Goal: Task Accomplishment & Management: Manage account settings

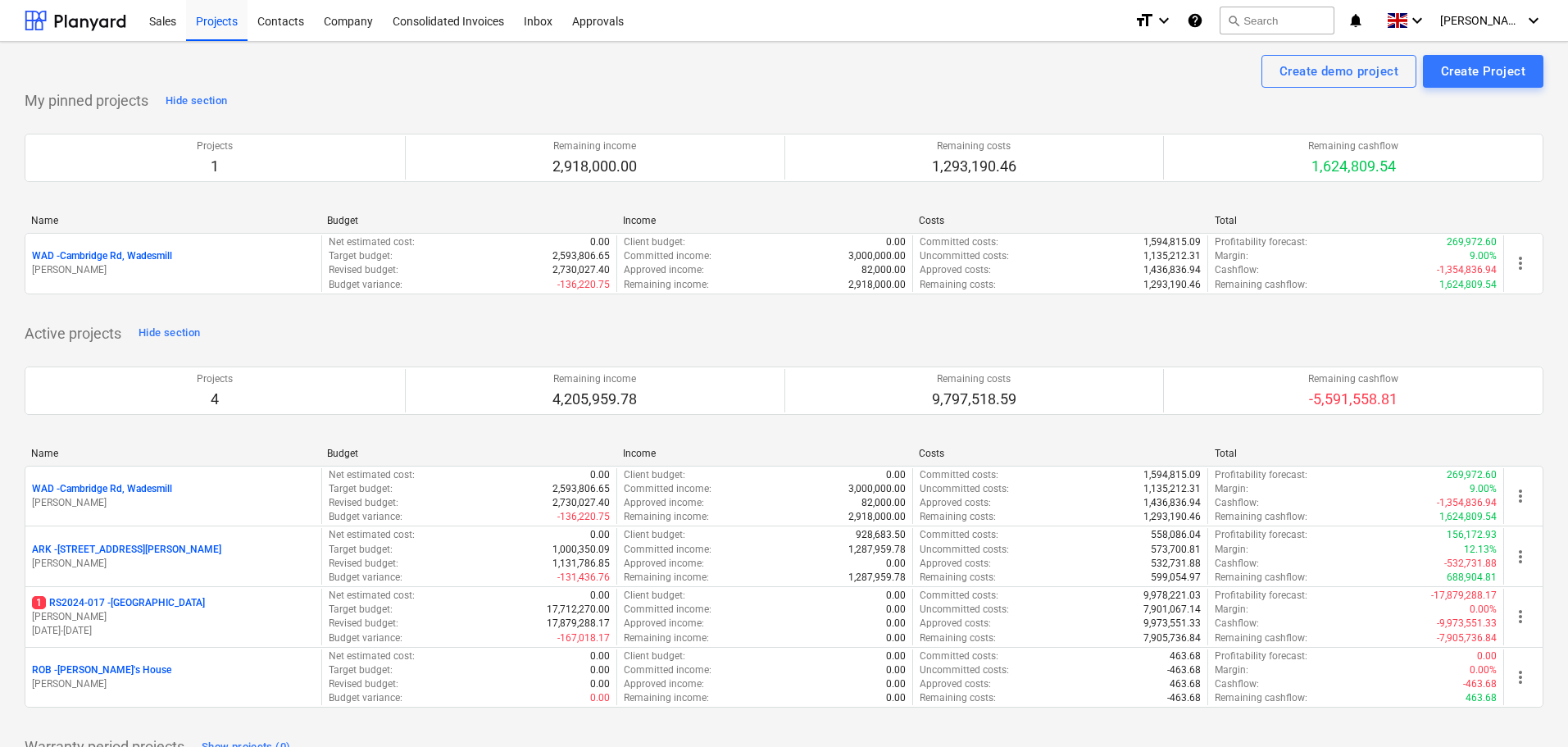
drag, startPoint x: 138, startPoint y: 603, endPoint x: 165, endPoint y: 602, distance: 27.0
click at [138, 602] on p "1 RS2024-017 - [GEOGRAPHIC_DATA]" at bounding box center [118, 603] width 173 height 14
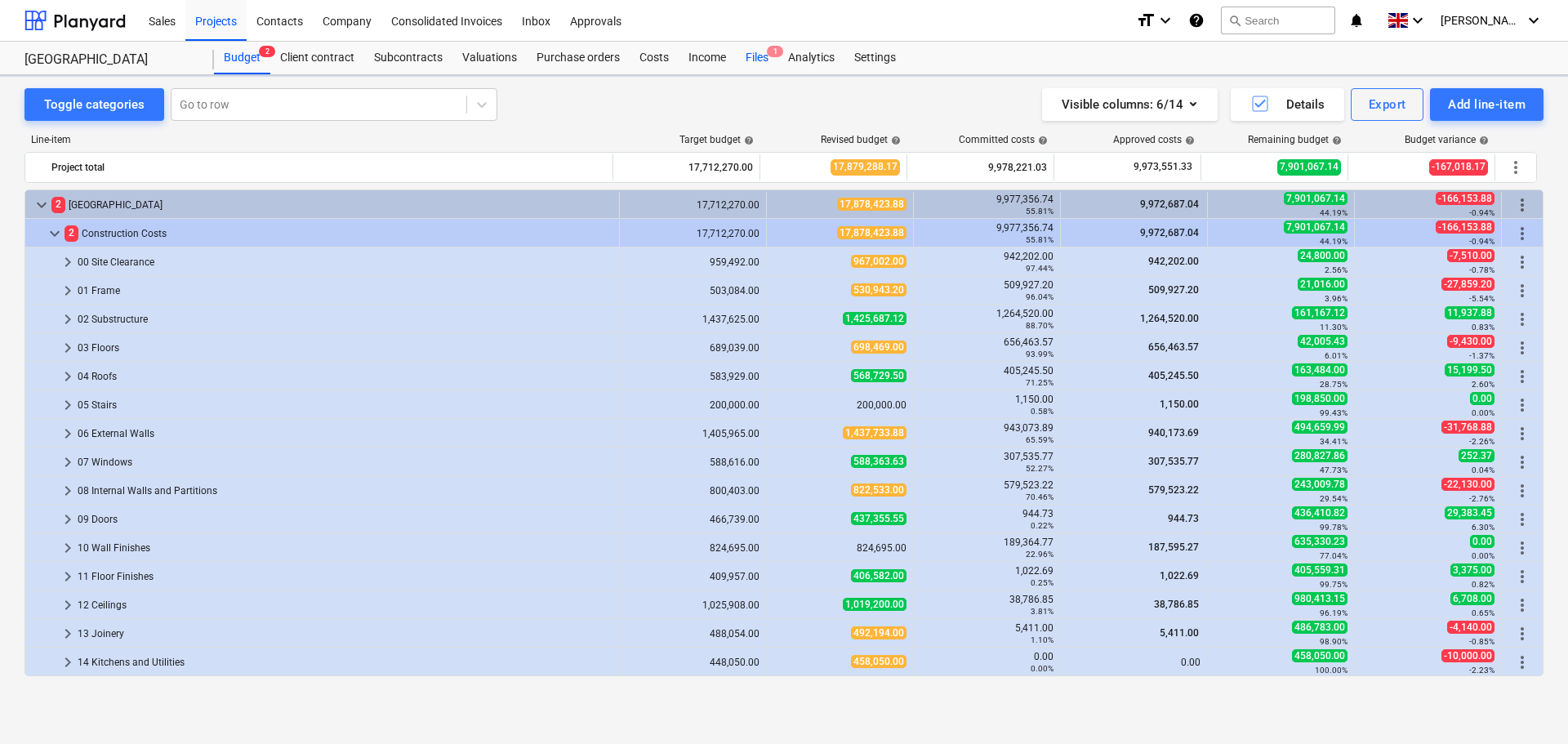
click at [764, 58] on div "Files 1" at bounding box center [758, 59] width 43 height 33
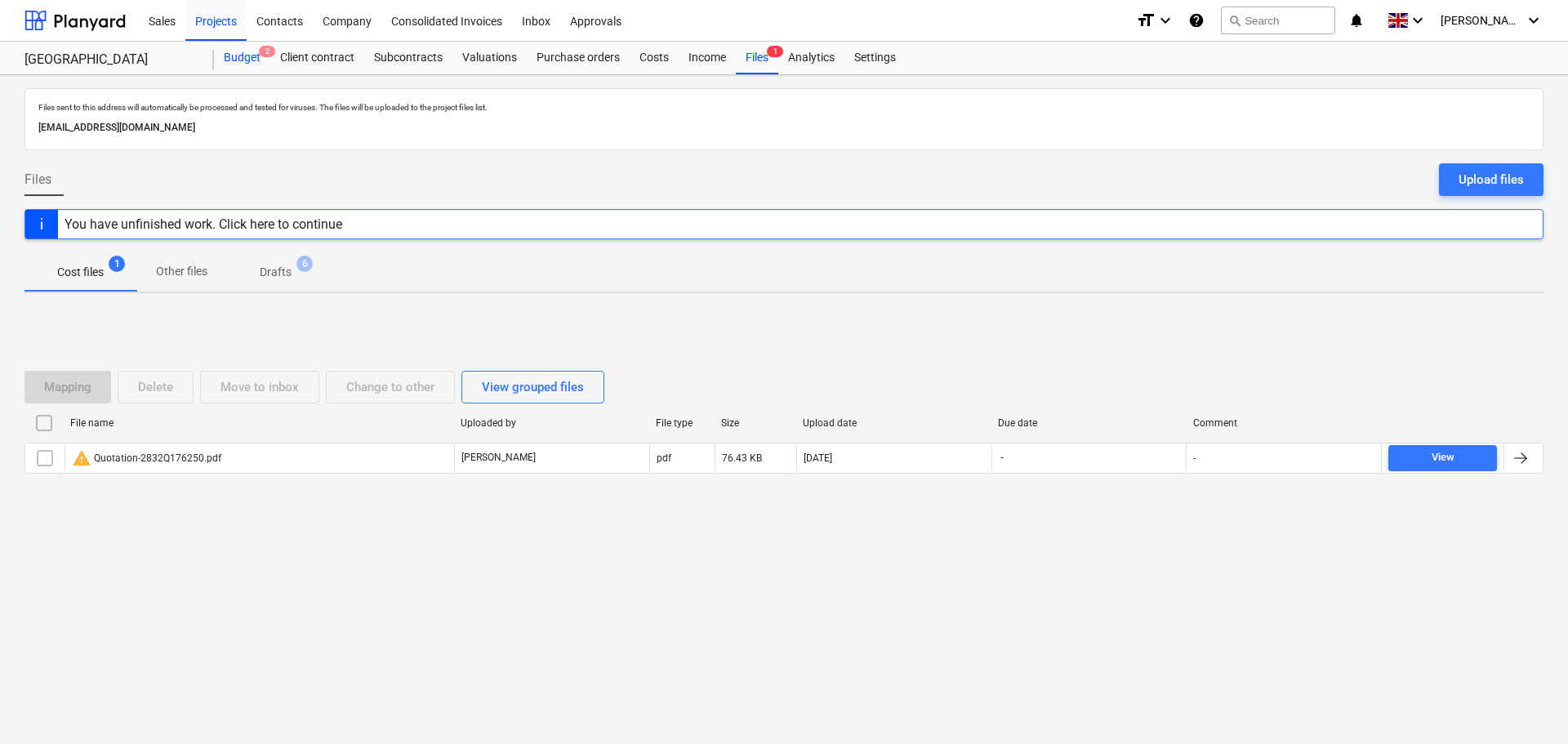
click at [255, 61] on div "Budget 2" at bounding box center [242, 59] width 57 height 33
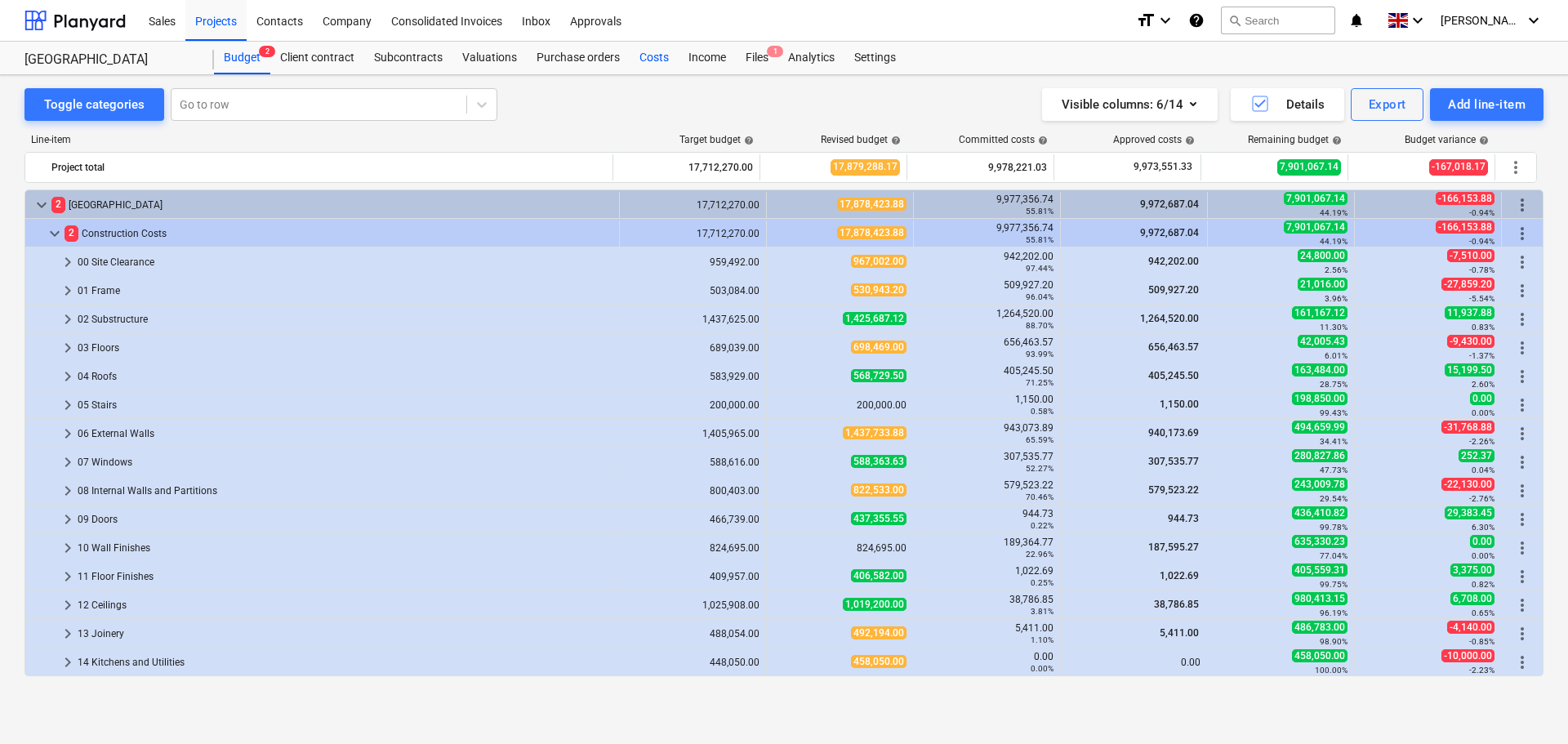
click at [646, 51] on div "Costs" at bounding box center [654, 59] width 49 height 33
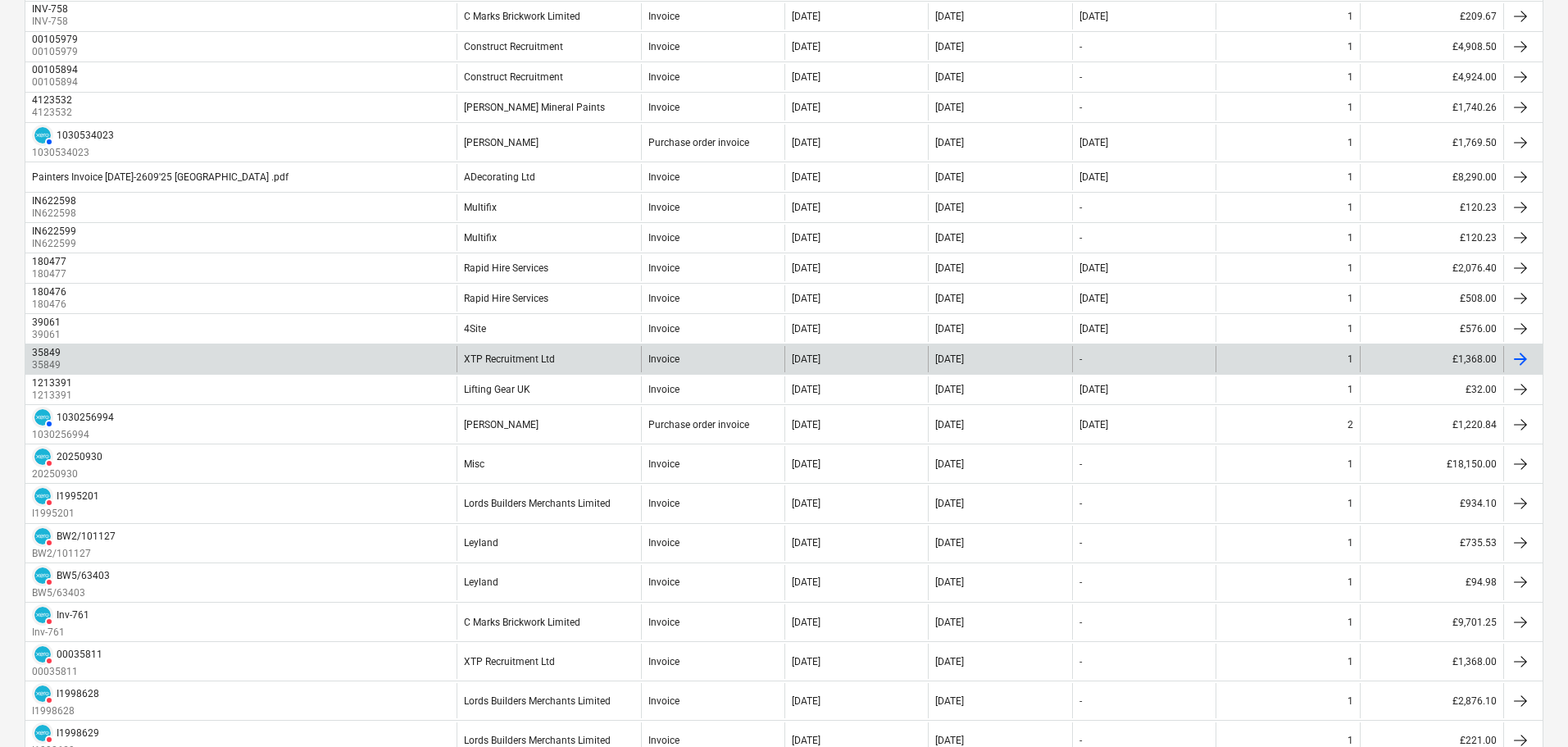
scroll to position [738, 0]
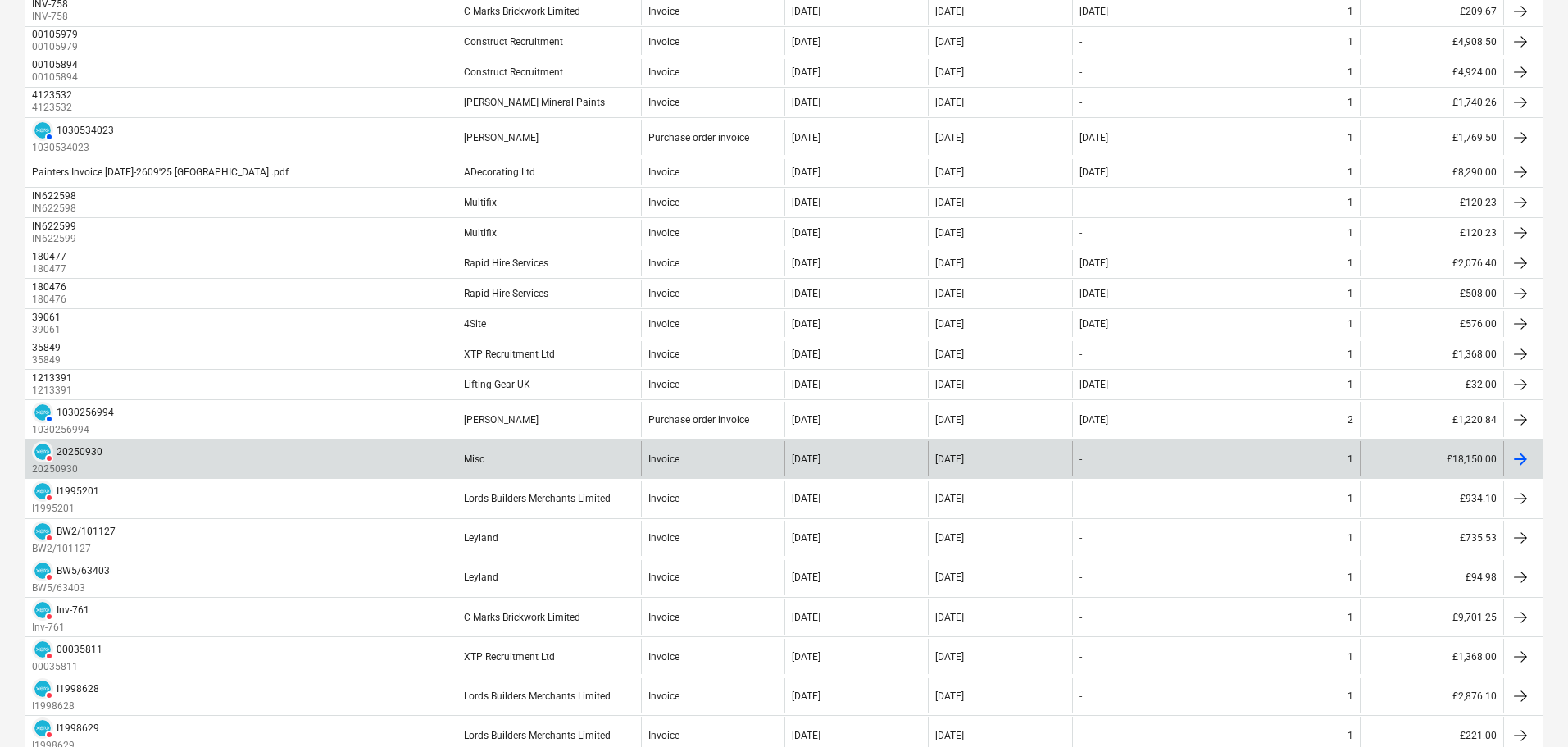
click at [540, 449] on div "Misc" at bounding box center [549, 459] width 184 height 35
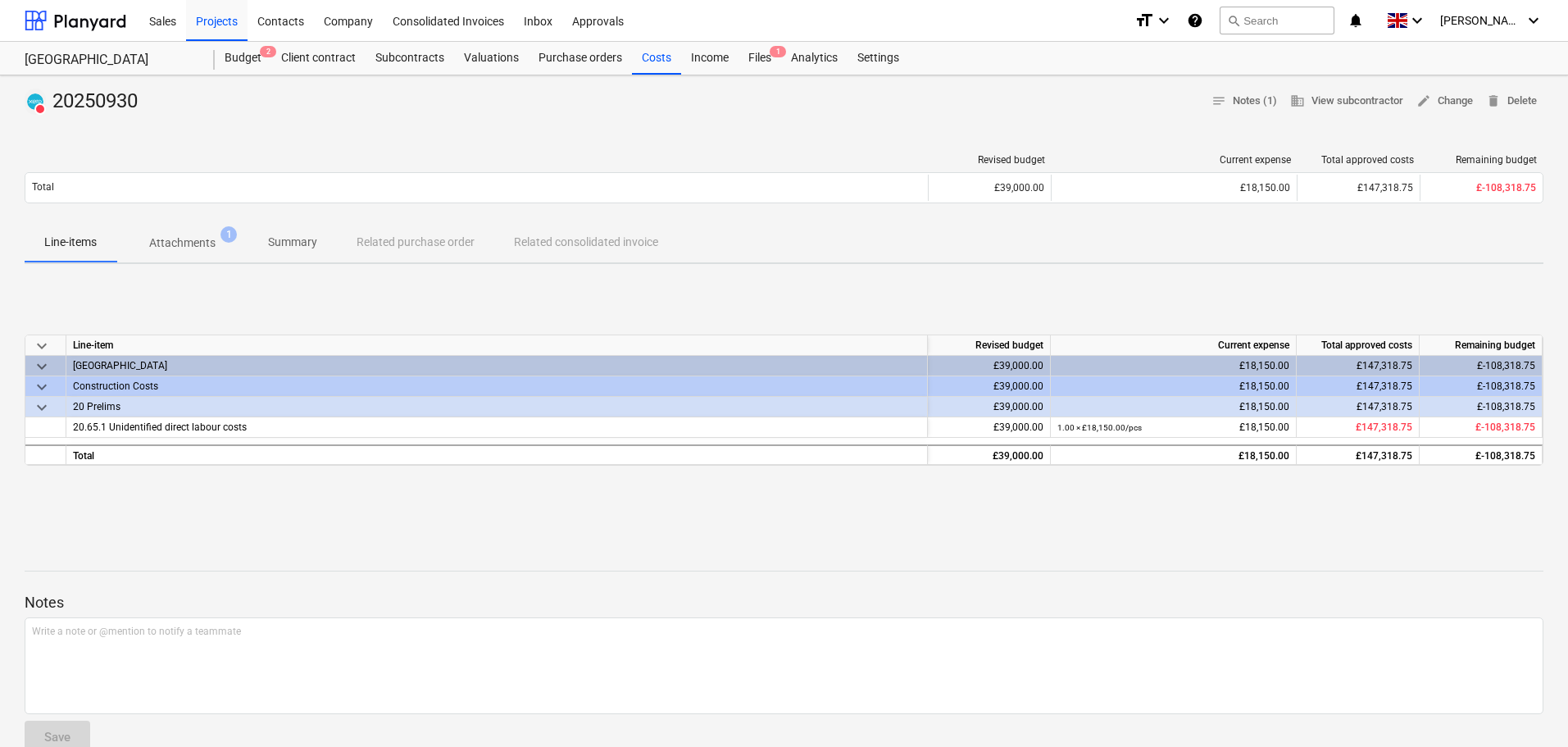
click at [297, 246] on p "Summary" at bounding box center [293, 243] width 49 height 18
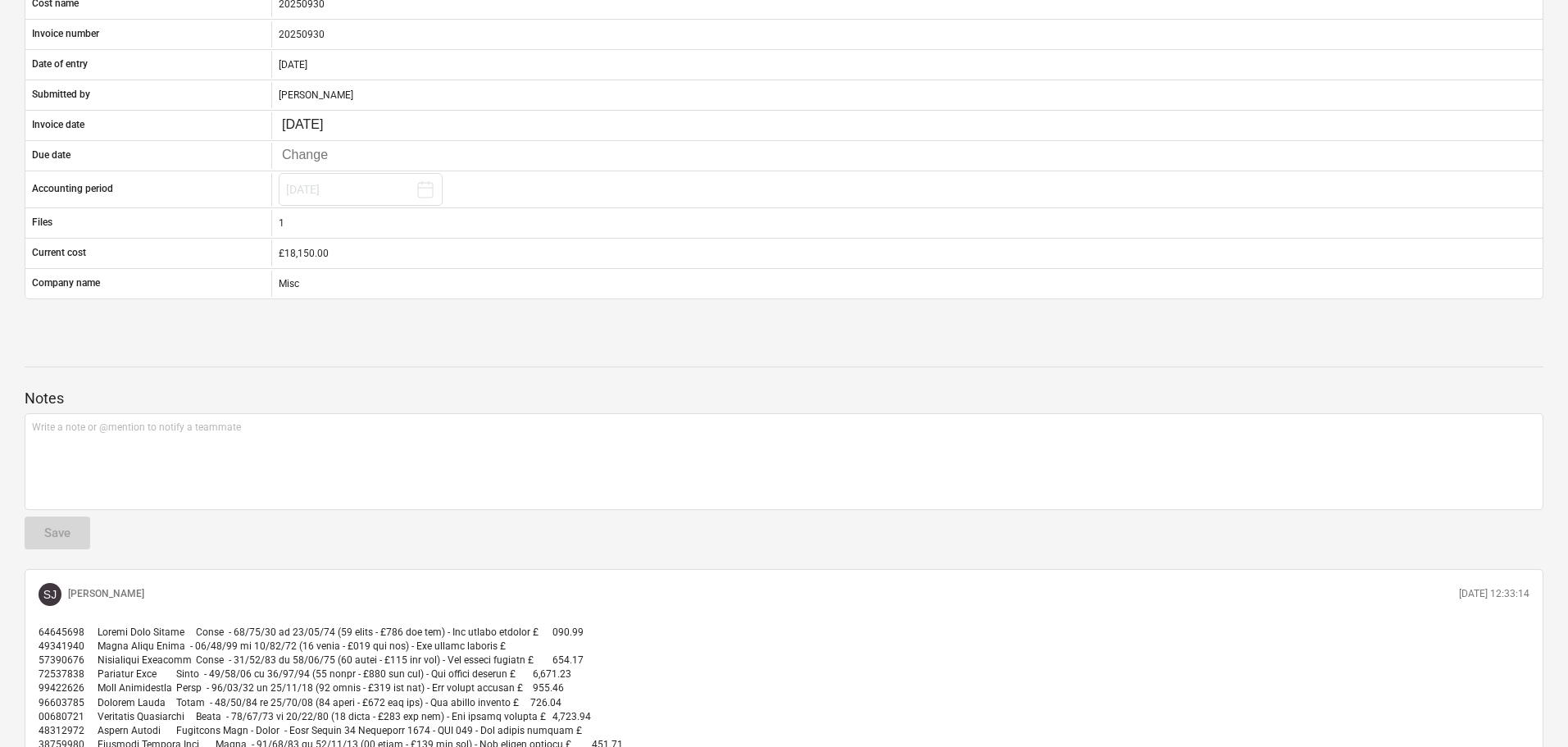
scroll to position [2, 0]
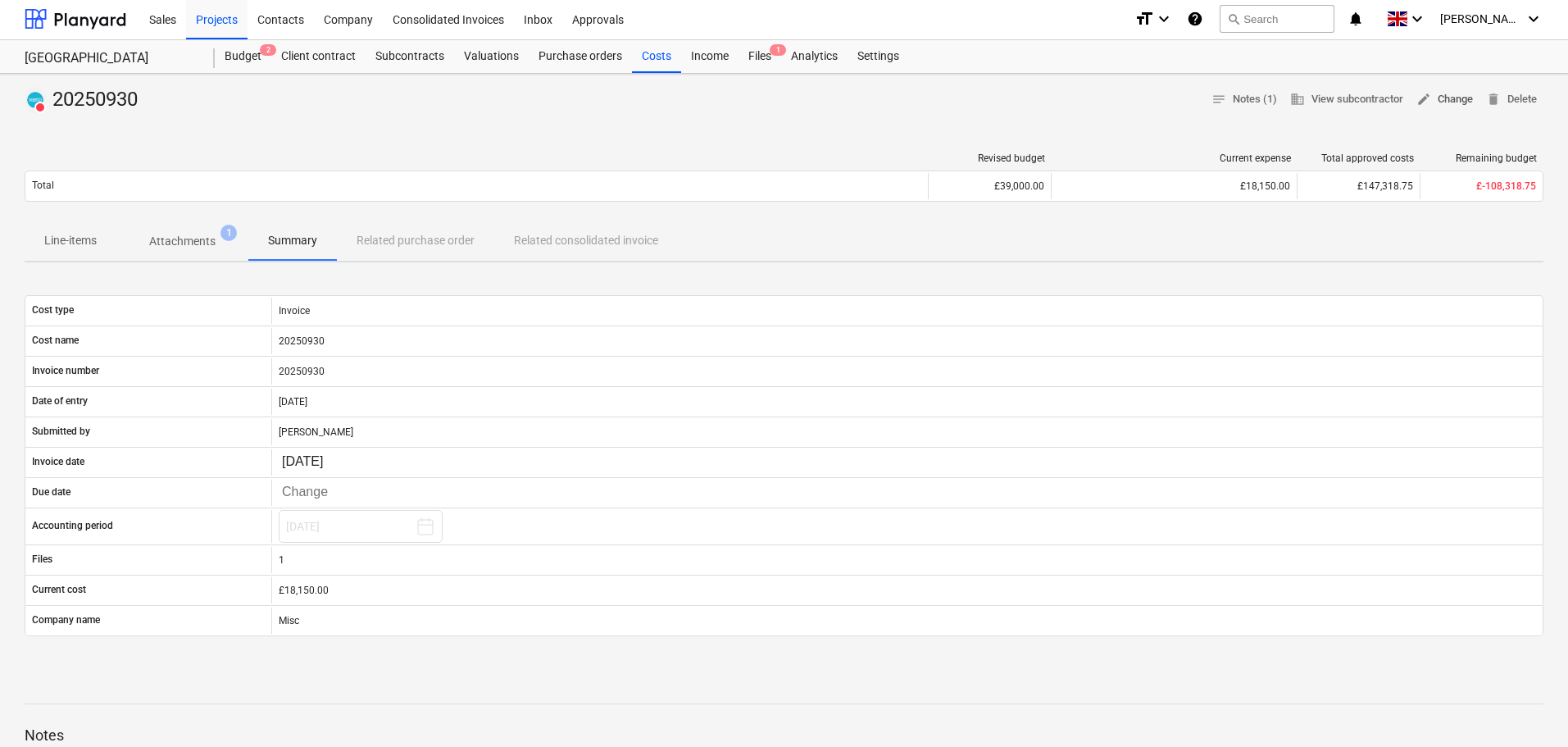
click at [1444, 99] on span "edit Change" at bounding box center [1445, 99] width 57 height 19
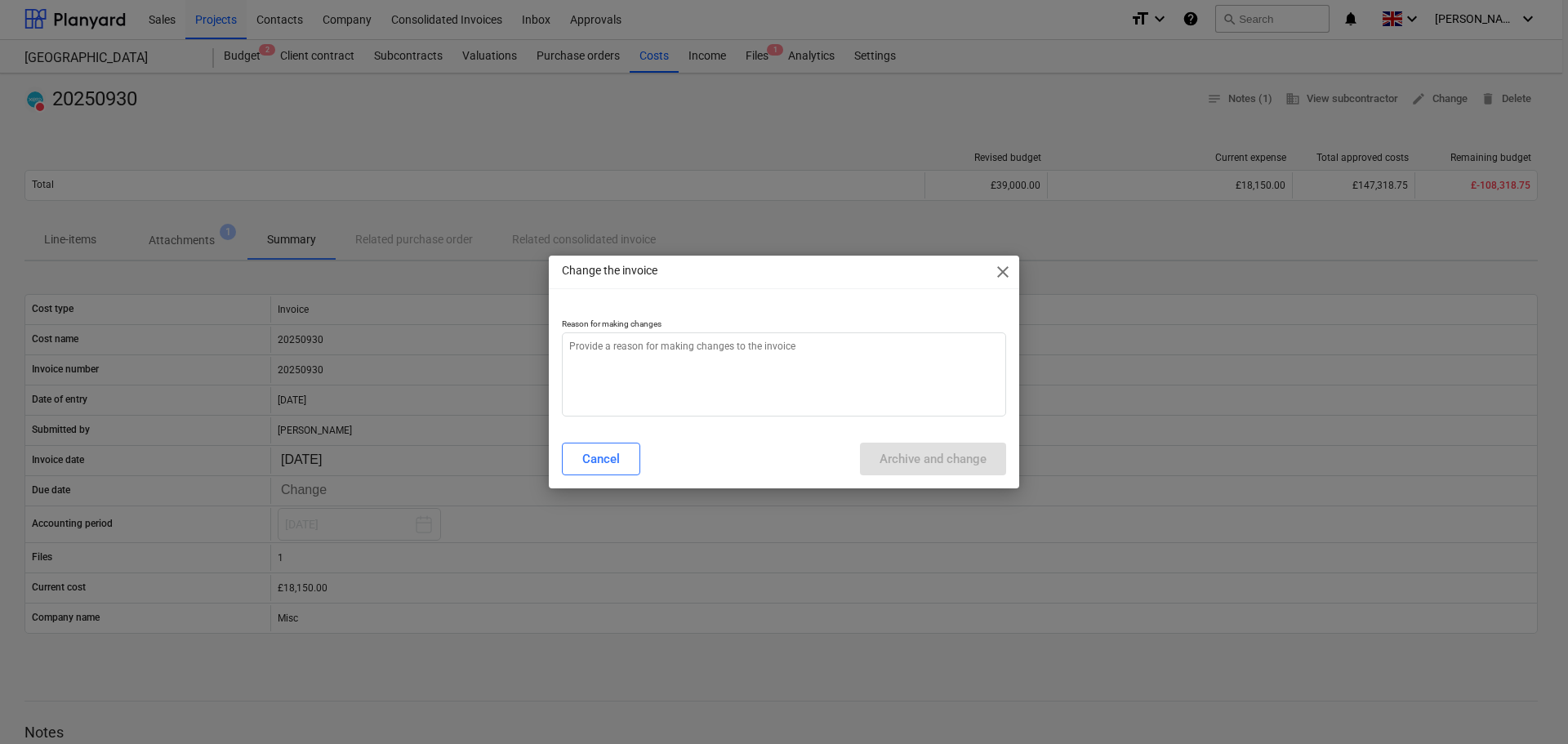
type textarea "x"
click at [667, 361] on textarea at bounding box center [784, 374] width 445 height 84
type textarea "u"
type textarea "x"
type textarea "up"
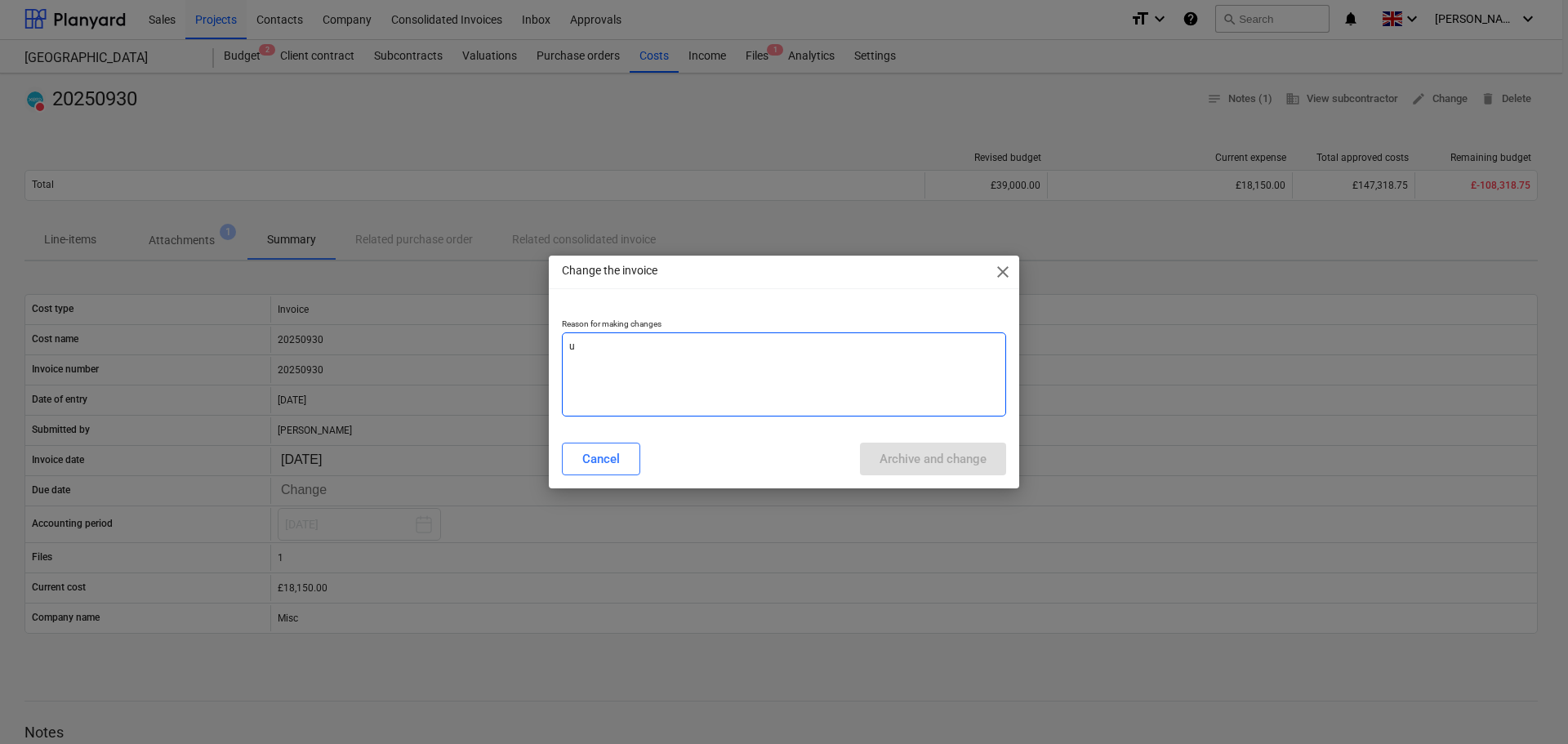
type textarea "x"
type textarea "upd"
type textarea "x"
type textarea "upda"
type textarea "x"
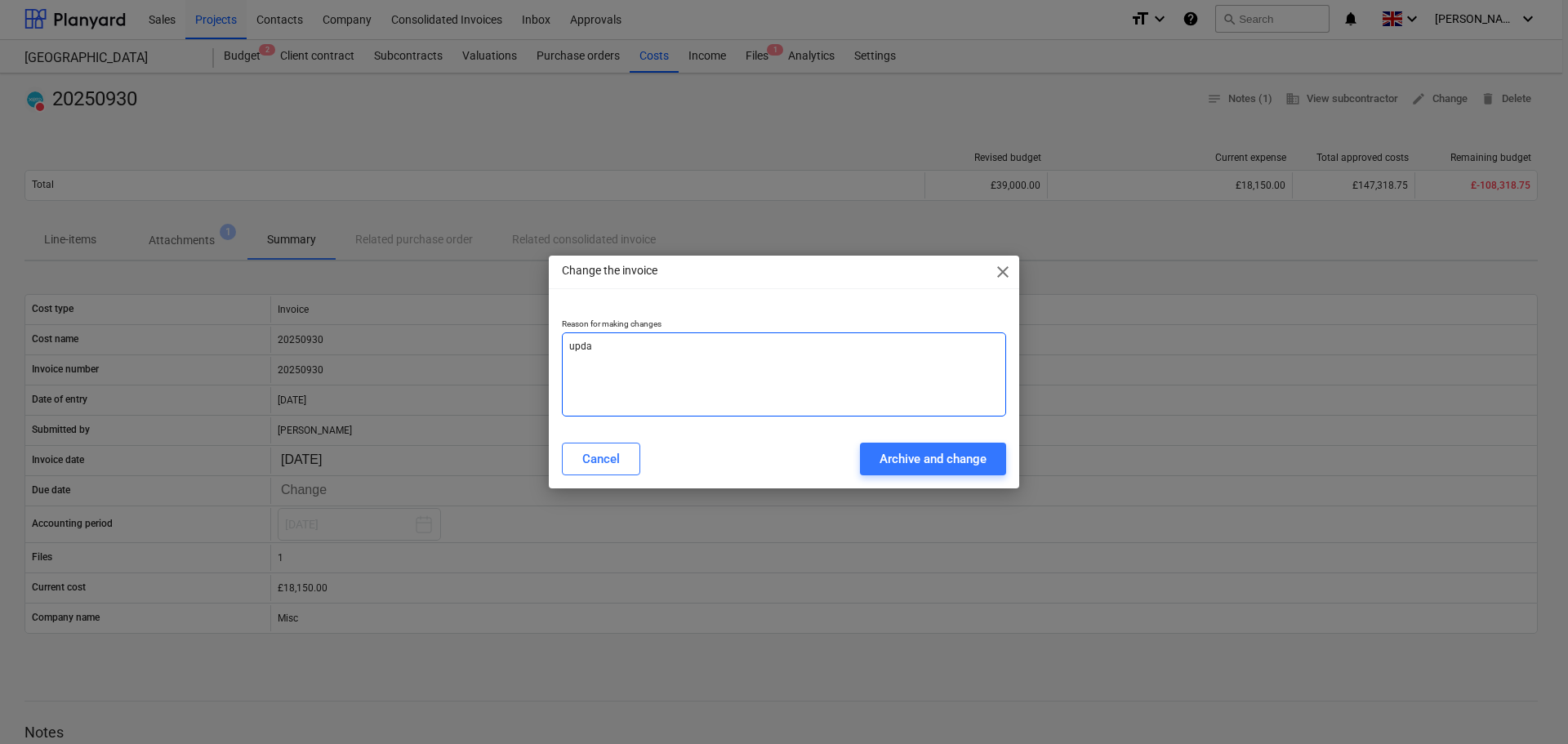
type textarea "updat"
type textarea "x"
type textarea "update"
type textarea "x"
type textarea "update"
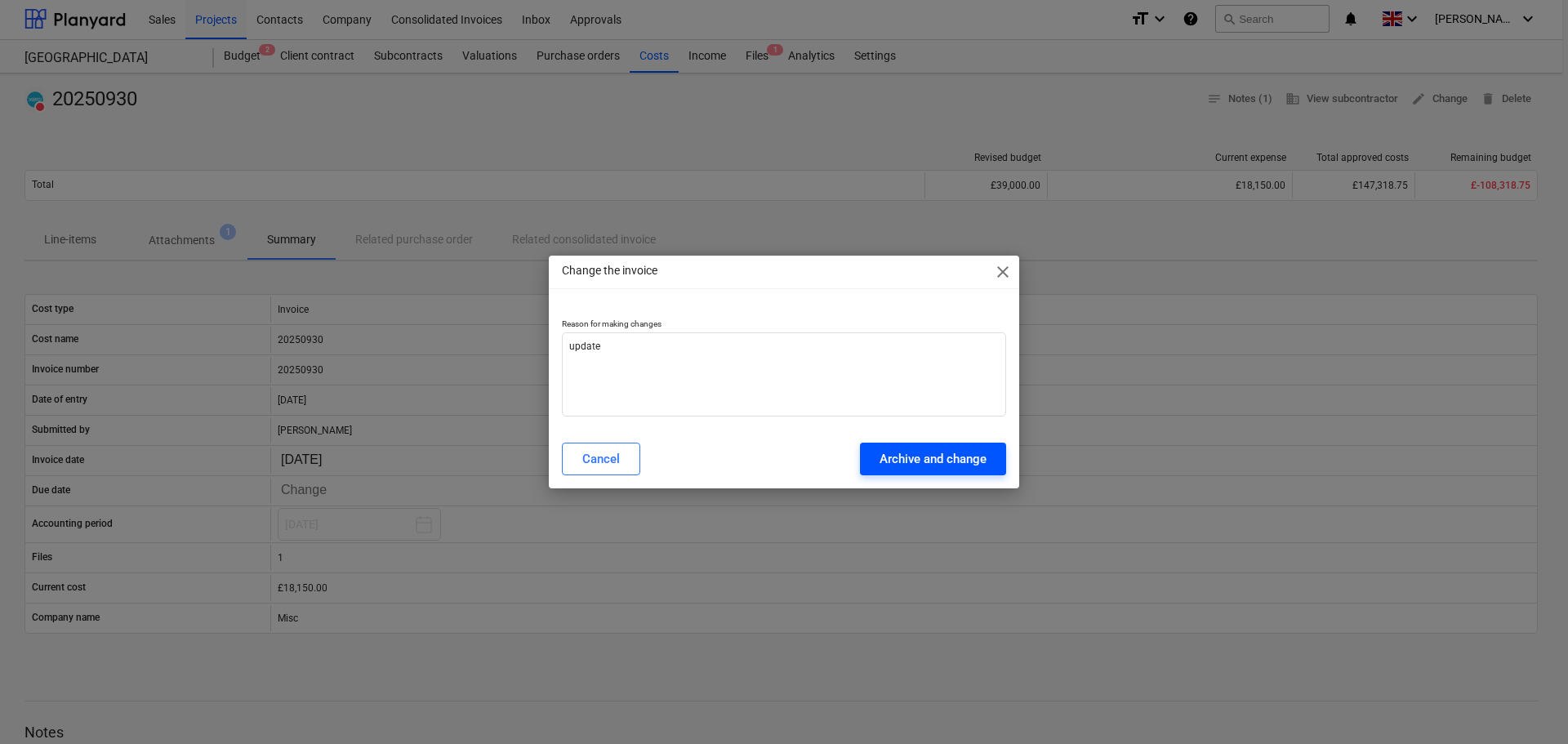
click at [930, 458] on div "Archive and change" at bounding box center [933, 459] width 107 height 21
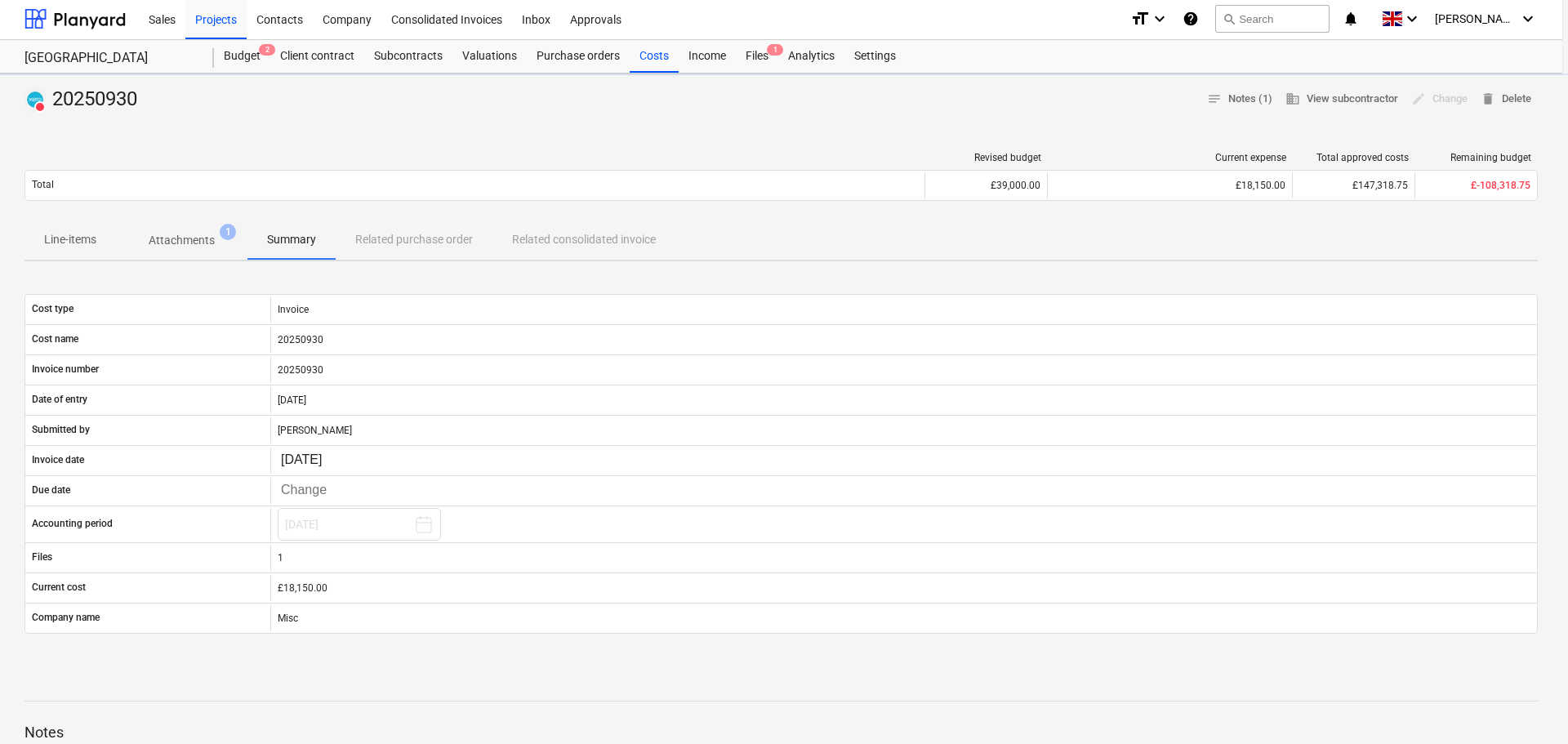
type textarea "x"
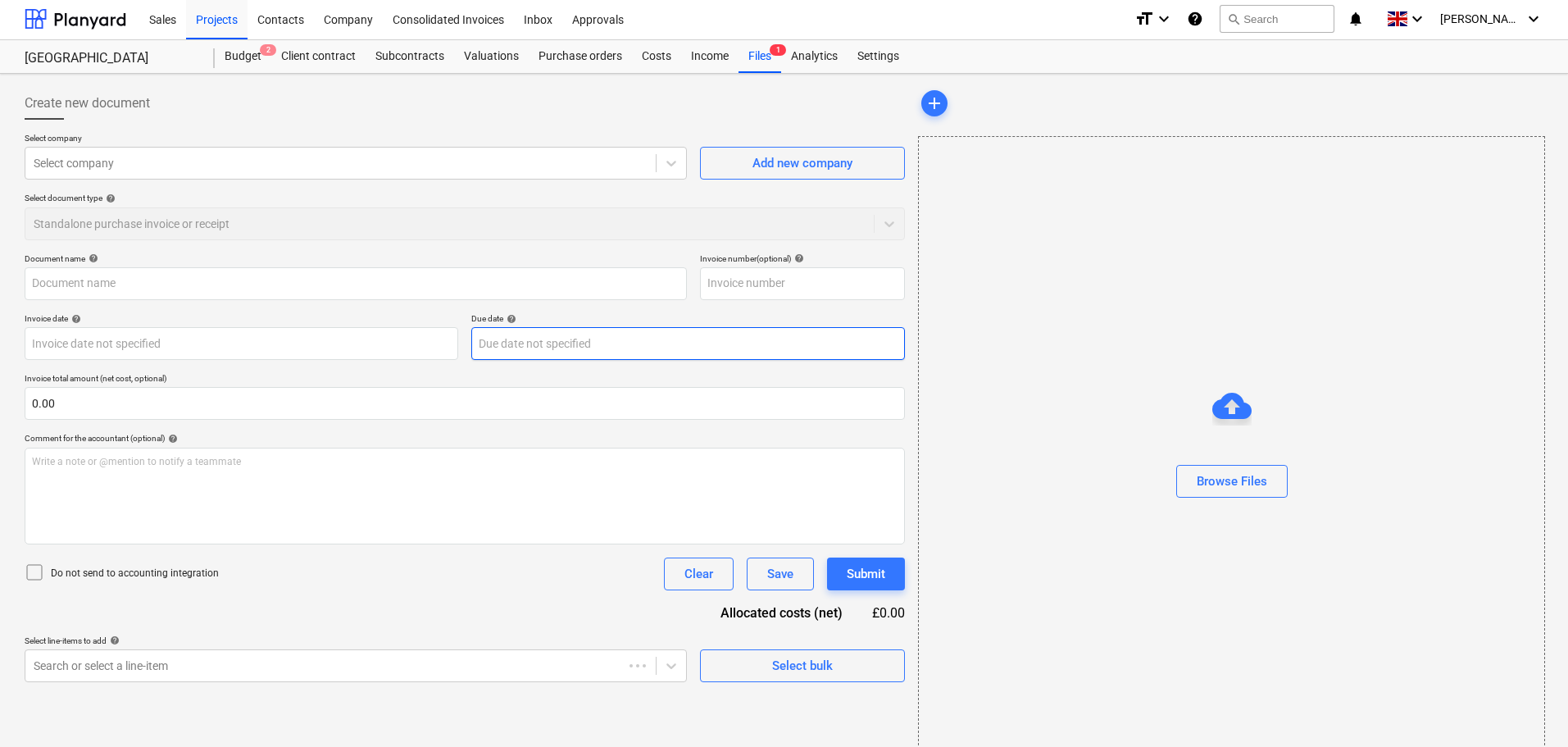
type input "20250930"
type input "[DATE]"
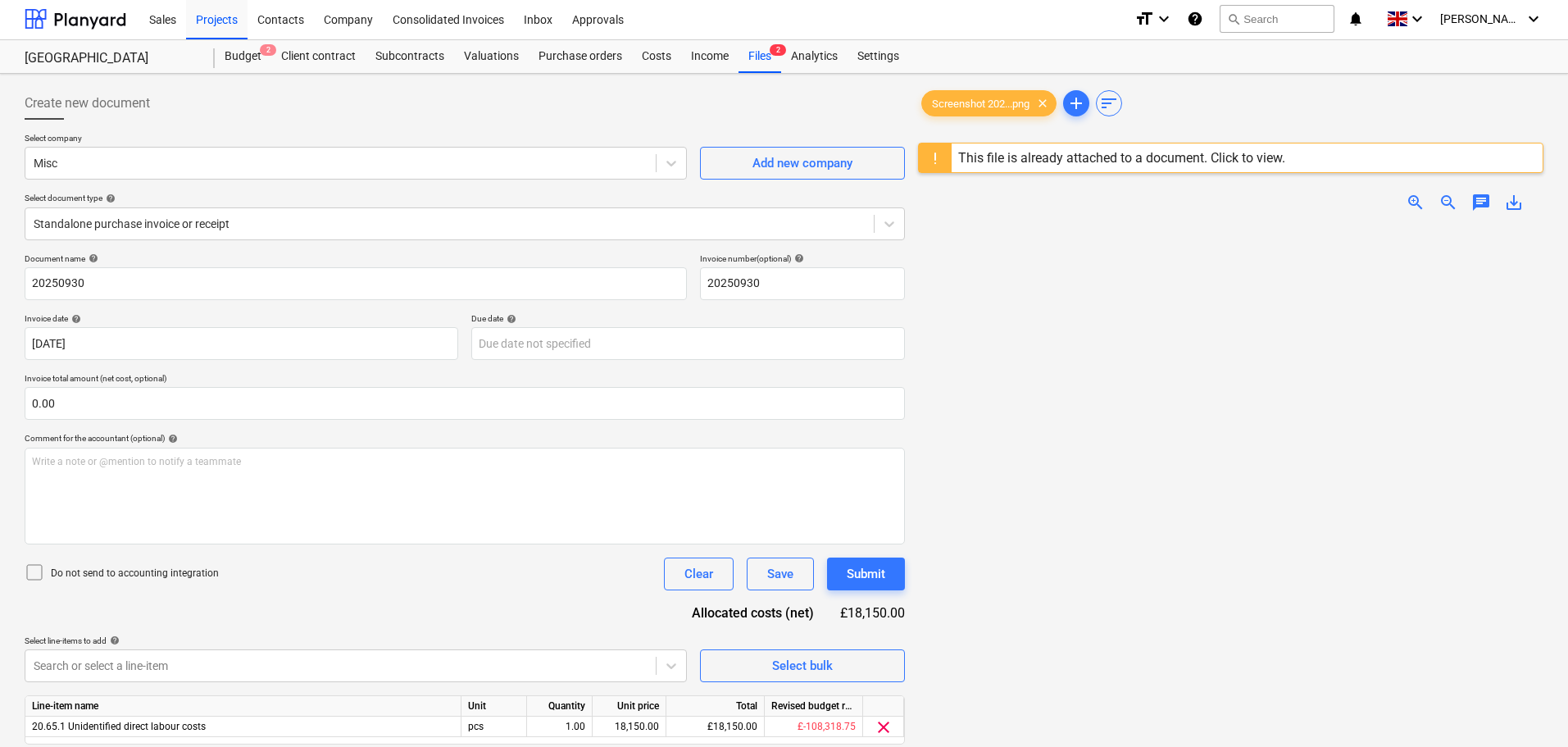
click at [1410, 203] on span "zoom_in" at bounding box center [1415, 203] width 20 height 20
click at [1455, 205] on span "zoom_out" at bounding box center [1449, 203] width 20 height 20
drag, startPoint x: 1088, startPoint y: 525, endPoint x: 1098, endPoint y: 512, distance: 16.4
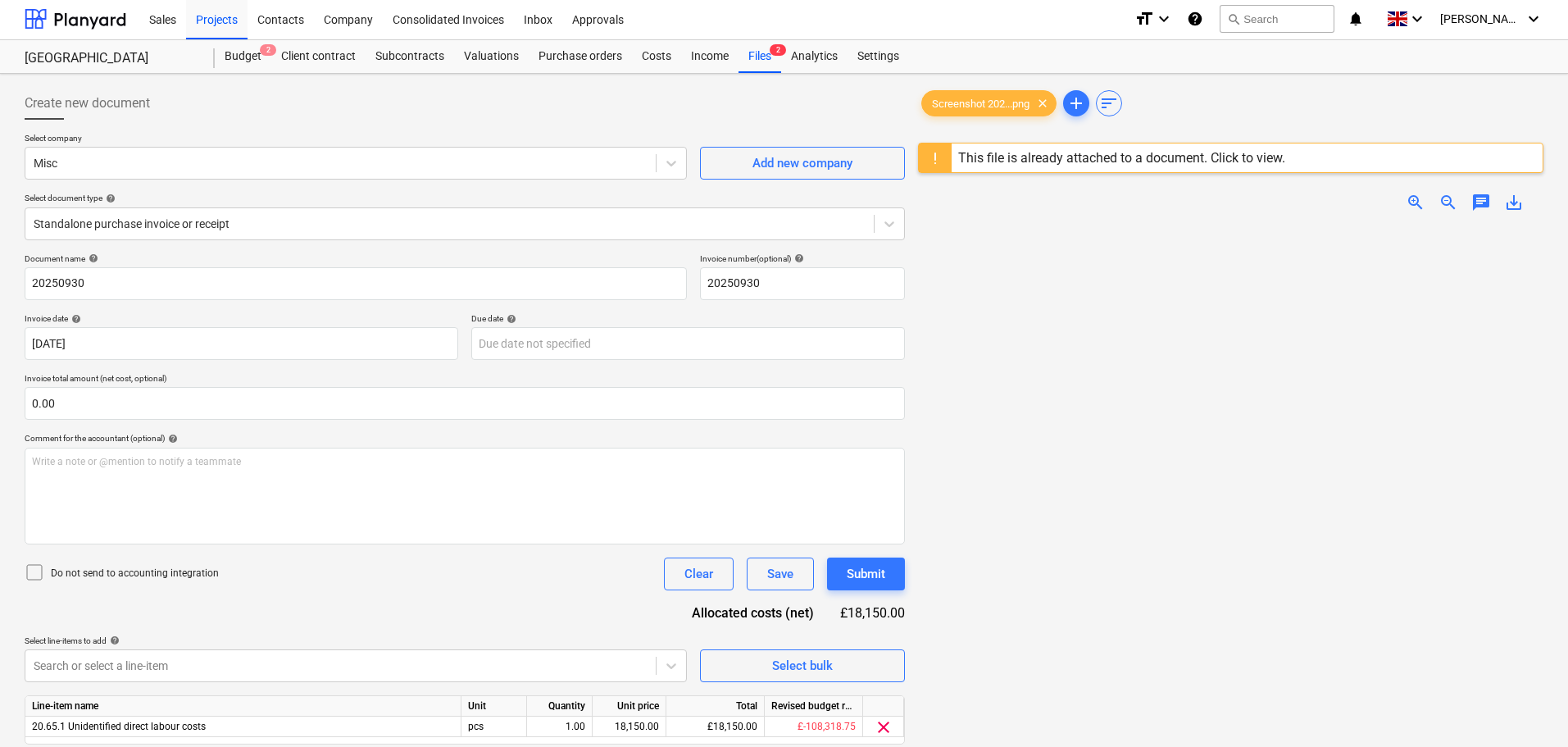
click at [1089, 524] on div at bounding box center [1230, 576] width 625 height 701
click at [1082, 109] on span "add" at bounding box center [1077, 103] width 20 height 20
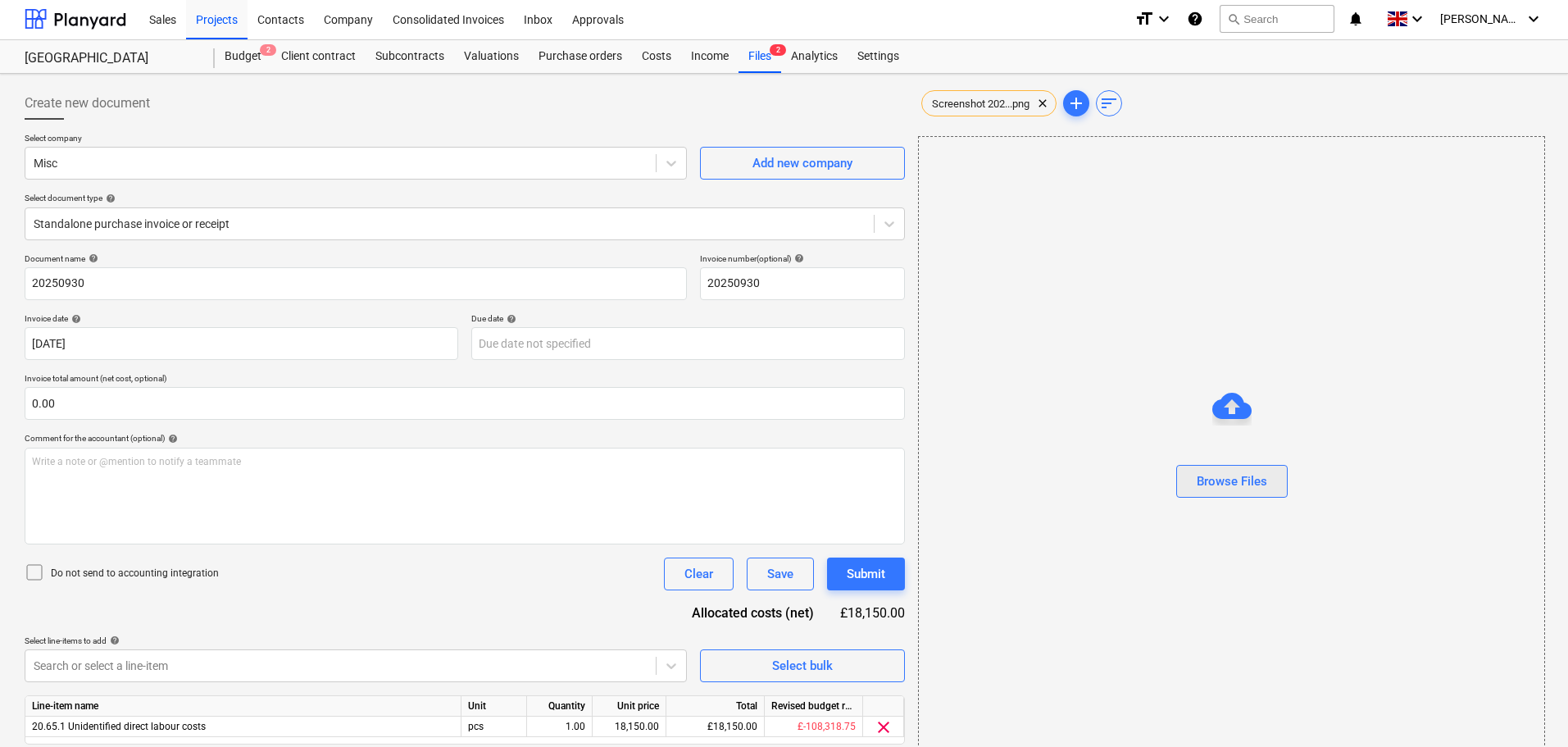
click at [1236, 482] on div "Browse Files" at bounding box center [1232, 482] width 70 height 22
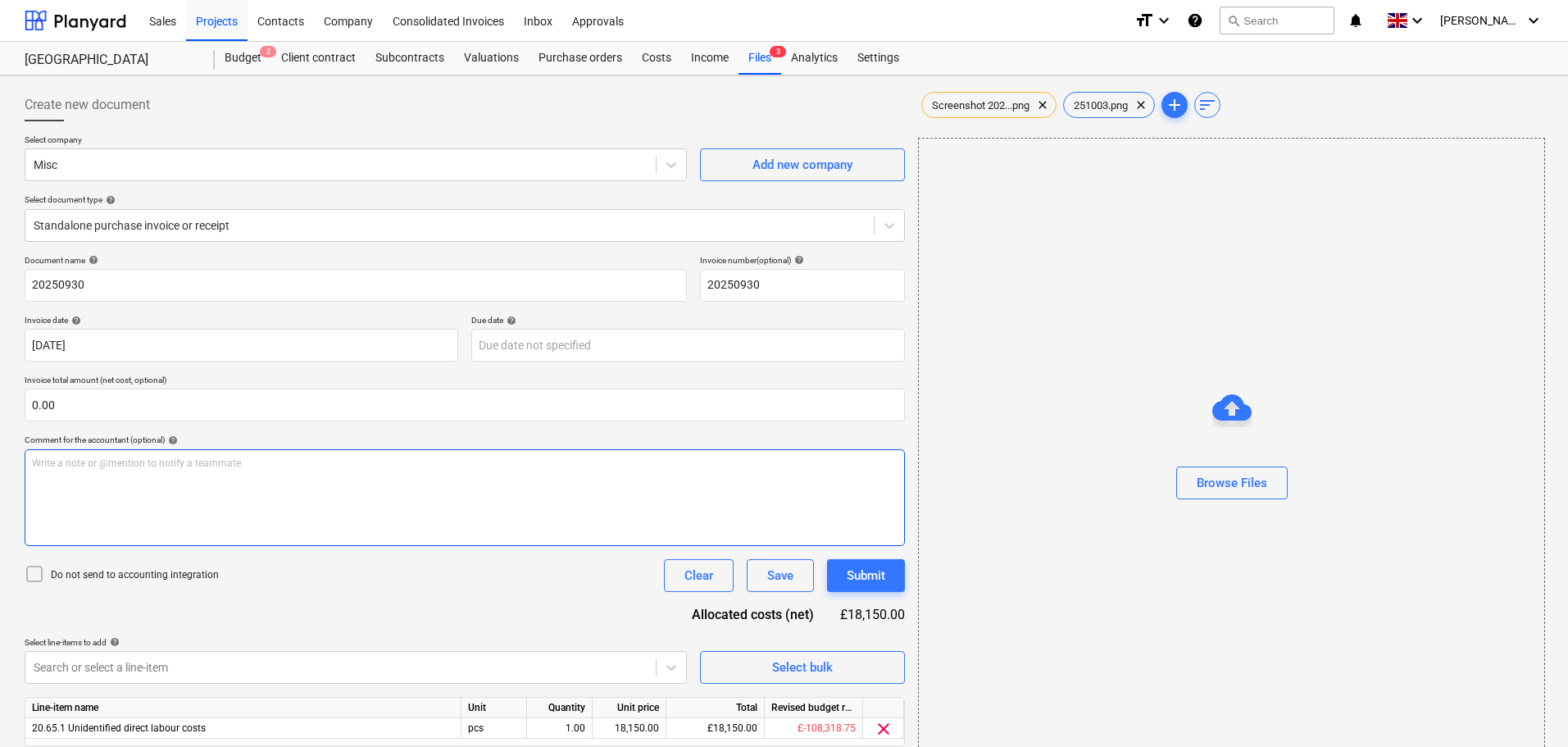
click at [116, 457] on p "Write a note or @mention to notify a teammate [PERSON_NAME]" at bounding box center [465, 464] width 865 height 14
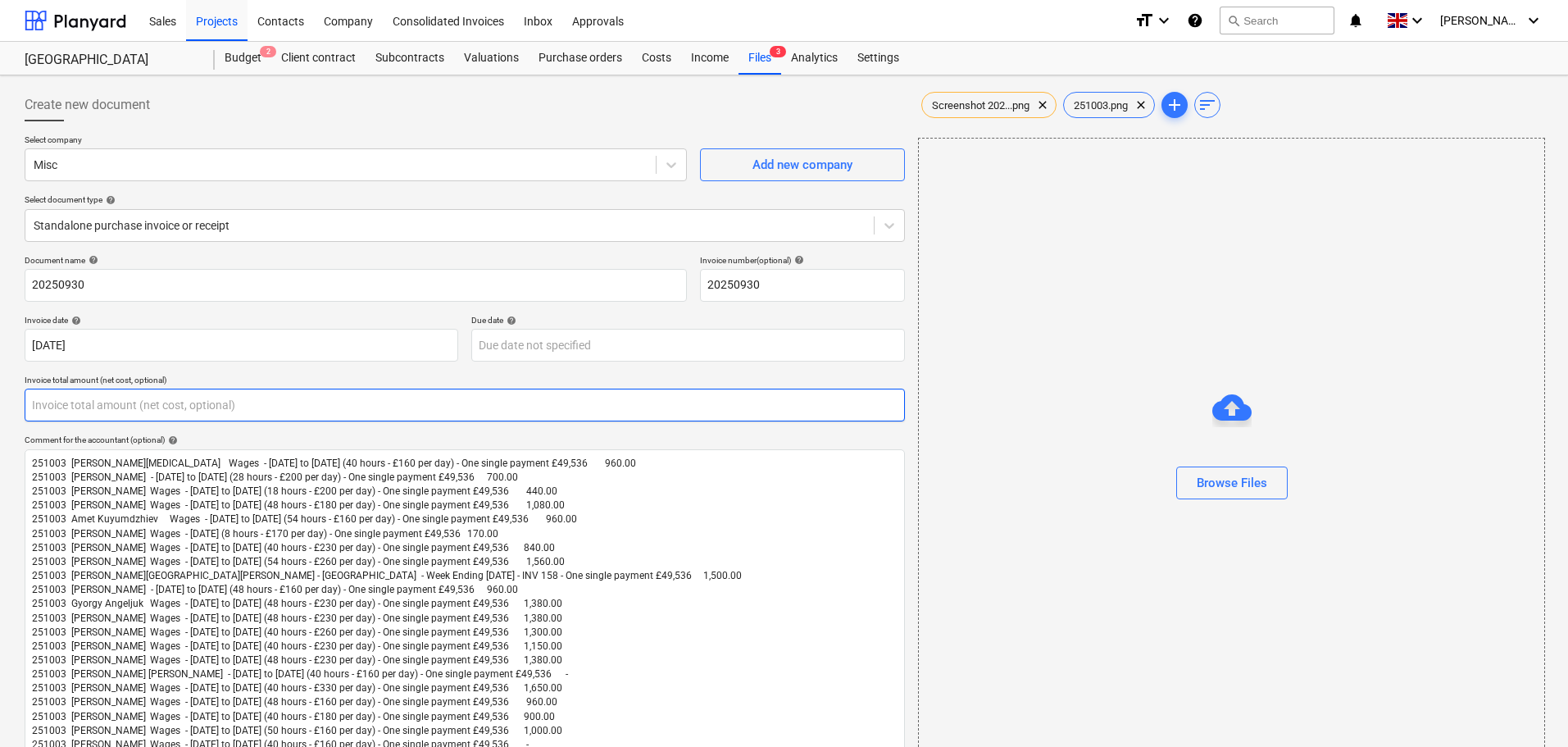
click at [99, 404] on input "text" at bounding box center [465, 405] width 881 height 33
type input "0.00"
drag, startPoint x: 114, startPoint y: 407, endPoint x: -69, endPoint y: 404, distance: 183.0
click at [0, 404] on html "Sales Projects Contacts Company Consolidated Invoices Inbox Approvals format_si…" at bounding box center [784, 373] width 1568 height 747
type input "24,680.00"
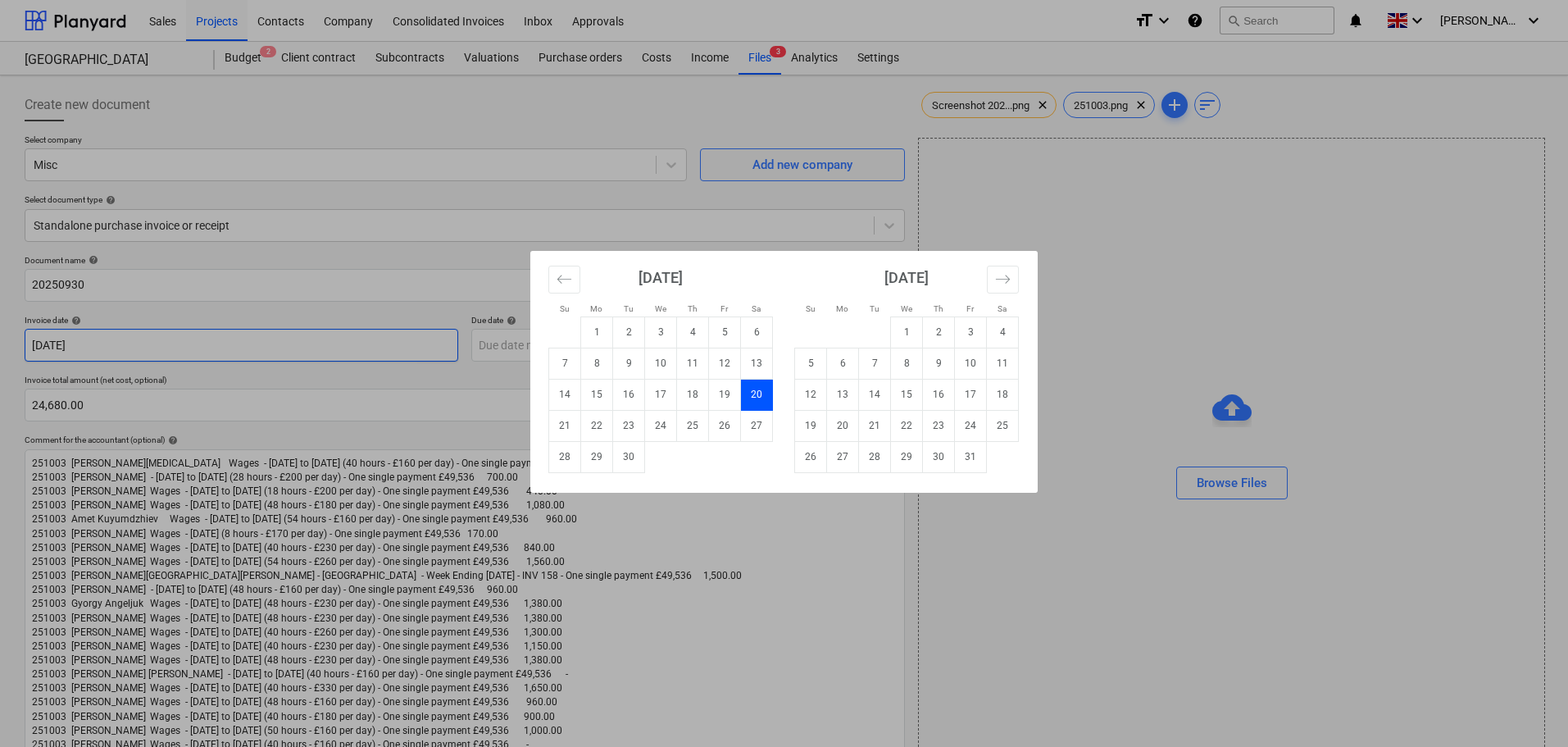
click at [270, 343] on body "Sales Projects Contacts Company Consolidated Invoices Inbox Approvals format_si…" at bounding box center [784, 373] width 1568 height 747
click at [972, 333] on td "3" at bounding box center [971, 332] width 32 height 31
type input "[DATE]"
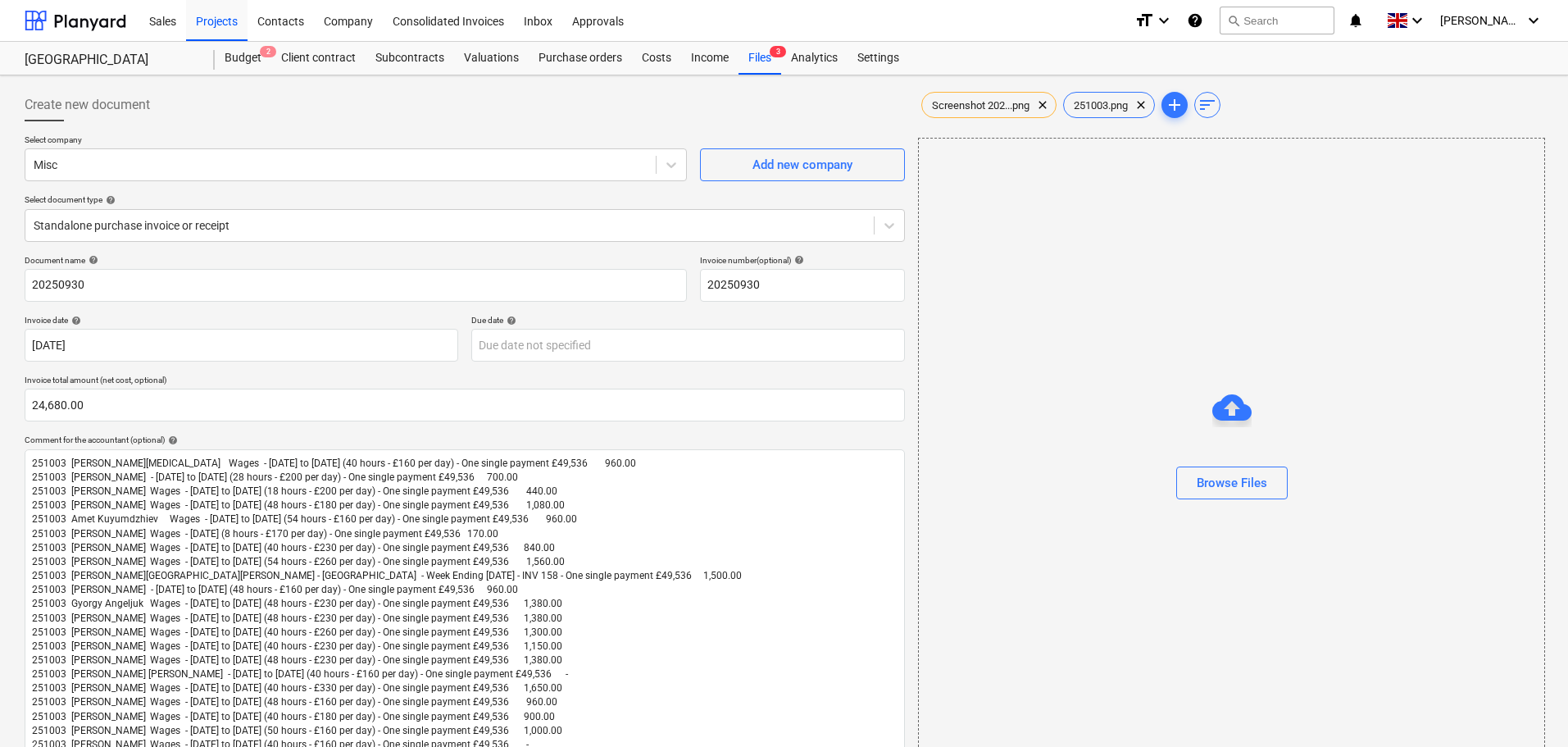
click at [672, 375] on p "Invoice total amount (net cost, optional)" at bounding box center [465, 382] width 881 height 14
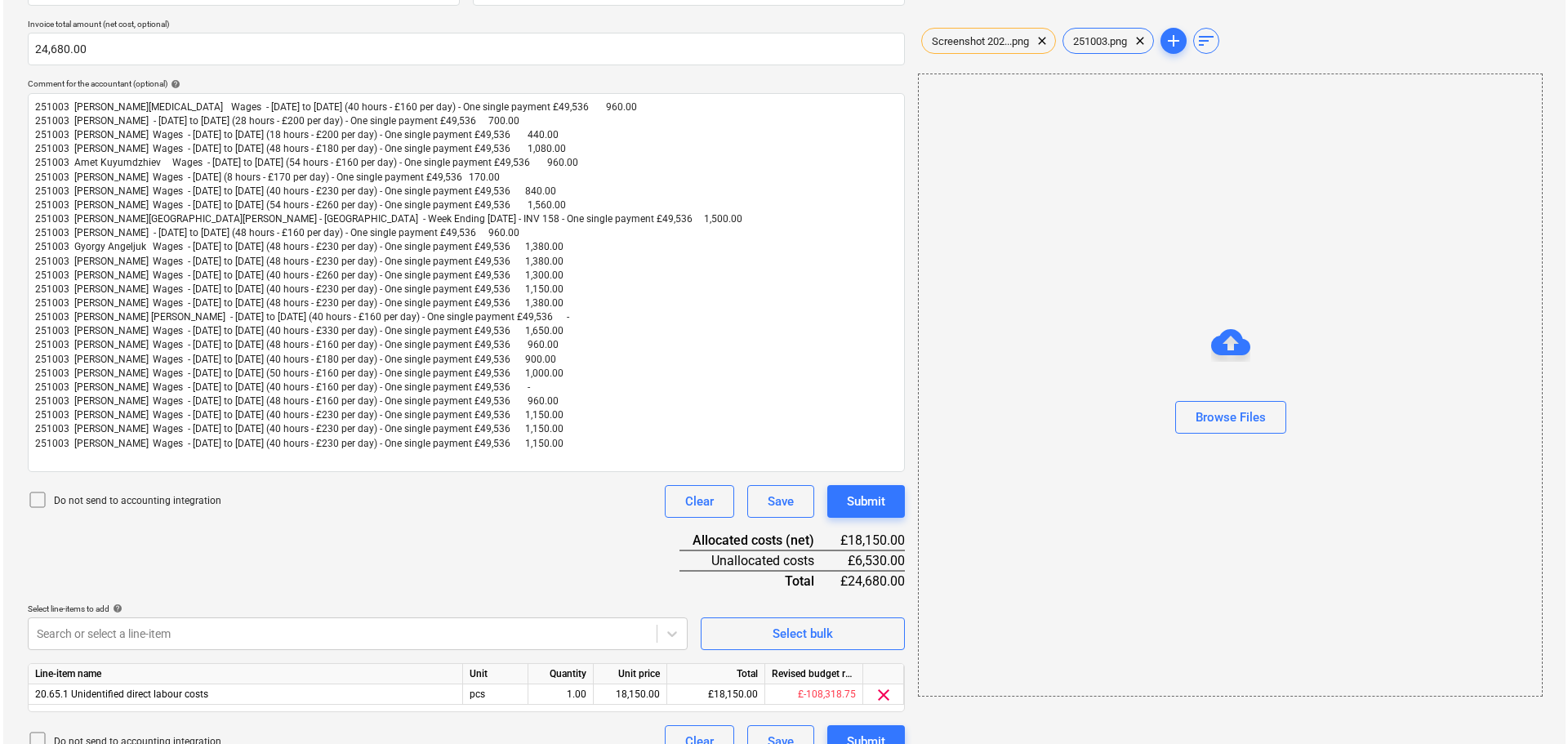
scroll to position [381, 0]
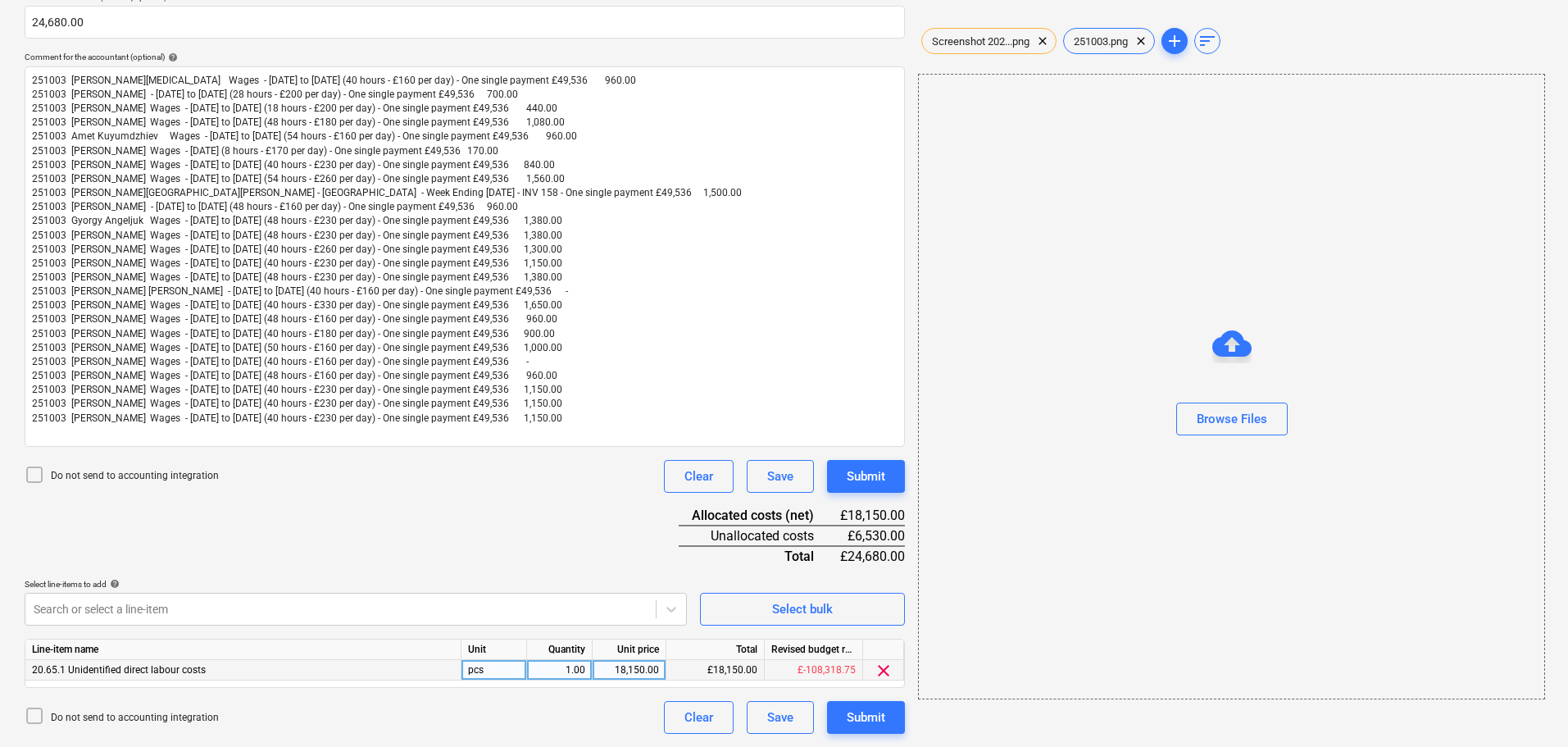
click at [650, 673] on div "18,150.00" at bounding box center [628, 670] width 60 height 21
type input "24680"
click at [537, 497] on div "Document name help 20250930 Invoice number (optional) help 20250930 Invoice dat…" at bounding box center [465, 303] width 881 height 863
click at [871, 480] on div "Submit" at bounding box center [865, 477] width 38 height 22
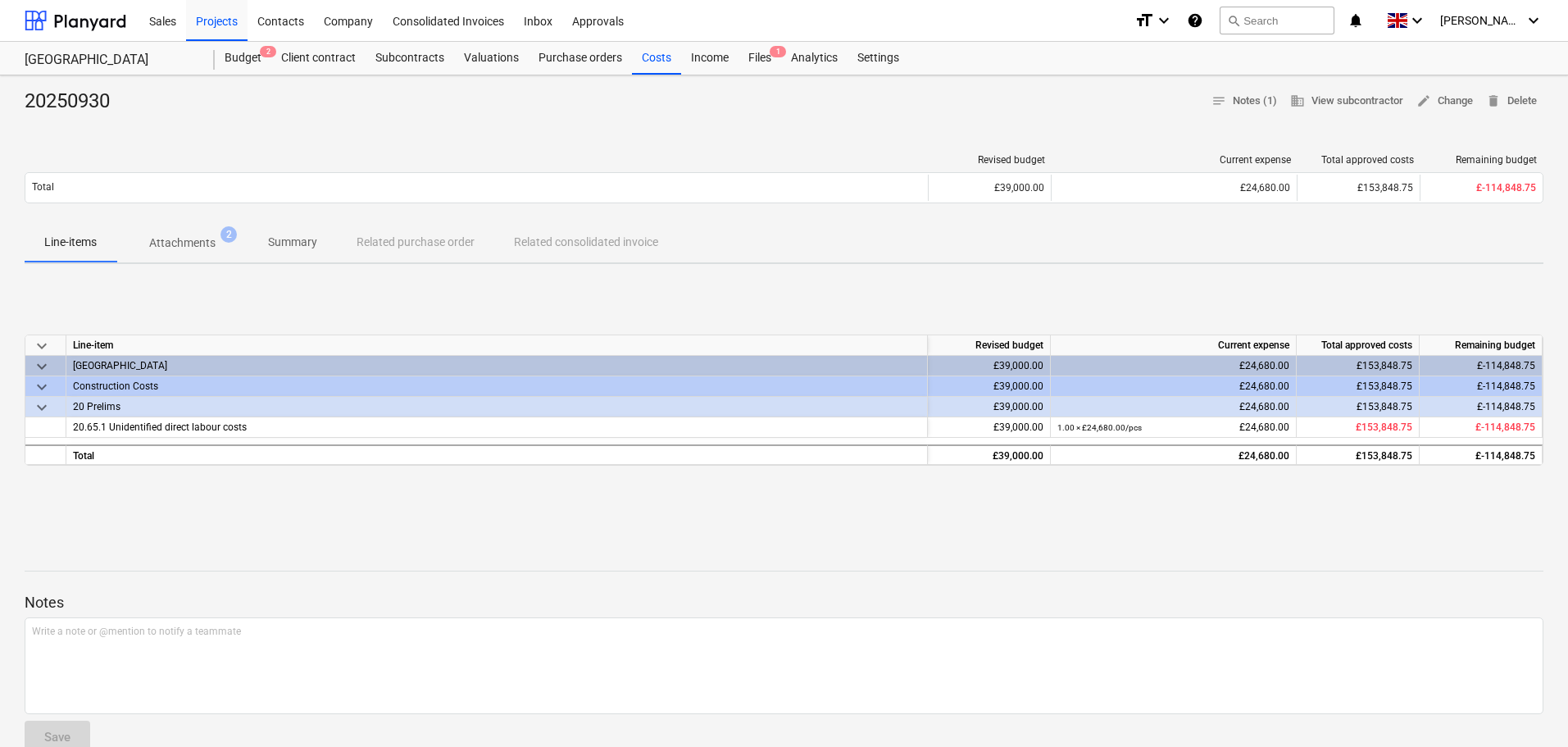
click at [814, 278] on div "keyboard_arrow_down Line-item Revised budget Current expense Total approved cos…" at bounding box center [784, 399] width 1519 height 246
drag, startPoint x: 662, startPoint y: 56, endPoint x: 670, endPoint y: 61, distance: 9.4
click at [662, 57] on div "Costs" at bounding box center [657, 59] width 49 height 33
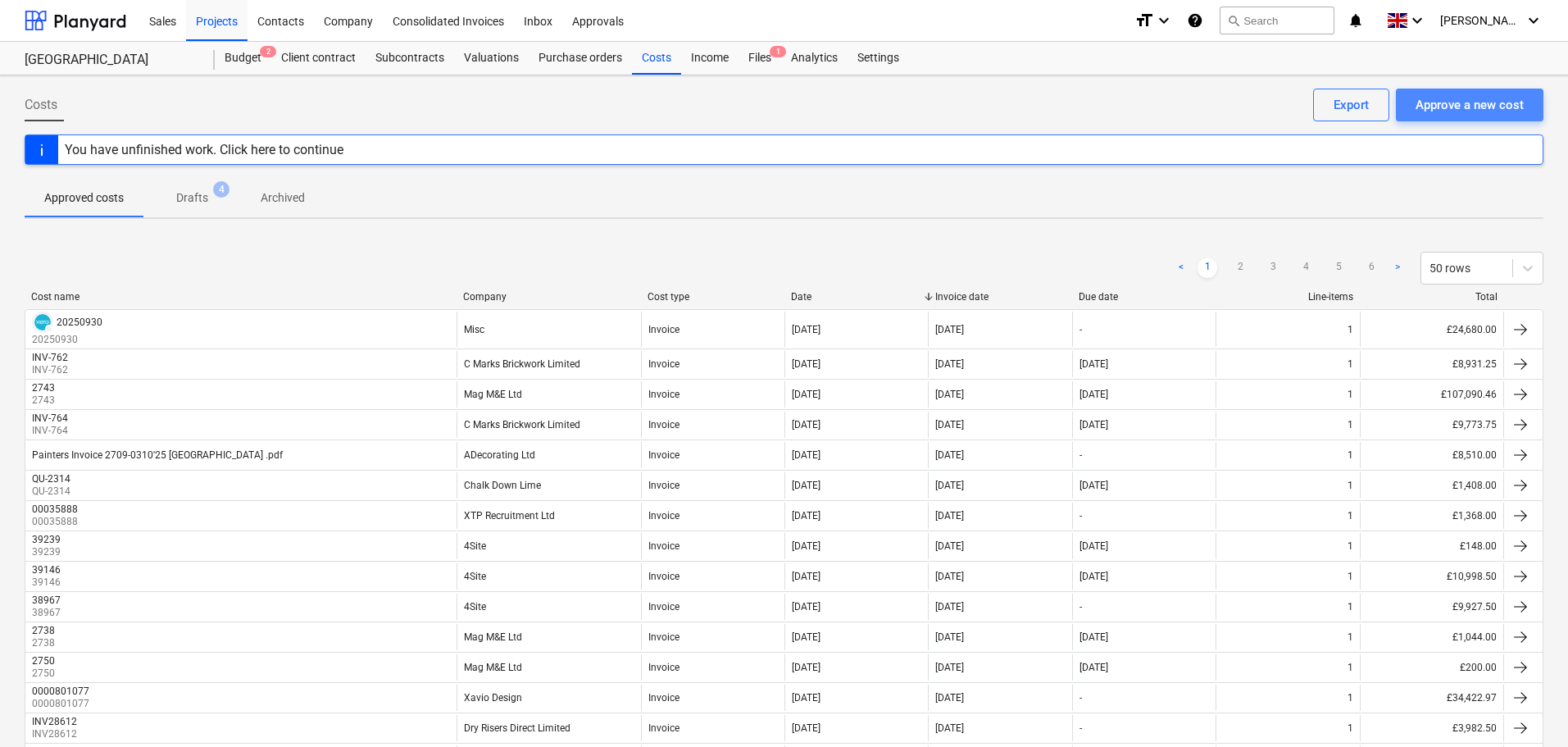
click at [1471, 104] on div "Approve a new cost" at bounding box center [1469, 105] width 109 height 22
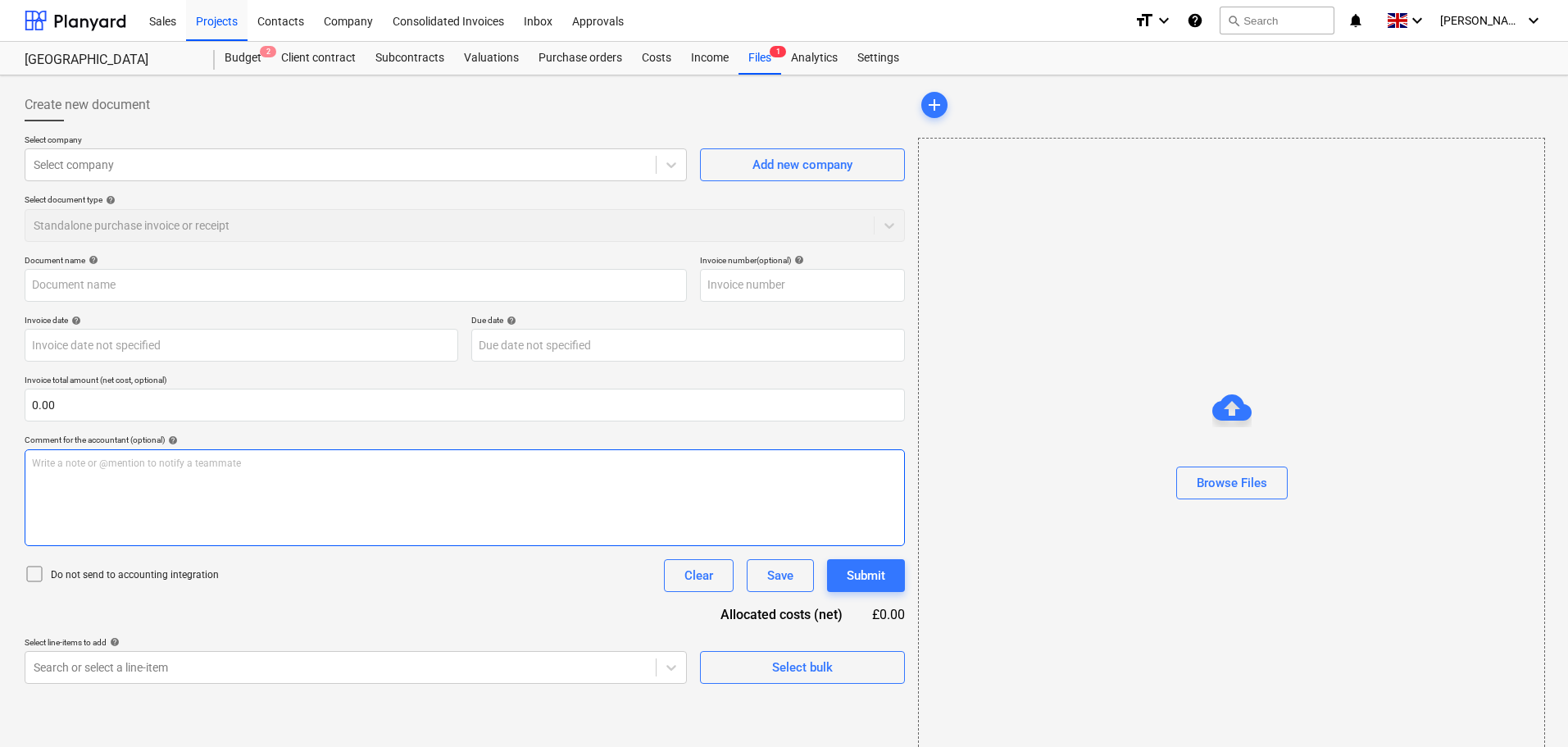
click at [79, 472] on div "Write a note or @mention to notify a teammate [PERSON_NAME]" at bounding box center [465, 497] width 881 height 97
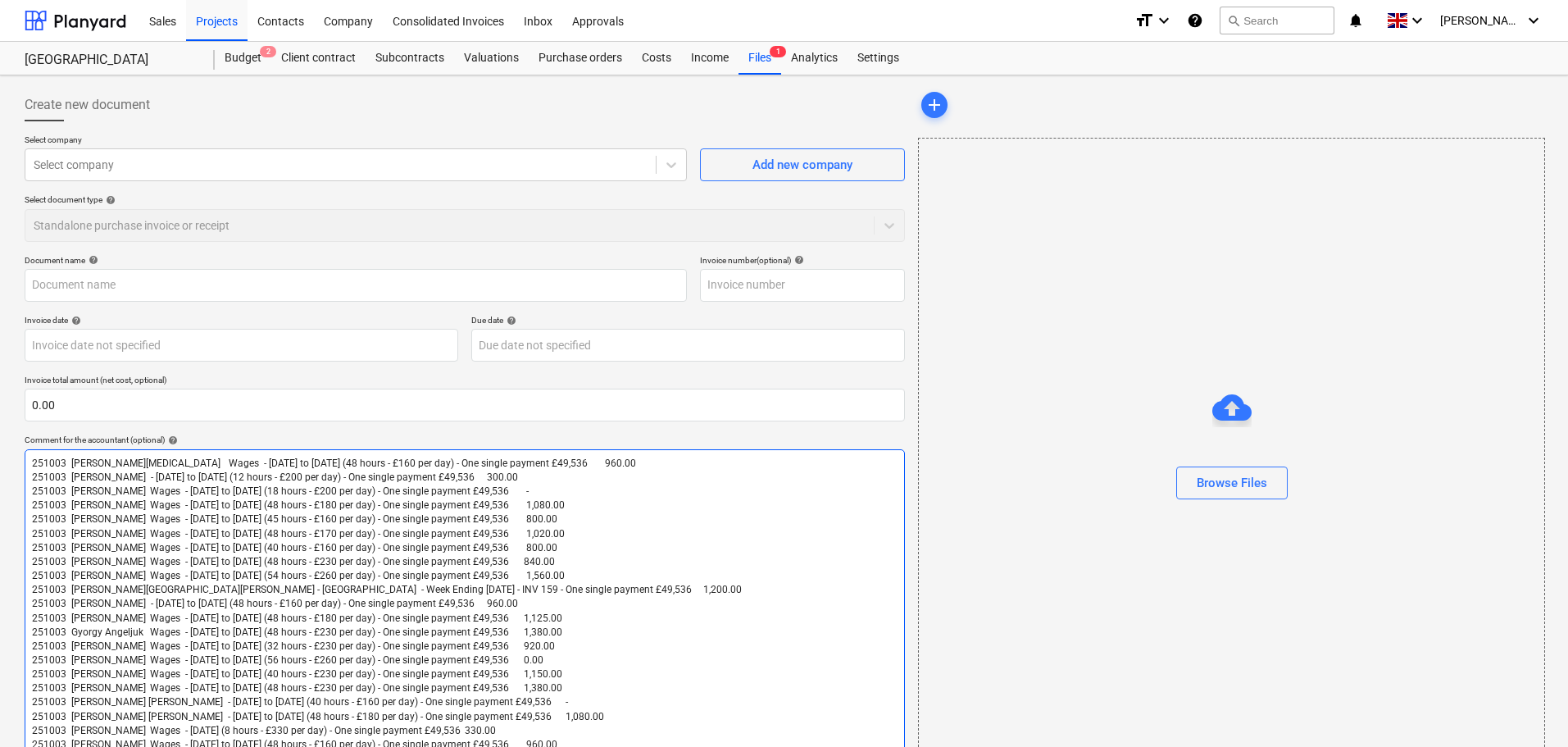
scroll to position [276, 0]
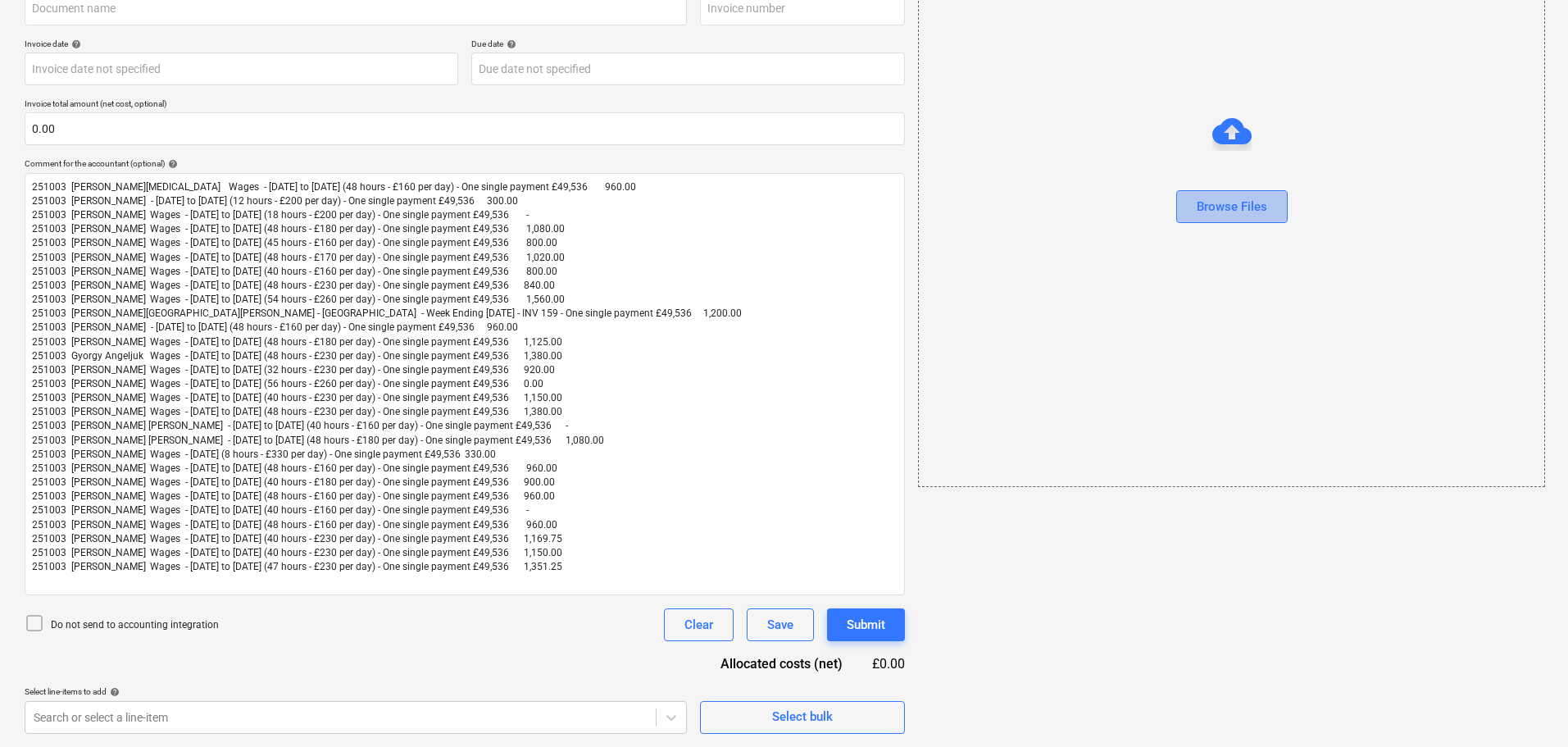
click at [1255, 204] on div "Browse Files" at bounding box center [1232, 207] width 70 height 22
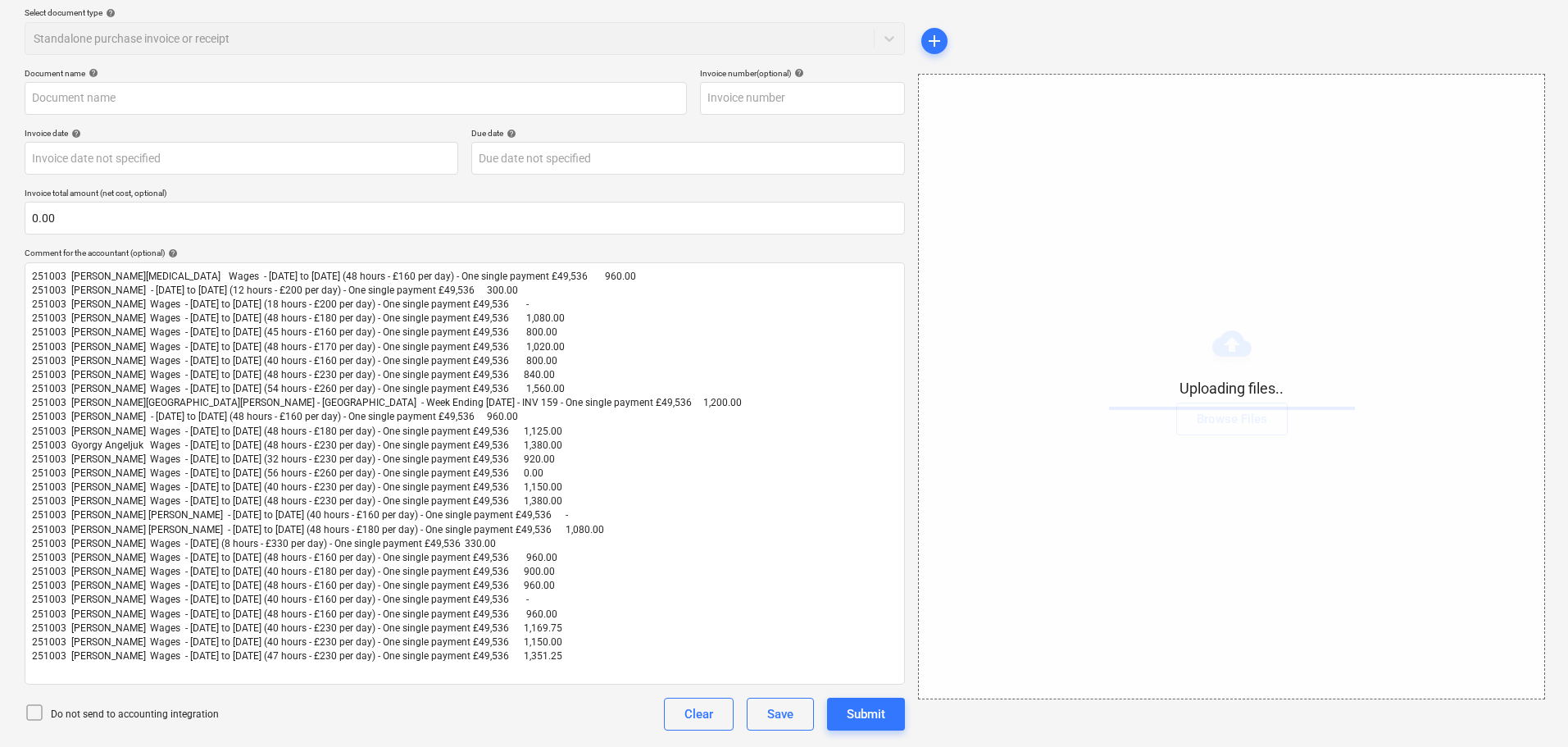
scroll to position [23, 0]
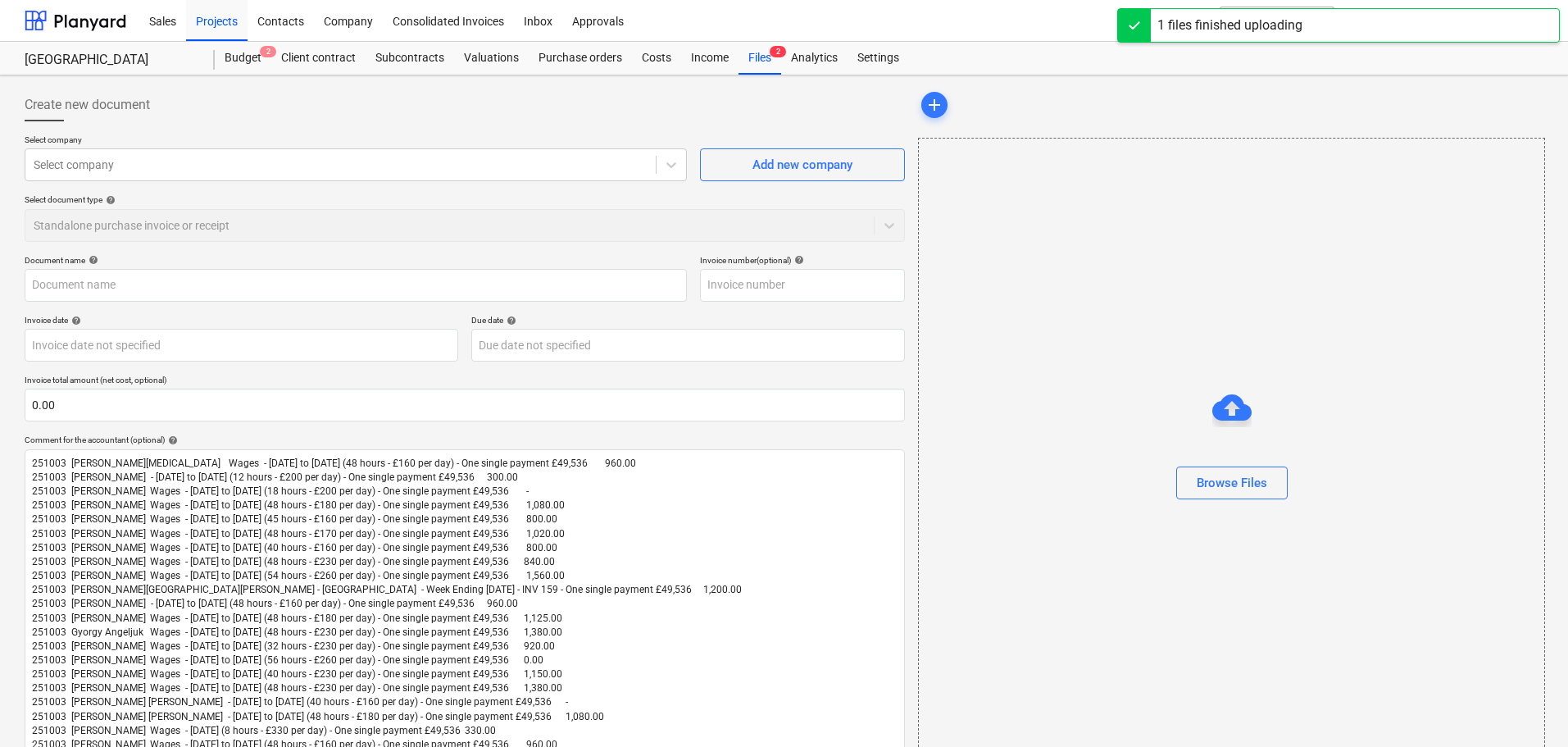
type input "Screenshot [DATE] 182106.png"
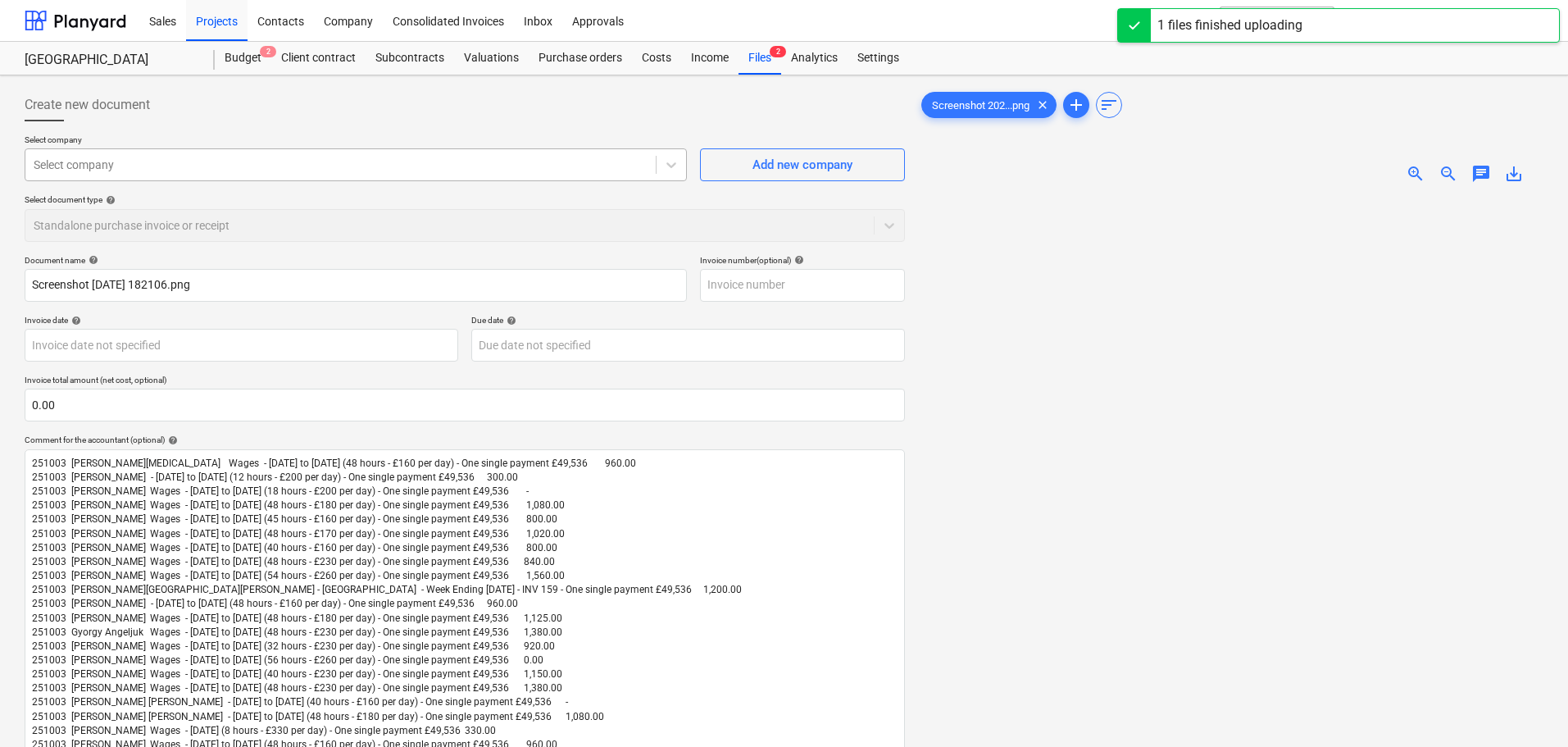
click at [131, 173] on div at bounding box center [340, 164] width 614 height 17
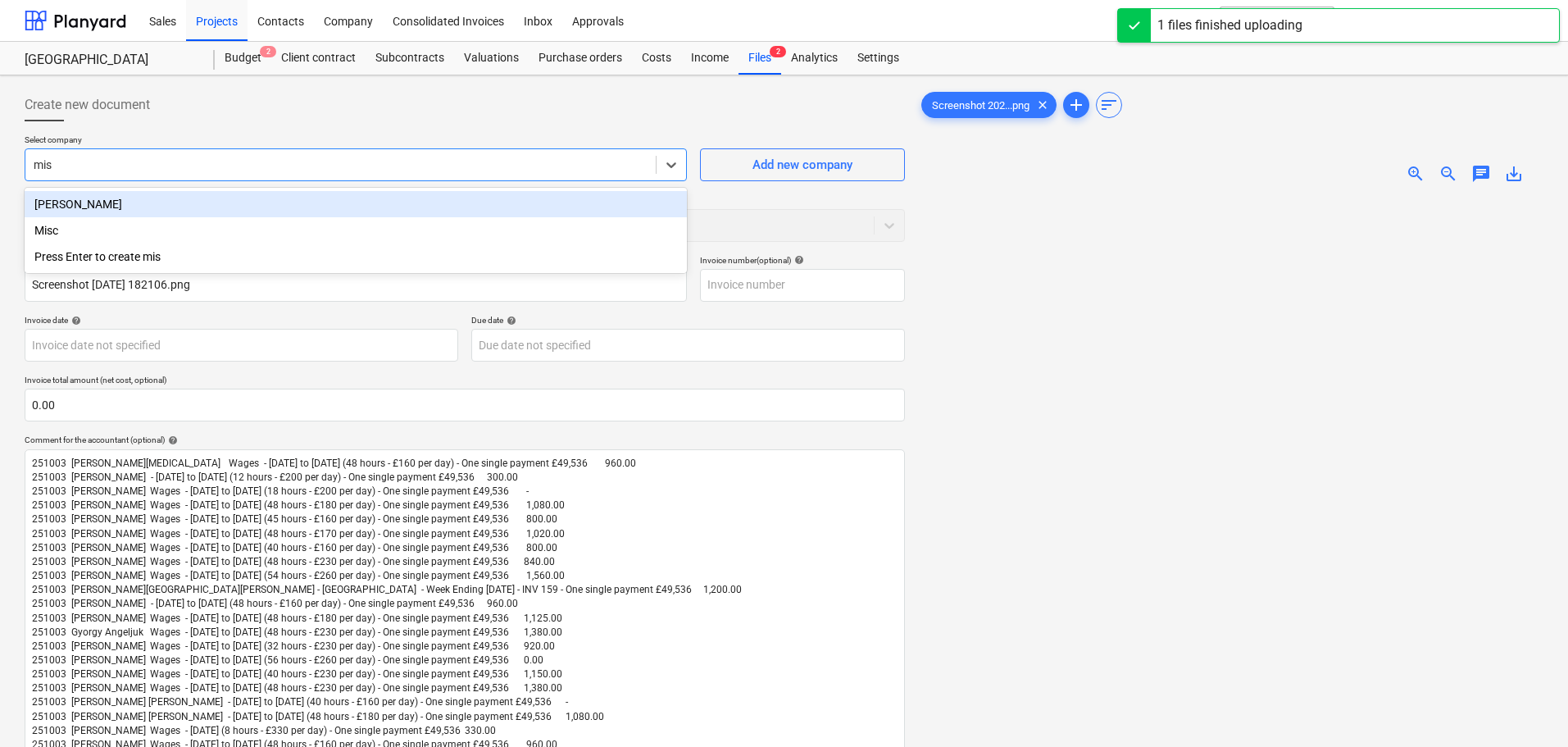
type input "misc"
click at [135, 210] on div "Misc" at bounding box center [355, 204] width 663 height 26
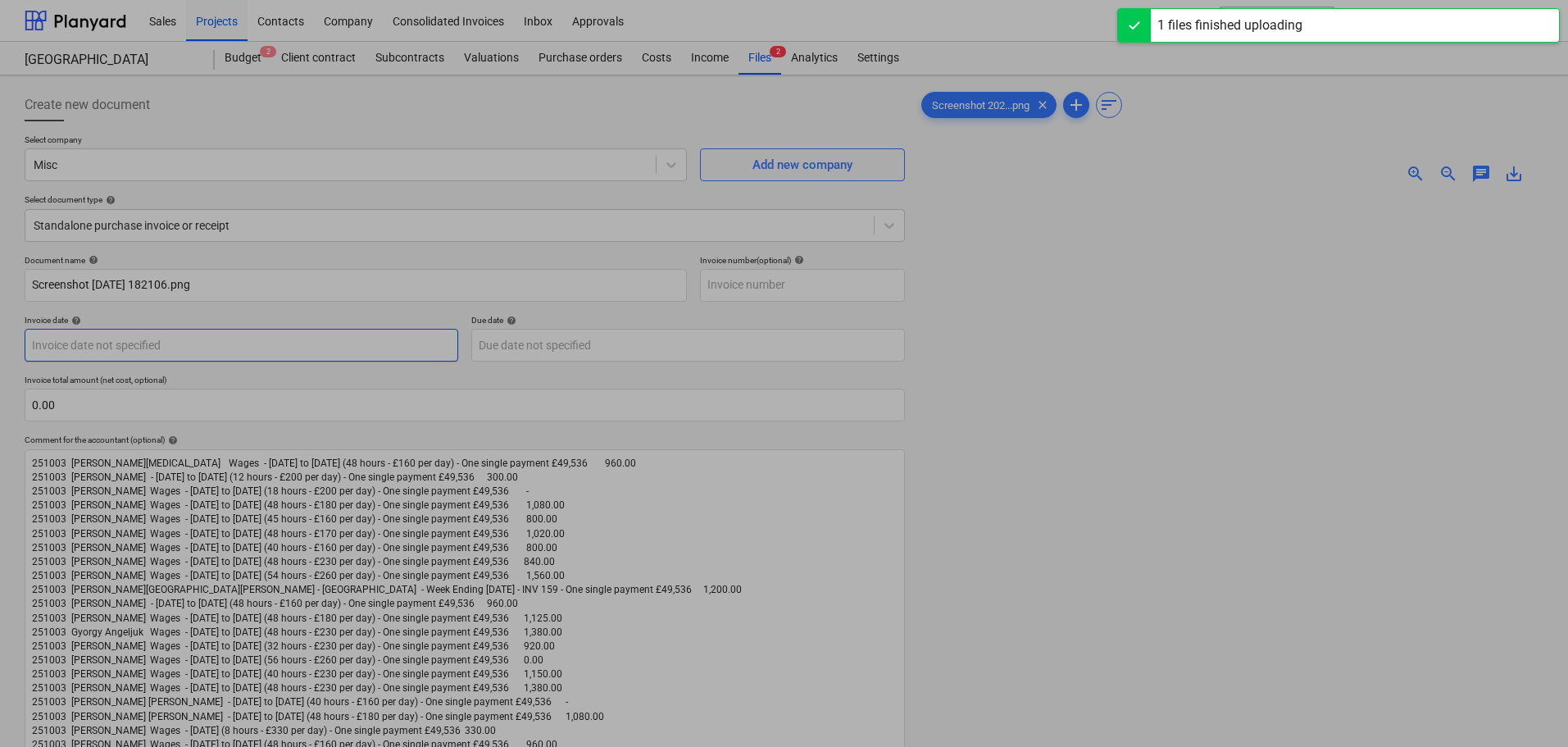
click at [98, 349] on body "Sales Projects Contacts Company Consolidated Invoices Inbox Approvals format_si…" at bounding box center [784, 373] width 1568 height 747
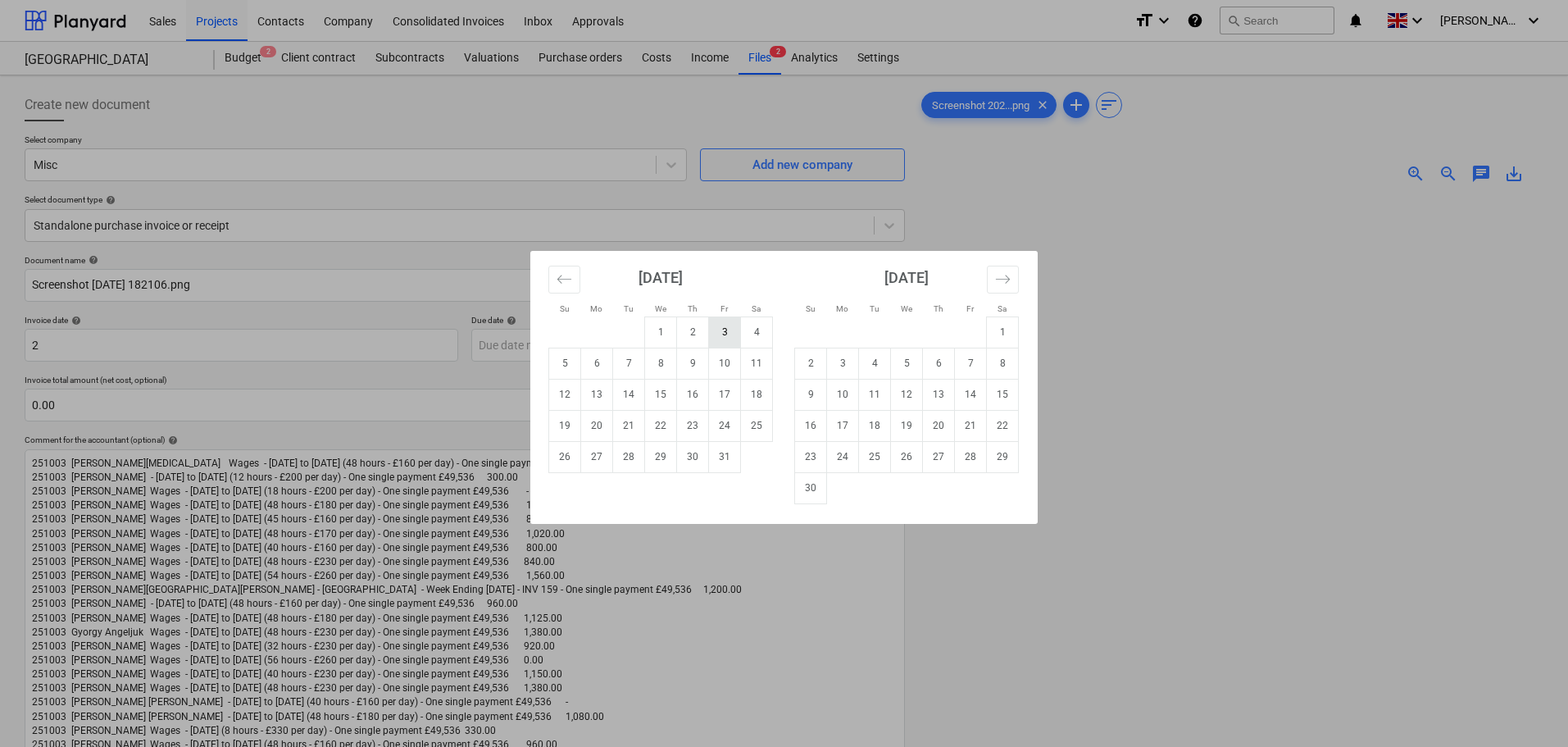
click at [730, 336] on td "3" at bounding box center [725, 332] width 32 height 31
type input "[DATE]"
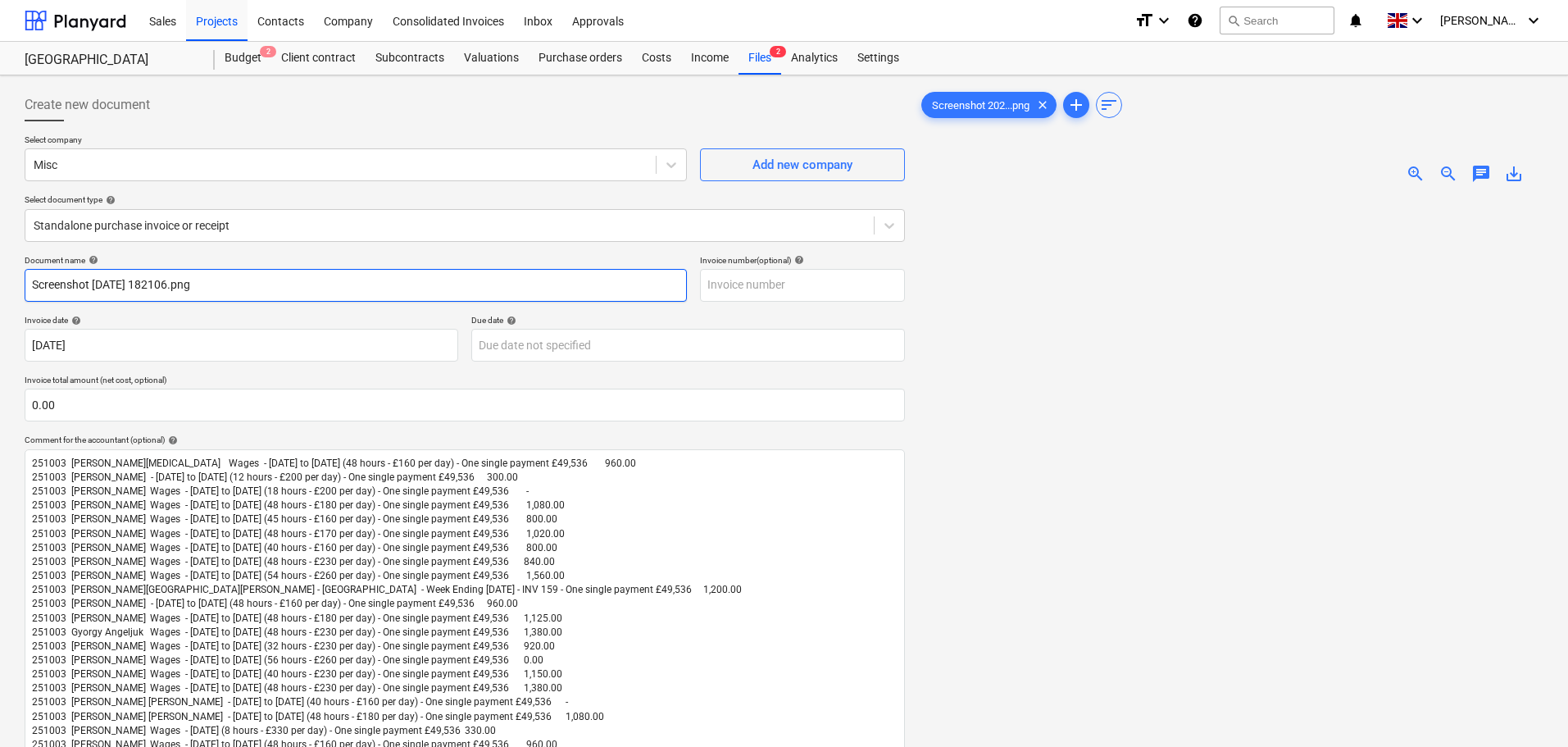
click at [114, 290] on input "Screenshot [DATE] 182106.png" at bounding box center [355, 286] width 663 height 33
drag, startPoint x: 285, startPoint y: 284, endPoint x: 108, endPoint y: 278, distance: 177.1
click at [108, 278] on input "Screenshot [DATE] 182106.png" at bounding box center [355, 286] width 663 height 33
drag, startPoint x: 93, startPoint y: 286, endPoint x: -34, endPoint y: 288, distance: 127.0
click at [0, 288] on html "Sales Projects Contacts Company Consolidated Invoices Inbox Approvals format_si…" at bounding box center [784, 373] width 1568 height 747
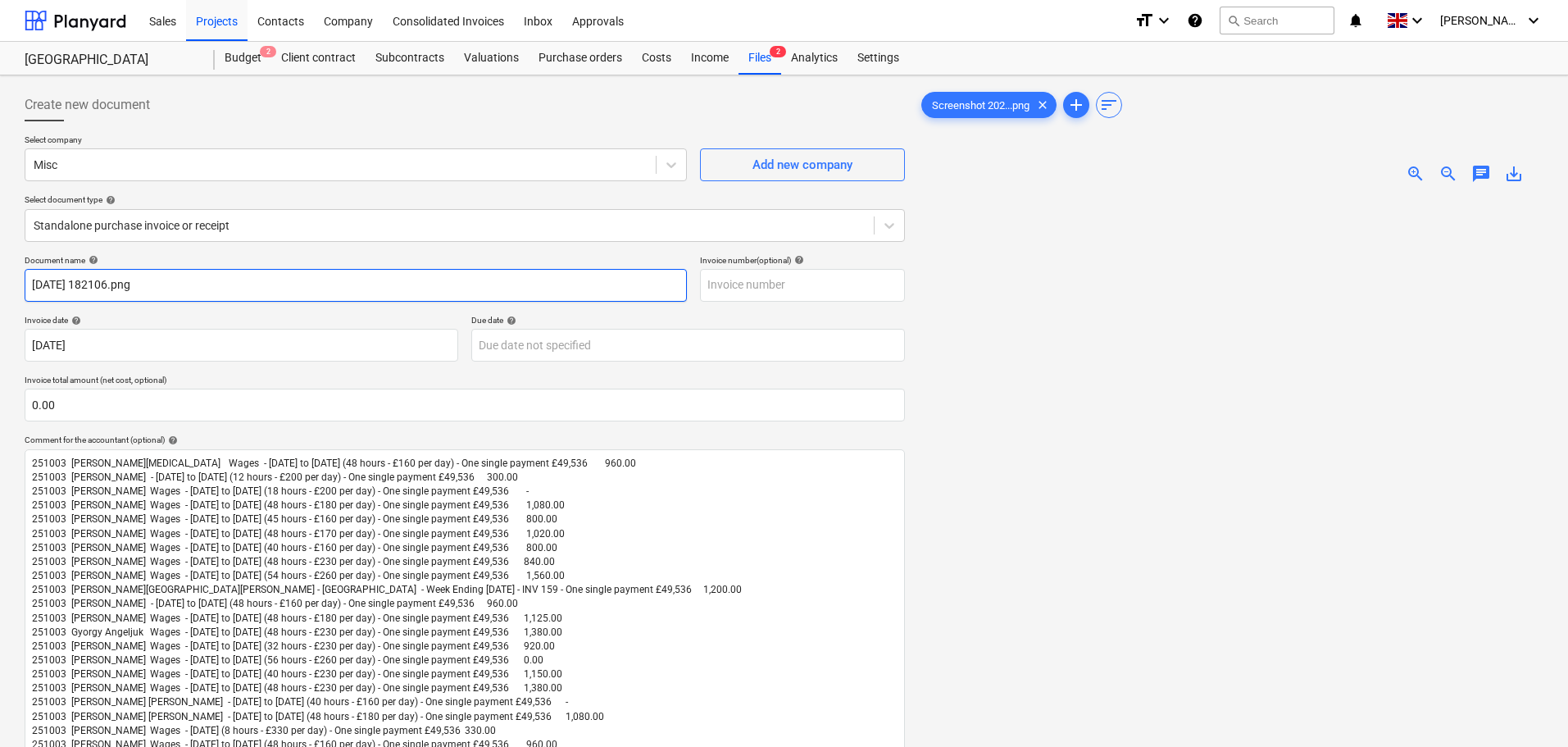
drag, startPoint x: 196, startPoint y: 285, endPoint x: -78, endPoint y: 275, distance: 274.2
click at [0, 275] on html "Sales Projects Contacts Company Consolidated Invoices Inbox Approvals format_si…" at bounding box center [784, 373] width 1568 height 747
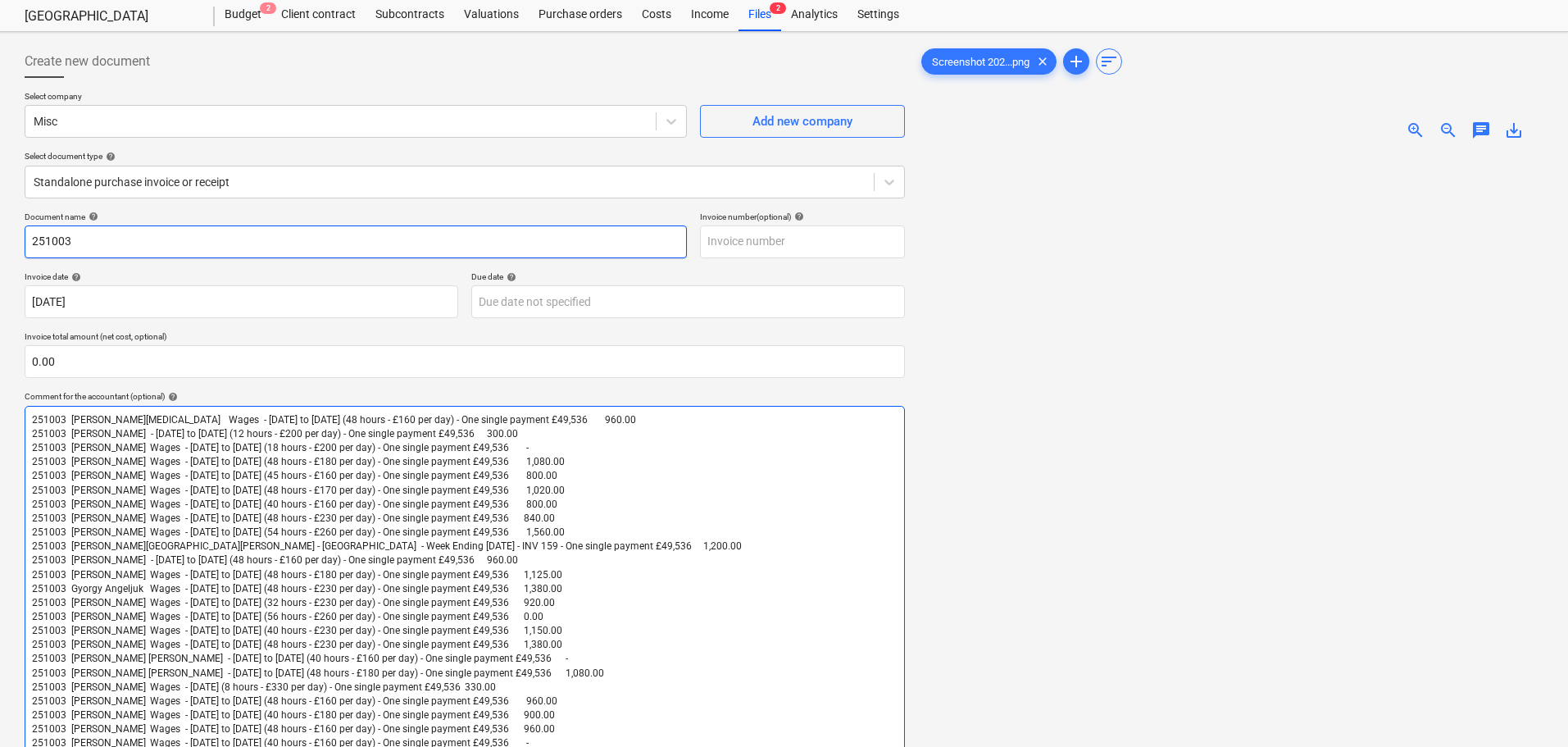
scroll to position [82, 0]
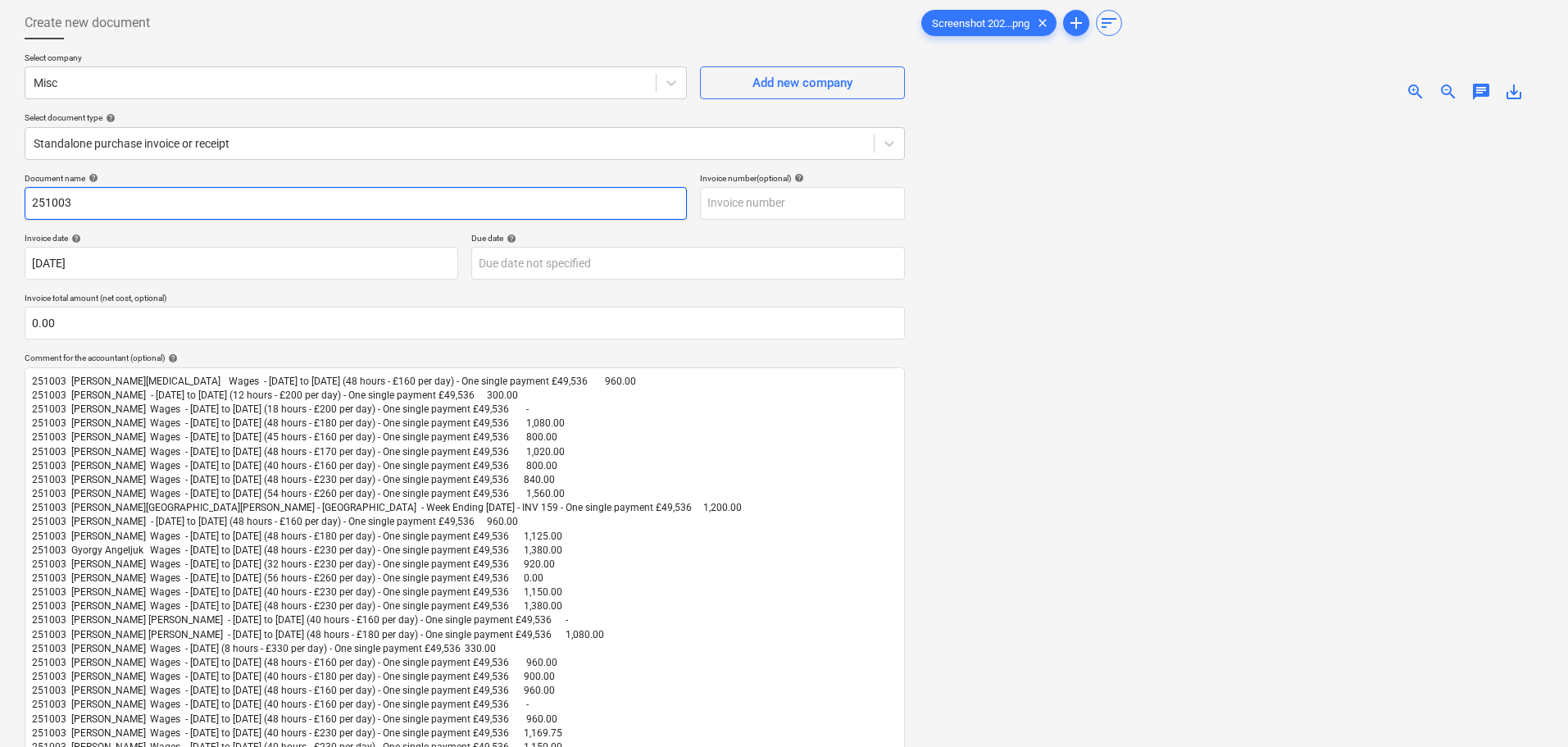
type input "251003"
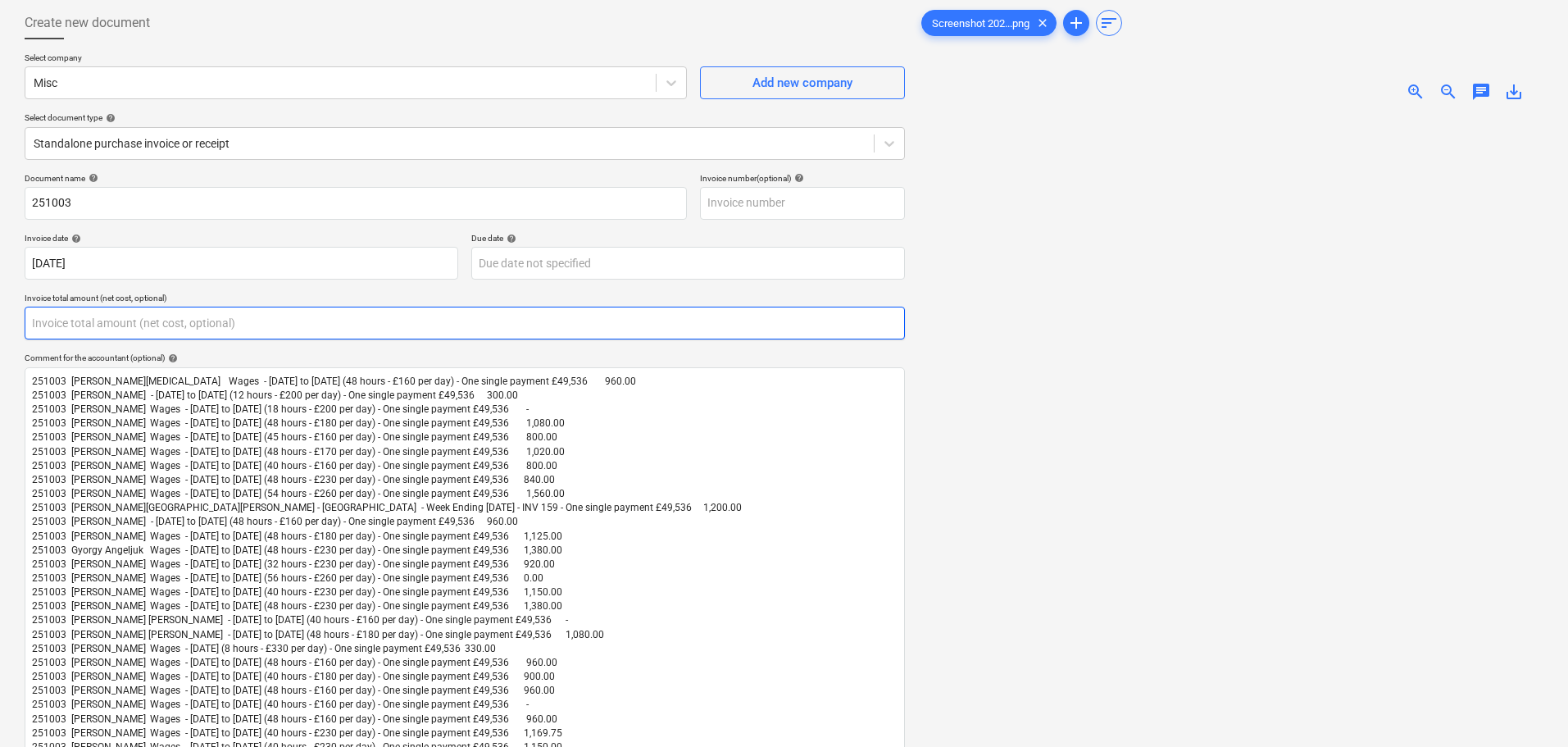
click at [159, 318] on input "text" at bounding box center [465, 323] width 881 height 33
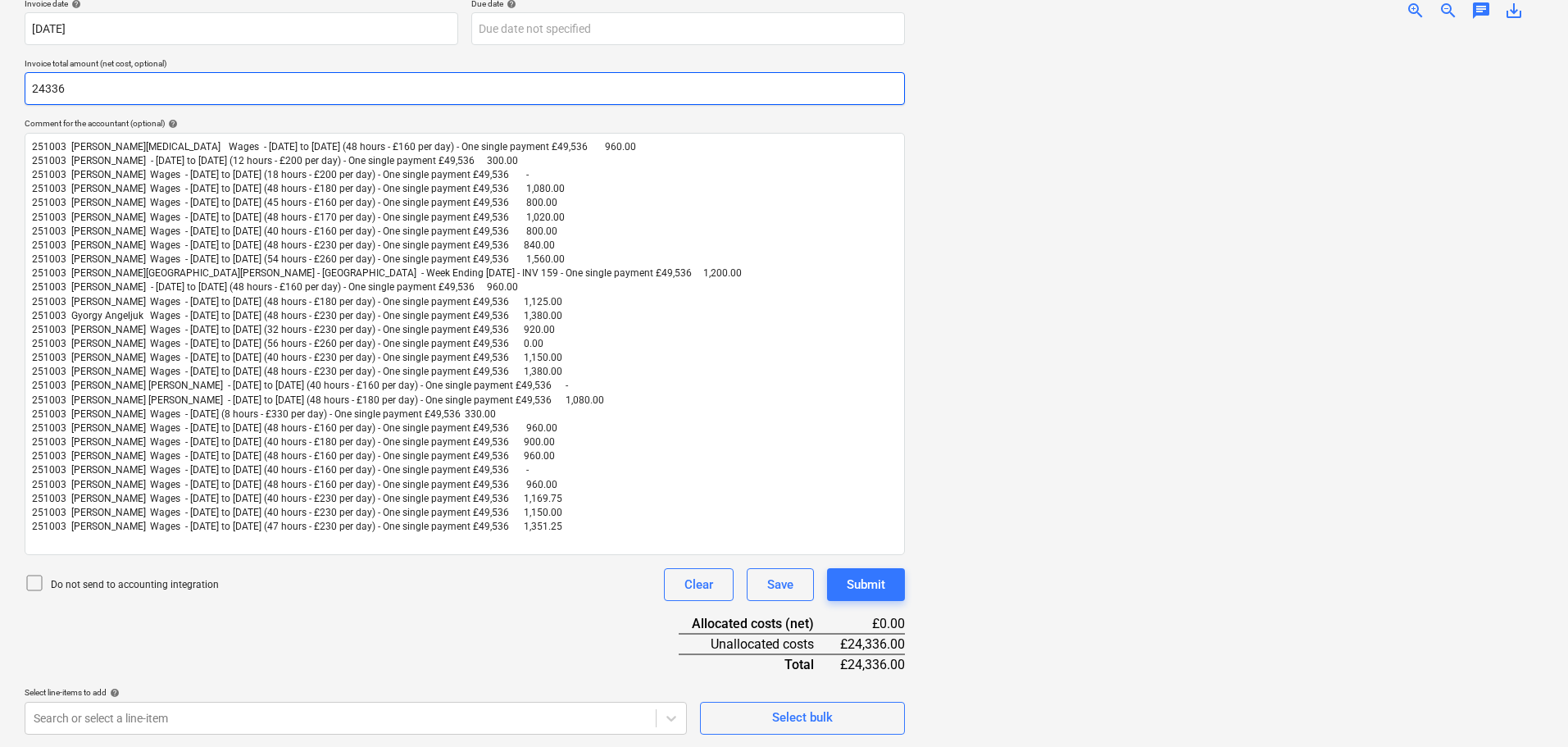
scroll to position [317, 0]
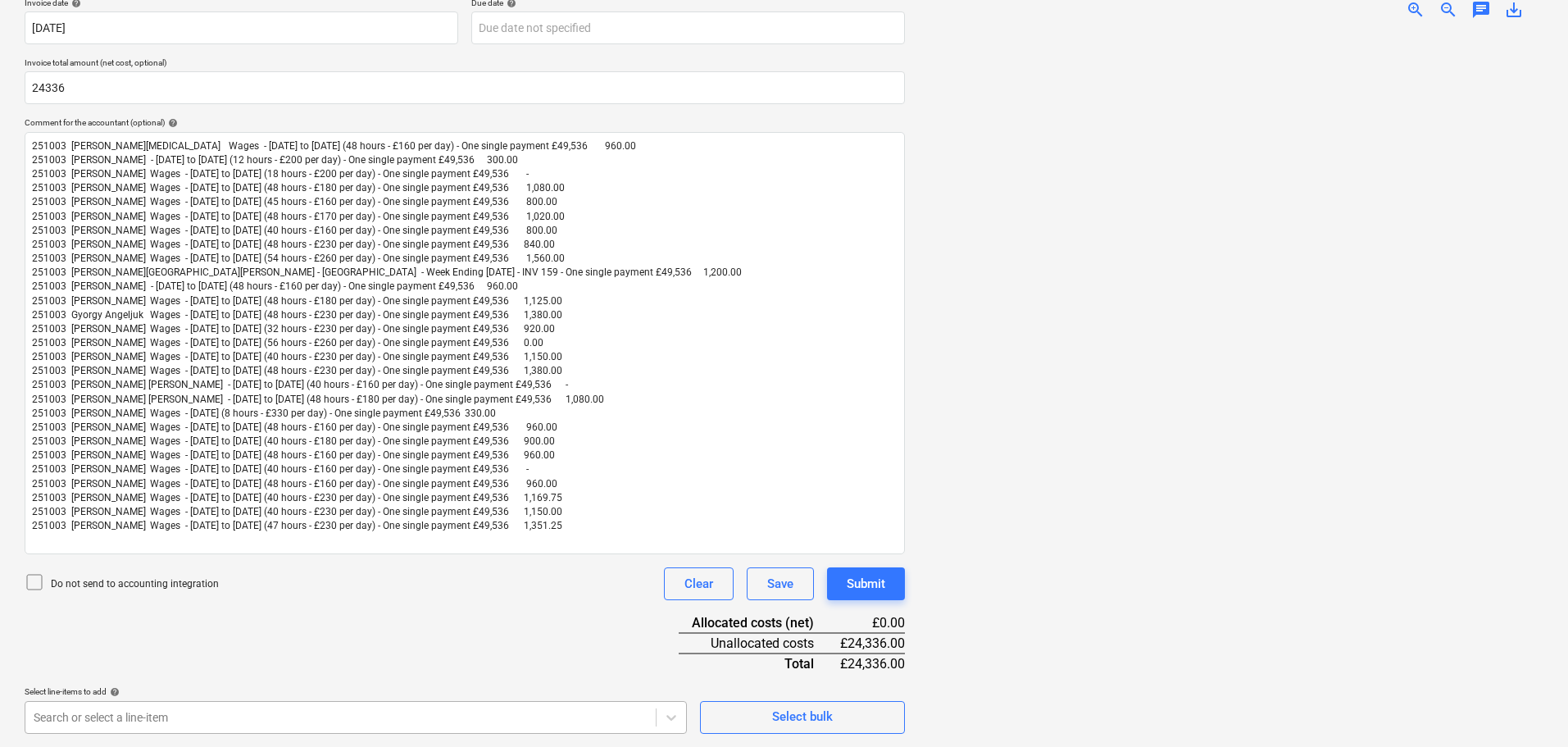
type input "24,336.00"
click at [315, 430] on body "Sales Projects Contacts Company Consolidated Invoices Inbox Approvals format_si…" at bounding box center [784, 56] width 1568 height 747
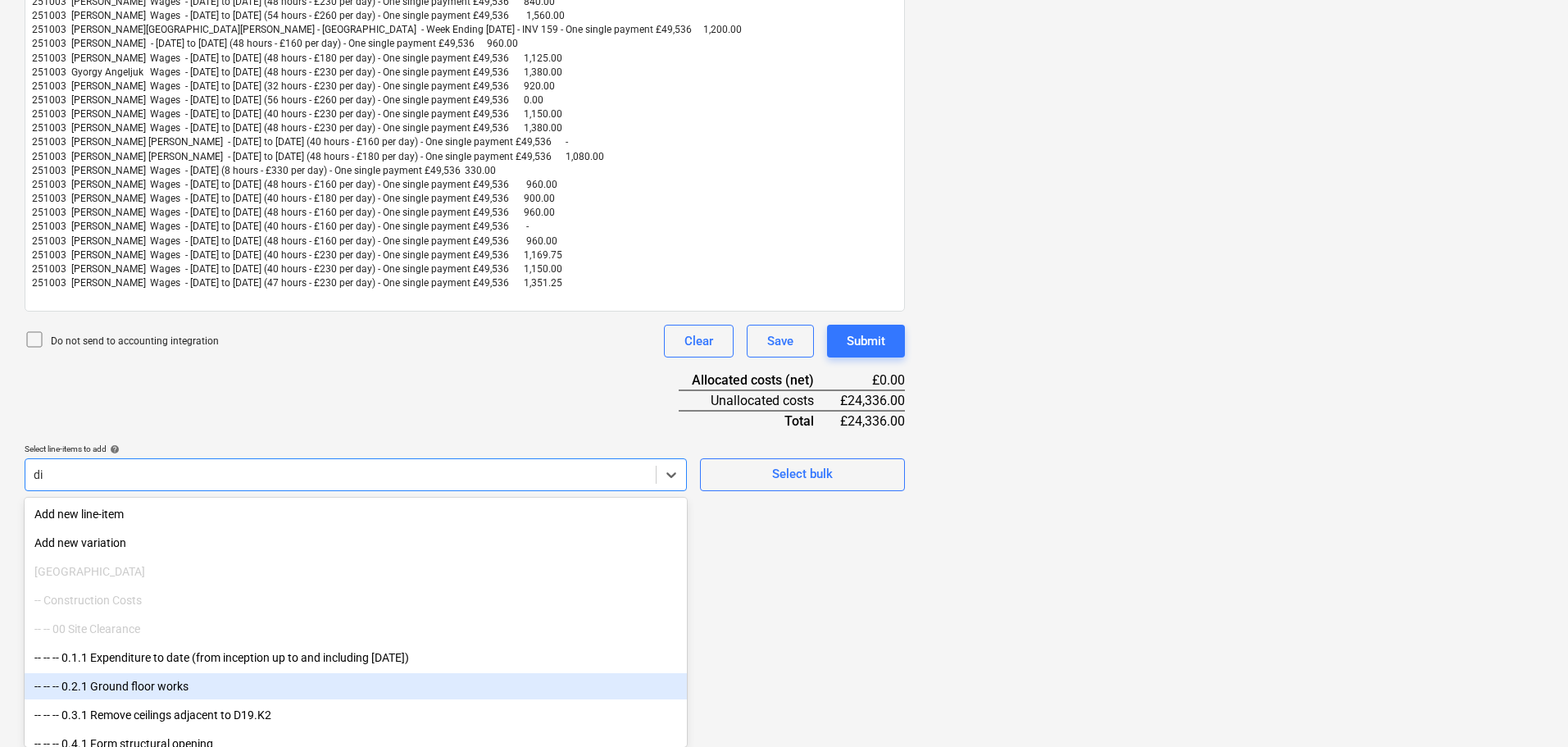
type input "dire"
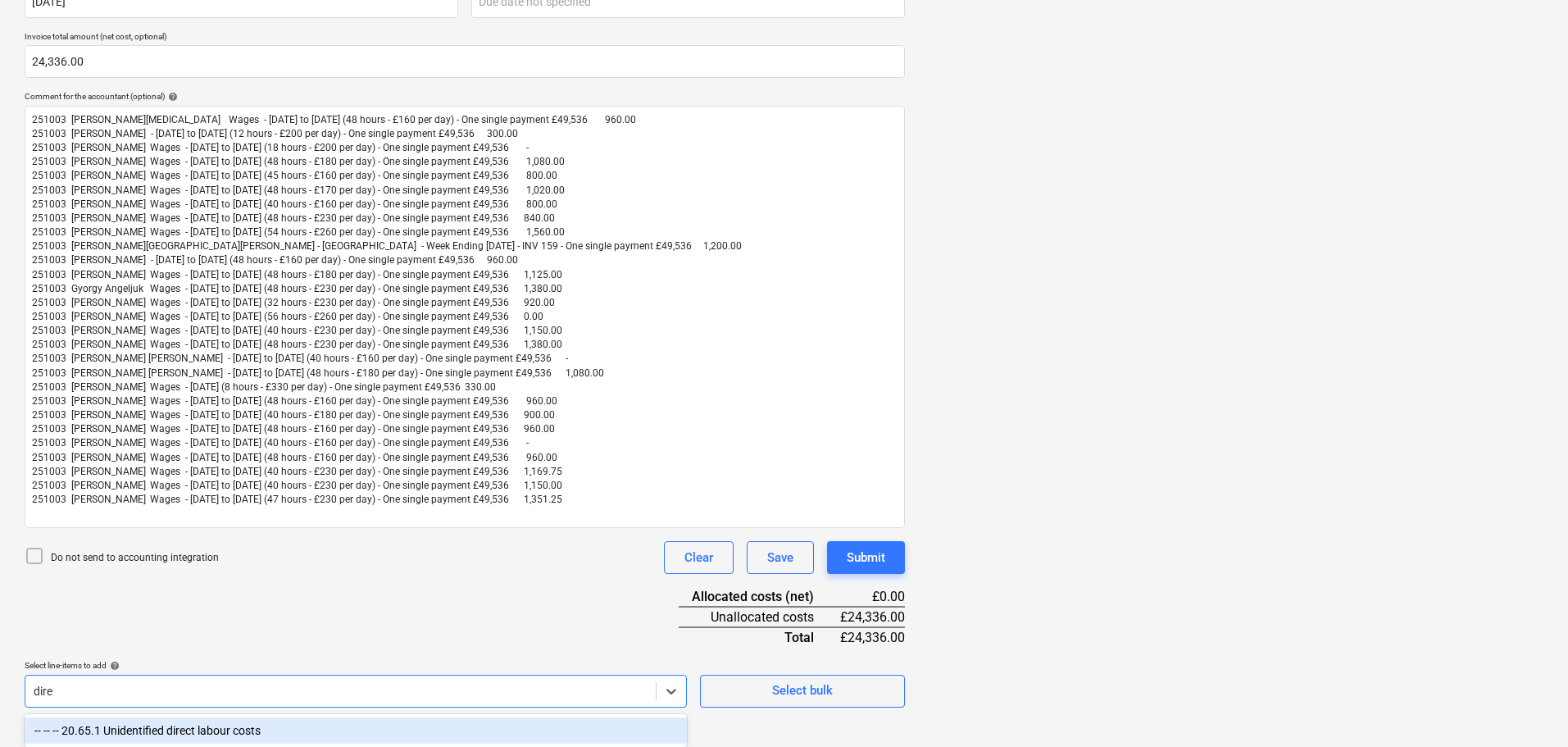
drag, startPoint x: 312, startPoint y: 729, endPoint x: 349, endPoint y: 686, distance: 56.7
click at [313, 728] on div "-- -- -- 20.65.1 Unidentified direct labour costs" at bounding box center [355, 730] width 663 height 26
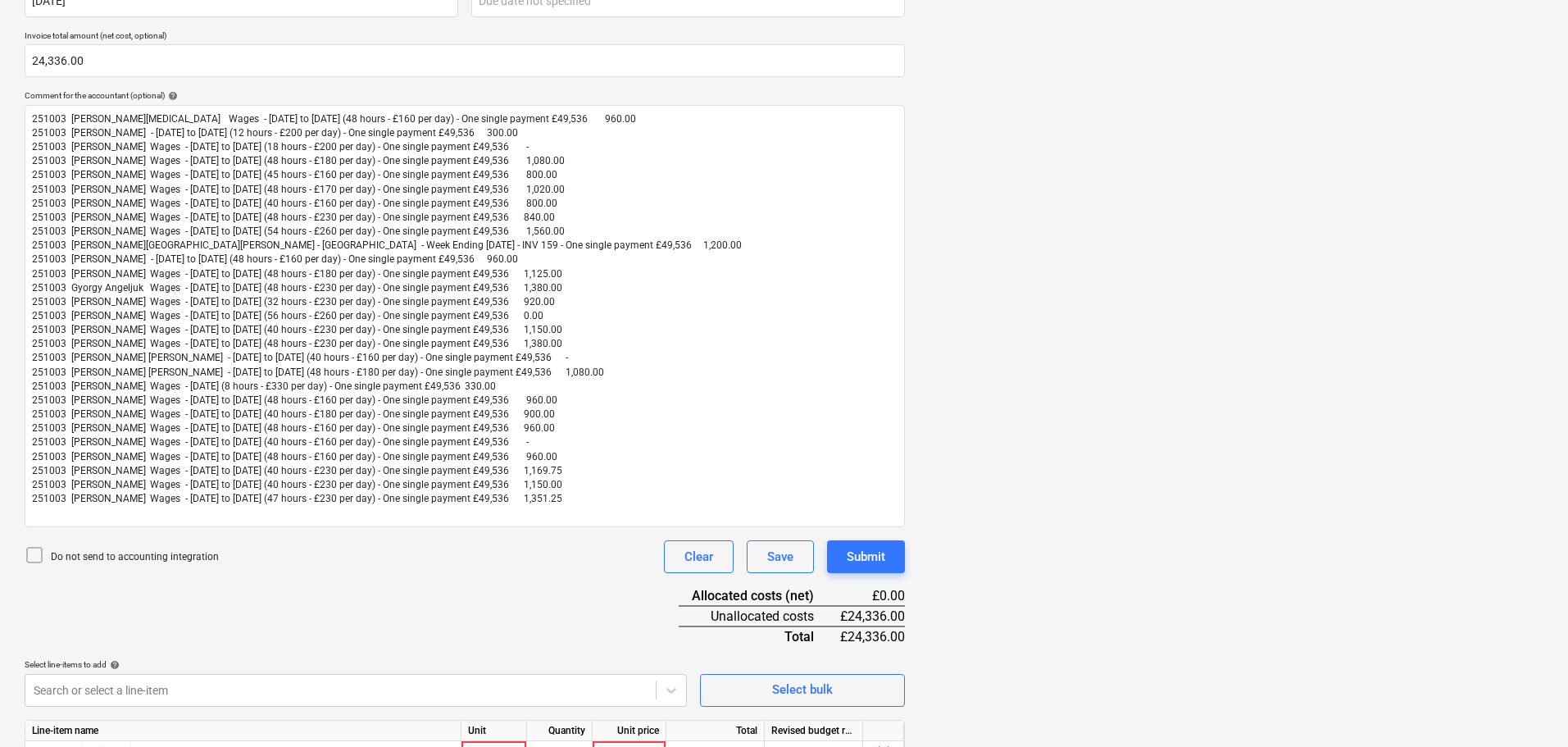
click at [406, 631] on div "Document name help 251003 Invoice number (optional) help Invoice date help [DAT…" at bounding box center [465, 363] width 881 height 905
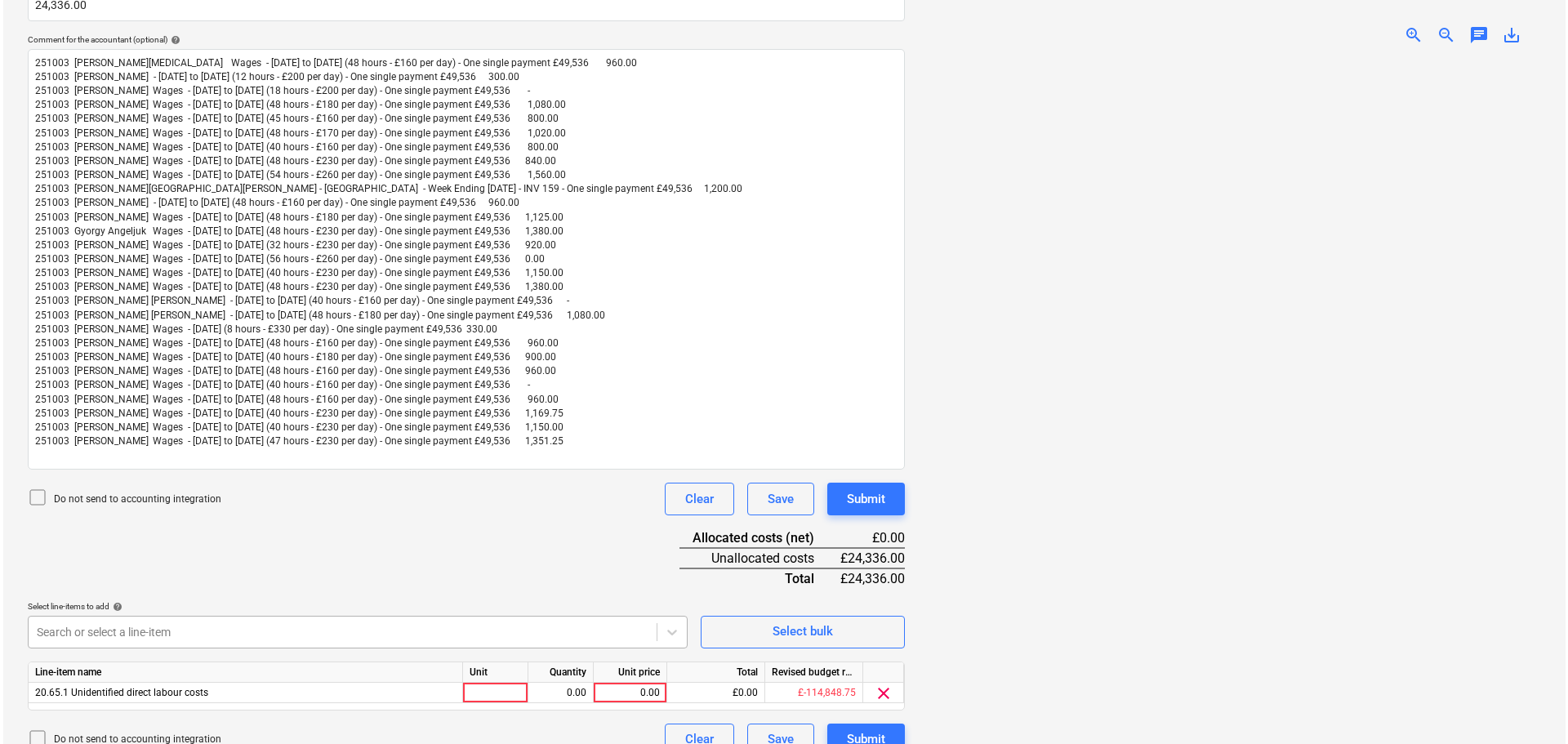
scroll to position [424, 0]
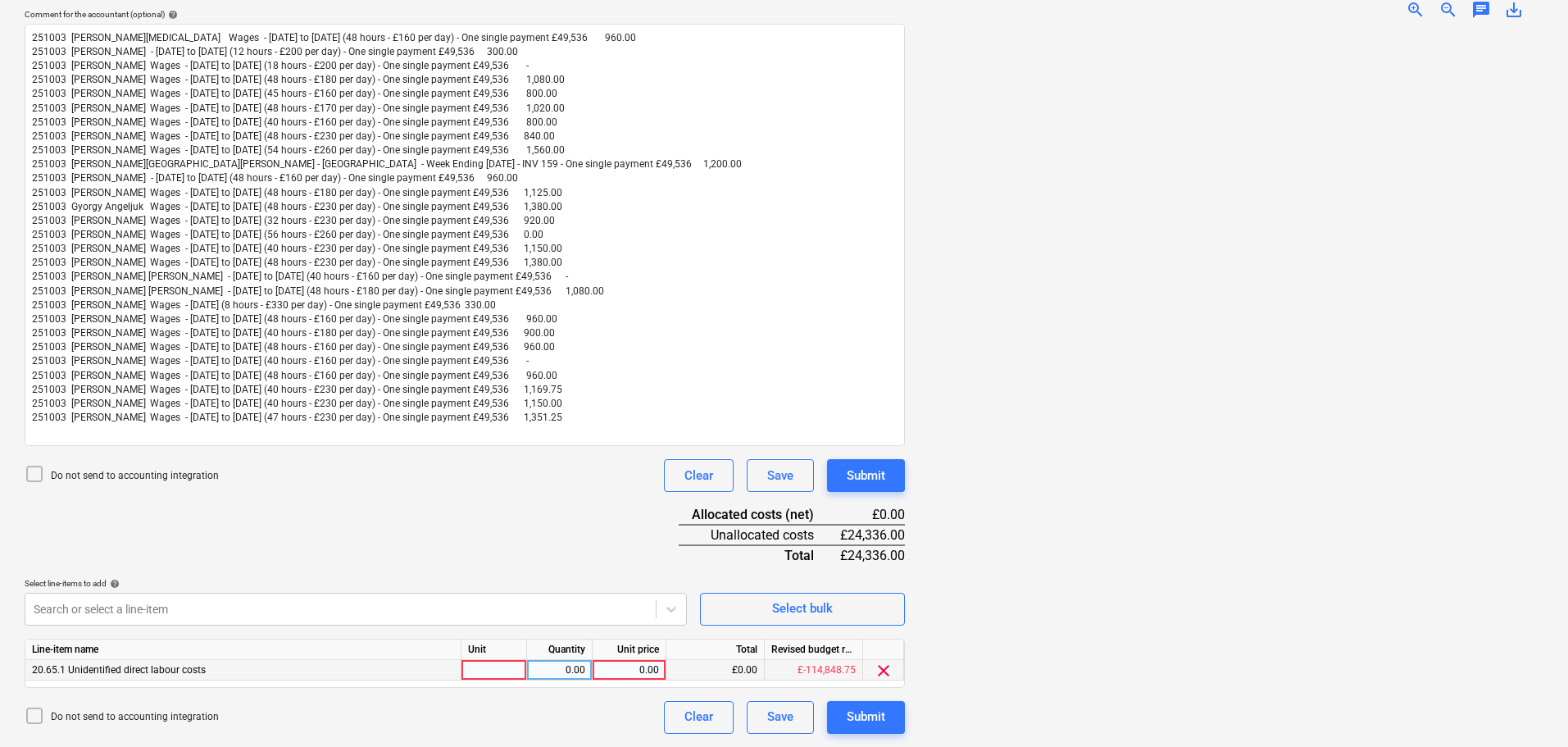
click at [629, 667] on div "0.00" at bounding box center [628, 670] width 60 height 21
type input "24336"
click at [878, 474] on div "Submit" at bounding box center [865, 476] width 38 height 22
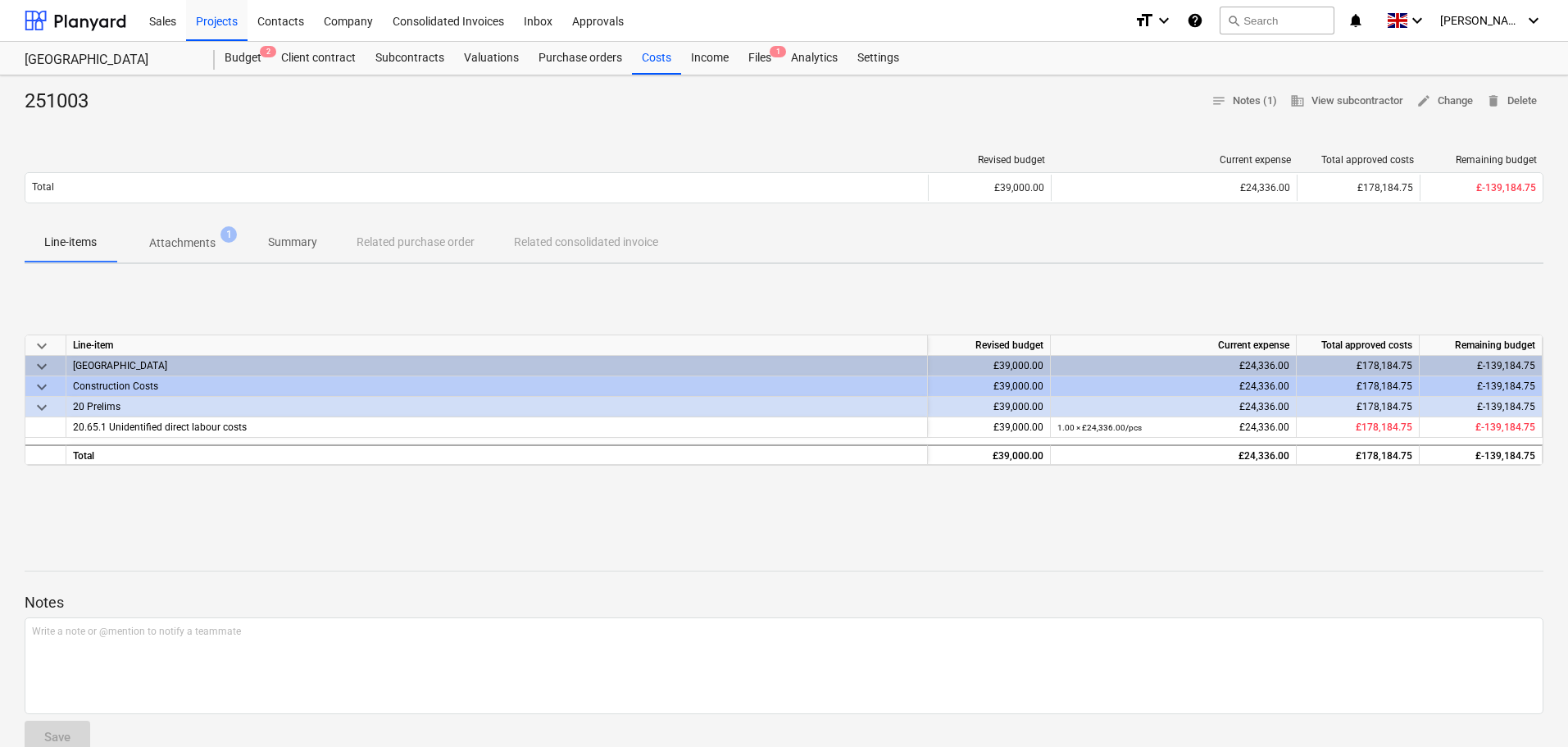
drag, startPoint x: 654, startPoint y: 58, endPoint x: 876, endPoint y: 74, distance: 222.6
click at [654, 58] on div "Costs" at bounding box center [657, 59] width 49 height 33
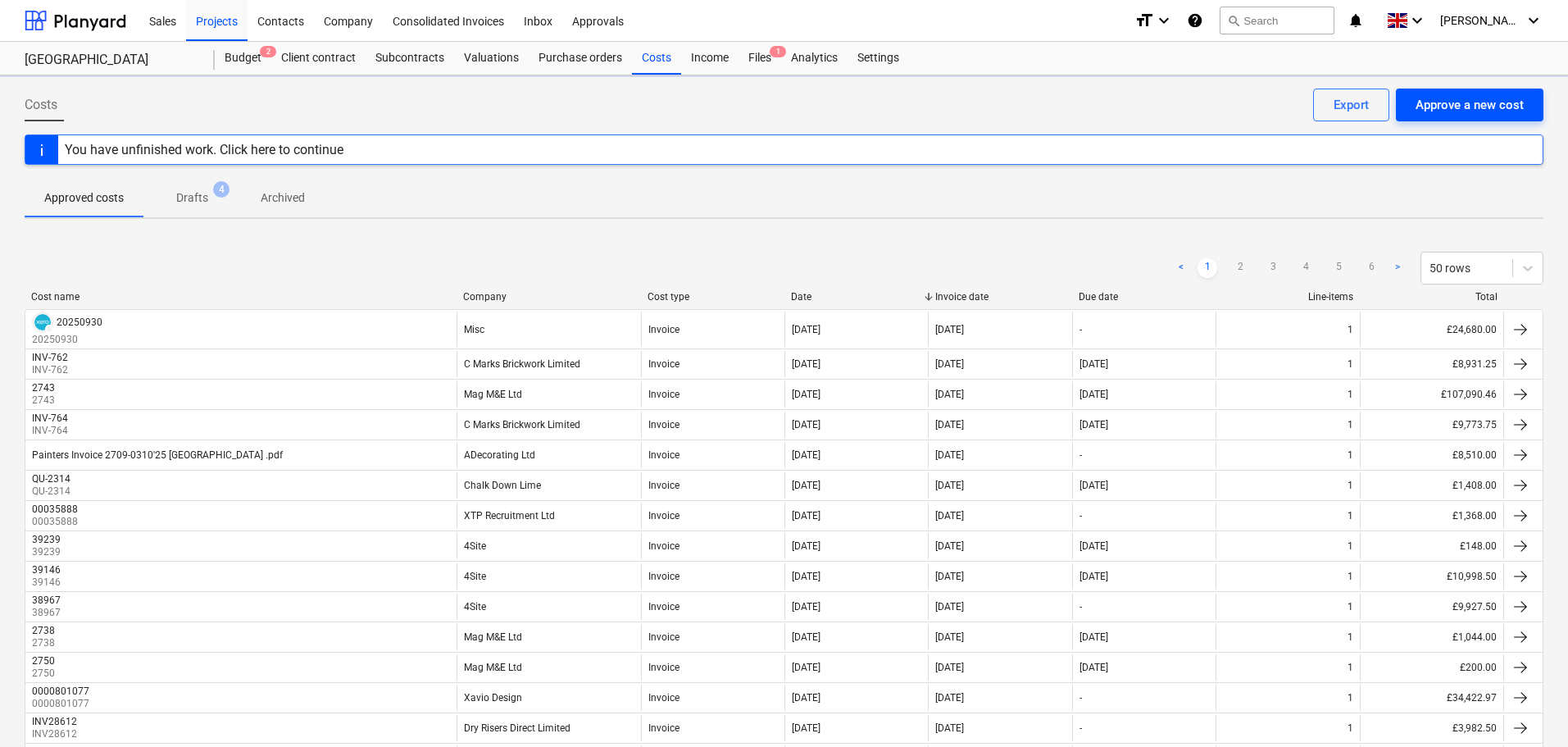
click at [1481, 101] on div "Approve a new cost" at bounding box center [1469, 105] width 109 height 22
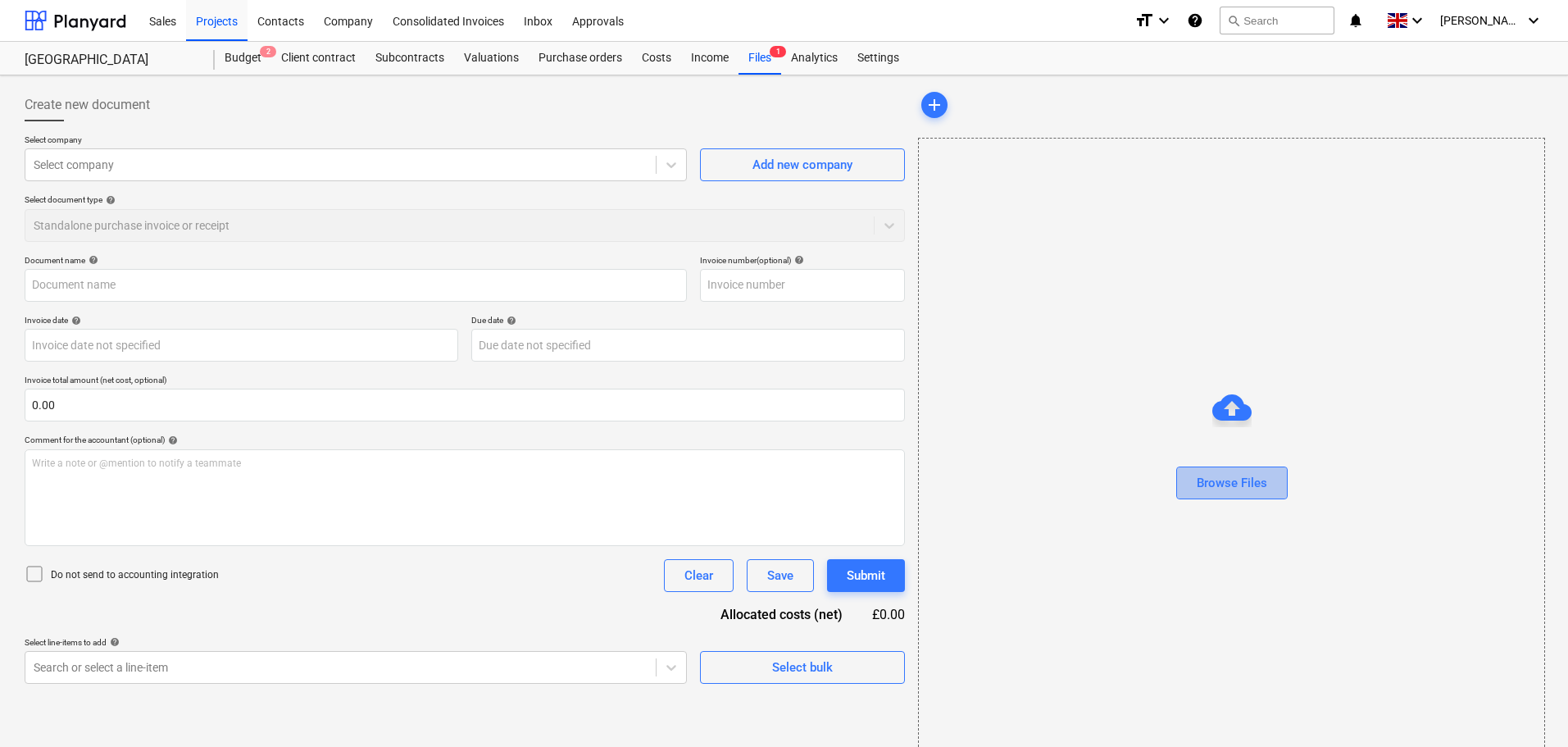
click at [1278, 487] on button "Browse Files" at bounding box center [1232, 484] width 112 height 33
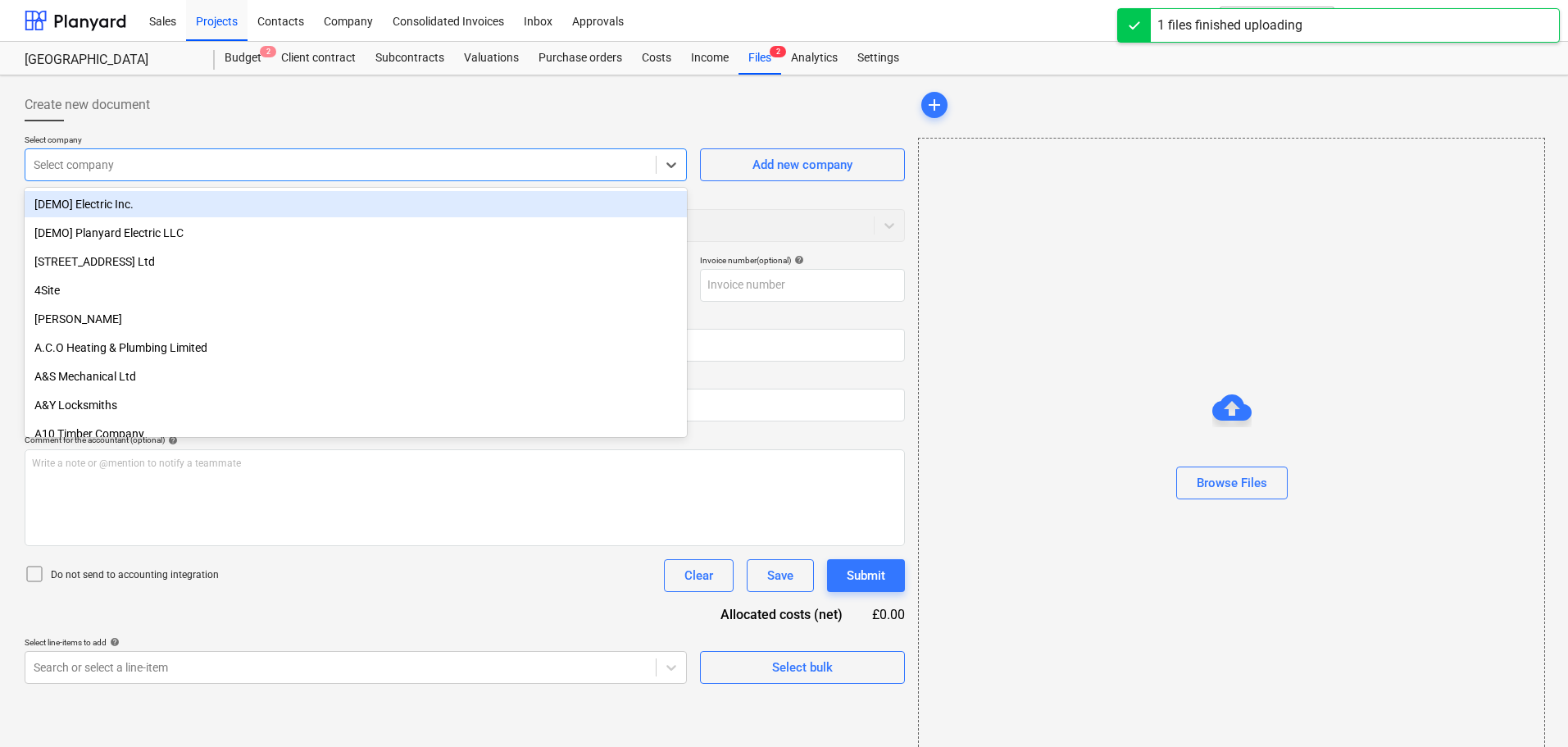
type input "251011.png"
click at [115, 170] on div at bounding box center [340, 164] width 614 height 17
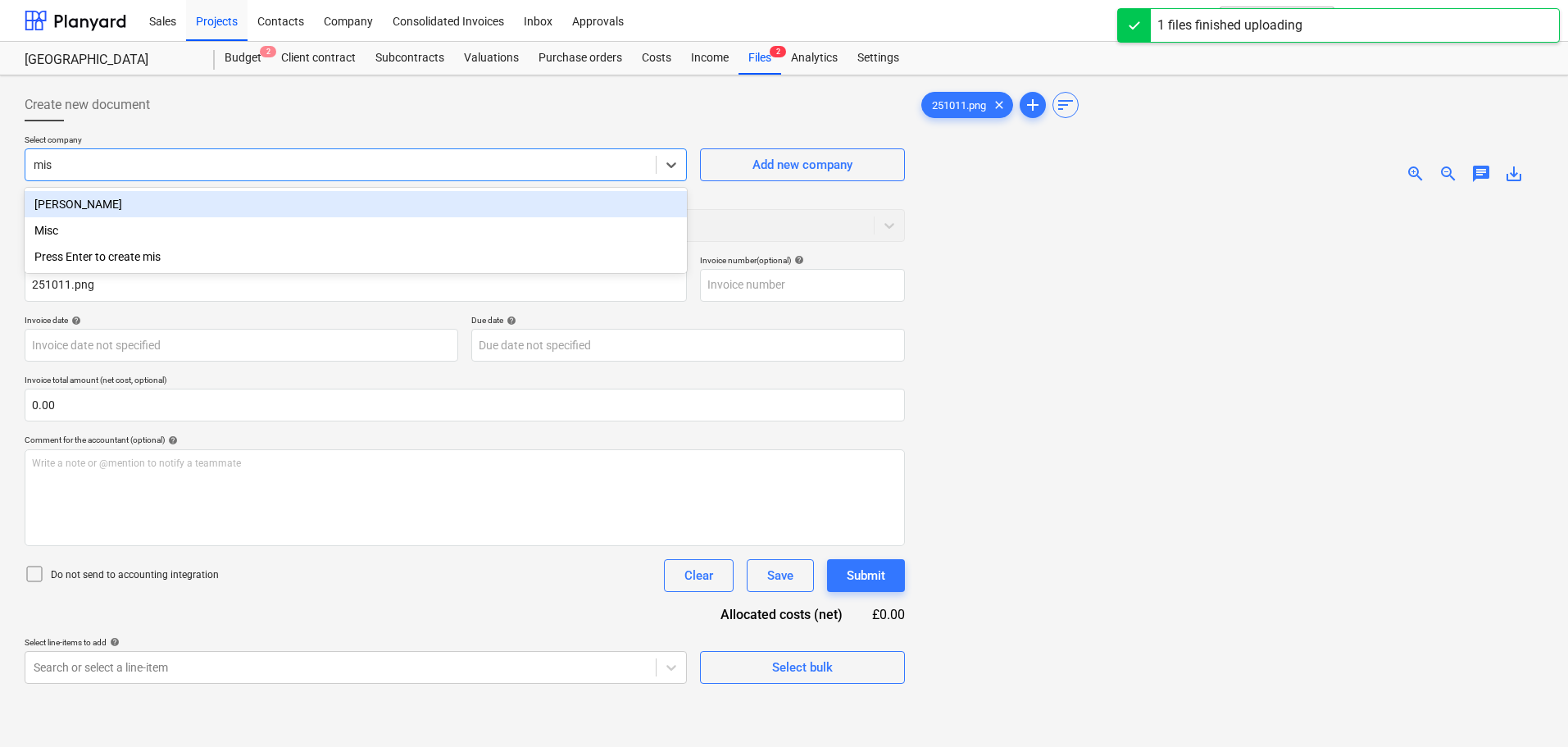
type input "misc"
click at [87, 205] on div "Misc" at bounding box center [355, 204] width 663 height 26
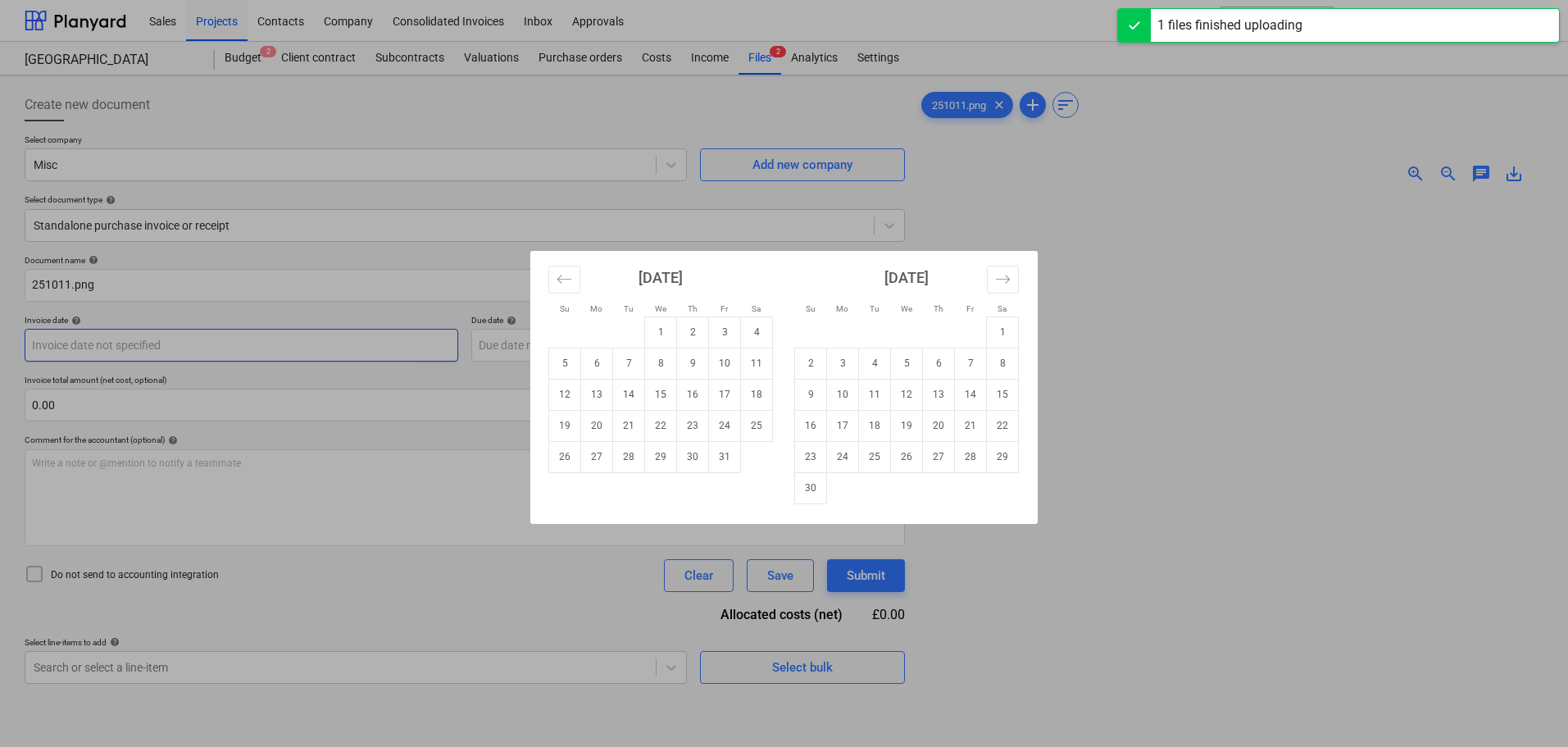
click at [73, 347] on body "Sales Projects Contacts Company Consolidated Invoices Inbox Approvals format_si…" at bounding box center [784, 373] width 1568 height 747
click at [754, 366] on td "11" at bounding box center [757, 363] width 32 height 31
type input "[DATE]"
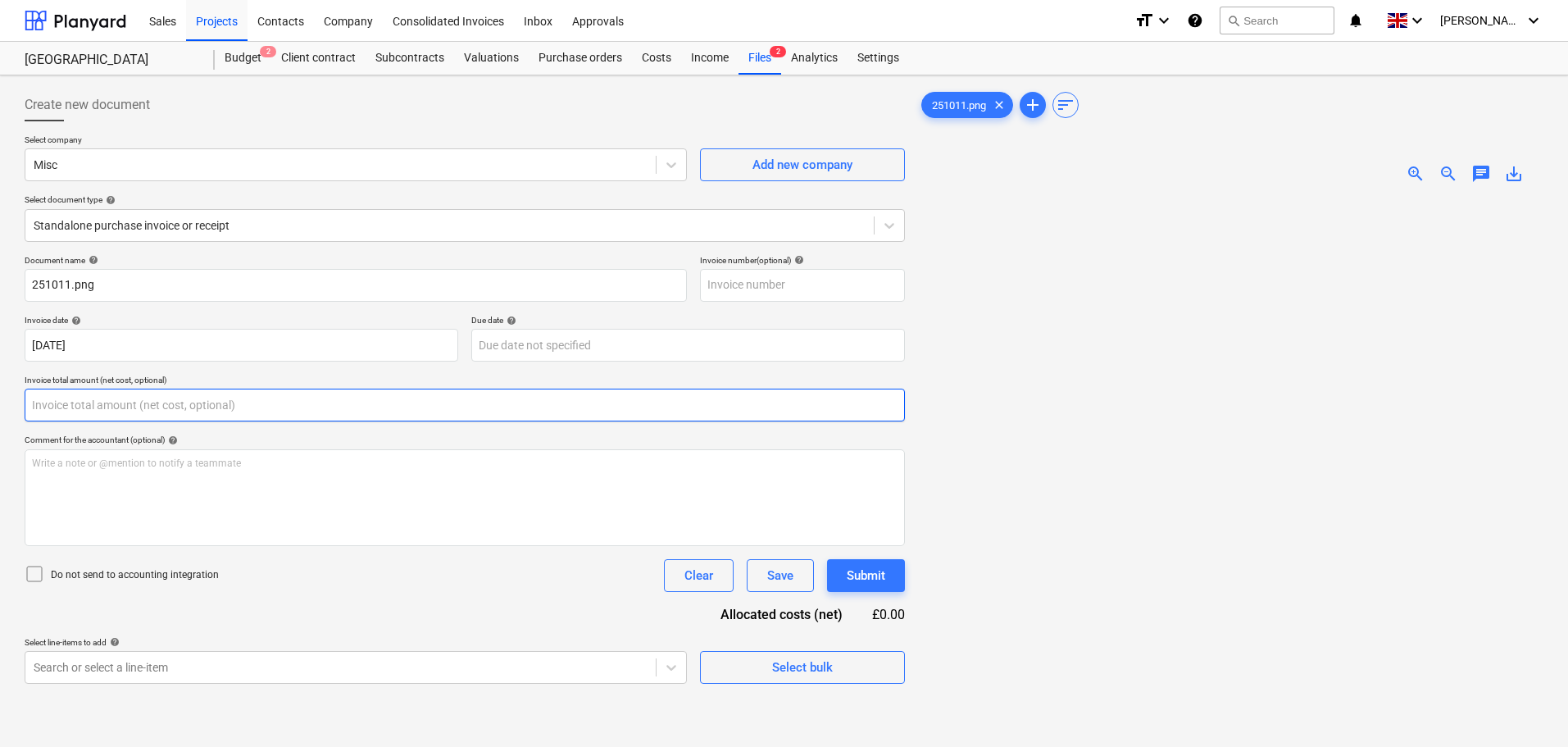
click at [376, 410] on input "text" at bounding box center [465, 405] width 881 height 33
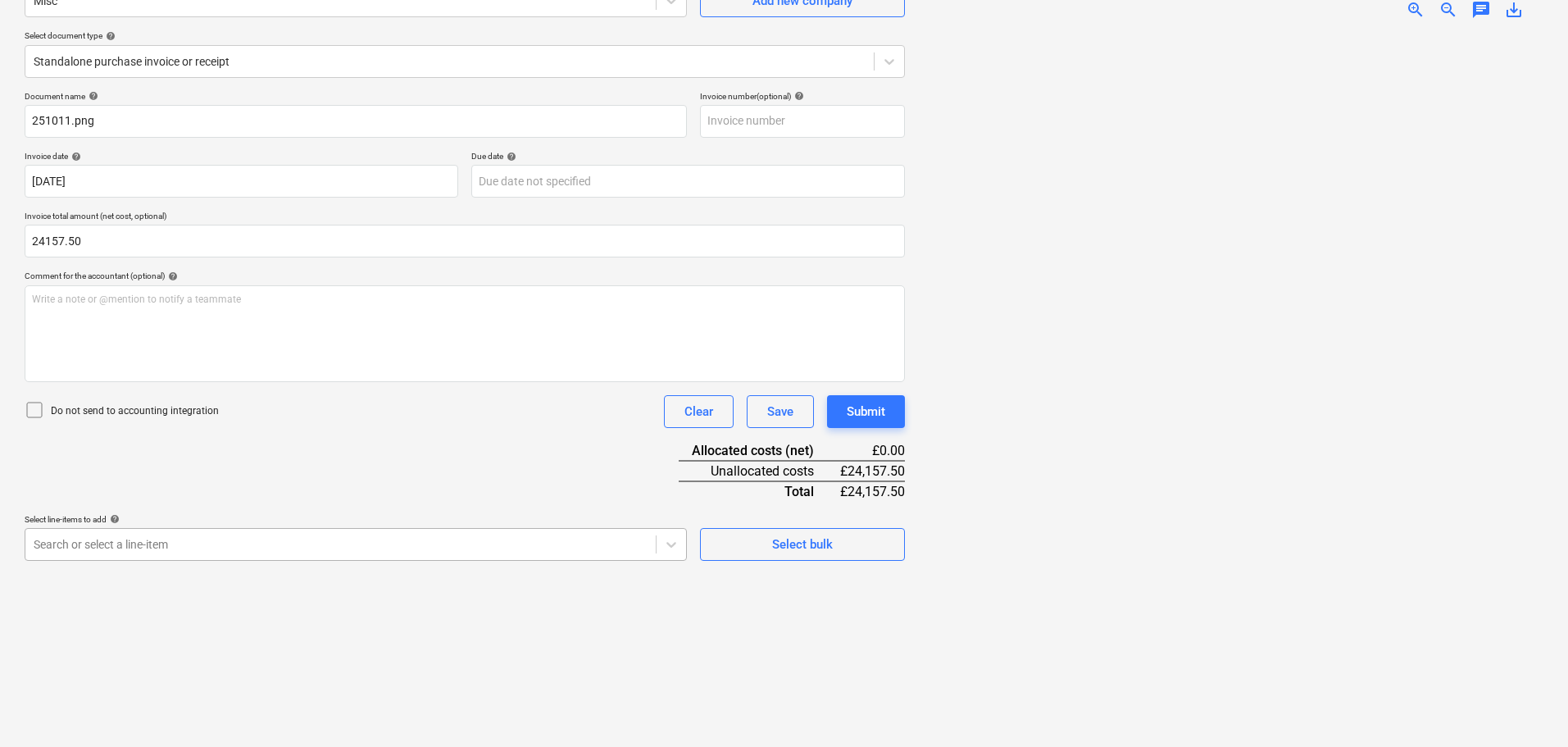
type input "24,157.50"
click at [359, 538] on body "Sales Projects Contacts Company Consolidated Invoices Inbox Approvals format_si…" at bounding box center [784, 209] width 1568 height 747
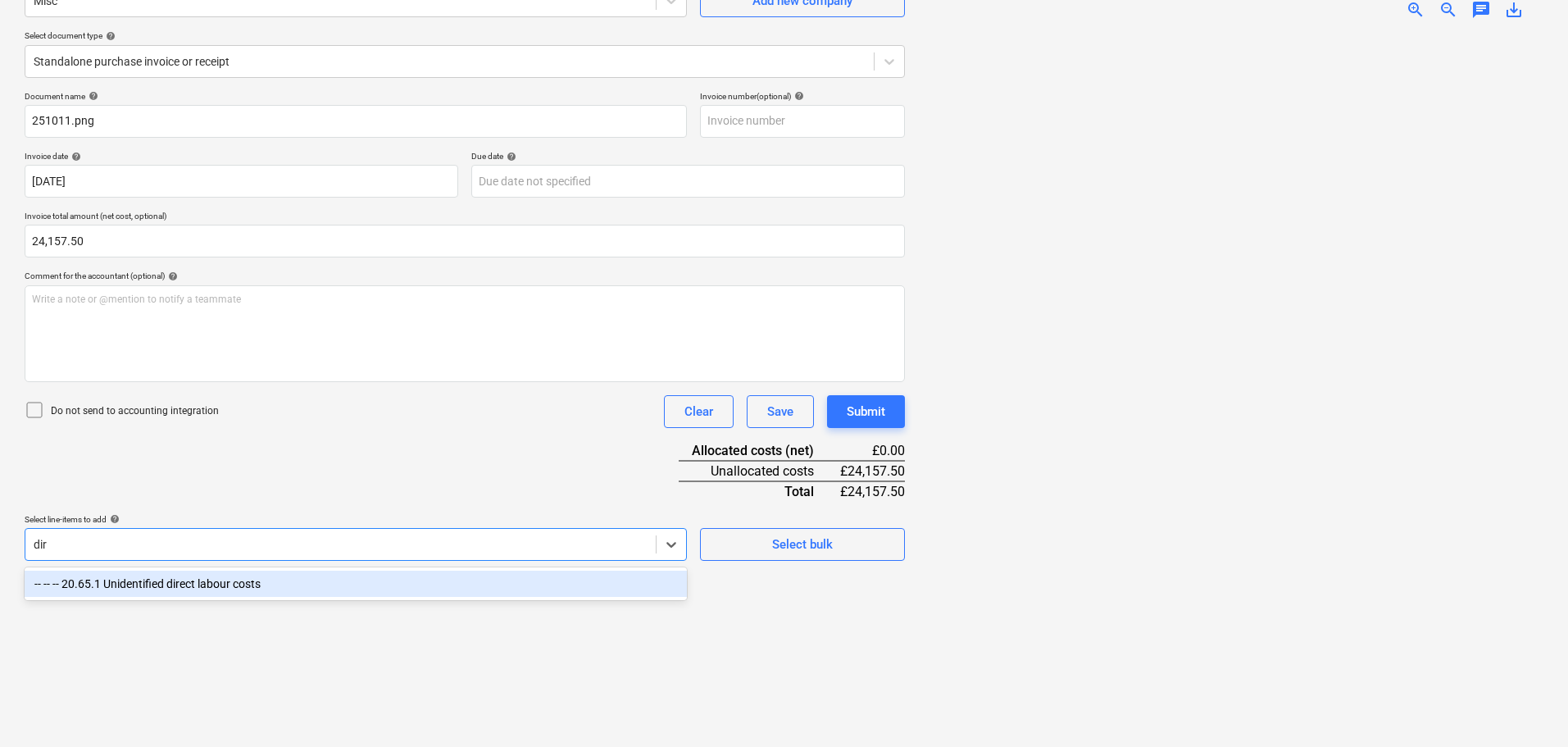
scroll to position [164, 0]
type input "dire"
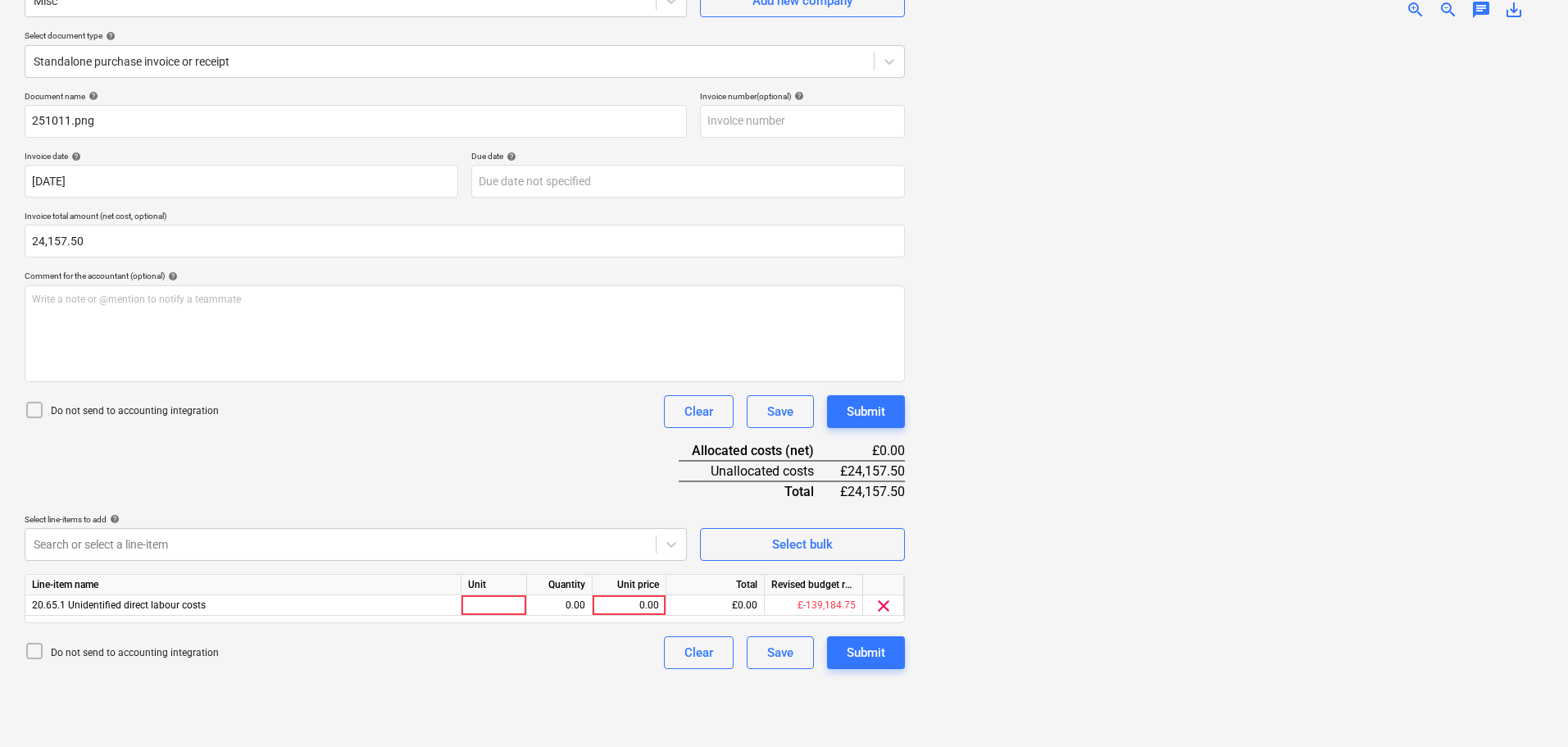
click at [446, 455] on div "Document name help 251011.png Invoice number (optional) help Invoice date help …" at bounding box center [465, 380] width 881 height 578
click at [648, 611] on div "0.00" at bounding box center [628, 605] width 60 height 21
type input "24157.50"
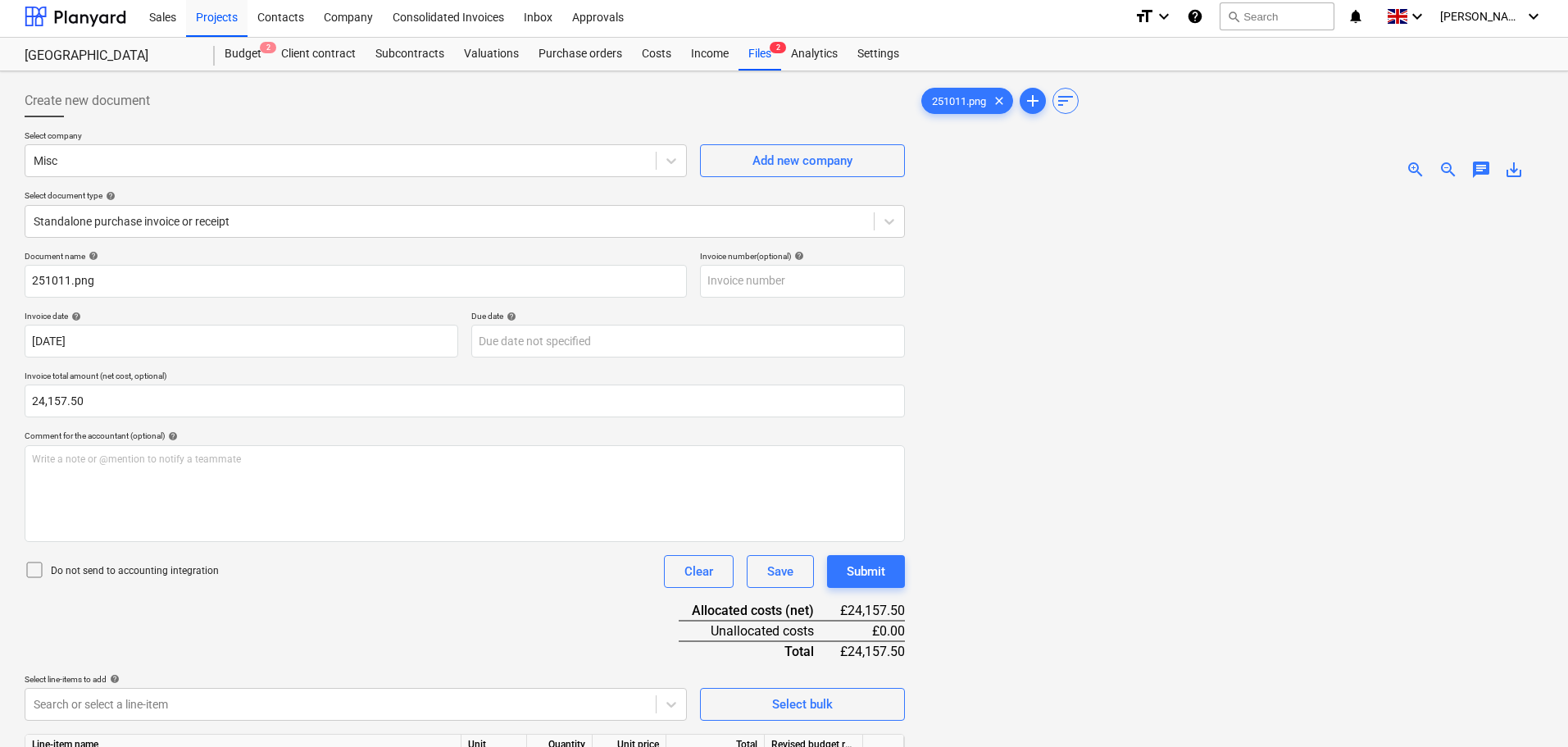
scroll to position [0, 0]
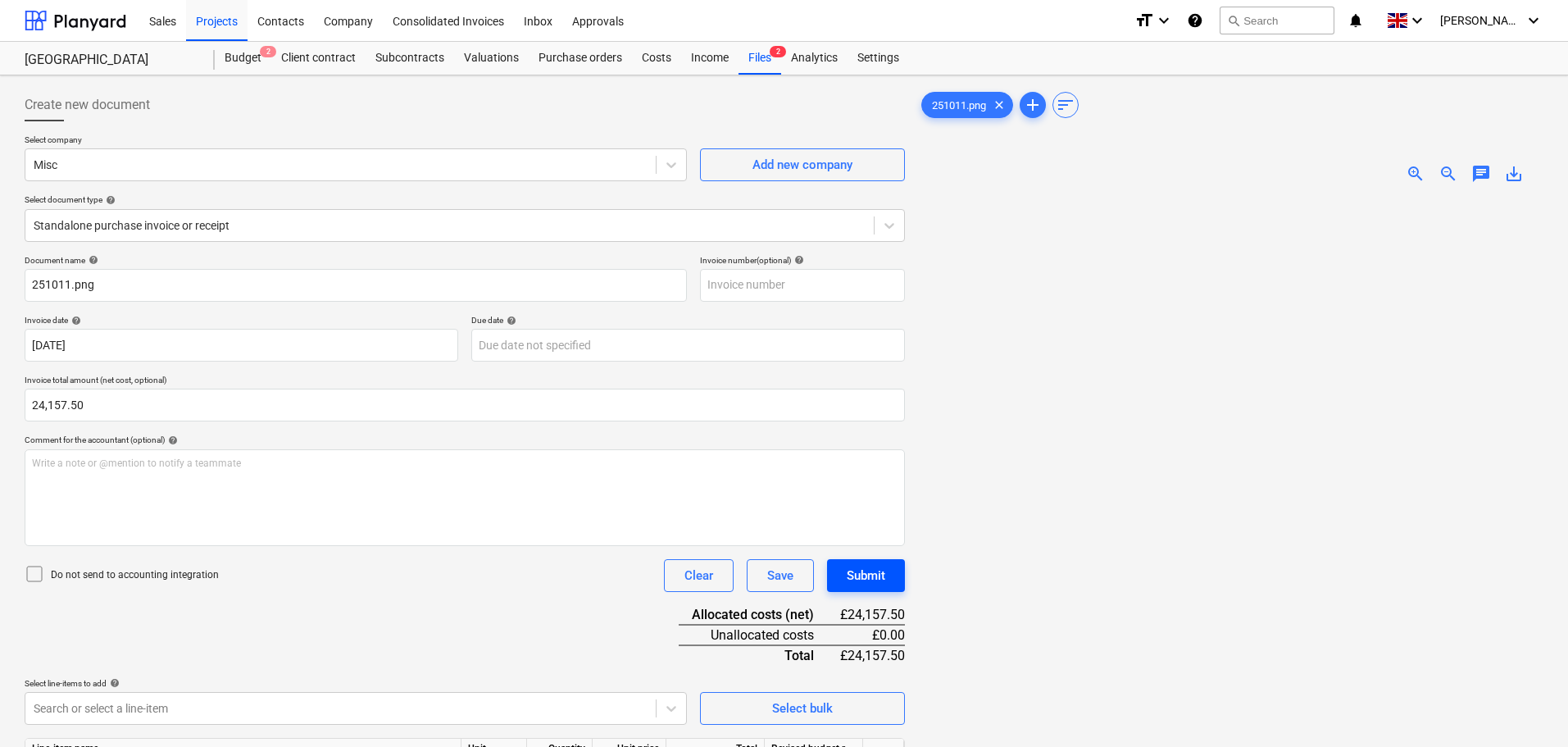
click at [867, 573] on div "Submit" at bounding box center [865, 576] width 38 height 22
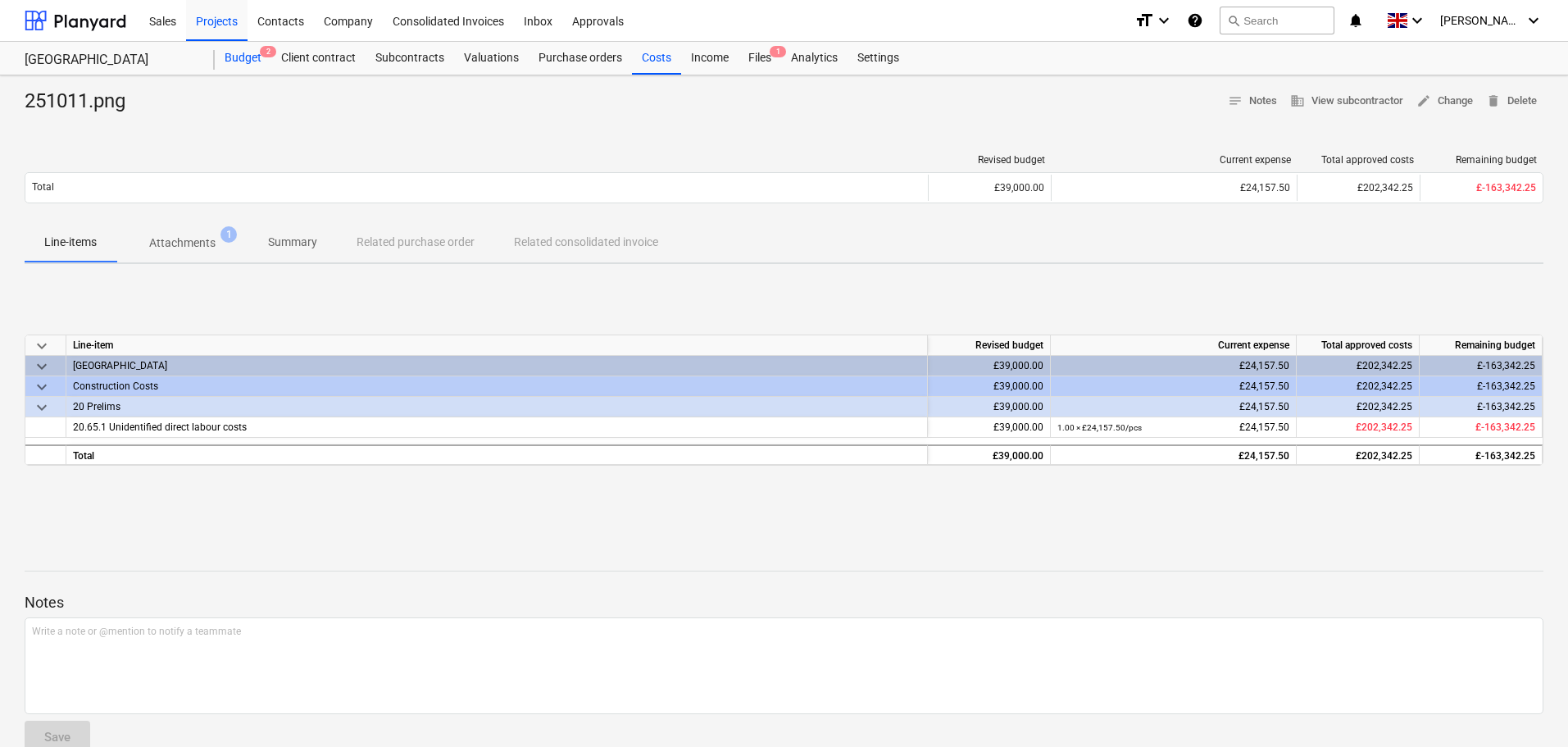
click at [250, 56] on div "Budget 2" at bounding box center [243, 59] width 57 height 33
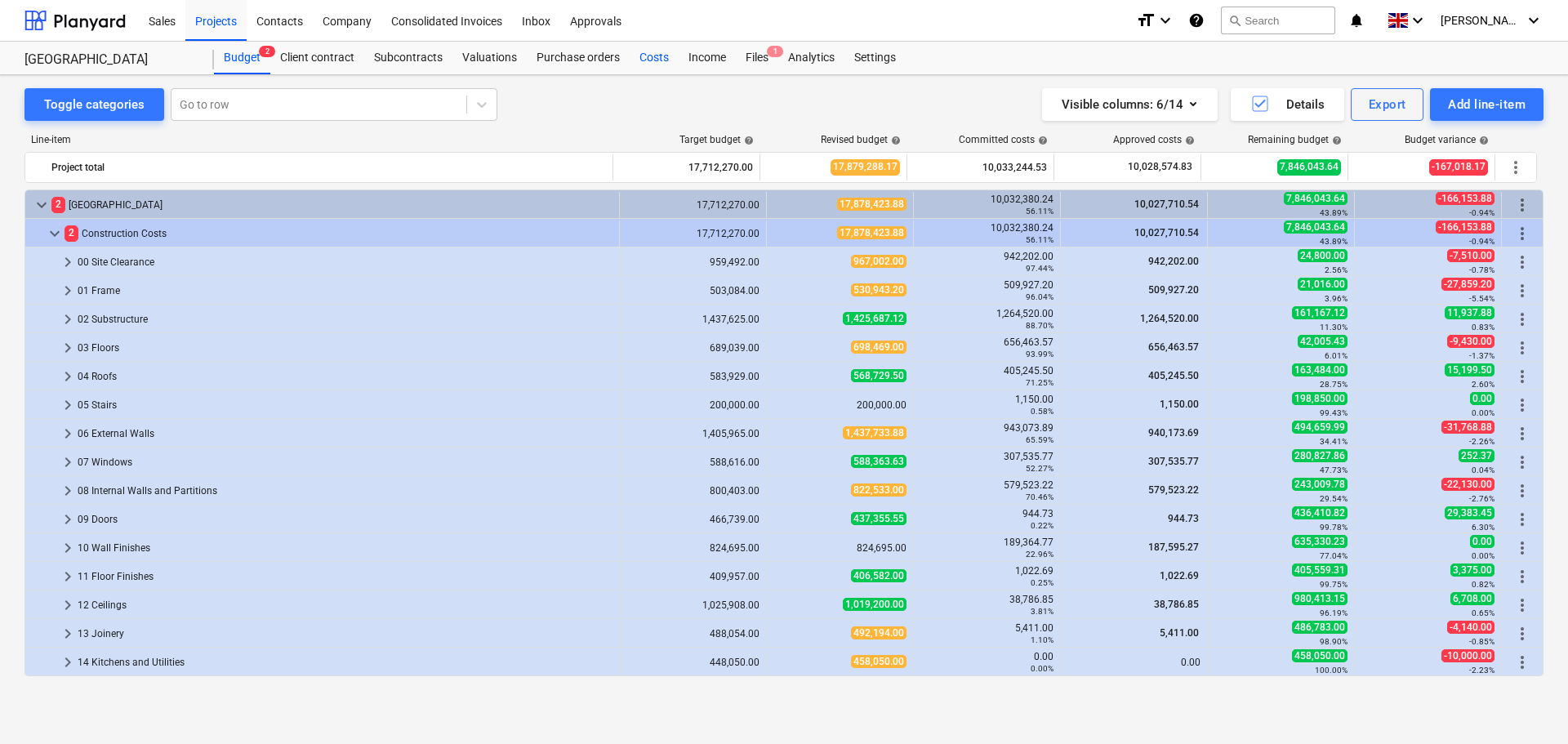
click at [647, 58] on div "Costs" at bounding box center [654, 59] width 49 height 33
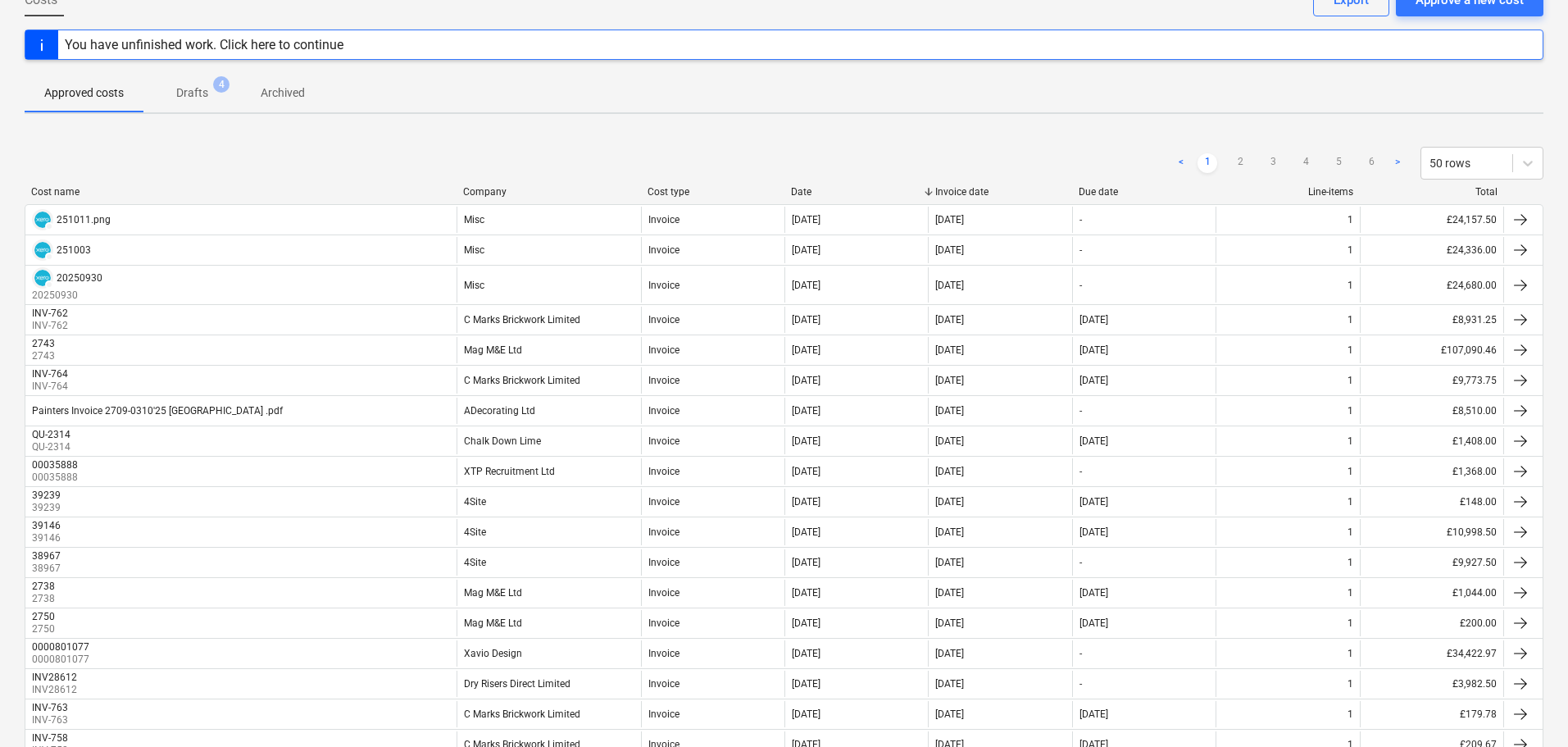
scroll to position [82, 0]
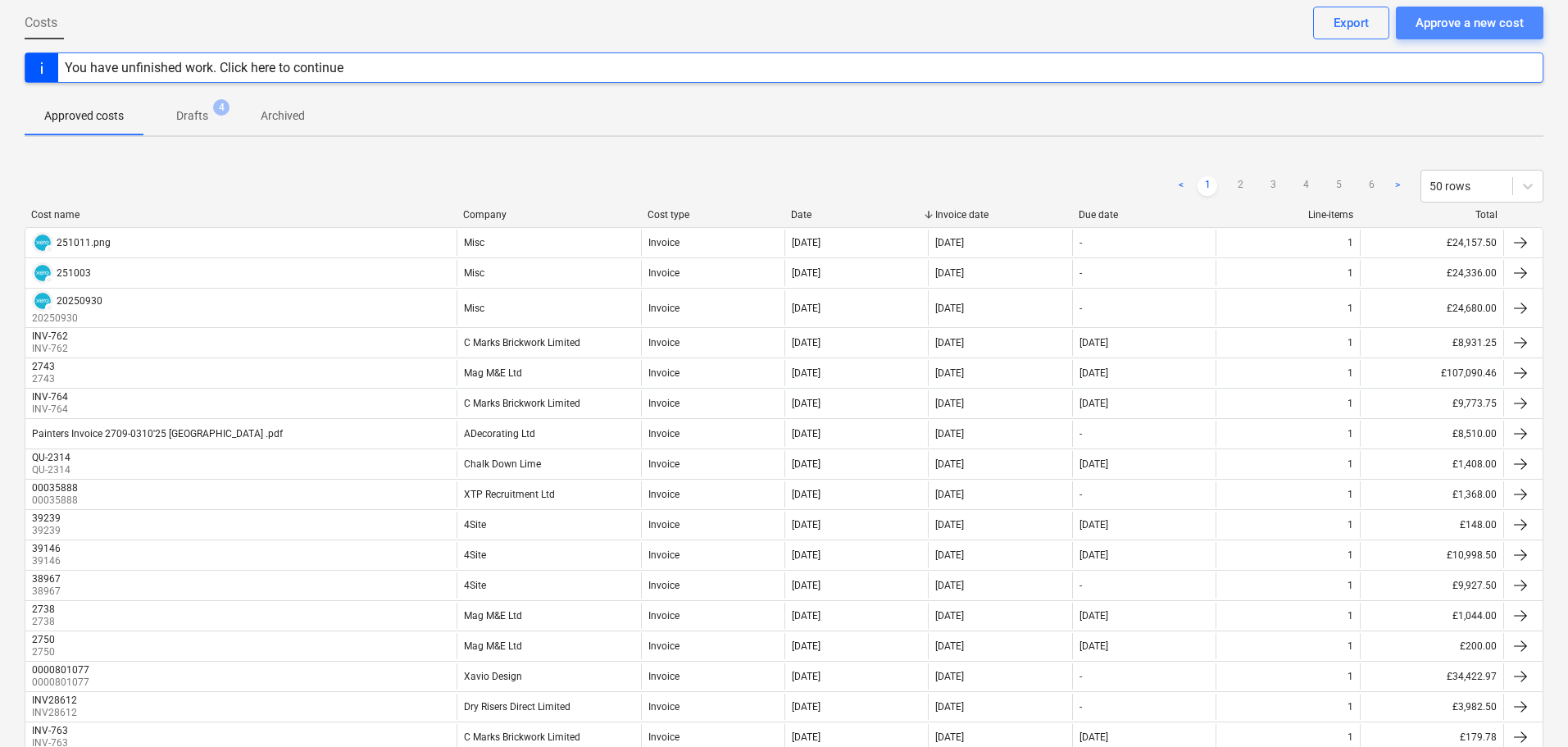
click at [1511, 23] on div "Approve a new cost" at bounding box center [1469, 23] width 109 height 22
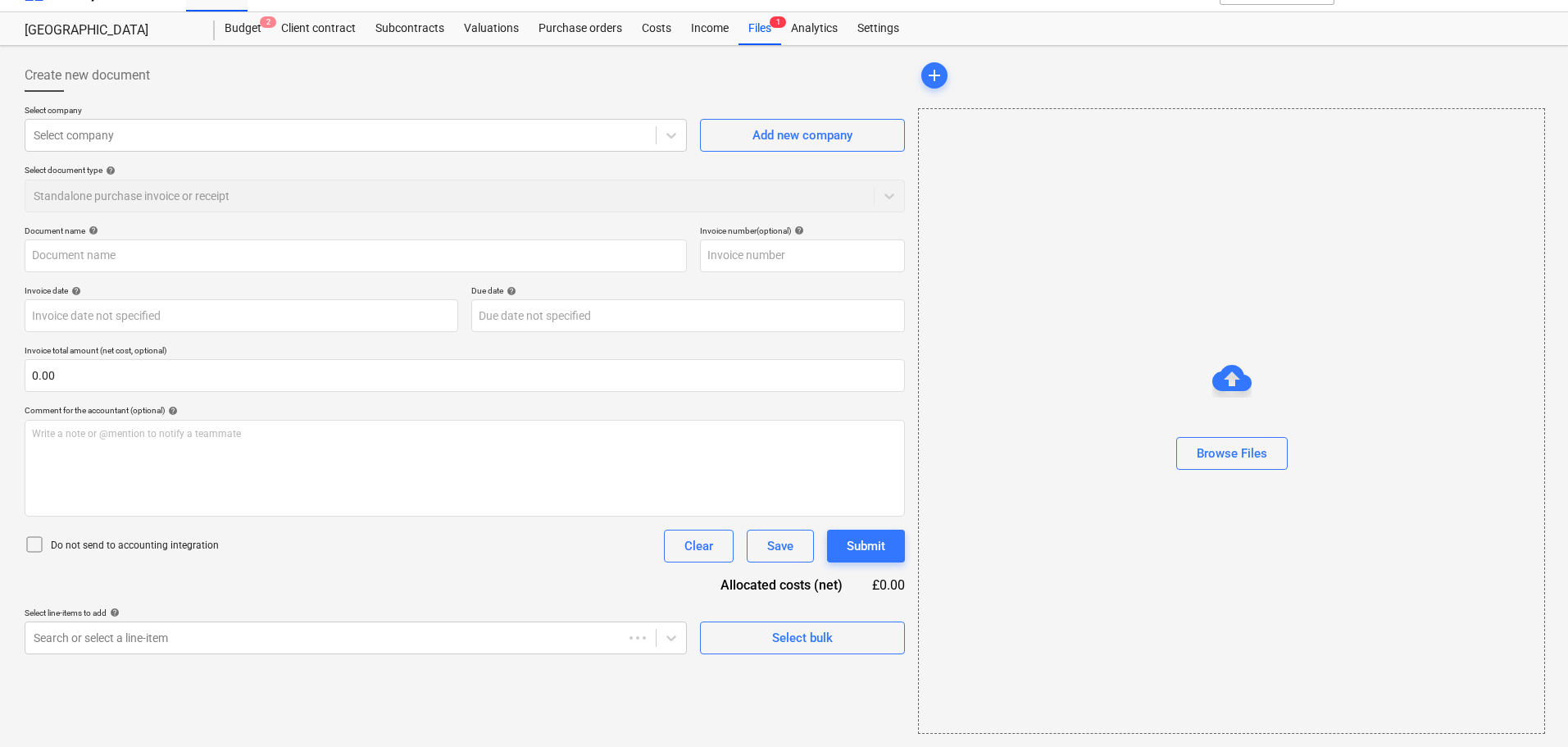
scroll to position [29, 0]
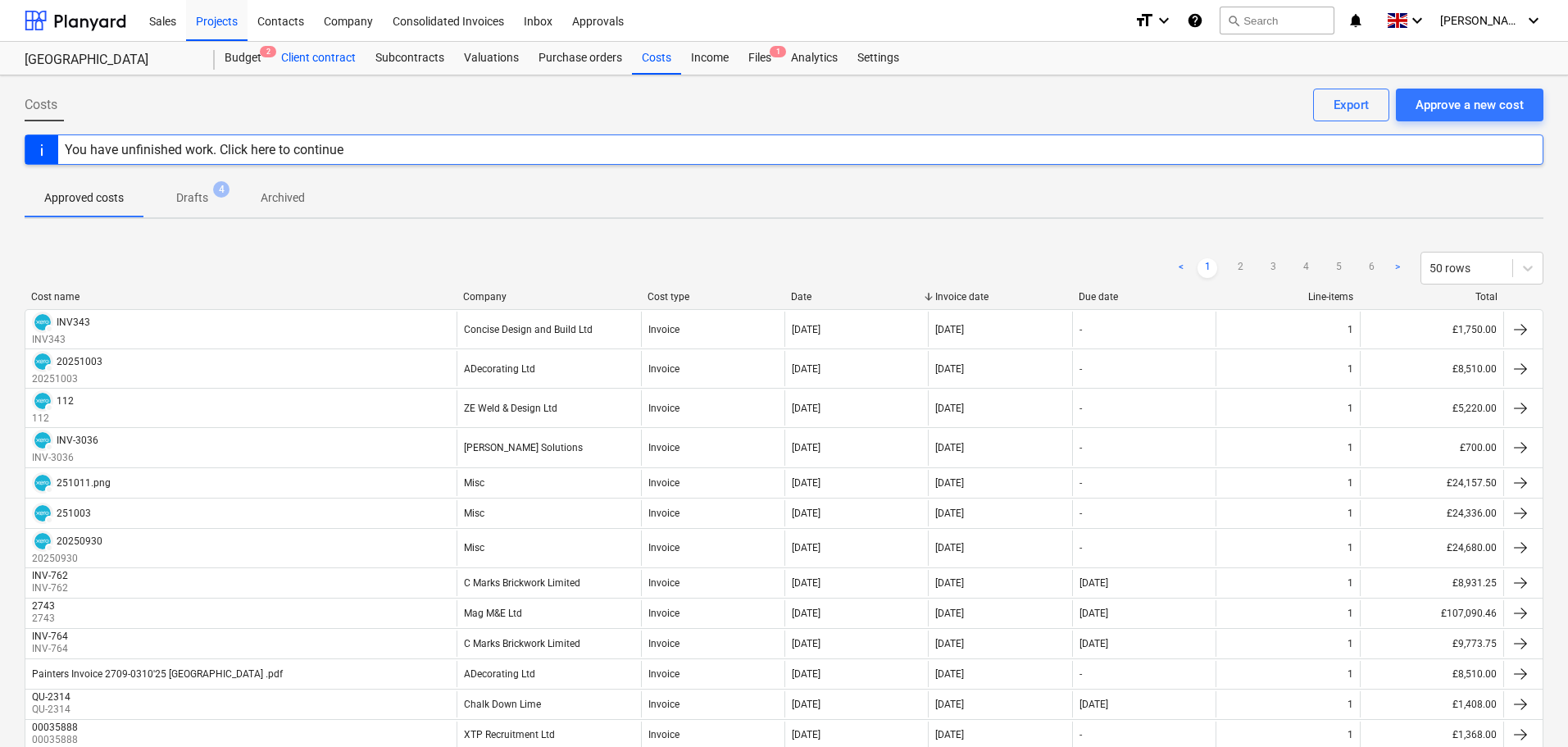
drag, startPoint x: 244, startPoint y: 59, endPoint x: 285, endPoint y: 67, distance: 41.8
click at [244, 59] on div "Budget 2" at bounding box center [243, 59] width 57 height 33
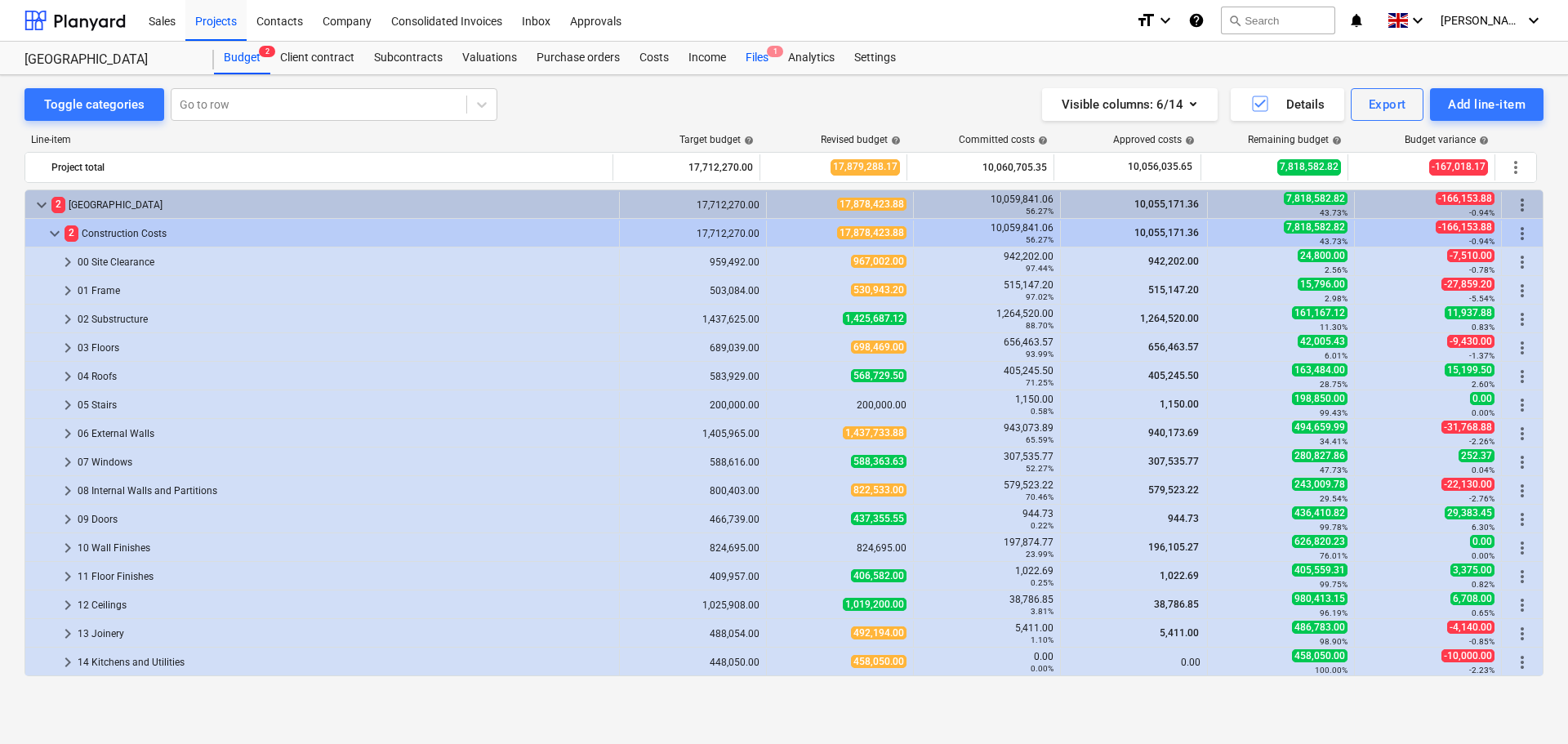
click at [650, 54] on div "Costs" at bounding box center [654, 59] width 49 height 33
click at [656, 53] on div "Costs" at bounding box center [654, 59] width 49 height 33
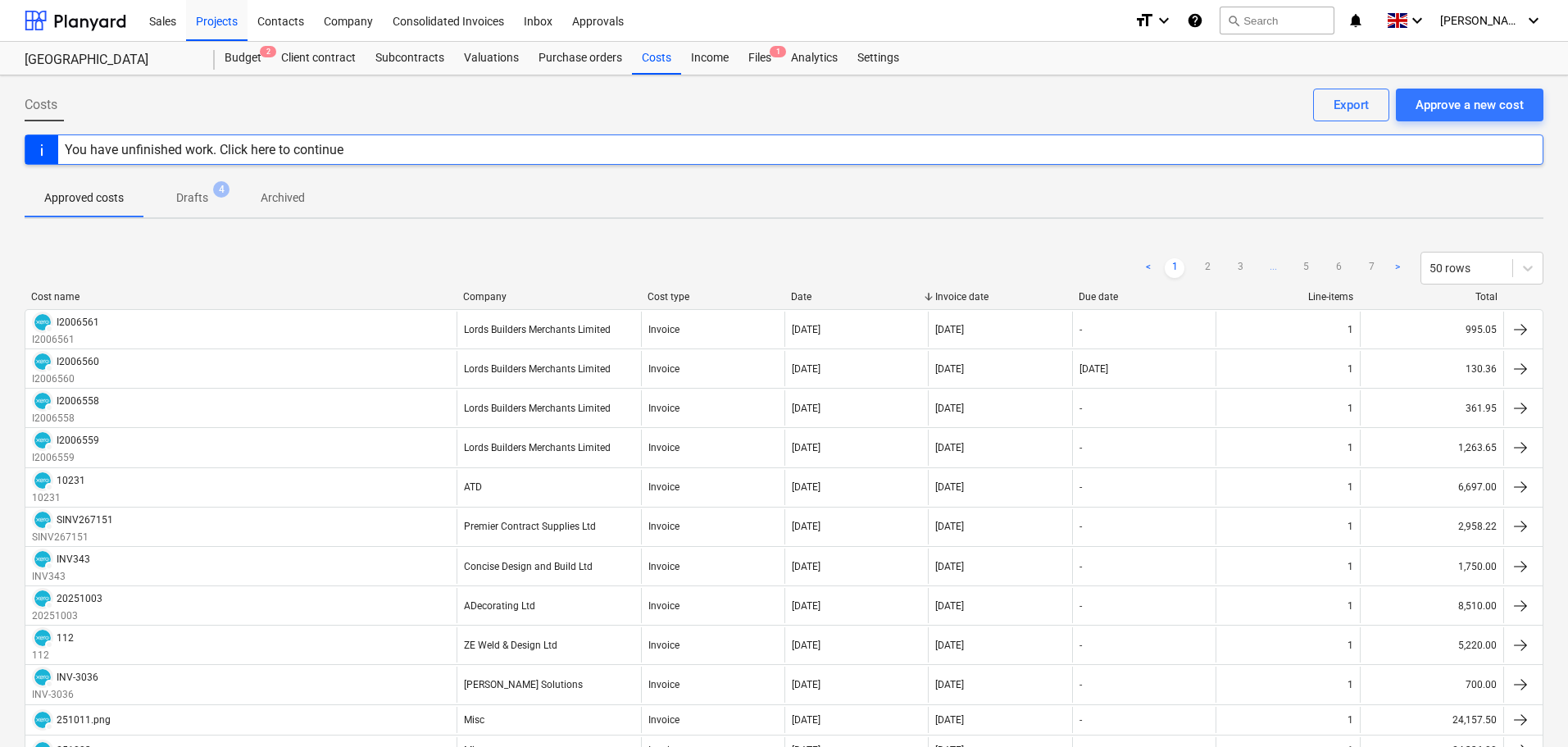
click at [958, 292] on div "Invoice date" at bounding box center [1001, 297] width 131 height 12
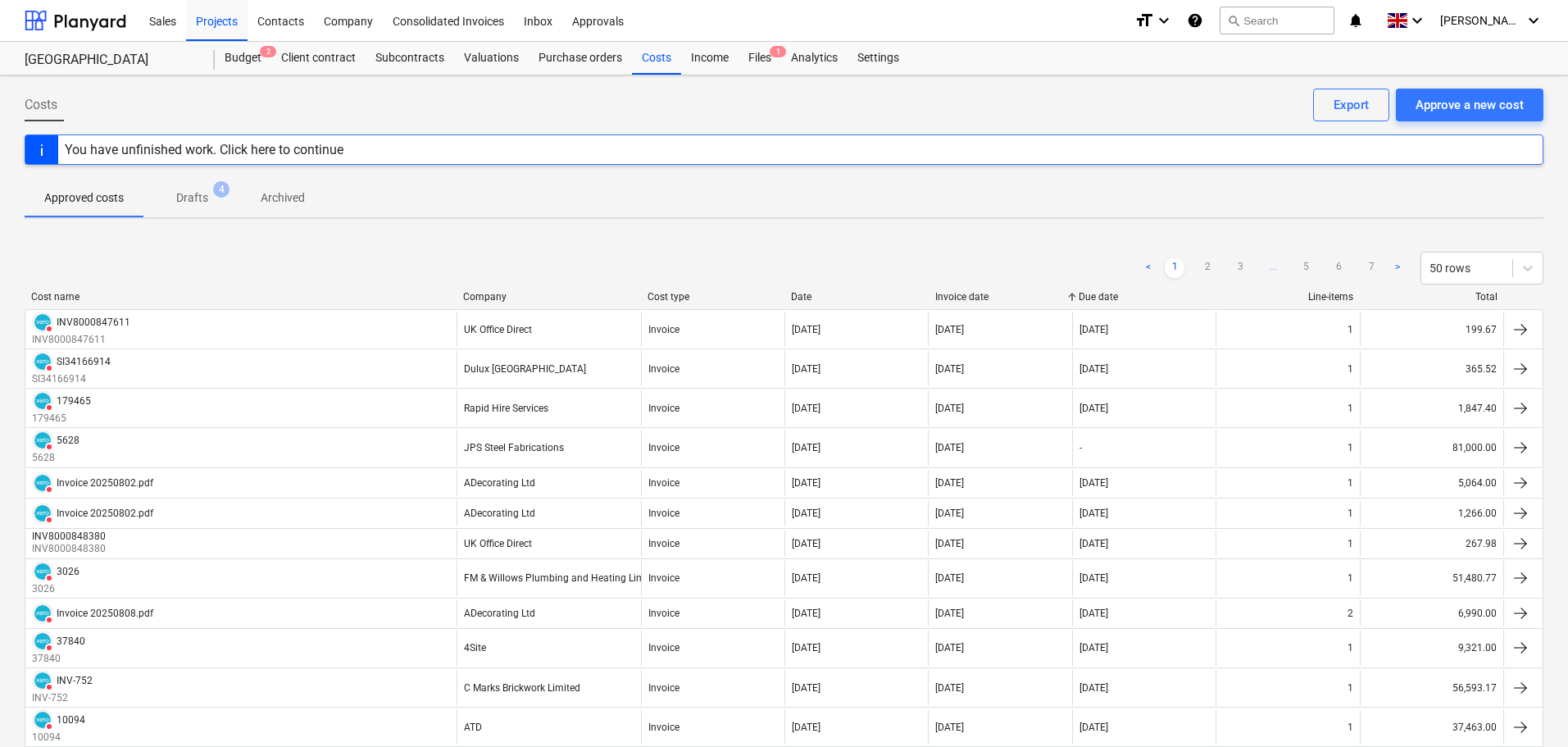
click at [975, 292] on div "Invoice date" at bounding box center [1001, 297] width 131 height 12
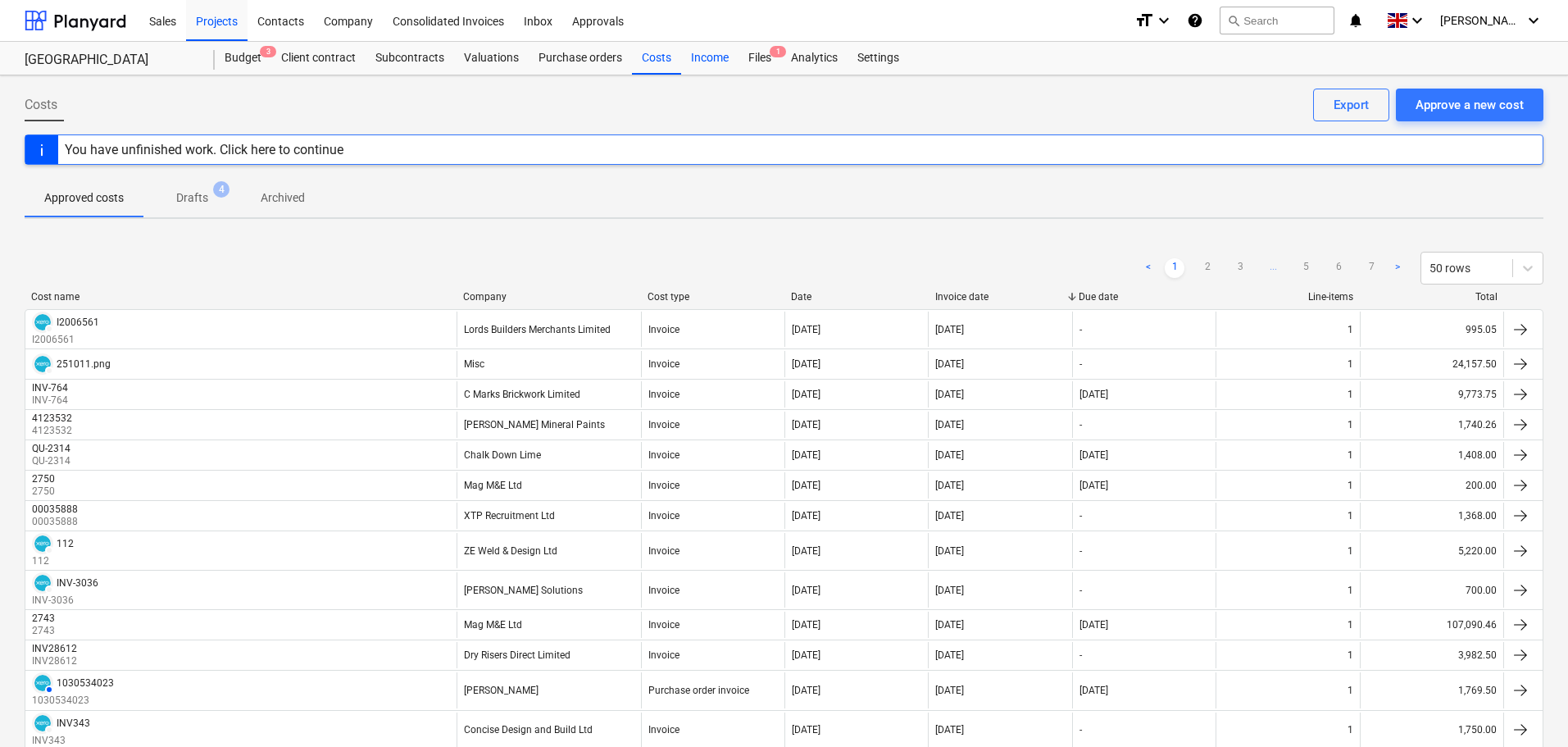
click at [716, 56] on div "Income" at bounding box center [710, 59] width 58 height 33
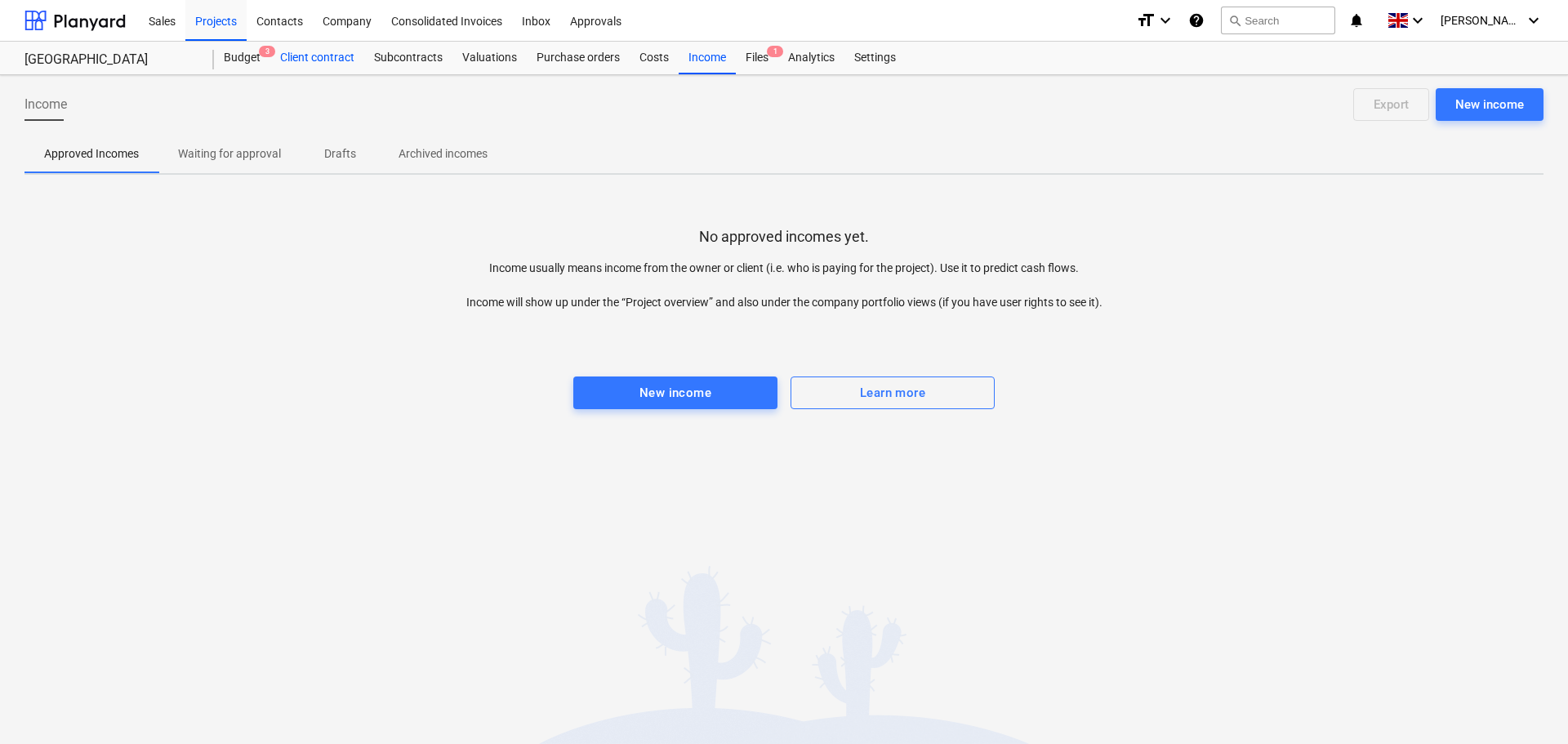
drag, startPoint x: 253, startPoint y: 53, endPoint x: 307, endPoint y: 63, distance: 54.9
click at [250, 54] on div "Budget 3" at bounding box center [242, 59] width 57 height 33
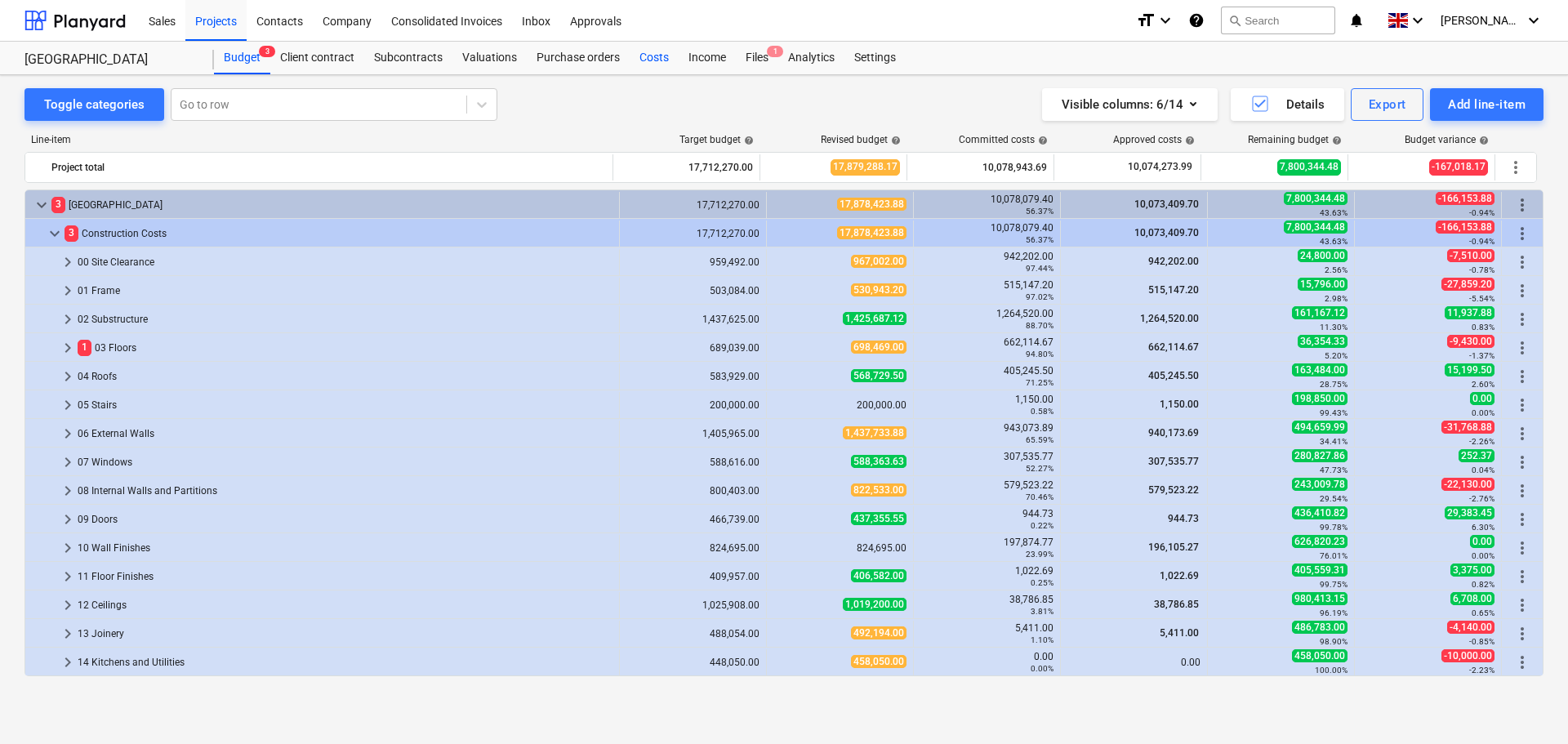
click at [649, 56] on div "Costs" at bounding box center [654, 59] width 49 height 33
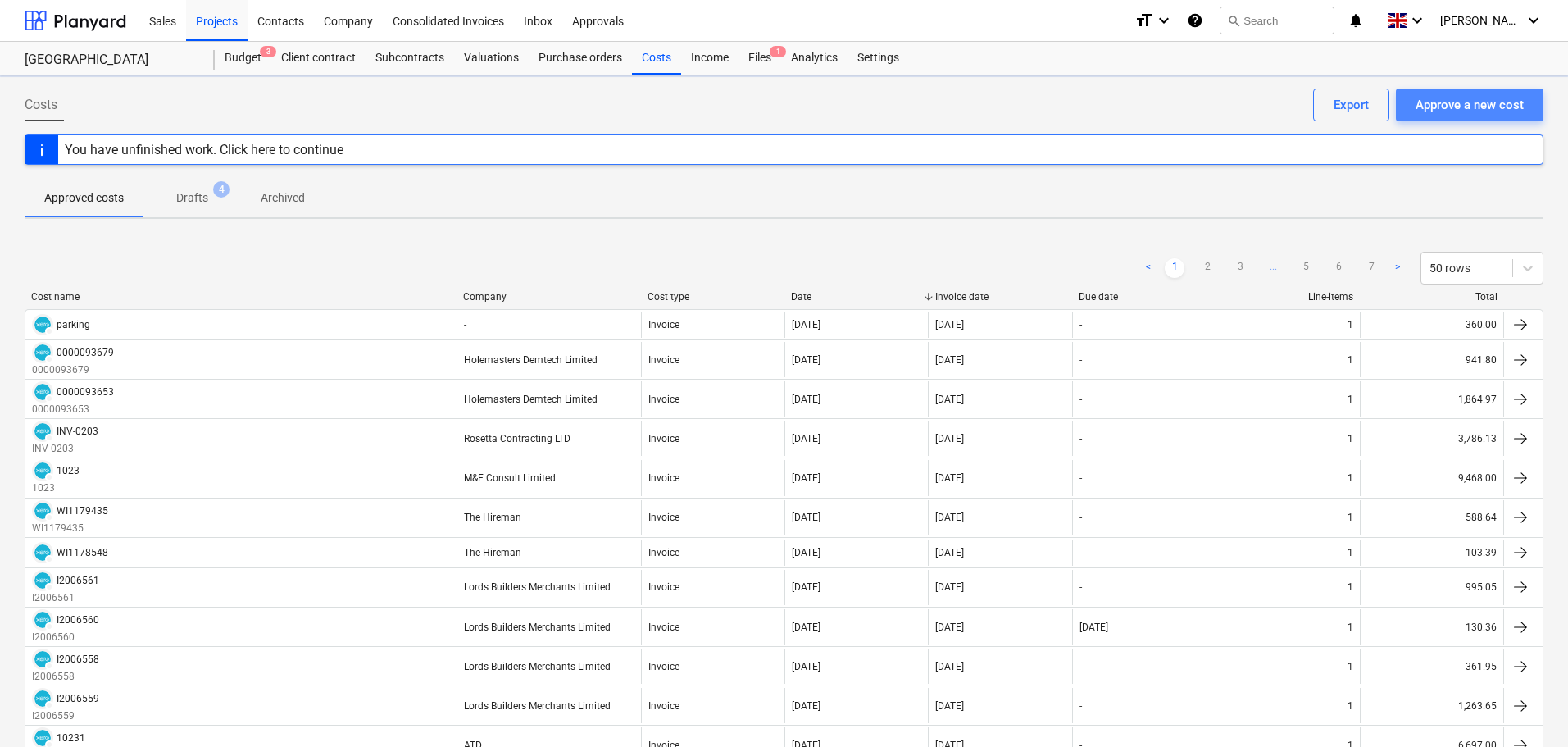
click at [1461, 105] on div "Approve a new cost" at bounding box center [1469, 105] width 109 height 22
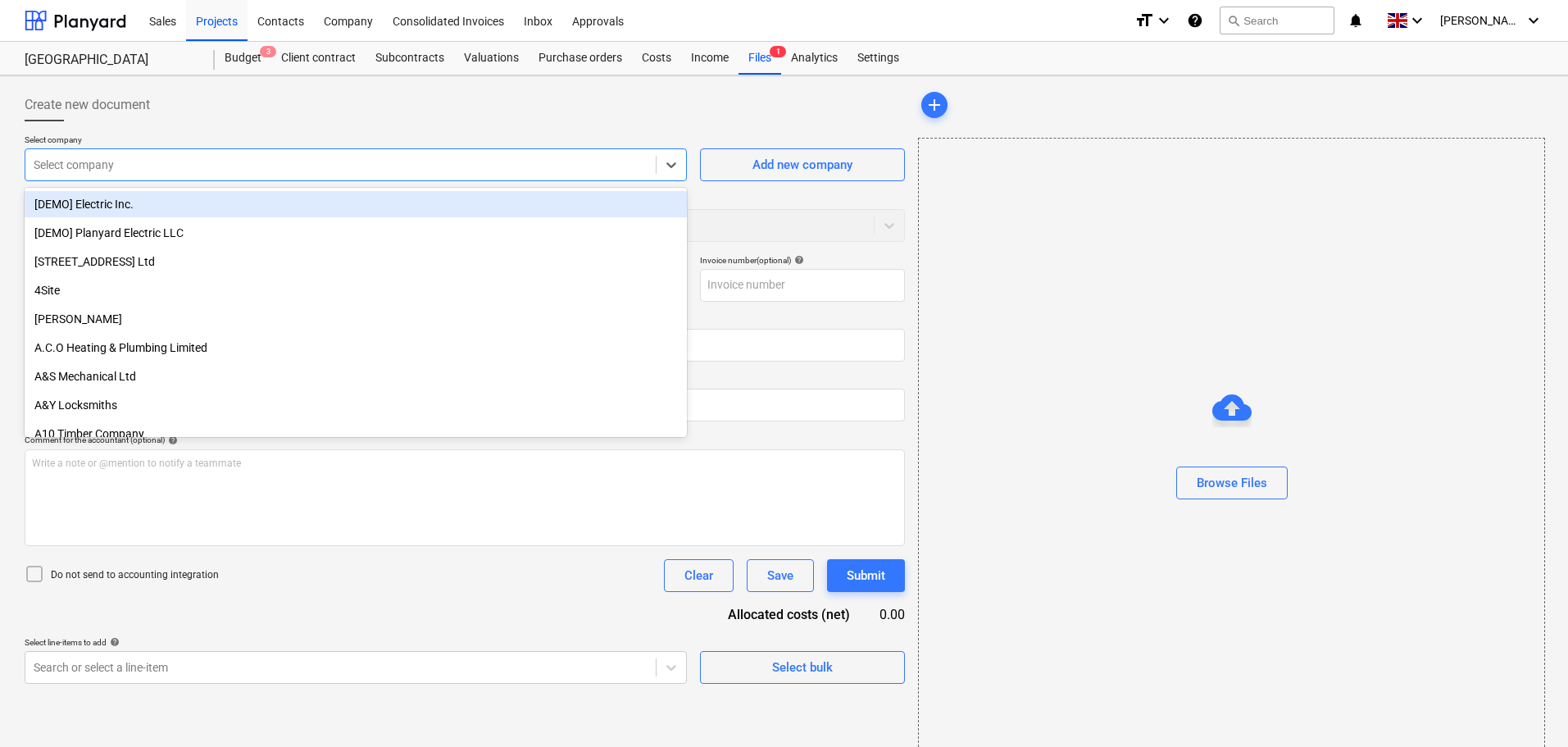
click at [242, 169] on div at bounding box center [340, 164] width 614 height 17
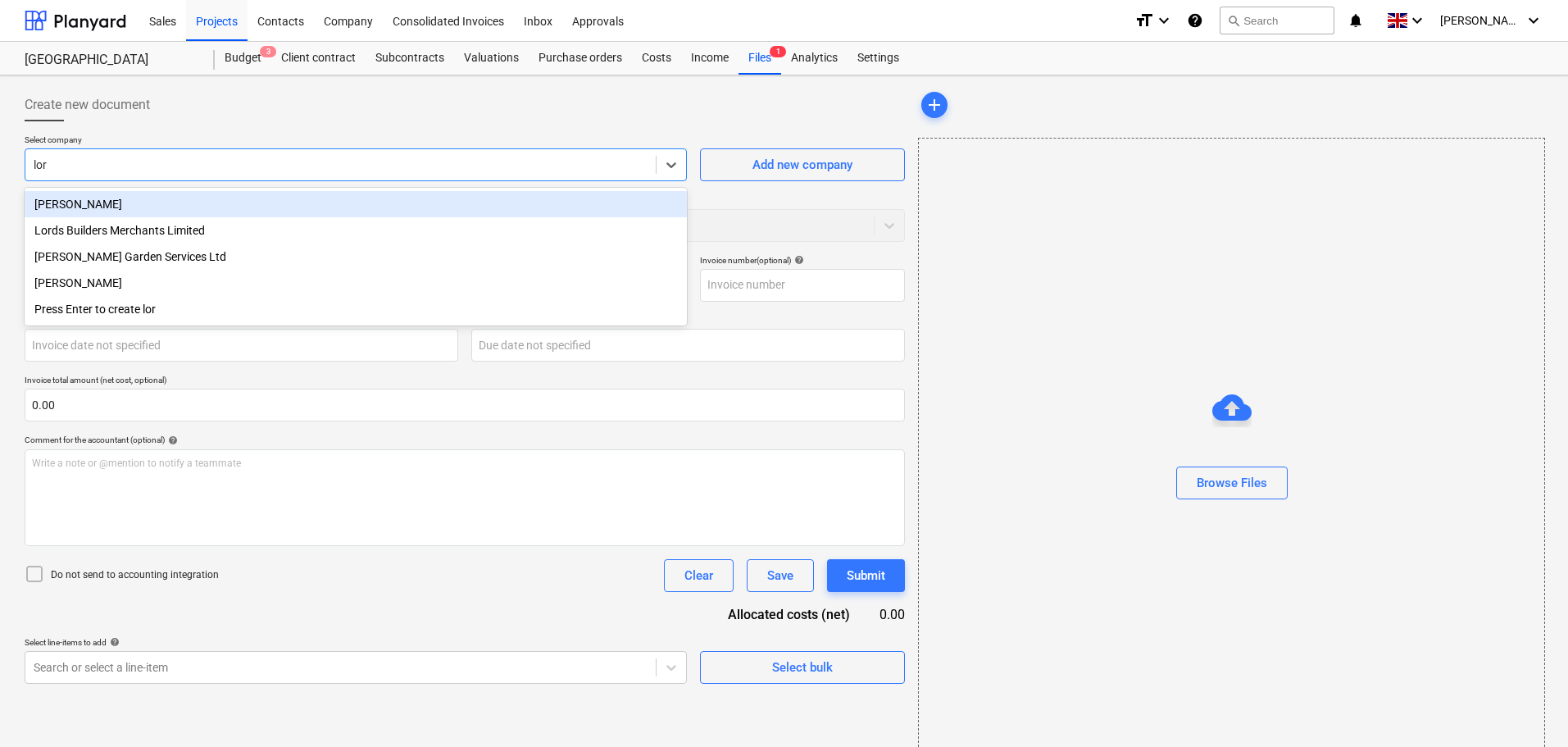
type input "lord"
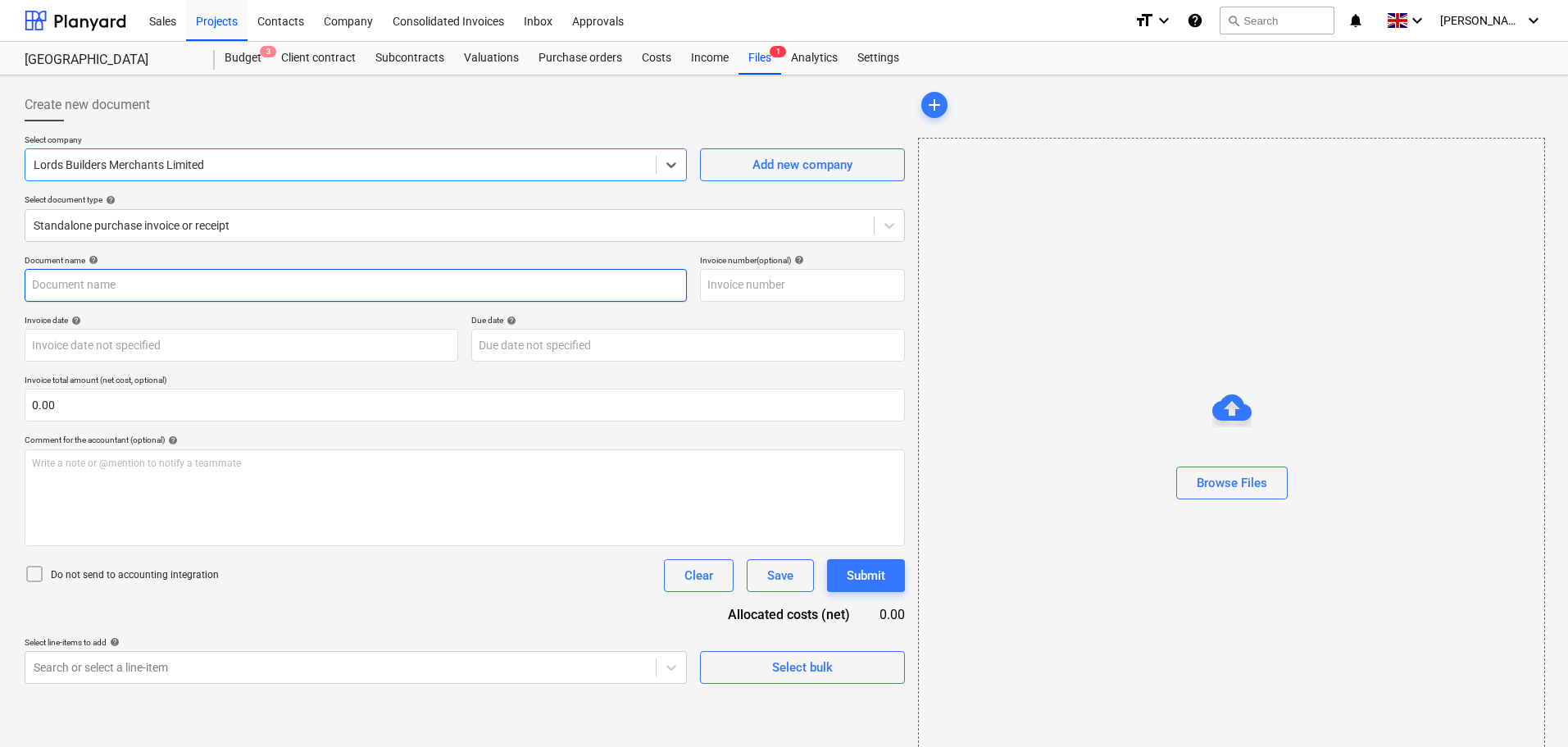
click at [187, 282] on input "text" at bounding box center [355, 286] width 663 height 33
paste input "I2001927"
type input "I2001927"
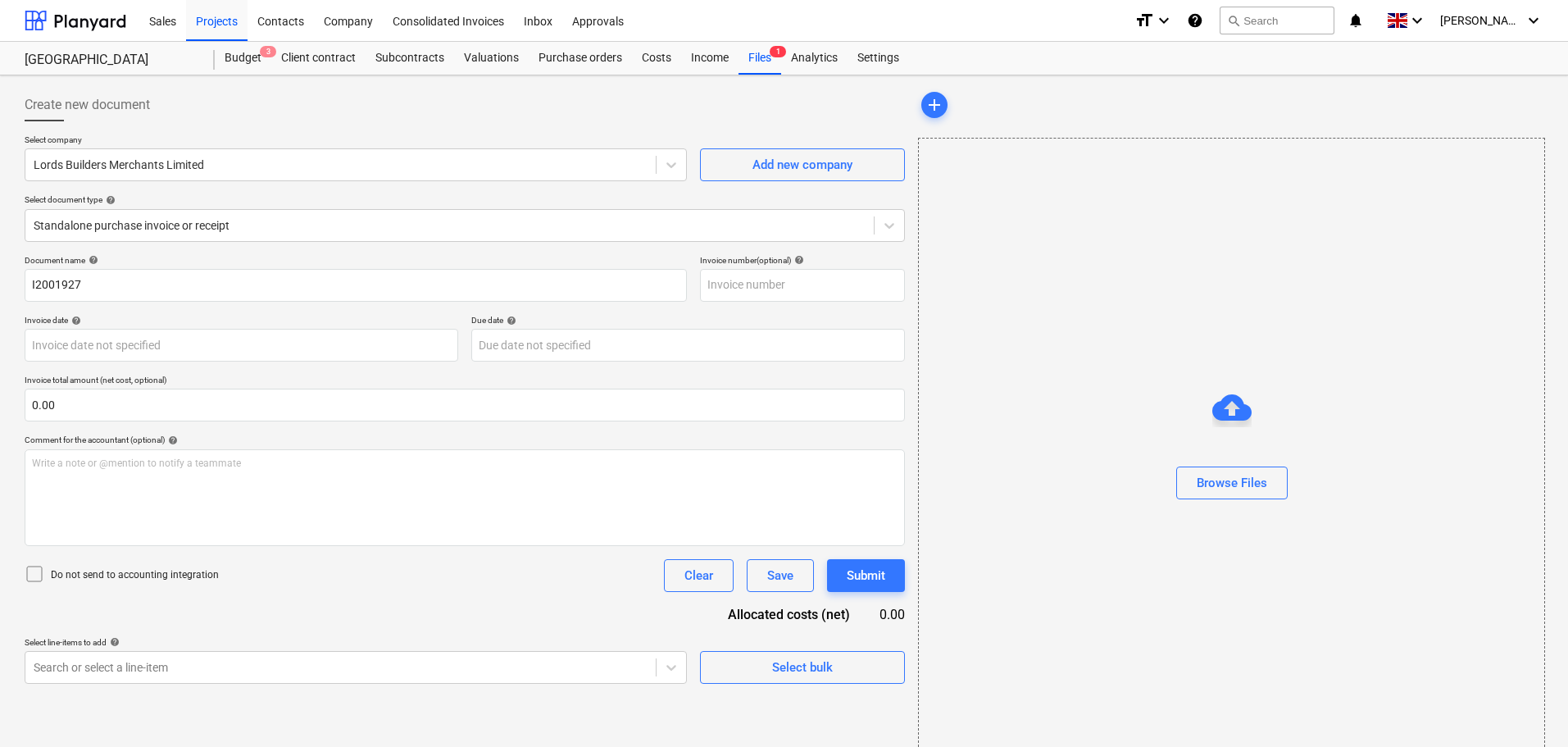
click at [304, 252] on div "Select company Lords Builders Merchants Limited Add new company Select document…" at bounding box center [465, 194] width 881 height 120
click at [1209, 483] on div "Browse Files" at bounding box center [1232, 483] width 70 height 22
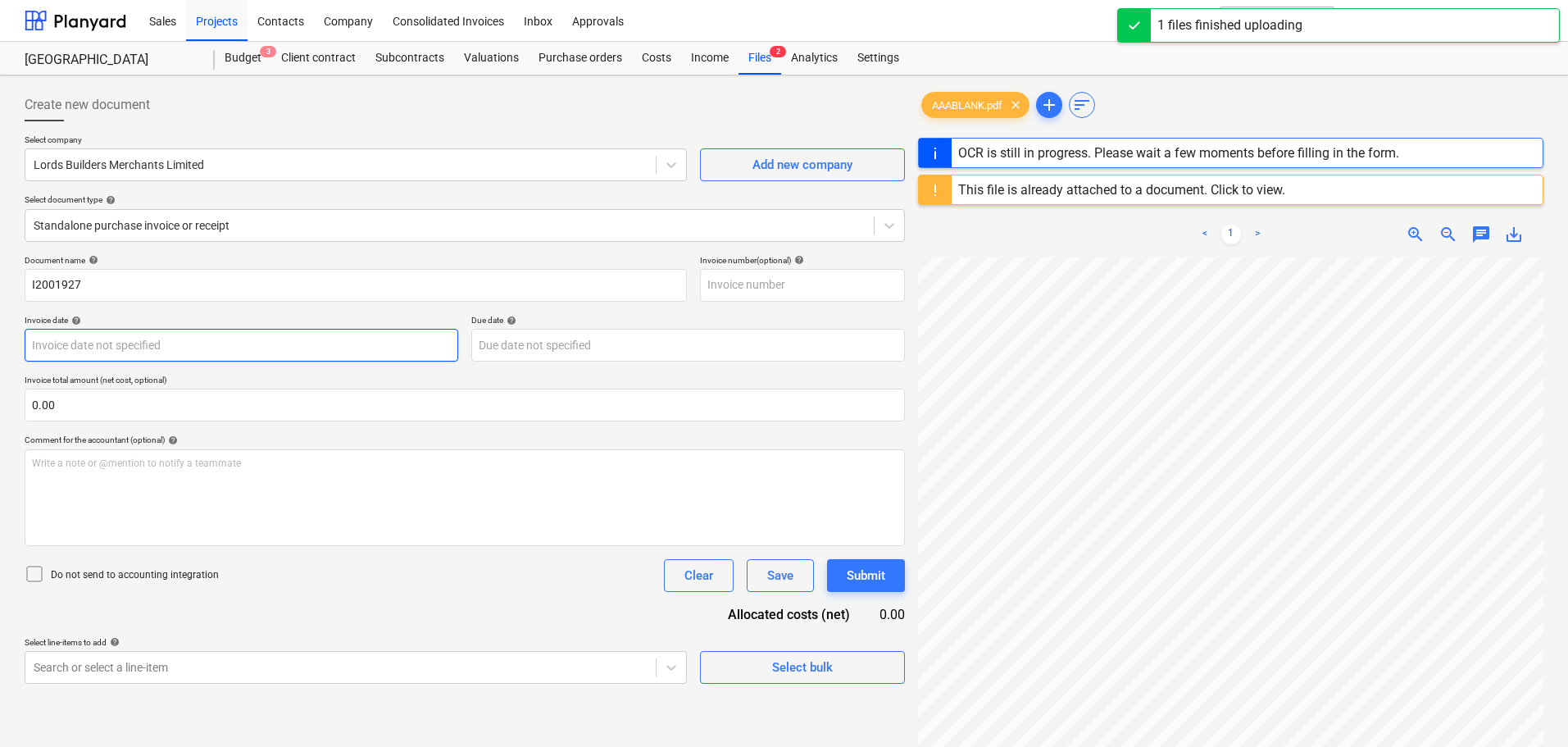
click at [134, 345] on body "Sales Projects Contacts Company Consolidated Invoices Inbox Approvals format_si…" at bounding box center [784, 373] width 1568 height 747
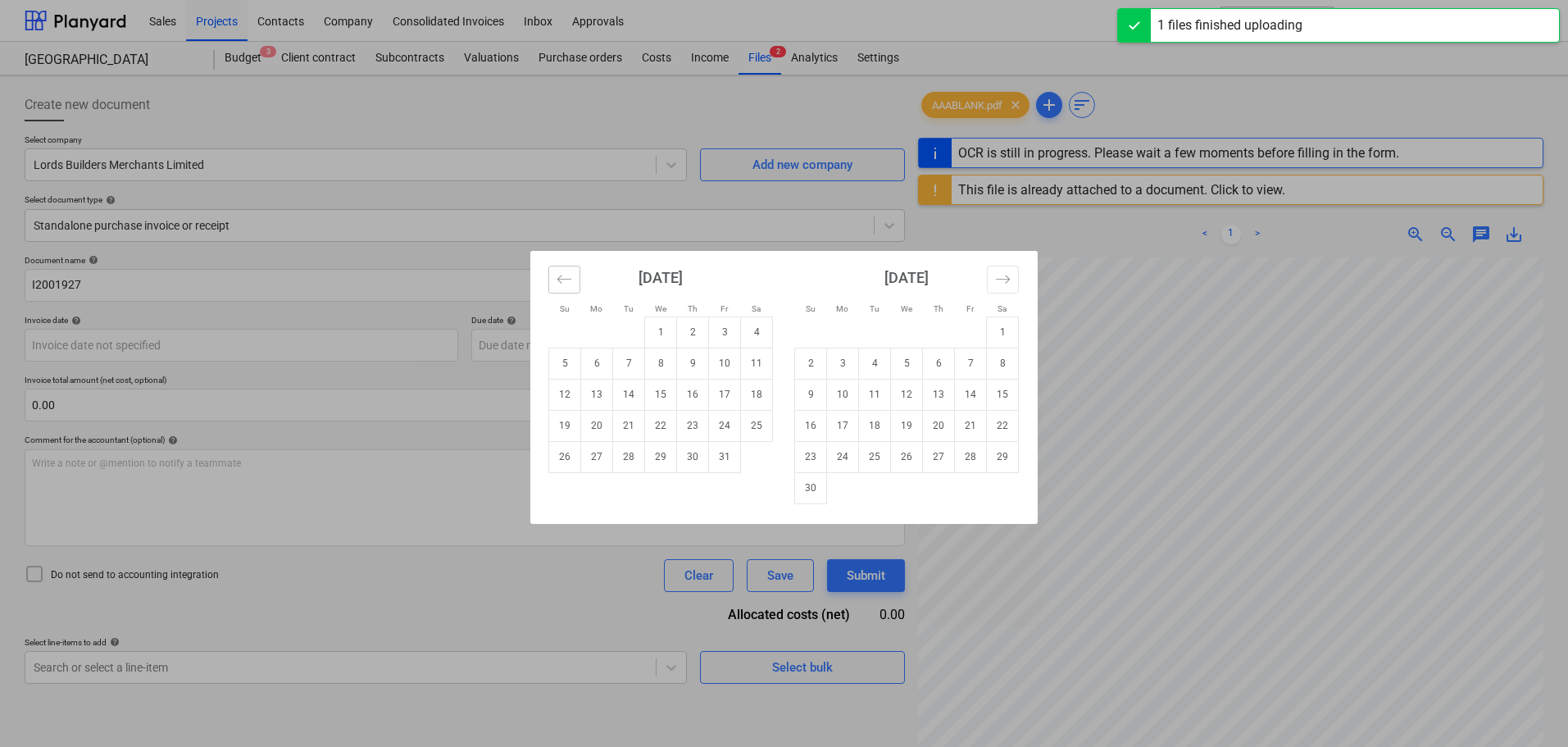
click at [553, 275] on button "Move backward to switch to the previous month." at bounding box center [564, 279] width 32 height 27
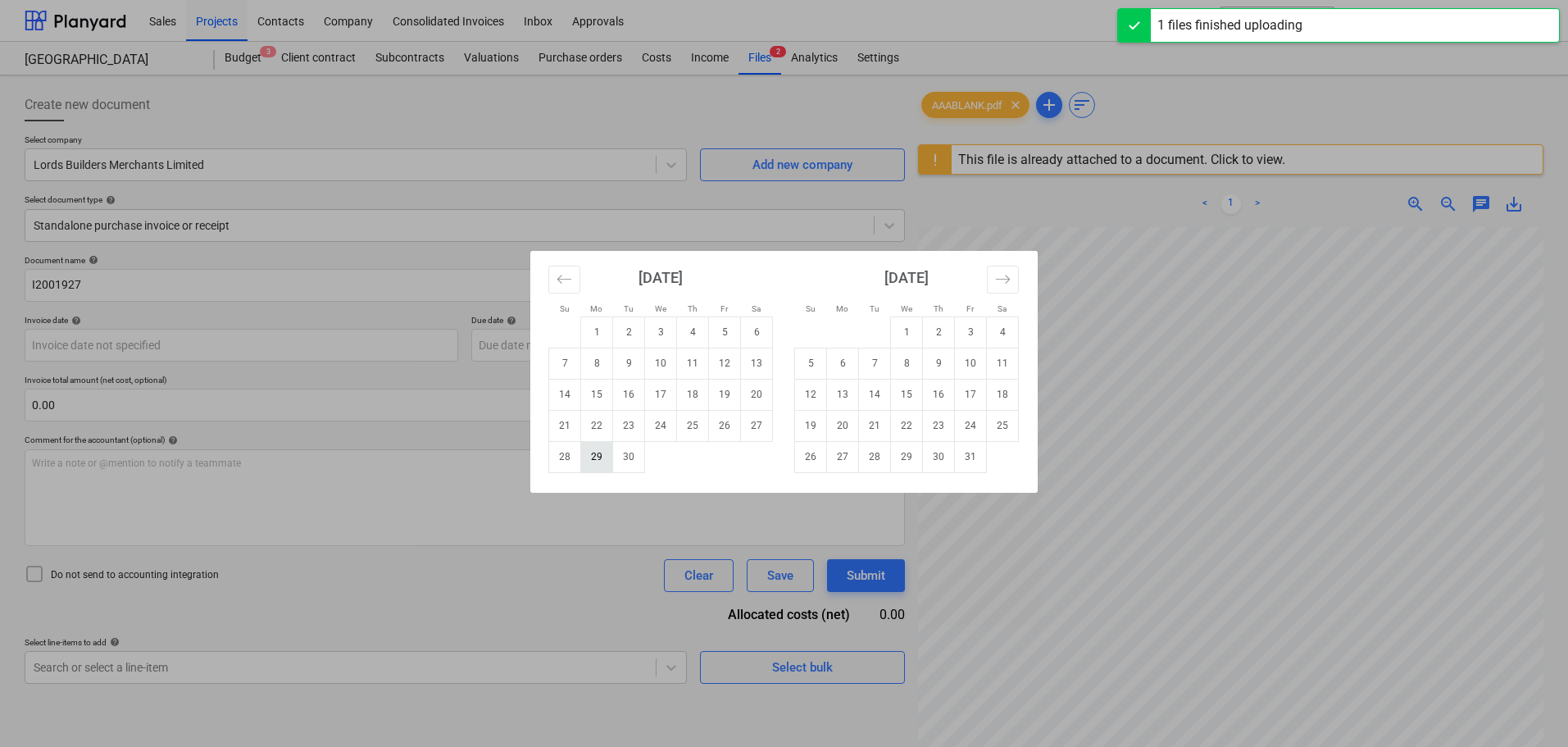
click at [598, 457] on td "29" at bounding box center [597, 457] width 32 height 31
type input "[DATE]"
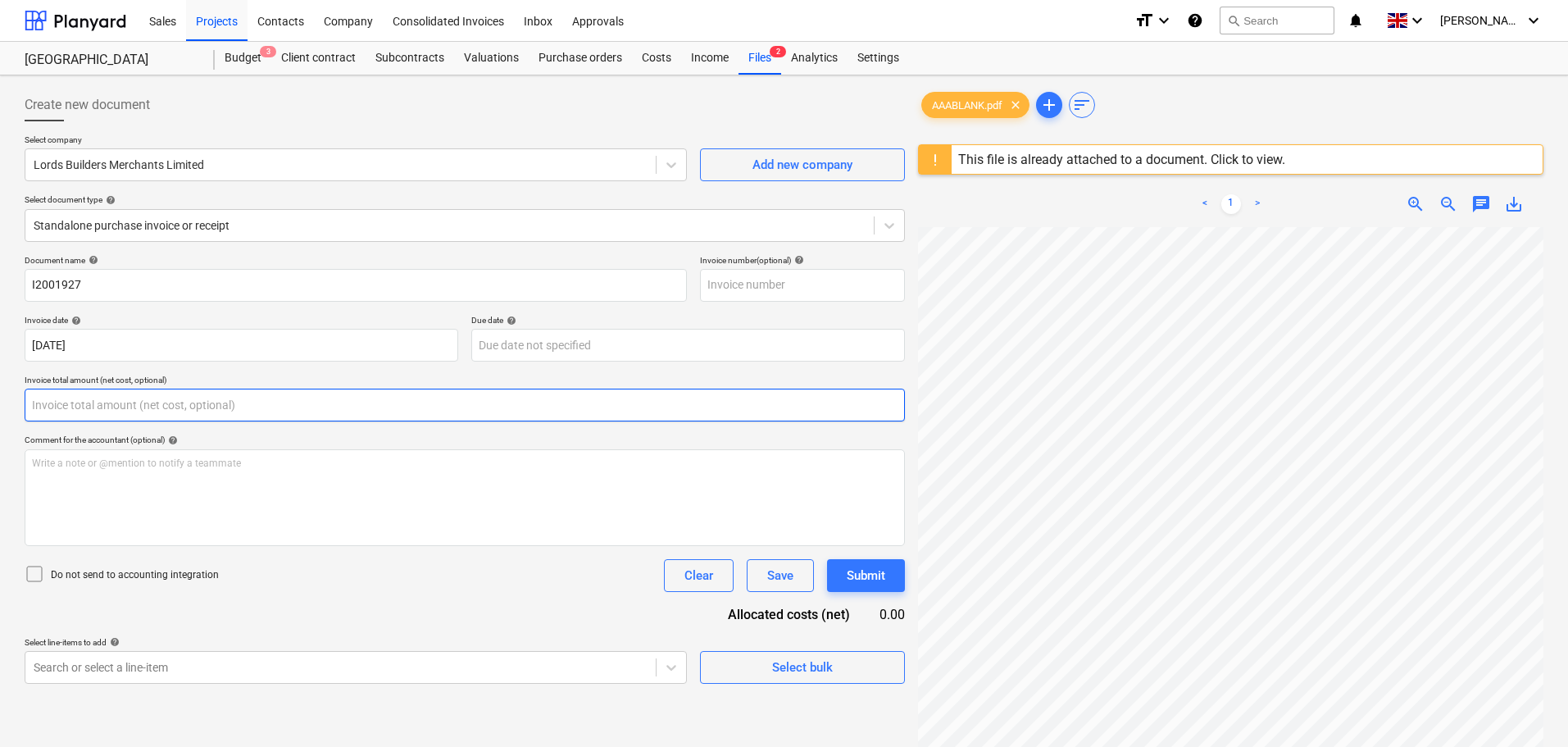
drag, startPoint x: 163, startPoint y: 402, endPoint x: 764, endPoint y: 371, distance: 601.8
click at [167, 402] on input "text" at bounding box center [465, 405] width 881 height 33
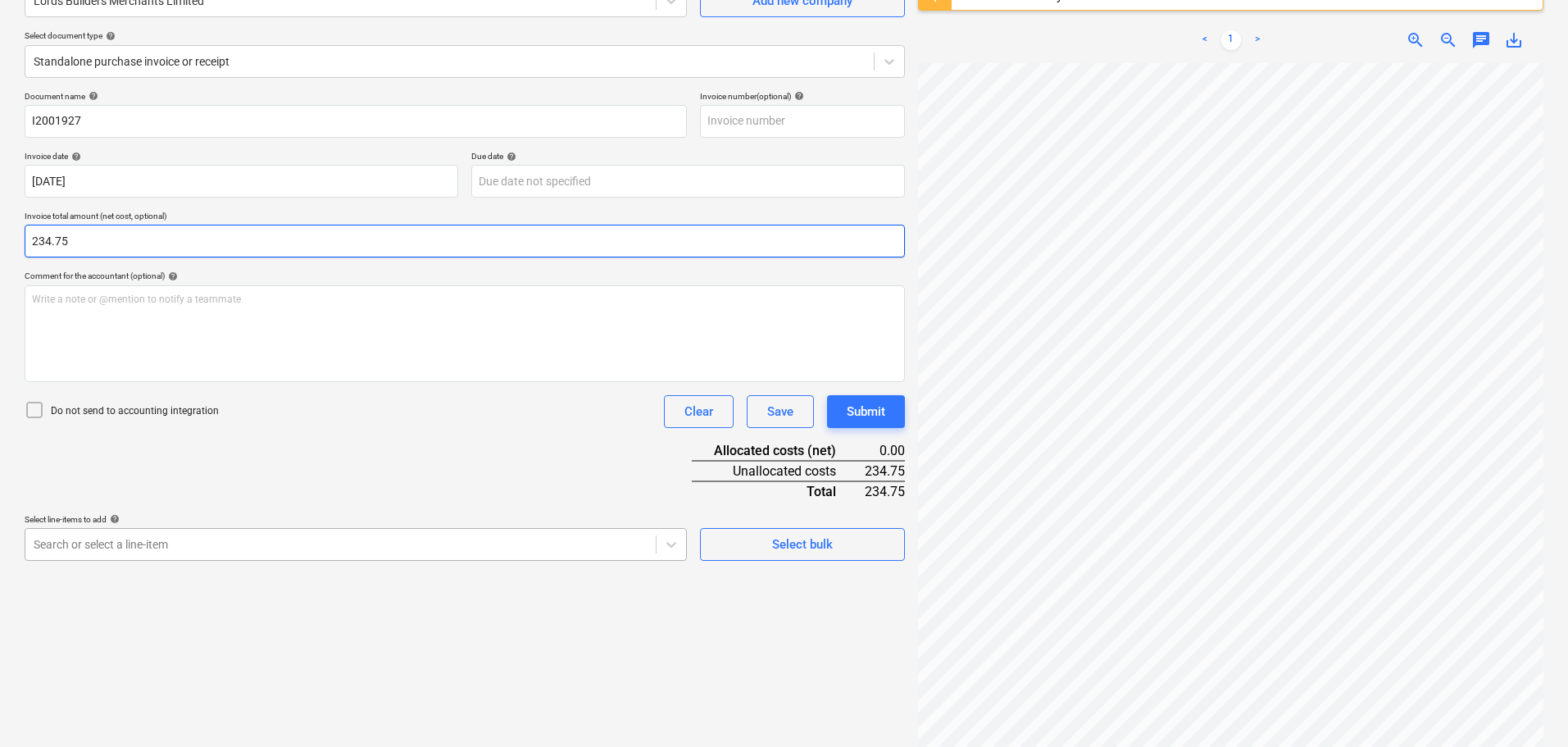
type input "234.75"
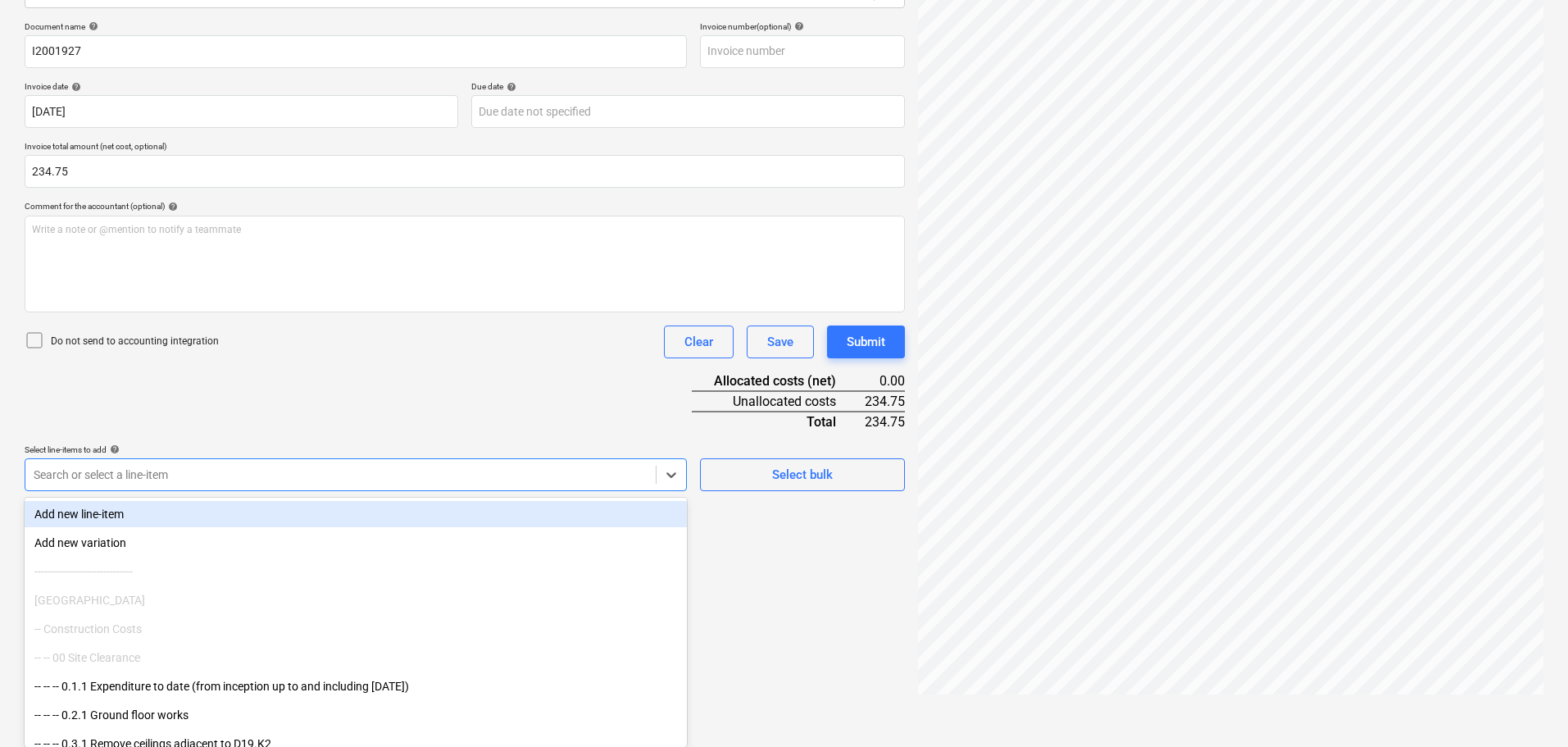
click at [326, 513] on body "Sales Projects Contacts Company Consolidated Invoices Inbox Approvals format_si…" at bounding box center [784, 139] width 1568 height 747
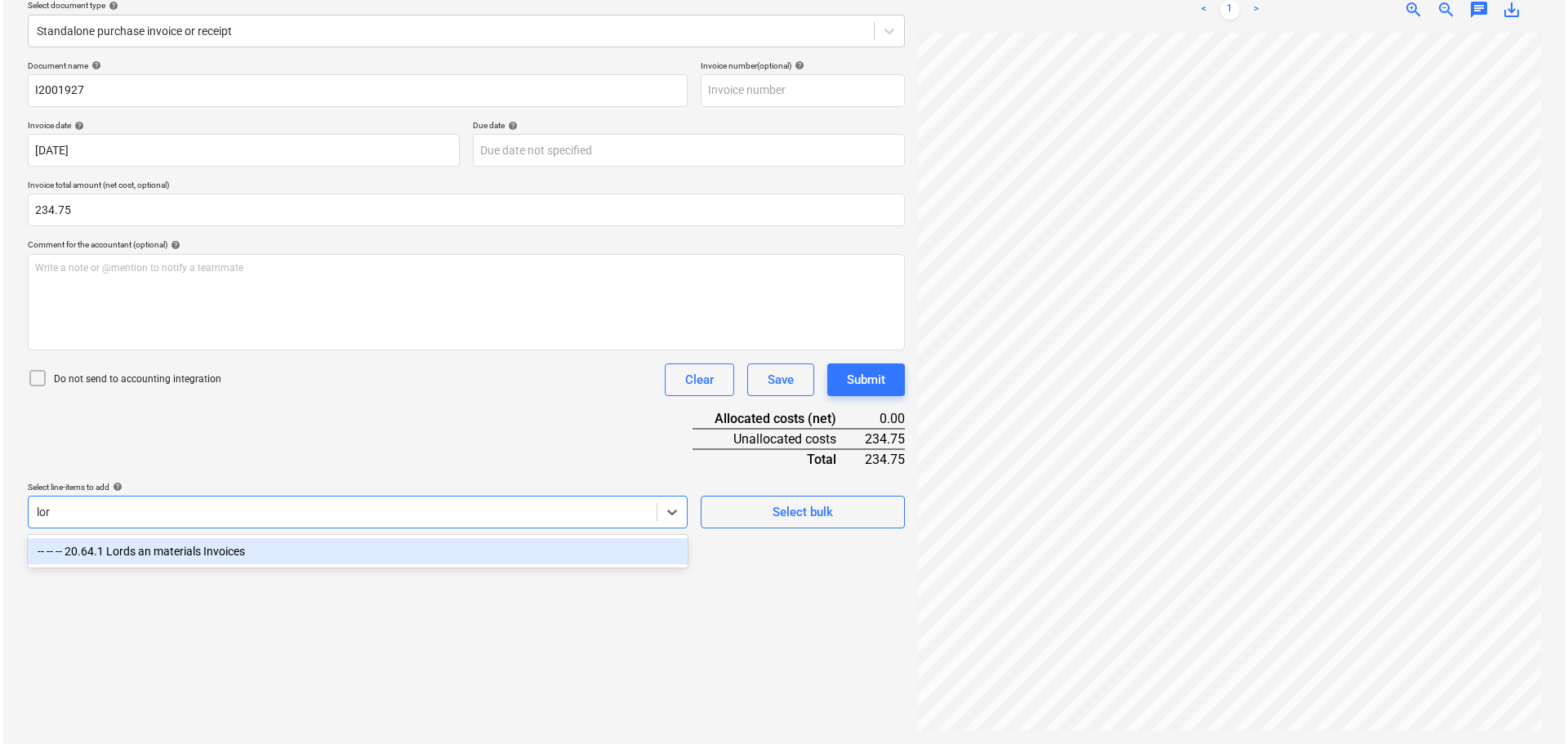
scroll to position [194, 0]
type input "lord"
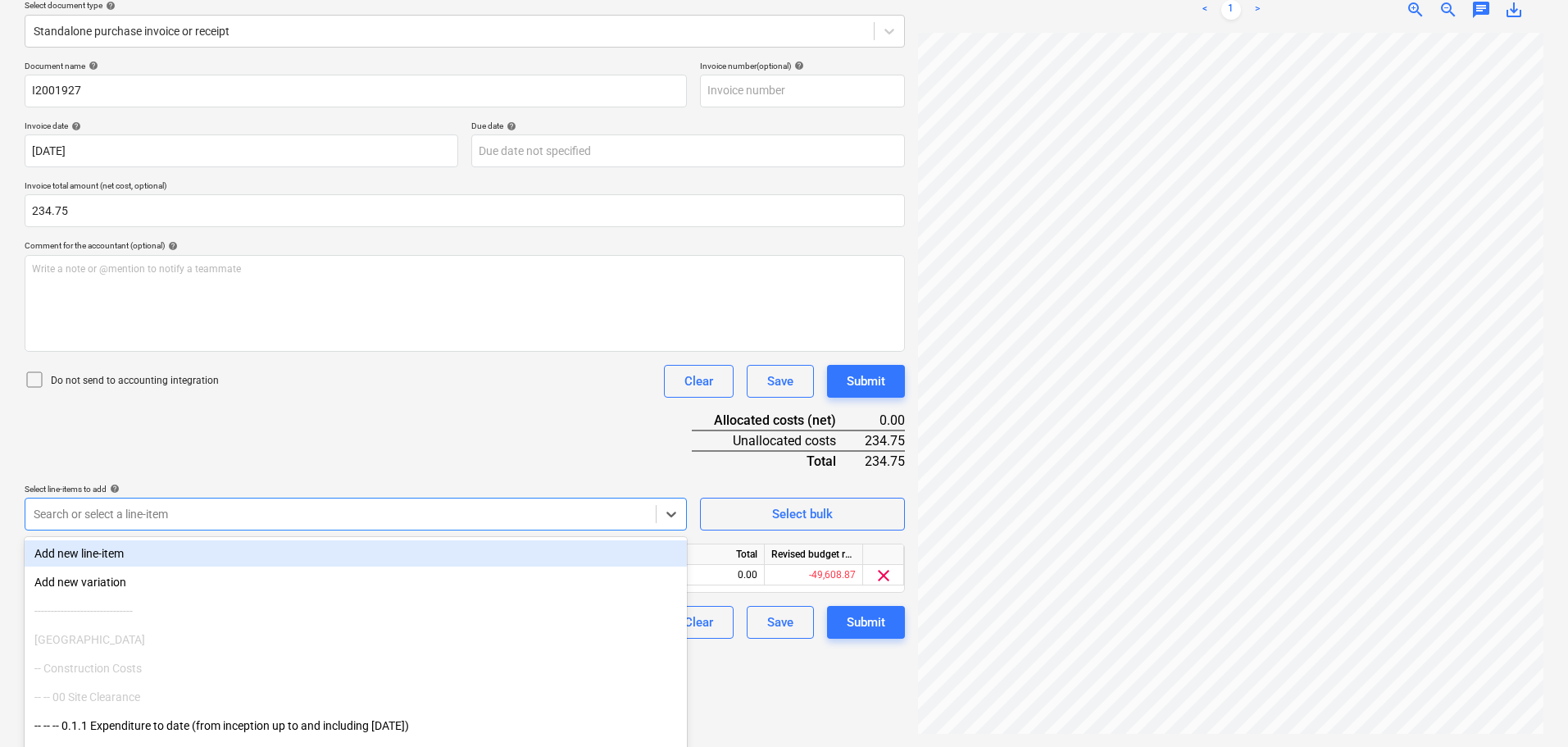
click at [502, 457] on div "Document name help I2001927 Invoice number (optional) help Invoice date help [D…" at bounding box center [465, 350] width 881 height 578
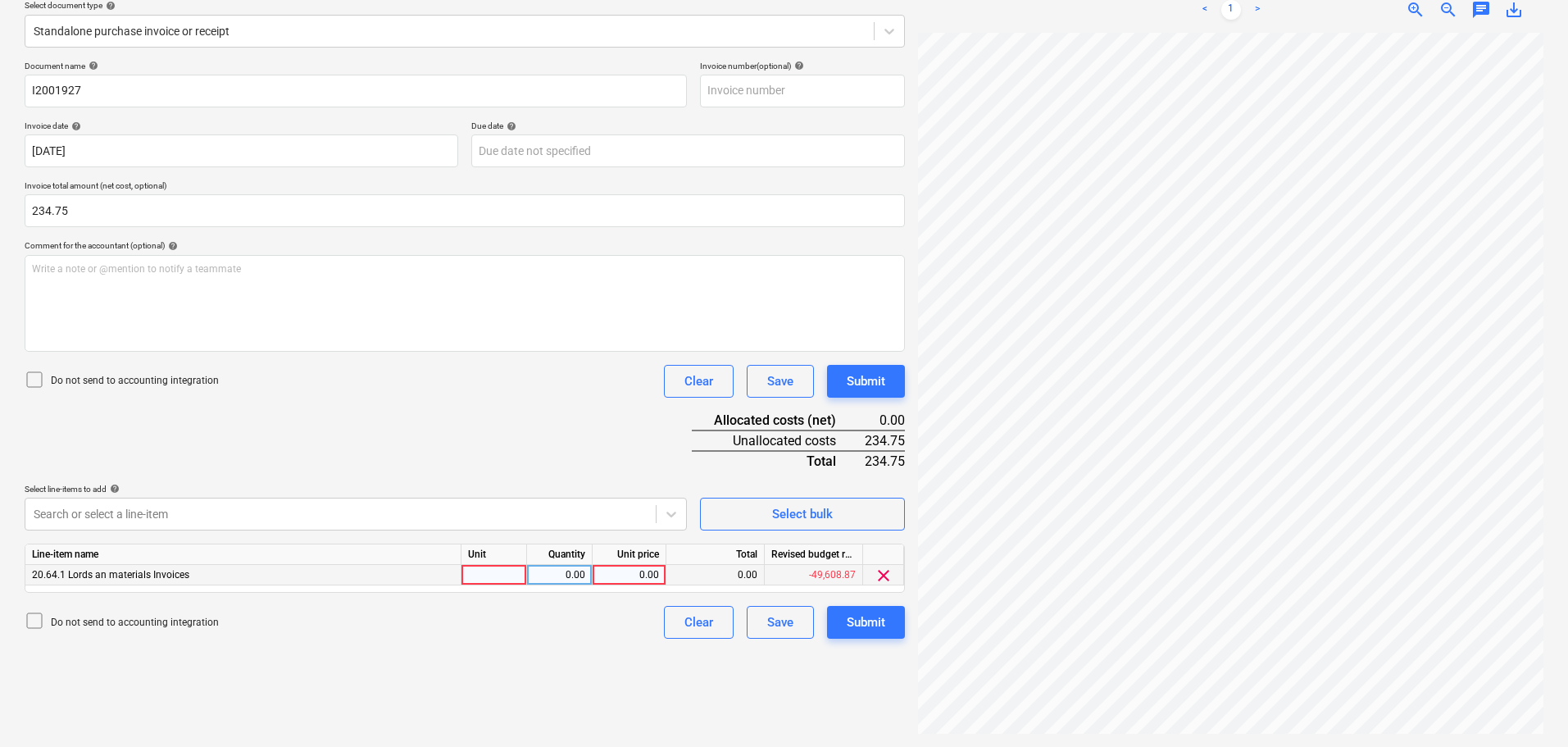
click at [629, 578] on div "0.00" at bounding box center [628, 575] width 60 height 21
type input "234.75"
click at [875, 381] on div "Submit" at bounding box center [865, 382] width 38 height 22
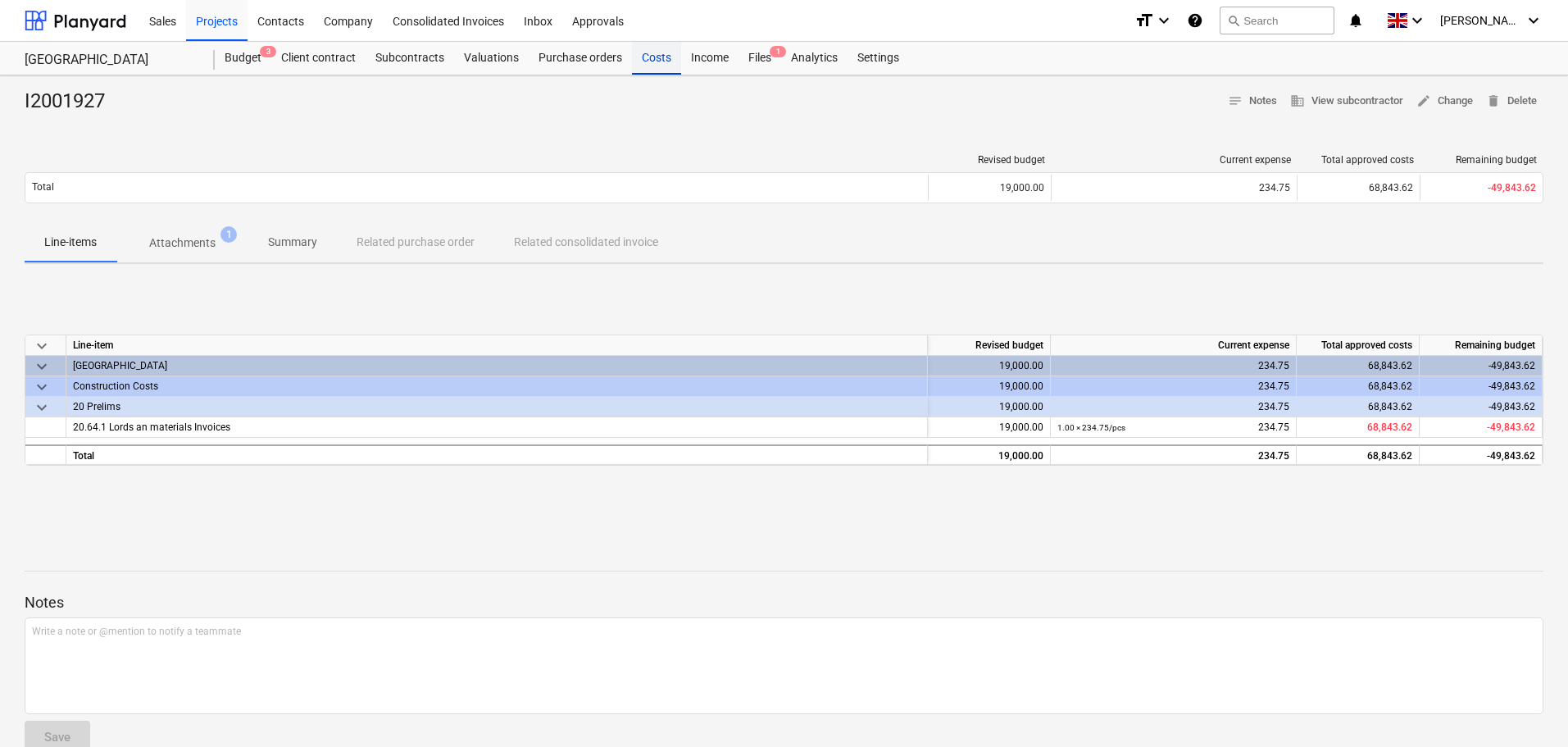
click at [661, 54] on div "Costs" at bounding box center [657, 59] width 49 height 33
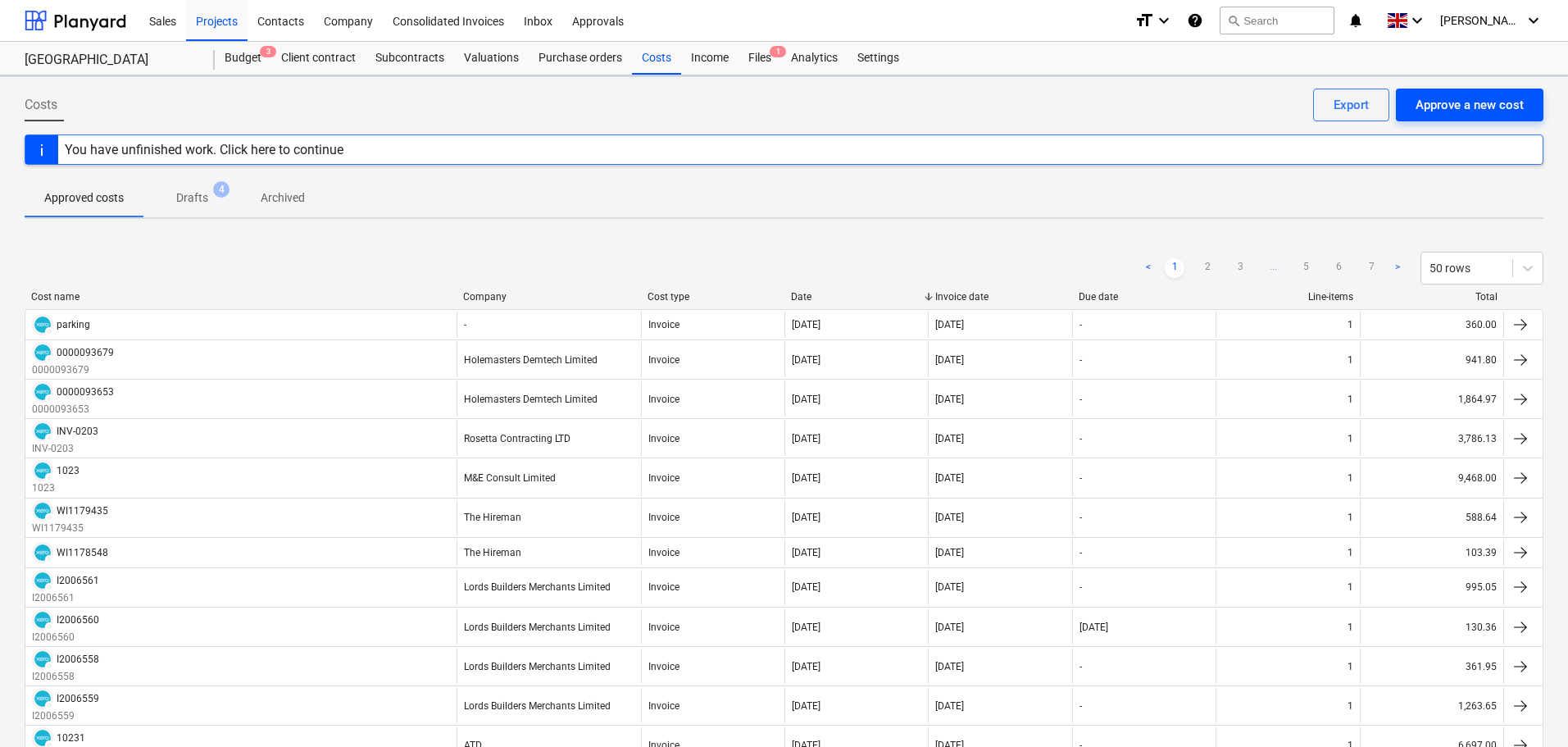
click at [1445, 100] on div "Approve a new cost" at bounding box center [1469, 105] width 109 height 22
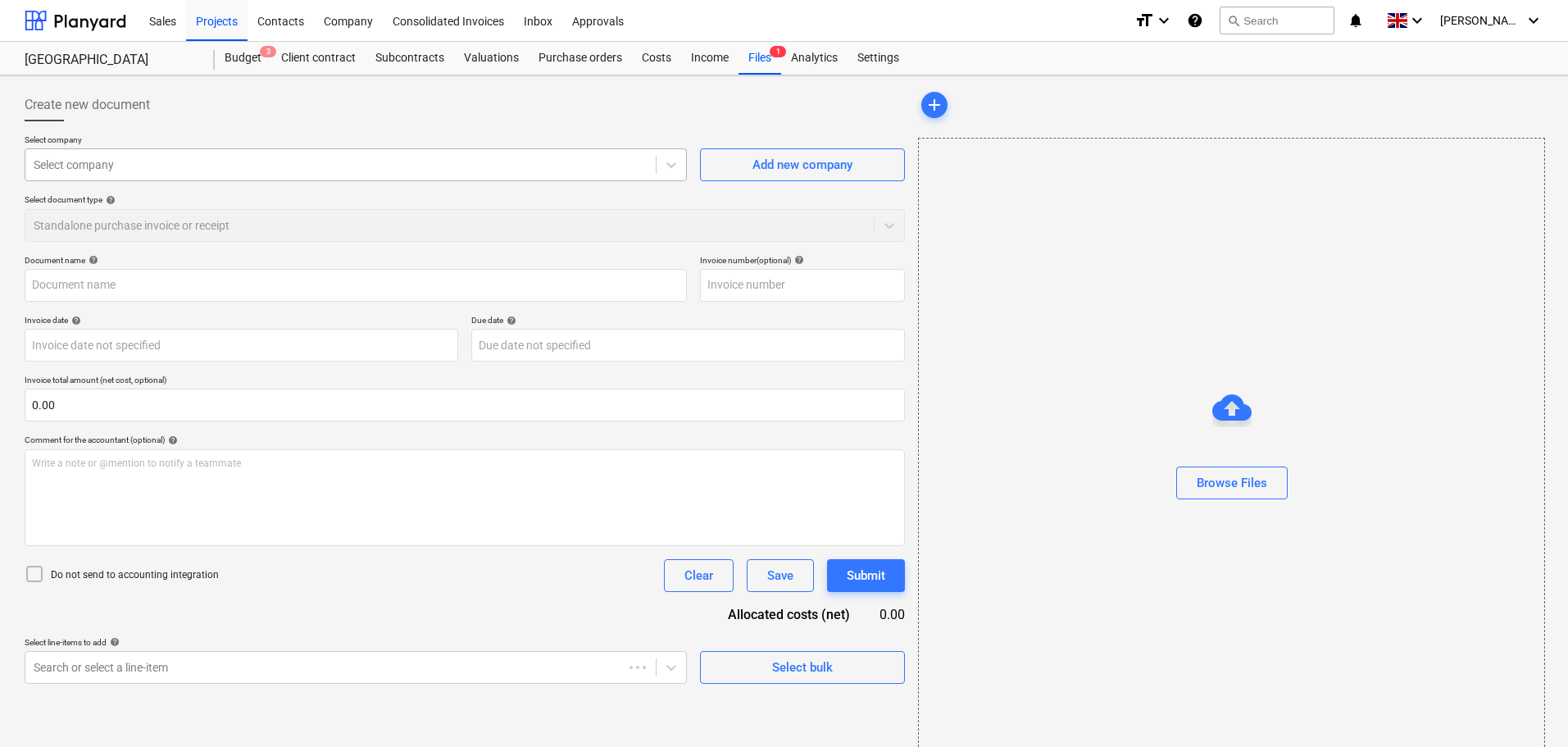
click at [212, 174] on div "Select company" at bounding box center [341, 164] width 630 height 23
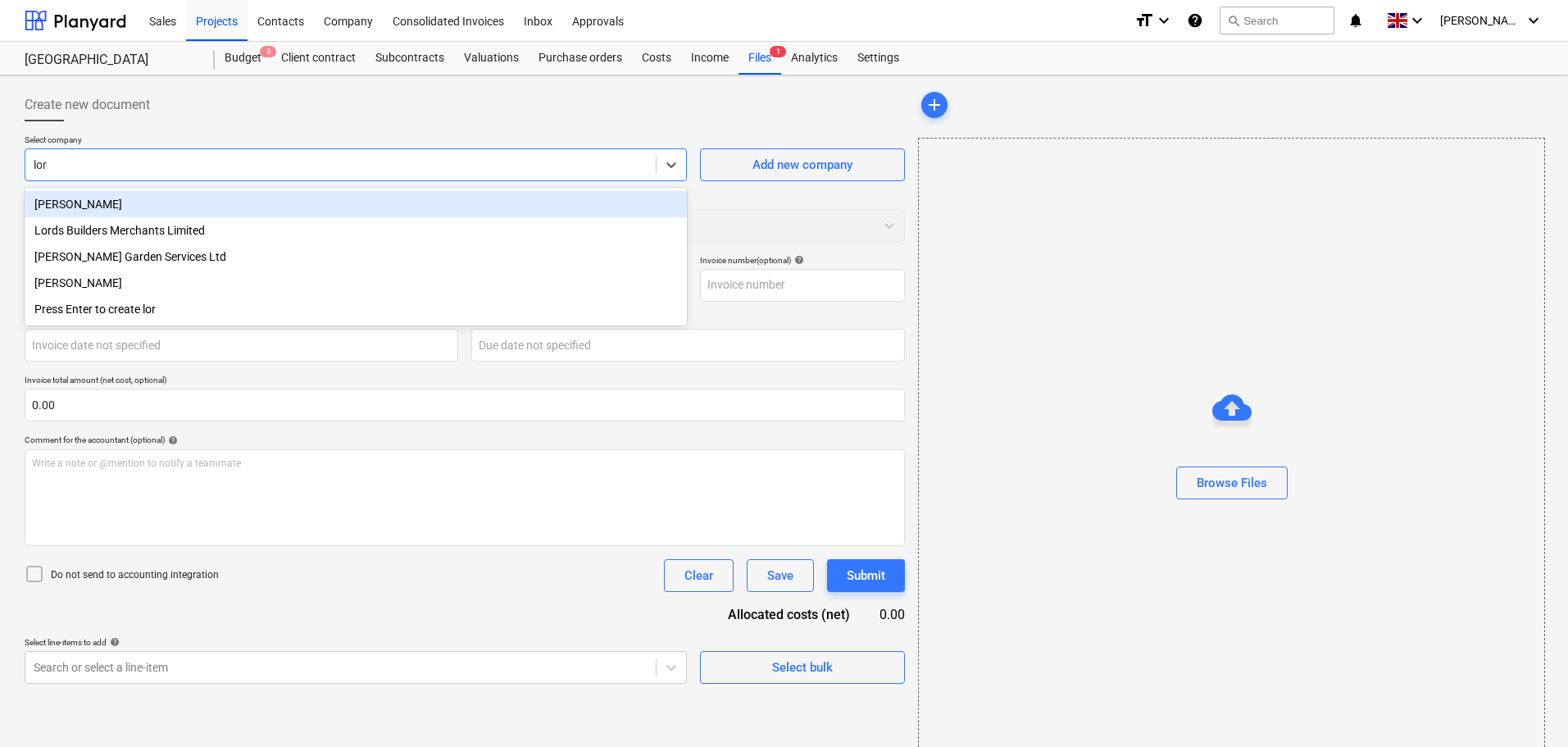
type input "lord"
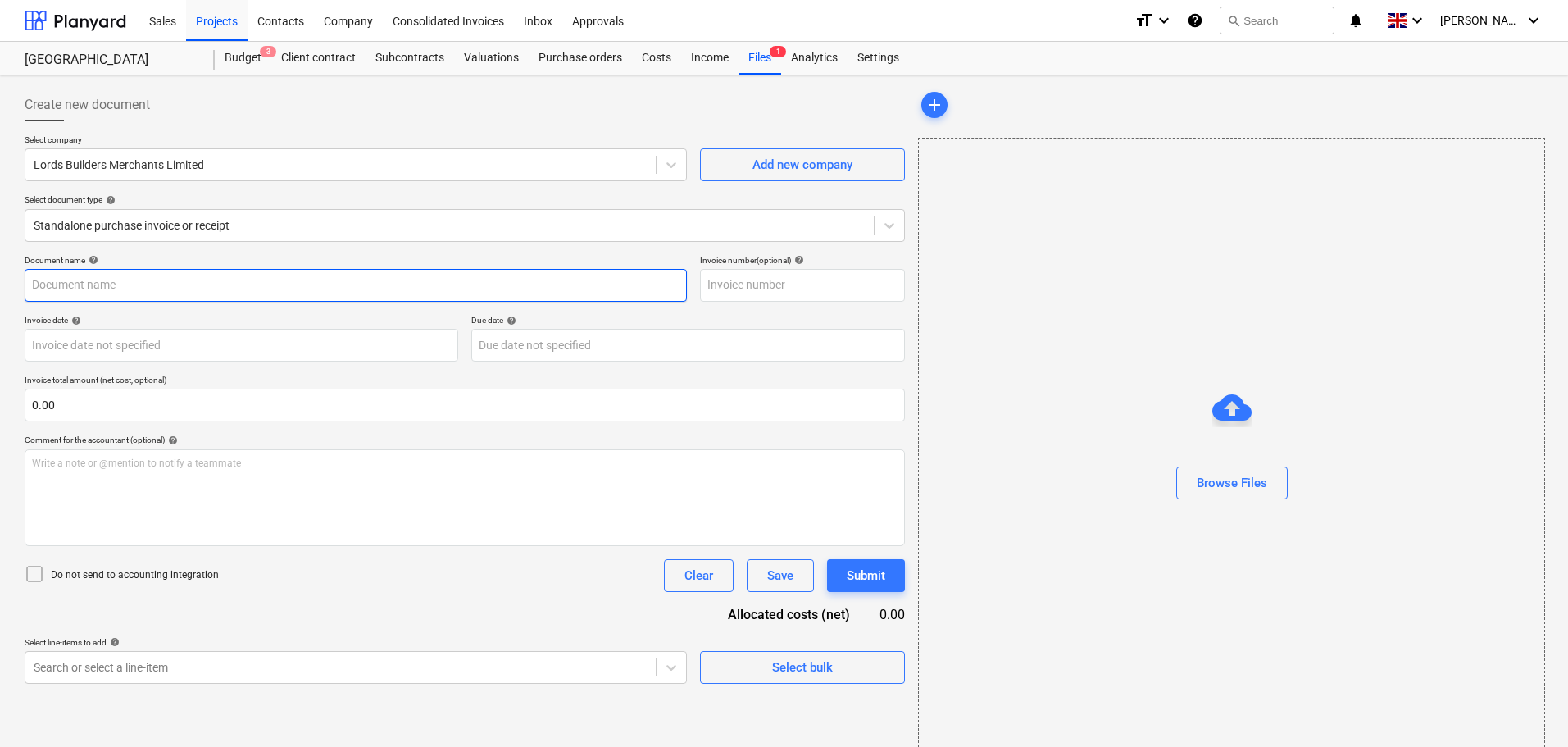
drag, startPoint x: 196, startPoint y: 281, endPoint x: 416, endPoint y: 304, distance: 221.2
click at [199, 281] on input "text" at bounding box center [355, 286] width 663 height 33
paste input "I2001928"
type input "I2001928"
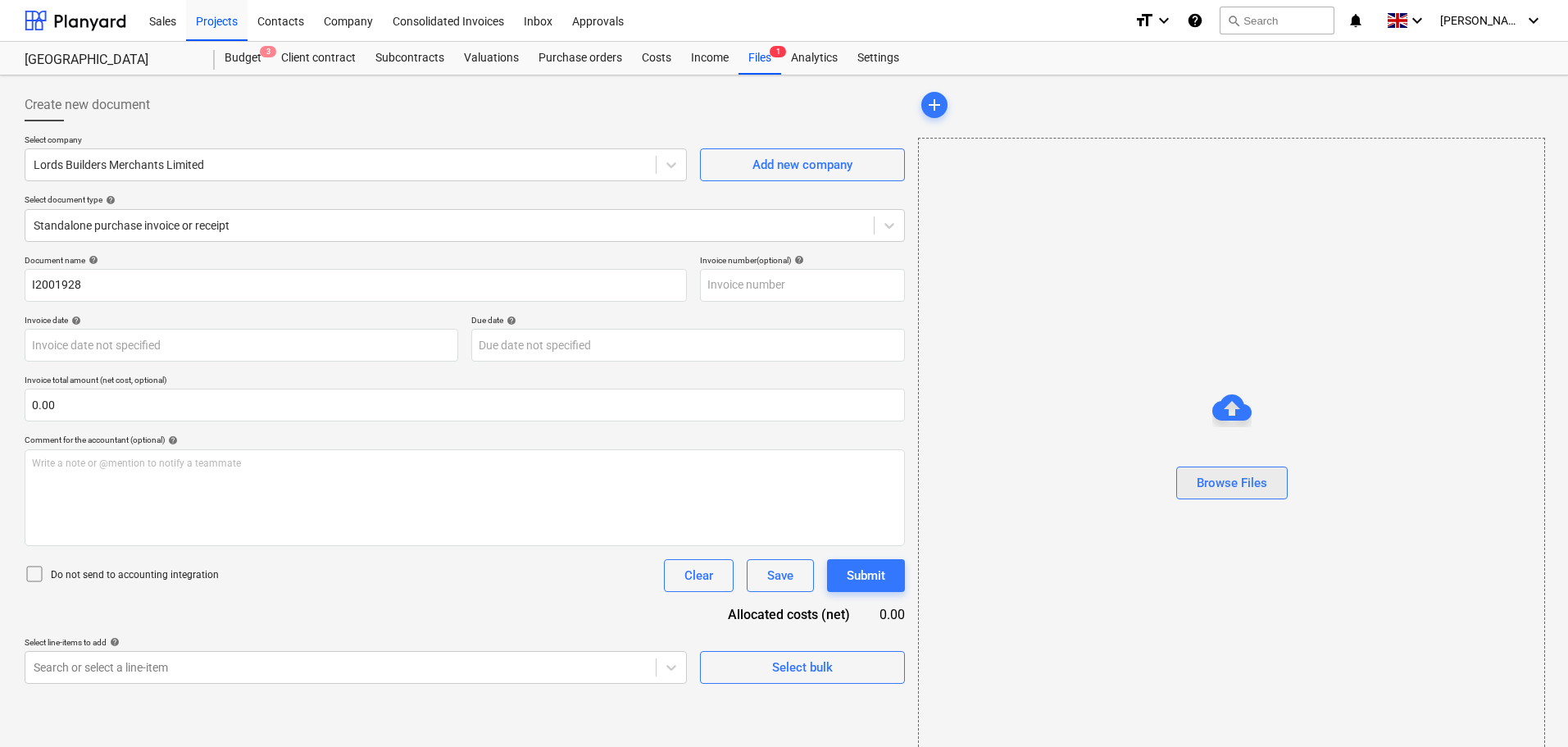
click at [1236, 486] on div "Browse Files" at bounding box center [1232, 483] width 70 height 22
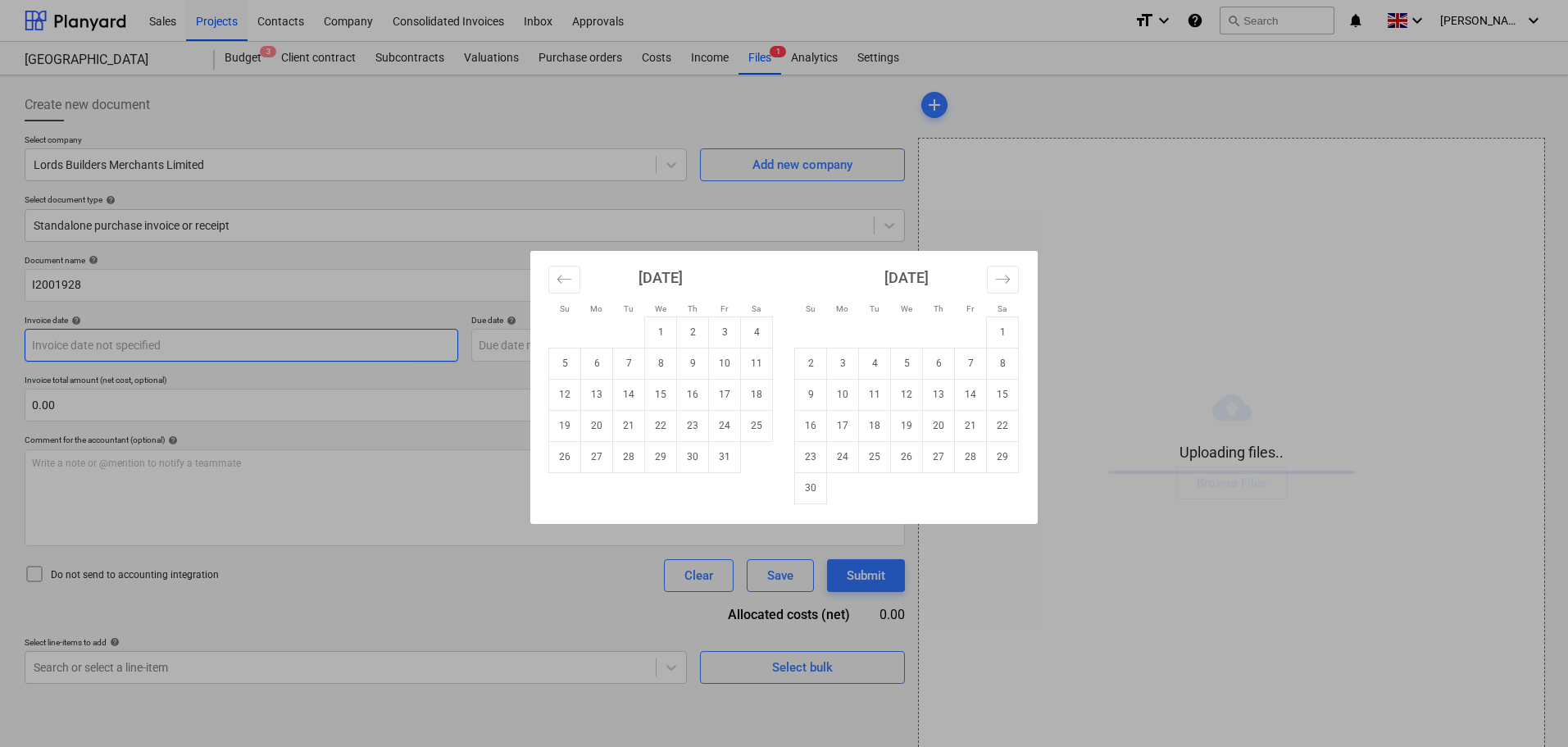
click at [140, 347] on body "Sales Projects Contacts Company Consolidated Invoices Inbox Approvals format_si…" at bounding box center [784, 373] width 1568 height 747
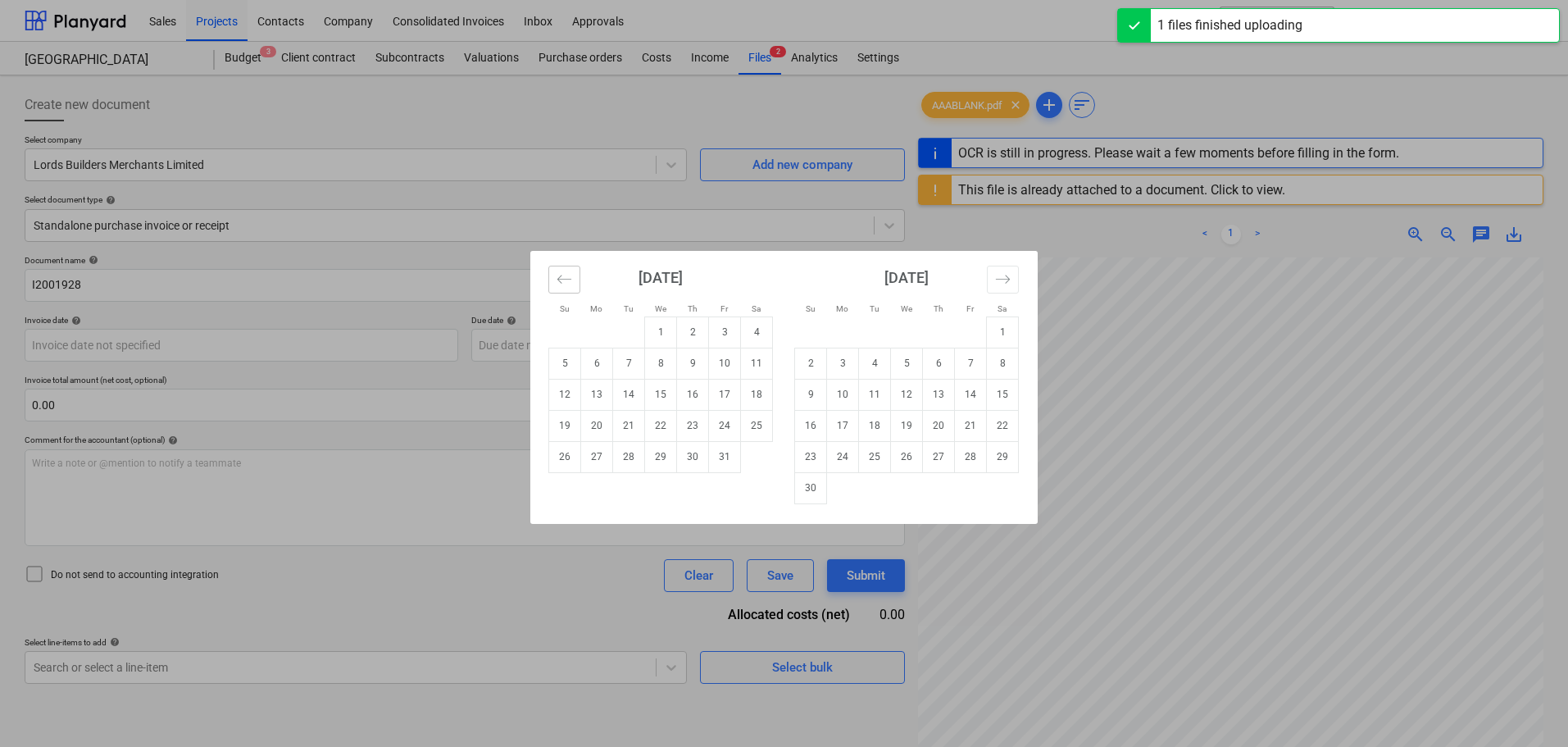
click at [567, 280] on icon "Move backward to switch to the previous month." at bounding box center [565, 279] width 16 height 16
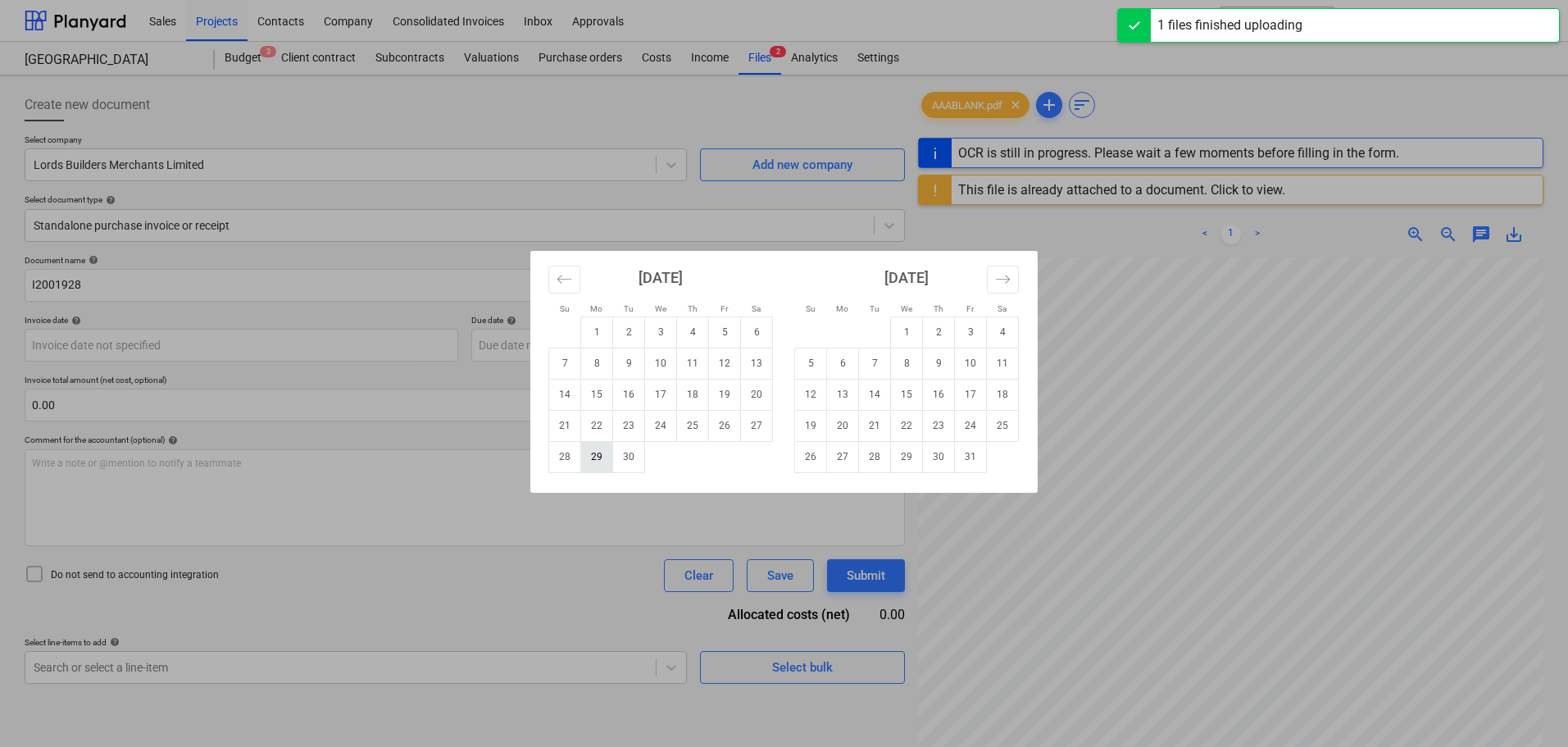
click at [596, 460] on td "29" at bounding box center [597, 457] width 32 height 31
type input "[DATE]"
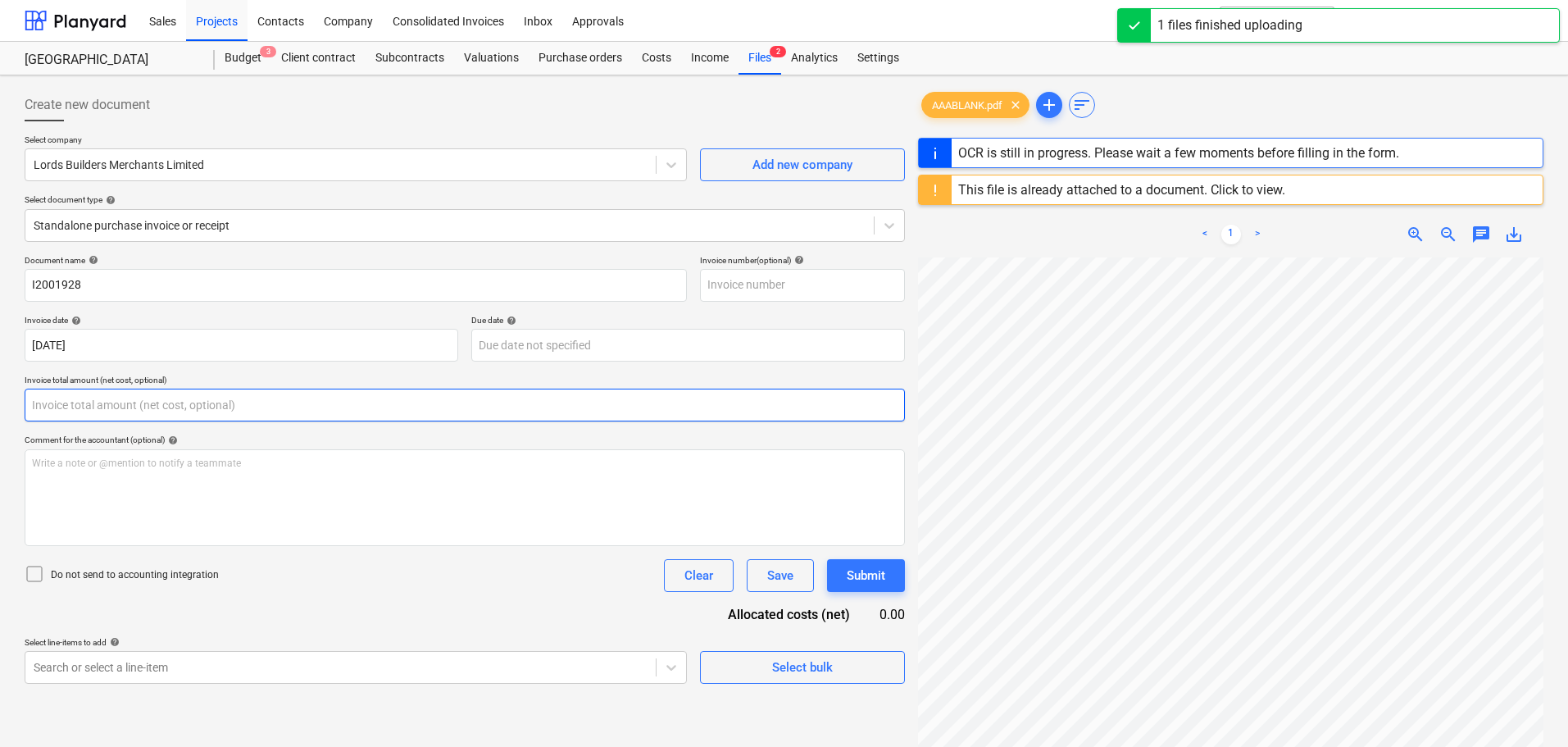
click at [328, 408] on input "text" at bounding box center [465, 405] width 881 height 33
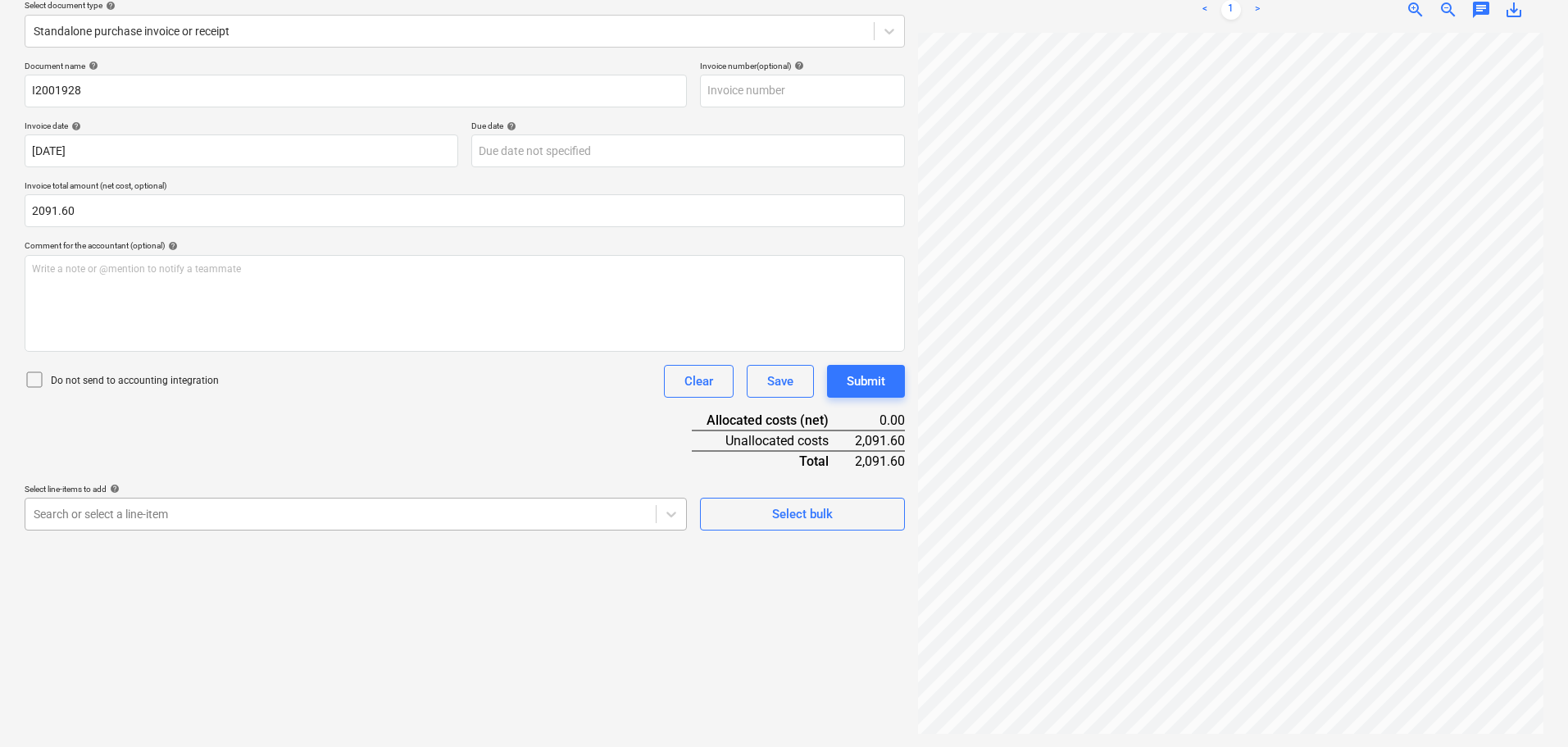
type input "2,091.60"
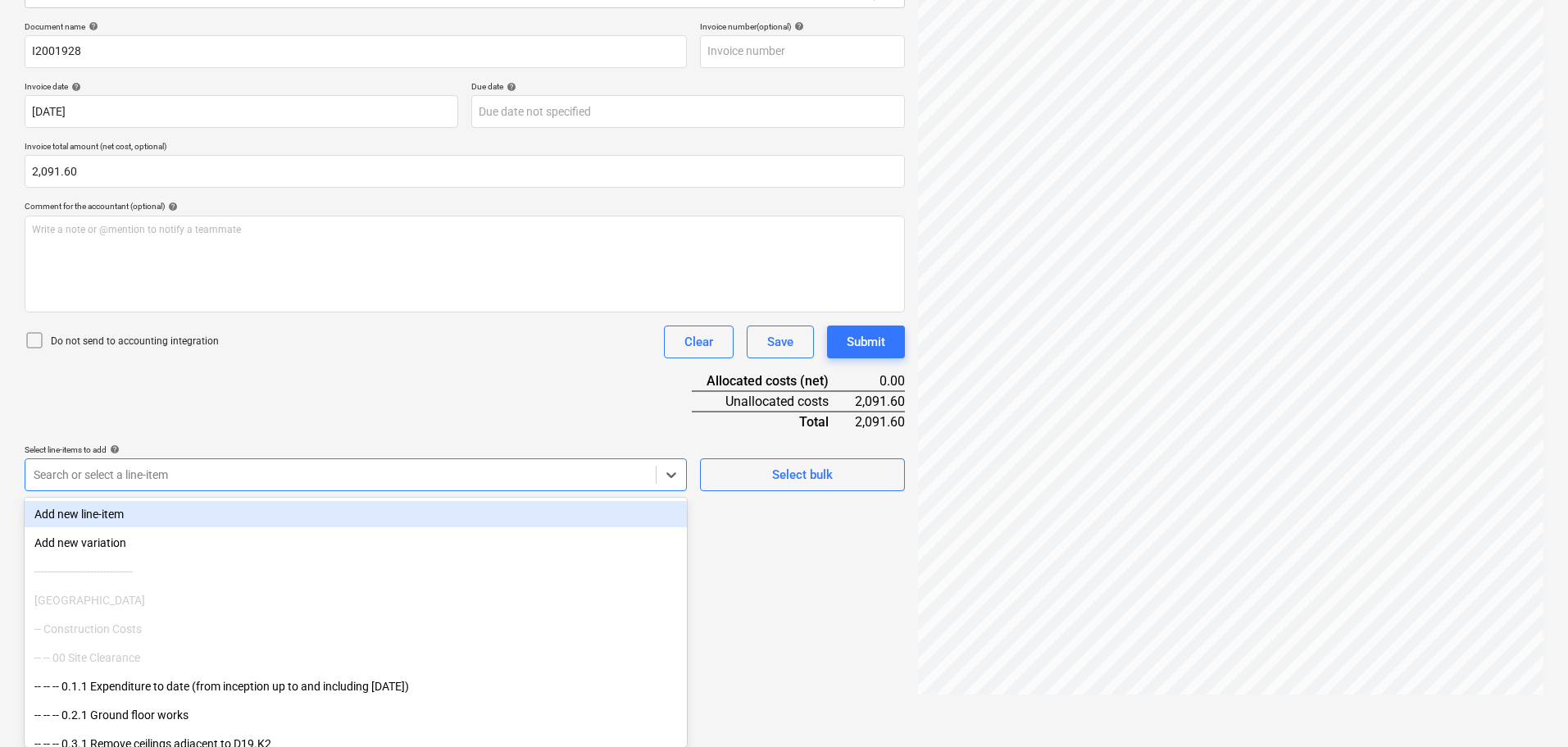
click at [274, 513] on body "Sales Projects Contacts Company Consolidated Invoices Inbox Approvals format_si…" at bounding box center [784, 139] width 1568 height 747
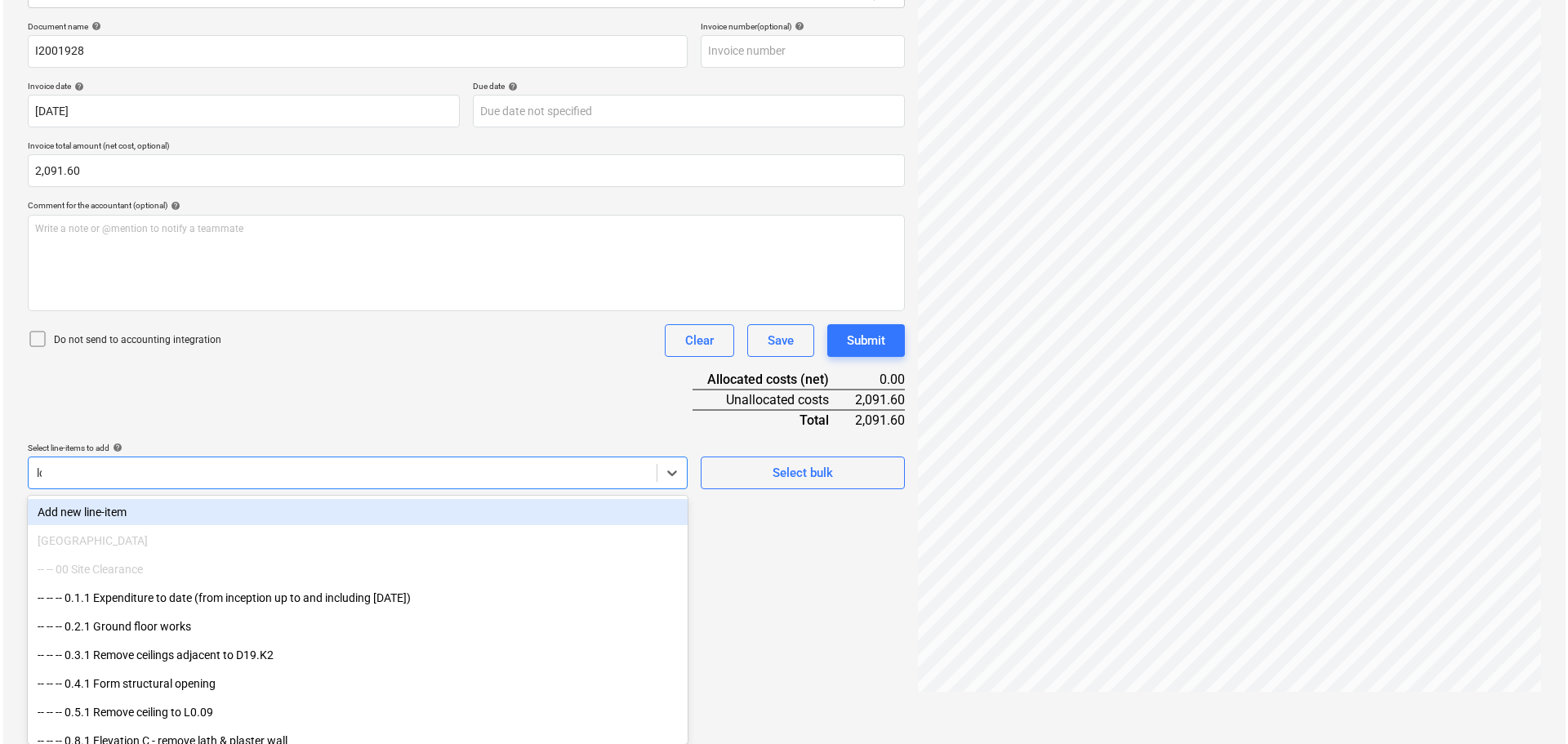
scroll to position [194, 0]
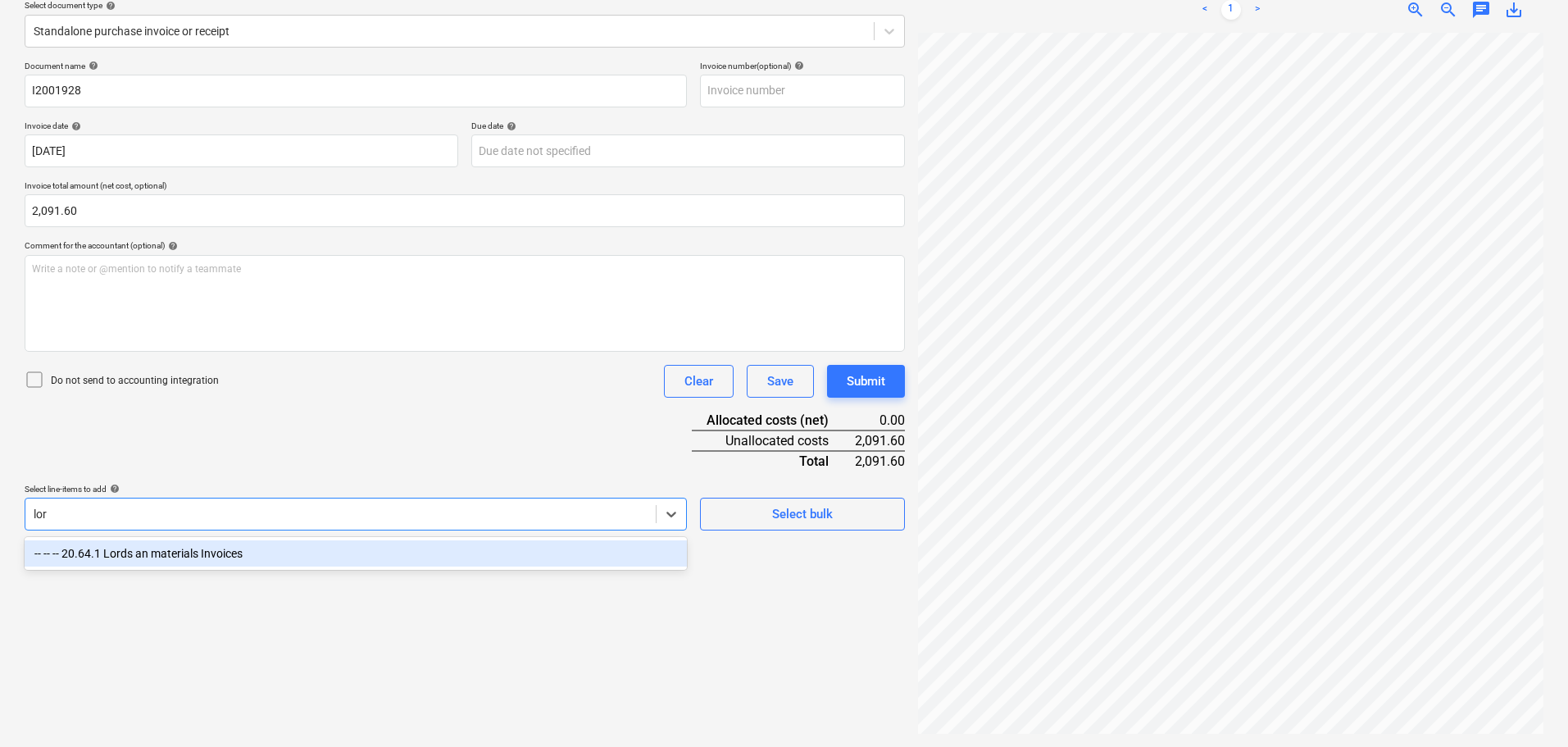
type input "lord"
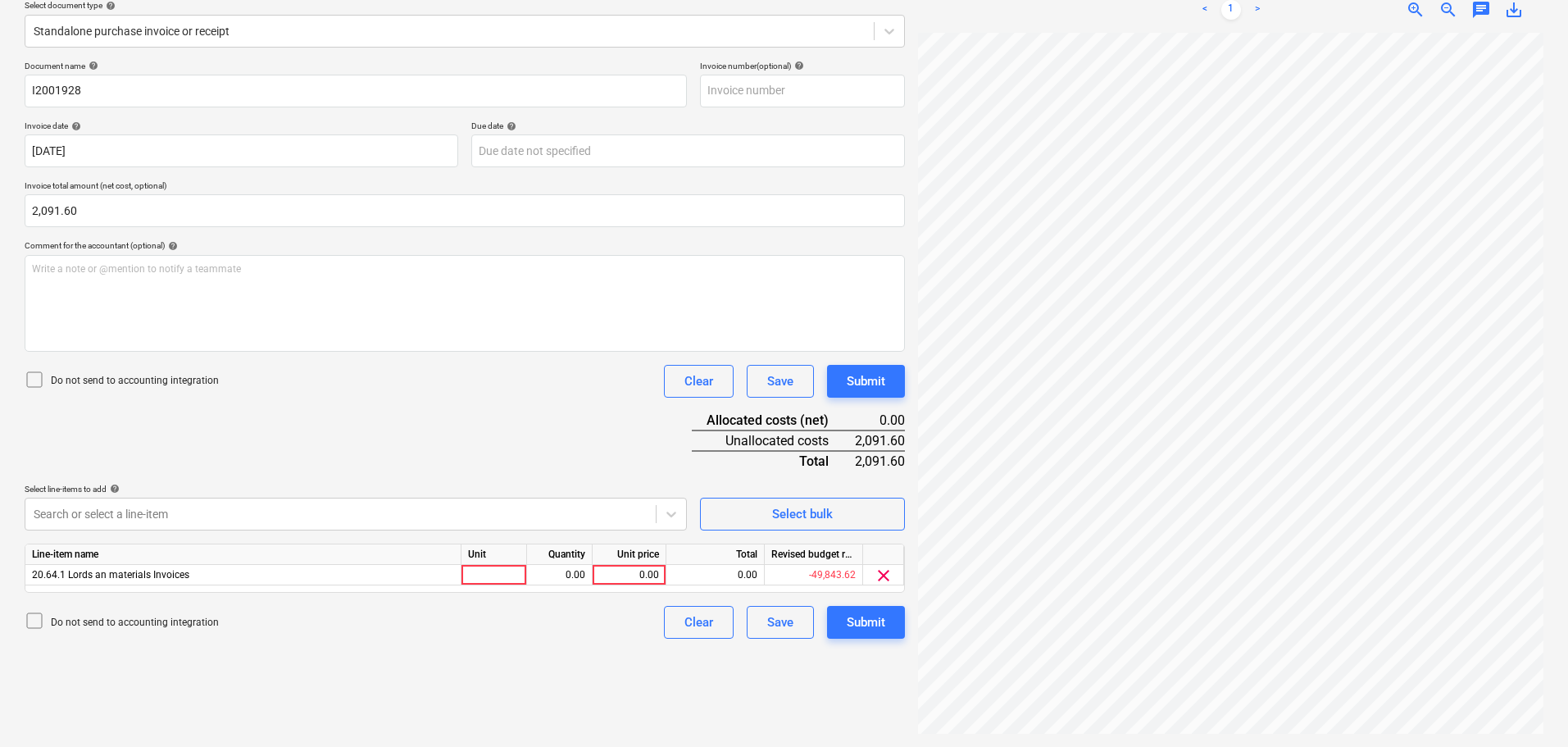
drag, startPoint x: 559, startPoint y: 402, endPoint x: 610, endPoint y: 439, distance: 63.0
click at [563, 403] on div "Document name help I2001928 Invoice number (optional) help Invoice date help [D…" at bounding box center [465, 350] width 881 height 578
drag, startPoint x: 626, startPoint y: 578, endPoint x: 890, endPoint y: 578, distance: 264.0
click at [629, 578] on div "0.00" at bounding box center [628, 575] width 60 height 21
type input "2091.60"
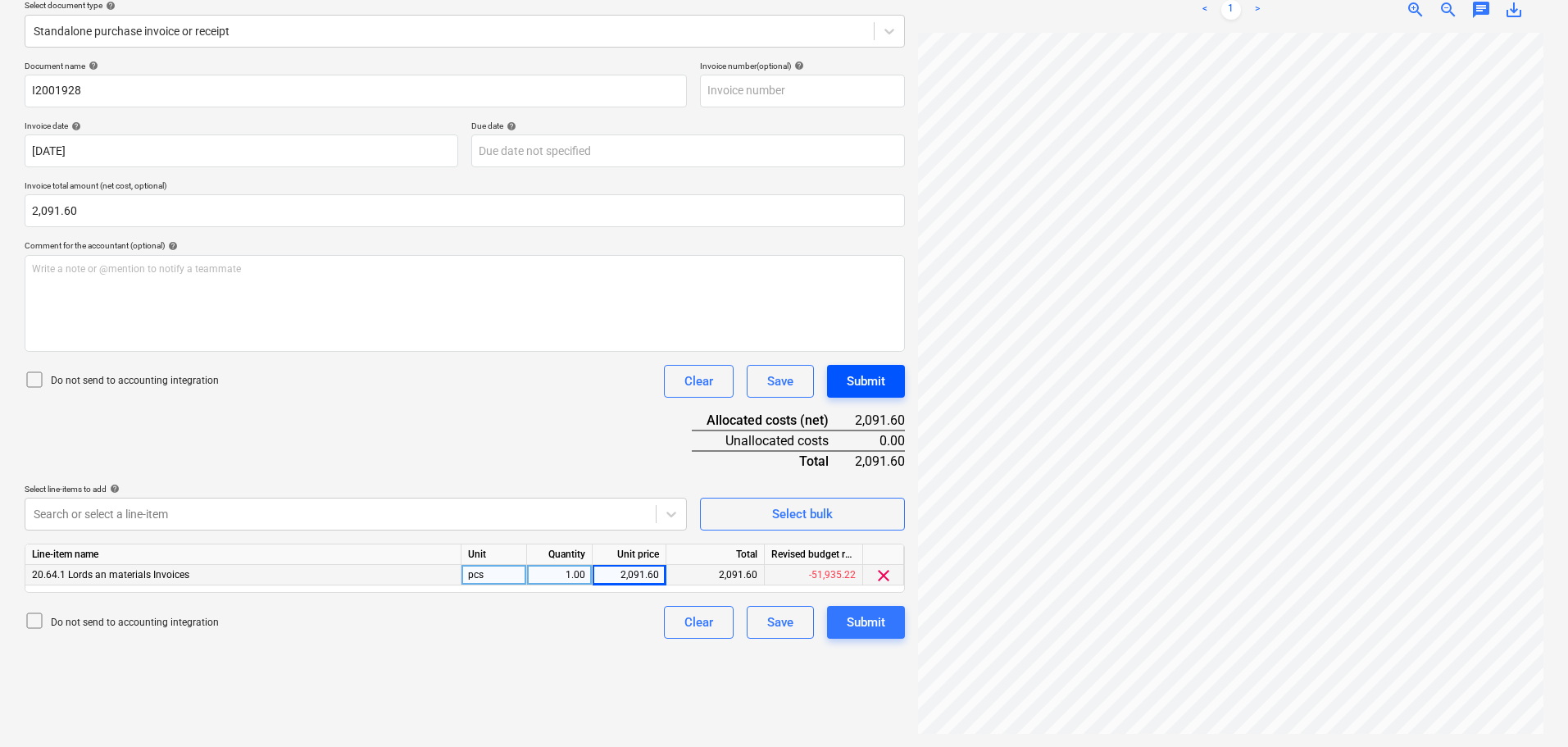
click at [871, 383] on div "Submit" at bounding box center [865, 382] width 38 height 22
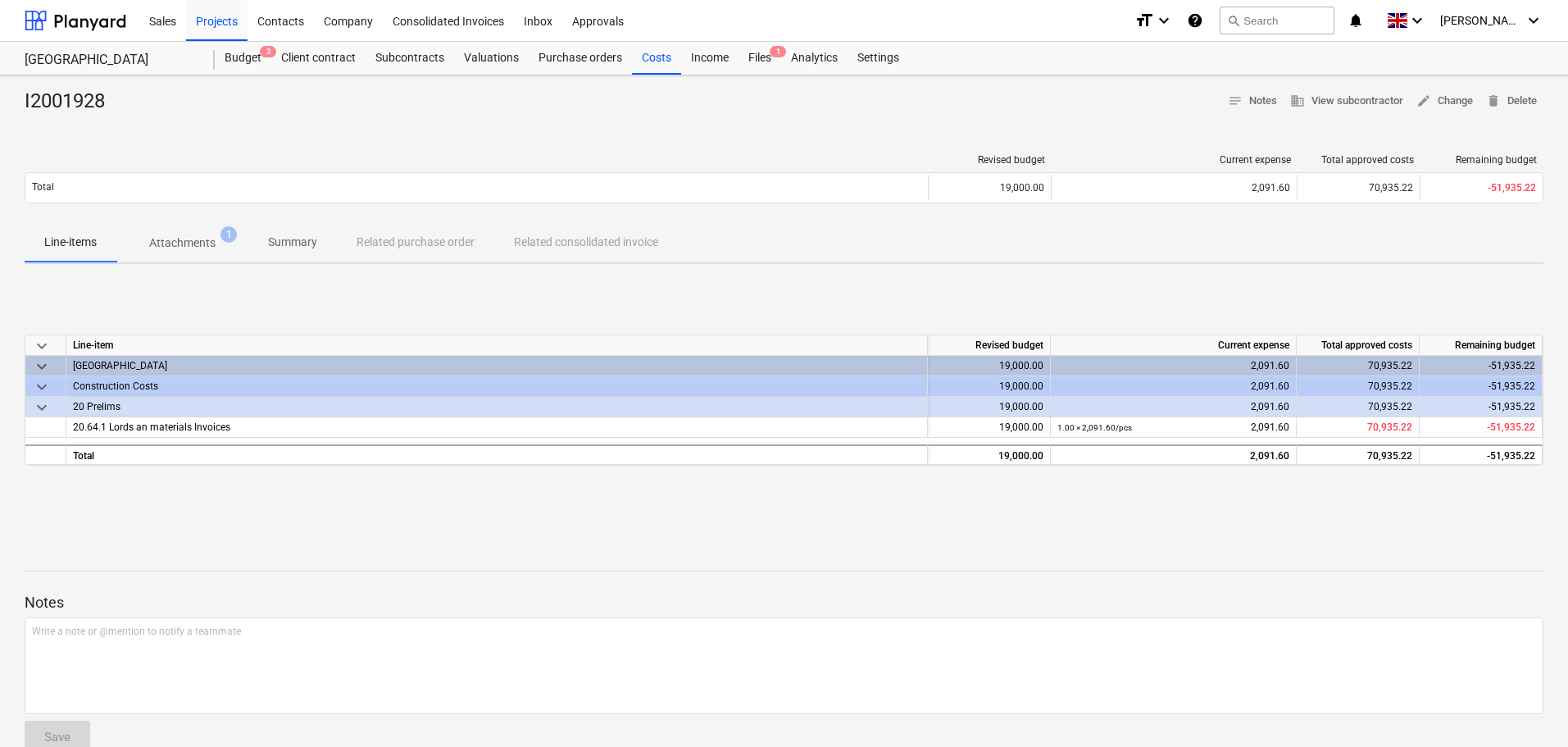
drag, startPoint x: 645, startPoint y: 57, endPoint x: 941, endPoint y: 72, distance: 296.4
click at [646, 57] on div "Costs" at bounding box center [657, 59] width 49 height 33
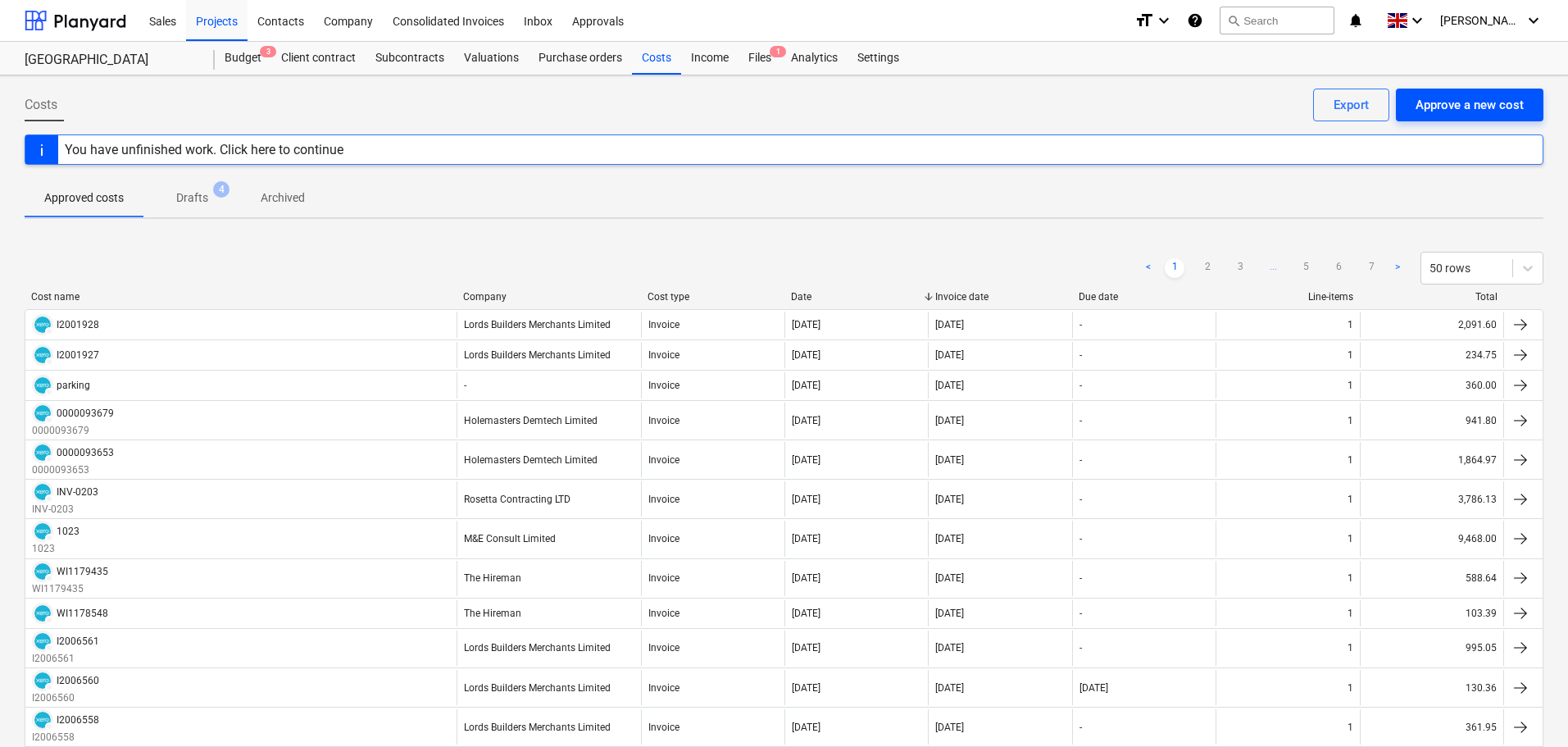
click at [1472, 103] on div "Approve a new cost" at bounding box center [1469, 105] width 109 height 22
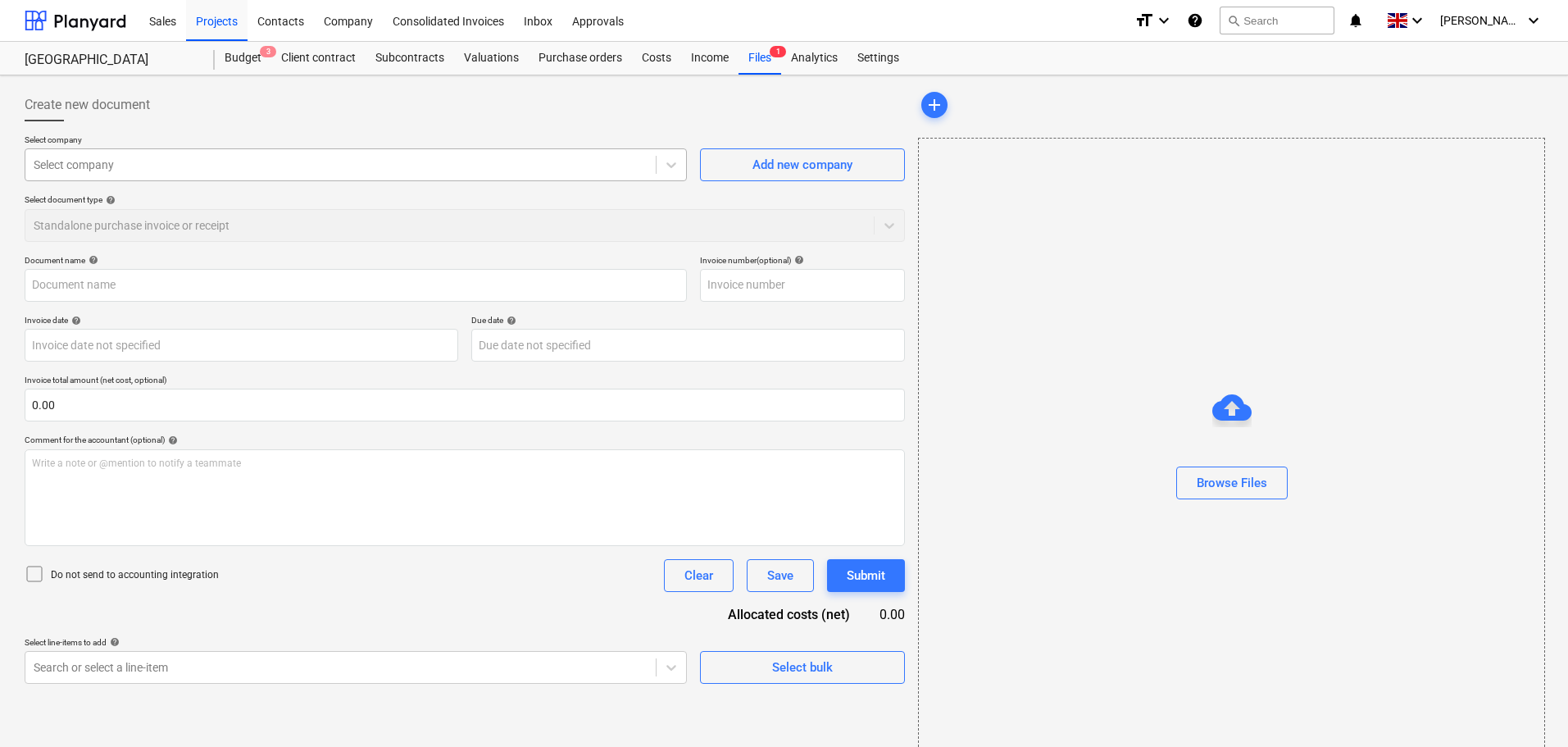
click at [135, 167] on div at bounding box center [340, 164] width 614 height 17
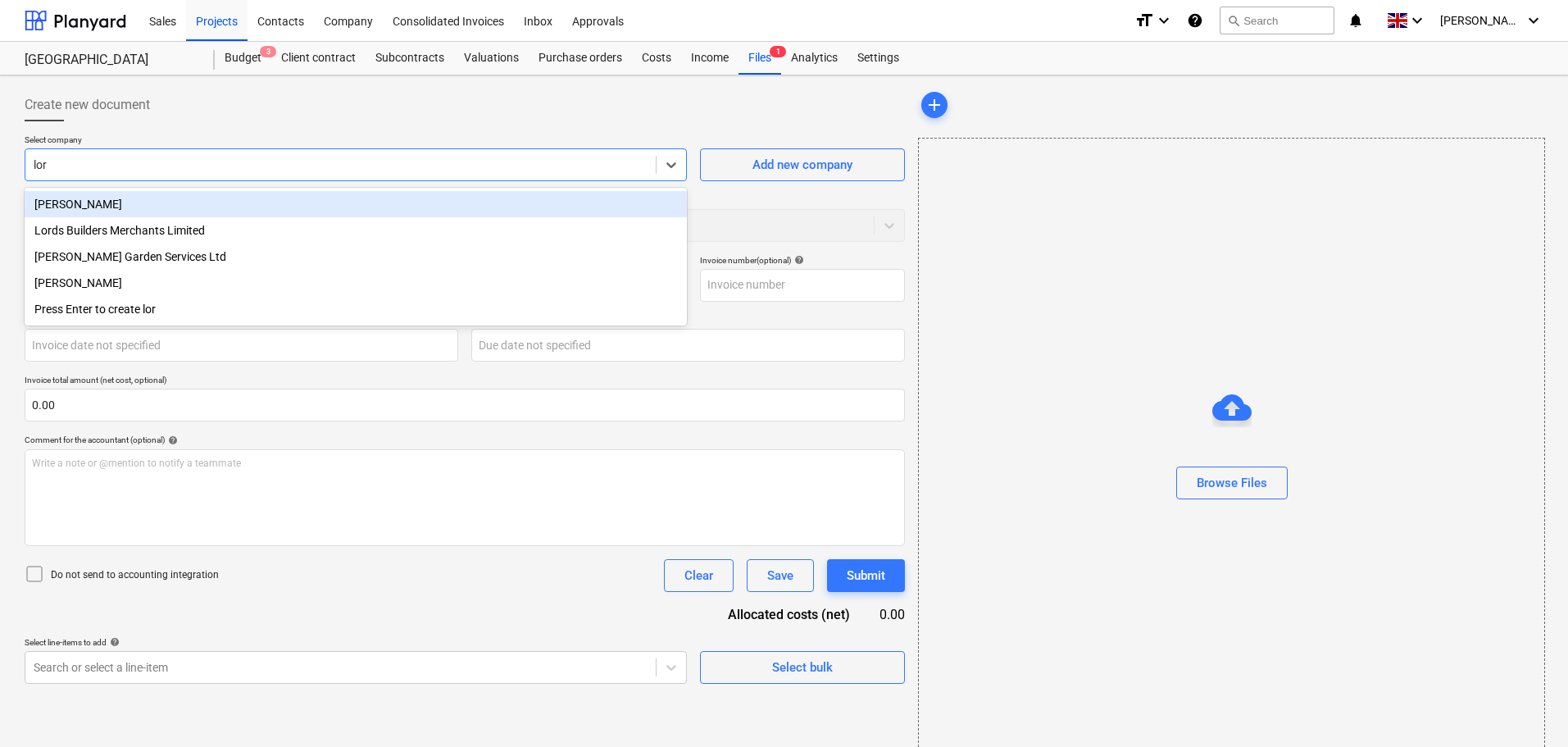
type input "lord"
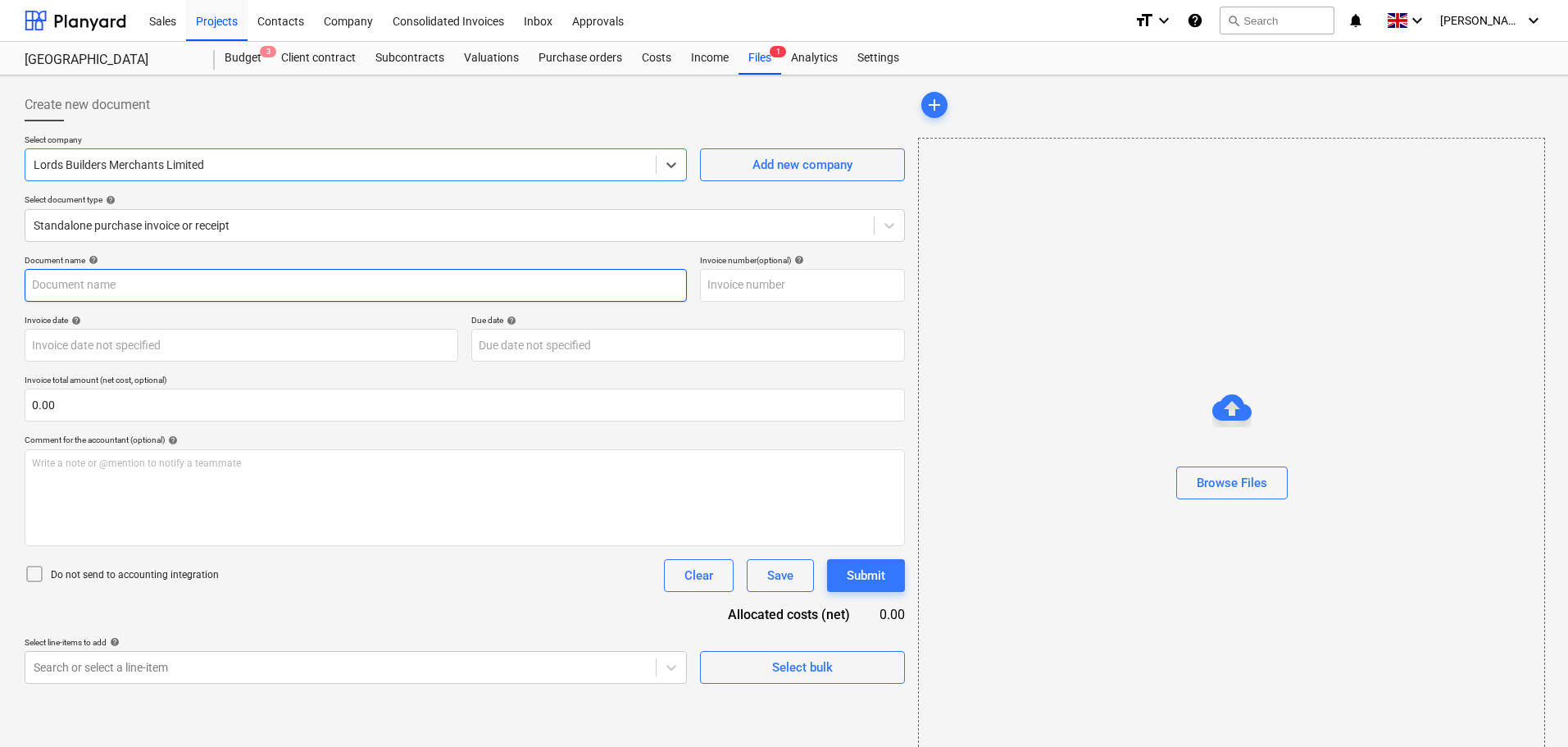
drag, startPoint x: 131, startPoint y: 282, endPoint x: 154, endPoint y: 282, distance: 23.0
click at [134, 282] on input "text" at bounding box center [355, 286] width 663 height 33
paste input "I2001929"
type input "I2001929"
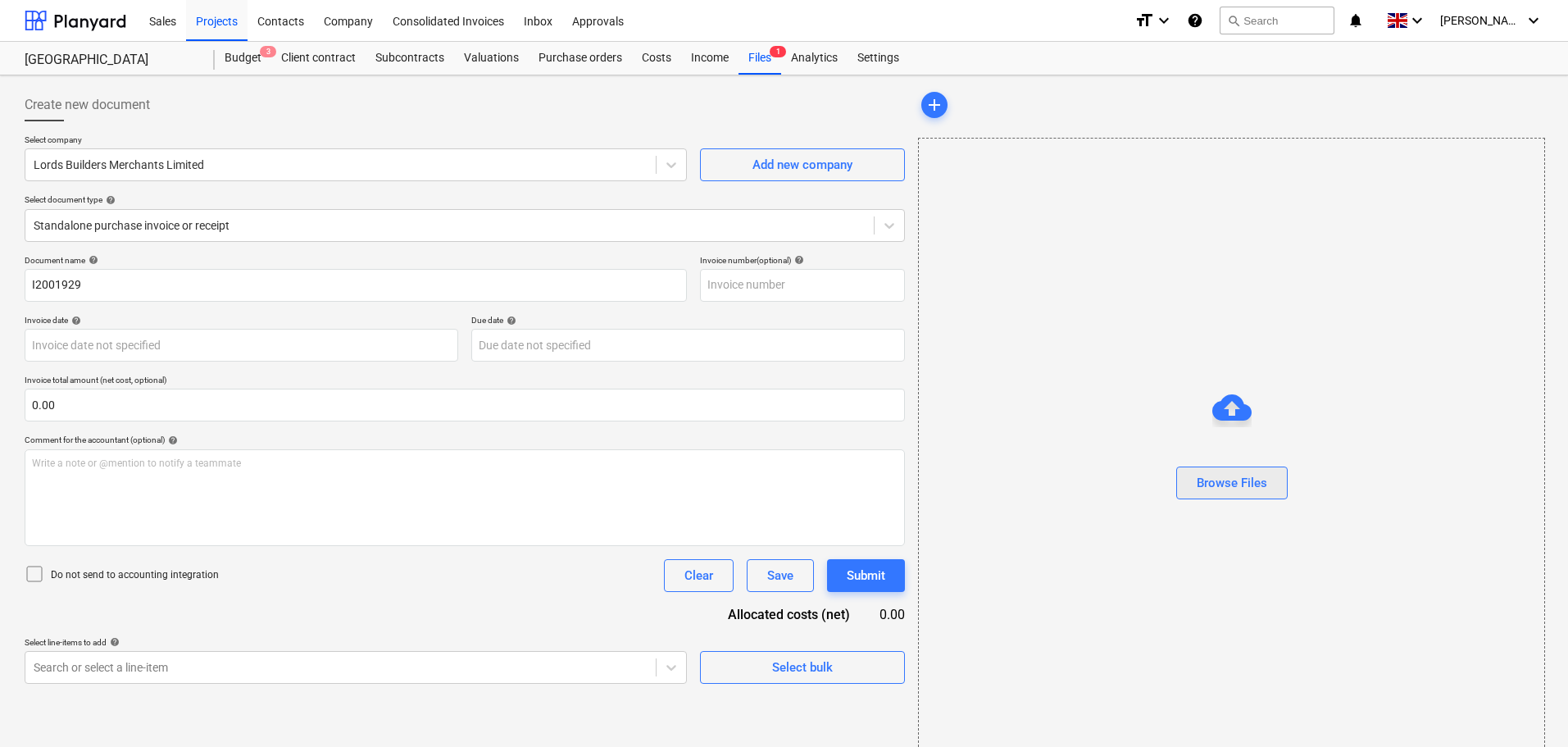
click at [1251, 484] on div "Browse Files" at bounding box center [1232, 483] width 70 height 22
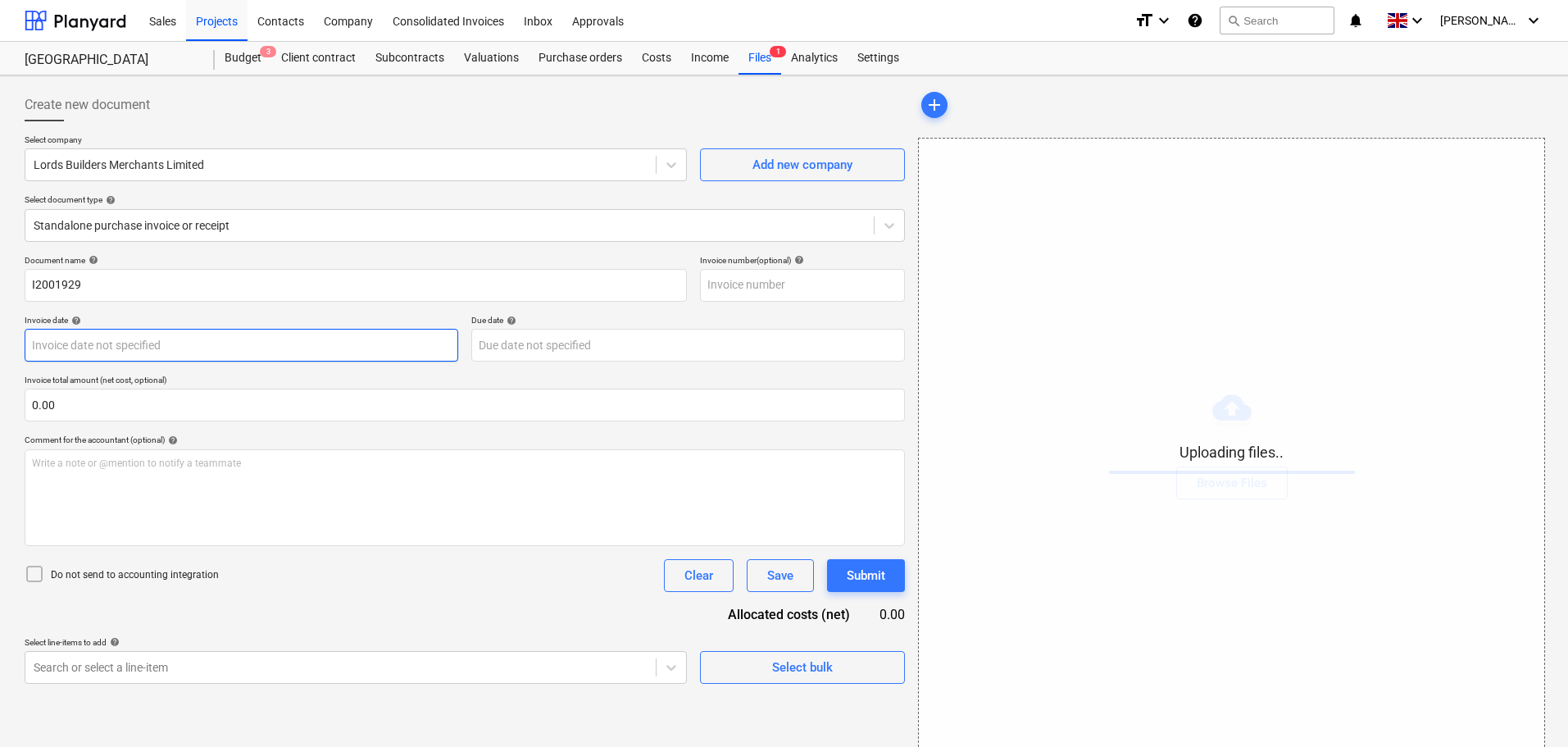
click at [151, 340] on body "Sales Projects Contacts Company Consolidated Invoices Inbox Approvals format_si…" at bounding box center [784, 373] width 1568 height 747
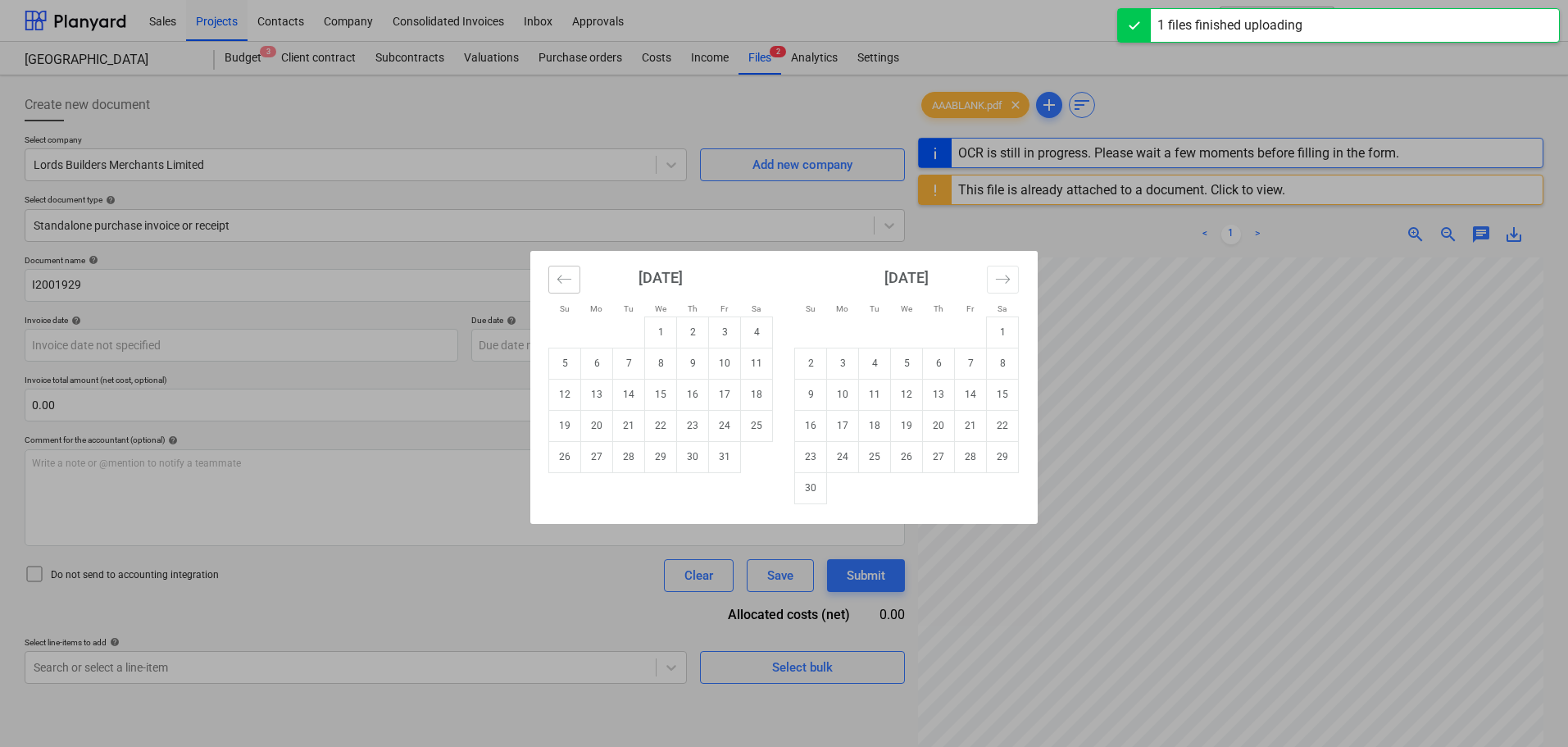
click at [568, 279] on icon "Move backward to switch to the previous month." at bounding box center [565, 279] width 14 height 8
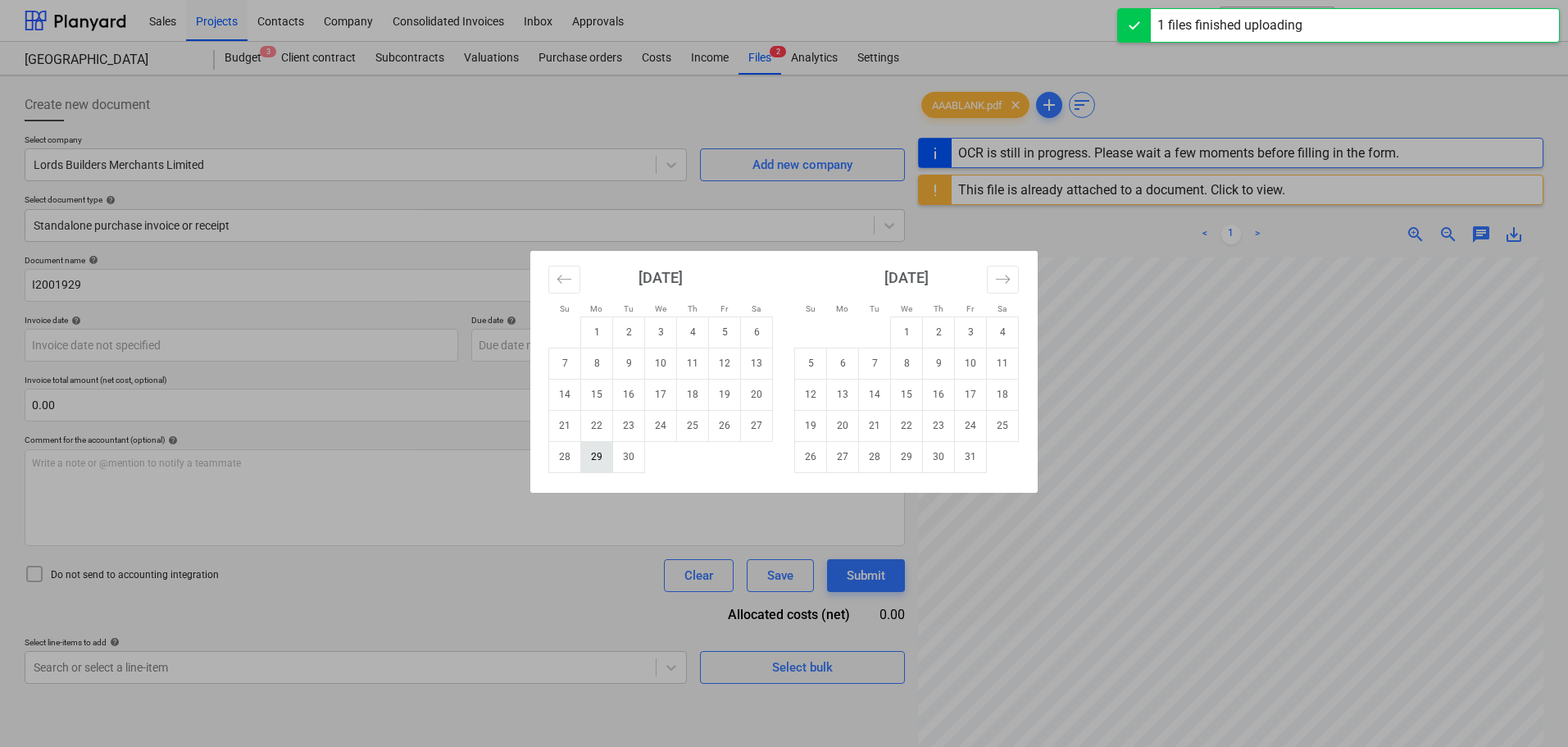
click at [596, 458] on td "29" at bounding box center [597, 457] width 32 height 31
type input "[DATE]"
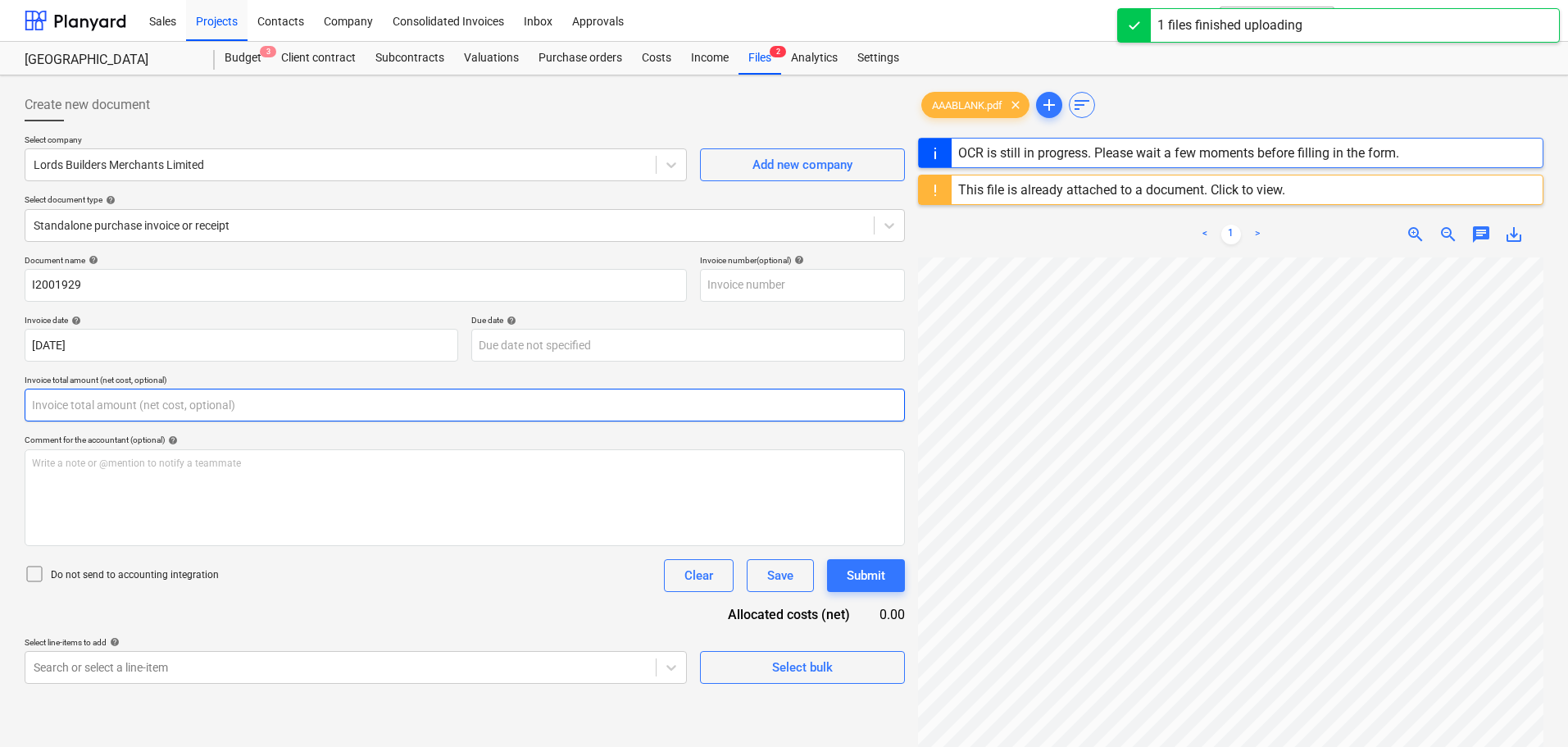
click at [218, 406] on input "text" at bounding box center [465, 405] width 881 height 33
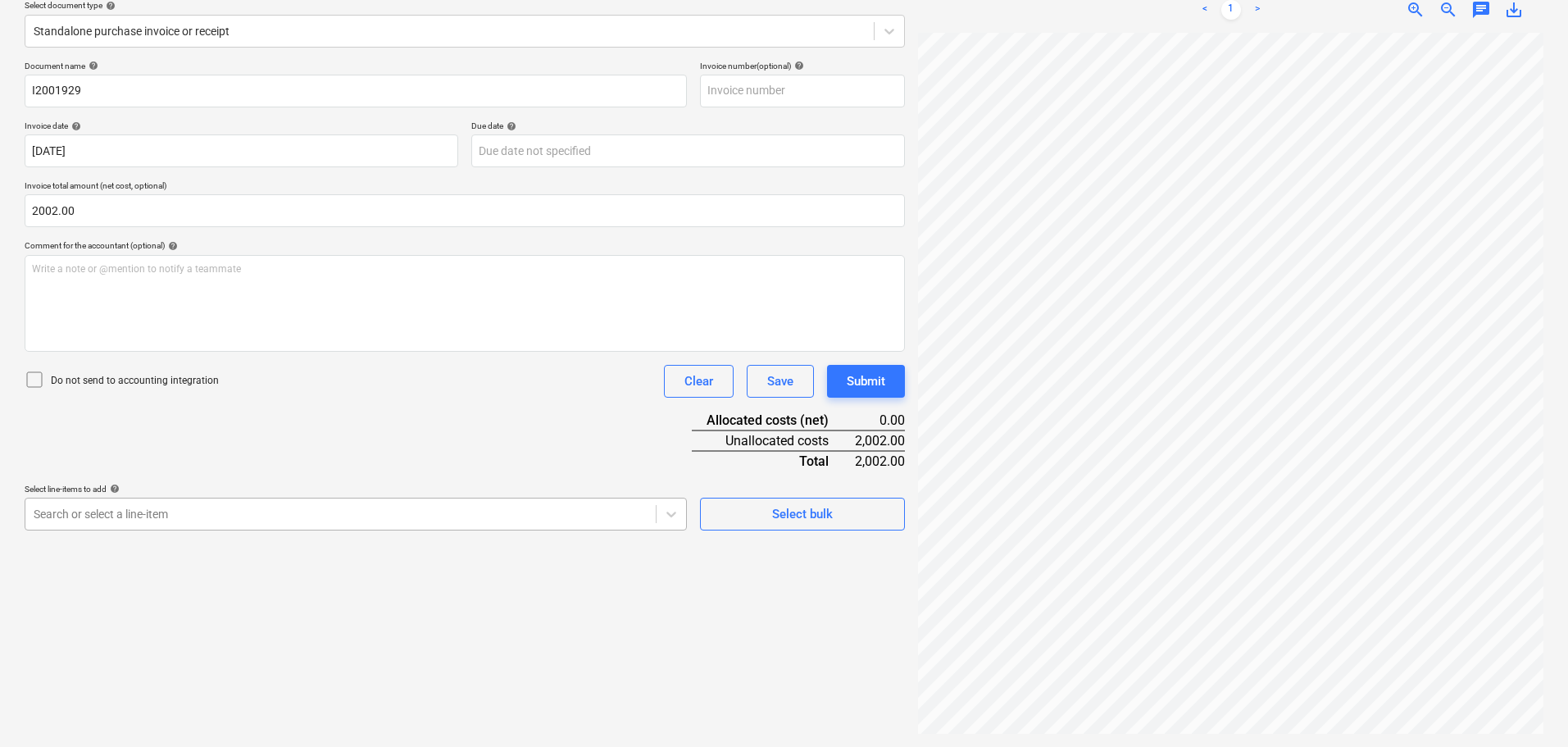
type input "2,002.00"
click at [410, 523] on body "Sales Projects Contacts Company Consolidated Invoices Inbox Approvals format_si…" at bounding box center [784, 178] width 1568 height 747
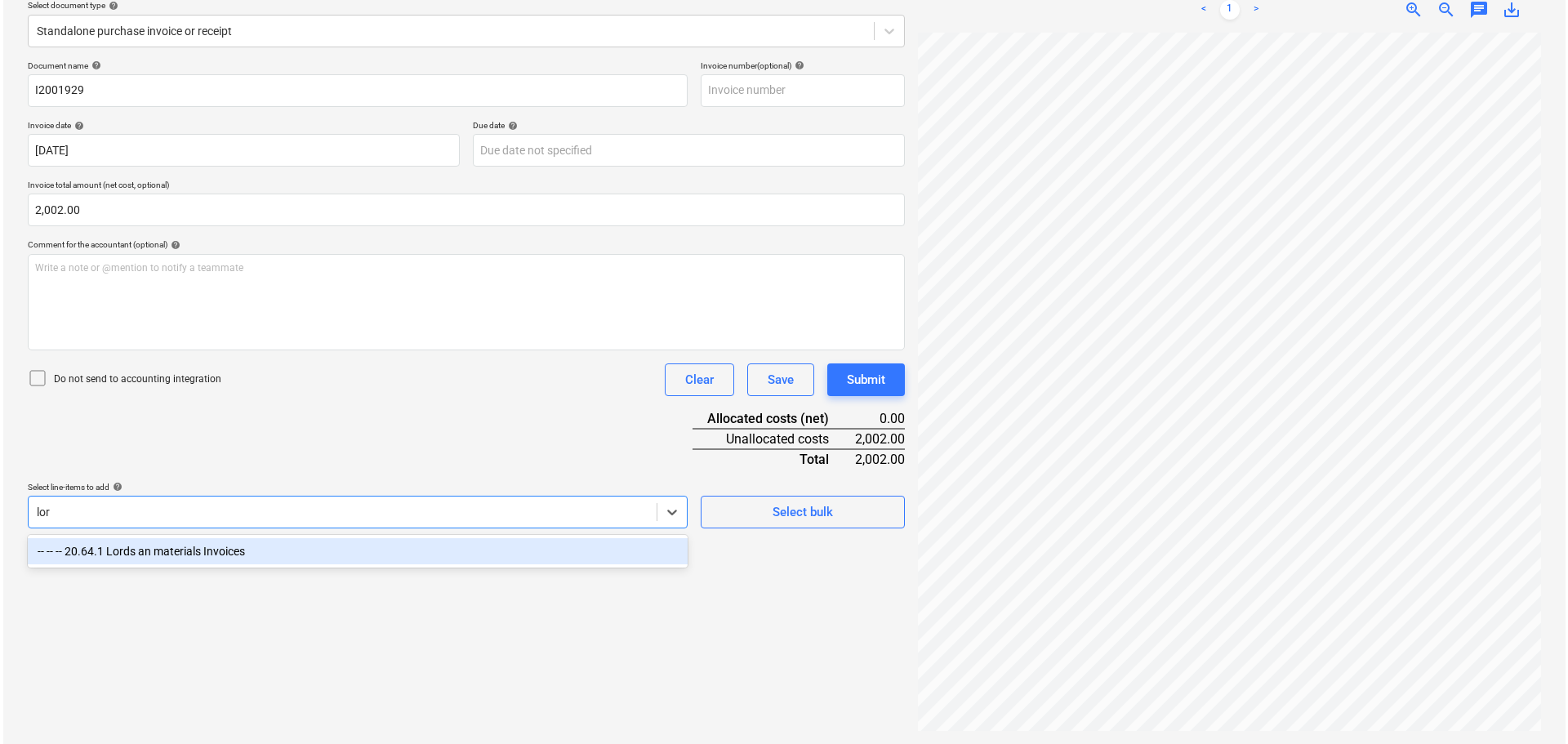
scroll to position [194, 0]
type input "lord"
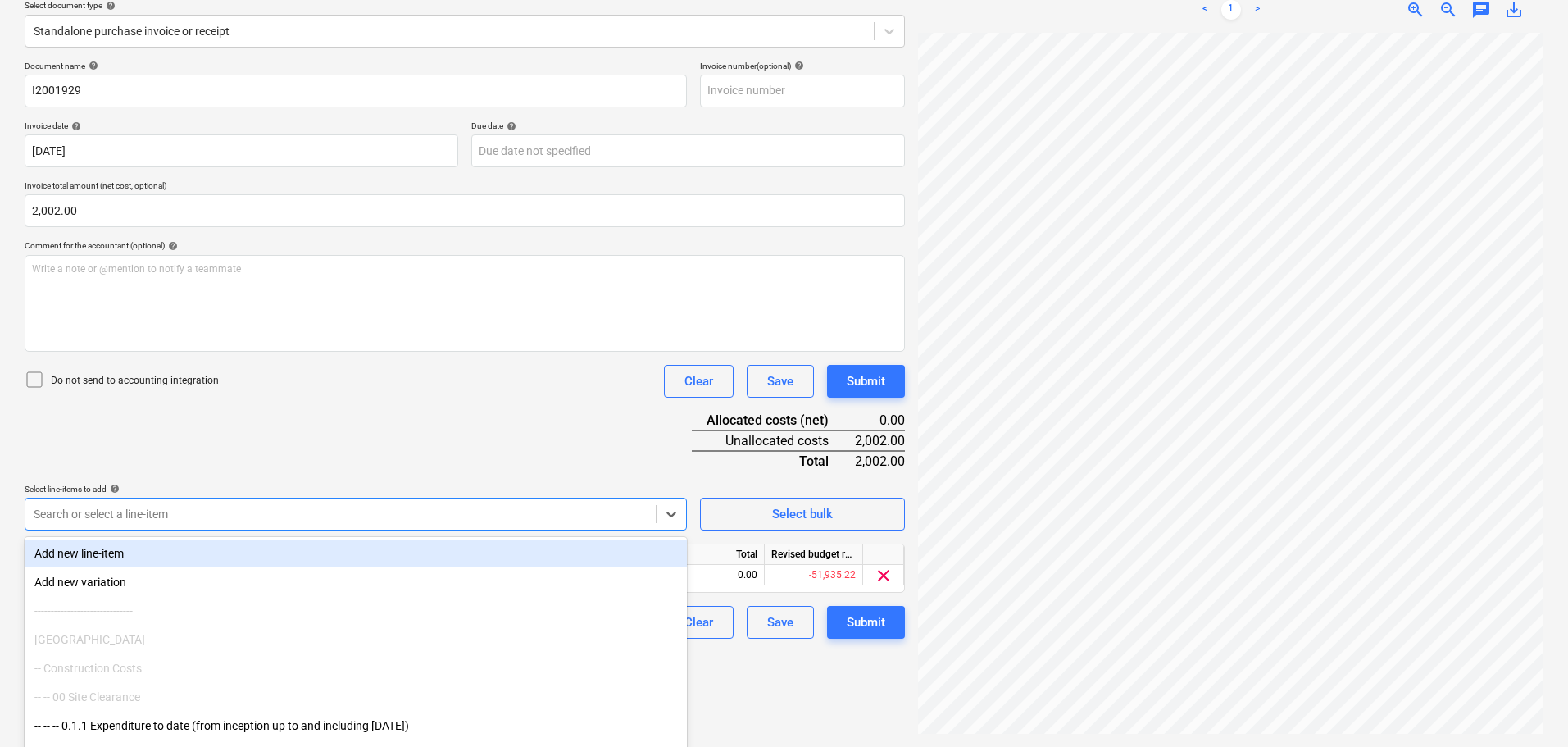
click at [597, 465] on div "Document name help I2001929 Invoice number (optional) help Invoice date help [D…" at bounding box center [465, 350] width 881 height 578
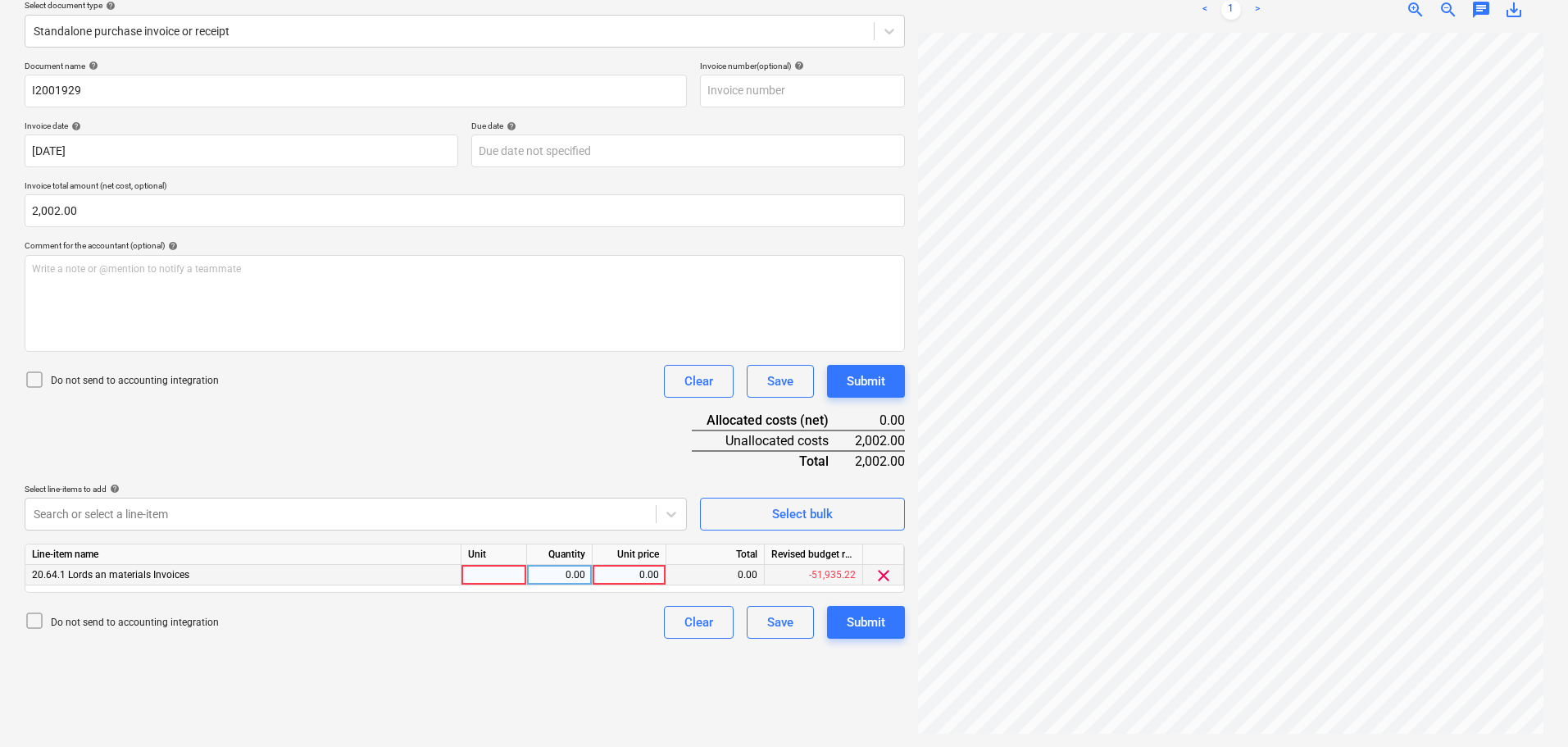
click at [644, 573] on div "0.00" at bounding box center [628, 575] width 60 height 21
type input "2002."
click at [881, 381] on div "Submit" at bounding box center [865, 382] width 38 height 22
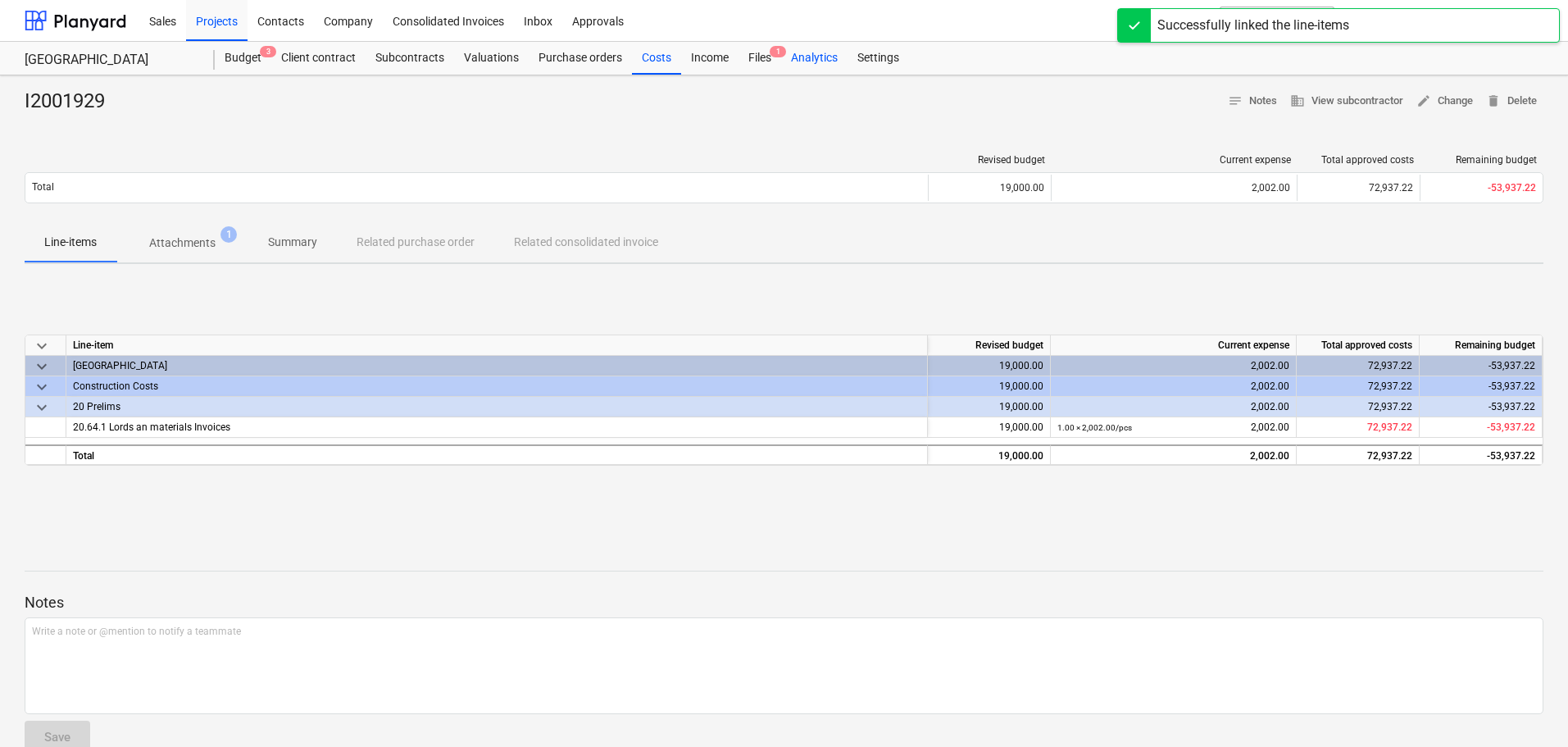
drag, startPoint x: 650, startPoint y: 59, endPoint x: 817, endPoint y: 54, distance: 167.1
click at [653, 59] on div "Costs" at bounding box center [657, 59] width 49 height 33
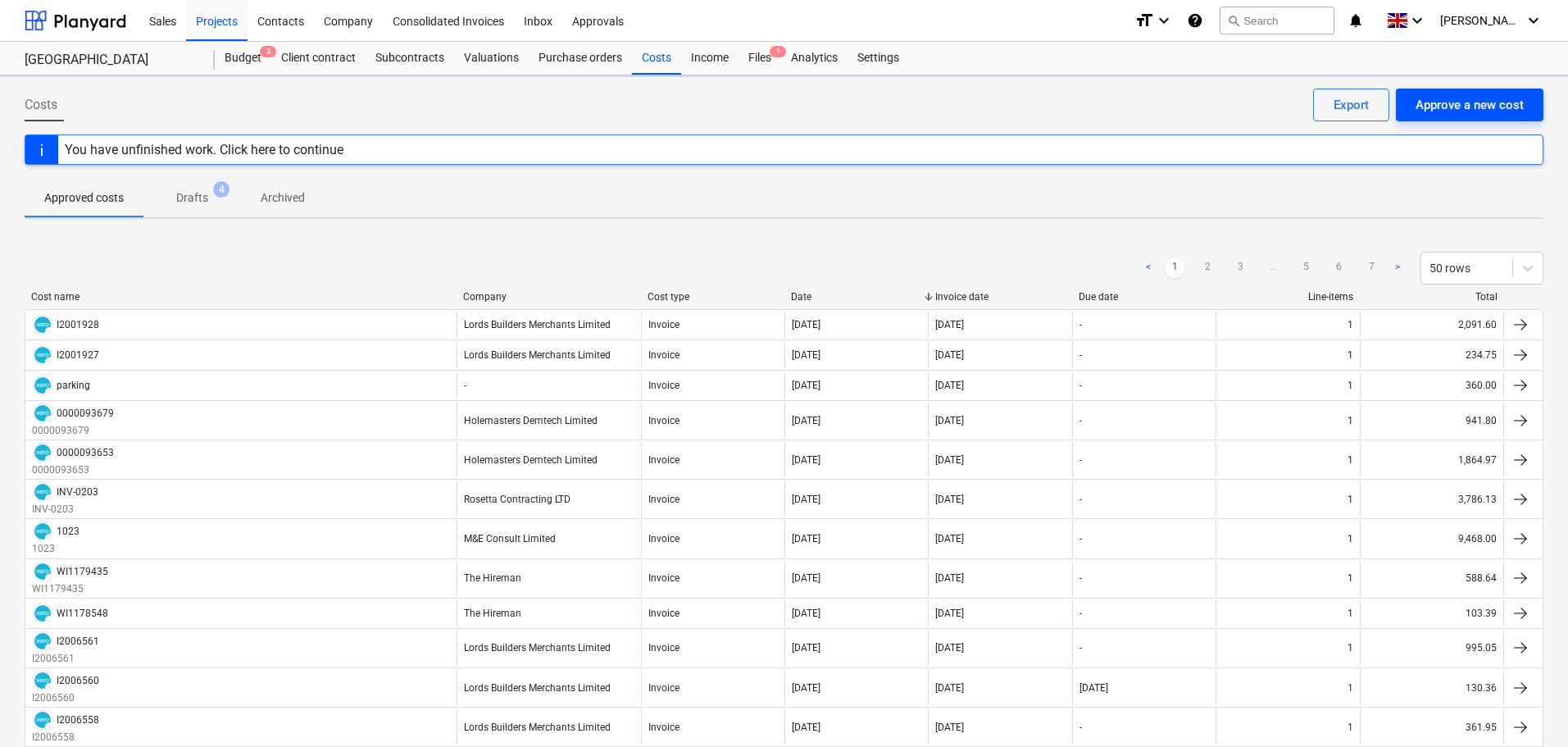
click at [1444, 104] on div "Approve a new cost" at bounding box center [1469, 105] width 109 height 22
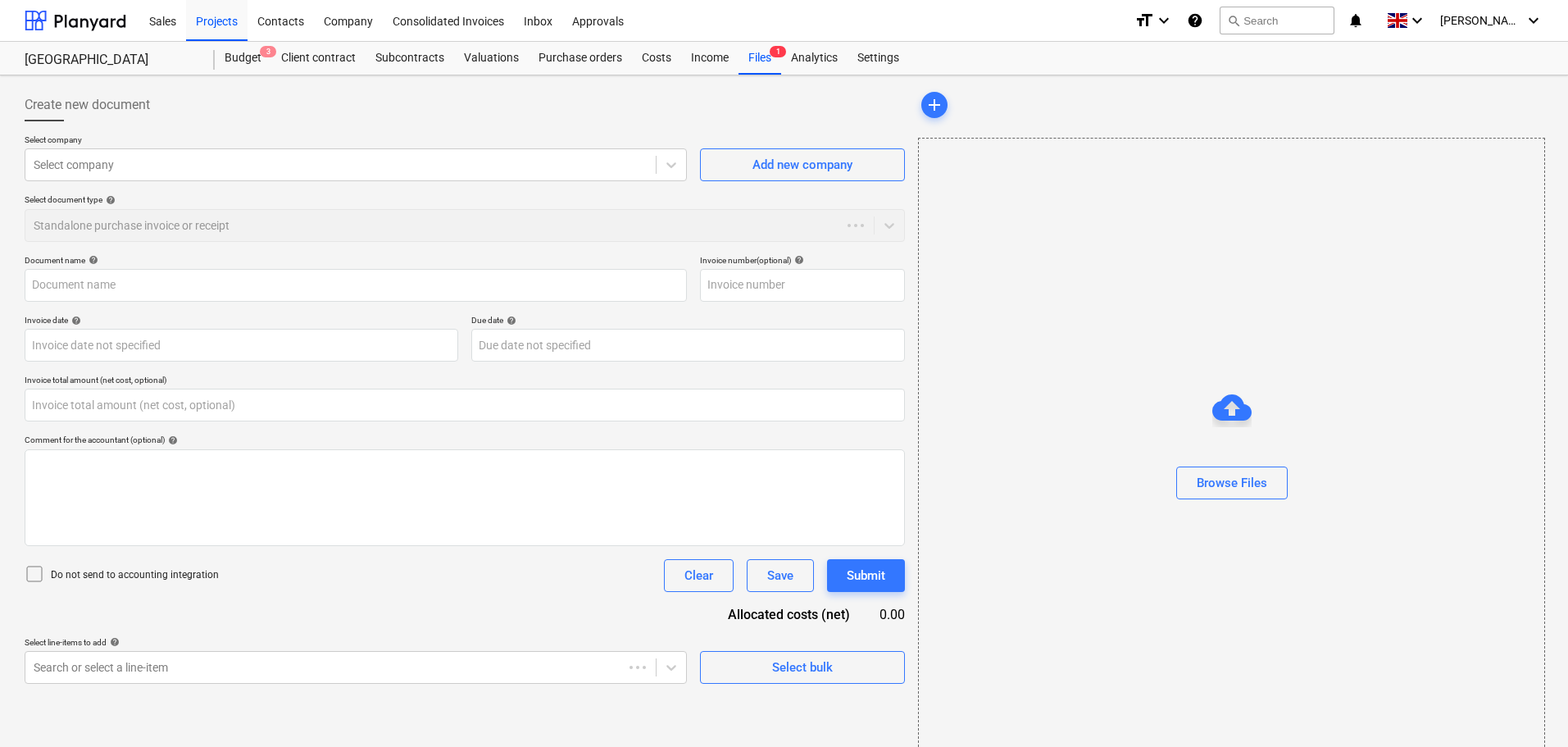
type input "0.00"
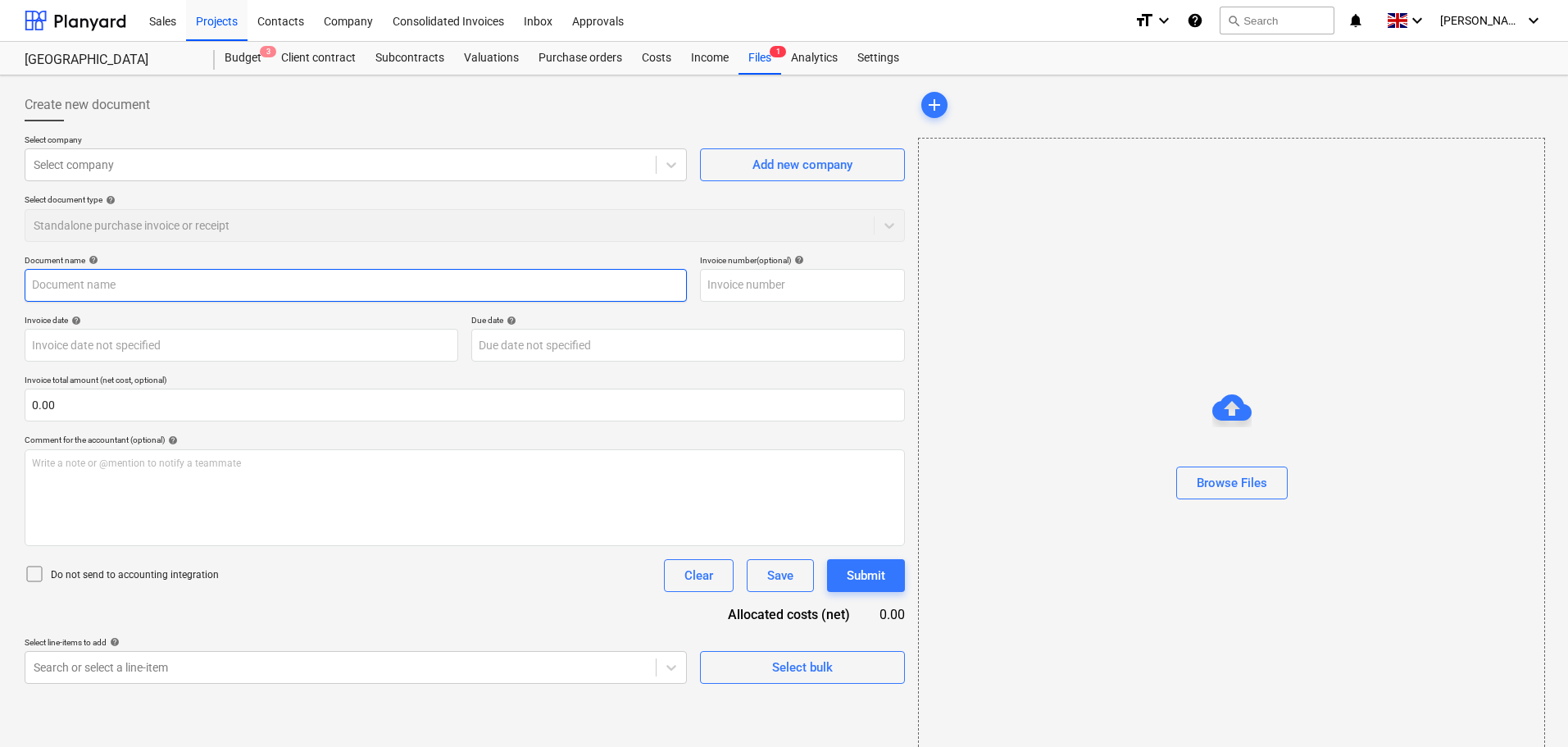
click at [142, 278] on input "text" at bounding box center [355, 286] width 663 height 33
paste input "I2001930"
type input "I2001930"
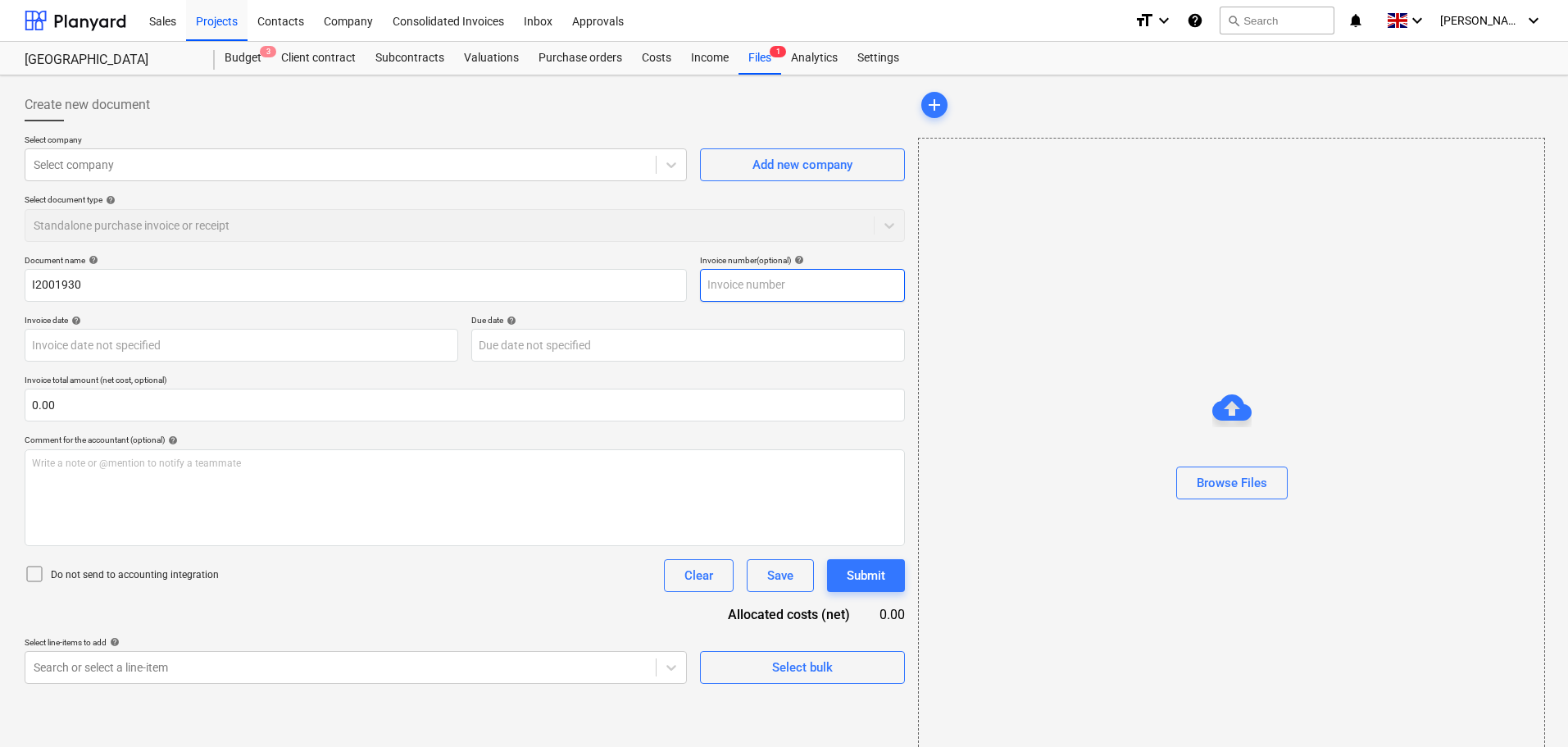
click at [785, 285] on input "text" at bounding box center [802, 286] width 205 height 33
paste input "I2001930"
type input "I2001930"
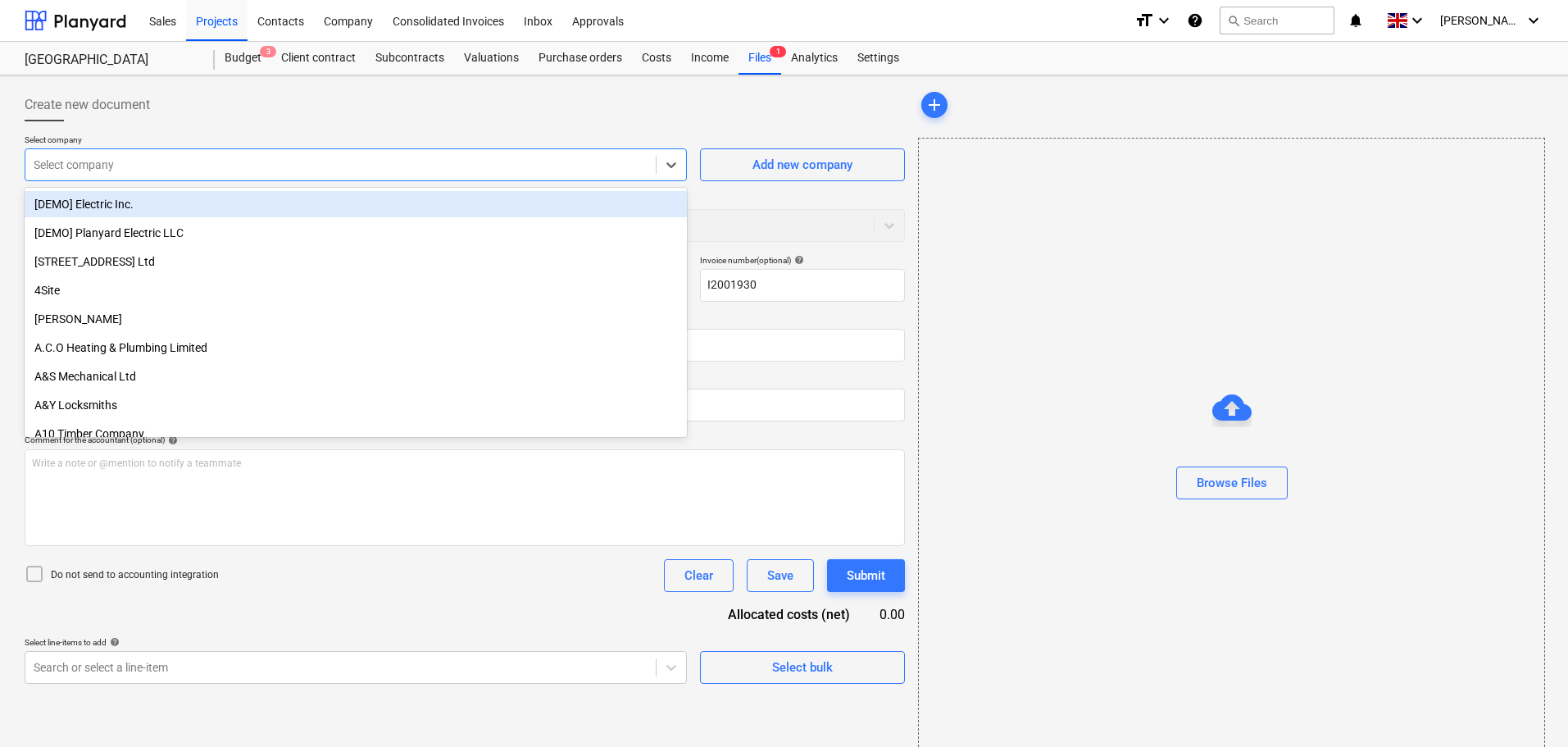
click at [362, 155] on div "Select company" at bounding box center [341, 164] width 630 height 23
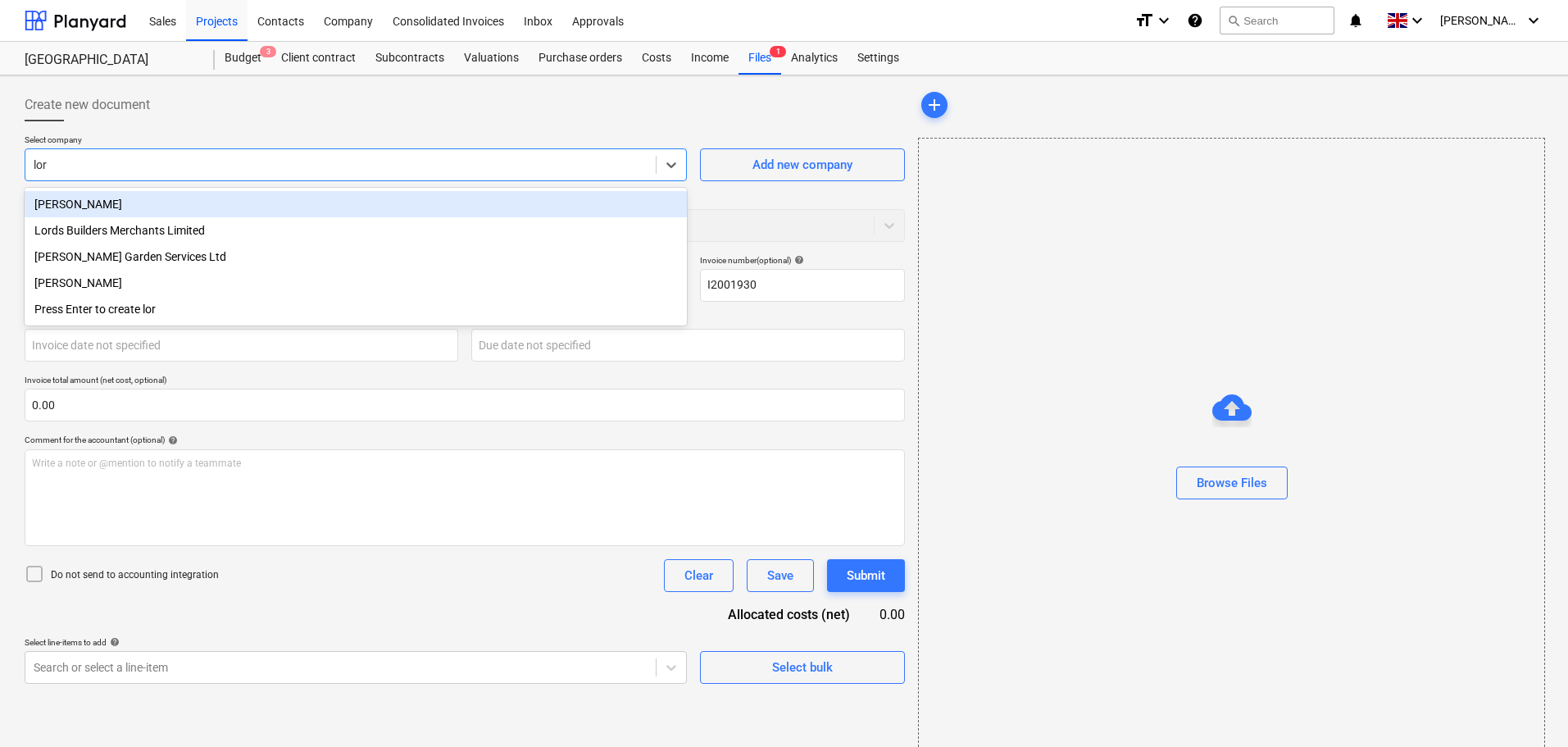
type input "lord"
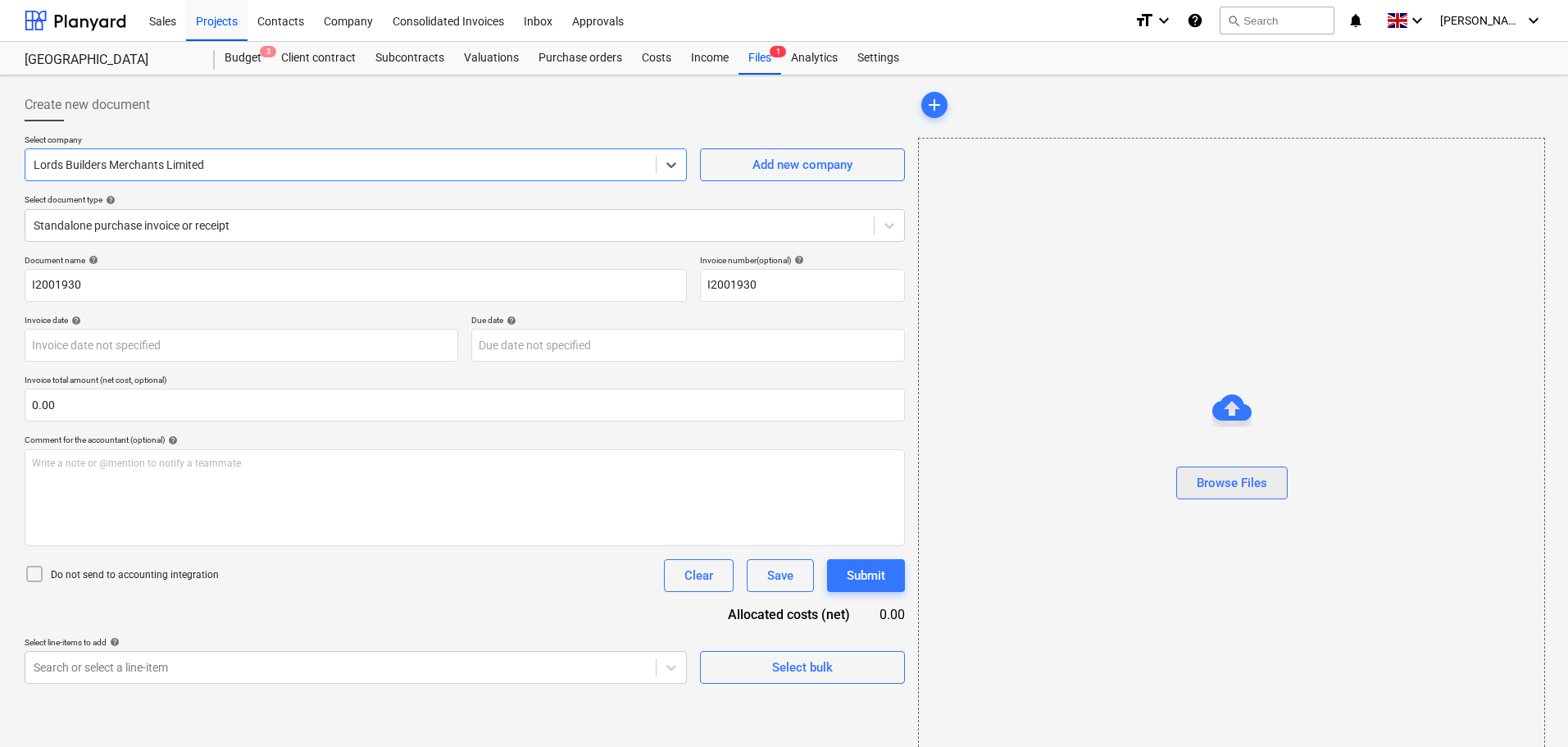
click at [1220, 468] on button "Browse Files" at bounding box center [1232, 484] width 112 height 33
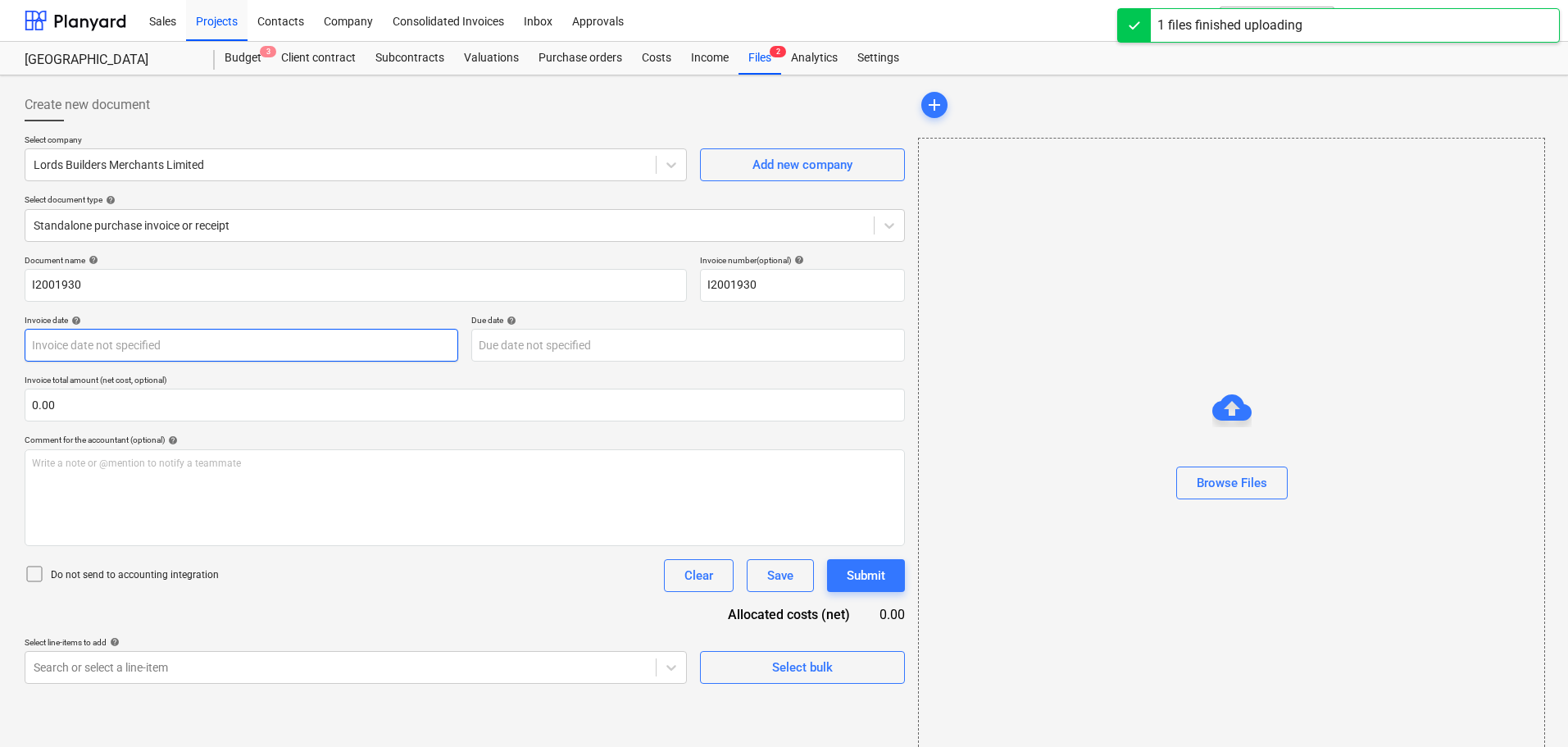
click at [150, 350] on body "Sales Projects Contacts Company Consolidated Invoices Inbox Approvals format_si…" at bounding box center [784, 373] width 1568 height 747
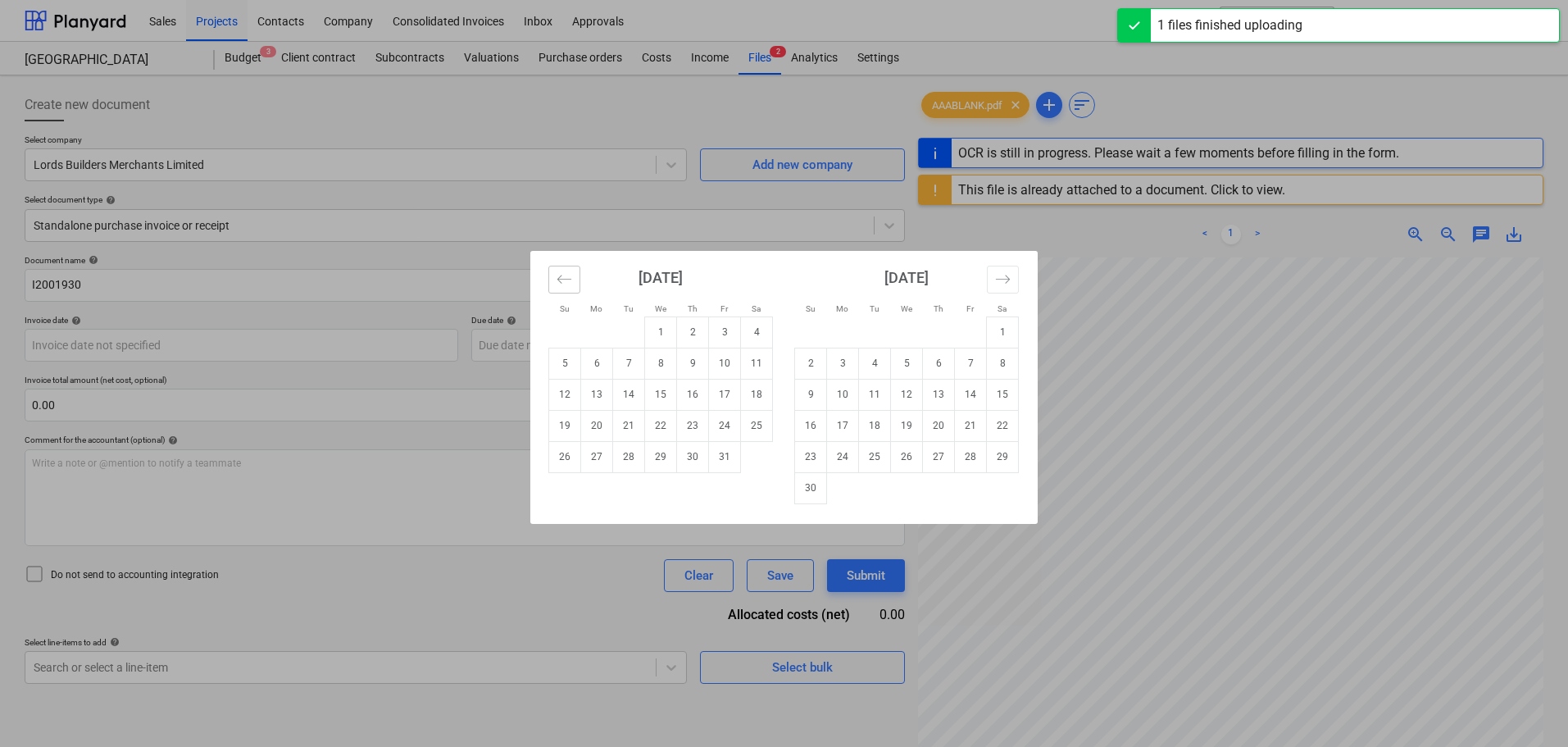
click at [560, 274] on icon "Move backward to switch to the previous month." at bounding box center [565, 279] width 16 height 16
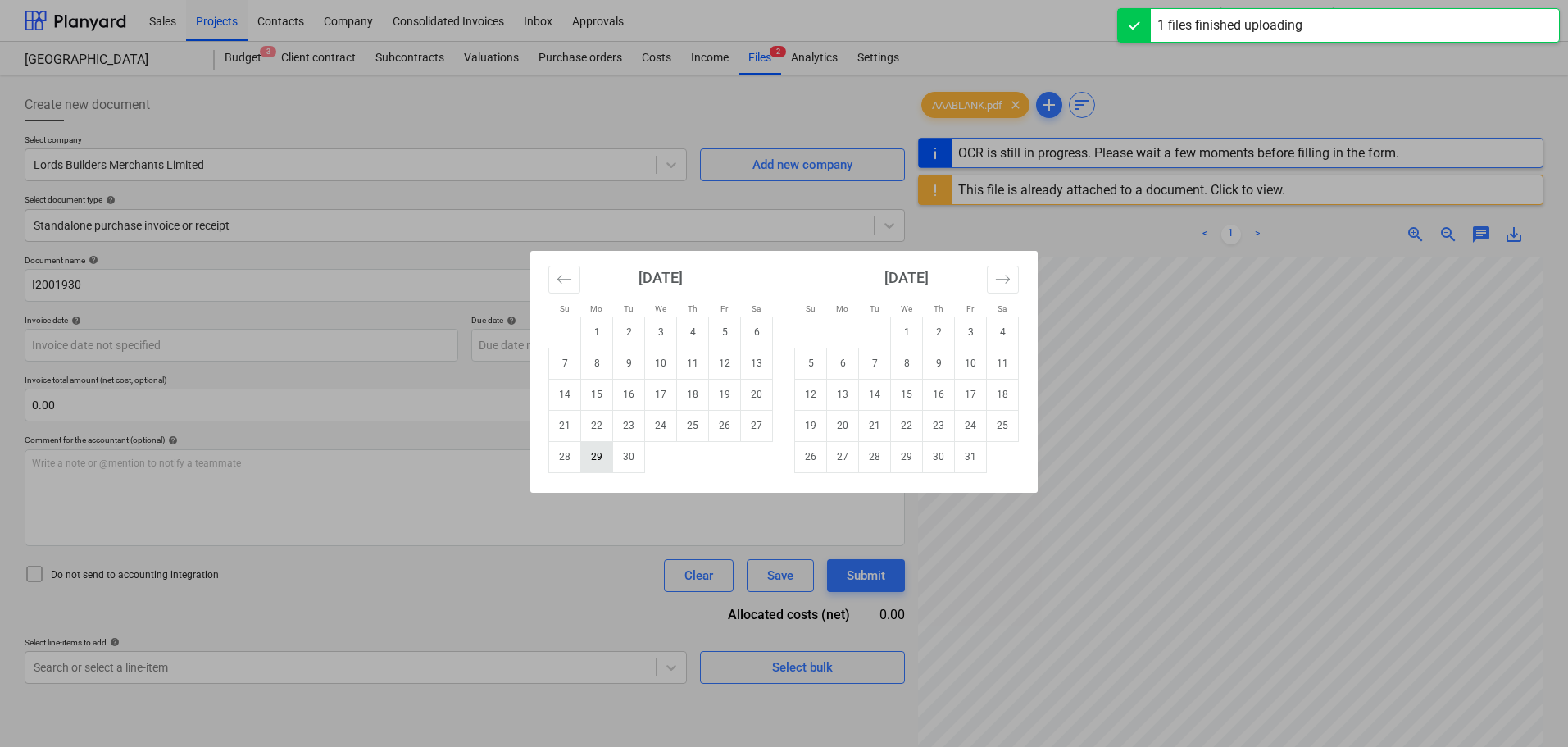
click at [600, 456] on td "29" at bounding box center [597, 457] width 32 height 31
type input "[DATE]"
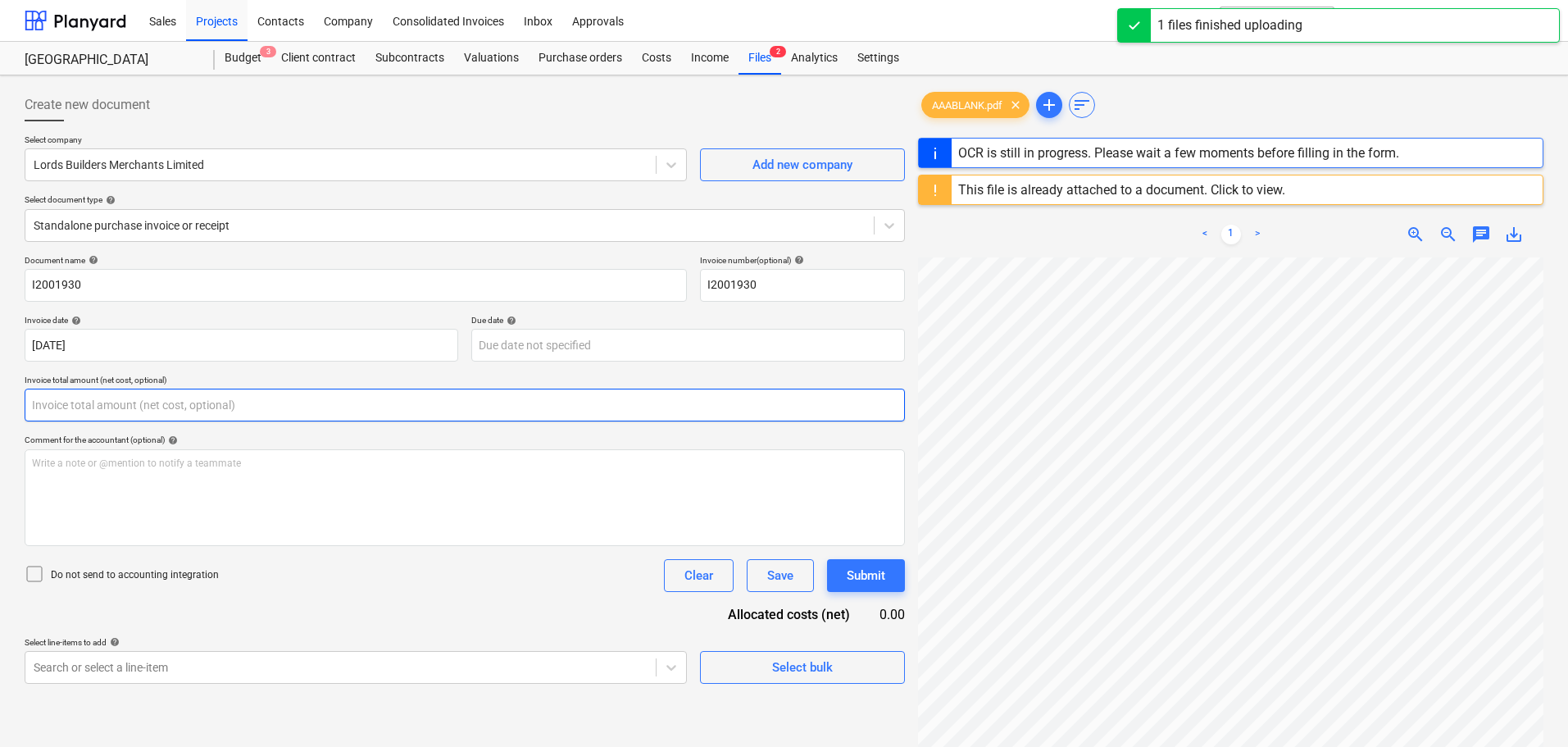
click at [386, 406] on input "text" at bounding box center [465, 405] width 881 height 33
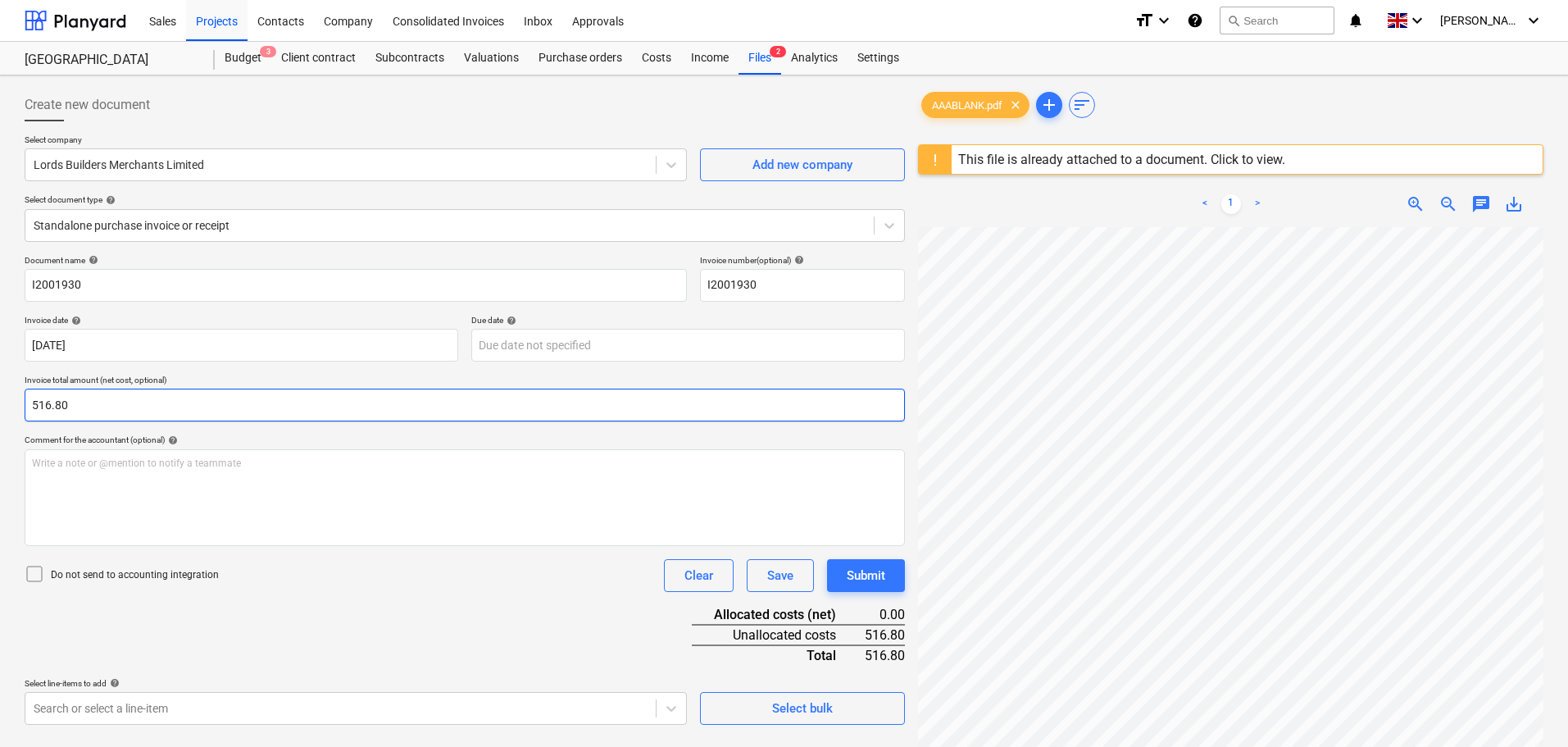
type input "516.80"
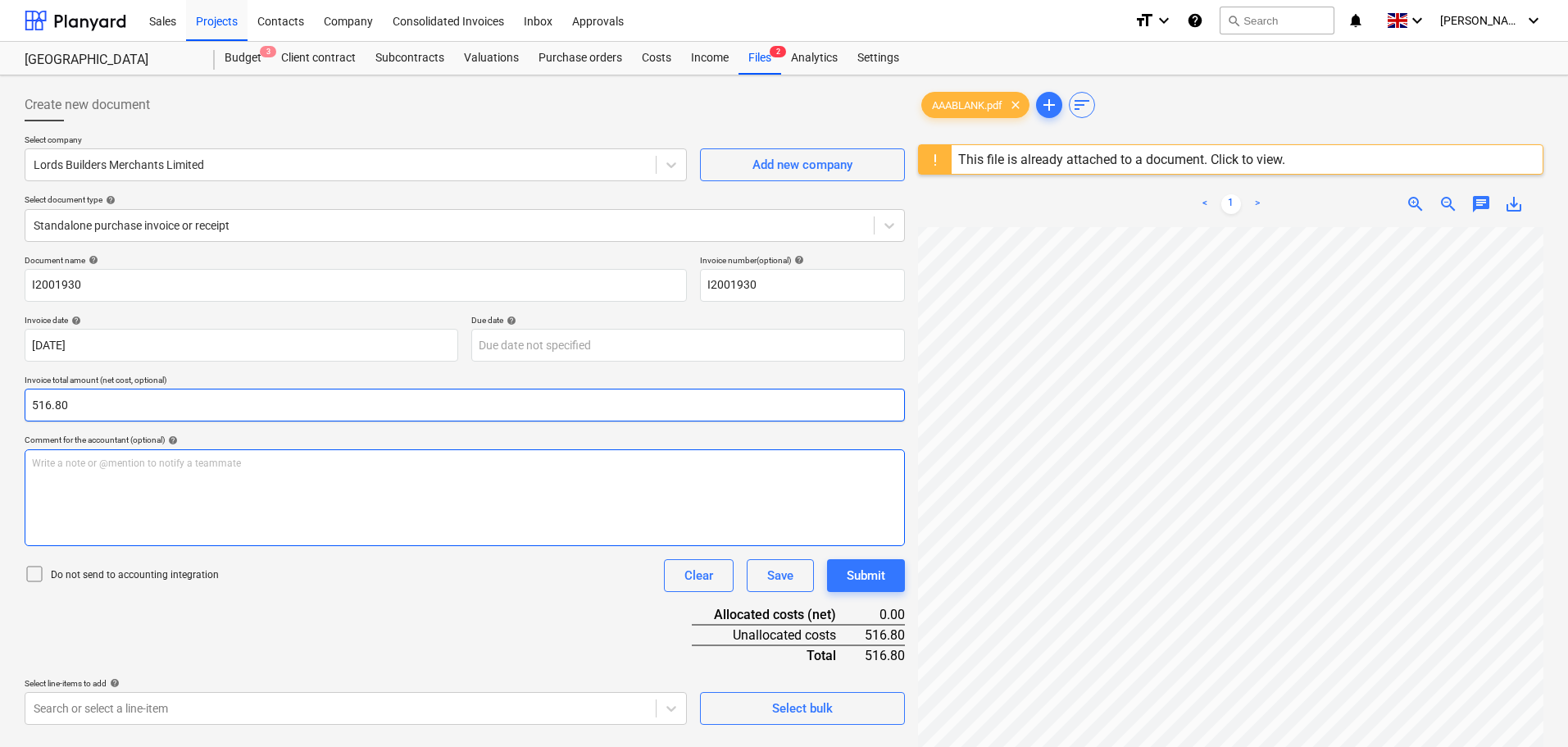
scroll to position [123, 0]
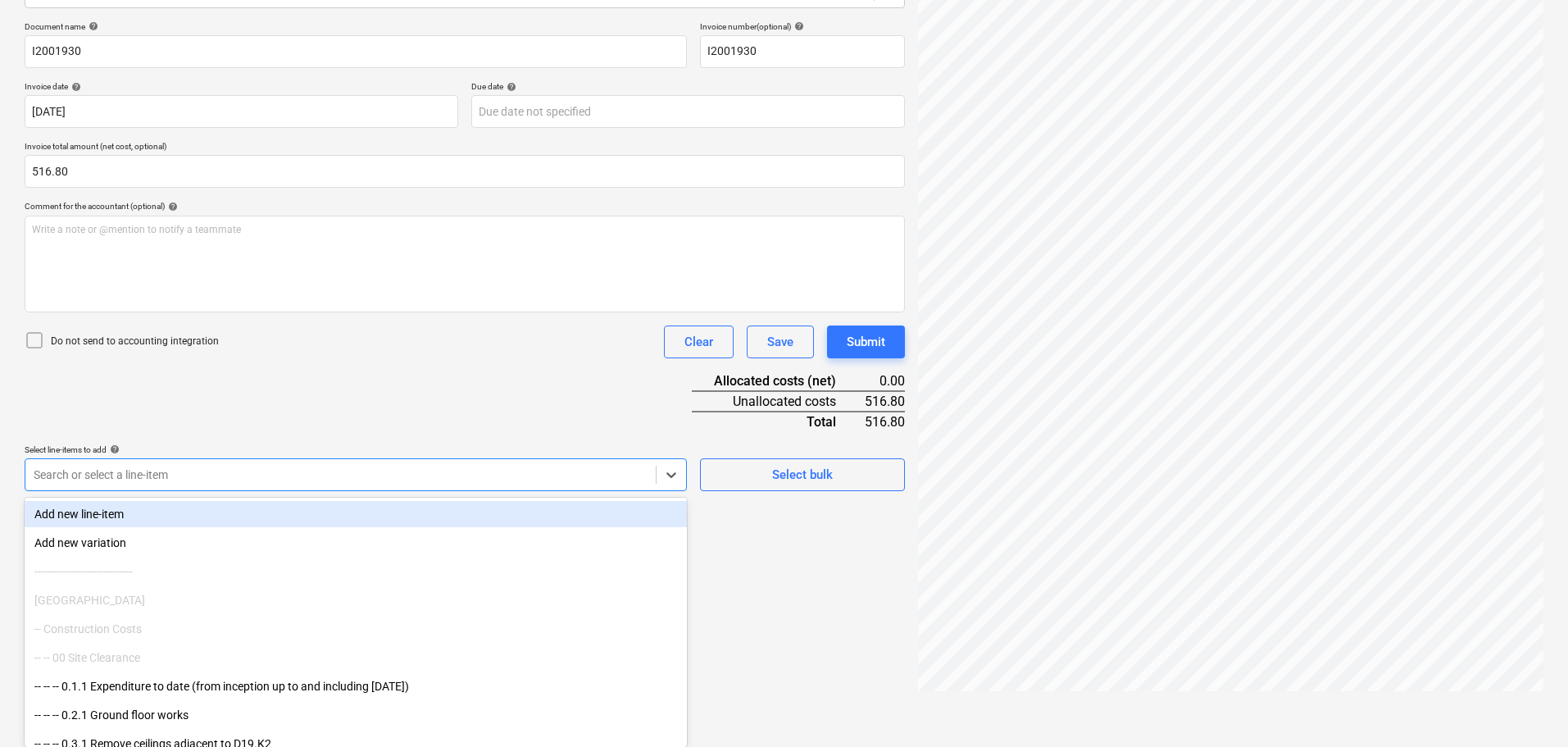
click at [420, 513] on body "Sales Projects Contacts Company Consolidated Invoices Inbox Approvals format_si…" at bounding box center [784, 139] width 1568 height 747
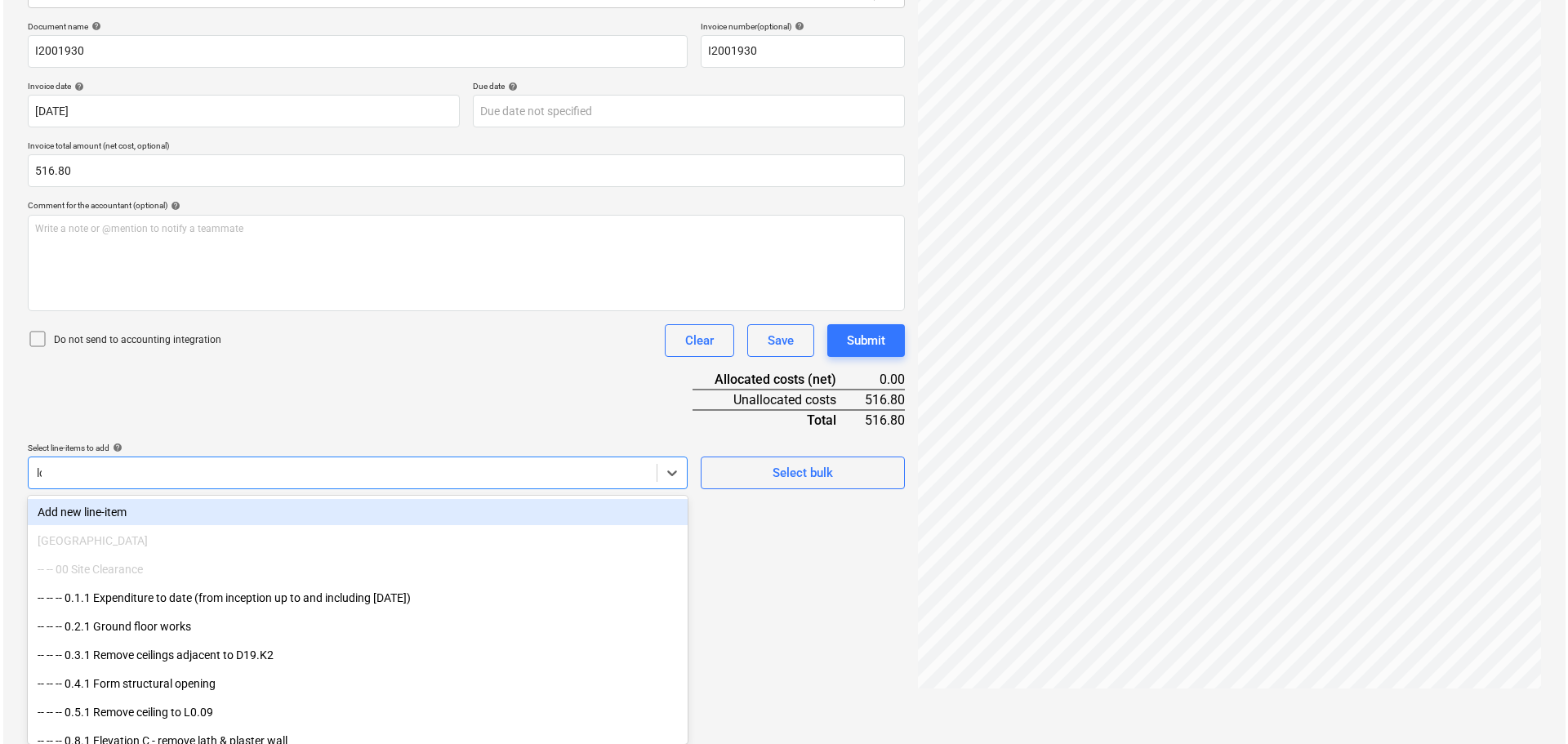
scroll to position [194, 0]
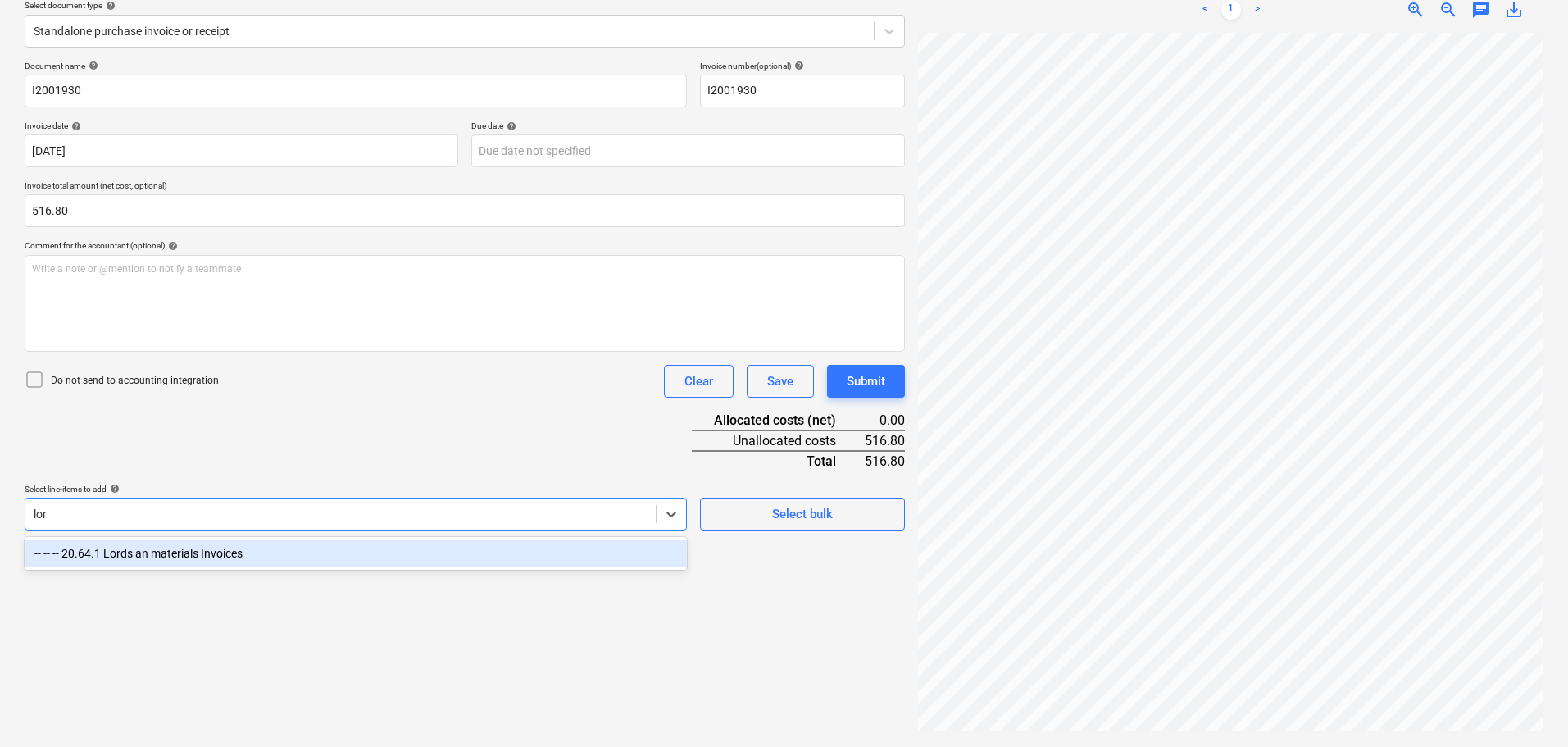
type input "lord"
click at [457, 552] on div "-- -- -- 20.64.1 Lords an materials Invoices" at bounding box center [355, 553] width 663 height 26
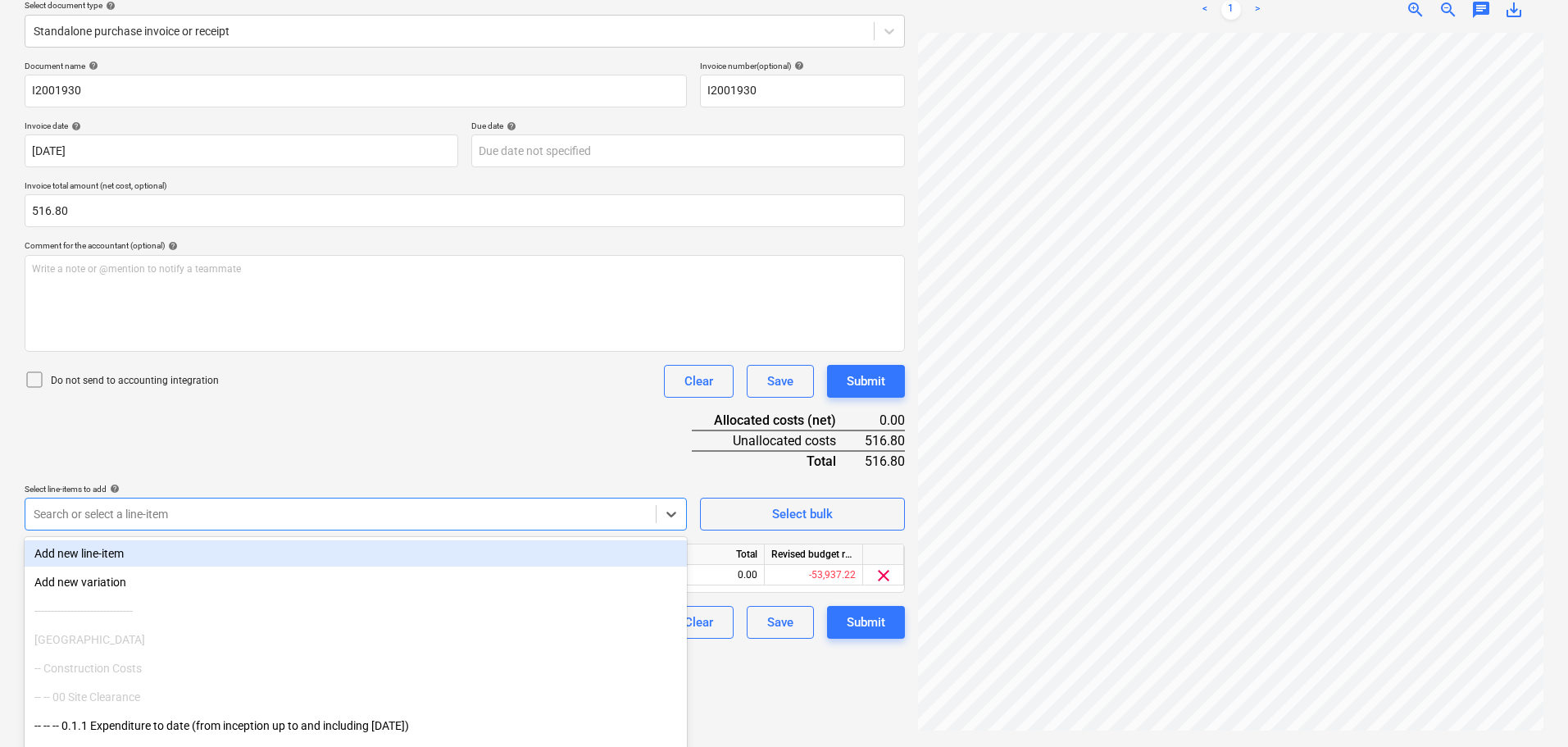
click at [553, 456] on div "Document name help I2001930 Invoice number (optional) help I2001930 Invoice dat…" at bounding box center [465, 350] width 881 height 578
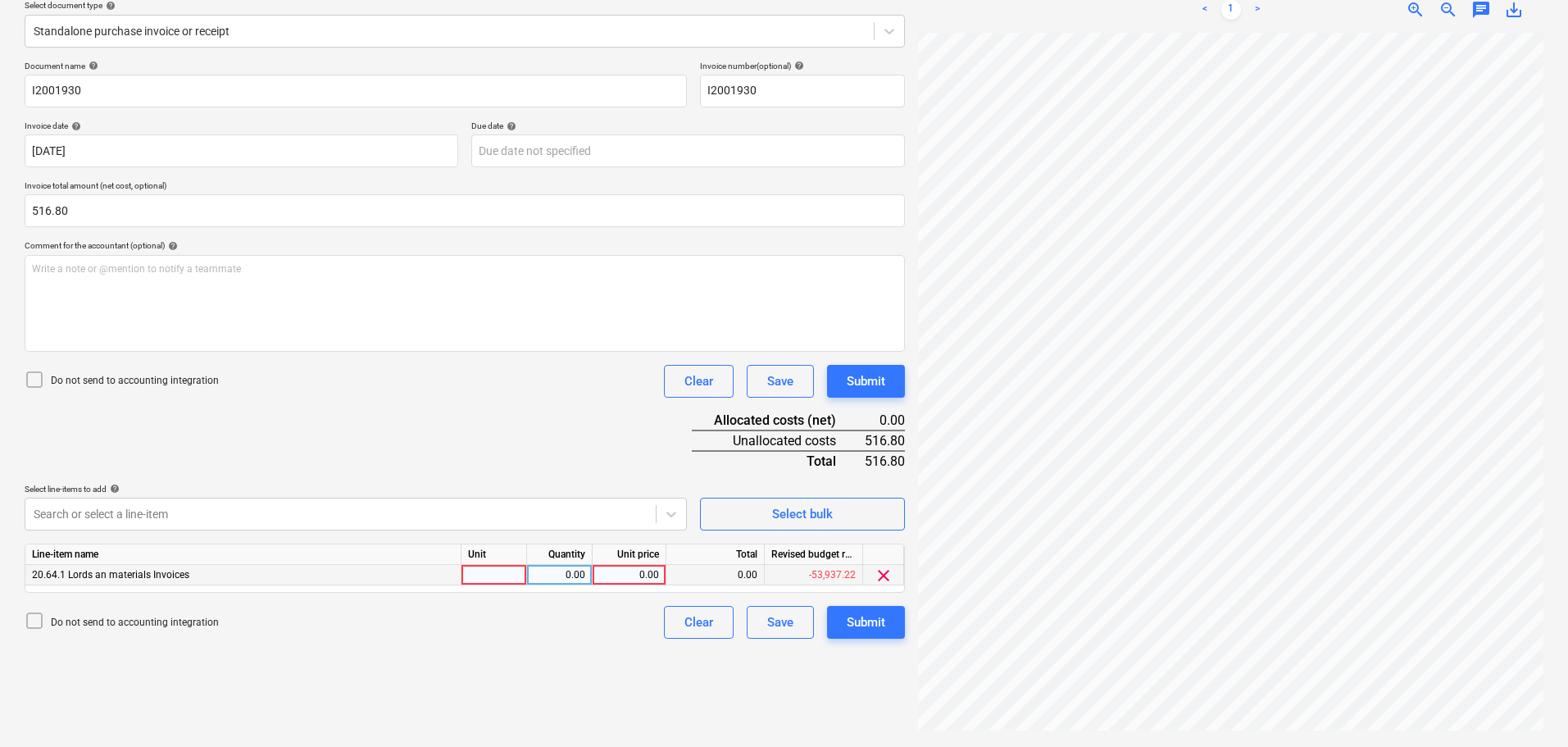
click at [640, 574] on div "0.00" at bounding box center [628, 575] width 60 height 21
type input "516.80"
click at [881, 380] on div "Submit" at bounding box center [865, 382] width 38 height 22
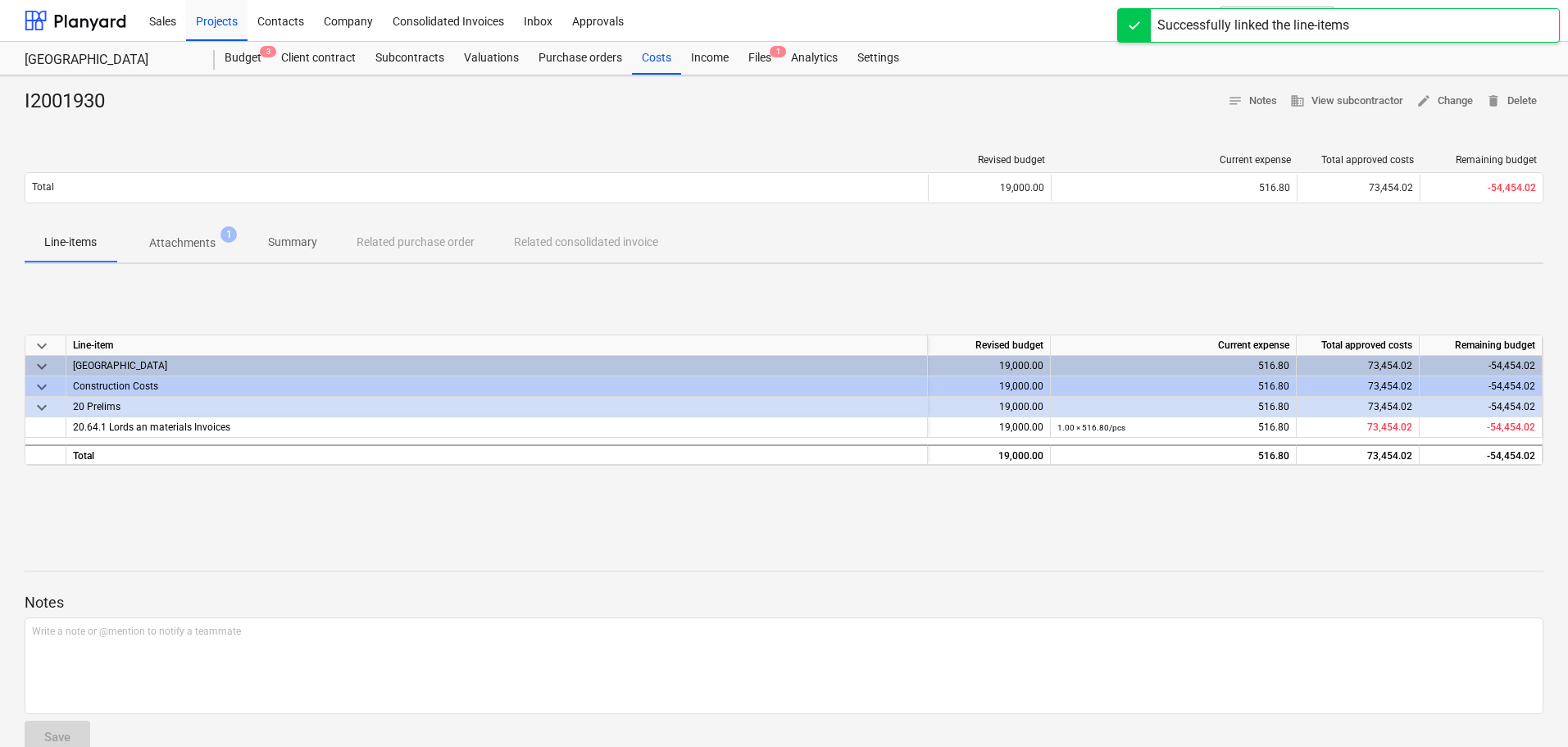
drag, startPoint x: 679, startPoint y: 128, endPoint x: 694, endPoint y: 119, distance: 17.5
click at [682, 128] on div "I2001930 notes Notes business View subcontractor edit Change delete Delete Revi…" at bounding box center [784, 427] width 1568 height 704
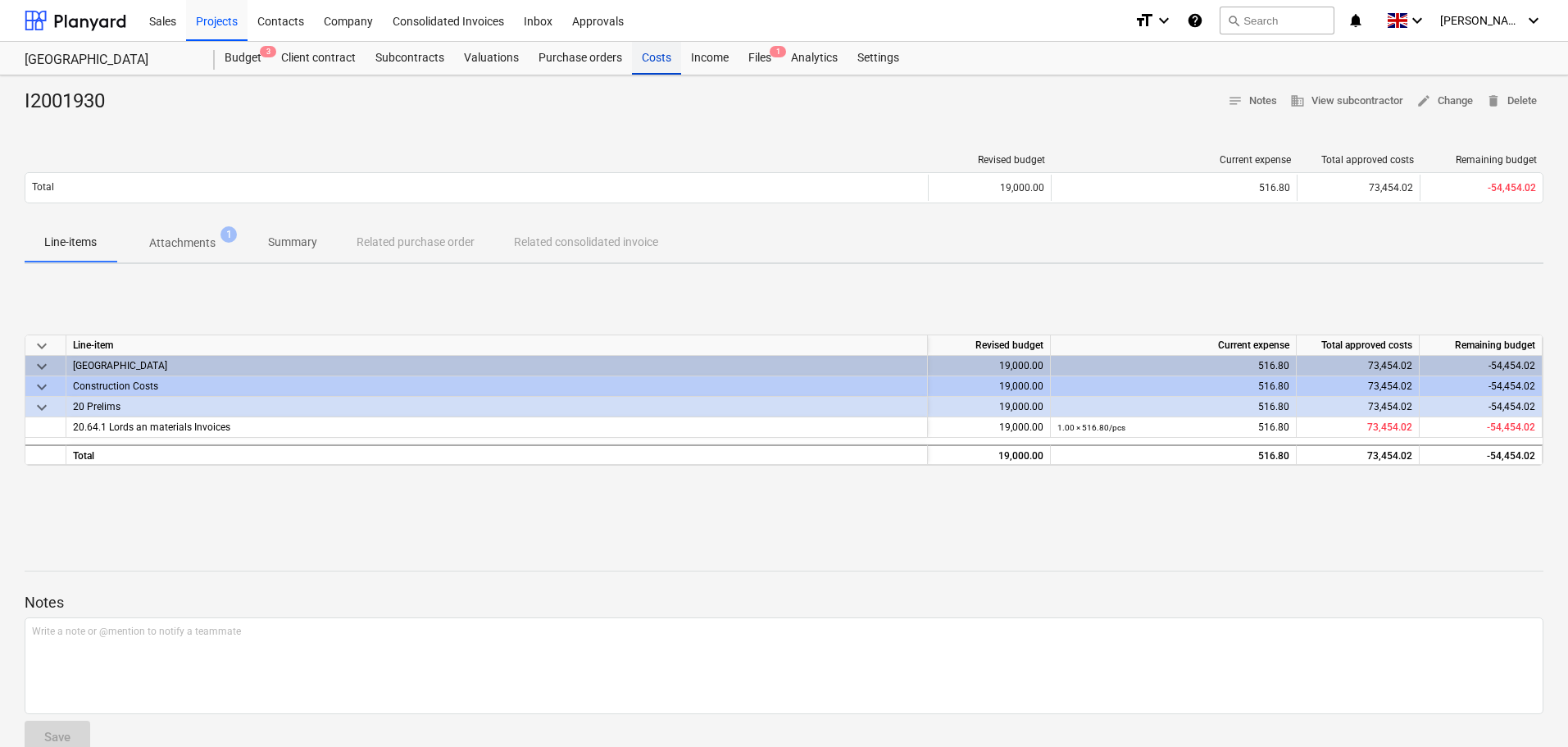
click at [651, 55] on div "Costs" at bounding box center [657, 59] width 49 height 33
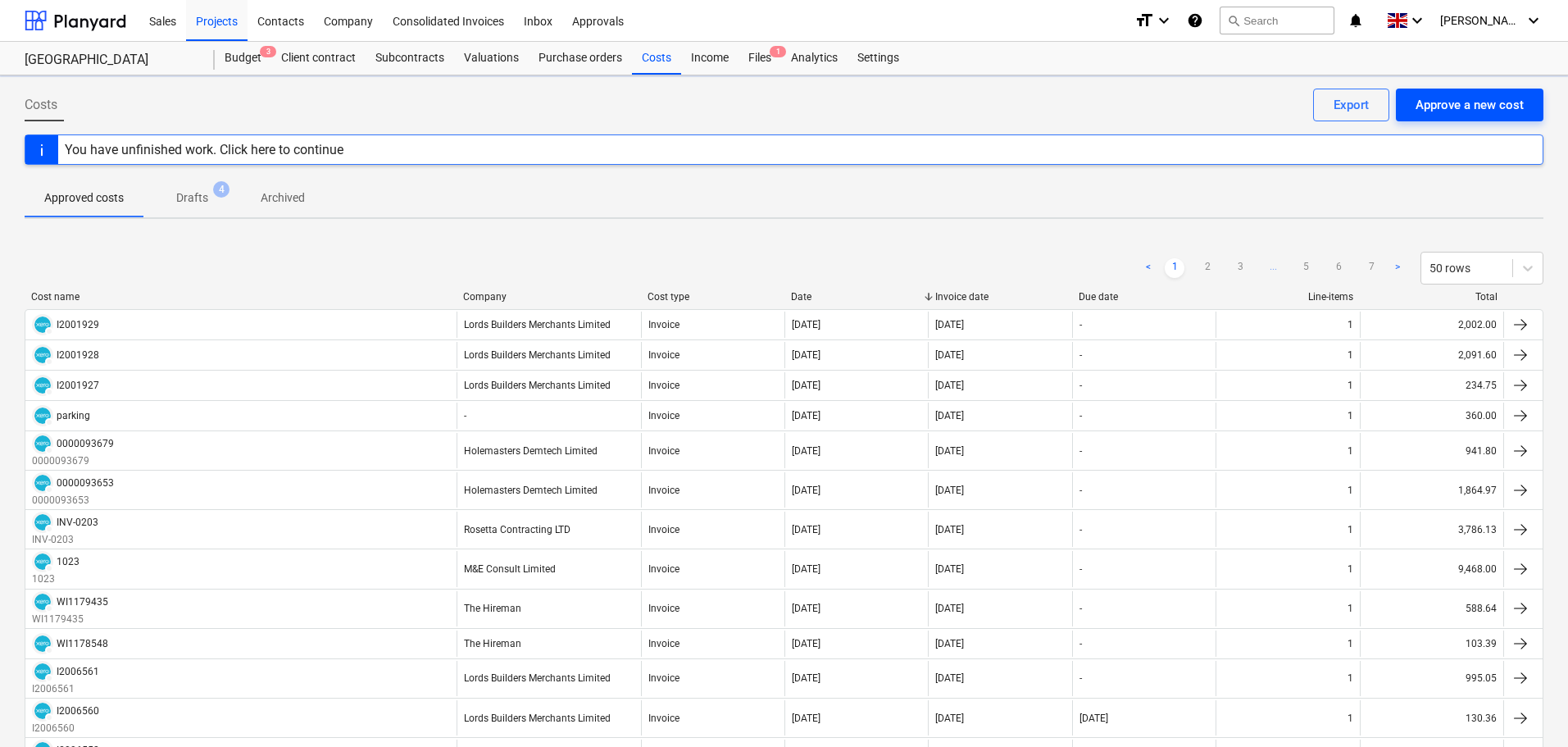
click at [1456, 107] on div "Approve a new cost" at bounding box center [1469, 105] width 109 height 22
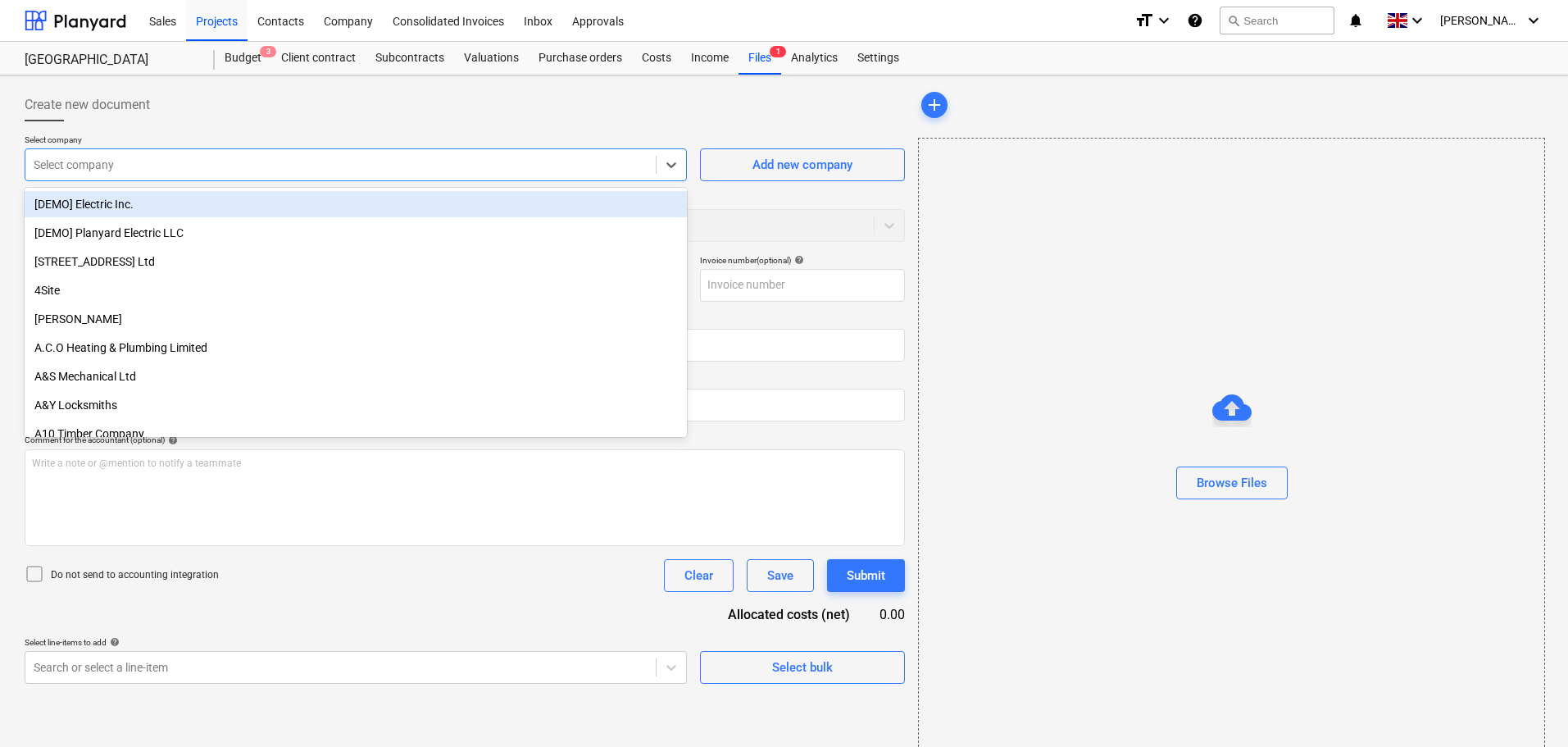
click at [137, 164] on div at bounding box center [340, 164] width 614 height 17
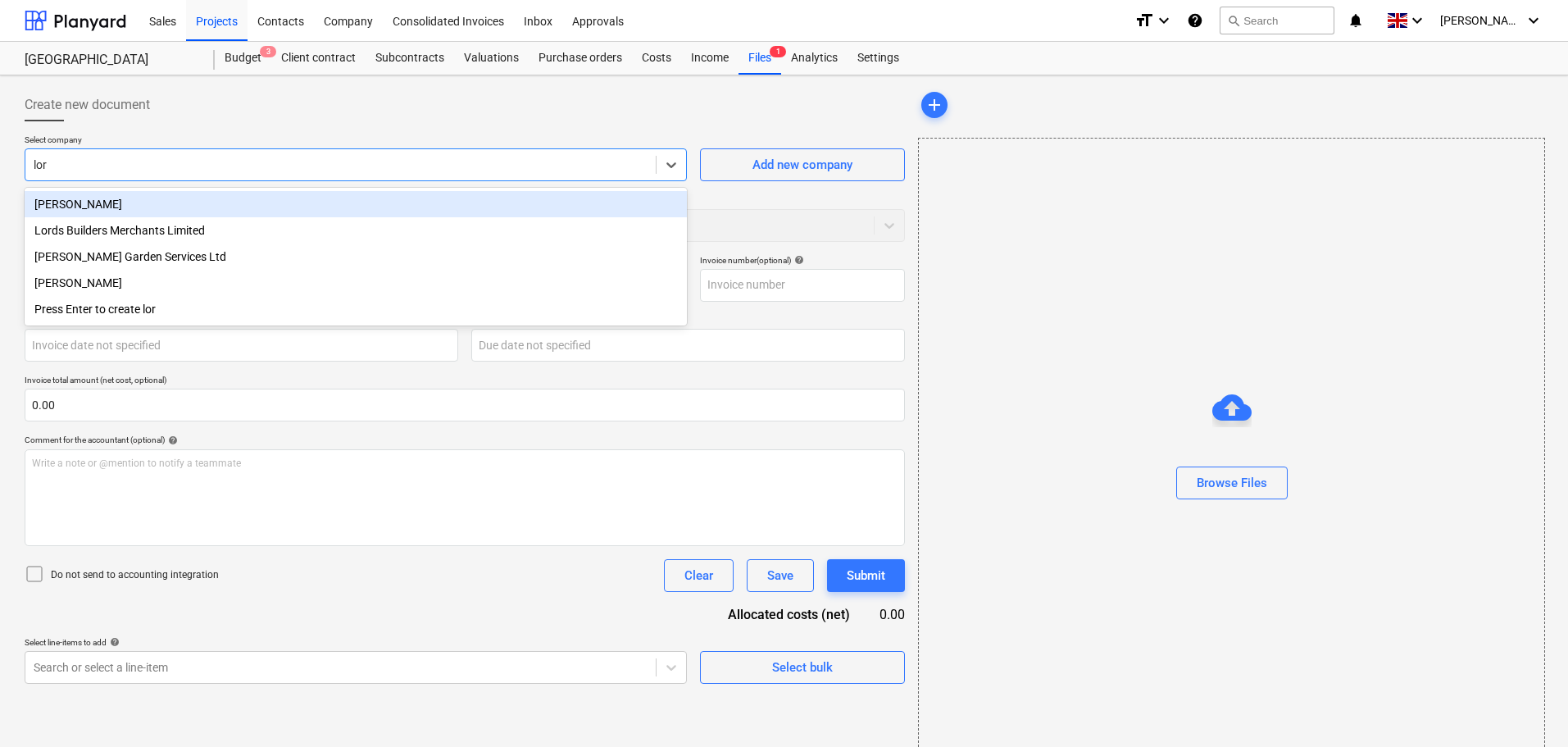
type input "lord"
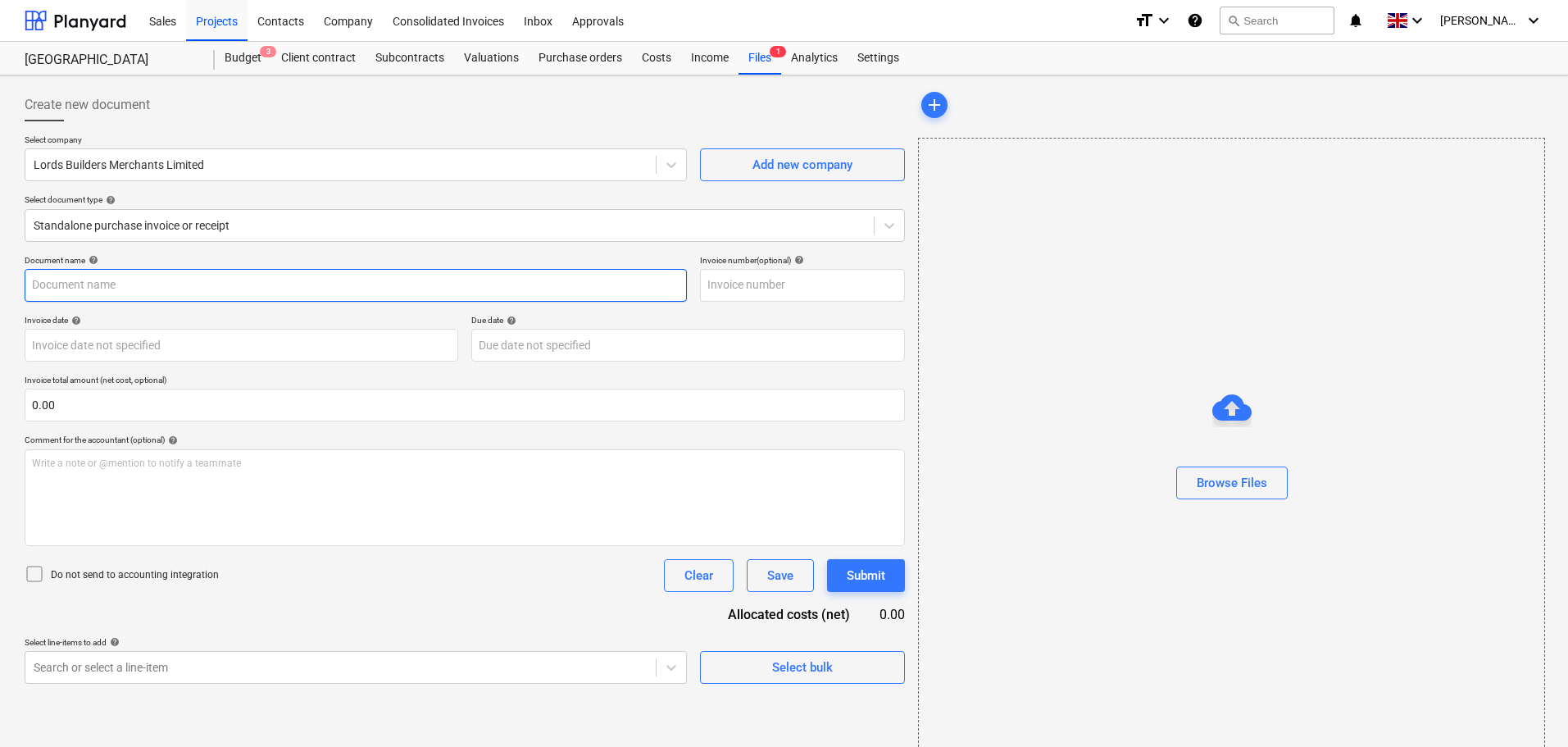
click at [152, 288] on input "text" at bounding box center [355, 286] width 663 height 33
paste input "I2001931"
type input "I2001931"
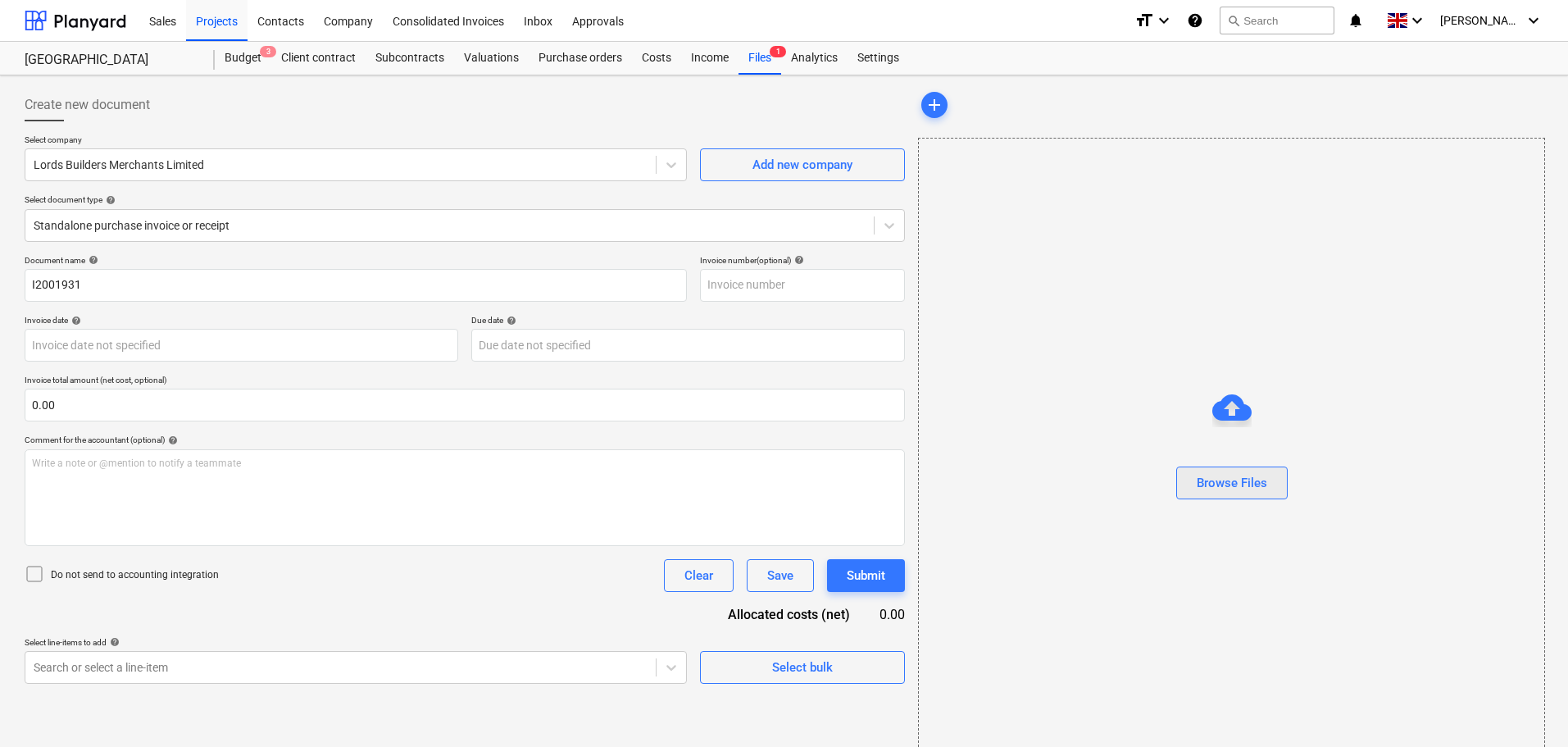
click at [1248, 488] on div "Browse Files" at bounding box center [1232, 483] width 70 height 22
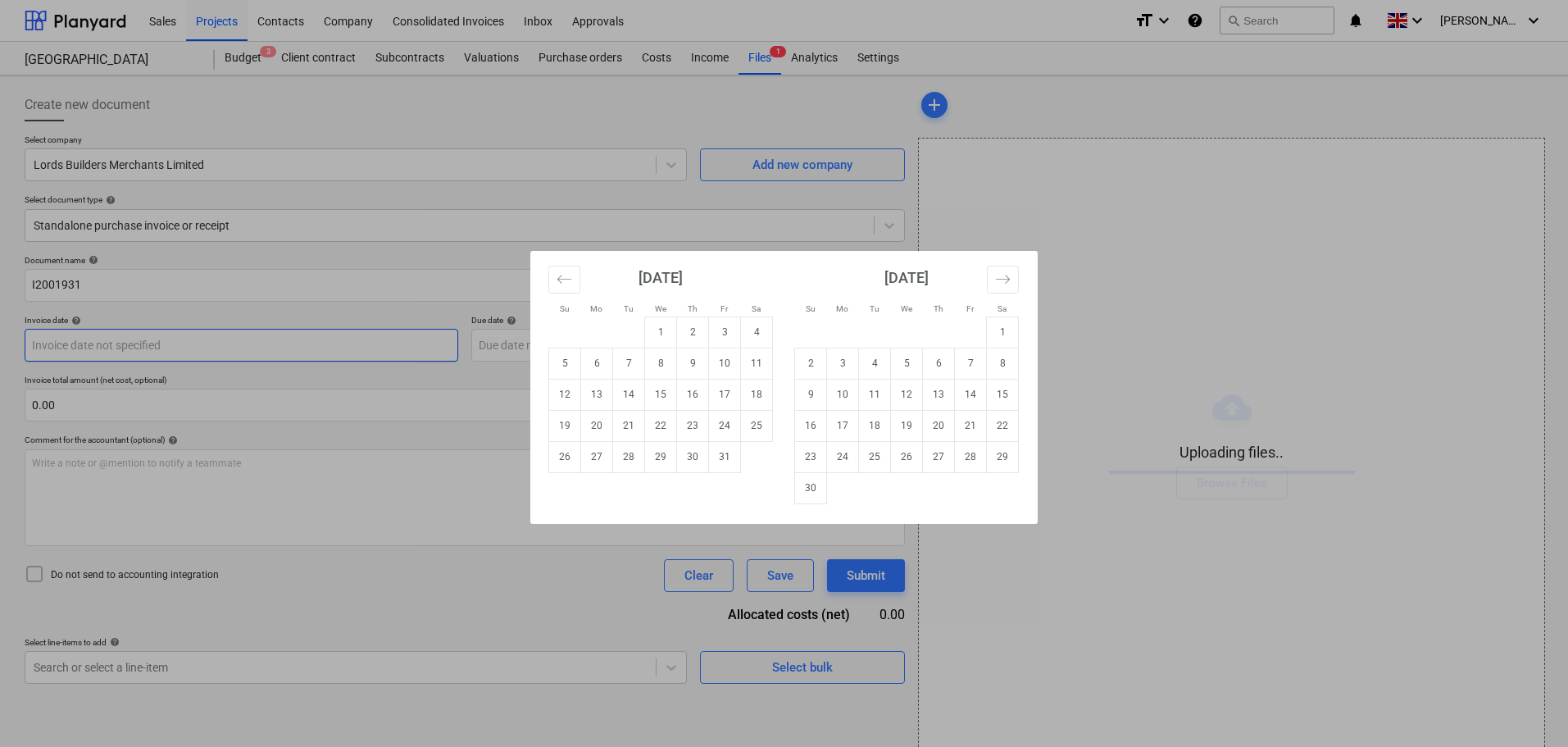
click at [124, 349] on body "Sales Projects Contacts Company Consolidated Invoices Inbox Approvals format_si…" at bounding box center [784, 373] width 1568 height 747
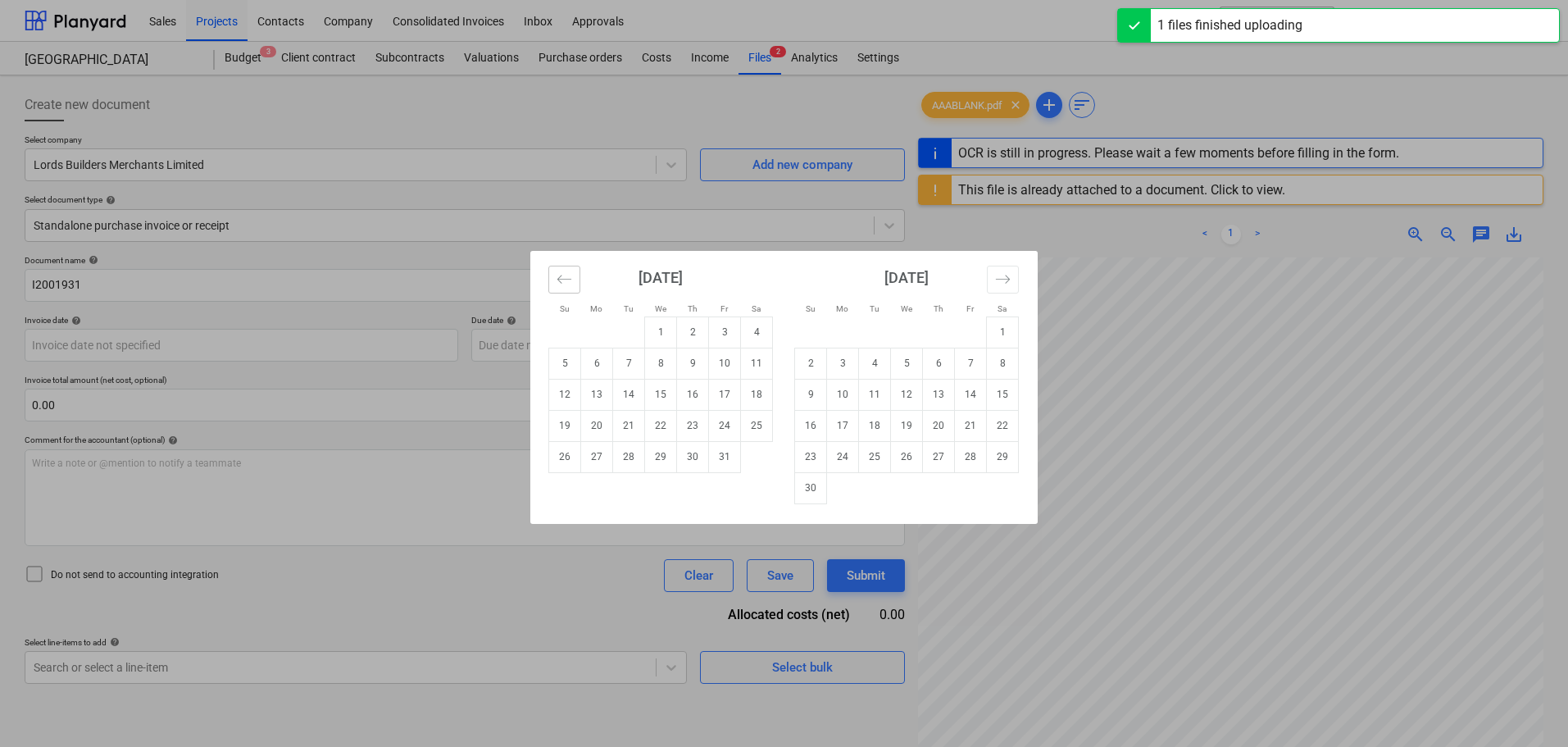
click at [571, 283] on icon "Move backward to switch to the previous month." at bounding box center [565, 279] width 16 height 16
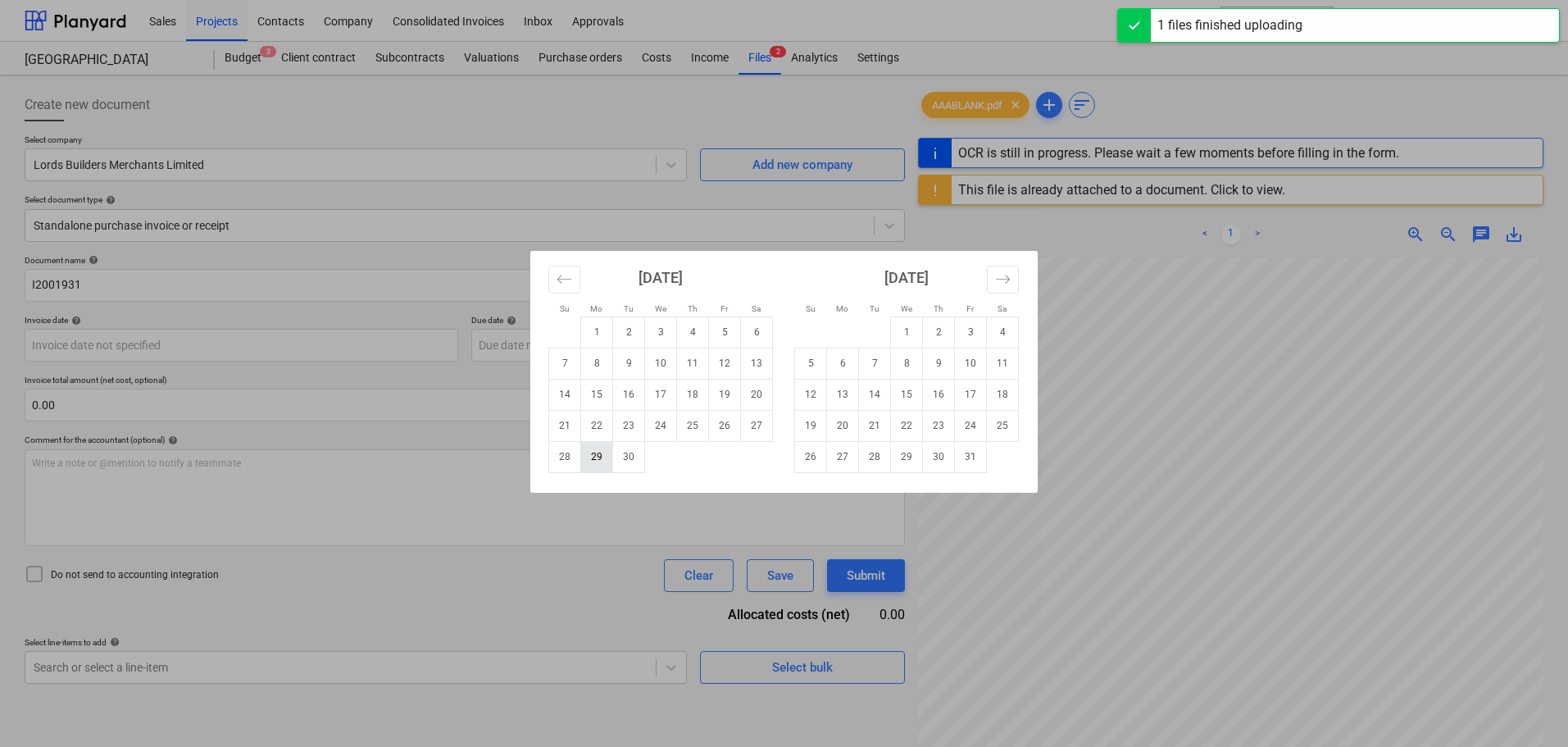
click at [596, 456] on td "29" at bounding box center [597, 457] width 32 height 31
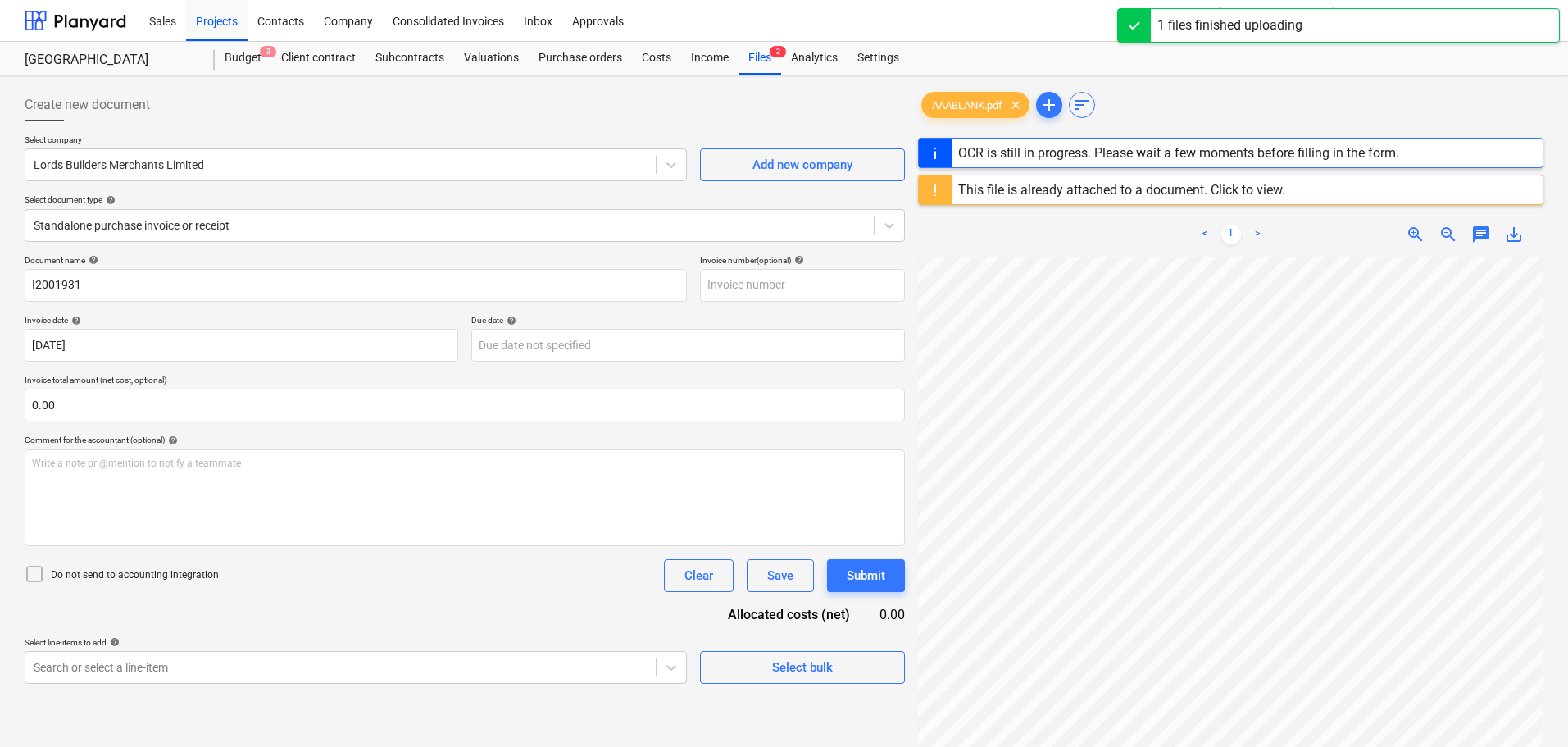
type input "[DATE]"
click at [341, 409] on input "text" at bounding box center [465, 405] width 881 height 33
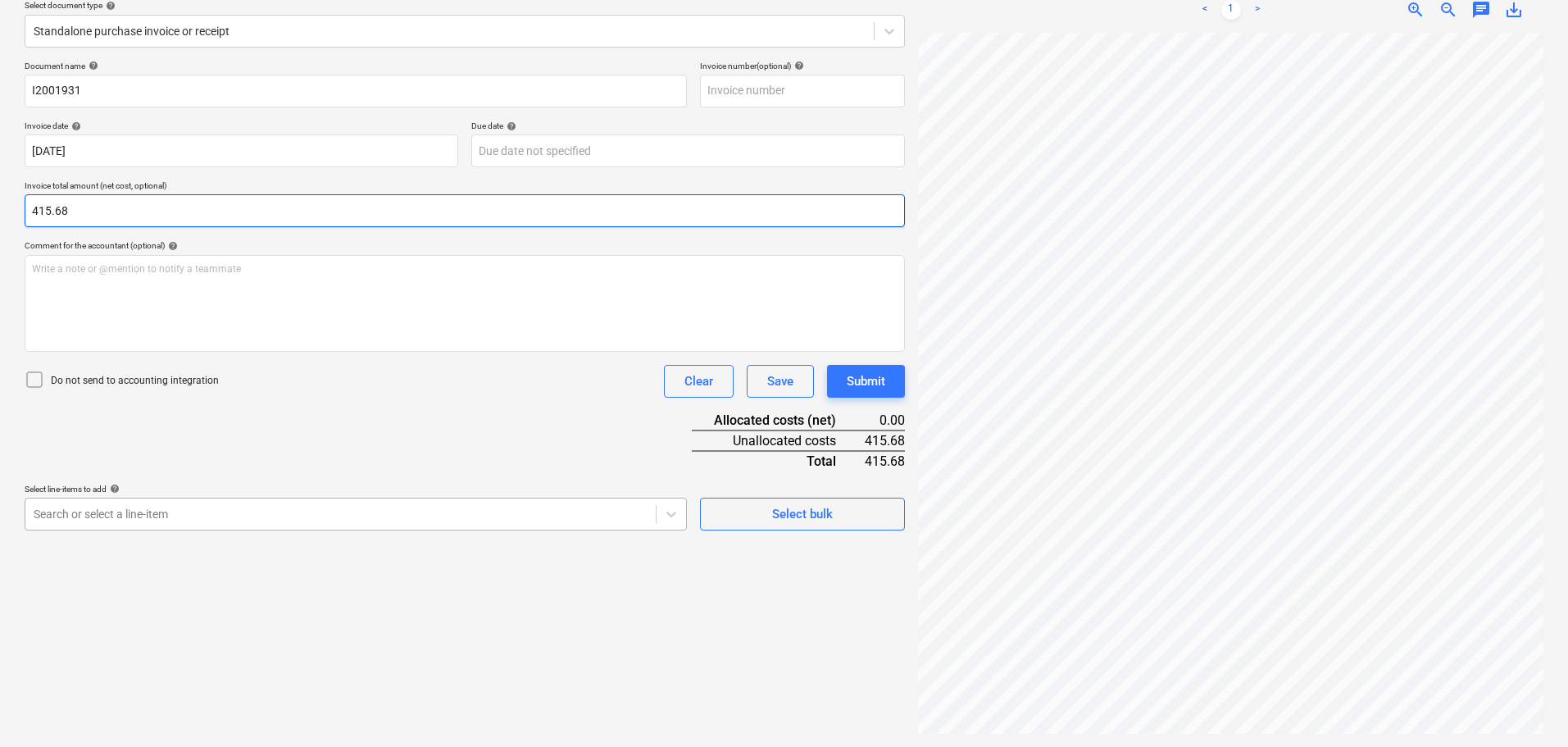
type input "415.68"
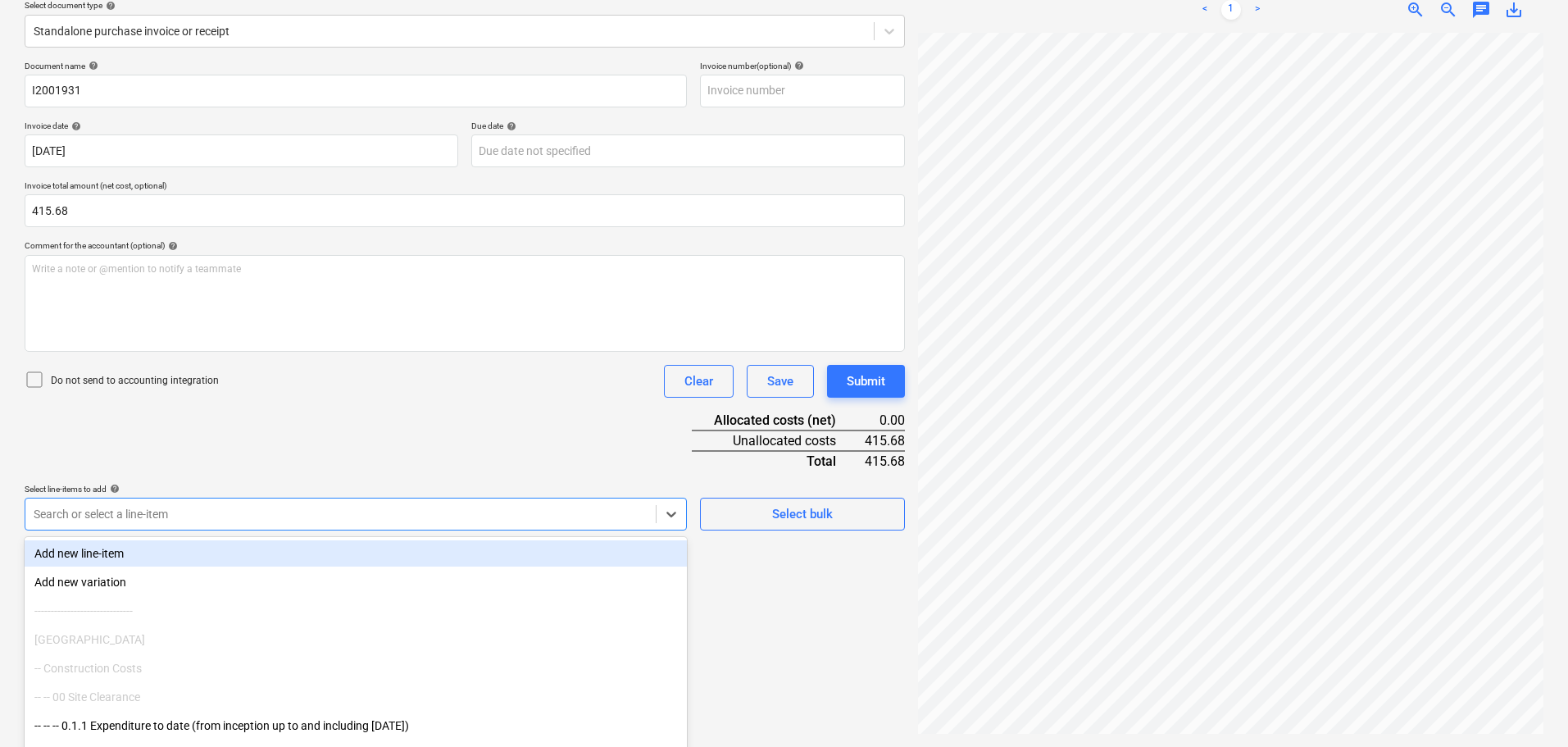
scroll to position [234, 0]
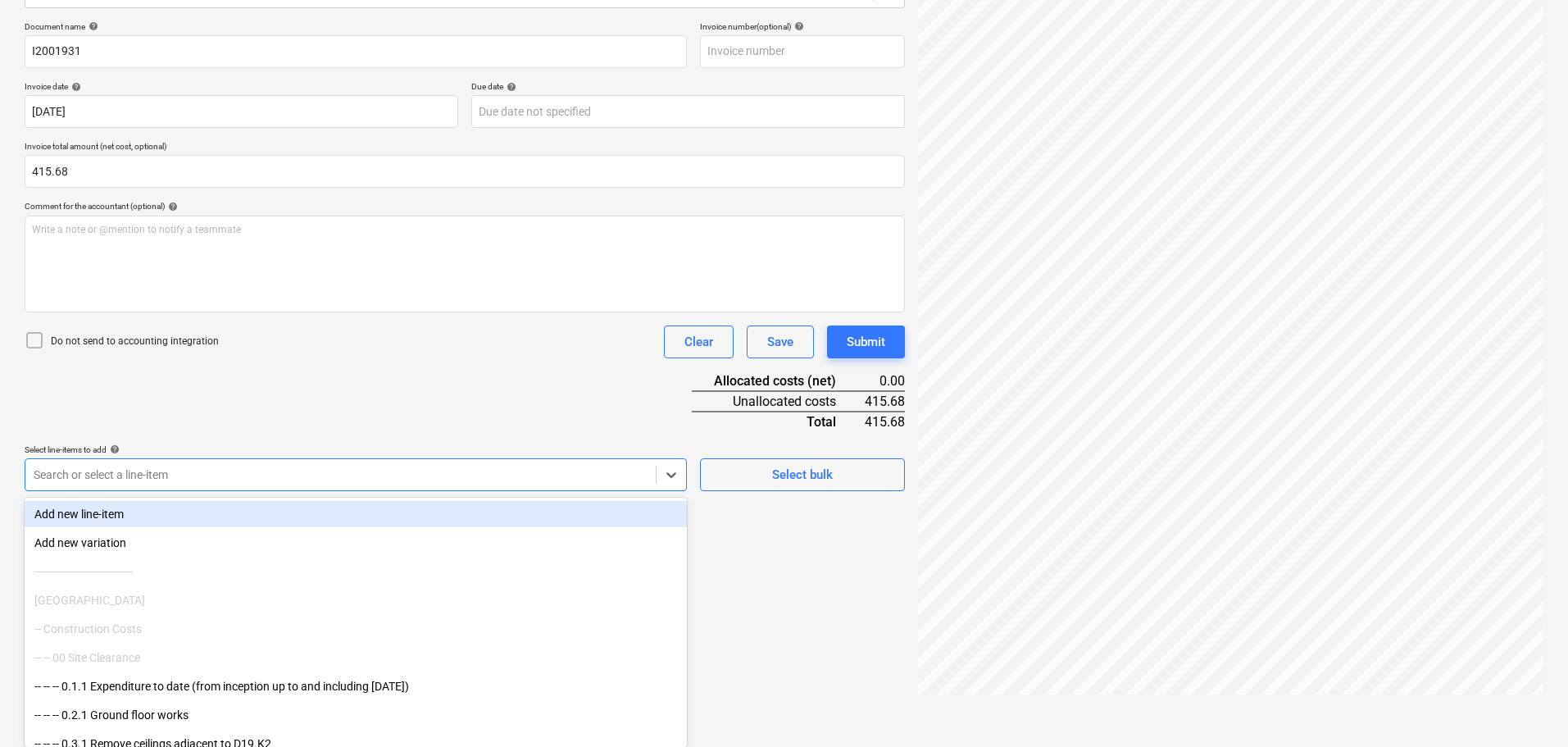
click at [524, 513] on body "Sales Projects Contacts Company Consolidated Invoices Inbox Approvals format_si…" at bounding box center [784, 139] width 1568 height 747
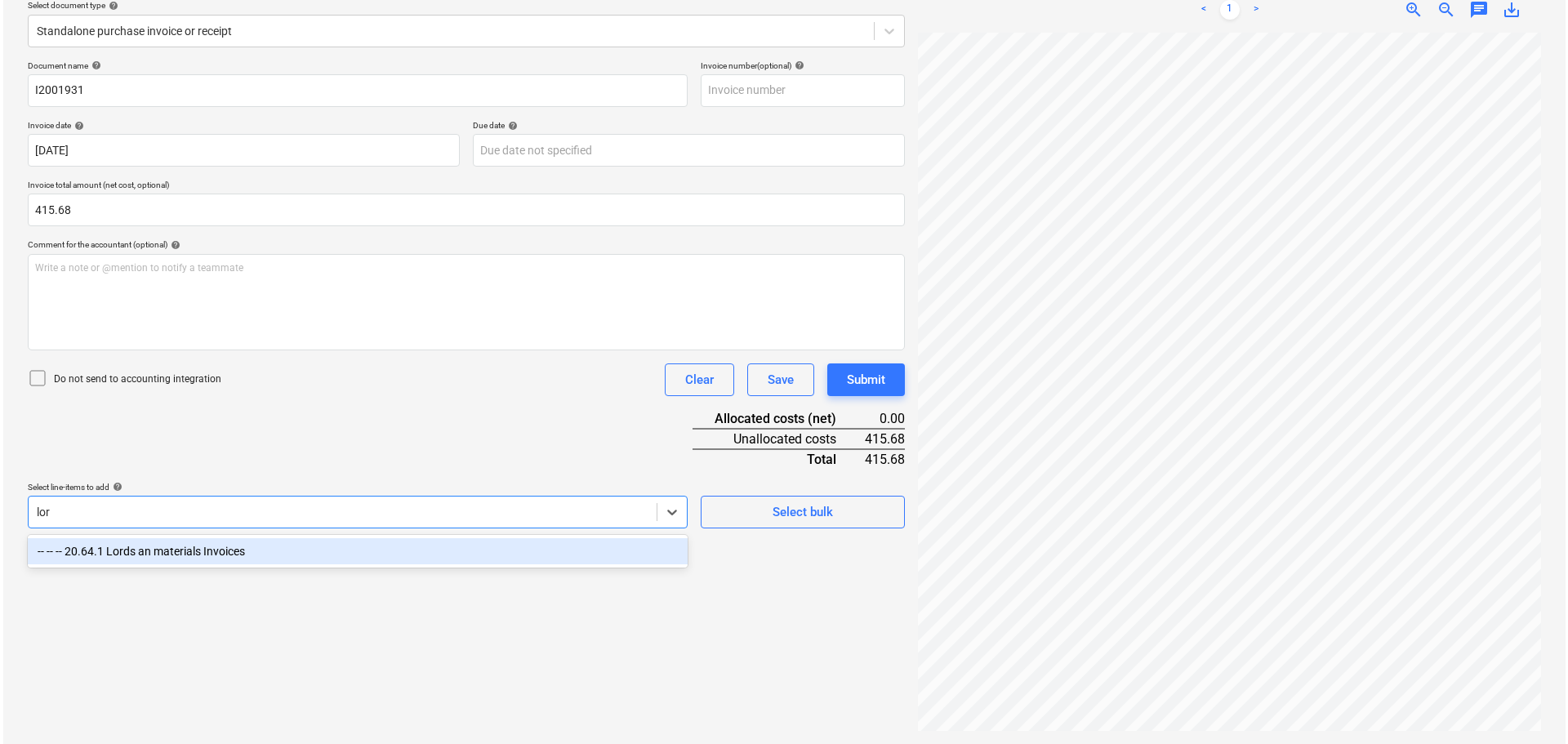
scroll to position [194, 0]
type input "lord"
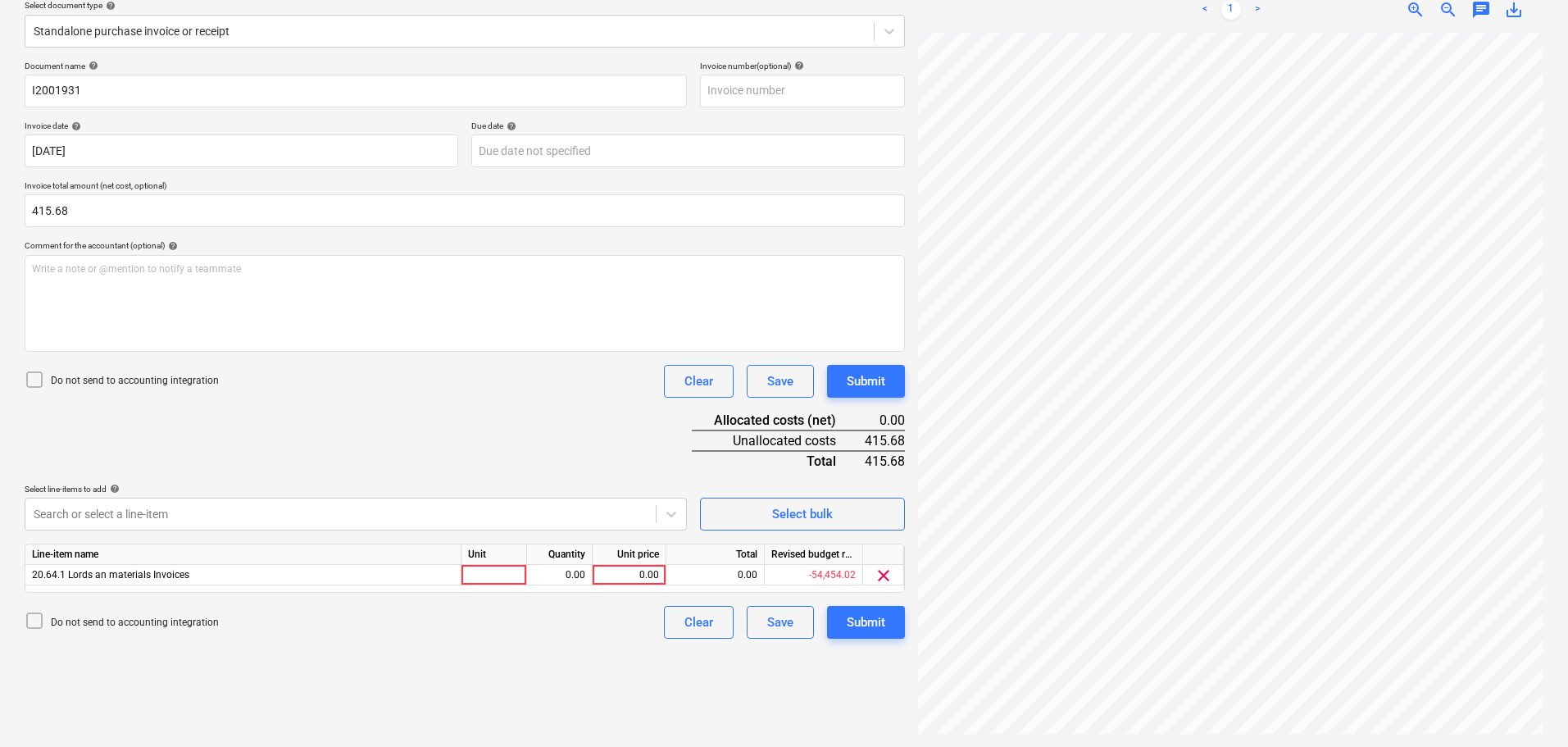
drag, startPoint x: 586, startPoint y: 477, endPoint x: 618, endPoint y: 488, distance: 33.8
click at [588, 477] on div "Document name help I2001931 Invoice number (optional) help Invoice date help [D…" at bounding box center [465, 350] width 881 height 578
click at [648, 571] on div "0.00" at bounding box center [628, 575] width 60 height 21
type input "415.68"
click at [876, 394] on button "Submit" at bounding box center [866, 382] width 78 height 33
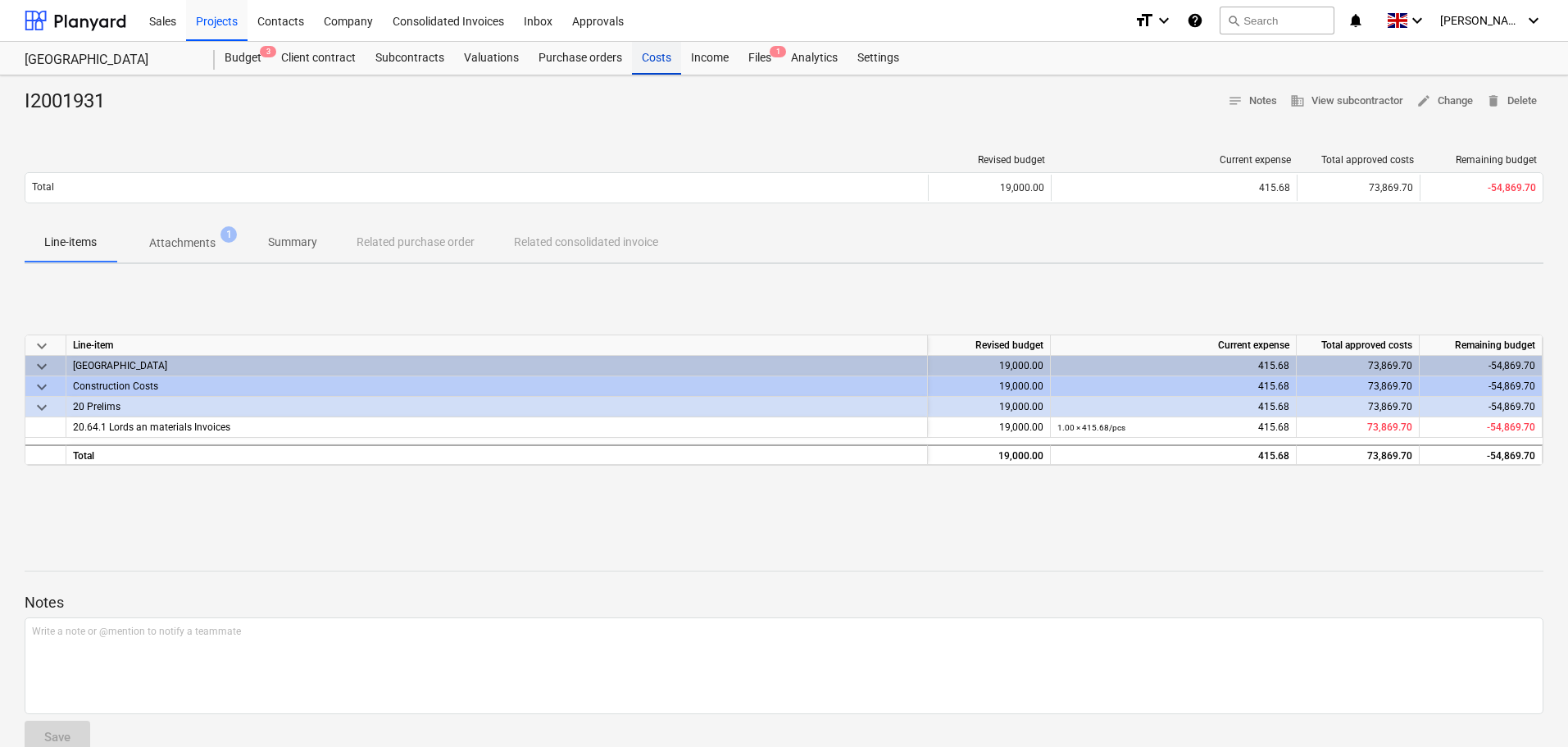
click at [653, 53] on div "Costs" at bounding box center [657, 59] width 49 height 33
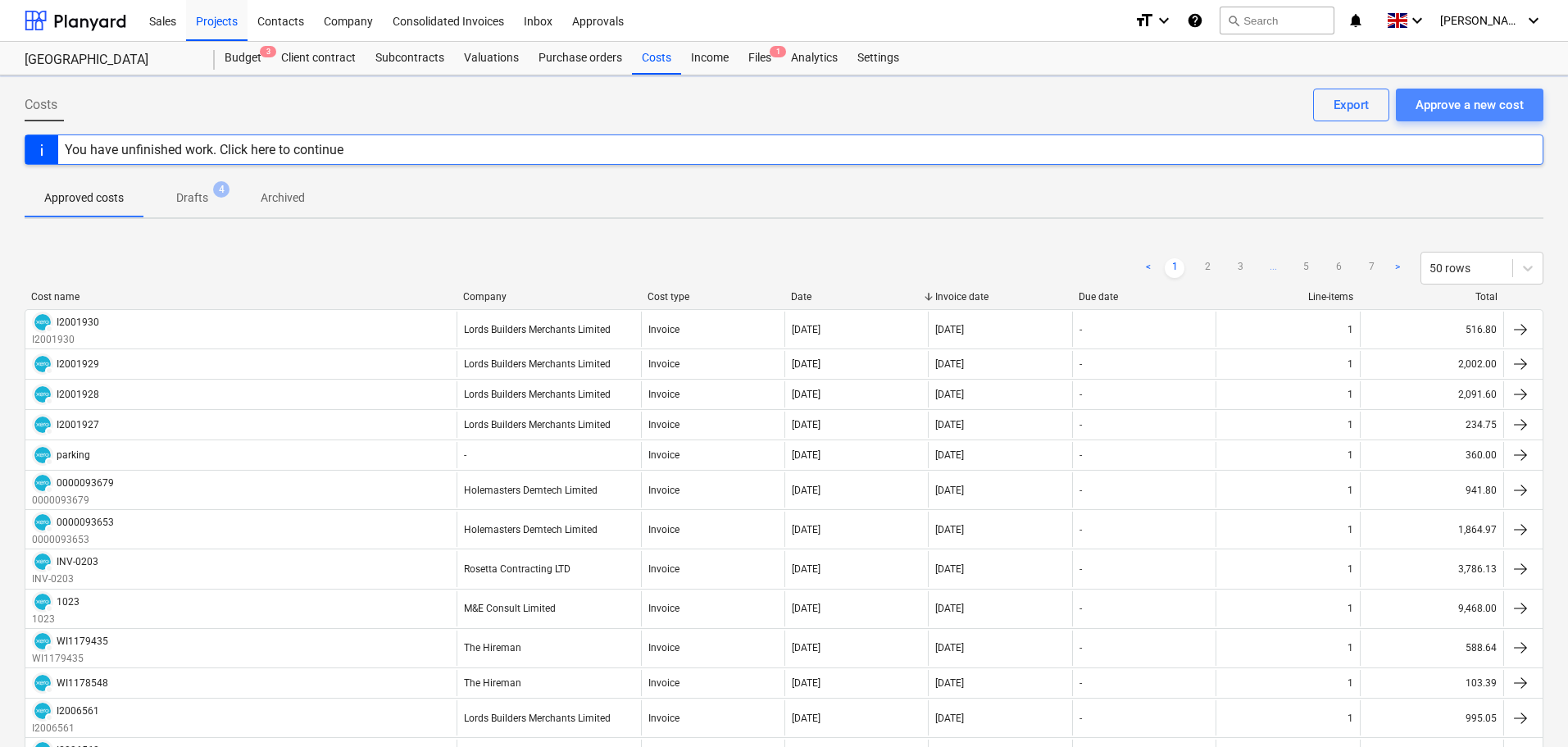
click at [1454, 104] on div "Approve a new cost" at bounding box center [1469, 105] width 109 height 22
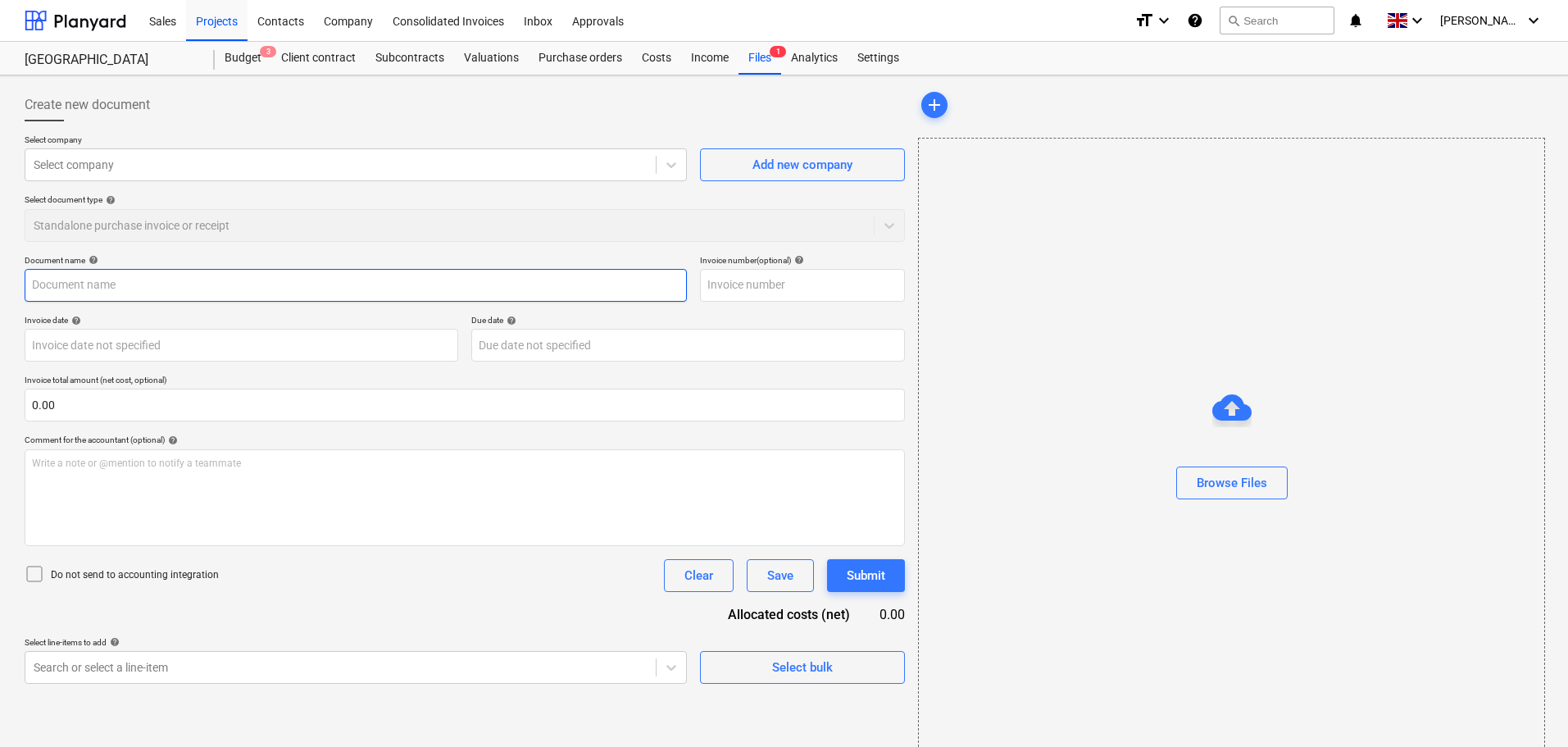
click at [178, 278] on input "text" at bounding box center [355, 286] width 663 height 33
paste input "I2002602"
type input "I2002602"
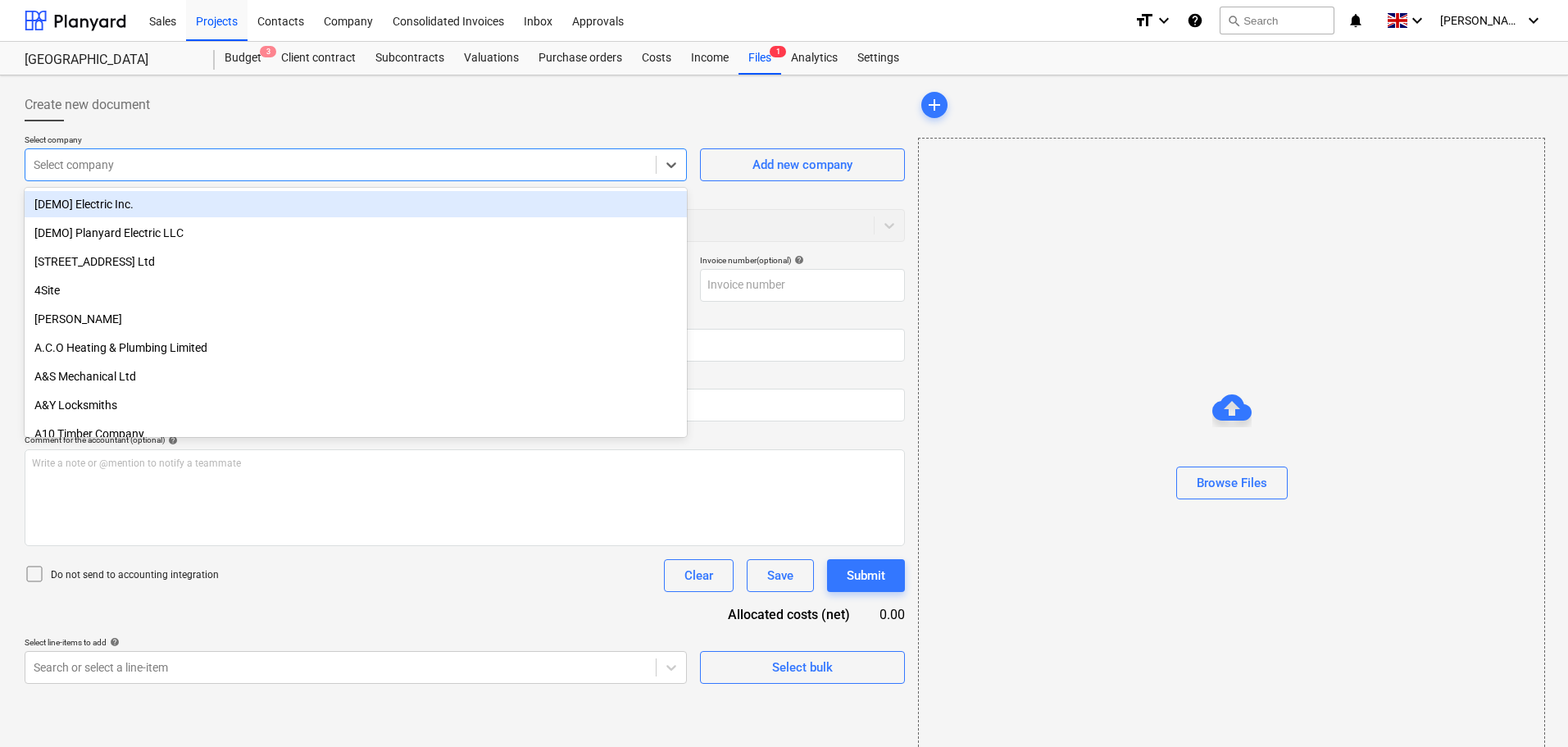
click at [234, 158] on div at bounding box center [340, 164] width 614 height 17
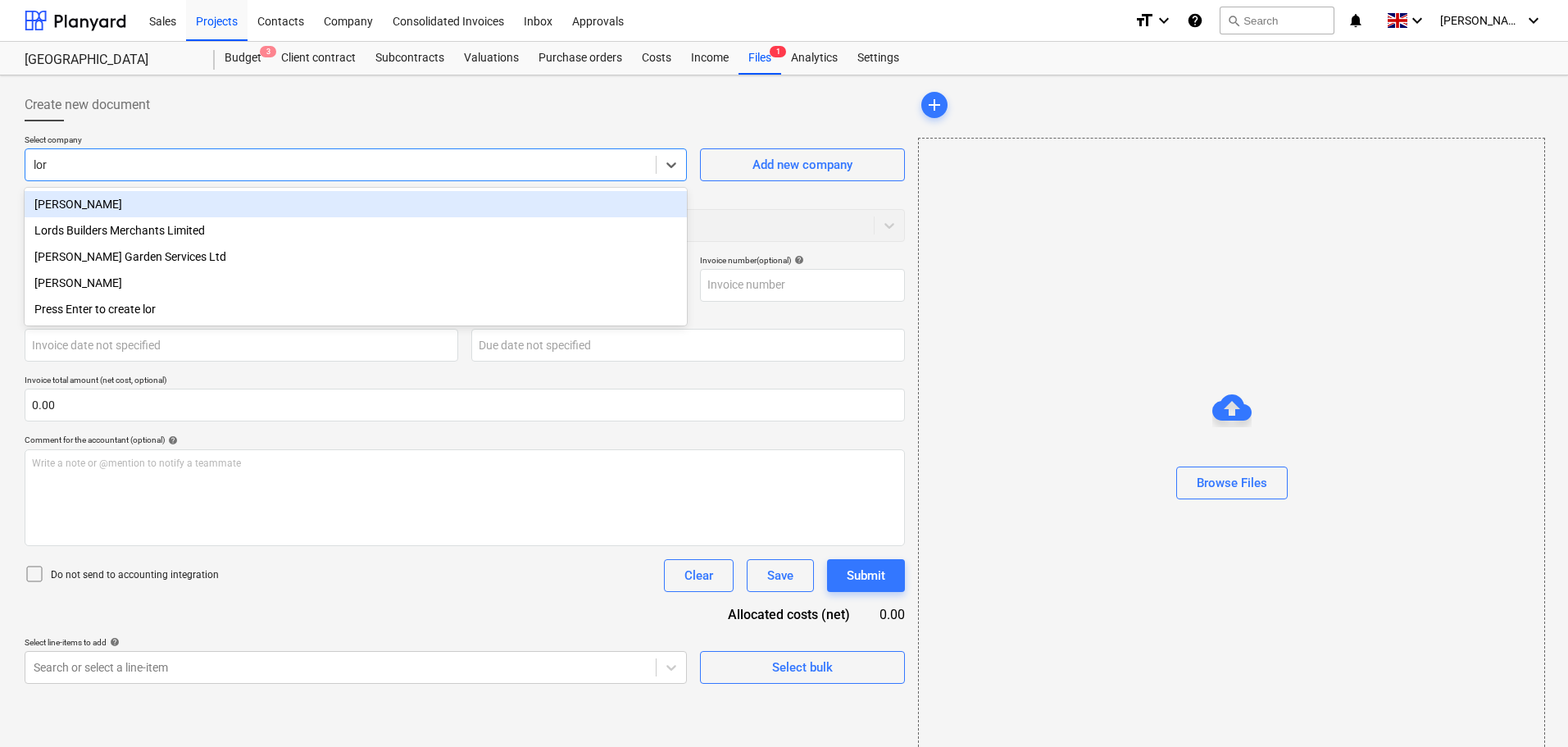
type input "lord"
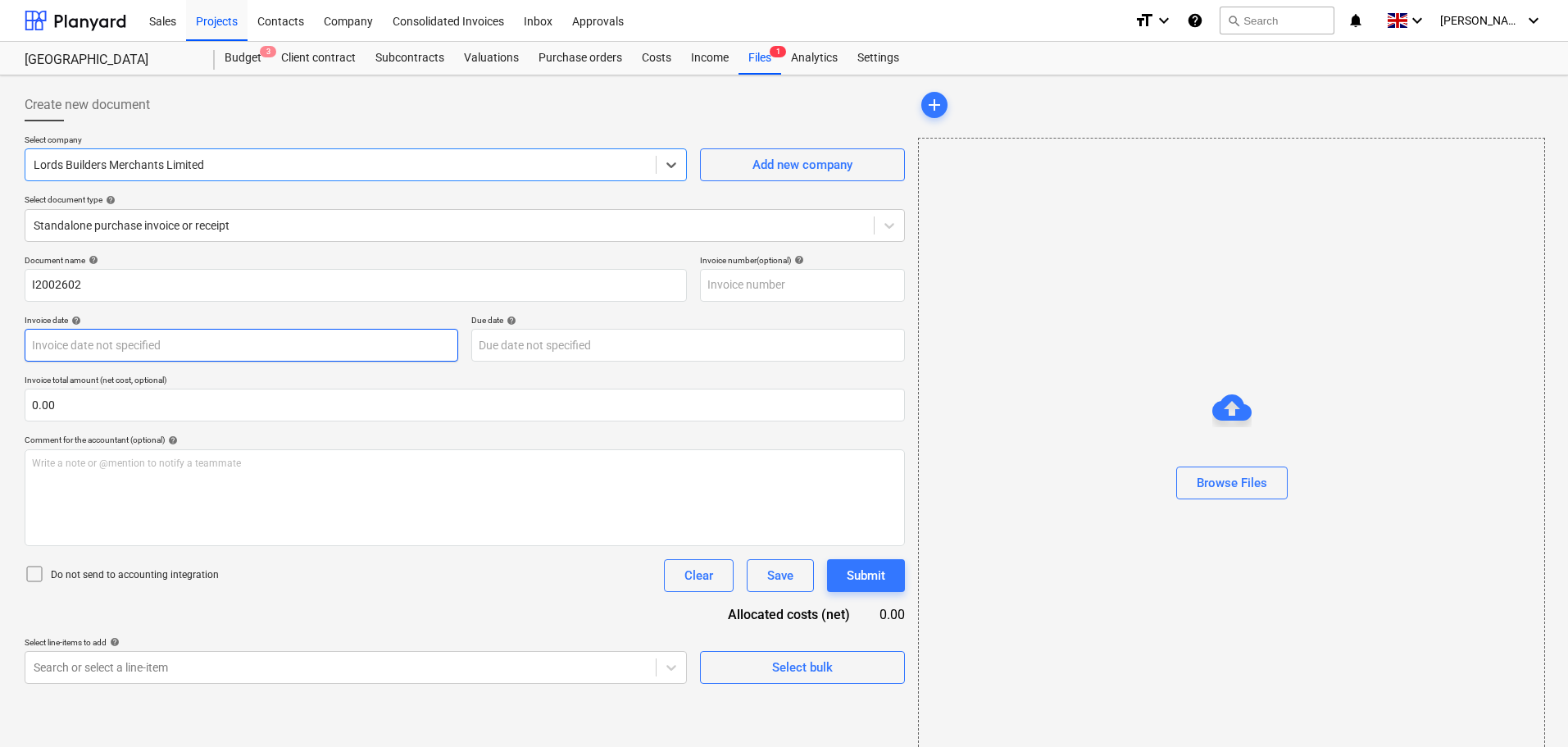
click at [118, 350] on body "Sales Projects Contacts Company Consolidated Invoices Inbox Approvals format_si…" at bounding box center [784, 373] width 1568 height 747
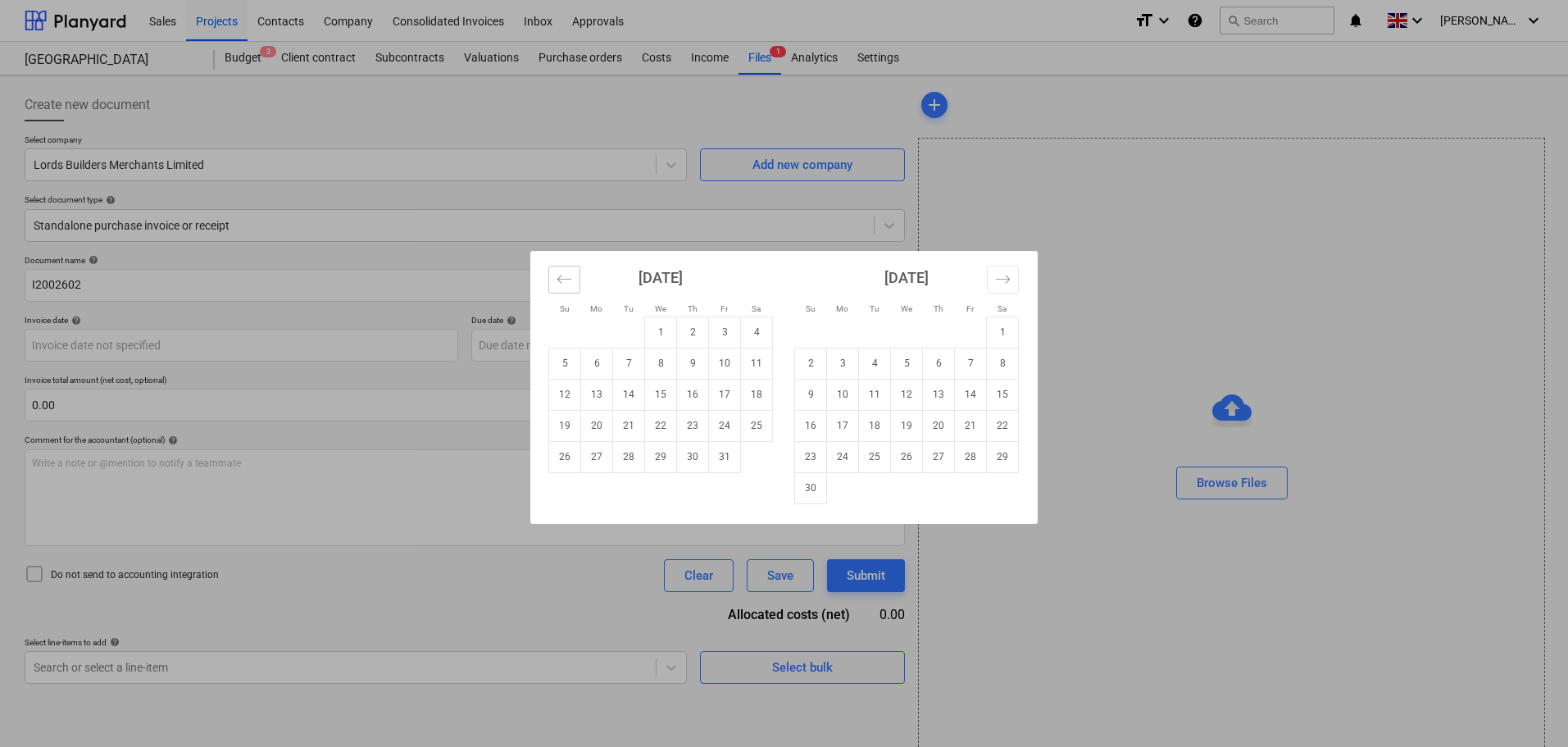
click at [567, 282] on icon "Move backward to switch to the previous month." at bounding box center [565, 279] width 16 height 16
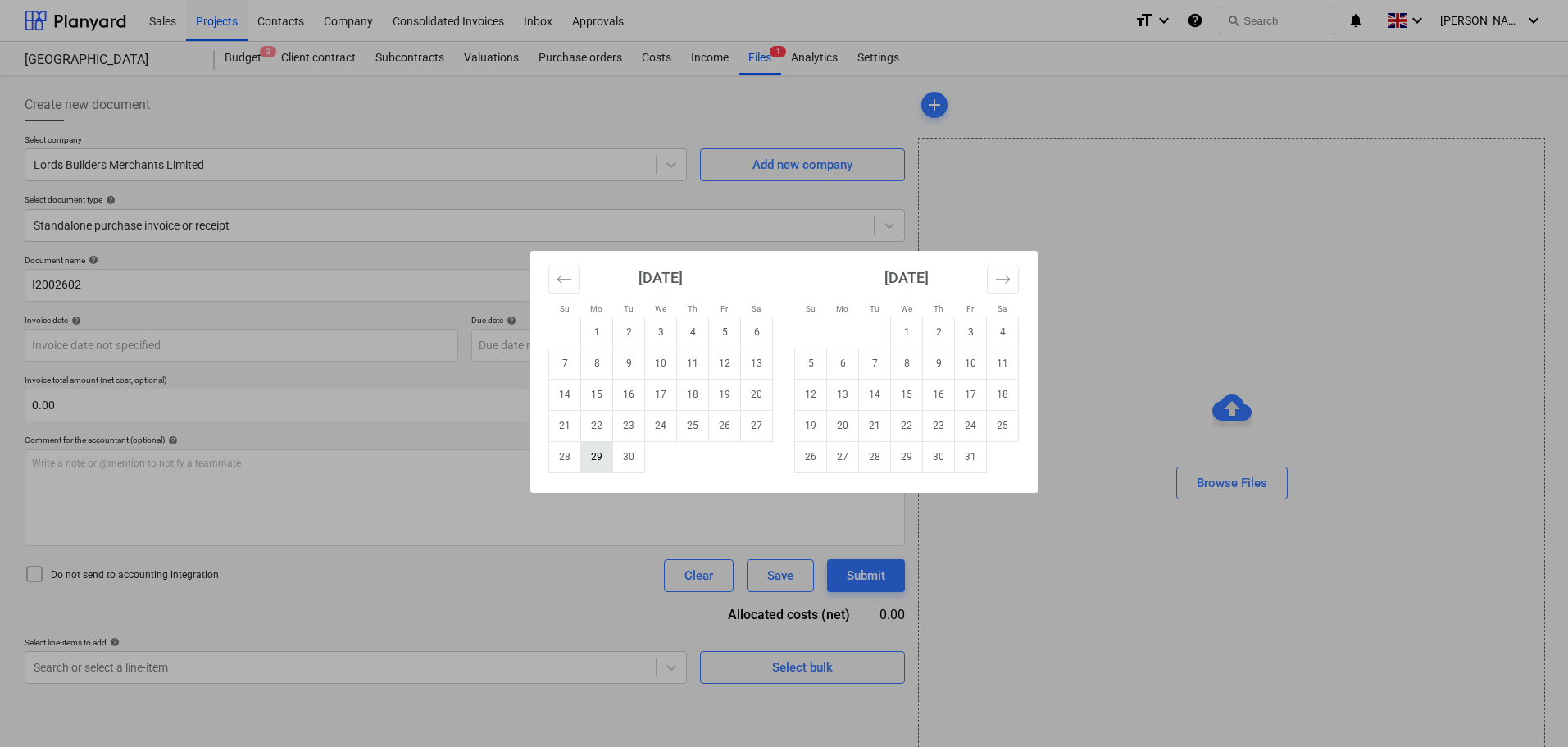
click at [598, 460] on td "29" at bounding box center [597, 457] width 32 height 31
type input "[DATE]"
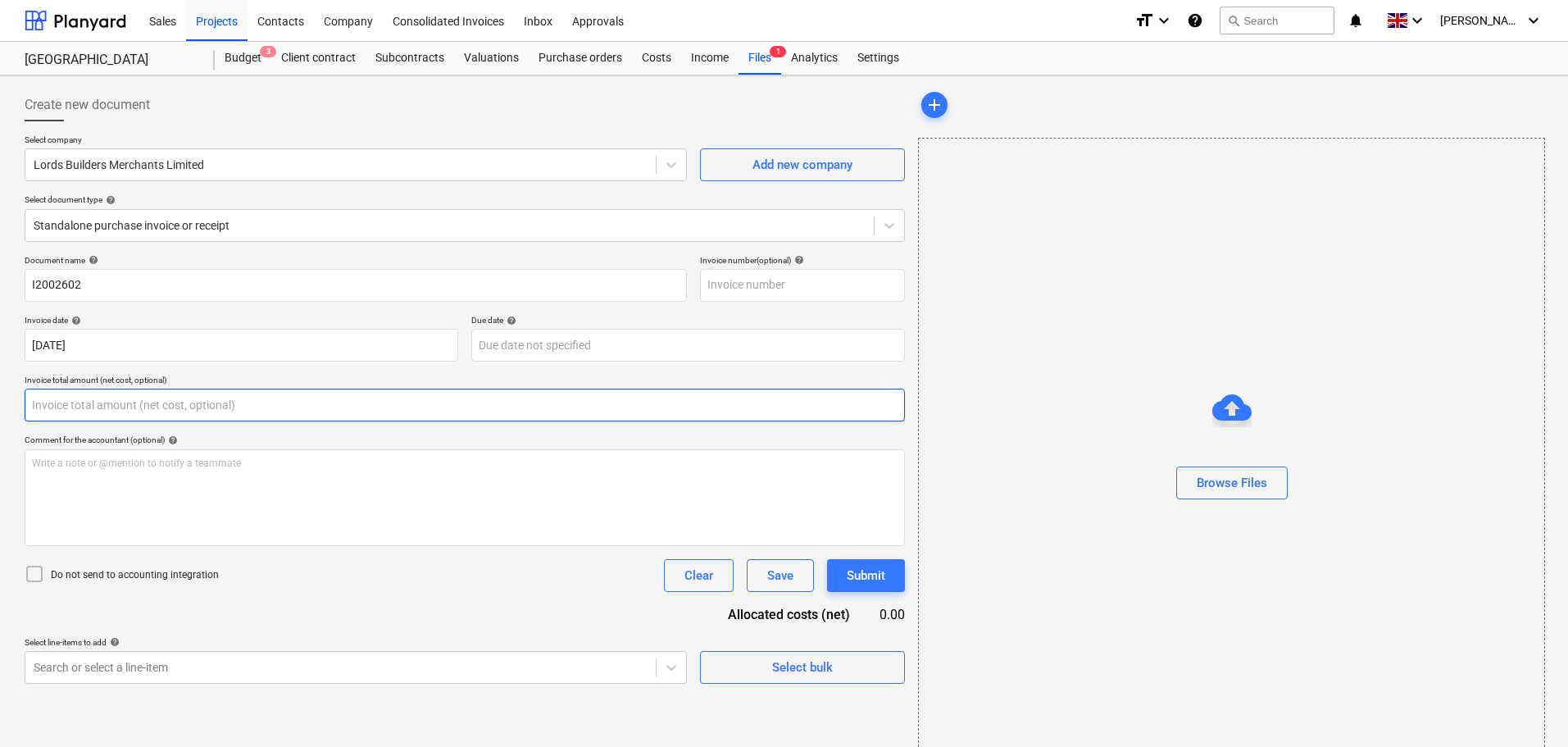
click at [382, 410] on input "text" at bounding box center [465, 405] width 881 height 33
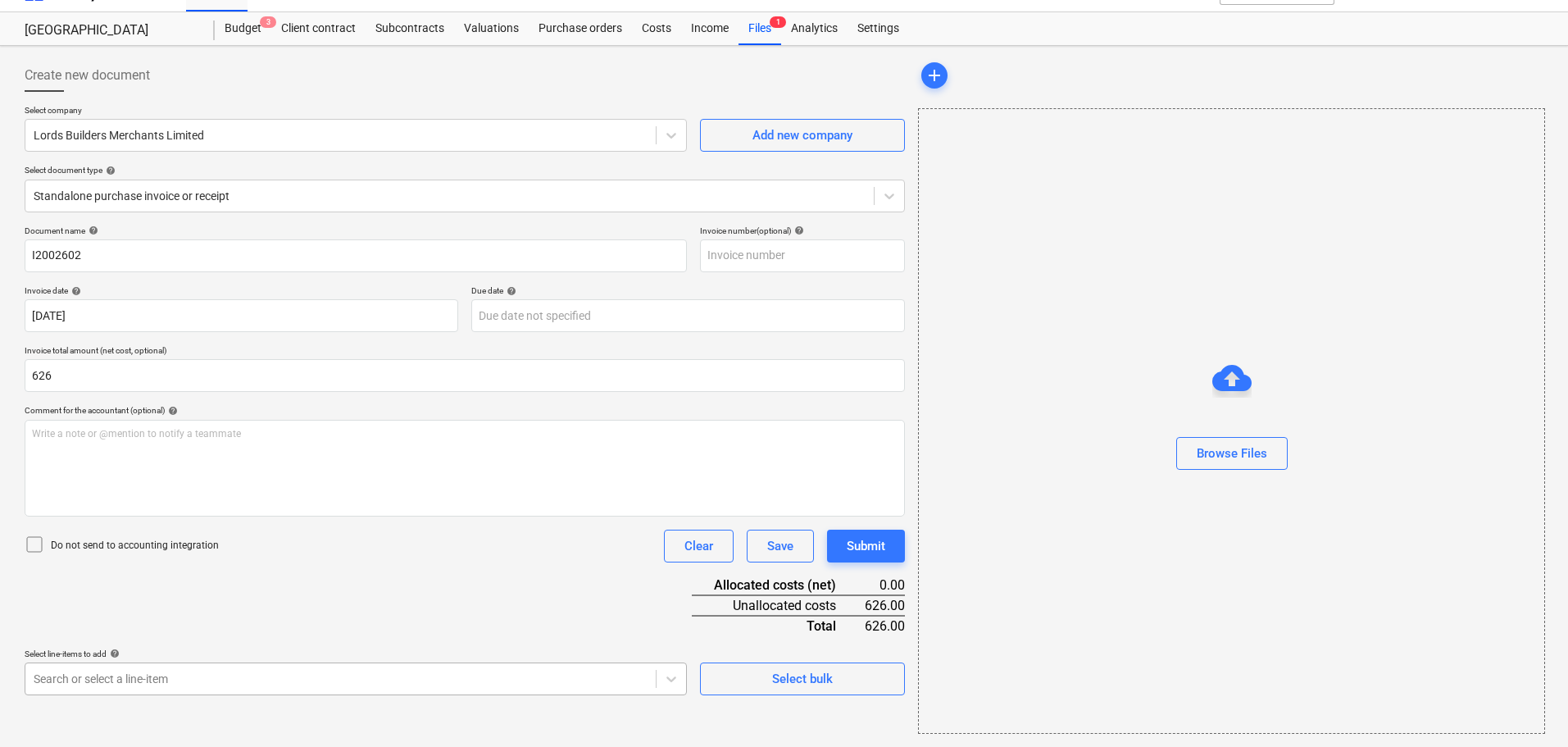
type input "626.00"
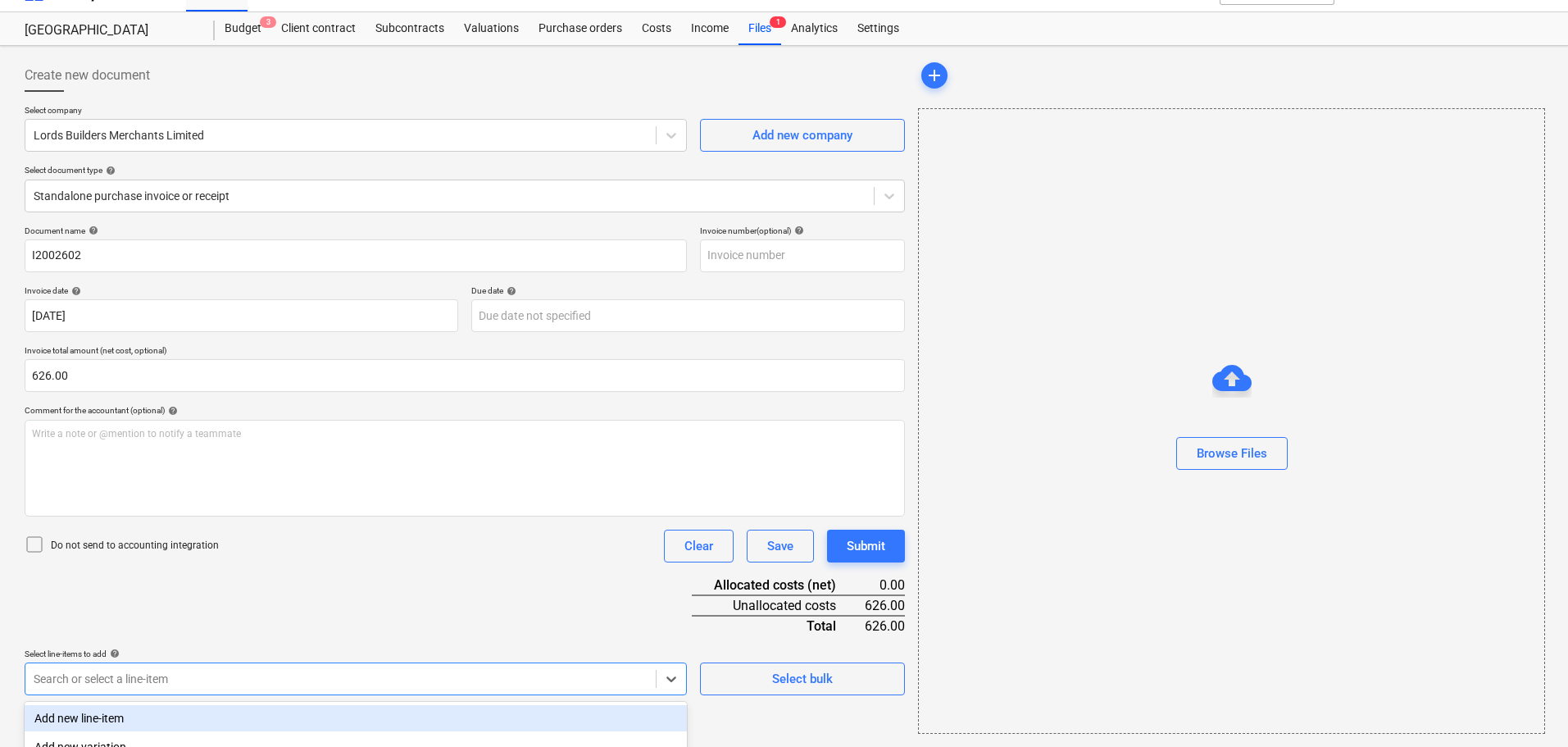
scroll to position [234, 0]
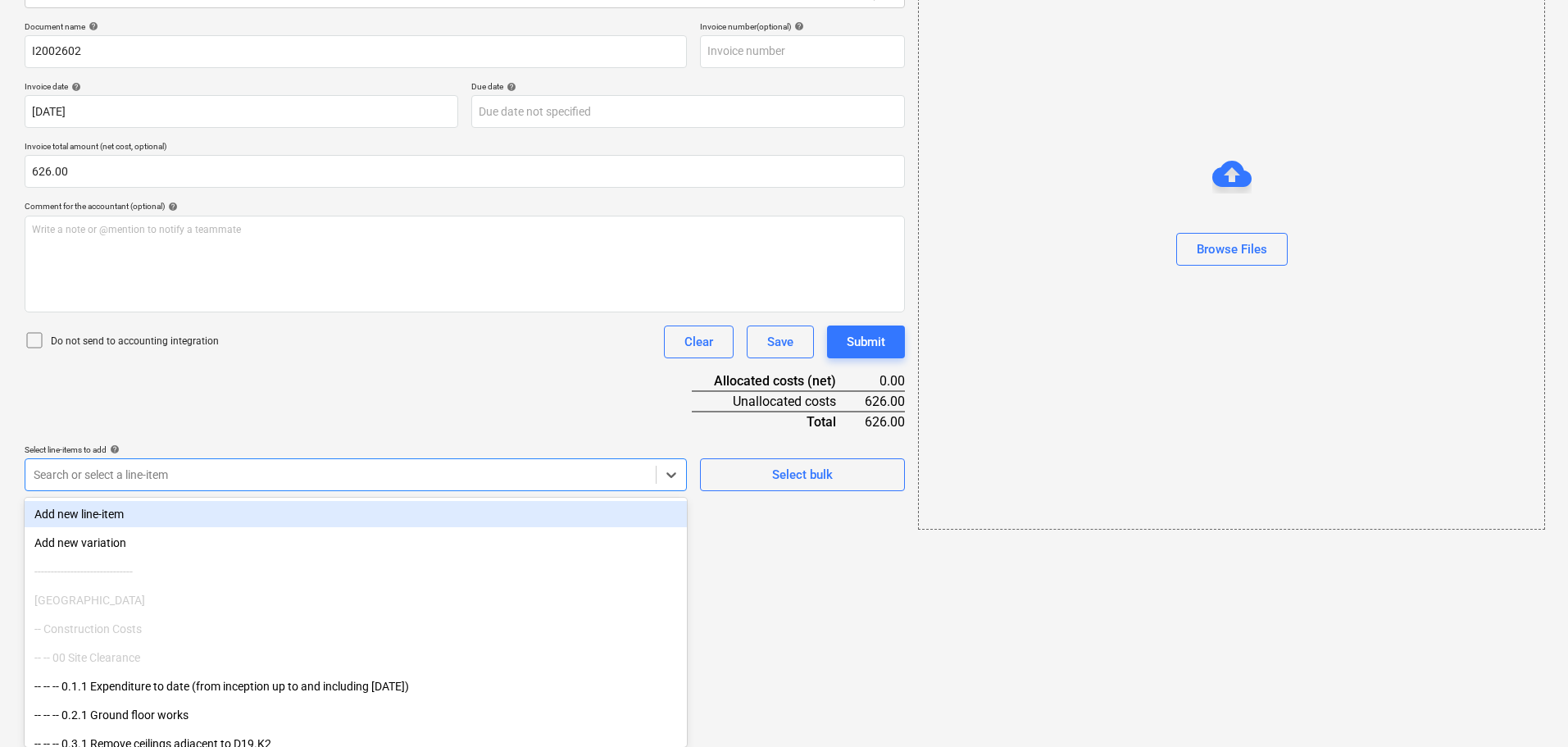
click at [392, 513] on body "Sales Projects Contacts Company Consolidated Invoices Inbox Approvals format_si…" at bounding box center [784, 139] width 1568 height 747
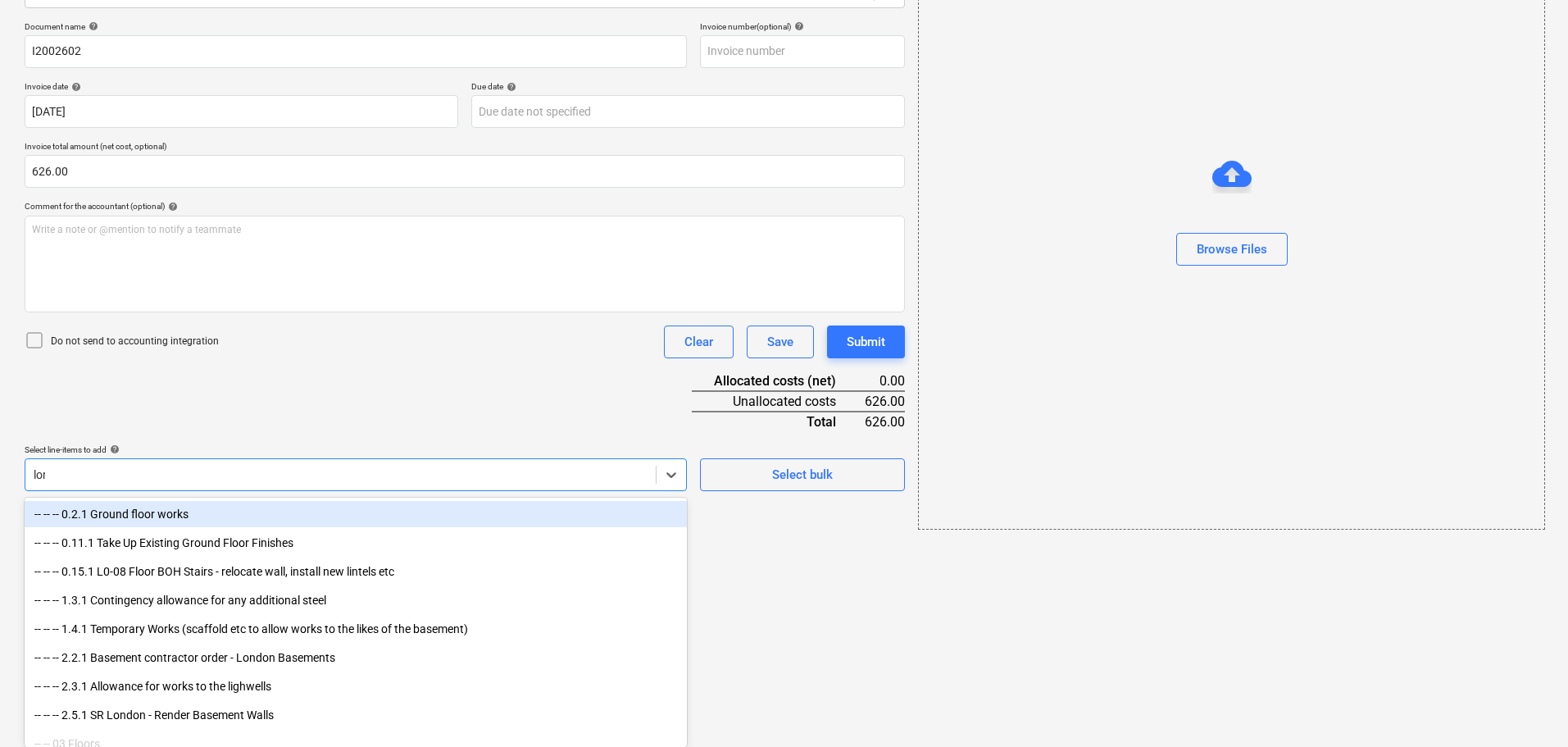
scroll to position [29, 0]
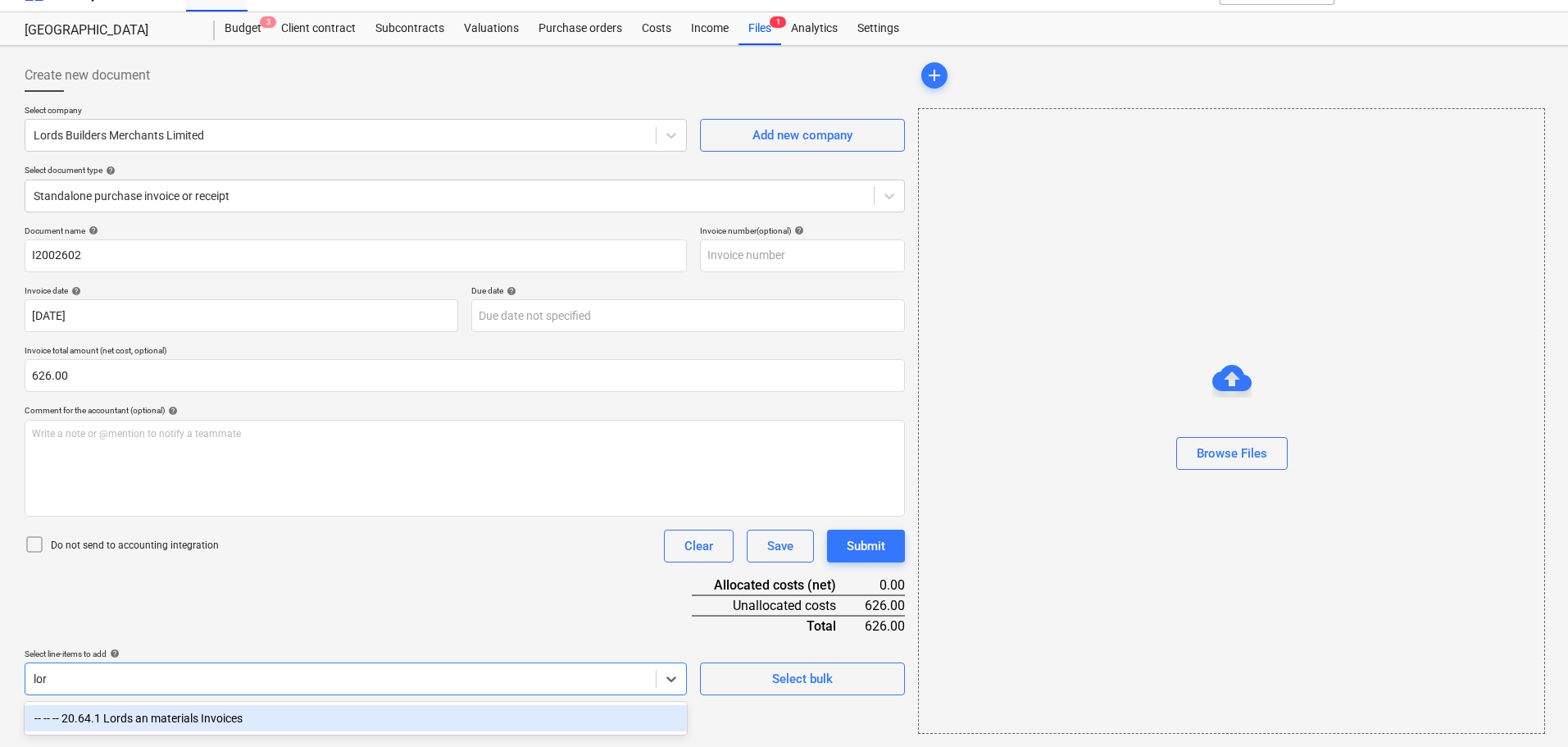
type input "lord"
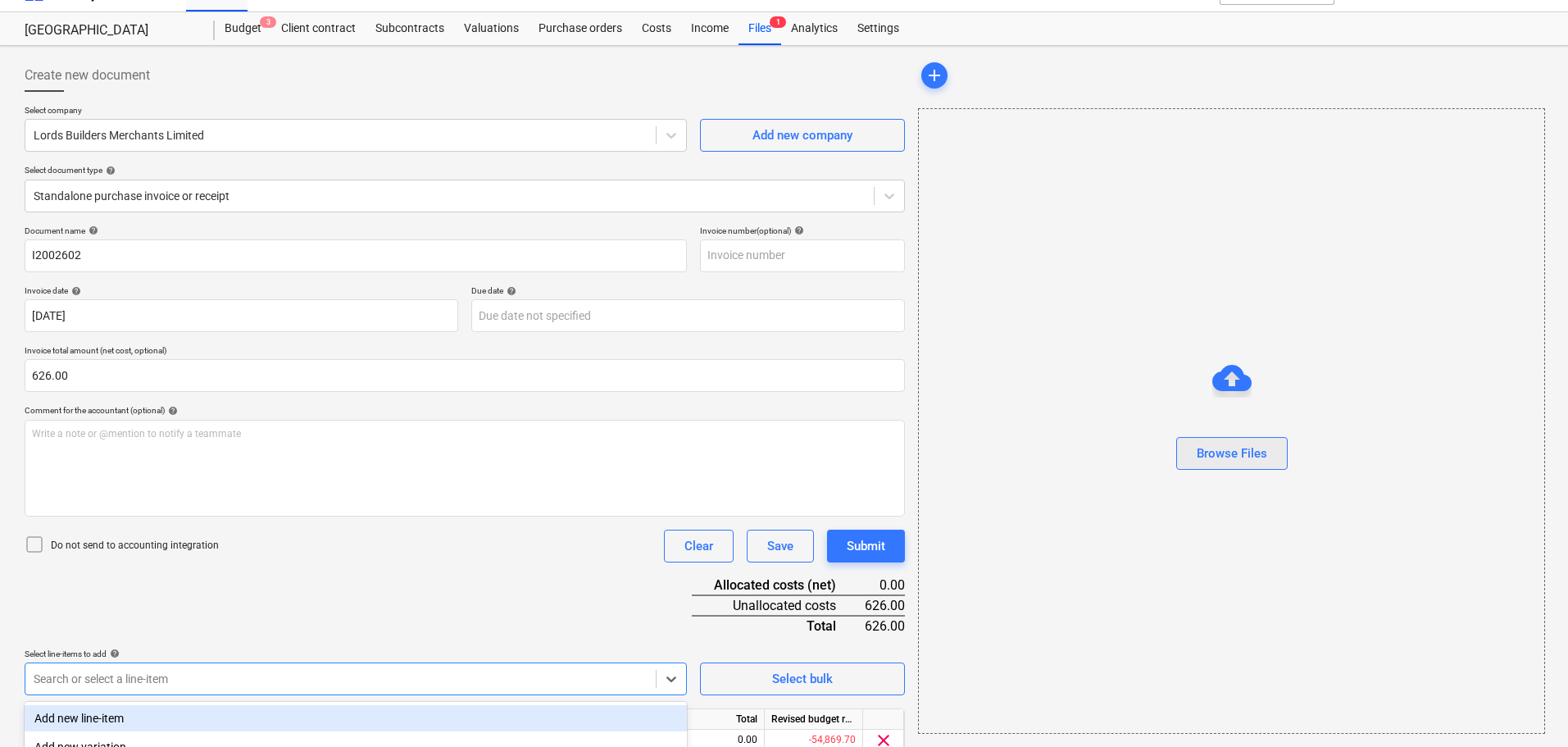
click at [1228, 442] on button "Browse Files" at bounding box center [1232, 453] width 112 height 33
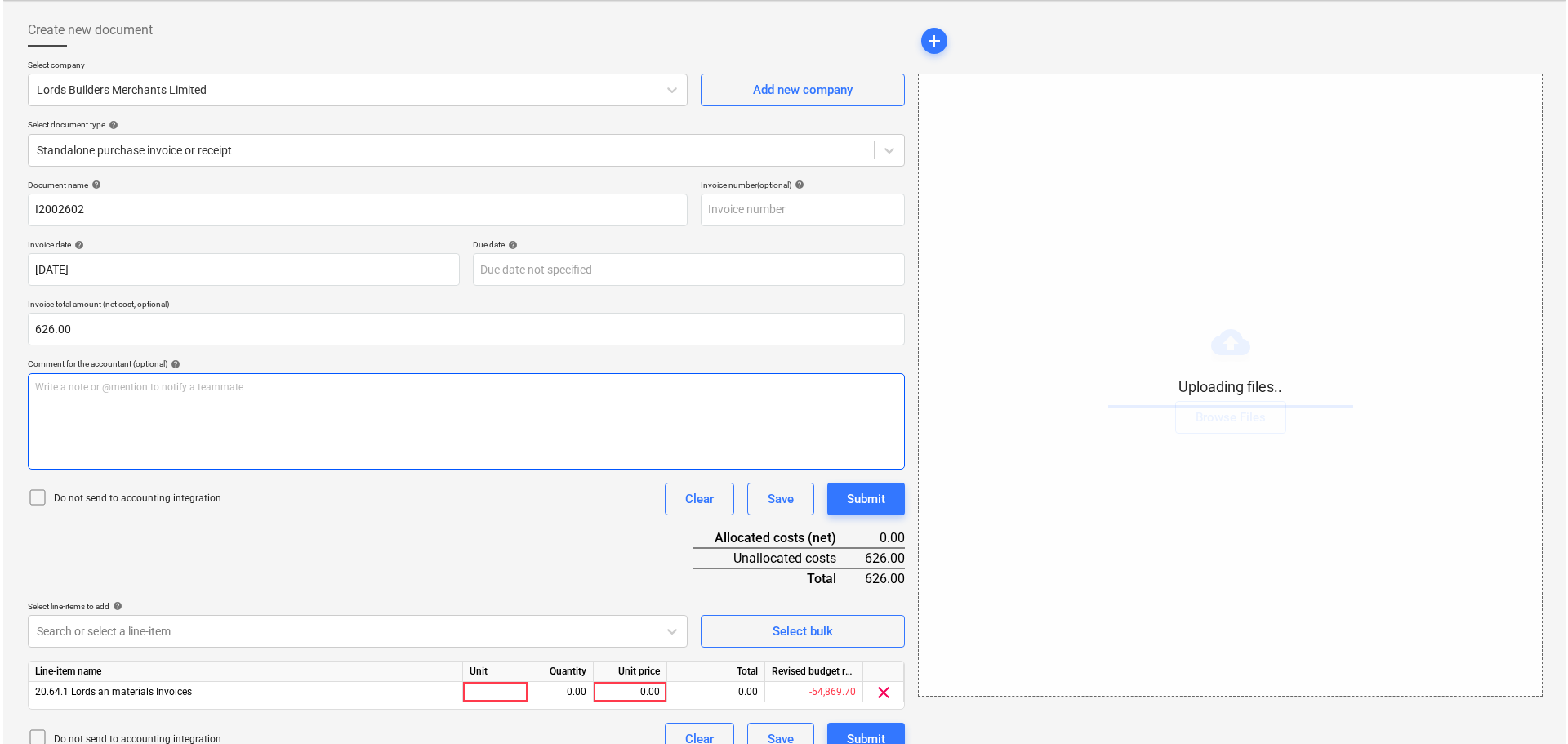
scroll to position [98, 0]
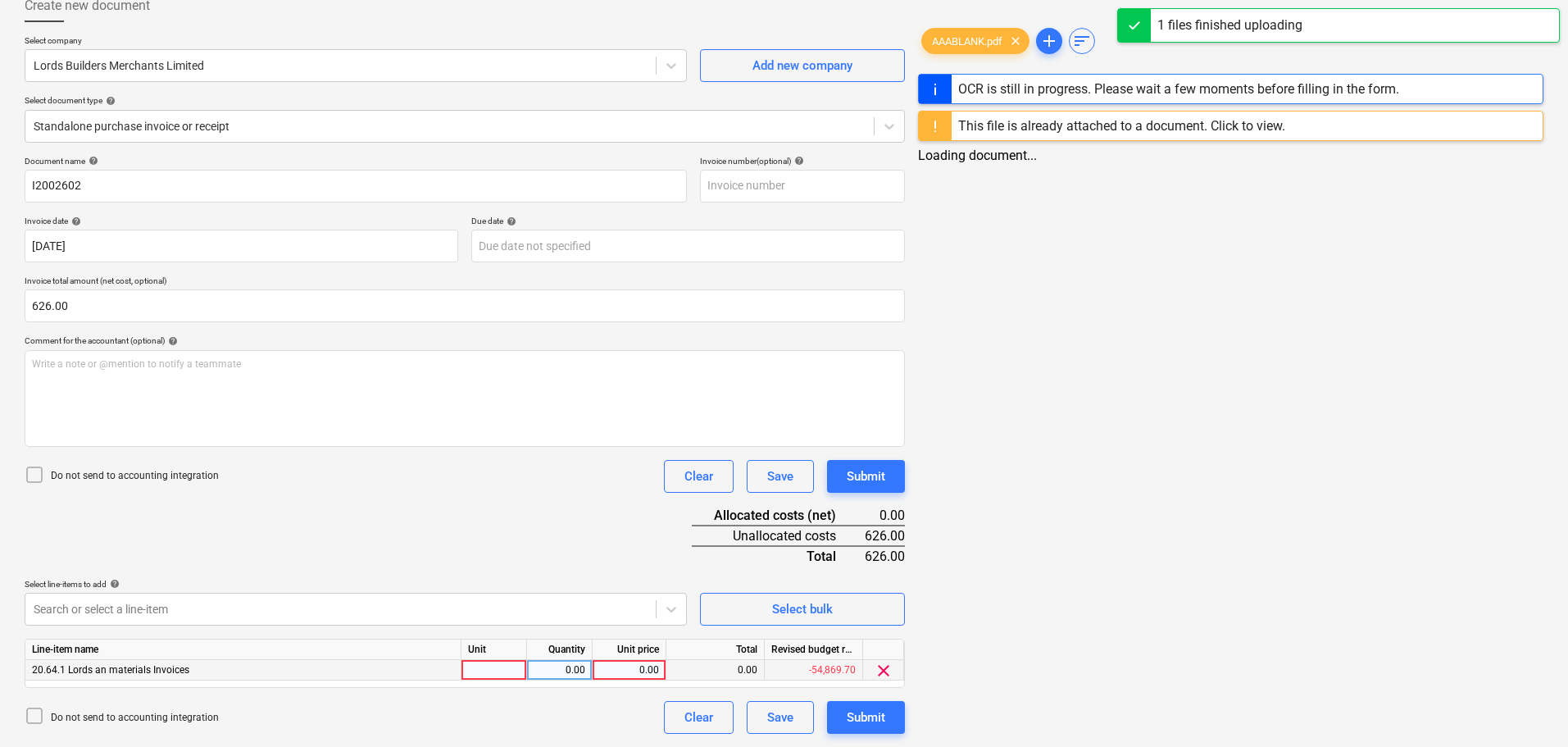
click at [639, 664] on div "0.00" at bounding box center [628, 670] width 60 height 21
type input "626"
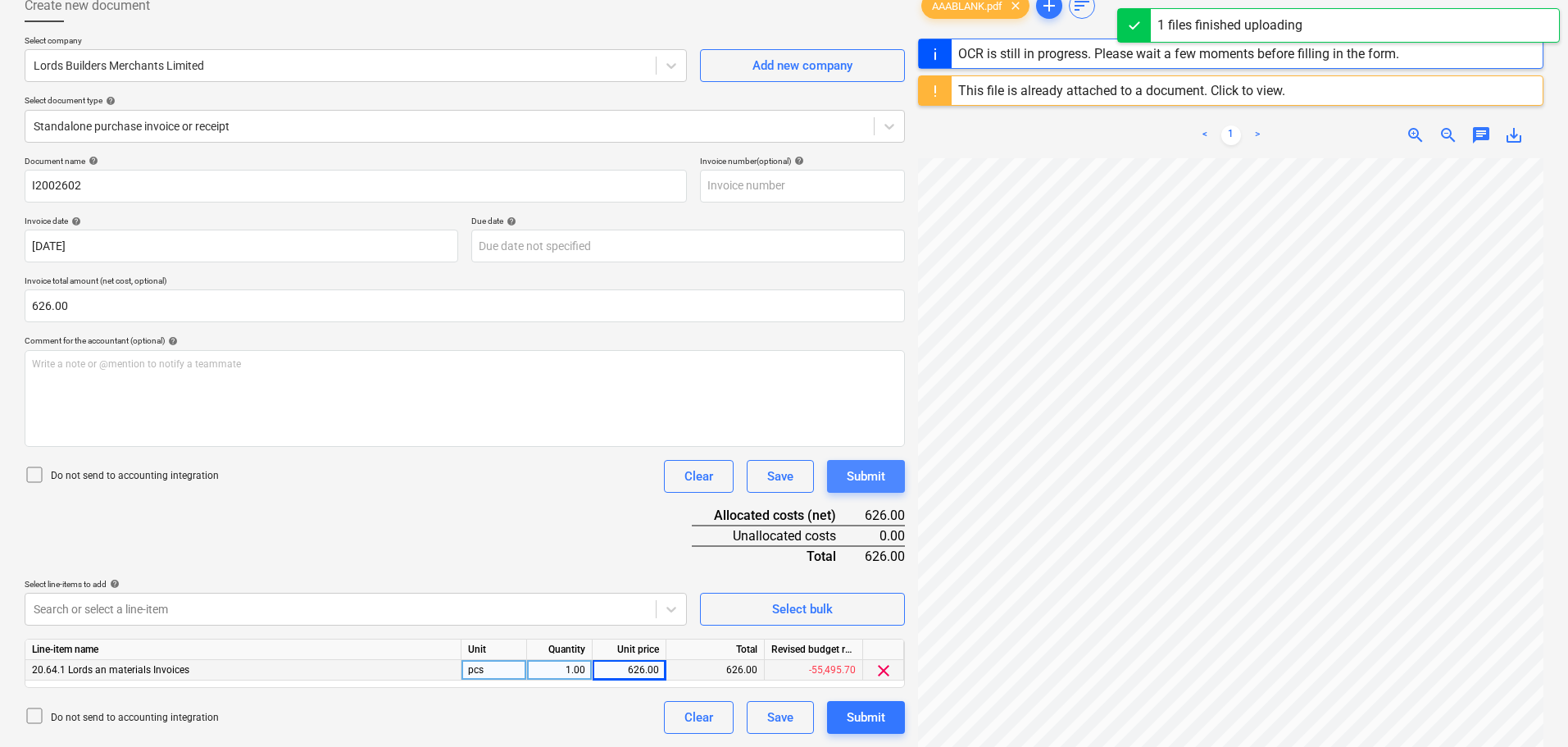
click at [875, 482] on div "Submit" at bounding box center [865, 477] width 38 height 22
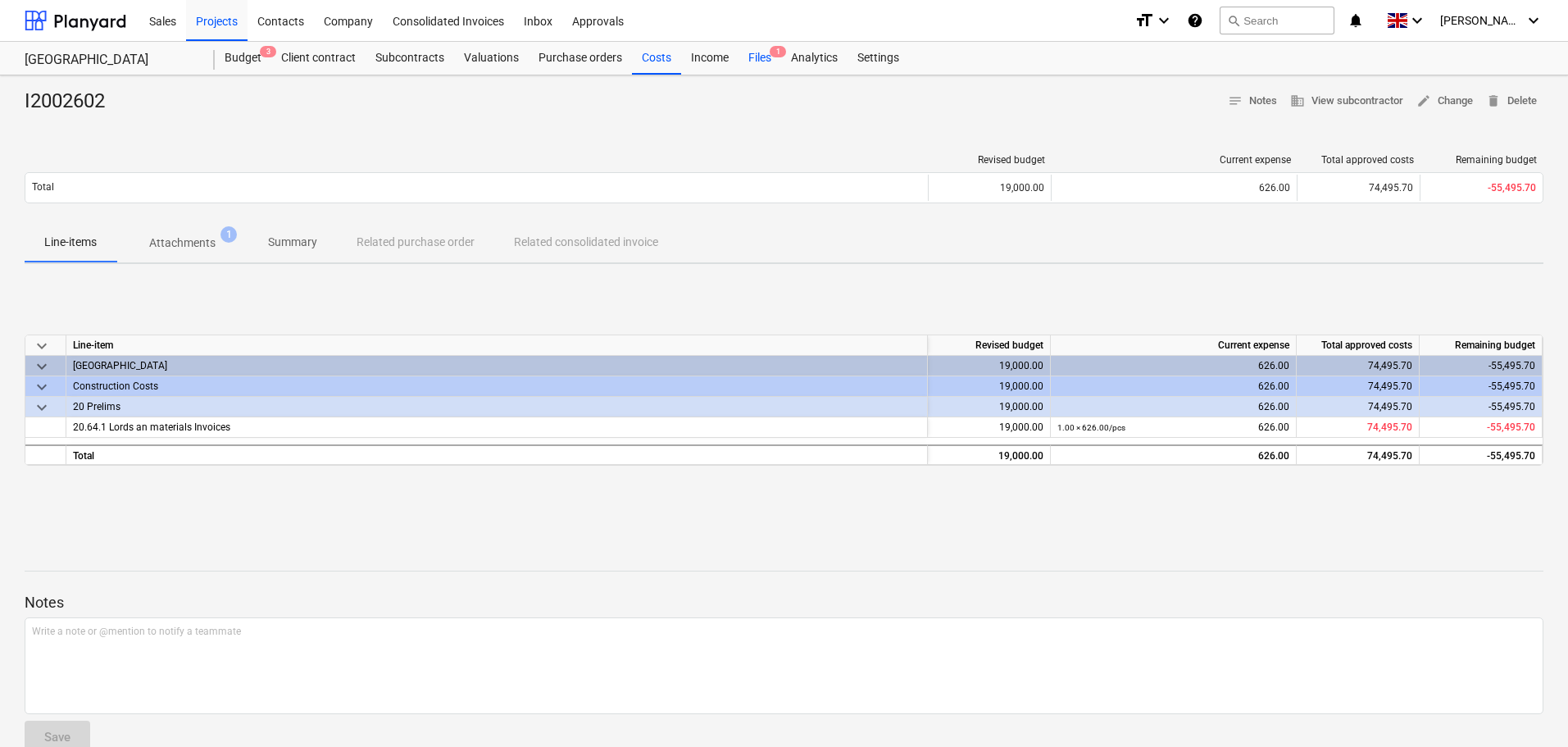
drag, startPoint x: 659, startPoint y: 51, endPoint x: 747, endPoint y: 62, distance: 88.7
click at [659, 51] on div "Costs" at bounding box center [657, 59] width 49 height 33
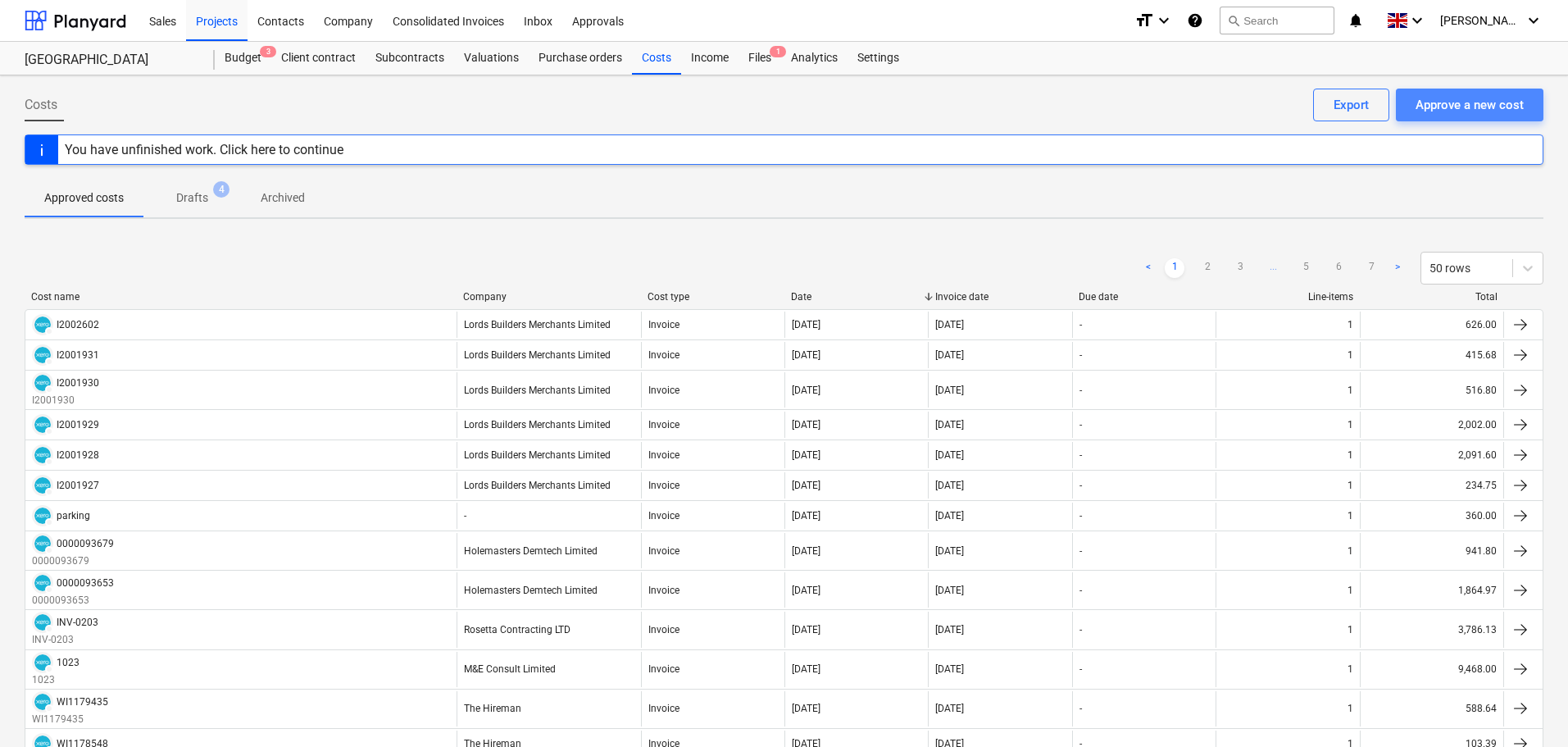
click at [1489, 113] on div "Approve a new cost" at bounding box center [1469, 105] width 109 height 22
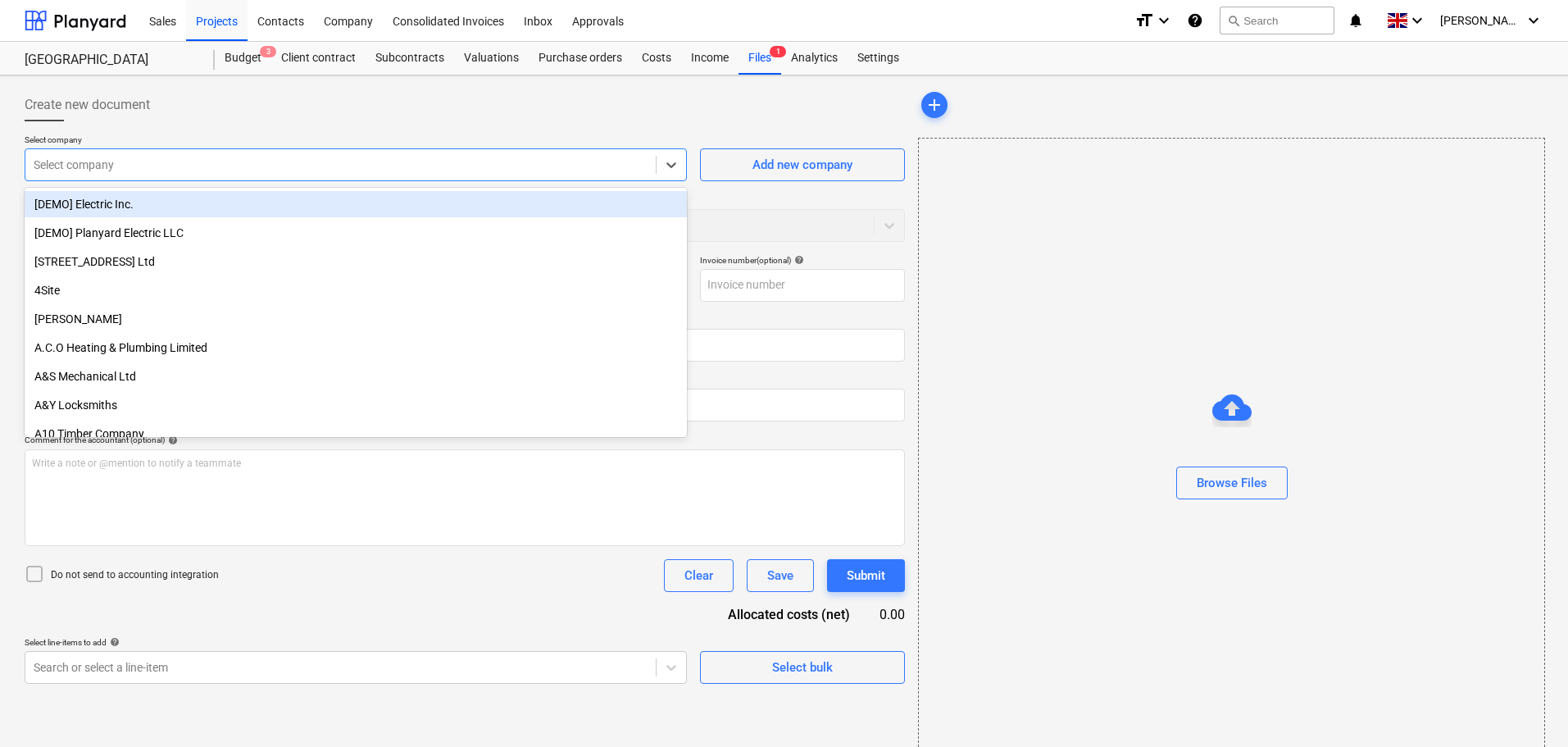
click at [272, 169] on div at bounding box center [340, 164] width 614 height 17
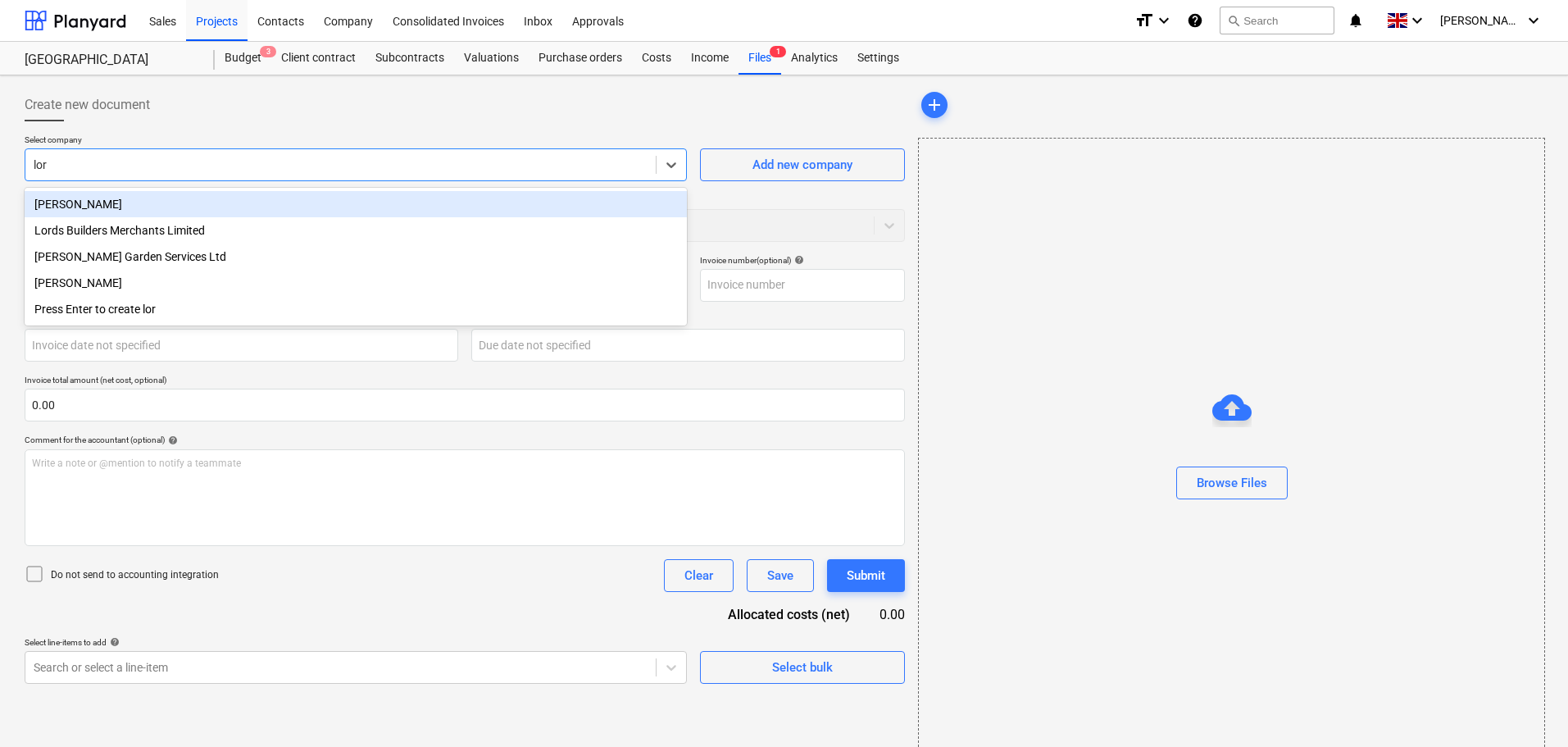
type input "lord"
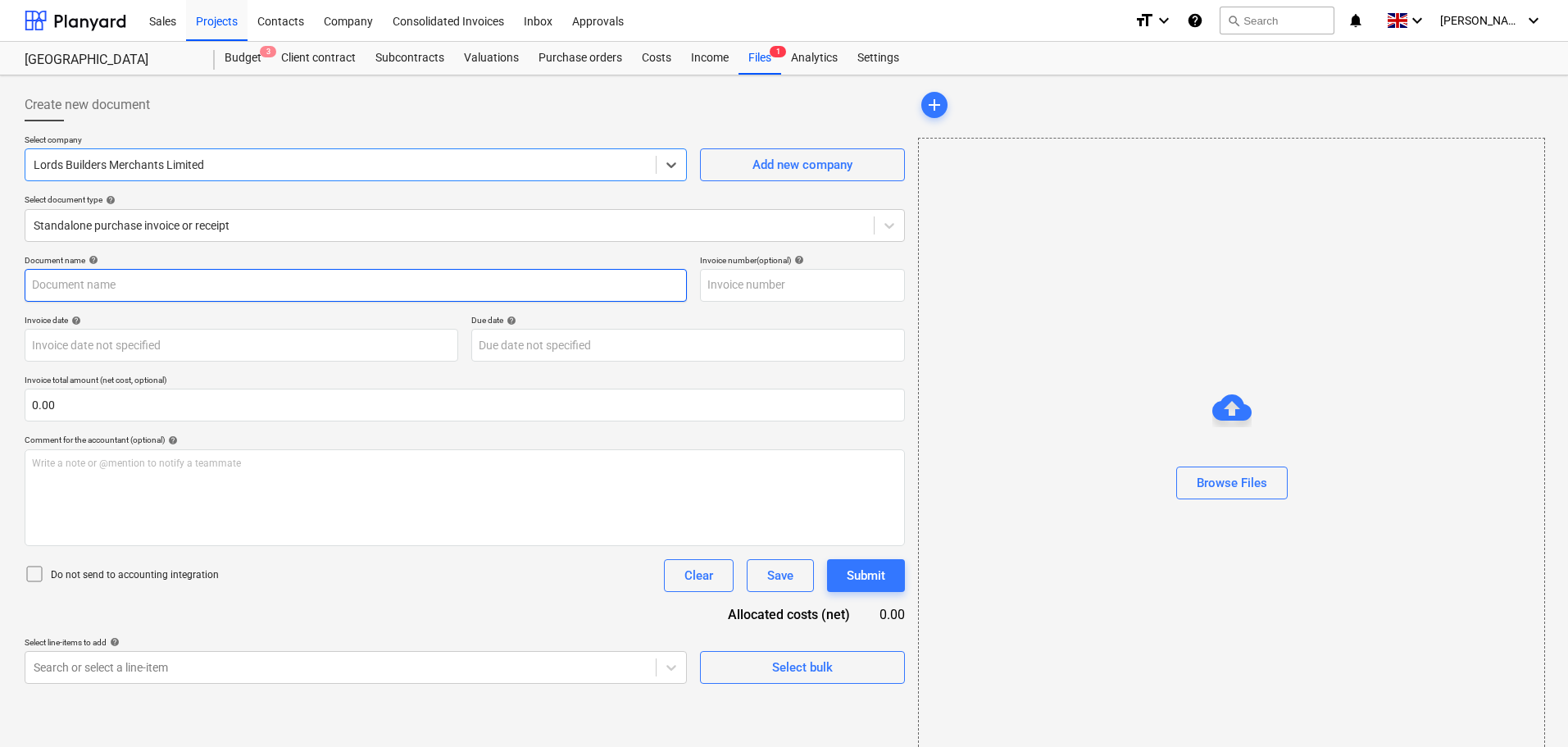
click at [241, 290] on input "text" at bounding box center [355, 286] width 663 height 33
paste input "I2002604"
type input "I2002604"
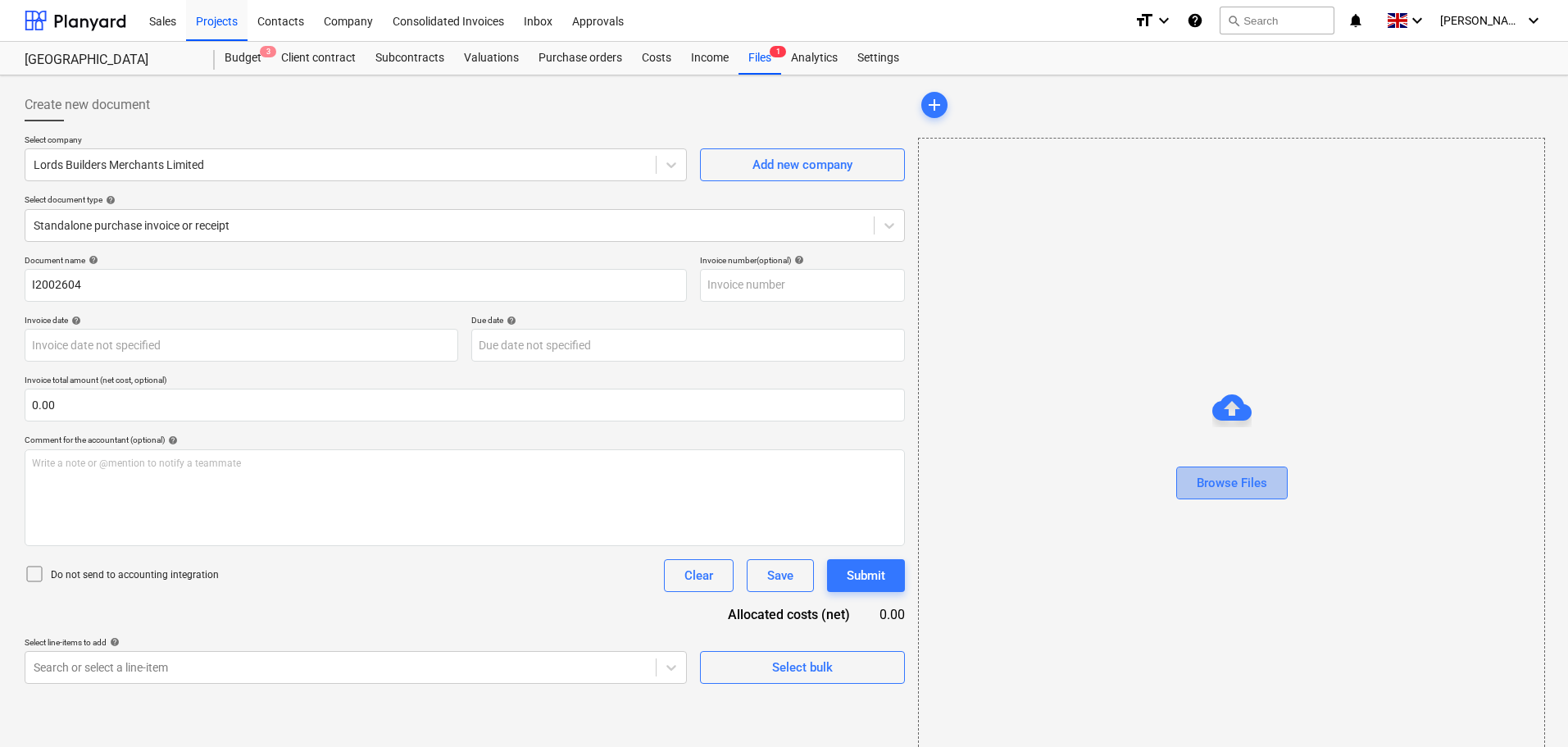
click at [1247, 488] on div "Browse Files" at bounding box center [1232, 483] width 70 height 22
click at [59, 406] on input "text" at bounding box center [465, 405] width 881 height 33
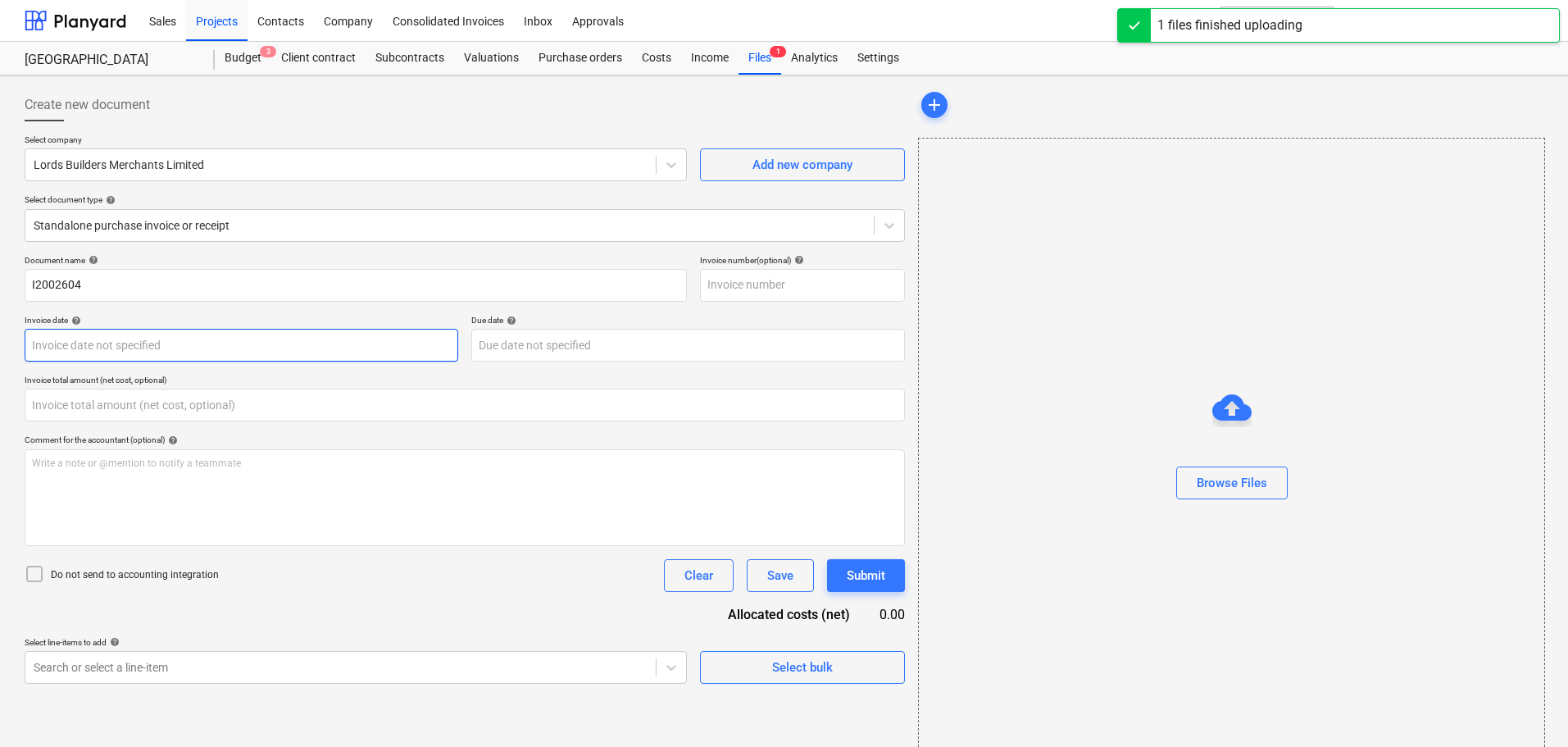
type input "0.00"
click at [93, 351] on body "Sales Projects Contacts Company Consolidated Invoices Inbox Approvals format_si…" at bounding box center [784, 373] width 1568 height 747
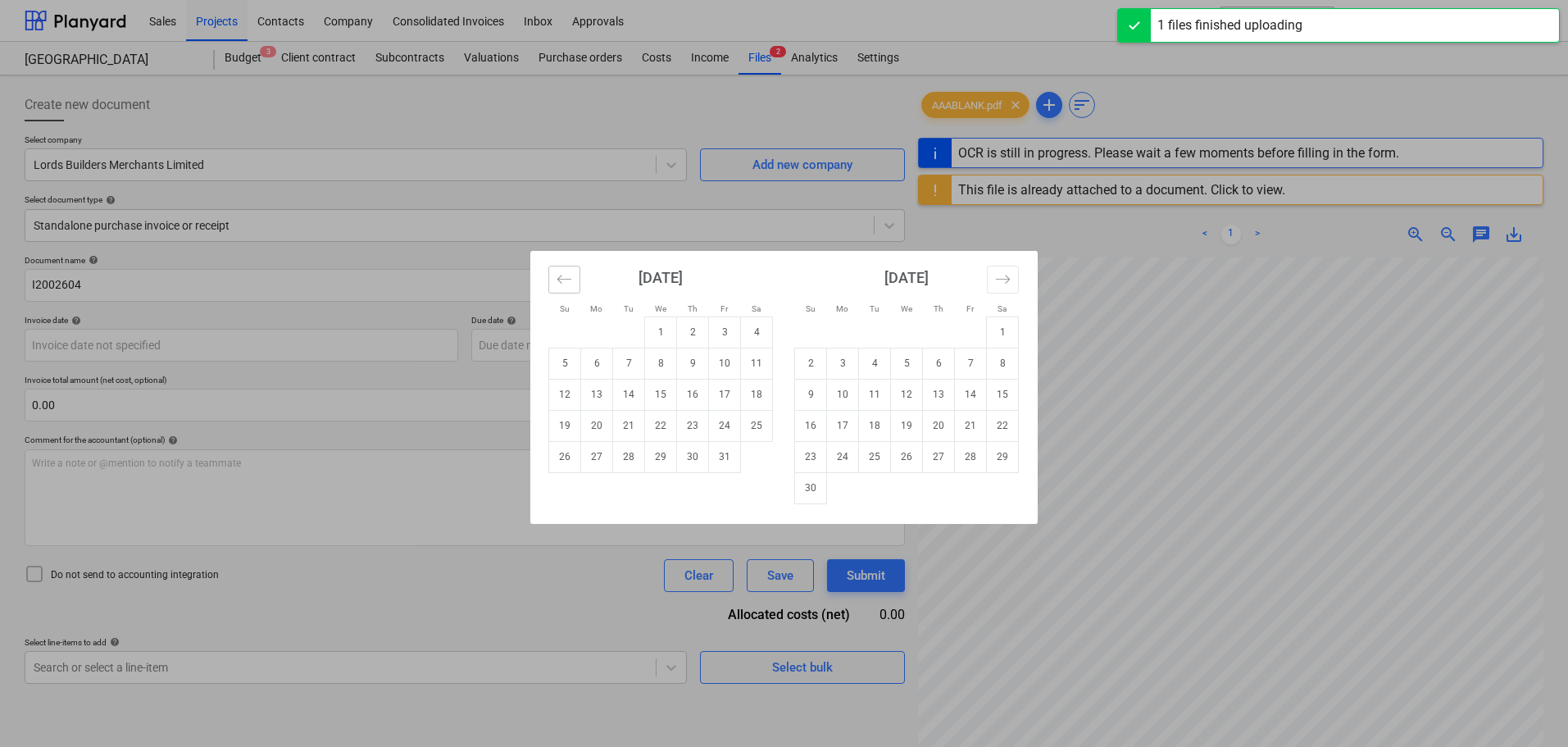
click at [571, 275] on icon "Move backward to switch to the previous month." at bounding box center [565, 279] width 16 height 16
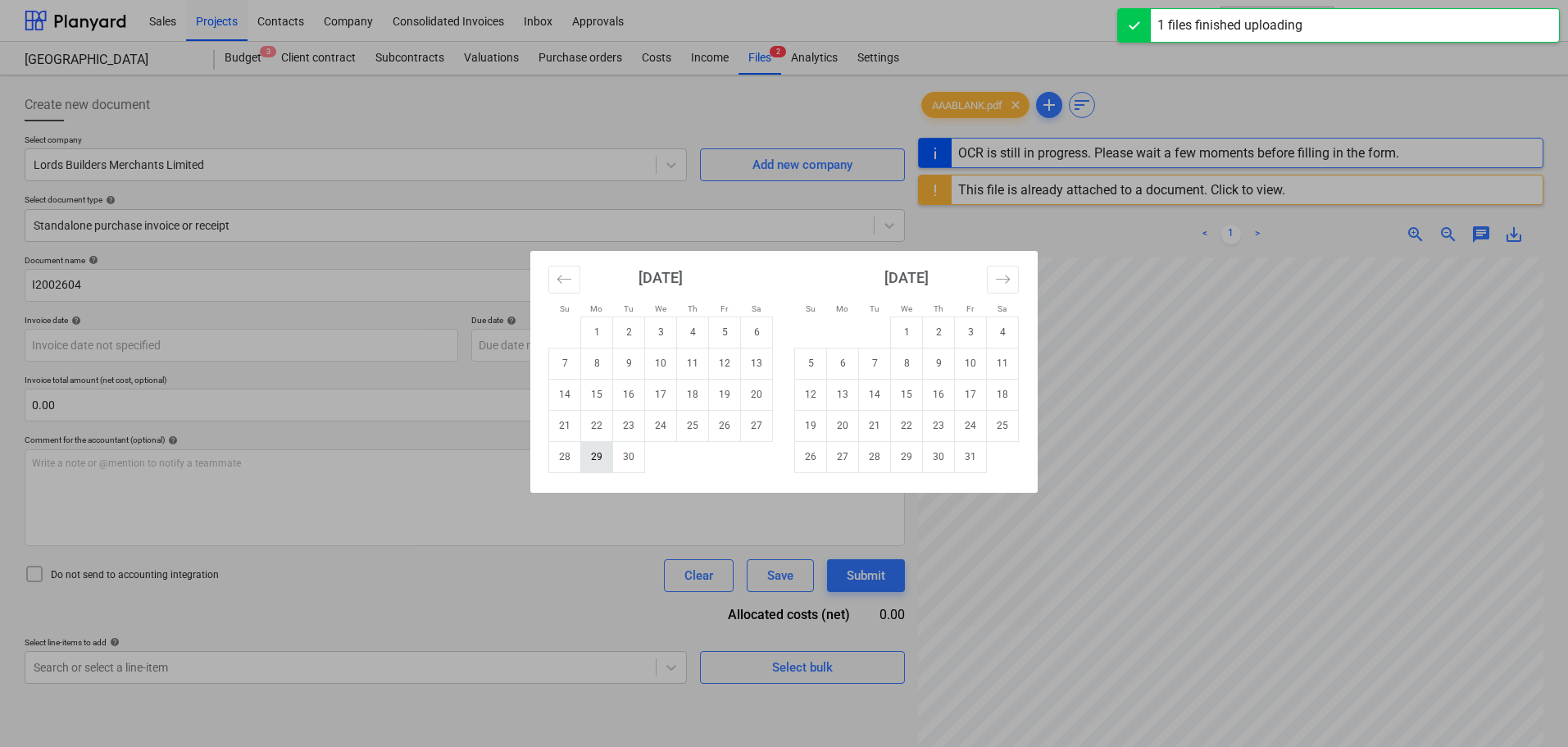
click at [593, 452] on td "29" at bounding box center [597, 457] width 32 height 31
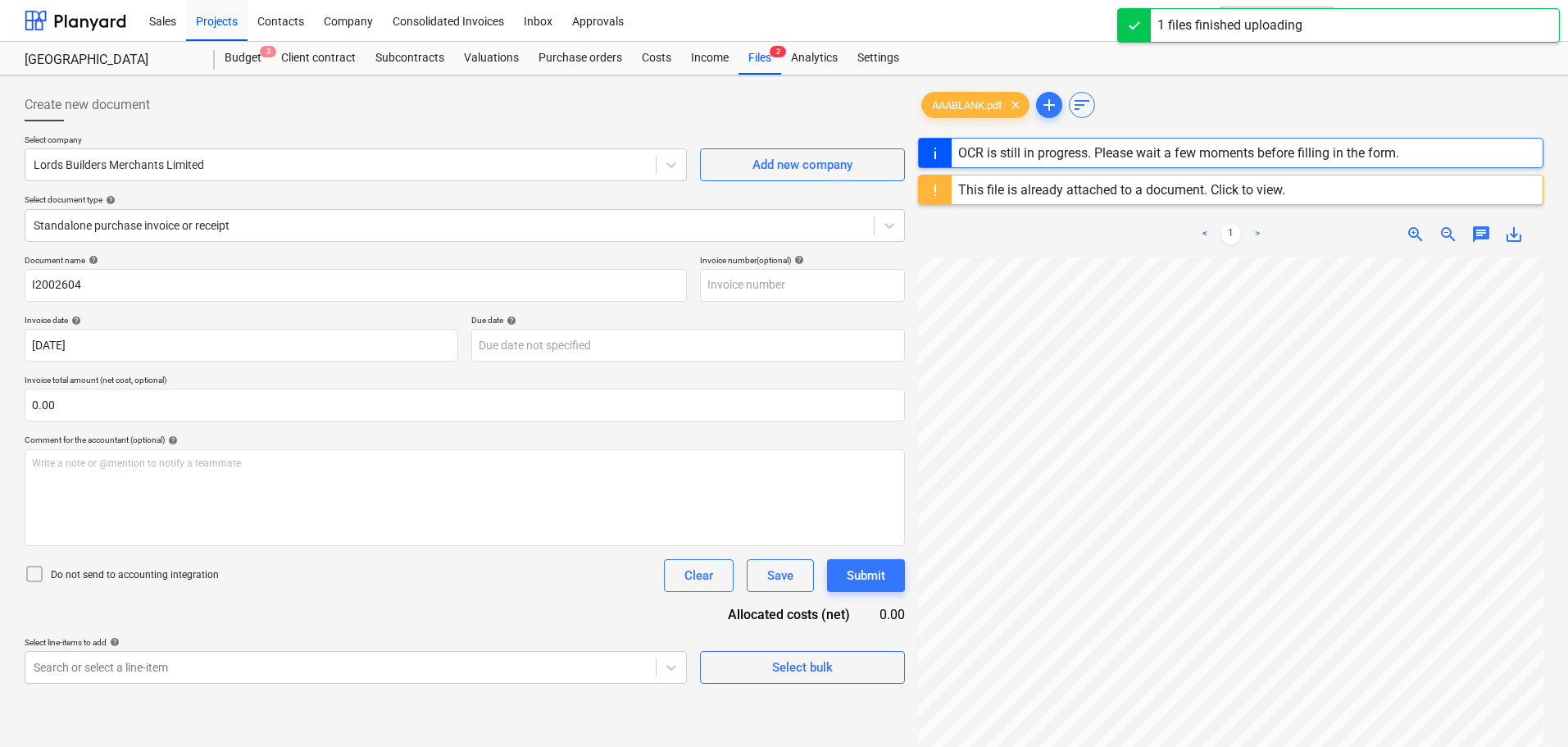
type input "[DATE]"
click at [332, 416] on input "text" at bounding box center [465, 405] width 881 height 33
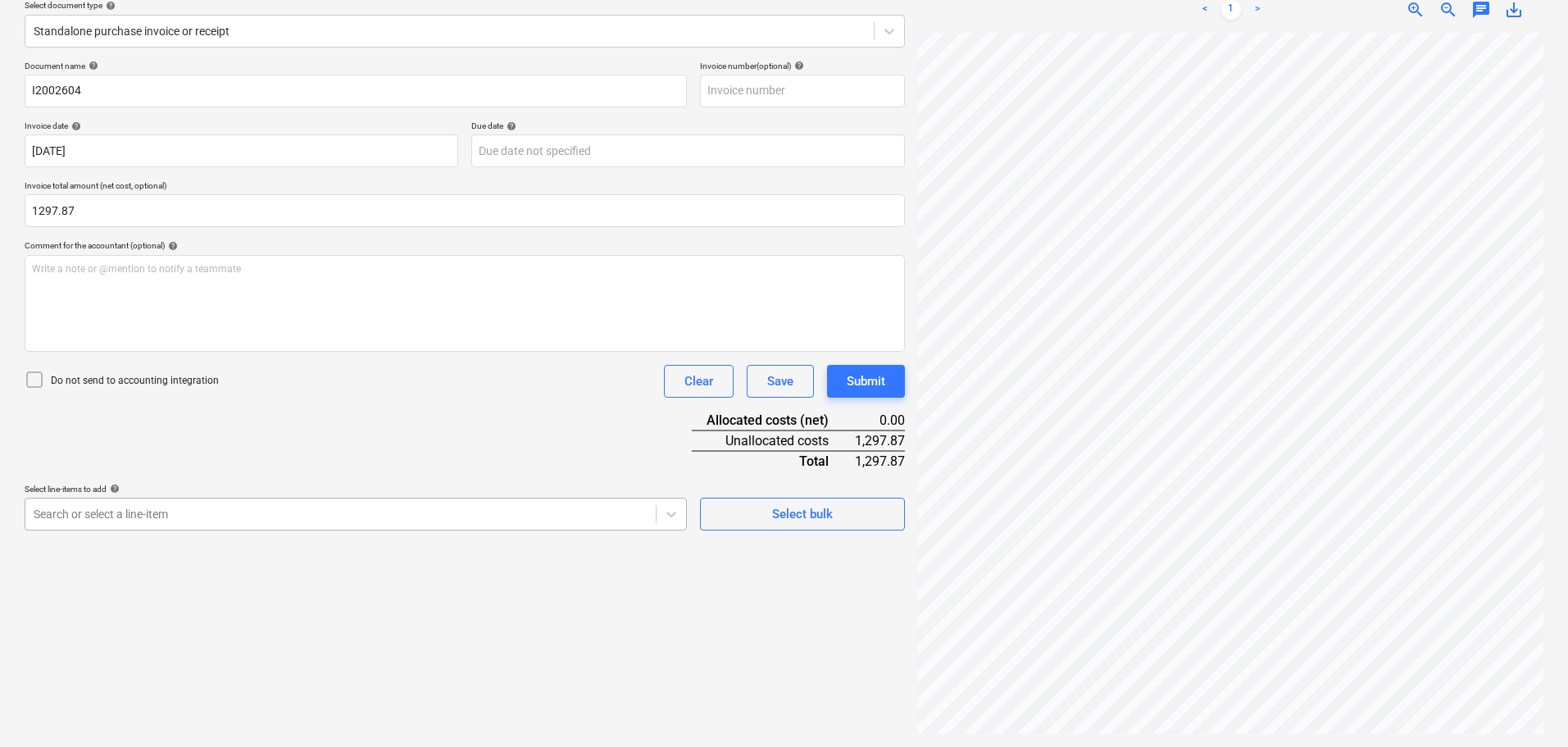
type input "1,297.87"
click at [566, 514] on body "Sales Projects Contacts Company Consolidated Invoices Inbox Approvals format_si…" at bounding box center [784, 178] width 1568 height 747
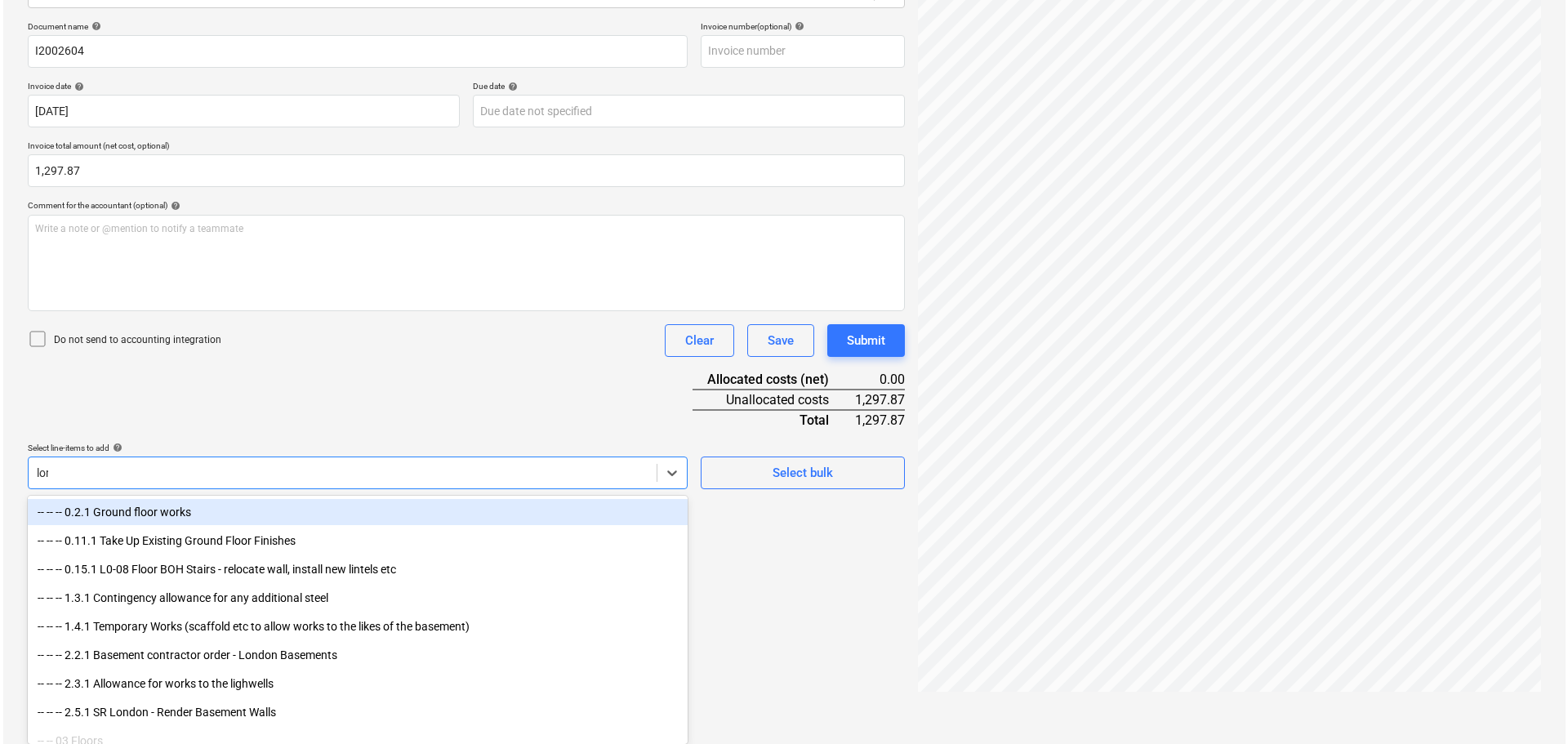
scroll to position [194, 0]
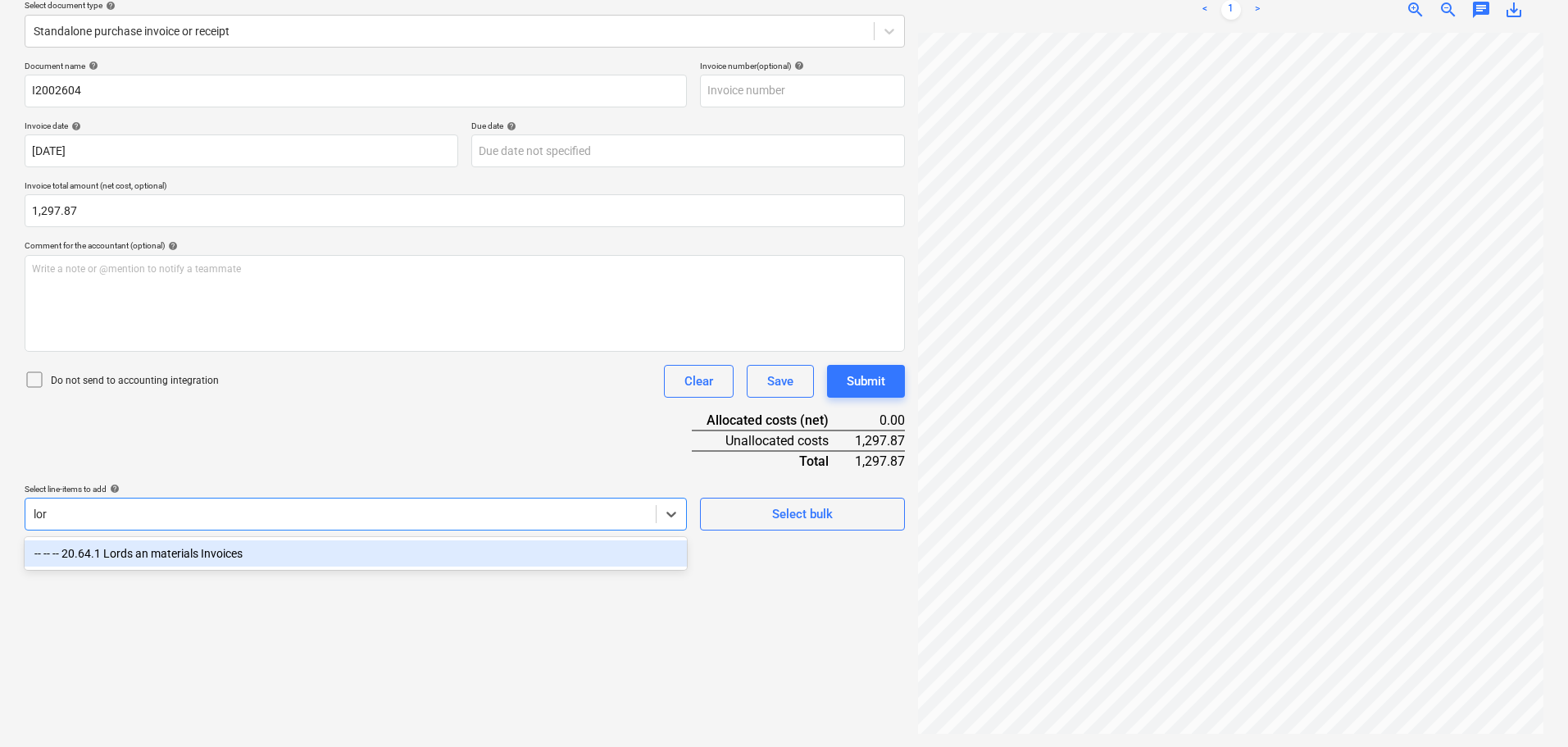
type input "lord"
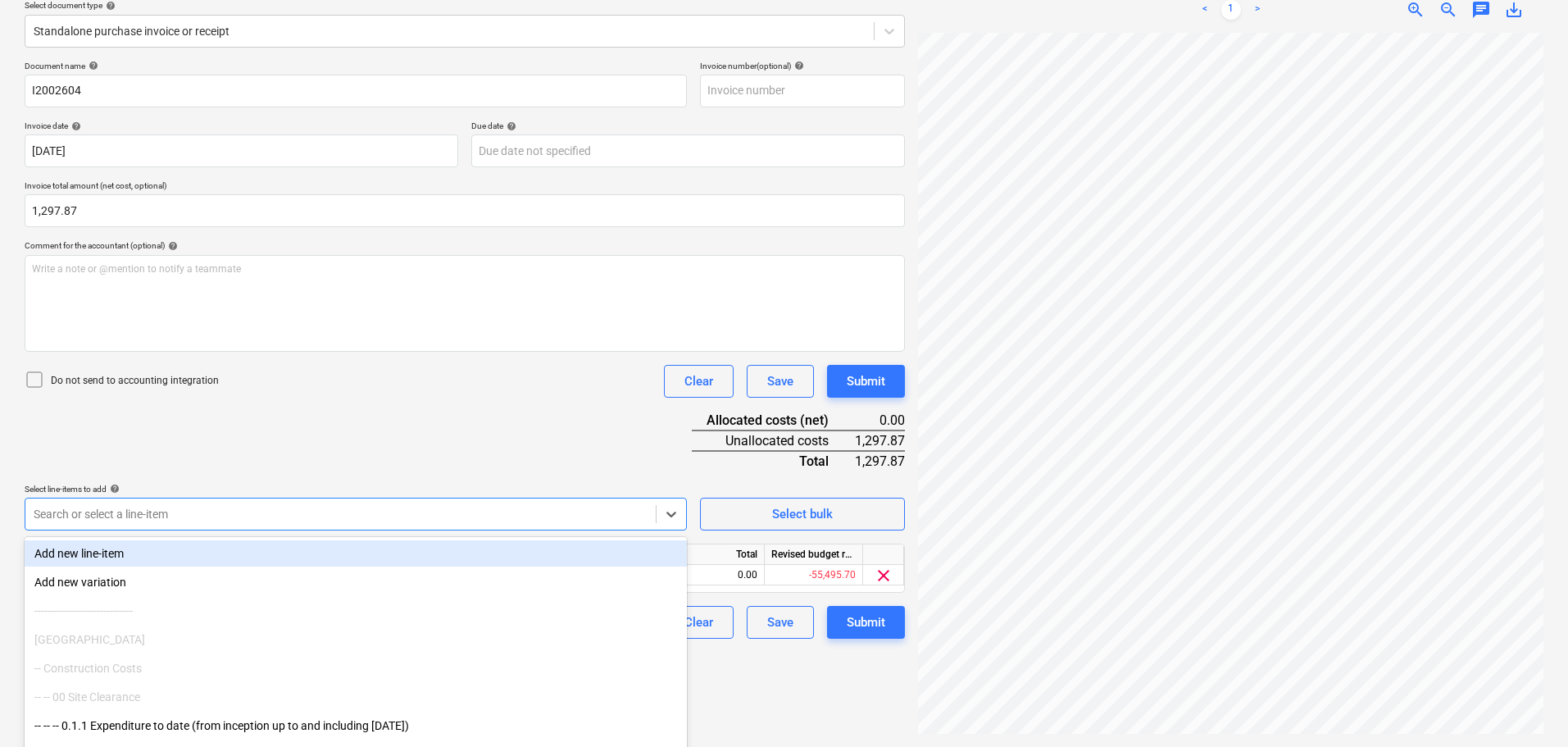
drag, startPoint x: 580, startPoint y: 485, endPoint x: 672, endPoint y: 532, distance: 103.3
click at [584, 484] on div "Select line-items to add help" at bounding box center [355, 489] width 663 height 11
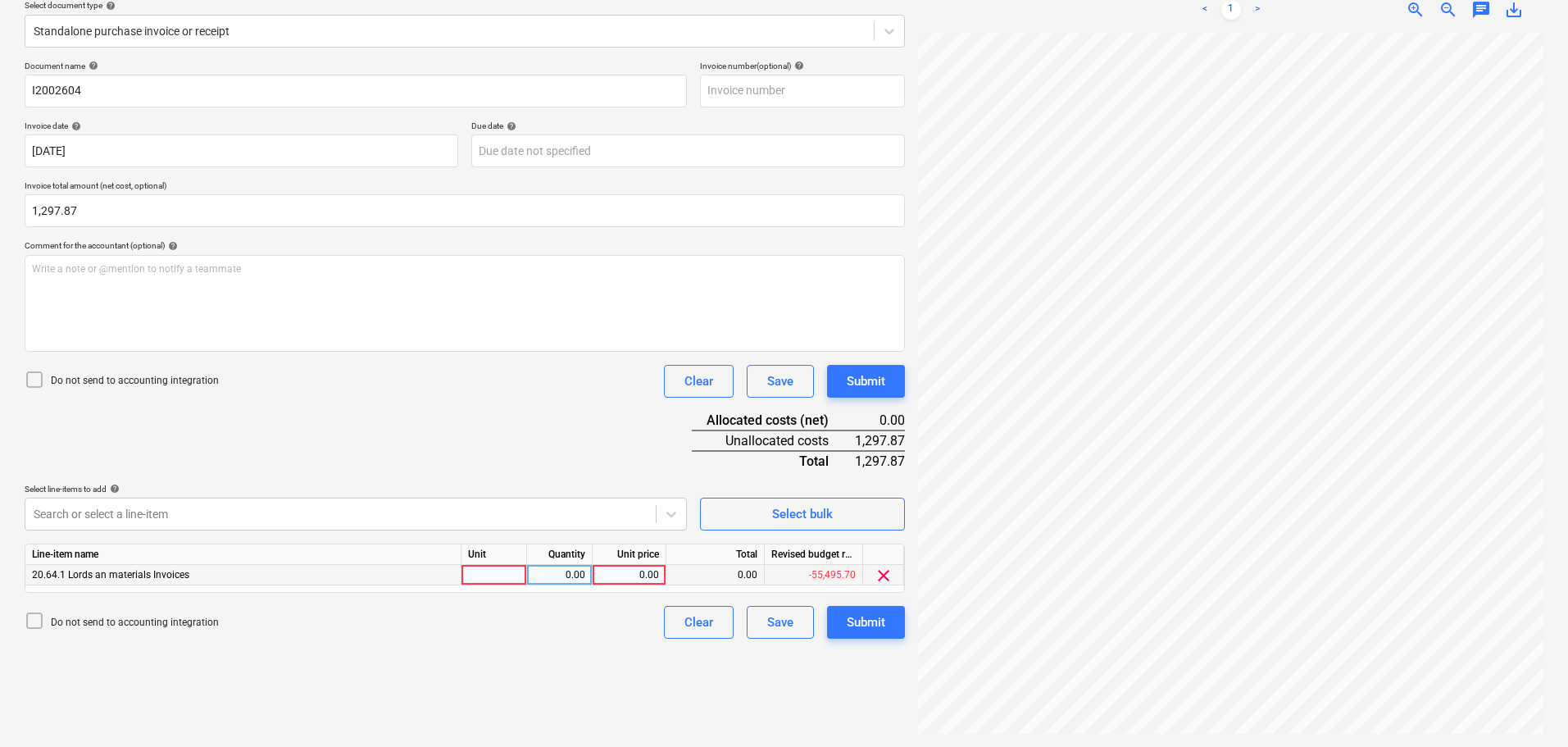
click at [650, 572] on div "0.00" at bounding box center [628, 575] width 60 height 21
type input "1297.87"
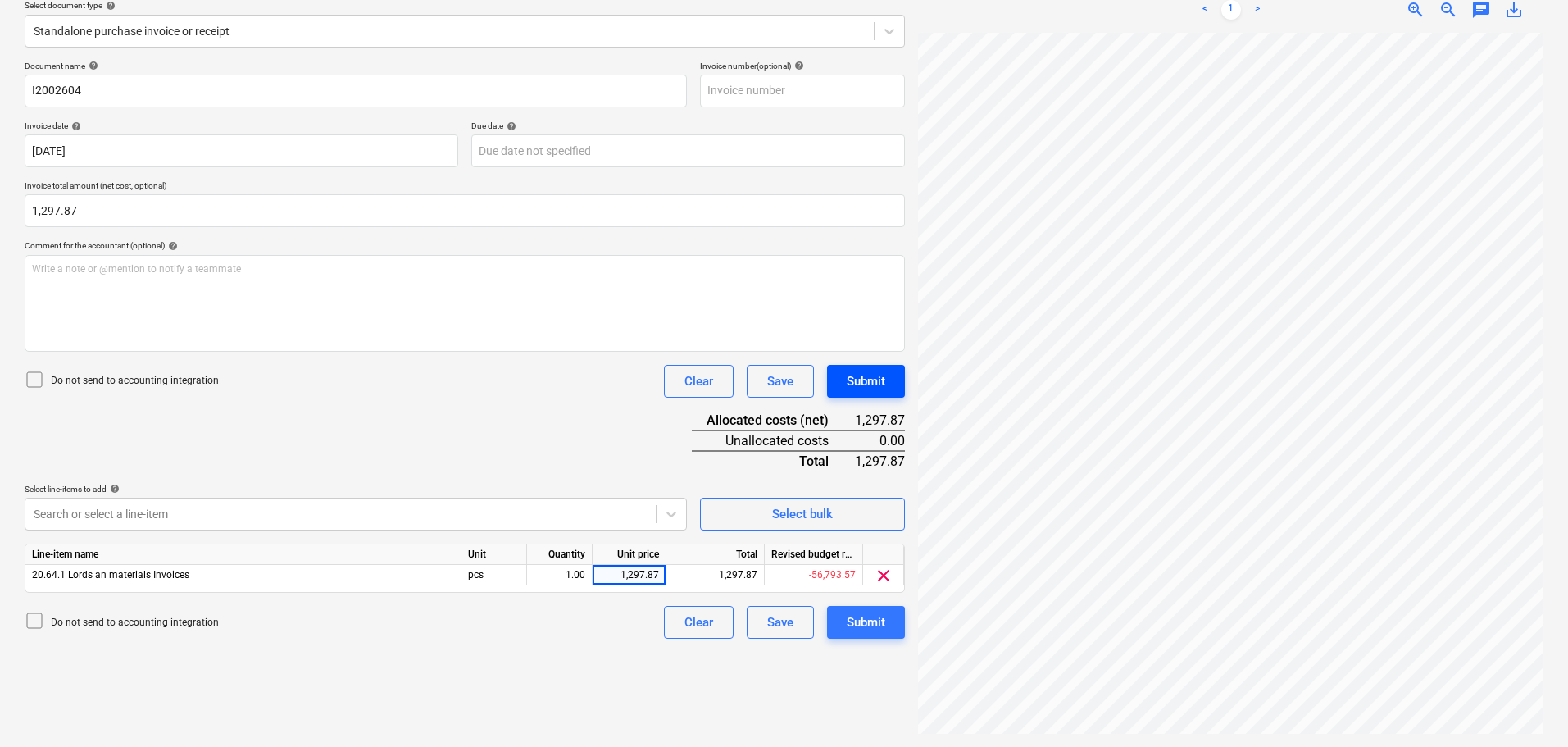
click at [853, 381] on div "Submit" at bounding box center [865, 382] width 38 height 22
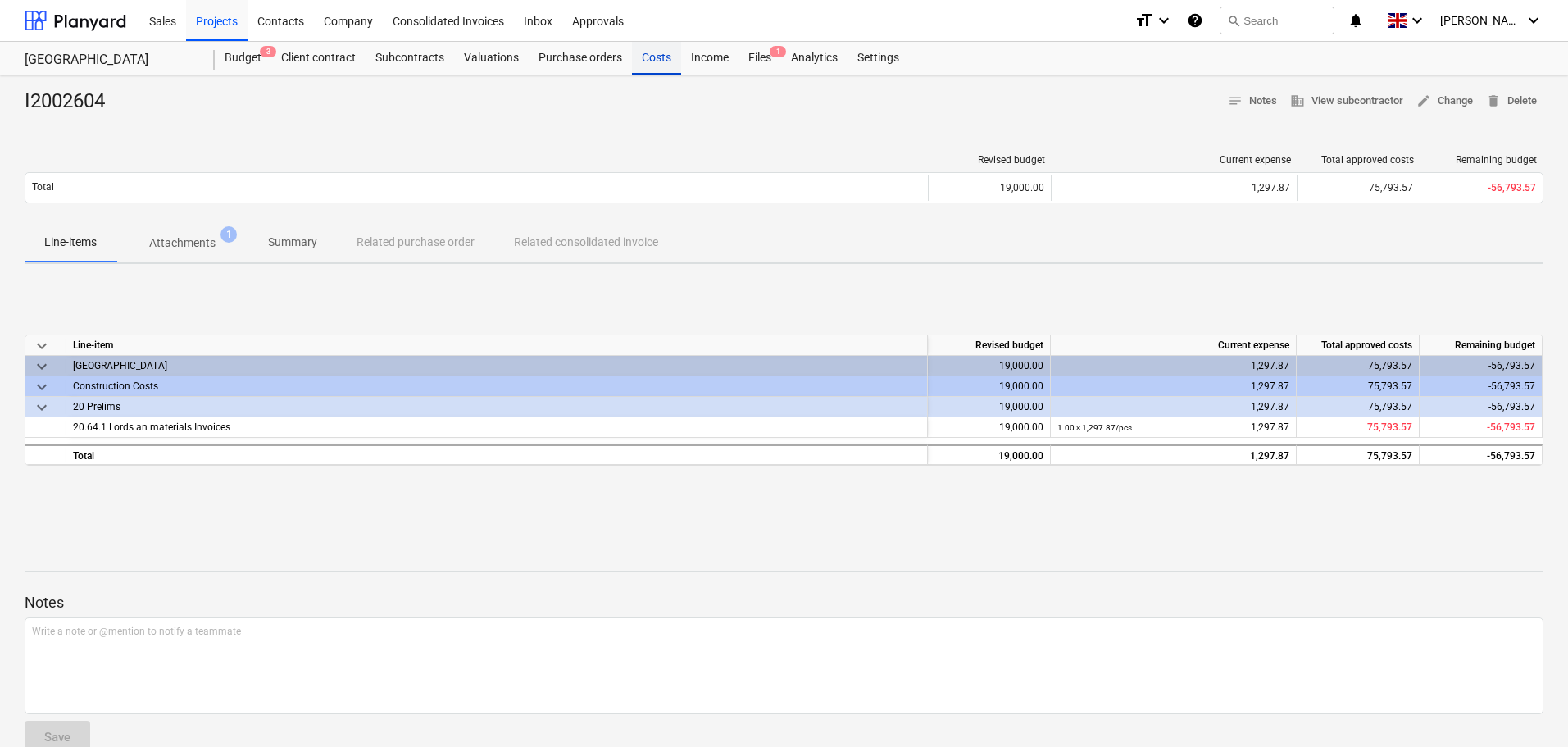
click at [653, 51] on div "Costs" at bounding box center [657, 59] width 49 height 33
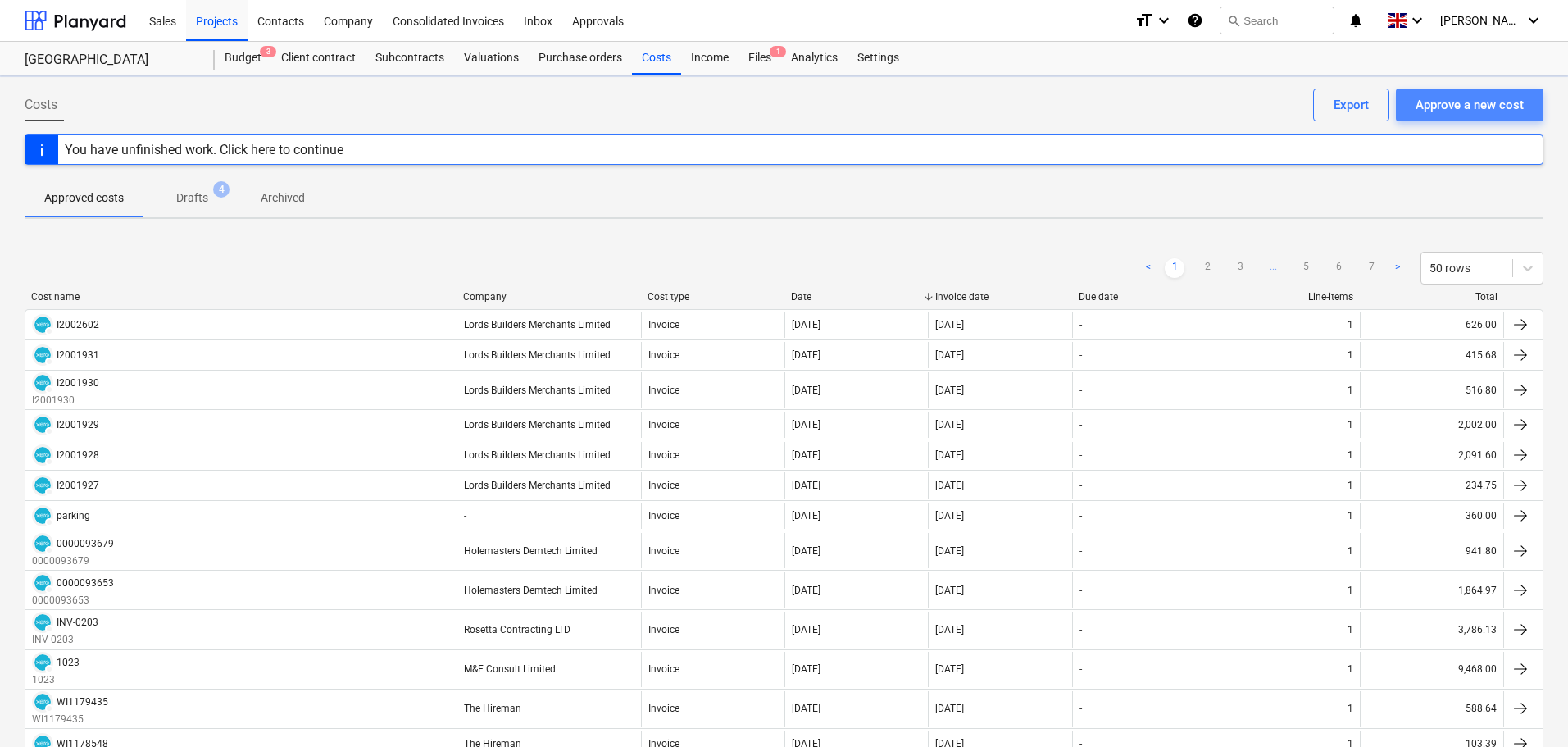
click at [1448, 102] on div "Approve a new cost" at bounding box center [1469, 105] width 109 height 22
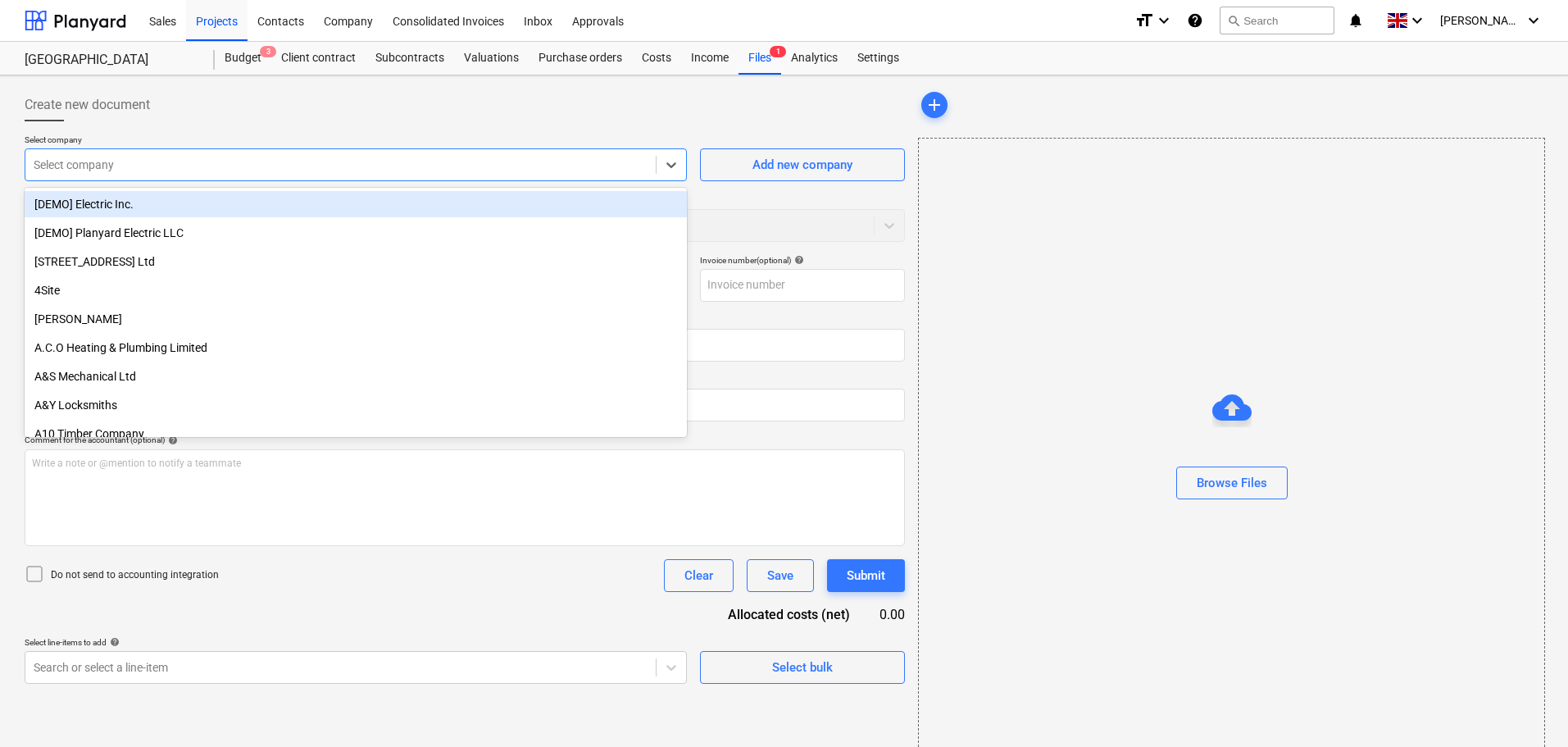
click at [168, 170] on div at bounding box center [340, 164] width 614 height 17
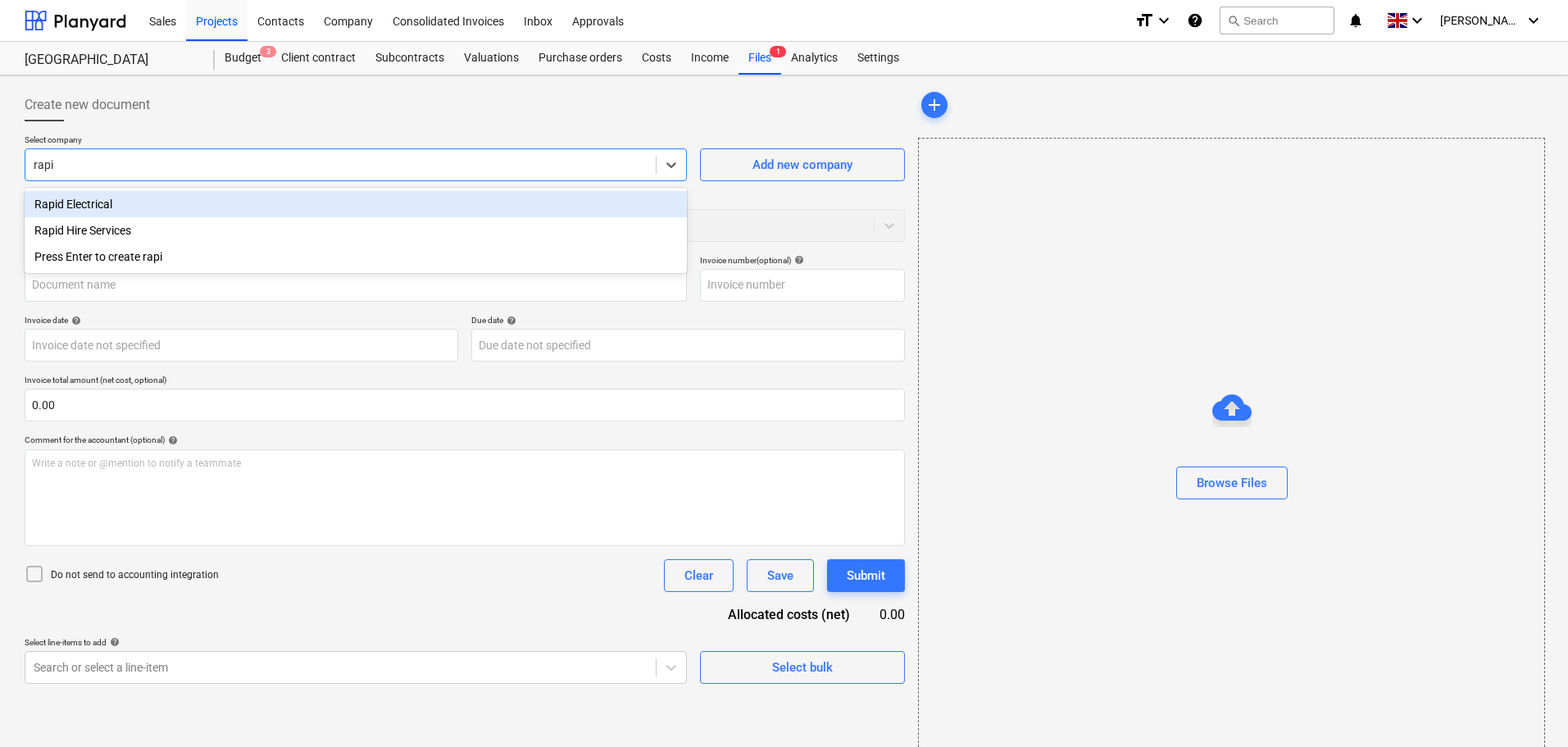
type input "rapid"
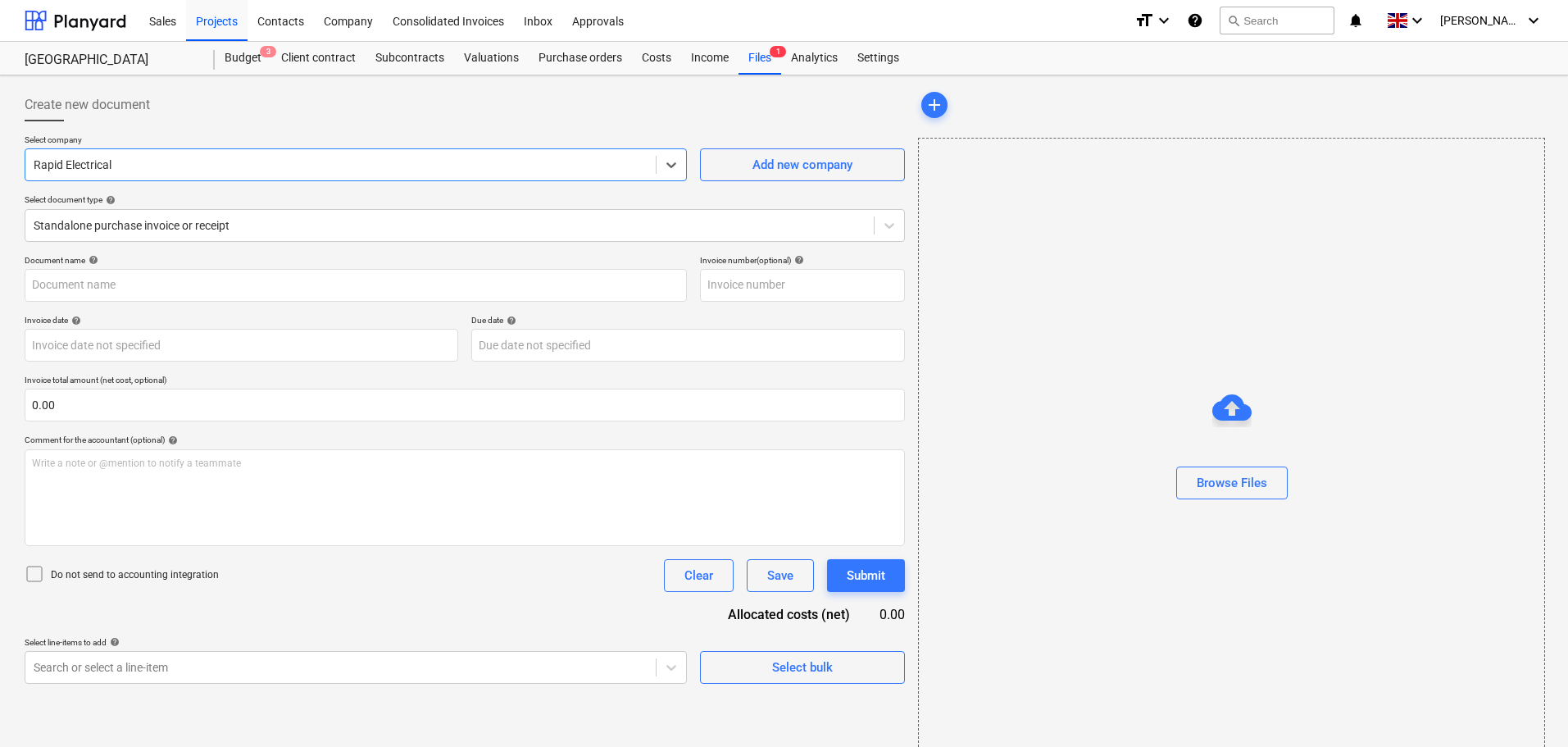
click at [173, 165] on div at bounding box center [340, 164] width 614 height 17
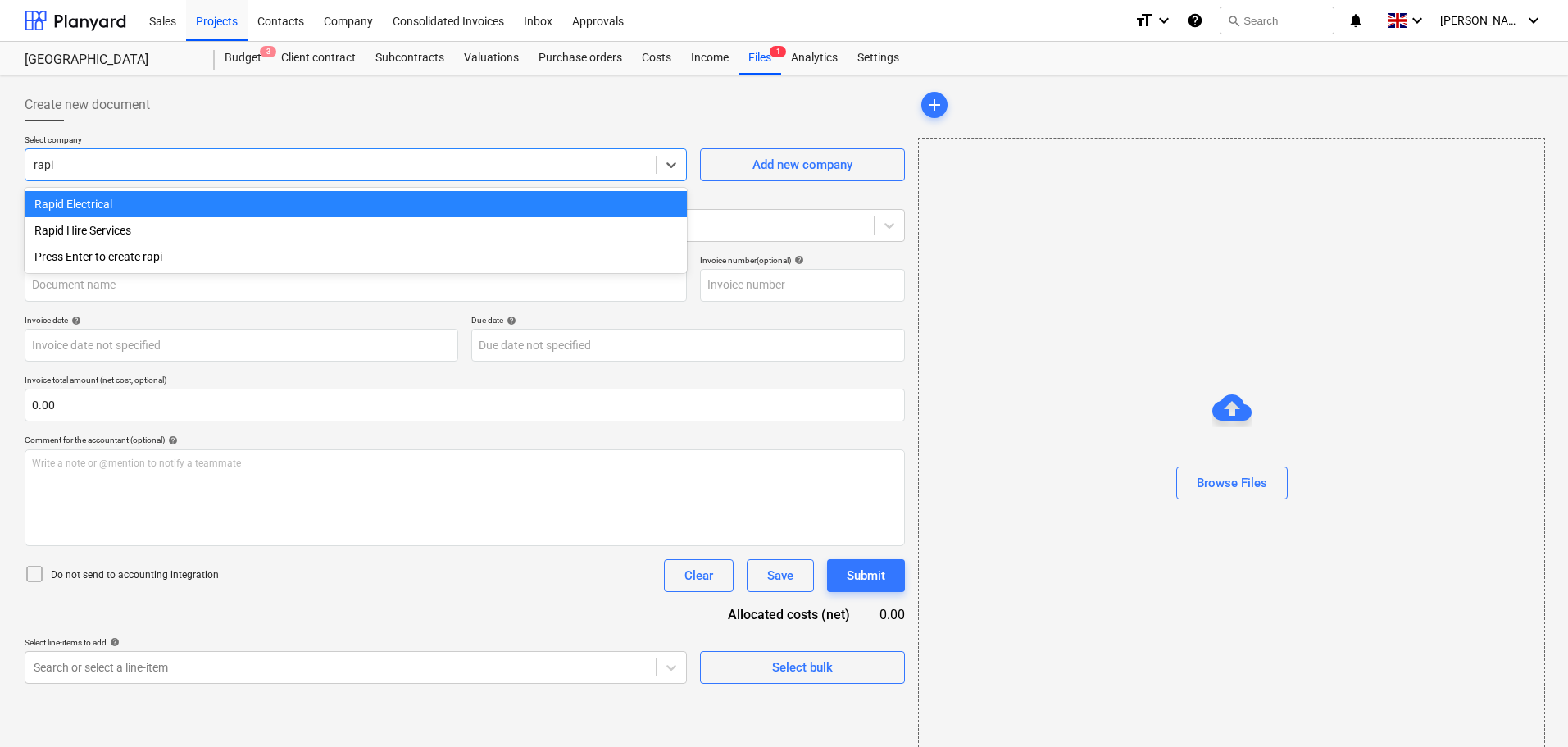
type input "rapid"
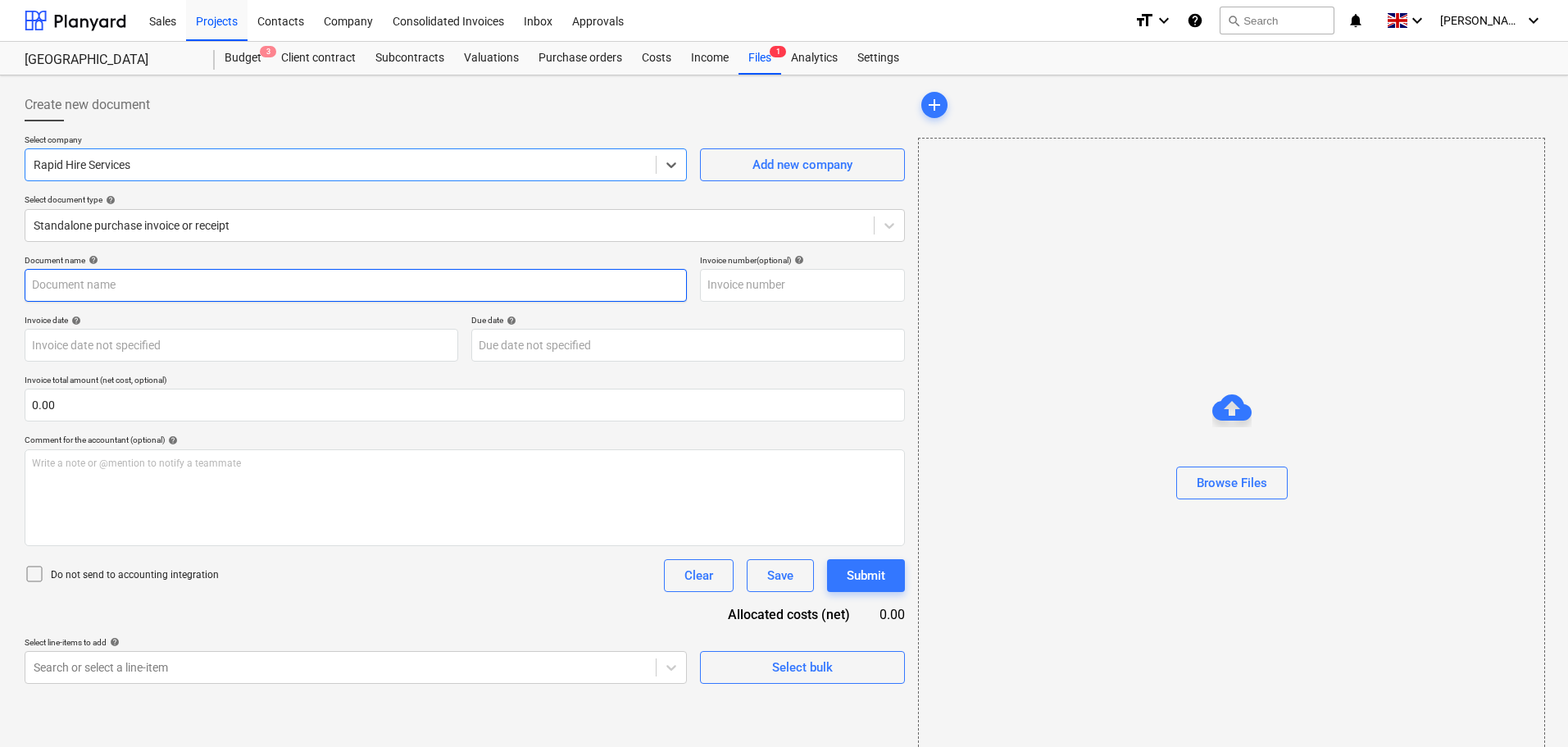
click at [128, 278] on input "text" at bounding box center [355, 286] width 663 height 33
paste input "180477"
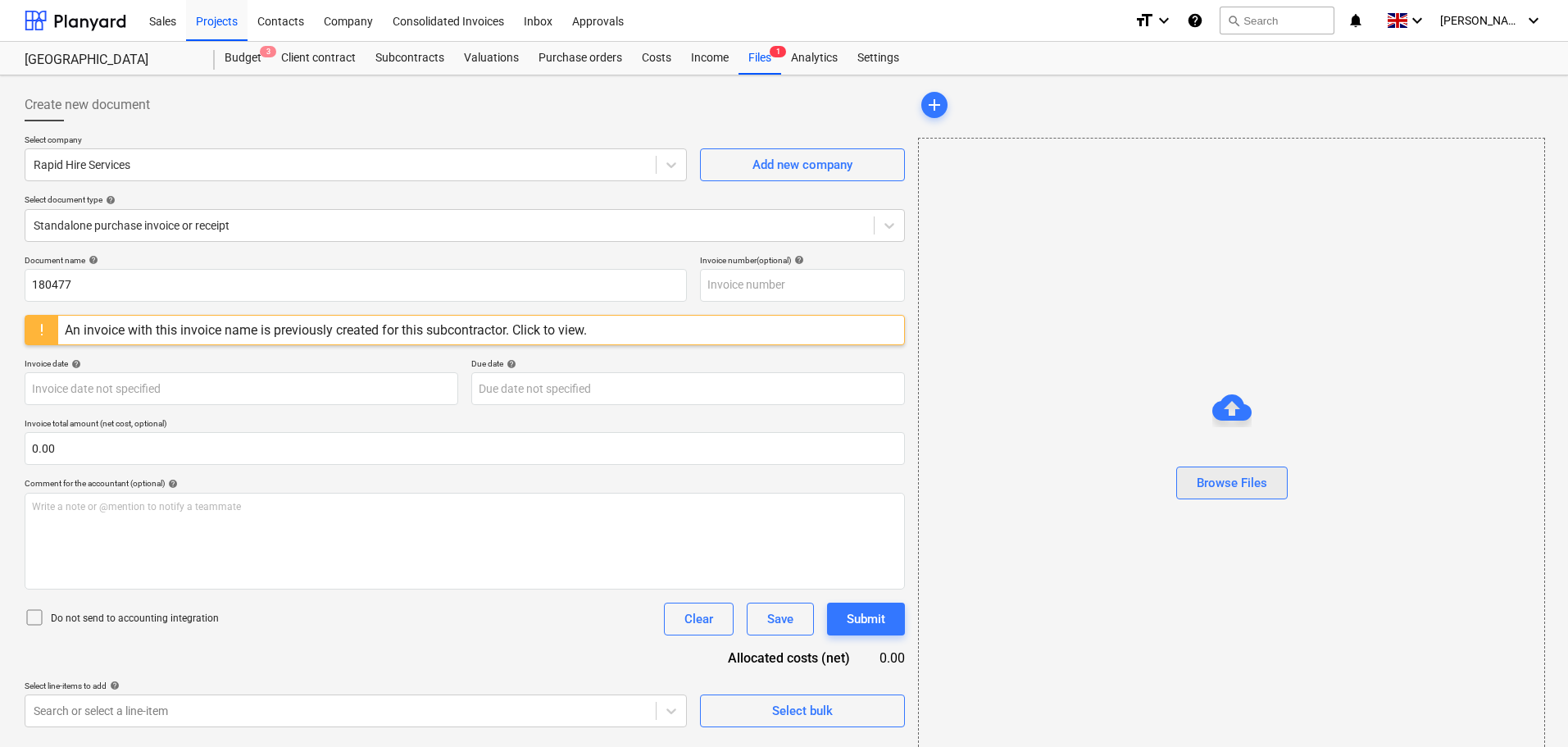
click at [1224, 484] on div "Browse Files" at bounding box center [1232, 483] width 70 height 22
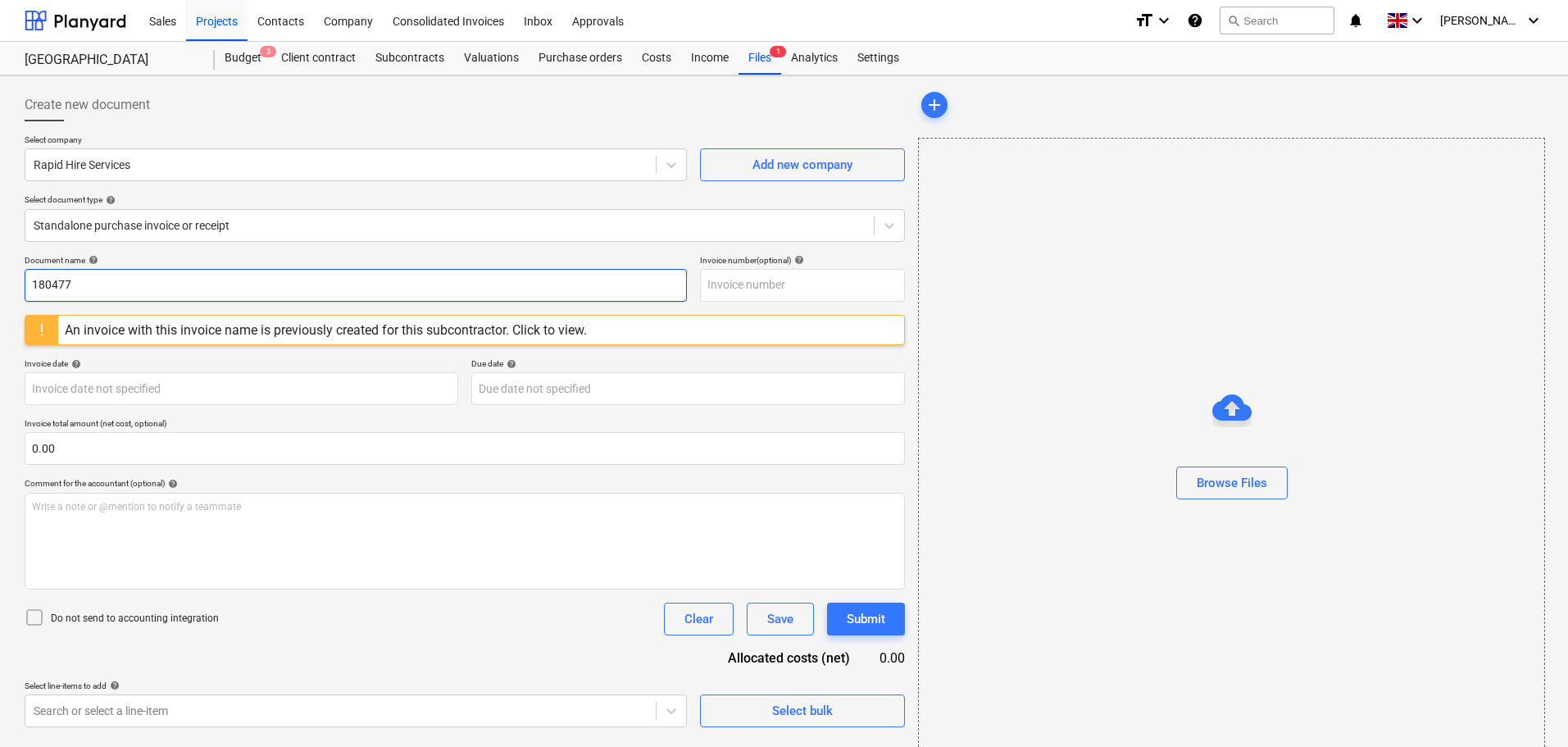
drag, startPoint x: 95, startPoint y: 284, endPoint x: -11, endPoint y: 285, distance: 106.0
click at [0, 285] on html "Sales Projects Contacts Company Consolidated Invoices Inbox Approvals format_si…" at bounding box center [784, 373] width 1568 height 747
paste input "6"
type input "180476"
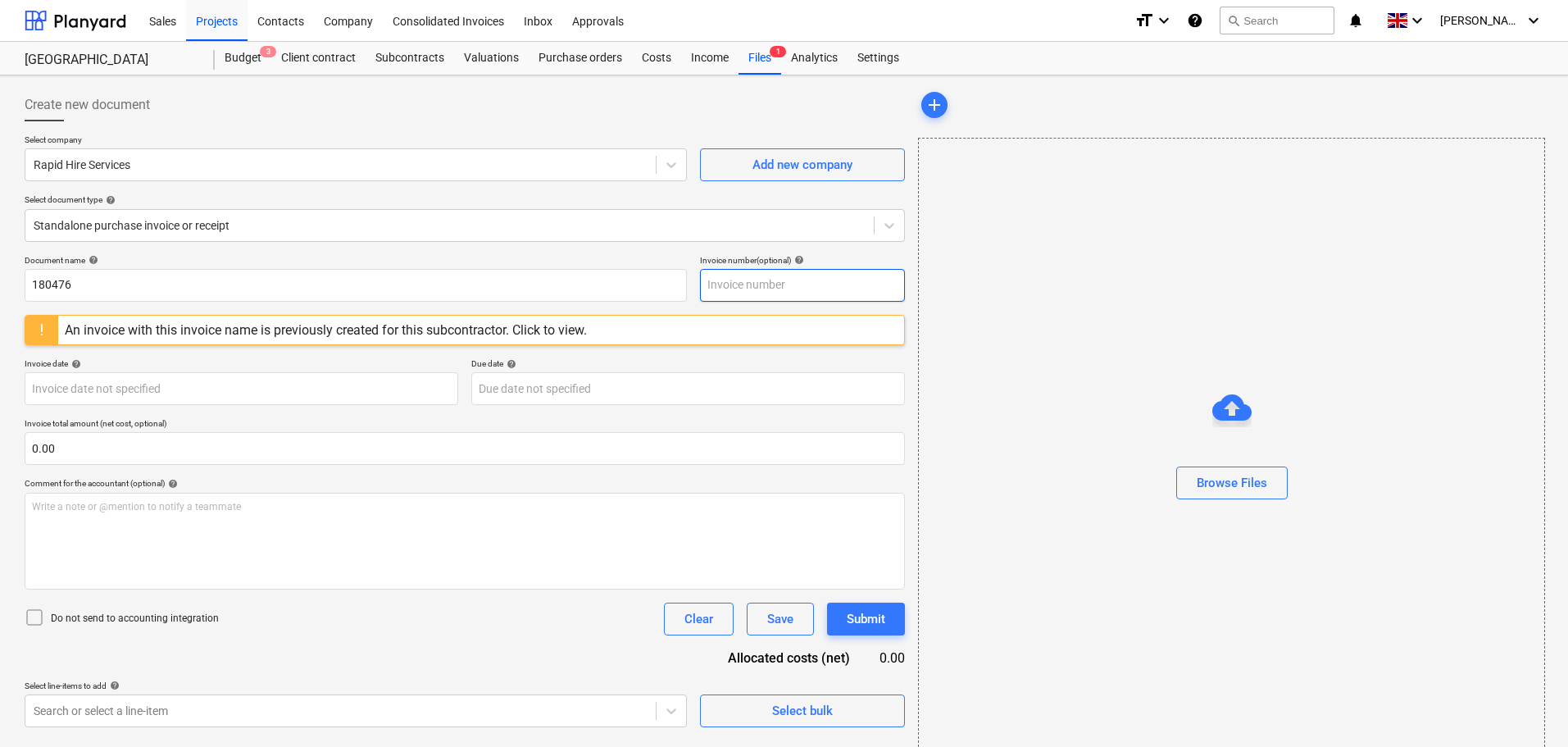
click at [755, 290] on input "text" at bounding box center [802, 286] width 205 height 33
drag, startPoint x: 507, startPoint y: 262, endPoint x: 922, endPoint y: 251, distance: 415.1
click at [509, 262] on div "Document name help" at bounding box center [355, 259] width 663 height 11
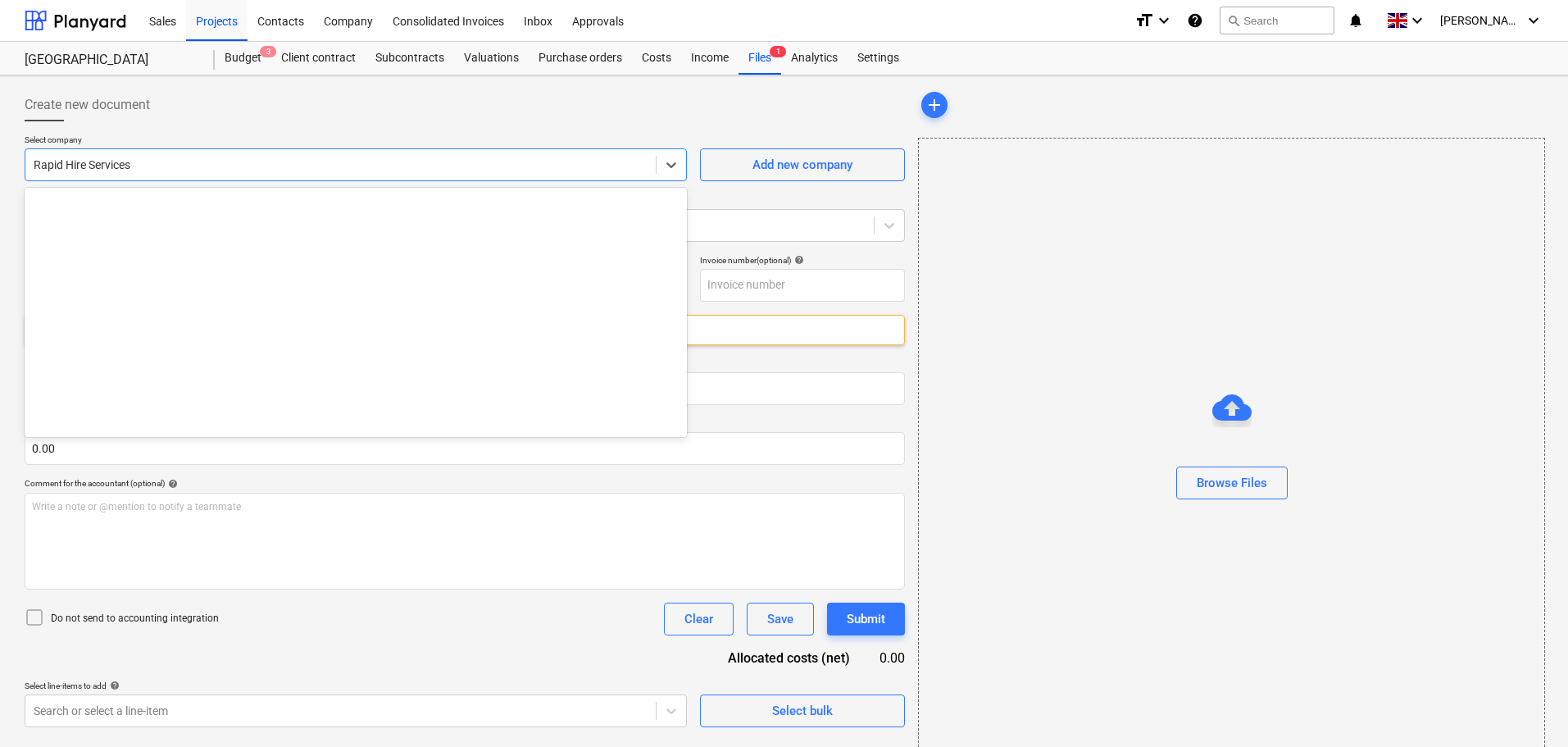
click at [117, 168] on div at bounding box center [340, 164] width 614 height 17
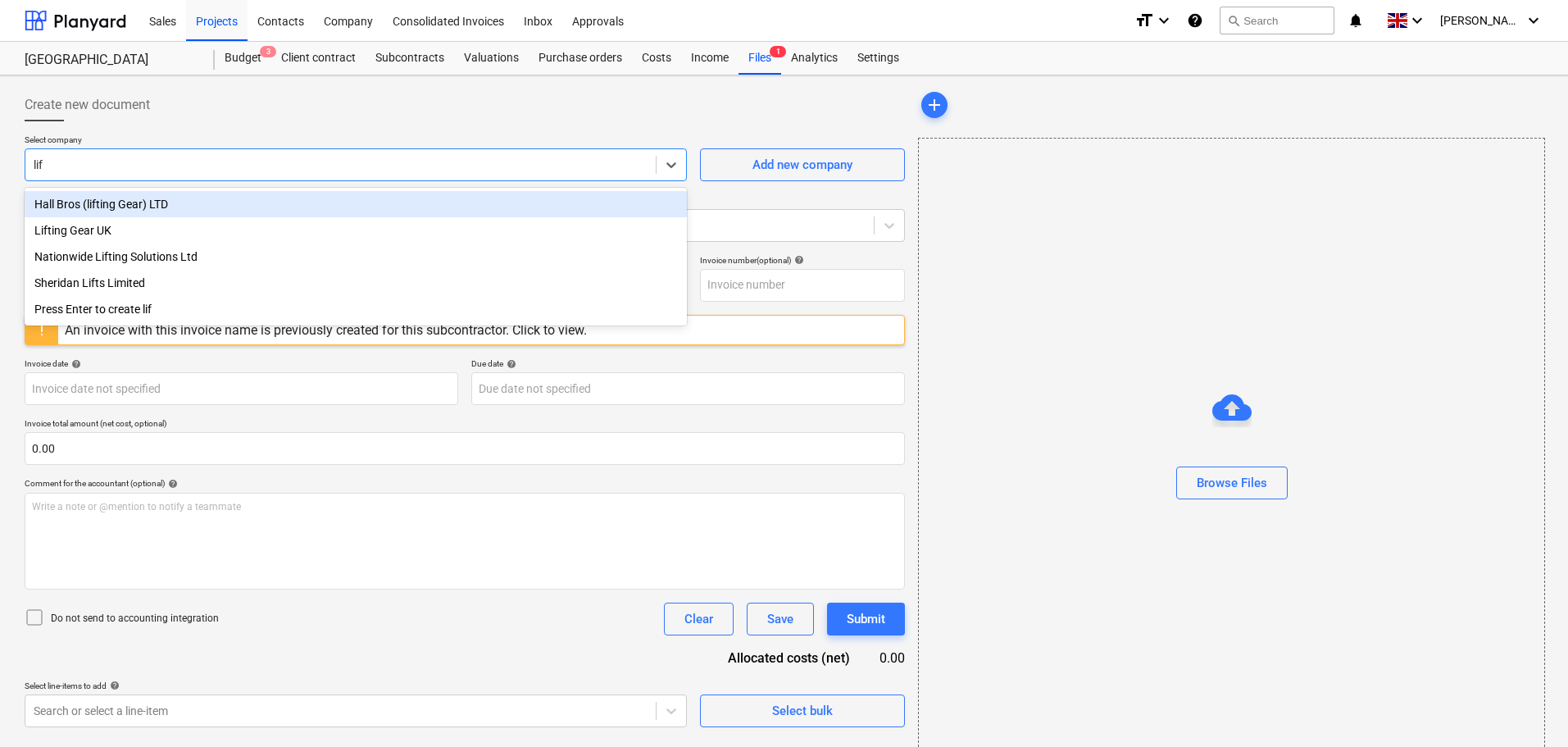
type input "lift"
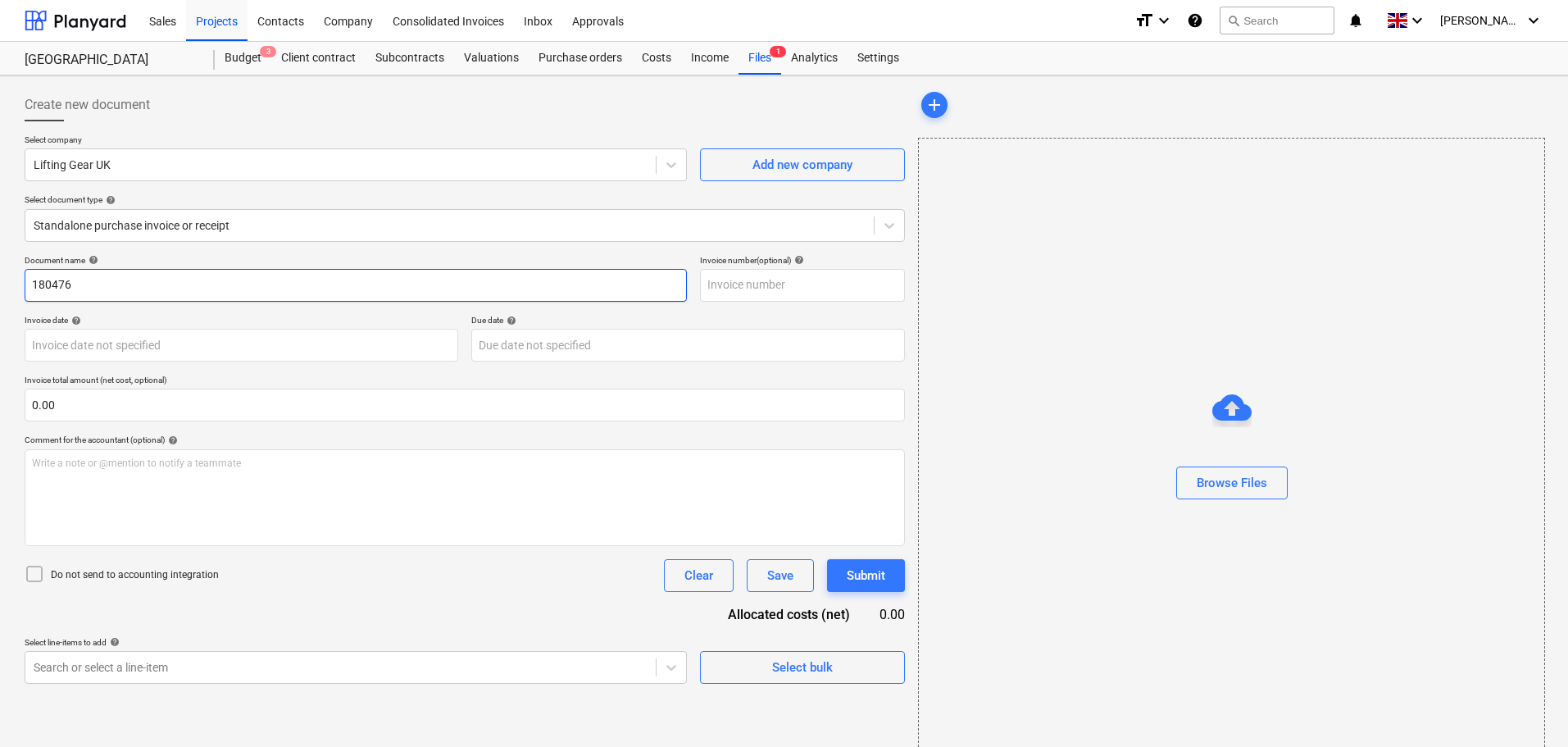
drag, startPoint x: 104, startPoint y: 285, endPoint x: -12, endPoint y: 287, distance: 116.0
click at [0, 287] on html "Sales Projects Contacts Company Consolidated Invoices Inbox Approvals format_si…" at bounding box center [784, 373] width 1568 height 747
paste input "212873"
type input "1212873"
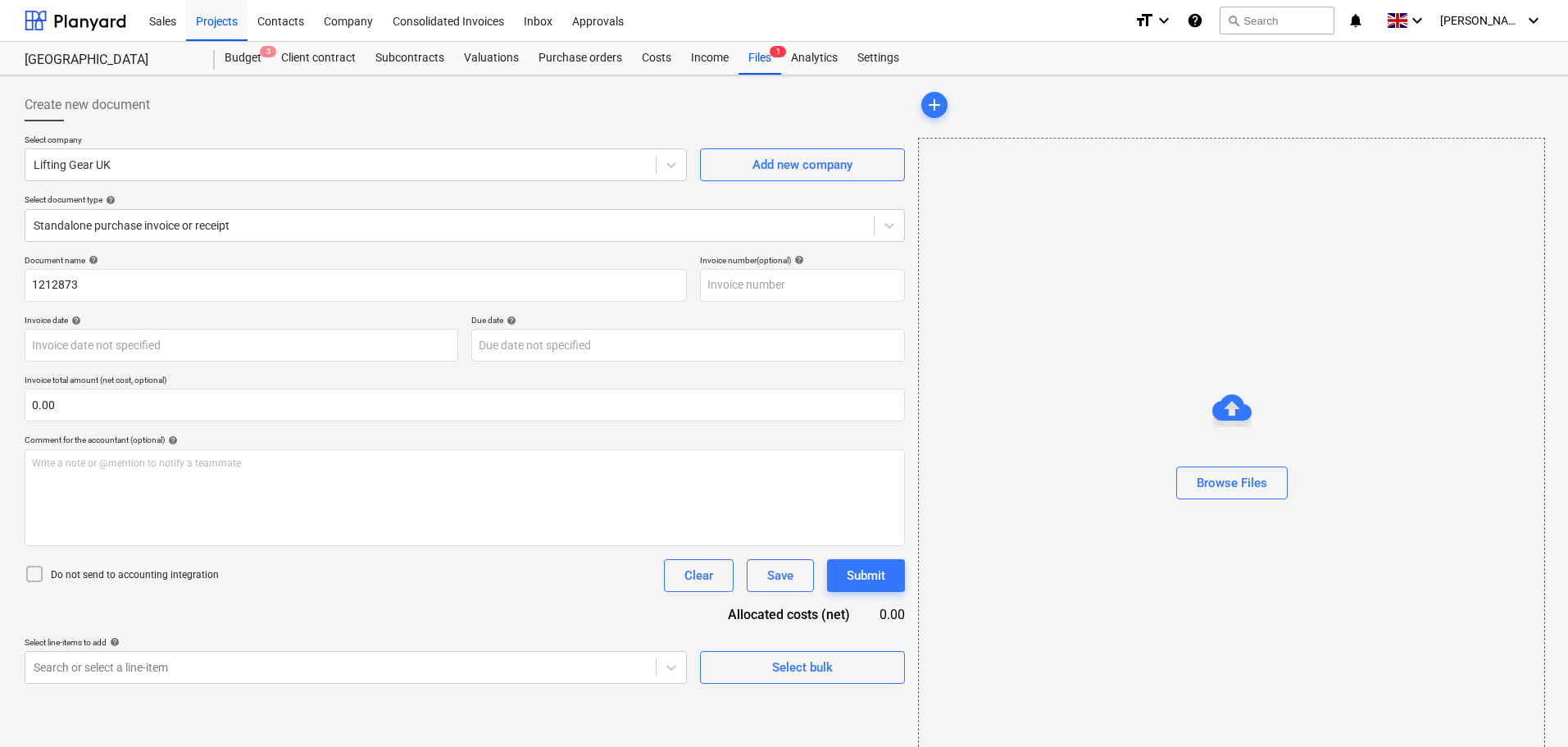
click at [242, 250] on div "Select company Lifting Gear UK Add new company Select document type help Standa…" at bounding box center [465, 194] width 881 height 120
click at [760, 279] on input "text" at bounding box center [802, 286] width 205 height 33
paste input "1212873"
type input "1212873"
click at [1247, 486] on div "Browse Files" at bounding box center [1232, 483] width 70 height 22
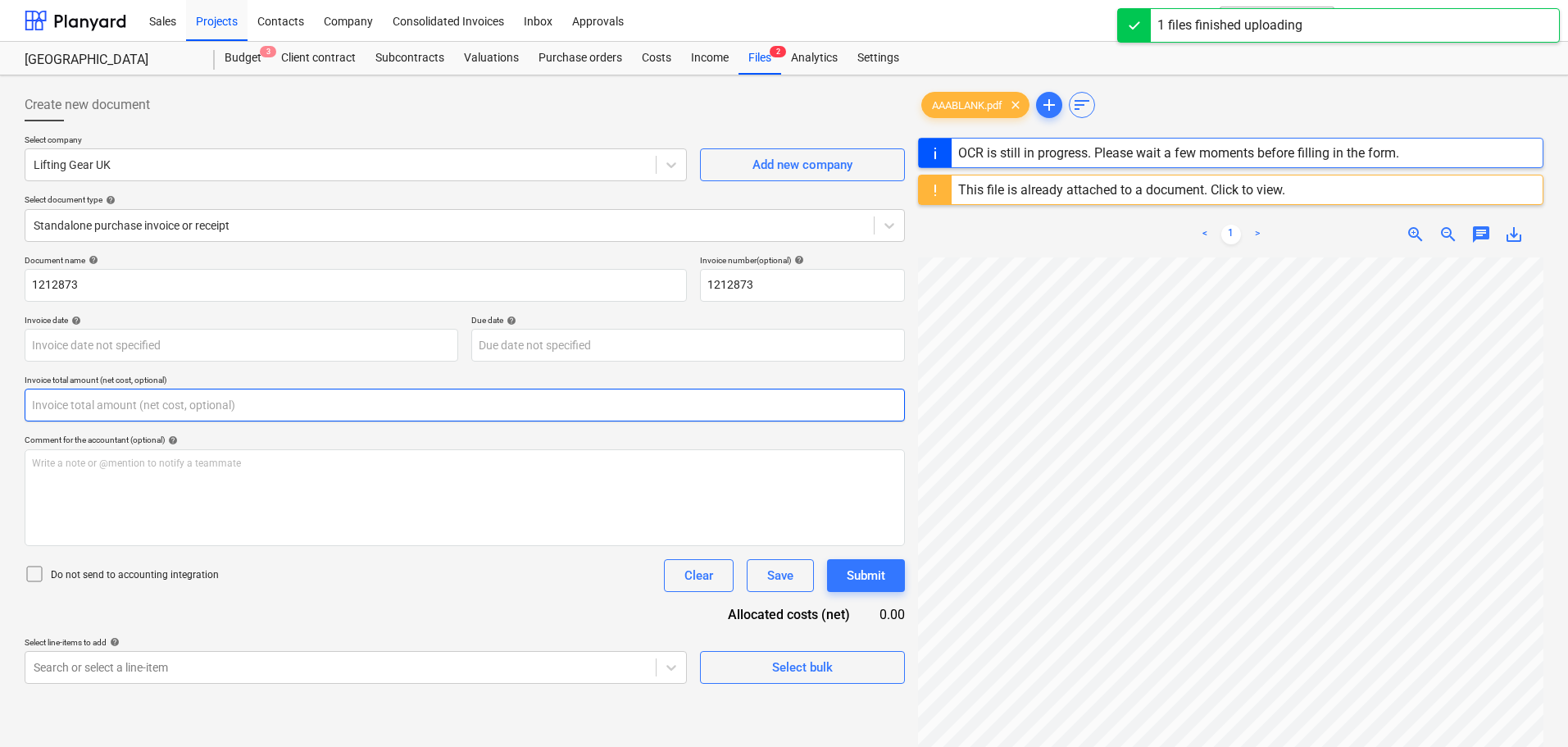
click at [73, 403] on input "text" at bounding box center [465, 405] width 881 height 33
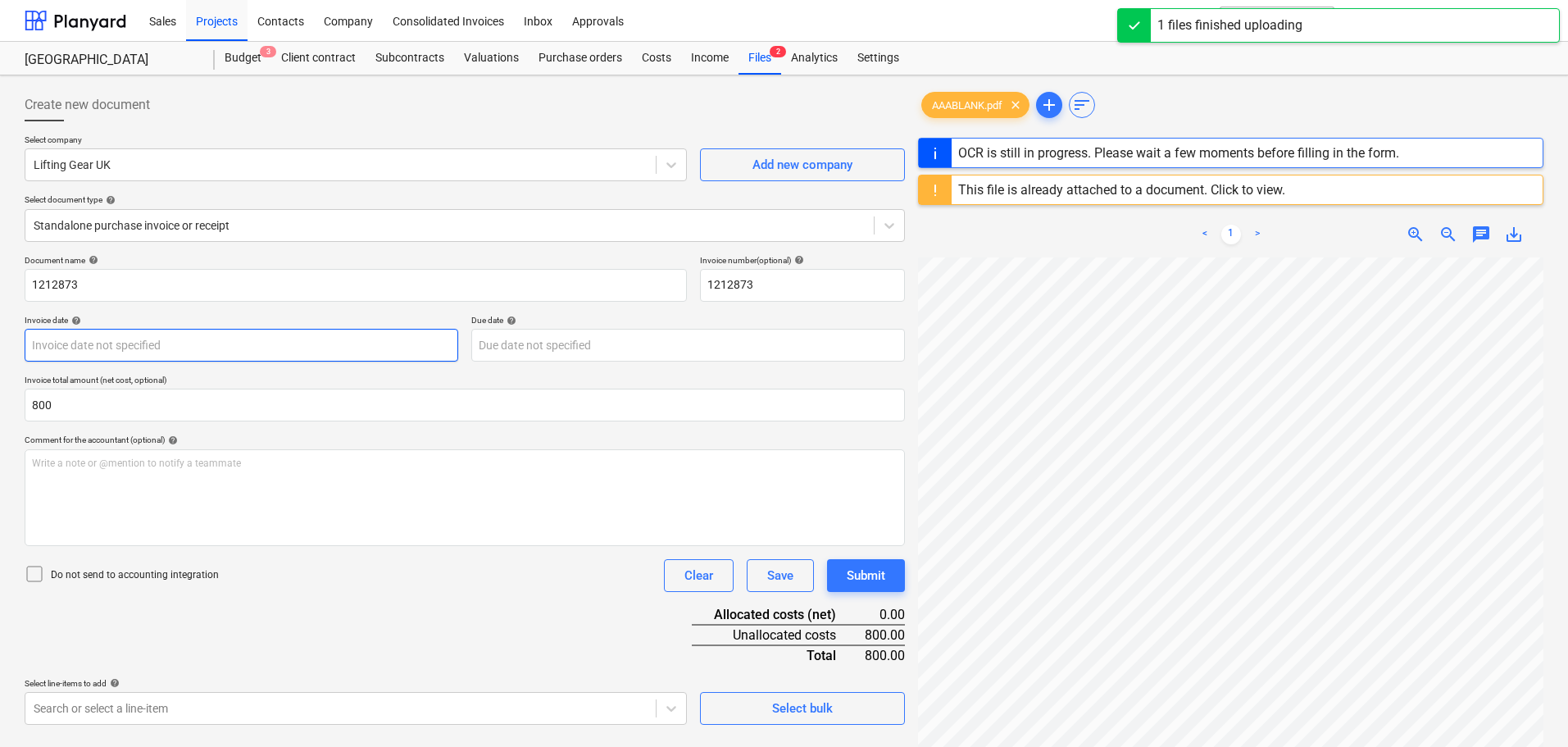
type input "800.00"
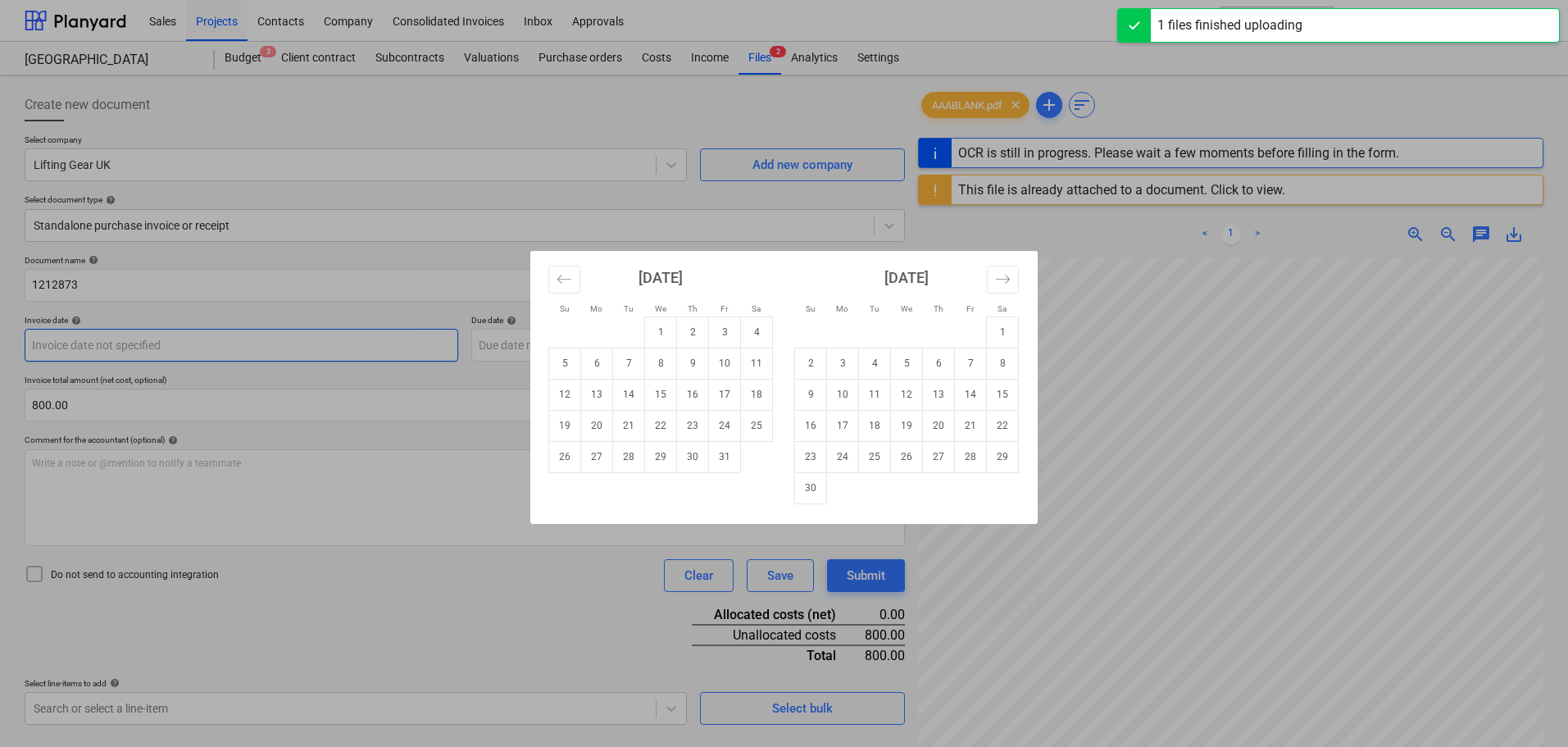
click at [115, 339] on body "Sales Projects Contacts Company Consolidated Invoices Inbox Approvals format_si…" at bounding box center [784, 373] width 1568 height 747
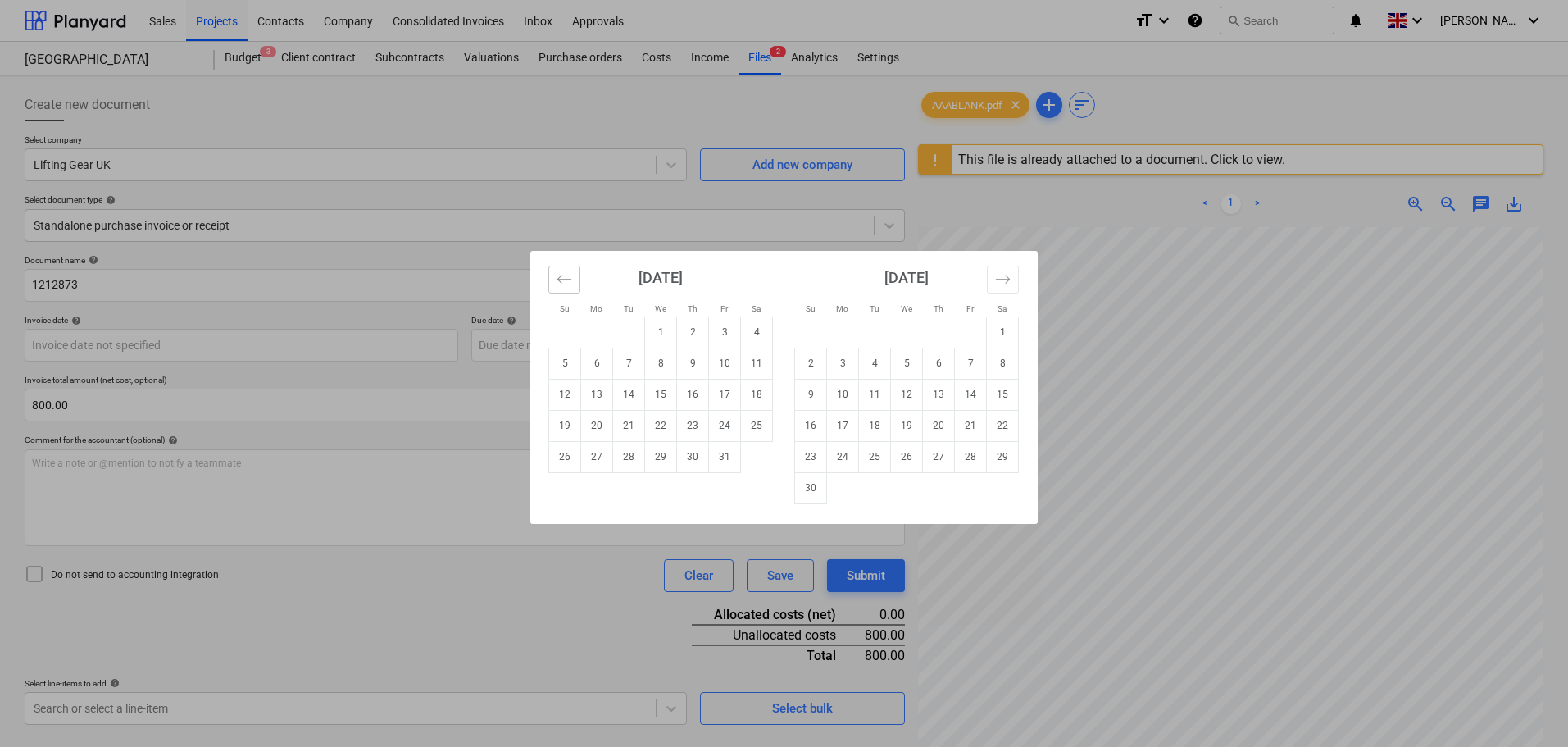
drag, startPoint x: 559, startPoint y: 286, endPoint x: 623, endPoint y: 329, distance: 77.1
click at [559, 287] on button "Move backward to switch to the previous month." at bounding box center [564, 279] width 32 height 27
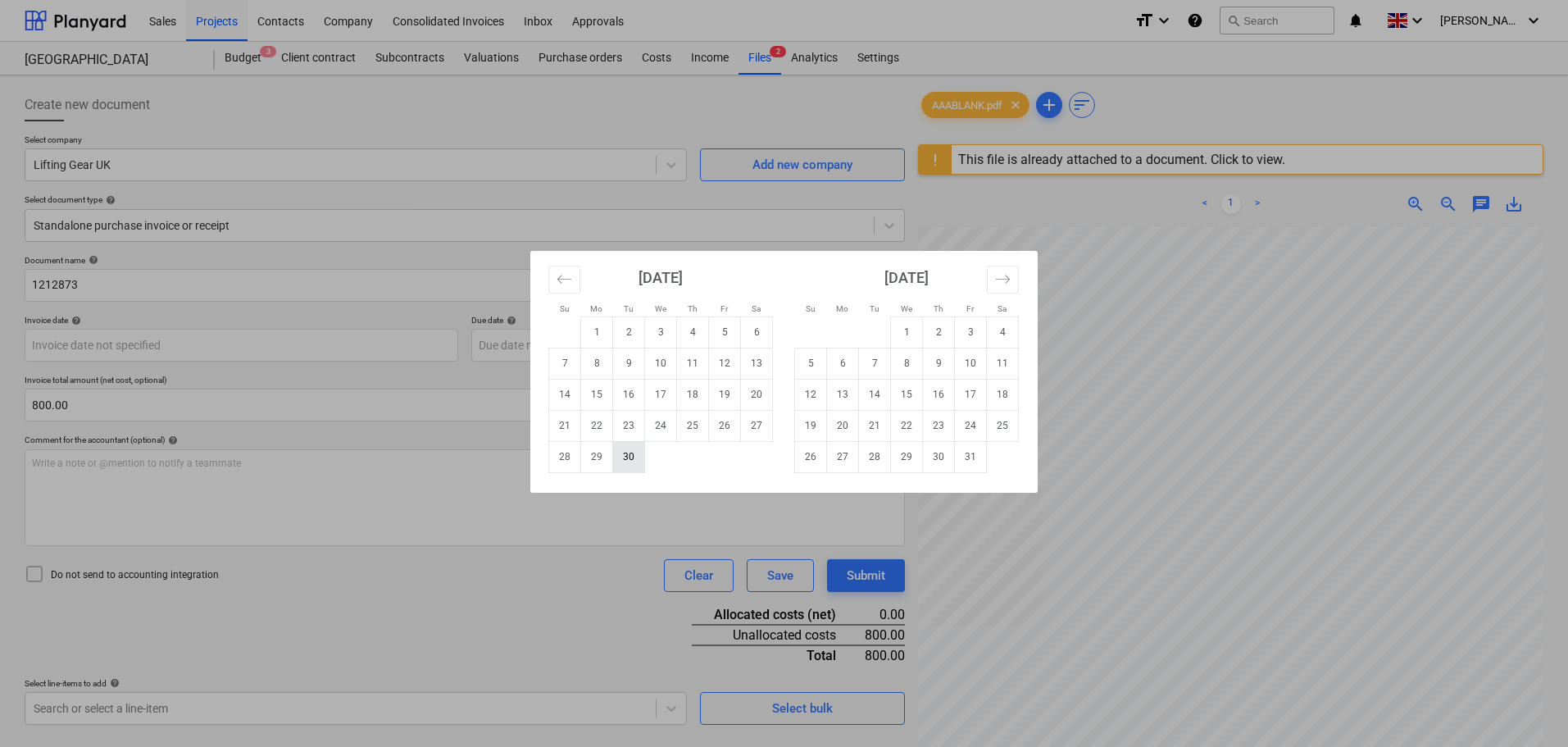
click at [628, 466] on td "30" at bounding box center [629, 457] width 32 height 31
type input "[DATE]"
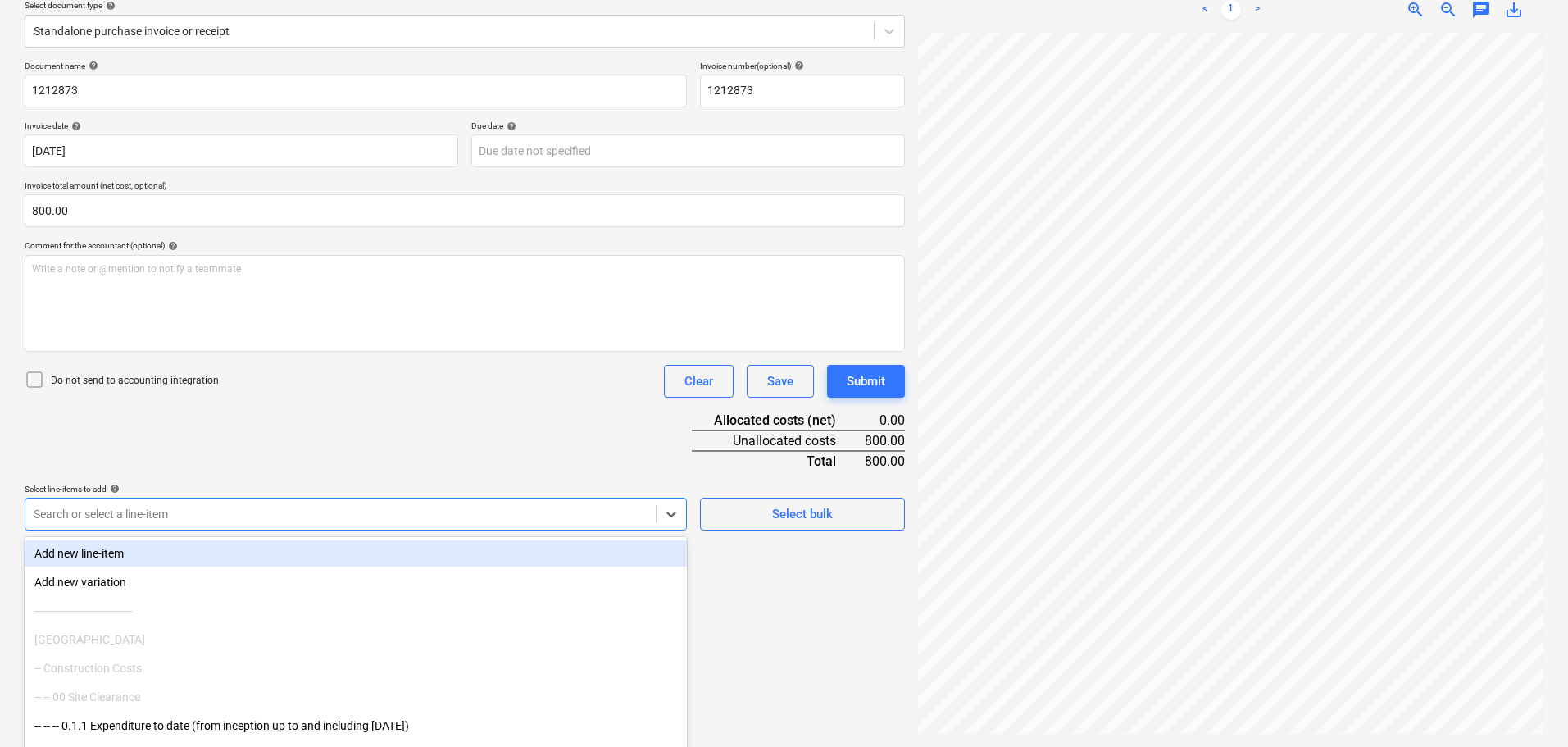
scroll to position [234, 0]
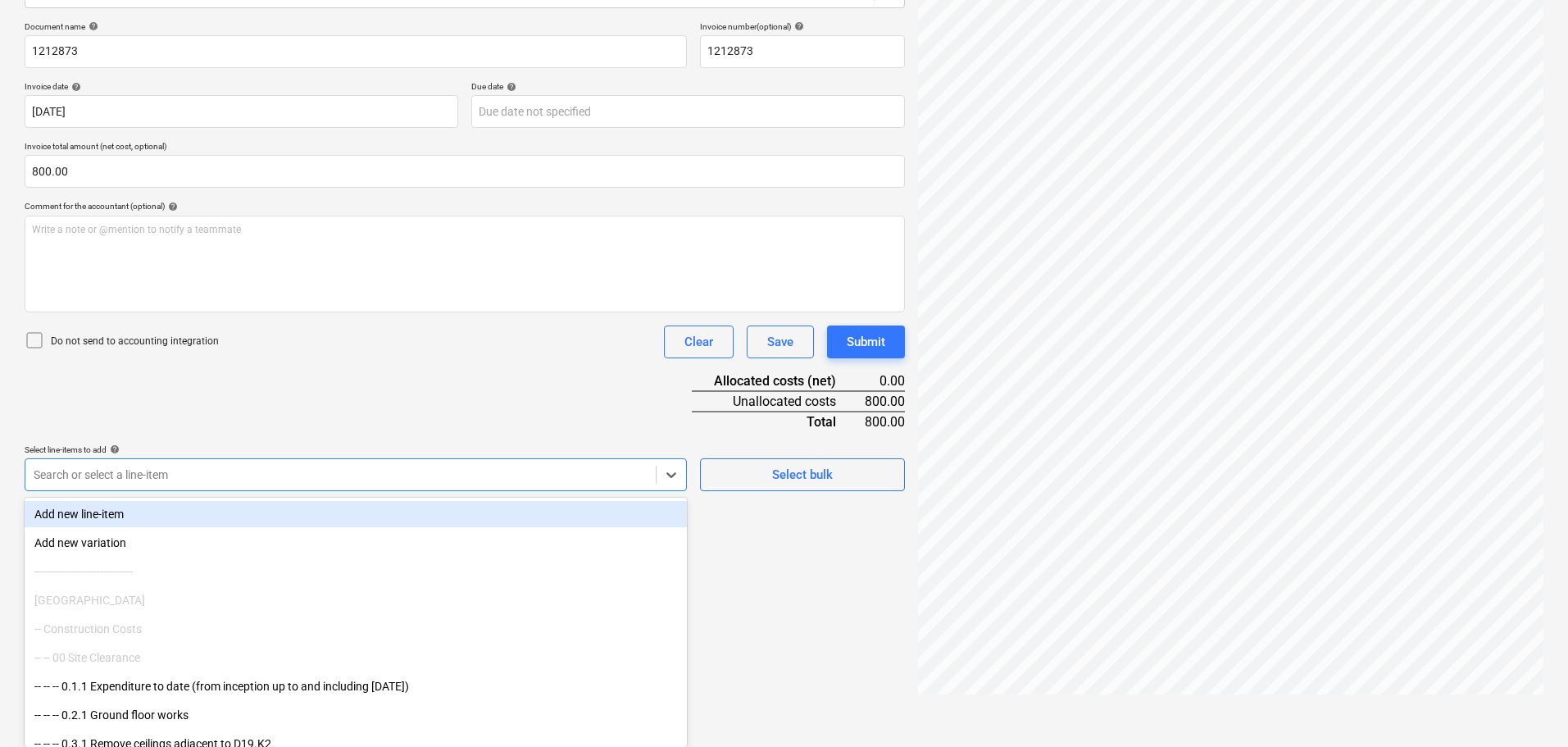
click at [310, 513] on body "Sales Projects Contacts Company Consolidated Invoices Inbox Approvals format_si…" at bounding box center [784, 139] width 1568 height 747
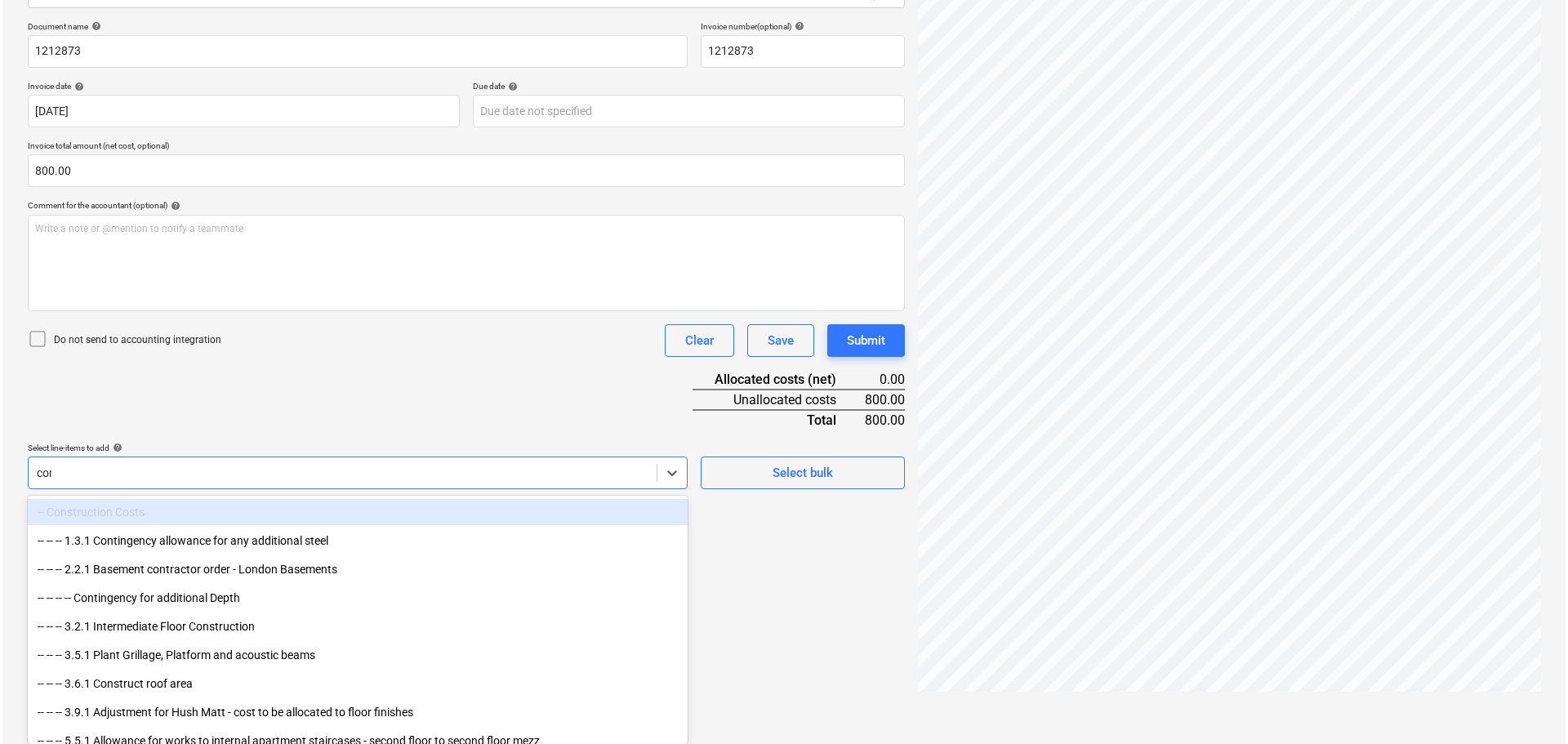
scroll to position [194, 0]
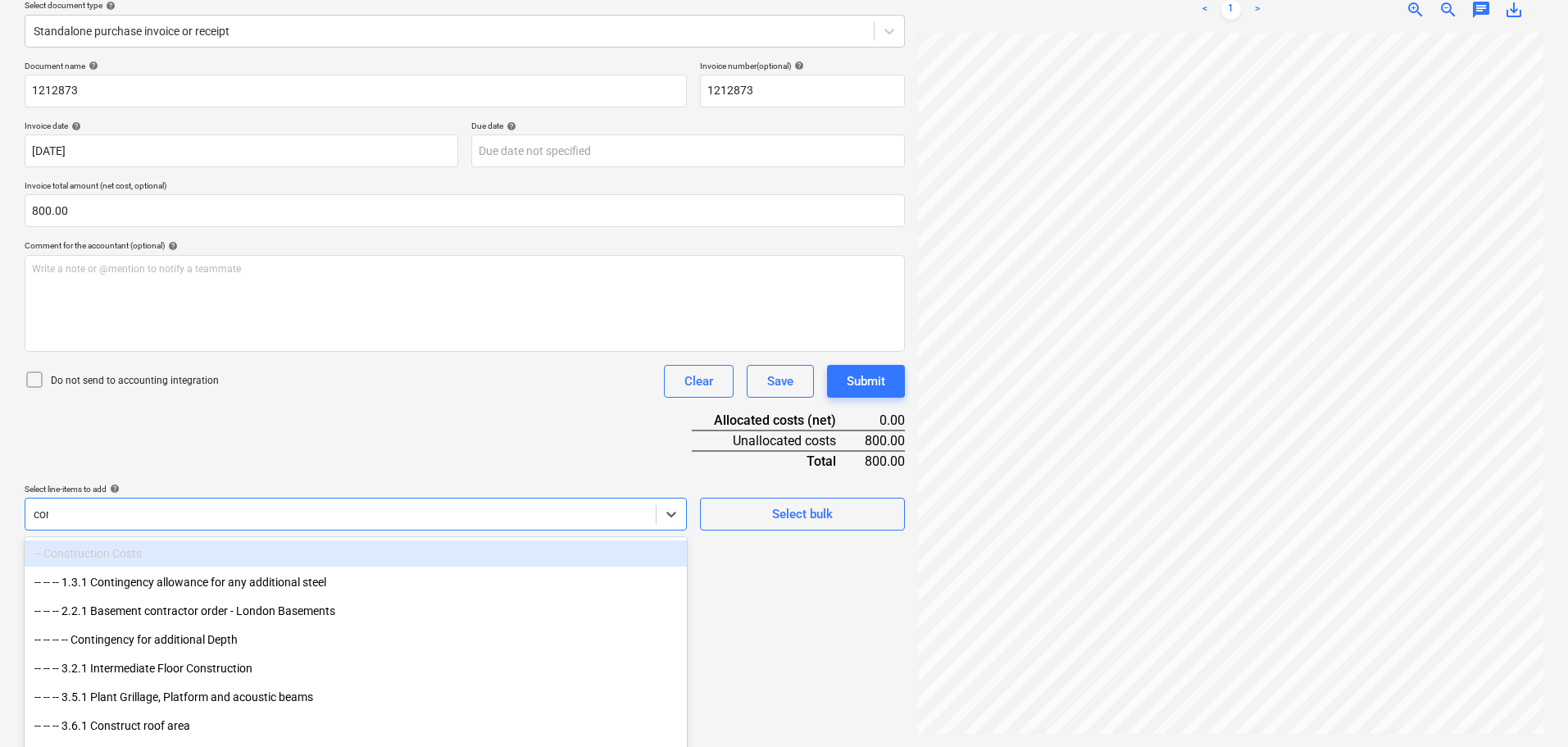
type input "comm"
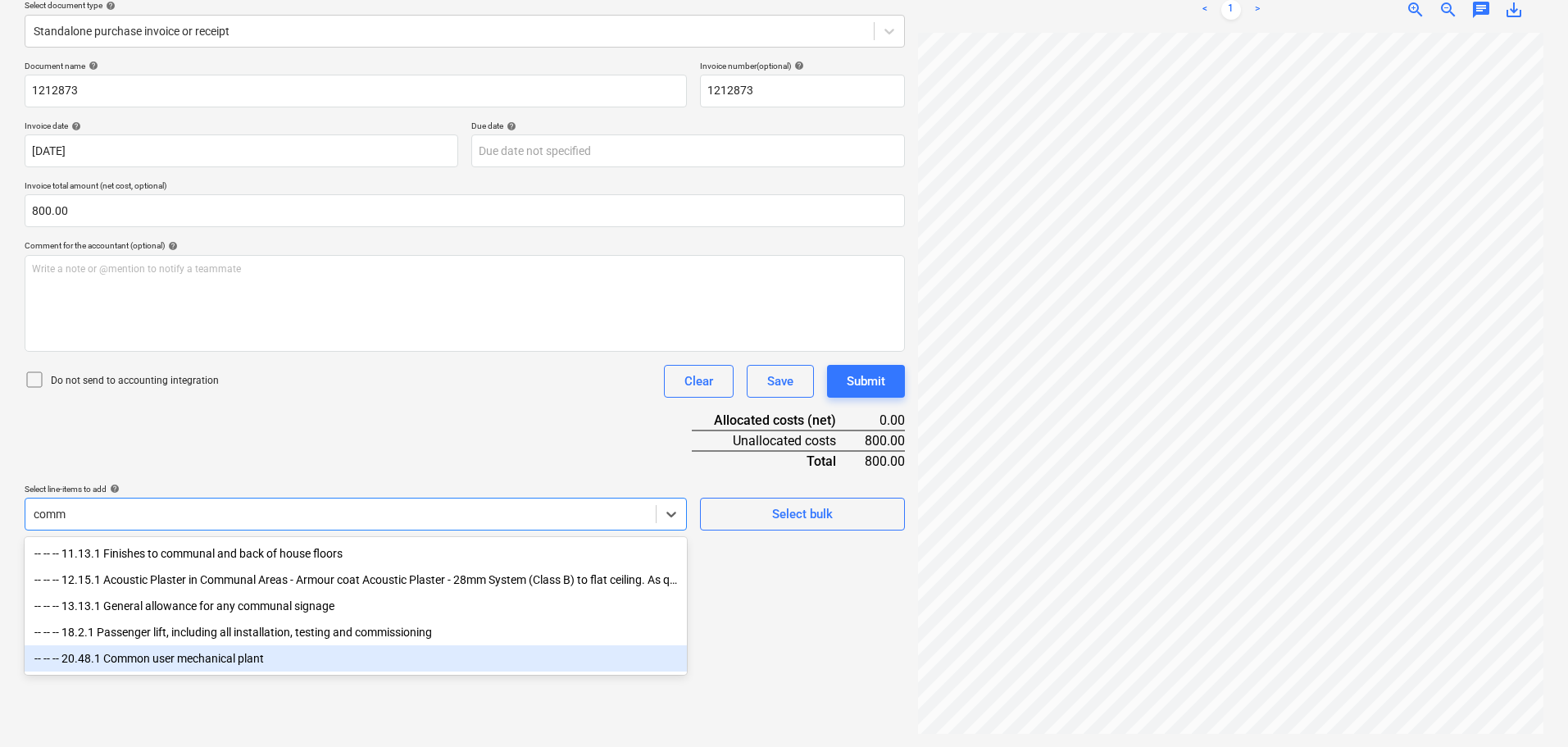
click at [201, 666] on div "-- -- -- 20.48.1 Common user mechanical plant" at bounding box center [355, 658] width 663 height 26
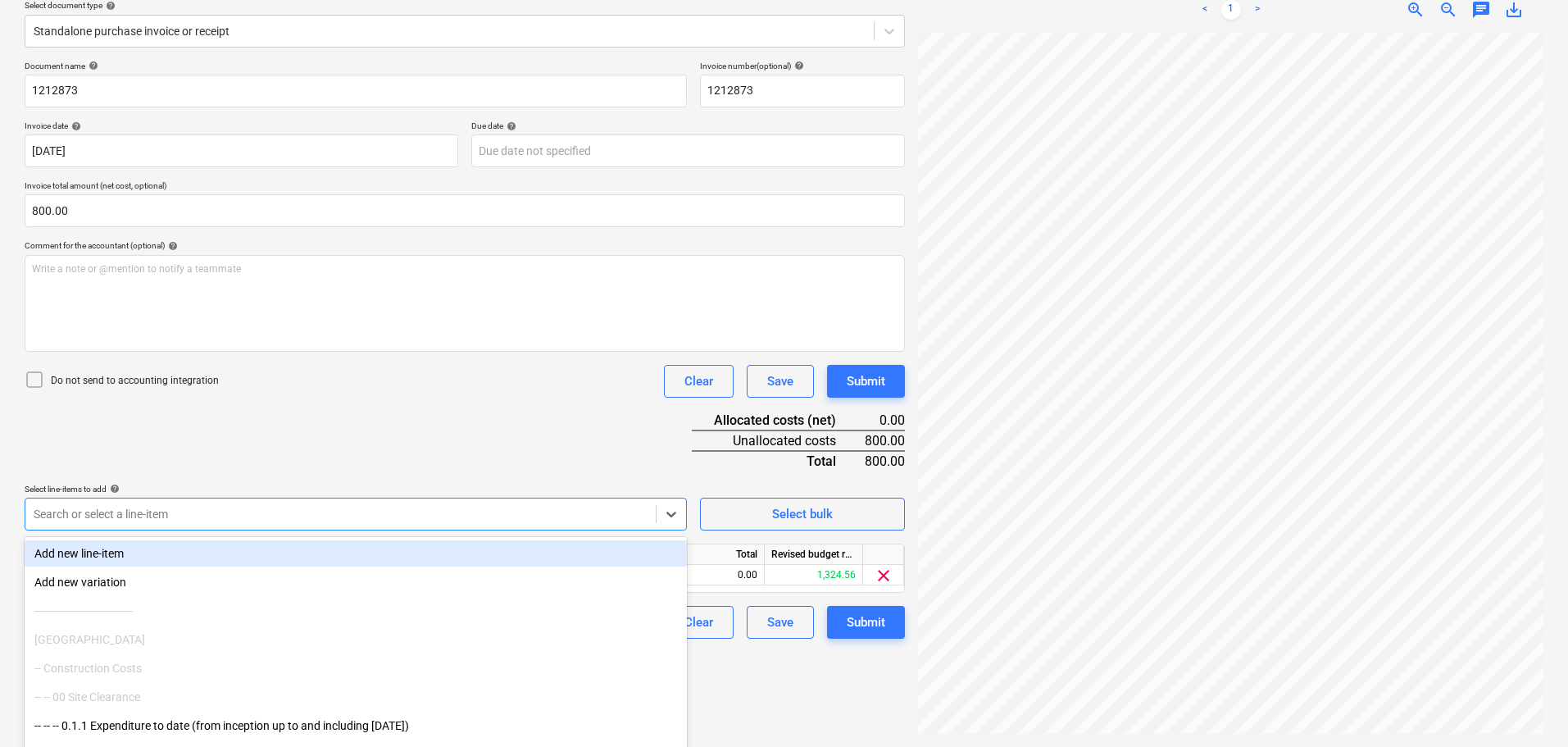
click at [477, 401] on div "Document name help 1212873 Invoice number (optional) help 1212873 Invoice date …" at bounding box center [465, 350] width 881 height 578
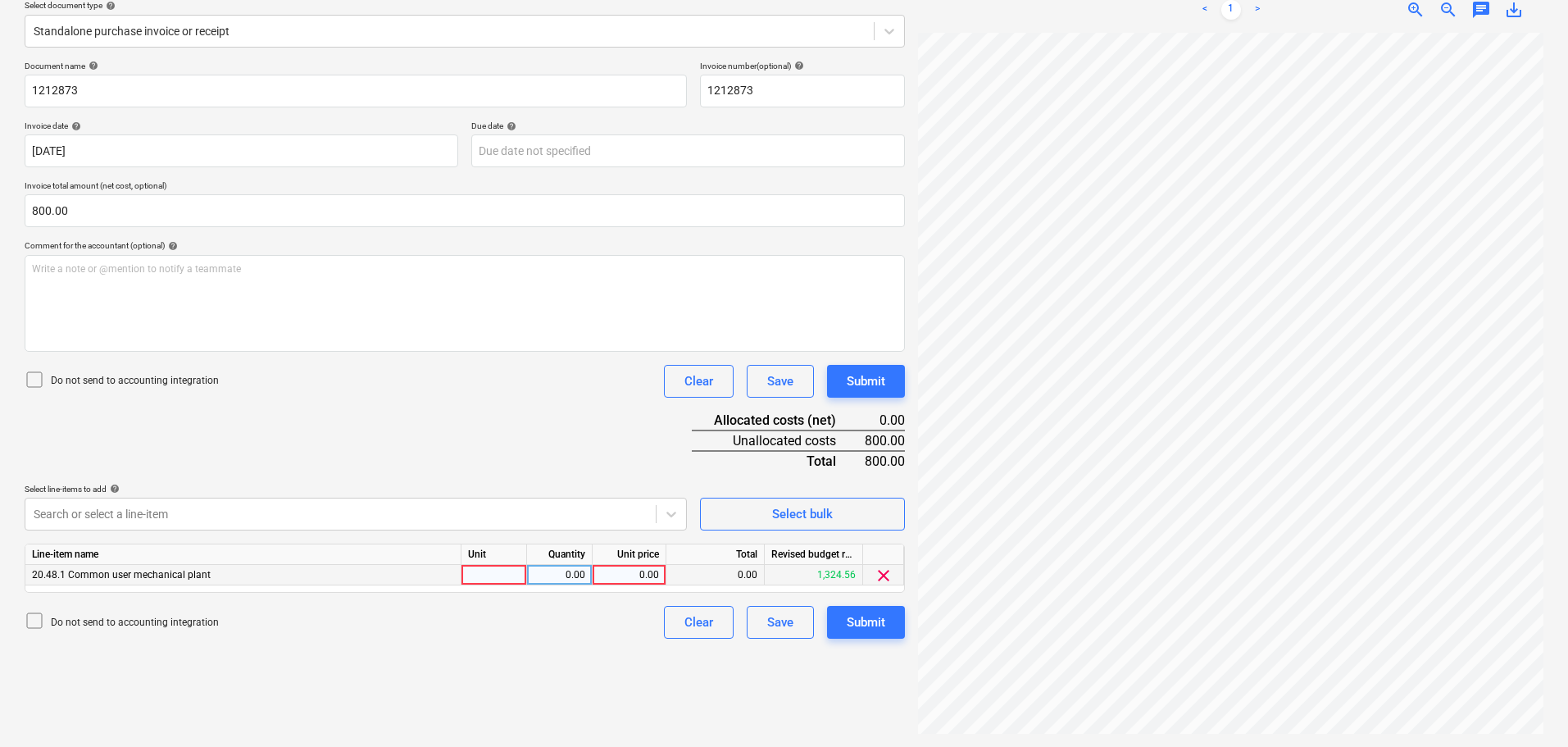
click at [630, 573] on div "0.00" at bounding box center [628, 575] width 60 height 21
type input "800"
click at [544, 424] on div "Document name help 1212873 Invoice number (optional) help 1212873 Invoice date …" at bounding box center [465, 350] width 881 height 578
click at [881, 387] on div "Submit" at bounding box center [865, 382] width 38 height 22
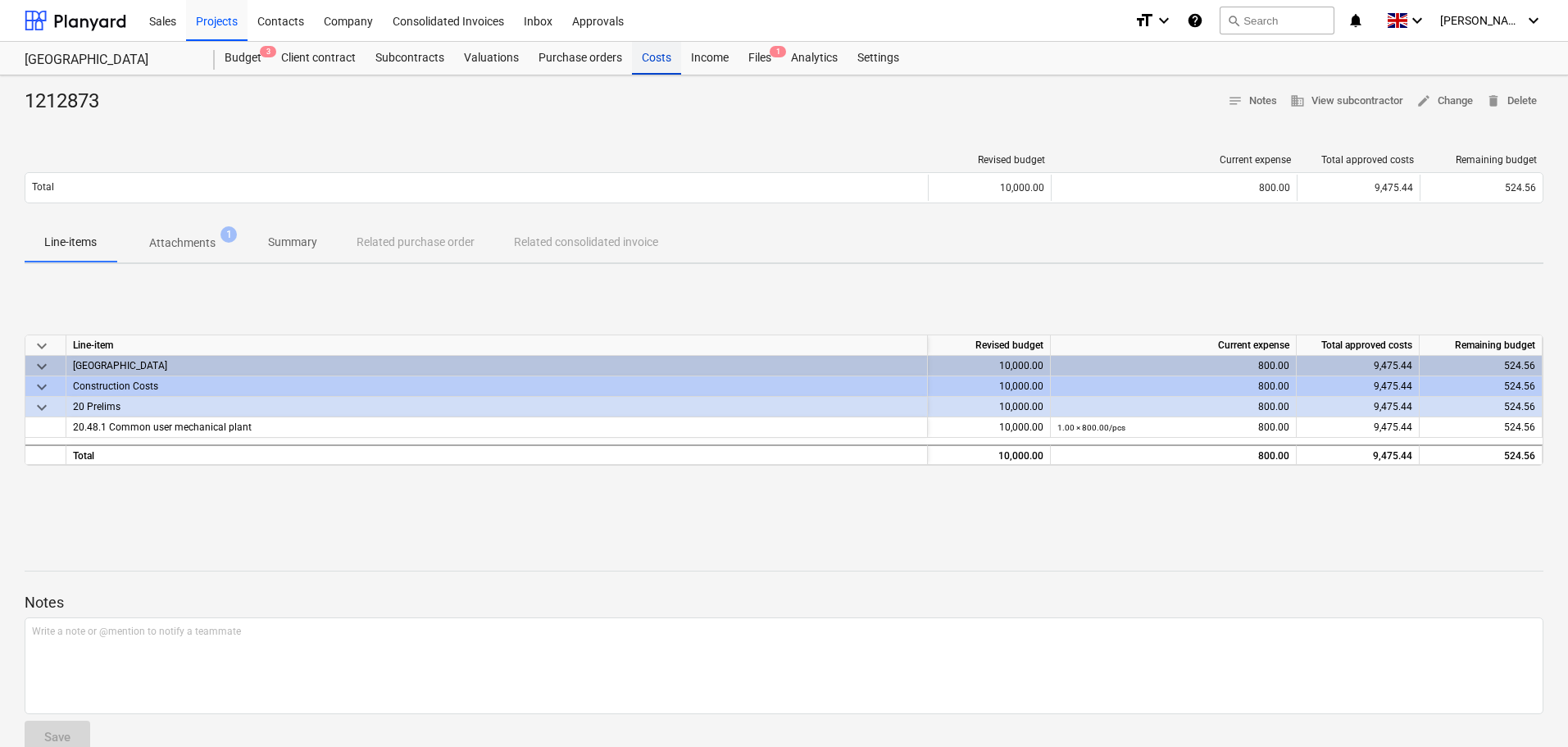
click at [650, 53] on div "Costs" at bounding box center [657, 59] width 49 height 33
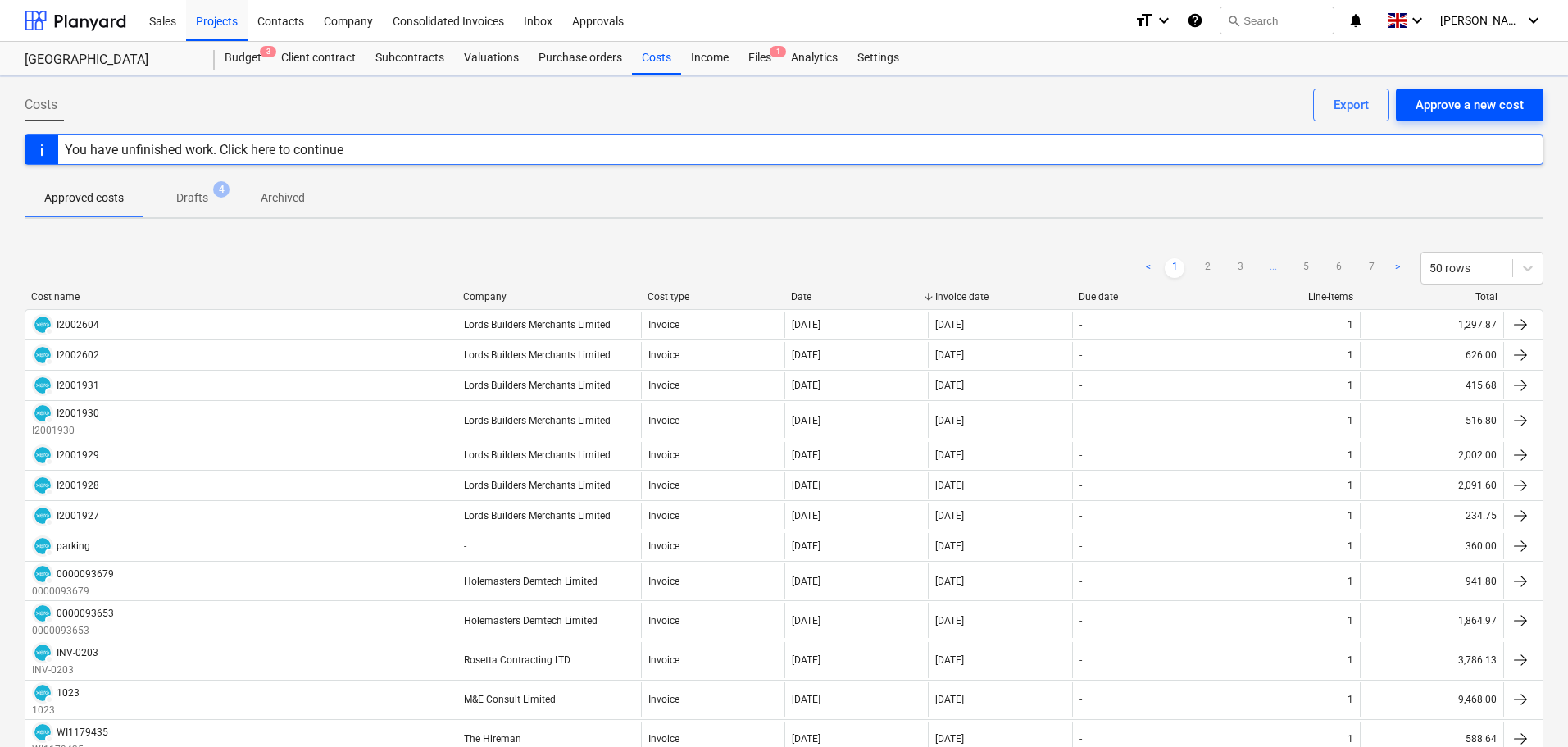
click at [1467, 101] on div "Approve a new cost" at bounding box center [1469, 105] width 109 height 22
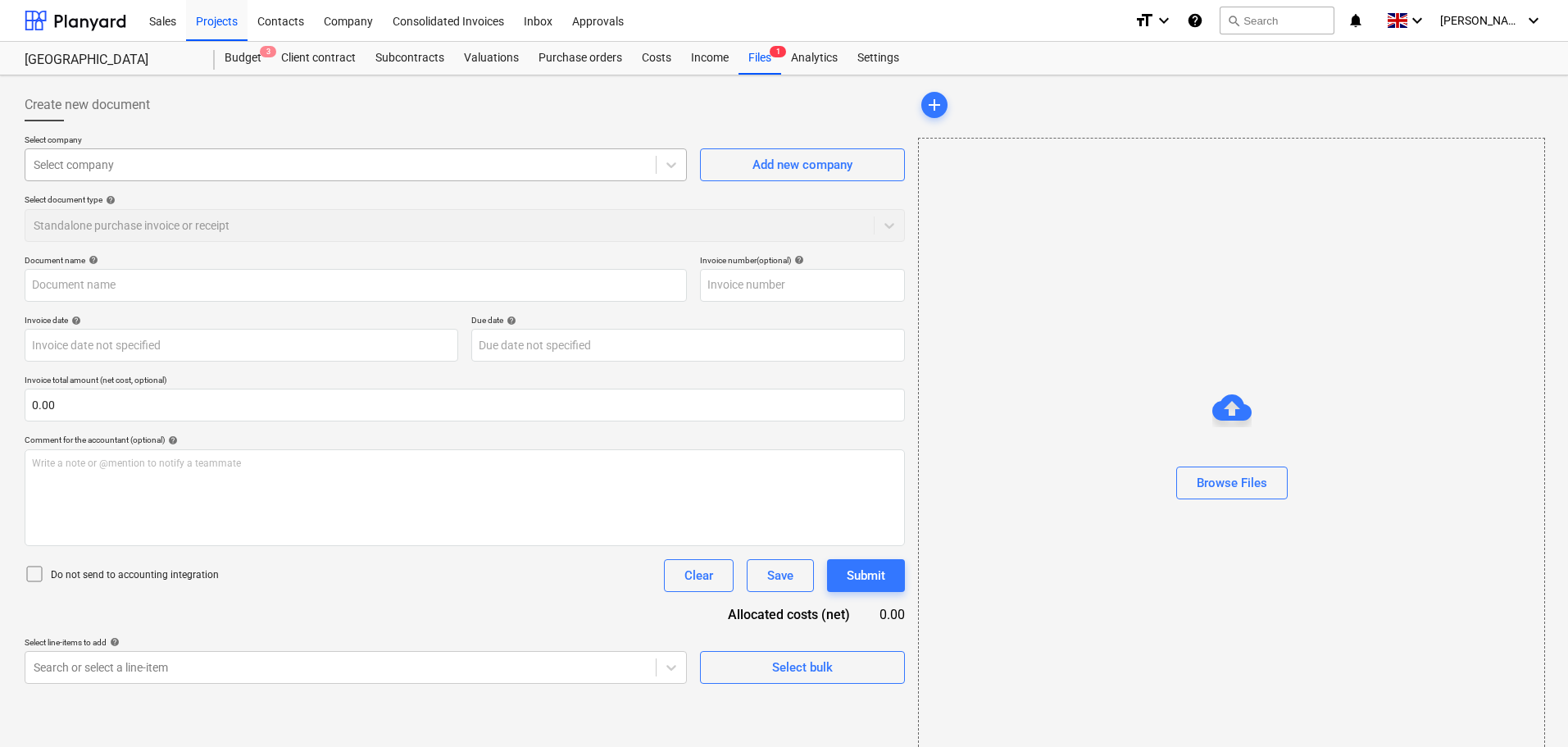
drag, startPoint x: 256, startPoint y: 164, endPoint x: 270, endPoint y: 174, distance: 17.2
click at [257, 164] on div at bounding box center [340, 164] width 614 height 17
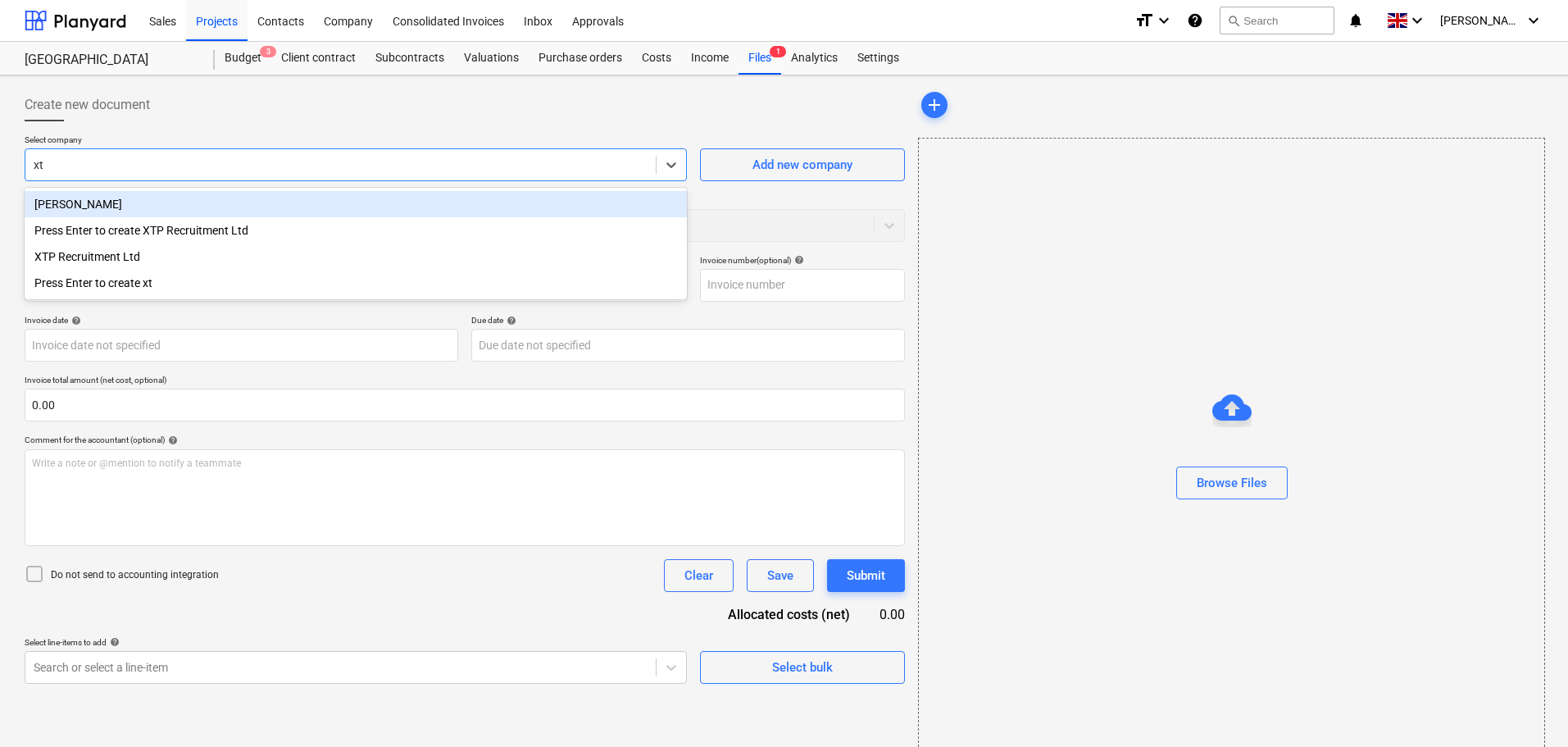
type input "xtp"
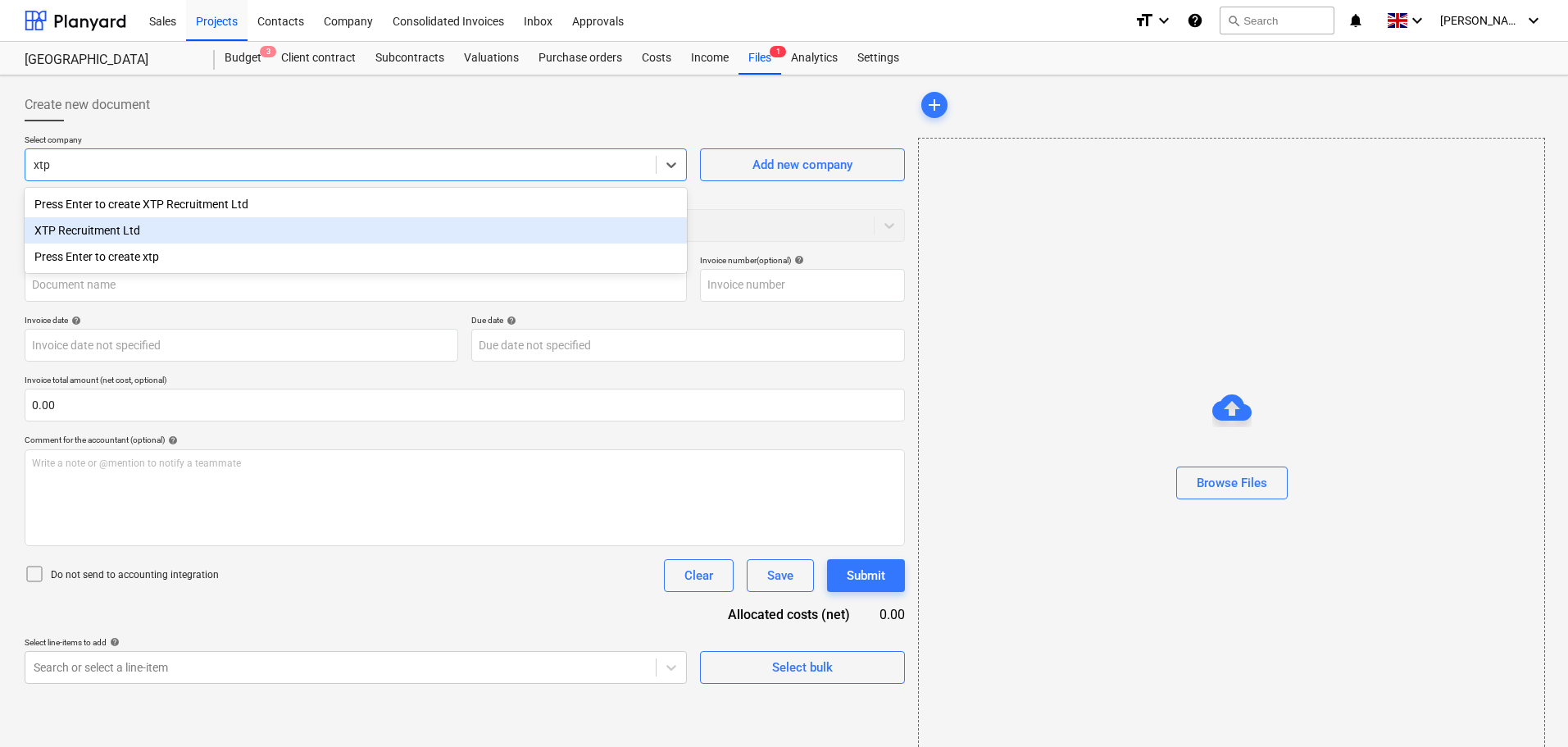
click at [149, 230] on div "XTP Recruitment Ltd" at bounding box center [355, 230] width 663 height 26
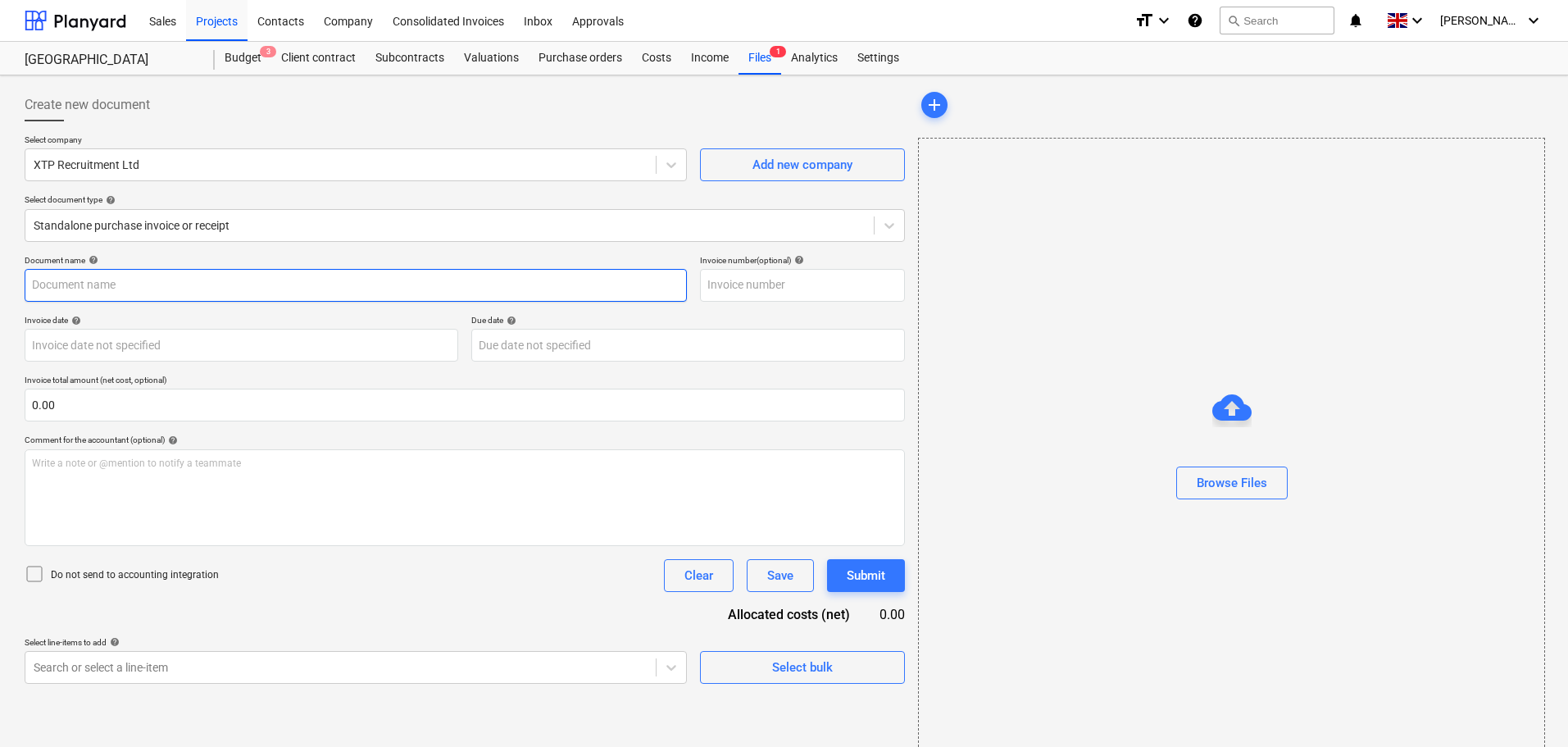
click at [107, 273] on input "text" at bounding box center [355, 286] width 663 height 33
paste input "'00035849"
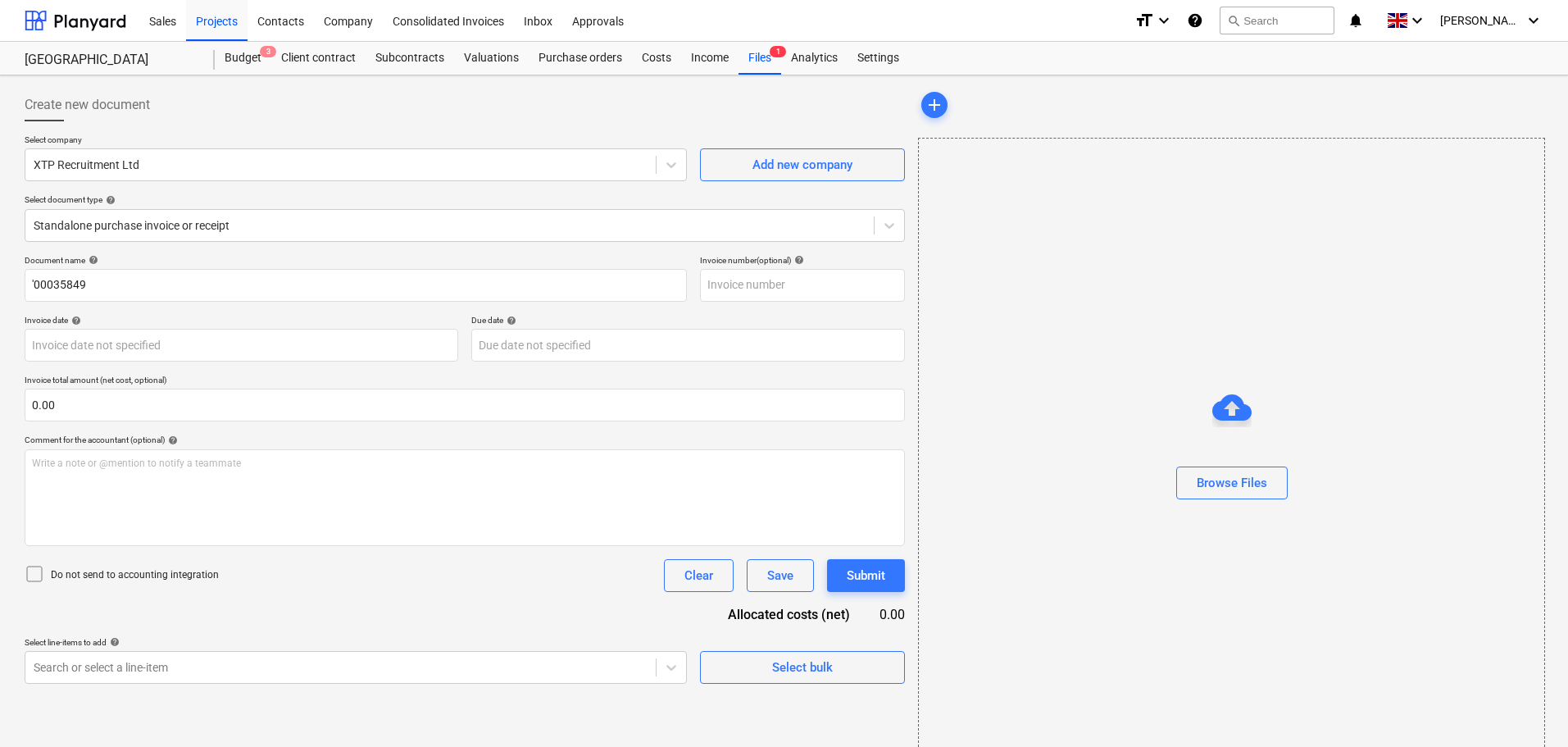
drag, startPoint x: 275, startPoint y: 260, endPoint x: 371, endPoint y: 267, distance: 96.3
click at [278, 260] on div "Document name help" at bounding box center [355, 259] width 663 height 11
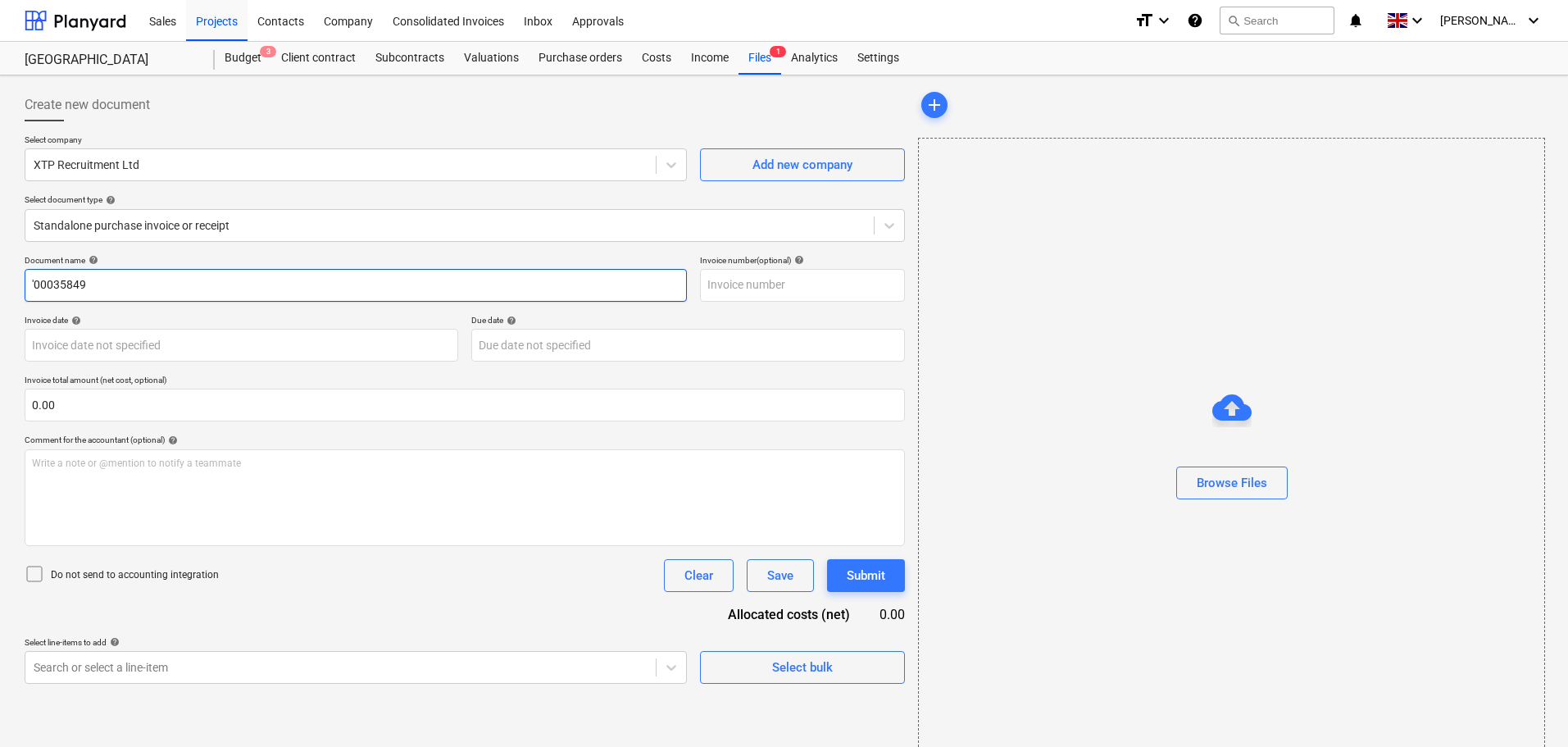
click at [28, 286] on input "'00035849" at bounding box center [355, 286] width 663 height 33
type input "00035849"
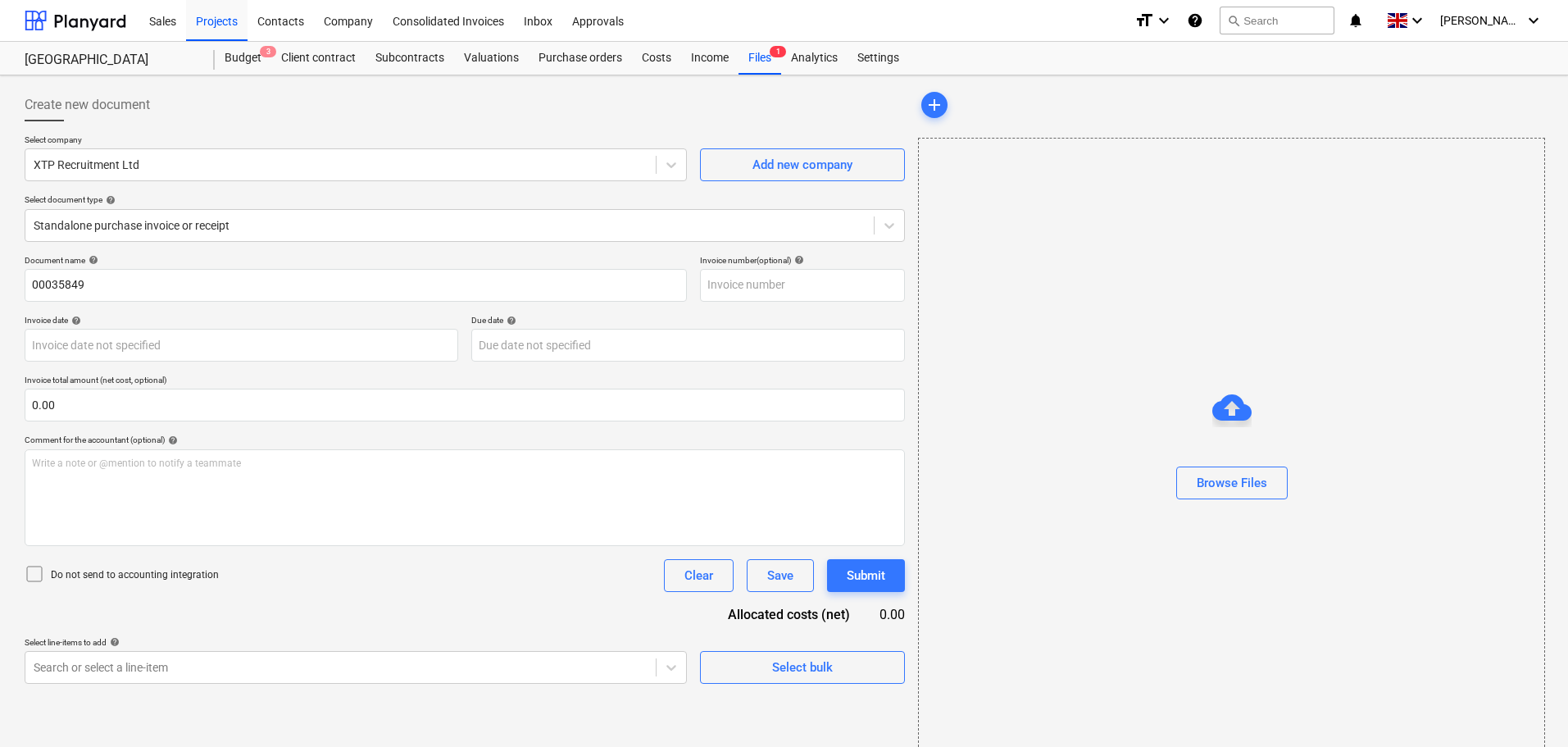
drag, startPoint x: 225, startPoint y: 260, endPoint x: 275, endPoint y: 257, distance: 50.1
click at [228, 259] on div "Document name help" at bounding box center [355, 259] width 663 height 11
drag, startPoint x: 382, startPoint y: 255, endPoint x: 402, endPoint y: 257, distance: 20.1
click at [383, 255] on div "Document name help" at bounding box center [355, 259] width 663 height 11
click at [1222, 473] on div "Browse Files" at bounding box center [1232, 483] width 70 height 22
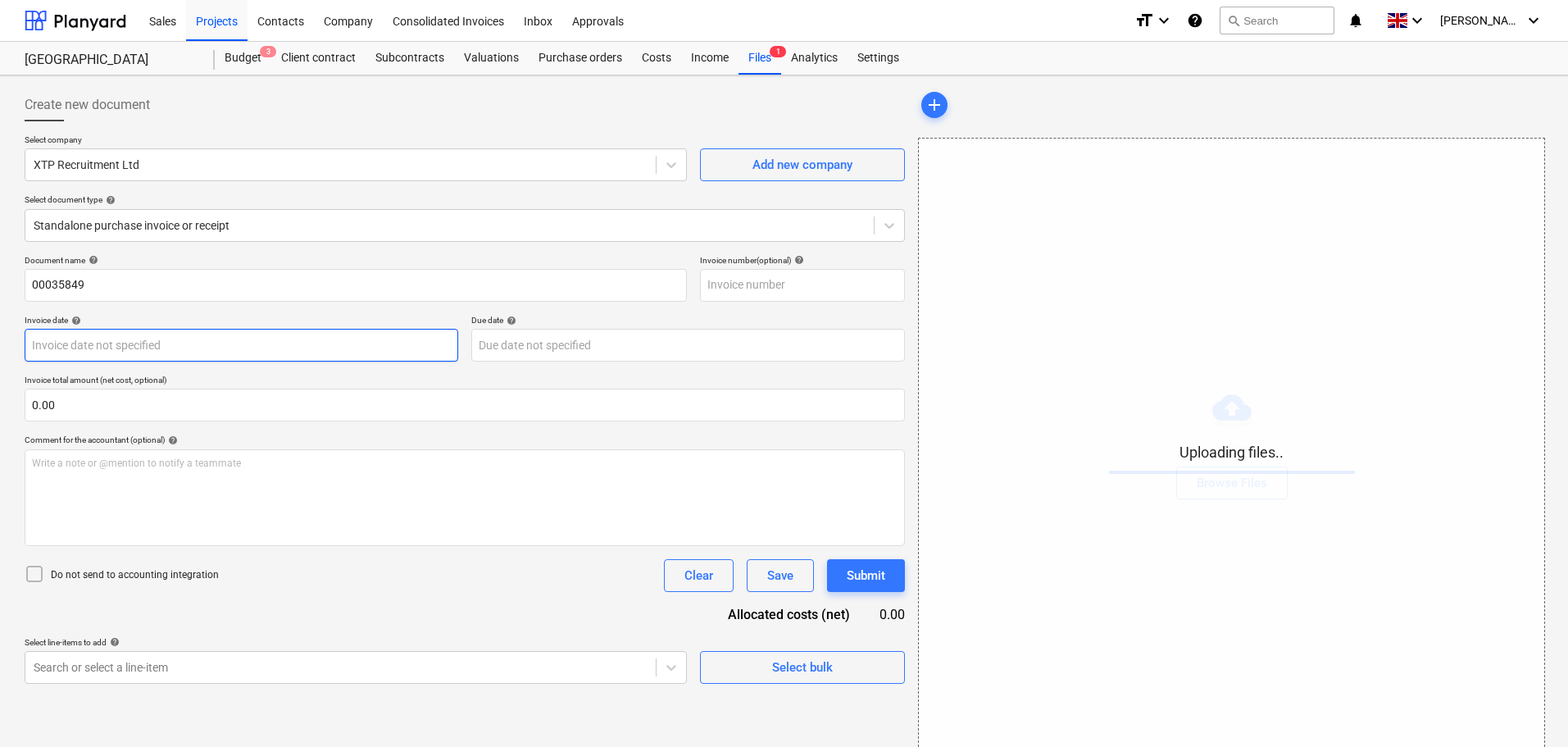
click at [105, 346] on body "Sales Projects Contacts Company Consolidated Invoices Inbox Approvals format_si…" at bounding box center [784, 373] width 1568 height 747
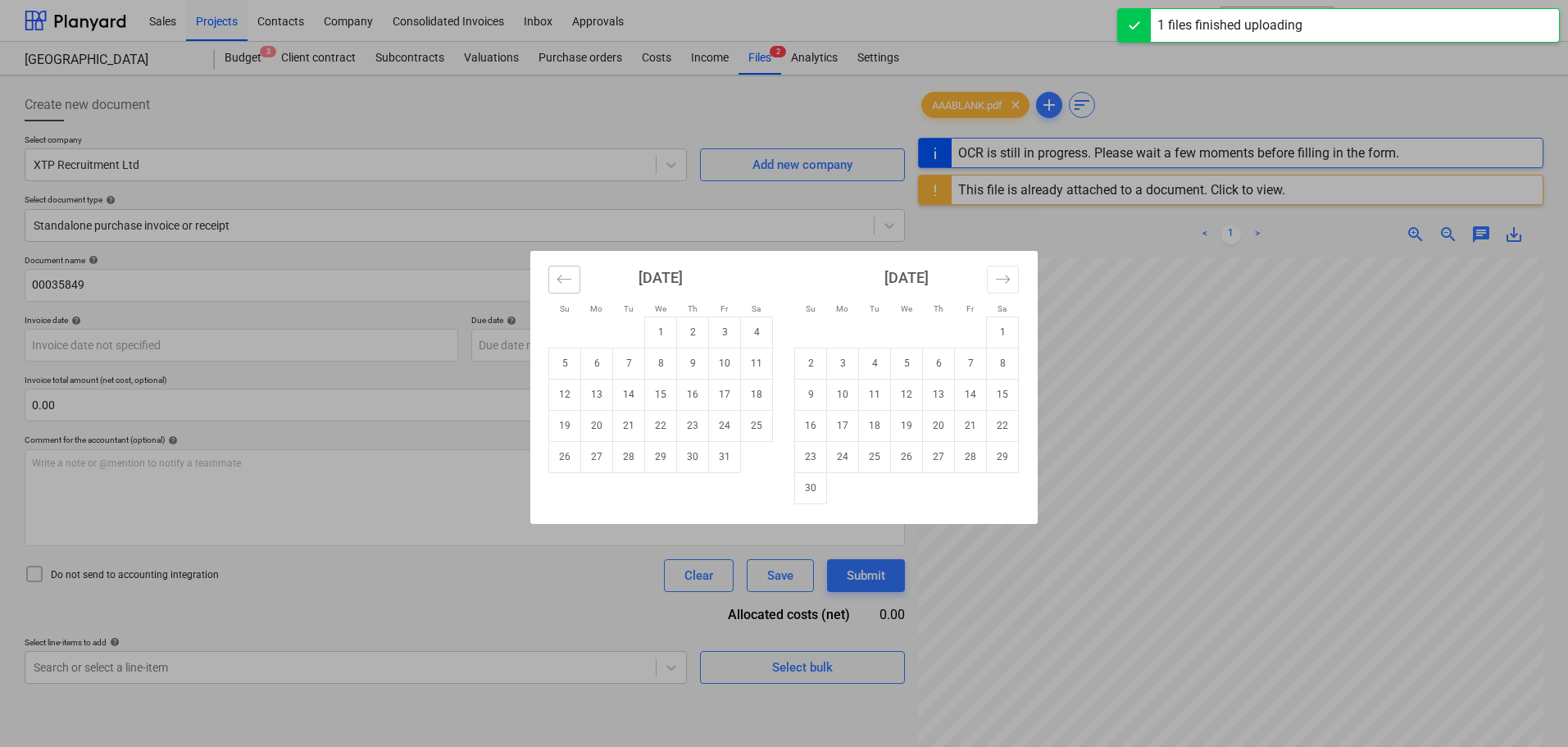
click at [566, 281] on icon "Move backward to switch to the previous month." at bounding box center [565, 279] width 16 height 16
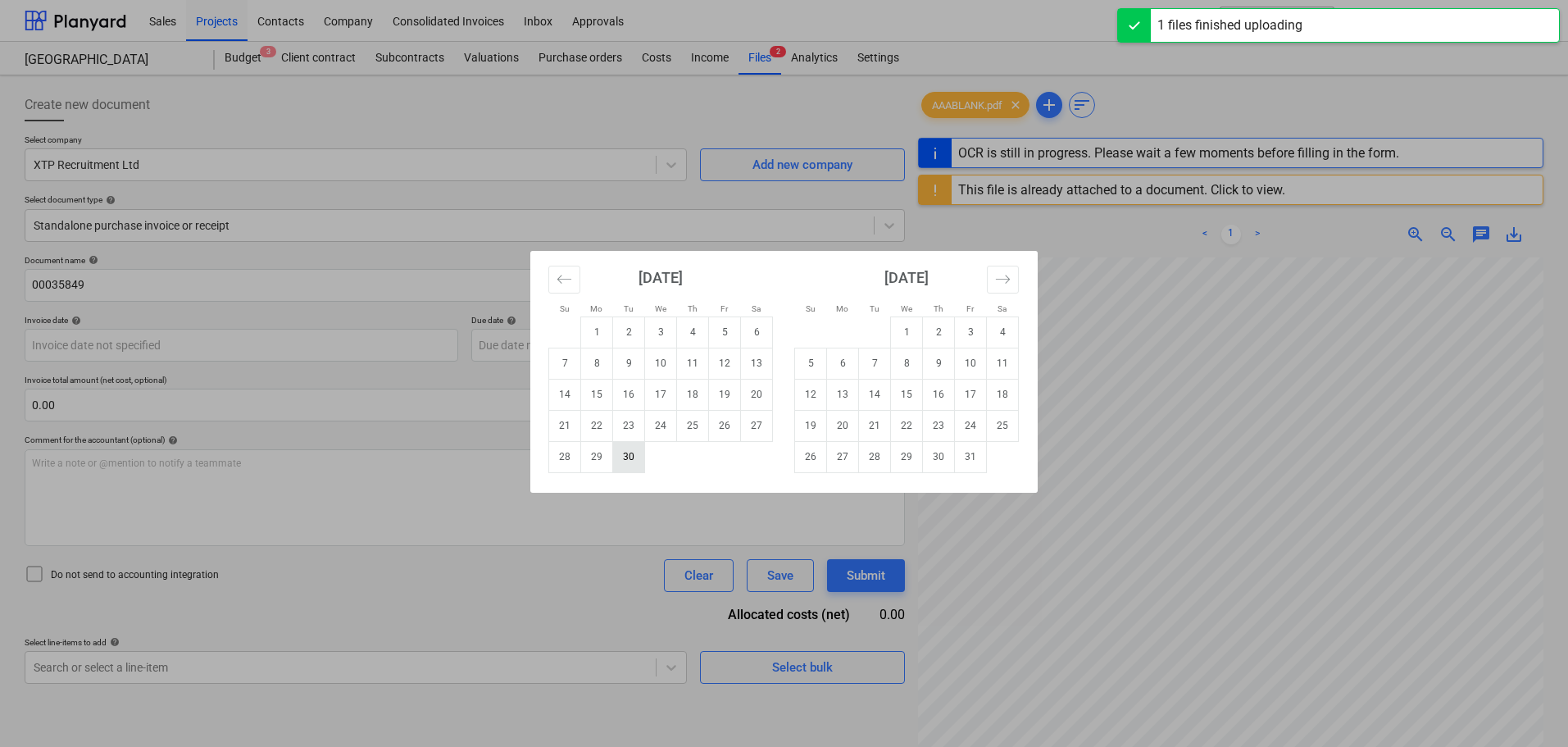
click at [626, 452] on td "30" at bounding box center [629, 457] width 32 height 31
type input "[DATE]"
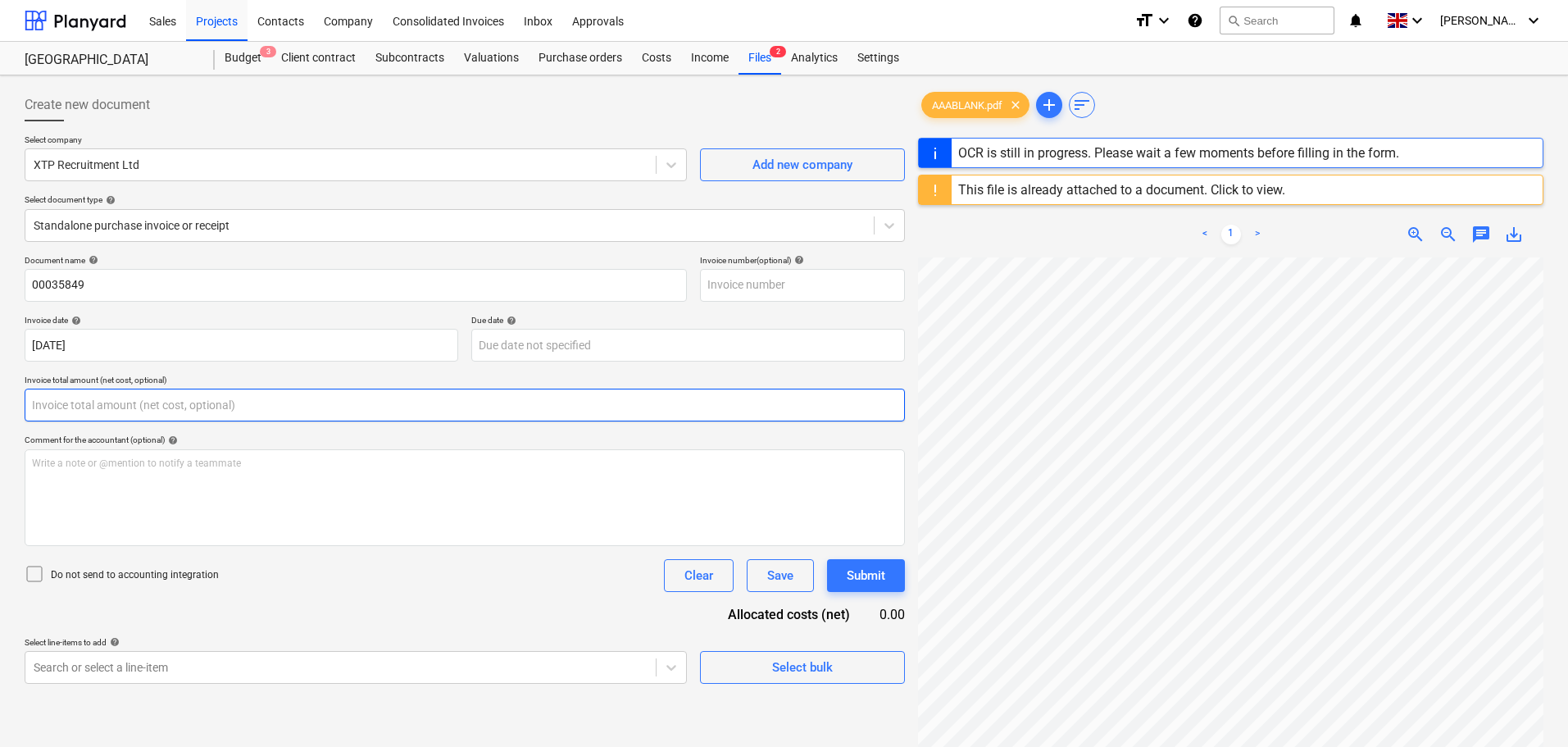
click at [174, 408] on input "text" at bounding box center [465, 405] width 881 height 33
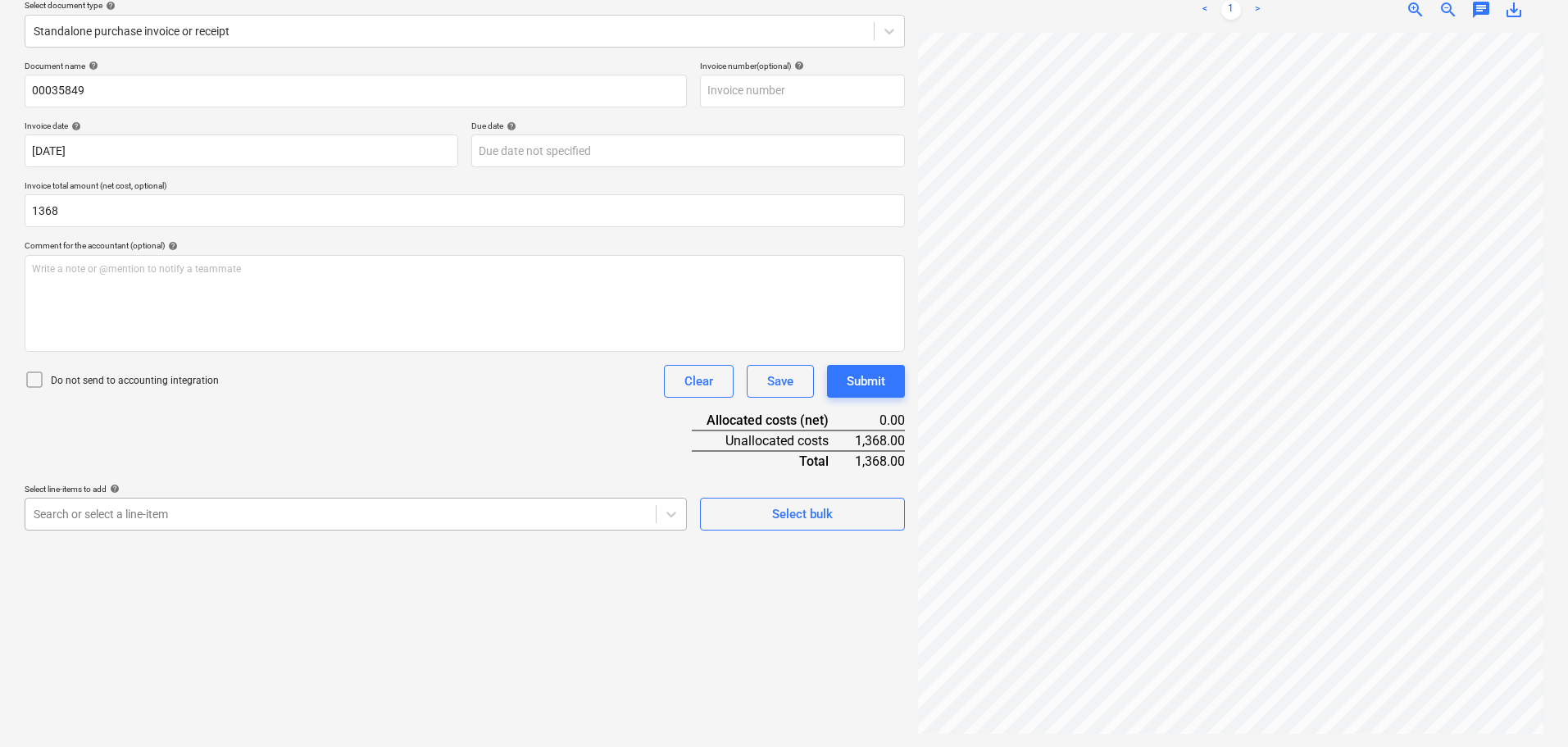
type input "1,368.00"
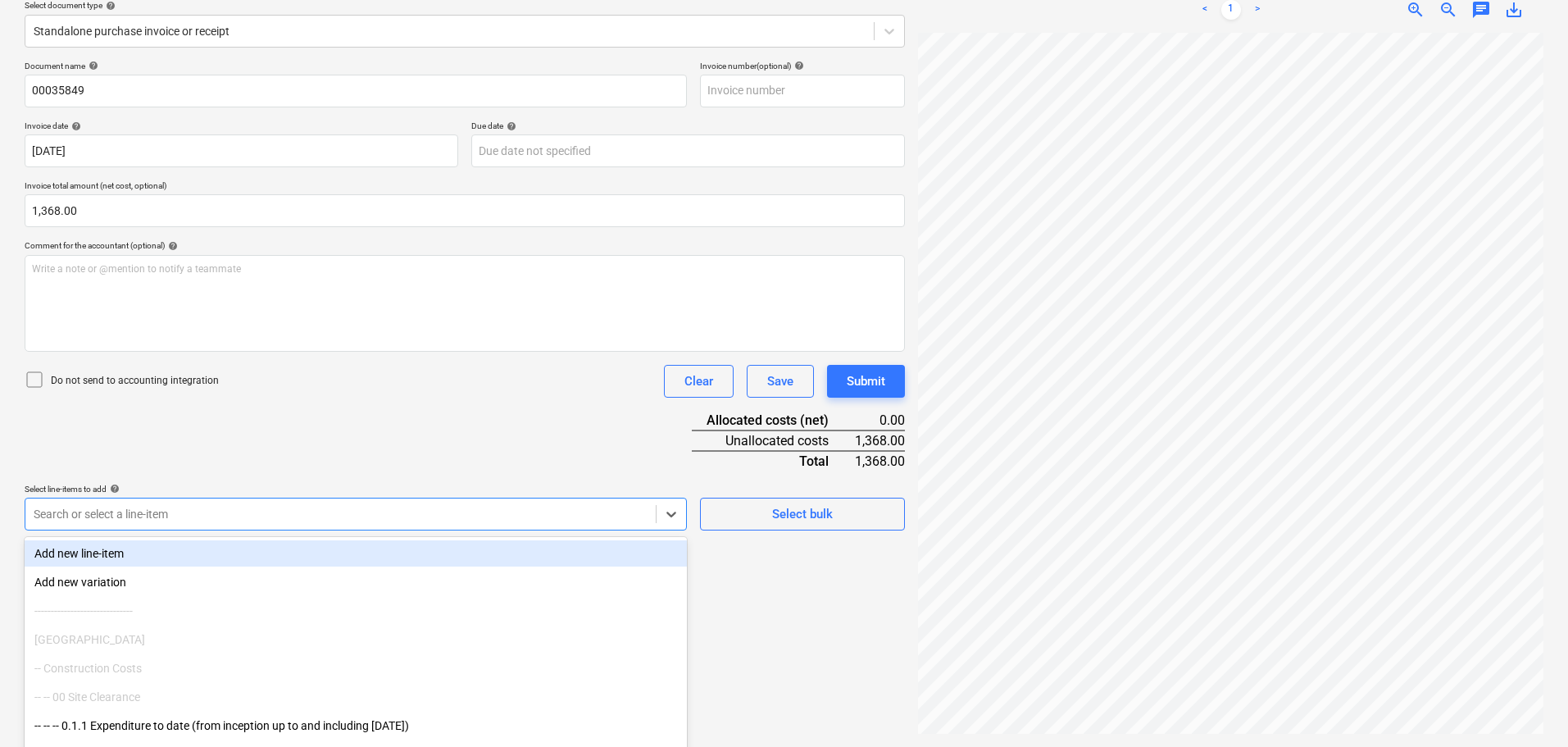
scroll to position [234, 0]
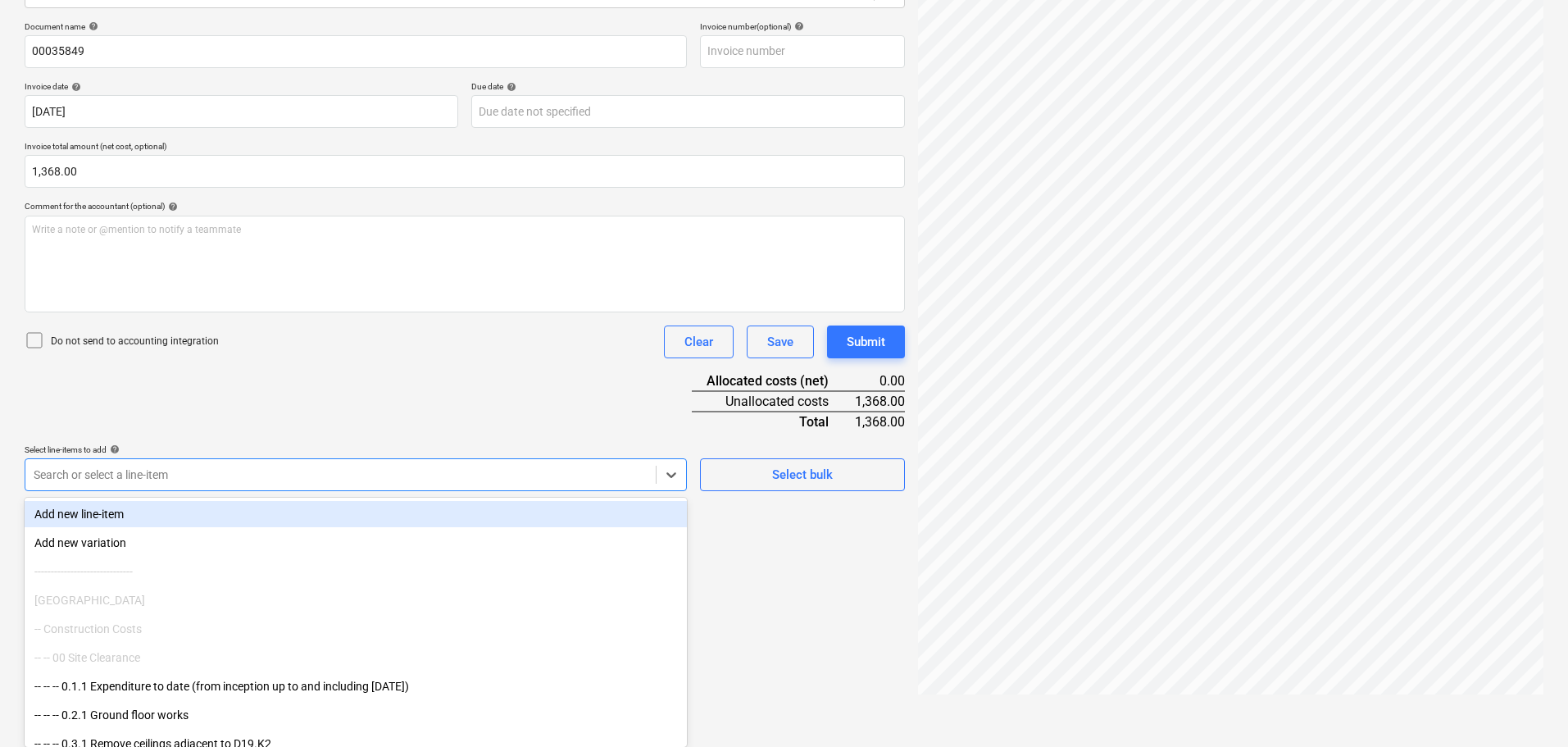
click at [290, 513] on body "Sales Projects Contacts Company Consolidated Invoices Inbox Approvals format_si…" at bounding box center [784, 139] width 1568 height 747
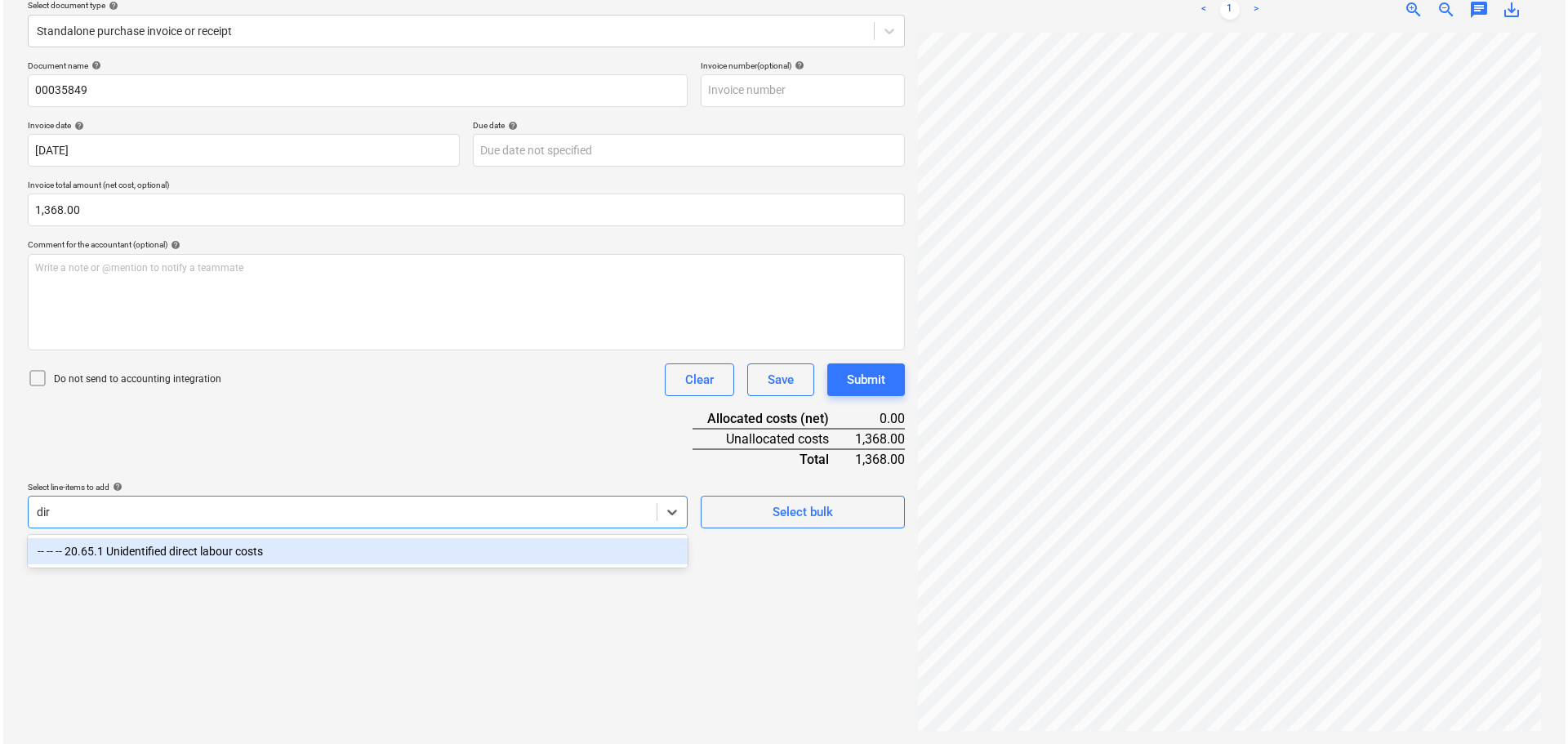
scroll to position [194, 0]
type input "direc"
click at [152, 556] on div "-- -- -- 20.65.1 Unidentified direct labour costs" at bounding box center [354, 551] width 660 height 26
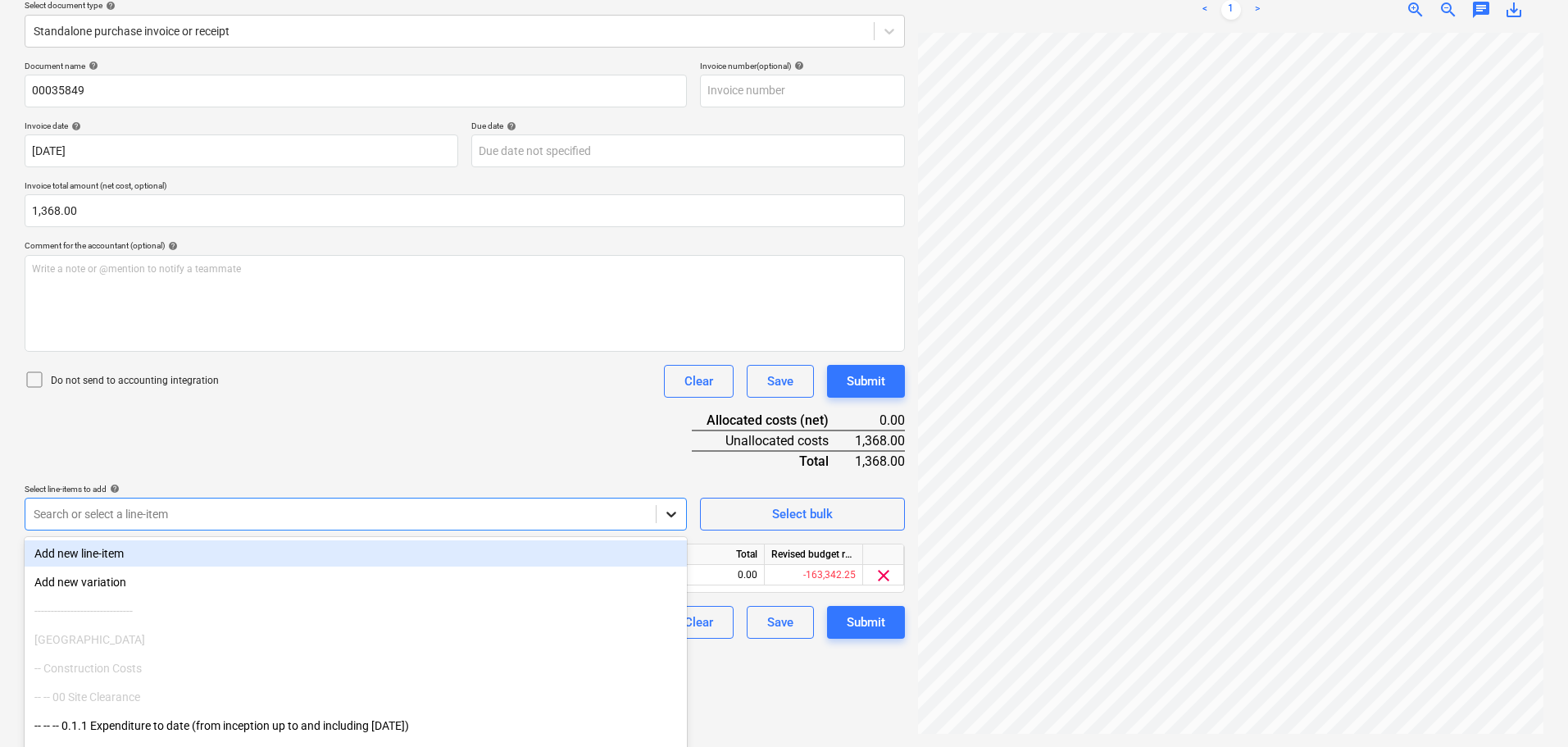
drag, startPoint x: 499, startPoint y: 467, endPoint x: 678, endPoint y: 524, distance: 187.9
click at [507, 467] on div "Document name help 00035849 Invoice number (optional) help Invoice date help [D…" at bounding box center [465, 350] width 881 height 578
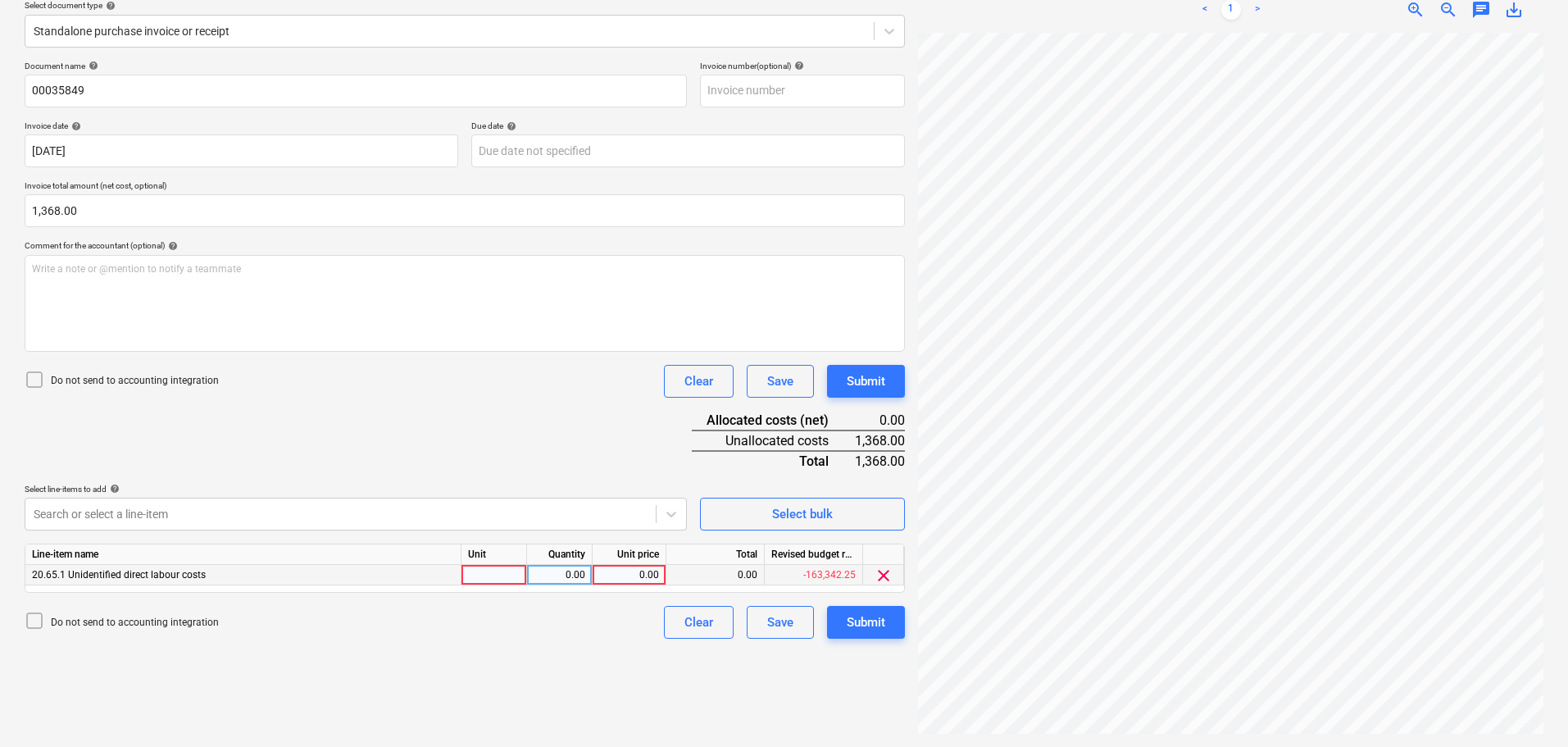
click at [633, 570] on div "0.00" at bounding box center [628, 575] width 60 height 21
type input "1368"
click at [624, 424] on div "Document name help 00035849 Invoice number (optional) help Invoice date help [D…" at bounding box center [465, 350] width 881 height 578
click at [880, 381] on div "Submit" at bounding box center [865, 382] width 38 height 22
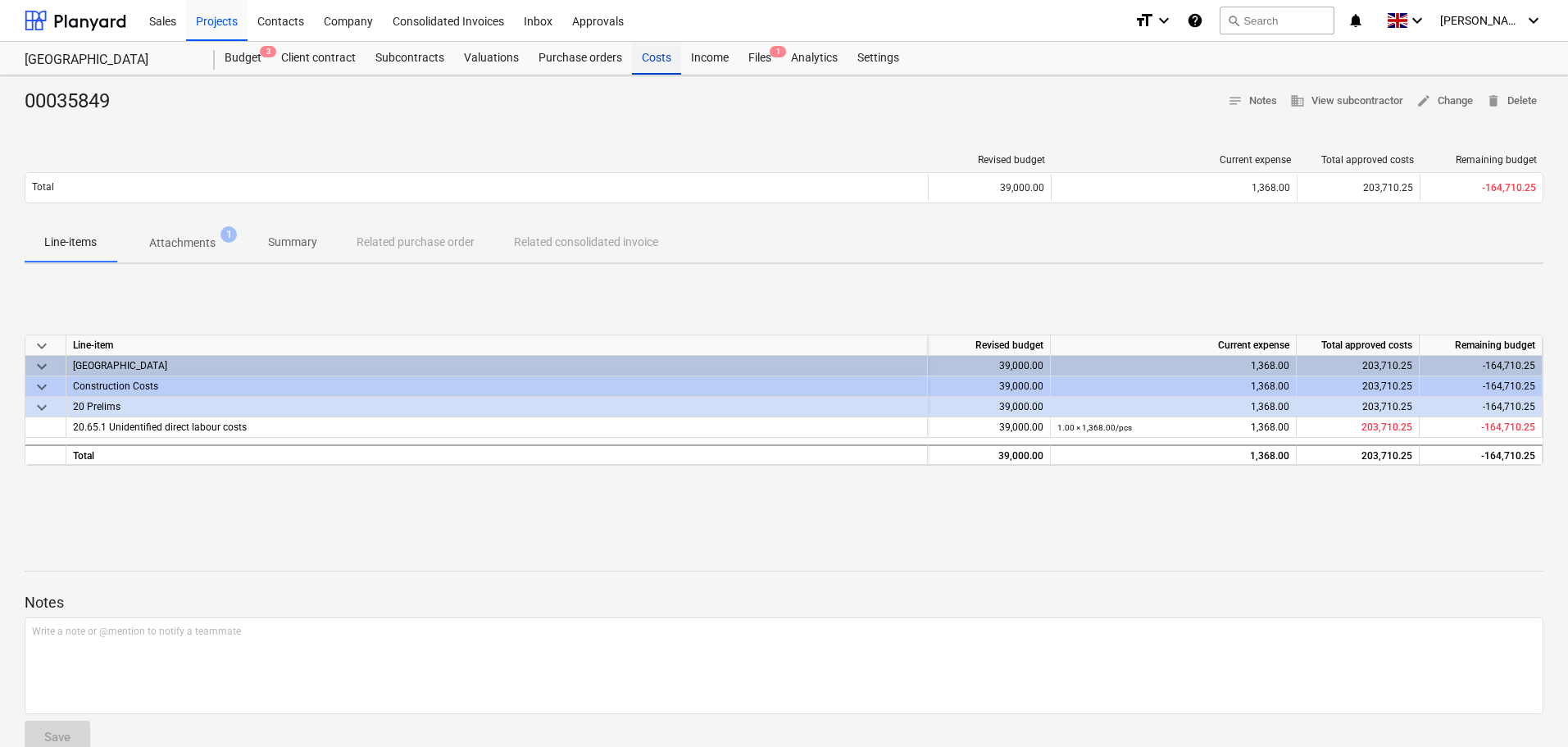
click at [657, 56] on div "Costs" at bounding box center [657, 59] width 49 height 33
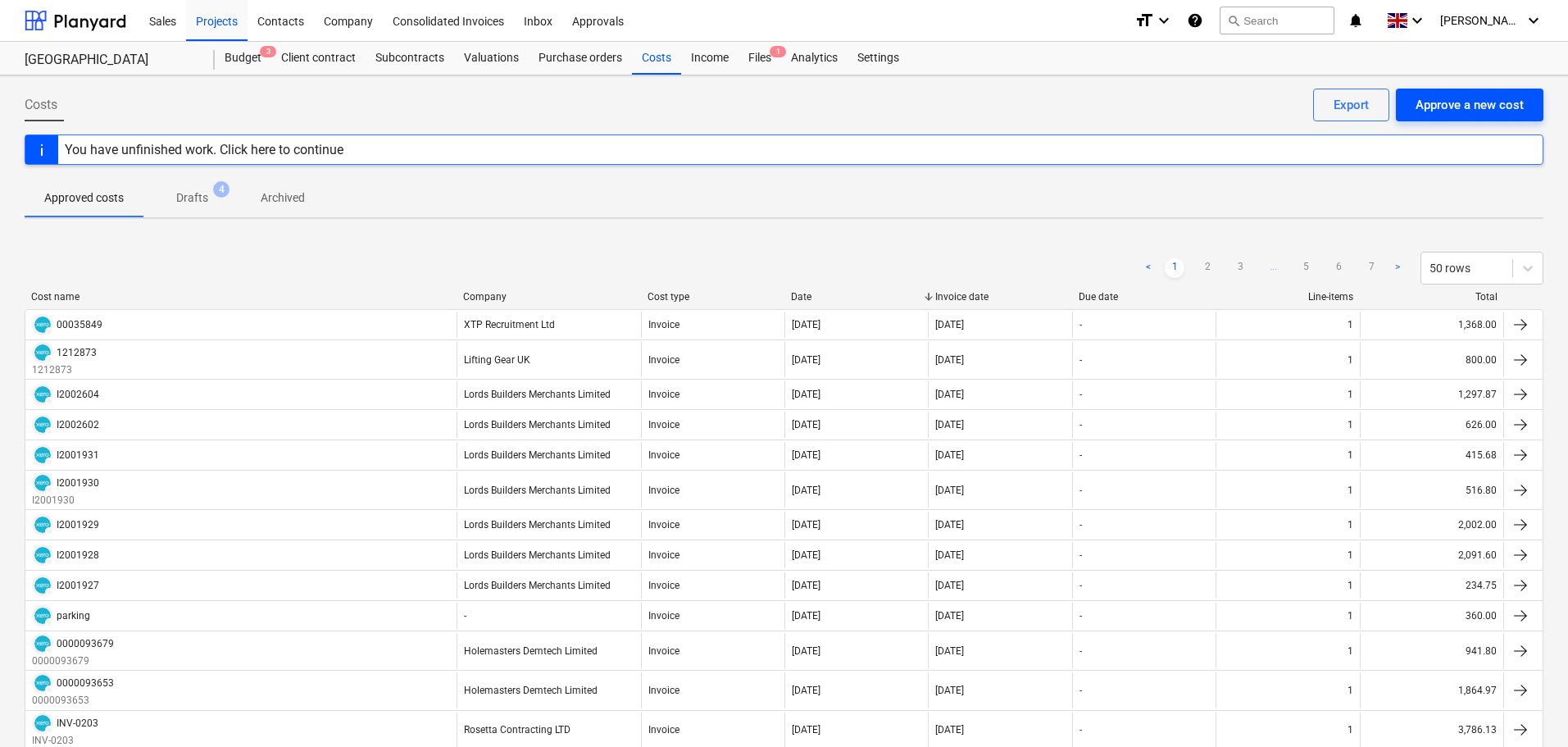
click at [1449, 107] on div "Approve a new cost" at bounding box center [1469, 105] width 109 height 22
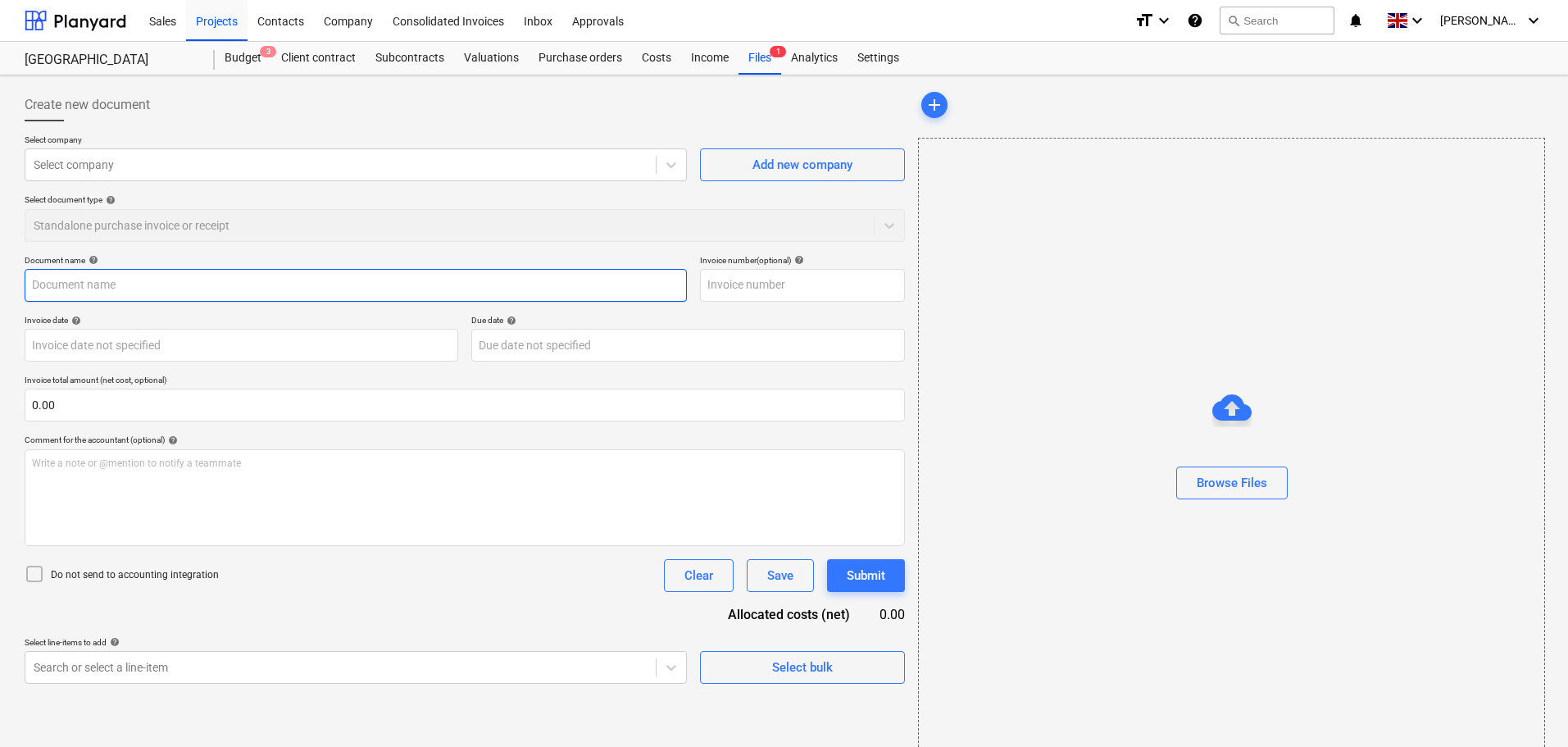
click at [88, 282] on input "text" at bounding box center [355, 286] width 663 height 33
paste input "38236"
type input "38236"
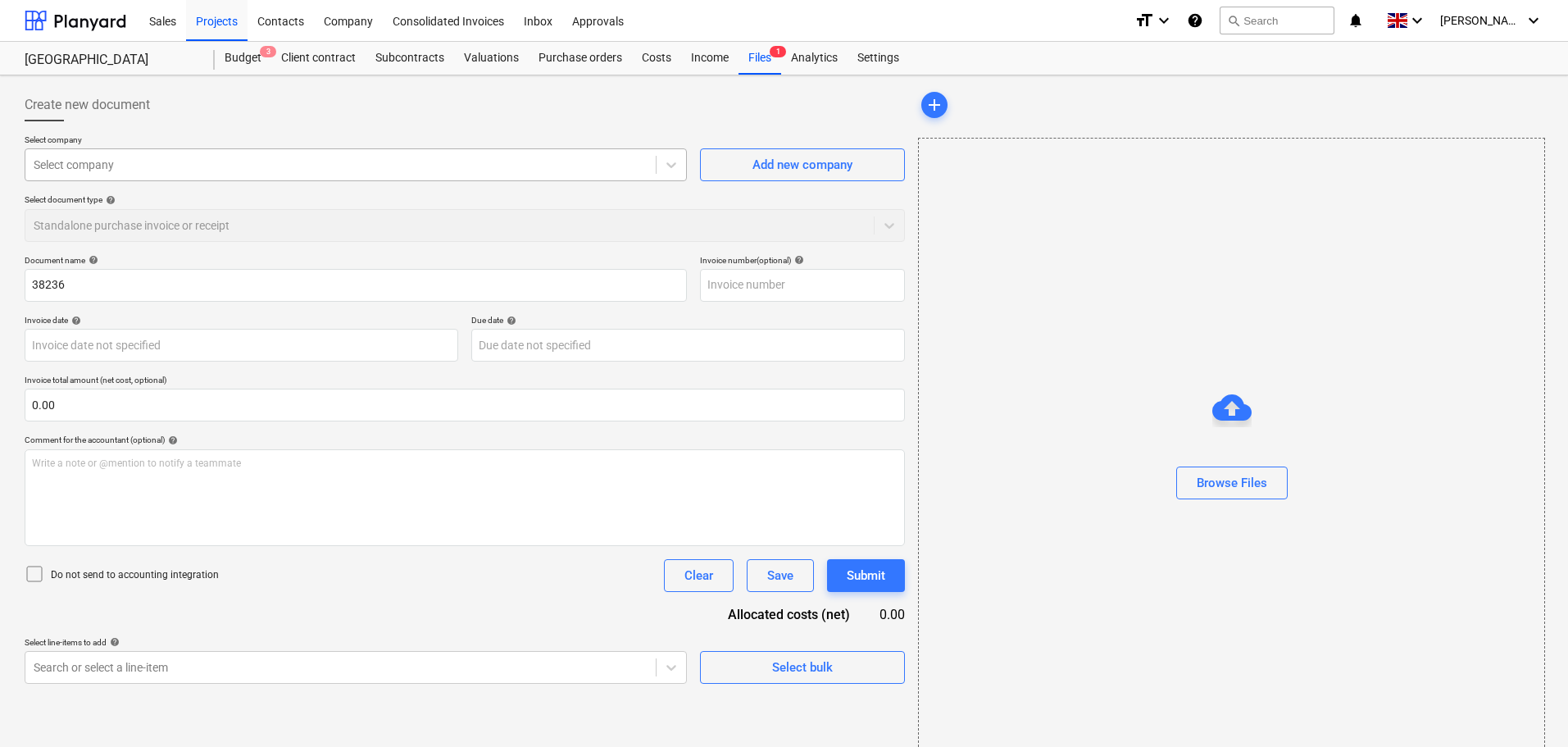
click at [128, 154] on div "Select company" at bounding box center [341, 164] width 630 height 23
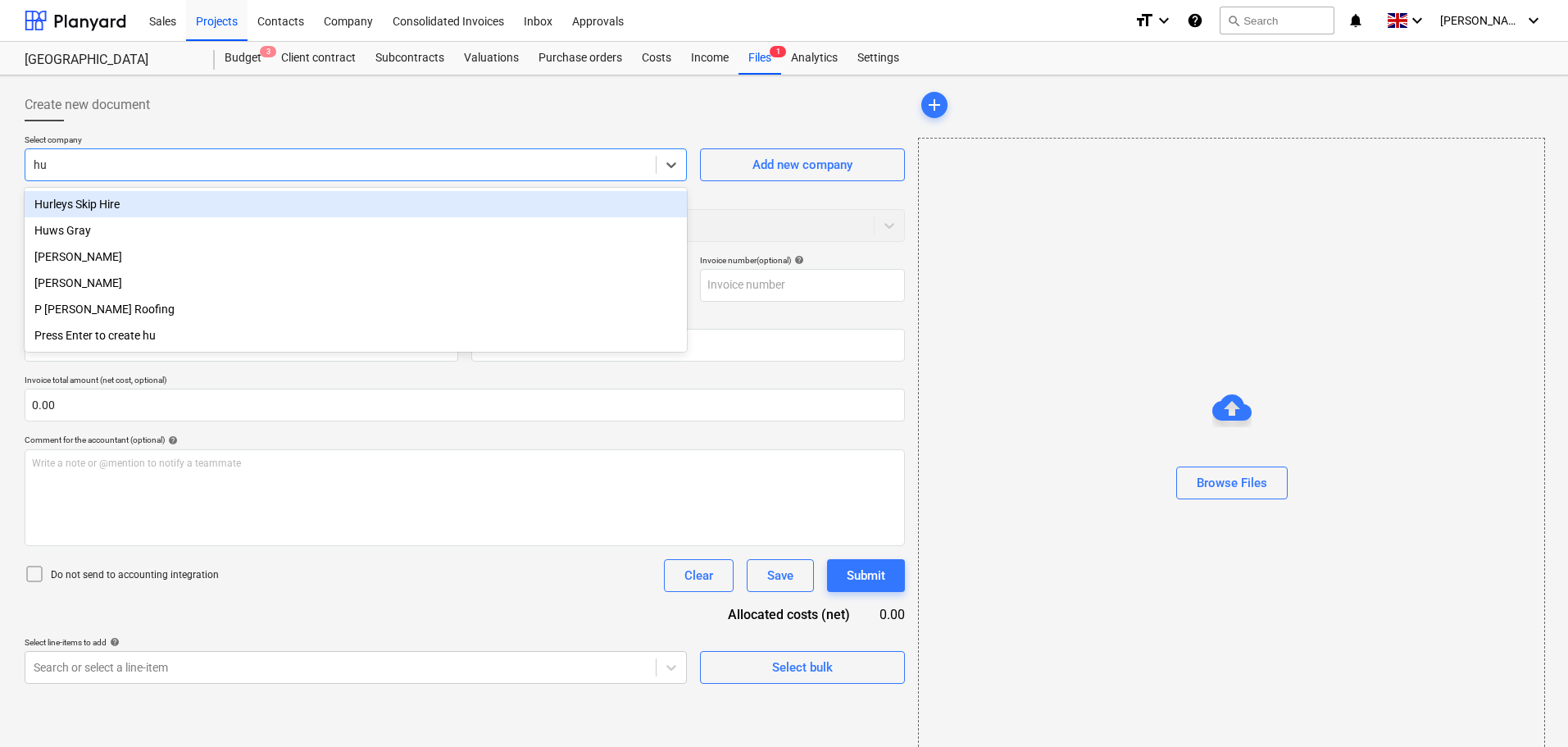
type input "h"
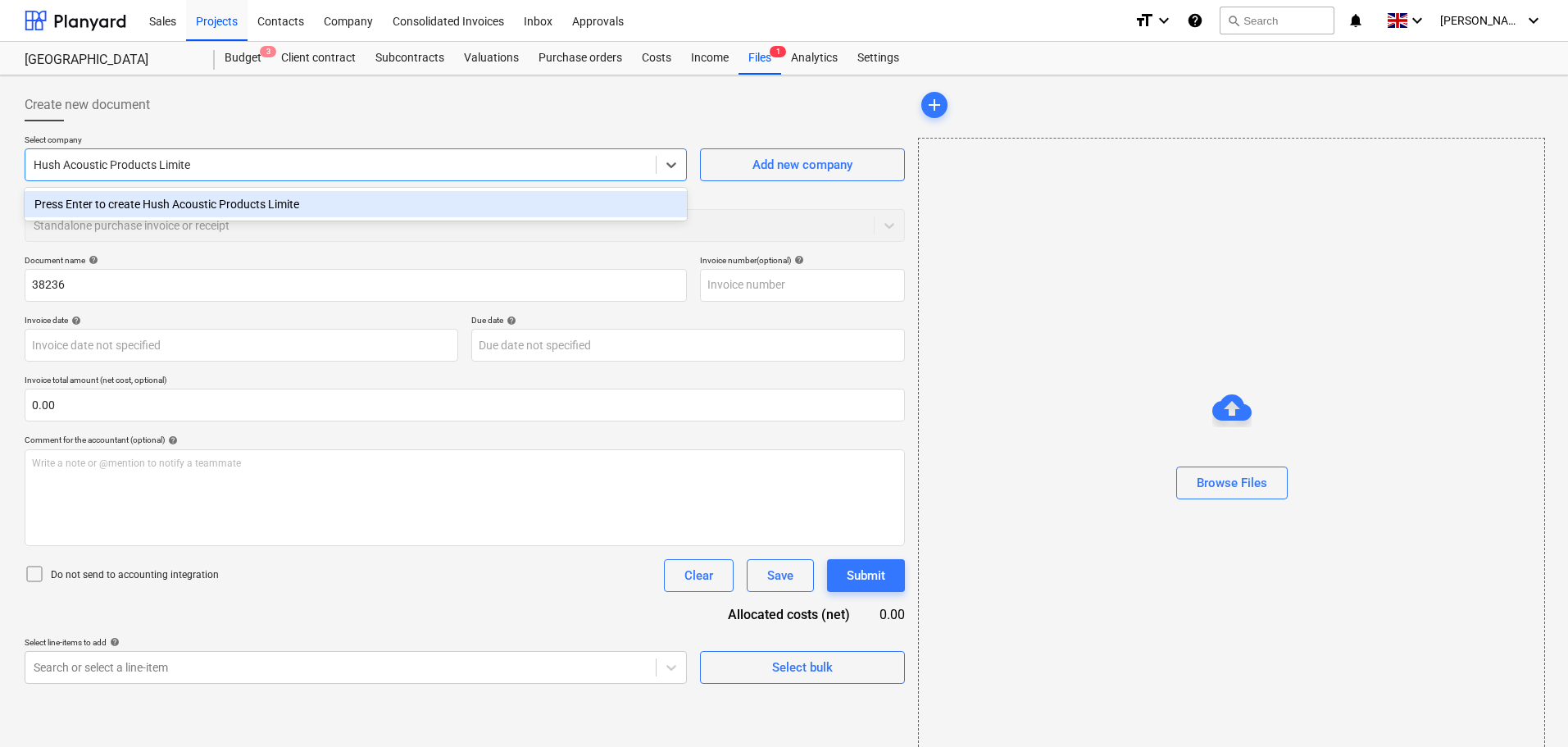
type input "Hush Acoustic Products Limited"
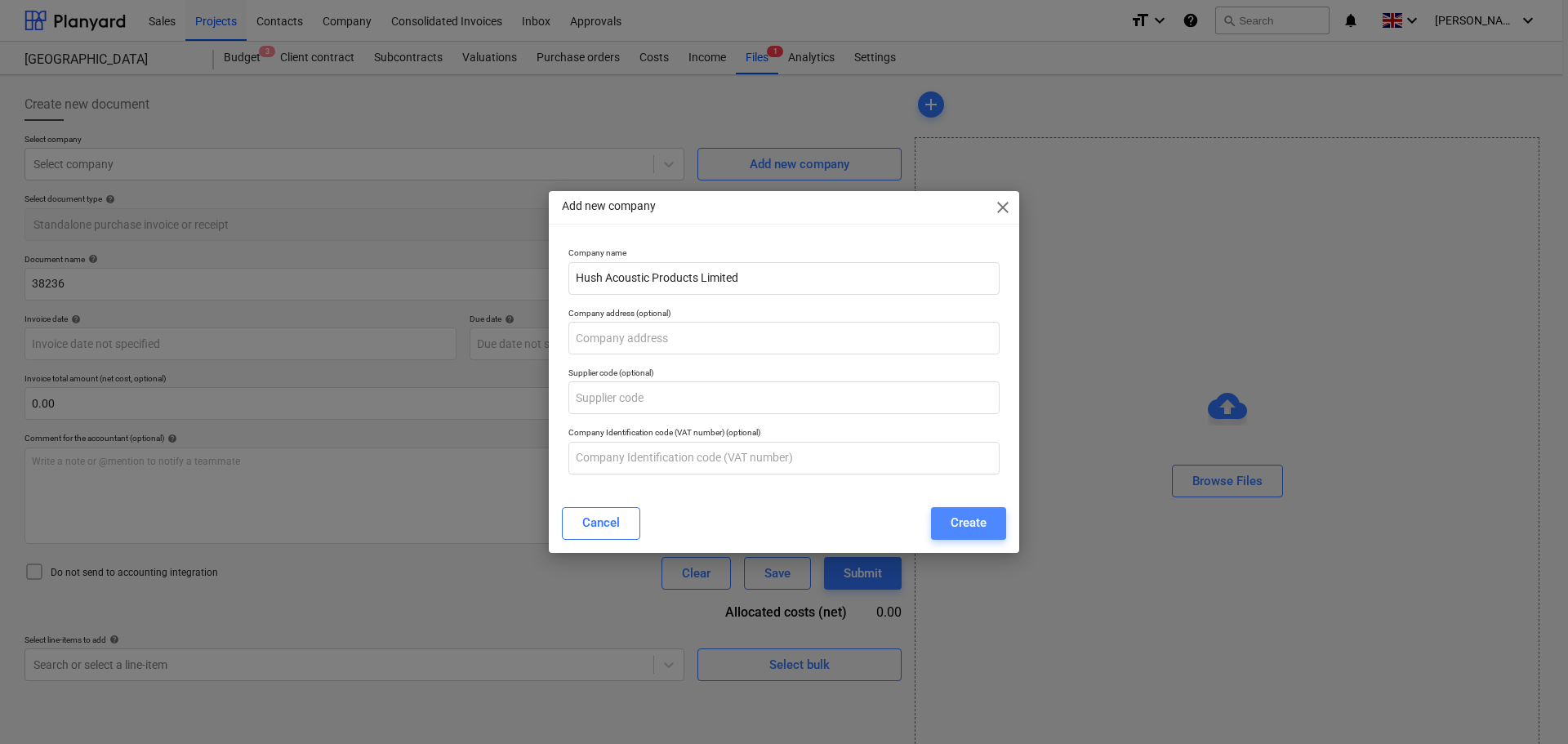
click at [958, 517] on div "Create" at bounding box center [968, 523] width 36 height 21
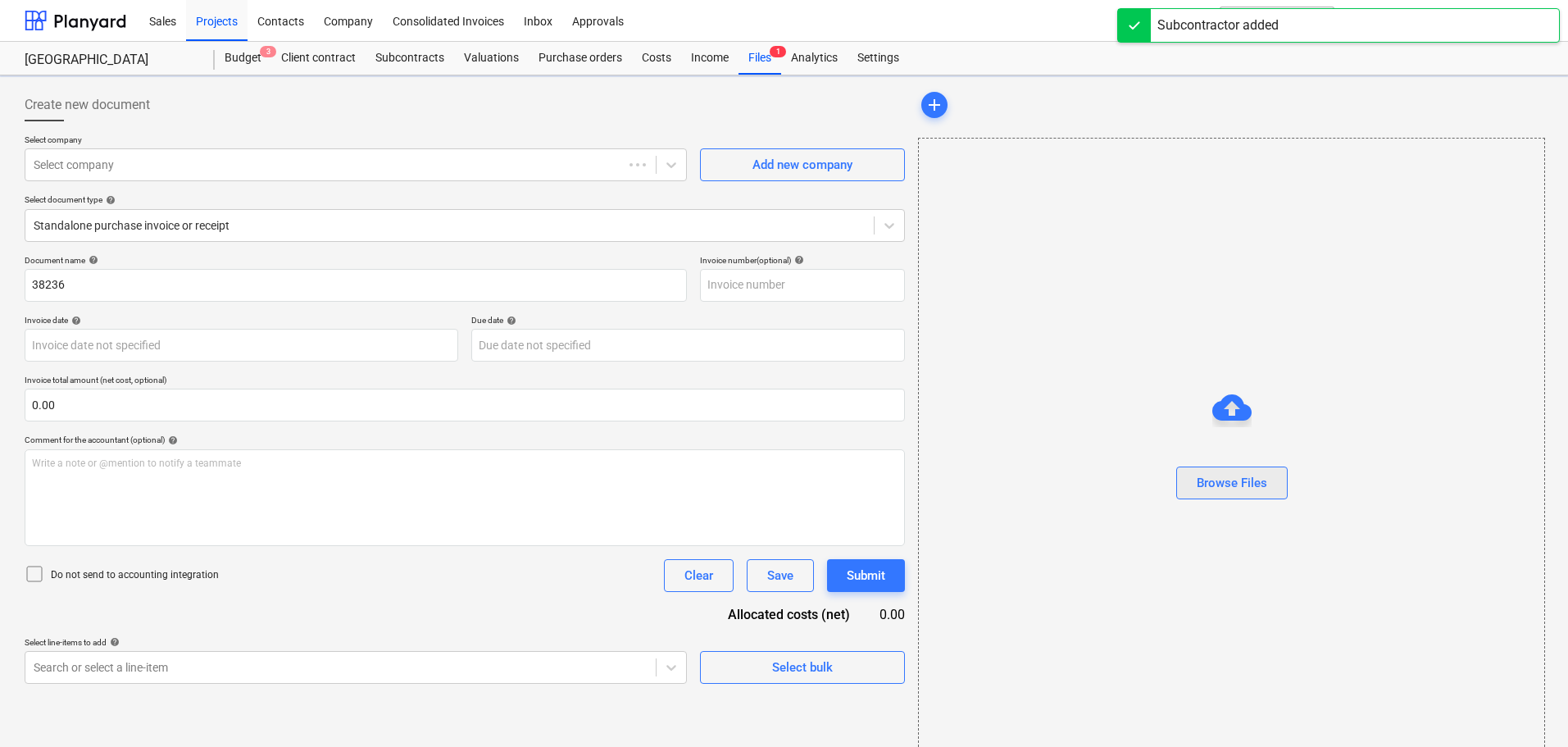
click at [1215, 473] on div "Browse Files" at bounding box center [1232, 483] width 70 height 22
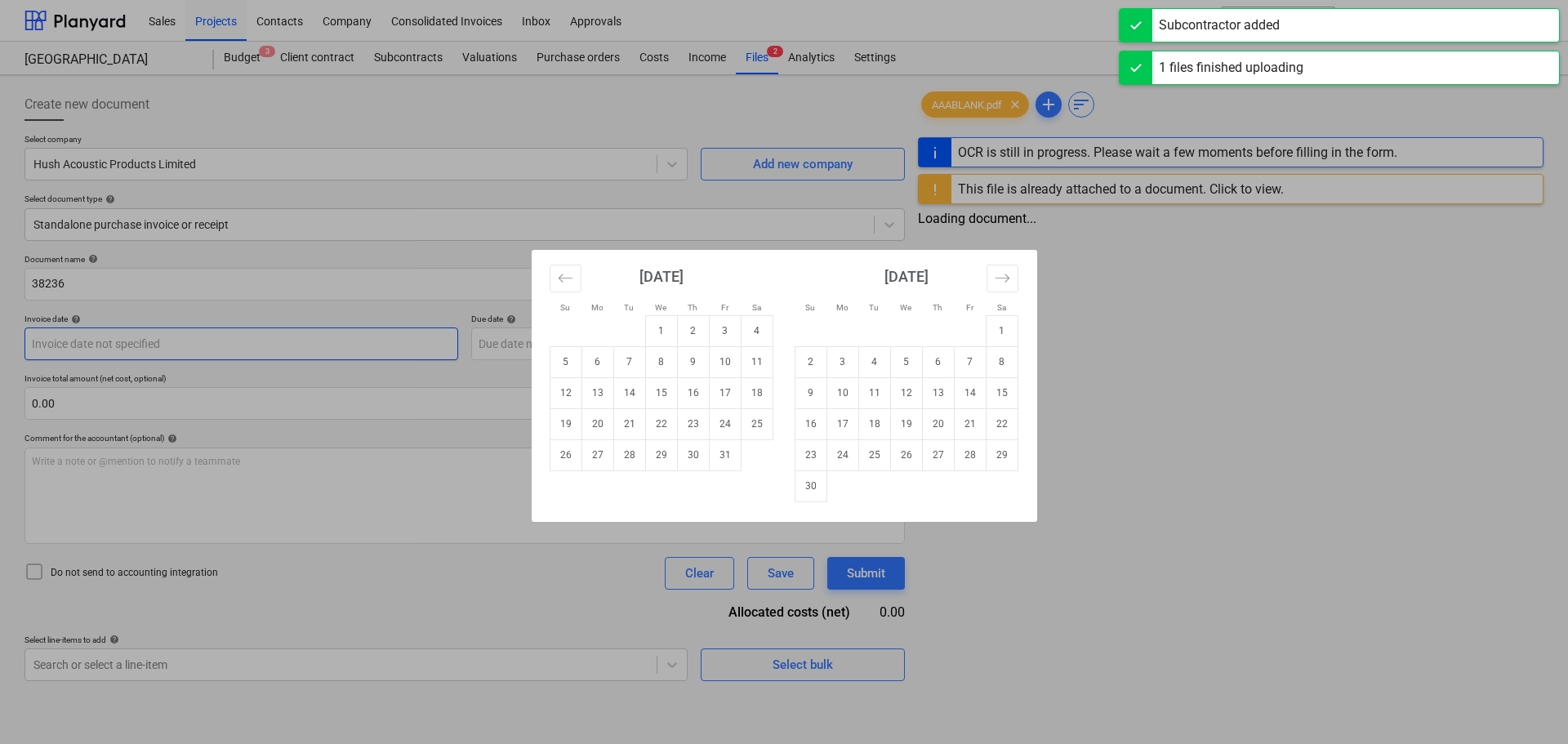
click at [88, 344] on body "Sales Projects Contacts Company Consolidated Invoices Inbox Approvals format_si…" at bounding box center [784, 372] width 1568 height 744
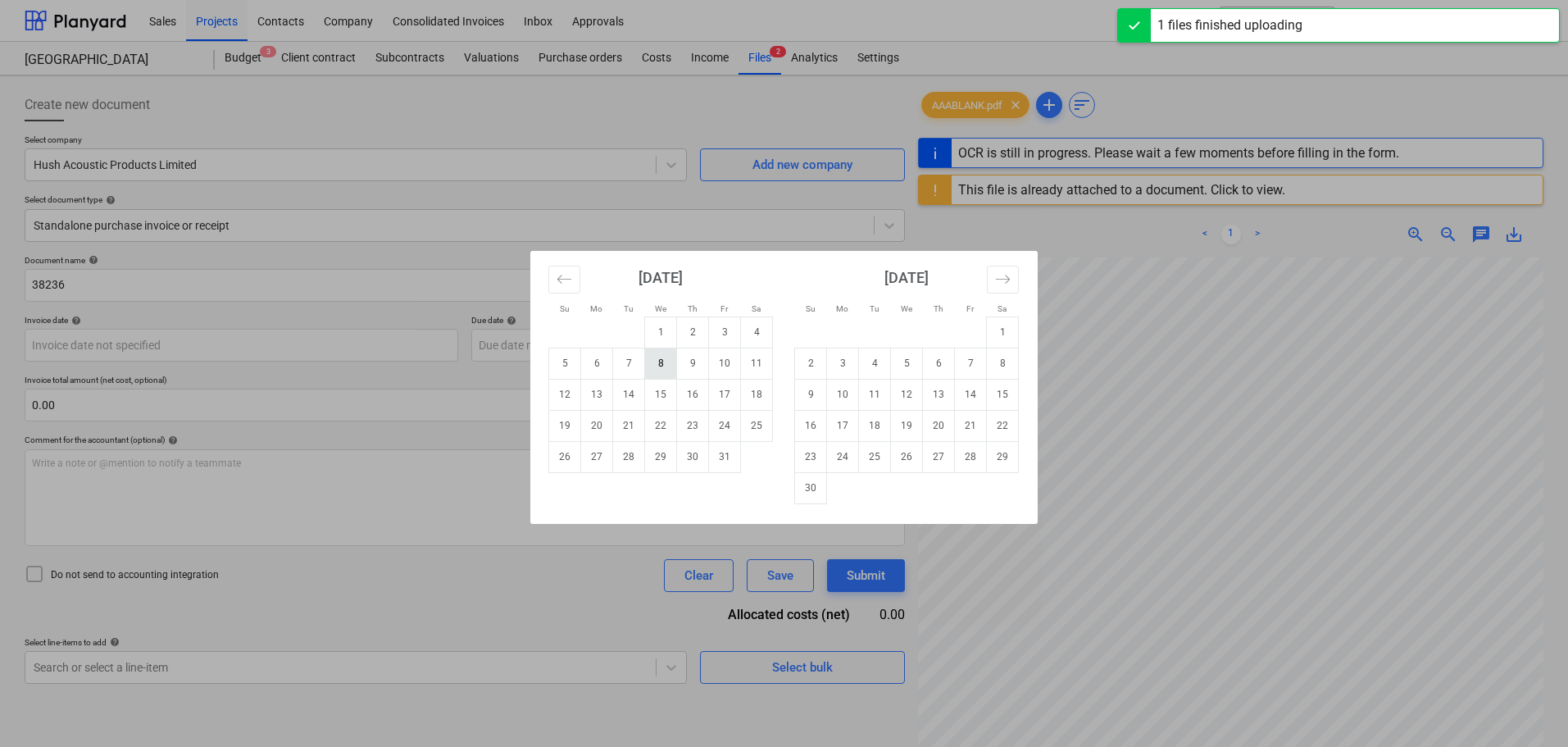
click at [657, 361] on td "8" at bounding box center [661, 363] width 32 height 31
type input "[DATE]"
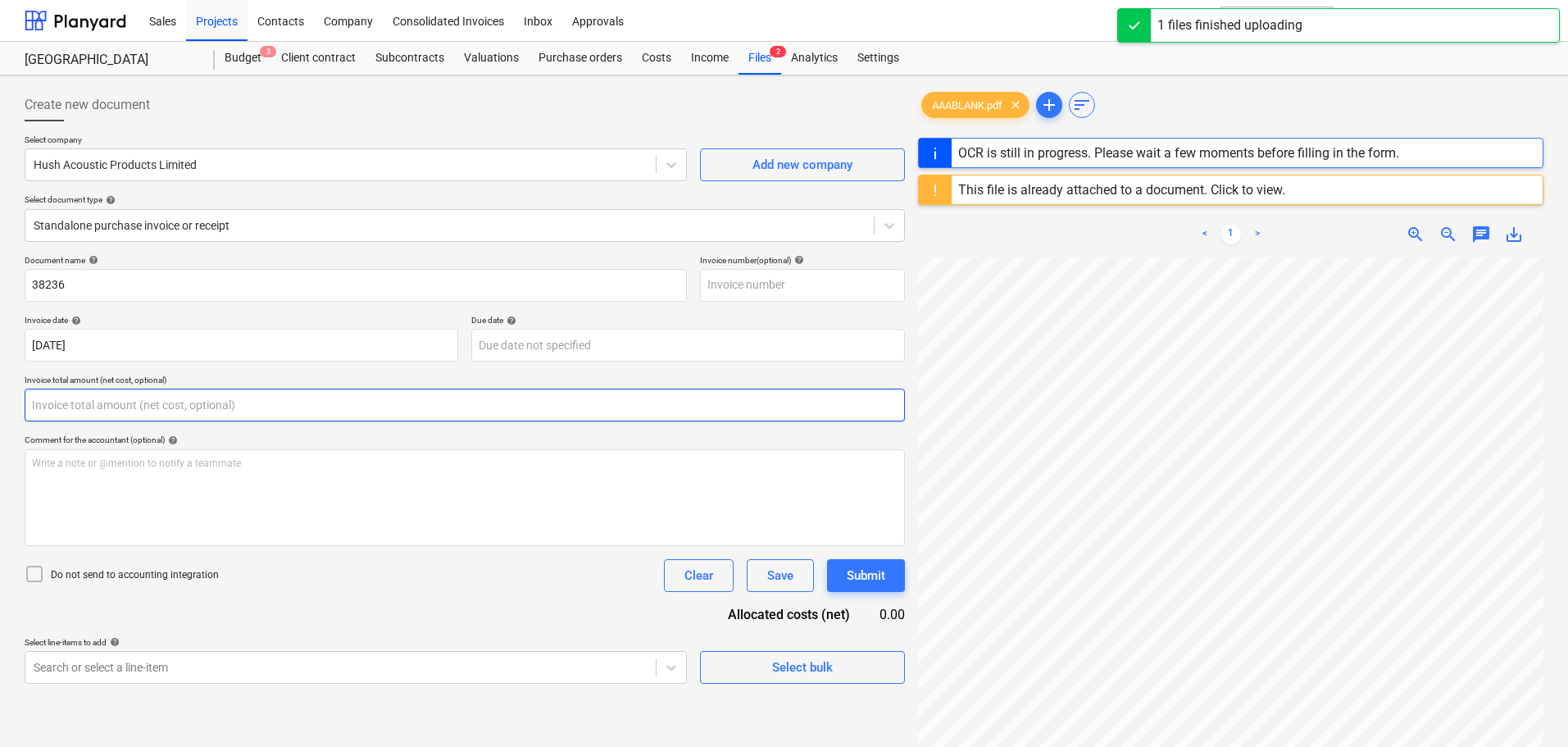
click at [125, 402] on input "text" at bounding box center [465, 405] width 881 height 33
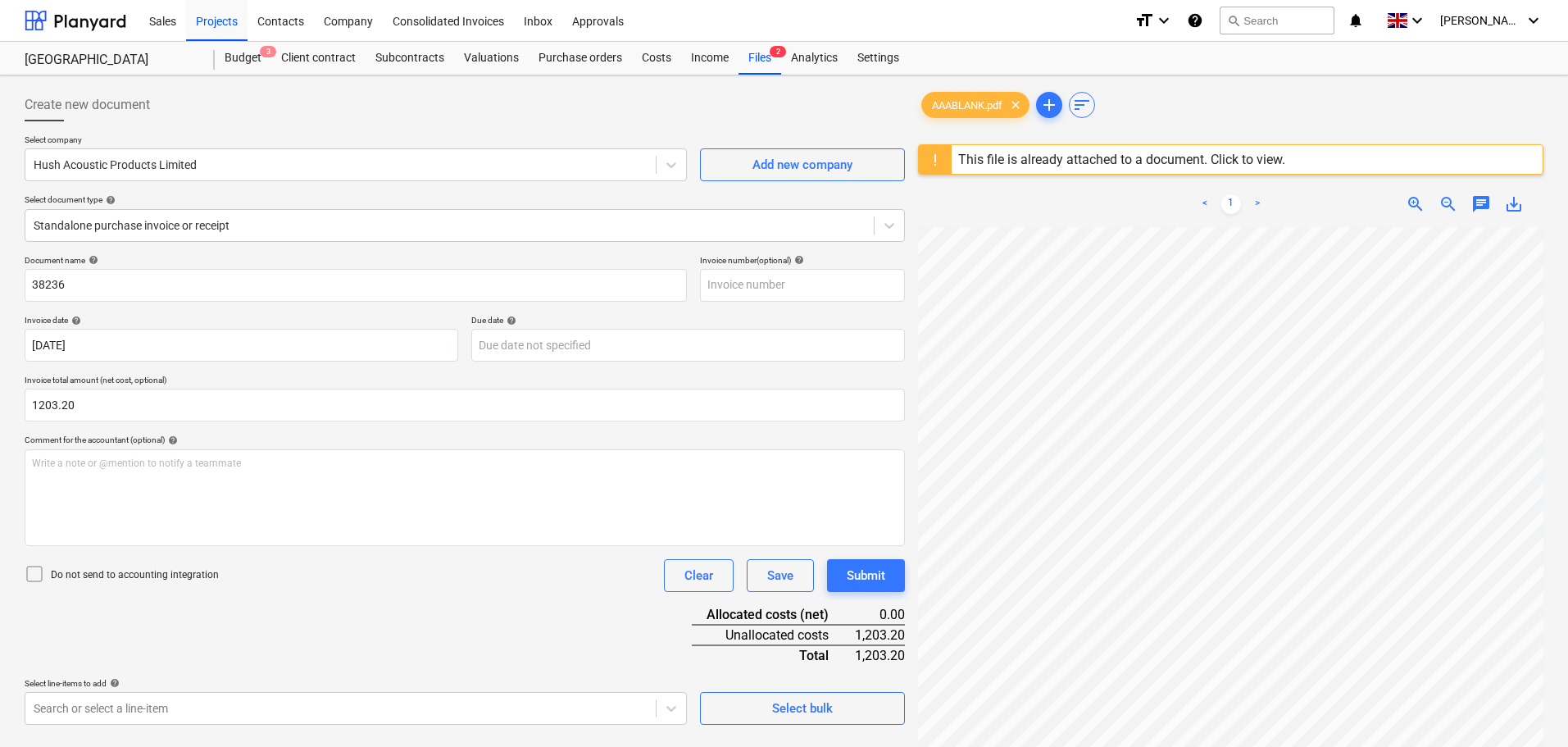
type input "1,203.20"
click at [291, 644] on div "Document name help 38236 Invoice number (optional) help Invoice date help [DATE…" at bounding box center [465, 490] width 881 height 470
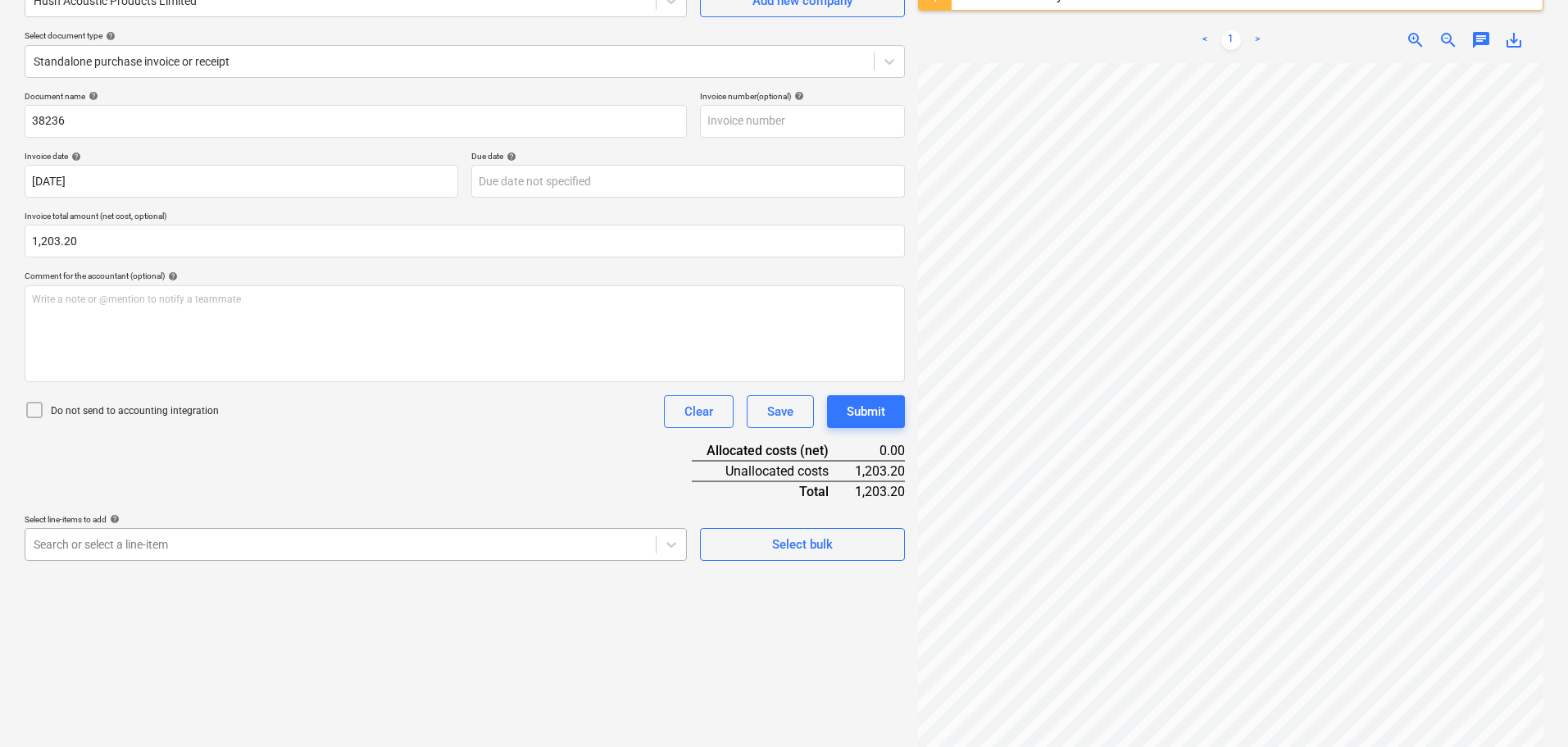
click at [206, 553] on body "Sales Projects Contacts Company Consolidated Invoices Inbox Approvals format_si…" at bounding box center [784, 209] width 1568 height 747
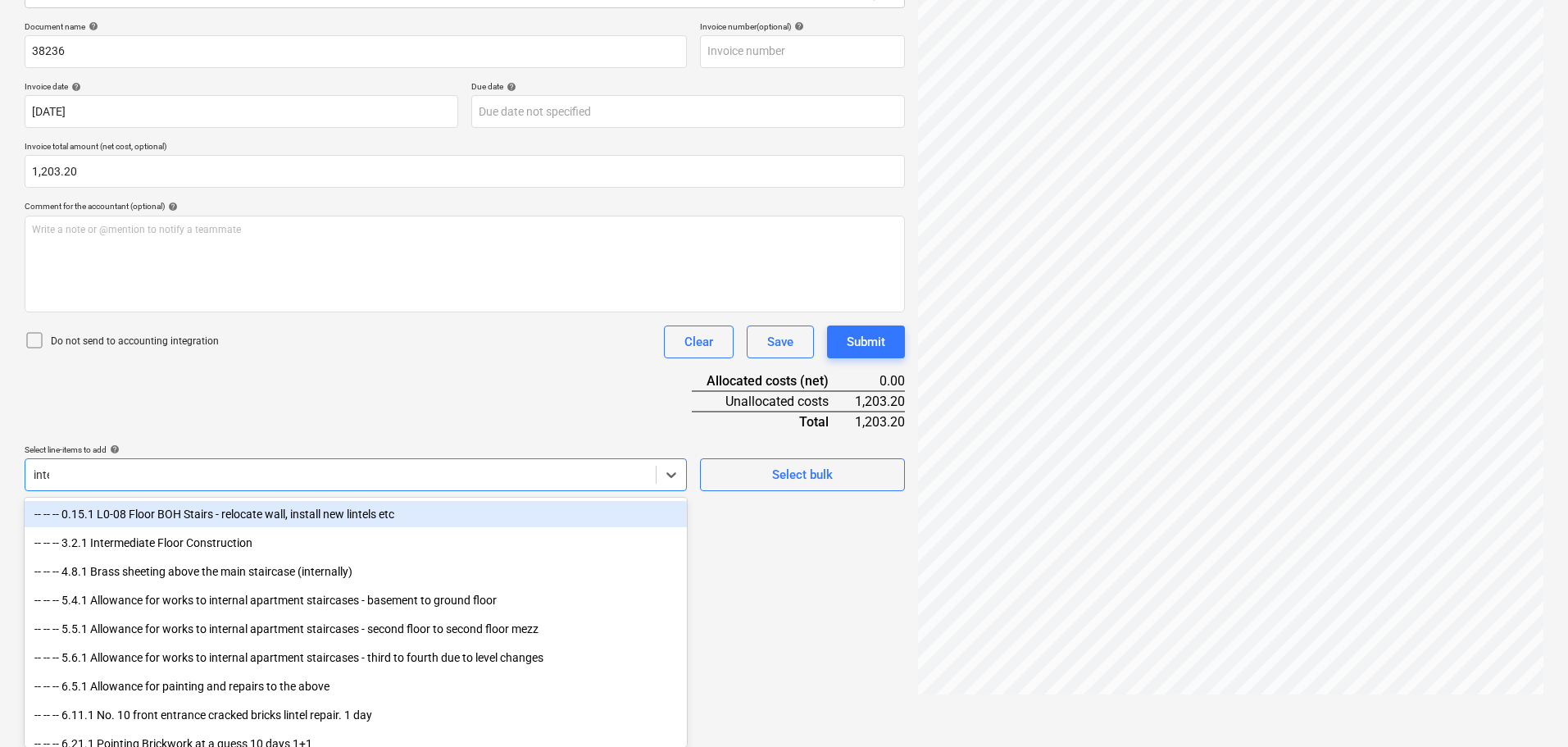
type input "inter"
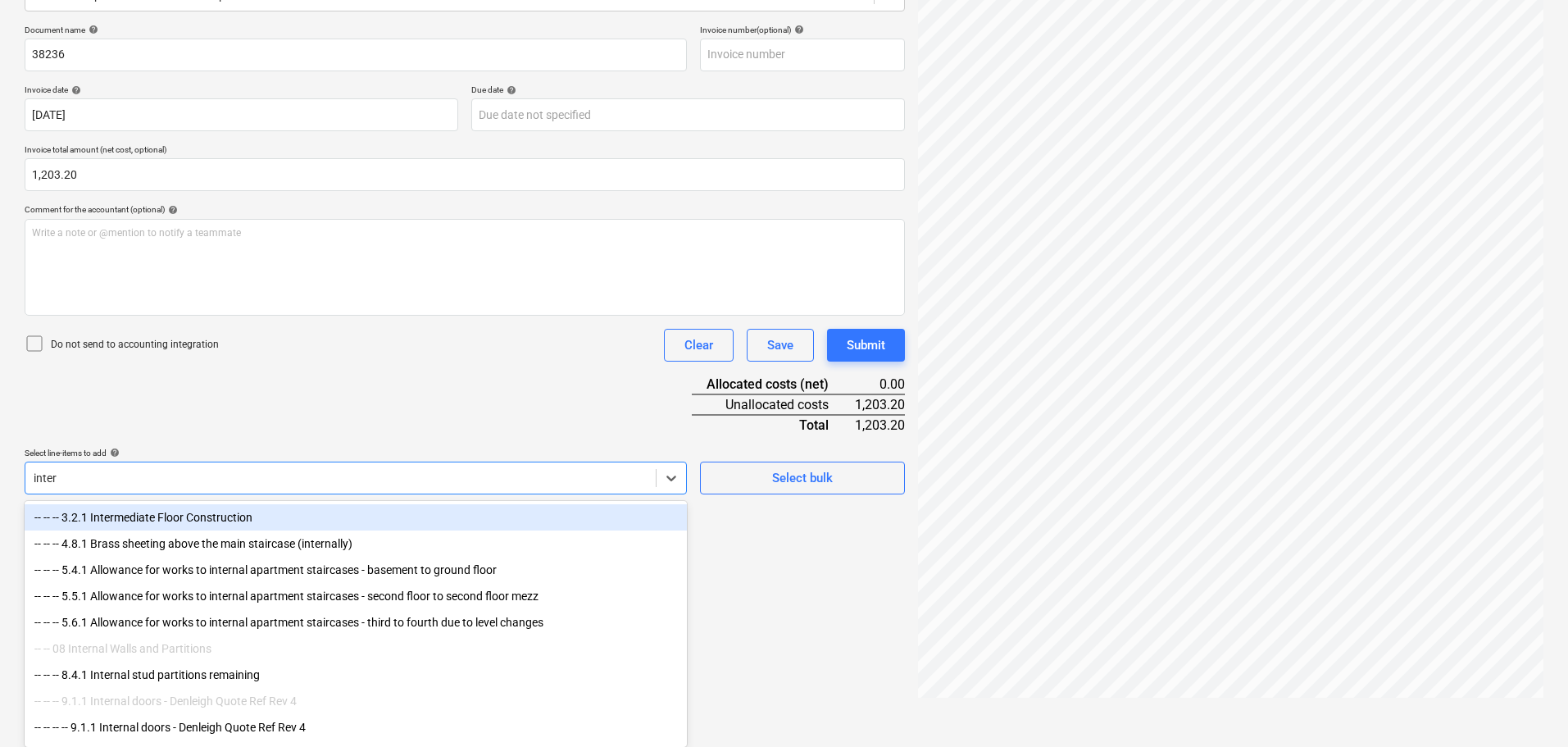
scroll to position [230, 0]
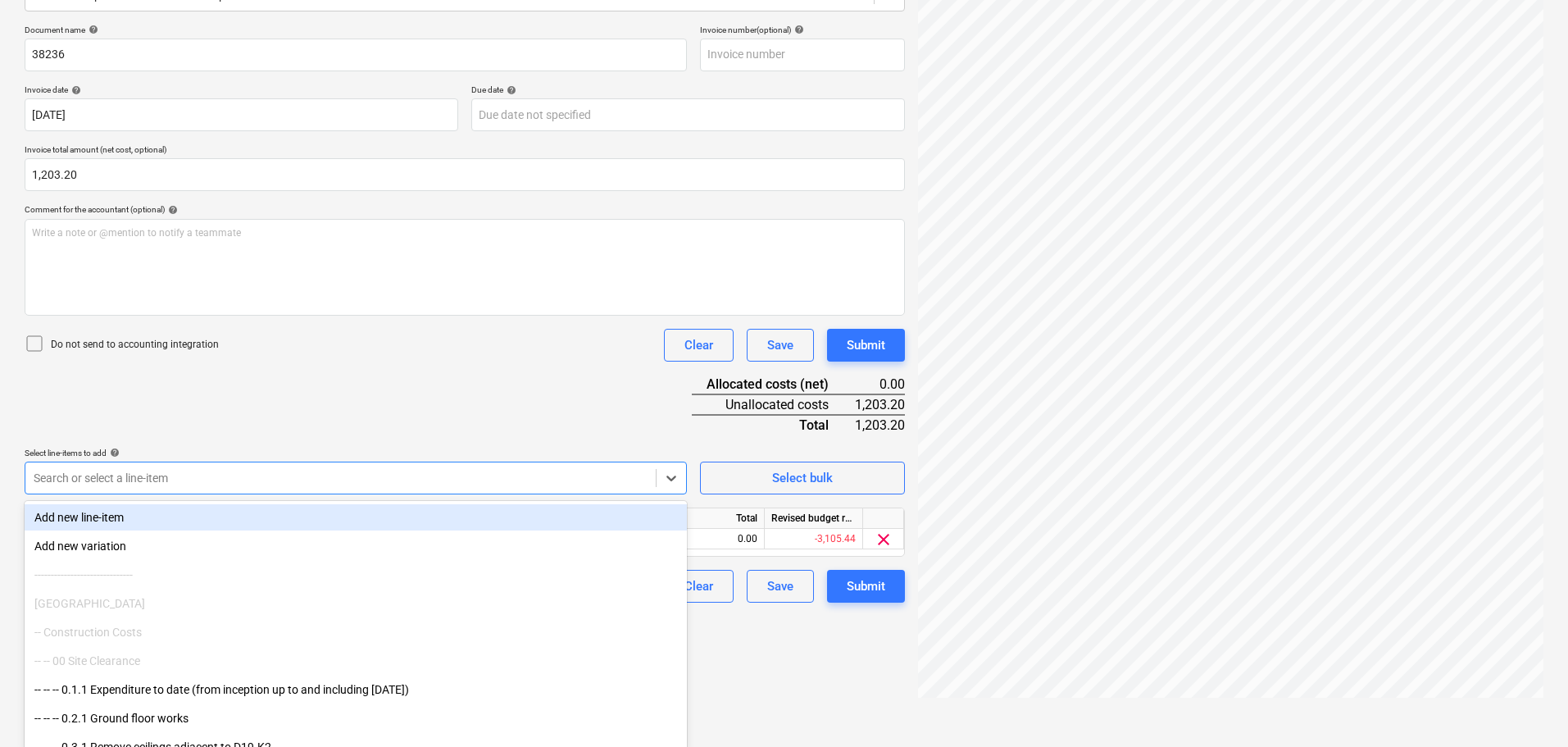
click at [325, 404] on div "Document name help 38236 Invoice number (optional) help Invoice date help [DATE…" at bounding box center [465, 313] width 881 height 578
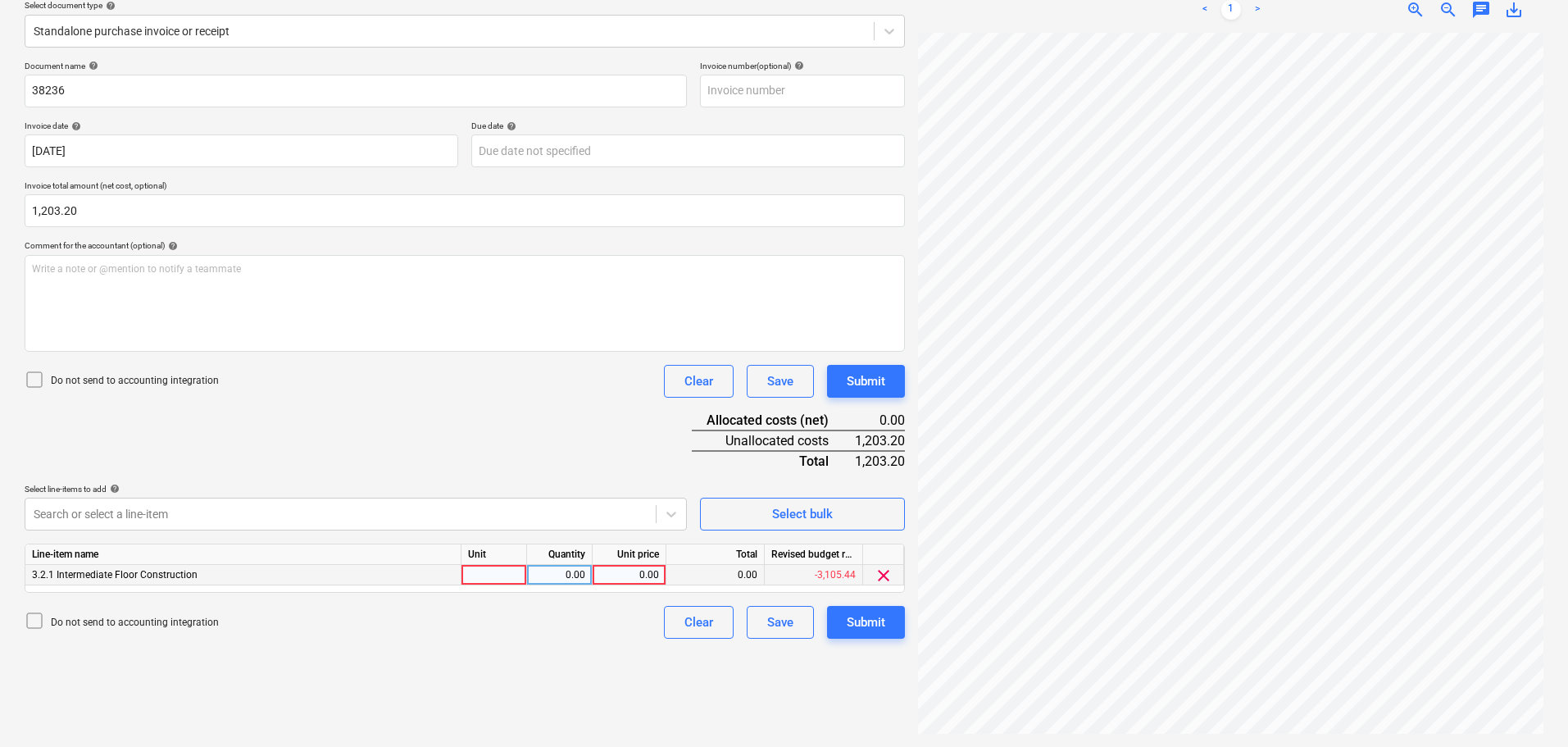
click at [637, 574] on div "0.00" at bounding box center [628, 575] width 60 height 21
type input "1203.20"
click at [873, 378] on div "Submit" at bounding box center [865, 382] width 38 height 22
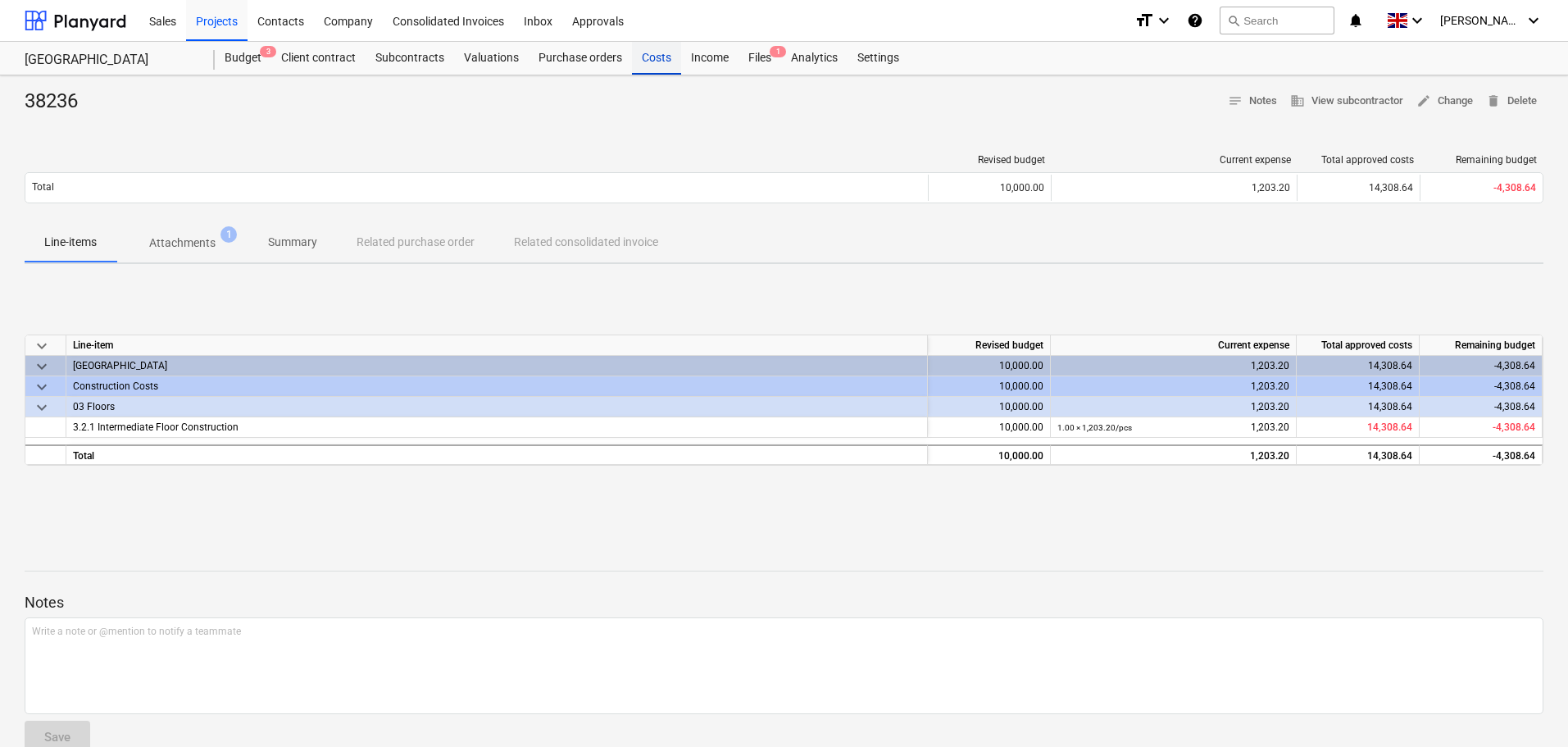
click at [642, 57] on div "Costs" at bounding box center [657, 59] width 49 height 33
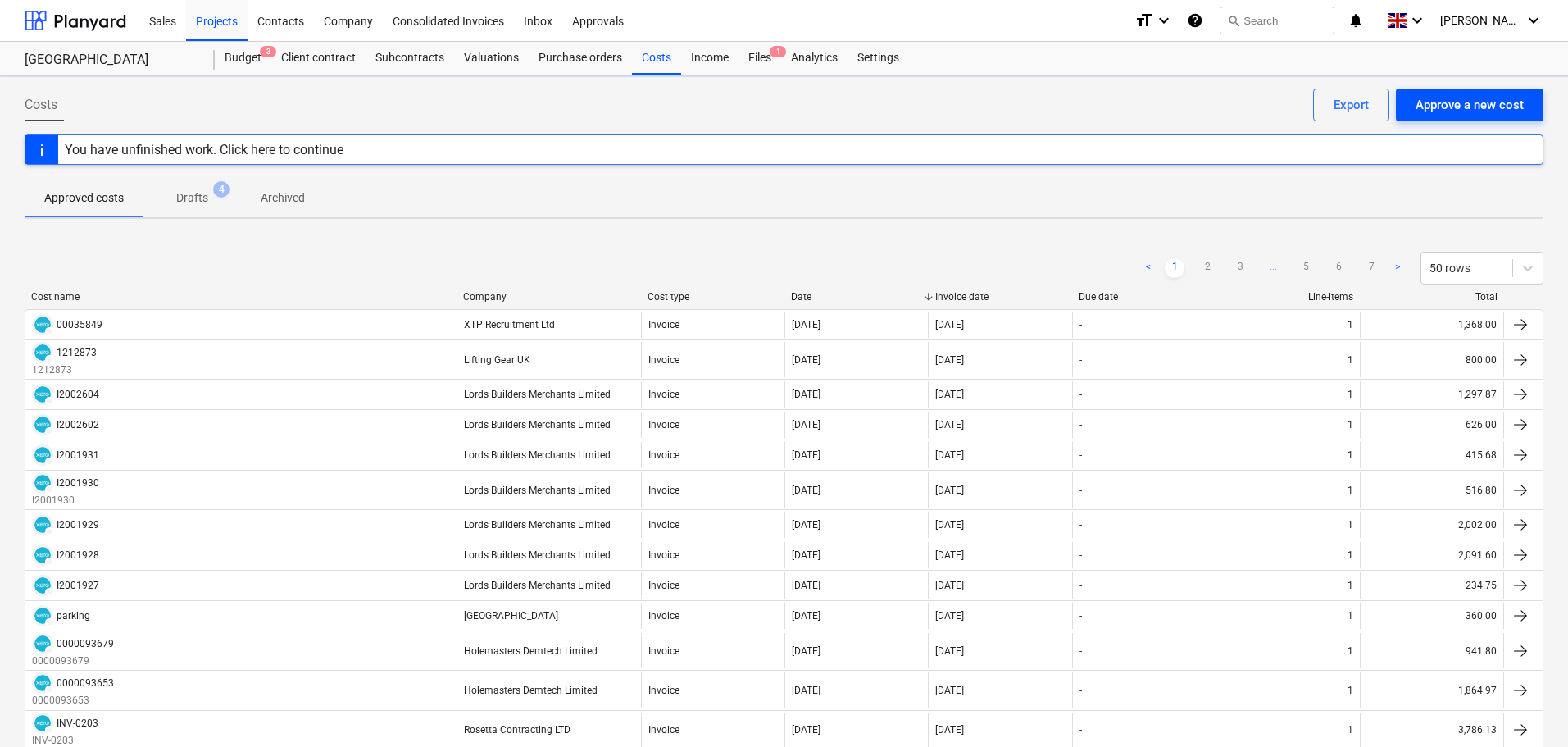
click at [1486, 117] on button "Approve a new cost" at bounding box center [1469, 105] width 148 height 33
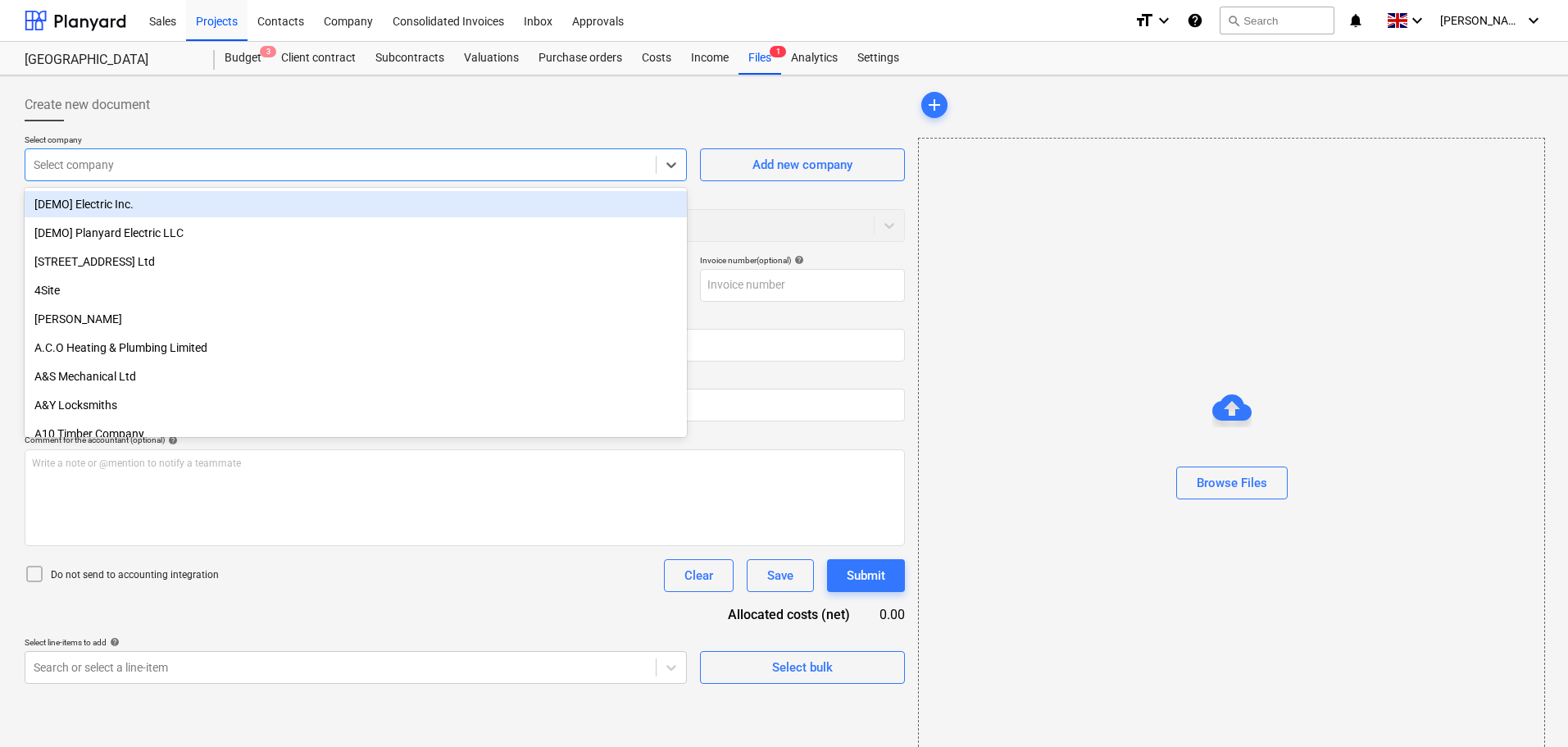
click at [123, 169] on div at bounding box center [340, 164] width 614 height 17
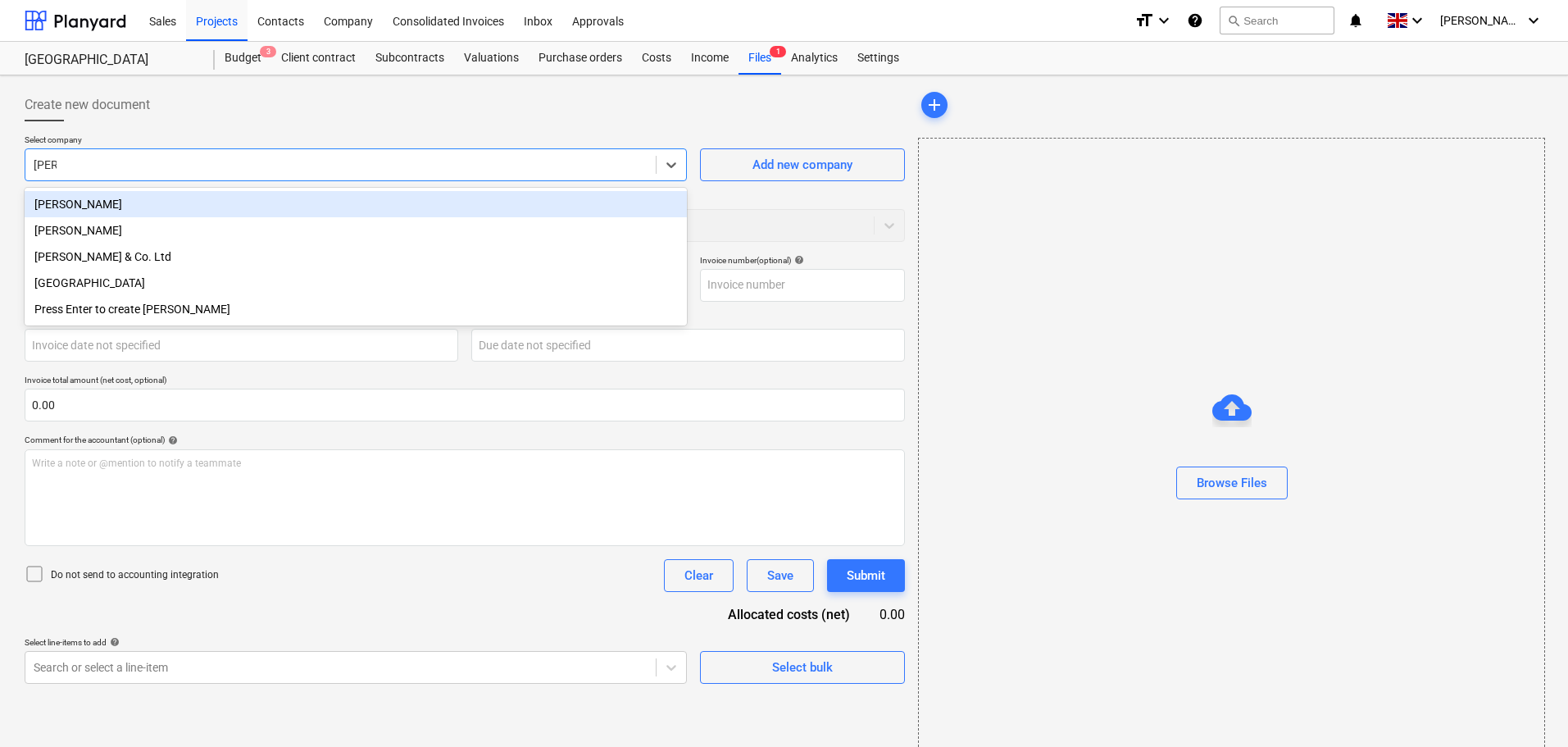
type input "west"
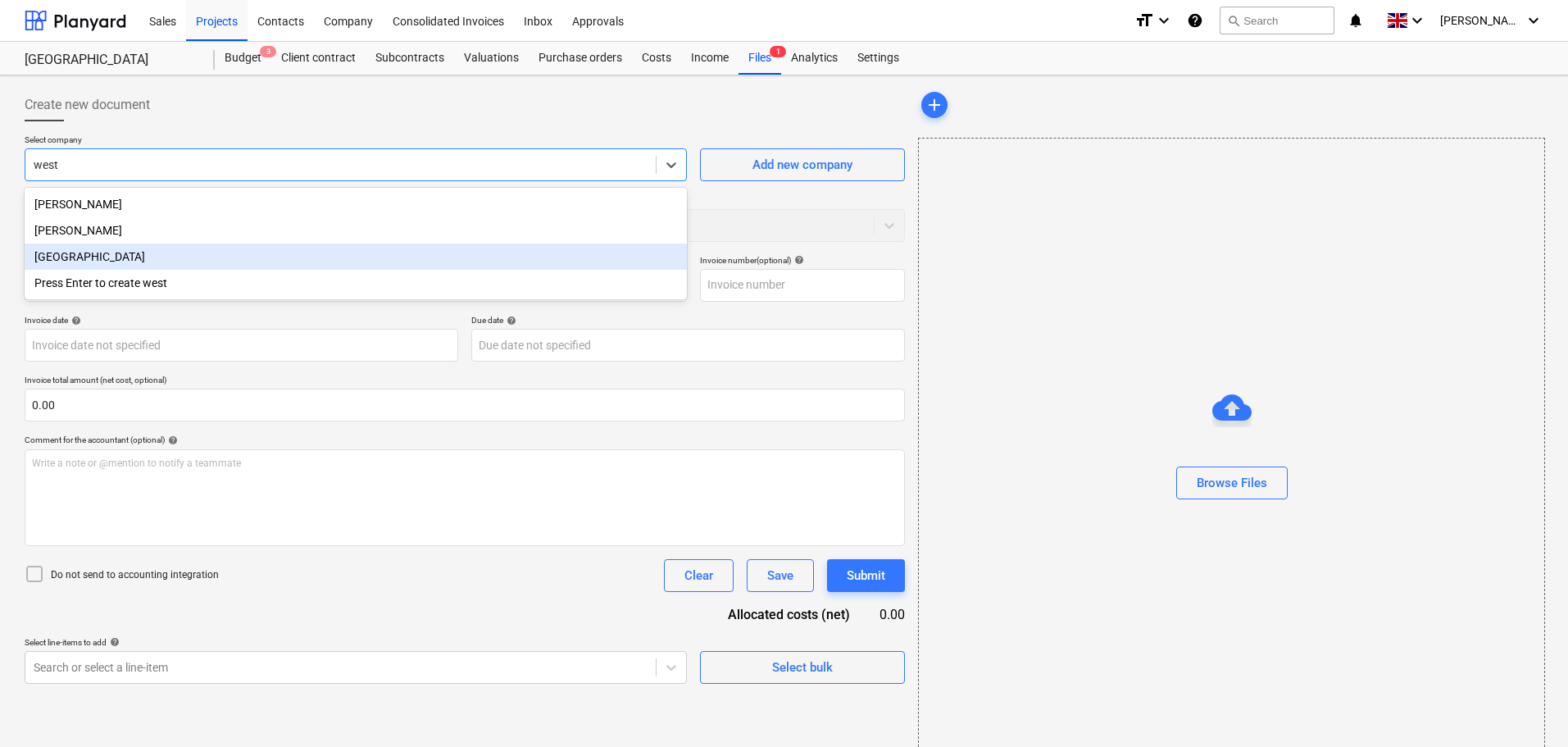
click at [83, 260] on div "[GEOGRAPHIC_DATA]" at bounding box center [355, 257] width 663 height 26
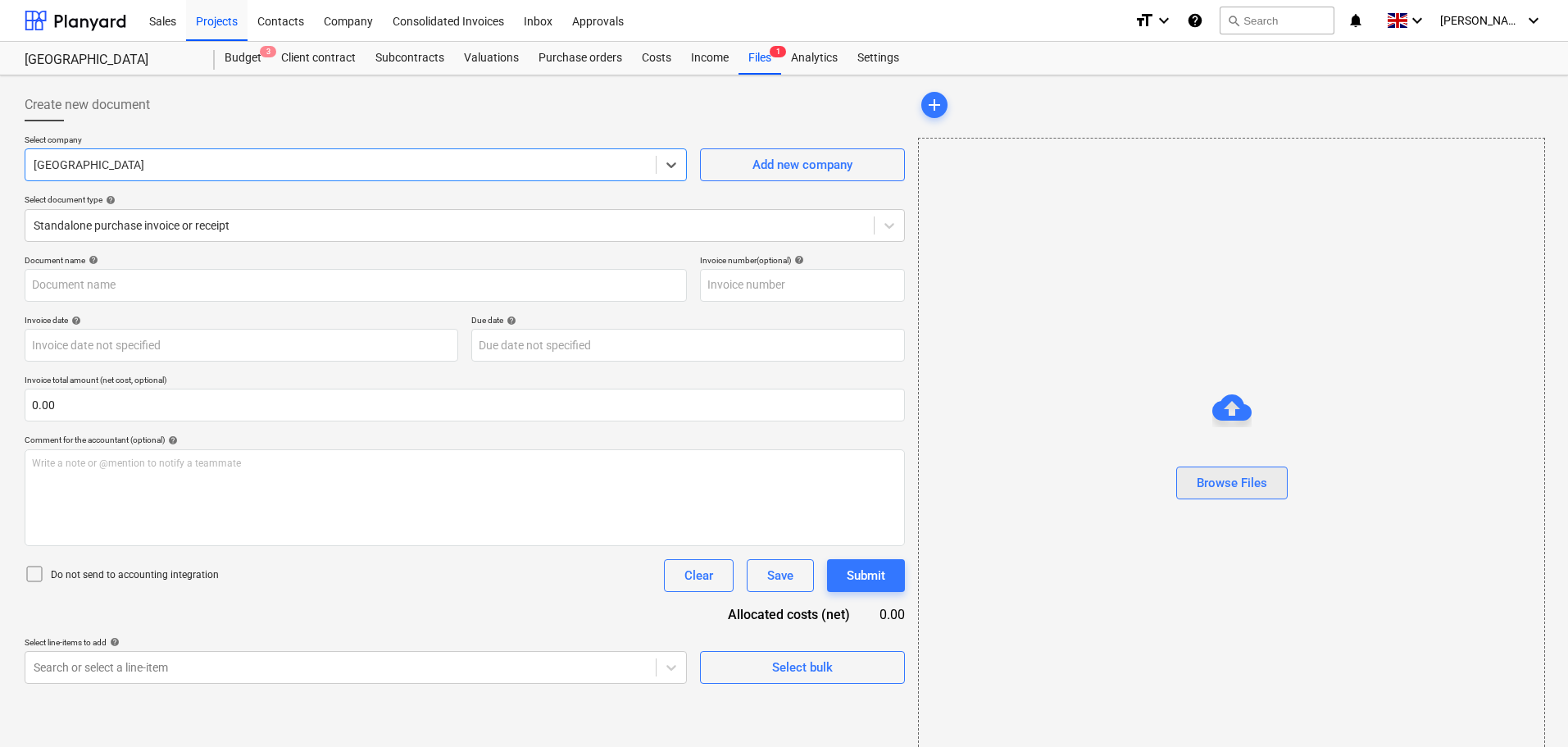
click at [1224, 492] on div "Browse Files" at bounding box center [1232, 483] width 70 height 22
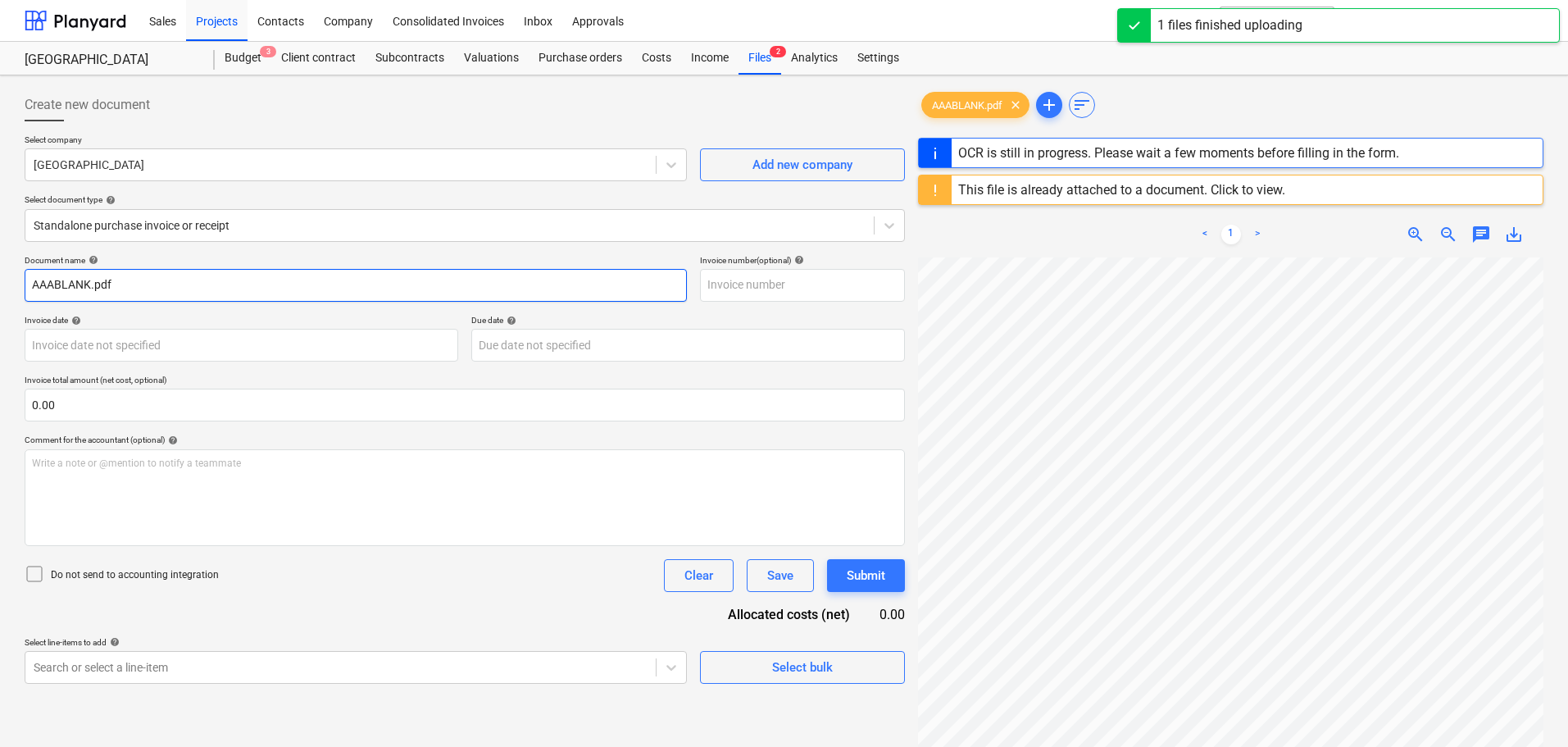
click at [133, 283] on input "AAABLANK.pdf" at bounding box center [355, 286] width 663 height 33
drag, startPoint x: 144, startPoint y: 283, endPoint x: 5, endPoint y: 277, distance: 139.1
click at [5, 277] on div "Create new document Select company Westminster Add new company Select document …" at bounding box center [784, 523] width 1568 height 896
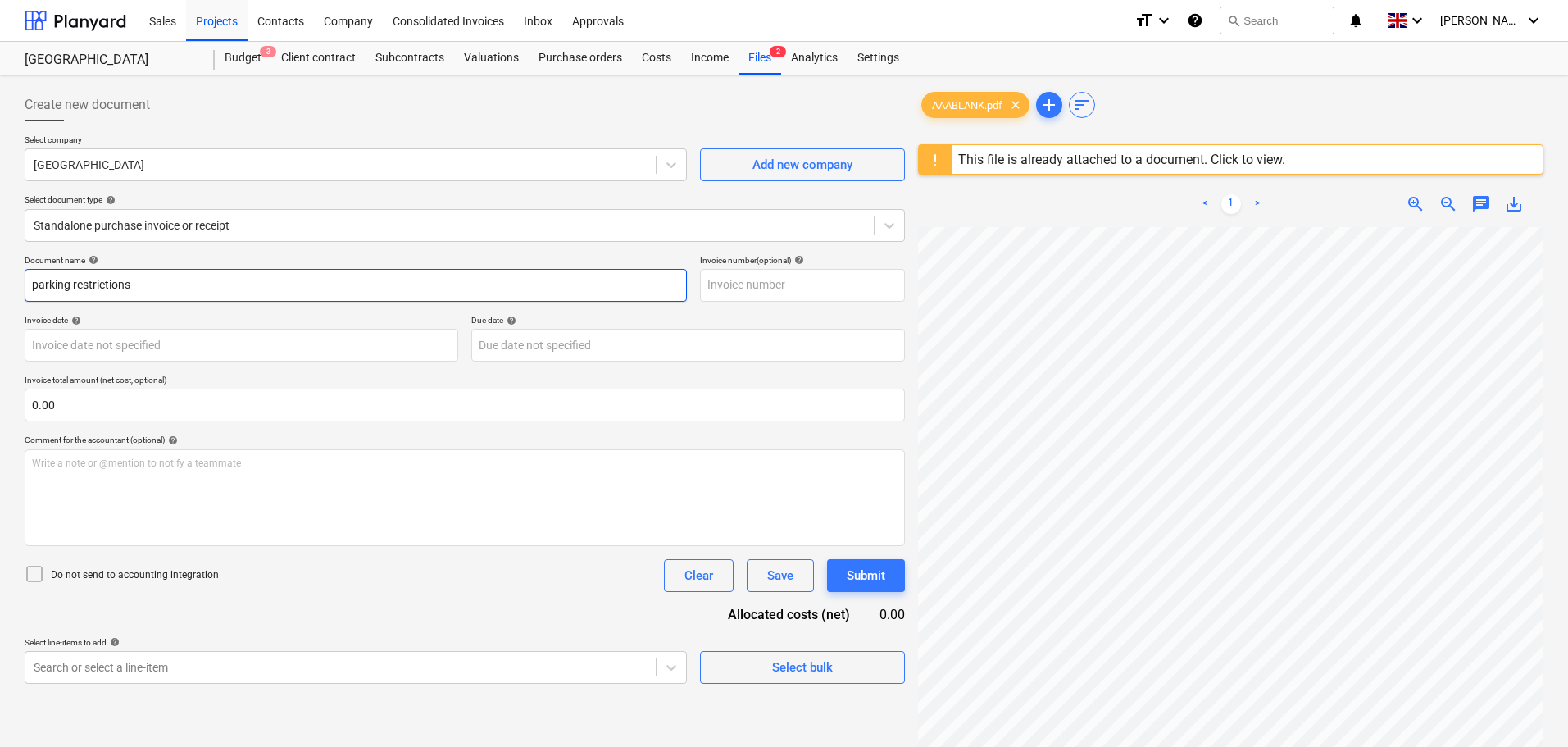
type input "parking restrictions"
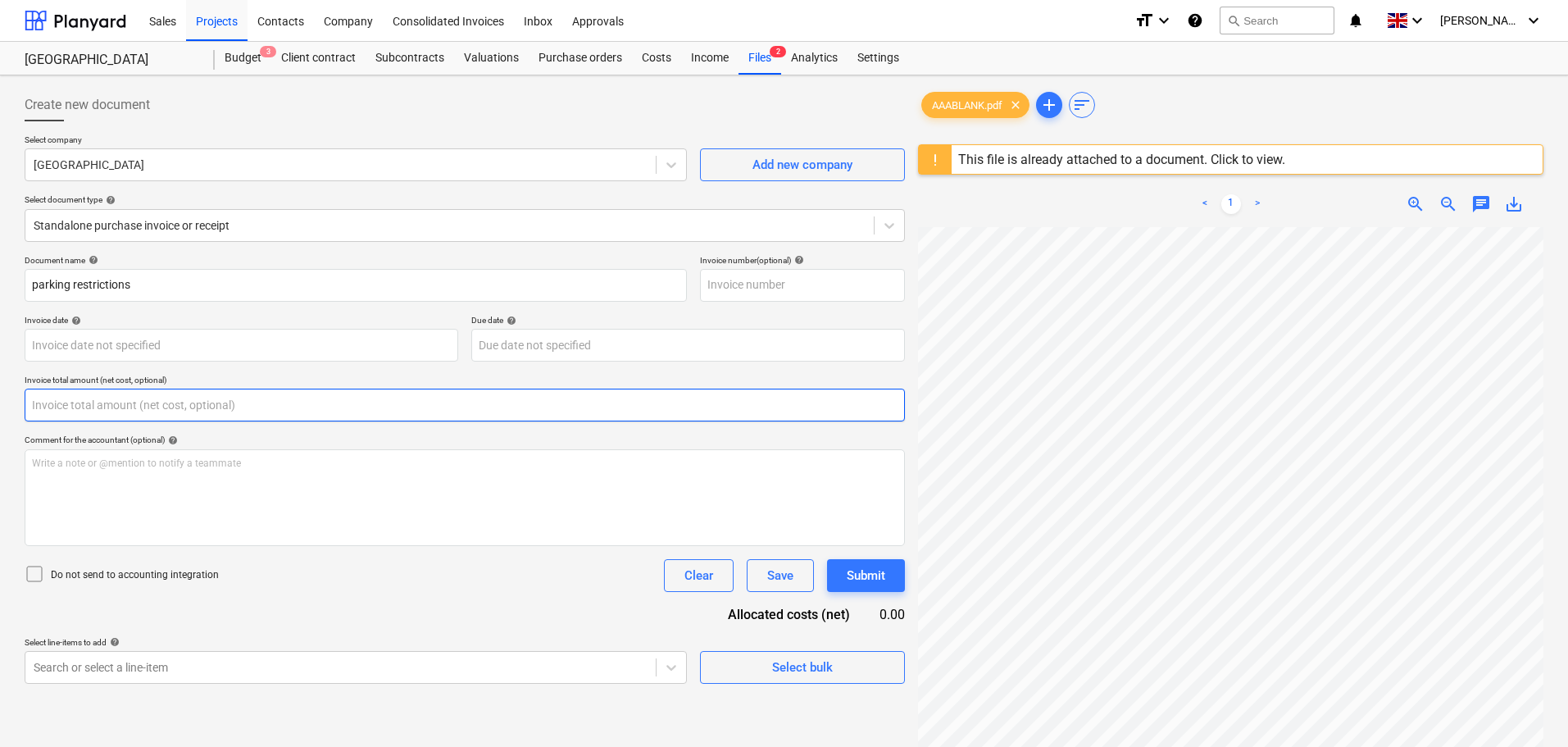
click at [164, 409] on input "text" at bounding box center [465, 405] width 881 height 33
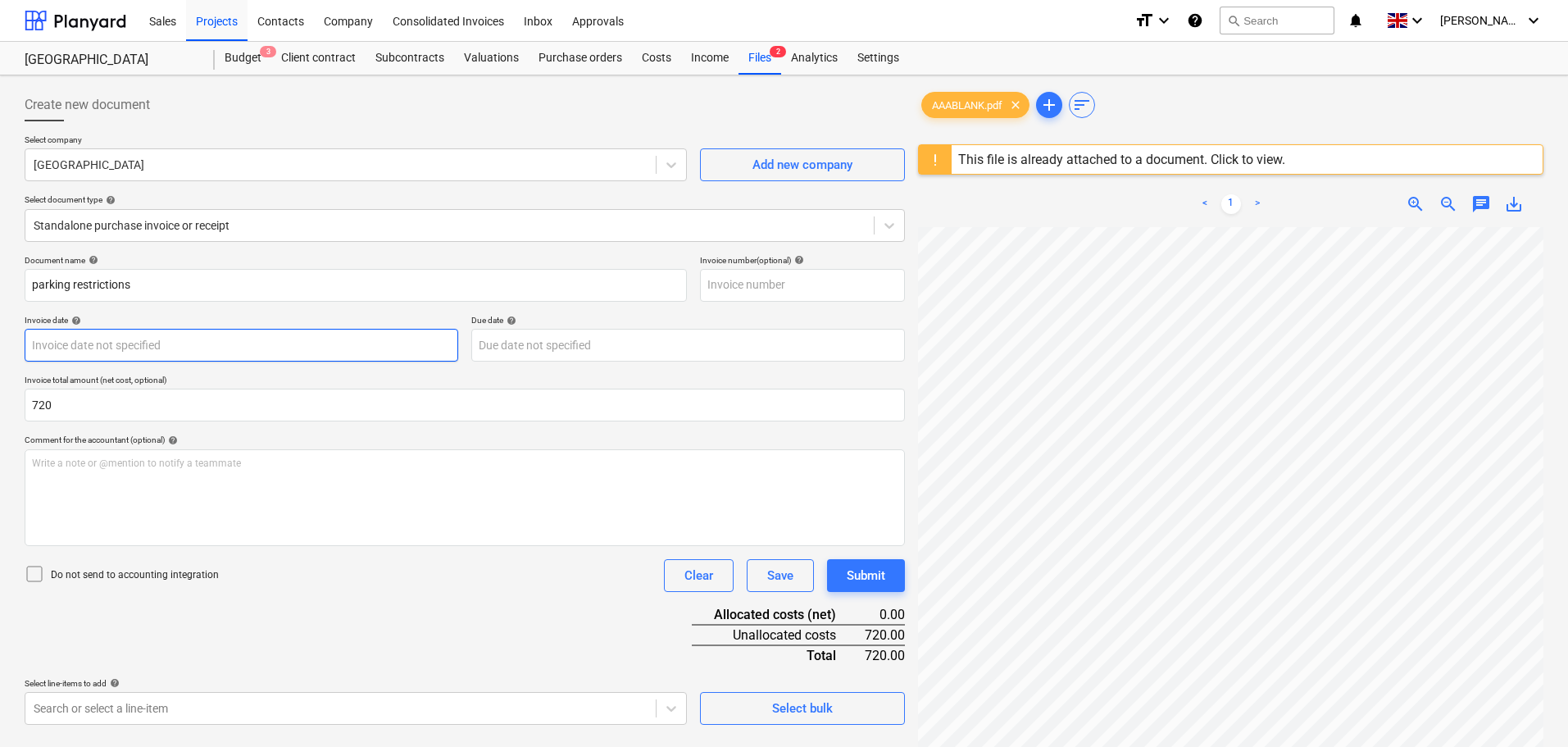
type input "720.00"
click at [346, 345] on body "Sales Projects Contacts Company Consolidated Invoices Inbox Approvals format_si…" at bounding box center [784, 373] width 1568 height 747
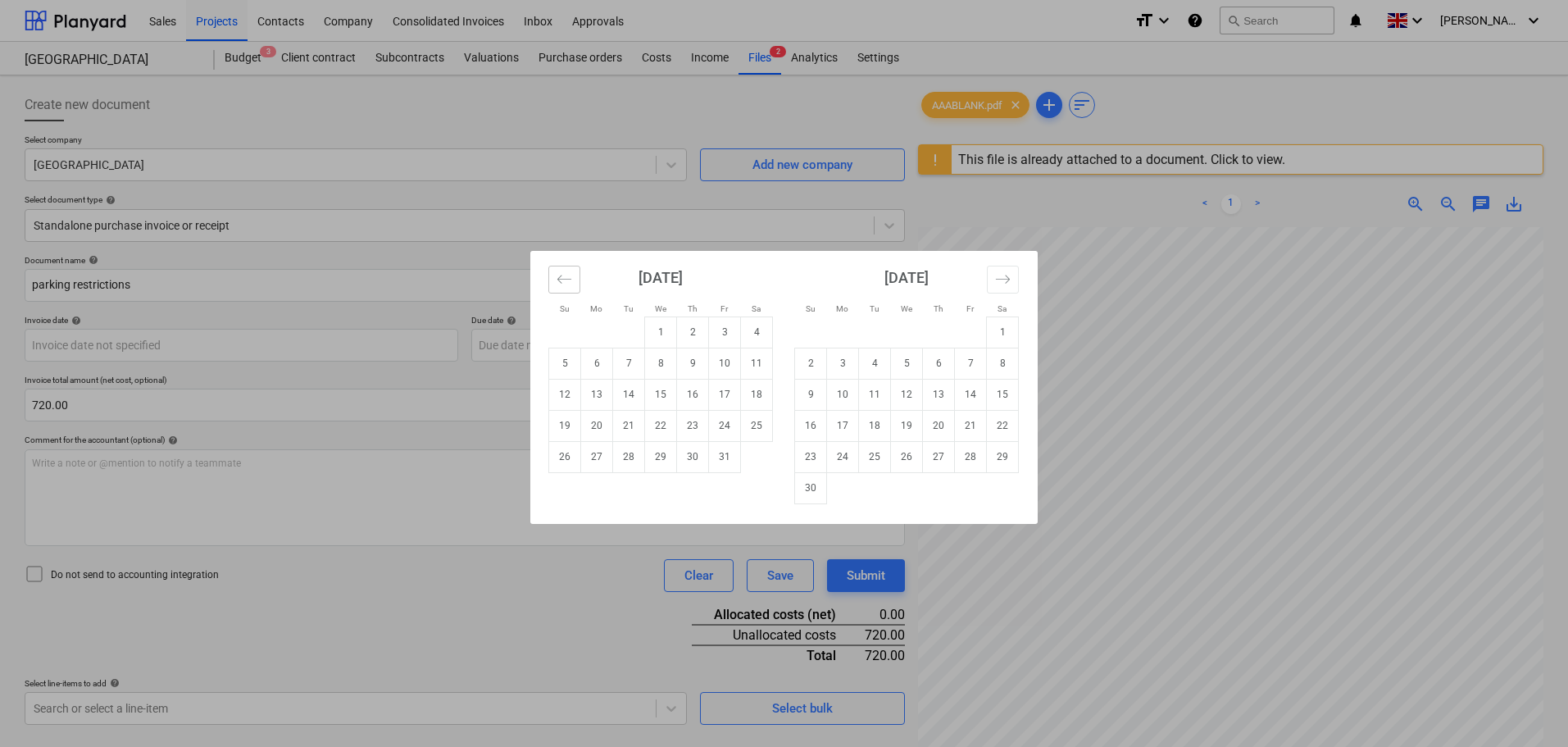
click at [570, 285] on icon "Move backward to switch to the previous month." at bounding box center [565, 279] width 16 height 16
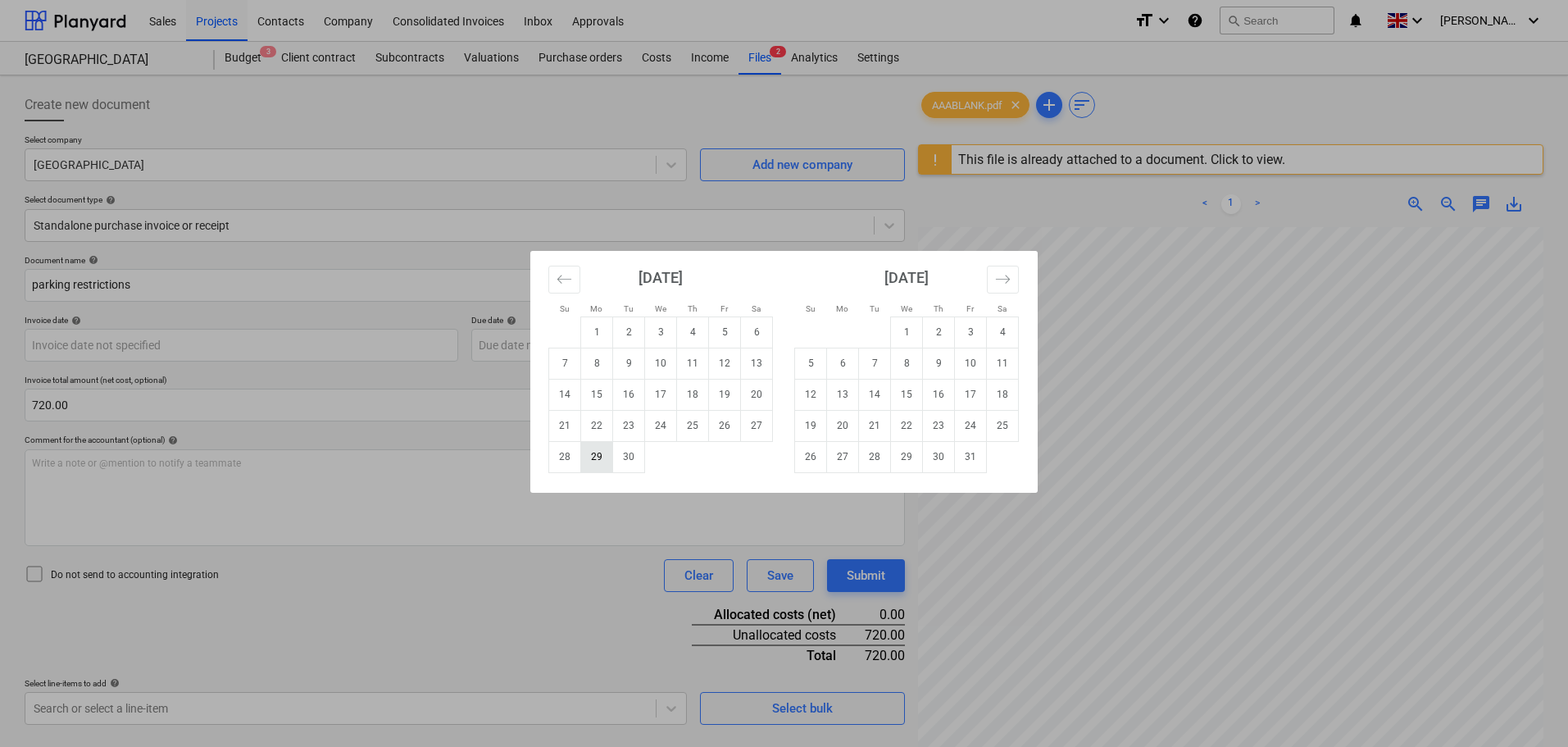
click at [598, 457] on td "29" at bounding box center [597, 457] width 32 height 31
type input "[DATE]"
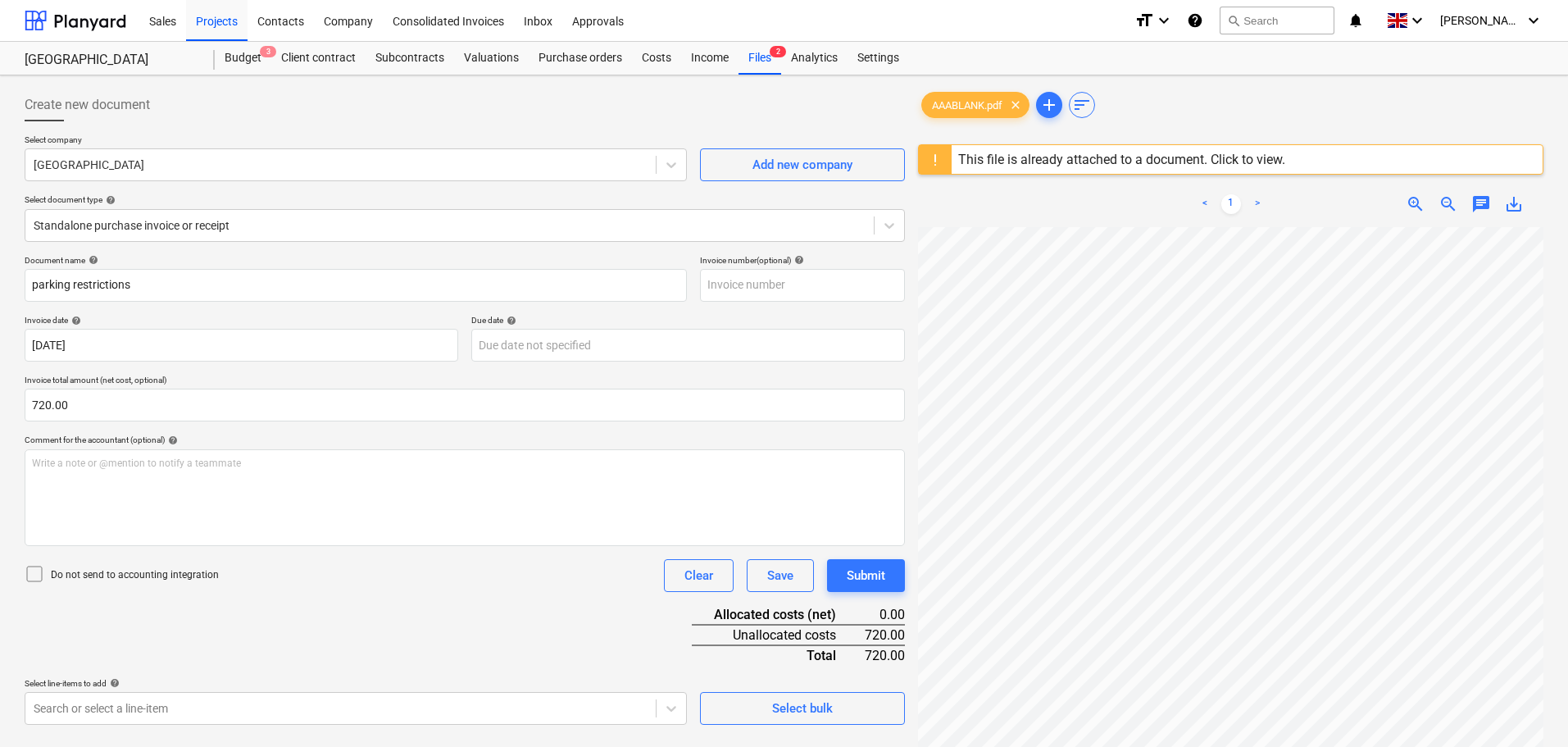
click at [312, 602] on div "Document name help parking restrictions Invoice number (optional) help Invoice …" at bounding box center [465, 490] width 881 height 470
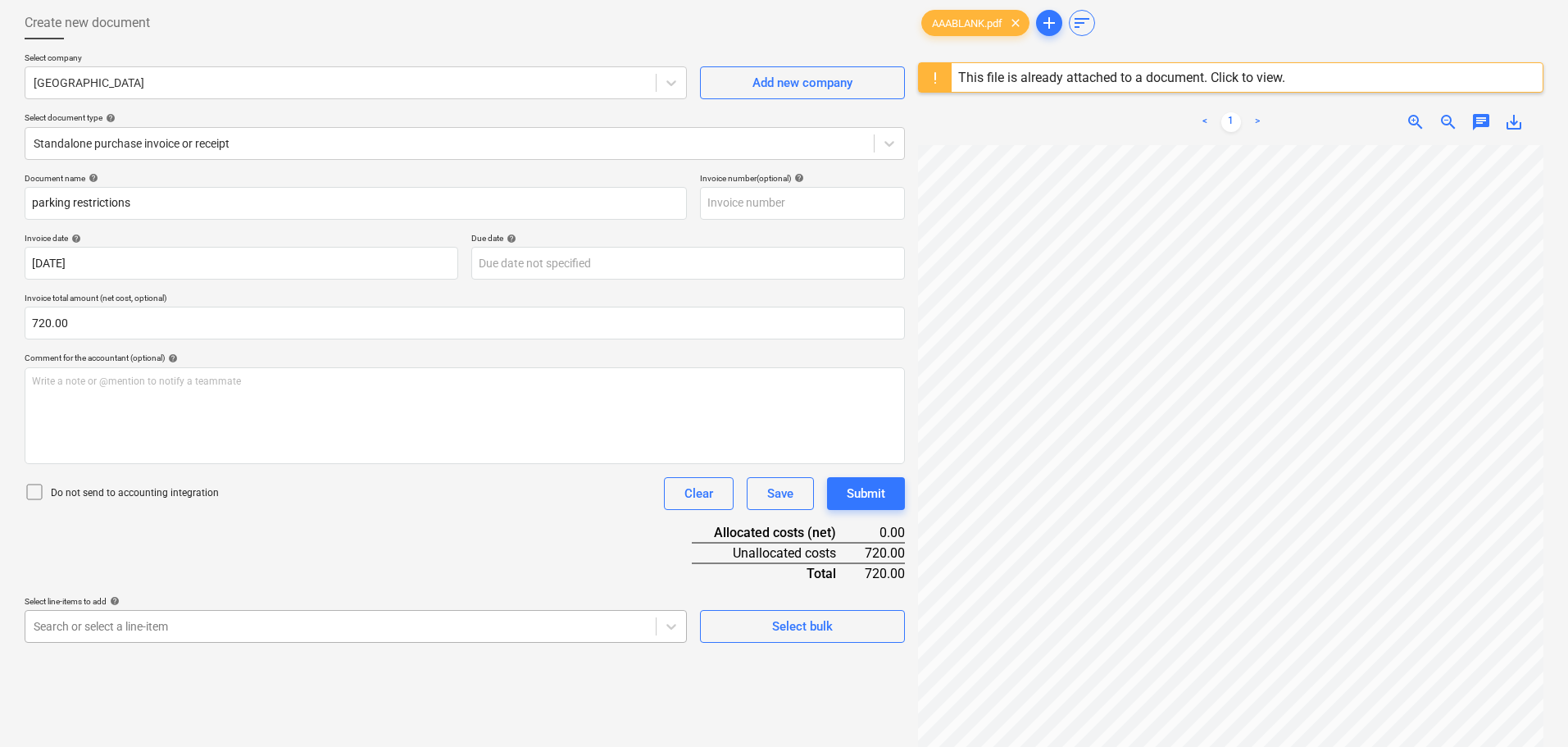
click at [299, 624] on body "Sales Projects Contacts Company Consolidated Invoices Inbox Approvals format_si…" at bounding box center [784, 291] width 1568 height 747
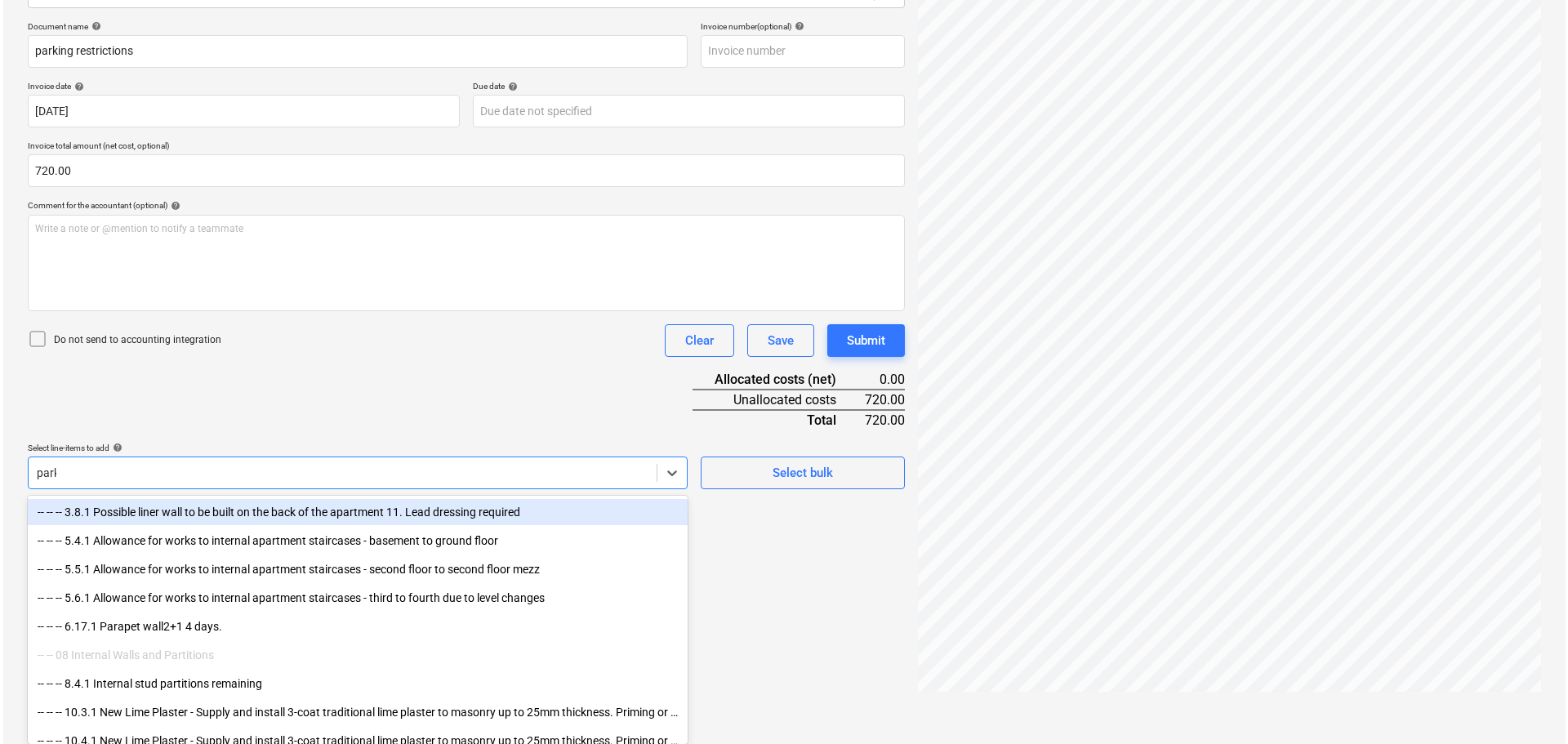
scroll to position [194, 0]
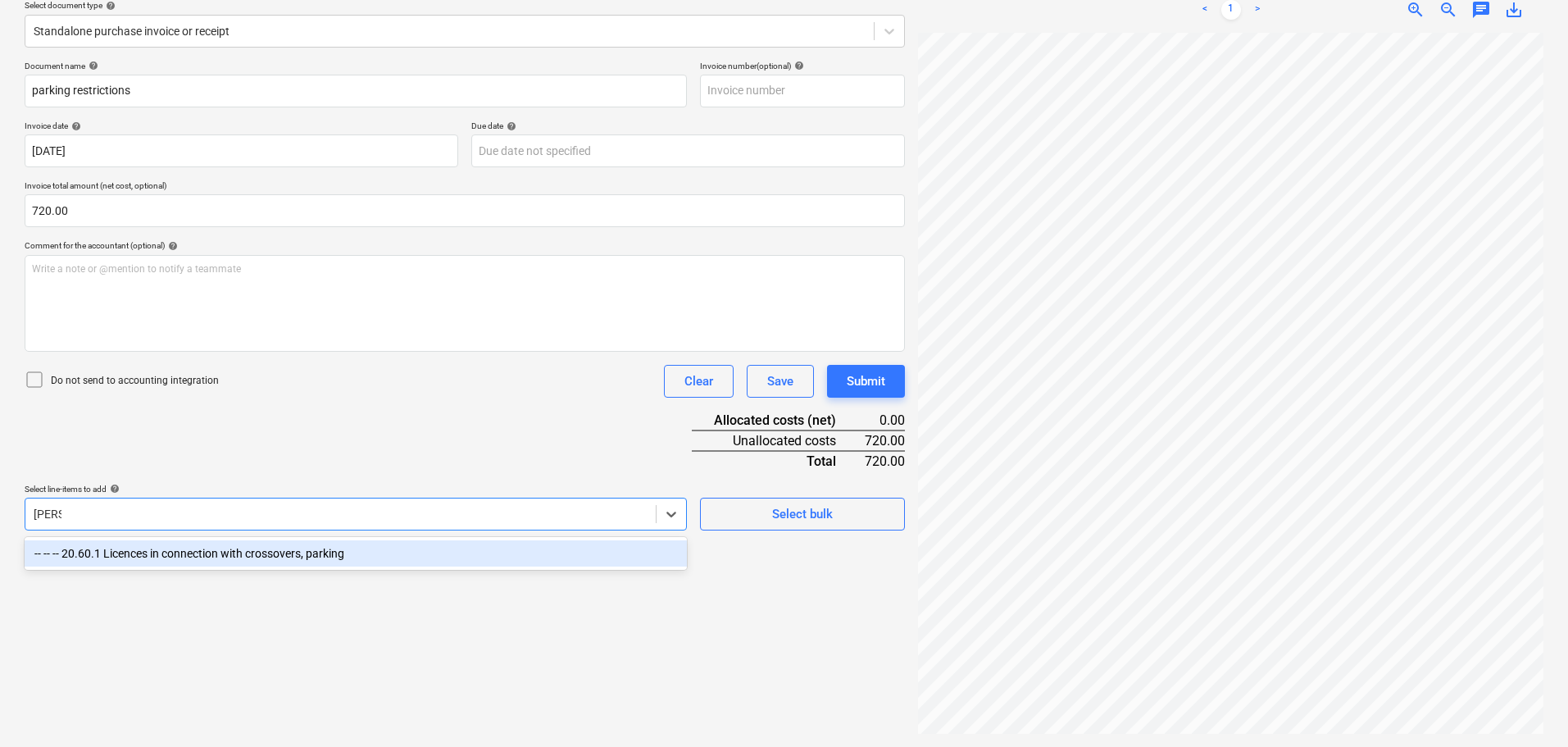
type input "parking"
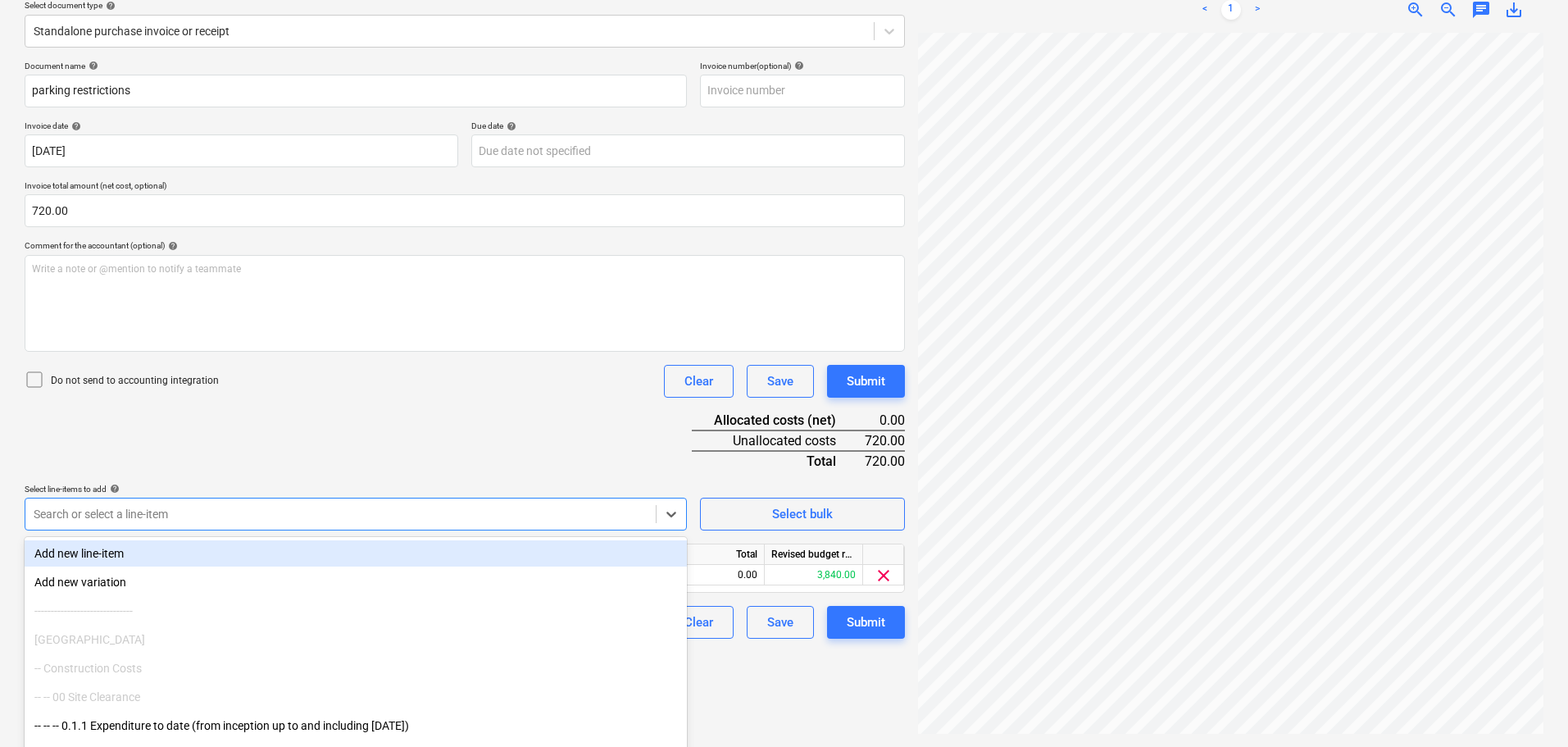
click at [473, 457] on div "Document name help parking restrictions Invoice number (optional) help Invoice …" at bounding box center [465, 350] width 881 height 578
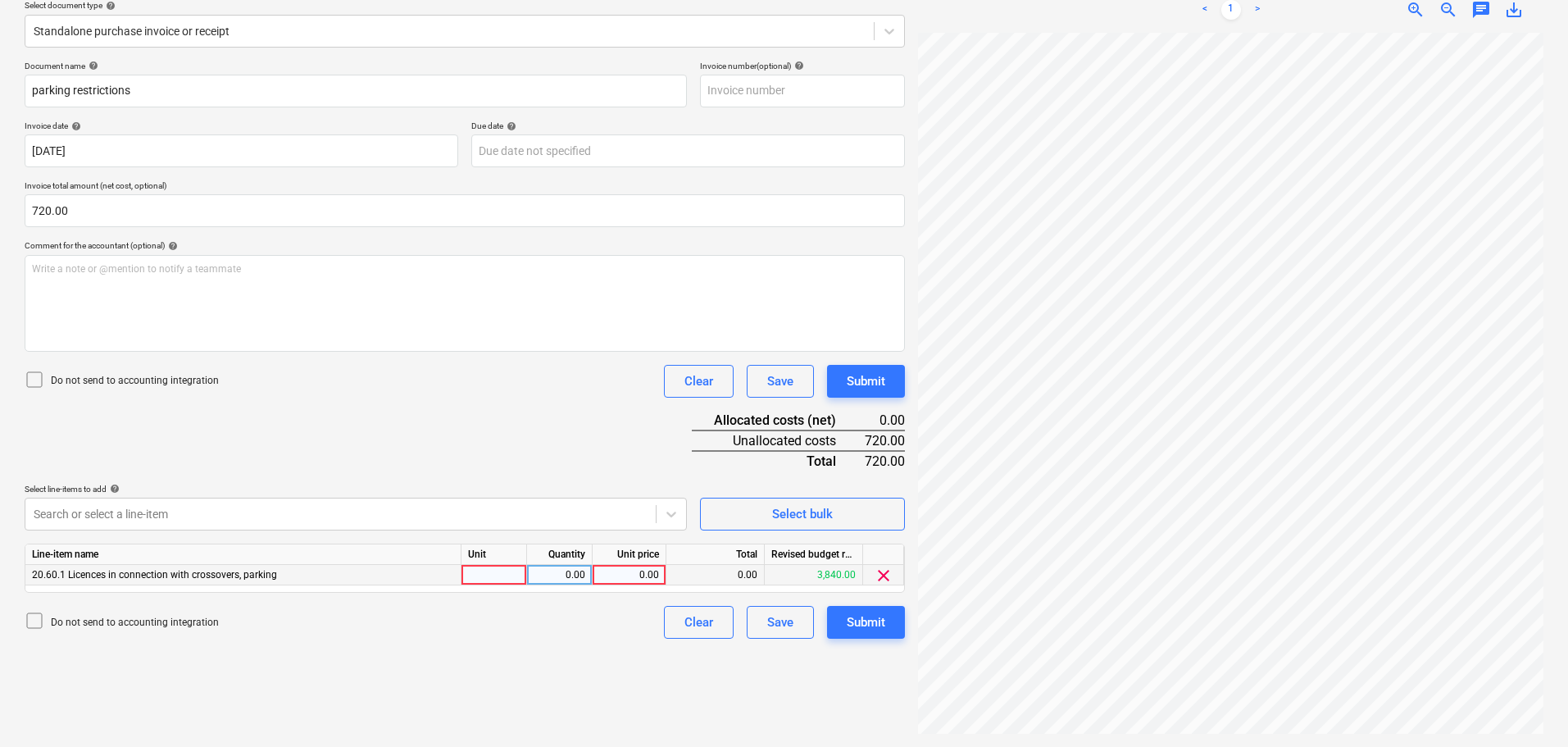
click at [619, 573] on div "0.00" at bounding box center [628, 575] width 60 height 21
type input "720"
click at [563, 452] on div "Document name help parking restrictions Invoice number (optional) help Invoice …" at bounding box center [465, 350] width 881 height 578
click at [621, 429] on div "Document name help parking restrictions Invoice number (optional) help Invoice …" at bounding box center [465, 350] width 881 height 578
click at [862, 382] on div "Submit" at bounding box center [865, 382] width 38 height 22
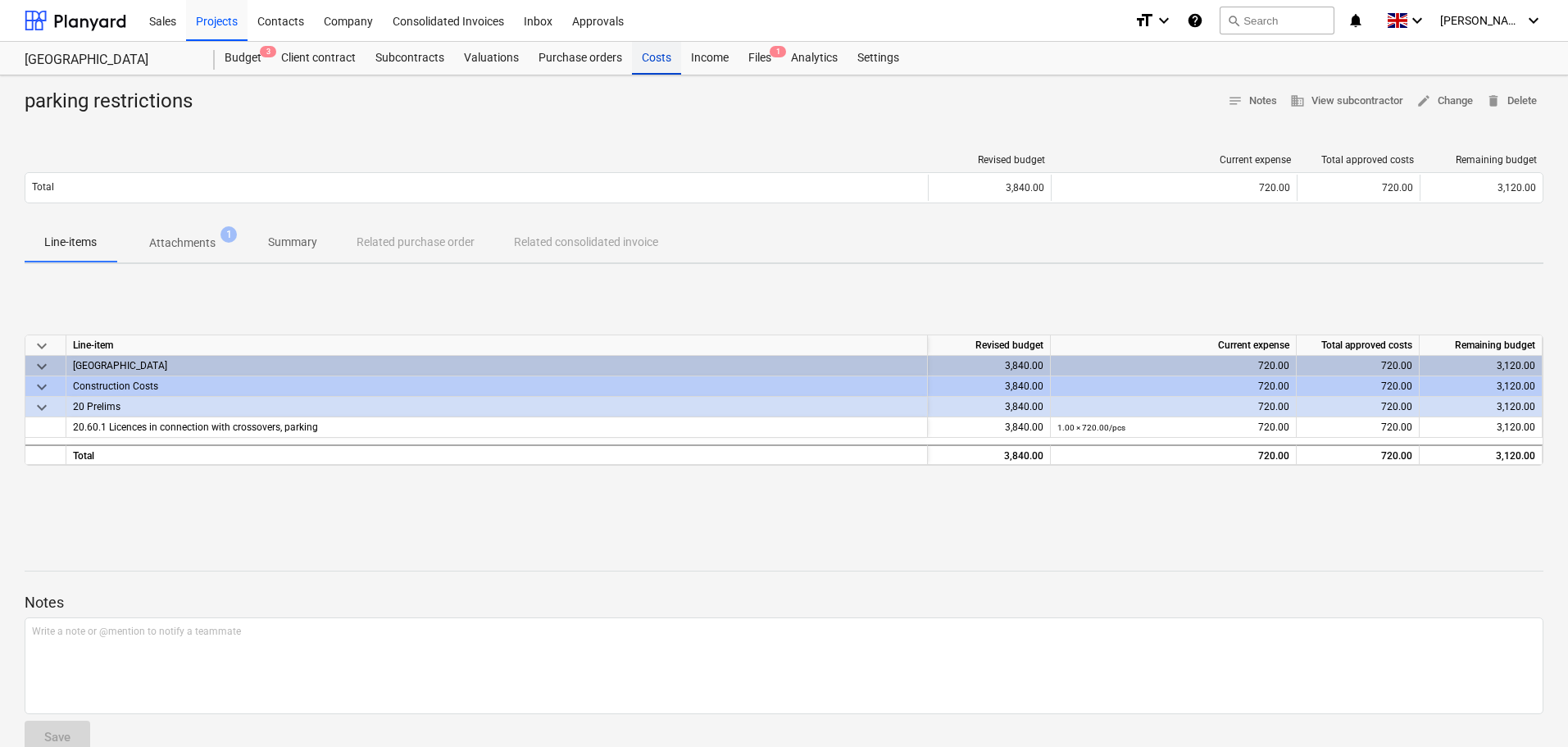
click at [662, 63] on div "Costs" at bounding box center [657, 59] width 49 height 33
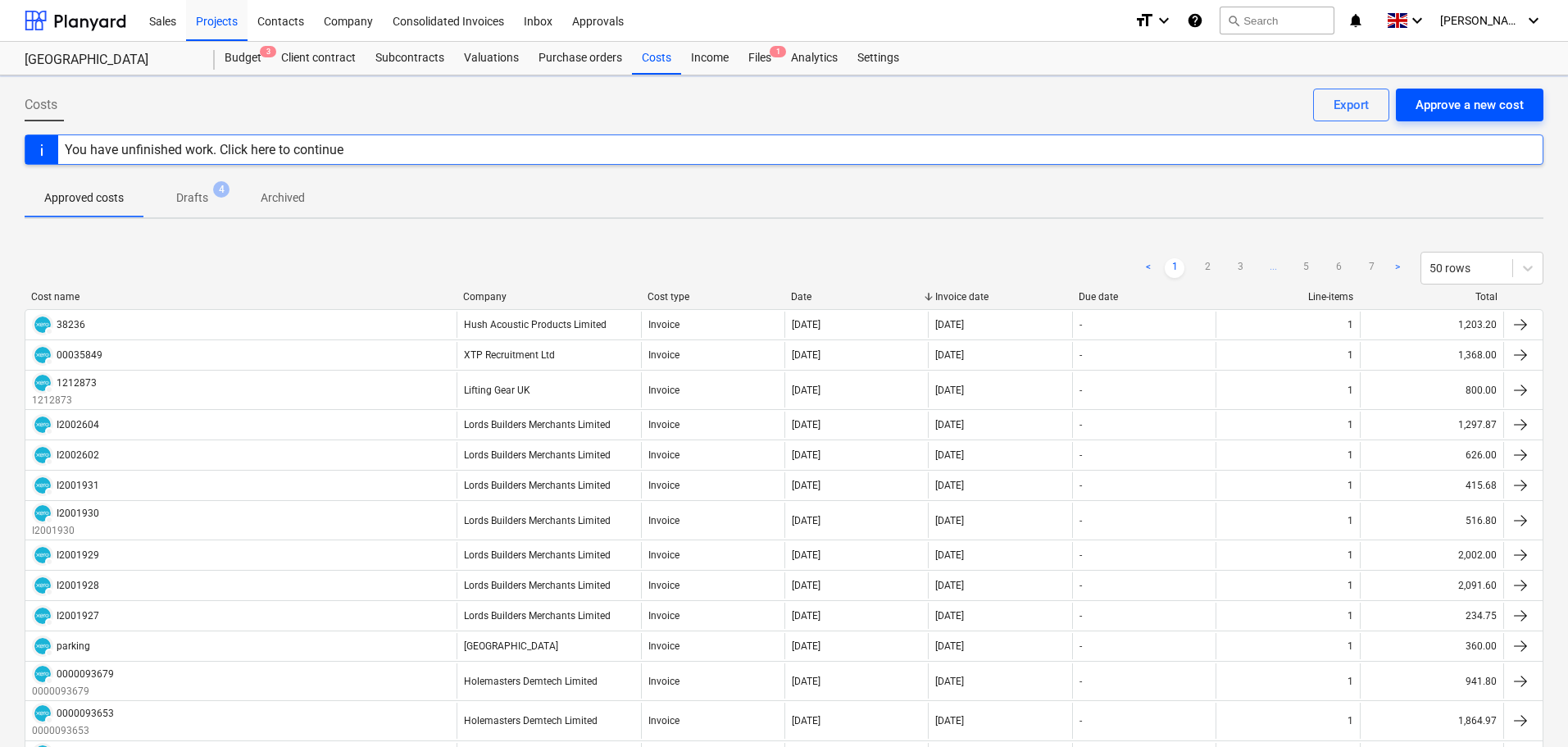
click at [1435, 102] on div "Approve a new cost" at bounding box center [1469, 105] width 109 height 22
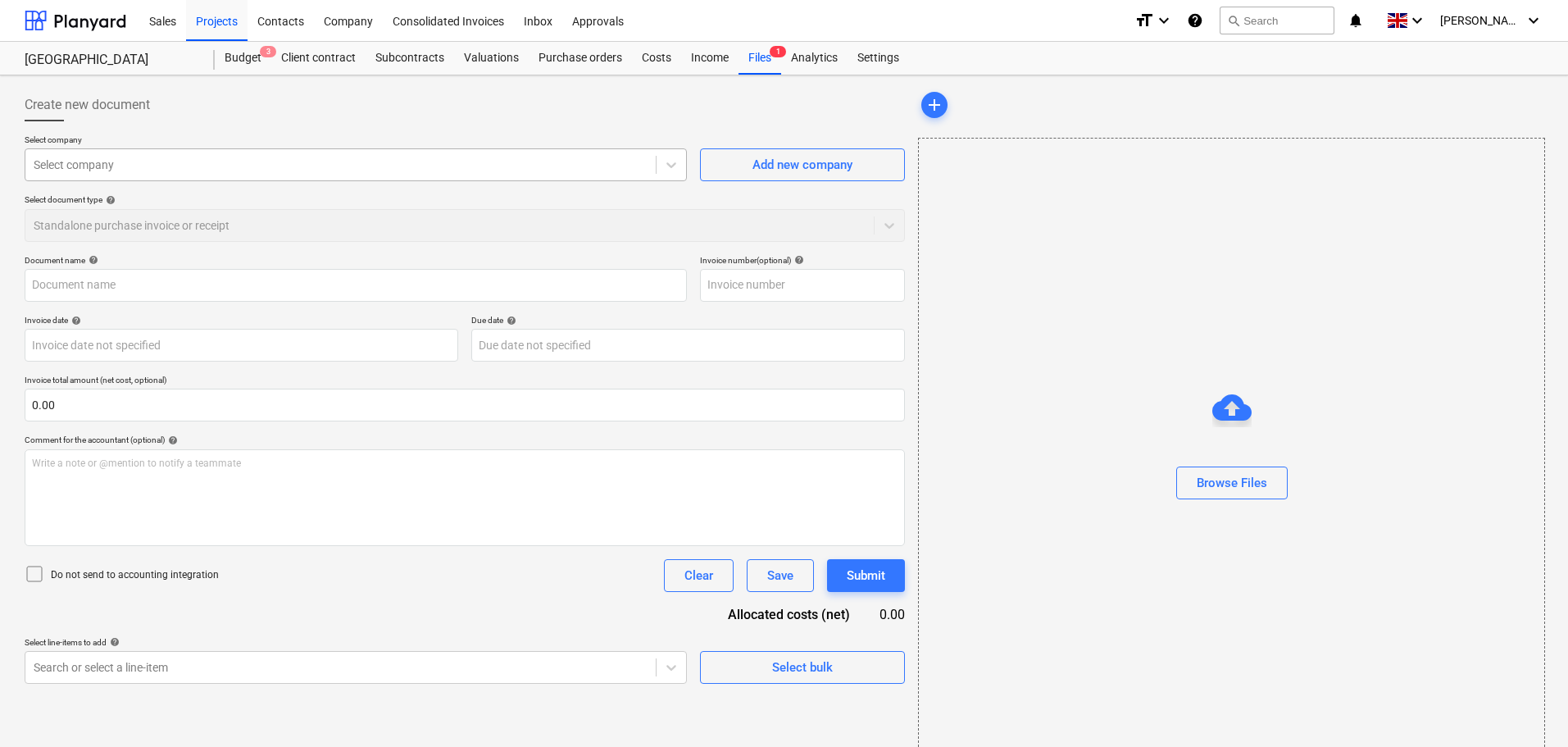
click at [170, 163] on div at bounding box center [340, 164] width 614 height 17
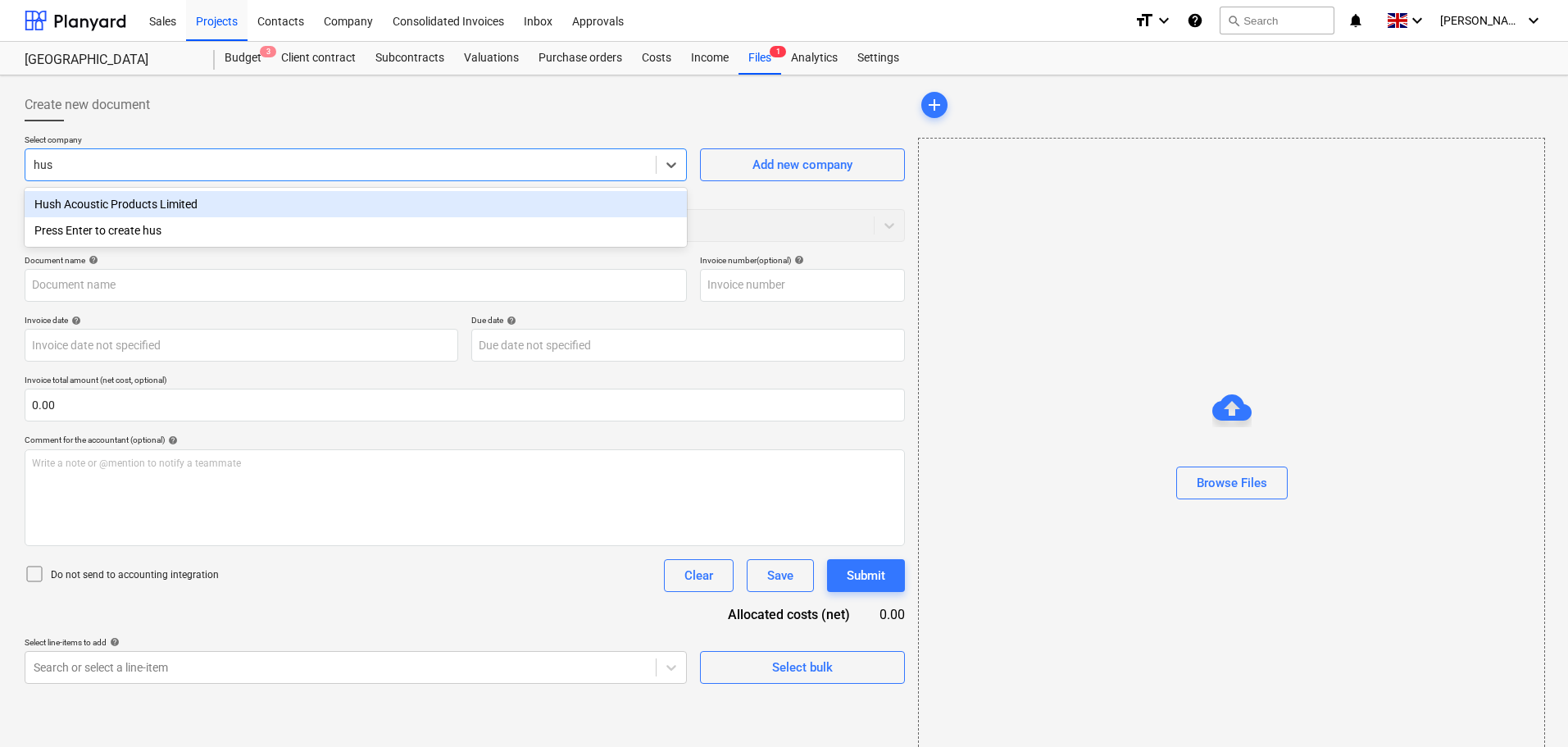
type input "hush"
drag, startPoint x: 134, startPoint y: 208, endPoint x: 161, endPoint y: 209, distance: 27.0
click at [140, 208] on div "Hush Acoustic Products Limited" at bounding box center [355, 204] width 663 height 26
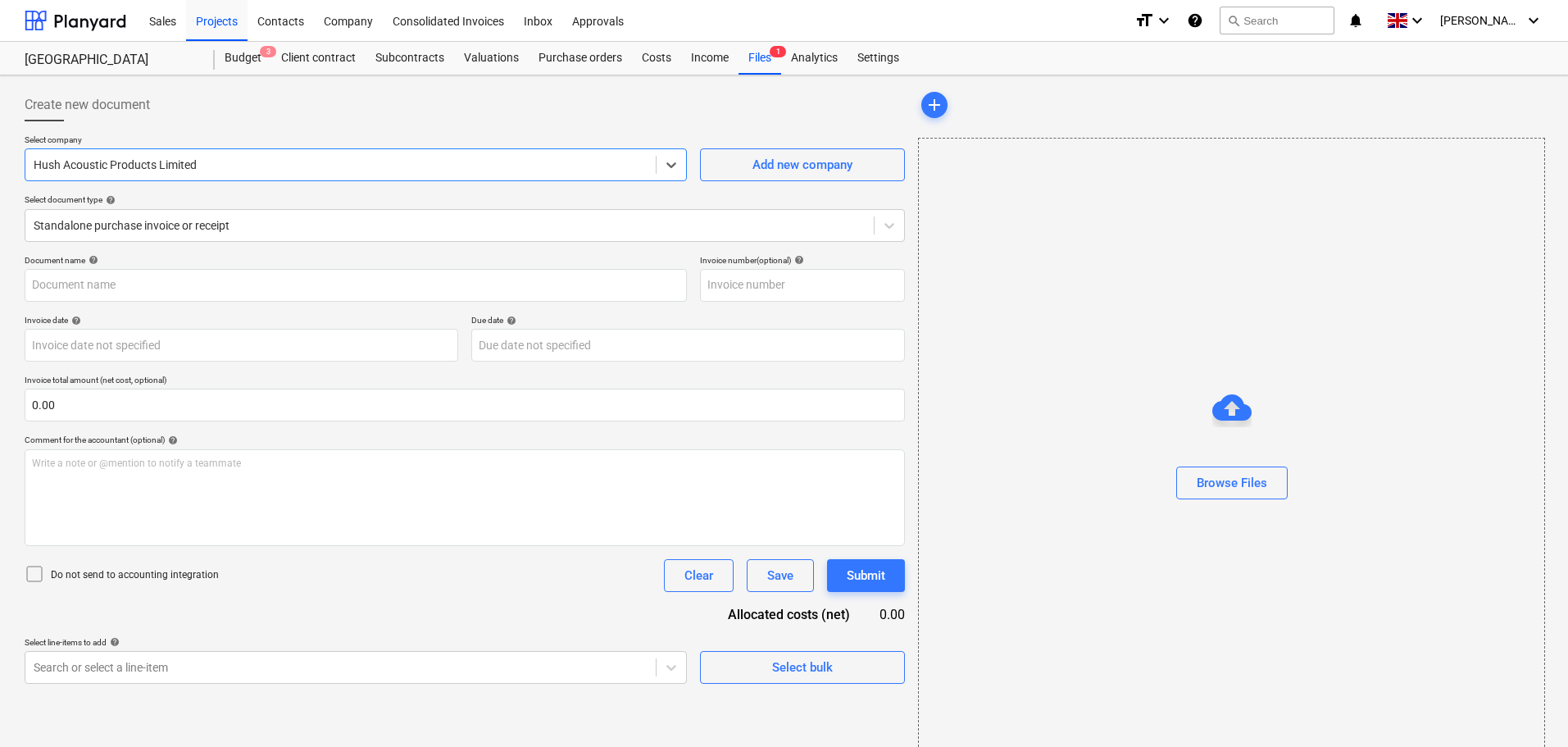
click at [1249, 502] on div at bounding box center [1231, 505] width 625 height 13
click at [1243, 479] on div "Browse Files" at bounding box center [1232, 483] width 70 height 22
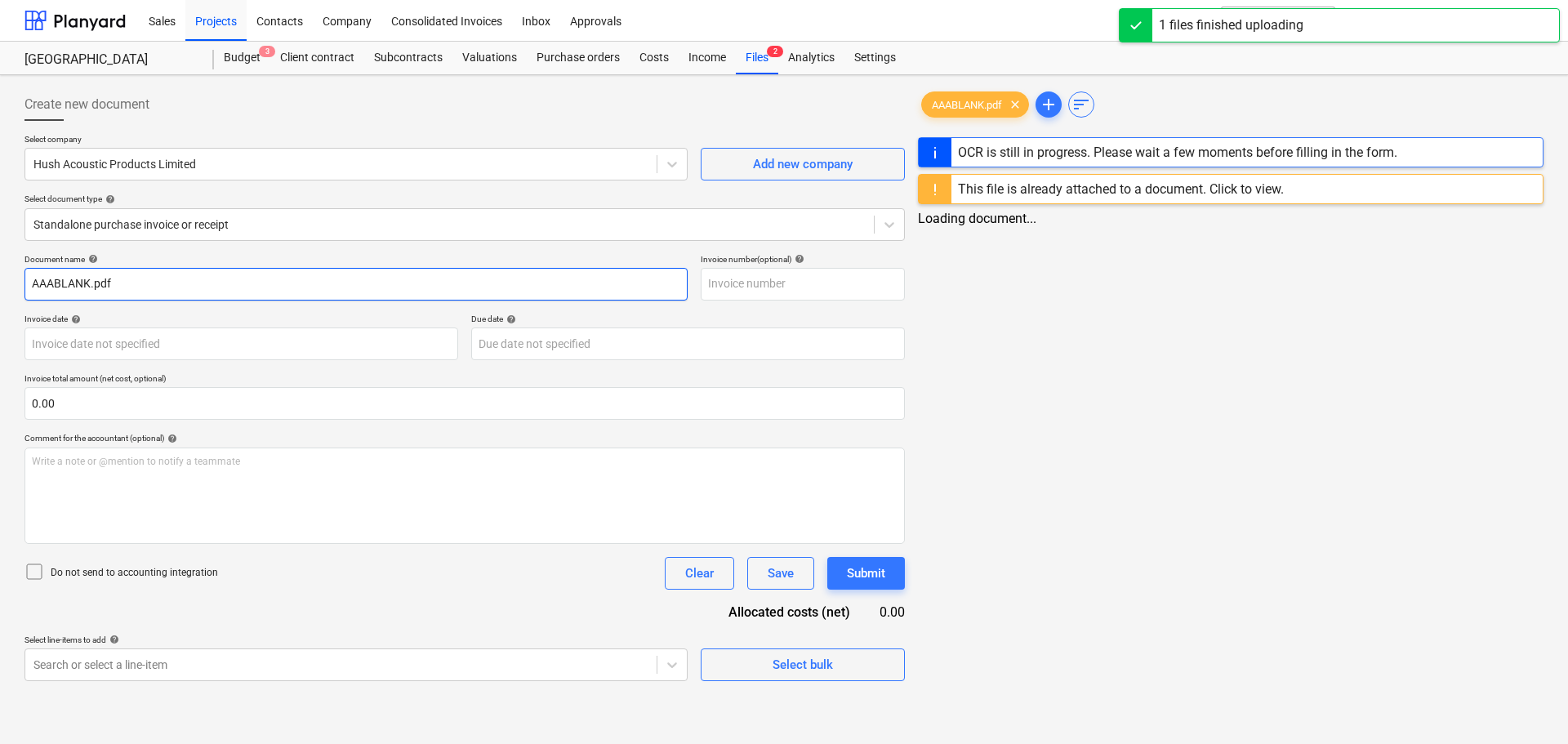
click at [134, 279] on input "AAABLANK.pdf" at bounding box center [356, 285] width 663 height 33
drag, startPoint x: 201, startPoint y: 283, endPoint x: 15, endPoint y: 279, distance: 186.0
click at [15, 279] on div "Create new document Select company Hush Acoustic Products Limited Add new compa…" at bounding box center [781, 521] width 1562 height 892
type input "32641"
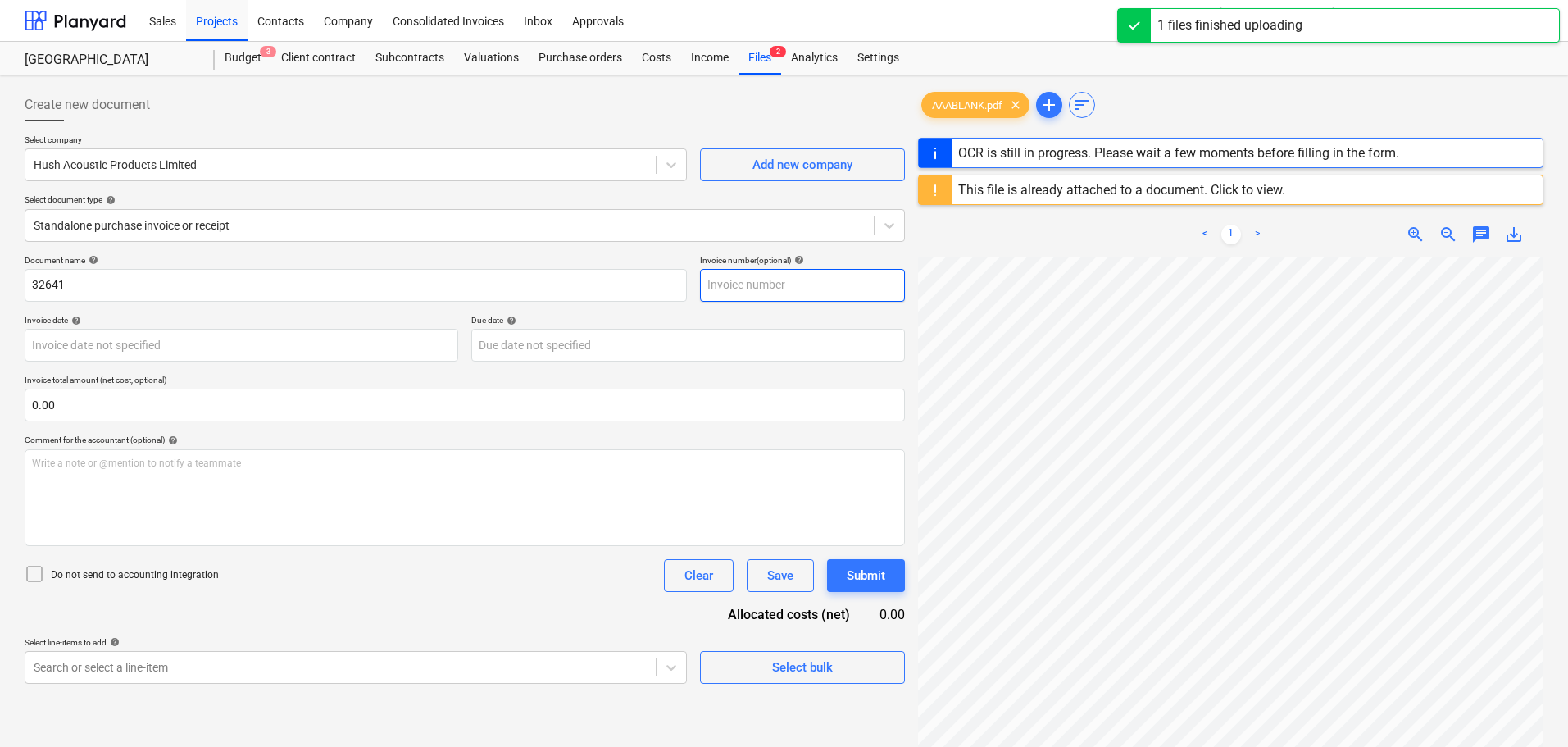
click at [739, 276] on input "text" at bounding box center [802, 286] width 205 height 33
paste input "32641"
type input "32641"
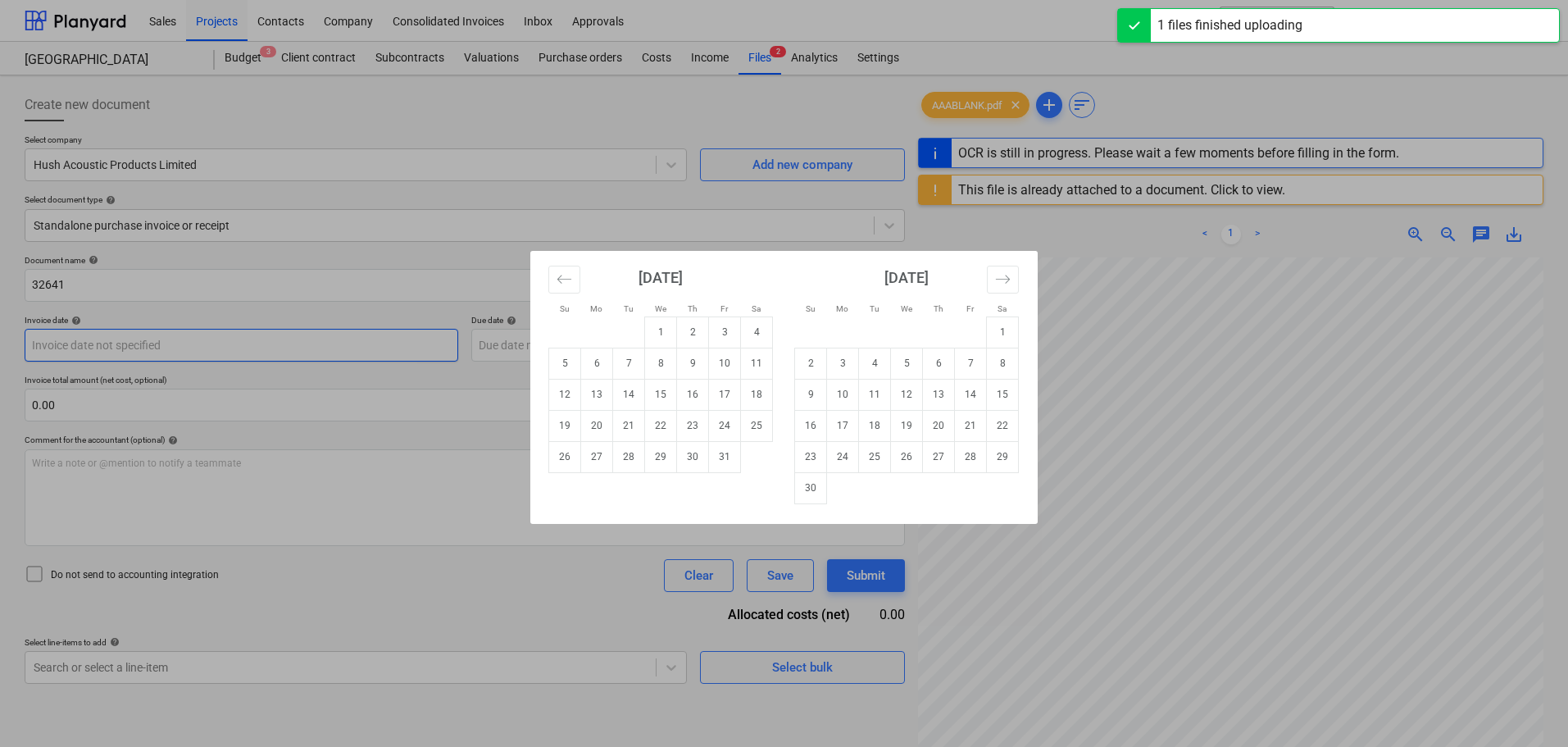
click at [96, 342] on body "Sales Projects Contacts Company Consolidated Invoices Inbox Approvals format_si…" at bounding box center [784, 373] width 1568 height 747
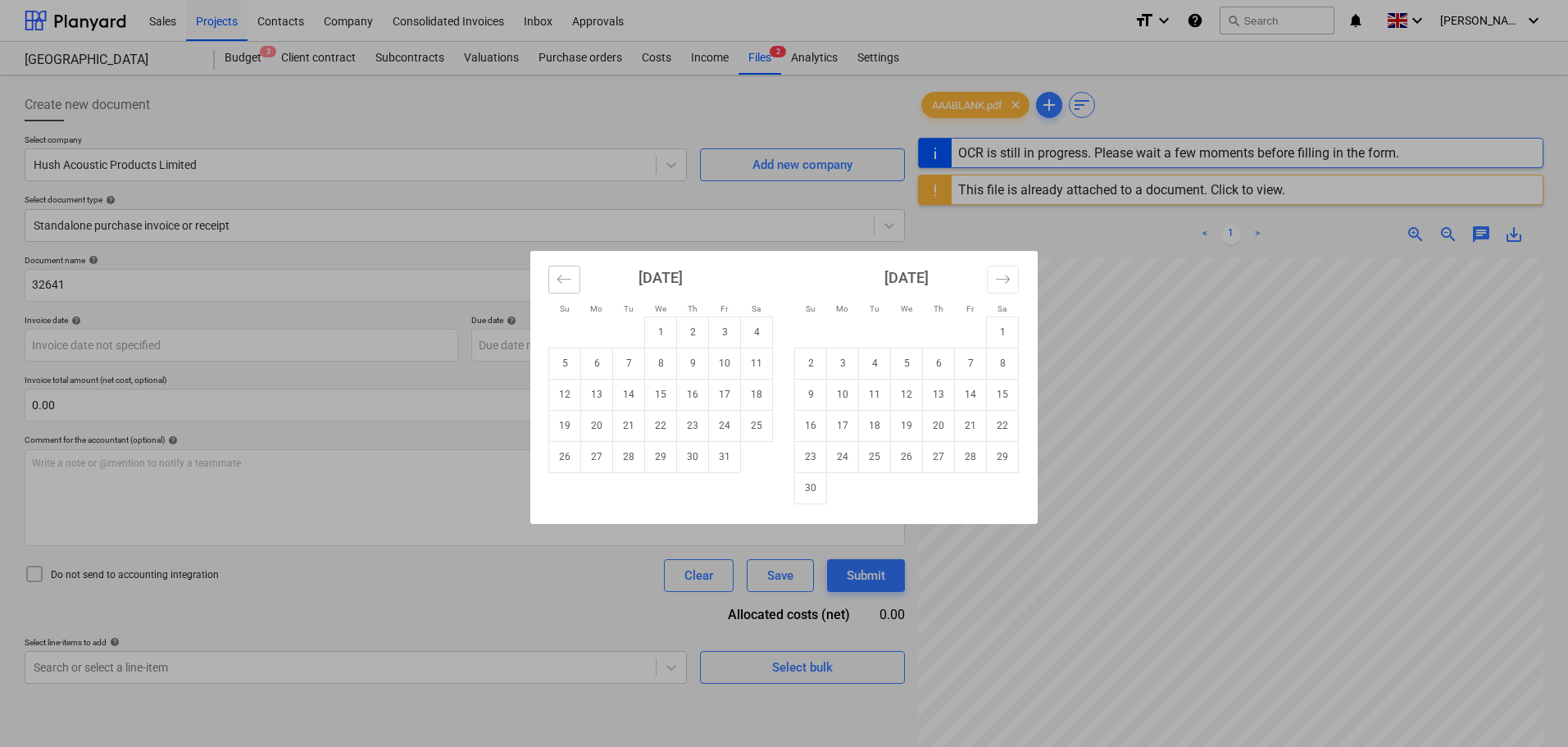
click at [569, 284] on icon "Move backward to switch to the previous month." at bounding box center [565, 279] width 16 height 16
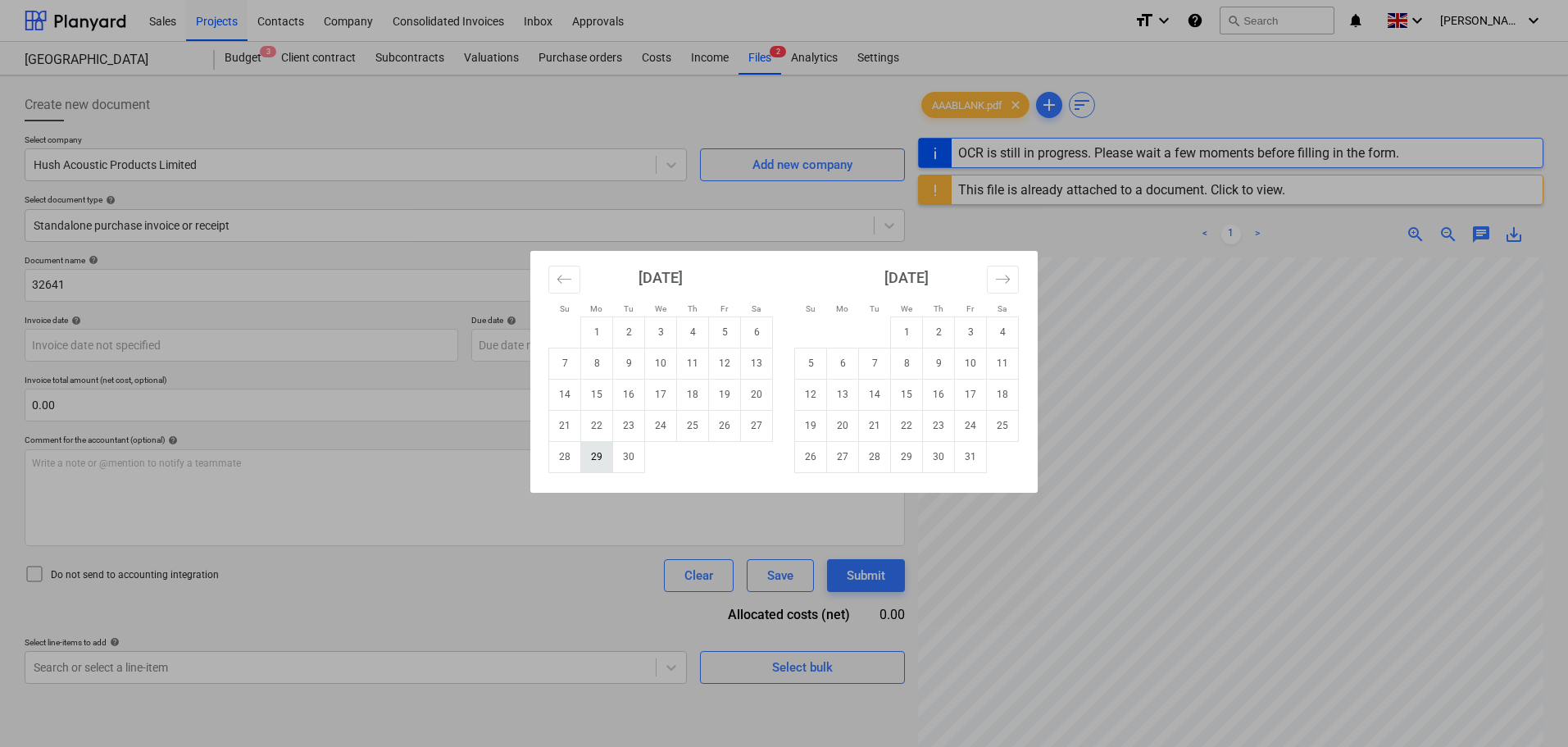
click at [592, 457] on td "29" at bounding box center [597, 457] width 32 height 31
type input "[DATE]"
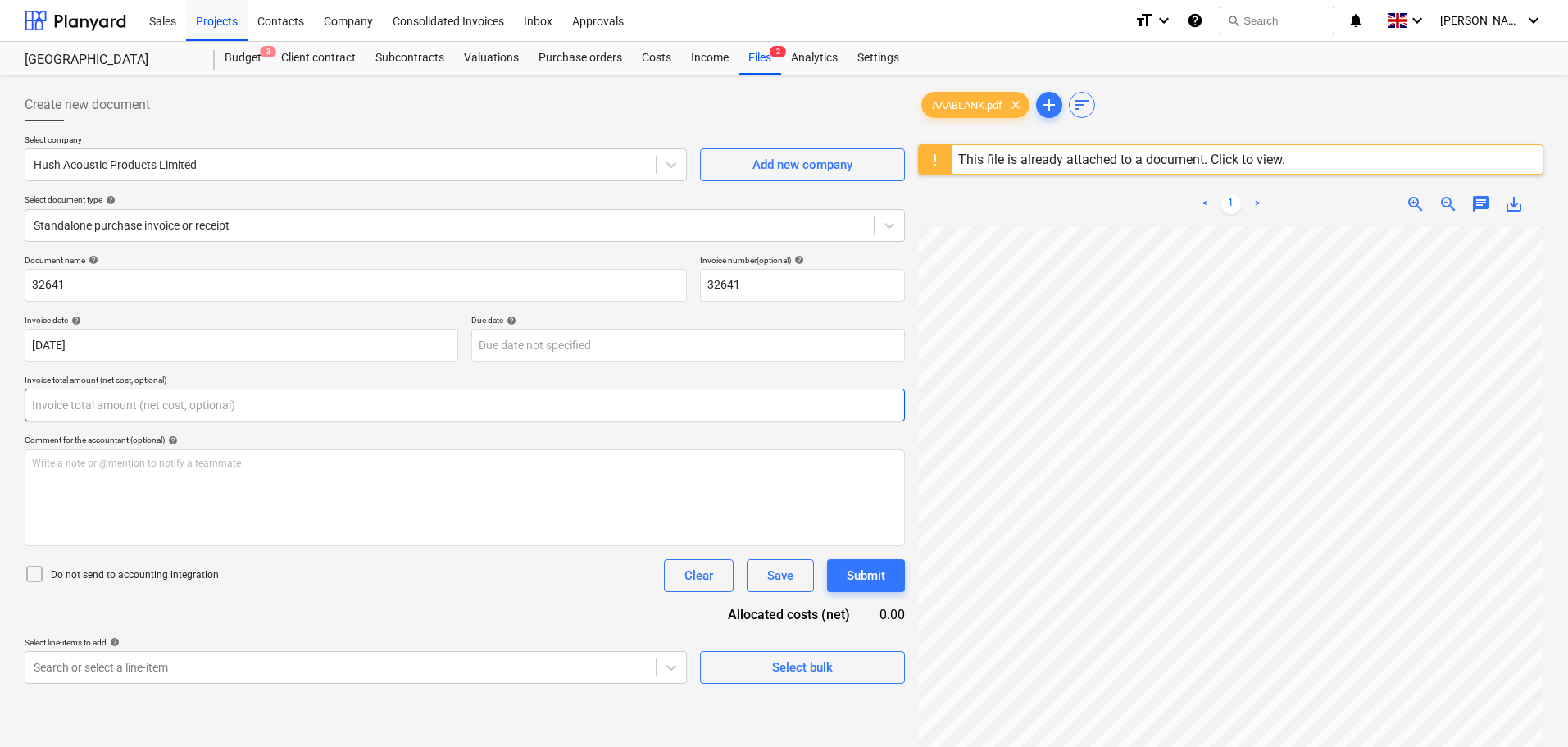
click at [304, 406] on input "text" at bounding box center [465, 405] width 881 height 33
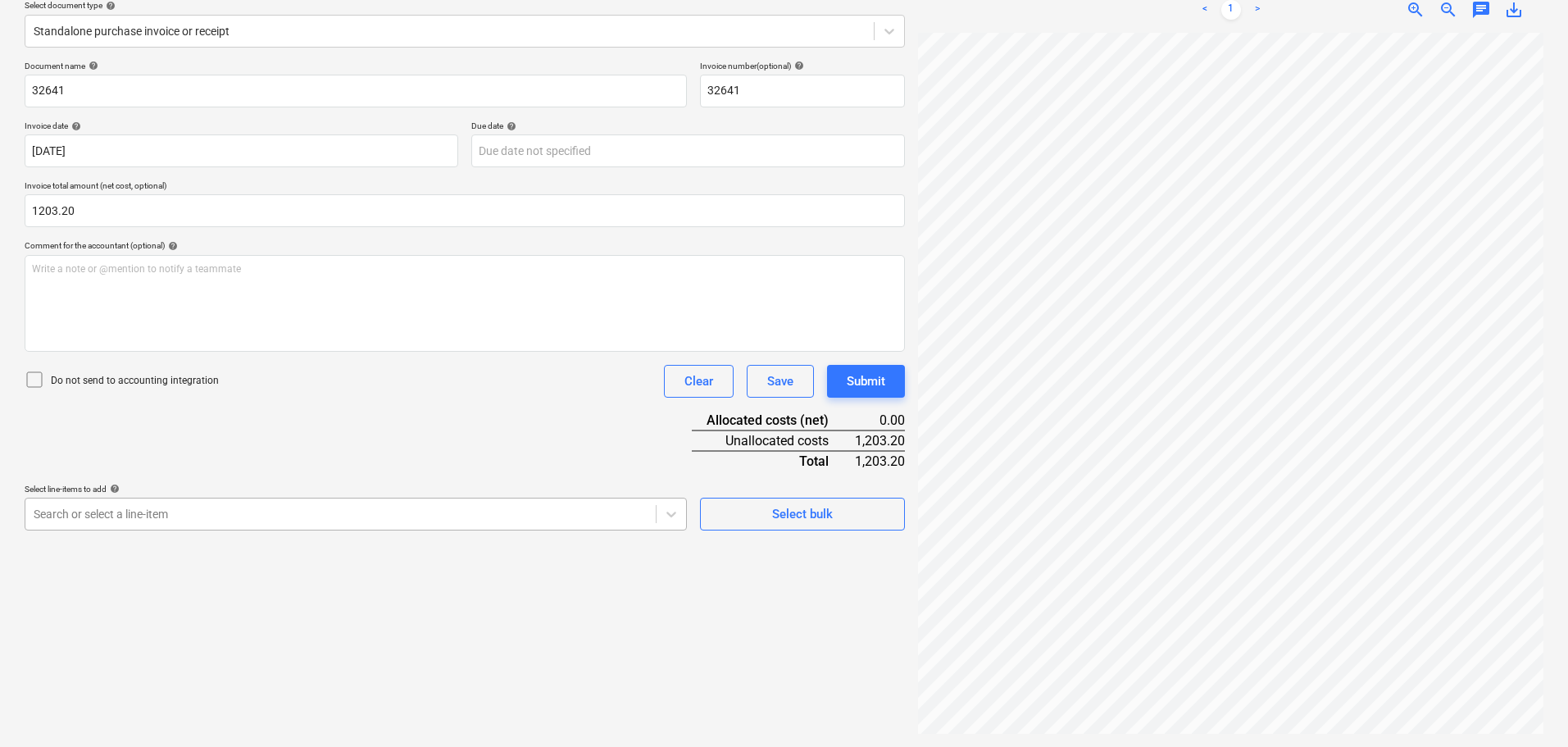
type input "1,203.20"
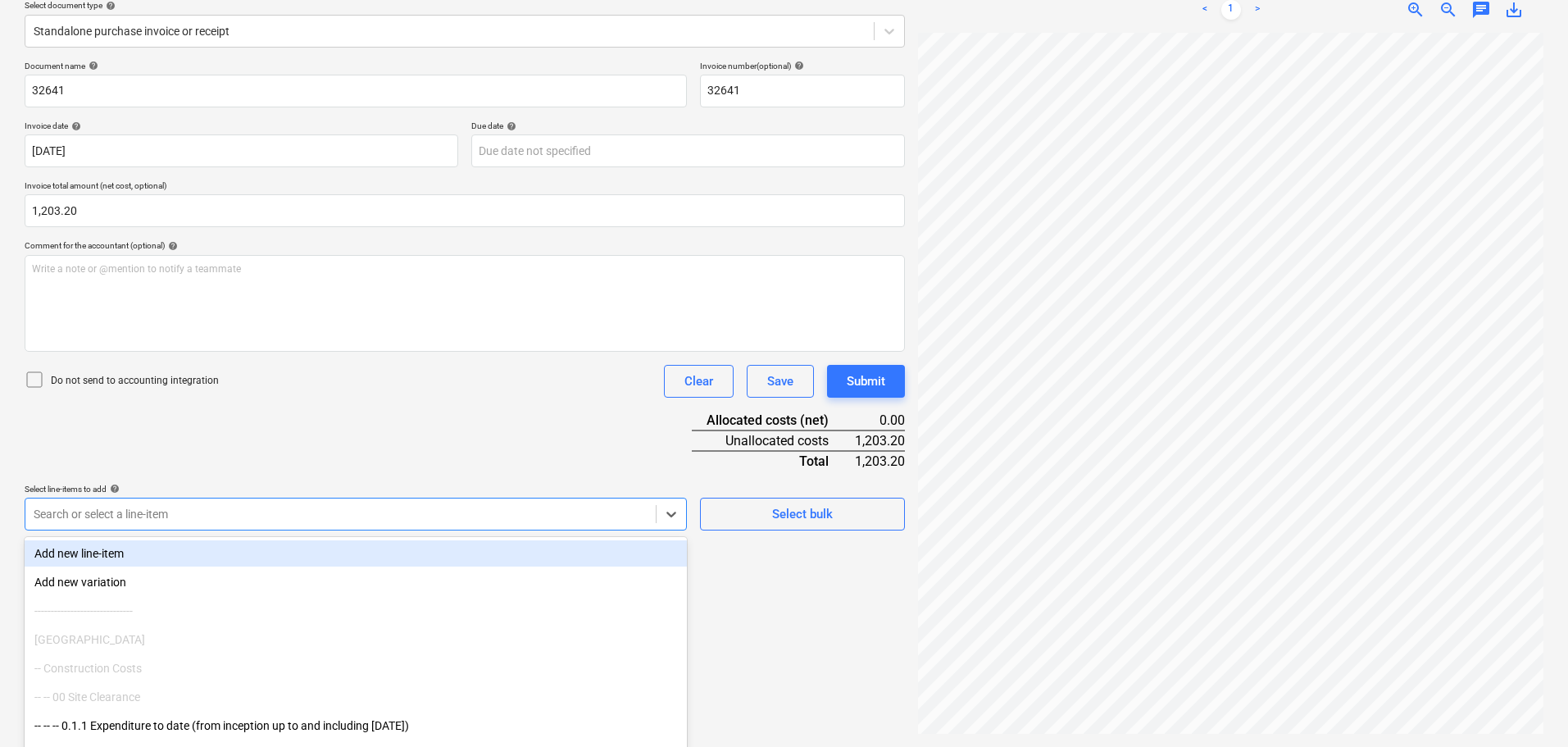
scroll to position [234, 0]
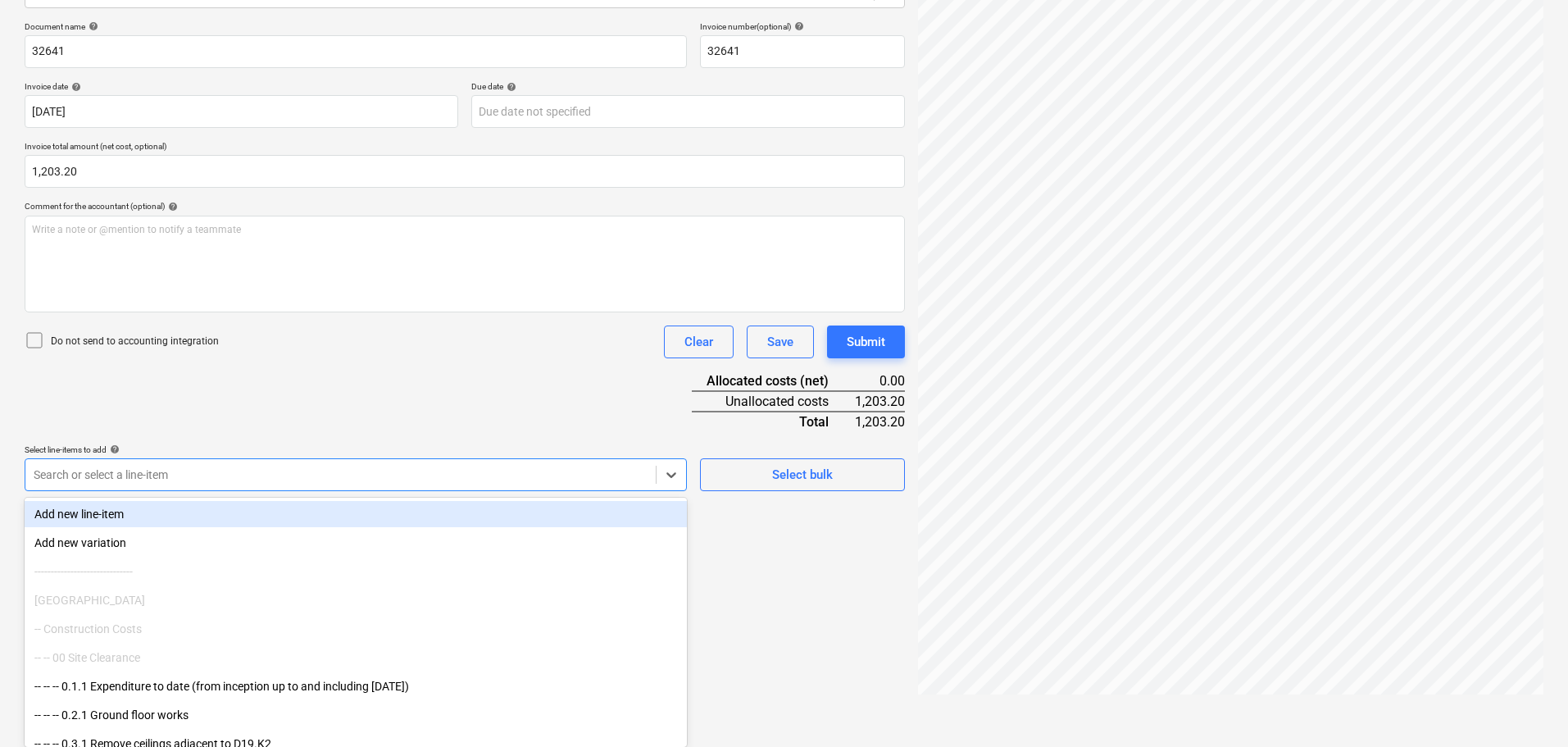
click at [320, 508] on body "Sales Projects Contacts Company Consolidated Invoices Inbox Approvals format_si…" at bounding box center [784, 139] width 1568 height 747
type input "s"
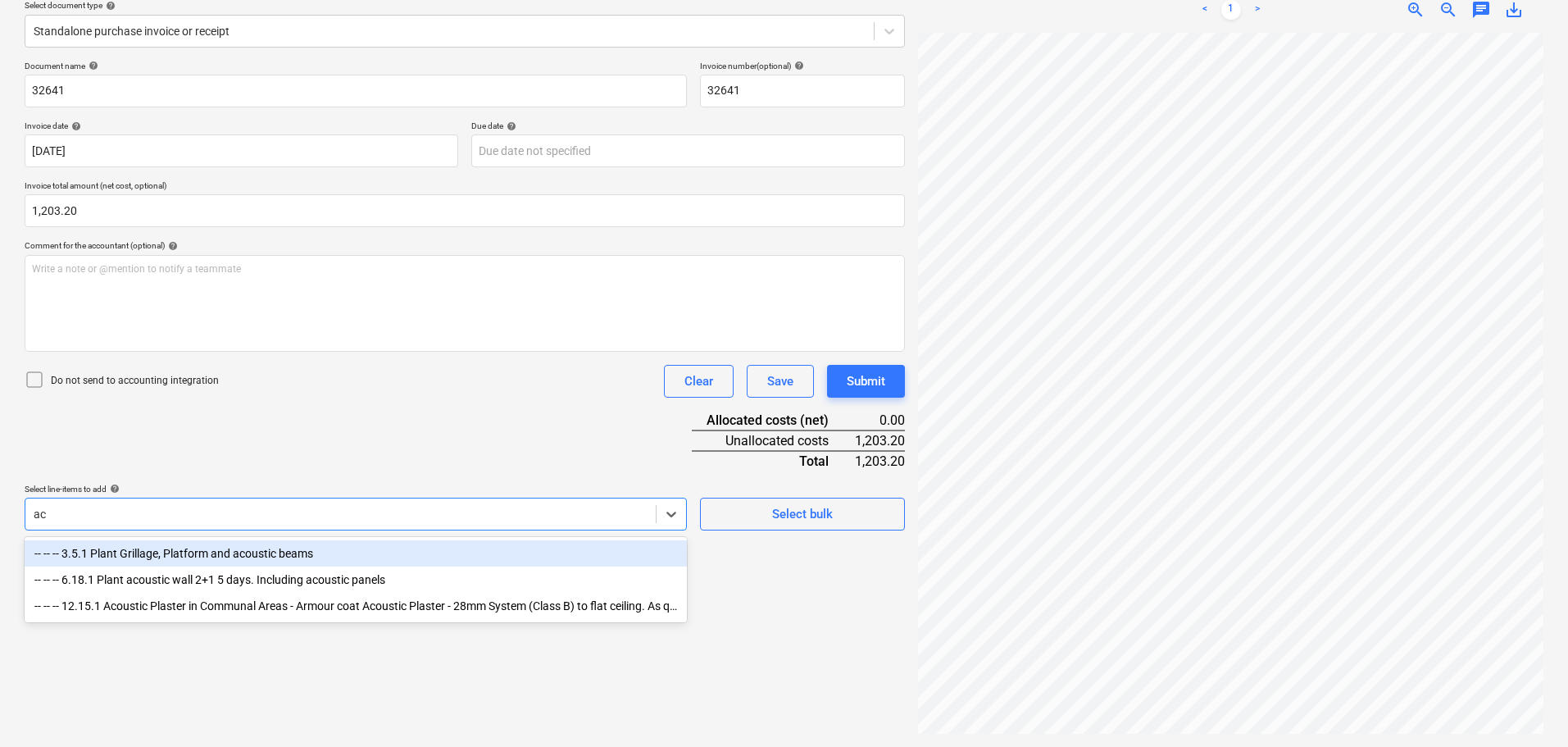
type input "a"
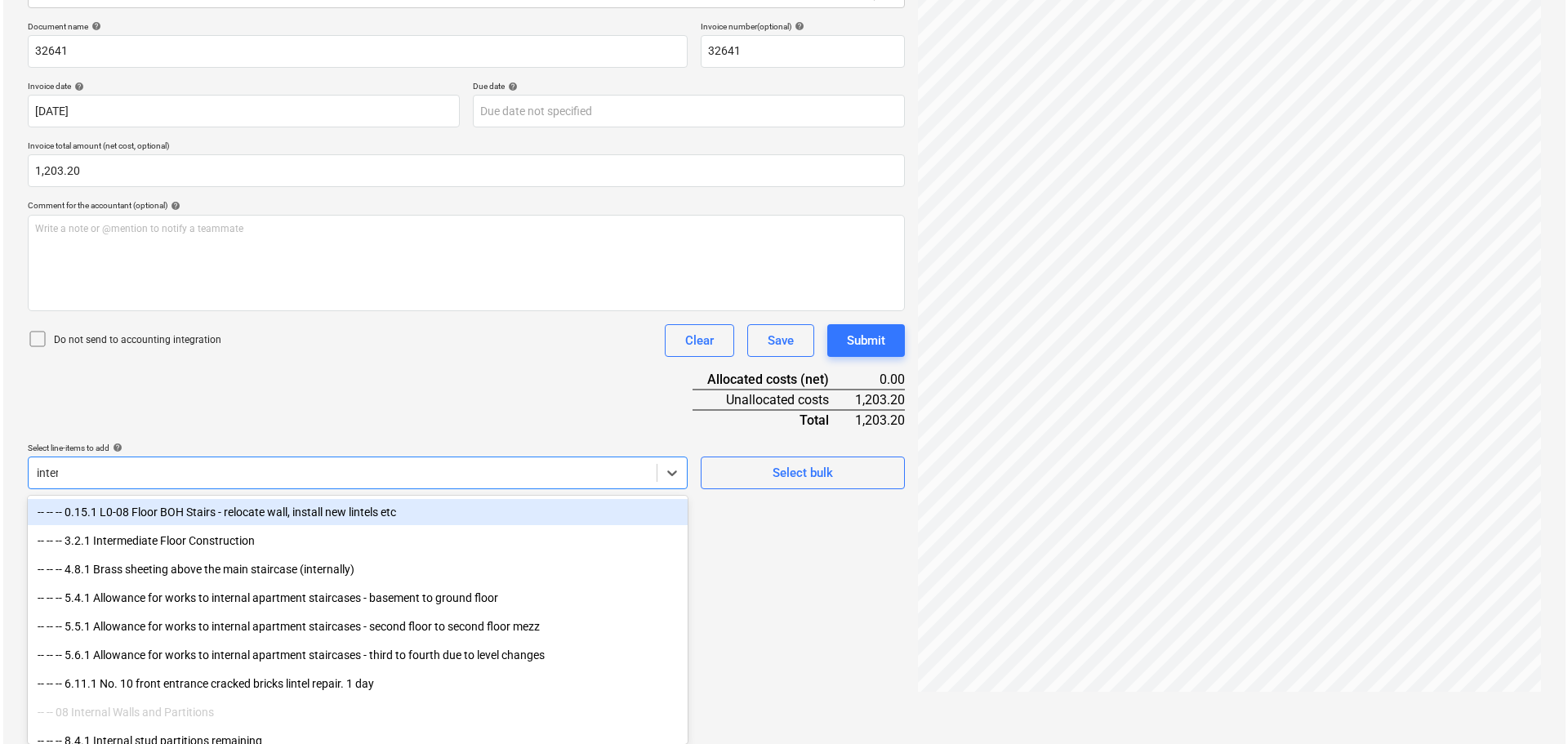
scroll to position [194, 0]
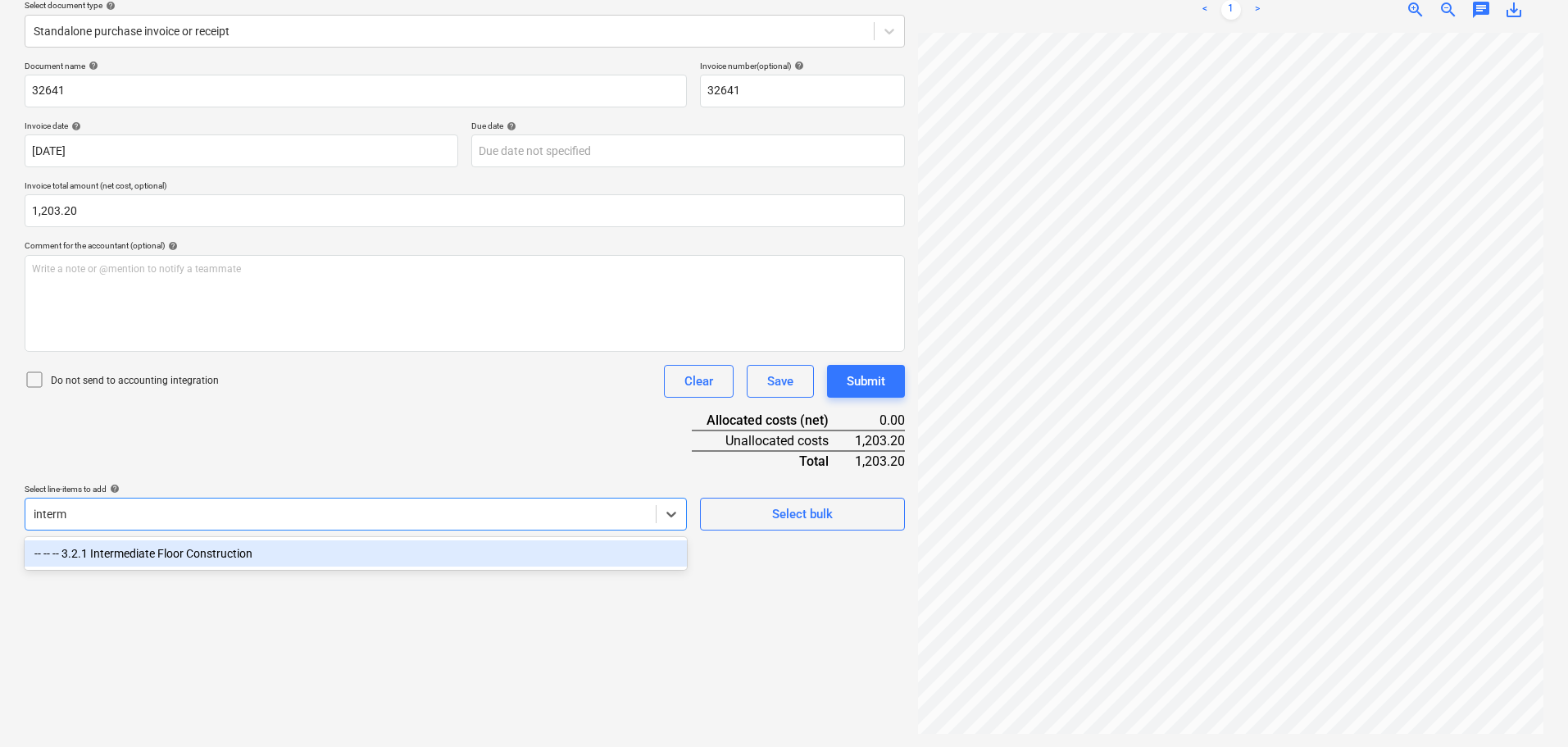
type input "interme"
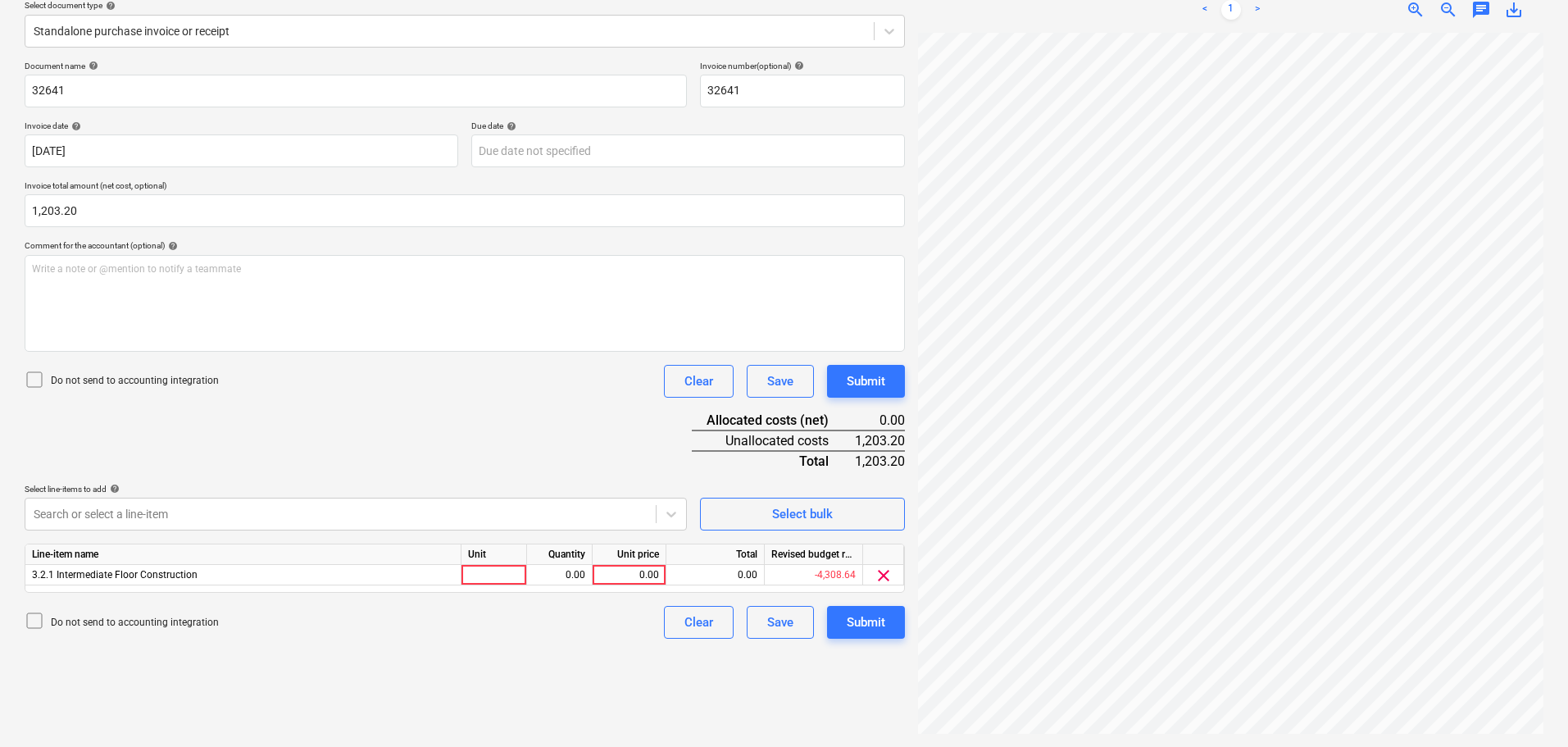
drag, startPoint x: 448, startPoint y: 427, endPoint x: 514, endPoint y: 442, distance: 67.7
click at [449, 426] on div "Document name help 32641 Invoice number (optional) help 32641 Invoice date help…" at bounding box center [465, 350] width 881 height 578
click at [628, 575] on div "0.00" at bounding box center [628, 575] width 60 height 21
type input "1203.20"
click at [548, 460] on div "Document name help 32641 Invoice number (optional) help 32641 Invoice date help…" at bounding box center [465, 350] width 881 height 578
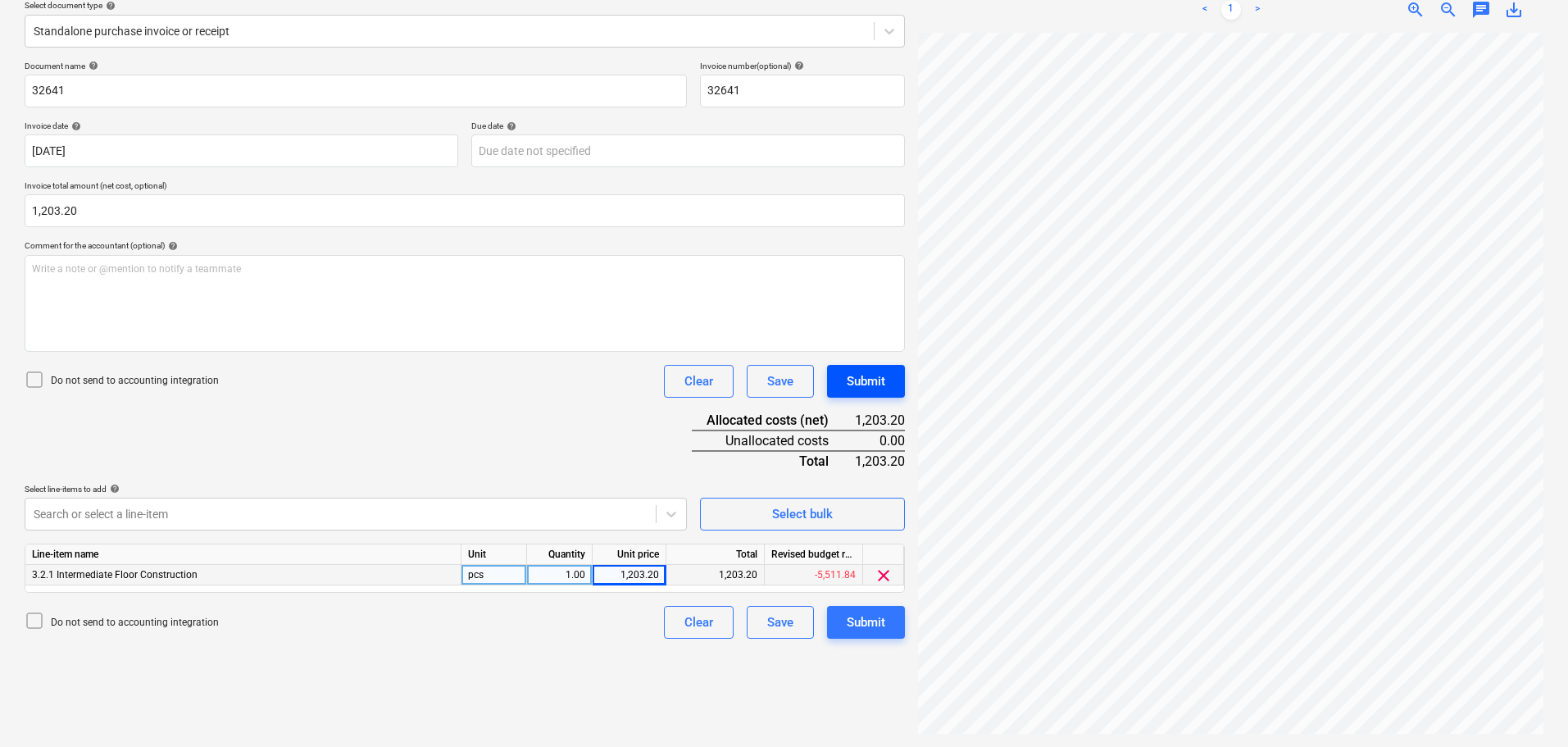
click at [873, 387] on div "Submit" at bounding box center [865, 382] width 38 height 22
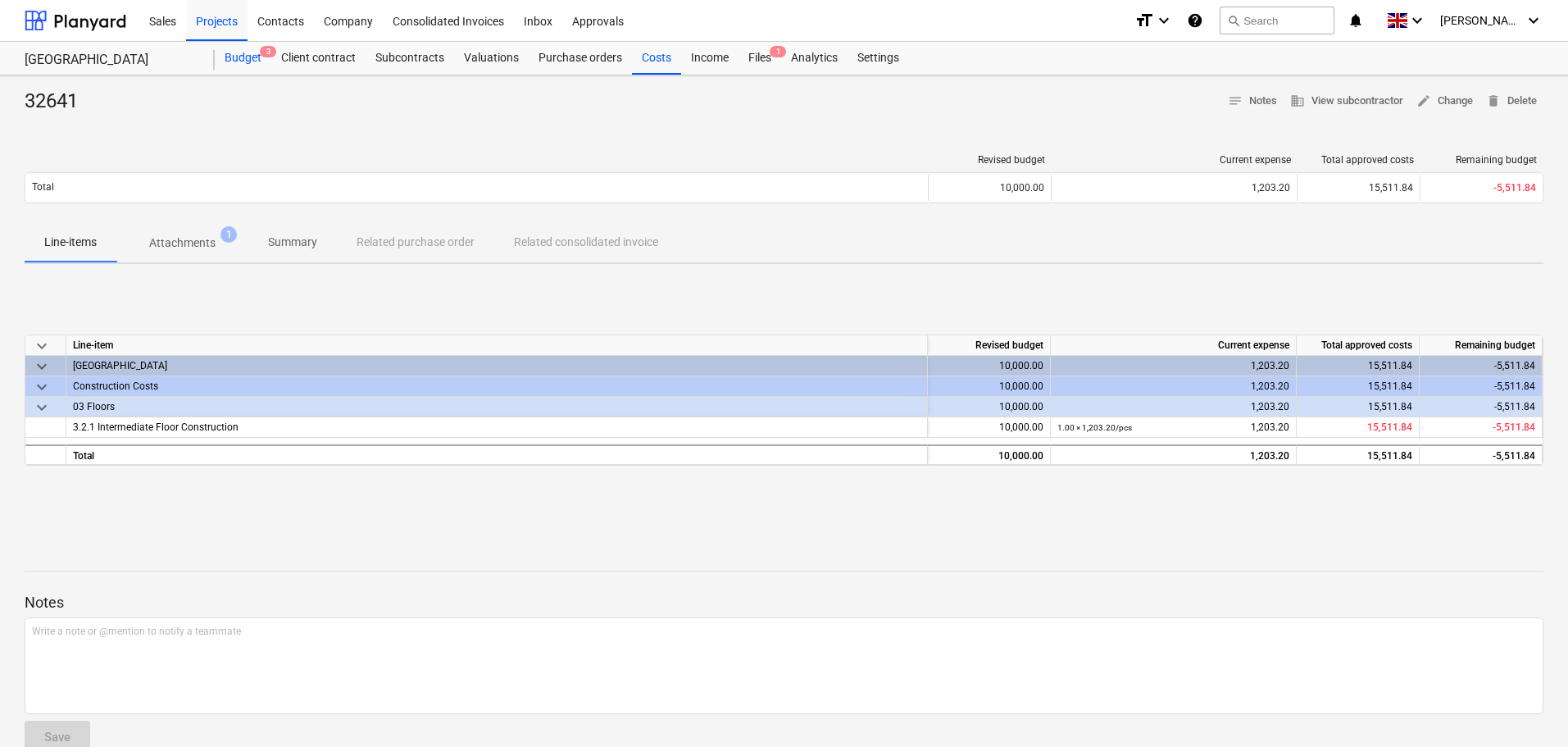
click at [251, 64] on div "Budget 3" at bounding box center [243, 59] width 57 height 33
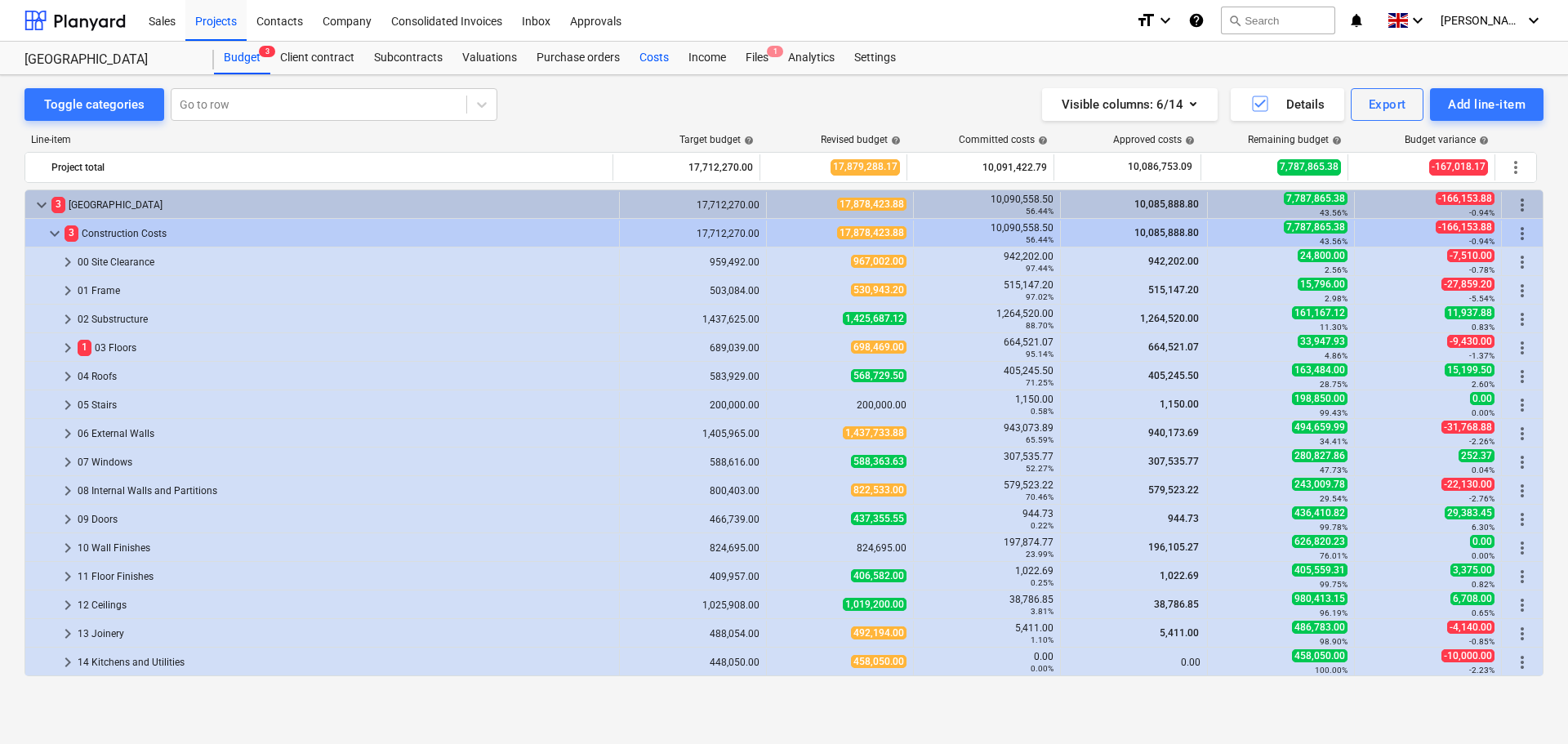
click at [641, 55] on div "Costs" at bounding box center [654, 59] width 49 height 33
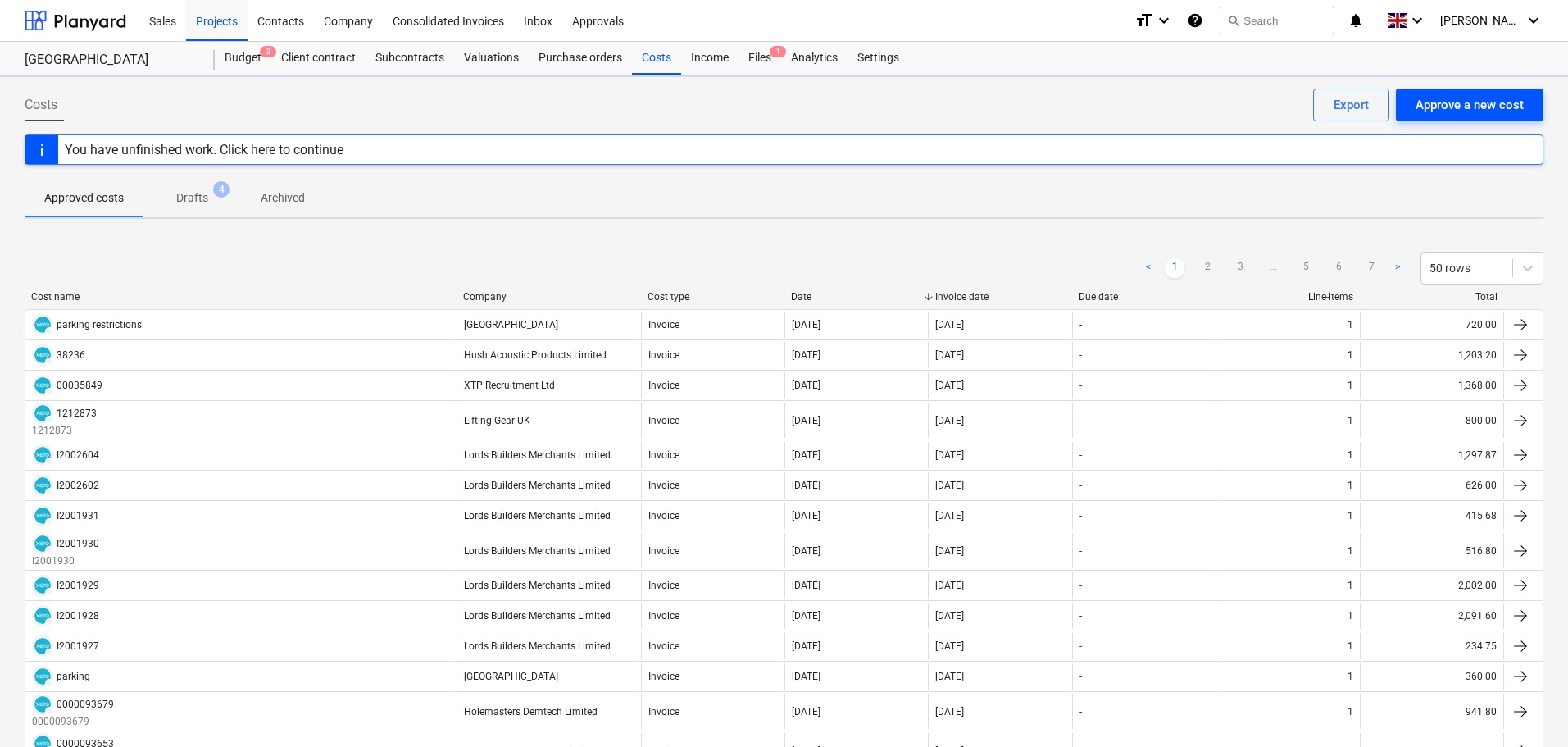
click at [1460, 114] on div "Approve a new cost" at bounding box center [1469, 105] width 109 height 22
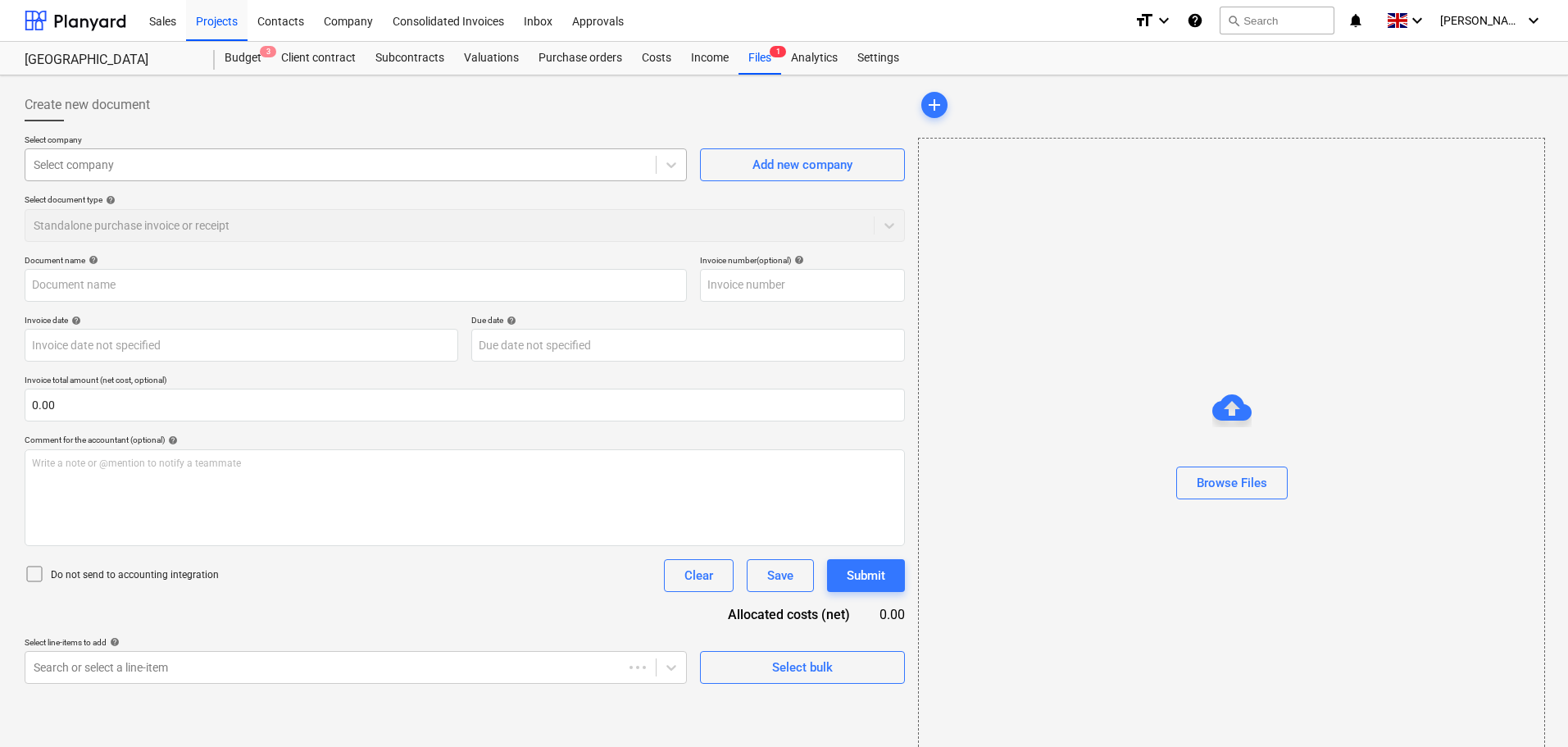
click at [301, 170] on div at bounding box center [340, 164] width 614 height 17
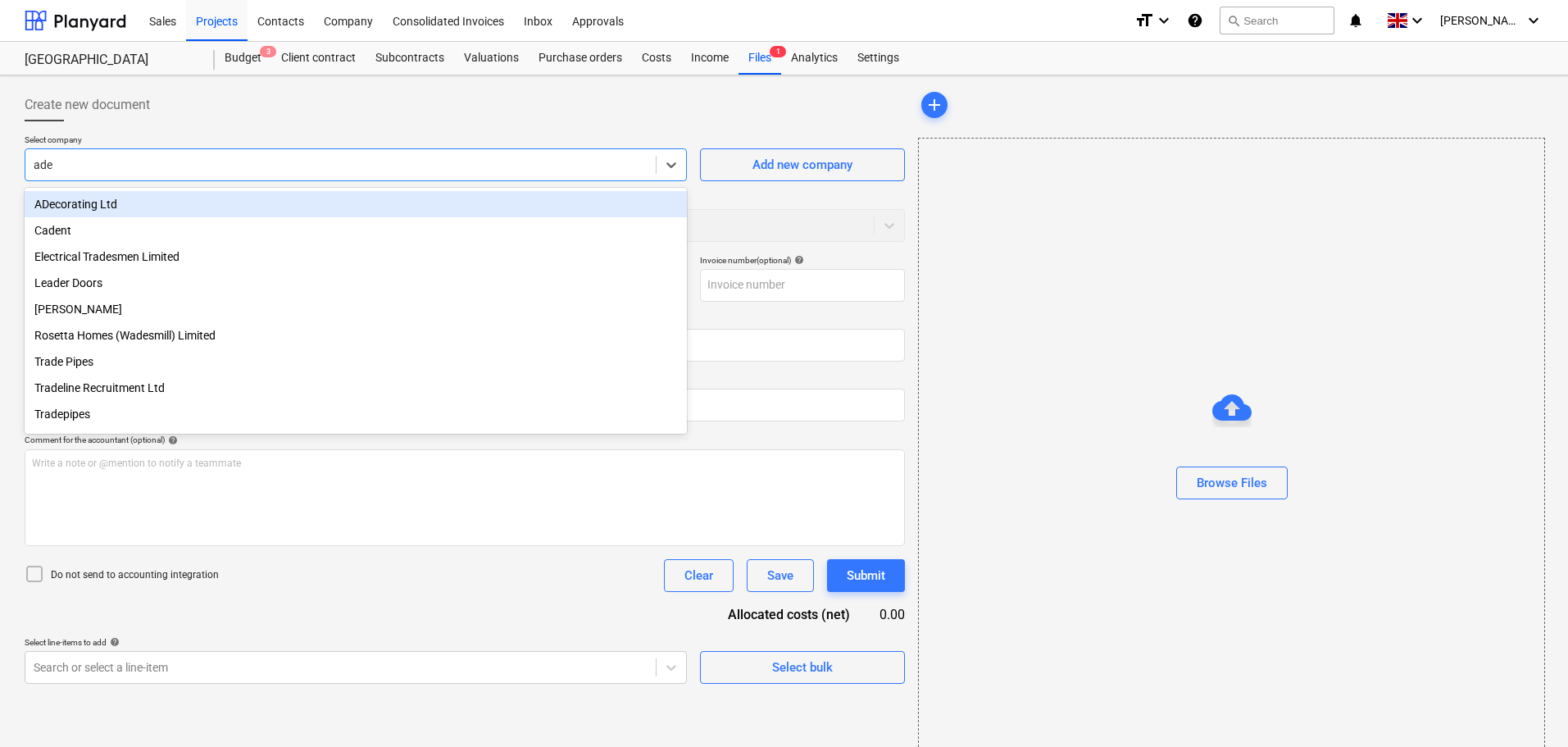
type input "adec"
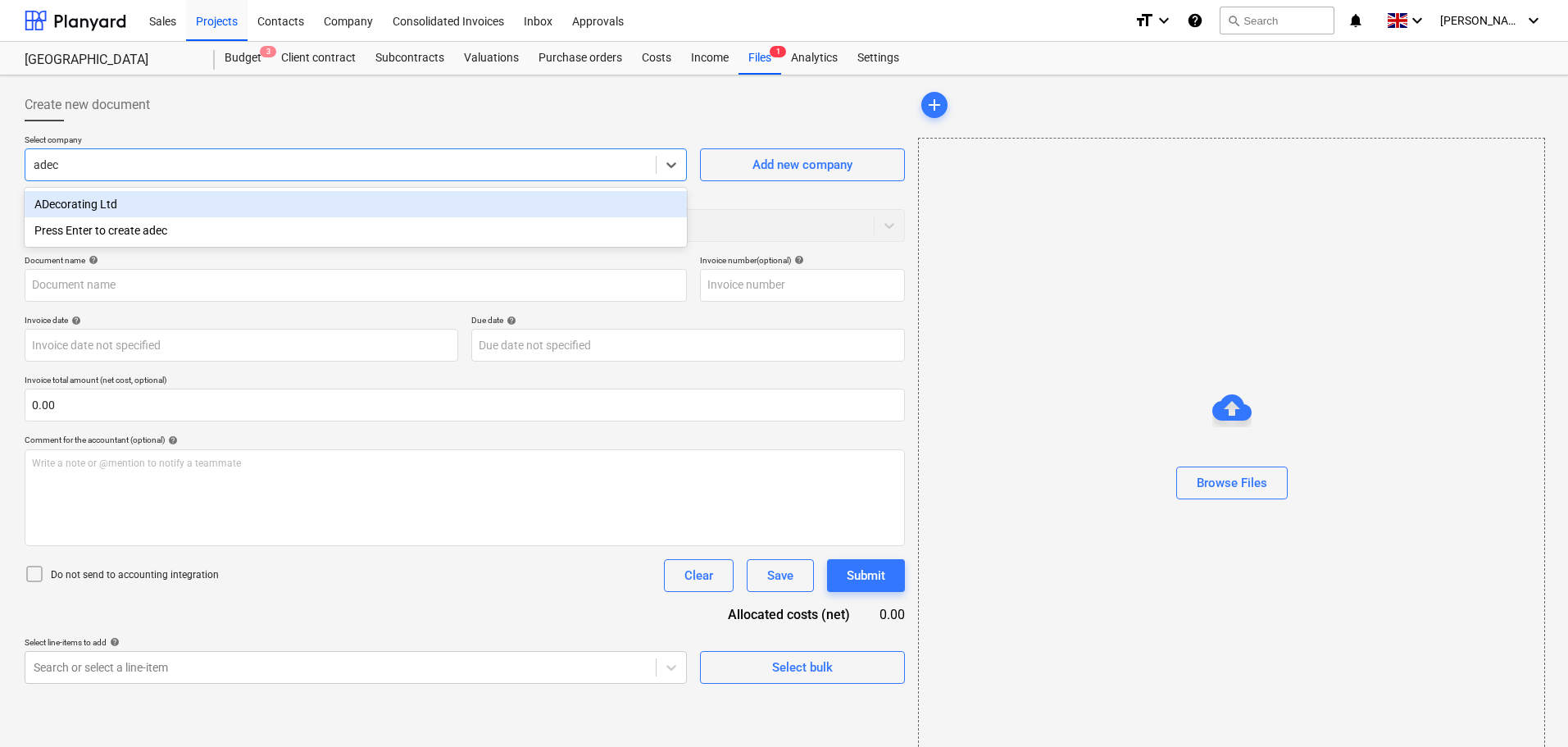
click at [169, 207] on div "ADecorating Ltd" at bounding box center [355, 204] width 663 height 26
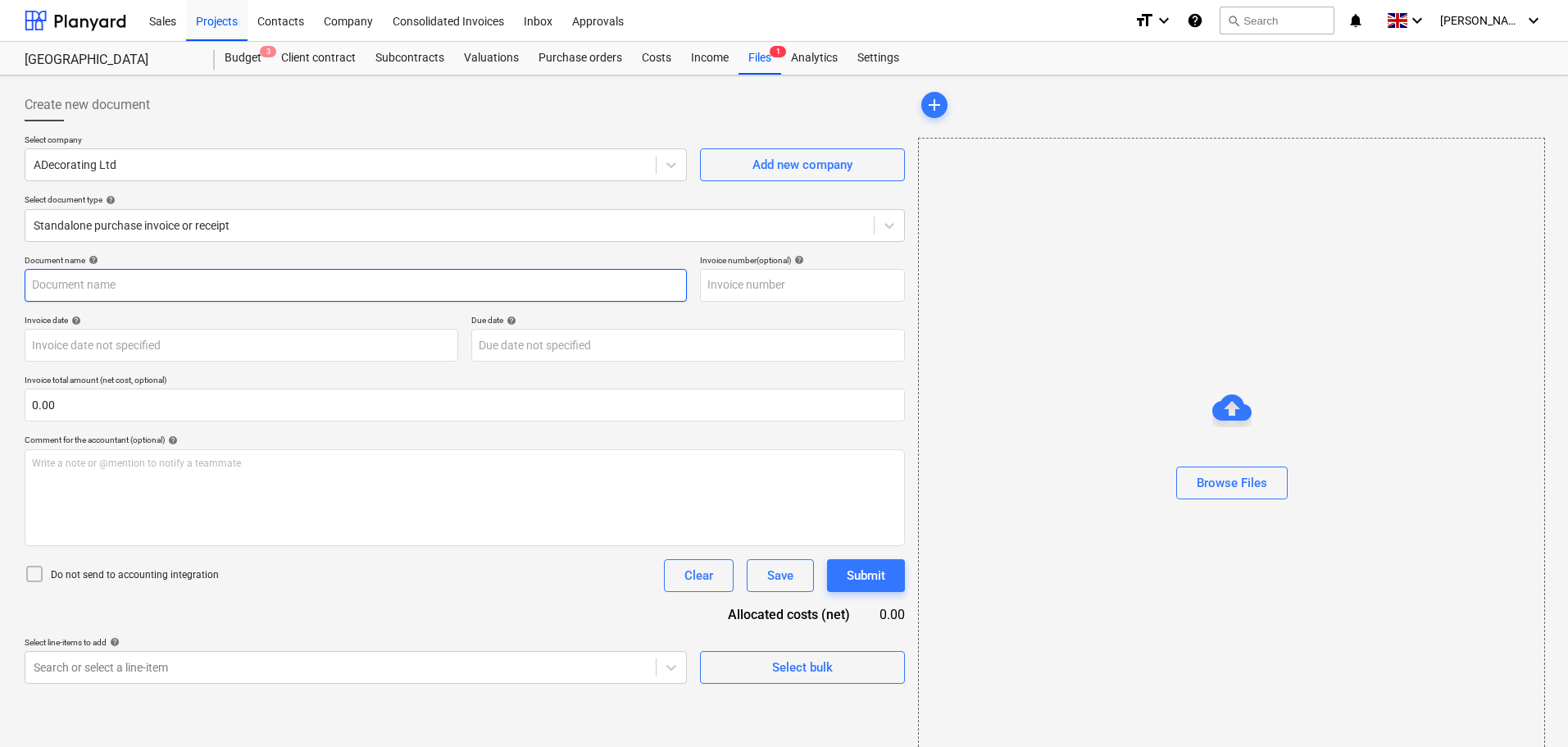
click at [69, 282] on input "text" at bounding box center [355, 286] width 663 height 33
paste input "20250926"
type input "20250926"
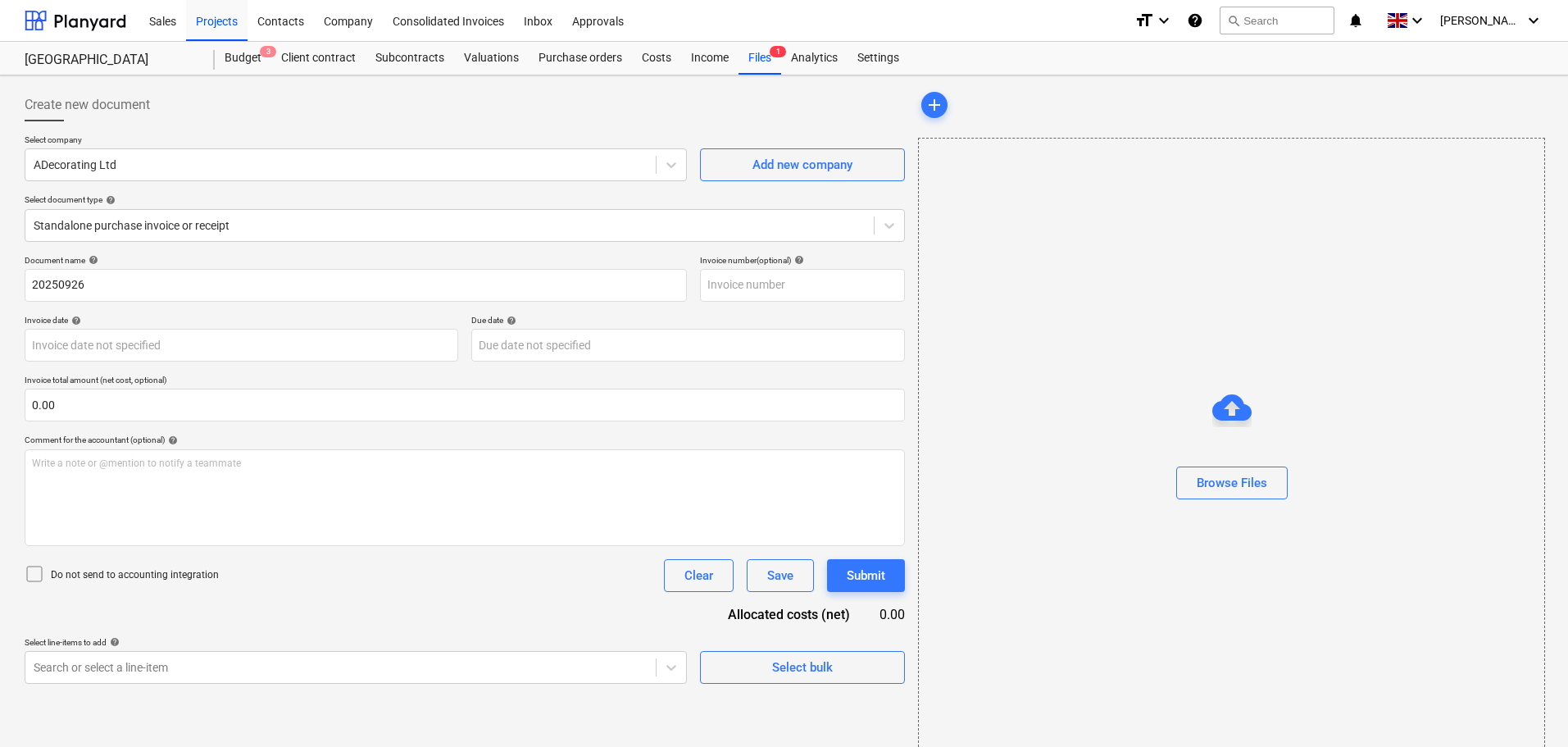
click at [790, 307] on div "Document name help 20250926 Invoice number (optional) help Invoice date help Pr…" at bounding box center [465, 469] width 881 height 429
click at [1226, 484] on div "Browse Files" at bounding box center [1232, 483] width 70 height 22
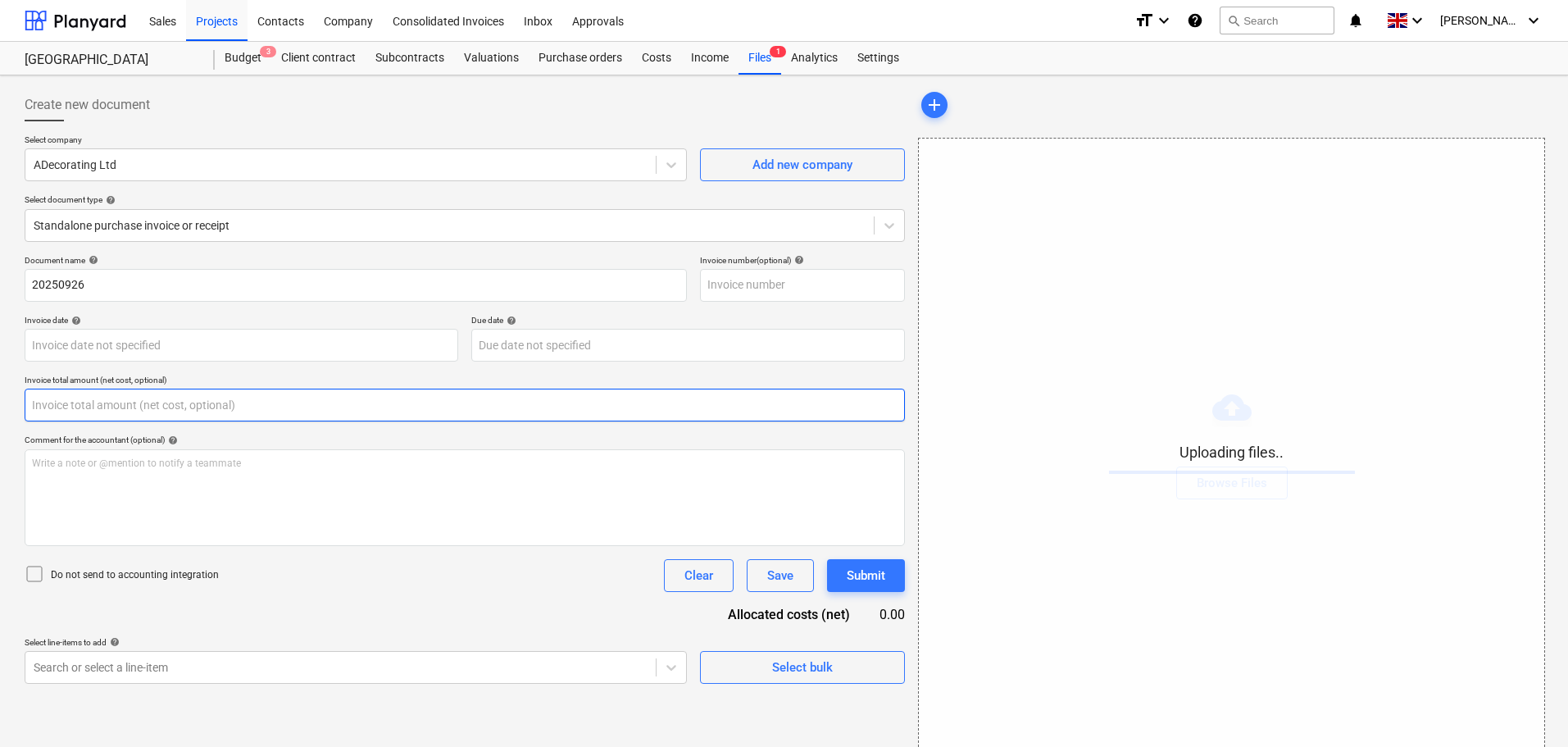
click at [134, 394] on input "text" at bounding box center [465, 405] width 881 height 33
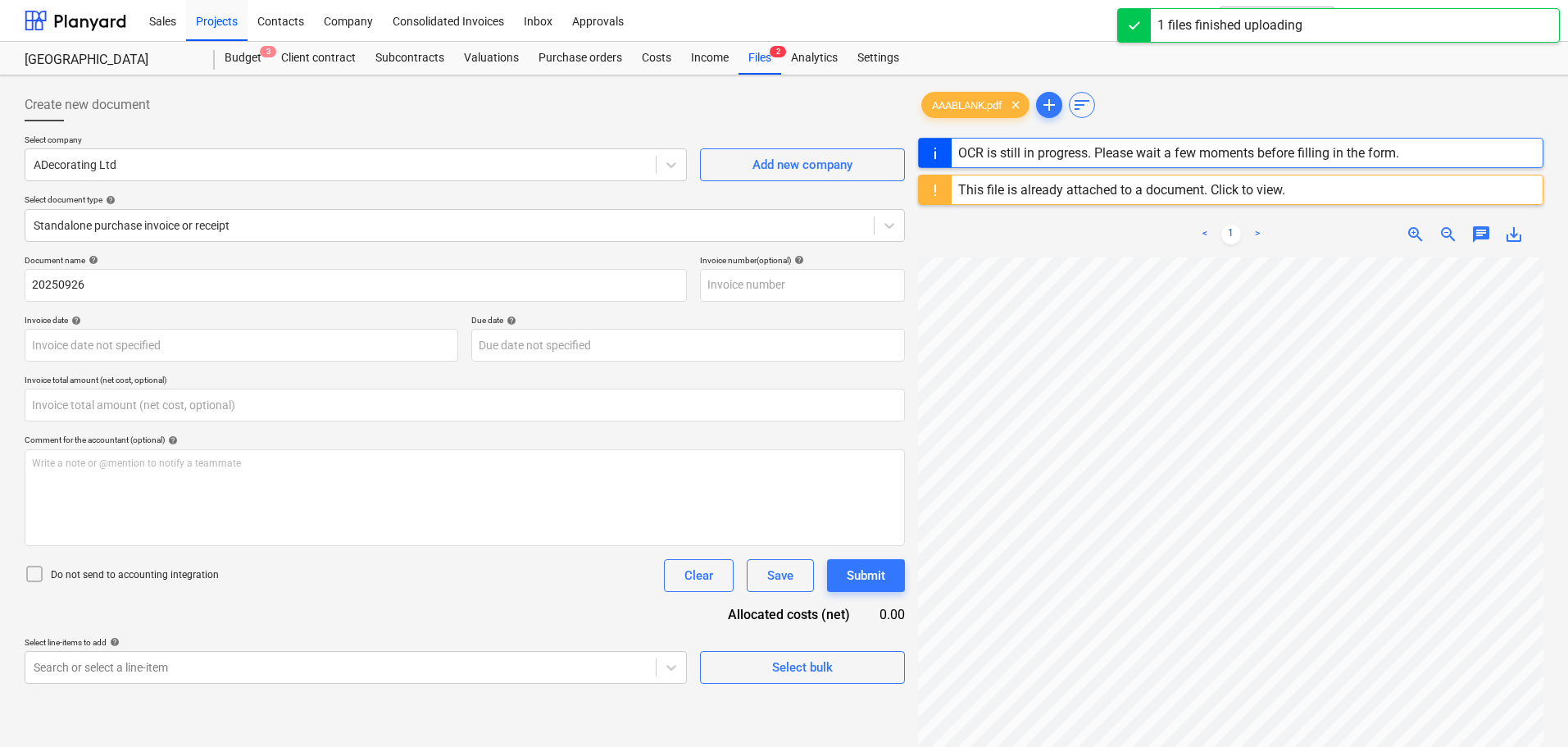
type input "0.00"
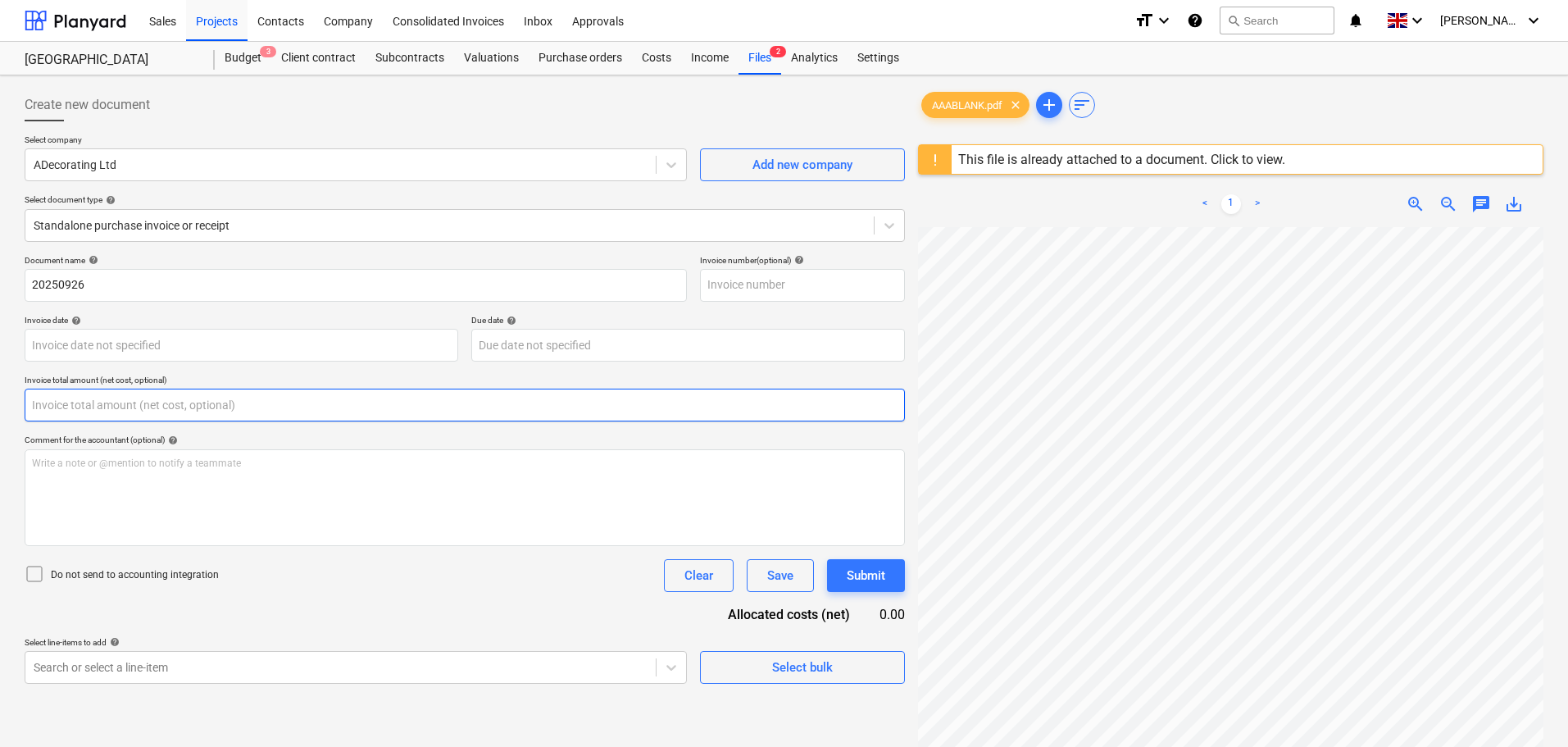
drag, startPoint x: 135, startPoint y: 408, endPoint x: 144, endPoint y: 405, distance: 9.5
click at [137, 406] on input "text" at bounding box center [465, 405] width 881 height 33
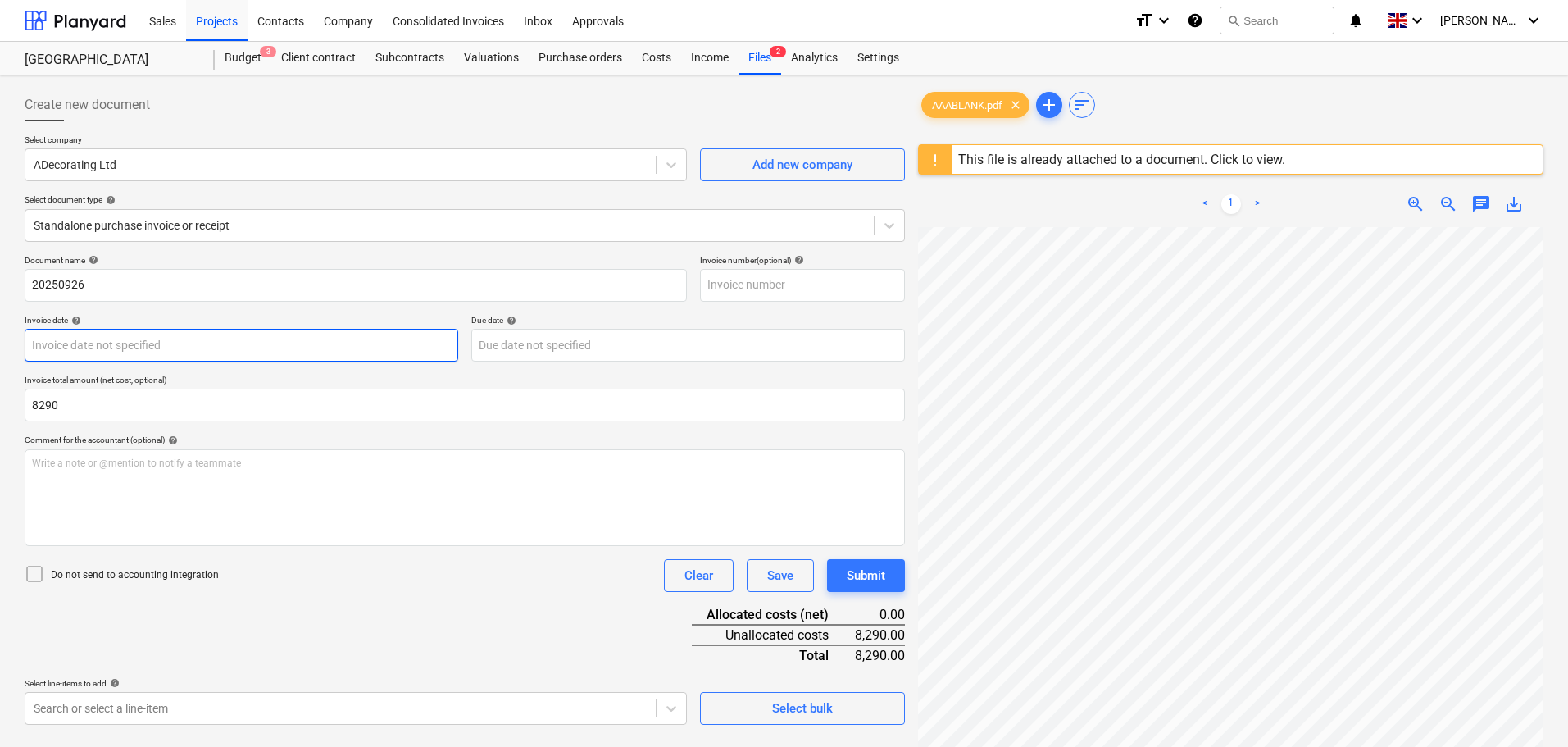
type input "8,290.00"
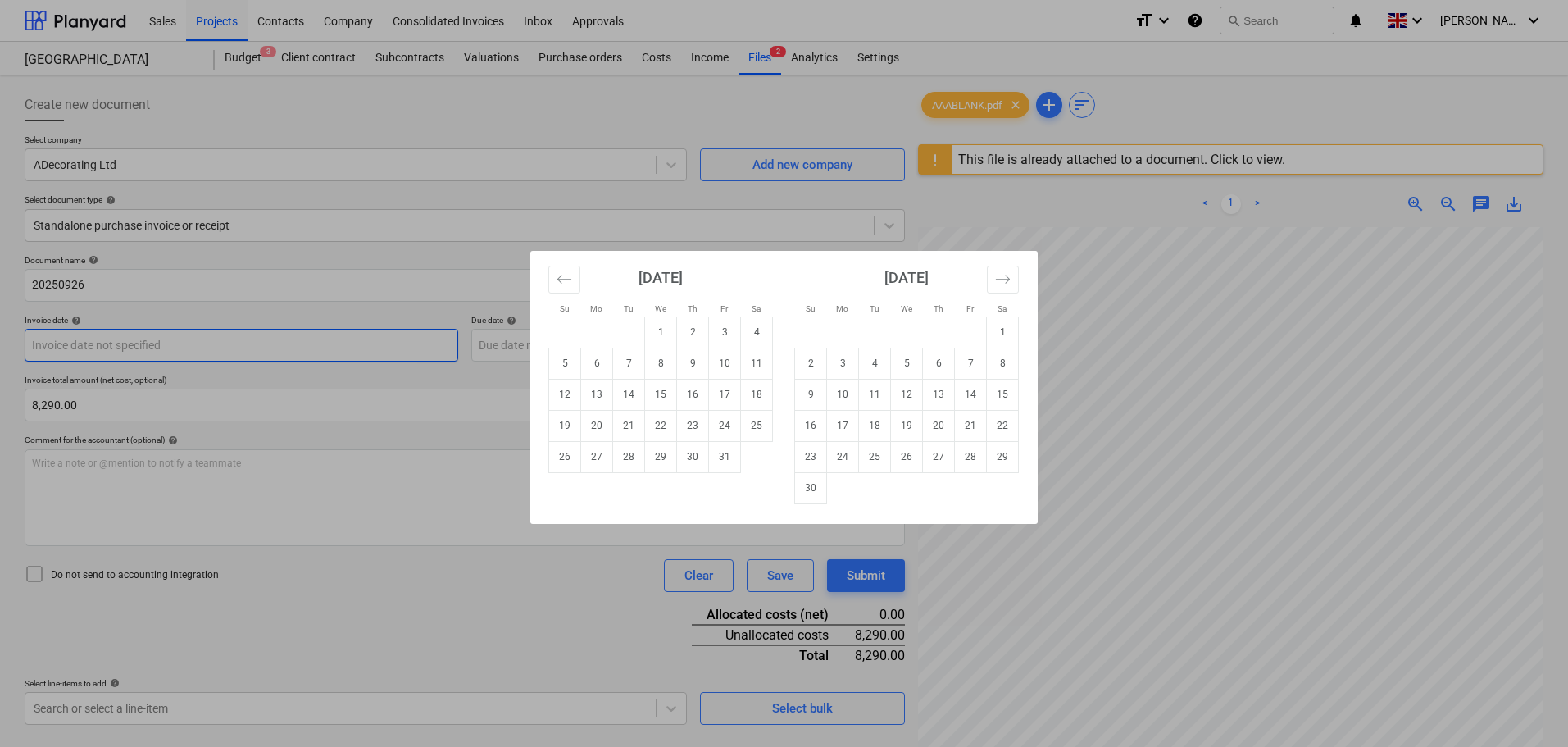
click at [291, 350] on body "Sales Projects Contacts Company Consolidated Invoices Inbox Approvals format_si…" at bounding box center [784, 373] width 1568 height 747
click at [566, 283] on icon "Move backward to switch to the previous month." at bounding box center [565, 279] width 16 height 16
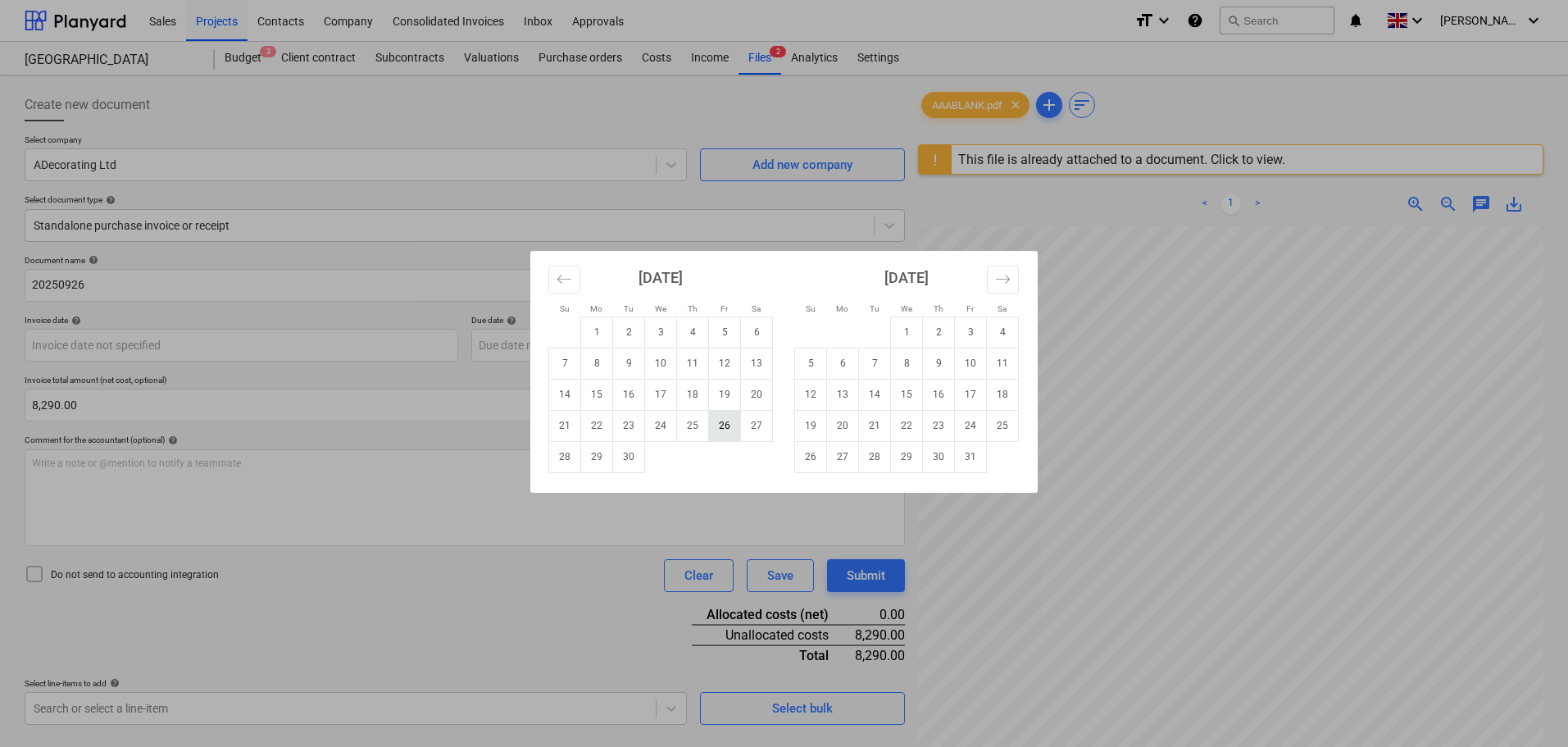
click at [729, 422] on td "26" at bounding box center [725, 426] width 32 height 31
type input "[DATE]"
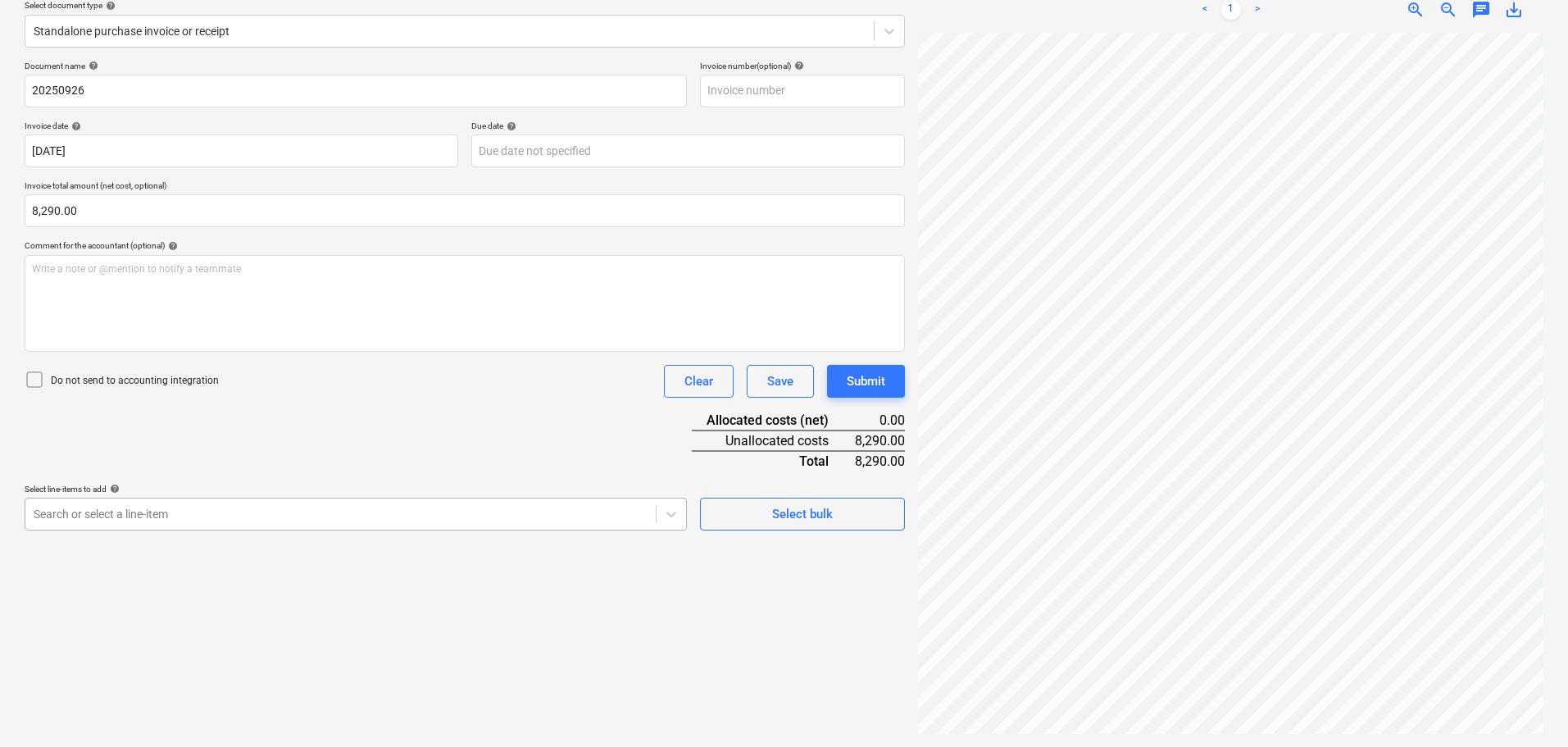
click at [179, 512] on body "Sales Projects Contacts Company Consolidated Invoices Inbox Approvals format_si…" at bounding box center [784, 178] width 1568 height 747
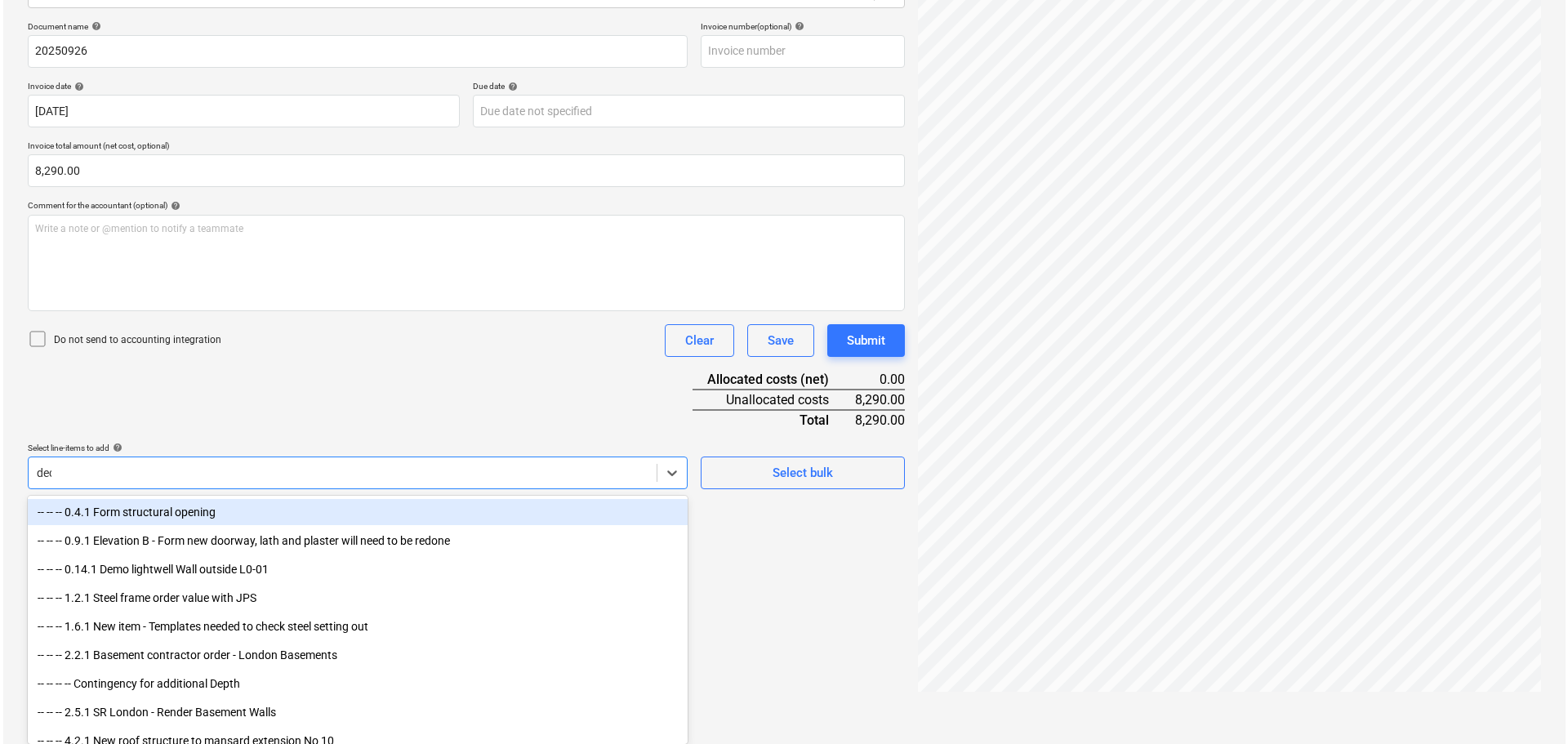
scroll to position [194, 0]
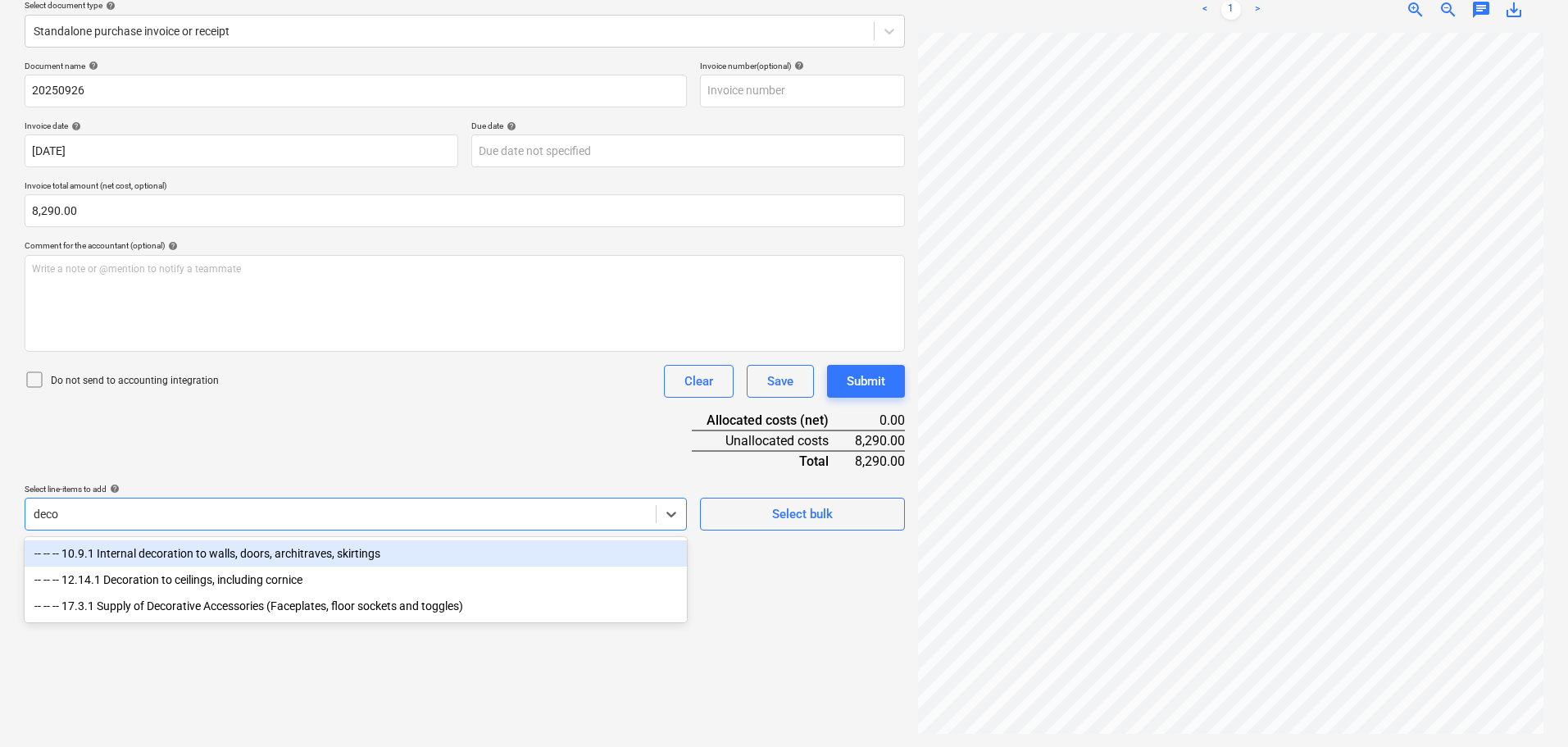
type input "decor"
click at [278, 558] on div "-- -- -- 10.9.1 Internal decoration to walls, doors, architraves, skirtings" at bounding box center [355, 553] width 663 height 26
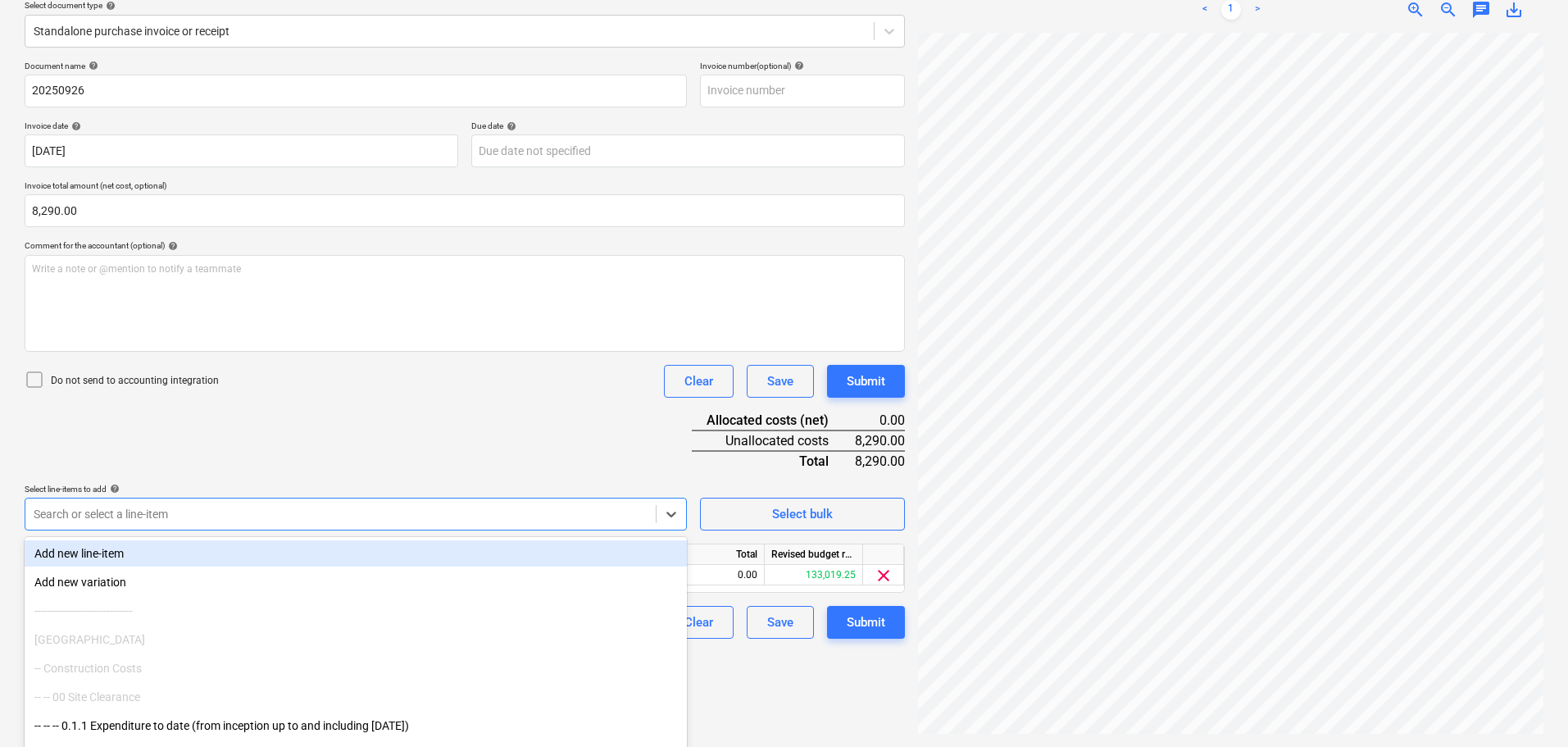
click at [430, 442] on div "Document name help 20250926 Invoice number (optional) help Invoice date help [D…" at bounding box center [465, 350] width 881 height 578
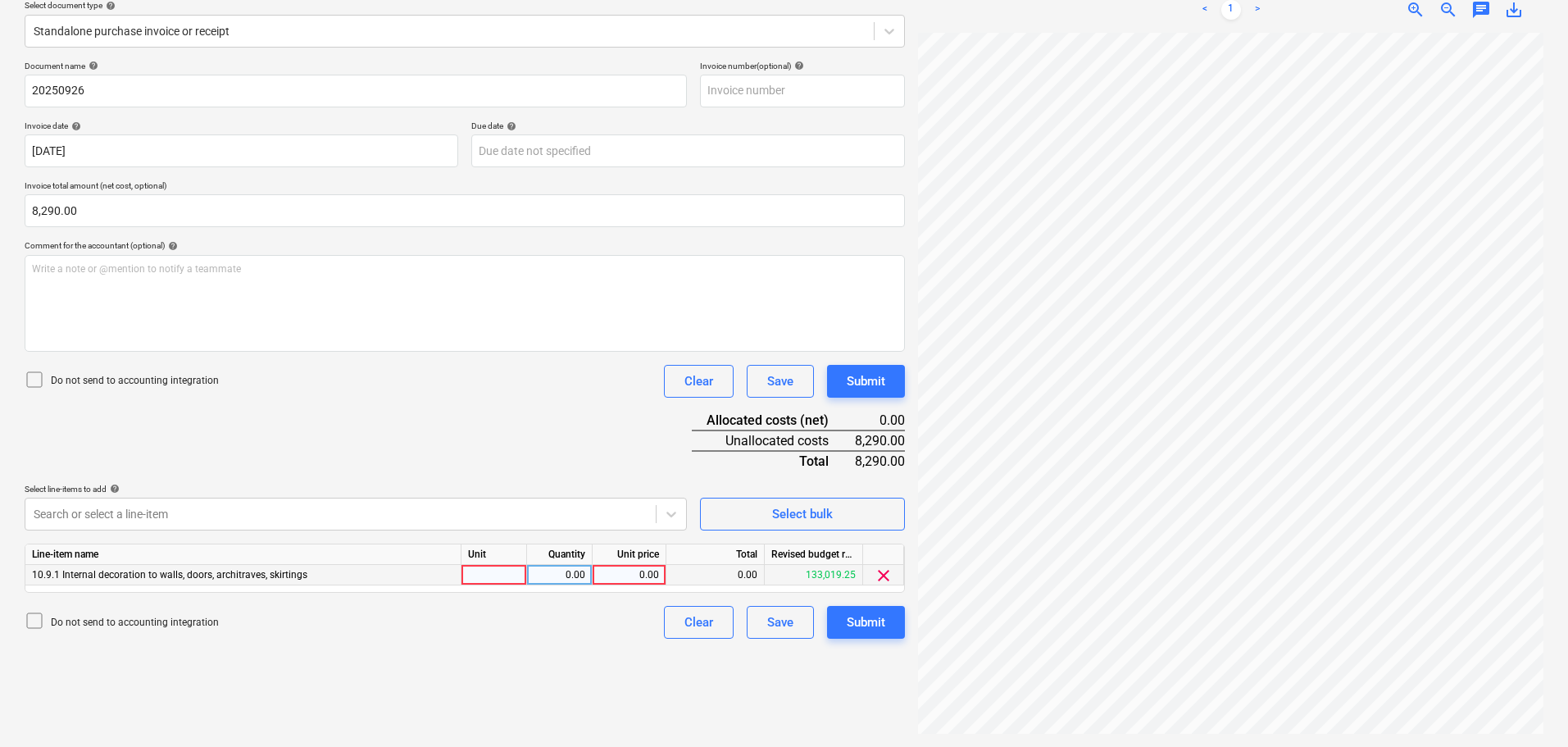
click at [631, 570] on div "0.00" at bounding box center [628, 575] width 60 height 21
type input "8290"
click at [546, 403] on div "Document name help 20250926 Invoice number (optional) help Invoice date help [D…" at bounding box center [465, 350] width 881 height 578
click at [886, 382] on div "Submit" at bounding box center [865, 382] width 38 height 22
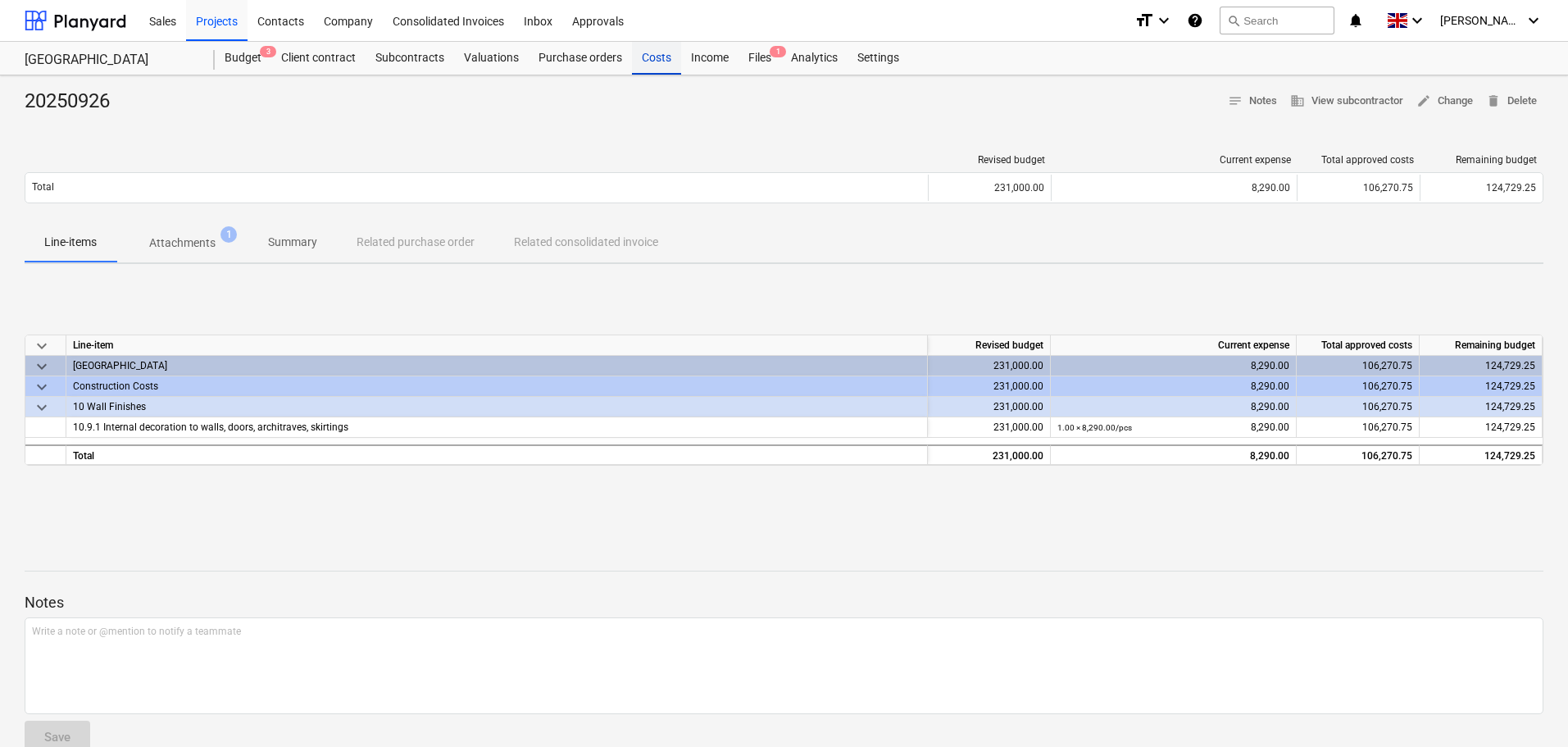
click at [655, 57] on div "Costs" at bounding box center [657, 59] width 49 height 33
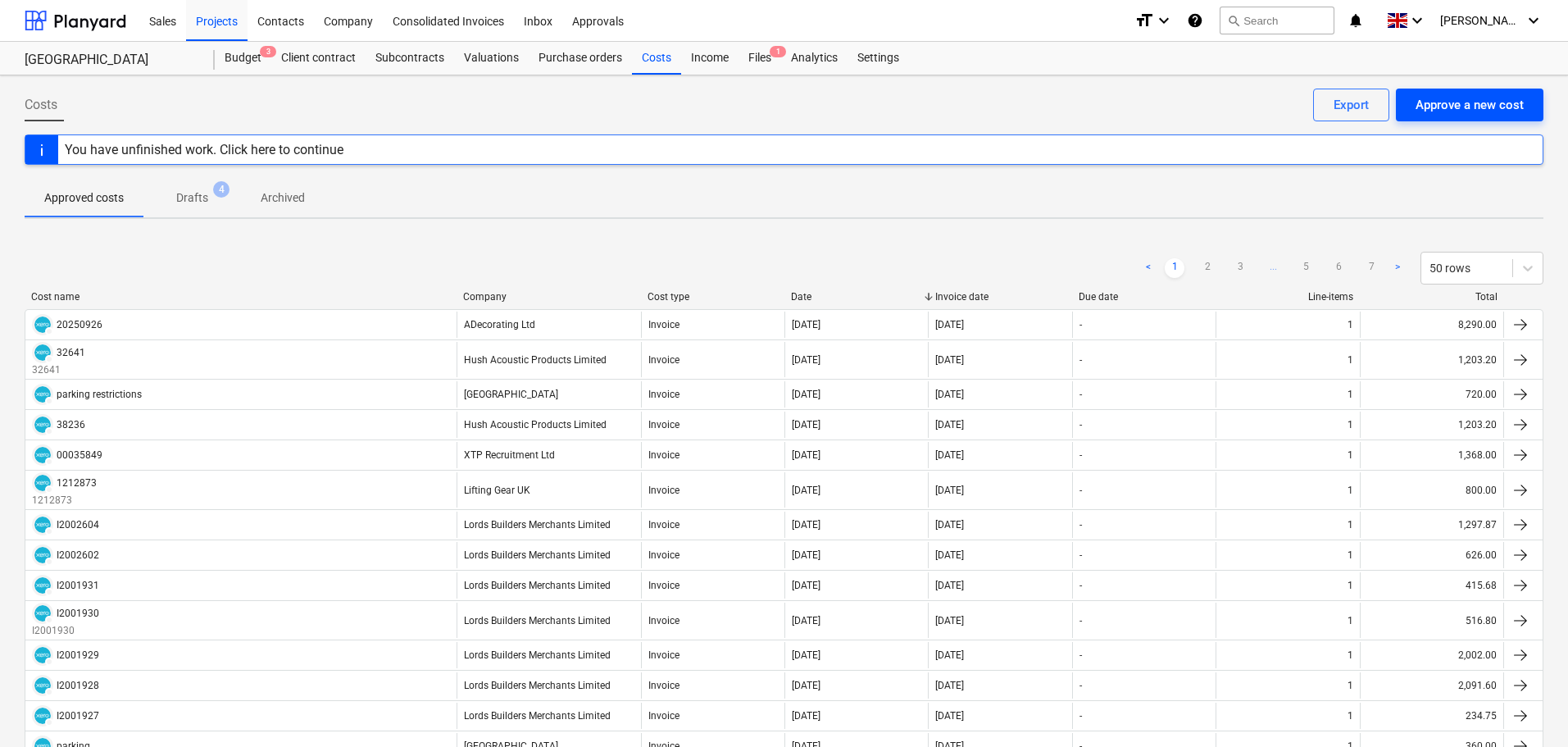
click at [1460, 109] on div "Approve a new cost" at bounding box center [1469, 105] width 109 height 22
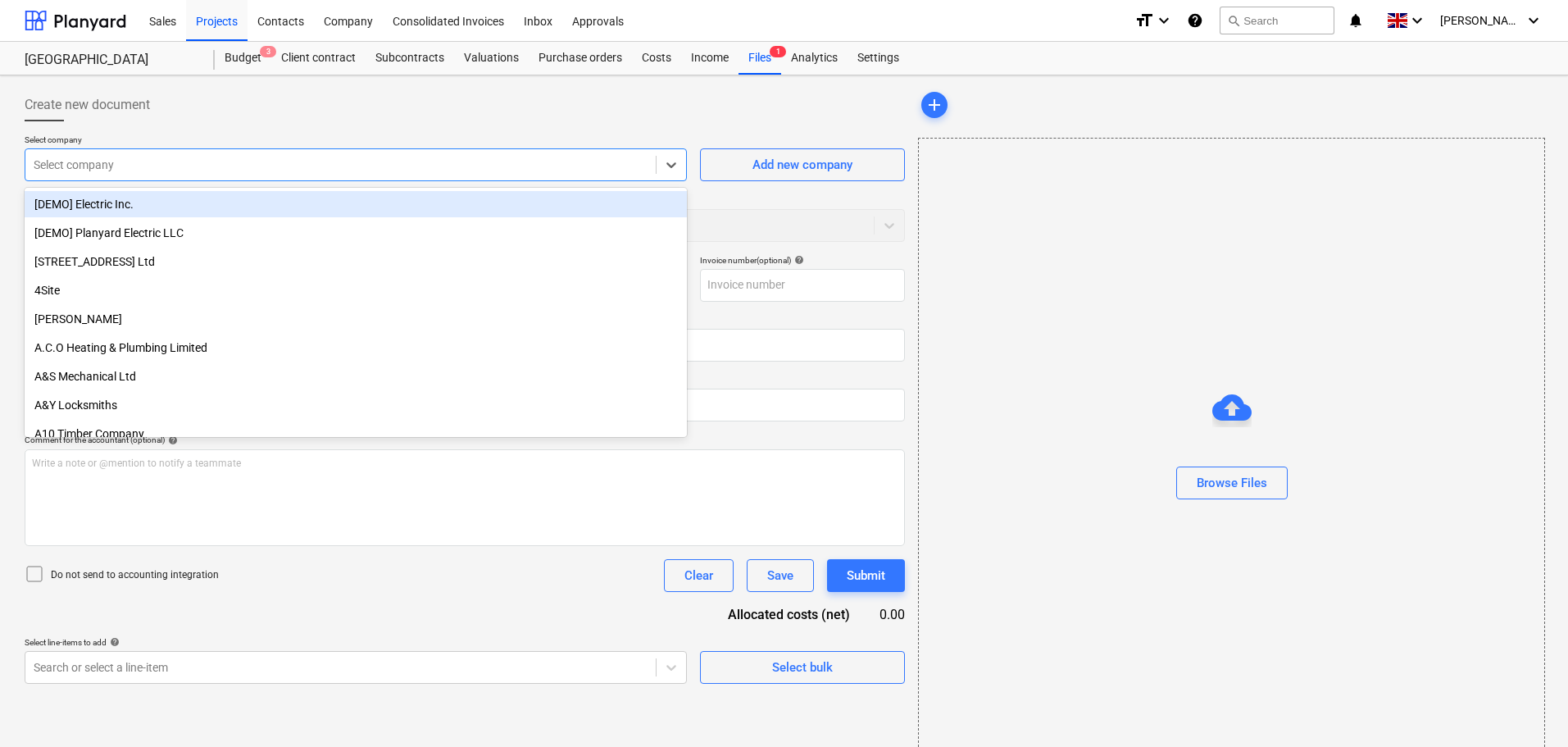
click at [209, 164] on div at bounding box center [340, 164] width 614 height 17
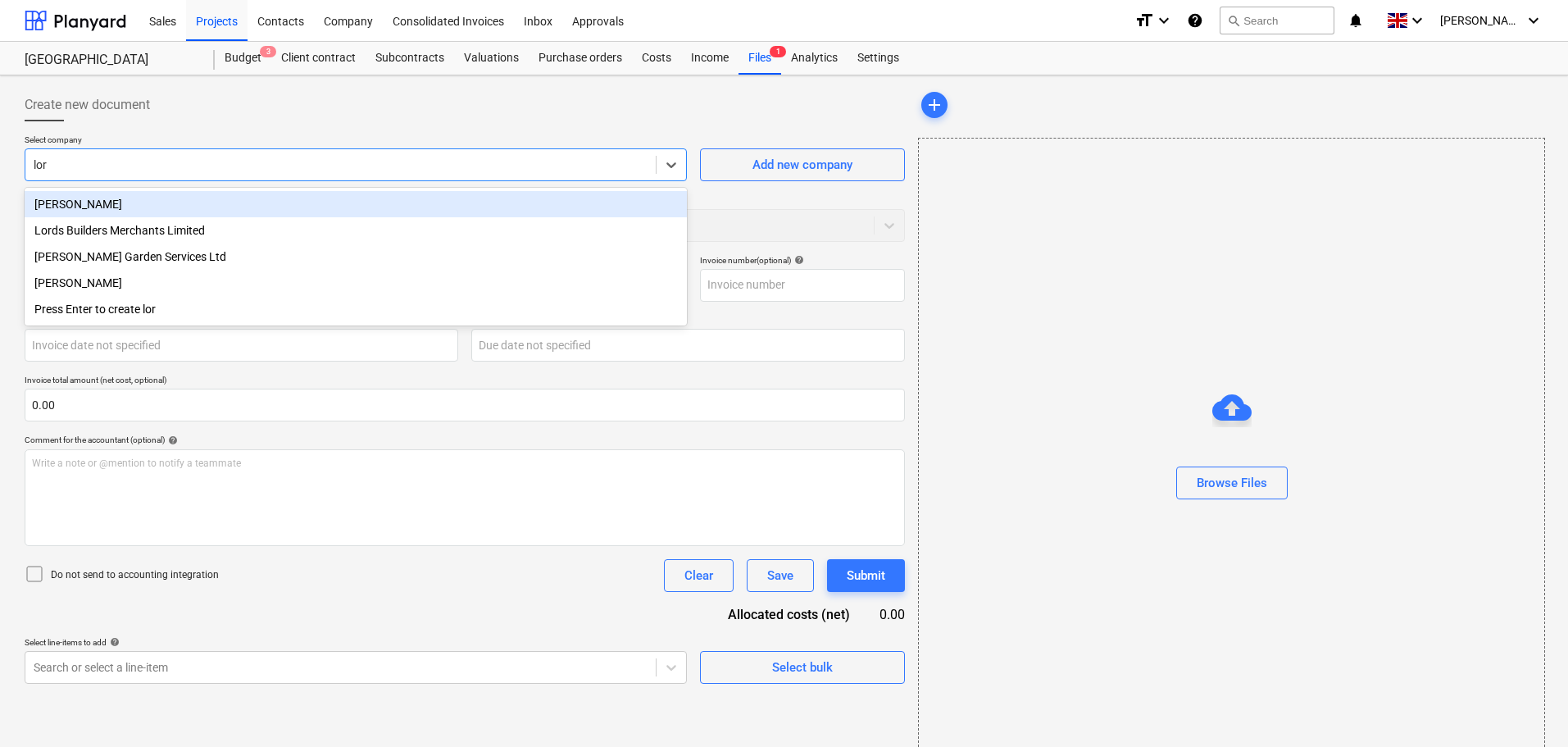
type input "lord"
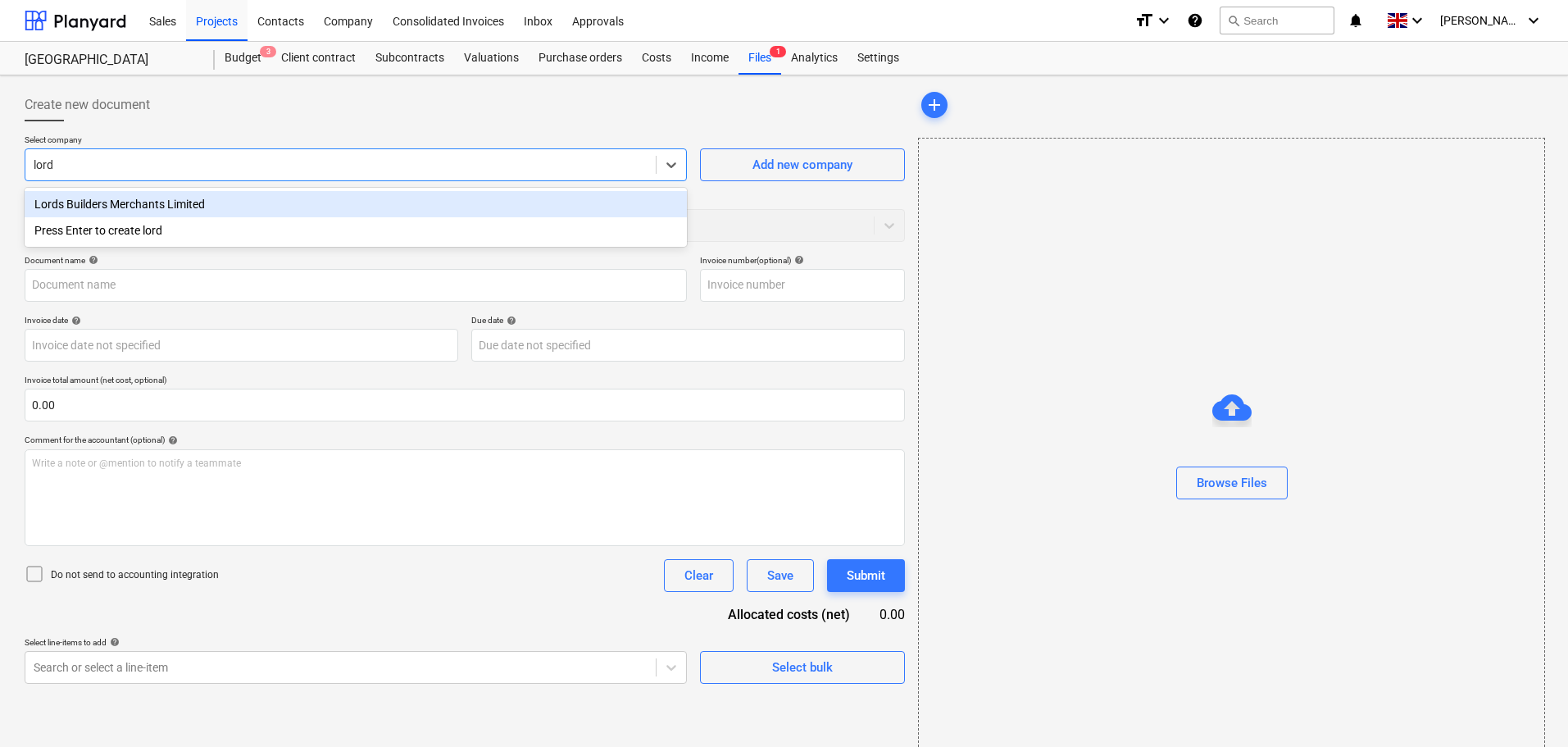
click at [144, 205] on div "Lords Builders Merchants Limited" at bounding box center [355, 204] width 663 height 26
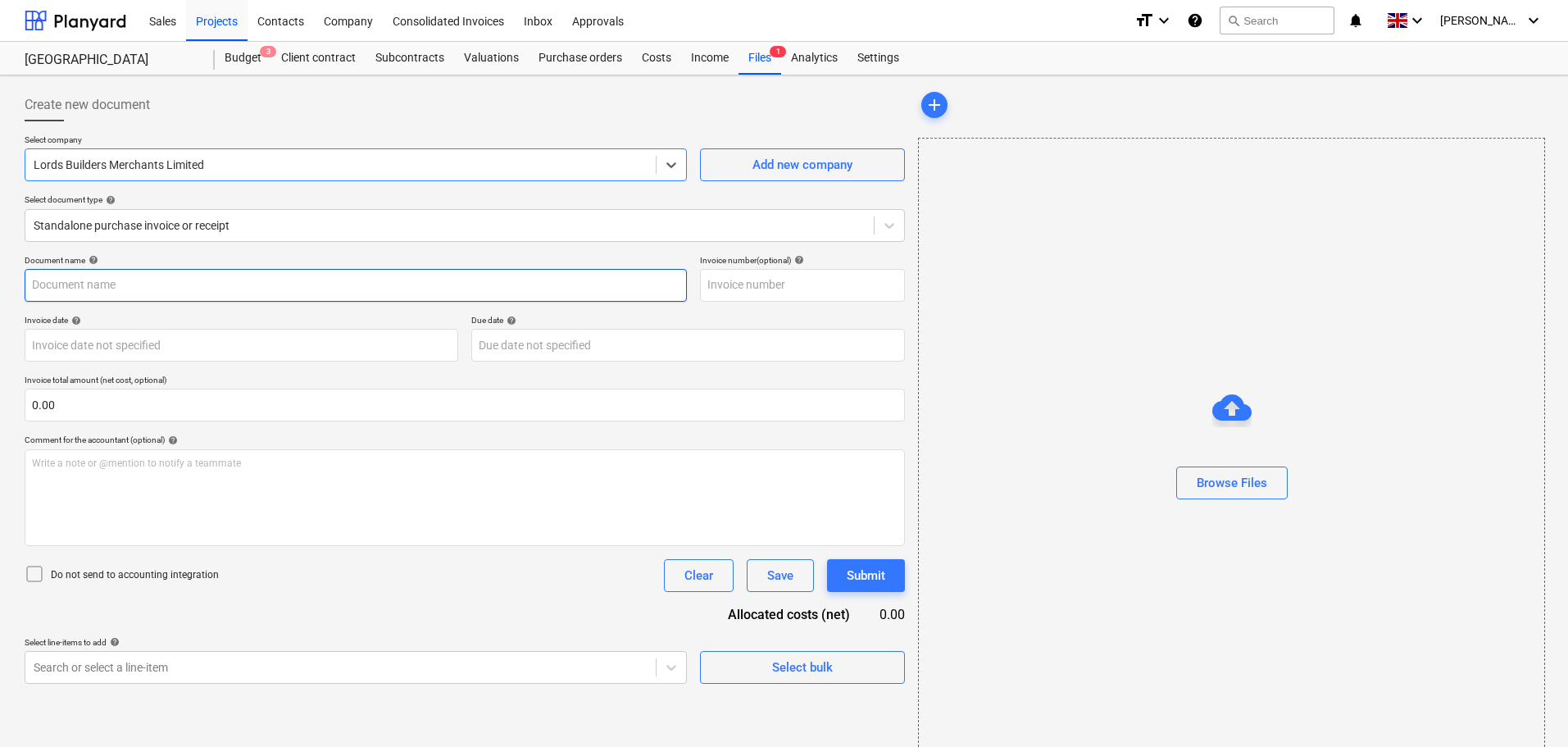
click at [144, 282] on input "text" at bounding box center [355, 286] width 663 height 33
paste input "I2000560"
type input "I2000560"
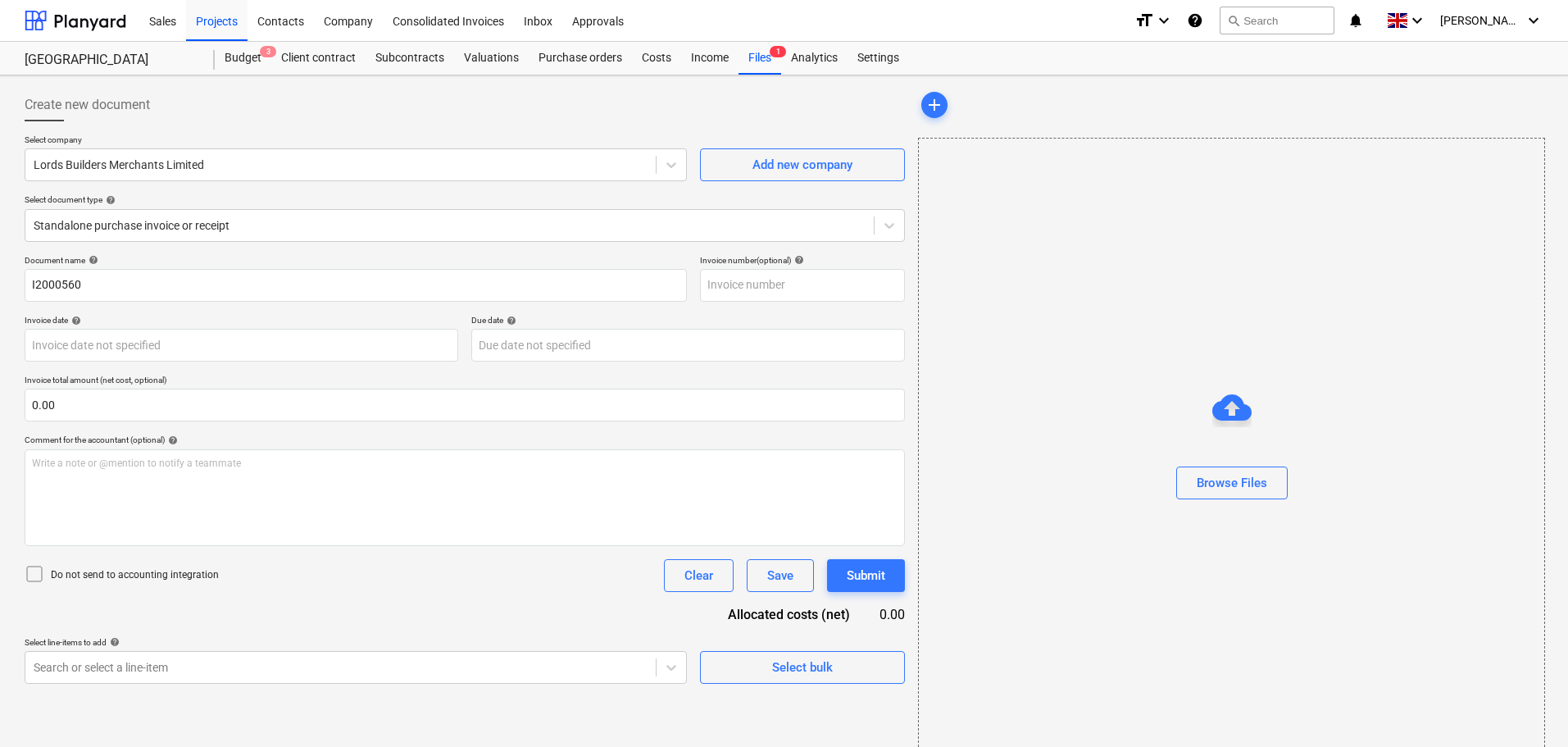
click at [306, 264] on div "Document name help" at bounding box center [355, 259] width 663 height 11
click at [437, 254] on div "Select company Lords Builders Merchants Limited Add new company Select document…" at bounding box center [465, 194] width 881 height 120
click at [826, 285] on input "text" at bounding box center [802, 286] width 205 height 33
paste input "I2000560"
type input "I2000560"
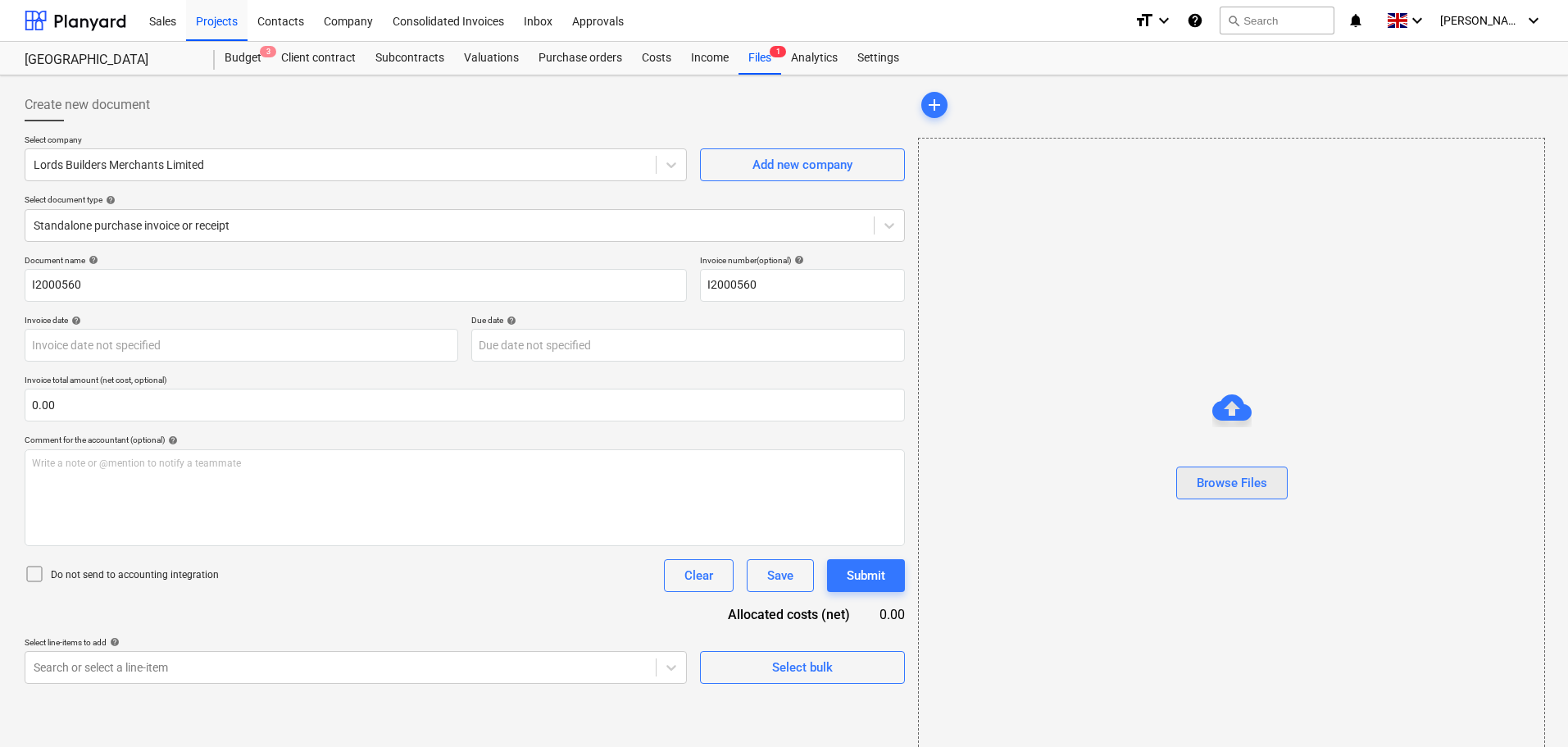
click at [1210, 478] on div "Browse Files" at bounding box center [1232, 483] width 70 height 22
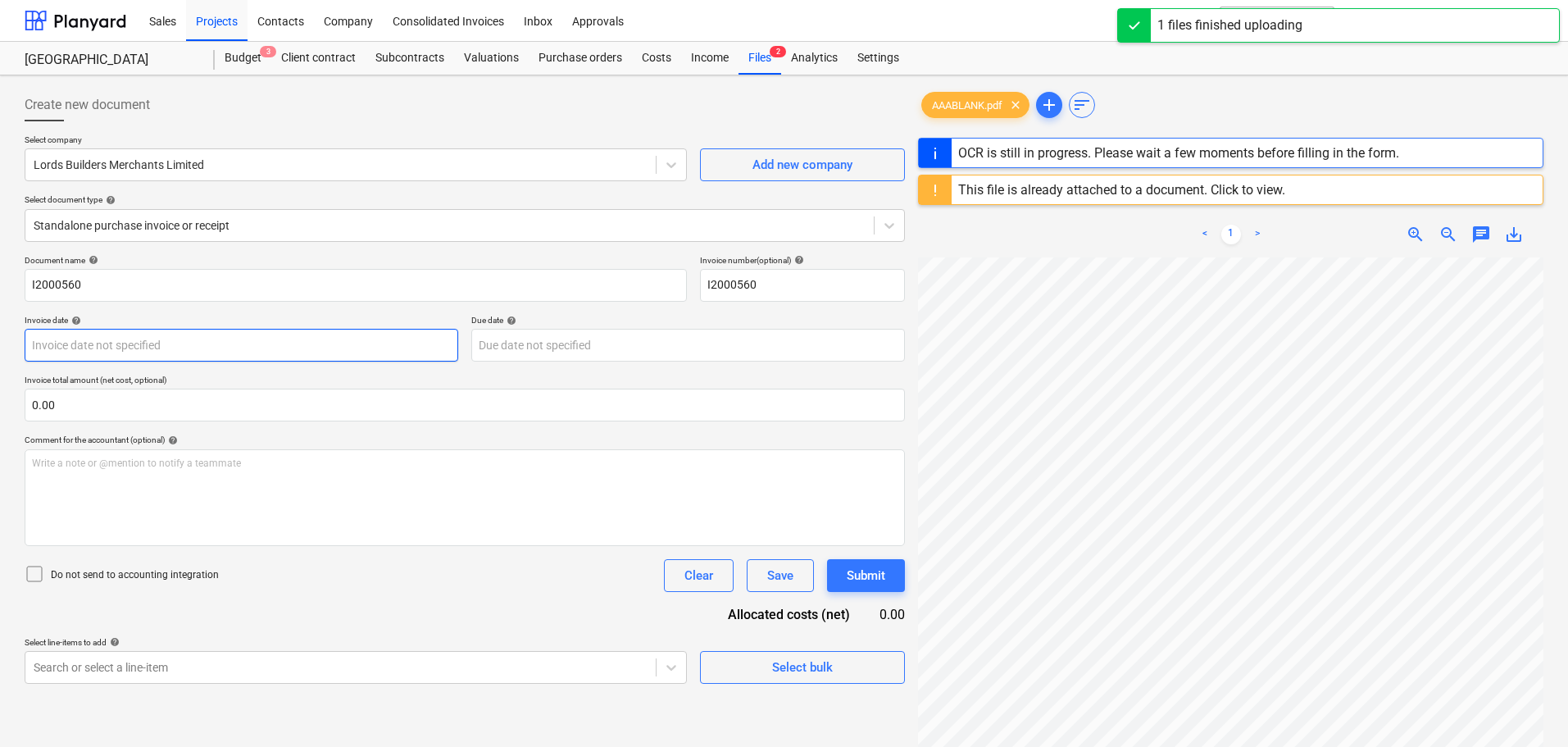
click at [114, 344] on body "Sales Projects Contacts Company Consolidated Invoices Inbox Approvals format_si…" at bounding box center [784, 373] width 1568 height 747
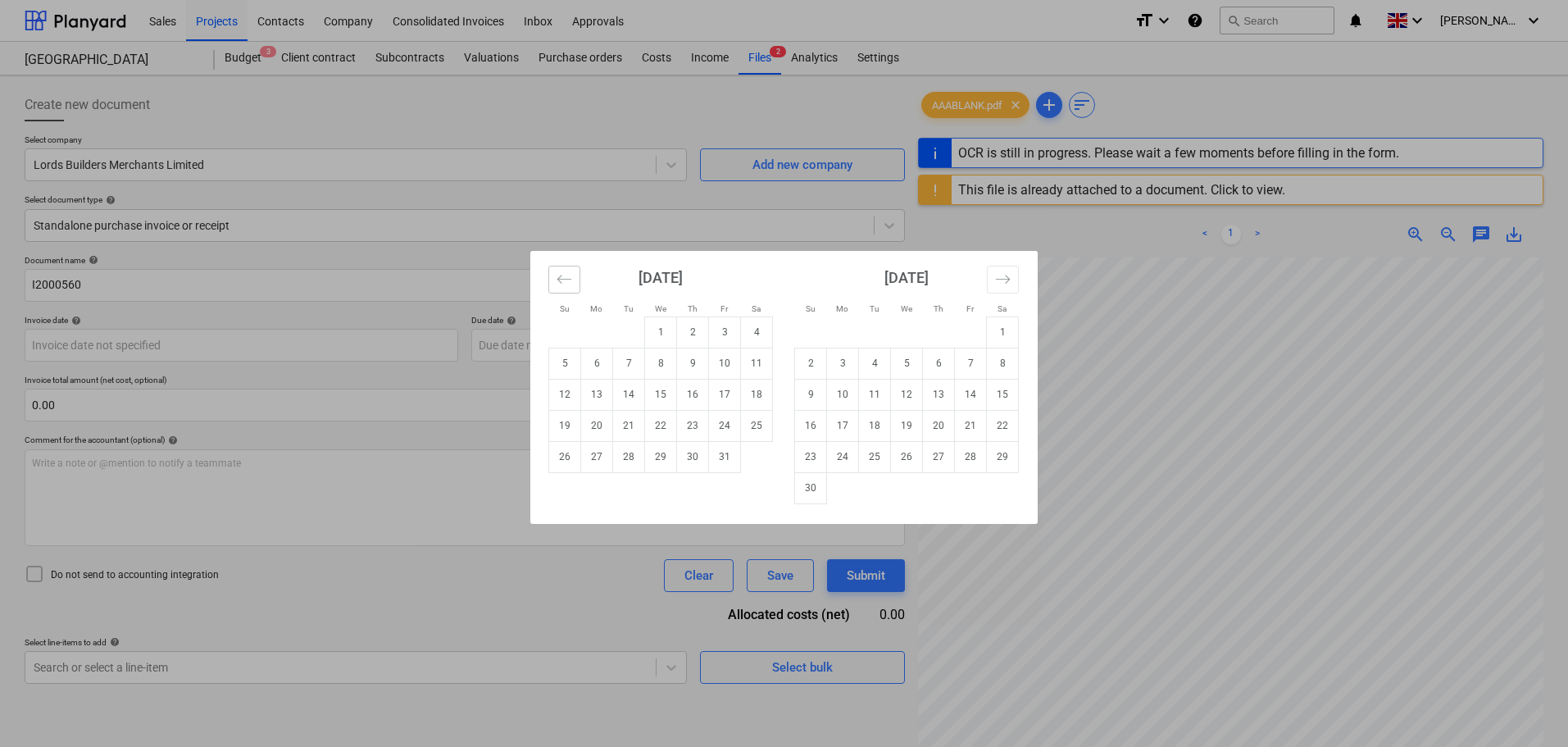
click at [573, 278] on button "Move backward to switch to the previous month." at bounding box center [564, 279] width 32 height 27
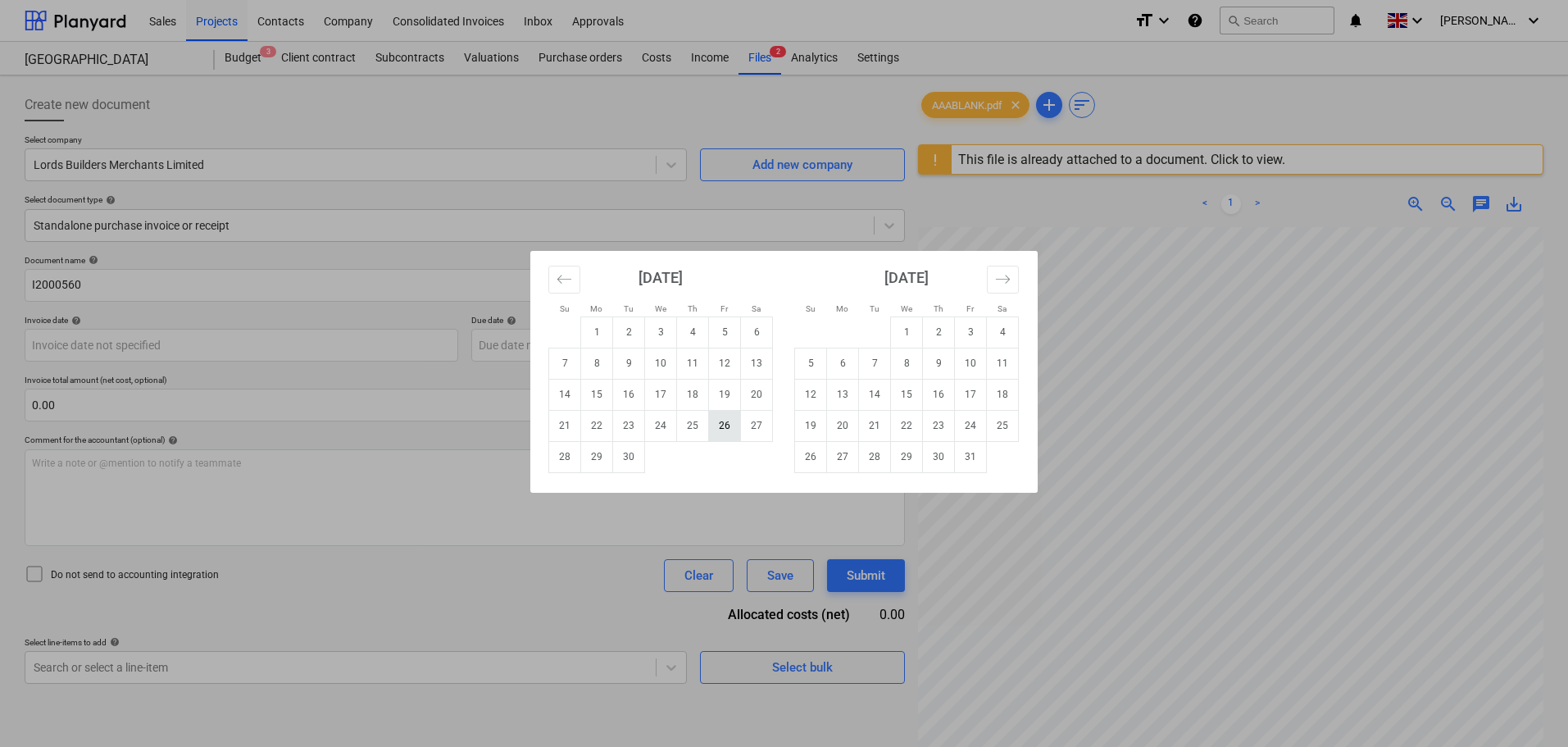
click at [717, 423] on td "26" at bounding box center [725, 426] width 32 height 31
type input "[DATE]"
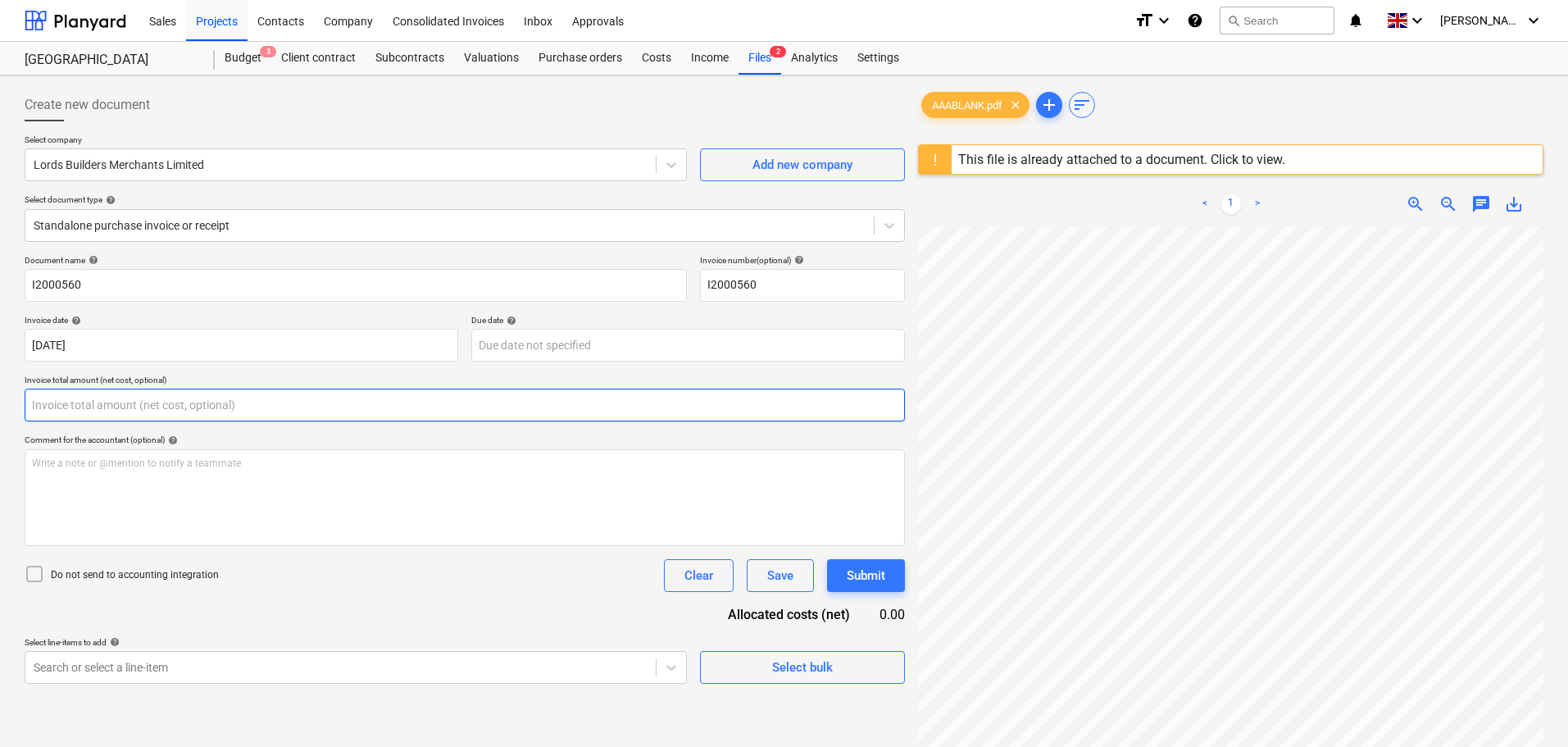
click at [194, 403] on input "text" at bounding box center [465, 405] width 881 height 33
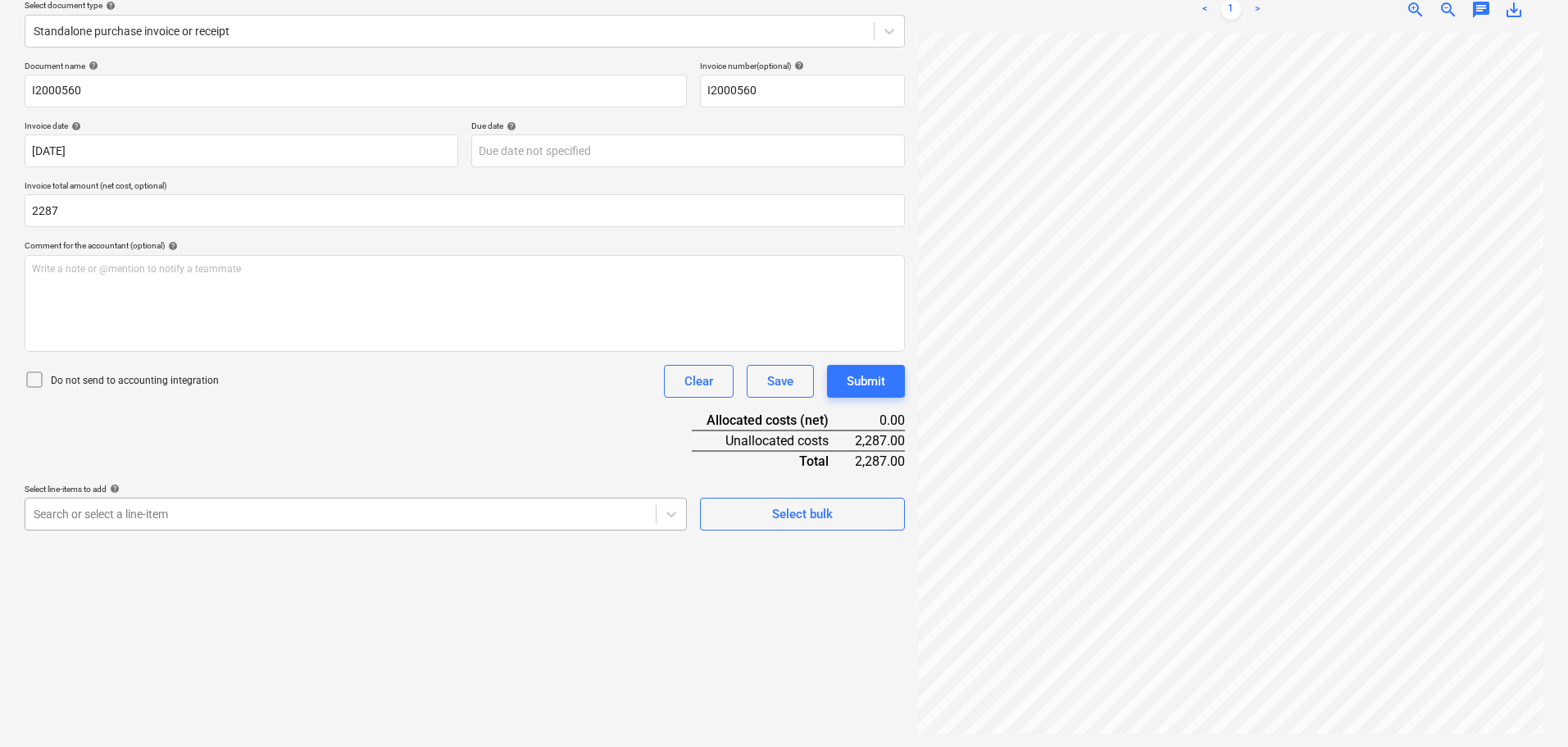
type input "2,287.00"
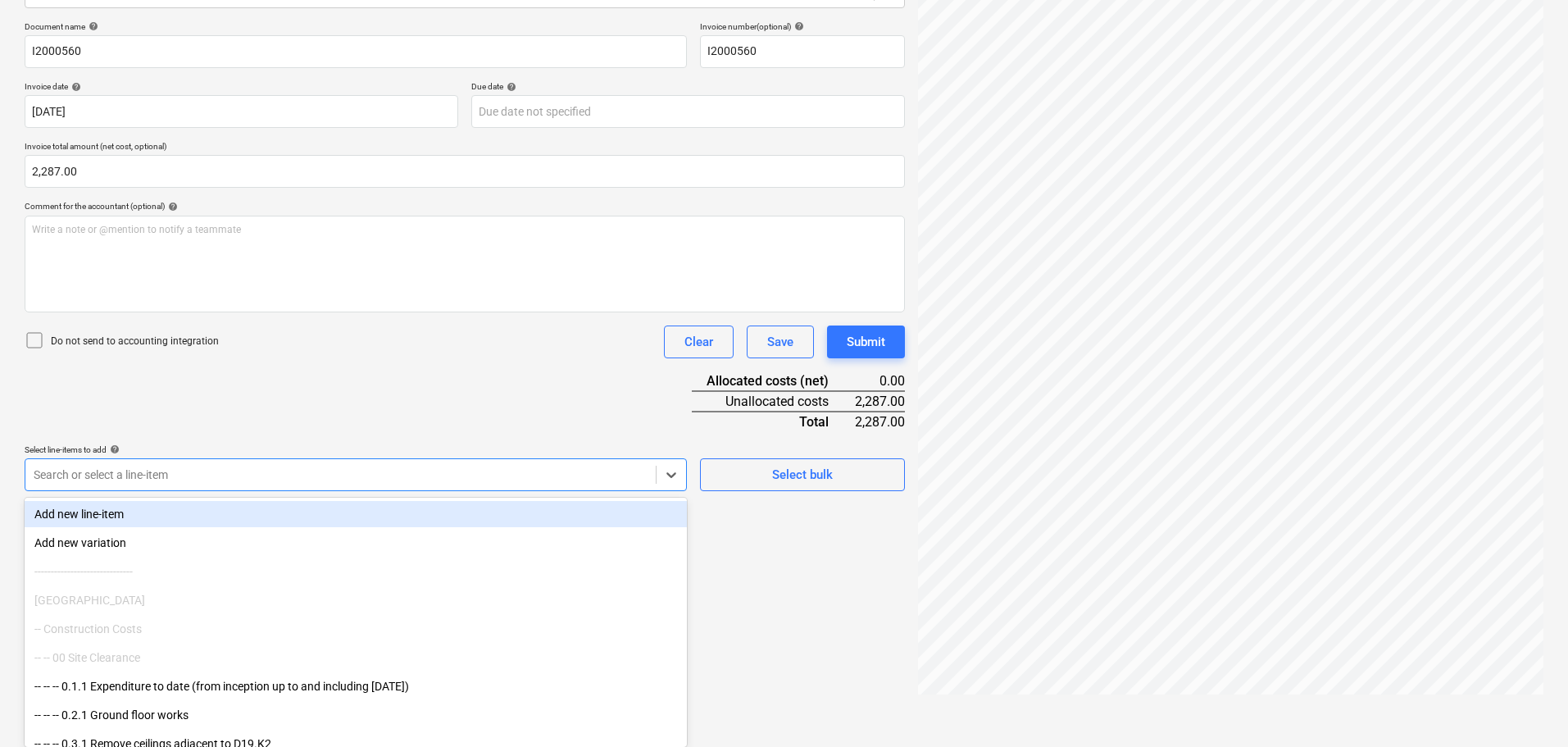
click at [250, 513] on body "Sales Projects Contacts Company Consolidated Invoices Inbox Approvals format_si…" at bounding box center [784, 139] width 1568 height 747
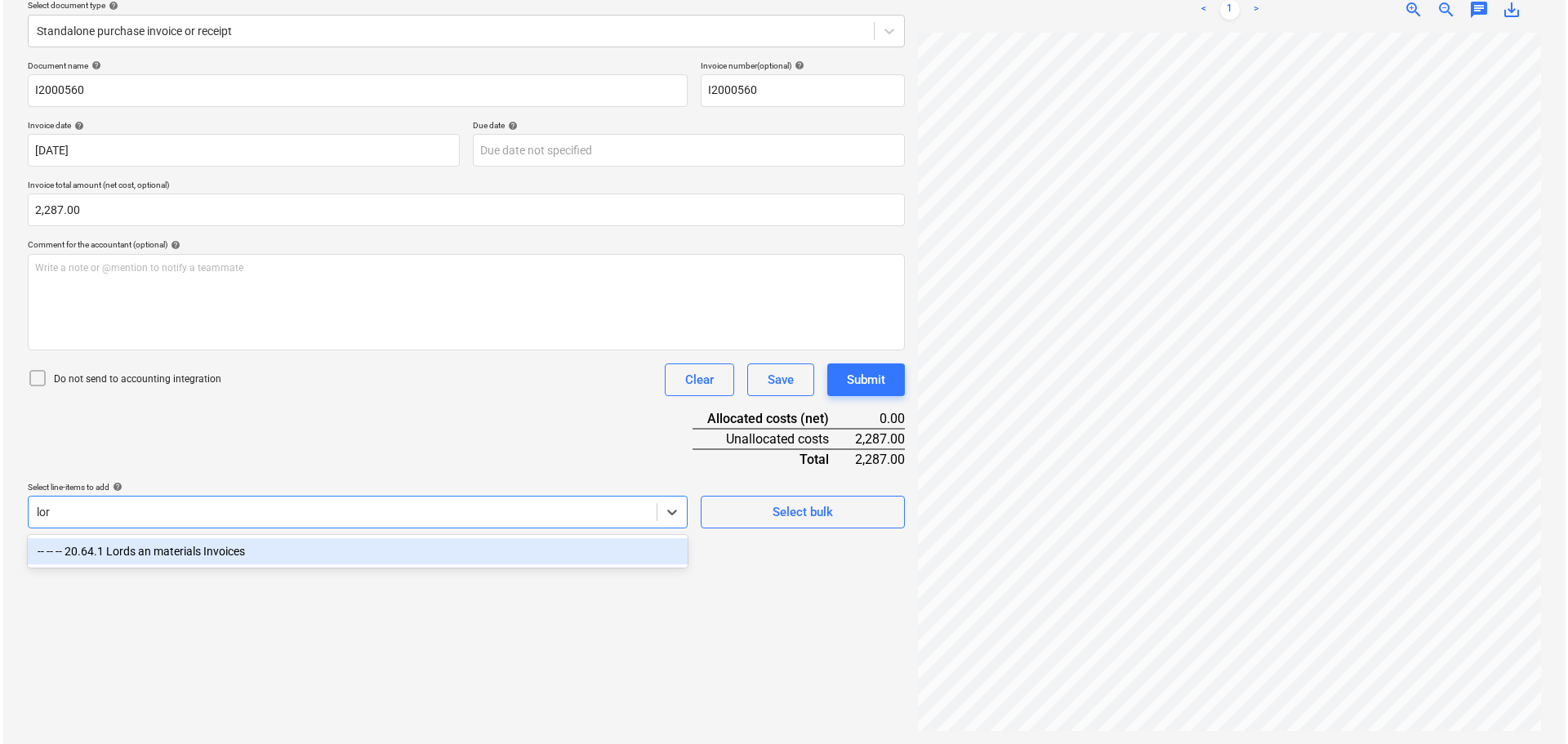
scroll to position [194, 0]
type input "lord"
click at [206, 552] on div "-- -- -- 20.64.1 Lords an materials Invoices" at bounding box center [354, 551] width 660 height 26
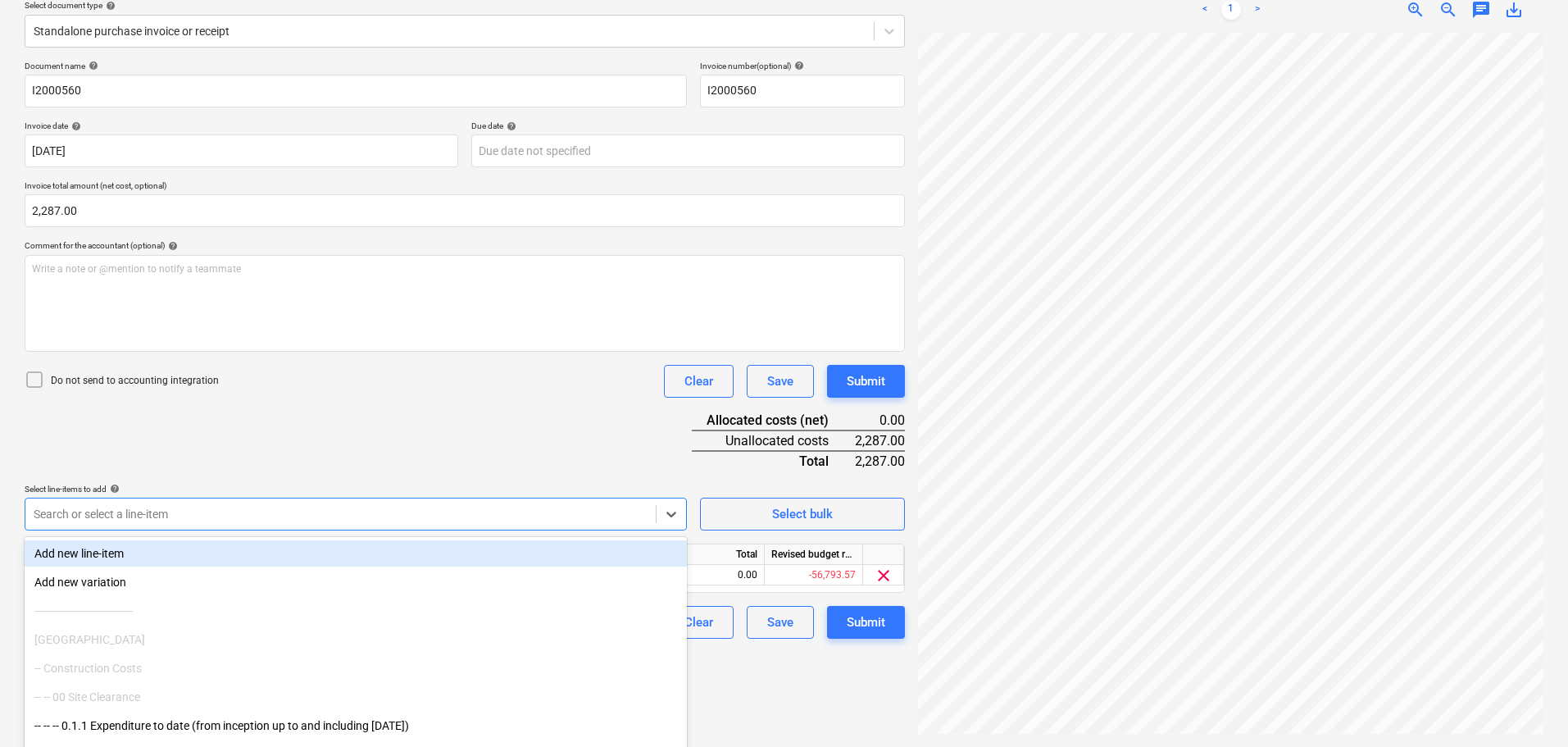
drag, startPoint x: 469, startPoint y: 445, endPoint x: 484, endPoint y: 446, distance: 15.0
click at [474, 445] on div "Document name help I2000560 Invoice number (optional) help I2000560 Invoice dat…" at bounding box center [465, 350] width 881 height 578
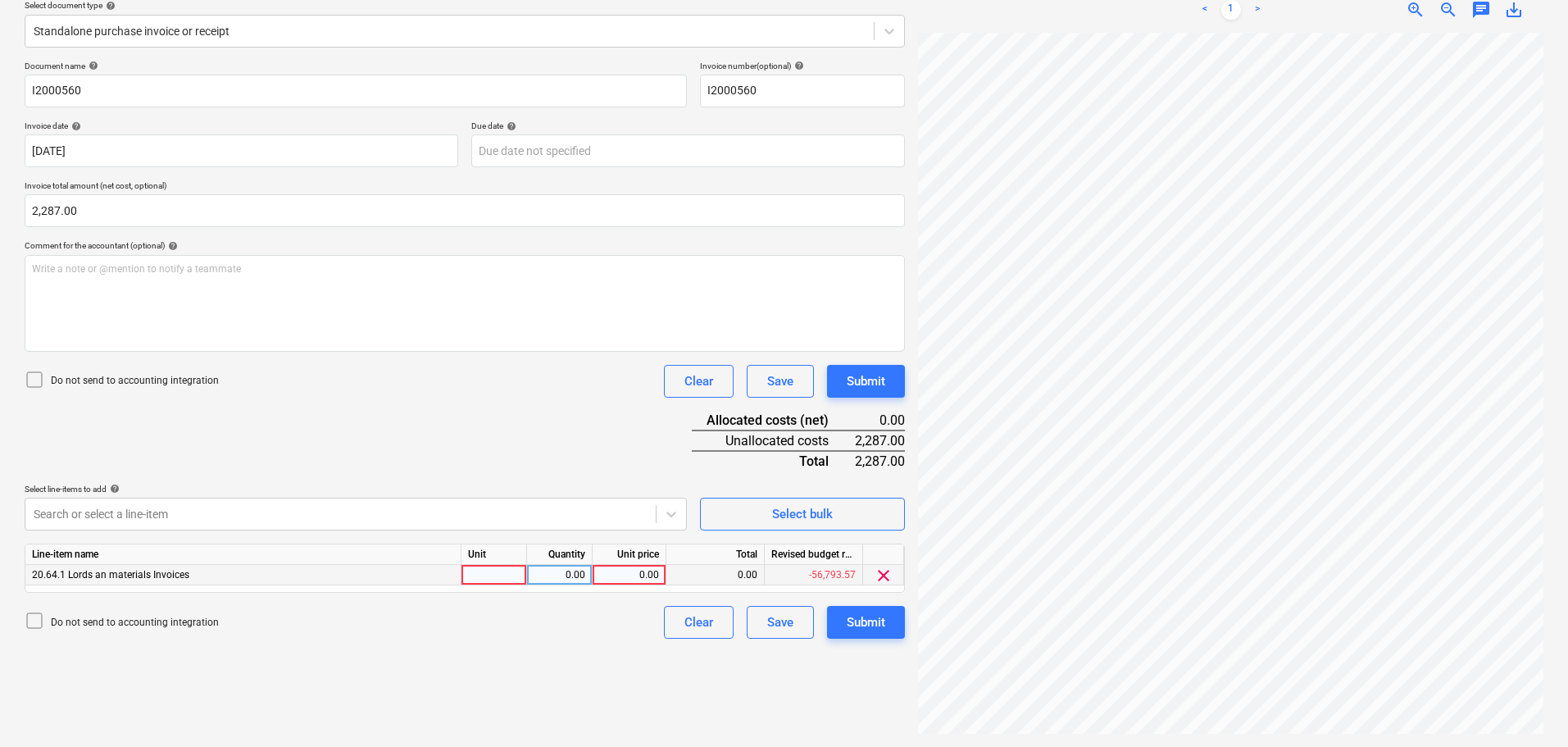
click at [636, 570] on div "0.00" at bounding box center [628, 575] width 60 height 21
type input "2287"
click at [531, 447] on div "Document name help I2000560 Invoice number (optional) help I2000560 Invoice dat…" at bounding box center [465, 350] width 881 height 578
click at [876, 388] on div "Submit" at bounding box center [865, 382] width 38 height 22
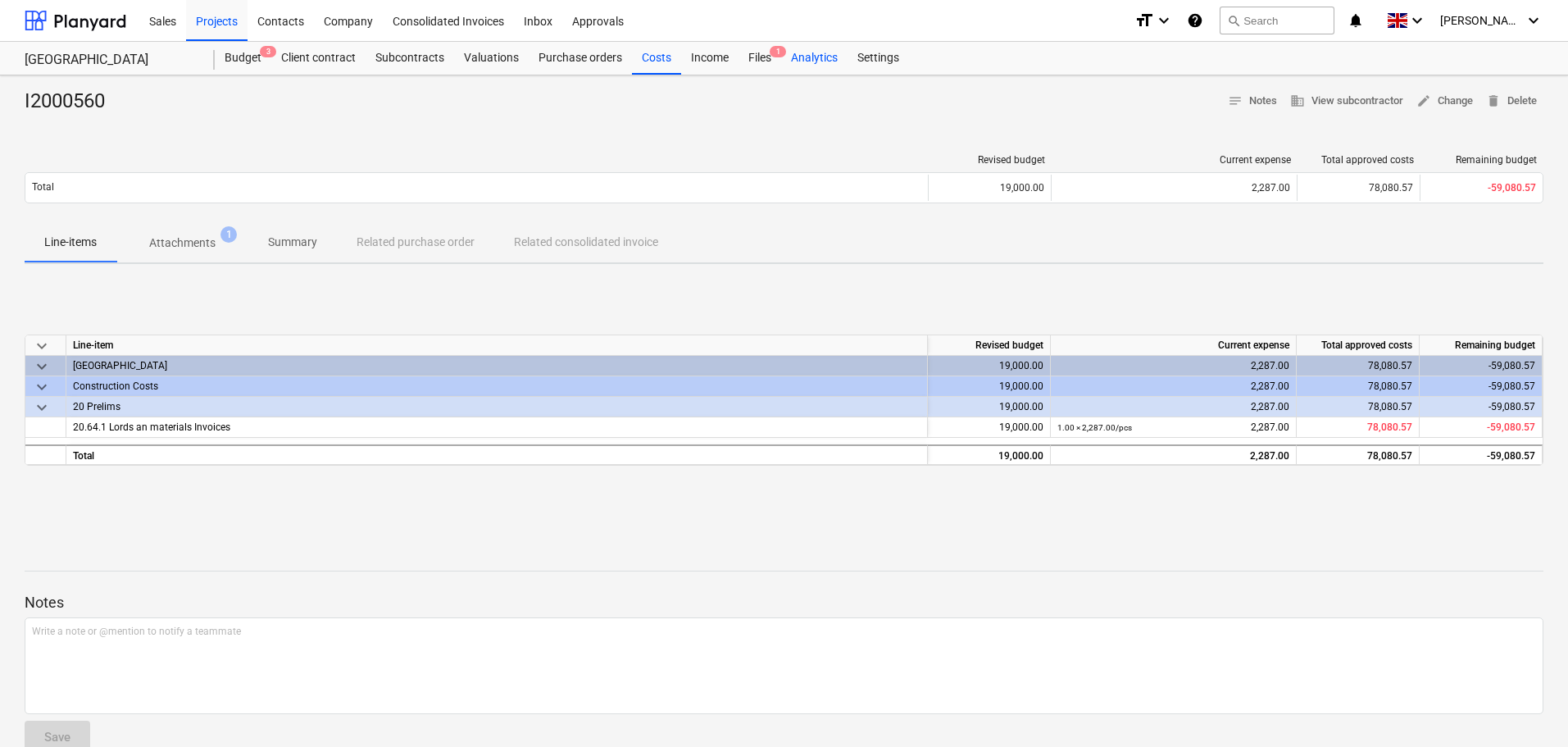
drag, startPoint x: 641, startPoint y: 53, endPoint x: 831, endPoint y: 69, distance: 190.7
click at [642, 53] on div "Costs" at bounding box center [657, 59] width 49 height 33
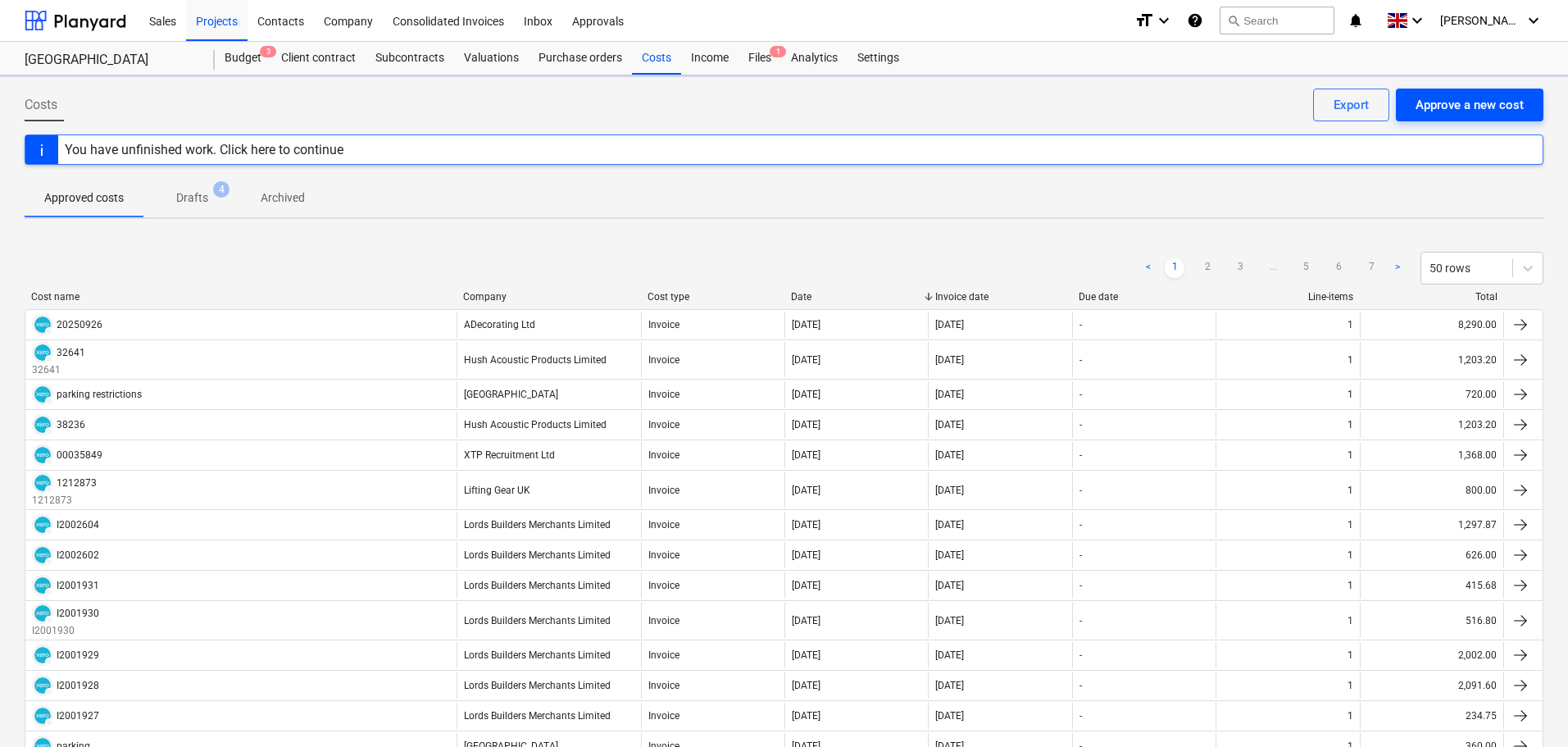
click at [1430, 108] on div "Approve a new cost" at bounding box center [1469, 105] width 109 height 22
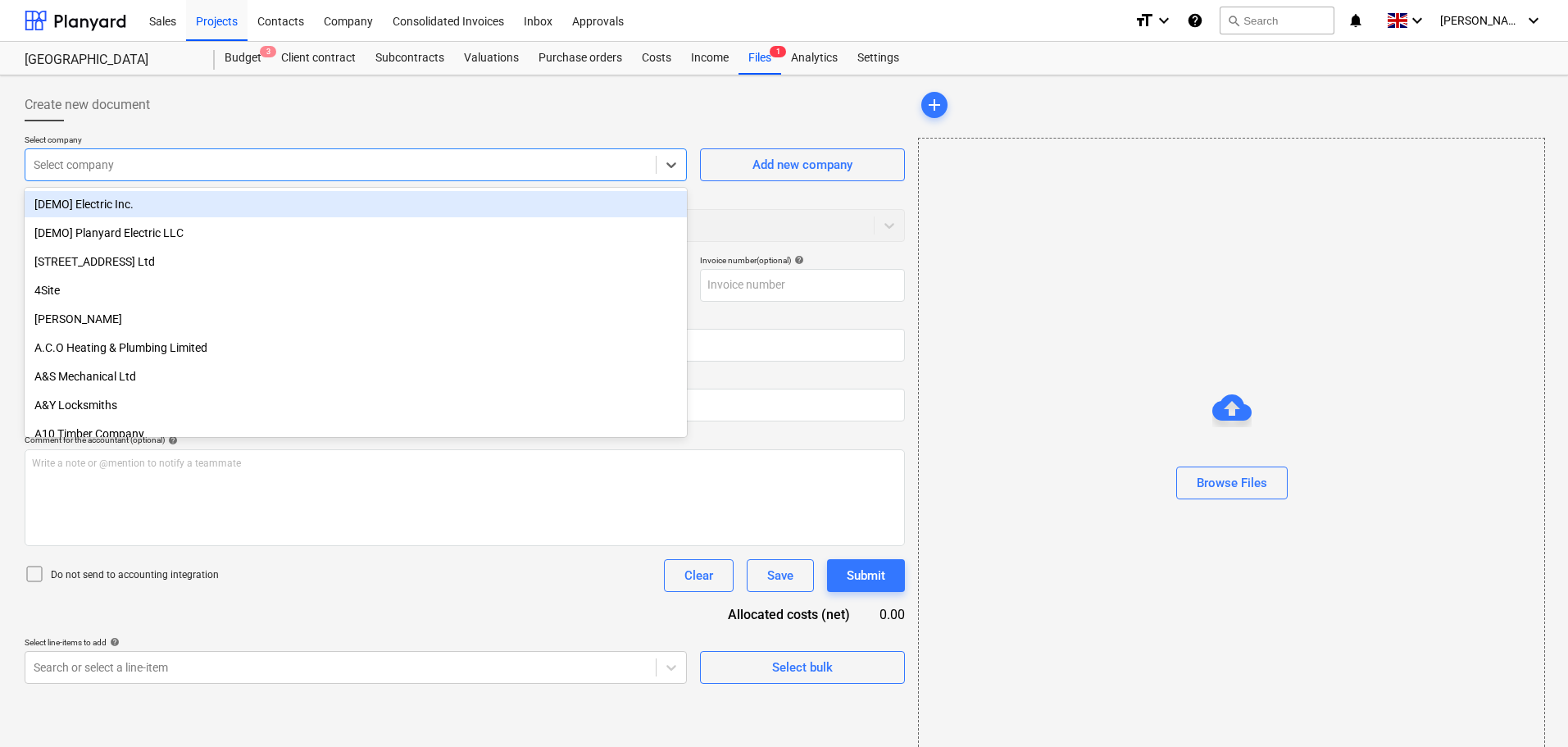
click at [174, 168] on div at bounding box center [340, 164] width 614 height 17
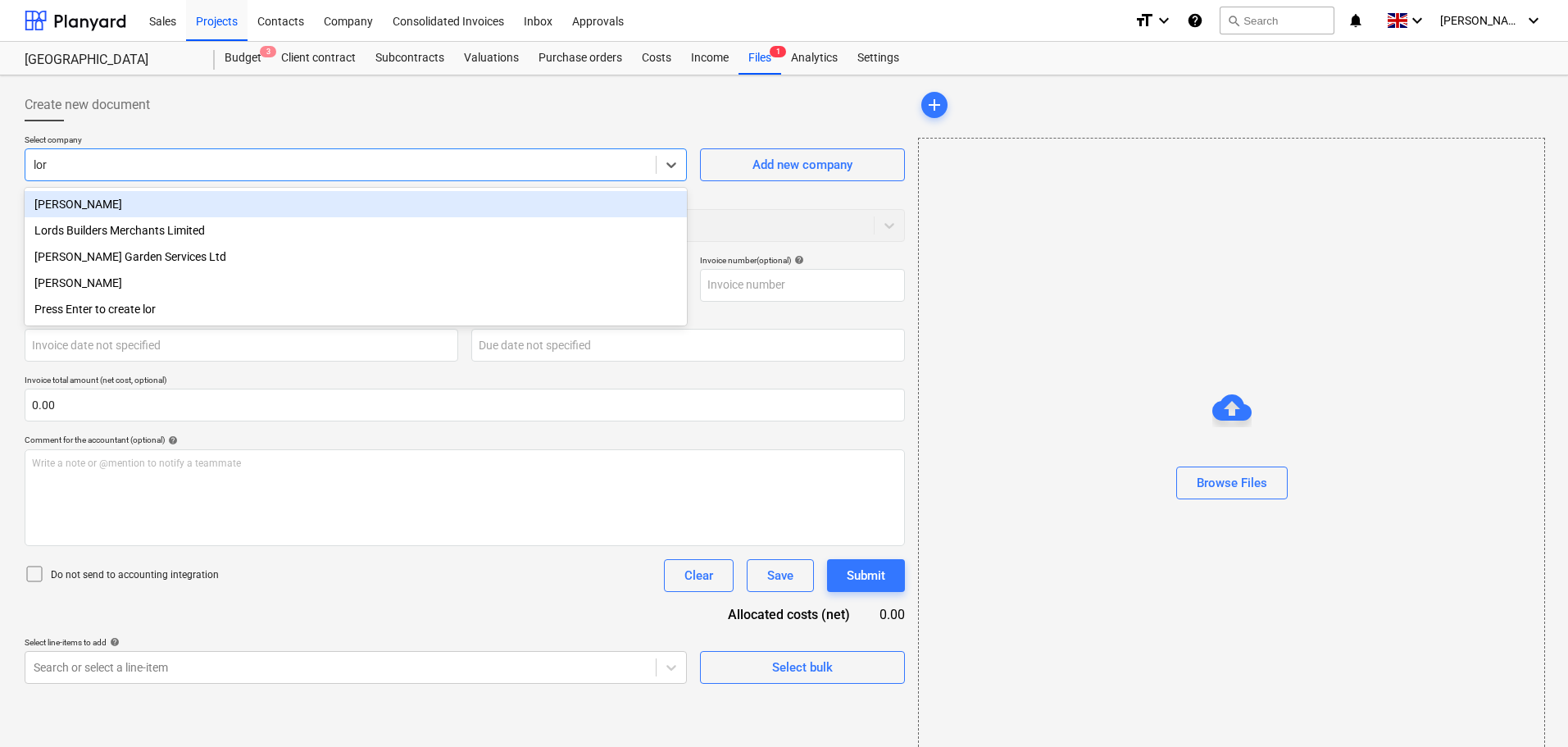
type input "lord"
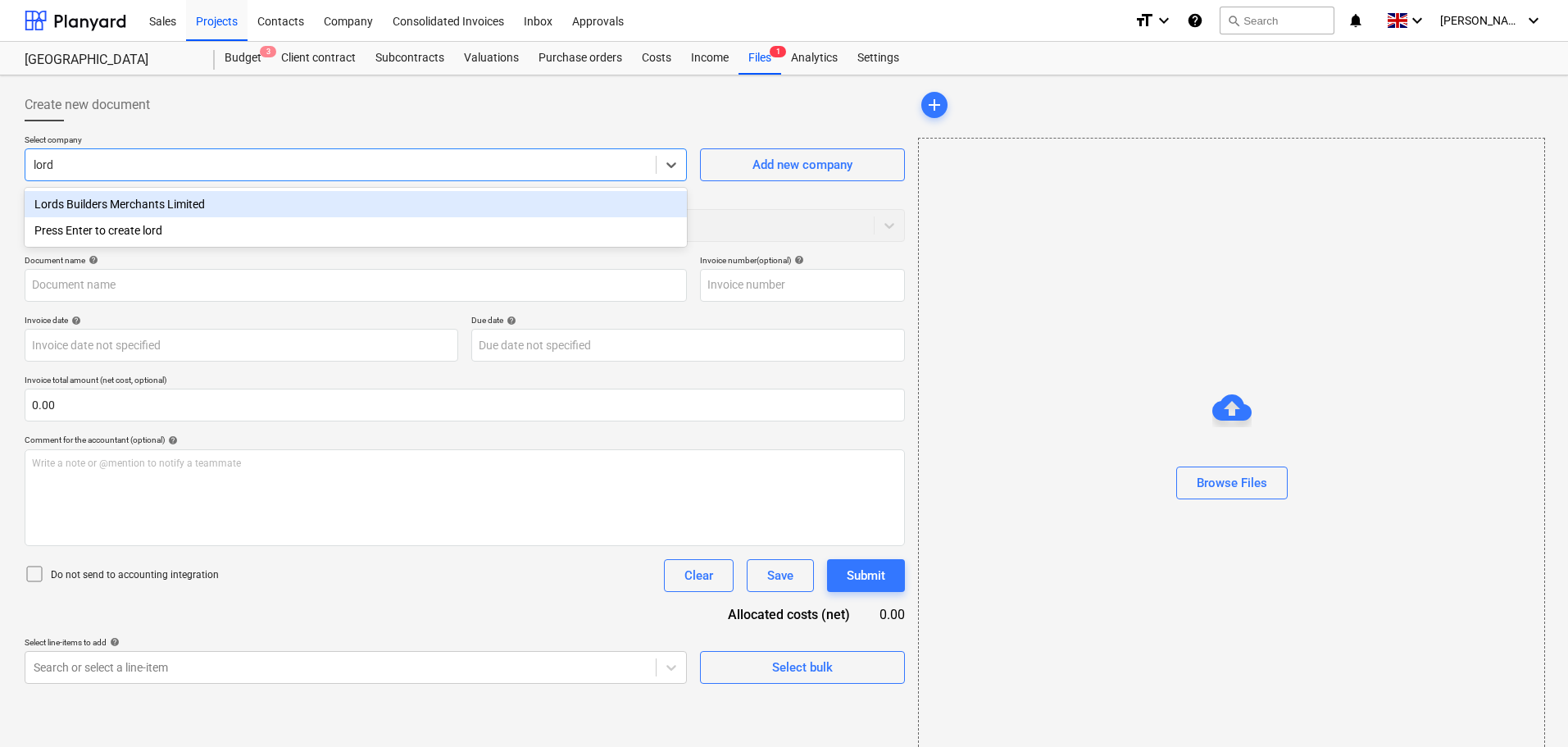
click at [161, 212] on div "Lords Builders Merchants Limited" at bounding box center [355, 204] width 663 height 26
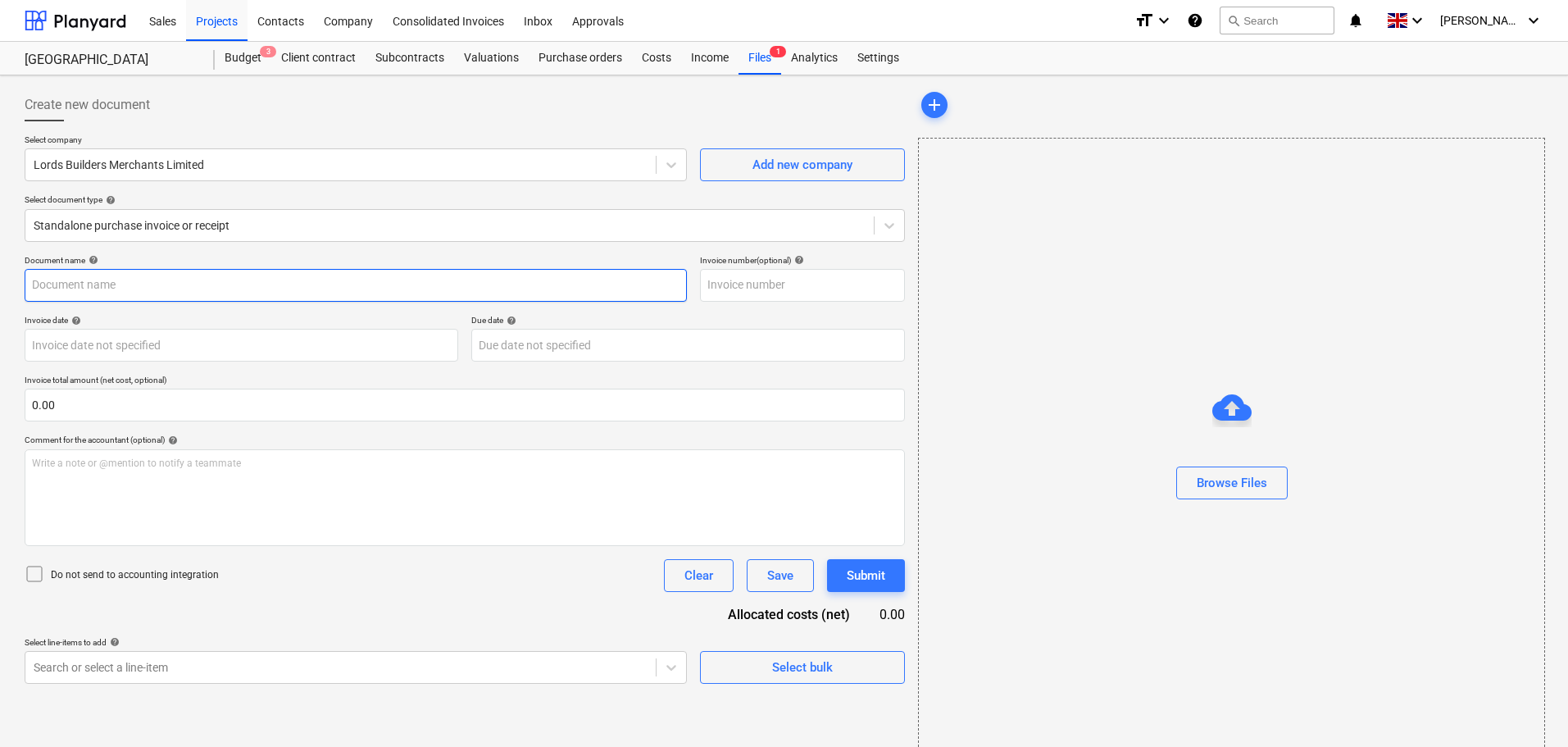
click at [145, 291] on input "text" at bounding box center [355, 286] width 663 height 33
paste input "I2000559"
type input "I2000559"
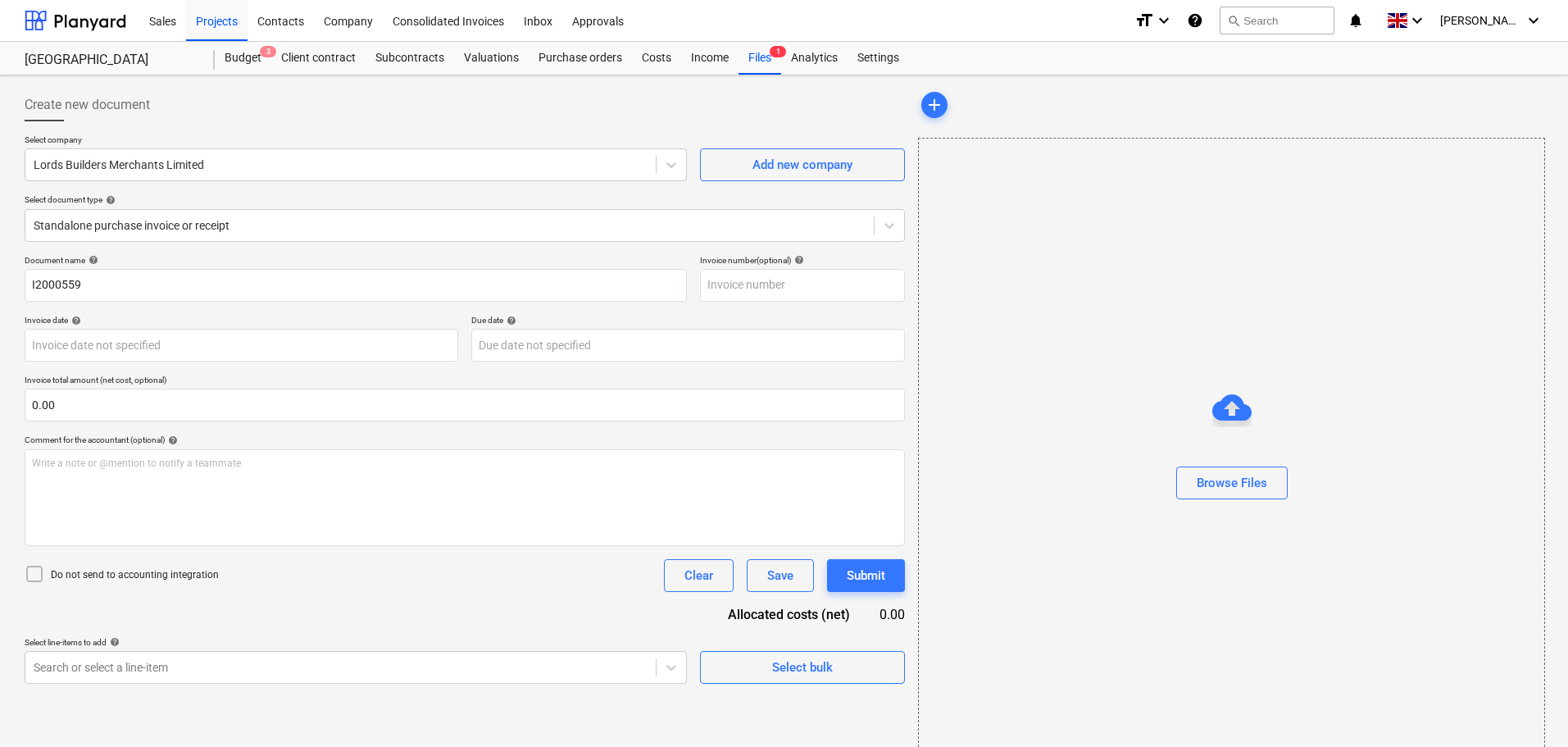
click at [388, 245] on div "Select company Lords Builders Merchants Limited Add new company Select document…" at bounding box center [465, 194] width 881 height 120
click at [779, 280] on input "text" at bounding box center [802, 286] width 205 height 33
paste input "I2000559"
type input "I2000559"
click at [1220, 482] on div "Browse Files" at bounding box center [1232, 483] width 70 height 22
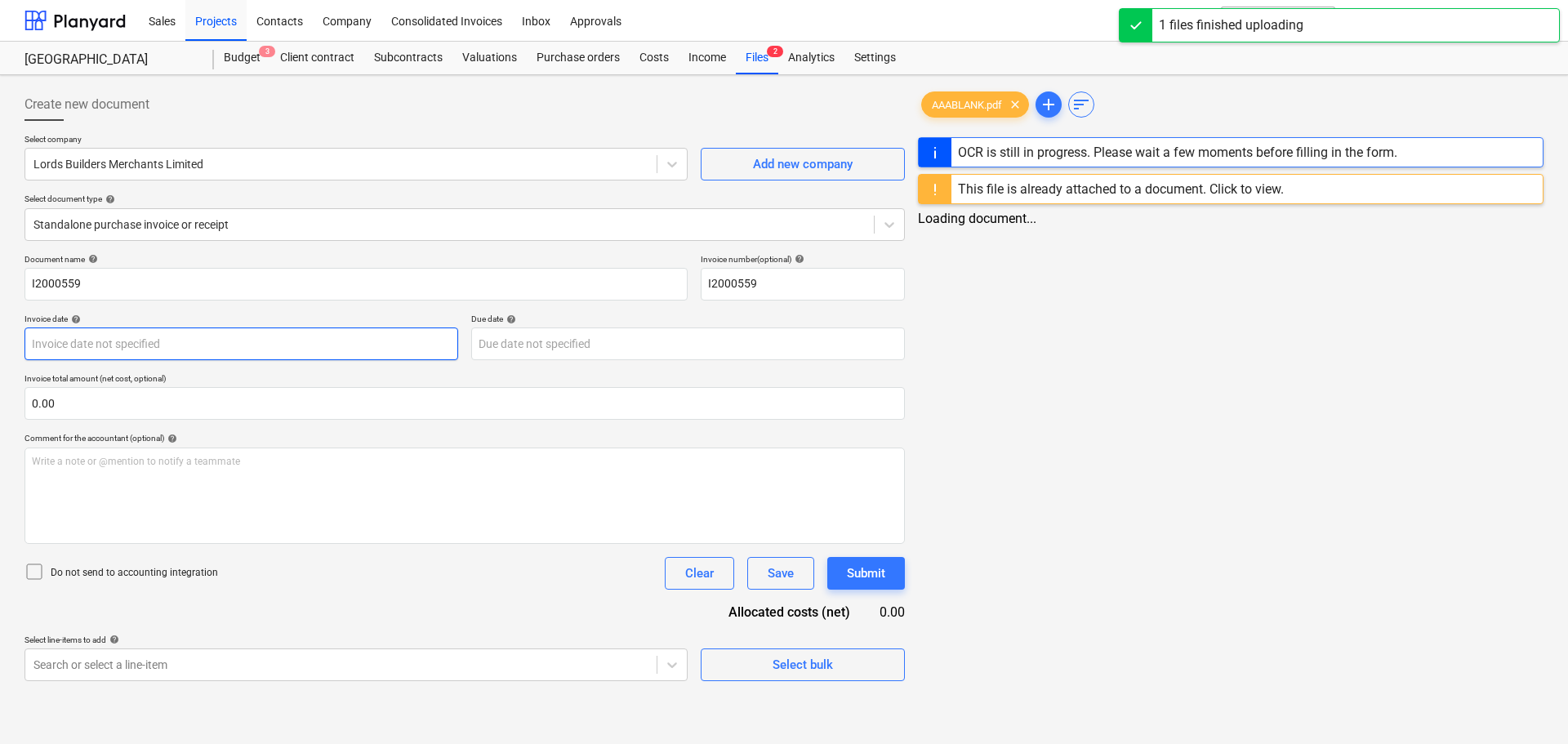
click at [192, 345] on body "Sales Projects Contacts Company Consolidated Invoices Inbox Approvals format_si…" at bounding box center [784, 372] width 1568 height 744
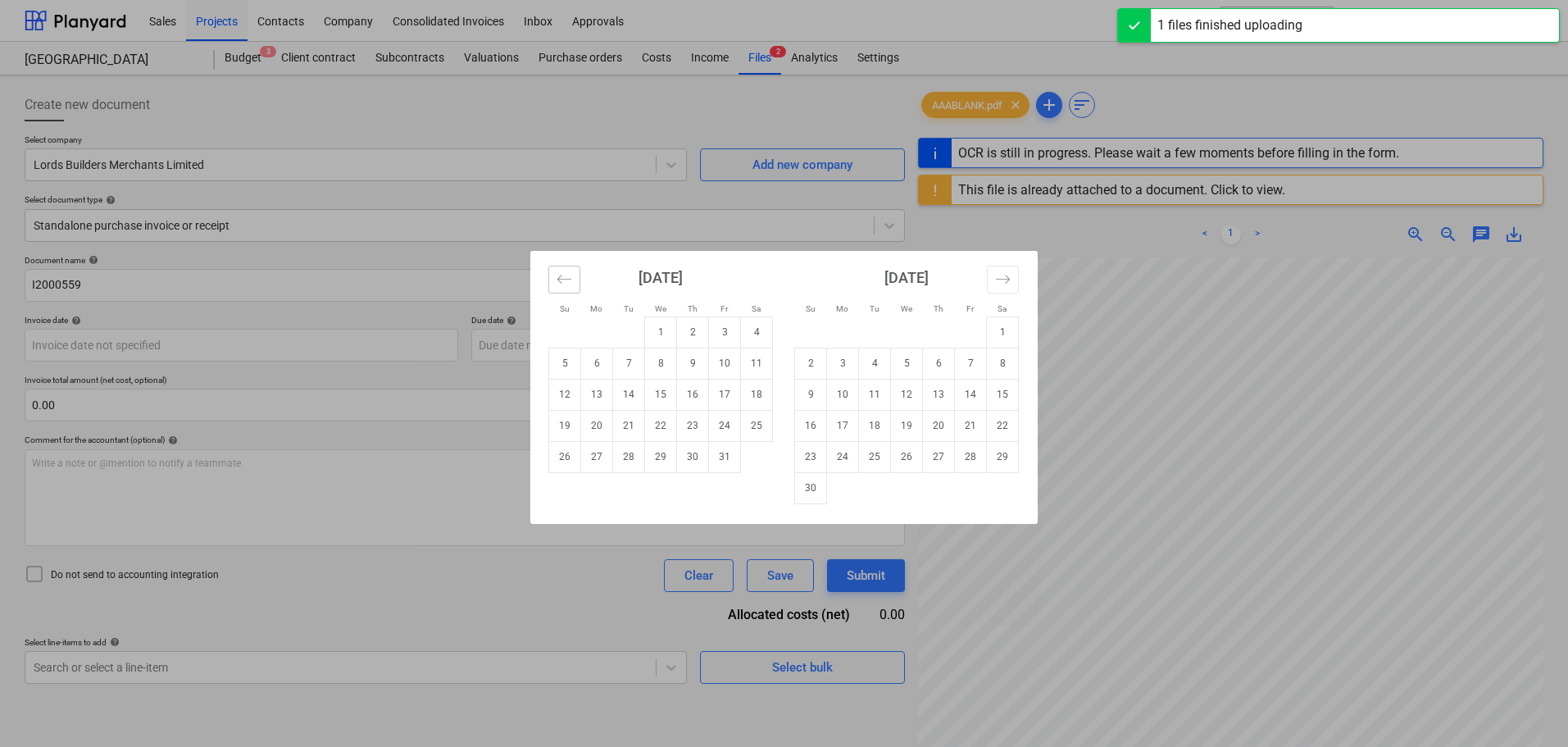
click at [550, 284] on button "Move backward to switch to the previous month." at bounding box center [564, 279] width 32 height 27
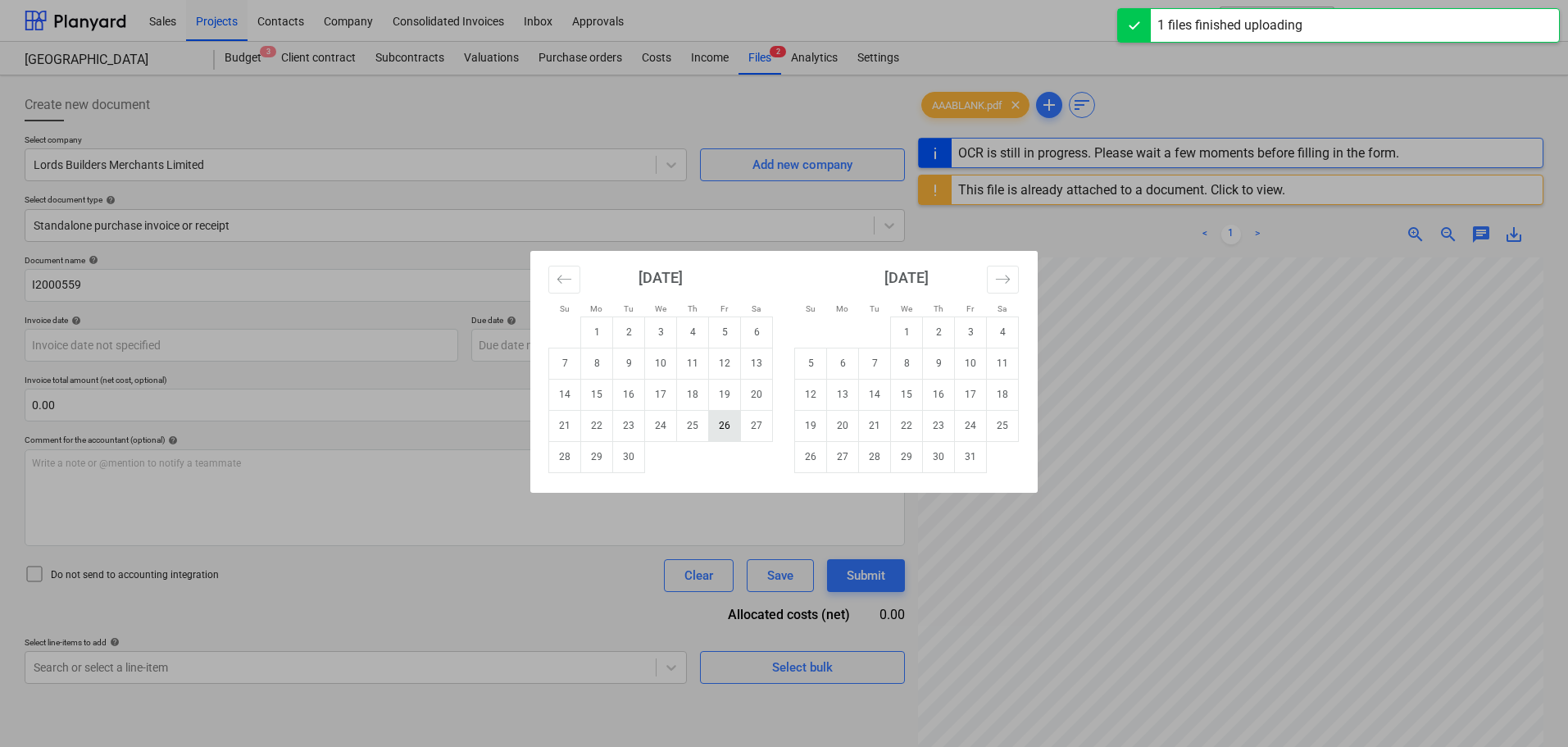
click at [721, 422] on td "26" at bounding box center [725, 426] width 32 height 31
type input "[DATE]"
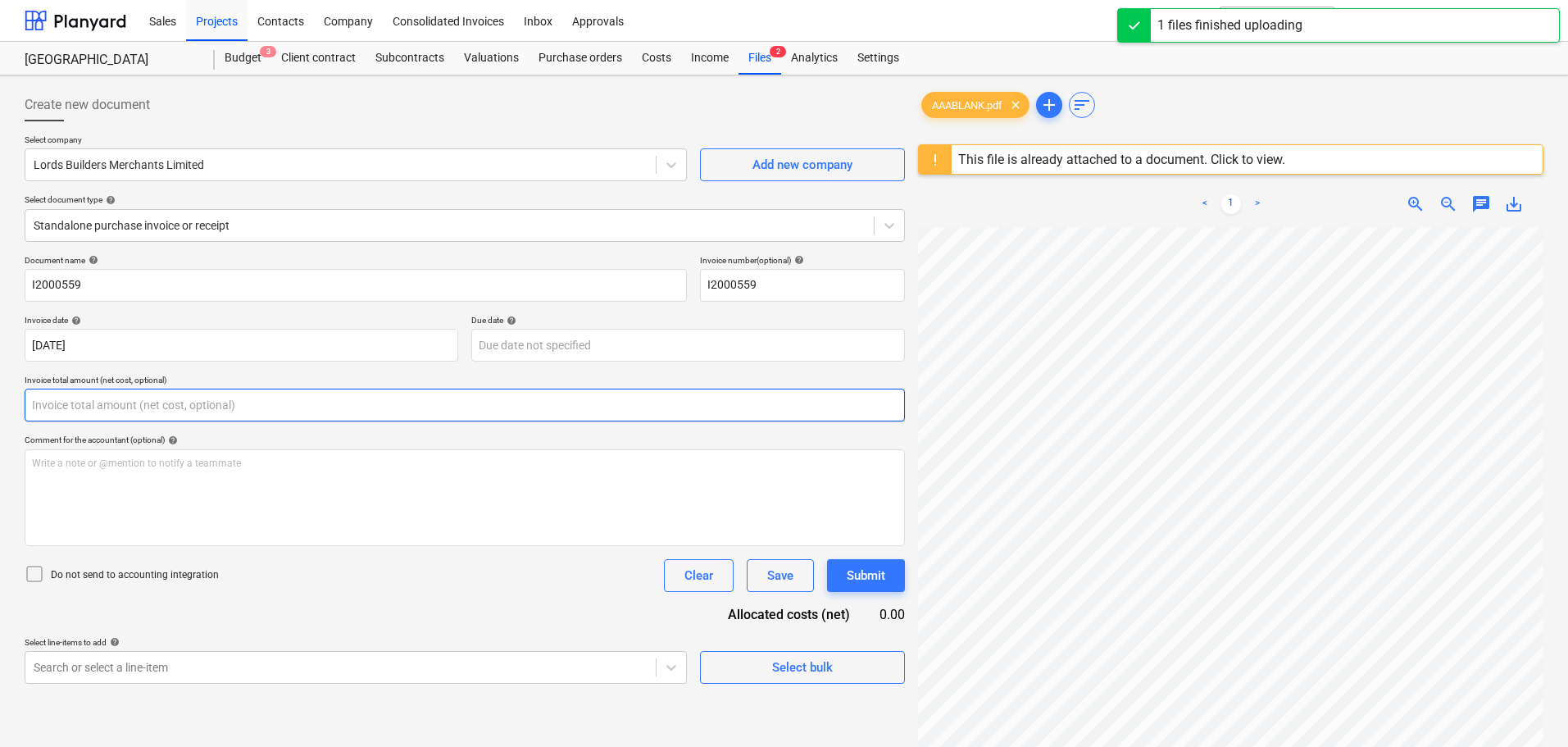
click at [342, 402] on input "text" at bounding box center [465, 405] width 881 height 33
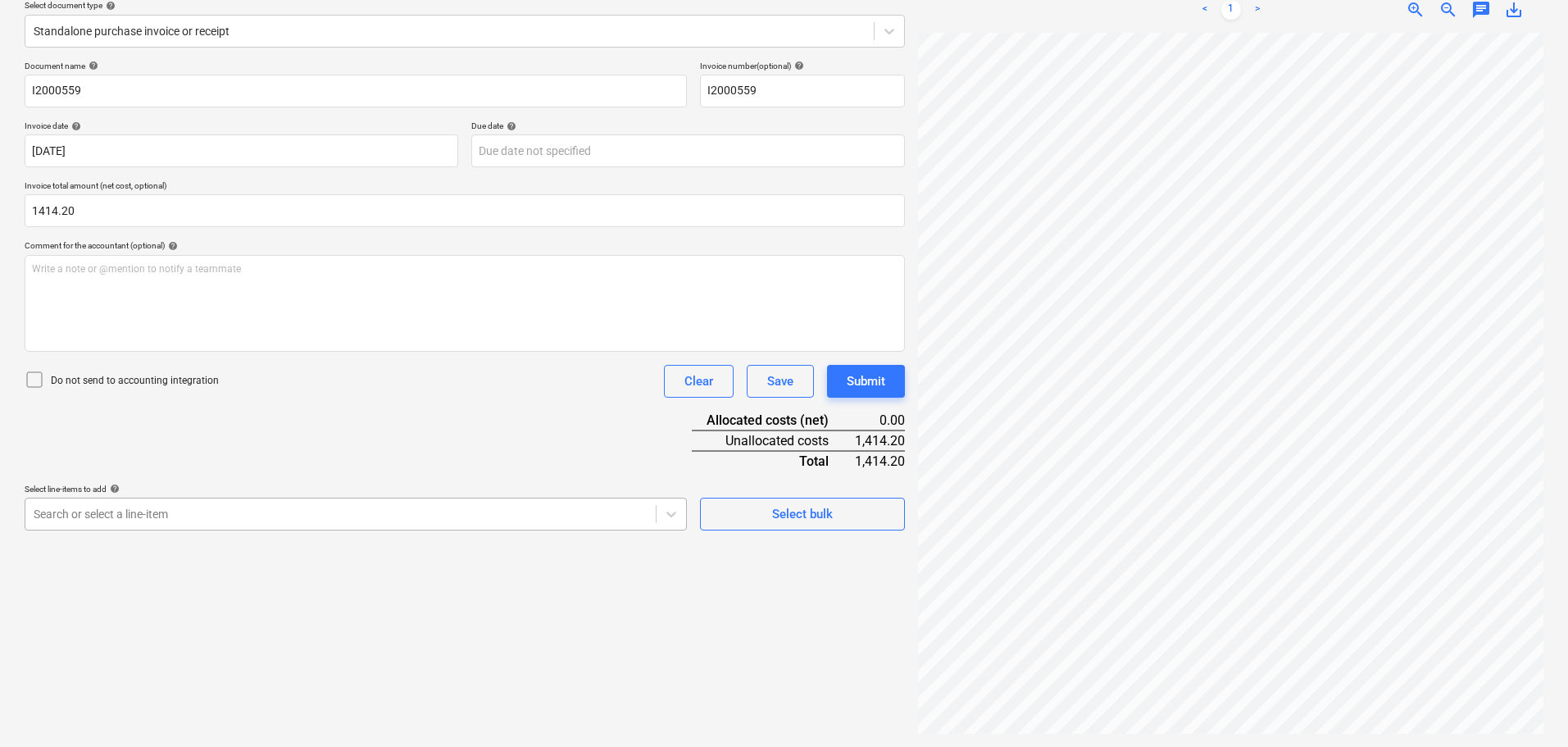
type input "1,414.20"
click at [423, 512] on body "Sales Projects Contacts Company Consolidated Invoices Inbox Approvals format_si…" at bounding box center [784, 178] width 1568 height 747
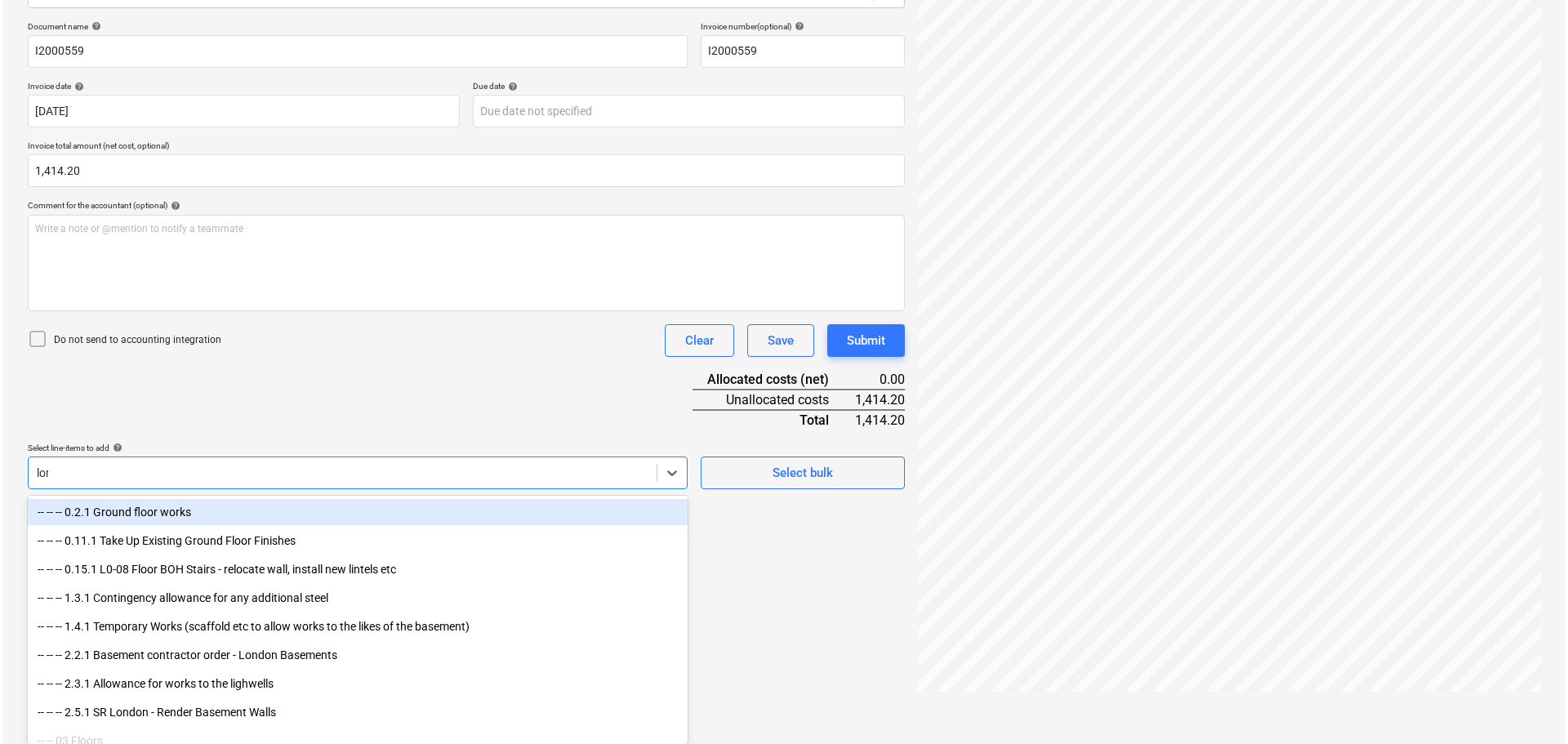
scroll to position [194, 0]
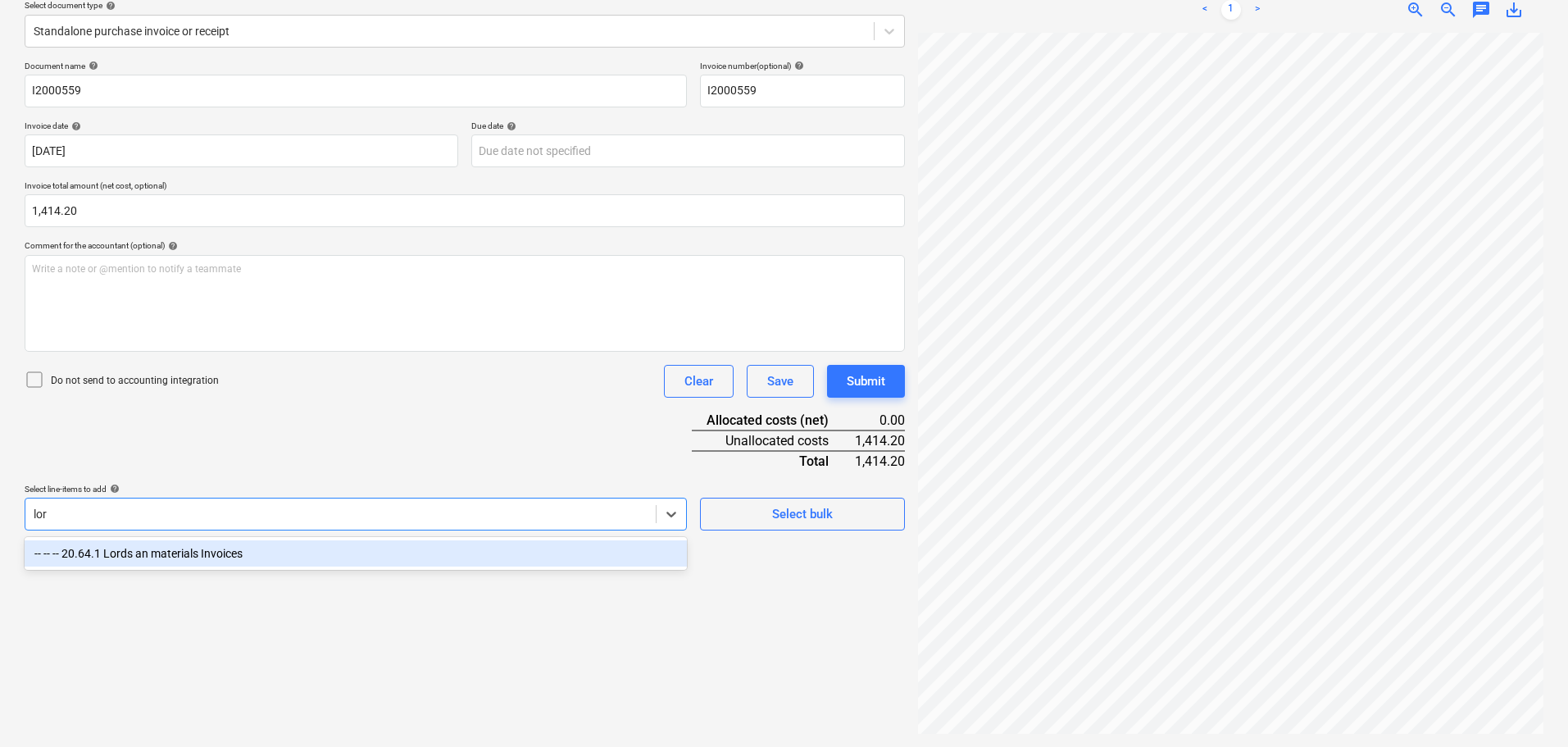
type input "lord"
click at [367, 543] on div "-- -- -- 20.64.1 Lords an materials Invoices" at bounding box center [355, 553] width 663 height 26
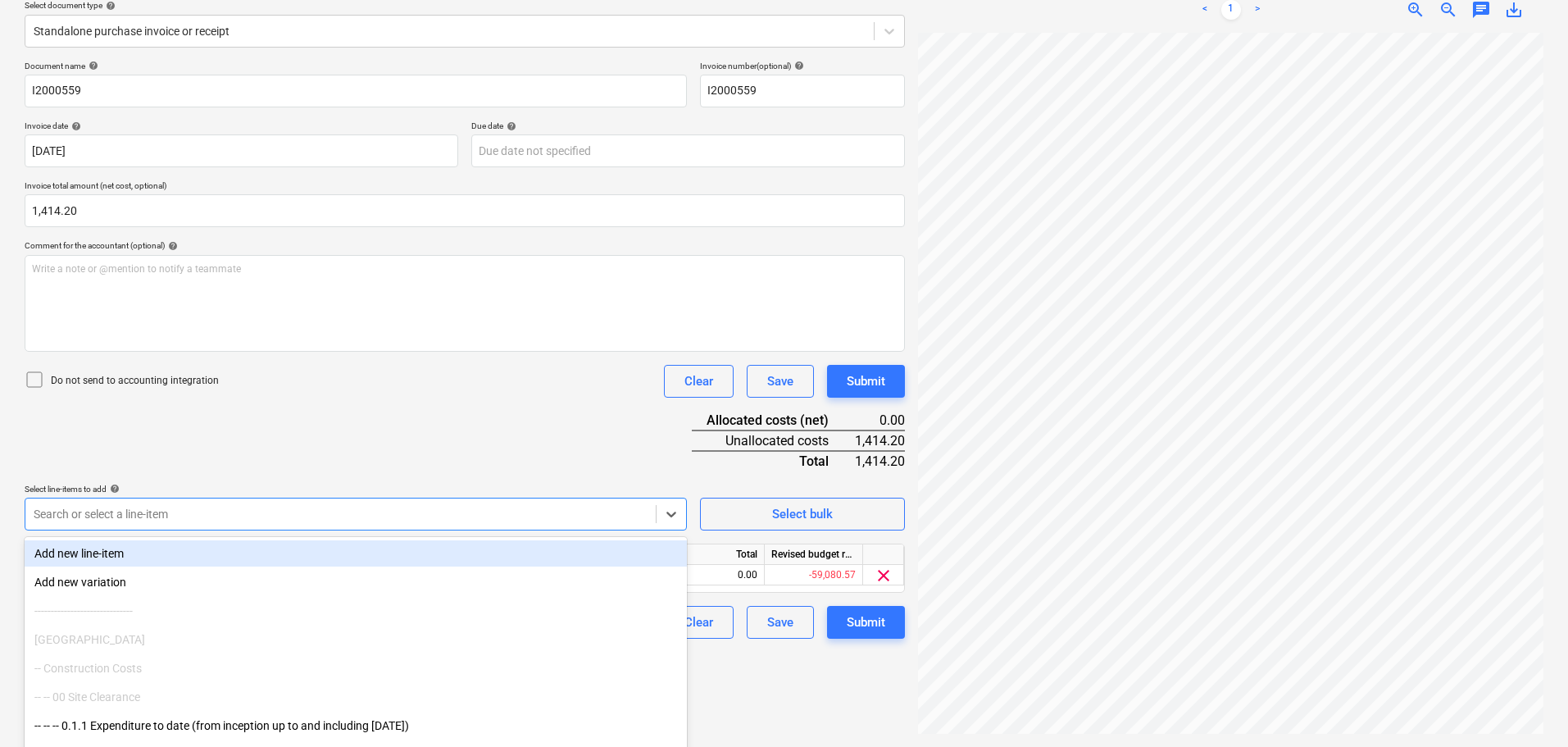
click at [513, 450] on div "Document name help I2000559 Invoice number (optional) help I2000559 Invoice dat…" at bounding box center [465, 350] width 881 height 578
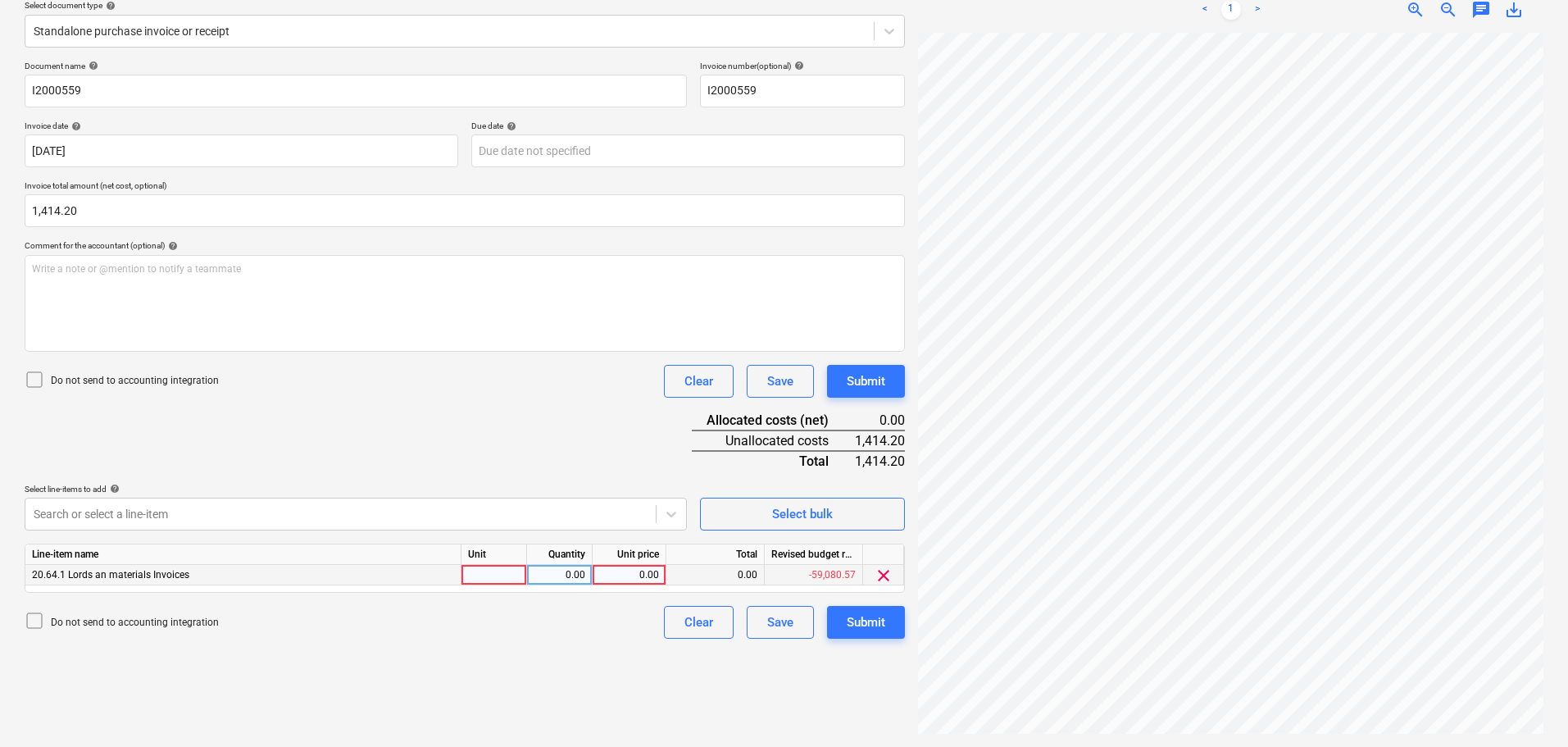
click at [629, 574] on div "0.00" at bounding box center [628, 575] width 60 height 21
type input "1414.20"
click at [586, 452] on div "Document name help I2000559 Invoice number (optional) help I2000559 Invoice dat…" at bounding box center [465, 350] width 881 height 578
click at [879, 382] on div "Submit" at bounding box center [865, 382] width 38 height 22
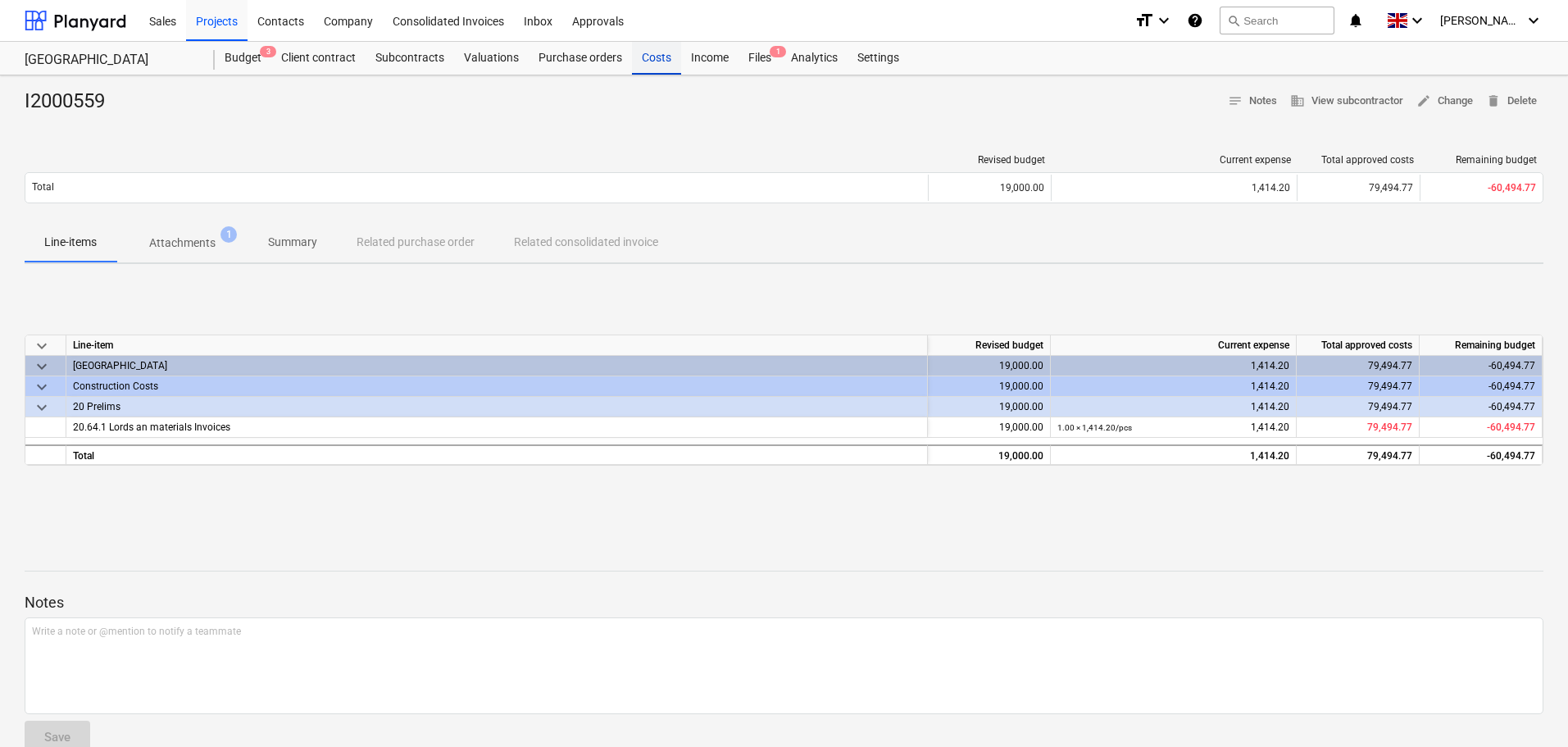
click at [649, 58] on div "Costs" at bounding box center [657, 59] width 49 height 33
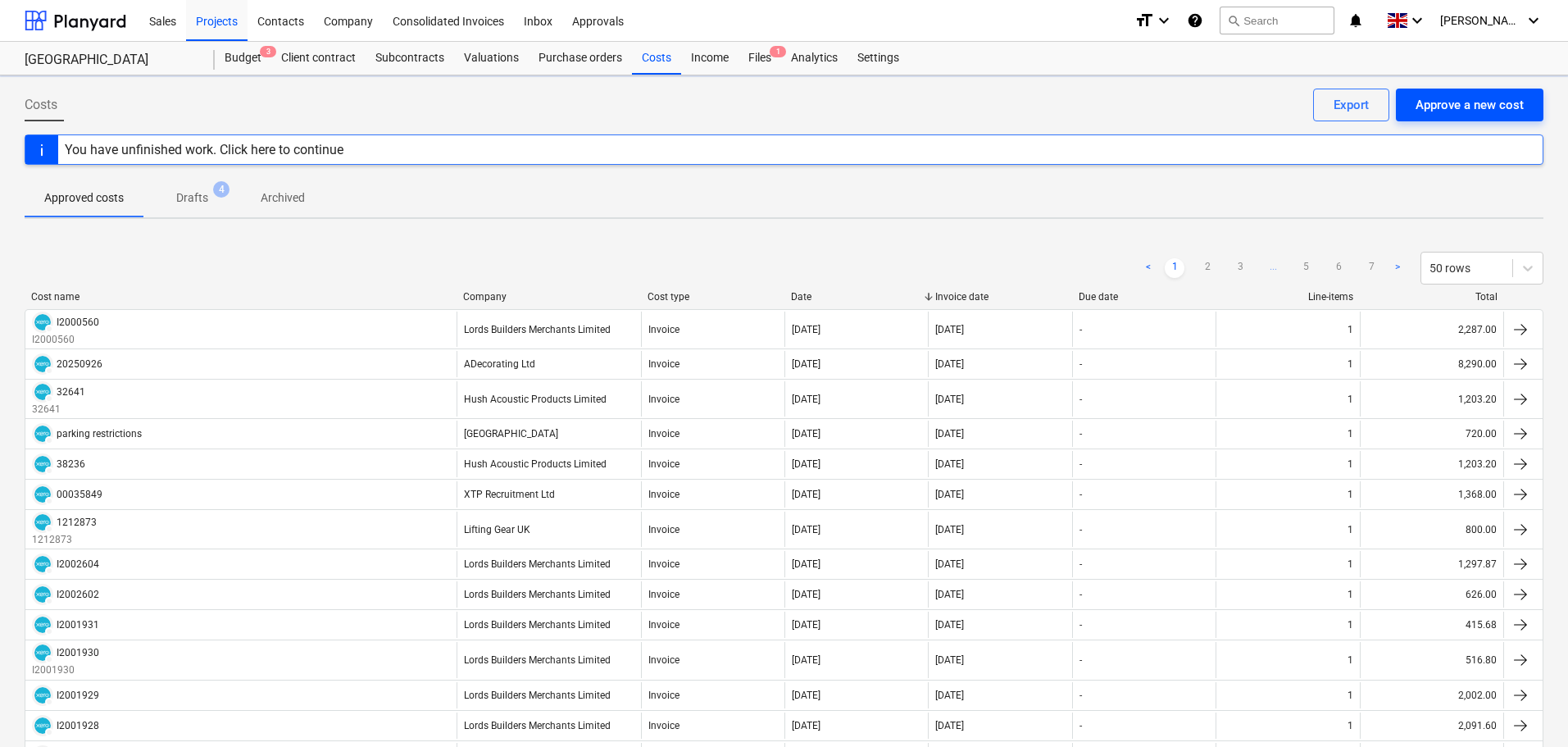
click at [1473, 100] on div "Approve a new cost" at bounding box center [1469, 105] width 109 height 22
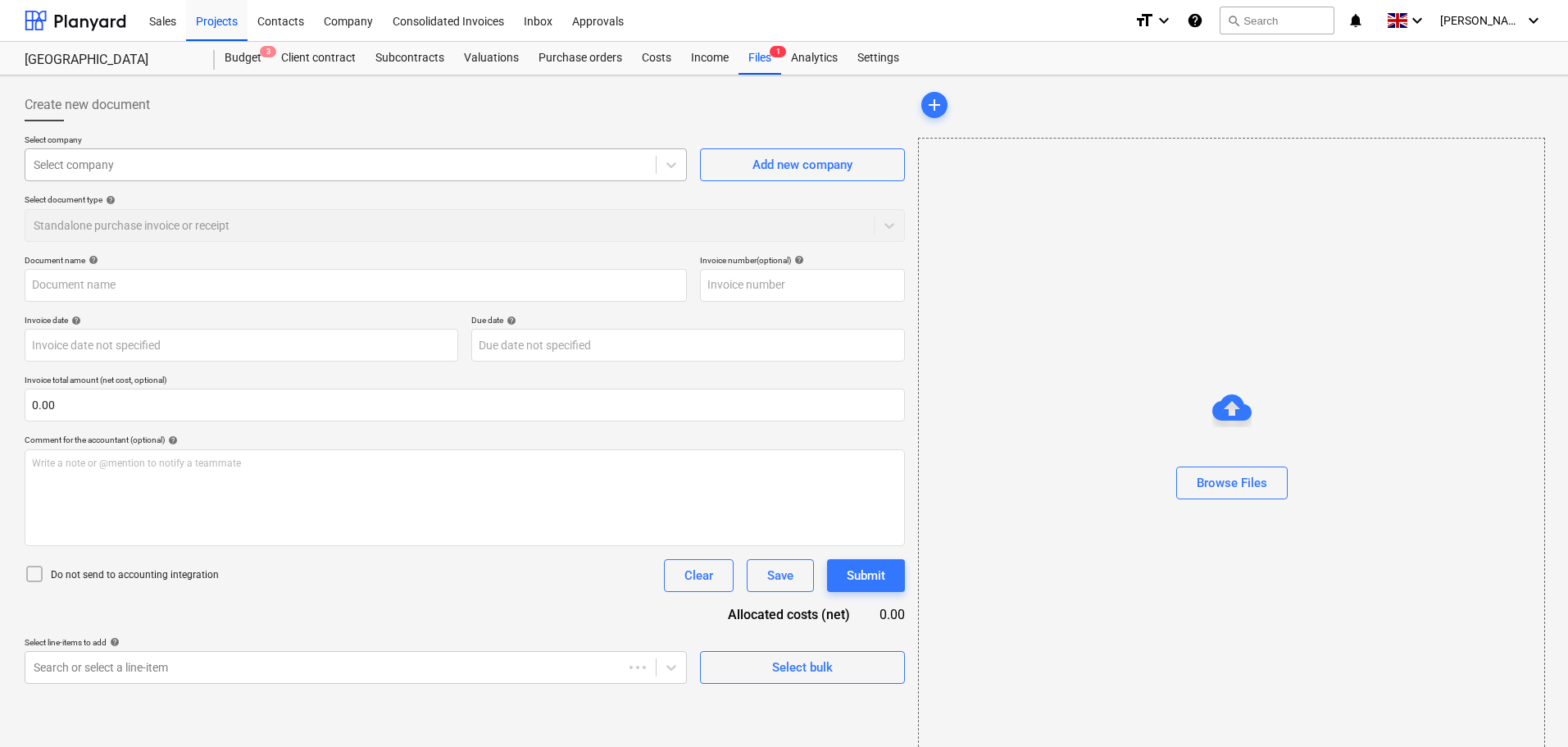
click at [224, 163] on div at bounding box center [340, 164] width 614 height 17
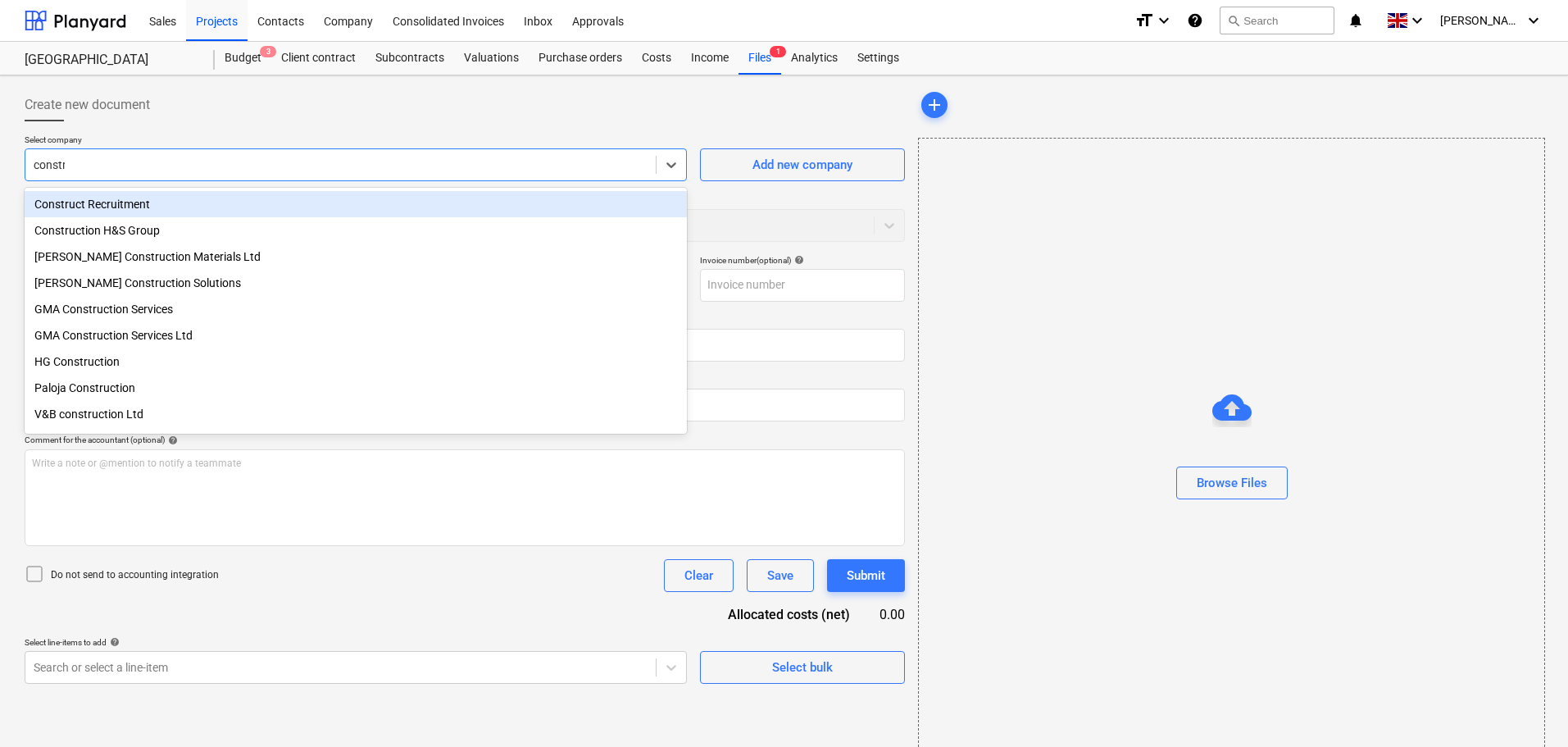
type input "constru"
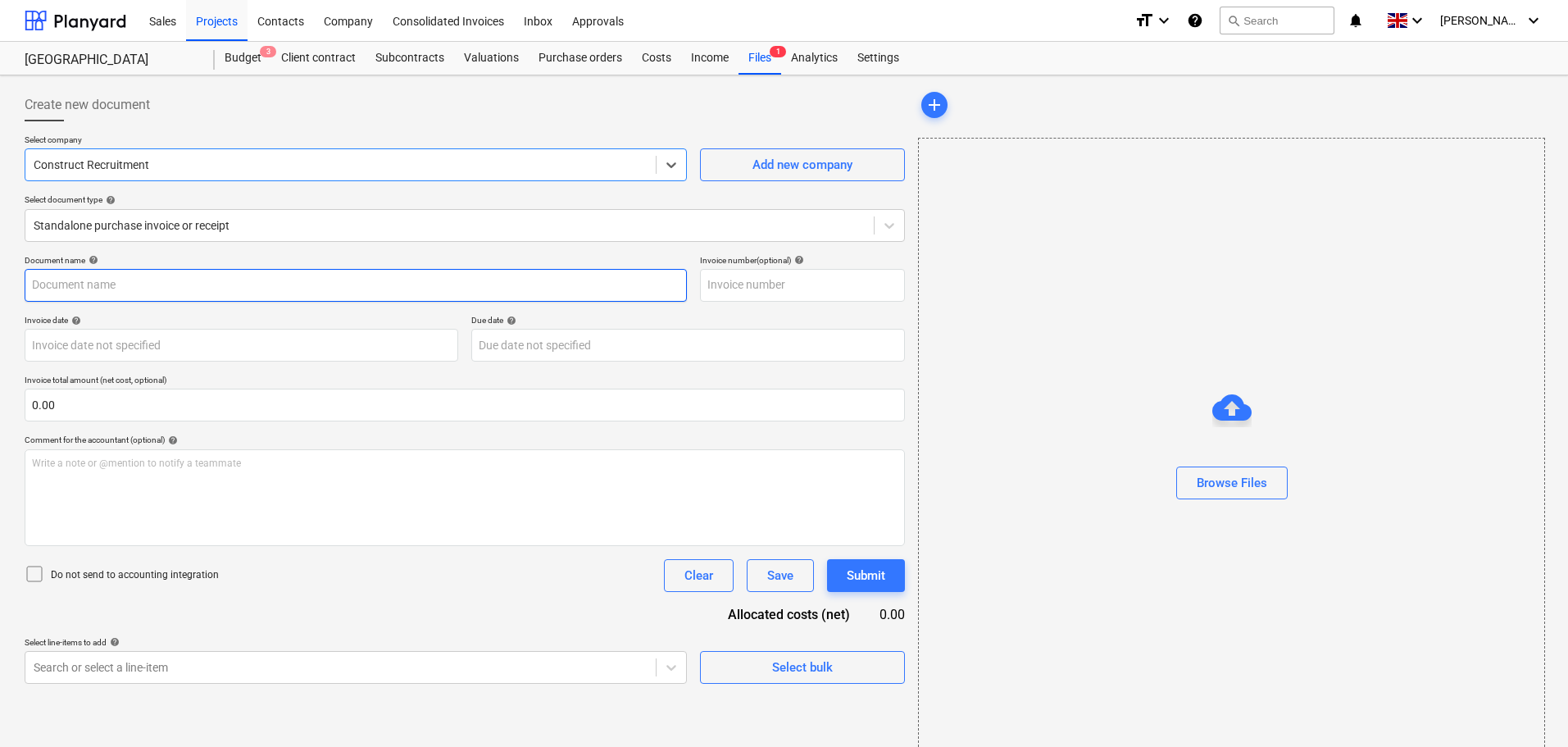
drag, startPoint x: 127, startPoint y: 282, endPoint x: 160, endPoint y: 268, distance: 35.8
click at [128, 282] on input "text" at bounding box center [355, 286] width 663 height 33
paste input "105979"
type input "105979"
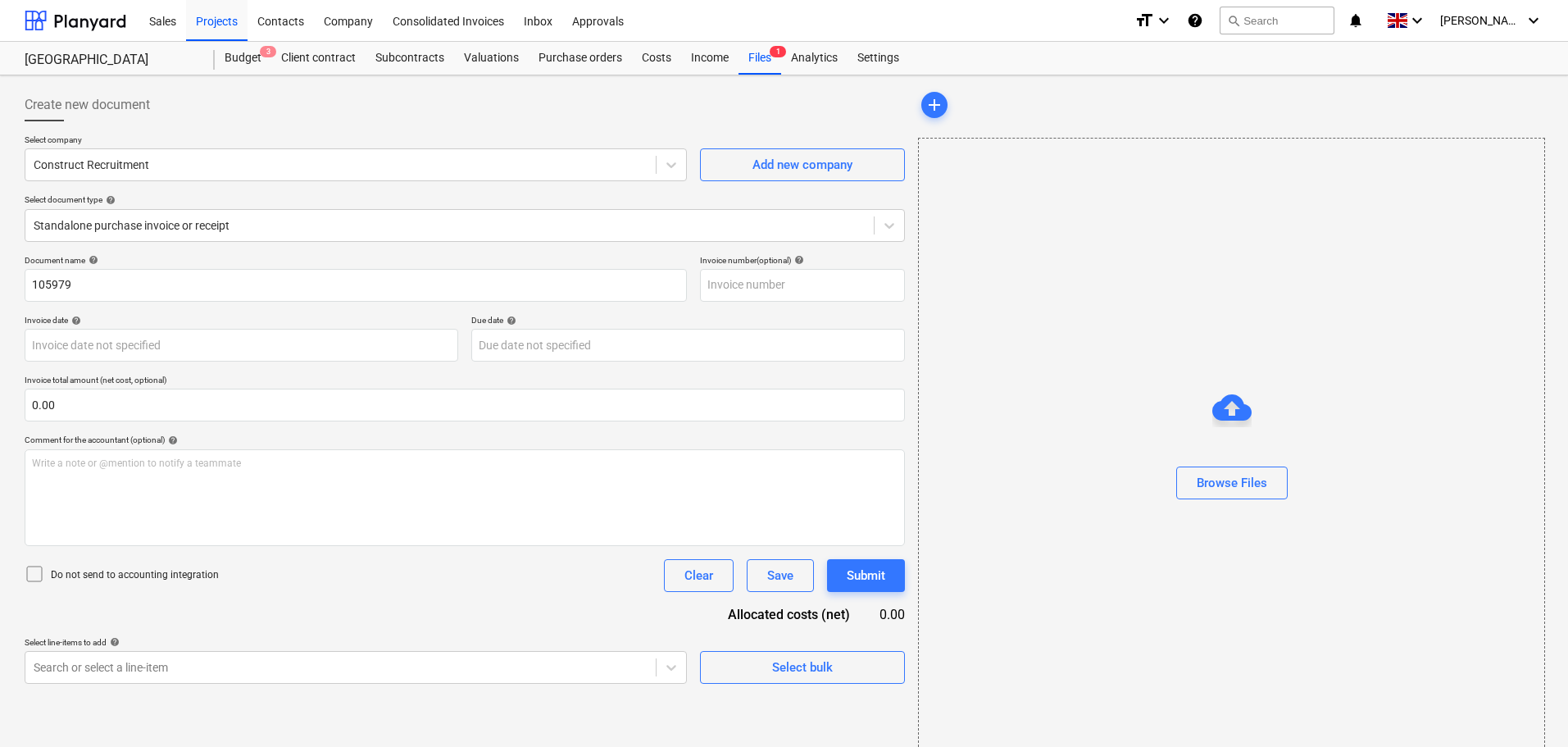
click at [215, 251] on div "Select company Construct Recruitment Add new company Select document type help …" at bounding box center [465, 194] width 881 height 120
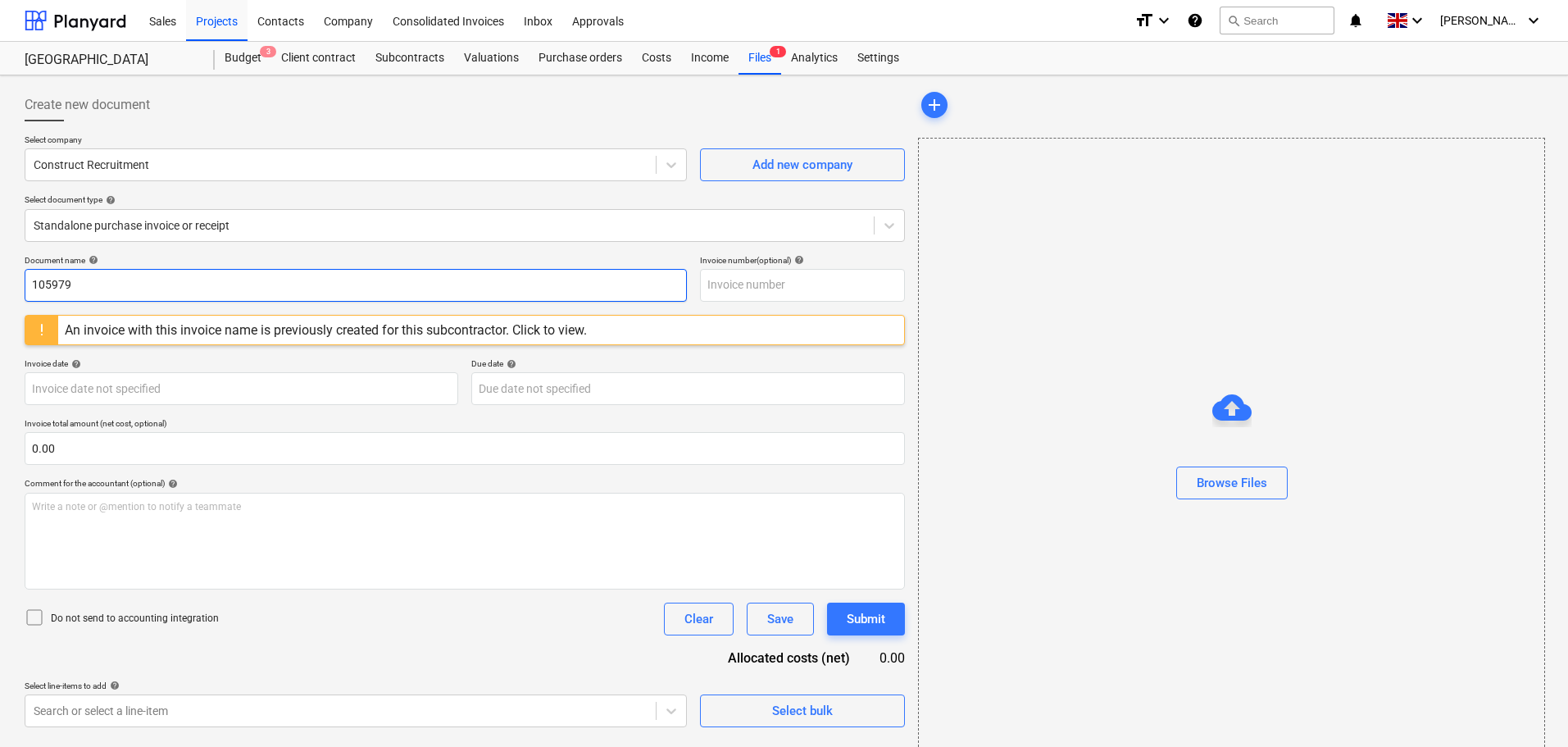
drag, startPoint x: 30, startPoint y: 287, endPoint x: 90, endPoint y: 280, distance: 60.4
click at [31, 287] on input "105979" at bounding box center [355, 286] width 663 height 33
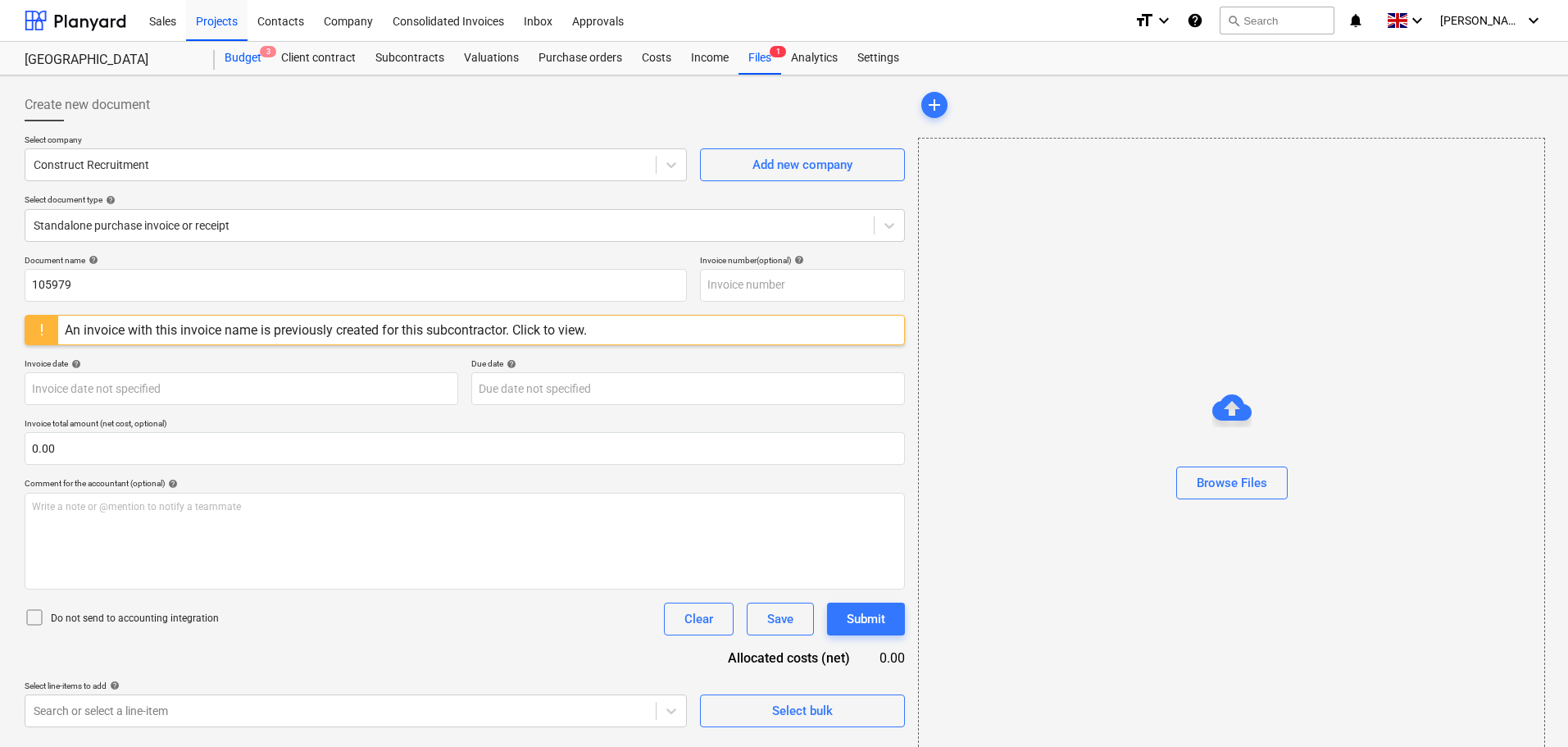
click at [232, 58] on div "Budget 3" at bounding box center [243, 59] width 57 height 33
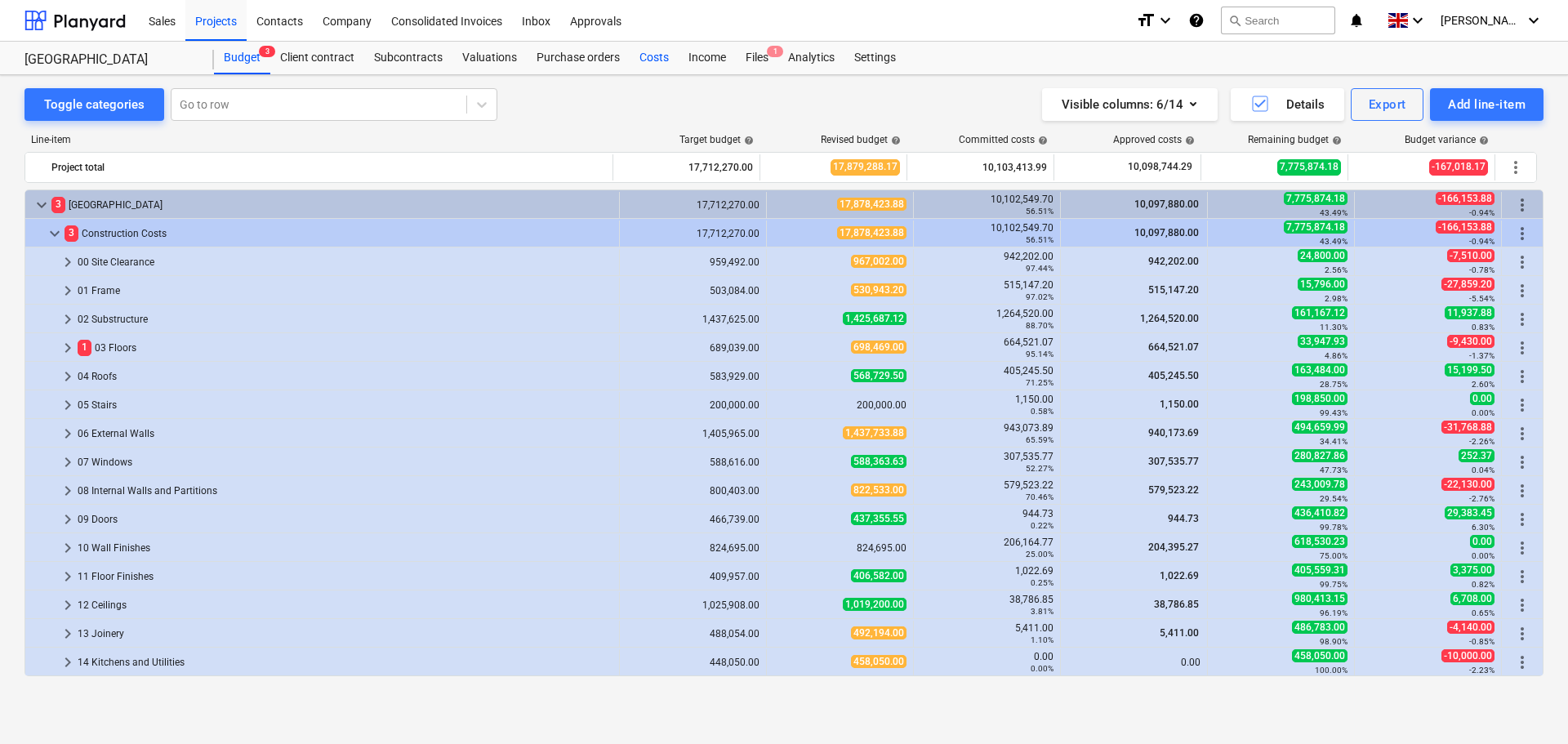
click at [656, 58] on div "Costs" at bounding box center [654, 59] width 49 height 33
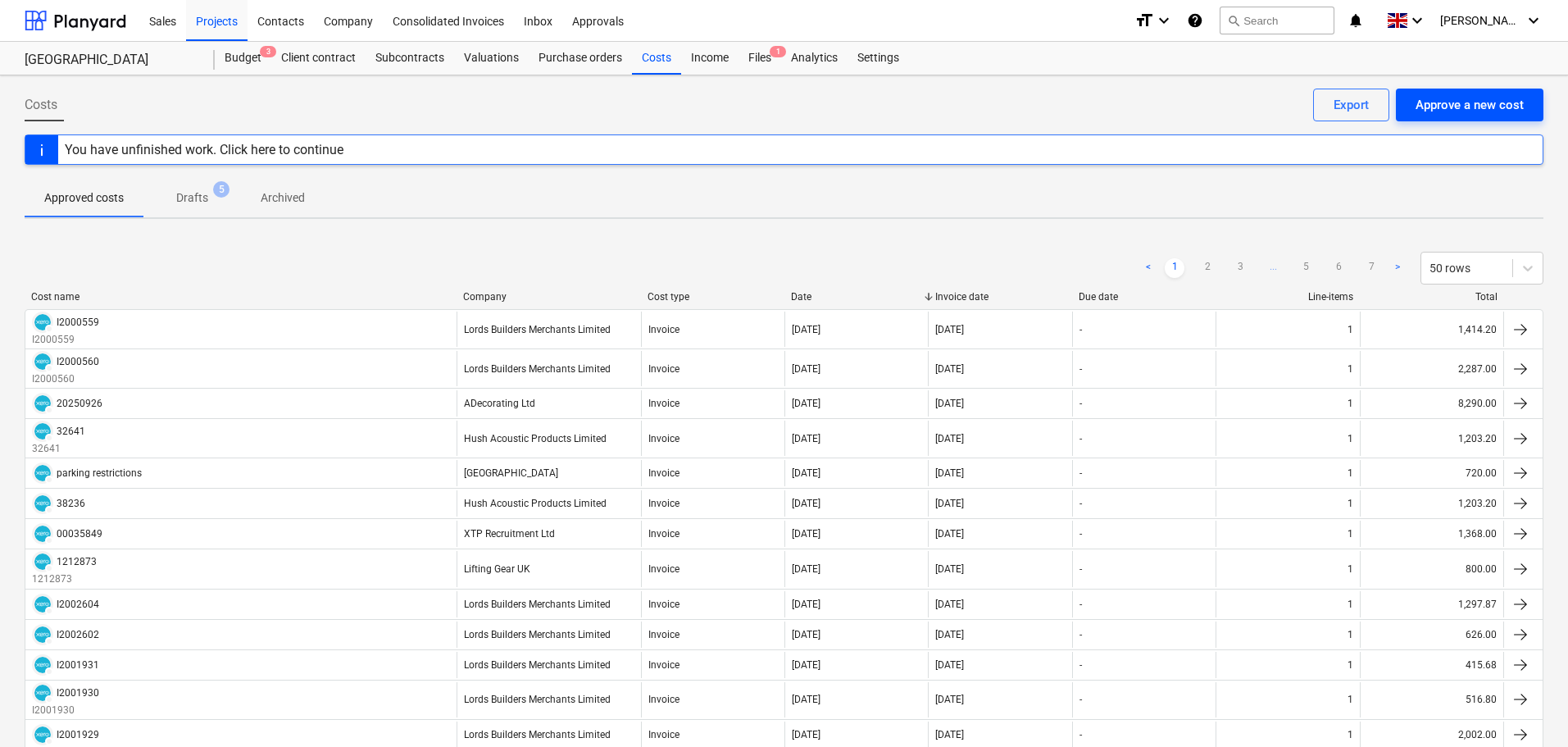
drag, startPoint x: 1463, startPoint y: 109, endPoint x: 1450, endPoint y: 107, distance: 13.2
click at [1450, 107] on div "Approve a new cost" at bounding box center [1469, 105] width 109 height 22
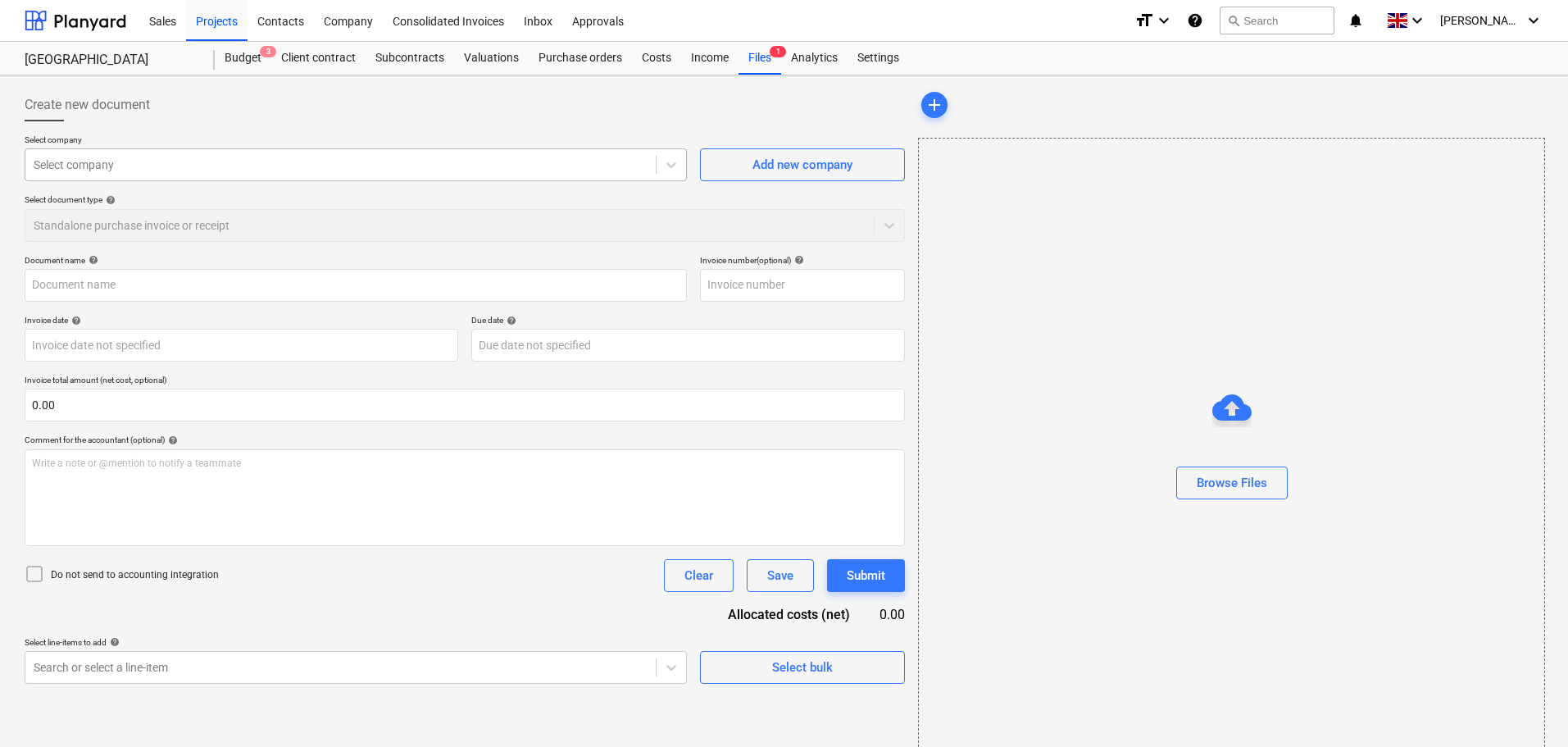
click at [250, 167] on div at bounding box center [340, 164] width 614 height 17
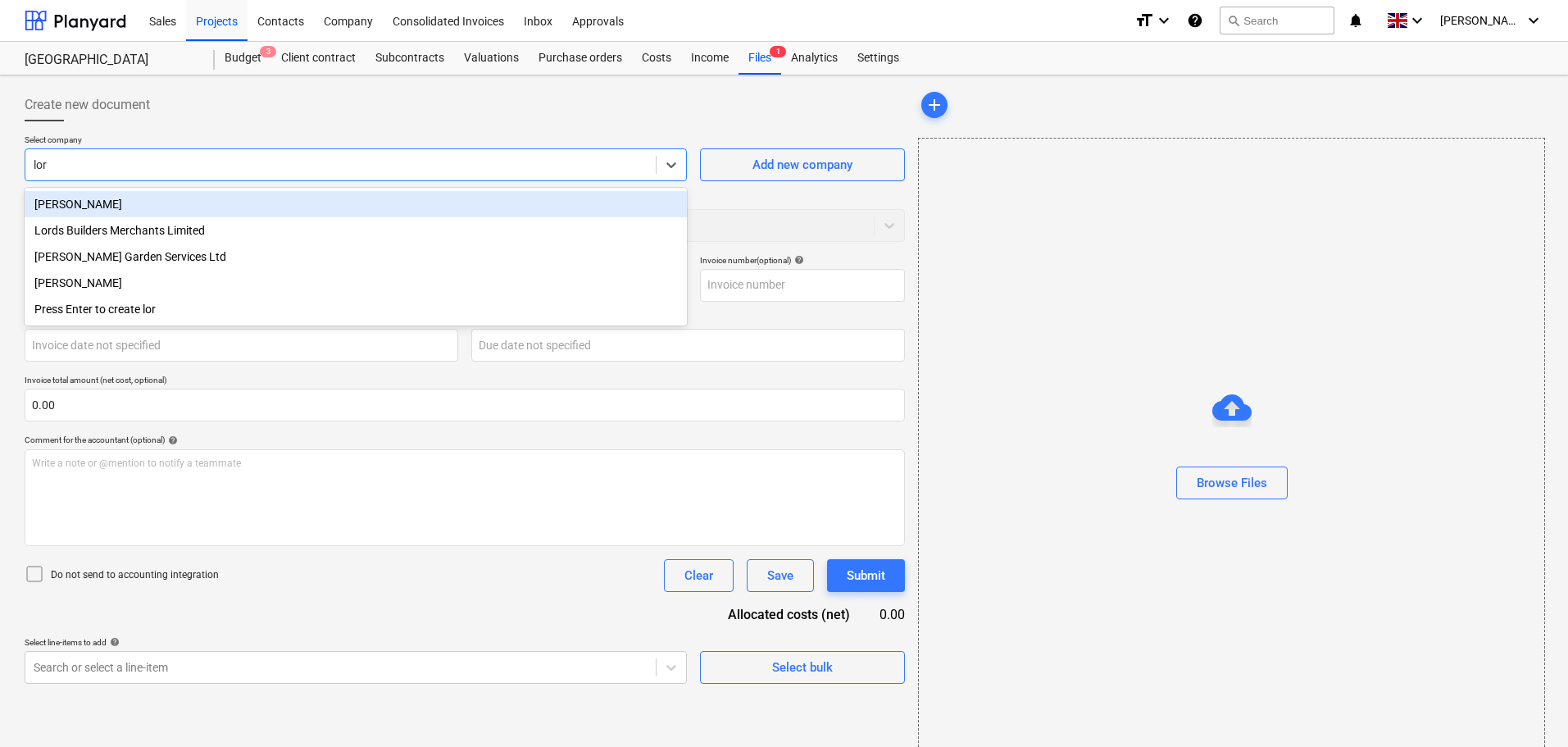
type input "lord"
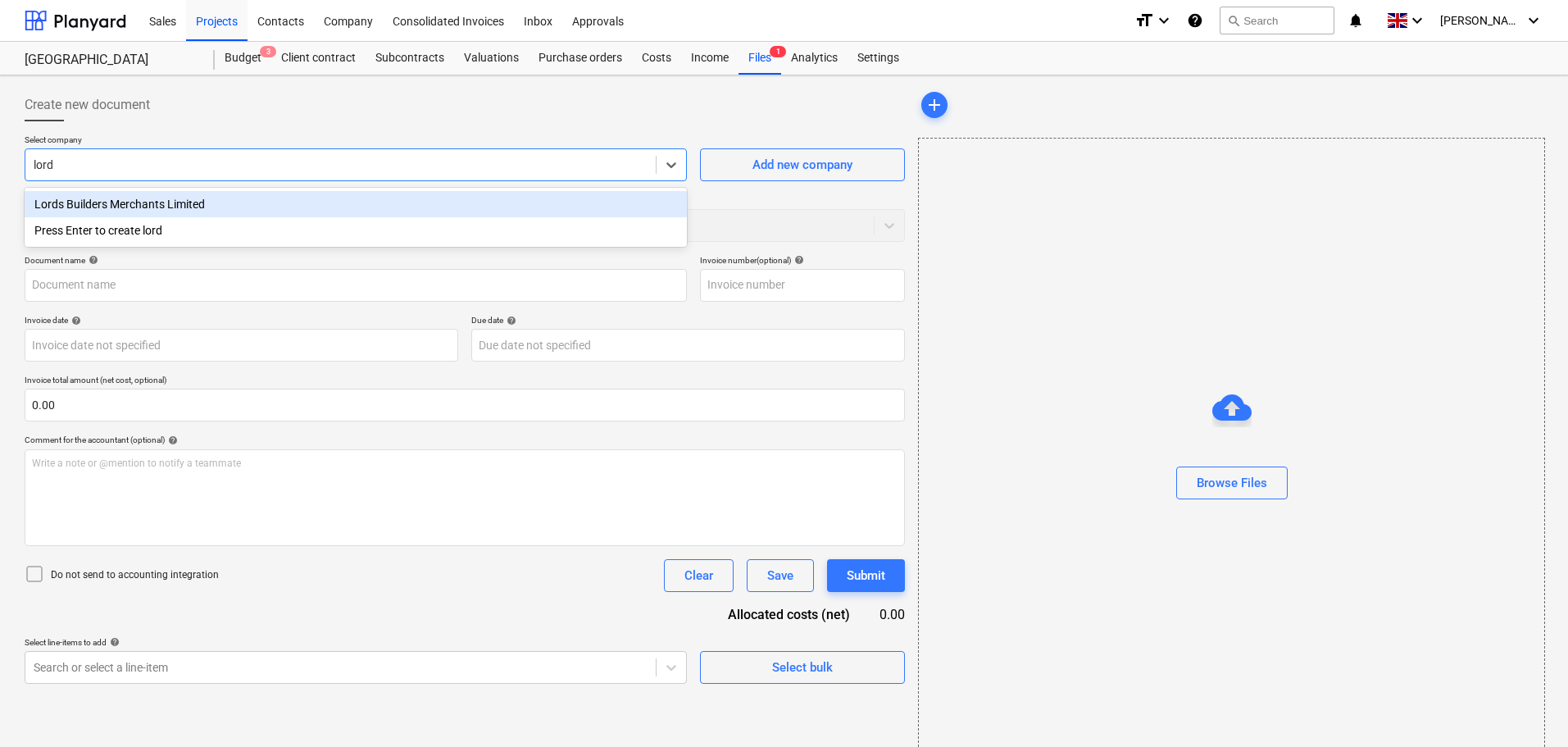
click at [192, 193] on div "Lords Builders Merchants Limited" at bounding box center [355, 204] width 663 height 26
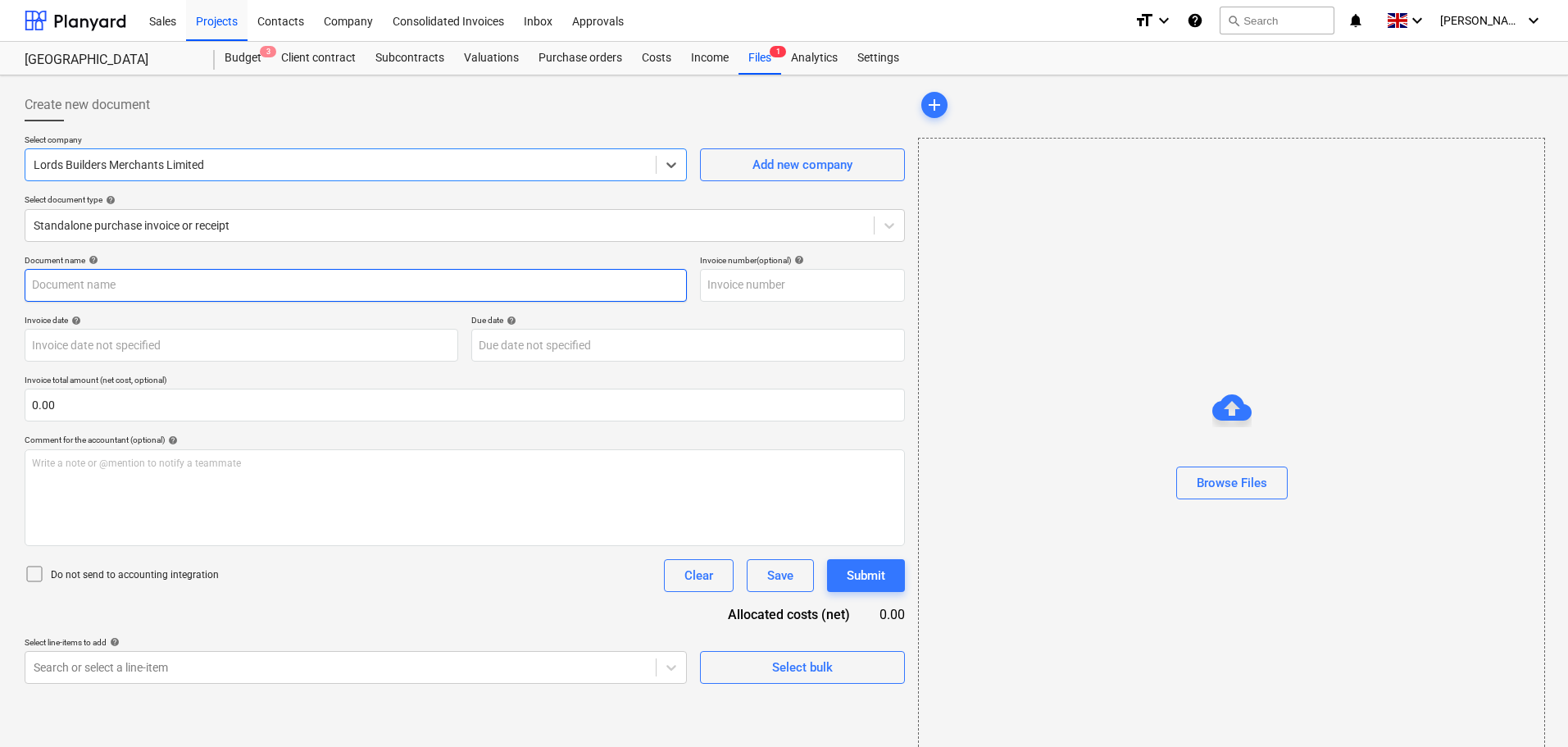
click at [139, 284] on input "text" at bounding box center [355, 286] width 663 height 33
paste input "I1995199"
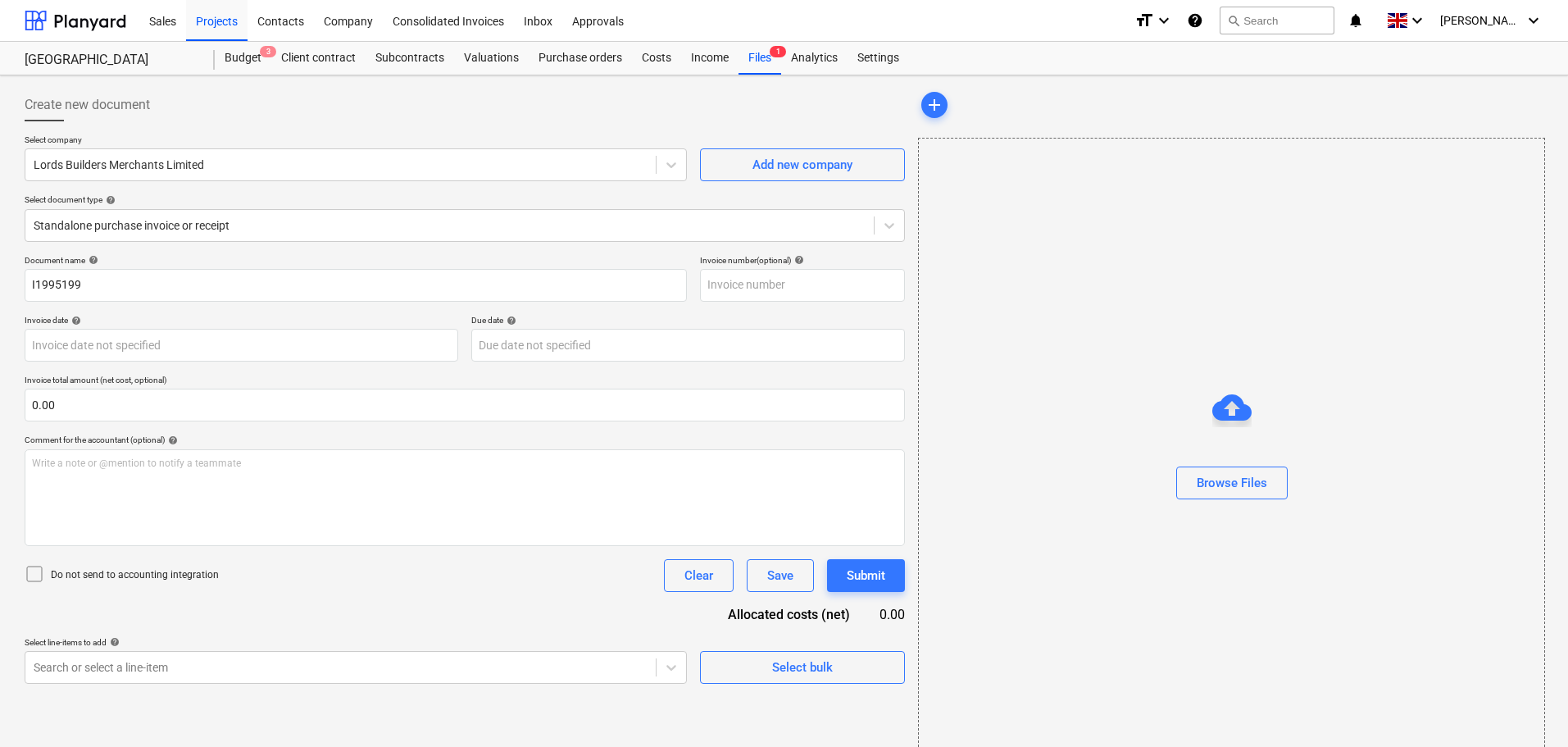
click at [285, 251] on div "Select company Lords Builders Merchants Limited Add new company Select document…" at bounding box center [465, 194] width 881 height 120
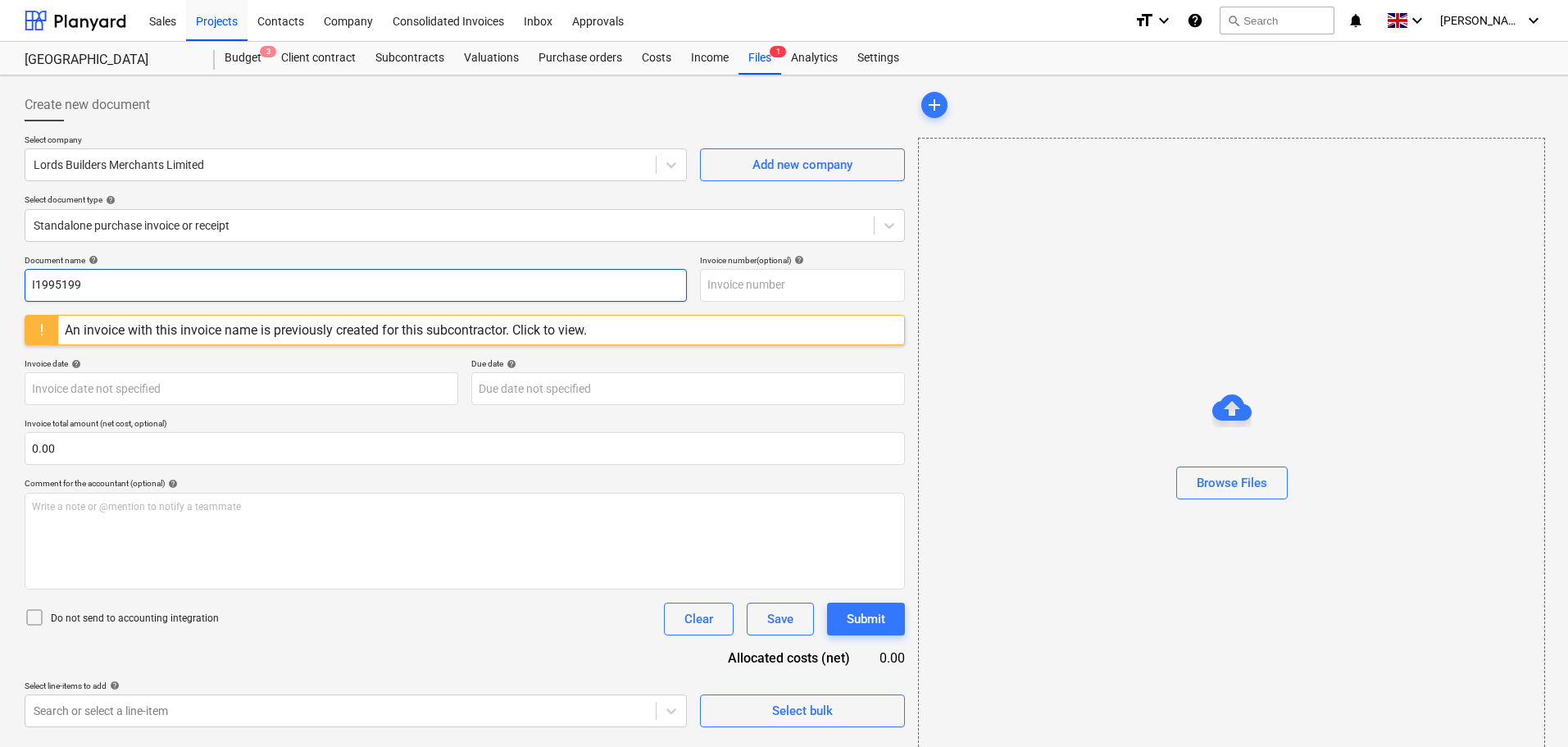
drag, startPoint x: 103, startPoint y: 287, endPoint x: -16, endPoint y: 289, distance: 119.0
click at [0, 289] on html "Sales Projects Contacts Company Consolidated Invoices Inbox Approvals format_si…" at bounding box center [784, 373] width 1568 height 747
paste input "'I1995203"
drag, startPoint x: 67, startPoint y: 285, endPoint x: -30, endPoint y: 285, distance: 97.0
click at [0, 285] on html "Sales Projects Contacts Company Consolidated Invoices Inbox Approvals format_si…" at bounding box center [784, 373] width 1568 height 747
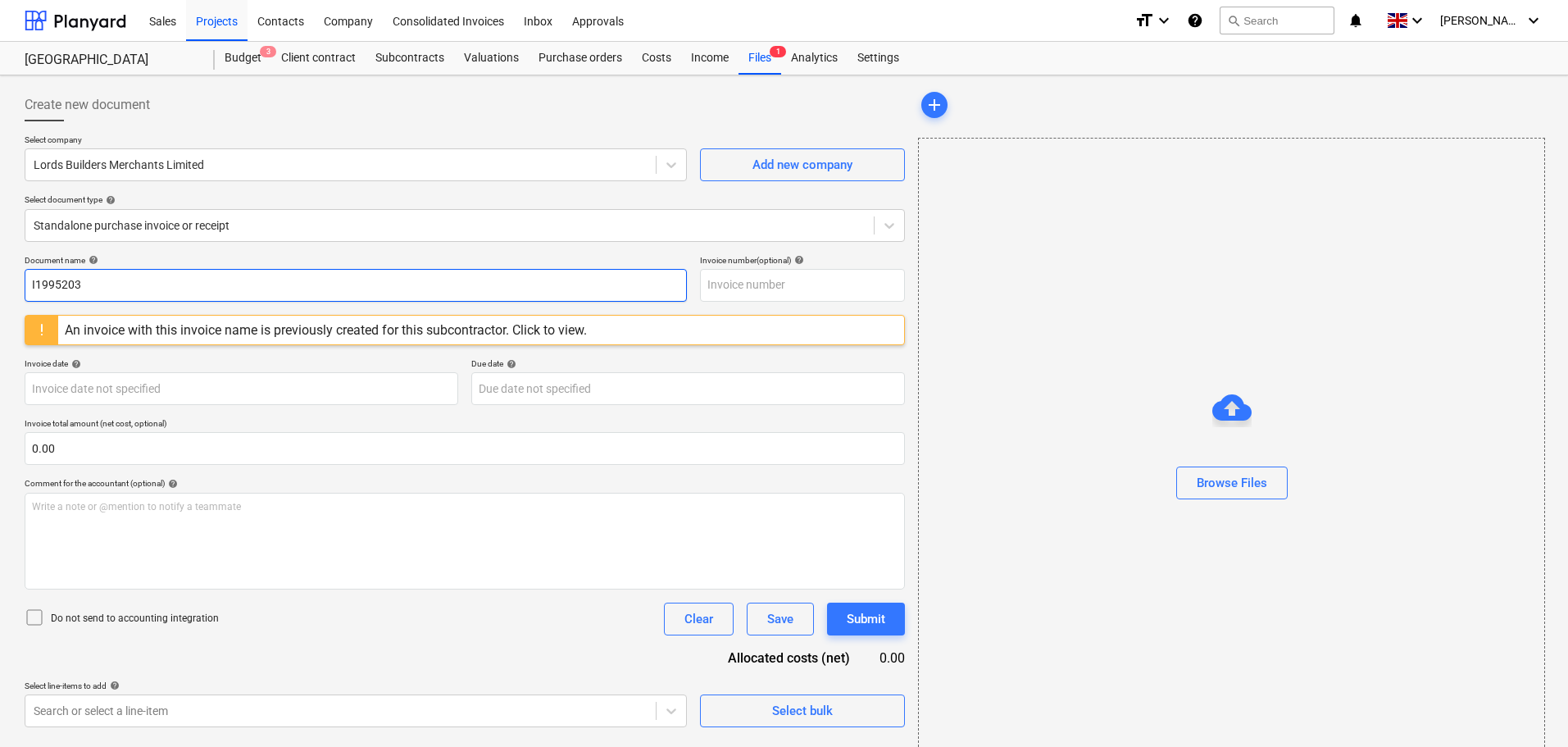
paste input "8635"
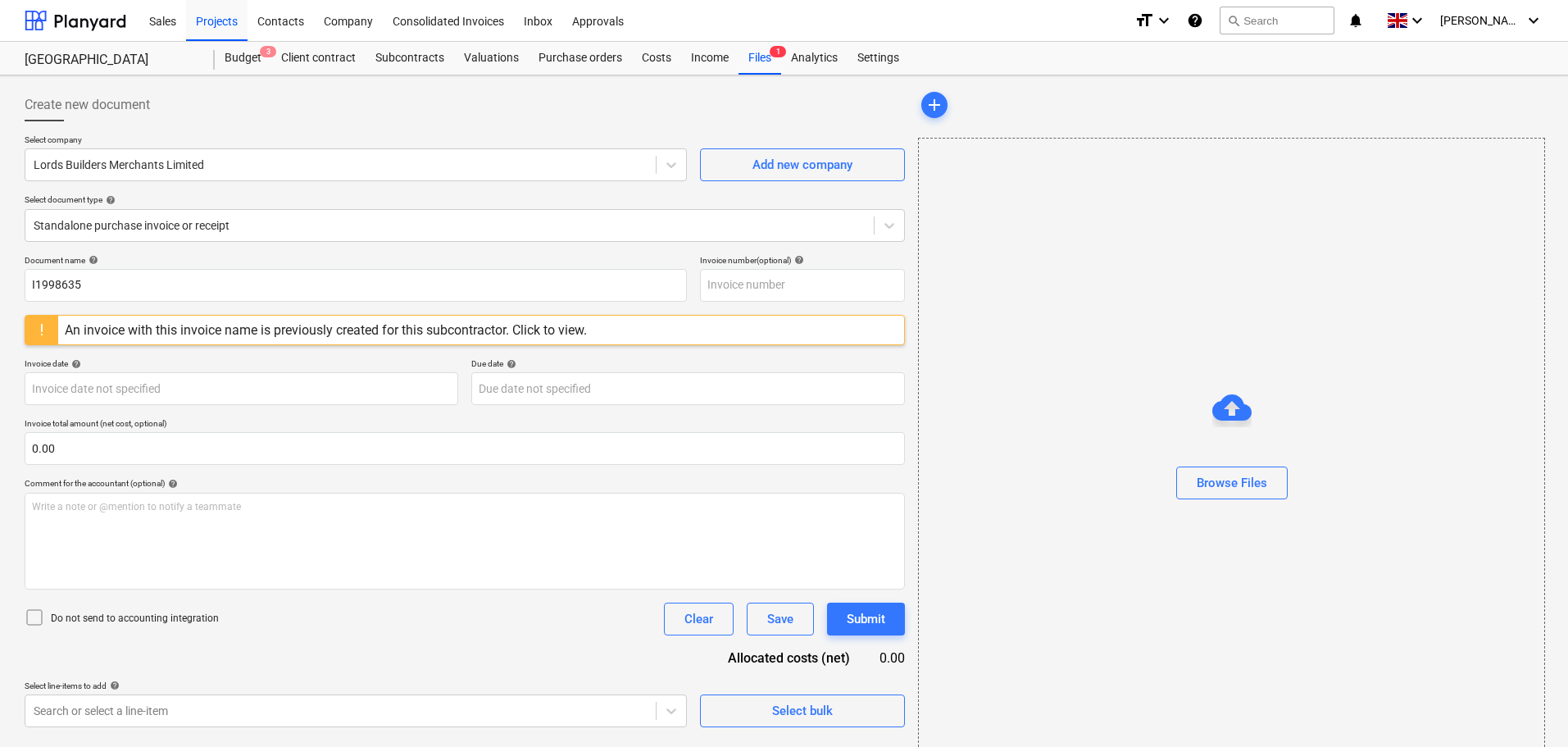
click at [219, 252] on div "Select company Lords Builders Merchants Limited Add new company Select document…" at bounding box center [465, 194] width 881 height 120
click at [744, 278] on input "text" at bounding box center [802, 286] width 205 height 33
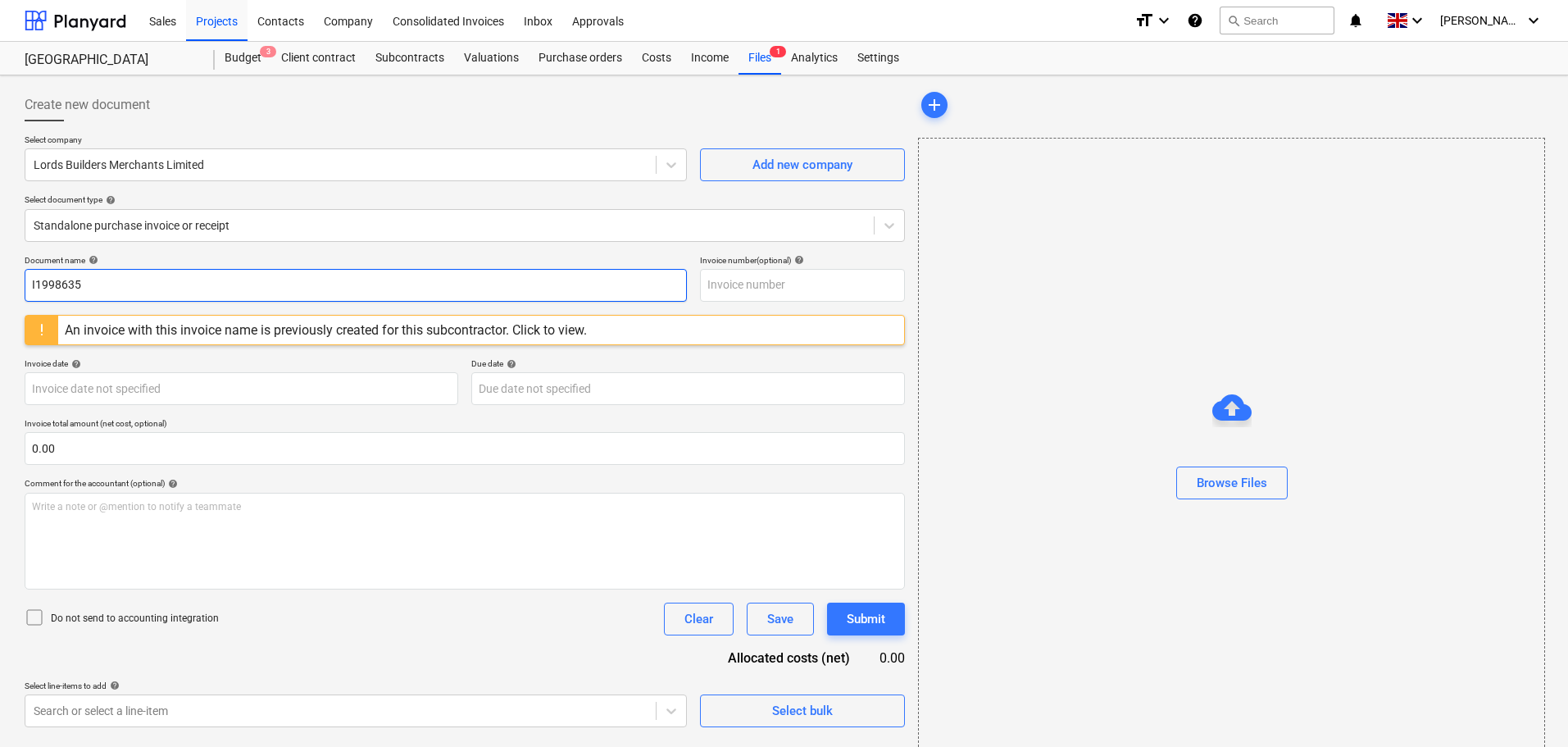
click at [109, 296] on input "I1998635" at bounding box center [355, 286] width 663 height 33
drag, startPoint x: 136, startPoint y: 283, endPoint x: 3, endPoint y: 280, distance: 133.0
click at [0, 280] on div "Create new document Select company Lords Builders Merchants Limited Add new com…" at bounding box center [784, 426] width 1568 height 701
paste input "1"
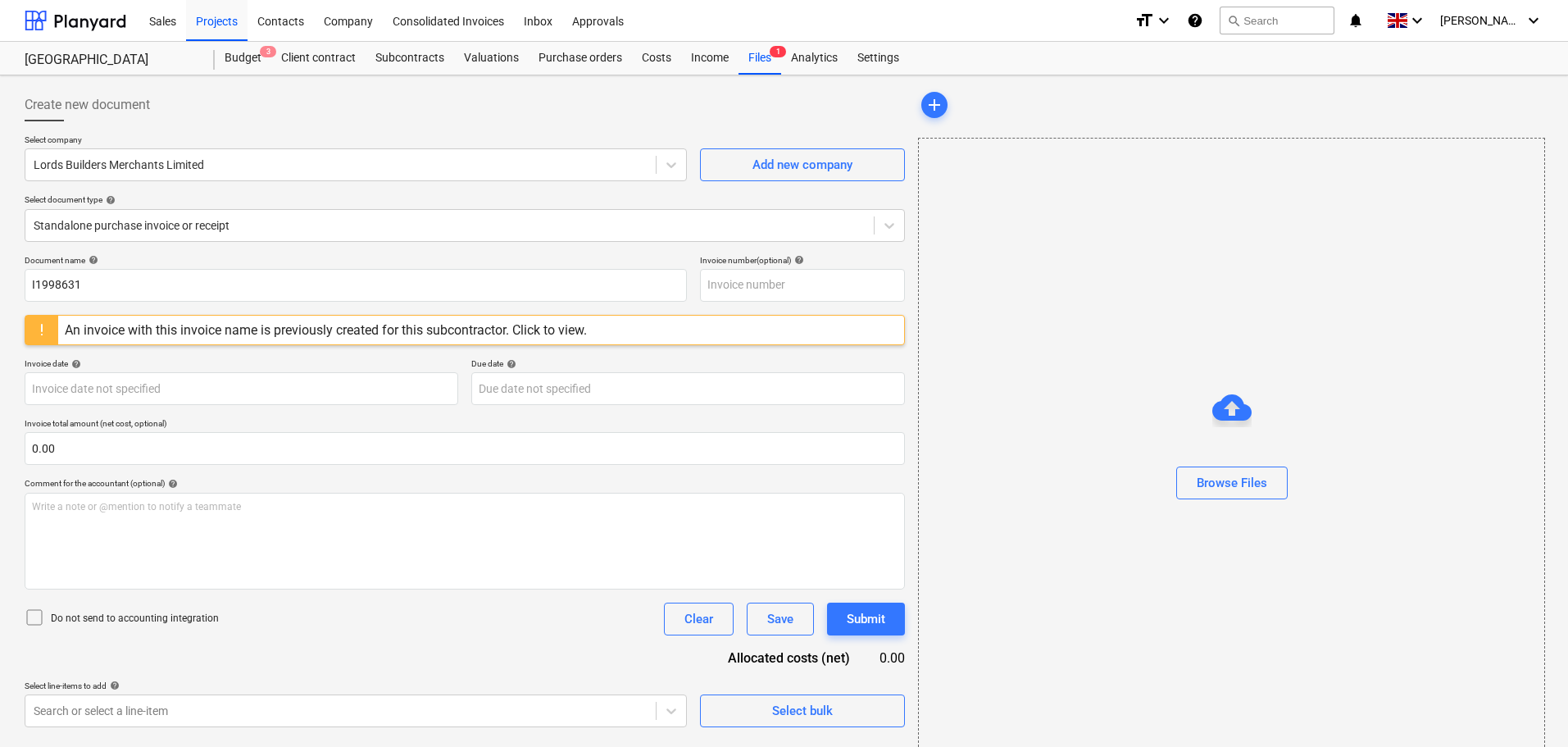
click at [195, 254] on div "Select company Lords Builders Merchants Limited Add new company Select document…" at bounding box center [465, 194] width 881 height 120
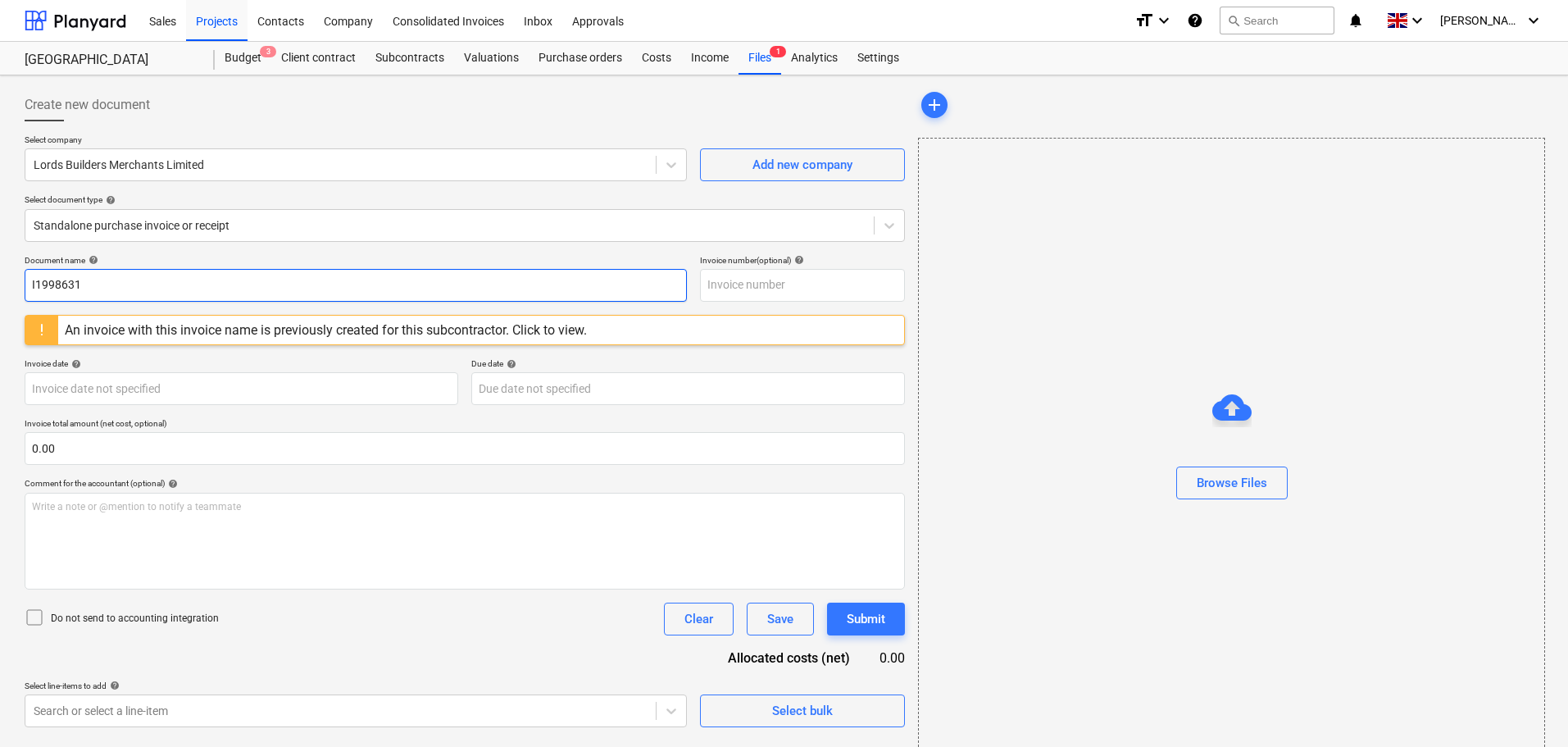
drag, startPoint x: 96, startPoint y: 280, endPoint x: -33, endPoint y: 273, distance: 129.2
click at [0, 273] on html "Sales Projects Contacts Company Consolidated Invoices Inbox Approvals format_si…" at bounding box center [784, 373] width 1568 height 747
paste input "2000555"
type input "I2000555"
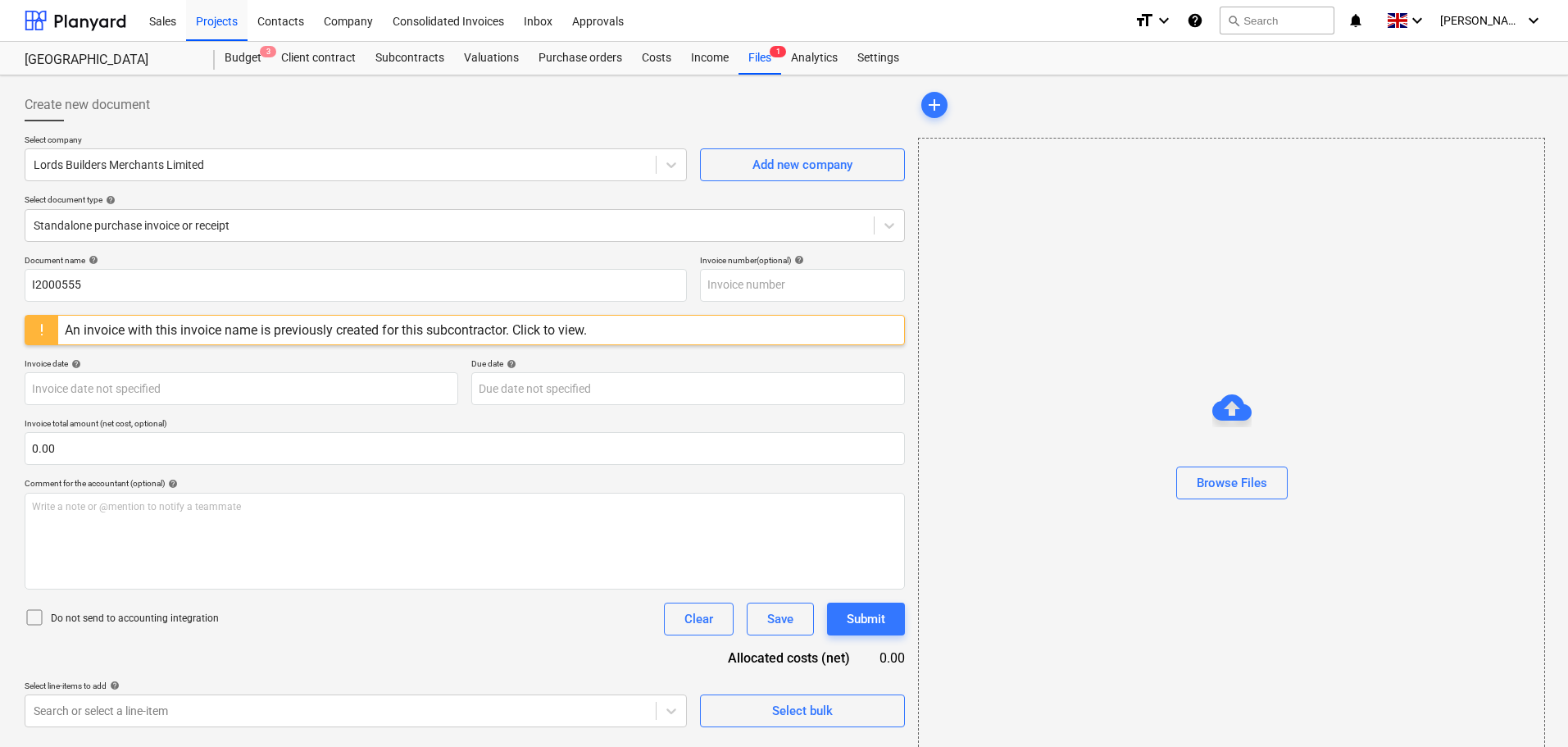
click at [225, 260] on div "Document name help" at bounding box center [355, 259] width 663 height 11
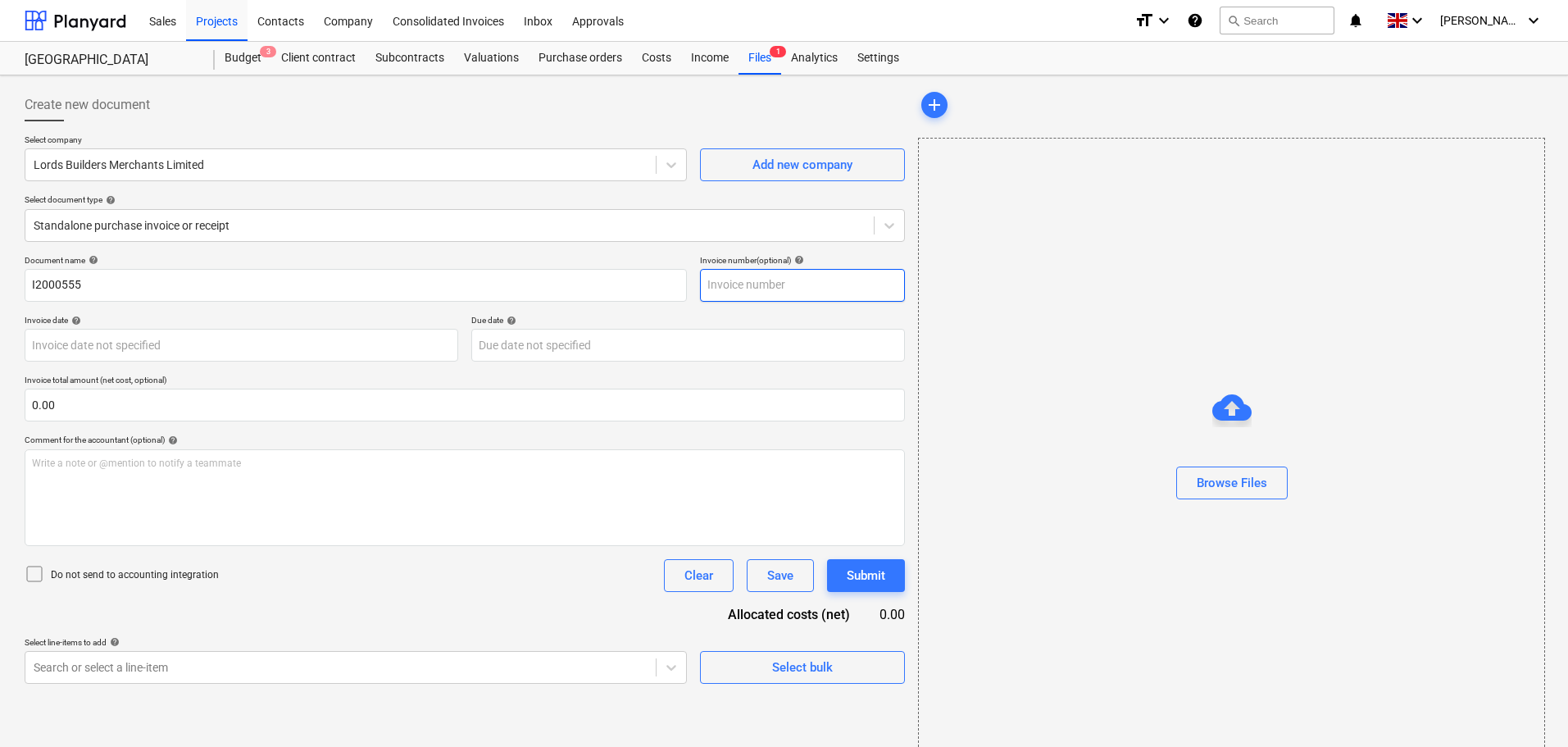
click at [746, 286] on input "text" at bounding box center [802, 286] width 205 height 33
paste input "I2000555"
type input "I2000555"
click at [1222, 477] on div "Browse Files" at bounding box center [1232, 483] width 70 height 22
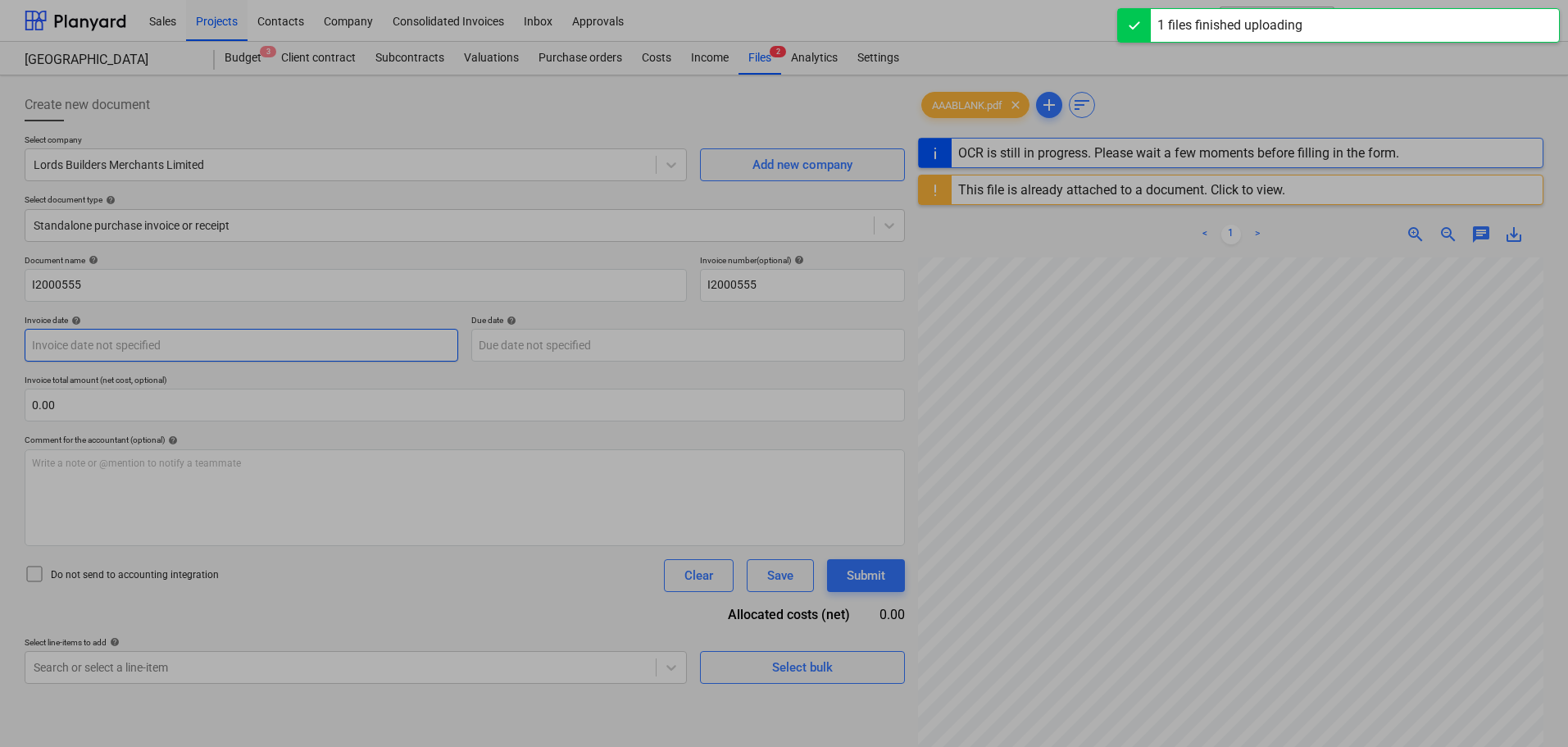
drag, startPoint x: 116, startPoint y: 349, endPoint x: 159, endPoint y: 349, distance: 43.0
click at [116, 348] on body "Sales Projects Contacts Company Consolidated Invoices Inbox Approvals format_si…" at bounding box center [784, 373] width 1568 height 747
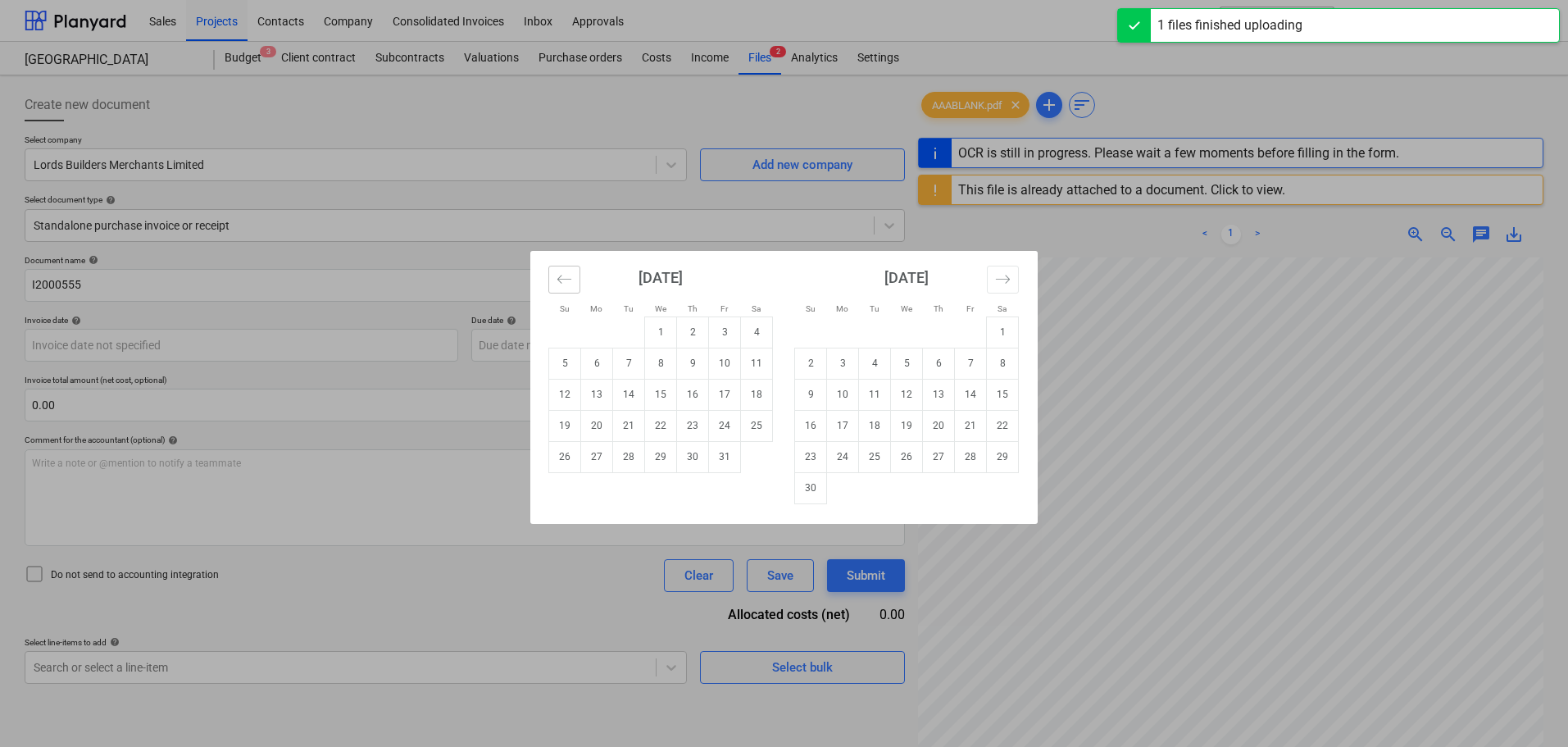
click at [571, 282] on icon "Move backward to switch to the previous month." at bounding box center [565, 279] width 16 height 16
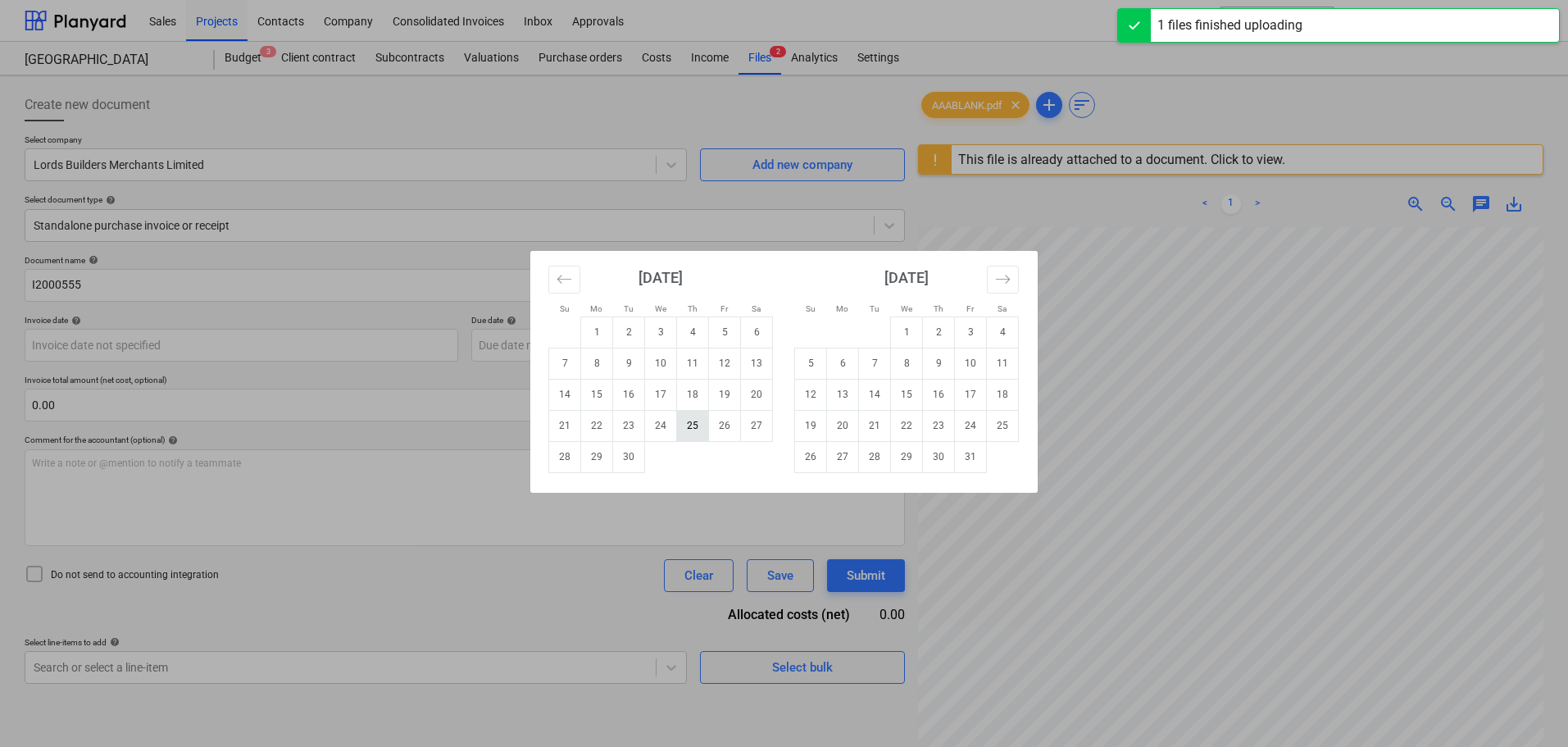
click at [696, 432] on td "25" at bounding box center [693, 426] width 32 height 31
type input "[DATE]"
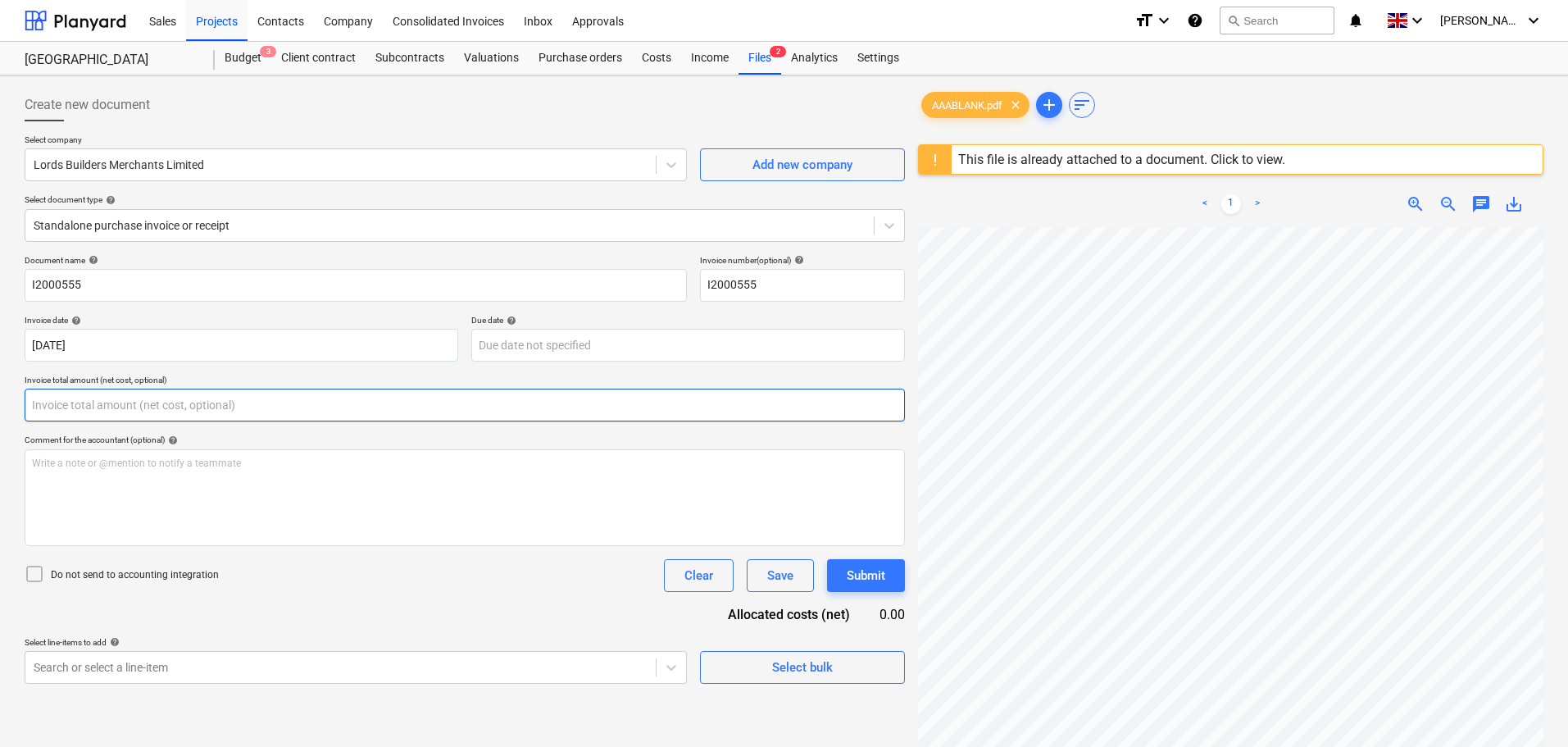
click at [272, 406] on input "text" at bounding box center [465, 405] width 881 height 33
type input "0.00"
click at [167, 410] on input "text" at bounding box center [465, 405] width 881 height 33
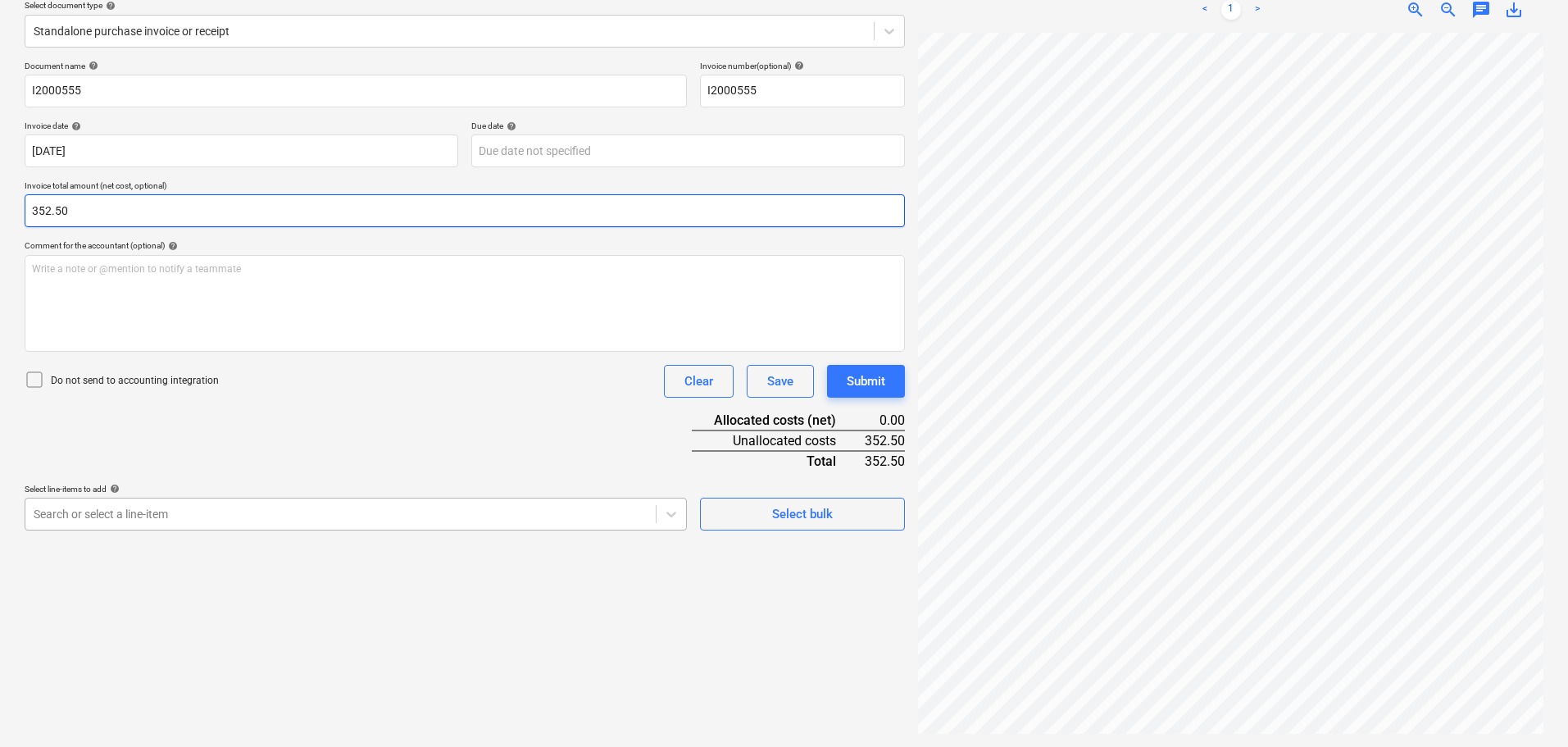
type input "352.50"
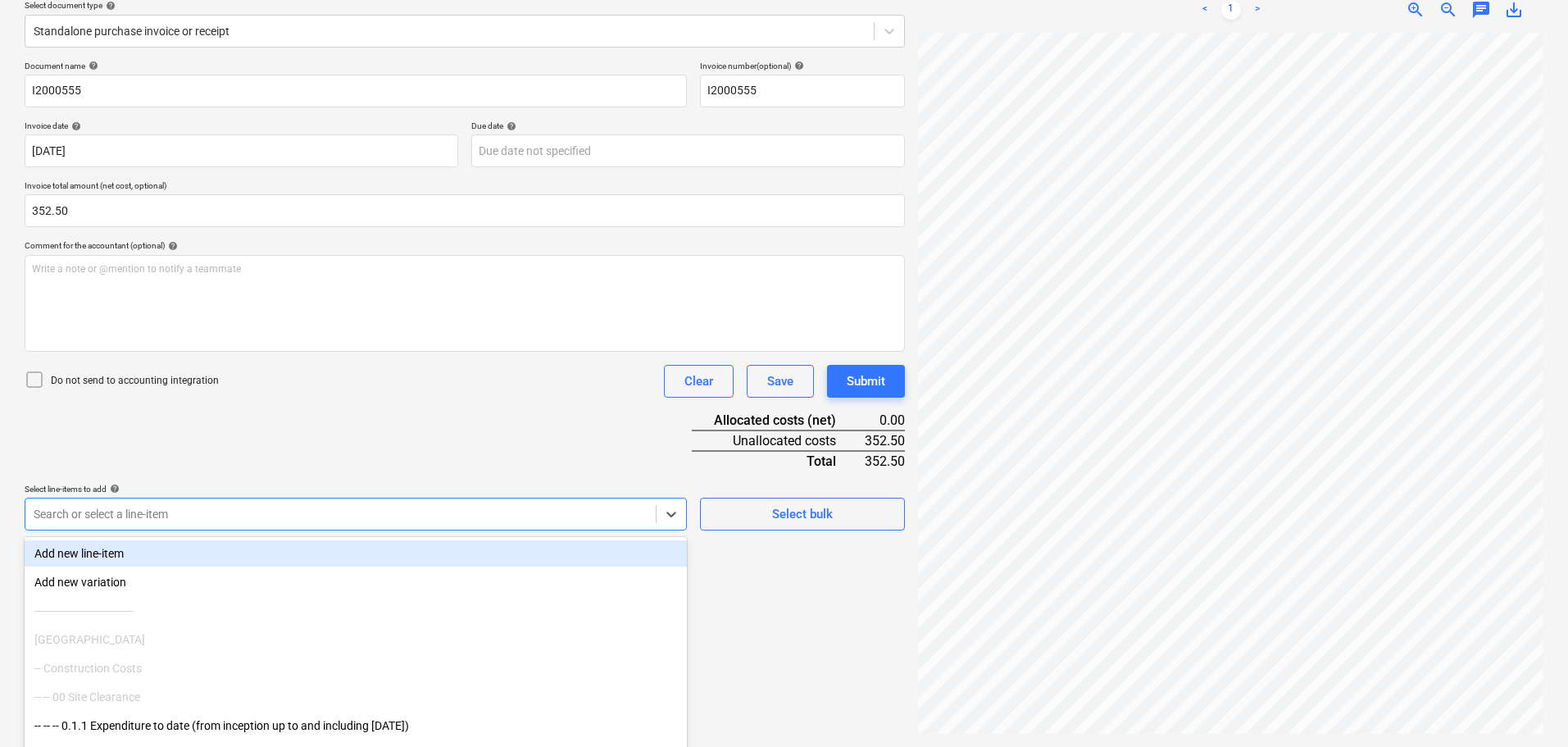
click at [154, 514] on body "Sales Projects Contacts Company Consolidated Invoices Inbox Approvals format_si…" at bounding box center [784, 178] width 1568 height 747
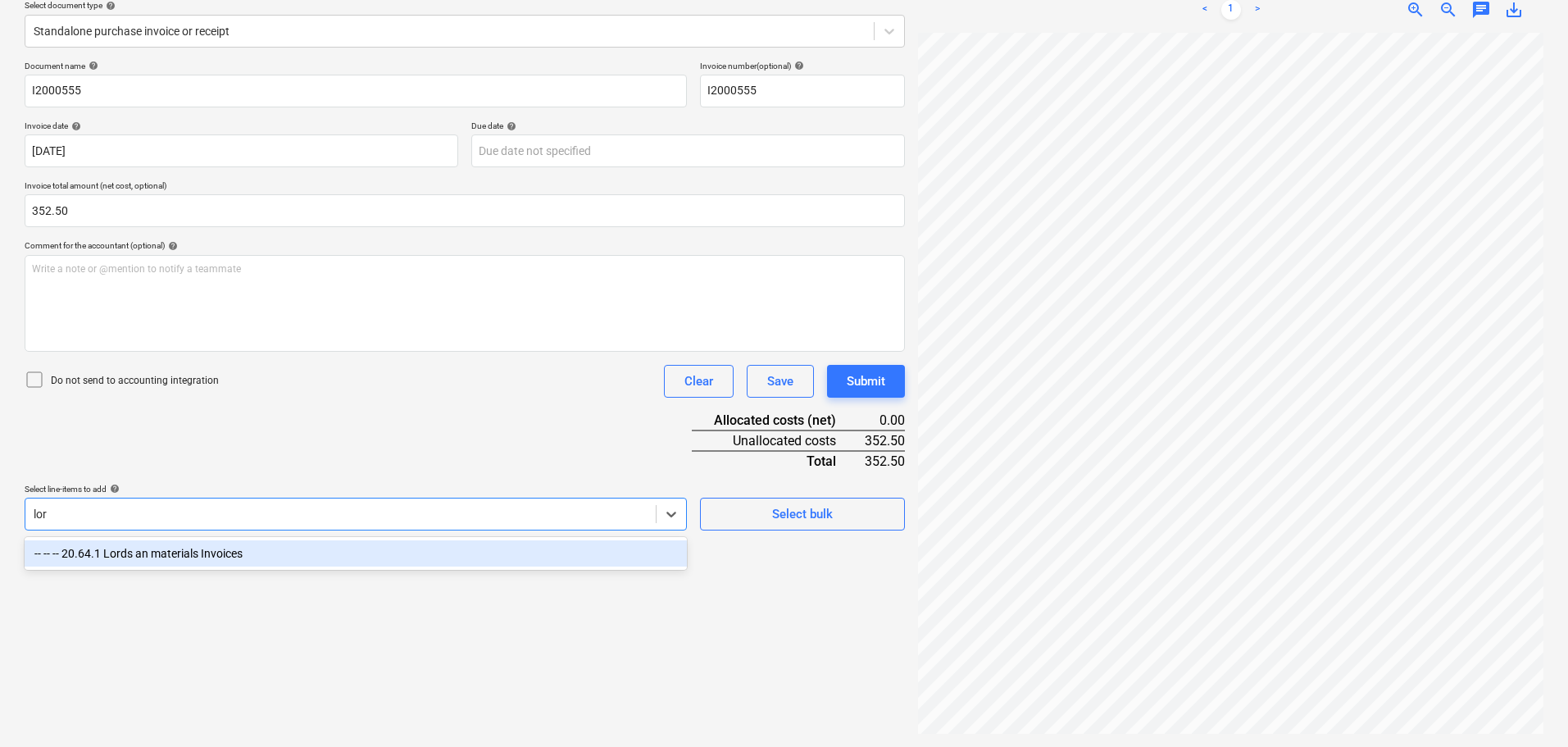
scroll to position [195, 0]
type input "lord"
click at [148, 548] on div "-- -- -- 20.64.1 Lords an materials Invoices" at bounding box center [355, 553] width 663 height 26
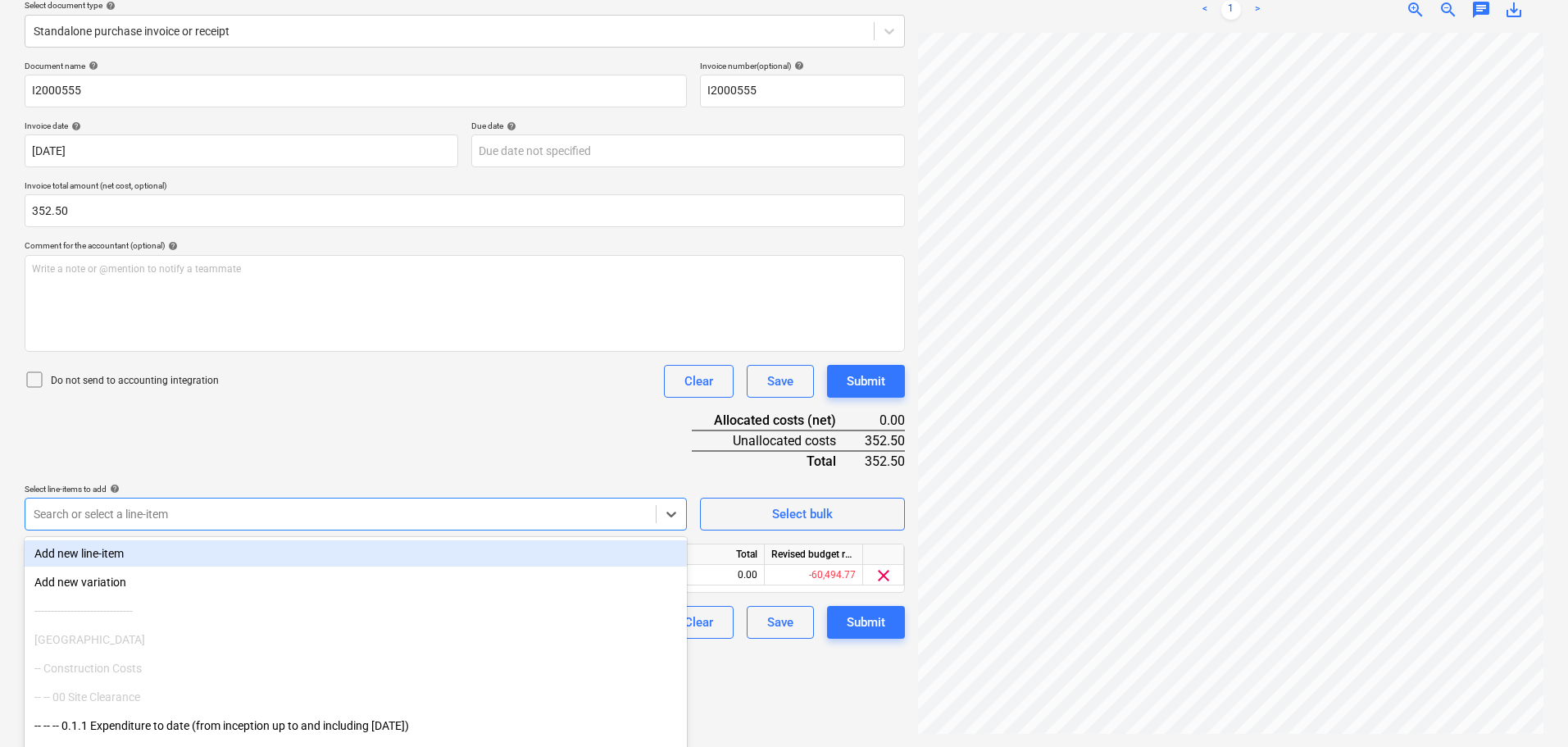
click at [329, 467] on div "Document name help I2000555 Invoice number (optional) help I2000555 Invoice dat…" at bounding box center [465, 350] width 881 height 578
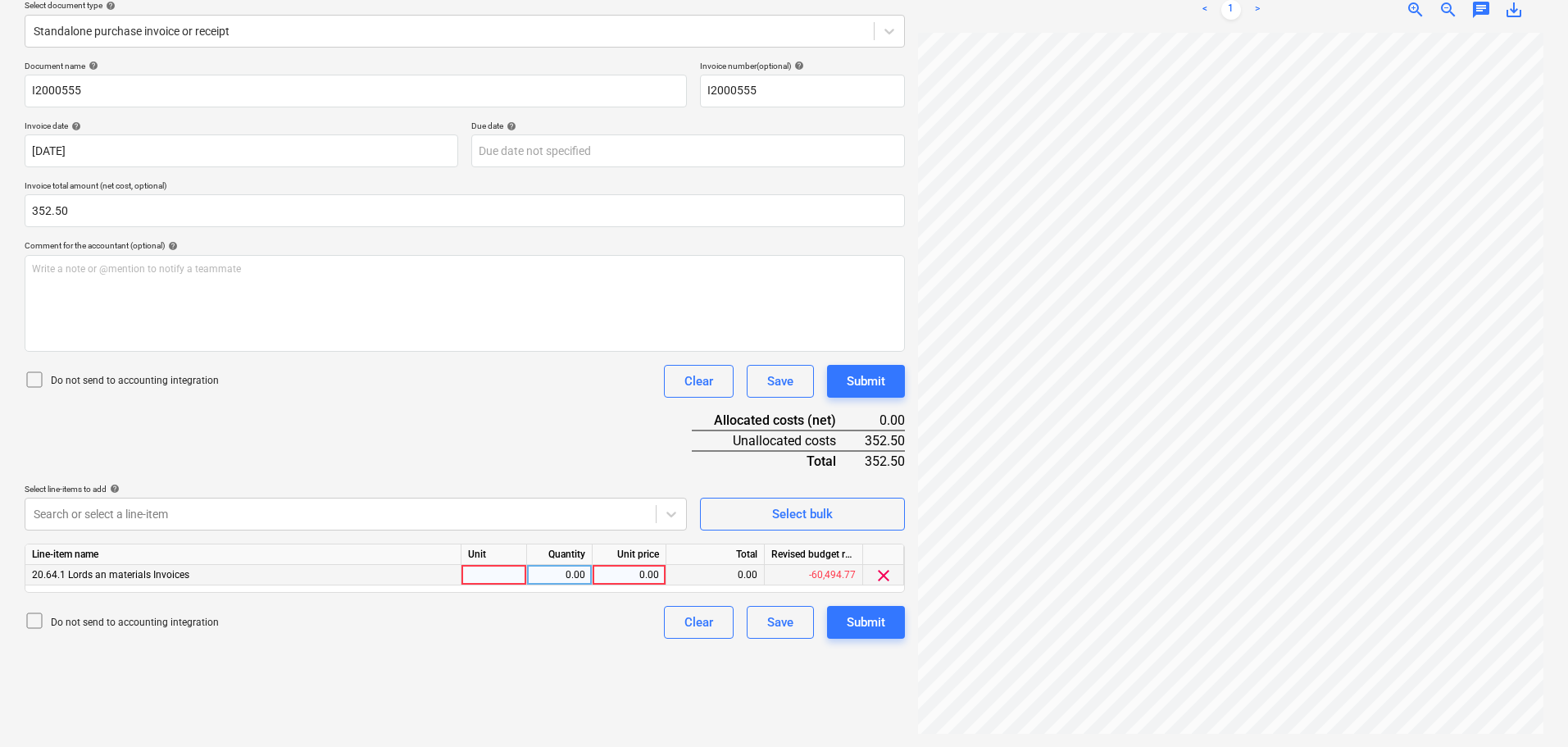
click at [649, 574] on div "0.00" at bounding box center [628, 575] width 60 height 21
type input "352.50"
click at [547, 462] on div "Document name help I2000555 Invoice number (optional) help I2000555 Invoice dat…" at bounding box center [465, 350] width 881 height 578
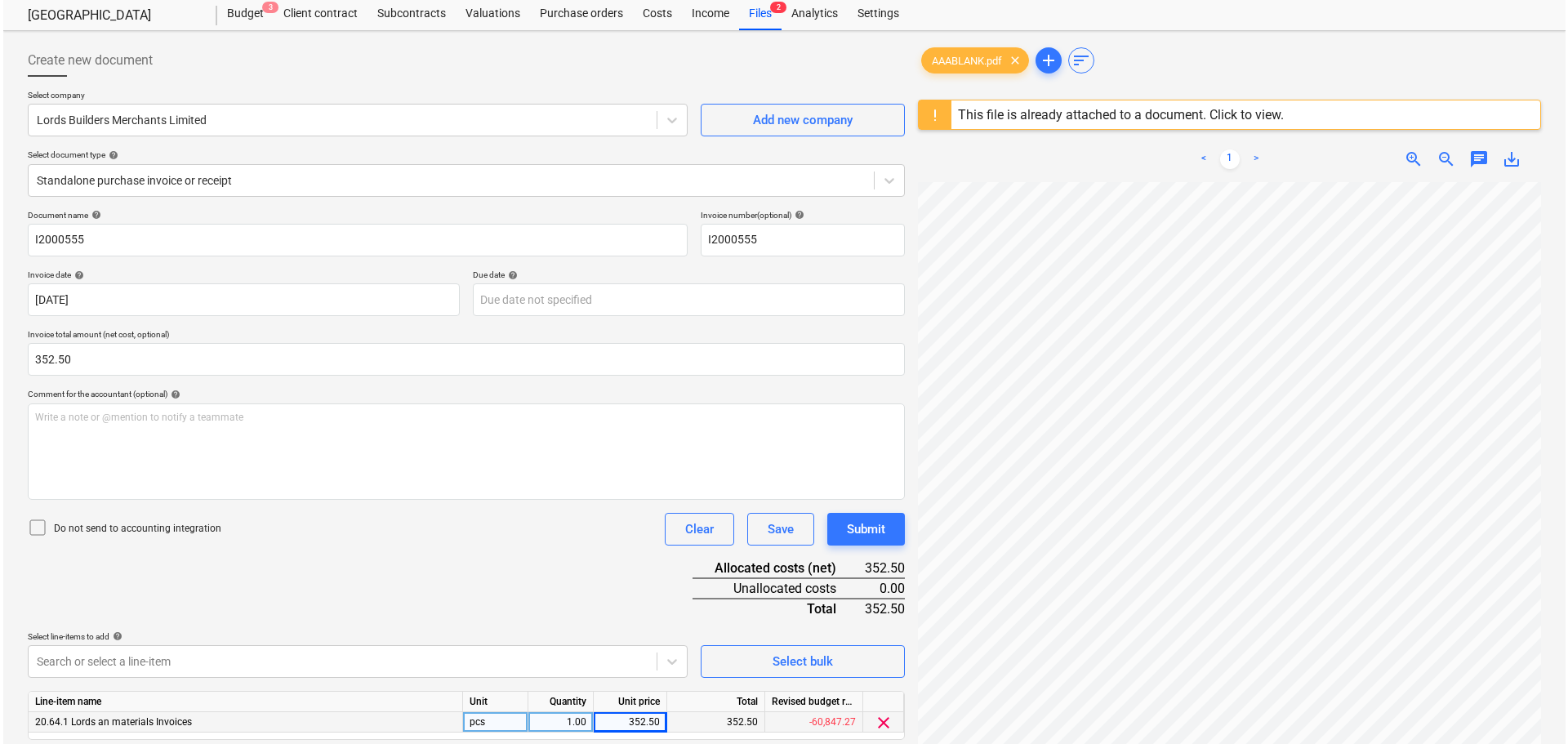
scroll to position [30, 0]
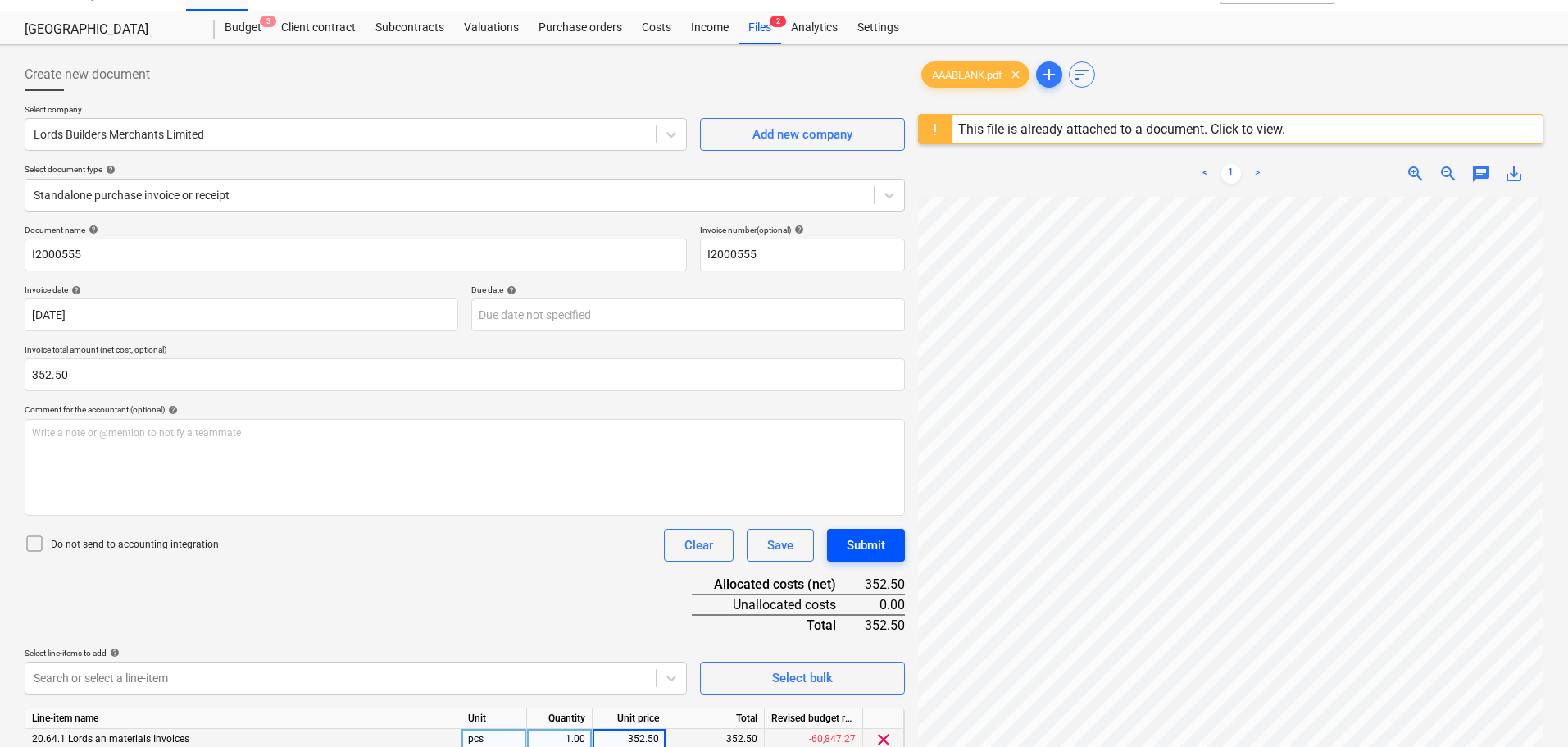
click at [852, 538] on div "Submit" at bounding box center [865, 545] width 38 height 22
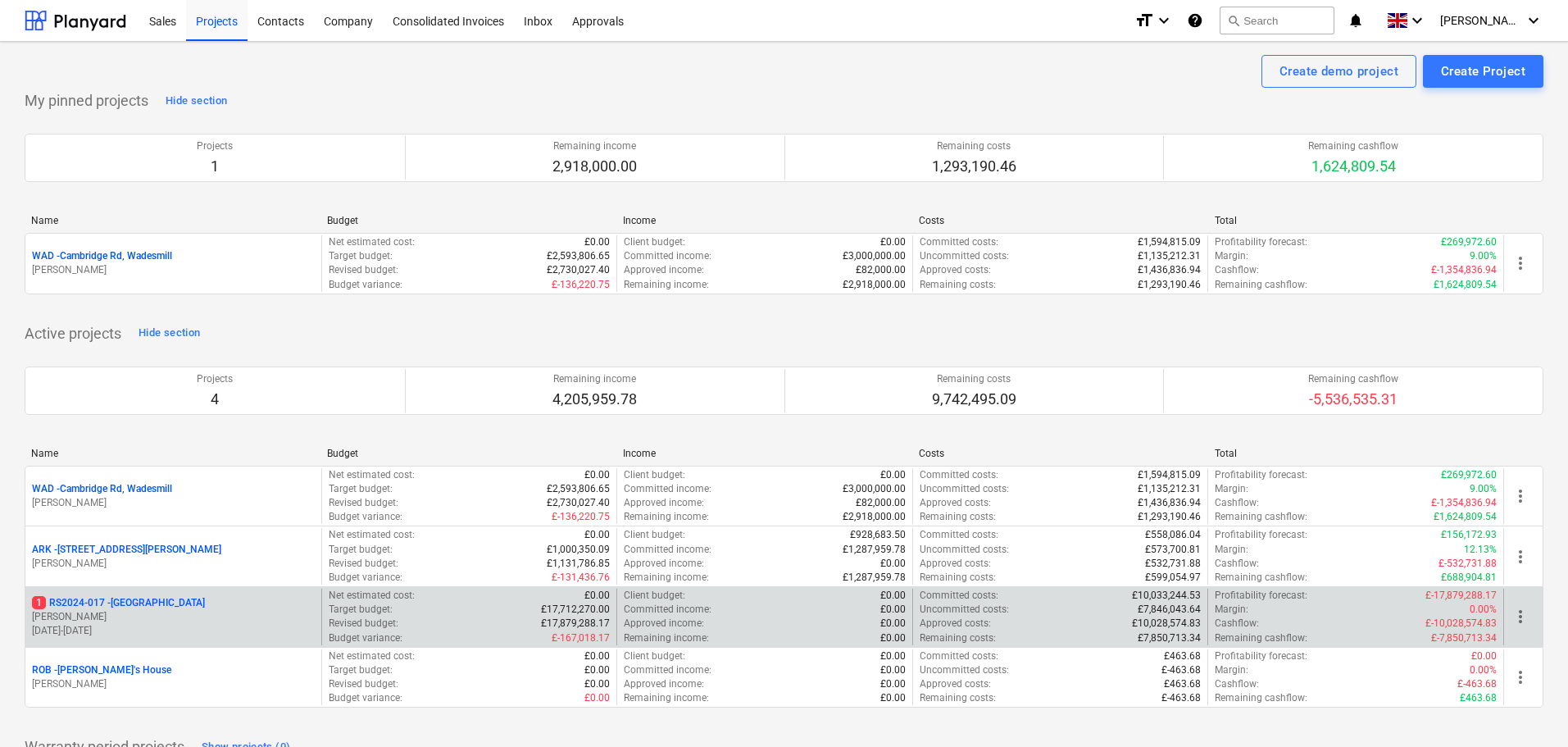
click at [129, 608] on p "1 RS2024-017 - [GEOGRAPHIC_DATA]" at bounding box center [118, 603] width 173 height 14
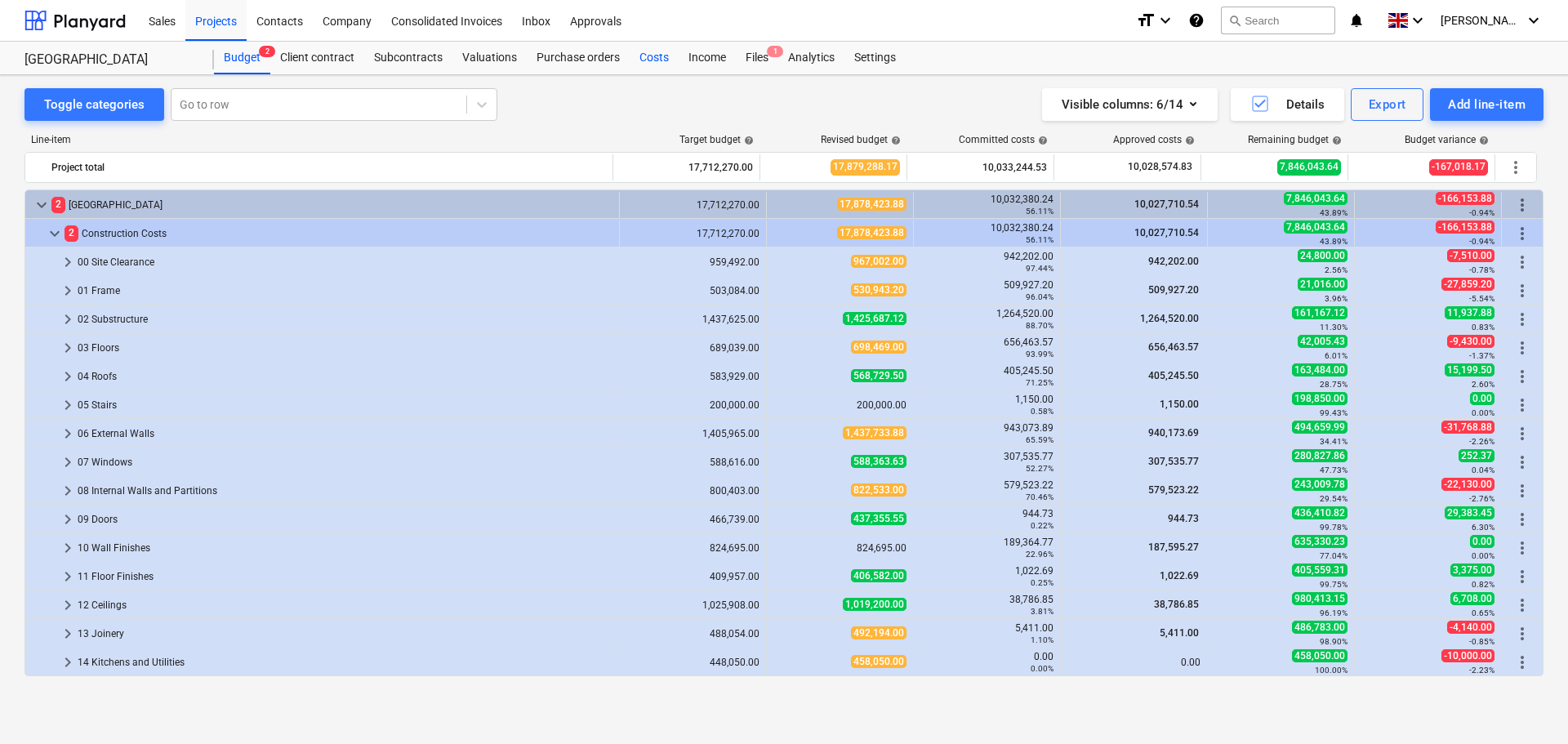
click at [661, 58] on div "Costs" at bounding box center [654, 59] width 49 height 33
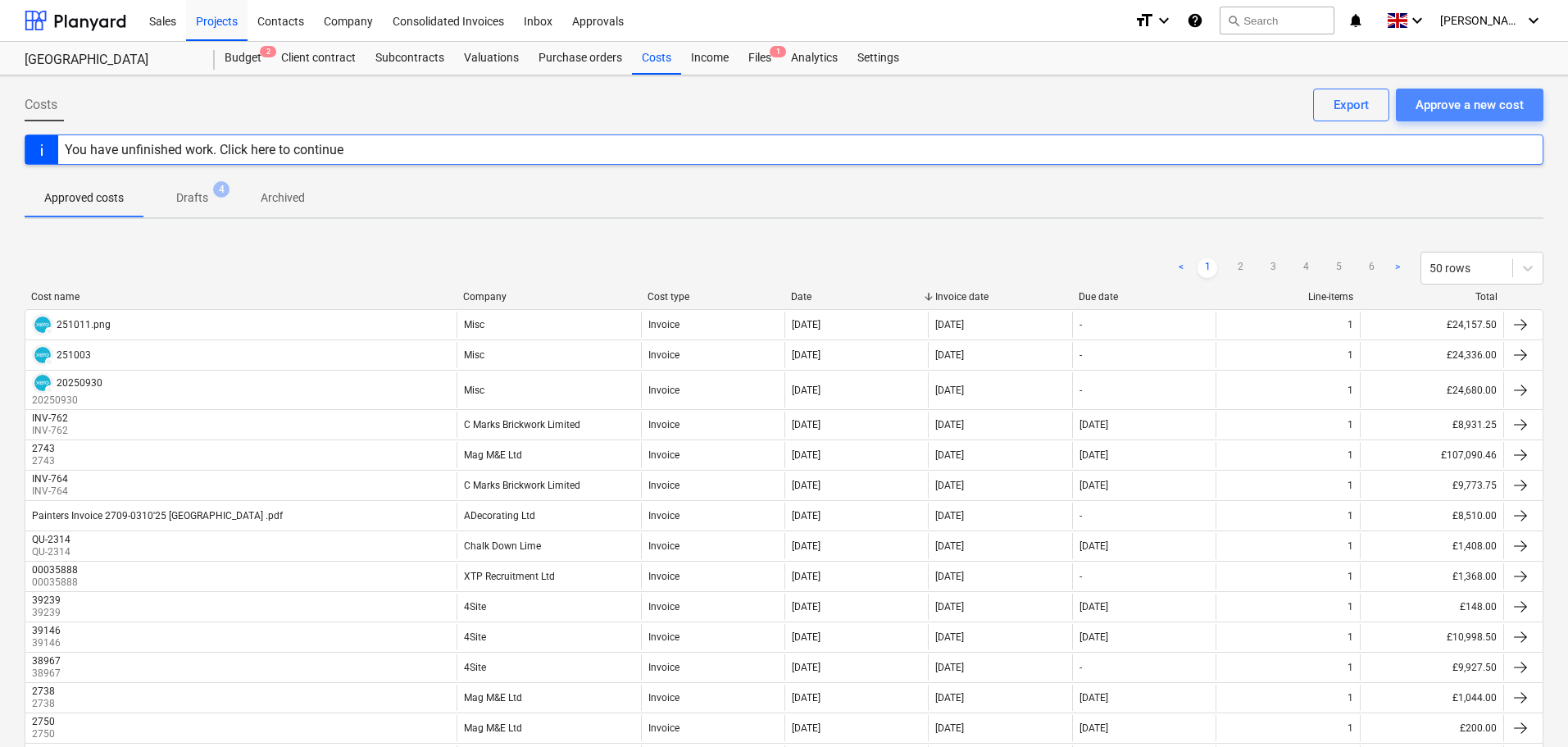
click at [1466, 109] on div "Approve a new cost" at bounding box center [1469, 105] width 109 height 22
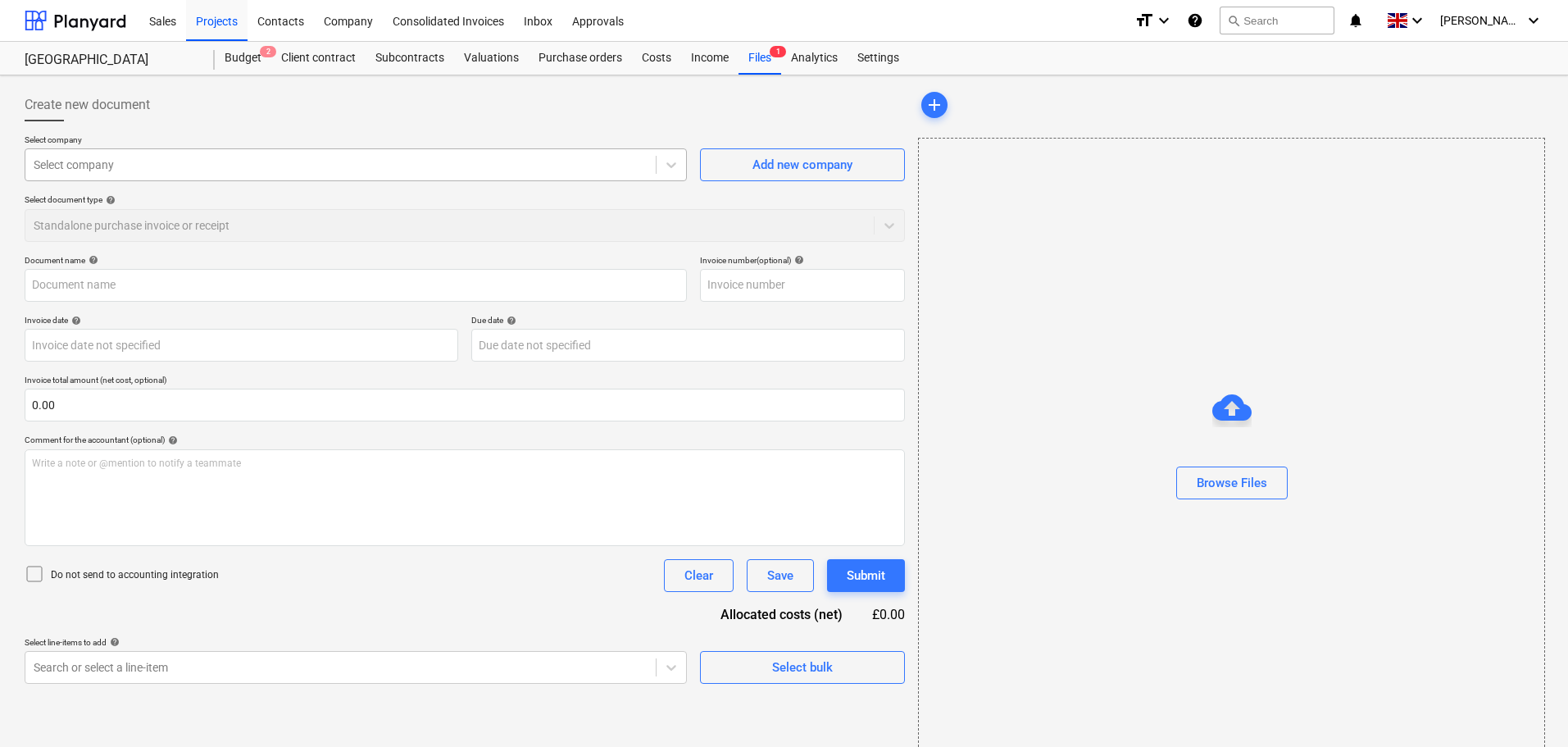
click at [210, 170] on div at bounding box center [340, 164] width 614 height 17
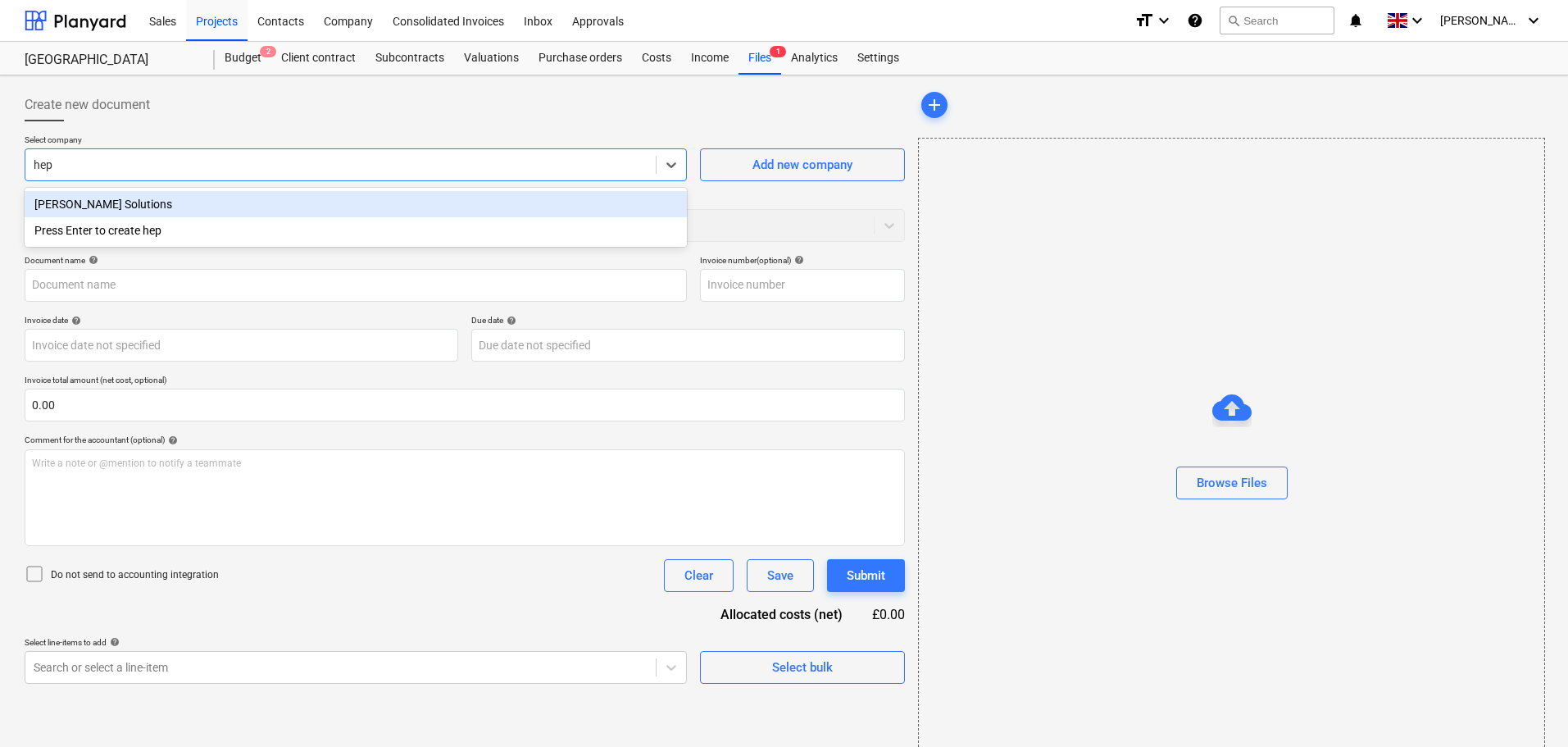
type input "hepp"
click at [200, 205] on div "[PERSON_NAME] Solutions" at bounding box center [355, 204] width 663 height 26
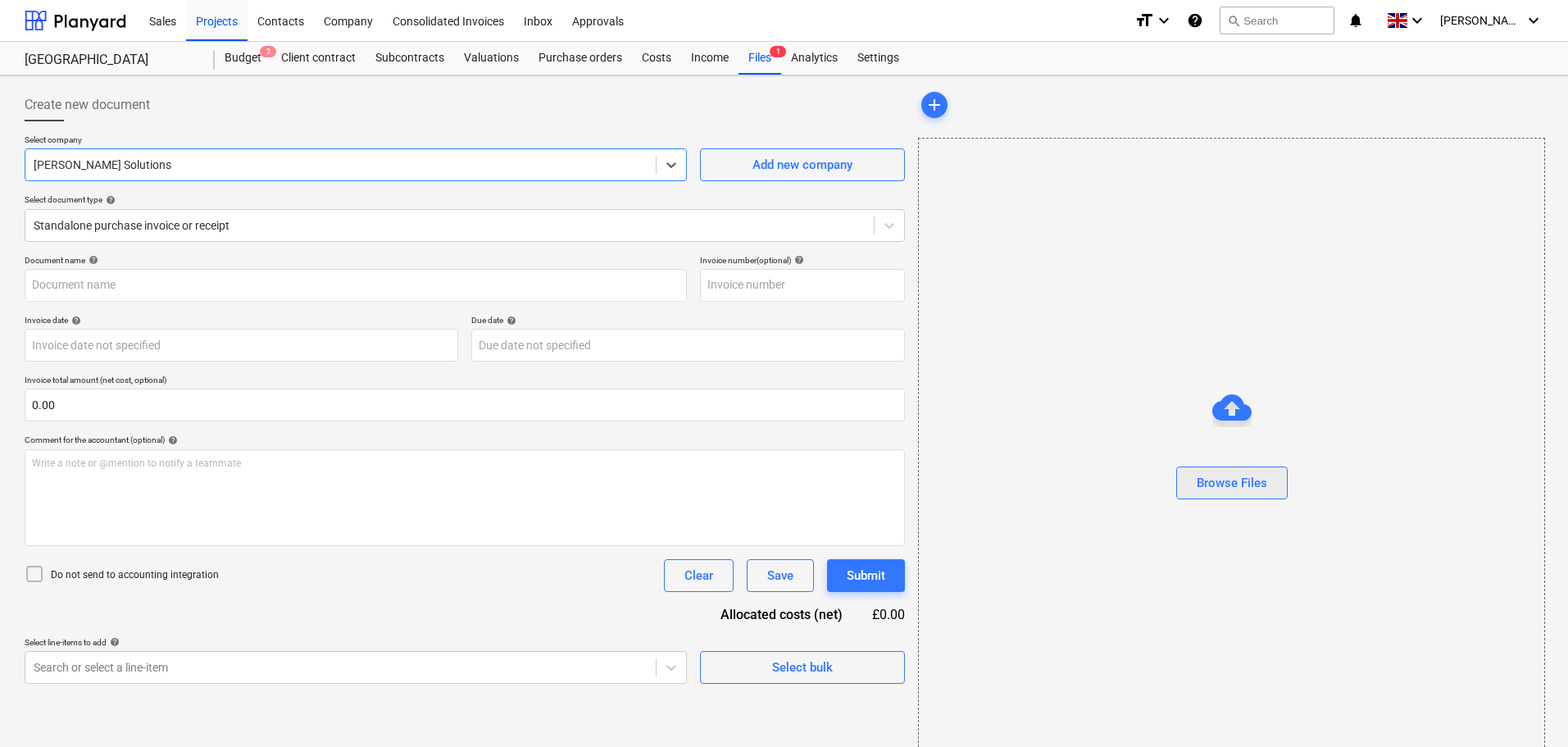
click at [1237, 474] on div "Browse Files" at bounding box center [1232, 483] width 70 height 22
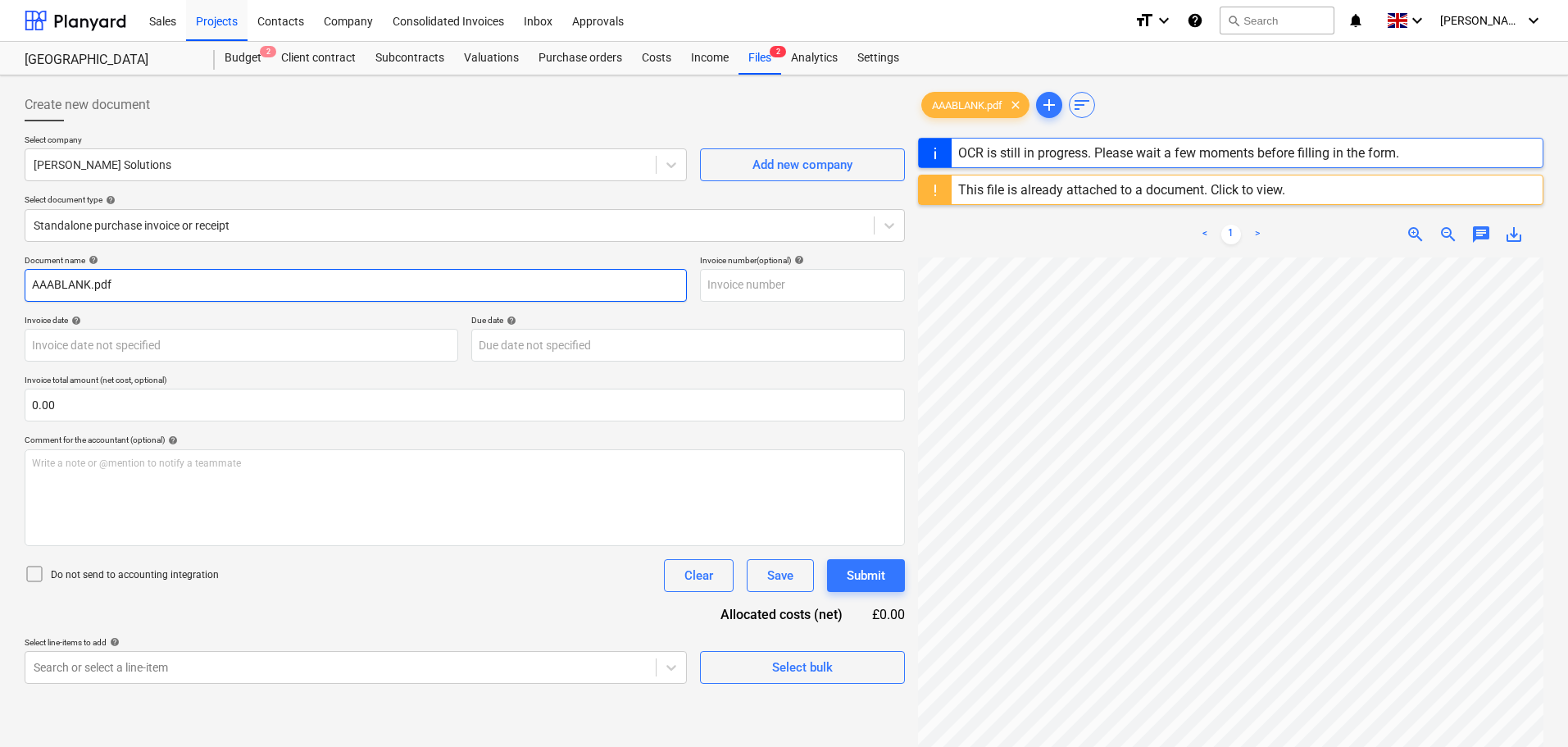
click at [138, 285] on input "AAABLANK.pdf" at bounding box center [355, 286] width 663 height 33
drag, startPoint x: 200, startPoint y: 286, endPoint x: -40, endPoint y: 283, distance: 240.0
click at [0, 283] on html "Sales Projects Contacts Company Consolidated Invoices Inbox Approvals format_si…" at bounding box center [784, 373] width 1568 height 747
paste input "INV-3036"
type input "INV-3036"
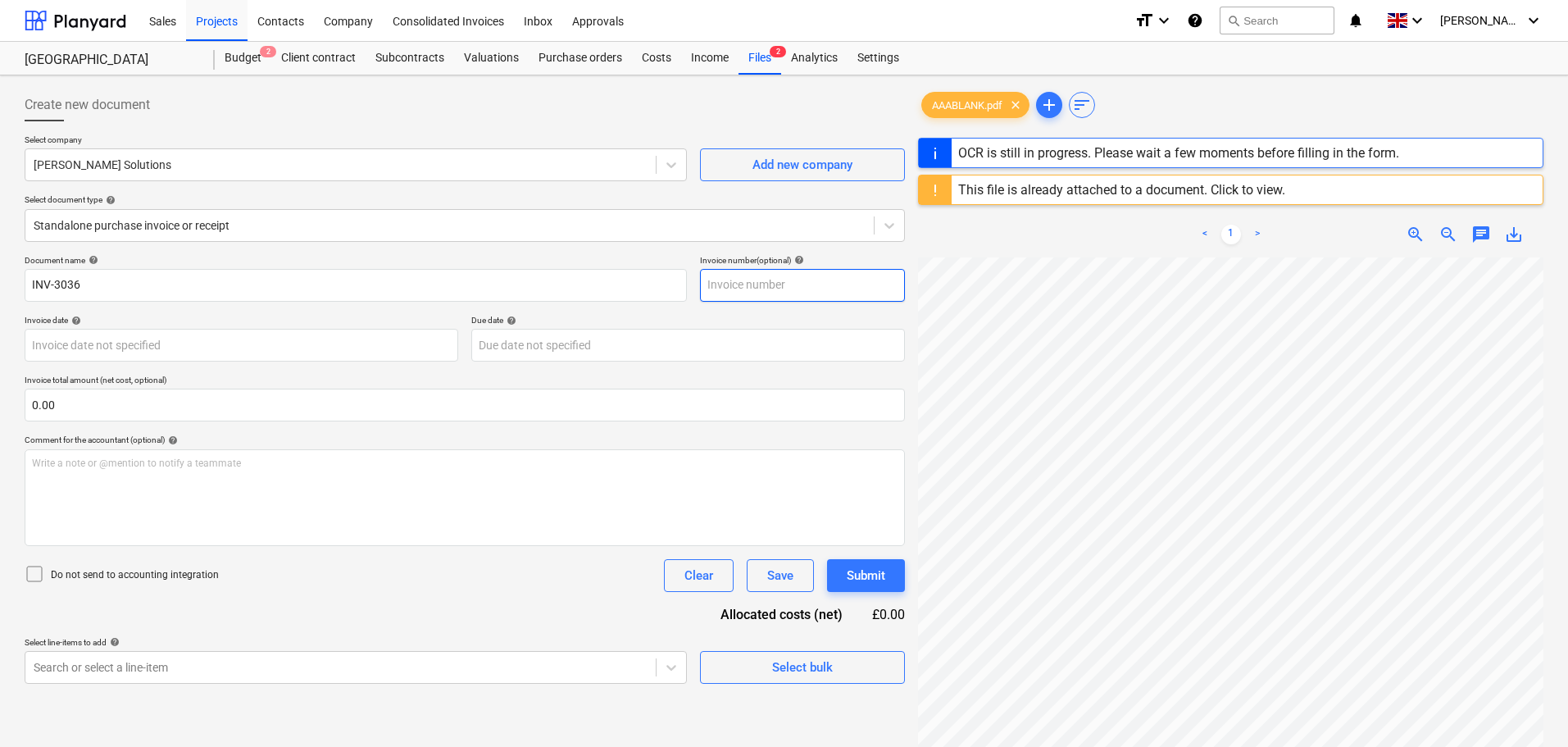
click at [815, 286] on input "text" at bounding box center [802, 286] width 205 height 33
paste input "INV-3036"
type input "INV-3036"
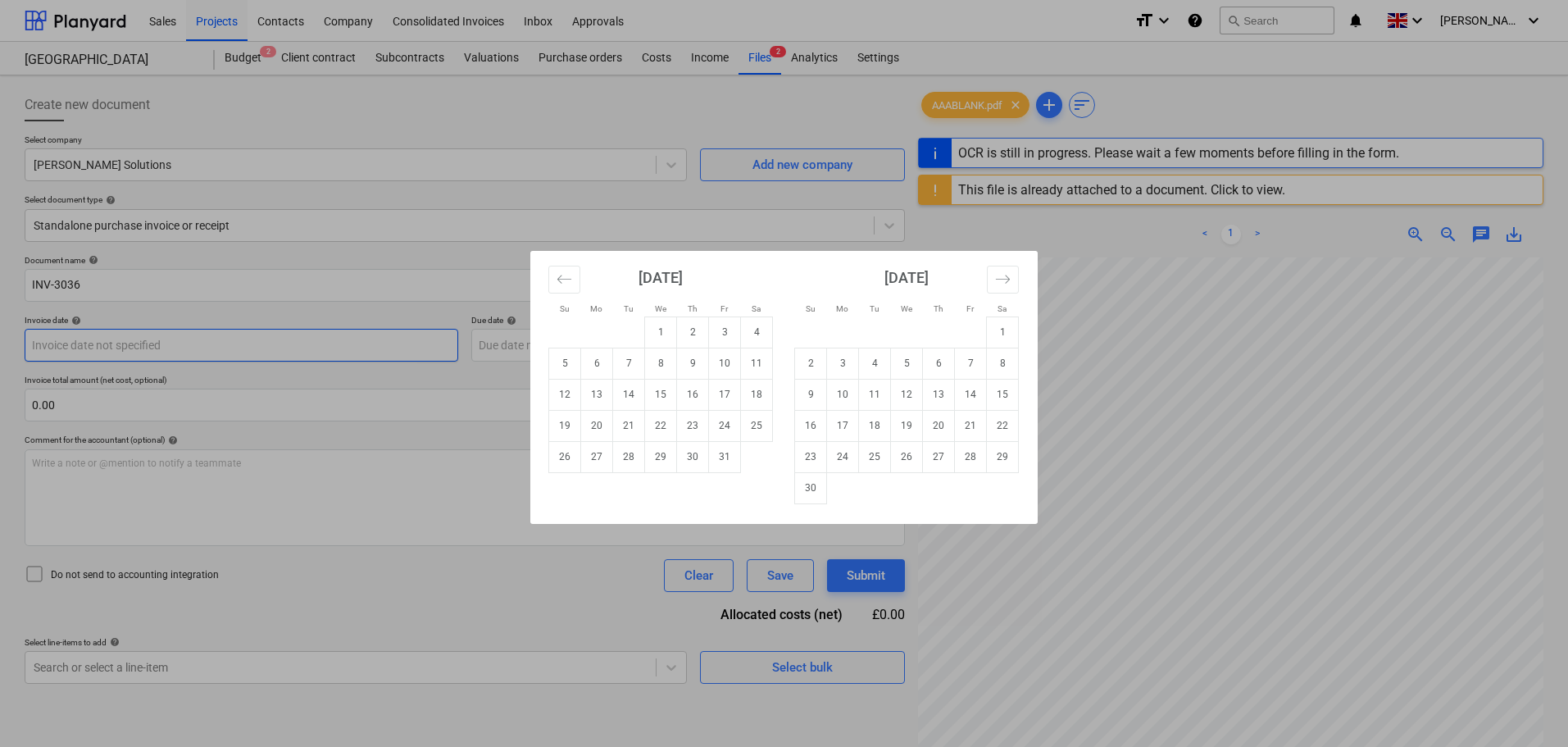
click at [287, 346] on body "Sales Projects Contacts Company Consolidated Invoices Inbox Approvals format_si…" at bounding box center [784, 373] width 1568 height 747
click at [598, 362] on td "6" at bounding box center [597, 363] width 32 height 31
type input "[DATE]"
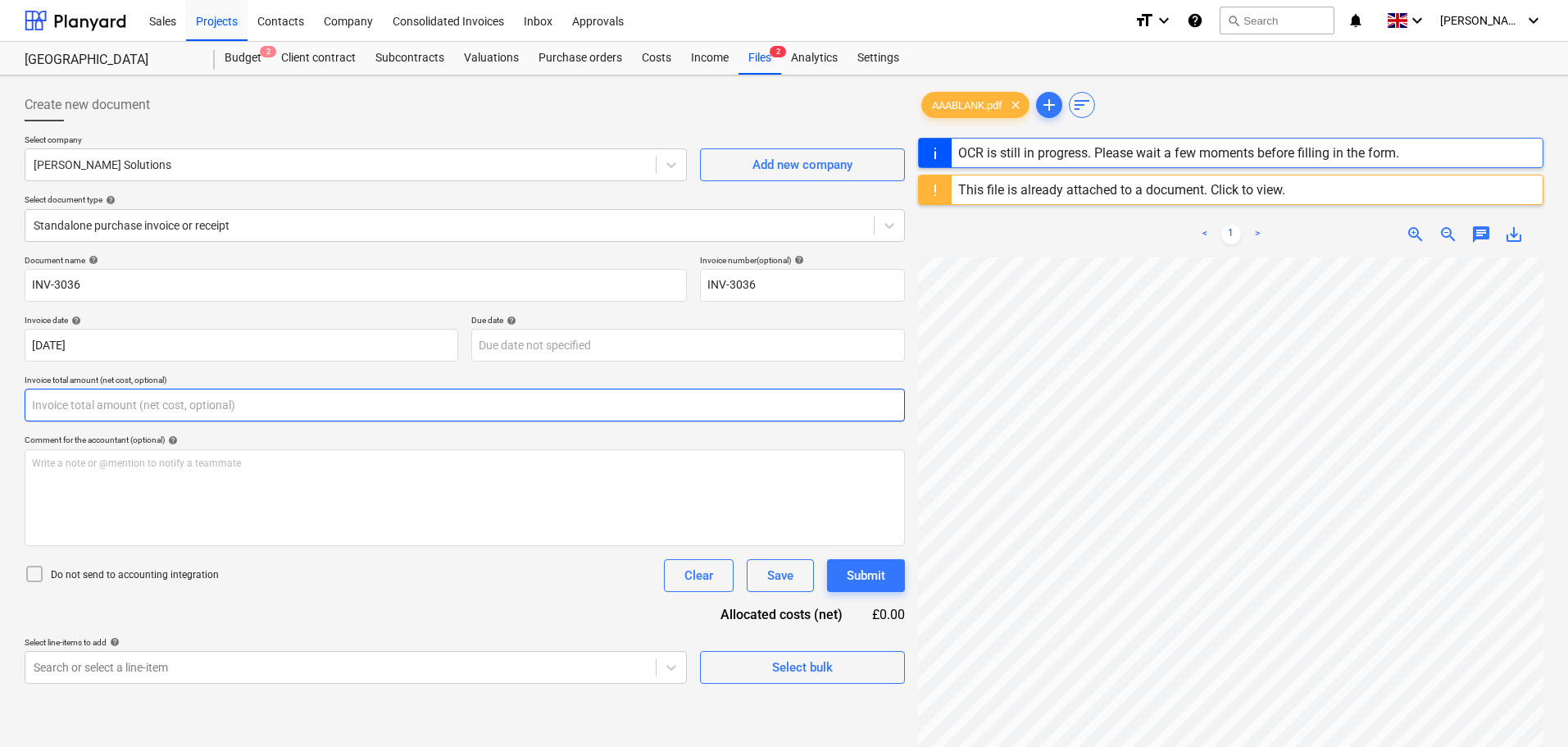
click at [200, 404] on input "text" at bounding box center [465, 405] width 881 height 33
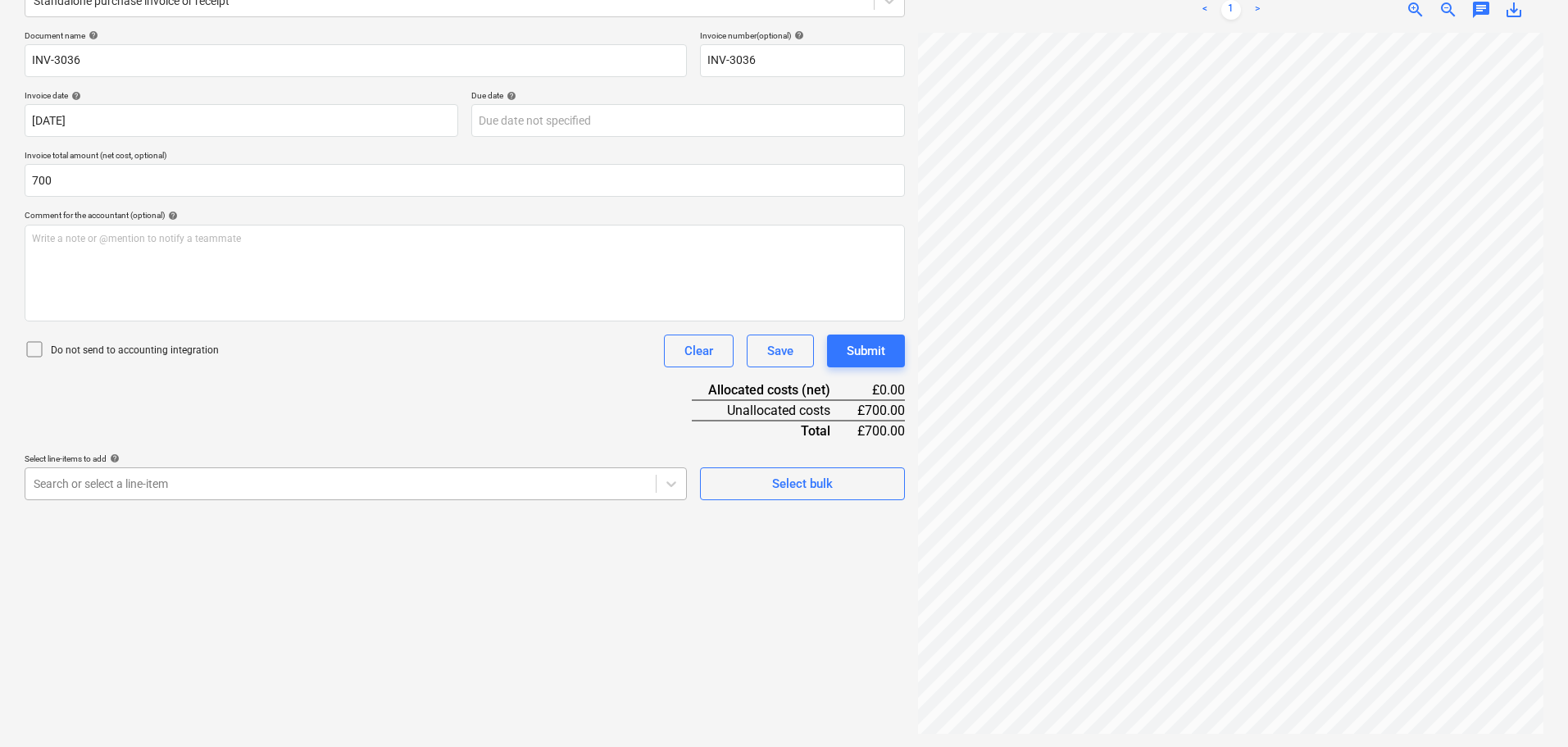
type input "700.00"
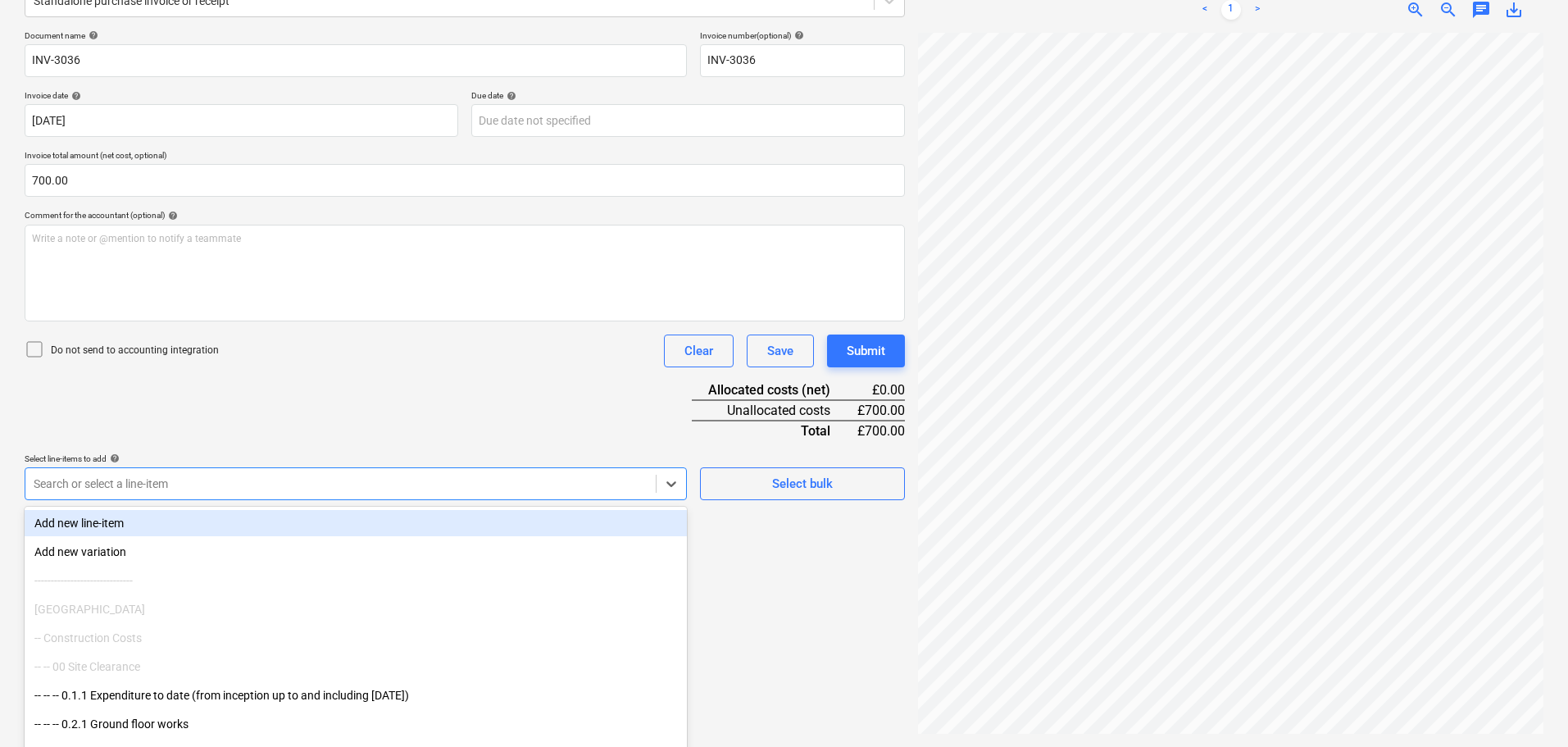
click at [158, 483] on div at bounding box center [340, 484] width 614 height 17
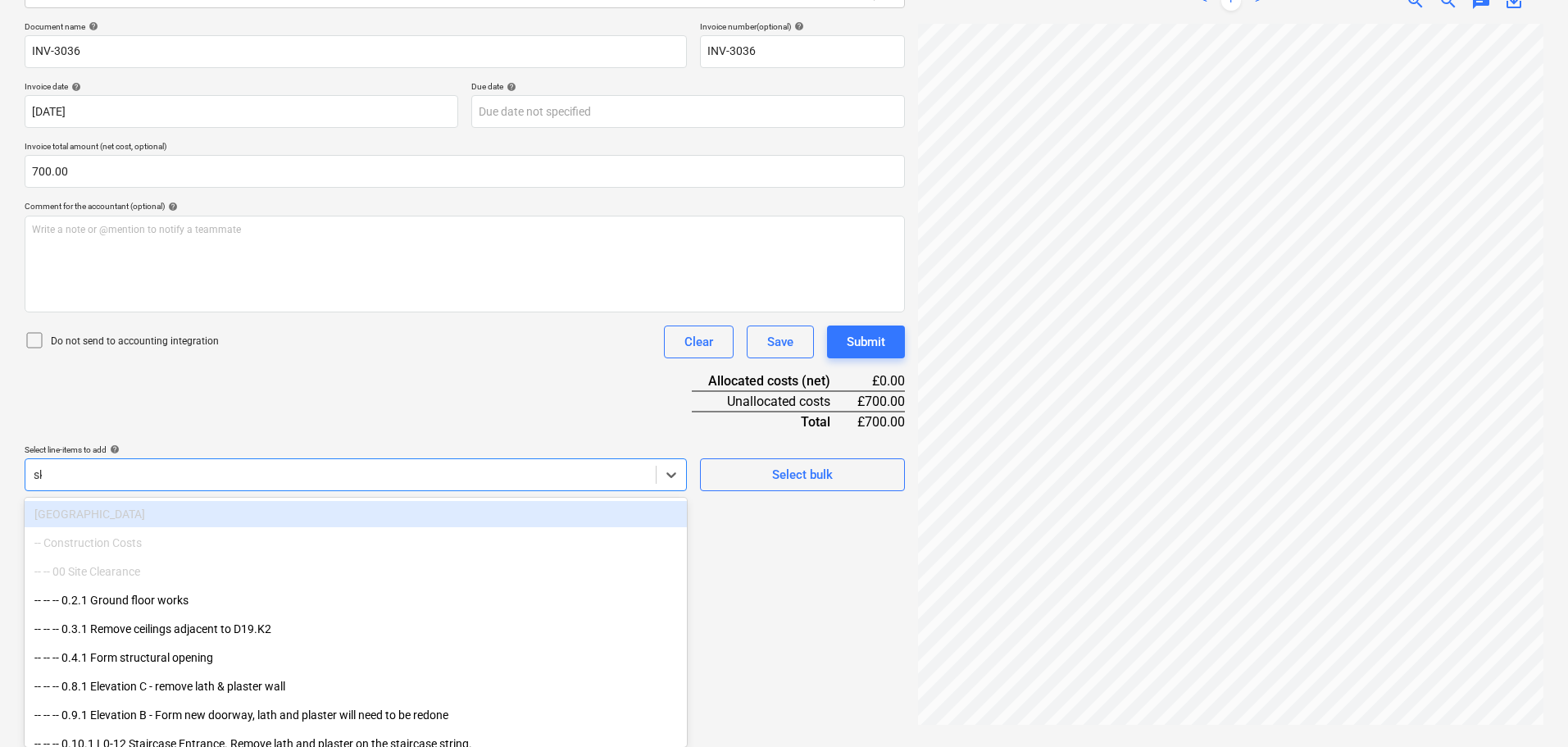
scroll to position [224, 0]
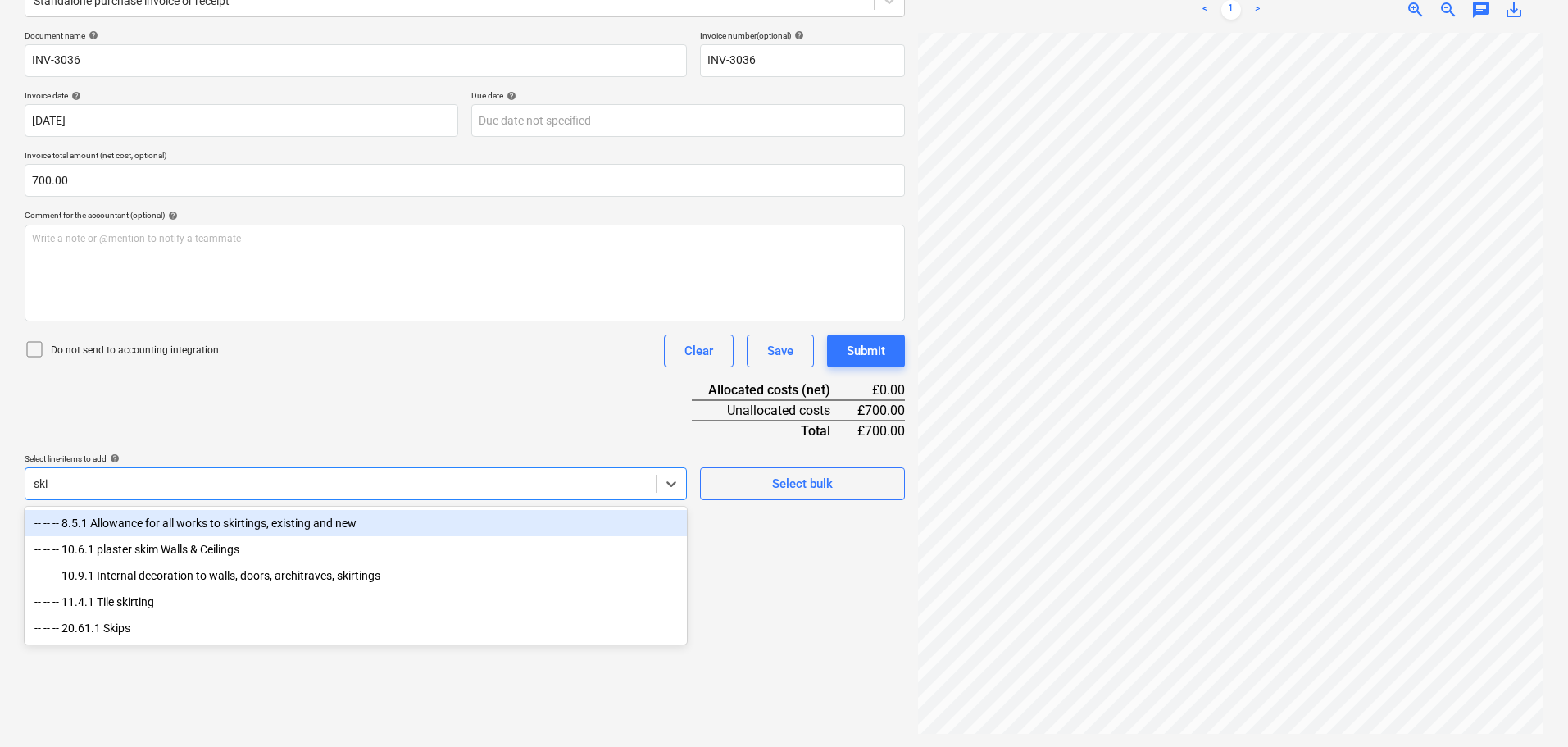
type input "skip"
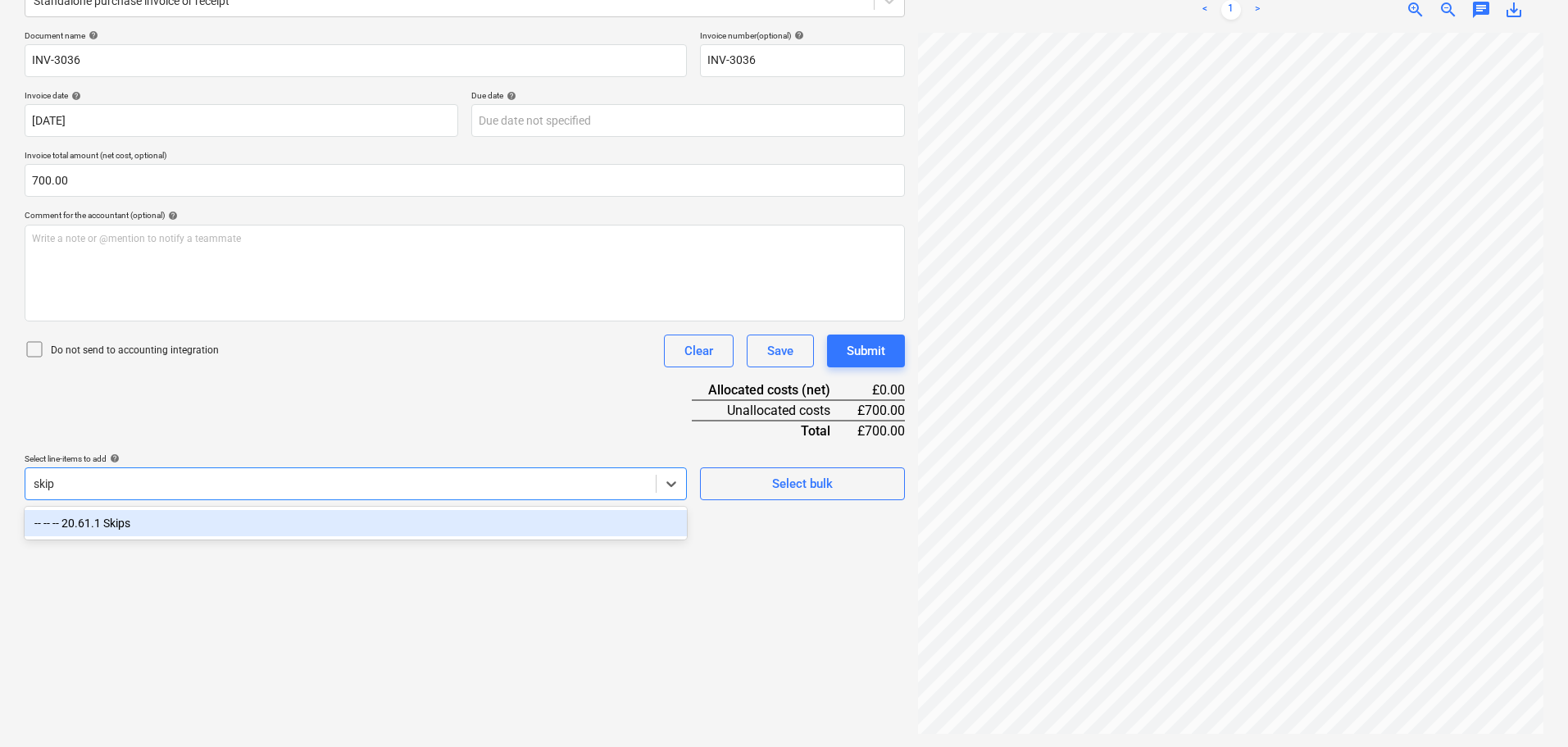
click at [244, 531] on div "-- -- -- 20.61.1 Skips" at bounding box center [355, 523] width 663 height 26
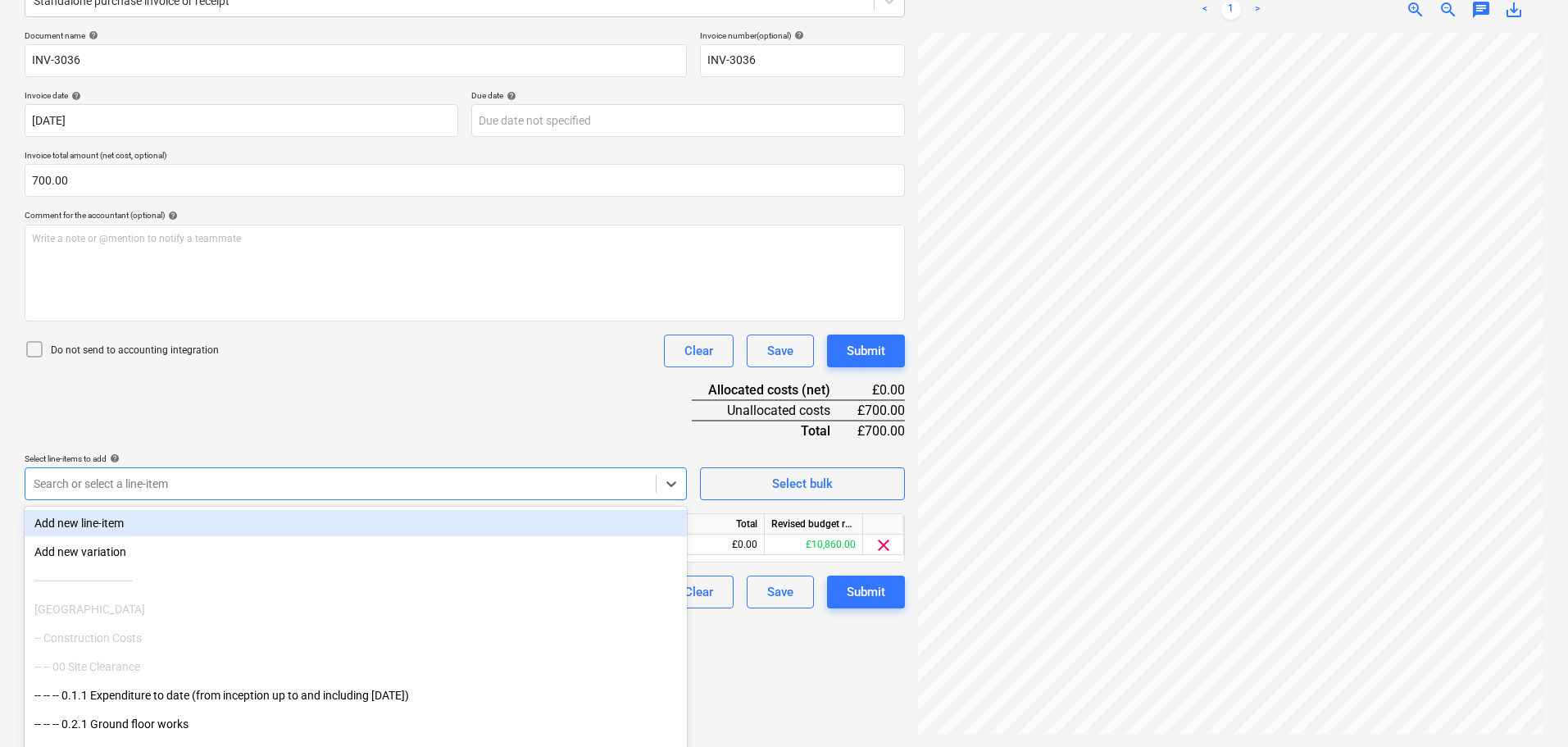
drag, startPoint x: 487, startPoint y: 394, endPoint x: 680, endPoint y: 446, distance: 199.9
click at [493, 394] on div "Document name help INV-3036 Invoice number (optional) help INV-3036 Invoice dat…" at bounding box center [465, 319] width 881 height 578
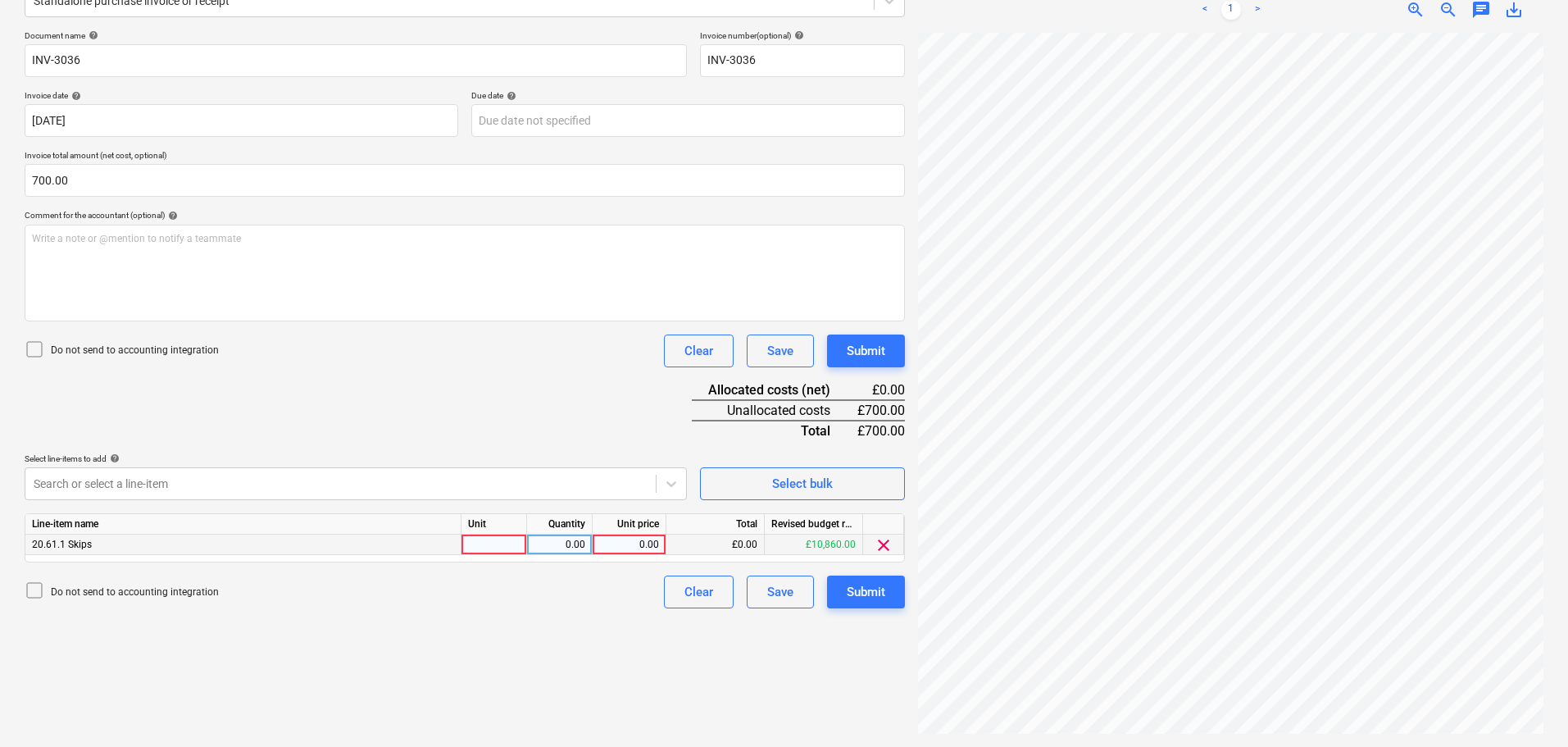
click at [640, 540] on div "0.00" at bounding box center [628, 544] width 60 height 21
type input "700"
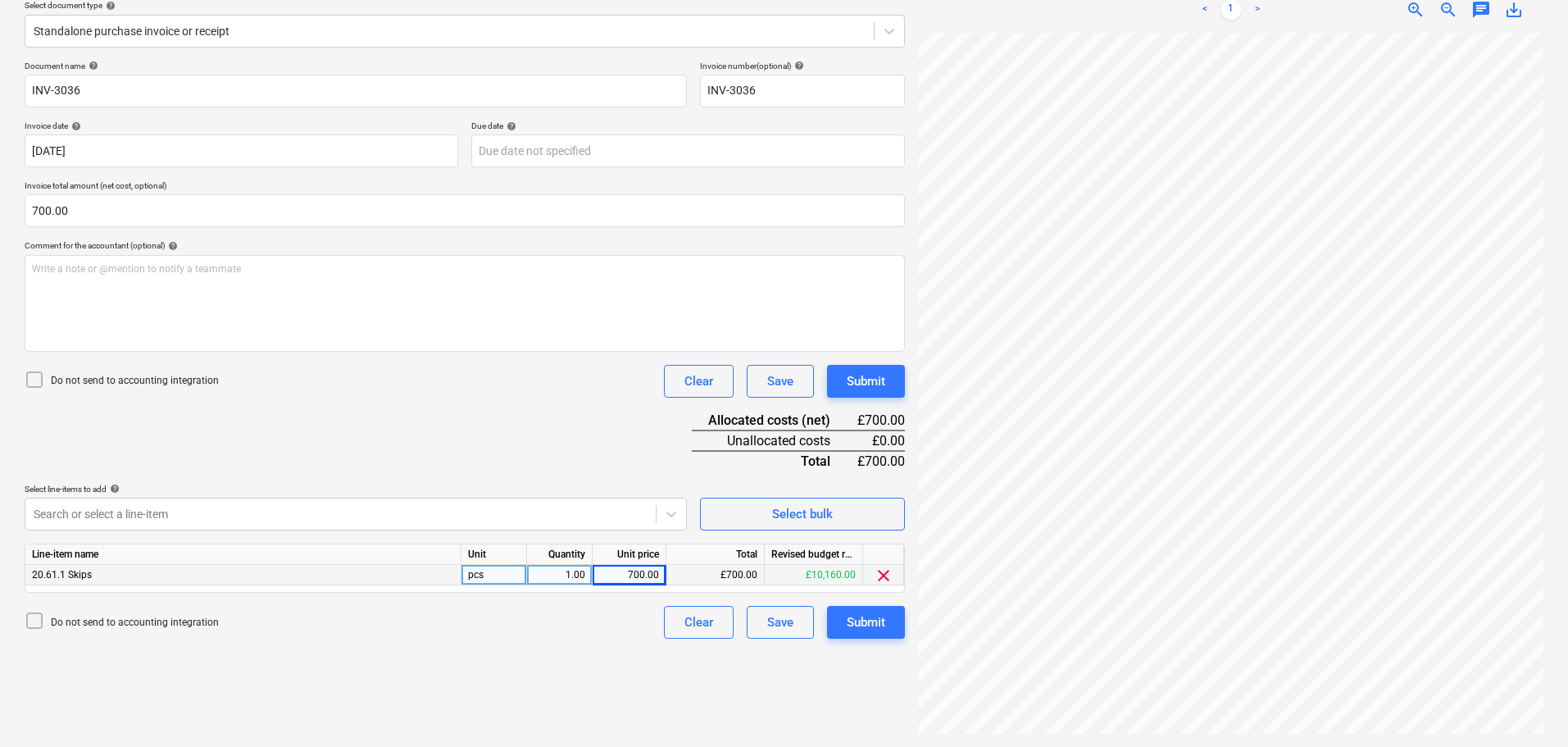
click at [883, 587] on div "Line-item name Unit Quantity Unit price Total Revised budget remaining 20.61.1 …" at bounding box center [465, 568] width 881 height 49
click at [884, 622] on div "Submit" at bounding box center [865, 623] width 38 height 22
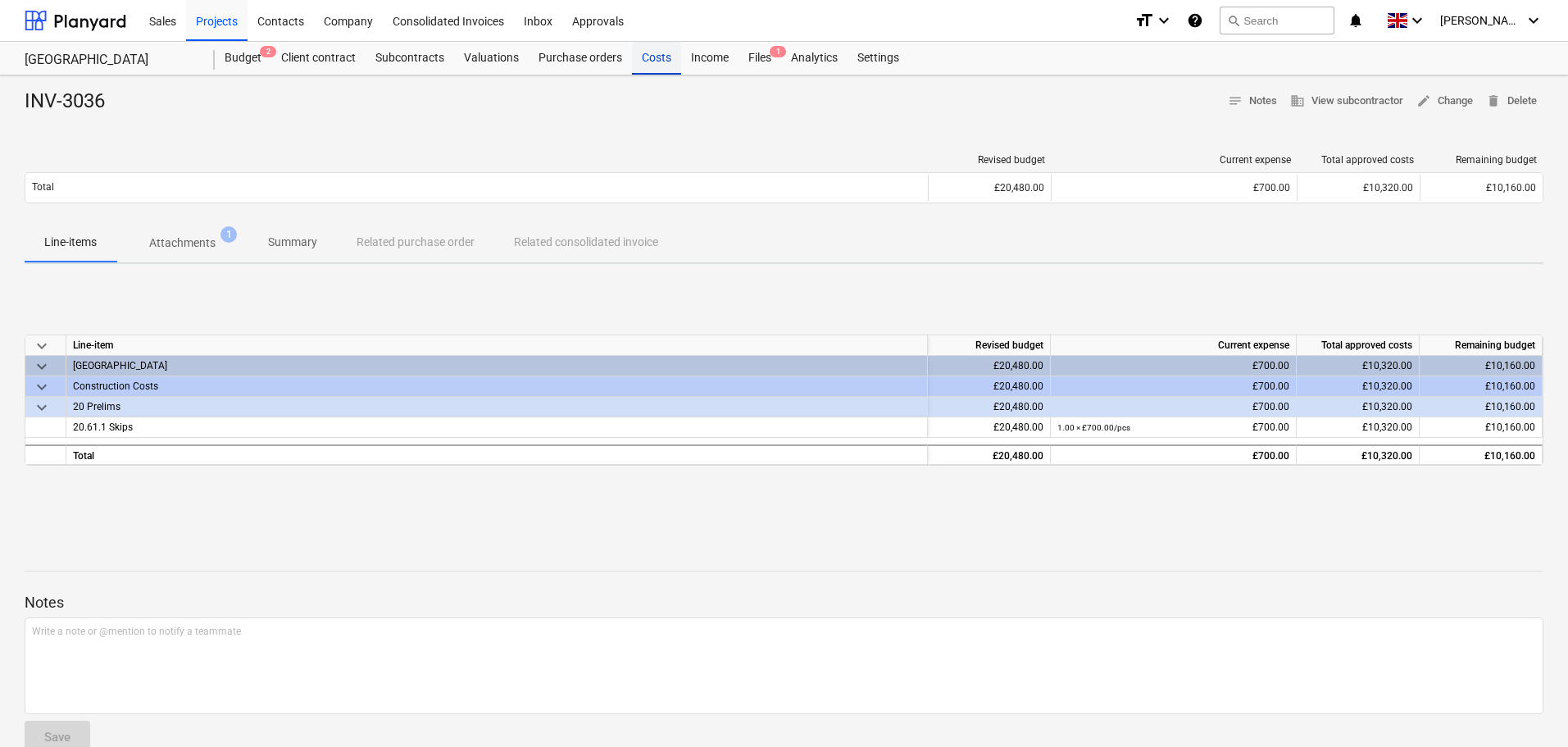
click at [645, 58] on div "Costs" at bounding box center [657, 59] width 49 height 33
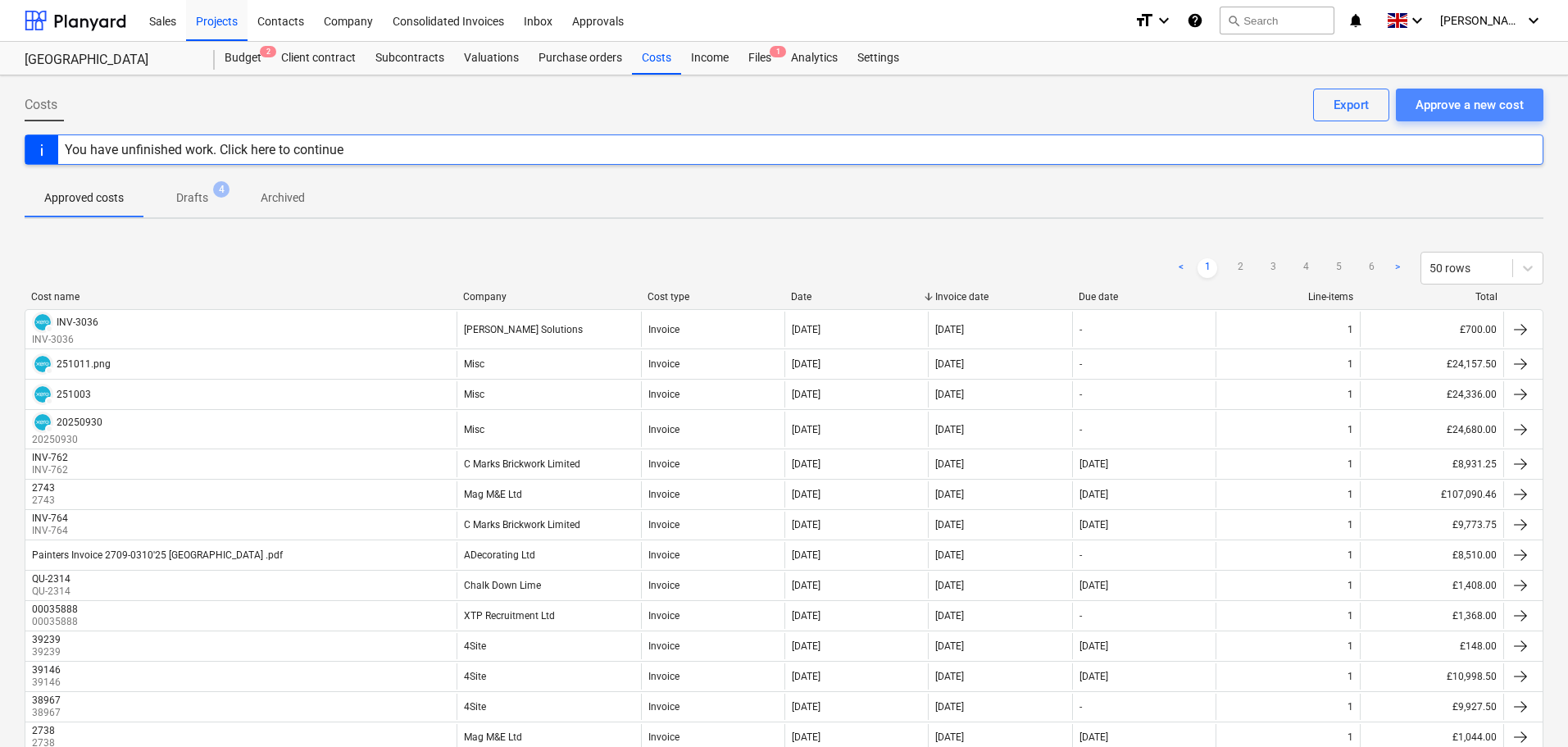
click at [1470, 105] on div "Approve a new cost" at bounding box center [1469, 105] width 109 height 22
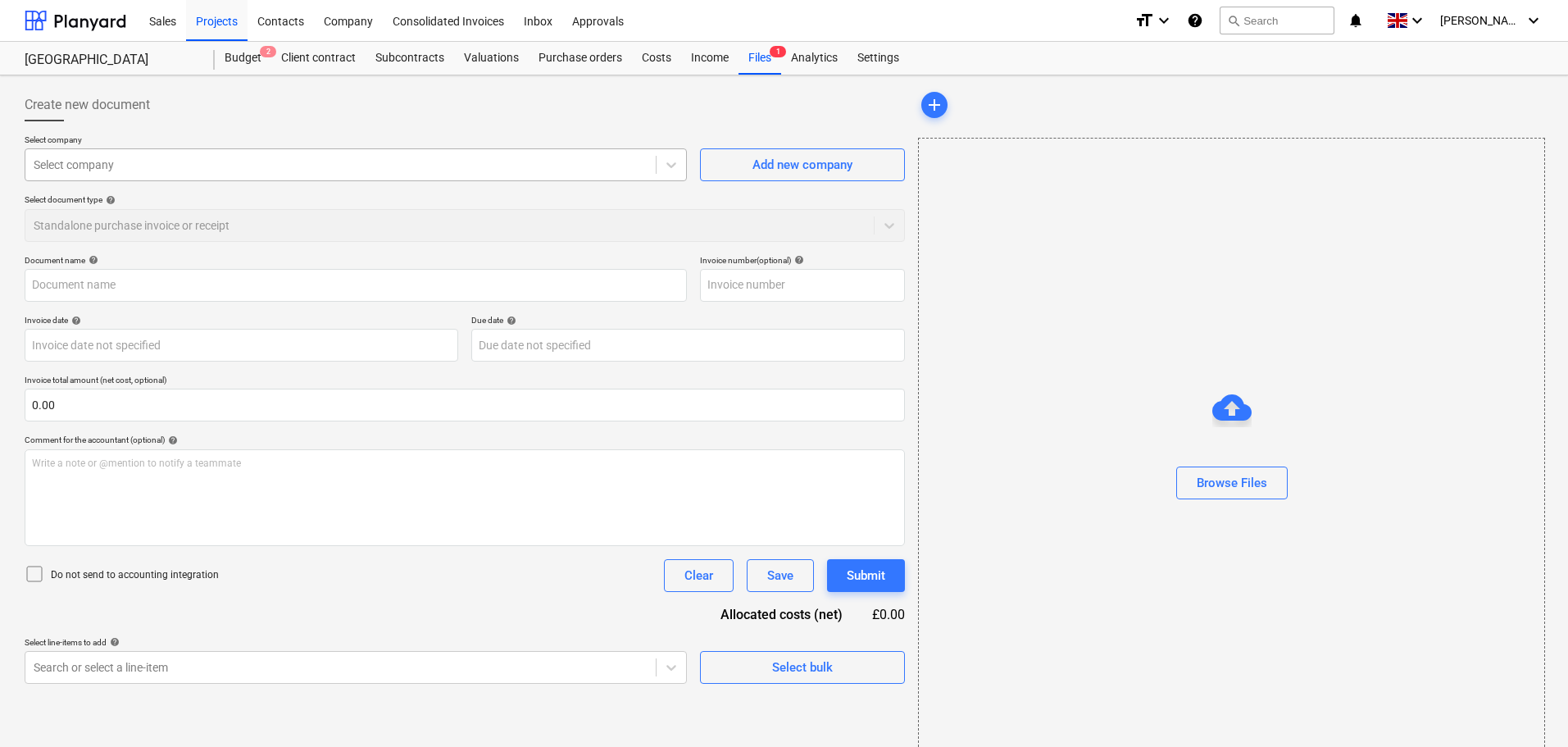
click at [281, 164] on div at bounding box center [340, 164] width 614 height 17
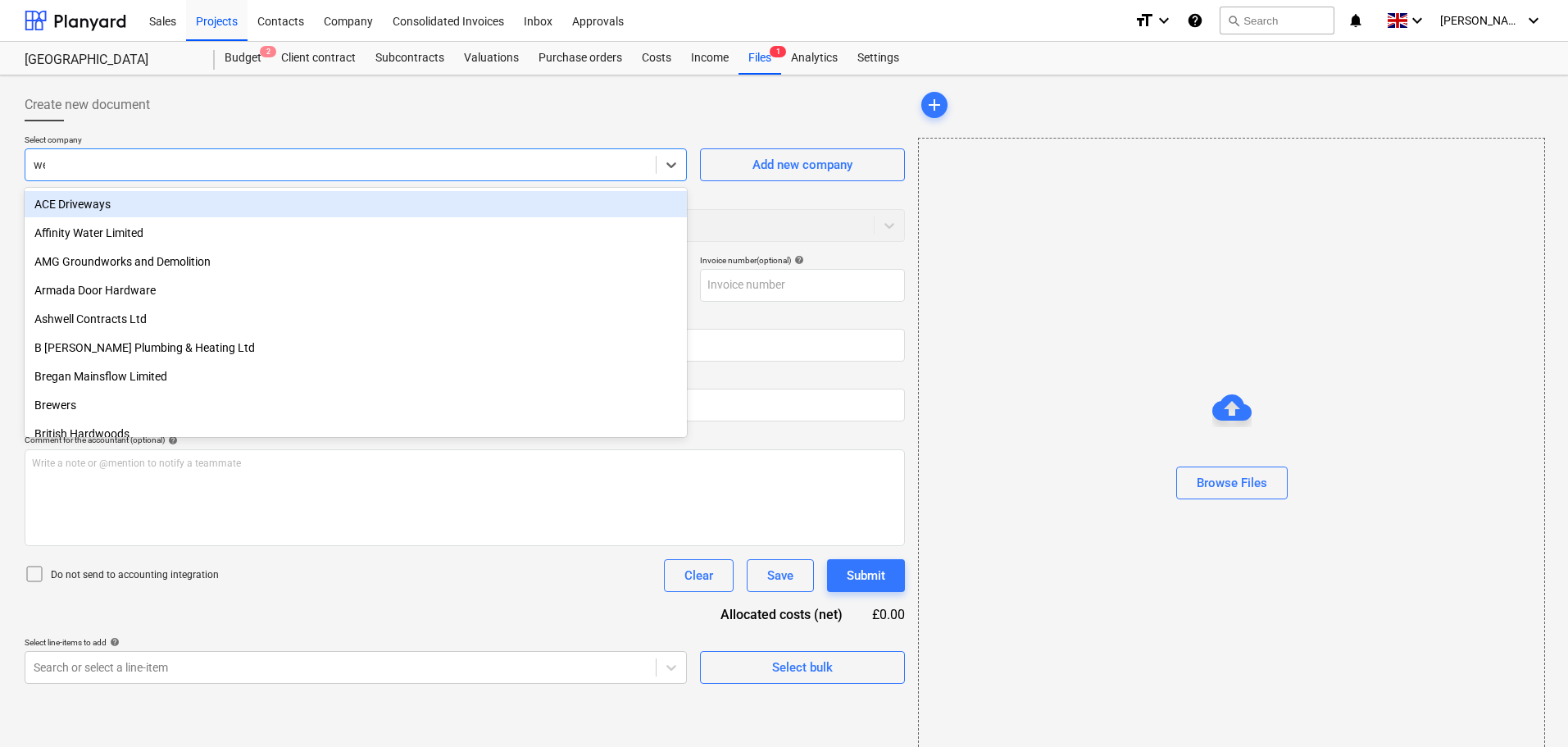
type input "wel"
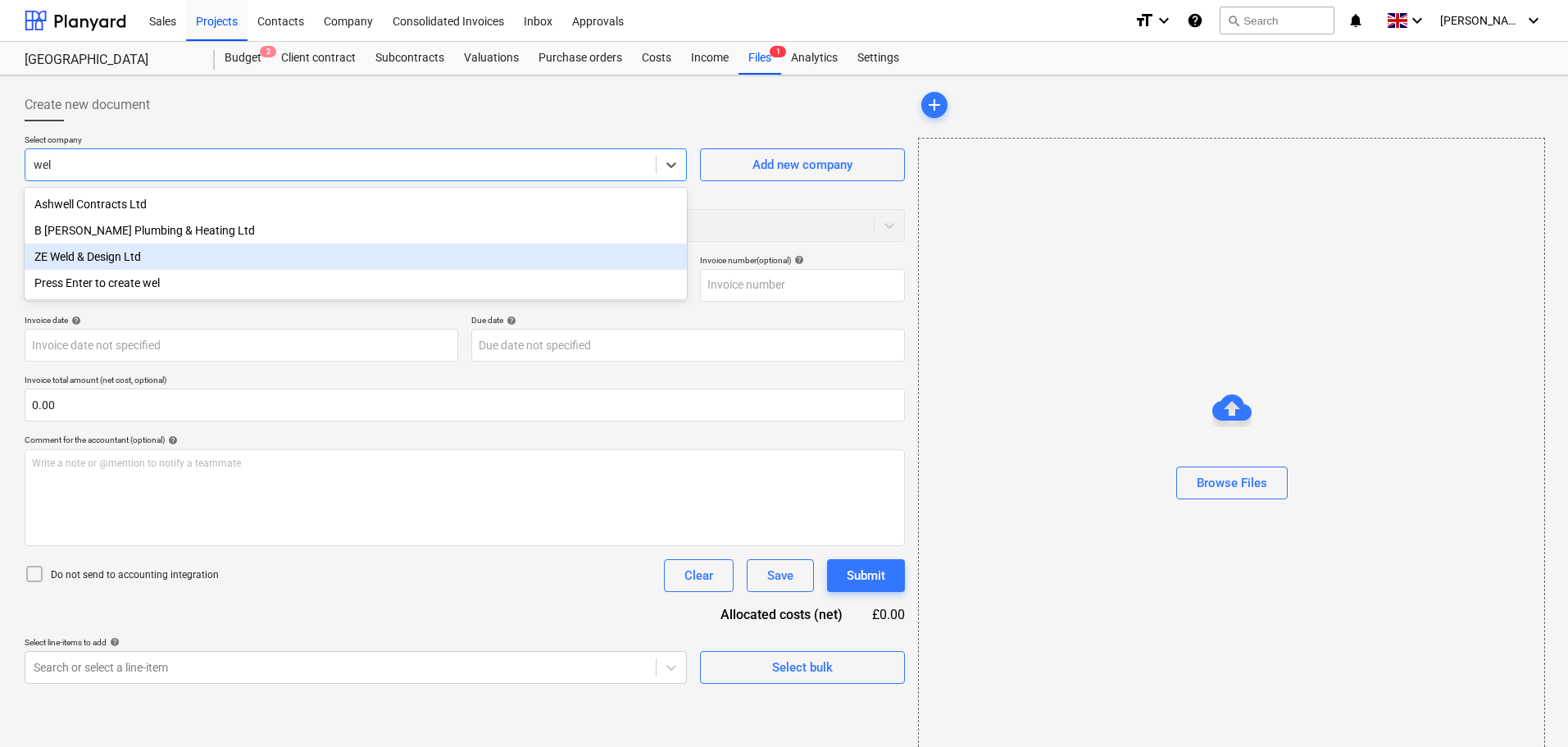
click at [149, 265] on div "ZE Weld & Design Ltd" at bounding box center [355, 257] width 663 height 26
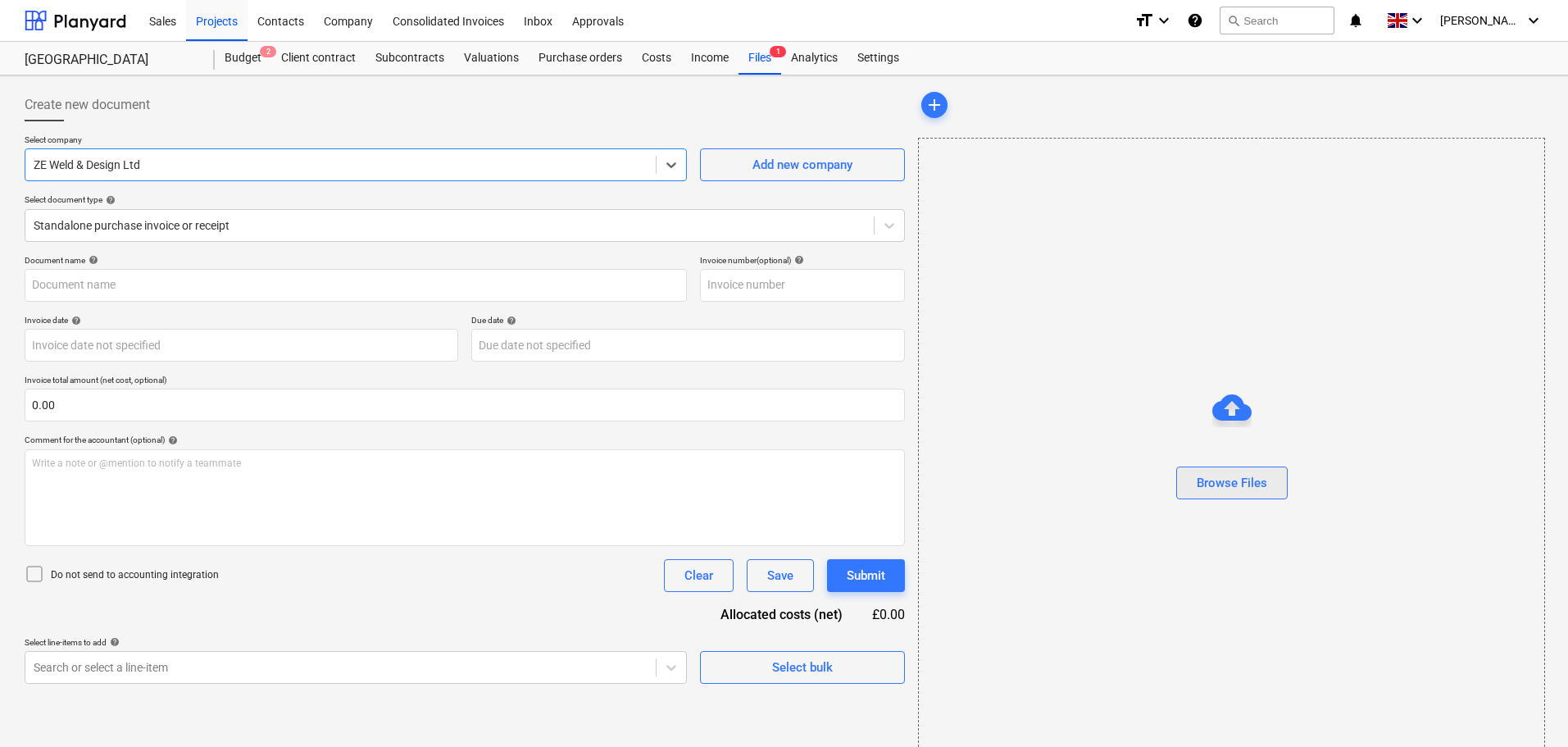
click at [1236, 488] on div "Browse Files" at bounding box center [1232, 483] width 70 height 22
type input "AAABLANK.pdf"
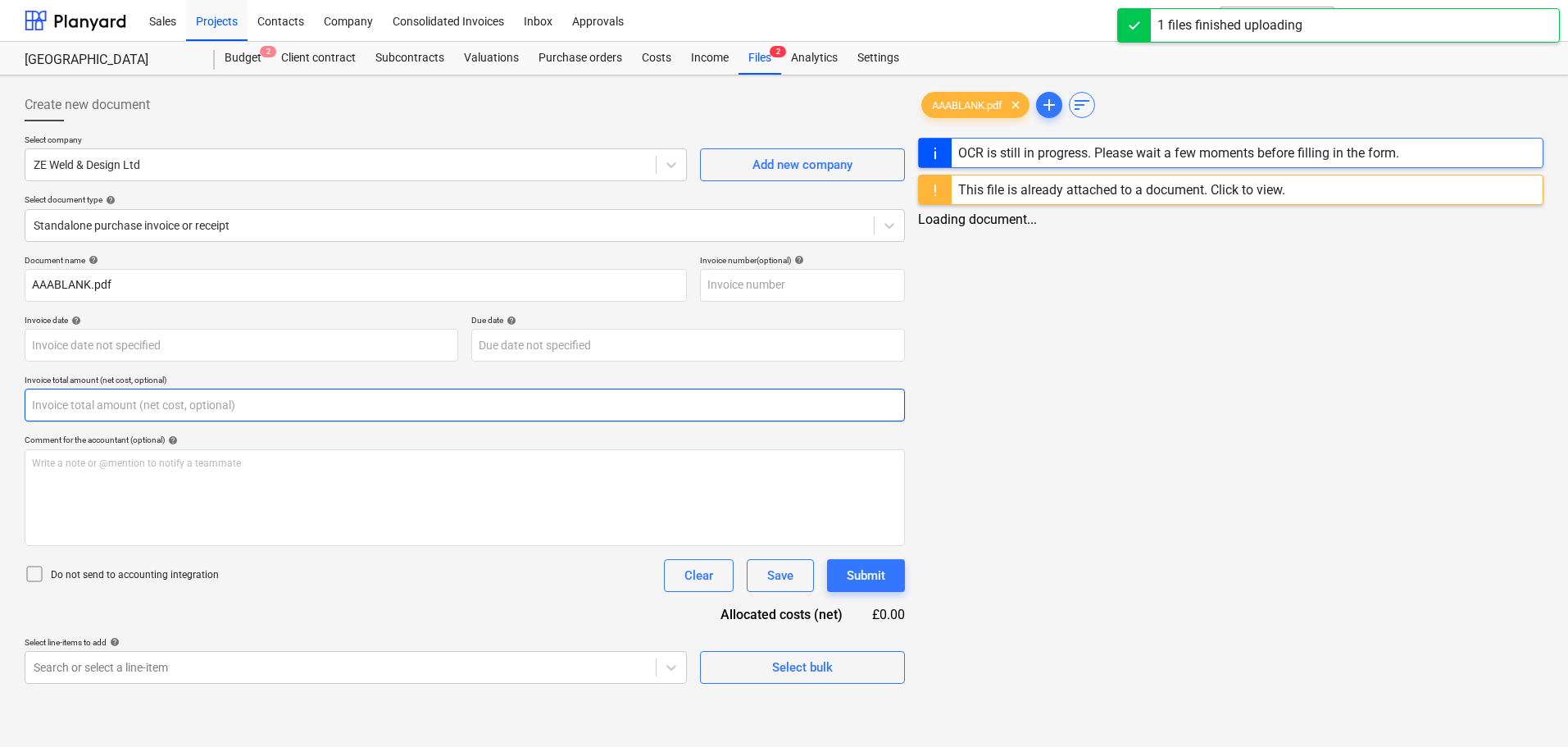
click at [64, 403] on input "text" at bounding box center [465, 405] width 881 height 33
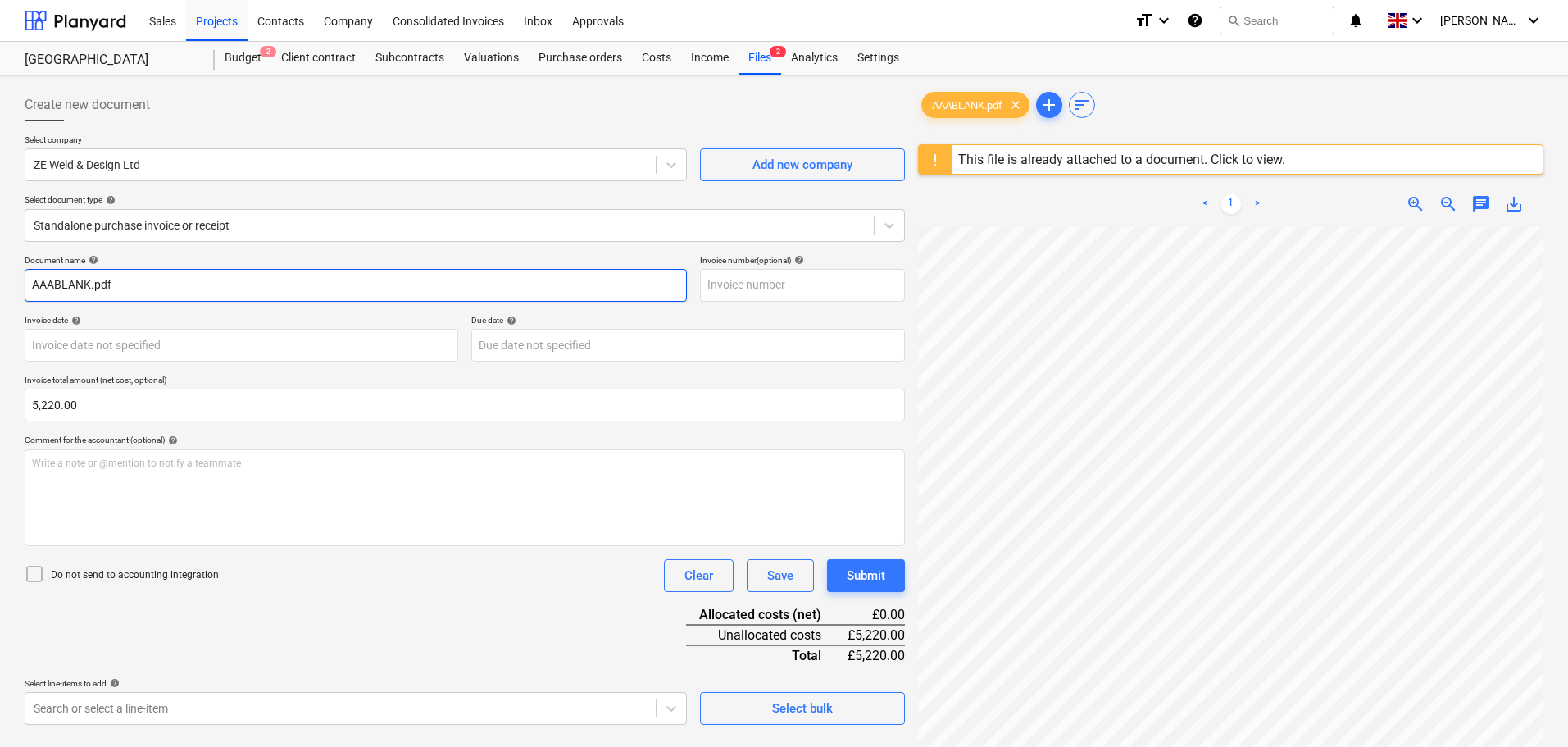
type input "5,220.00"
drag, startPoint x: 159, startPoint y: 277, endPoint x: -130, endPoint y: 278, distance: 289.0
click at [0, 278] on html "Sales Projects Contacts Company Consolidated Invoices Inbox Approvals format_si…" at bounding box center [784, 373] width 1568 height 747
type input "112"
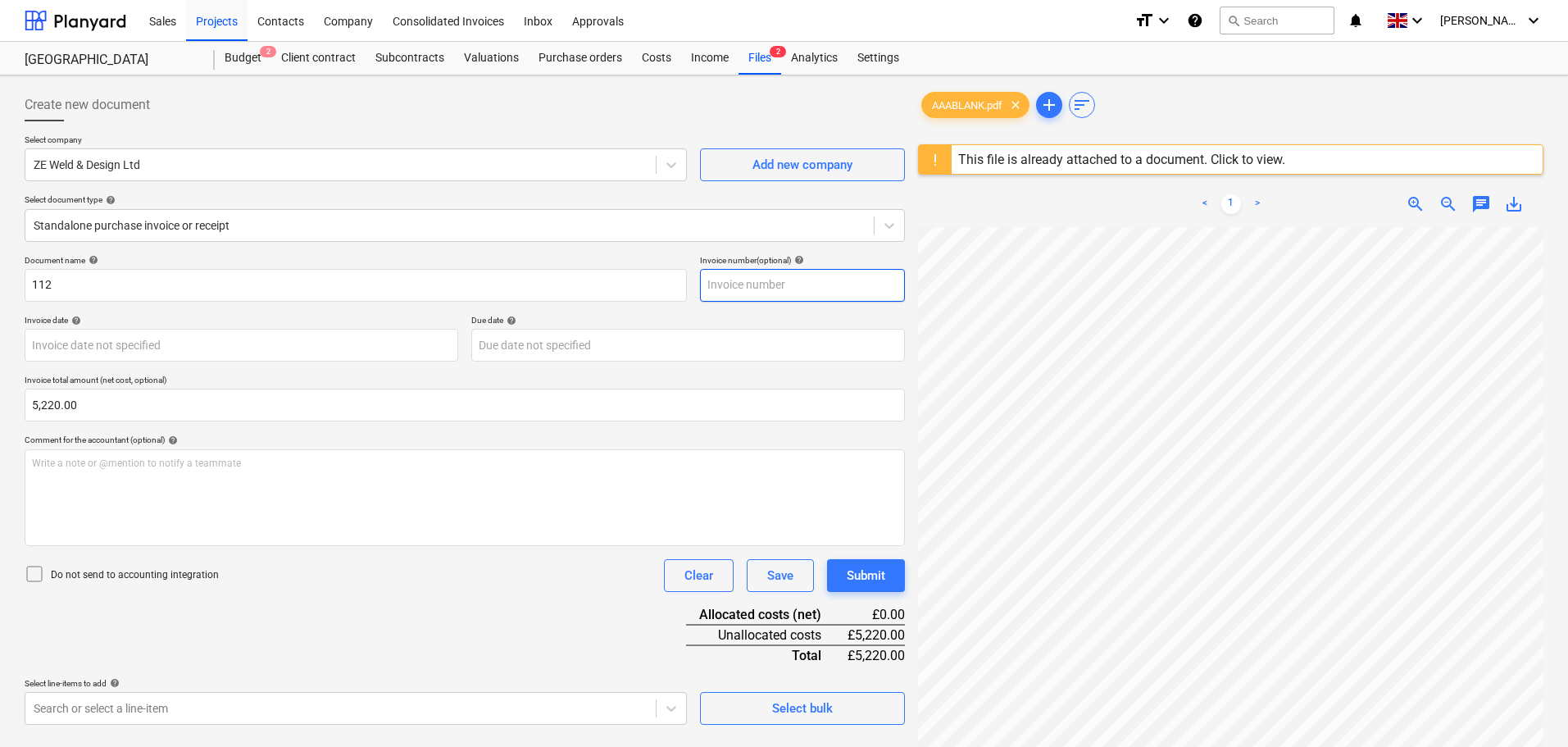
click at [785, 285] on input "text" at bounding box center [802, 286] width 205 height 33
type input "112"
drag, startPoint x: 558, startPoint y: 259, endPoint x: 510, endPoint y: 254, distance: 48.3
click at [545, 258] on div "Document name help" at bounding box center [355, 259] width 663 height 11
click at [185, 342] on body "Sales Projects Contacts Company Consolidated Invoices Inbox Approvals format_si…" at bounding box center [784, 373] width 1568 height 747
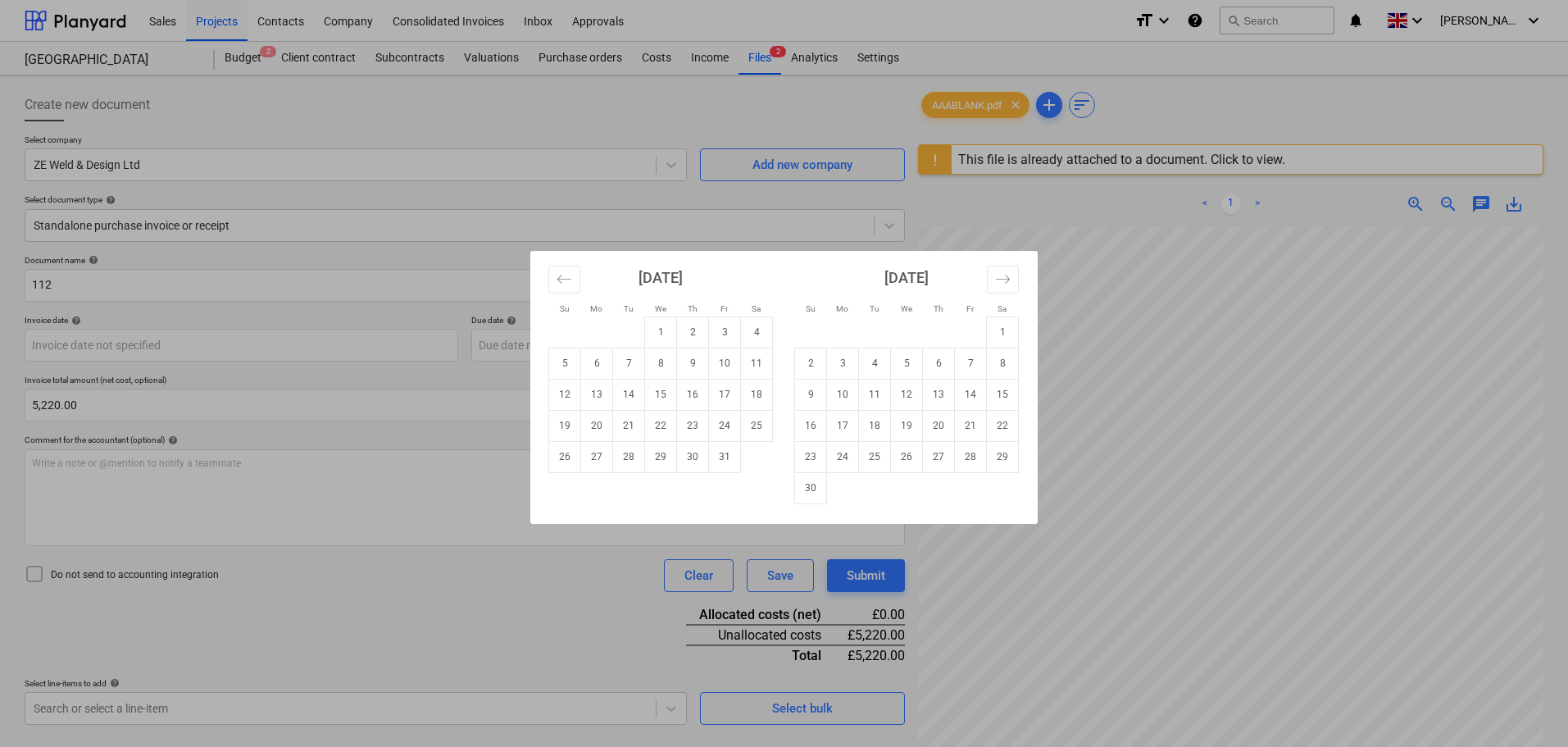
click at [595, 367] on td "6" at bounding box center [597, 363] width 32 height 31
type input "[DATE]"
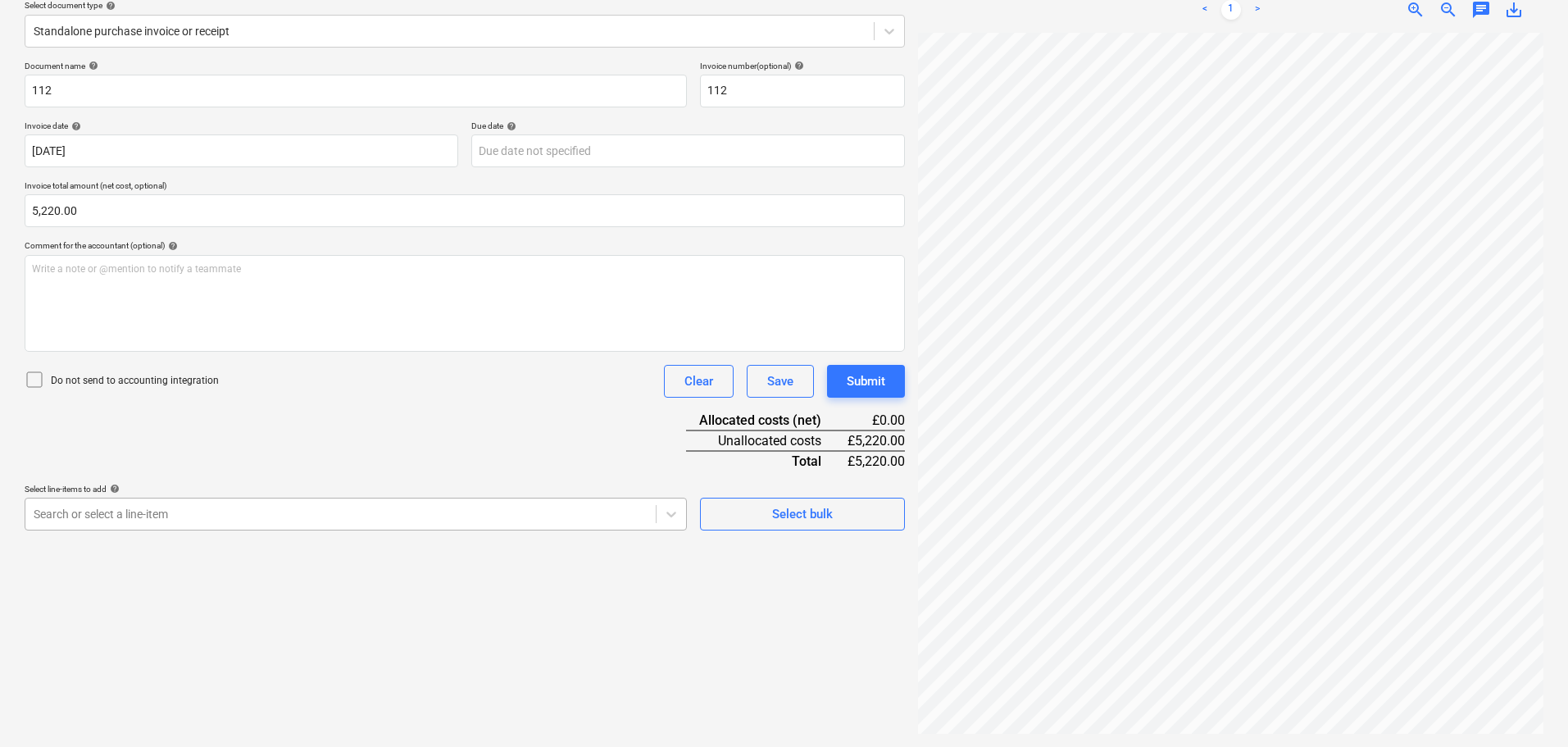
scroll to position [234, 0]
click at [207, 507] on body "Sales Projects Contacts Company Consolidated Invoices Inbox Approvals format_si…" at bounding box center [784, 178] width 1568 height 747
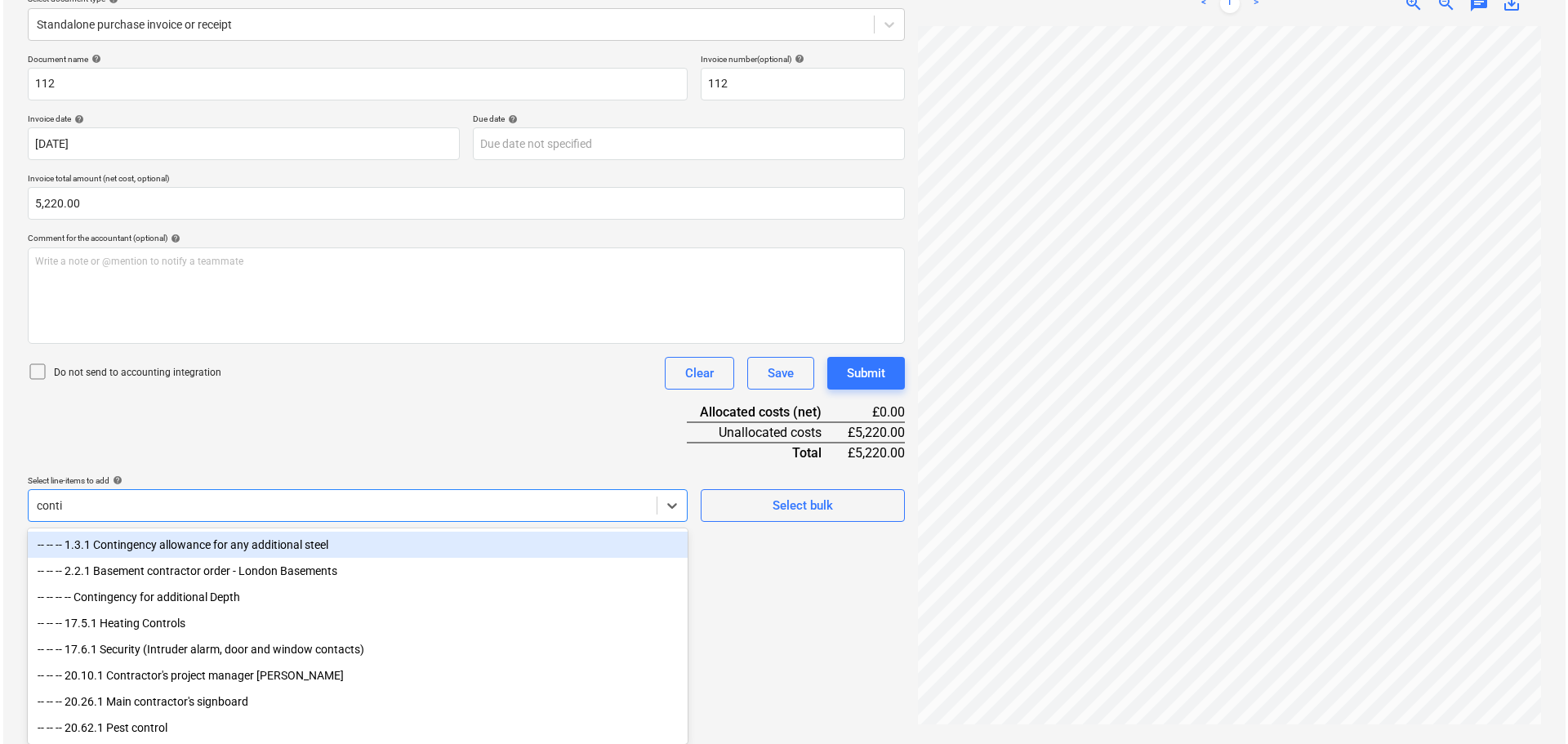
scroll to position [194, 0]
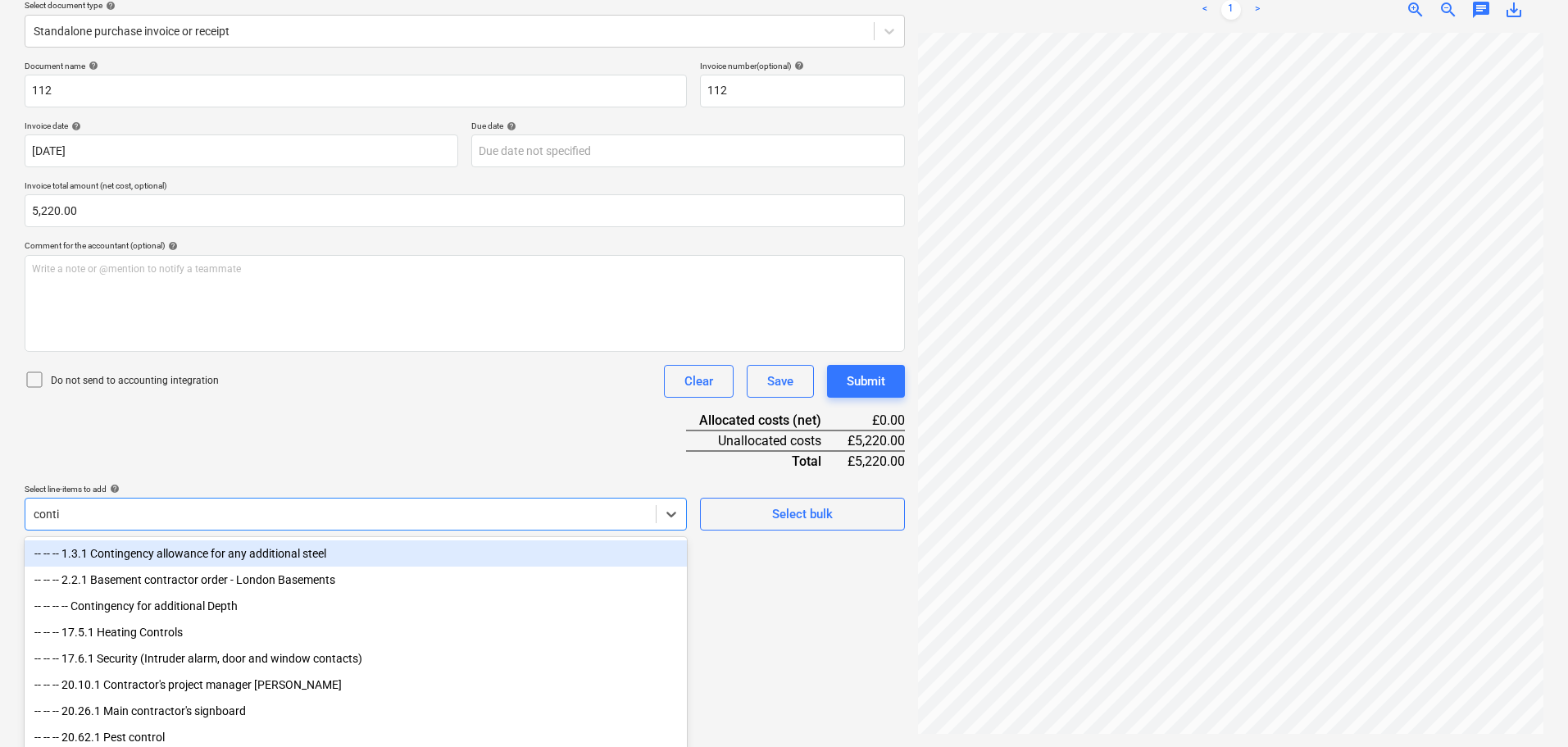
type input "conting"
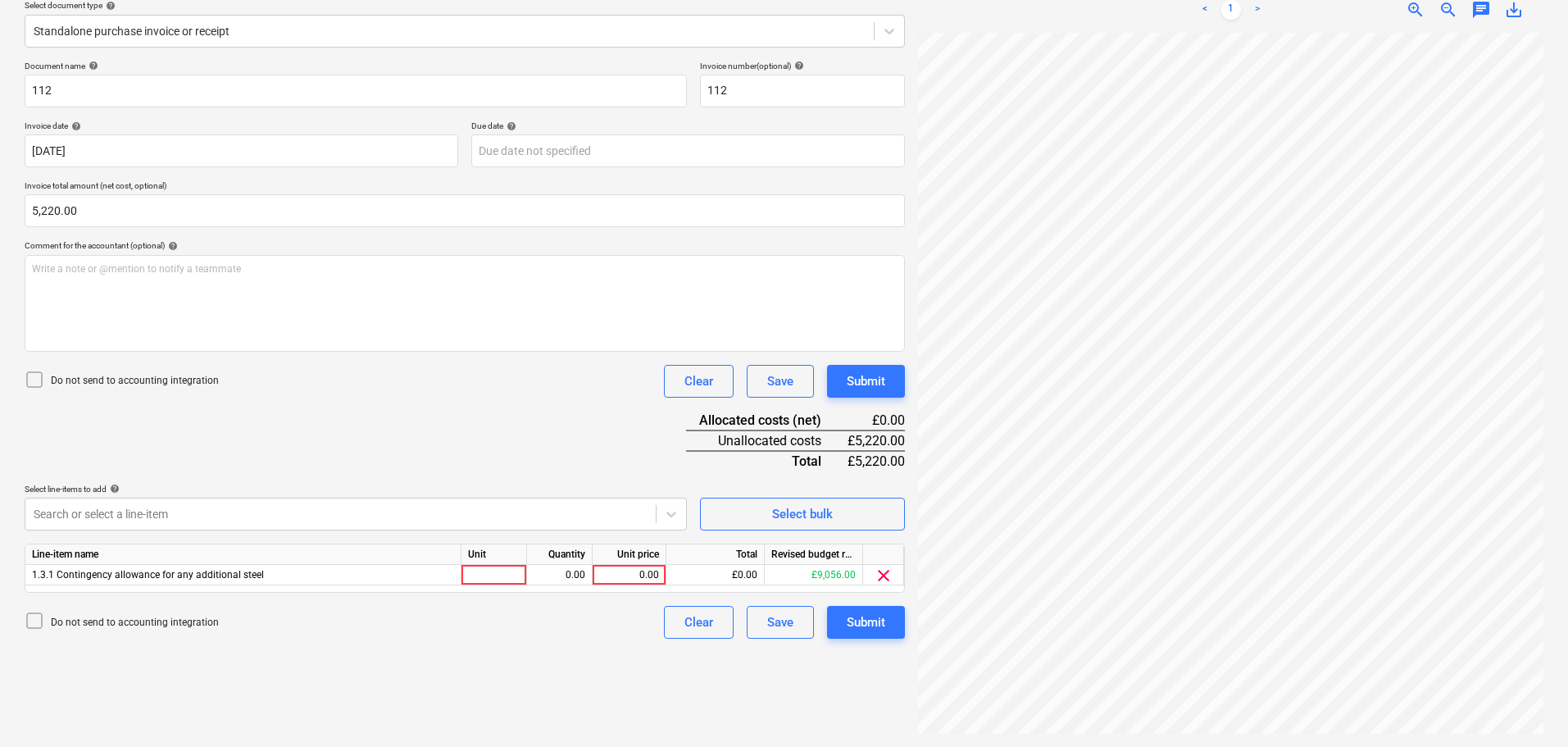
click at [393, 457] on div "Document name help 112 Invoice number (optional) help 112 Invoice date help 06 …" at bounding box center [465, 350] width 881 height 578
click at [620, 577] on div "0.00" at bounding box center [628, 575] width 60 height 21
type input "5220"
click at [876, 386] on div "Submit" at bounding box center [865, 382] width 38 height 22
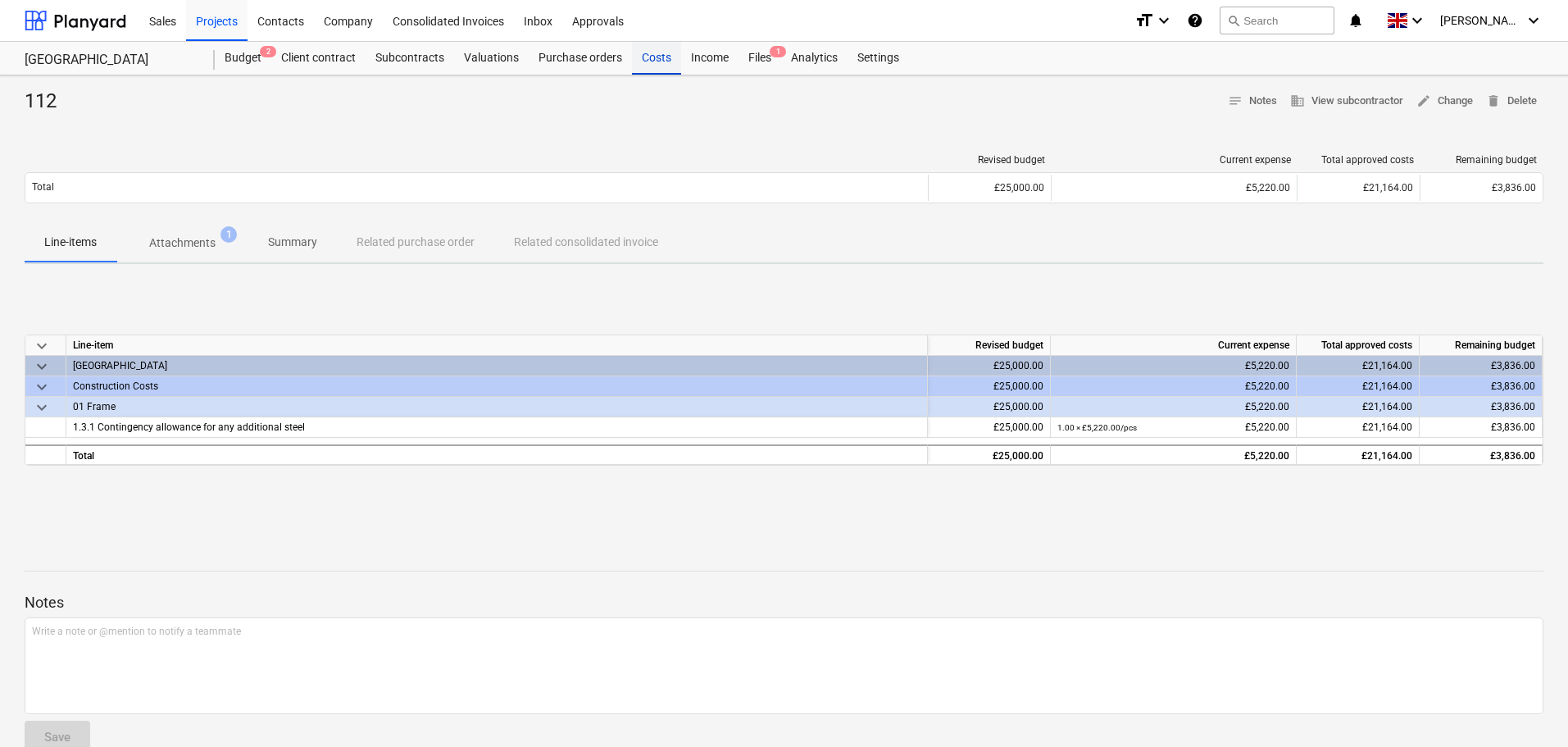
click at [668, 60] on div "Costs" at bounding box center [657, 59] width 49 height 33
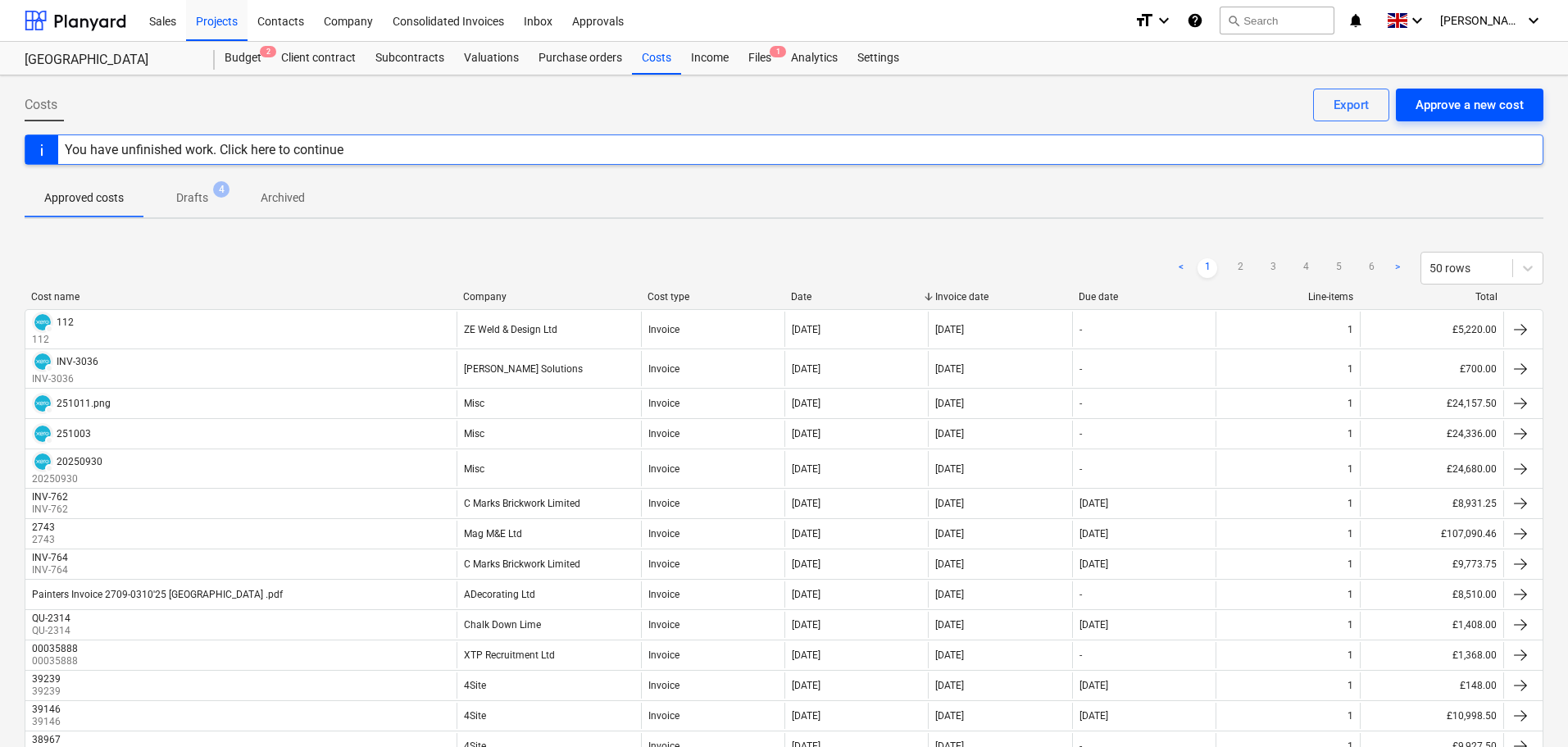
click at [1492, 109] on div "Approve a new cost" at bounding box center [1469, 105] width 109 height 22
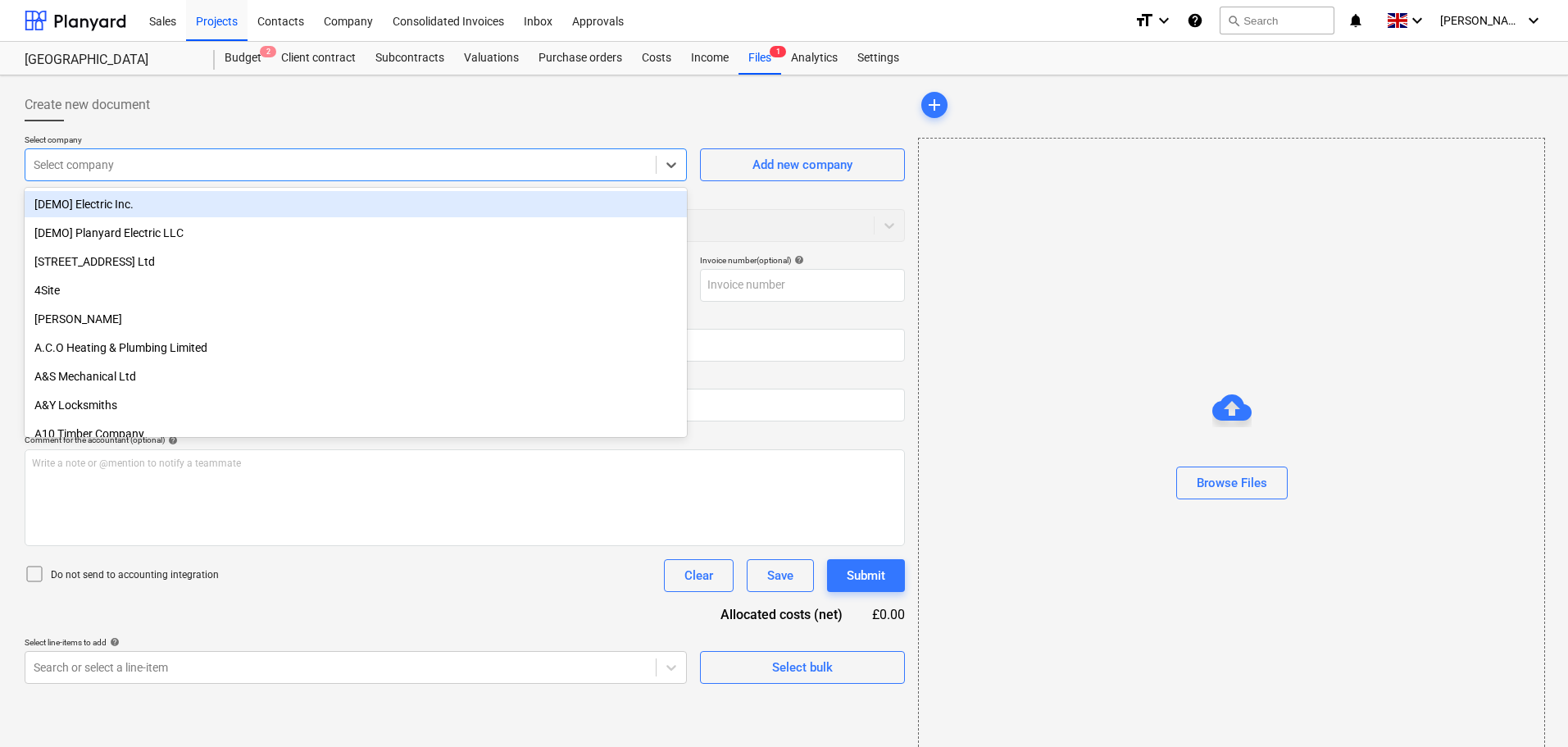
click at [239, 163] on div at bounding box center [340, 164] width 614 height 17
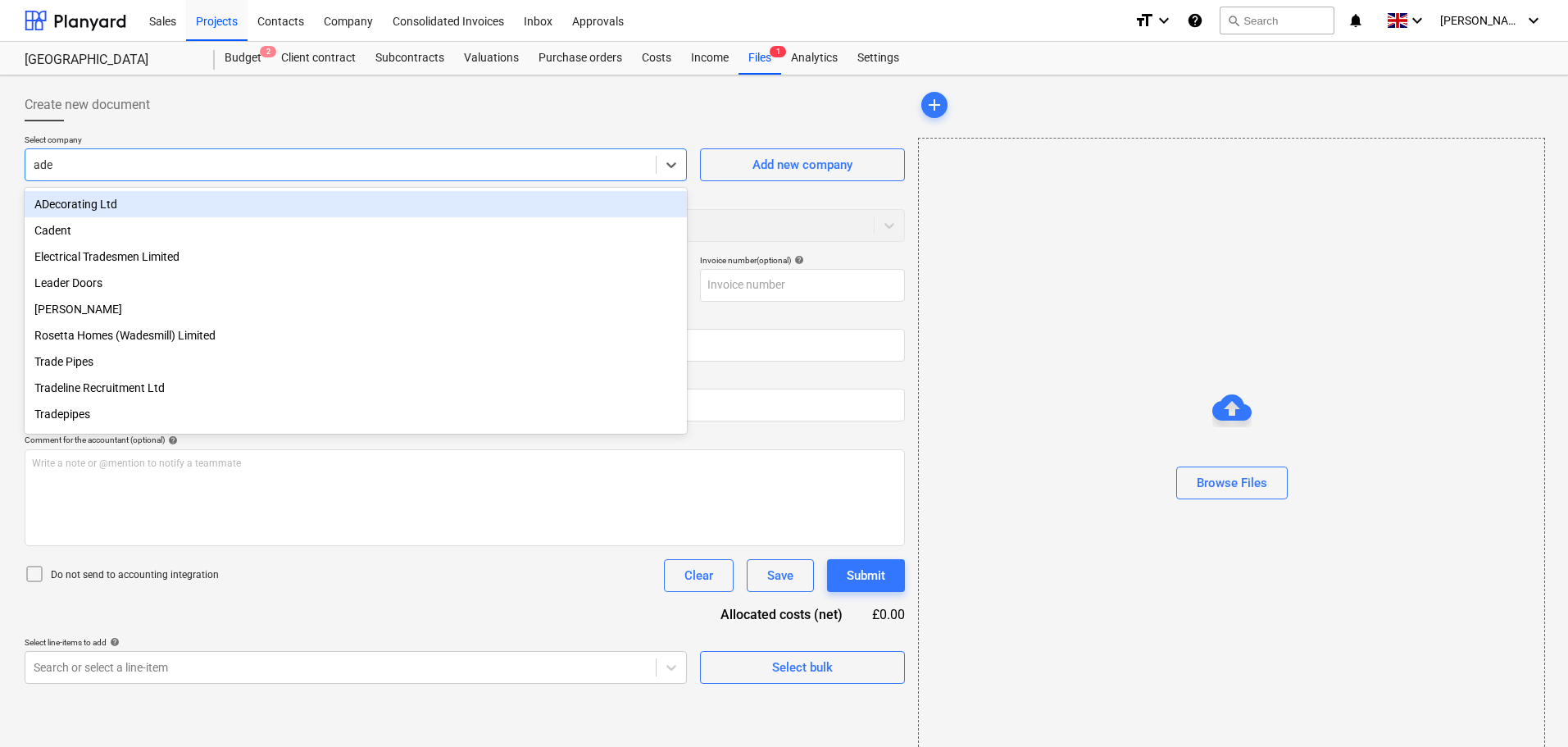
type input "adec"
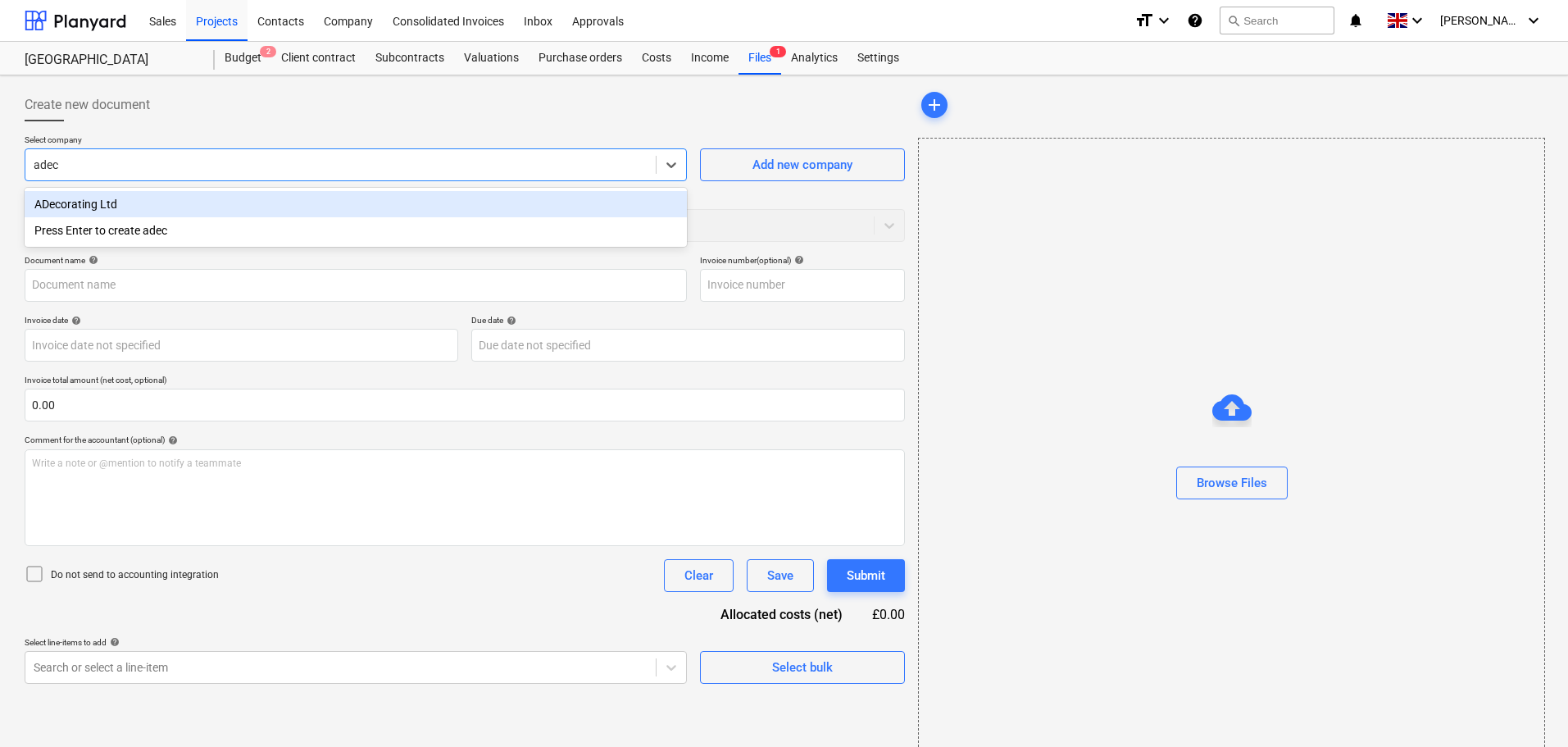
click at [175, 200] on div "ADecorating Ltd" at bounding box center [355, 204] width 663 height 26
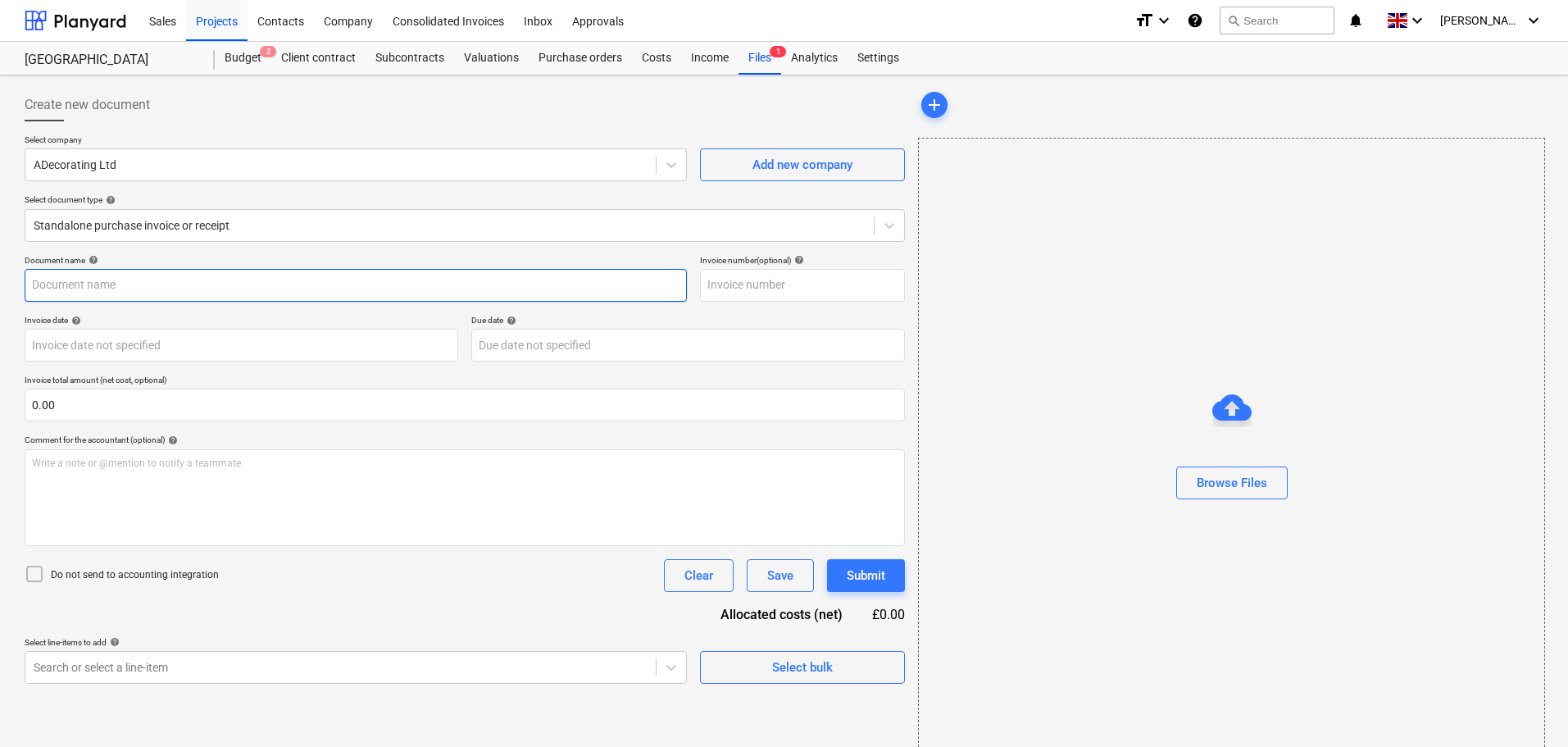
click at [137, 280] on input "text" at bounding box center [355, 286] width 663 height 33
paste input "20251003"
type input "20251003"
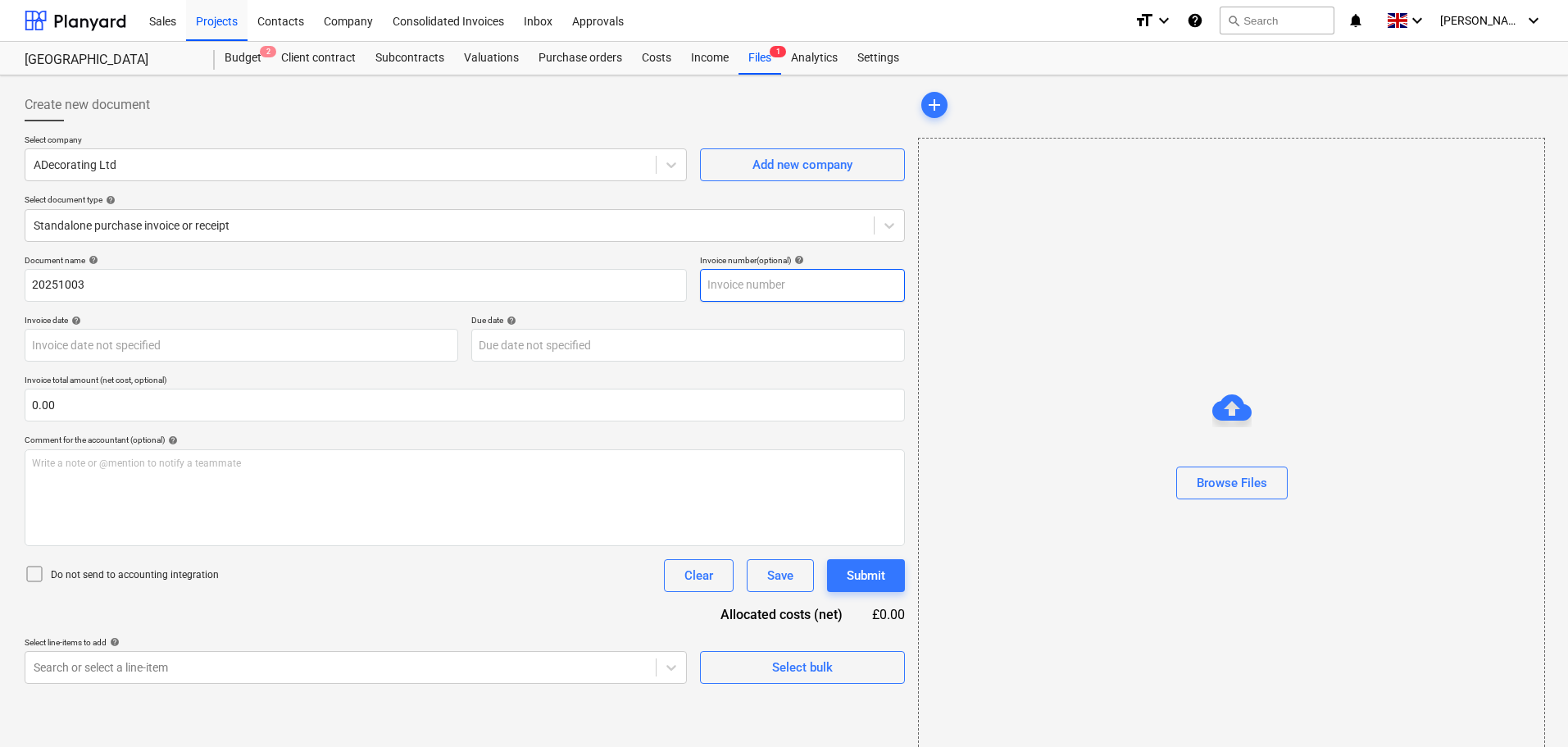
click at [743, 291] on input "text" at bounding box center [802, 286] width 205 height 33
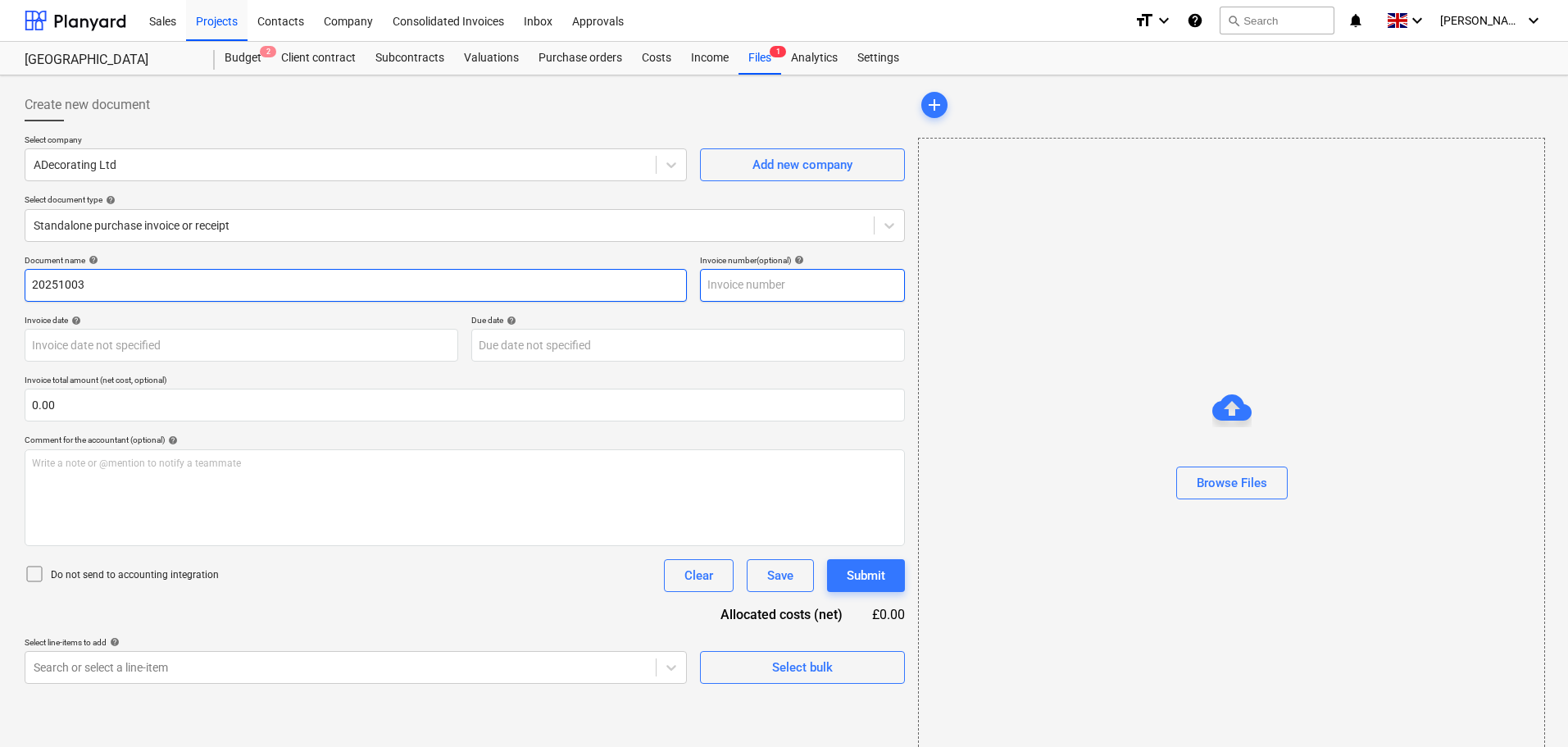
paste input "20251003"
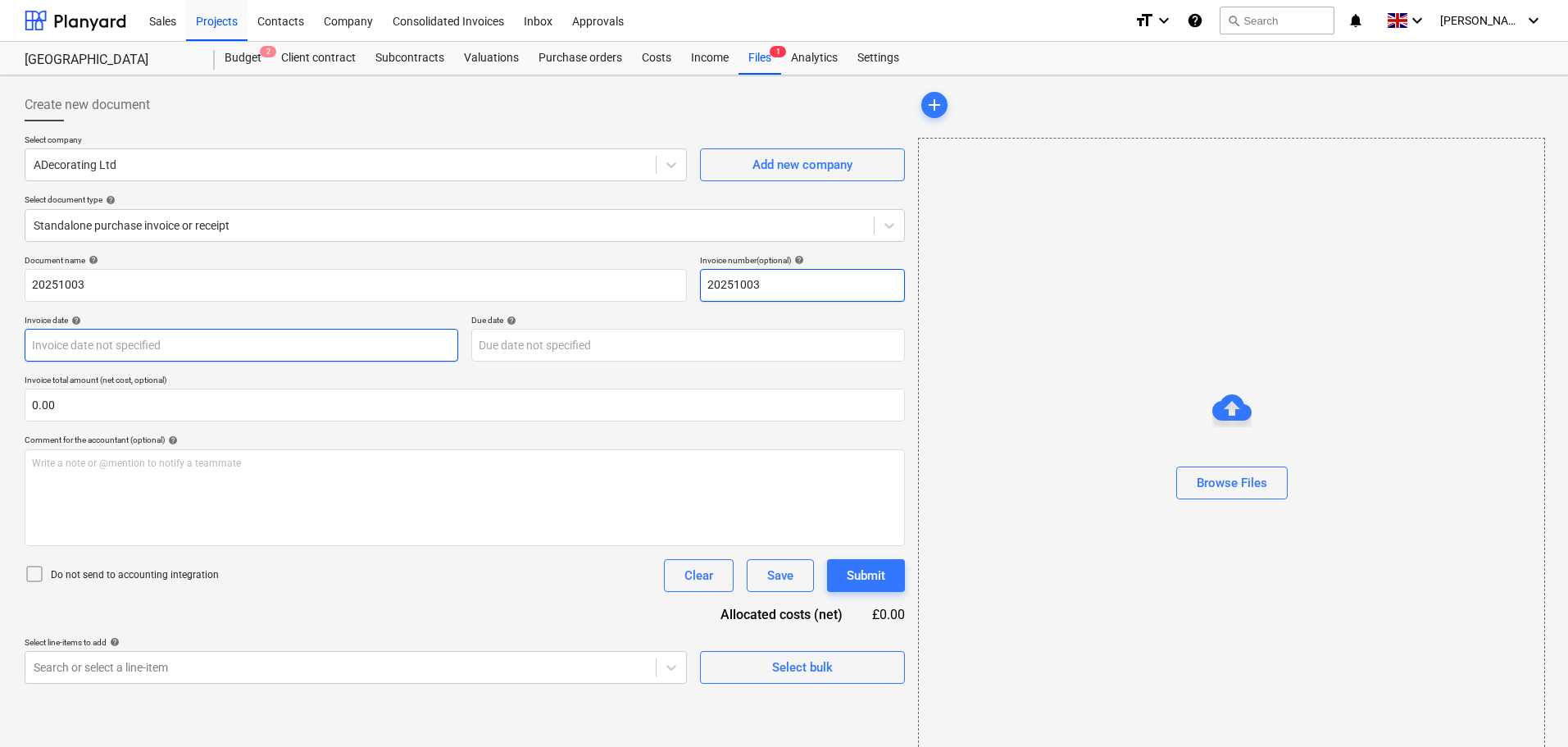
type input "20251003"
click at [185, 347] on body "Sales Projects Contacts Company Consolidated Invoices Inbox Approvals format_si…" at bounding box center [784, 373] width 1568 height 747
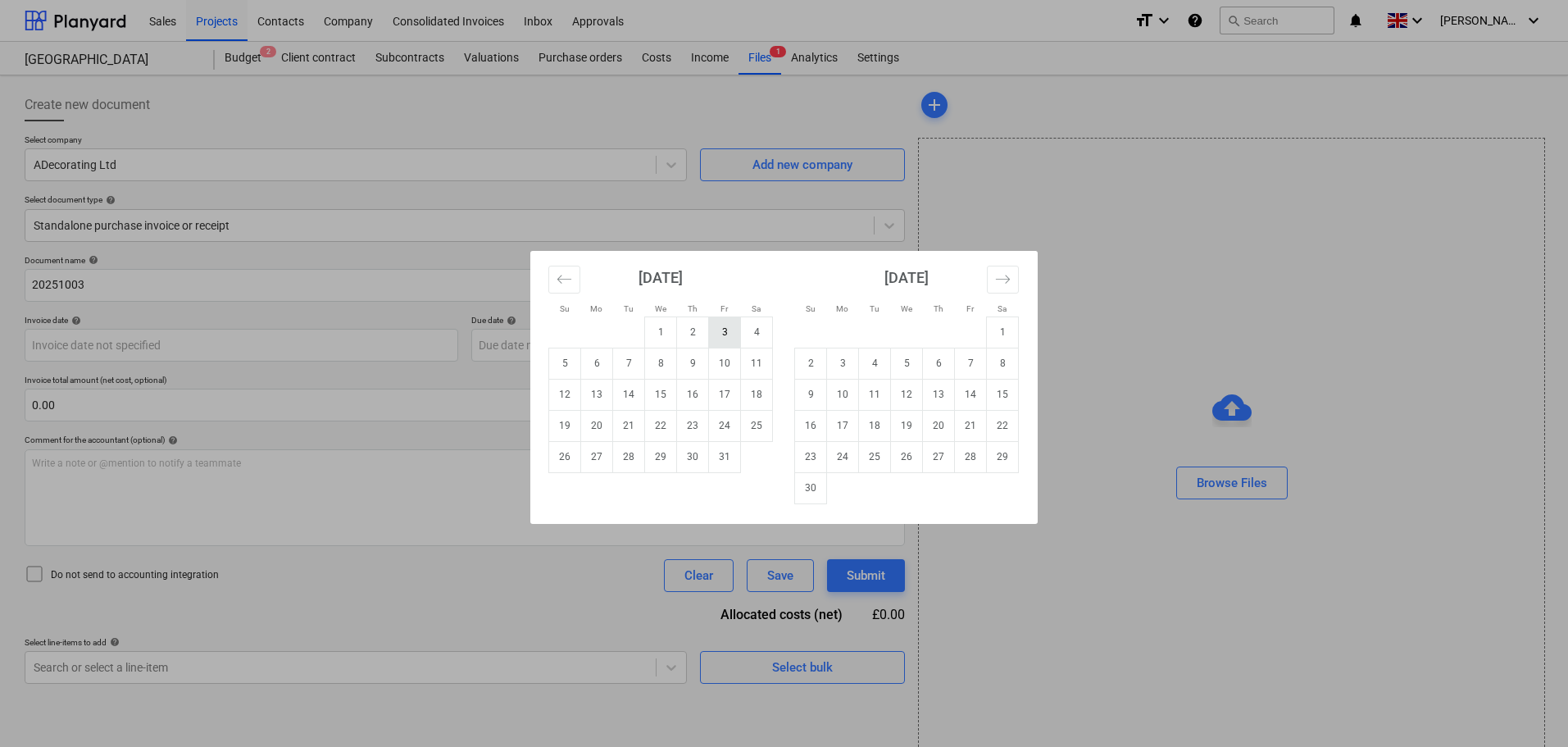
click at [729, 336] on td "3" at bounding box center [725, 332] width 32 height 31
type input "[DATE]"
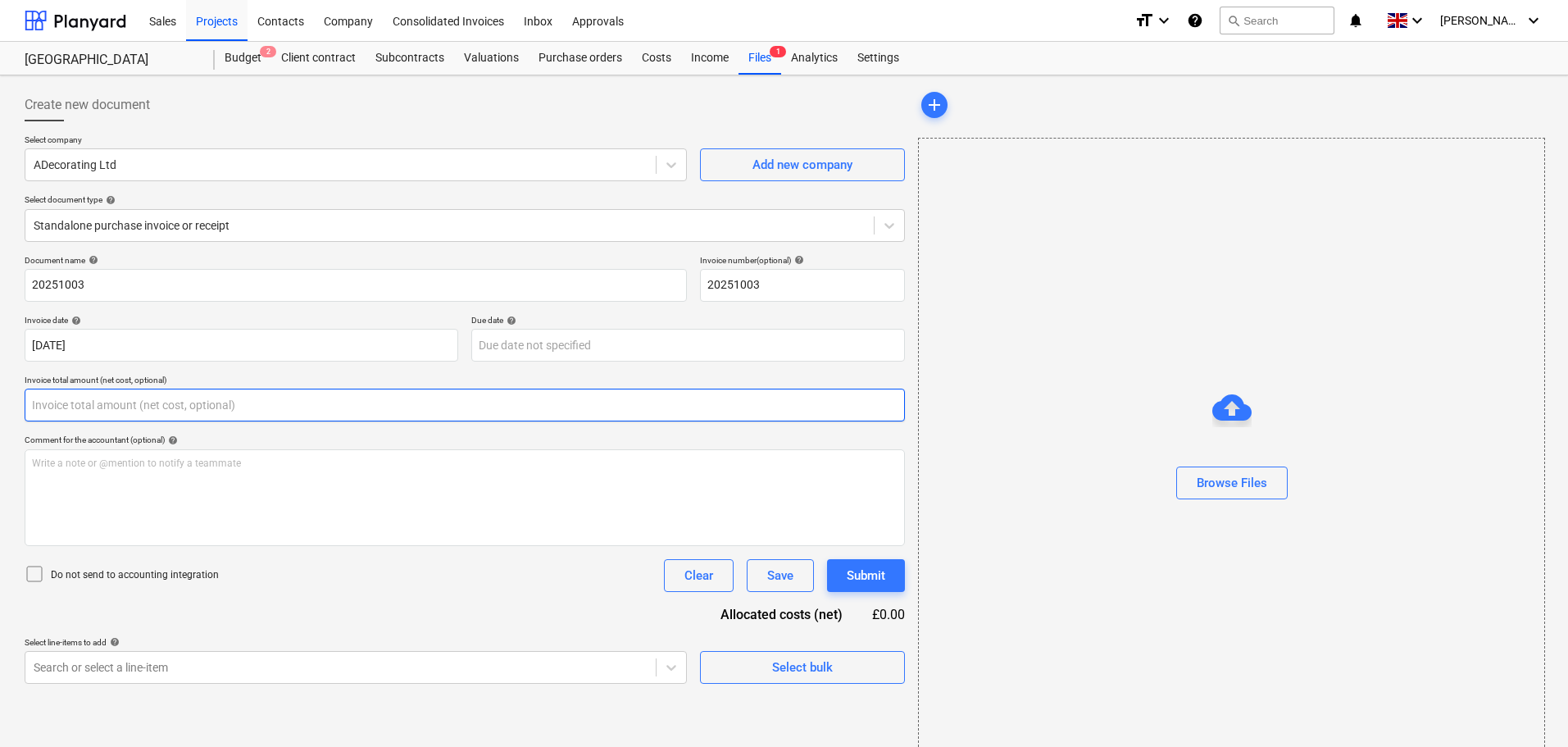
click at [168, 408] on input "text" at bounding box center [465, 405] width 881 height 33
type input "0.00"
click at [378, 400] on input "text" at bounding box center [465, 405] width 881 height 33
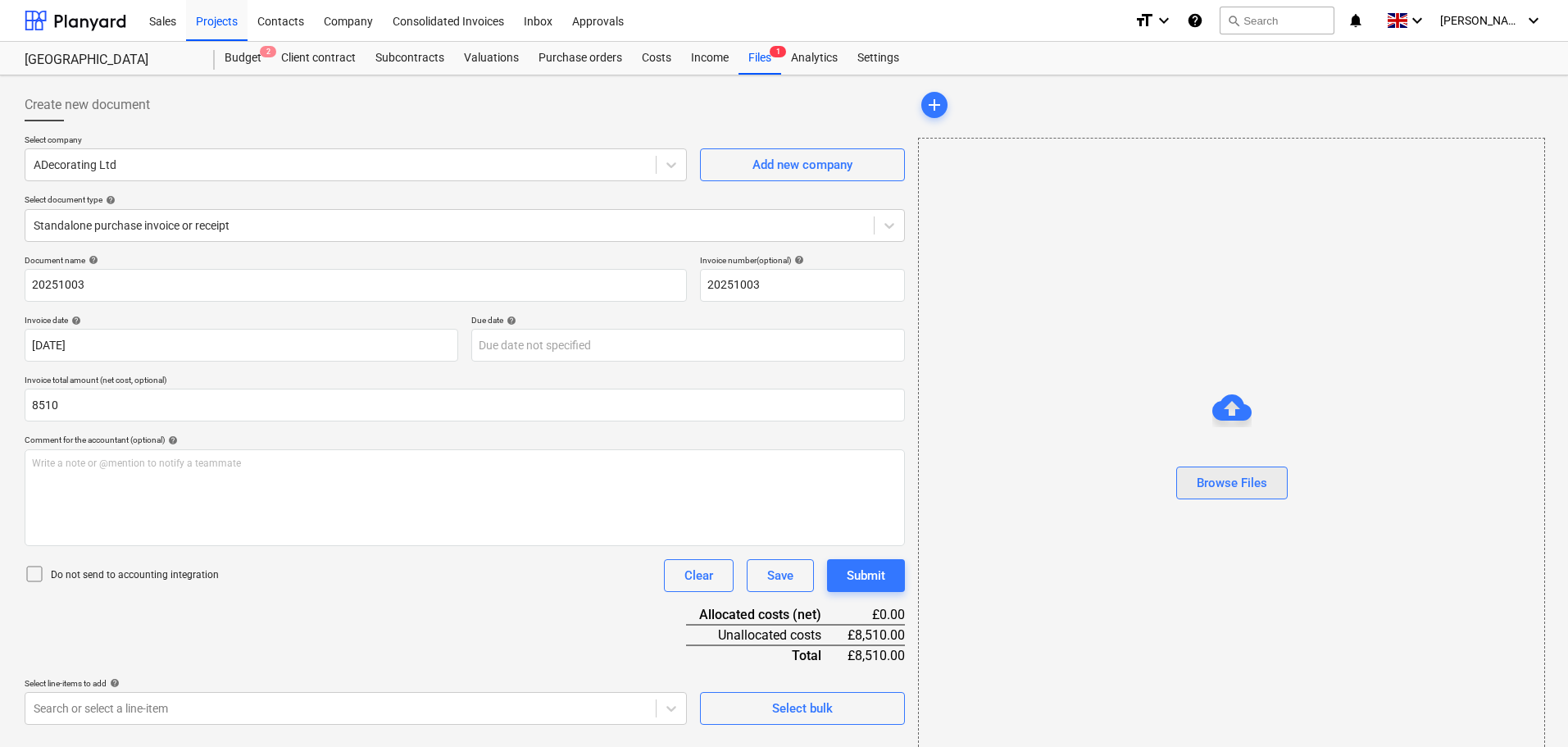
type input "8,510.00"
click at [1202, 481] on div "Browse Files" at bounding box center [1232, 483] width 70 height 22
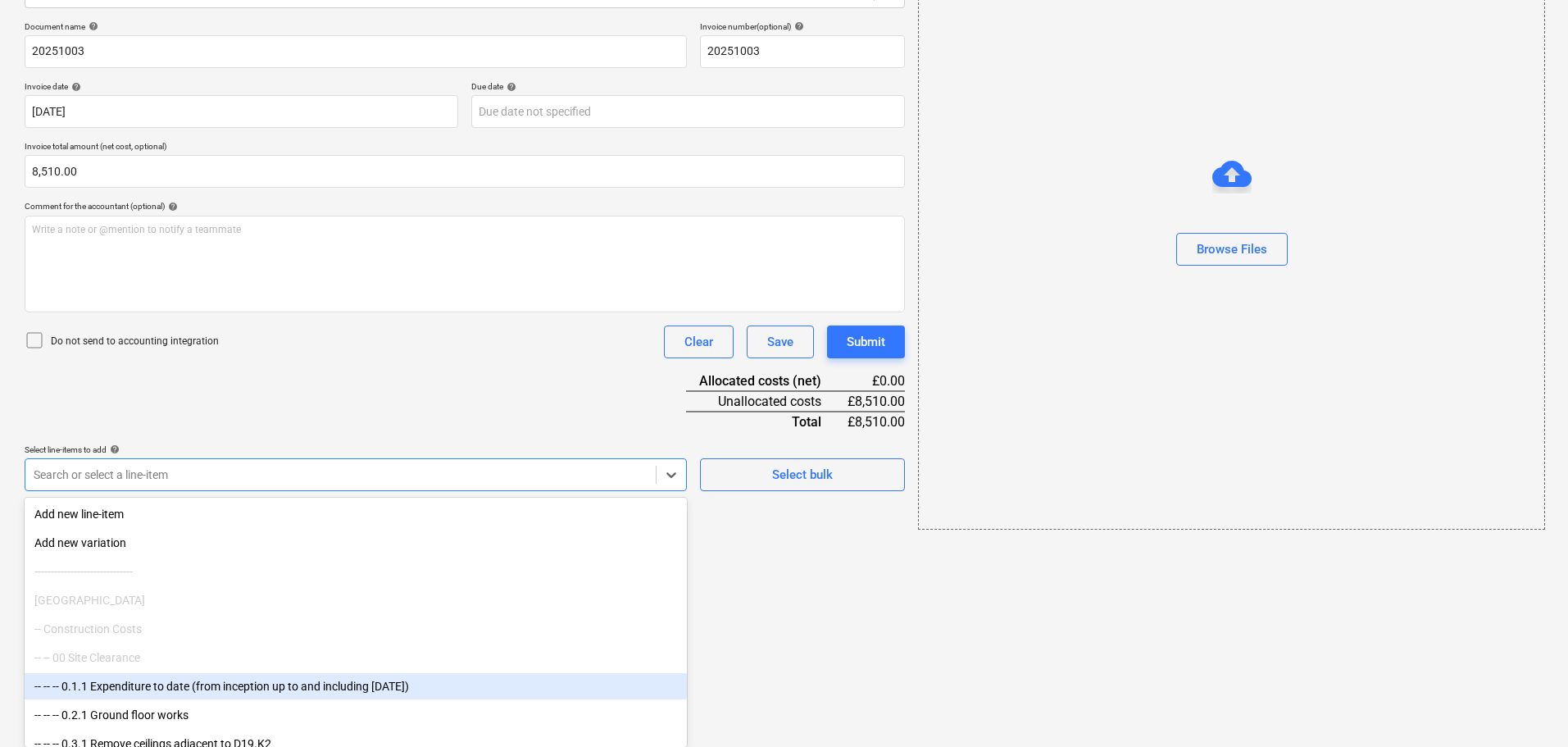
click at [167, 513] on body "Sales Projects Contacts Company Consolidated Invoices Inbox Approvals format_si…" at bounding box center [784, 139] width 1568 height 747
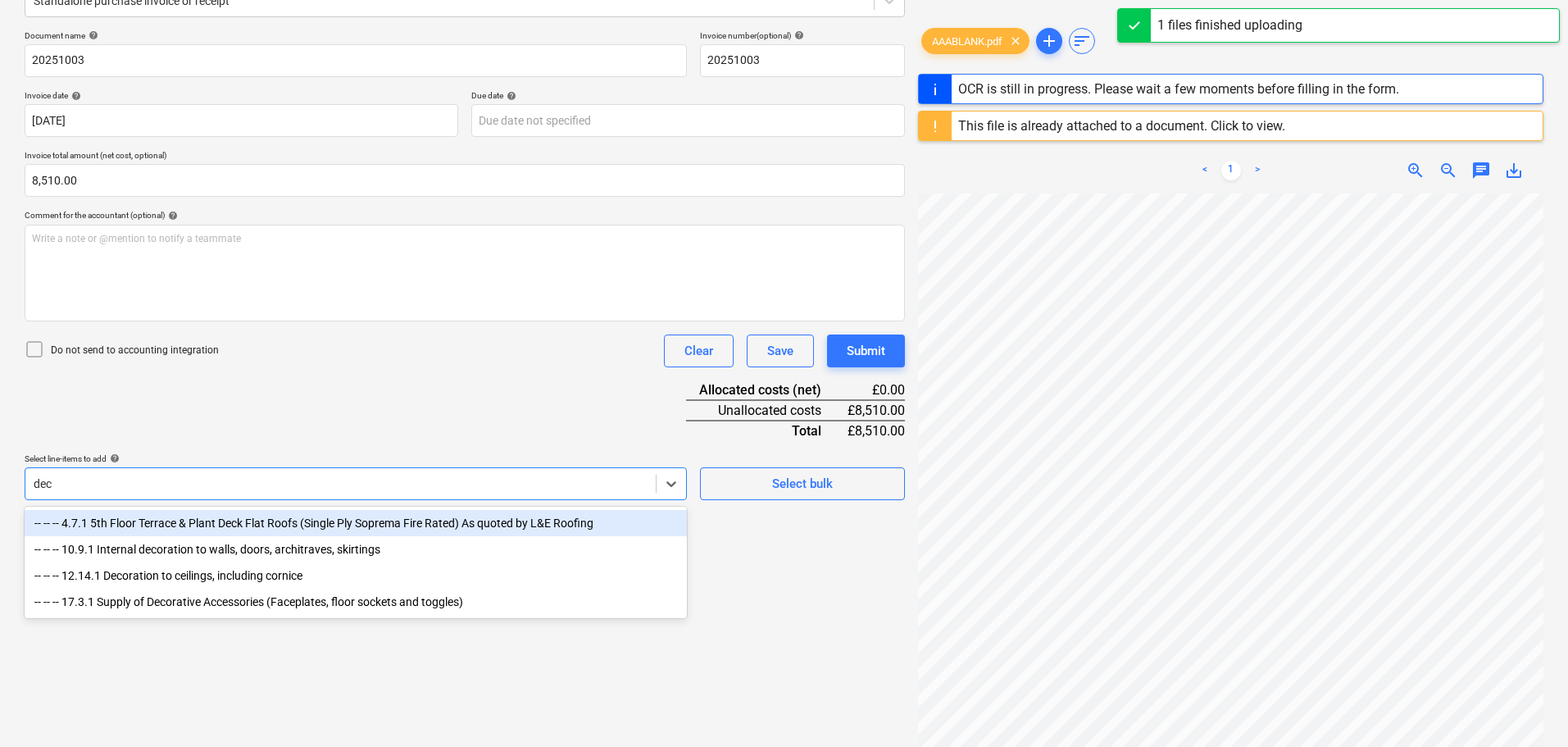
scroll to position [224, 0]
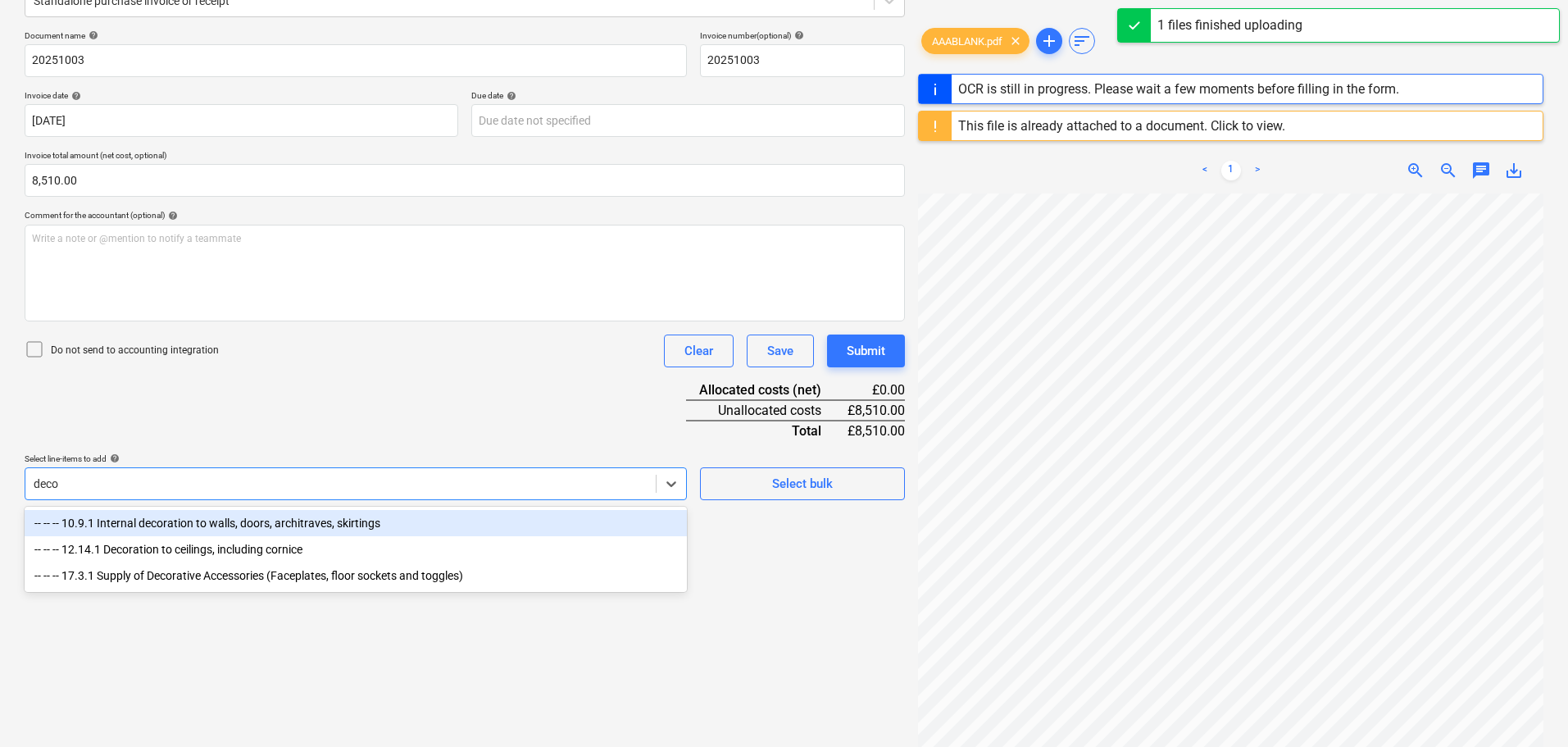
type input "decor"
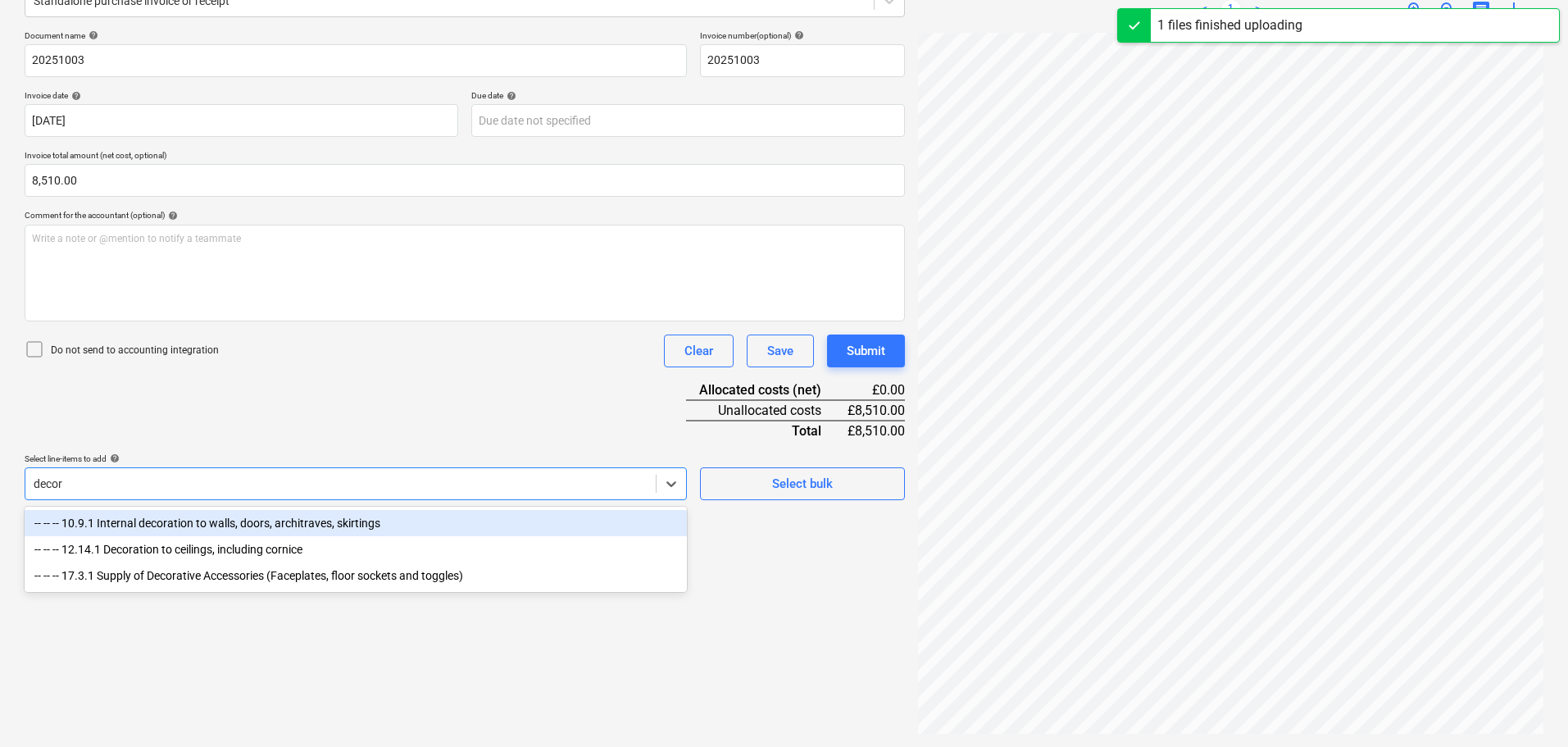
click at [240, 523] on div "-- -- -- 10.9.1 Internal decoration to walls, doors, architraves, skirtings" at bounding box center [355, 523] width 663 height 26
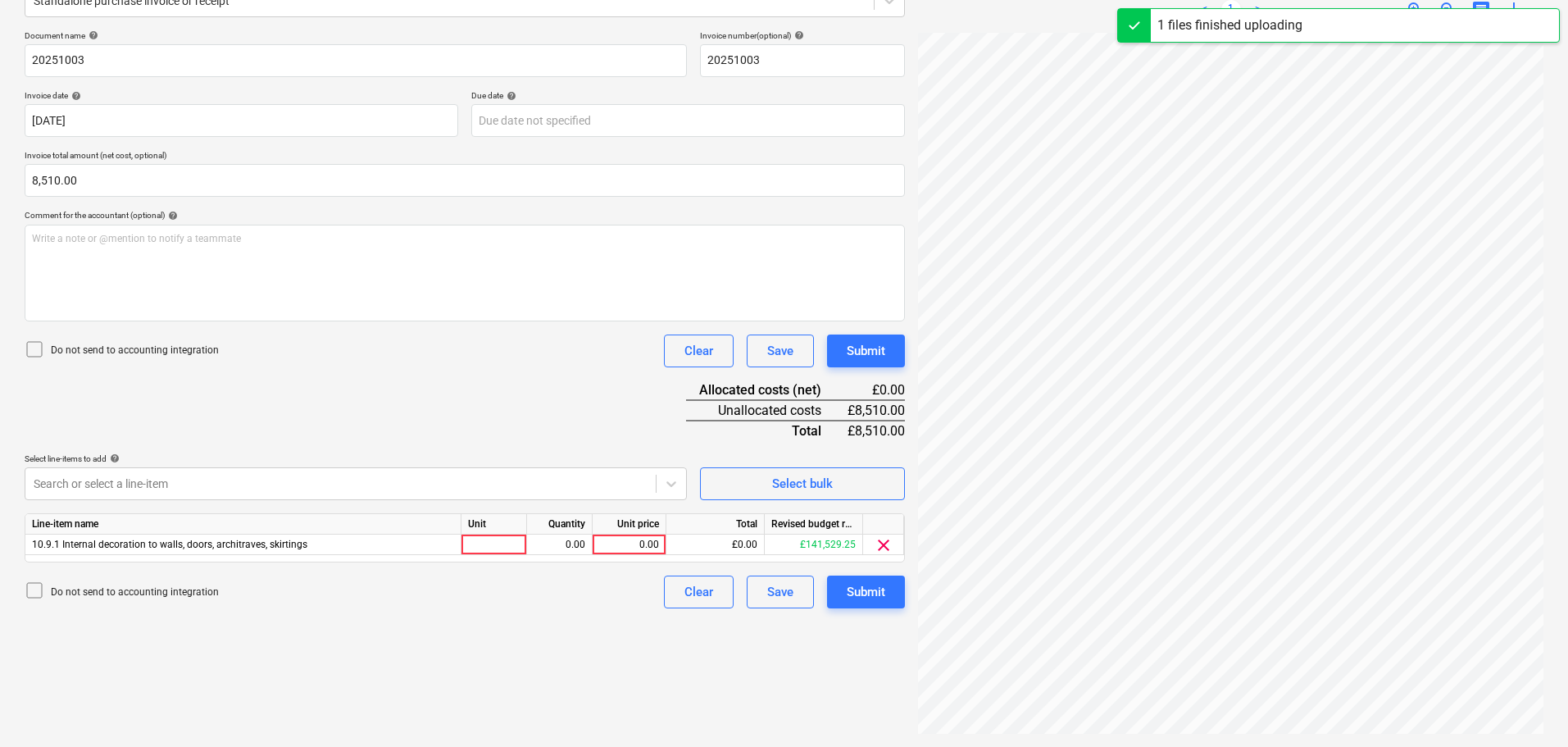
drag, startPoint x: 459, startPoint y: 394, endPoint x: 475, endPoint y: 393, distance: 16.0
click at [464, 393] on div "Document name help 20251003 Invoice number (optional) help 20251003 Invoice dat…" at bounding box center [465, 319] width 881 height 578
click at [634, 544] on div "0.00" at bounding box center [628, 544] width 60 height 21
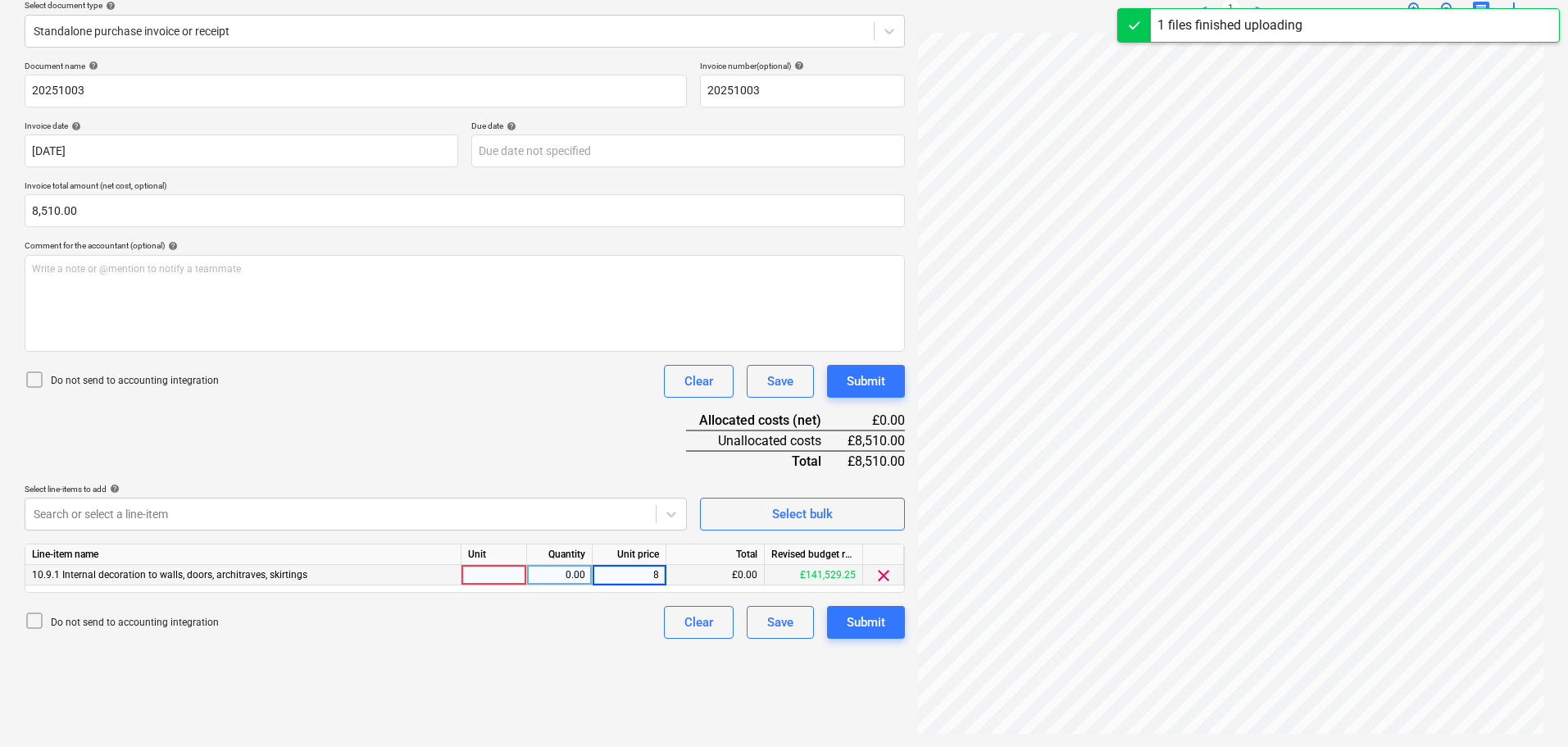
scroll to position [195, 0]
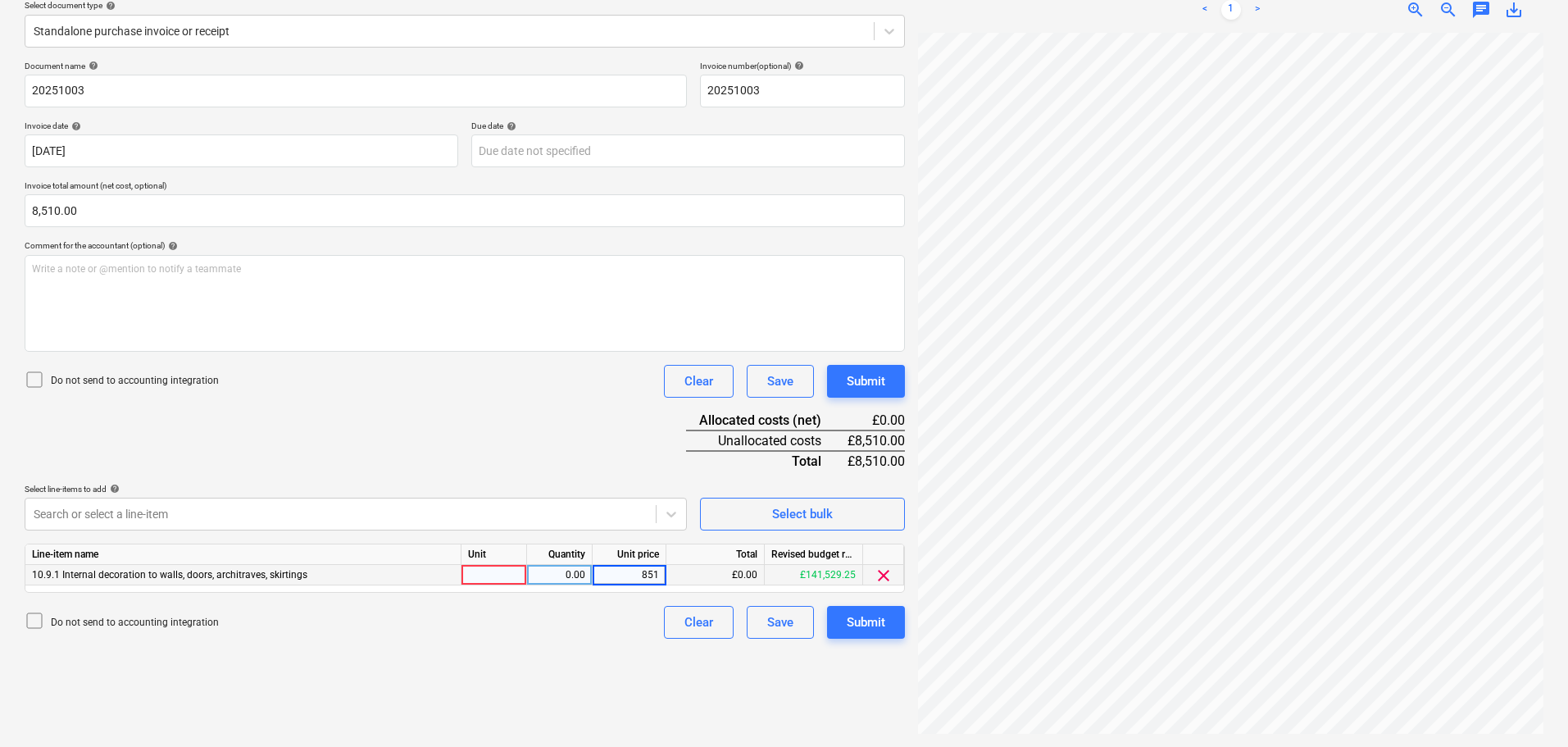
type input "8510"
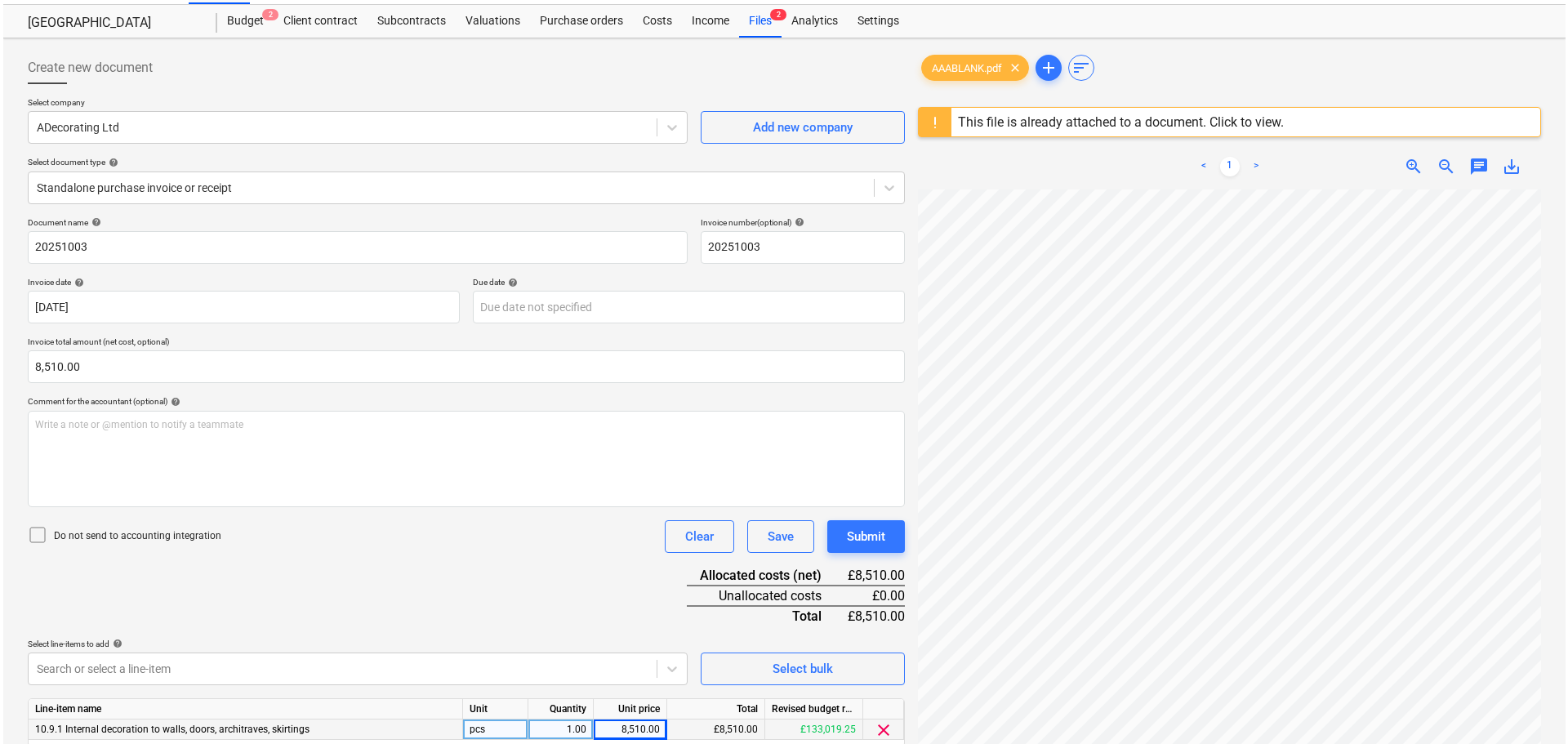
scroll to position [30, 0]
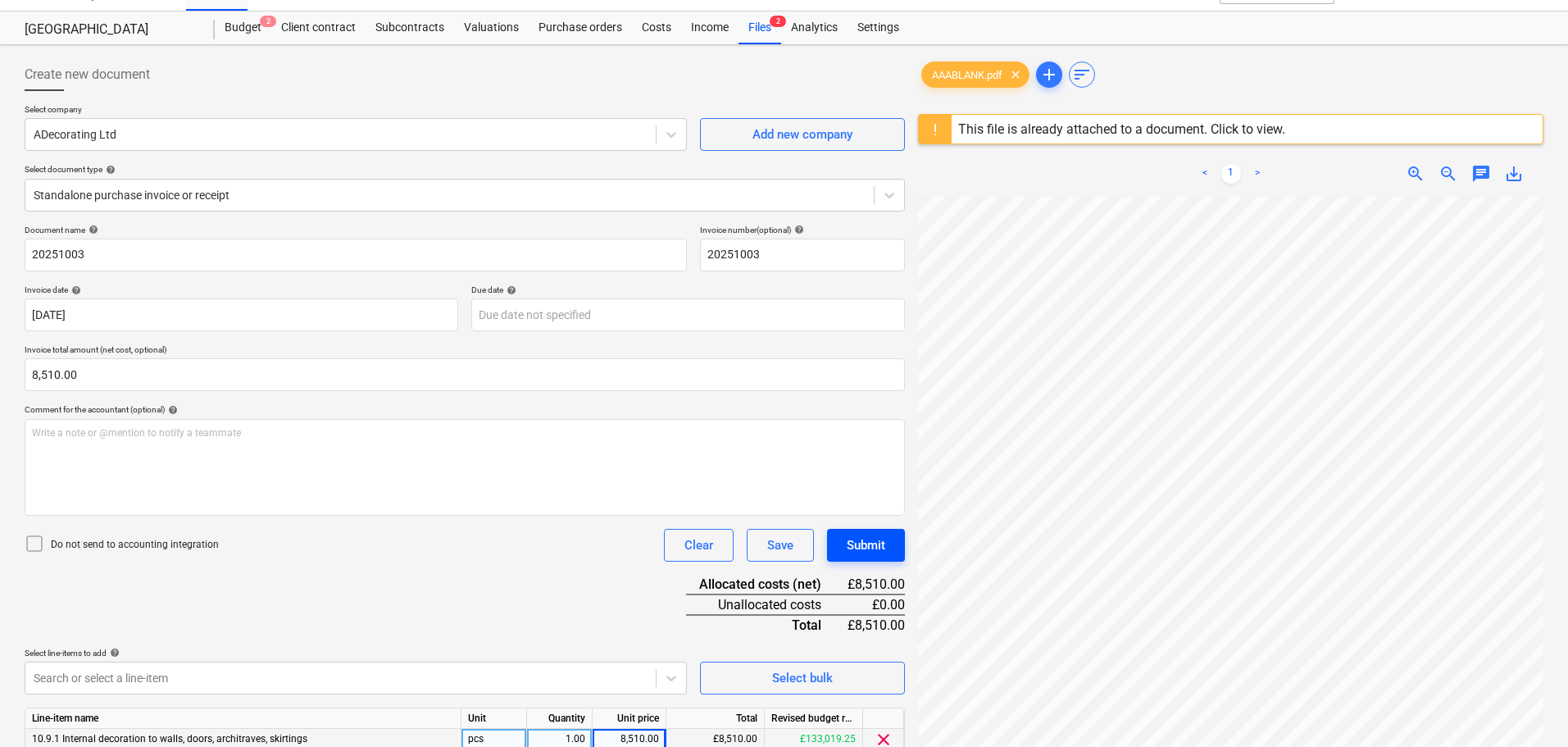
click at [873, 545] on div "Submit" at bounding box center [865, 545] width 38 height 22
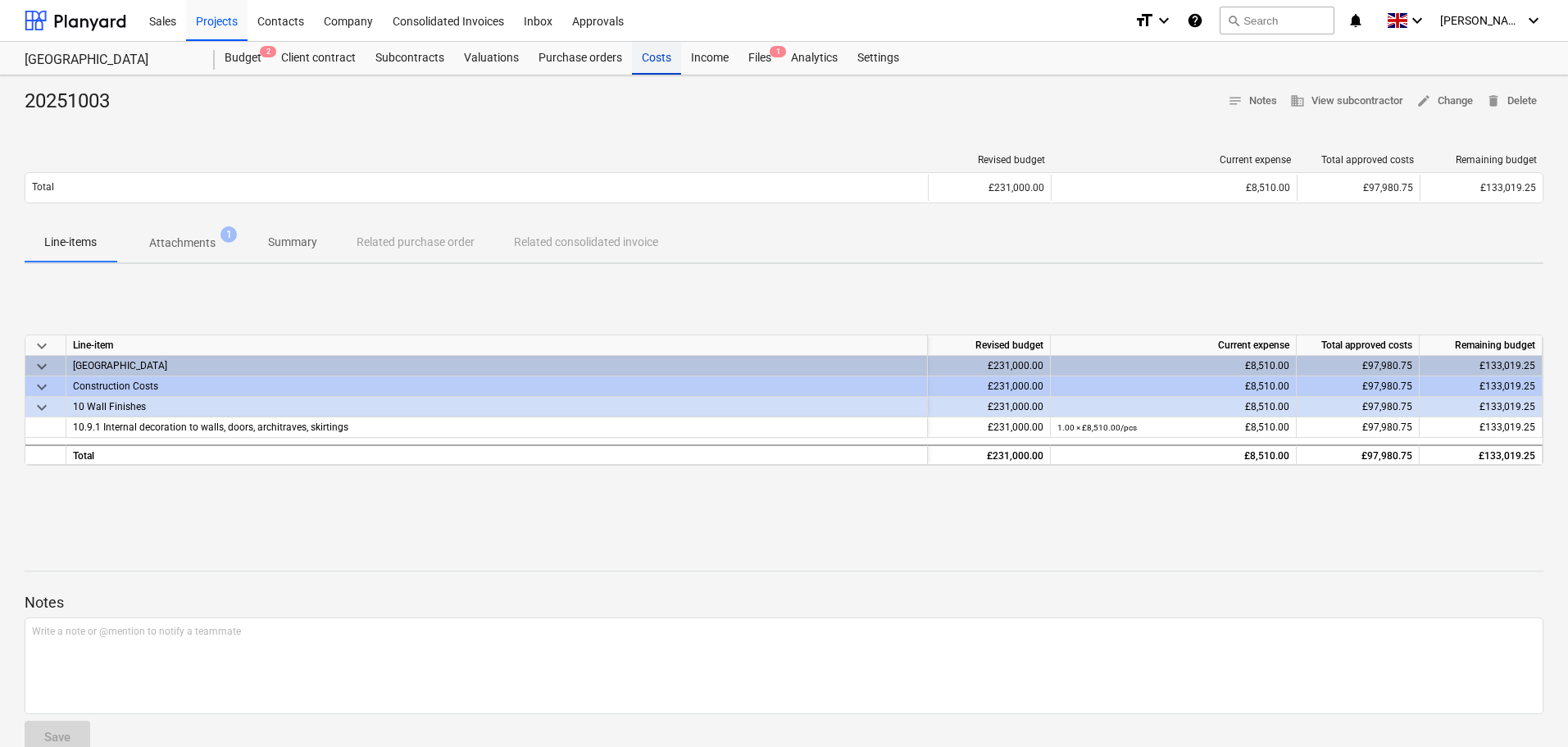
click at [649, 57] on div "Costs" at bounding box center [657, 59] width 49 height 33
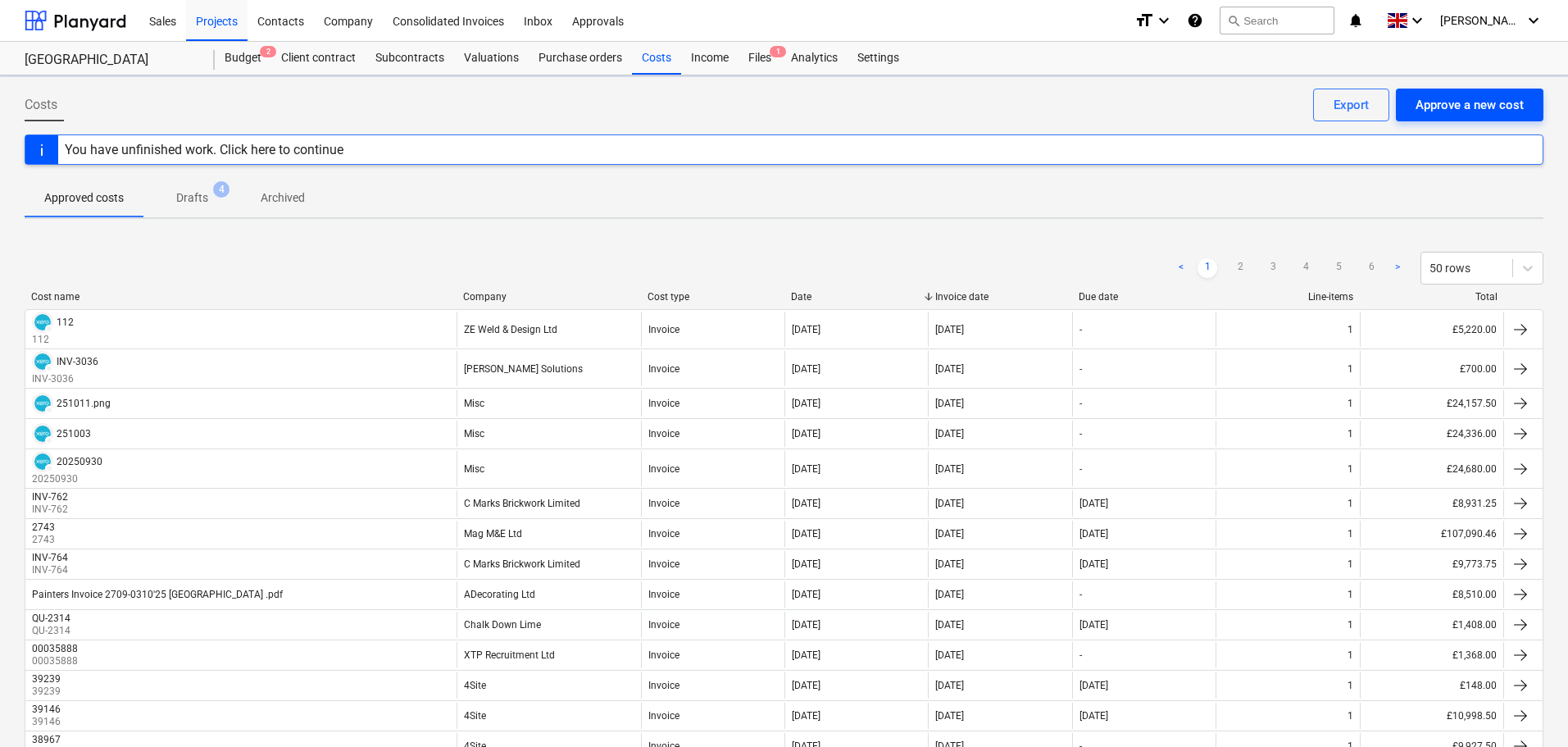
click at [1485, 113] on div "Approve a new cost" at bounding box center [1469, 105] width 109 height 22
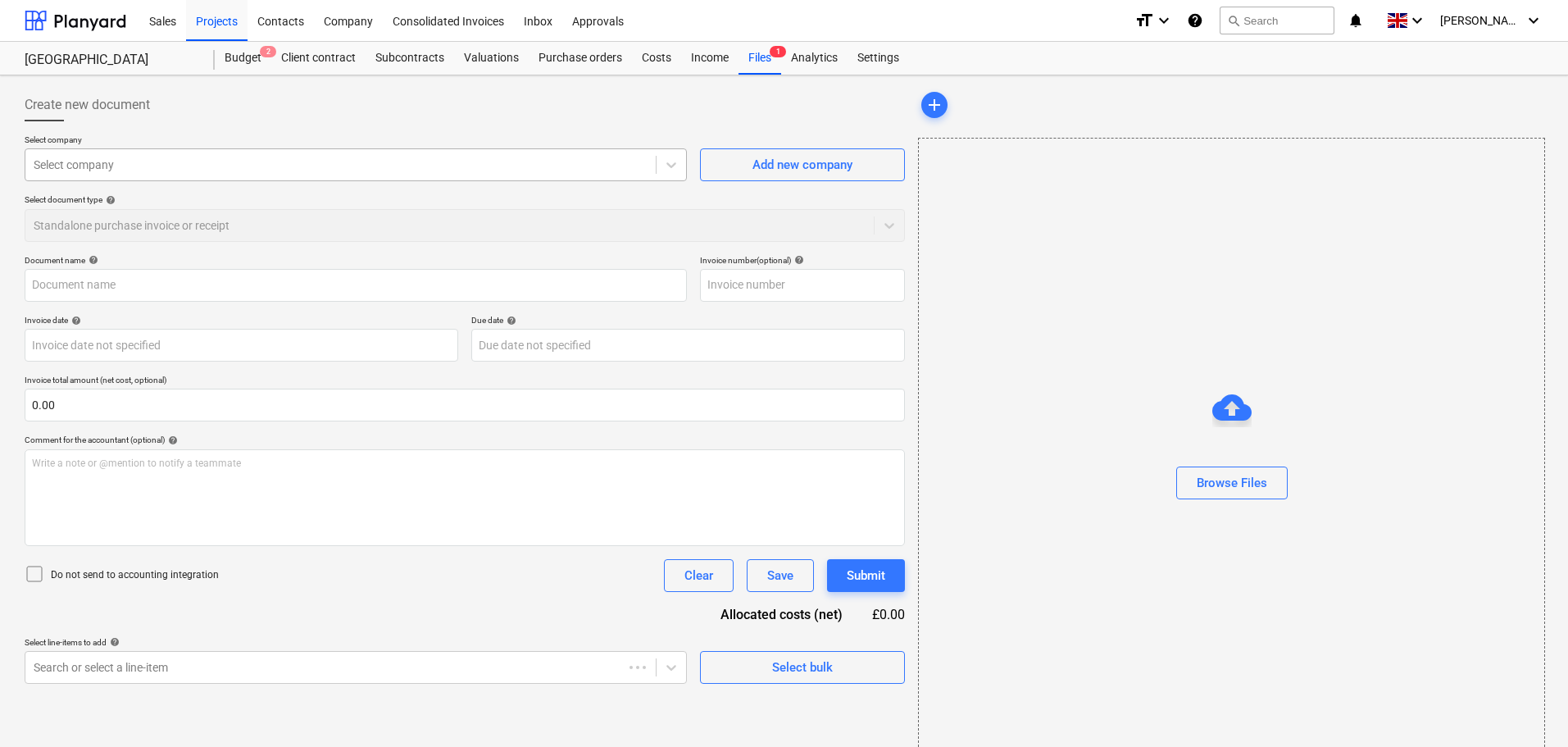
click at [150, 157] on div at bounding box center [340, 164] width 614 height 17
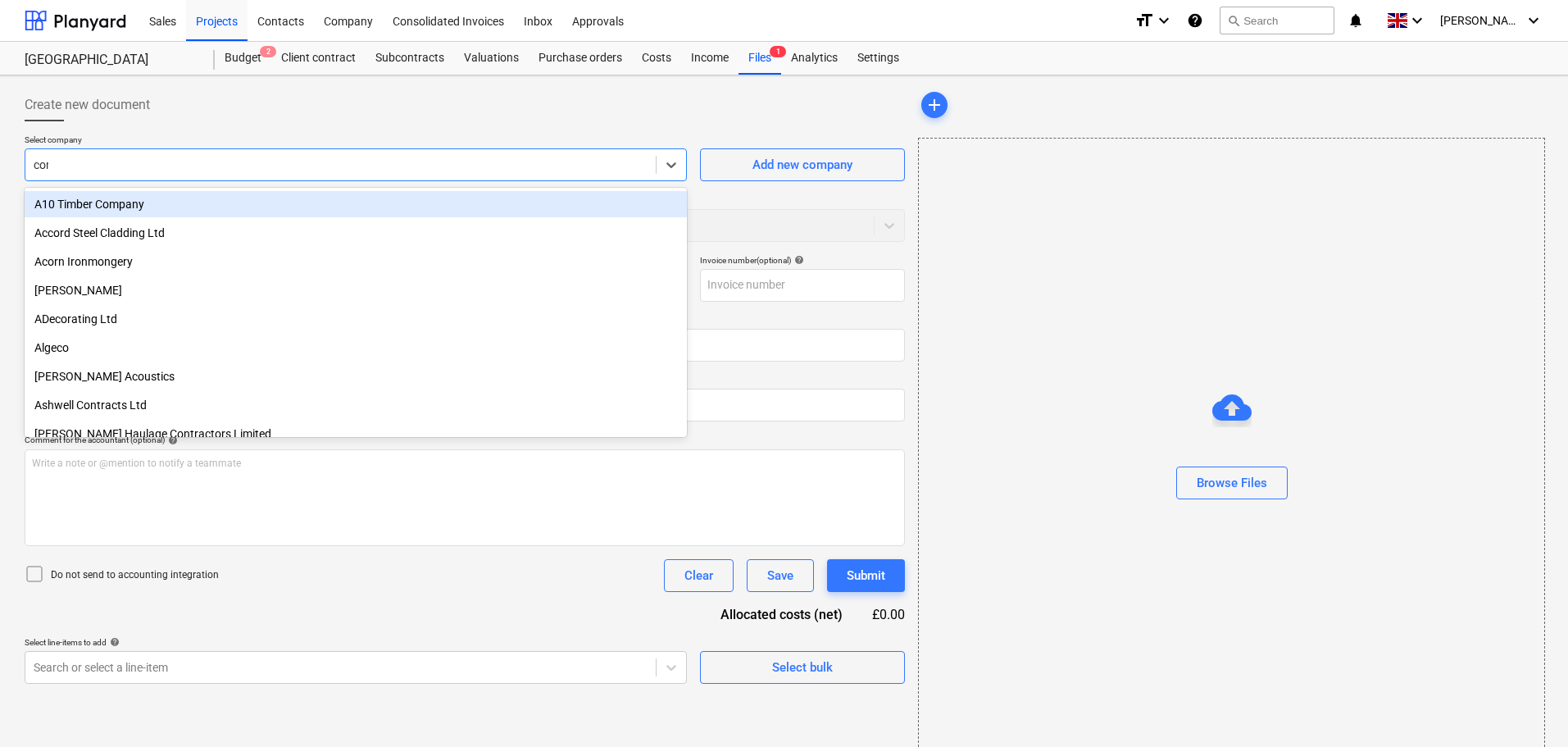
type input "conc"
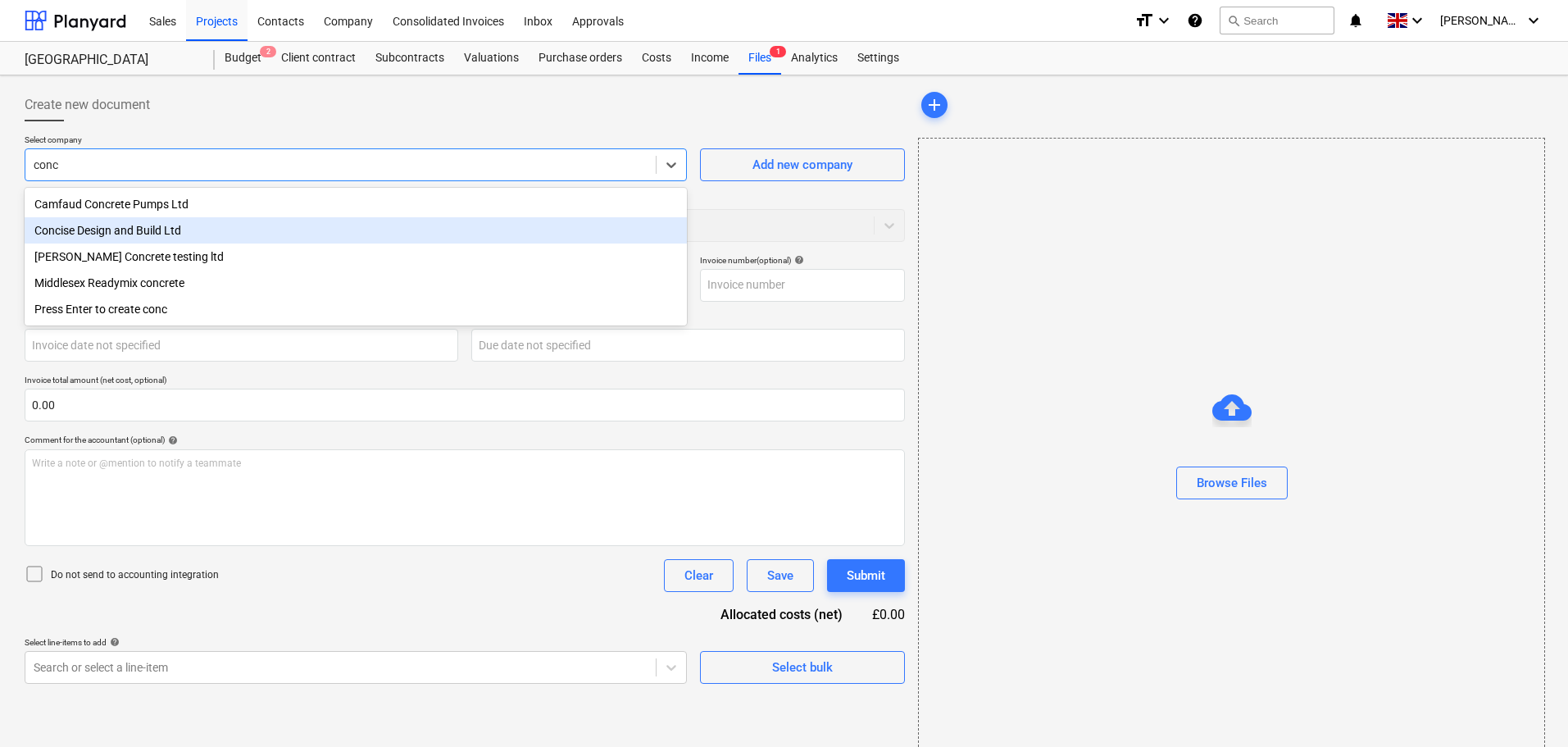
click at [167, 223] on div "Concise Design and Build Ltd" at bounding box center [355, 230] width 663 height 26
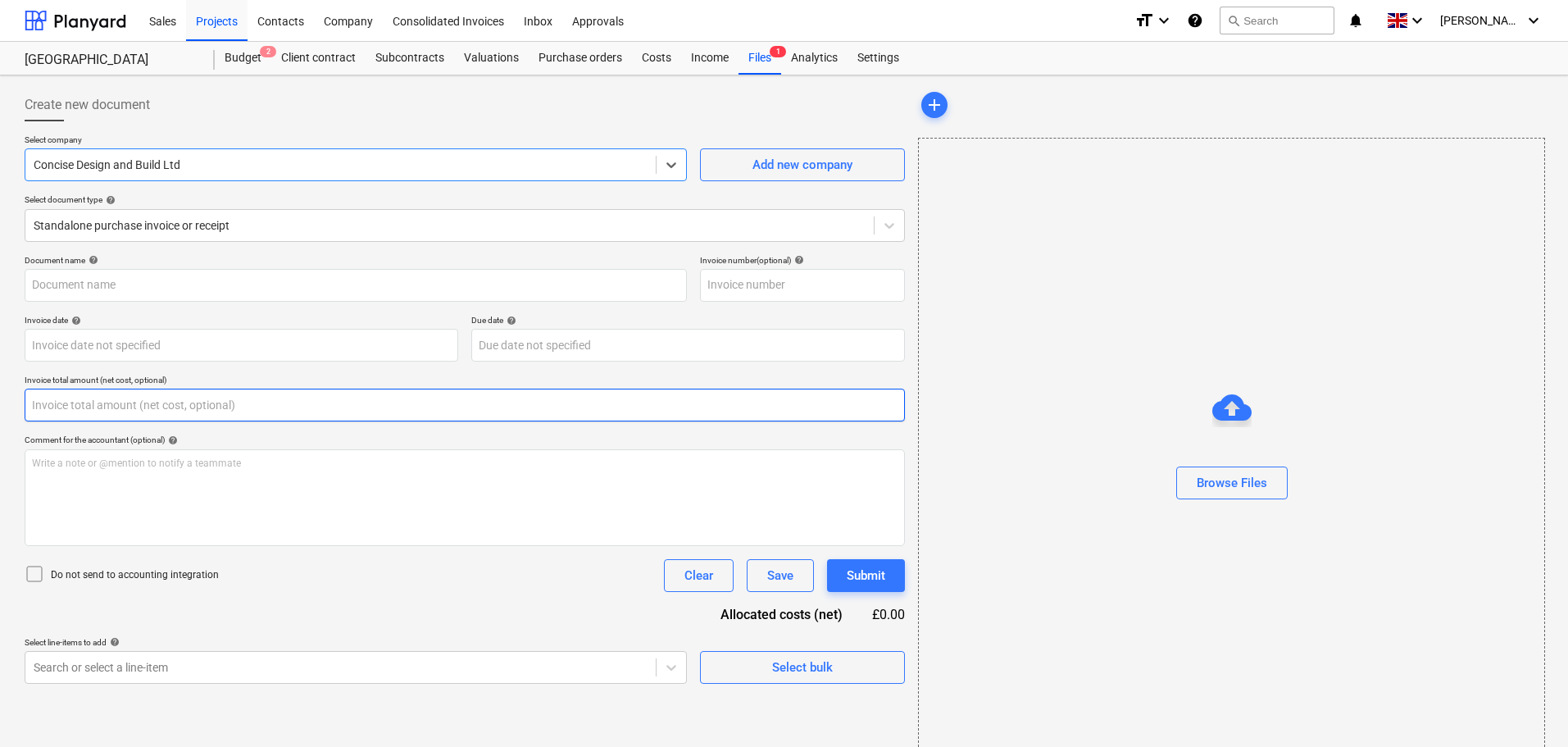
click at [141, 404] on input "text" at bounding box center [465, 405] width 881 height 33
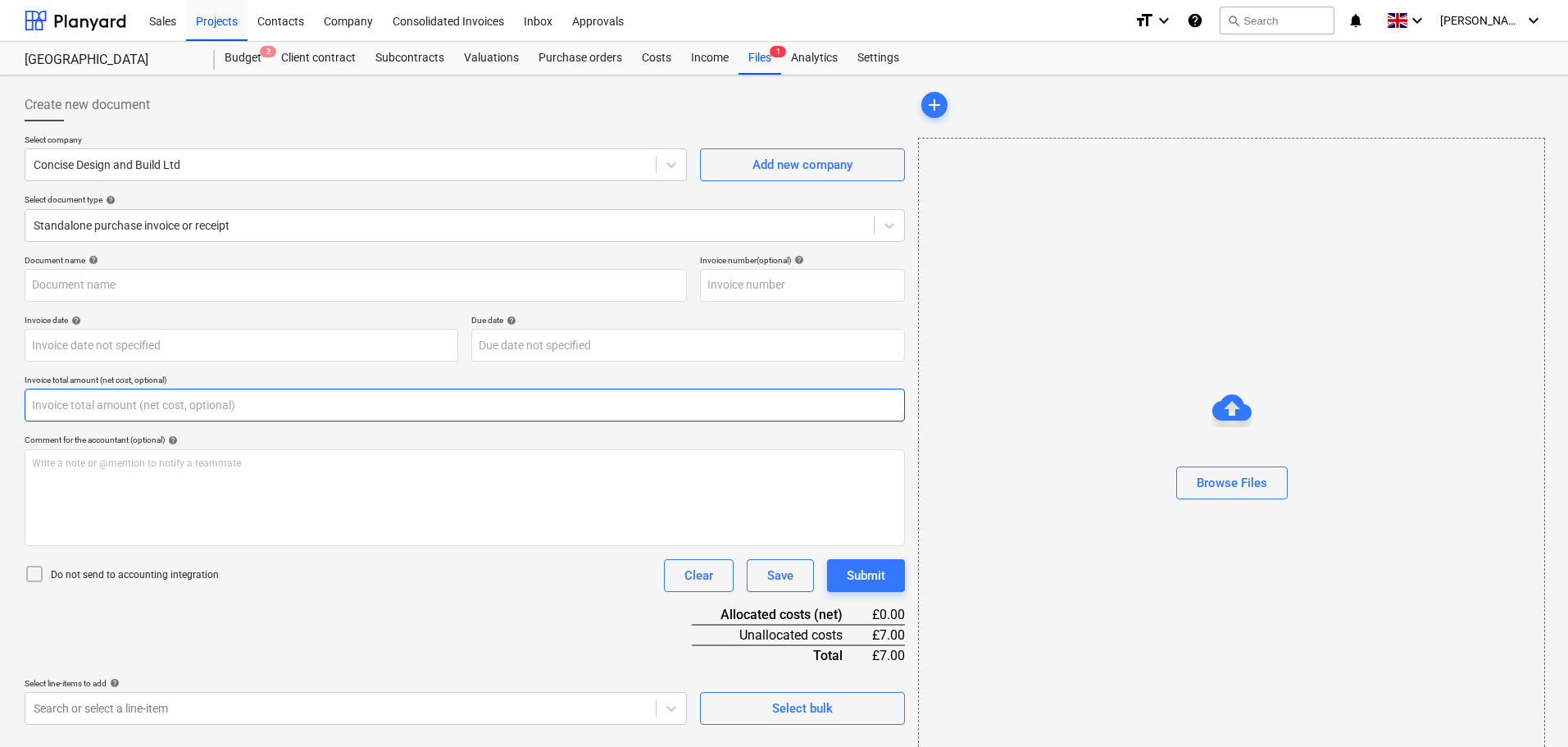
type input "7"
type input "1,750.00"
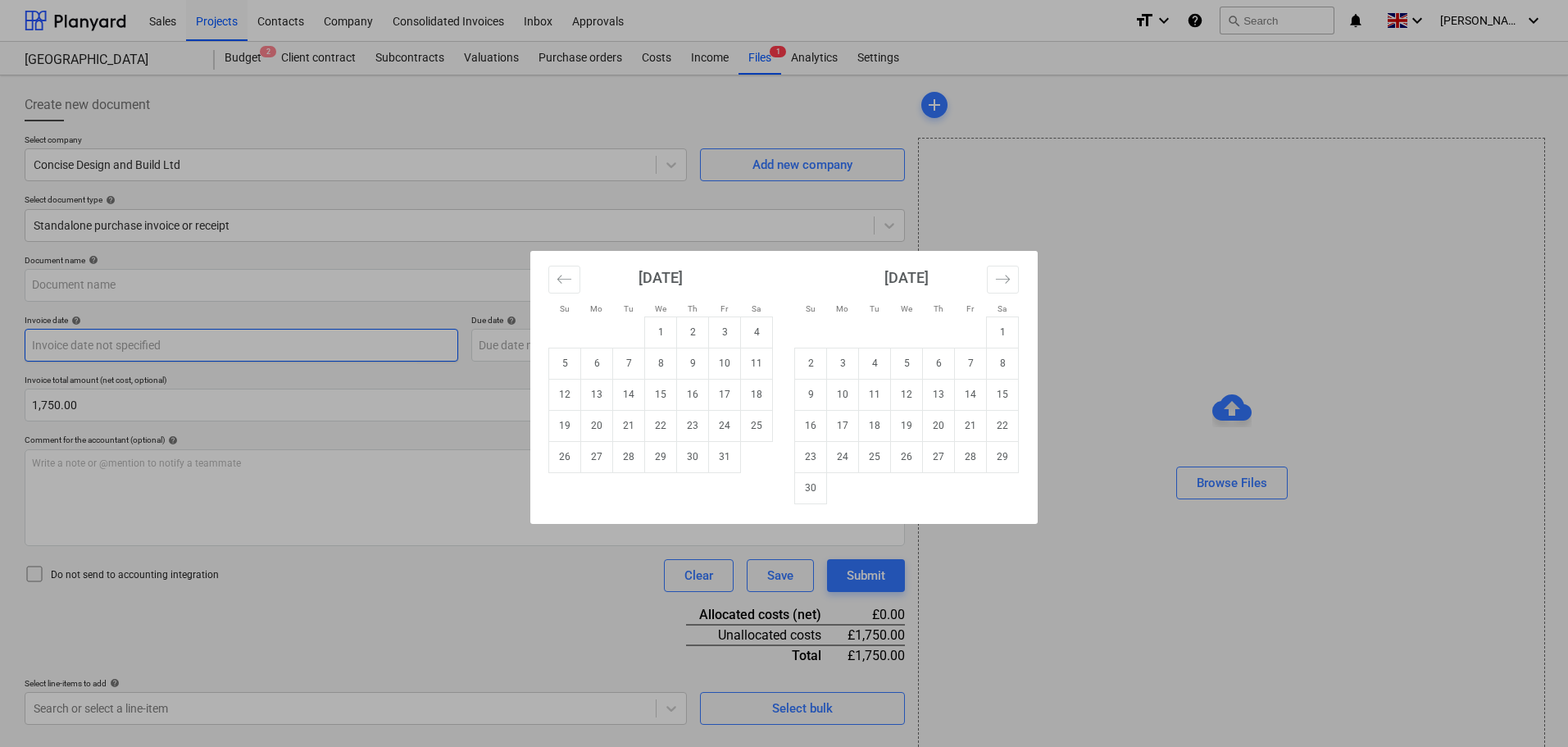
click at [280, 350] on body "Sales Projects Contacts Company Consolidated Invoices Inbox Approvals format_si…" at bounding box center [784, 373] width 1568 height 747
click at [729, 328] on td "3" at bounding box center [725, 332] width 32 height 31
type input "[DATE]"
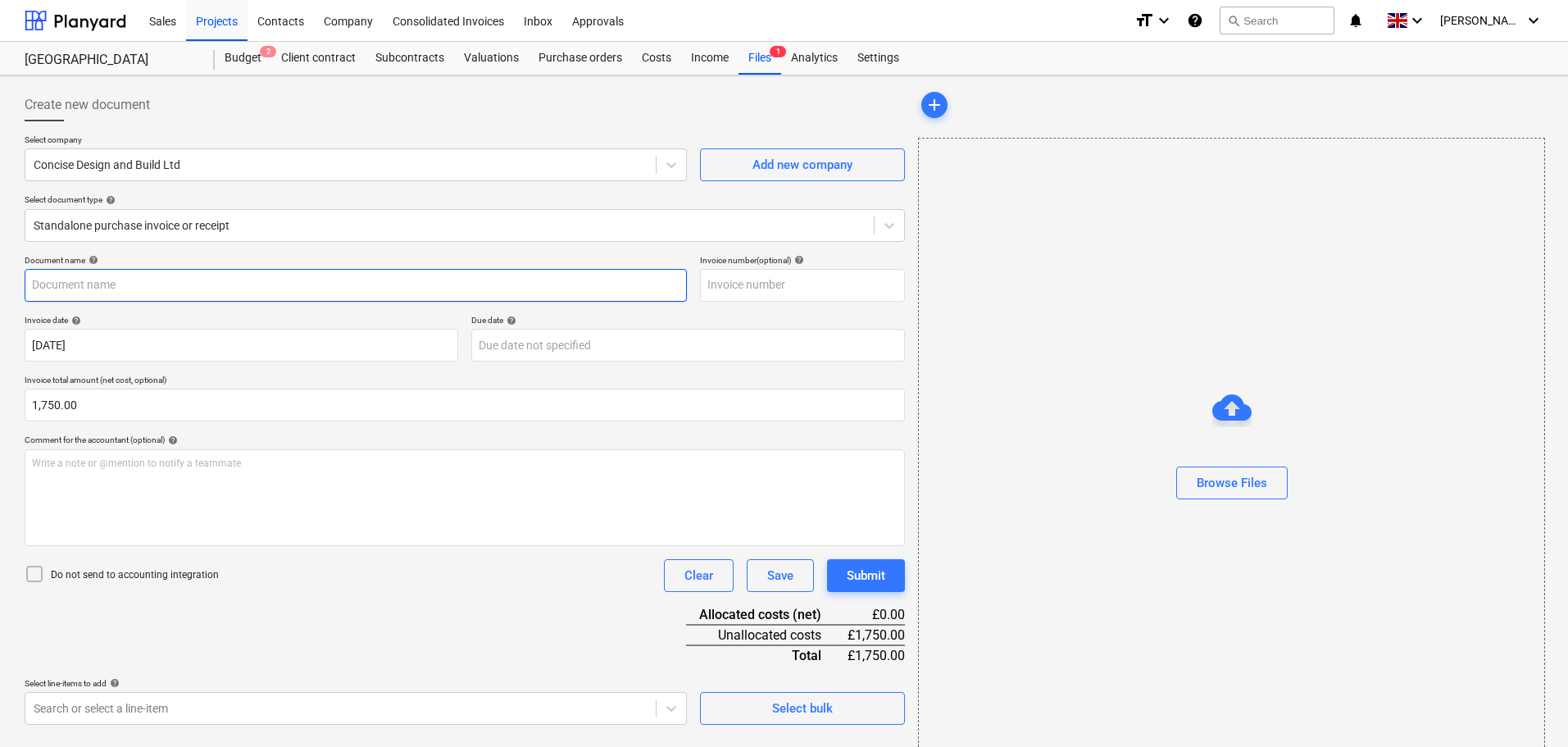
drag, startPoint x: 101, startPoint y: 289, endPoint x: 167, endPoint y: 285, distance: 66.1
click at [104, 289] on input "text" at bounding box center [355, 286] width 663 height 33
paste input "INV343"
type input "INV343"
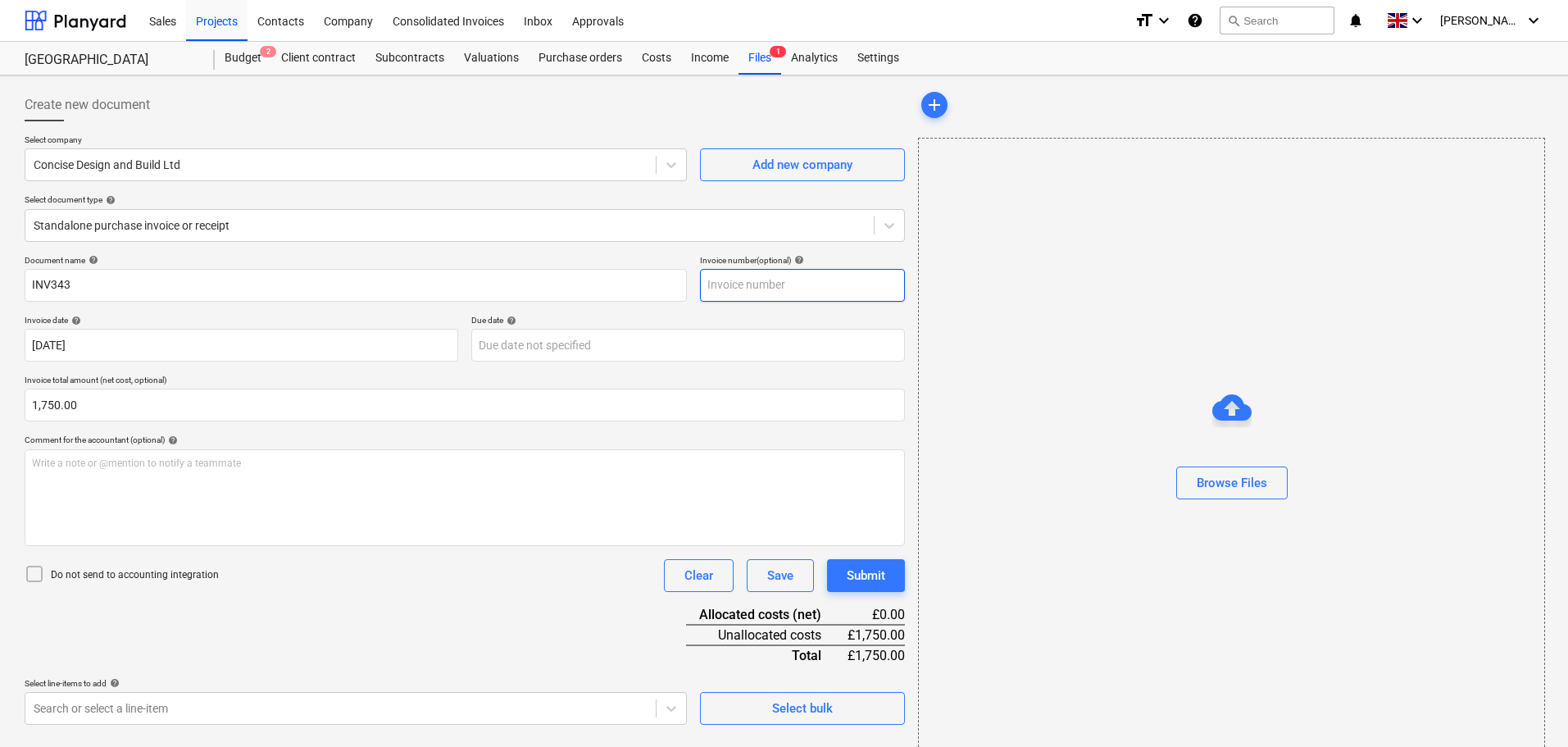
drag, startPoint x: 750, startPoint y: 285, endPoint x: 931, endPoint y: 306, distance: 182.2
click at [750, 285] on input "text" at bounding box center [802, 286] width 205 height 33
paste input "INV343"
type input "INV343"
click at [1259, 488] on div "Browse Files" at bounding box center [1232, 483] width 70 height 22
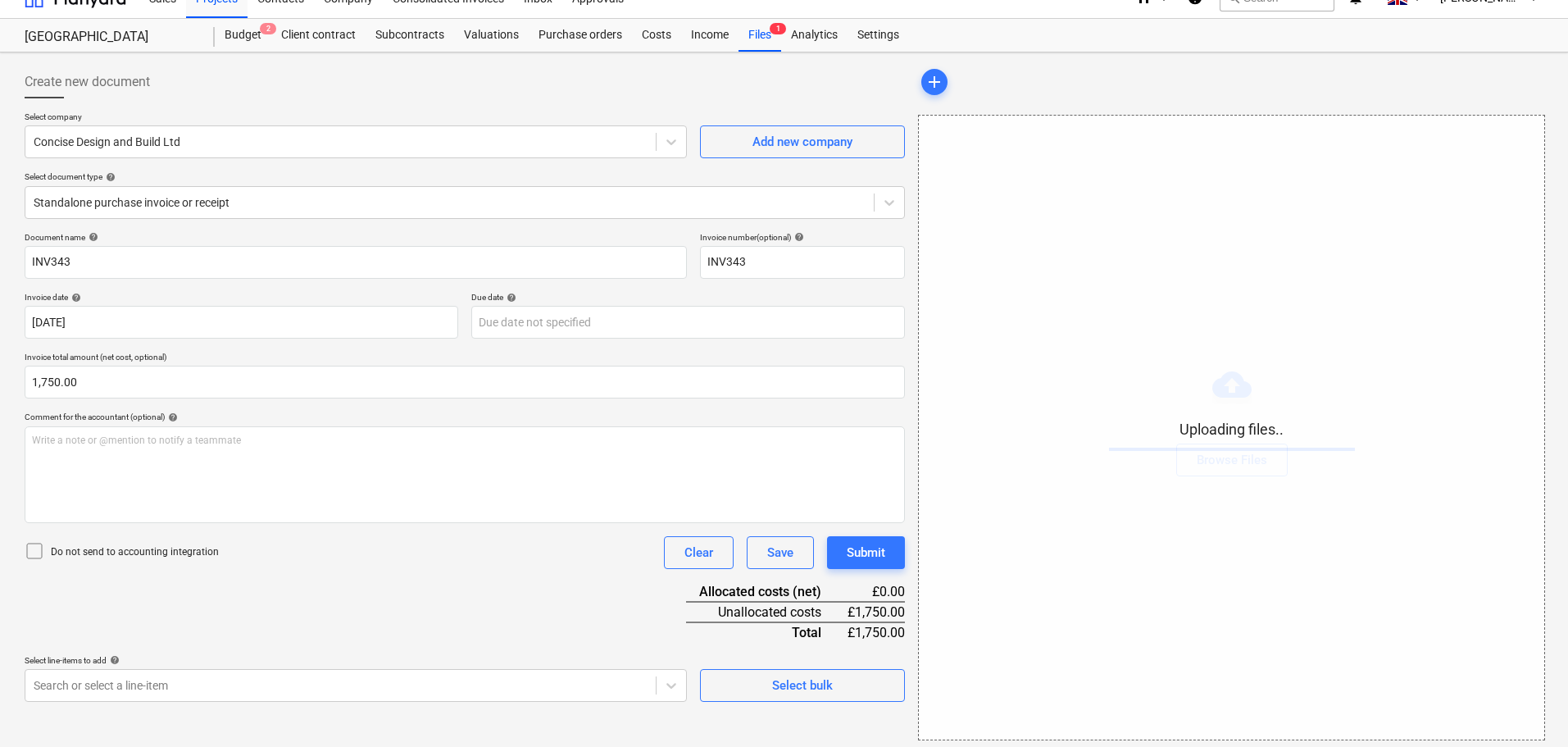
scroll to position [29, 0]
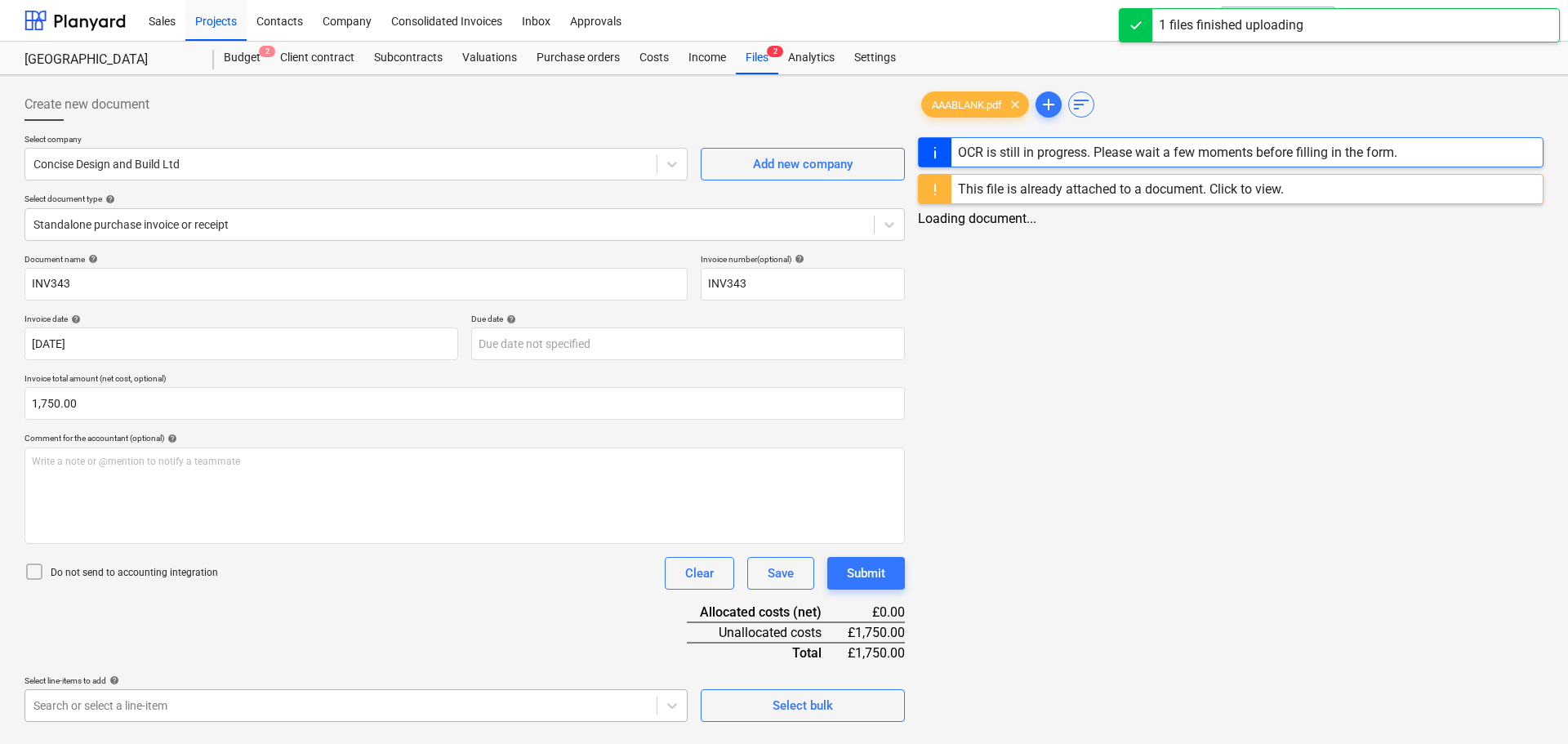
click at [133, 679] on div "Select line-items to add help" at bounding box center [356, 681] width 663 height 11
click at [155, 707] on body "Sales Projects Contacts Company Consolidated Invoices Inbox Approvals format_si…" at bounding box center [781, 372] width 1562 height 744
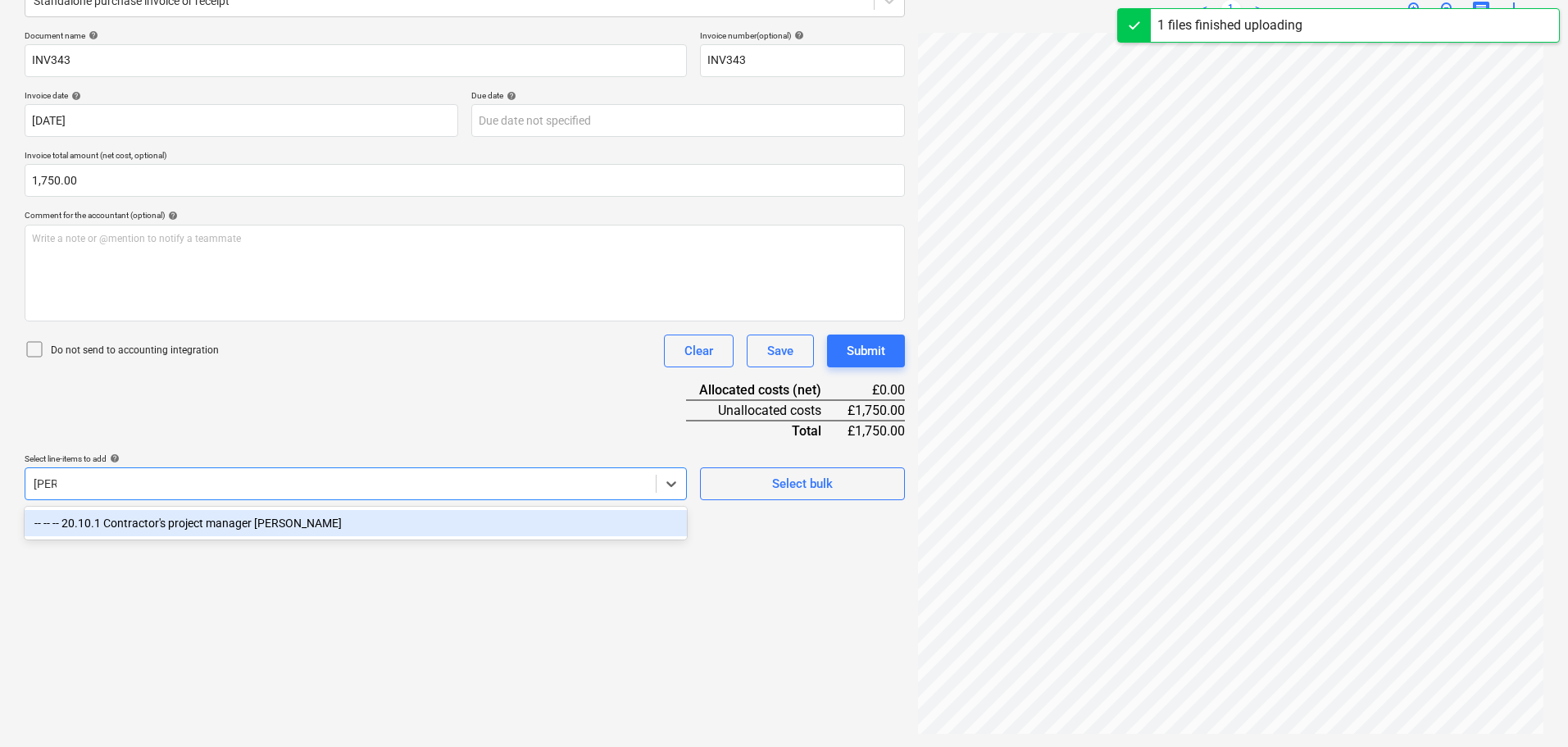
type input "tomm"
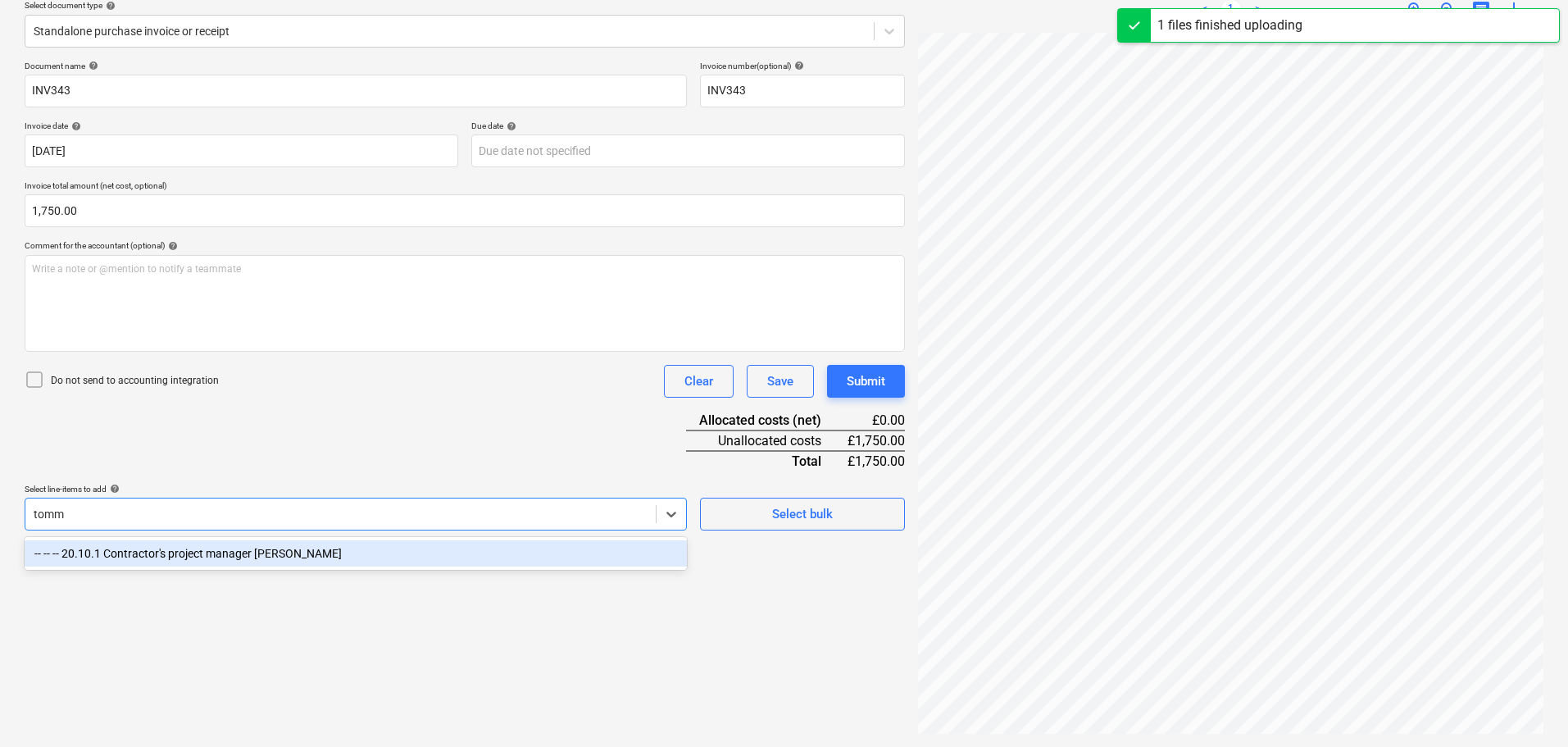
scroll to position [195, 0]
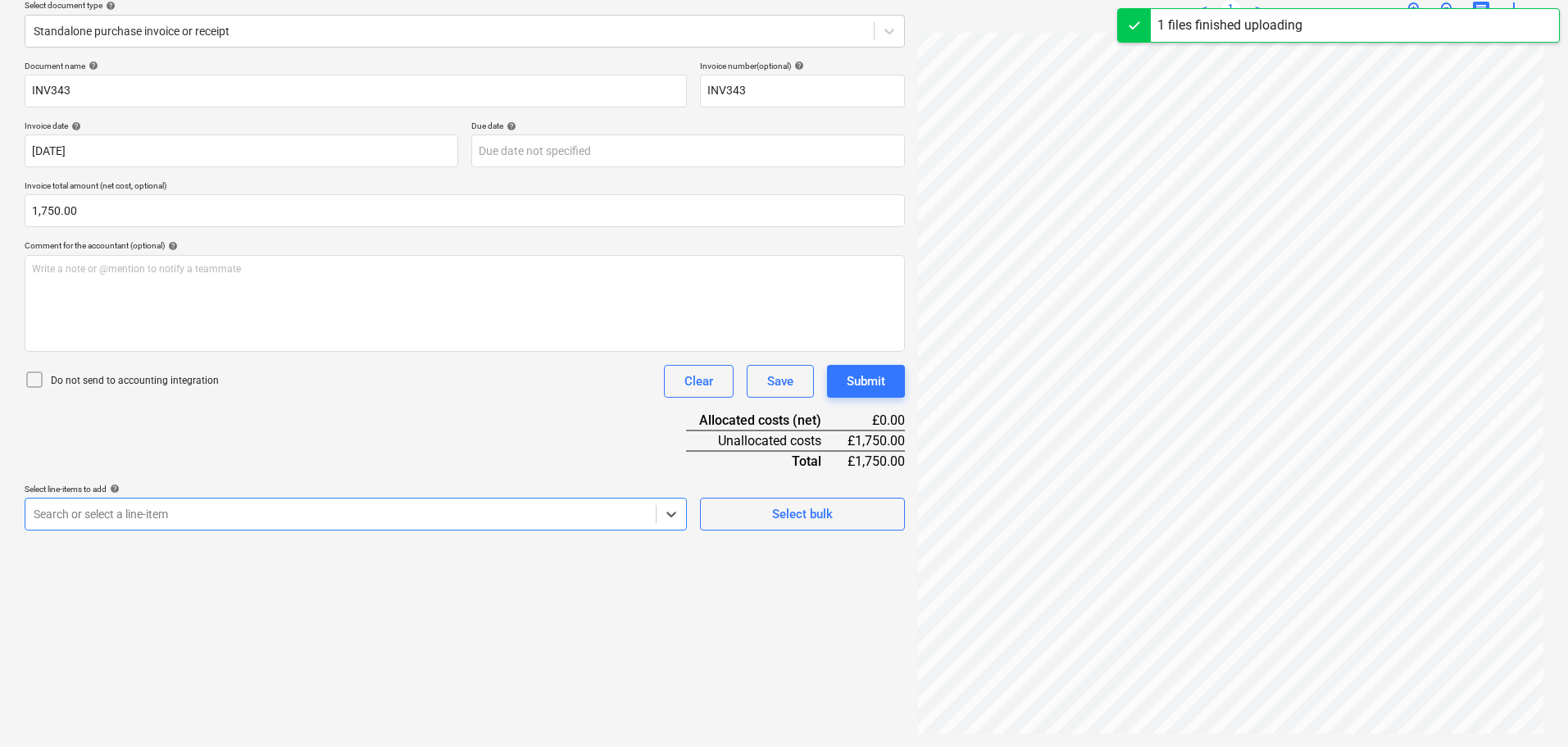
click at [287, 523] on div at bounding box center [340, 514] width 614 height 17
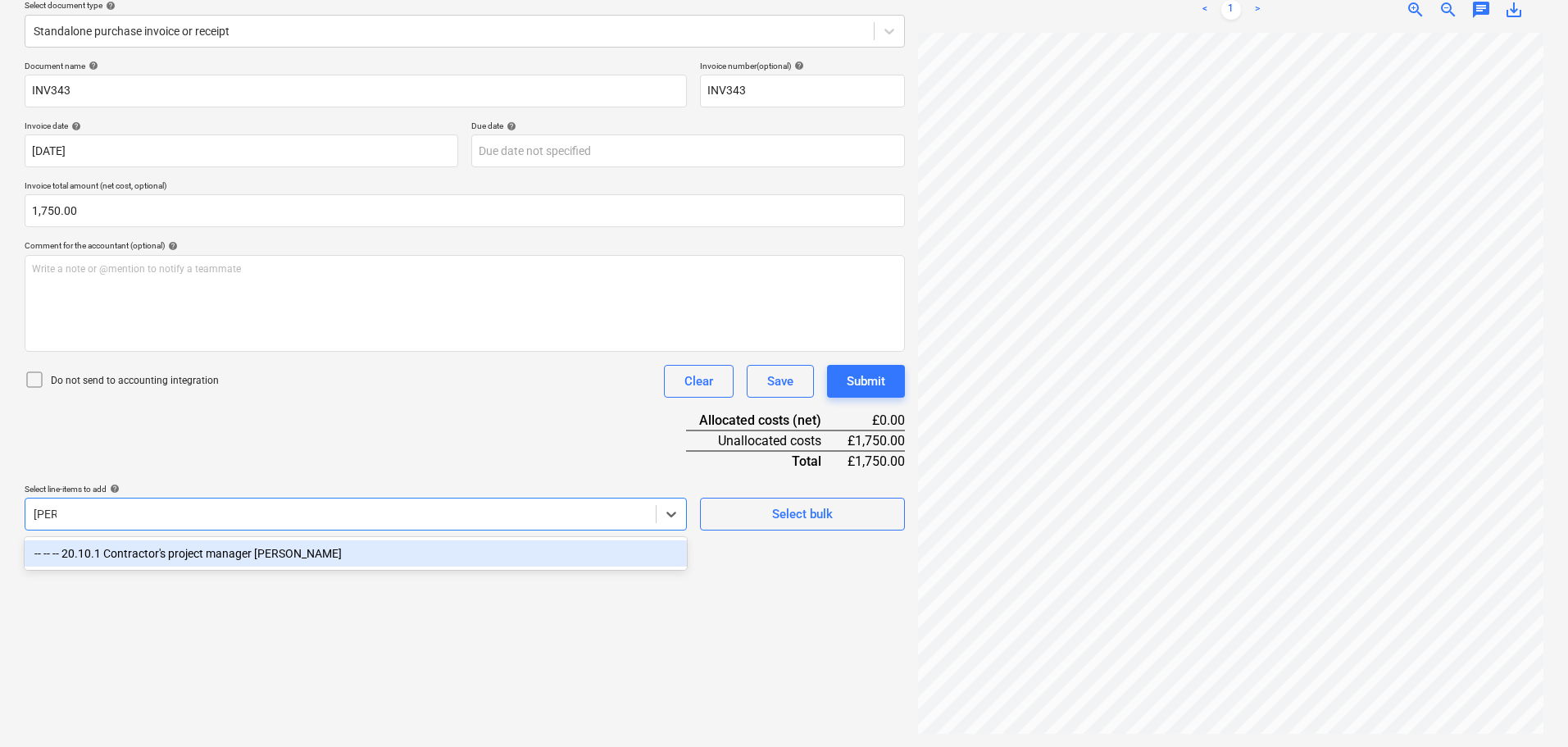
type input "tomm"
click at [243, 556] on div "-- -- -- 20.10.1 Contractor's project manager Tommy" at bounding box center [355, 553] width 663 height 26
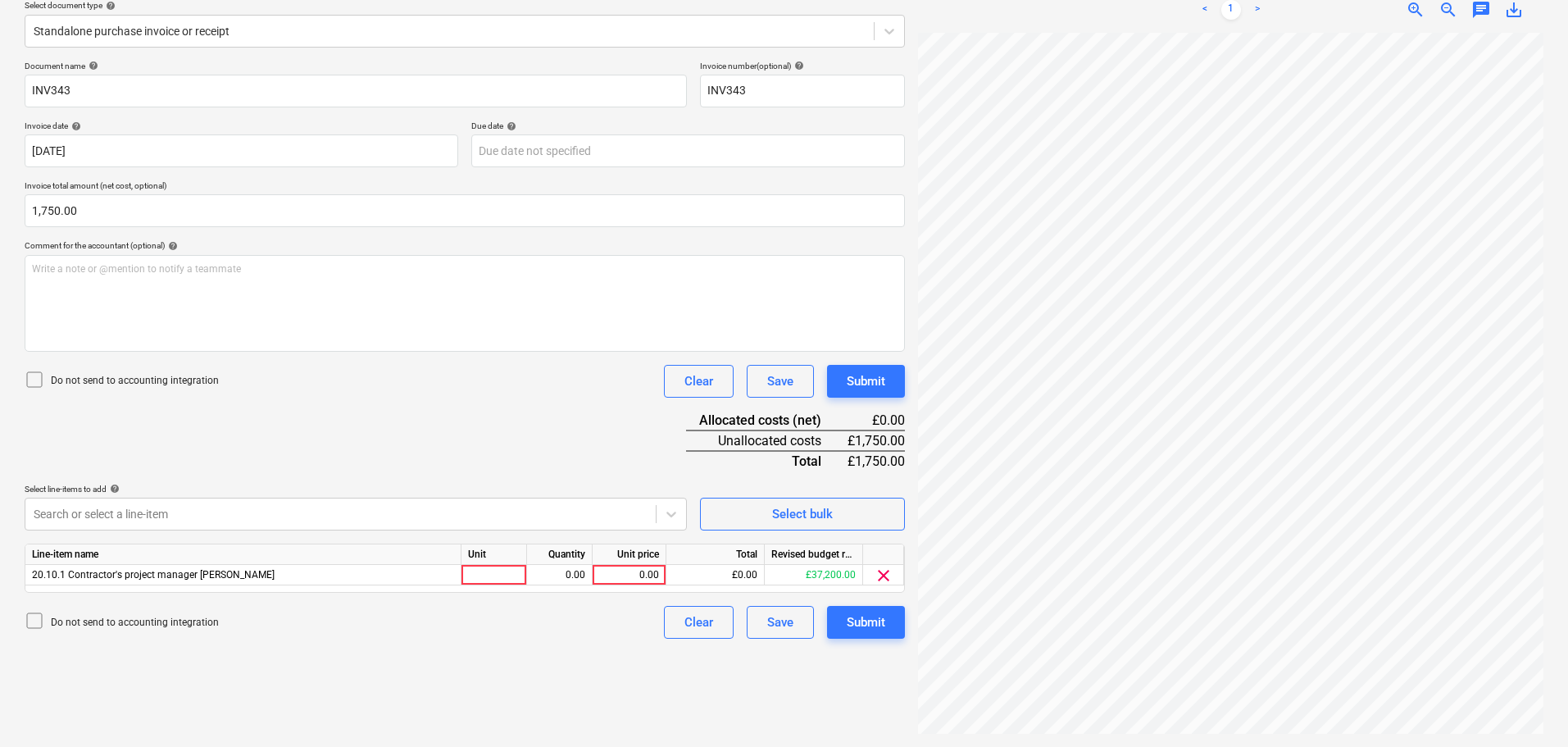
drag, startPoint x: 455, startPoint y: 438, endPoint x: 605, endPoint y: 537, distance: 179.7
click at [456, 438] on div "Document name help INV343 Invoice number (optional) help INV343 Invoice date he…" at bounding box center [465, 350] width 881 height 578
click at [625, 577] on div "0.00" at bounding box center [628, 575] width 60 height 21
type input "1750"
click at [573, 457] on div "Document name help INV343 Invoice number (optional) help INV343 Invoice date he…" at bounding box center [465, 350] width 881 height 578
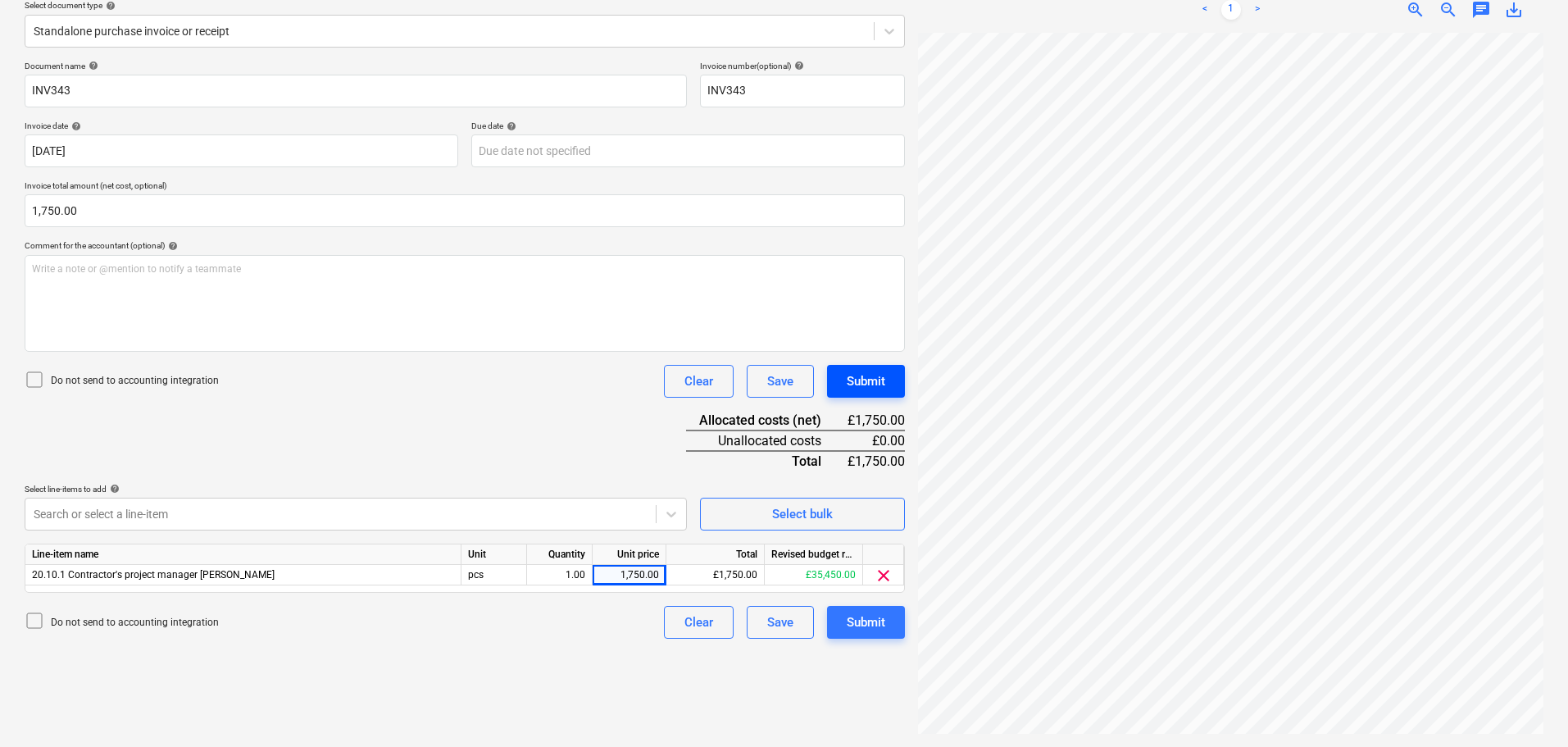
click at [877, 381] on div "Submit" at bounding box center [865, 382] width 38 height 22
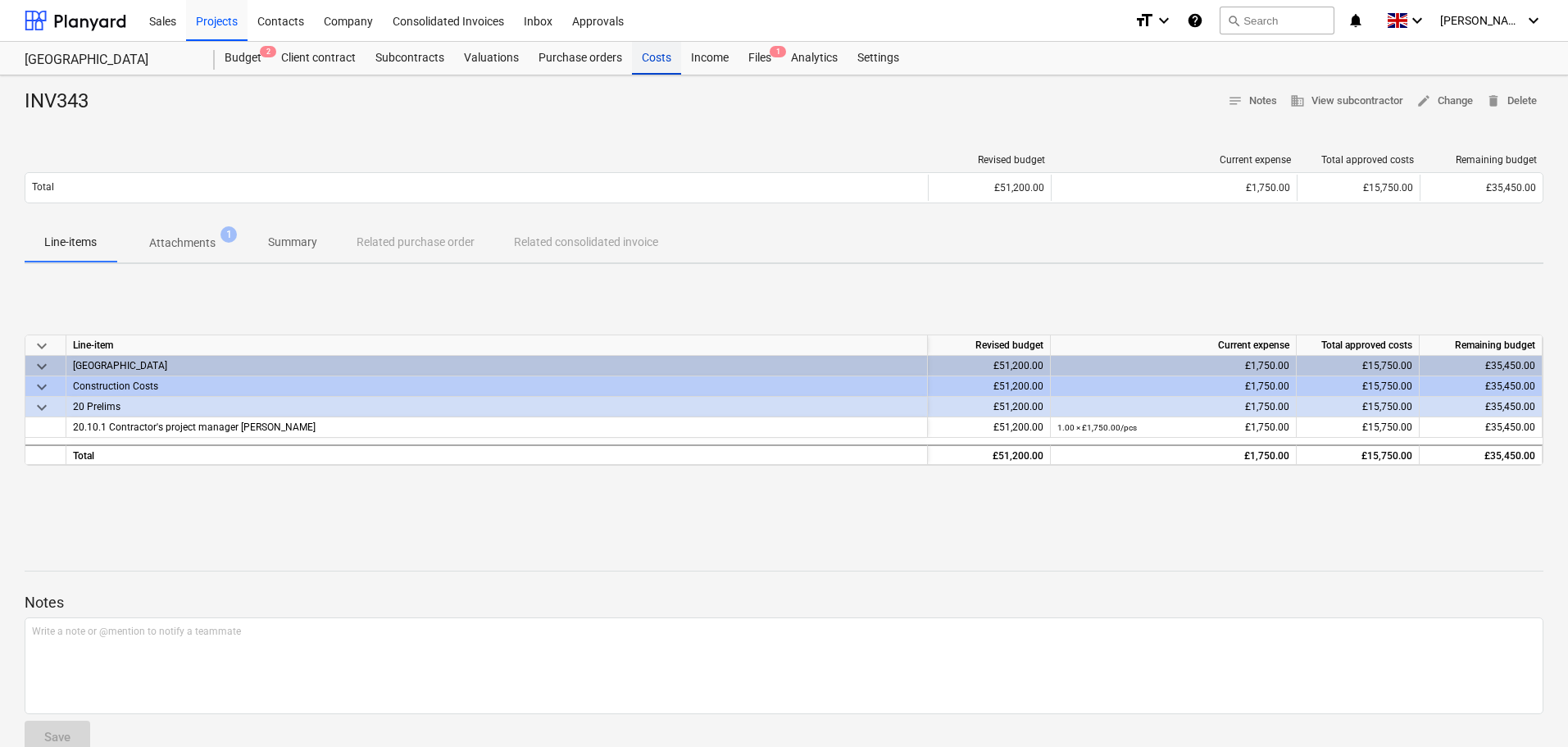
click at [638, 55] on div "Costs" at bounding box center [657, 59] width 49 height 33
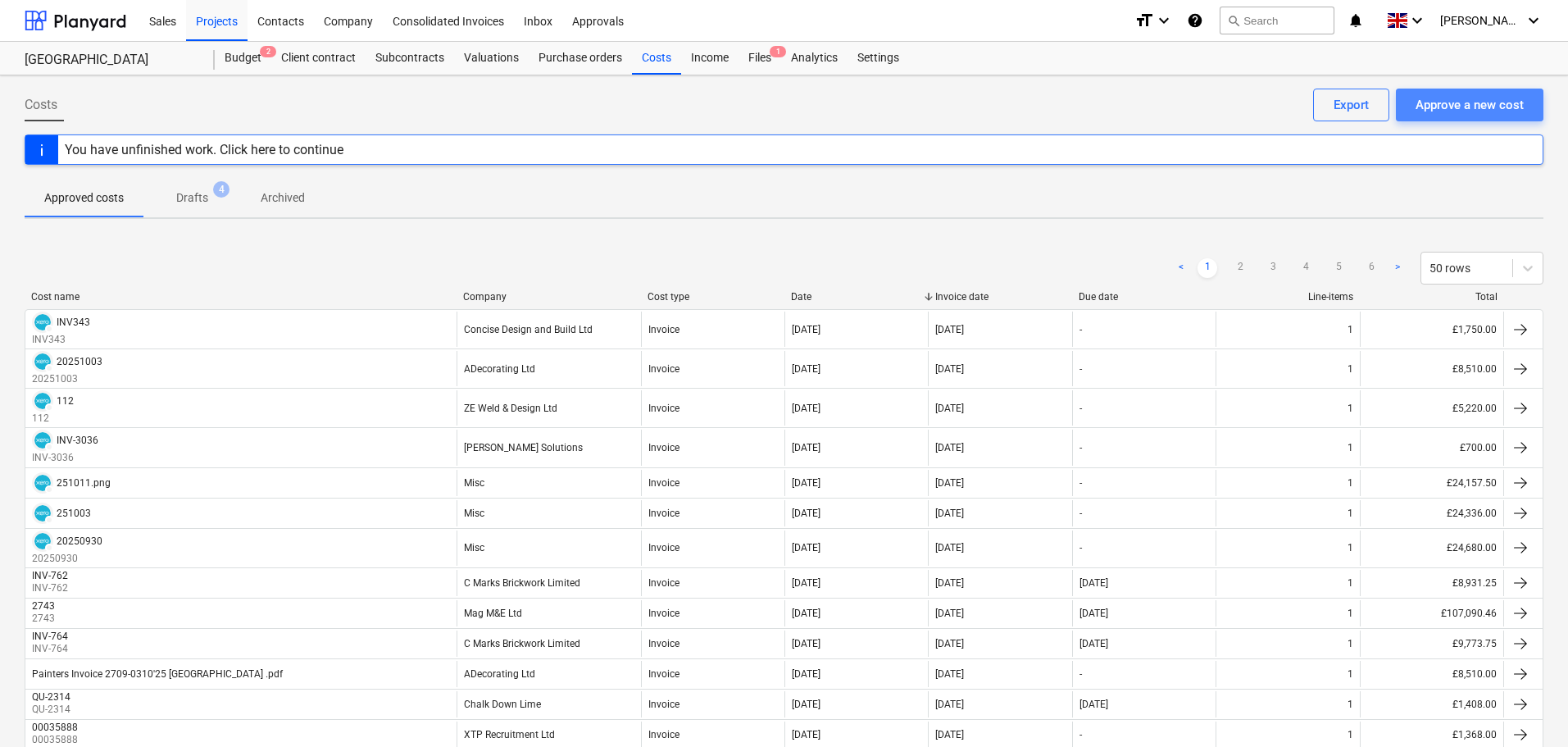
click at [1466, 99] on div "Approve a new cost" at bounding box center [1469, 105] width 109 height 22
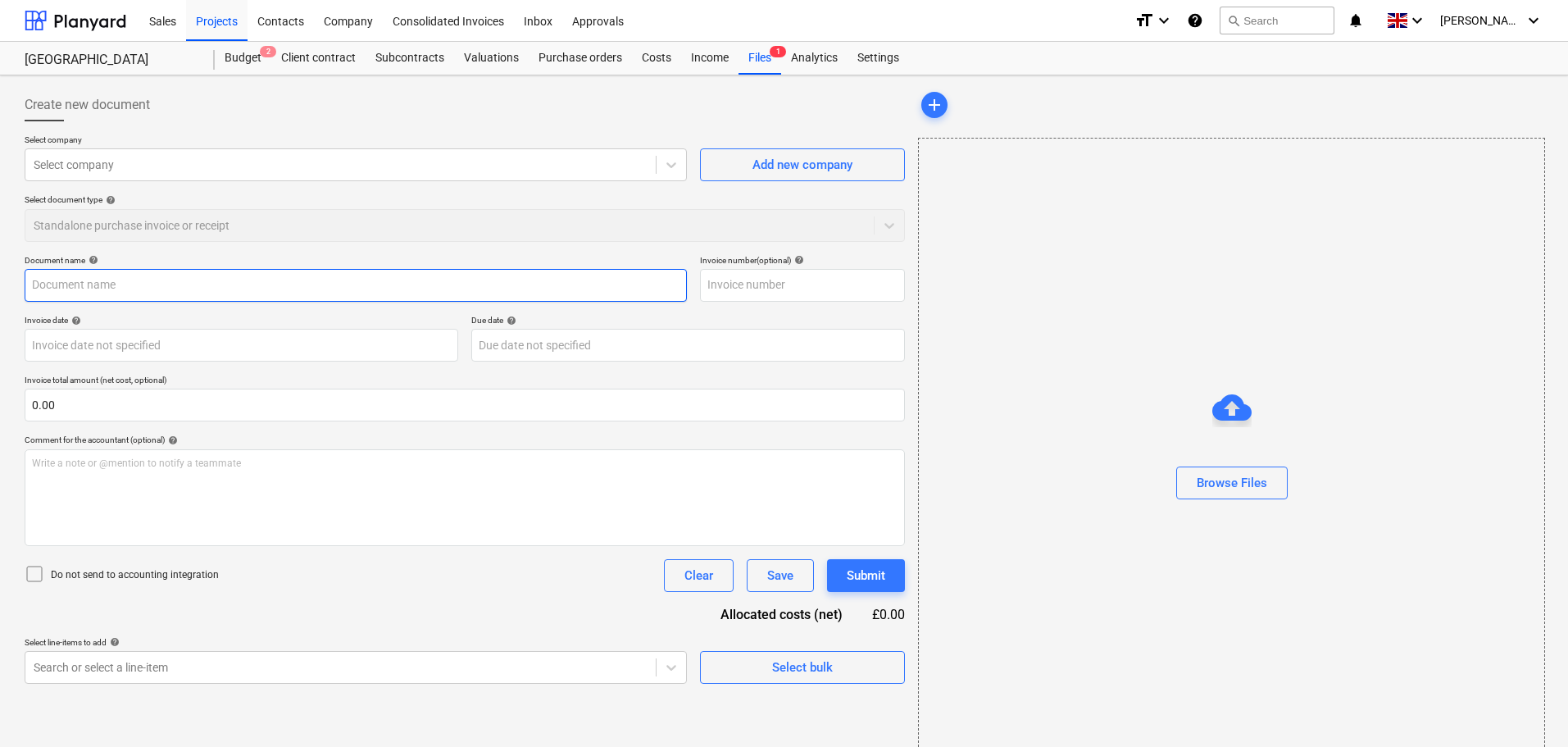
drag, startPoint x: 135, startPoint y: 294, endPoint x: 183, endPoint y: 292, distance: 48.0
click at [137, 292] on input "text" at bounding box center [355, 286] width 663 height 33
paste input "SINV267151"
type input "SINV267151"
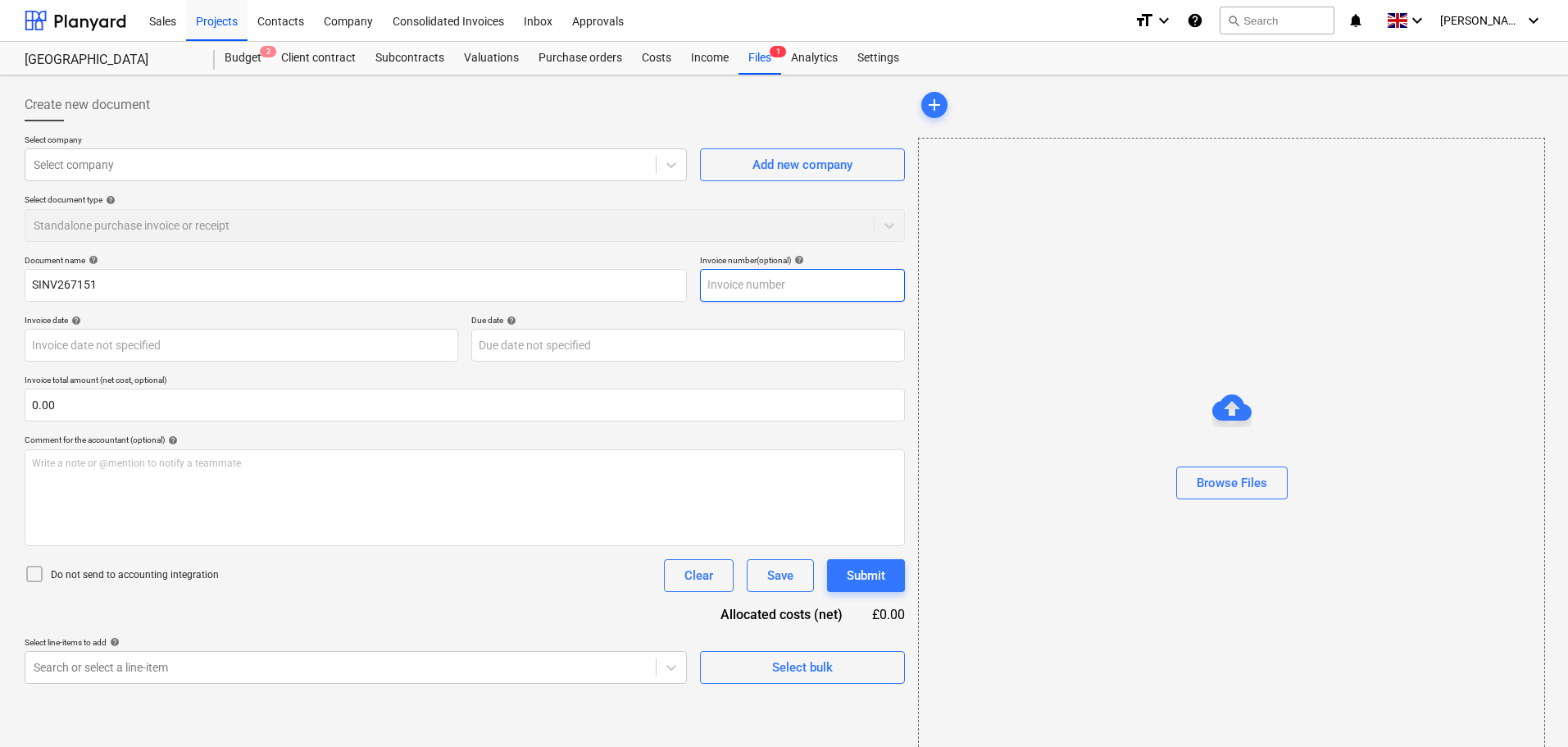
click at [788, 289] on input "text" at bounding box center [802, 286] width 205 height 33
paste input "SINV267151"
type input "SINV267151"
click at [206, 169] on div at bounding box center [340, 164] width 614 height 17
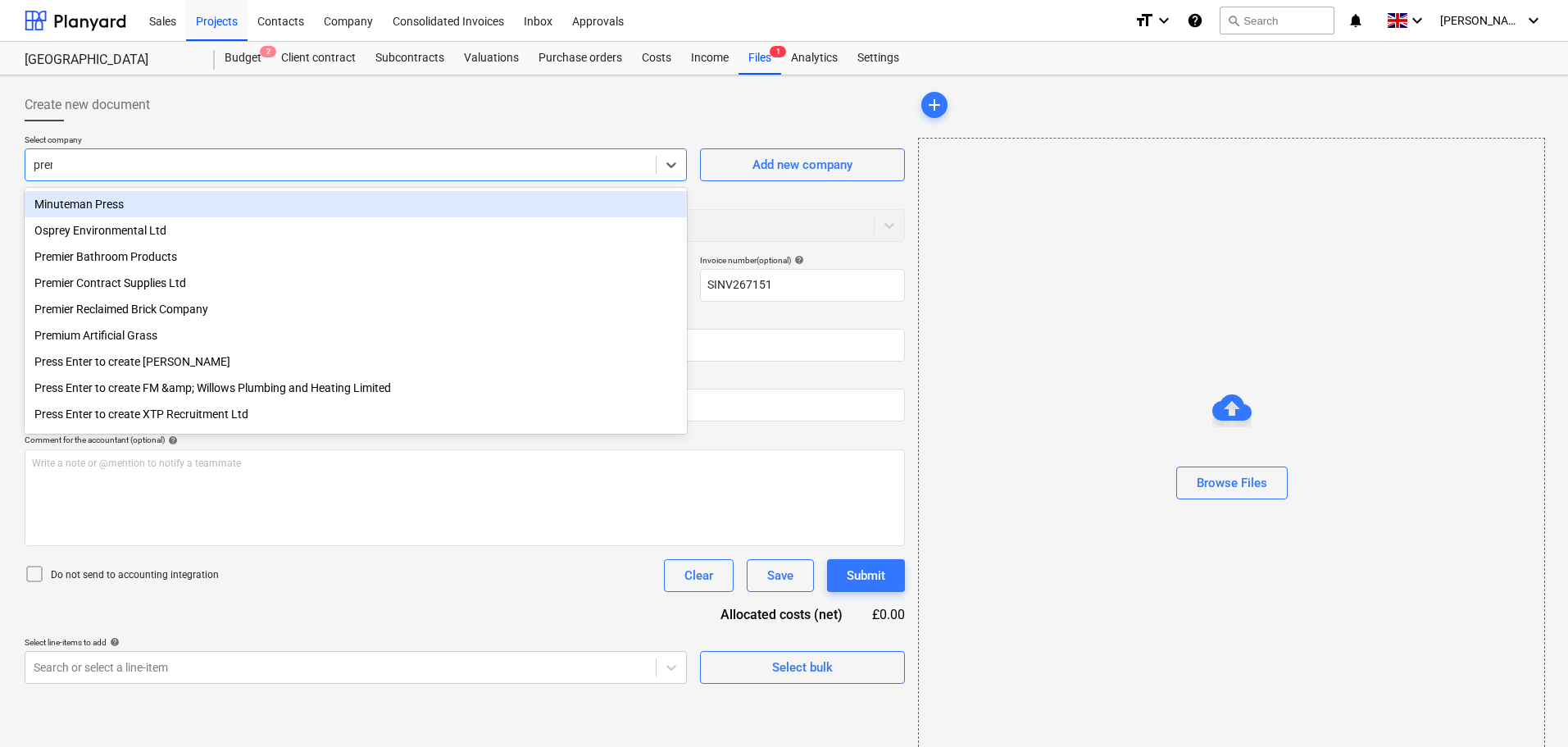
type input "premi"
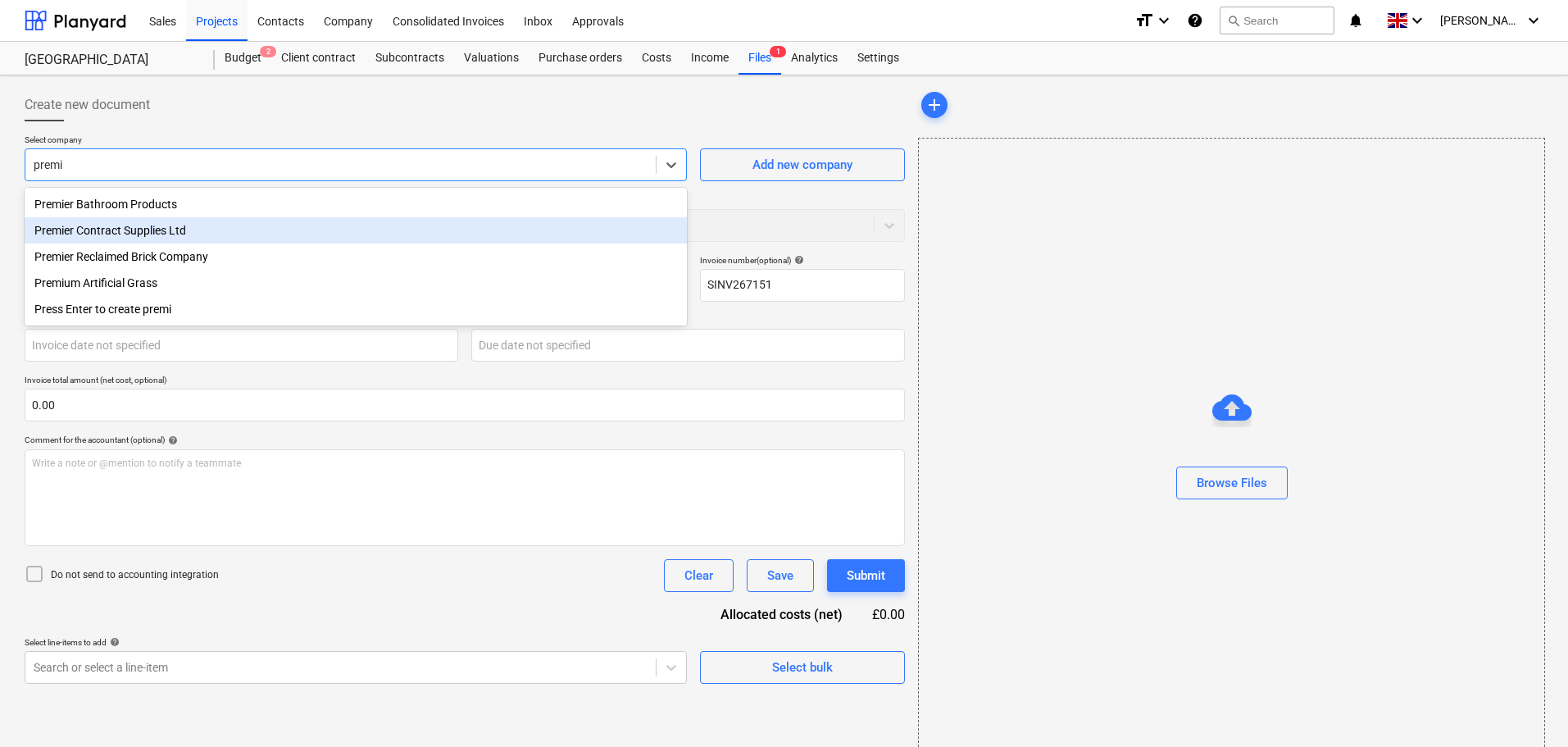
click at [158, 229] on div "Premier Contract Supplies Ltd" at bounding box center [355, 230] width 663 height 26
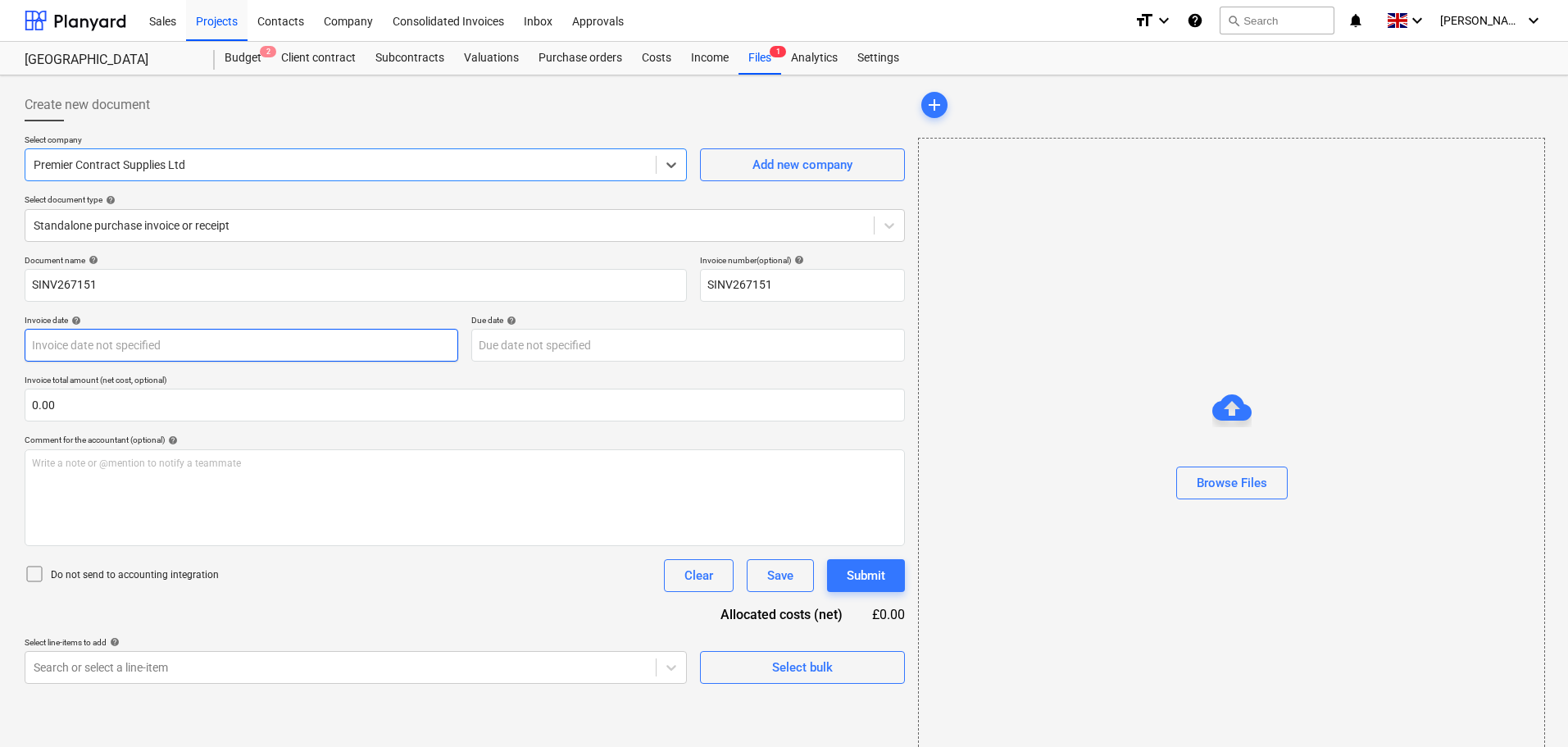
click at [87, 348] on body "Sales Projects Contacts Company Consolidated Invoices Inbox Approvals format_si…" at bounding box center [784, 373] width 1568 height 747
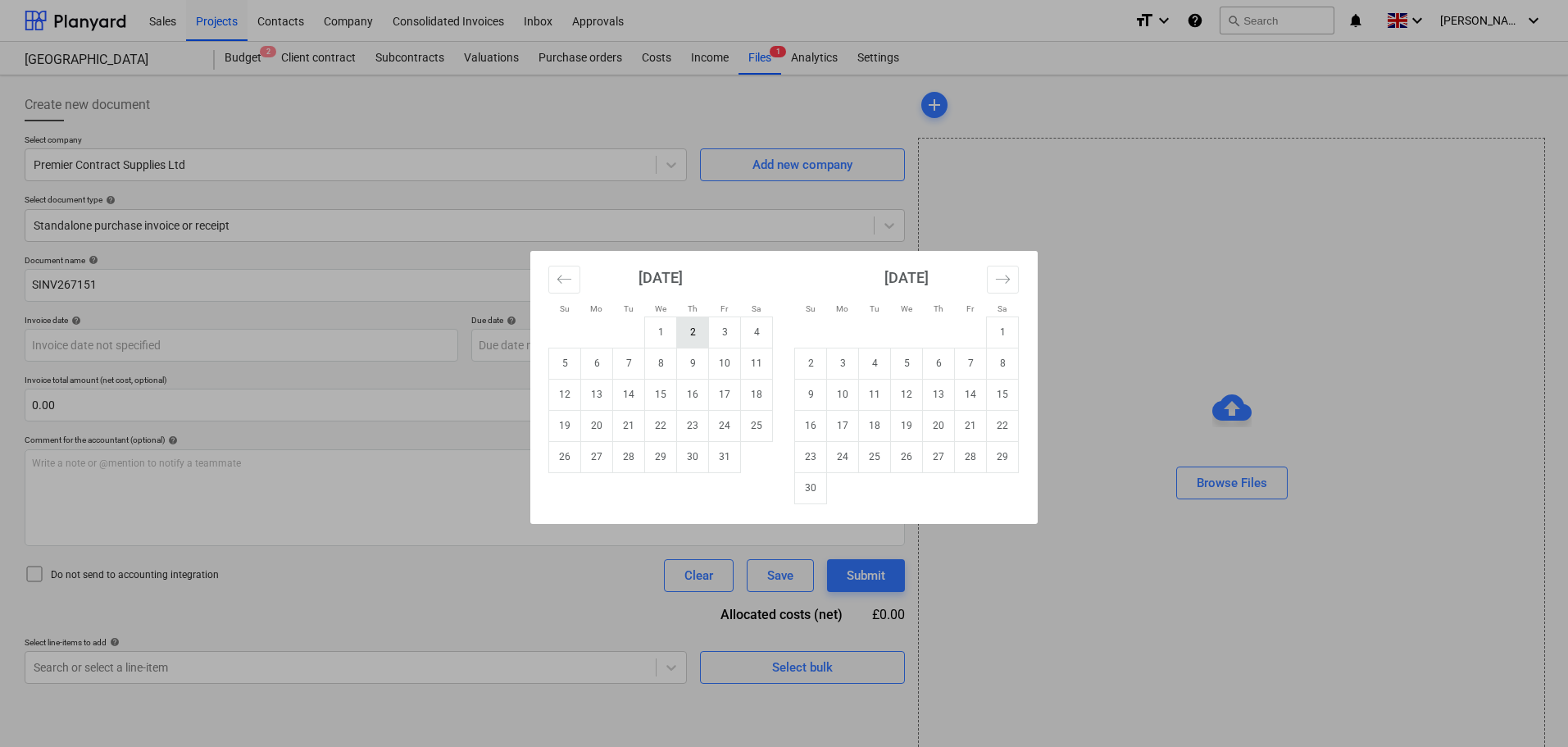
click at [687, 335] on td "2" at bounding box center [693, 332] width 32 height 31
type input "[DATE]"
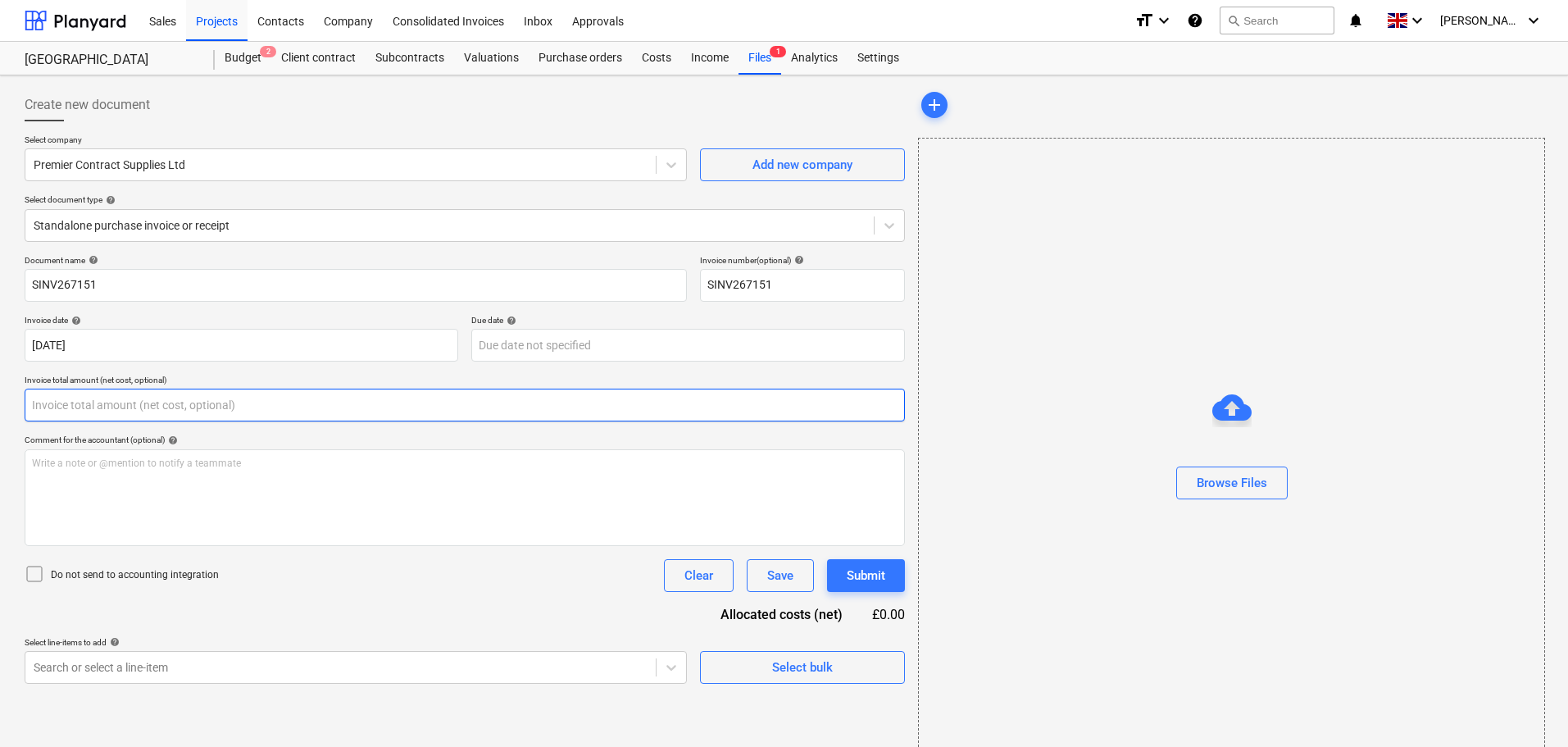
drag, startPoint x: 211, startPoint y: 400, endPoint x: 683, endPoint y: 391, distance: 472.1
click at [212, 400] on input "text" at bounding box center [465, 405] width 881 height 33
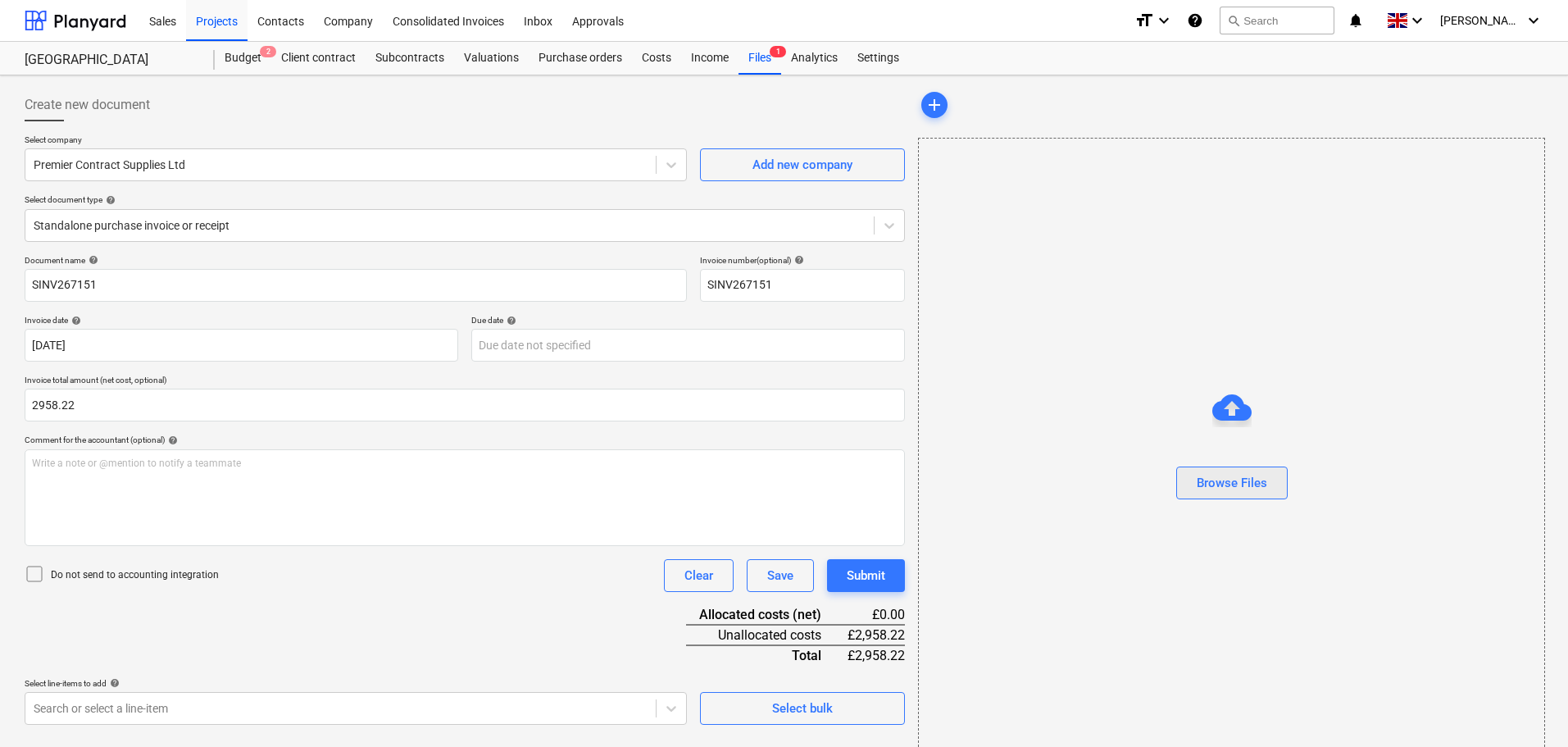
type input "2,958.22"
click at [1204, 480] on div "Browse Files" at bounding box center [1232, 483] width 70 height 22
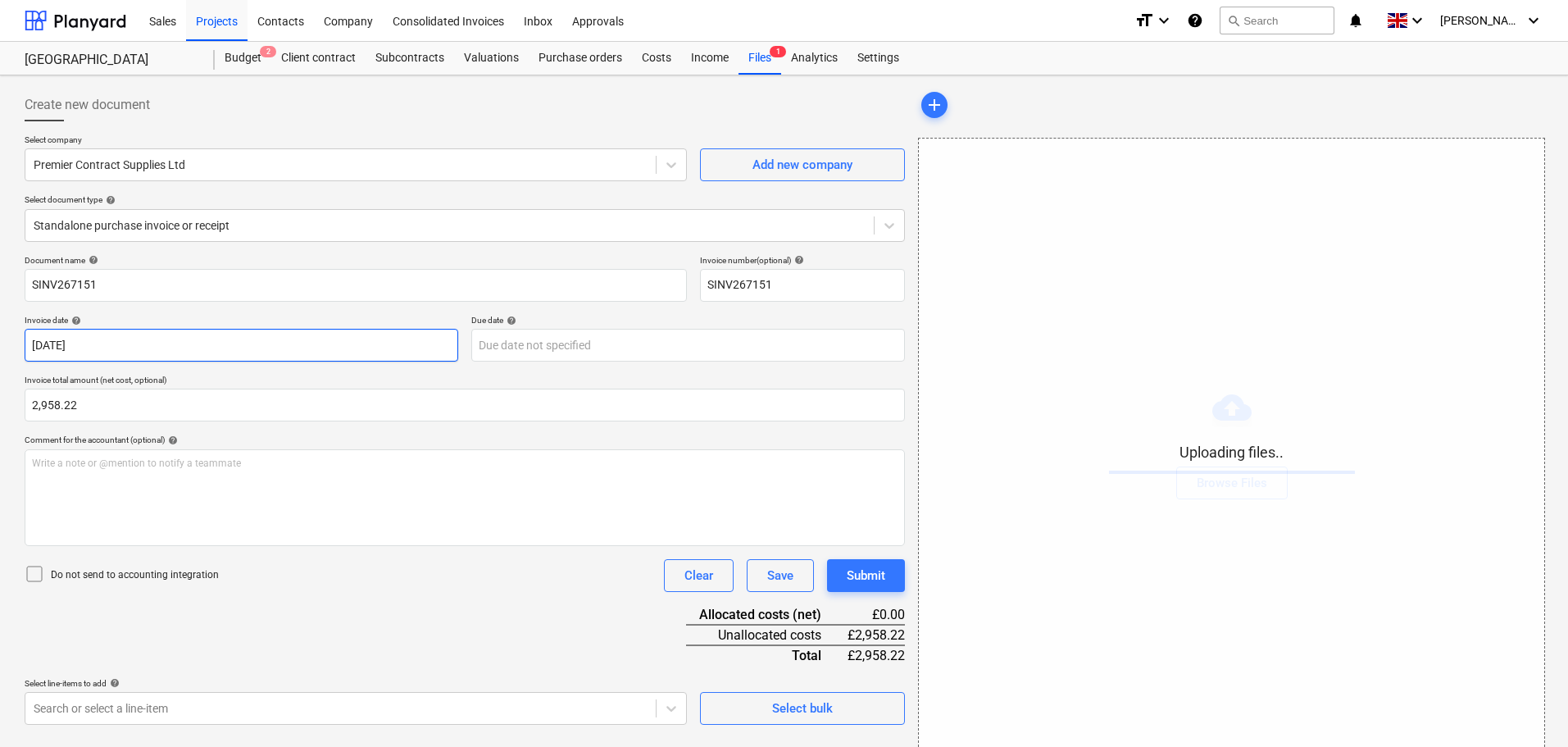
scroll to position [29, 0]
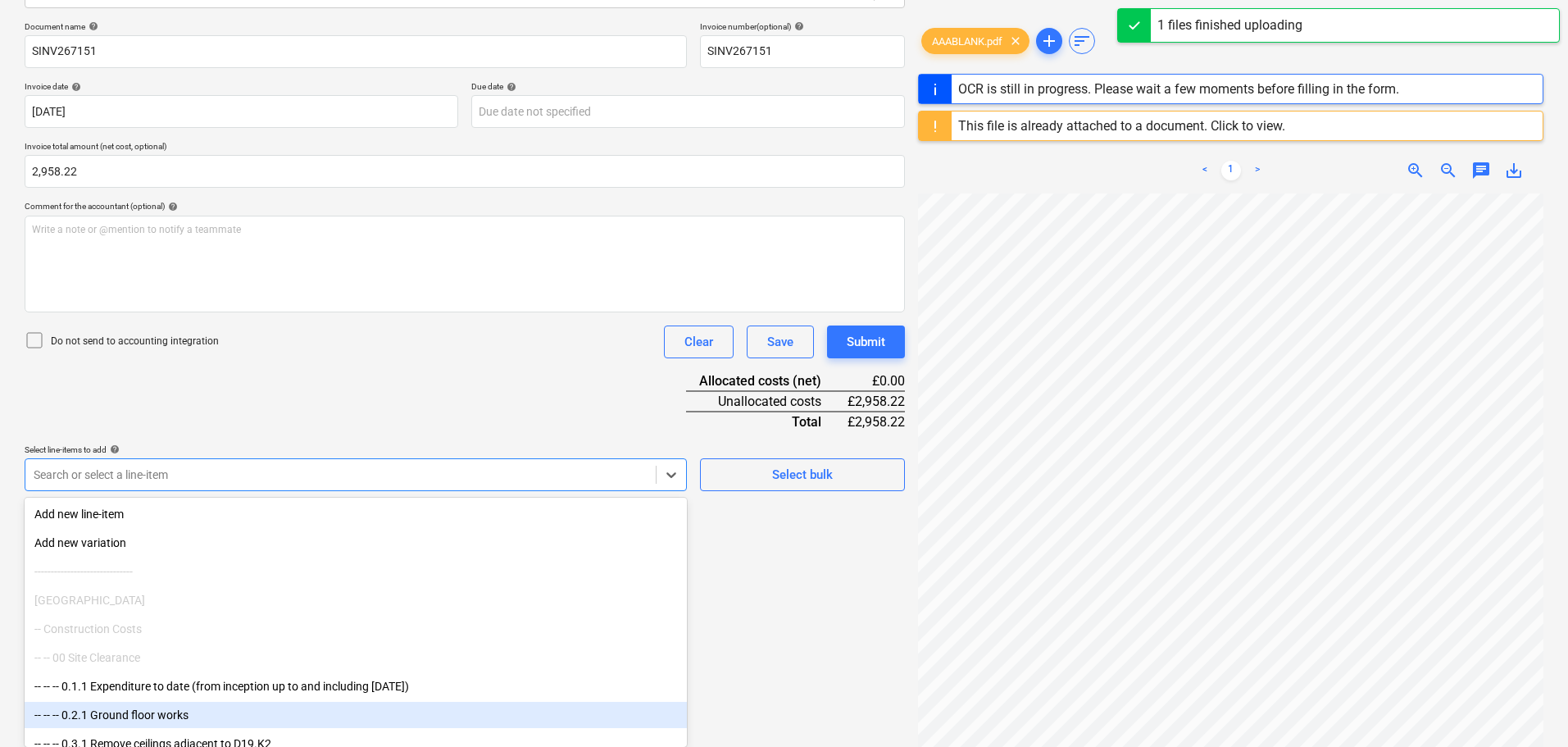
click at [101, 513] on body "Sales Projects Contacts Company Consolidated Invoices Inbox Approvals format_si…" at bounding box center [784, 139] width 1568 height 747
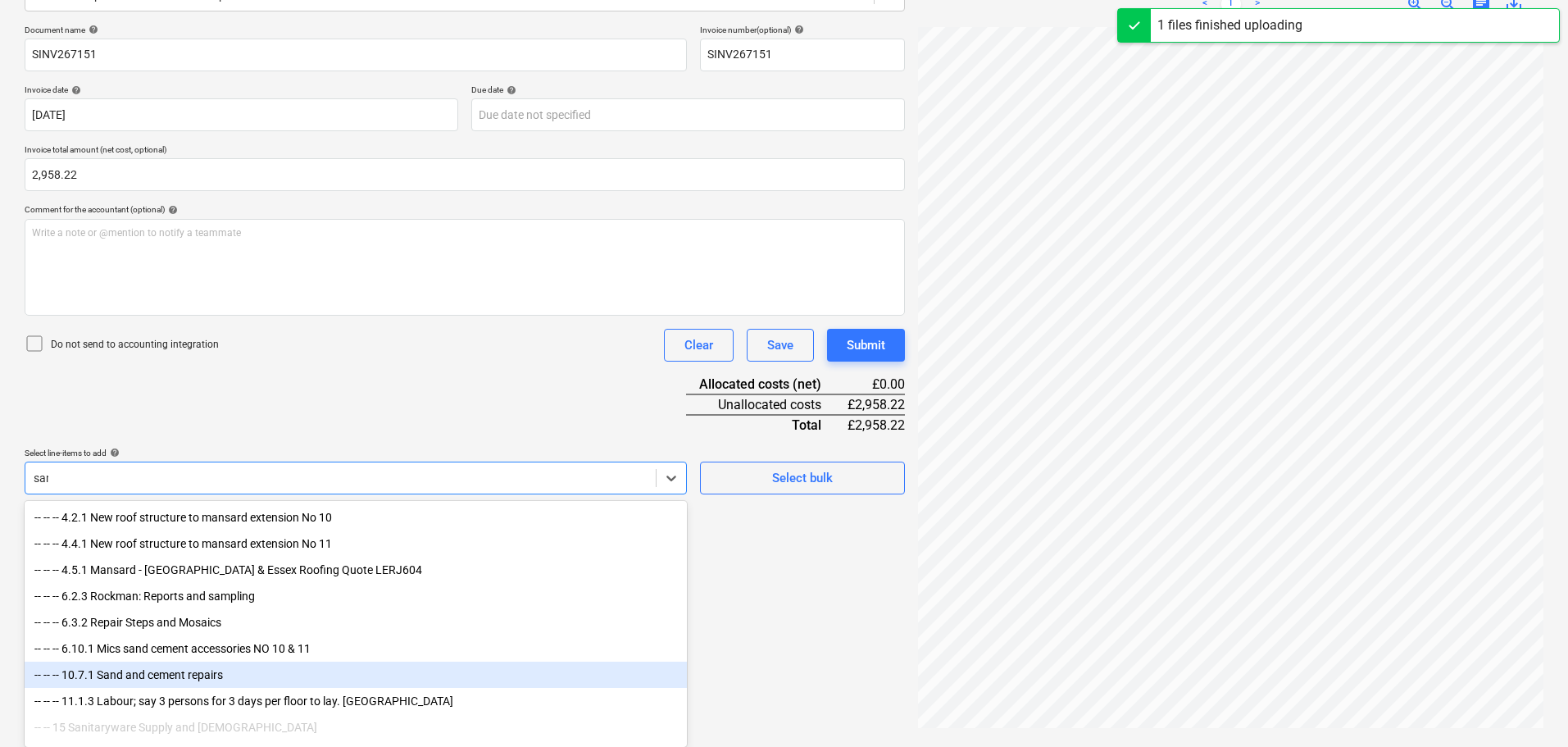
scroll to position [224, 0]
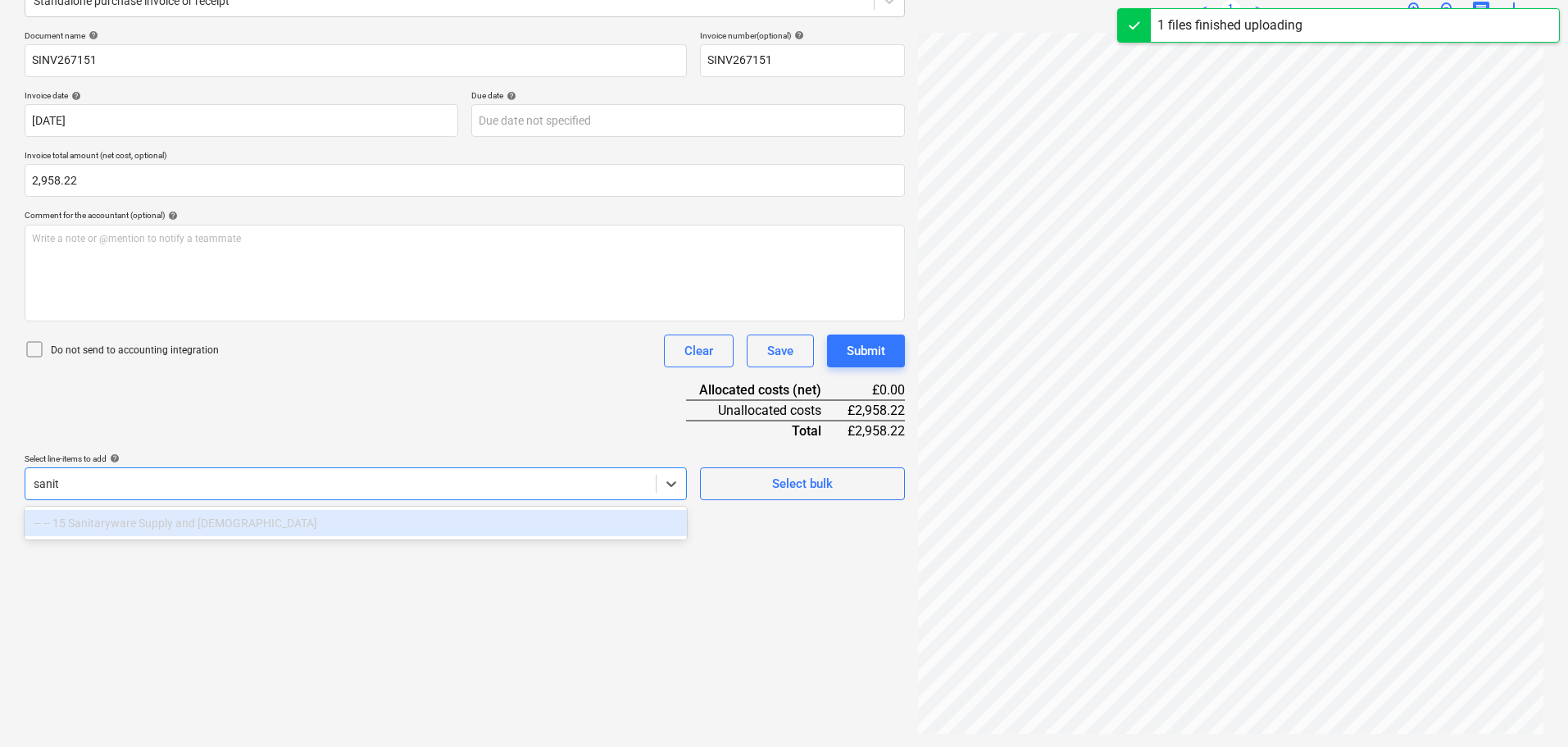
click at [121, 527] on div "-- -- 15 Sanitaryware Supply and BOH" at bounding box center [355, 523] width 663 height 26
type input "sanit"
click at [405, 422] on div "Document name help SINV267151 Invoice number (optional) help SINV267151 Invoice…" at bounding box center [465, 265] width 881 height 470
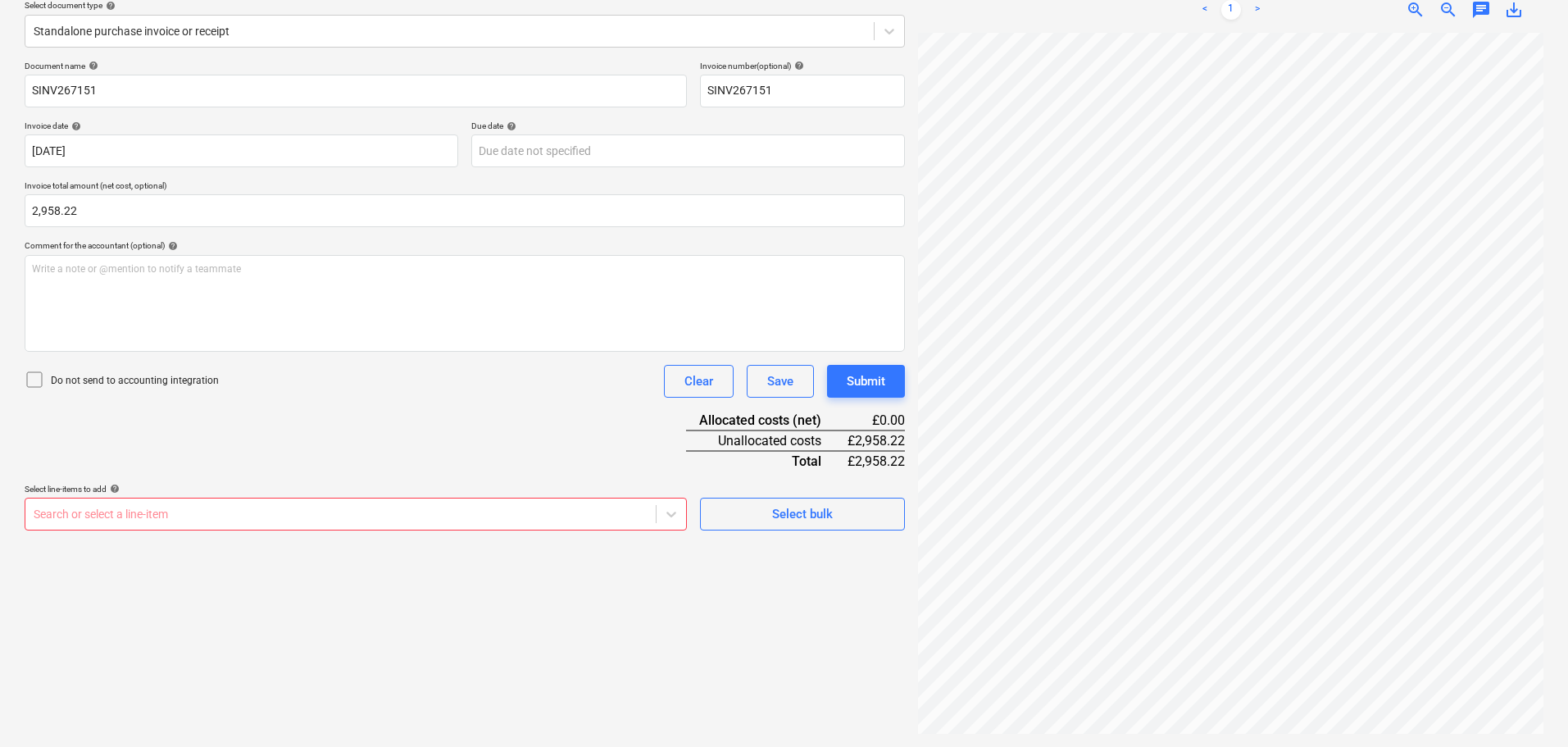
click at [122, 509] on body "Sales Projects Contacts Company Consolidated Invoices Inbox Approvals format_si…" at bounding box center [784, 178] width 1568 height 747
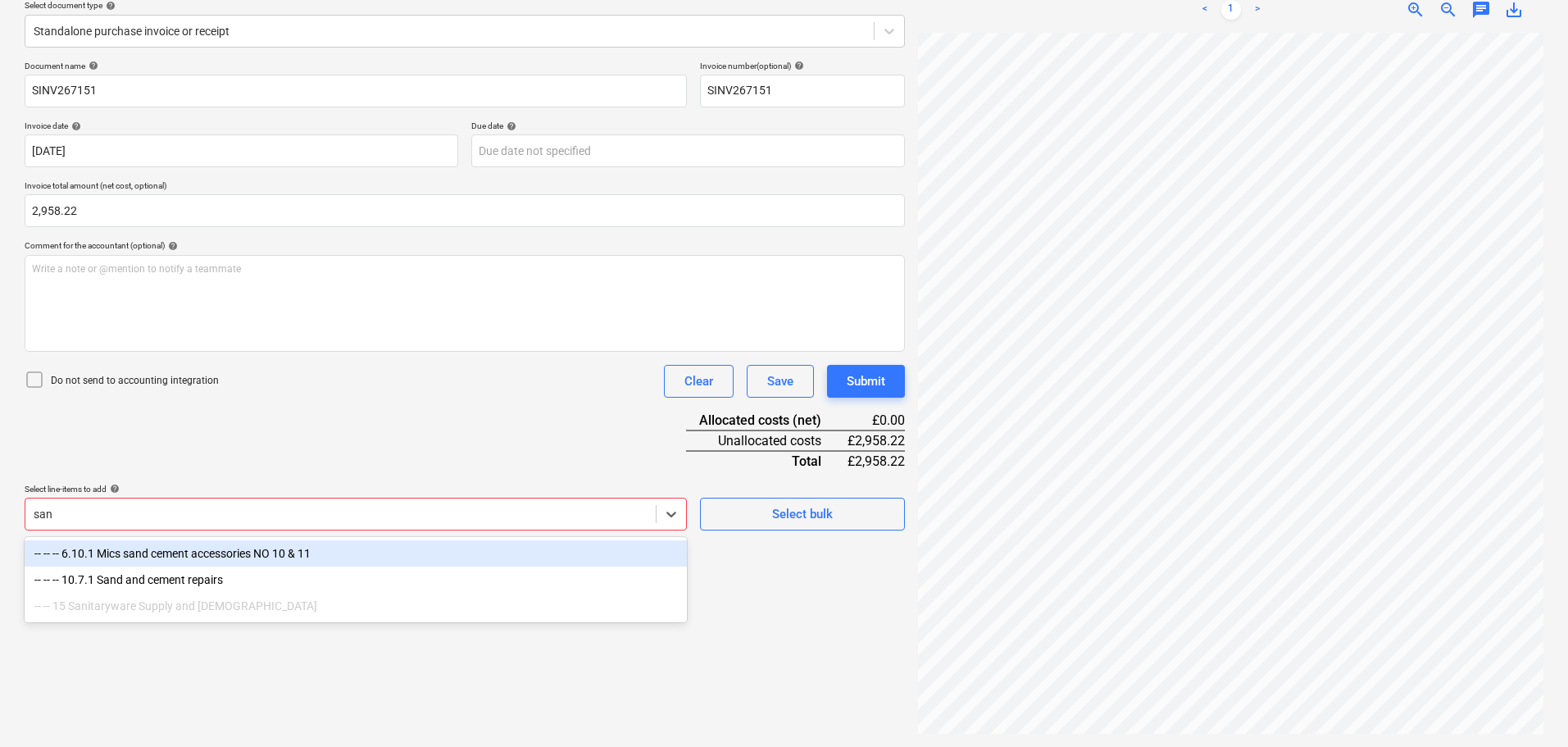
scroll to position [195, 0]
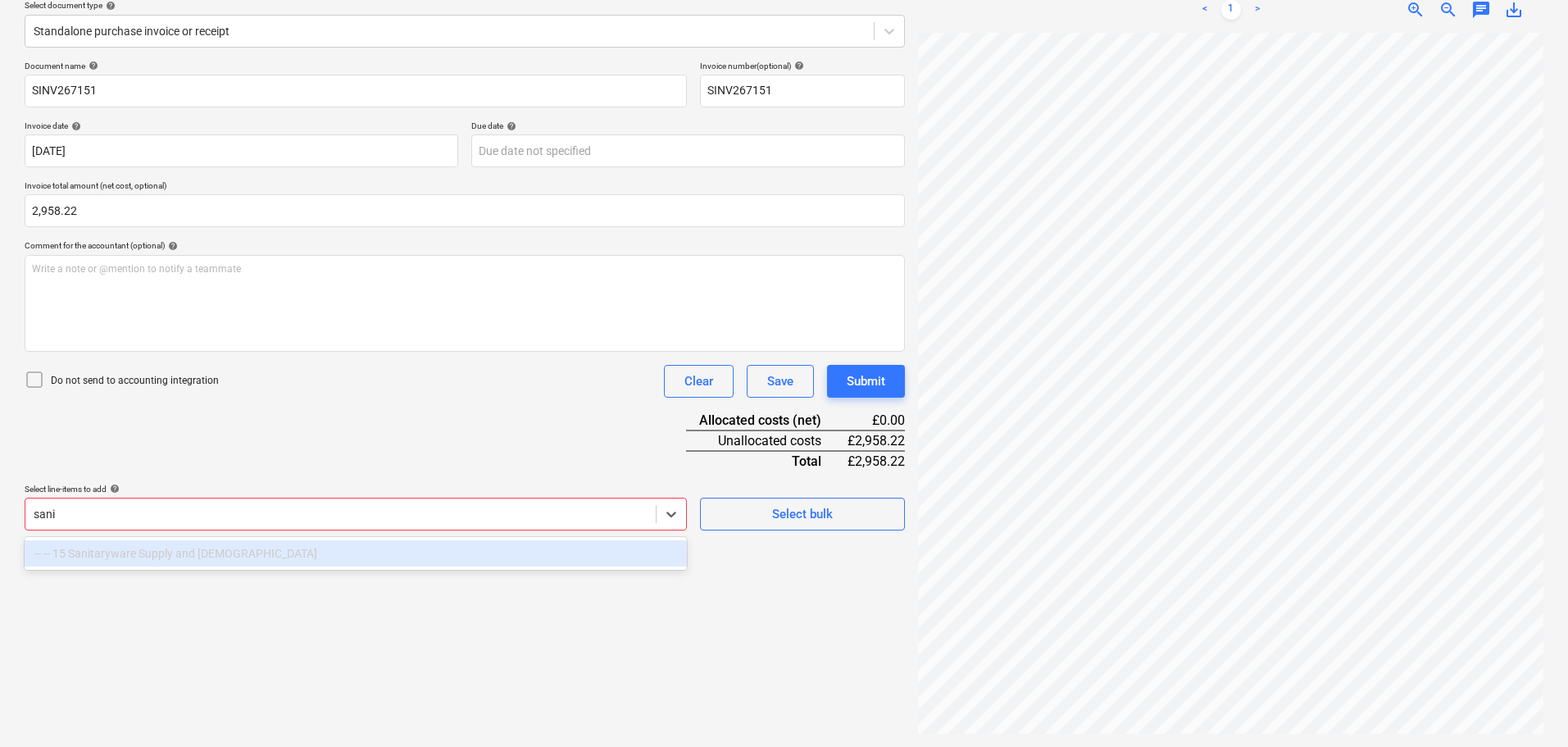
click at [205, 553] on div "-- -- 15 Sanitaryware Supply and BOH" at bounding box center [355, 553] width 663 height 26
type input "sani"
click at [295, 442] on div "Document name help SINV267151 Invoice number (optional) help SINV267151 Invoice…" at bounding box center [465, 296] width 881 height 470
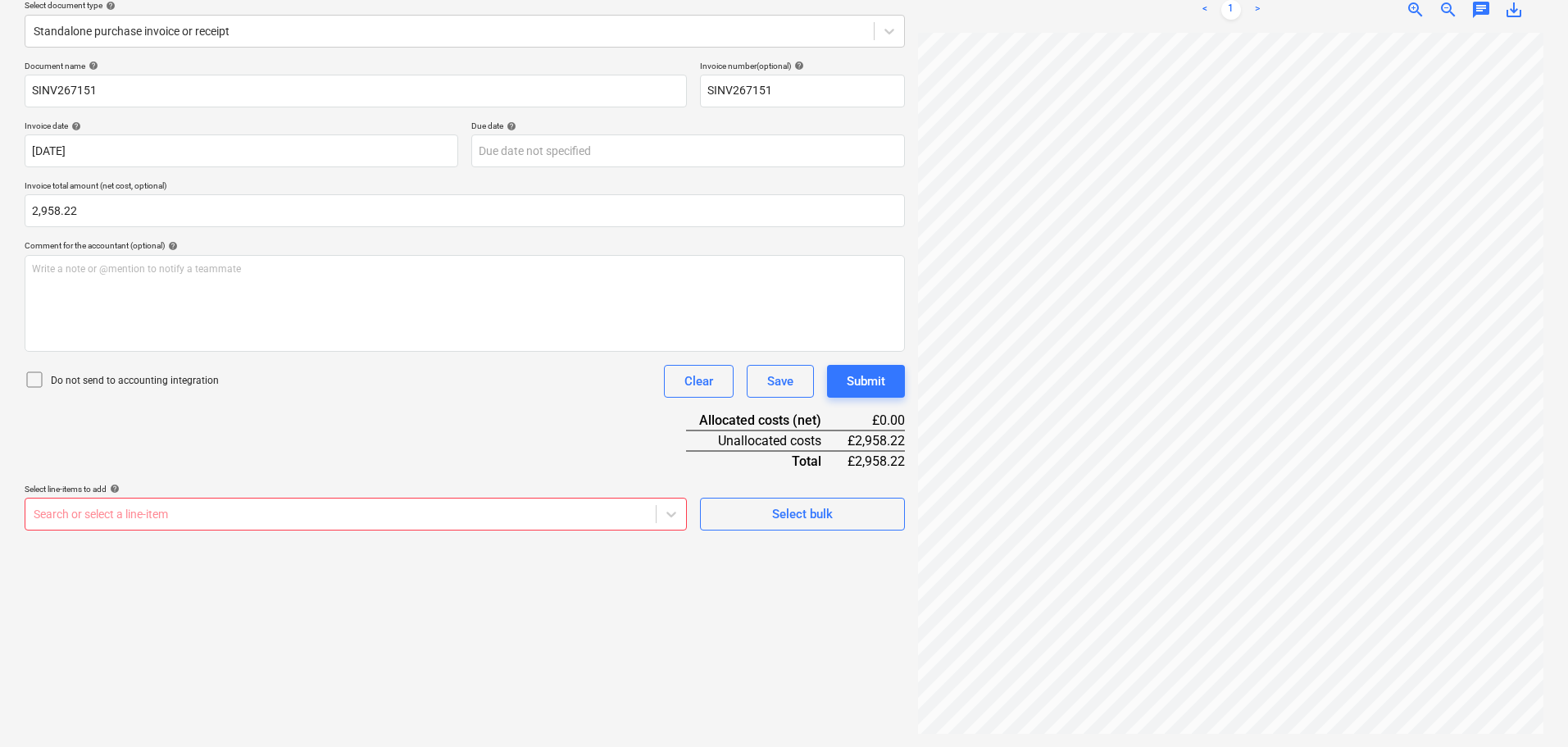
click at [510, 422] on div "Document name help SINV267151 Invoice number (optional) help SINV267151 Invoice…" at bounding box center [465, 296] width 881 height 470
click at [811, 518] on div "Select bulk" at bounding box center [803, 514] width 61 height 22
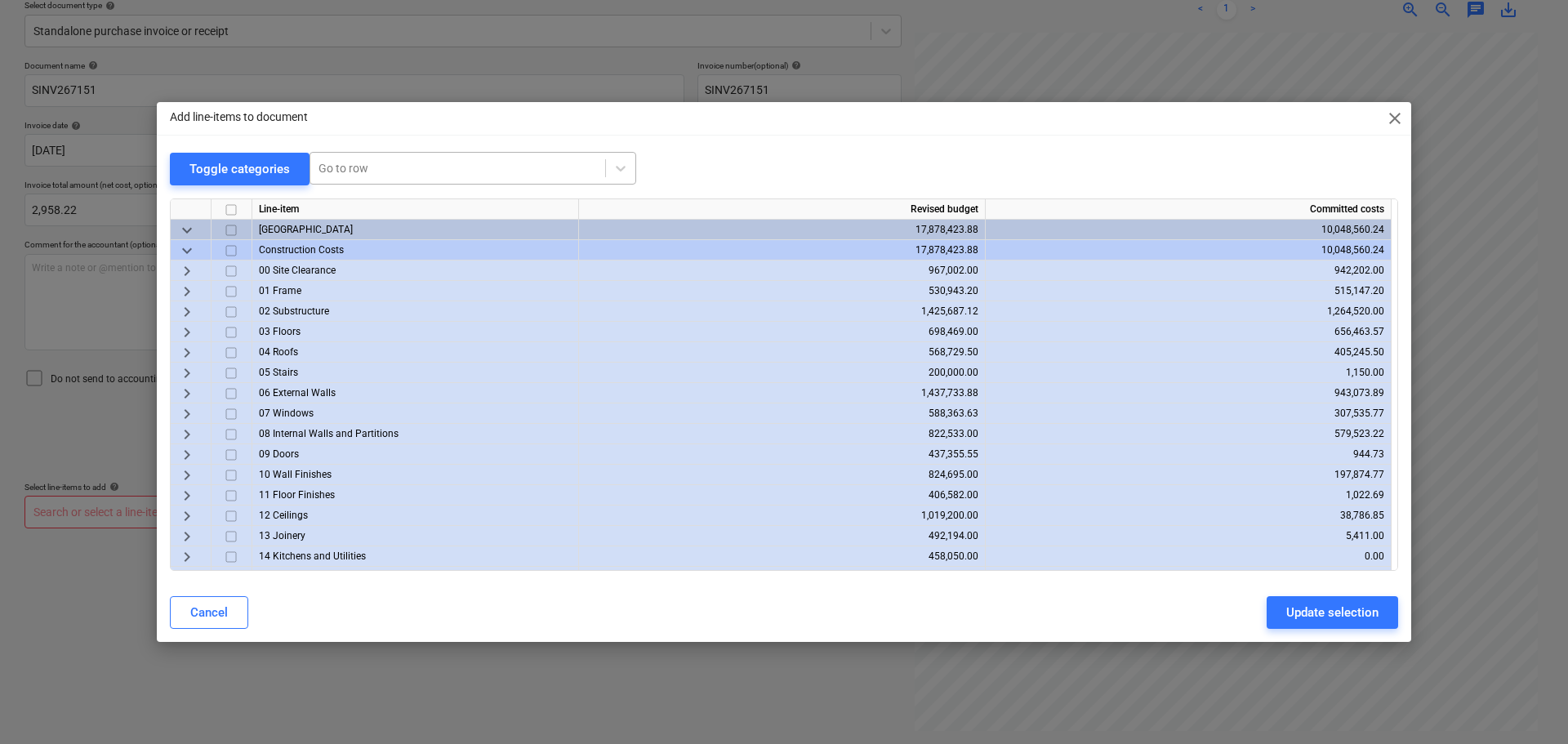
click at [360, 166] on div at bounding box center [458, 168] width 279 height 17
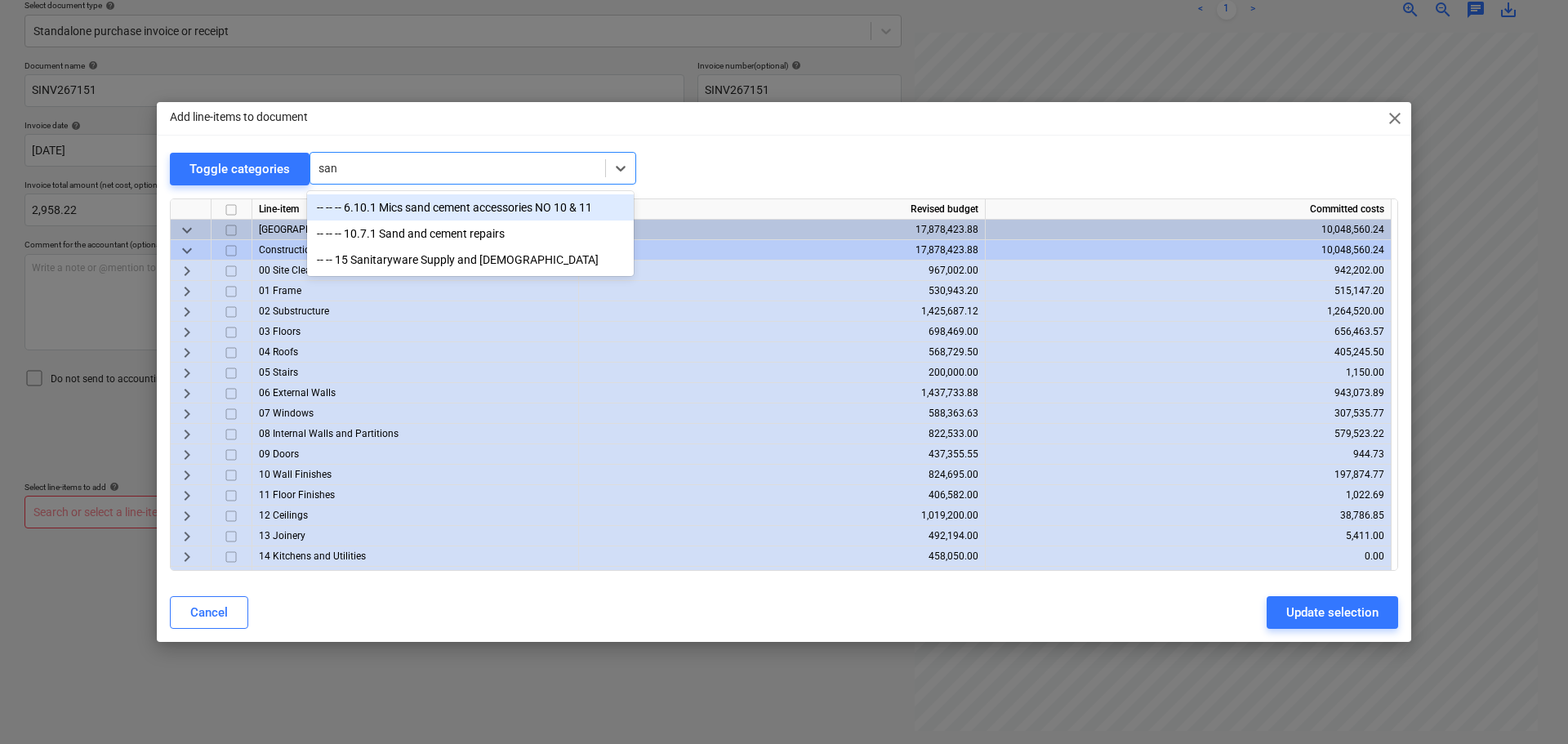
type input "sani"
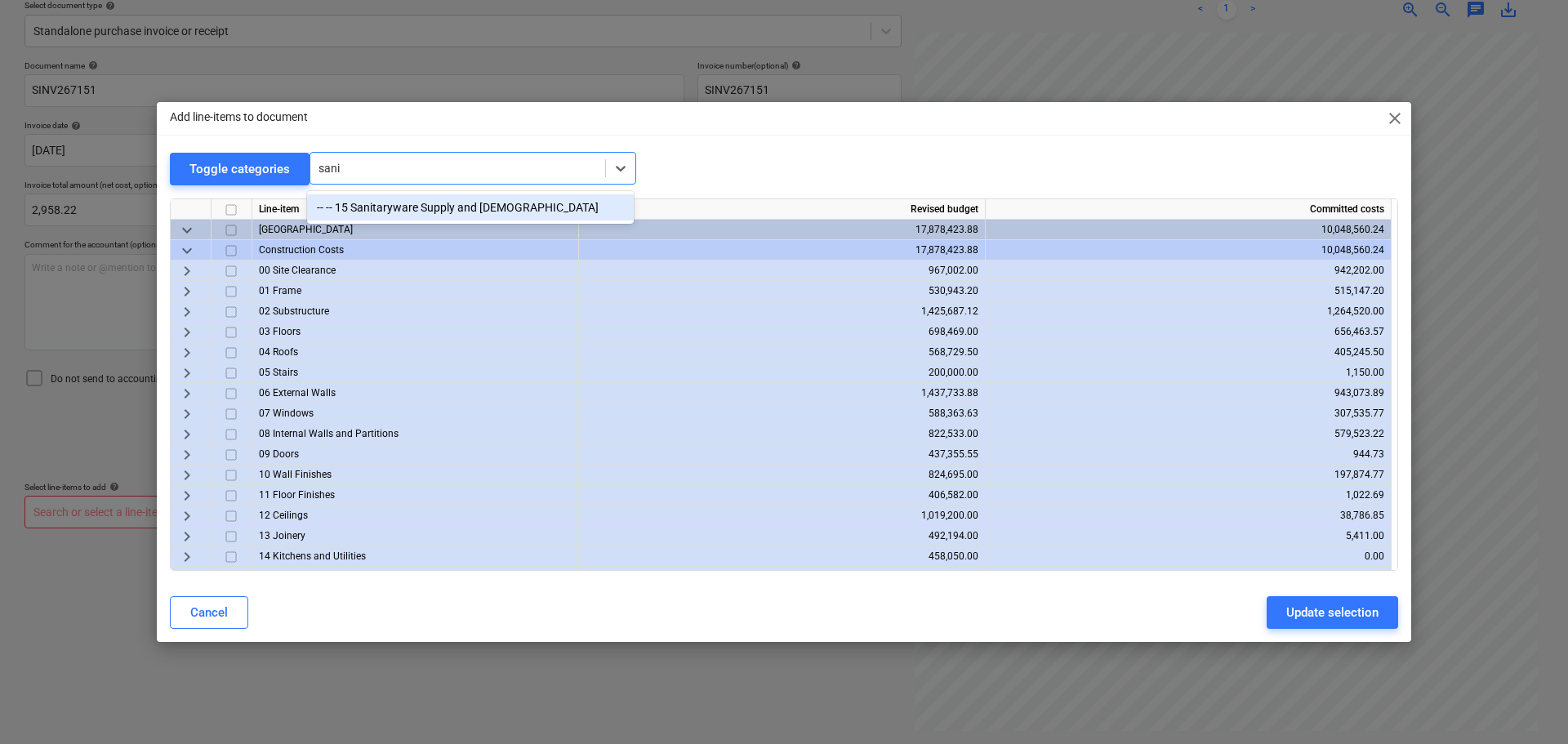
click at [496, 212] on div "-- -- 15 Sanitaryware Supply and BOH" at bounding box center [470, 207] width 327 height 26
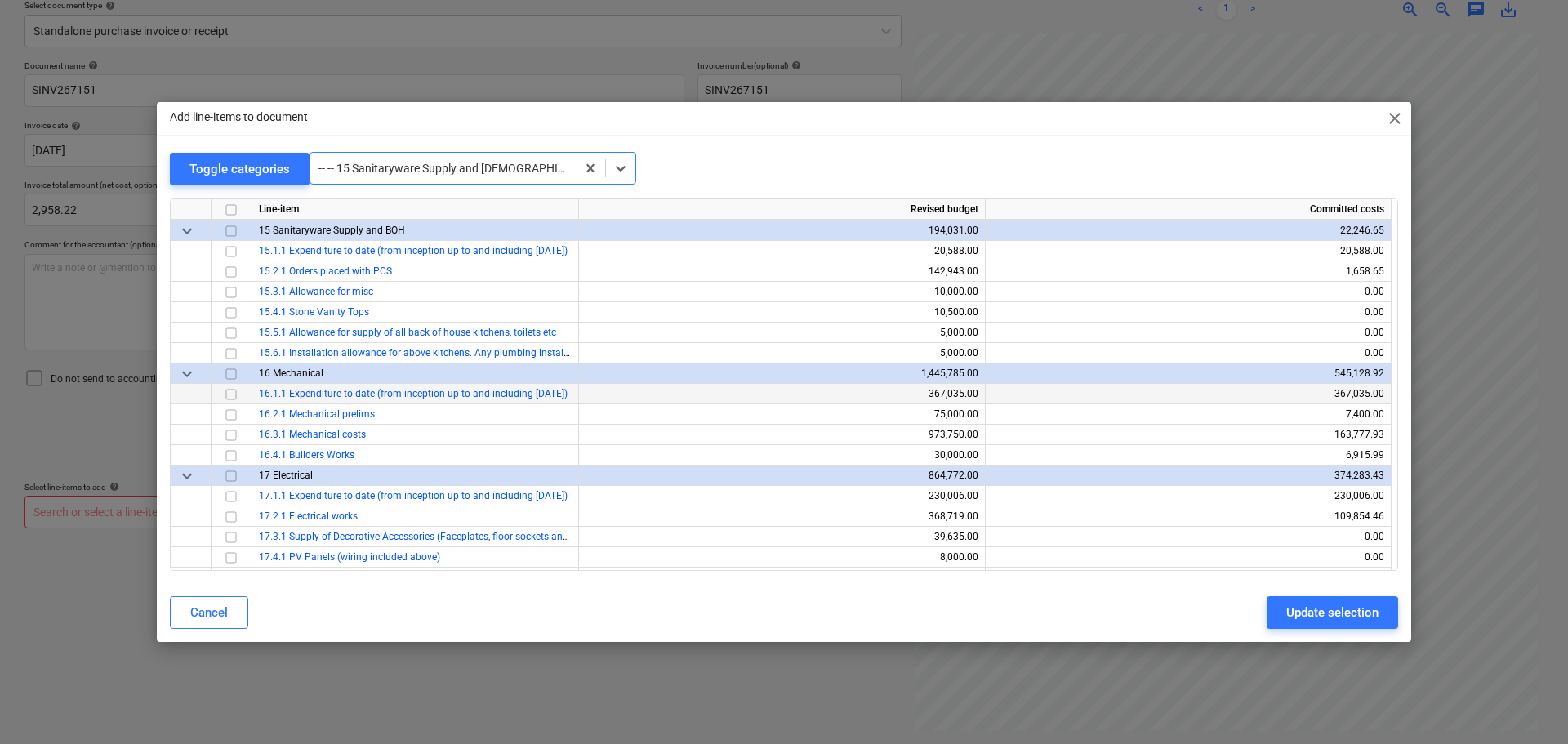
scroll to position [4369, 0]
click at [232, 268] on input "checkbox" at bounding box center [231, 270] width 20 height 20
click at [233, 269] on input "checkbox" at bounding box center [231, 270] width 20 height 20
click at [231, 330] on input "checkbox" at bounding box center [231, 332] width 20 height 20
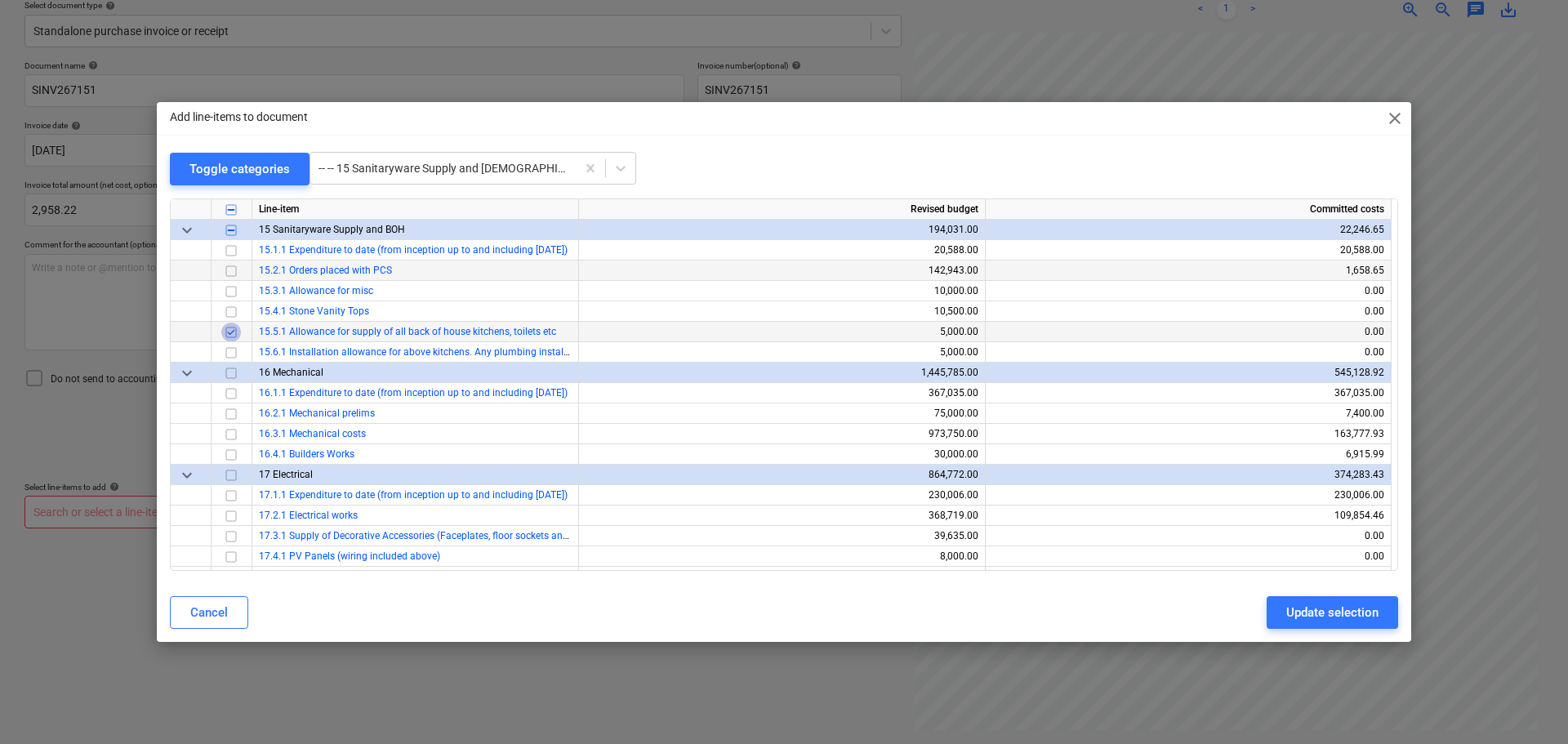
click at [230, 334] on input "checkbox" at bounding box center [231, 332] width 20 height 20
click at [229, 269] on input "checkbox" at bounding box center [231, 270] width 20 height 20
click at [1322, 609] on div "Update selection" at bounding box center [1332, 612] width 93 height 21
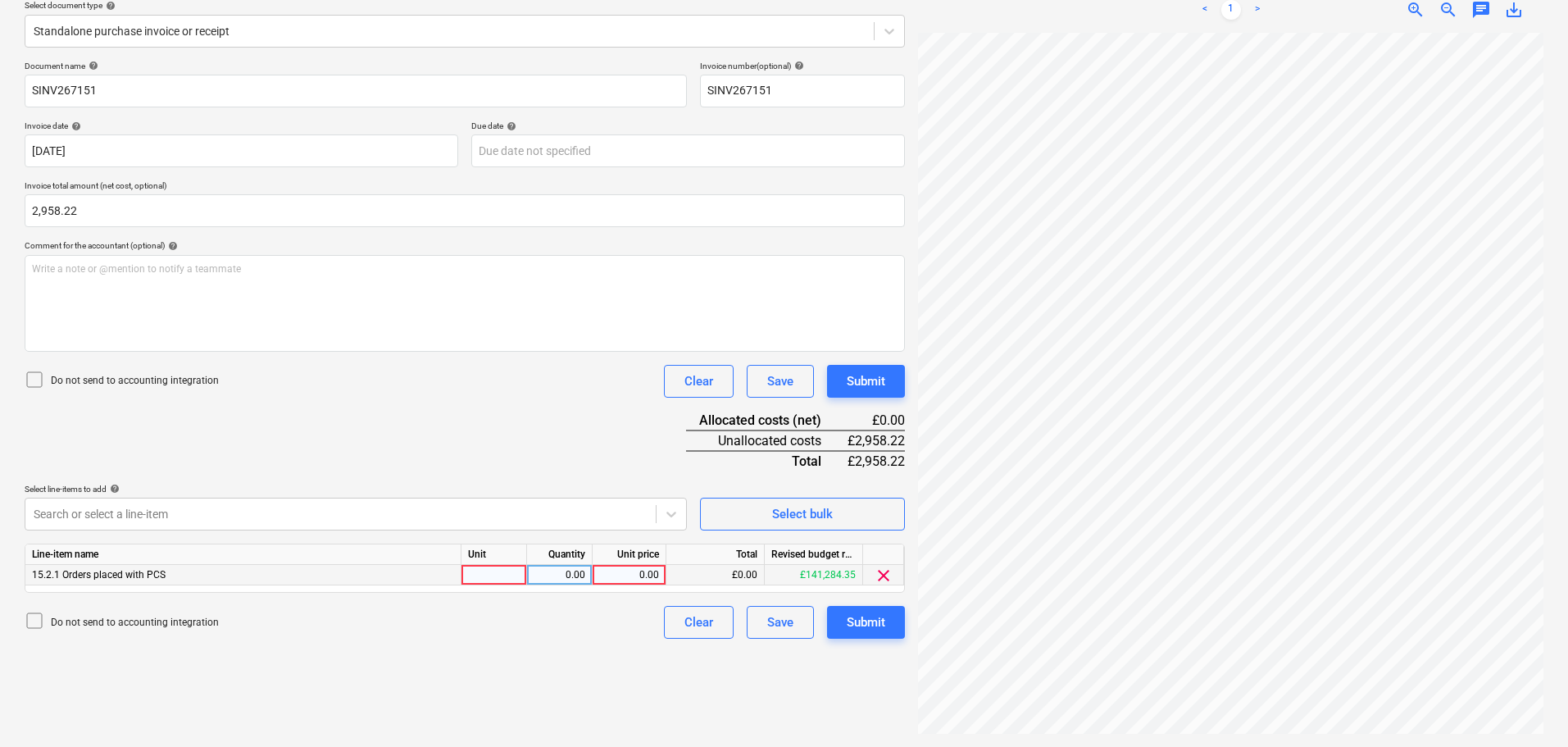
click at [623, 570] on div "0.00" at bounding box center [628, 575] width 60 height 21
type input "2958.22"
click at [869, 625] on div "Submit" at bounding box center [865, 623] width 38 height 22
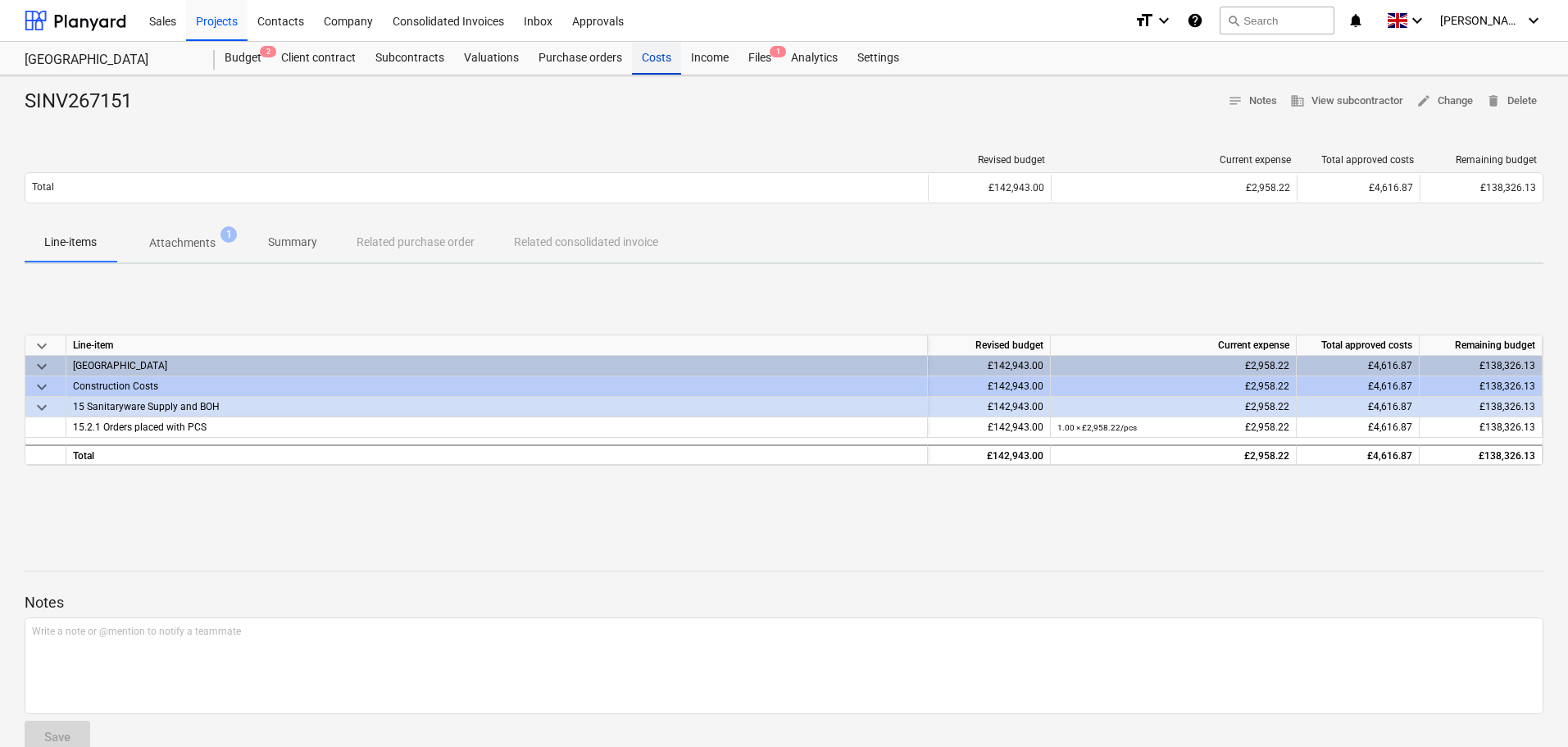
click at [653, 69] on div "Costs" at bounding box center [657, 59] width 49 height 33
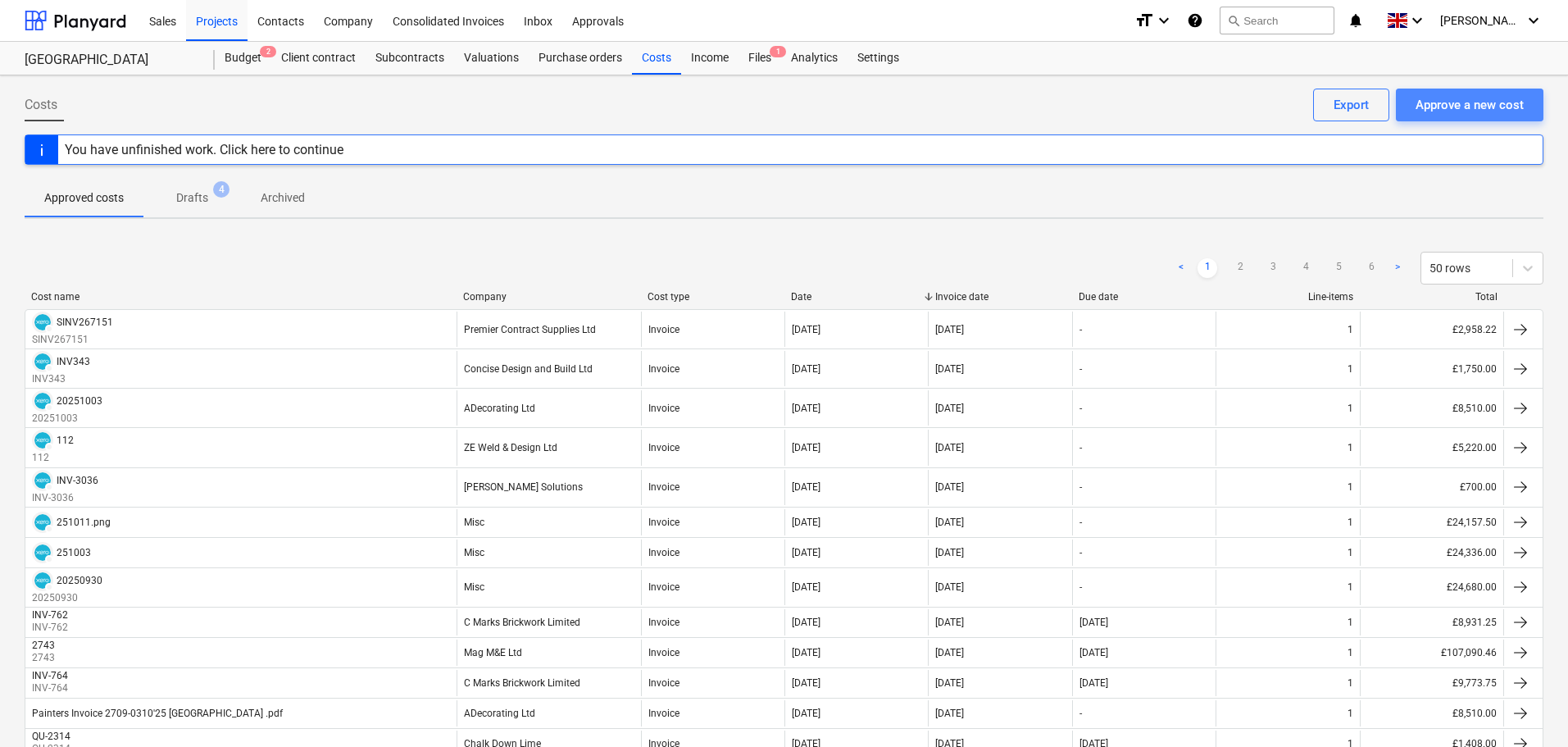
click at [1483, 107] on div "Approve a new cost" at bounding box center [1469, 105] width 109 height 22
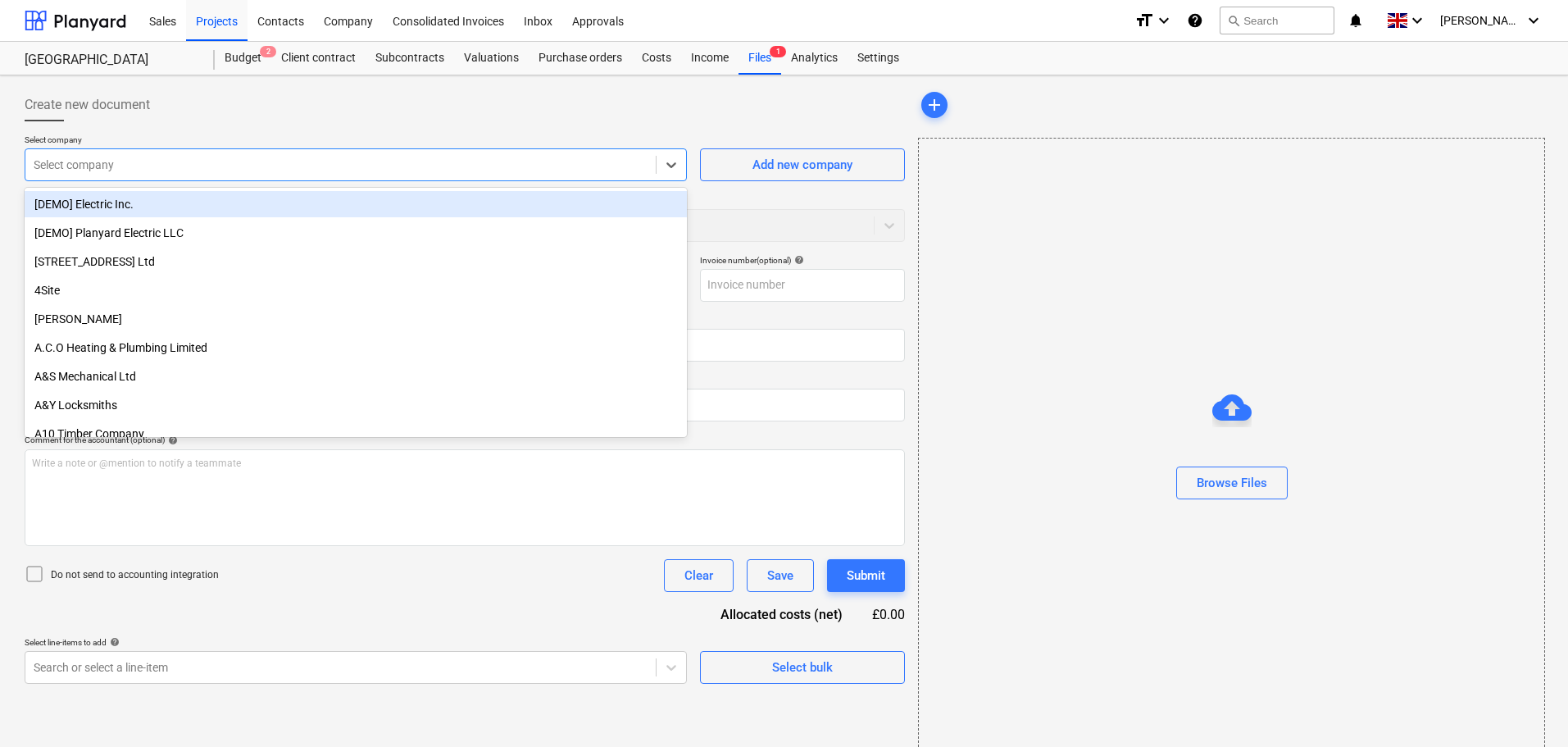
click at [204, 161] on div at bounding box center [340, 164] width 614 height 17
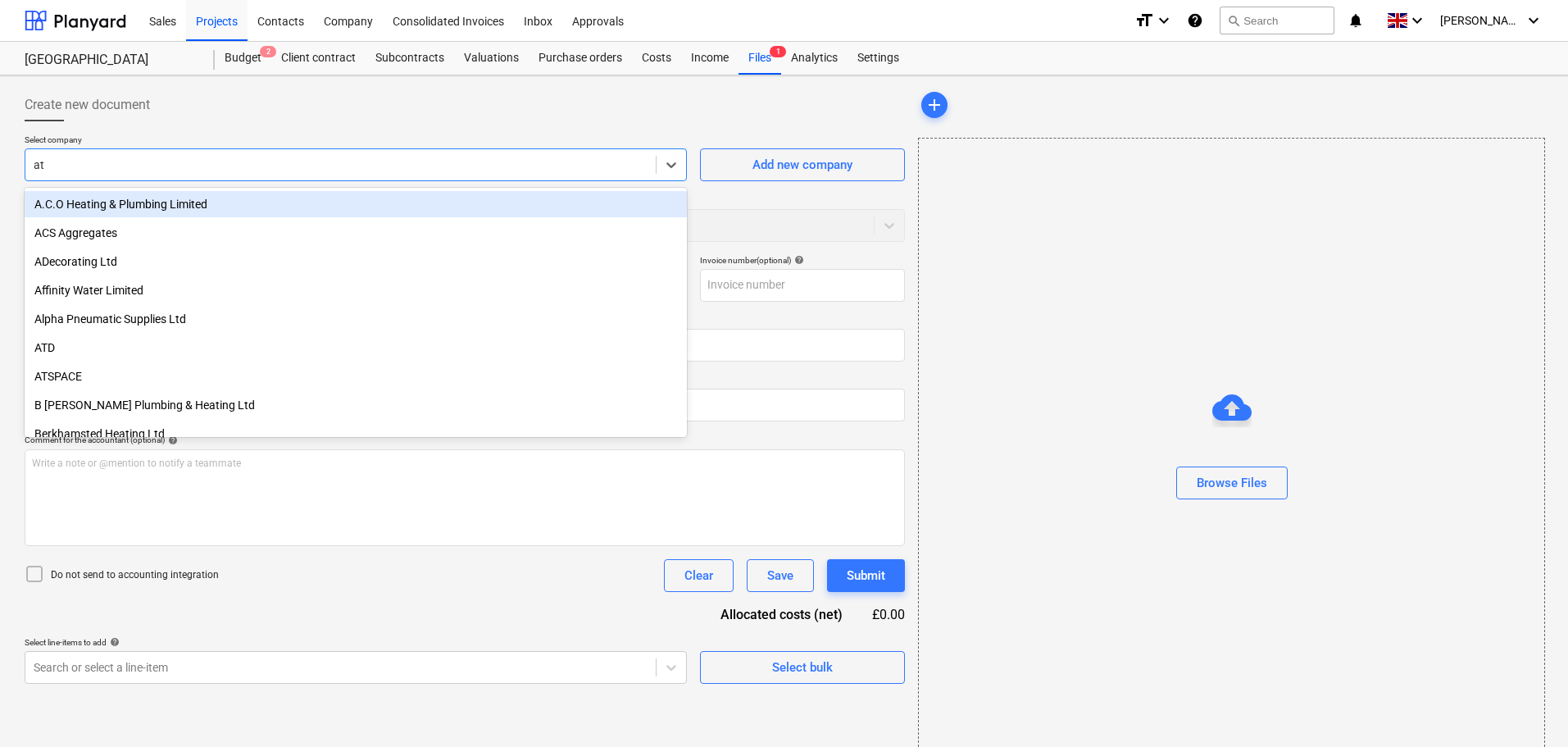
type input "atd"
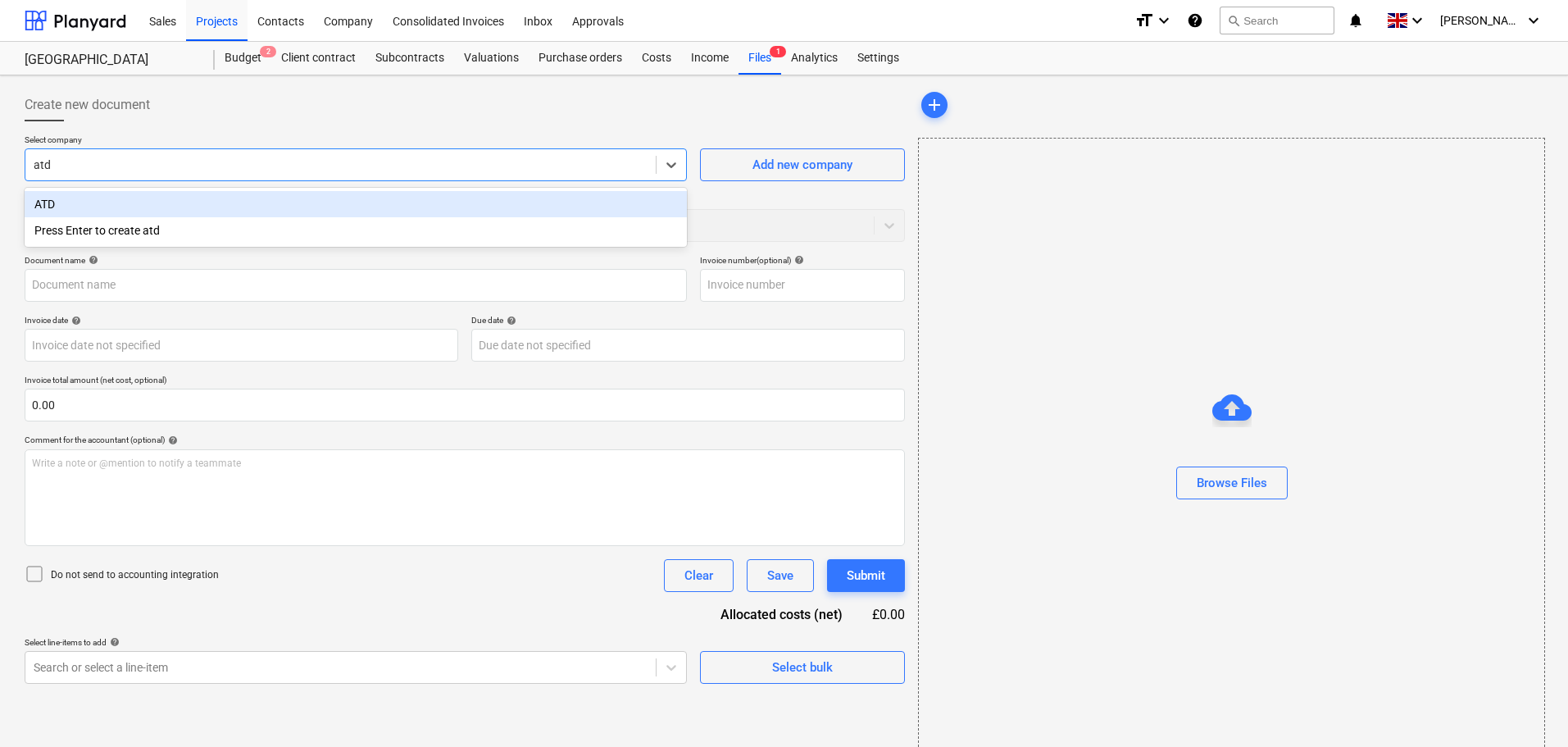
click at [159, 209] on div "ATD" at bounding box center [355, 204] width 663 height 26
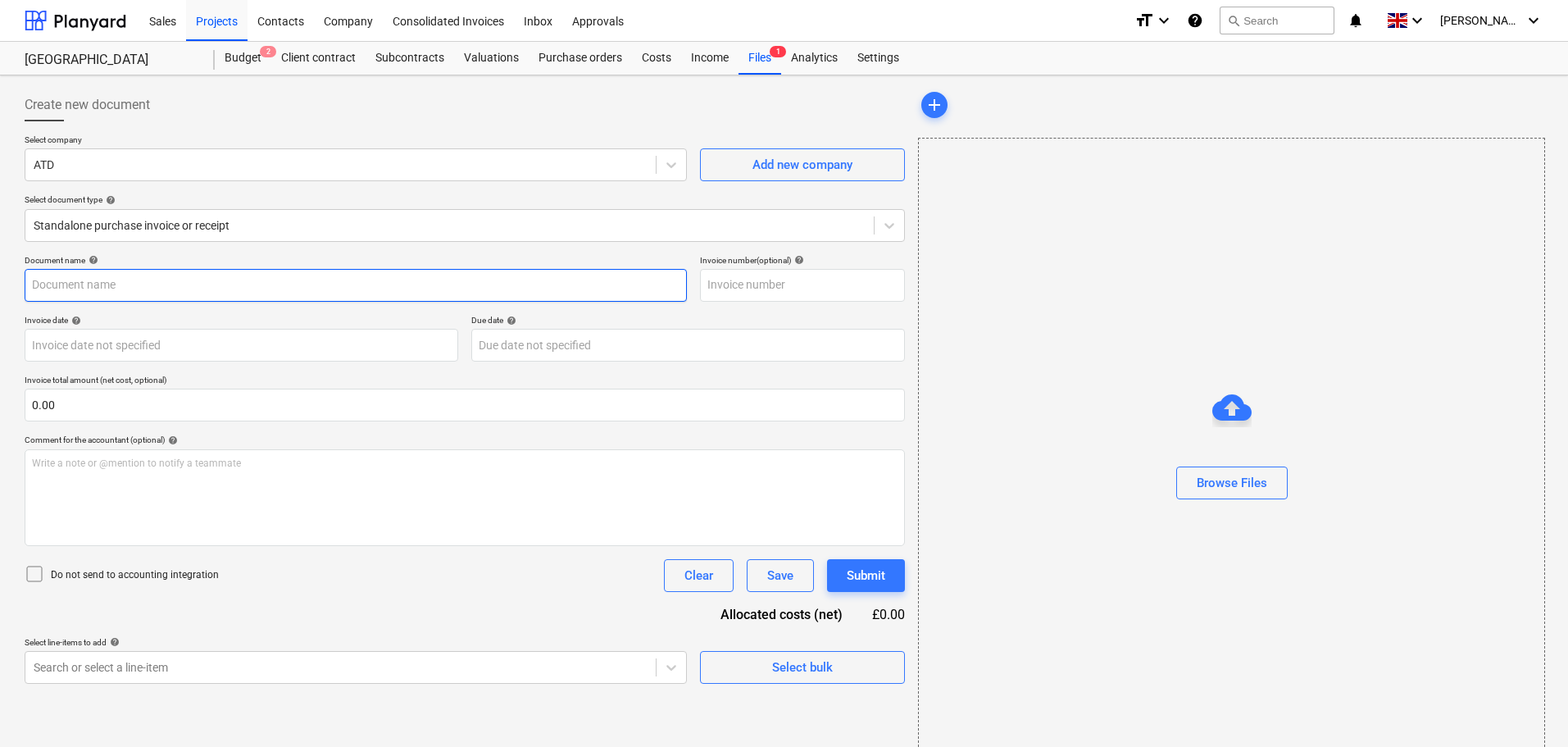
click at [234, 280] on input "text" at bounding box center [355, 286] width 663 height 33
paste input "10231"
type input "10231"
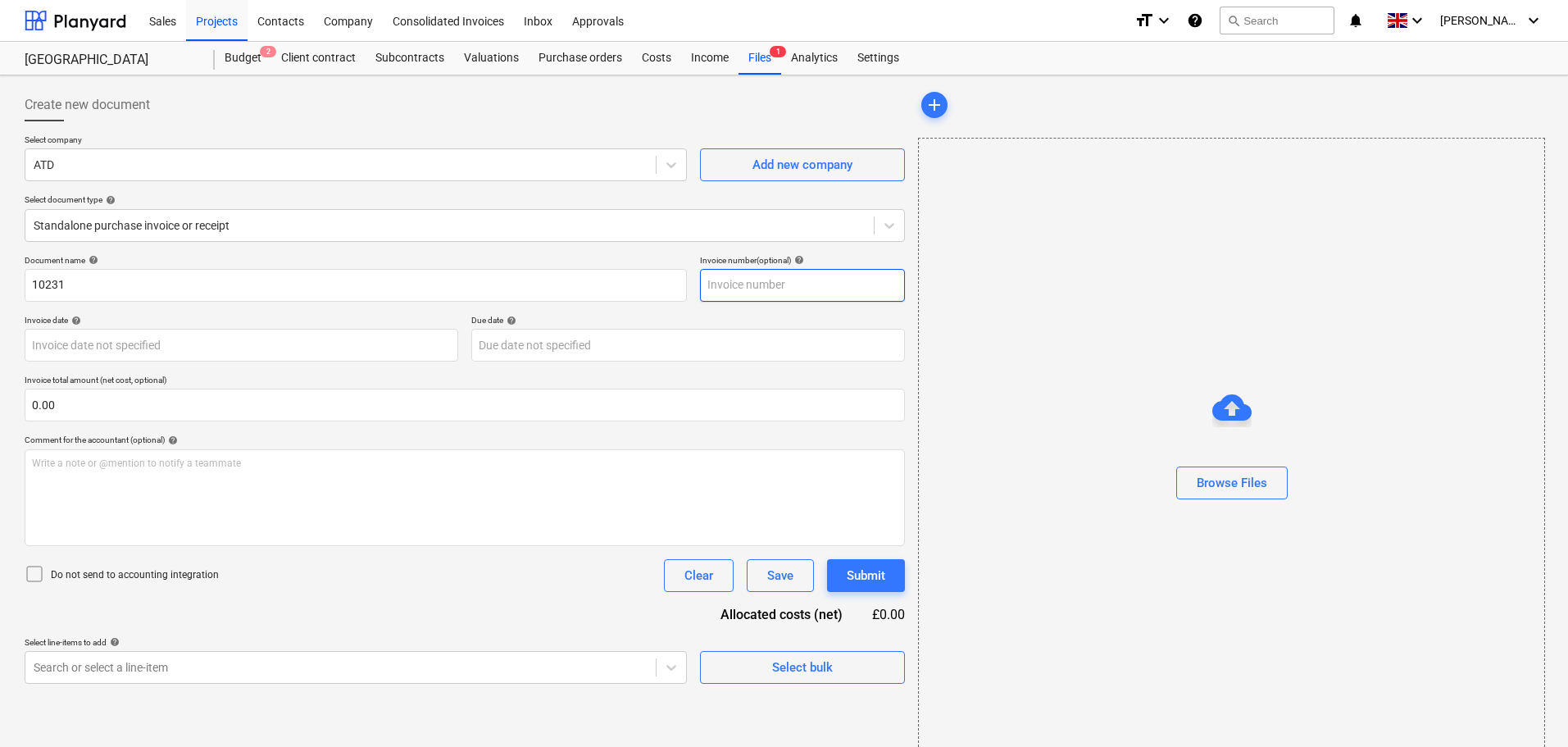
click at [735, 275] on input "text" at bounding box center [802, 286] width 205 height 33
paste input "10231"
type input "10231"
click at [1327, 437] on div at bounding box center [1231, 433] width 625 height 13
click at [1259, 477] on div "Browse Files" at bounding box center [1232, 483] width 70 height 22
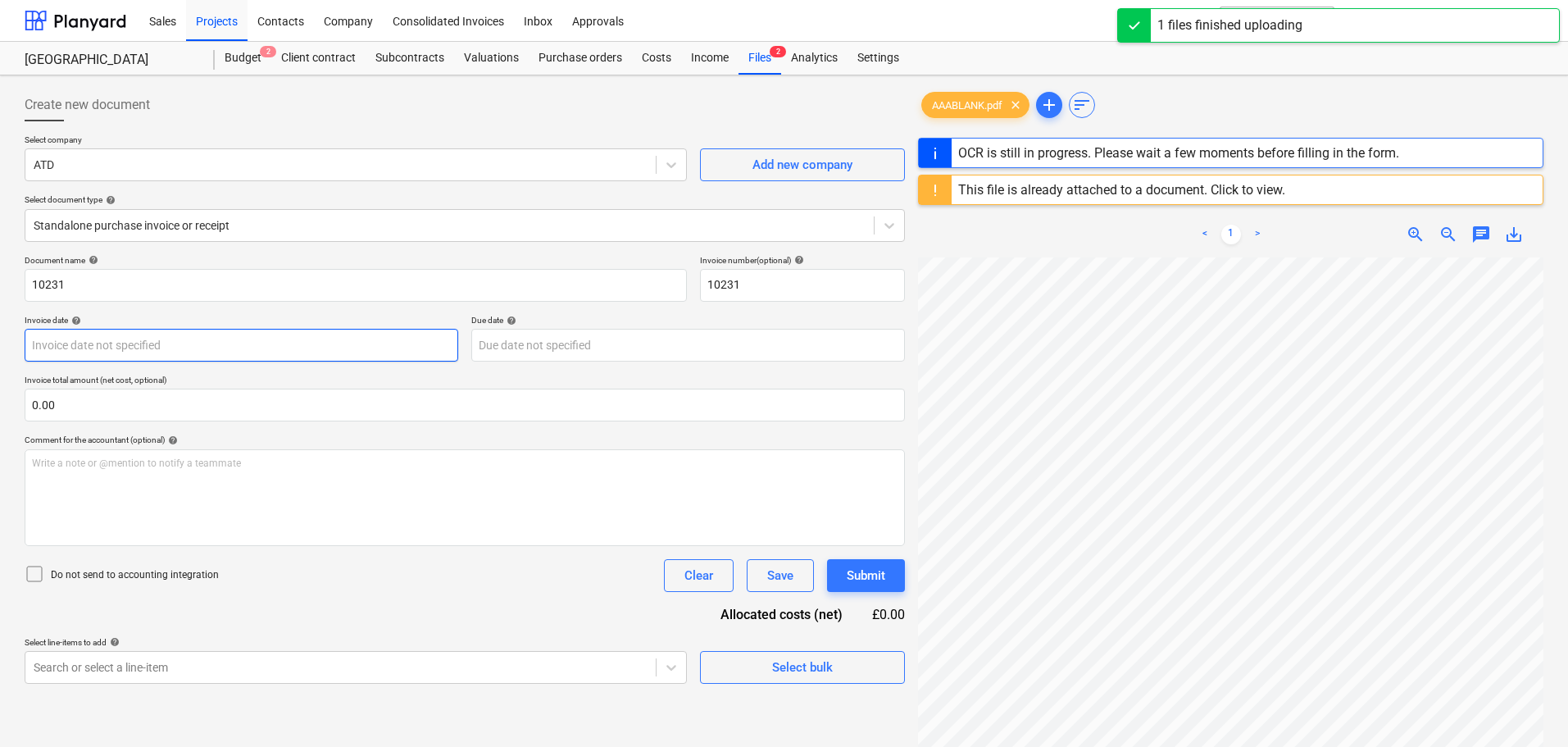
click at [154, 339] on body "Sales Projects Contacts Company Consolidated Invoices Inbox Approvals format_si…" at bounding box center [784, 373] width 1568 height 747
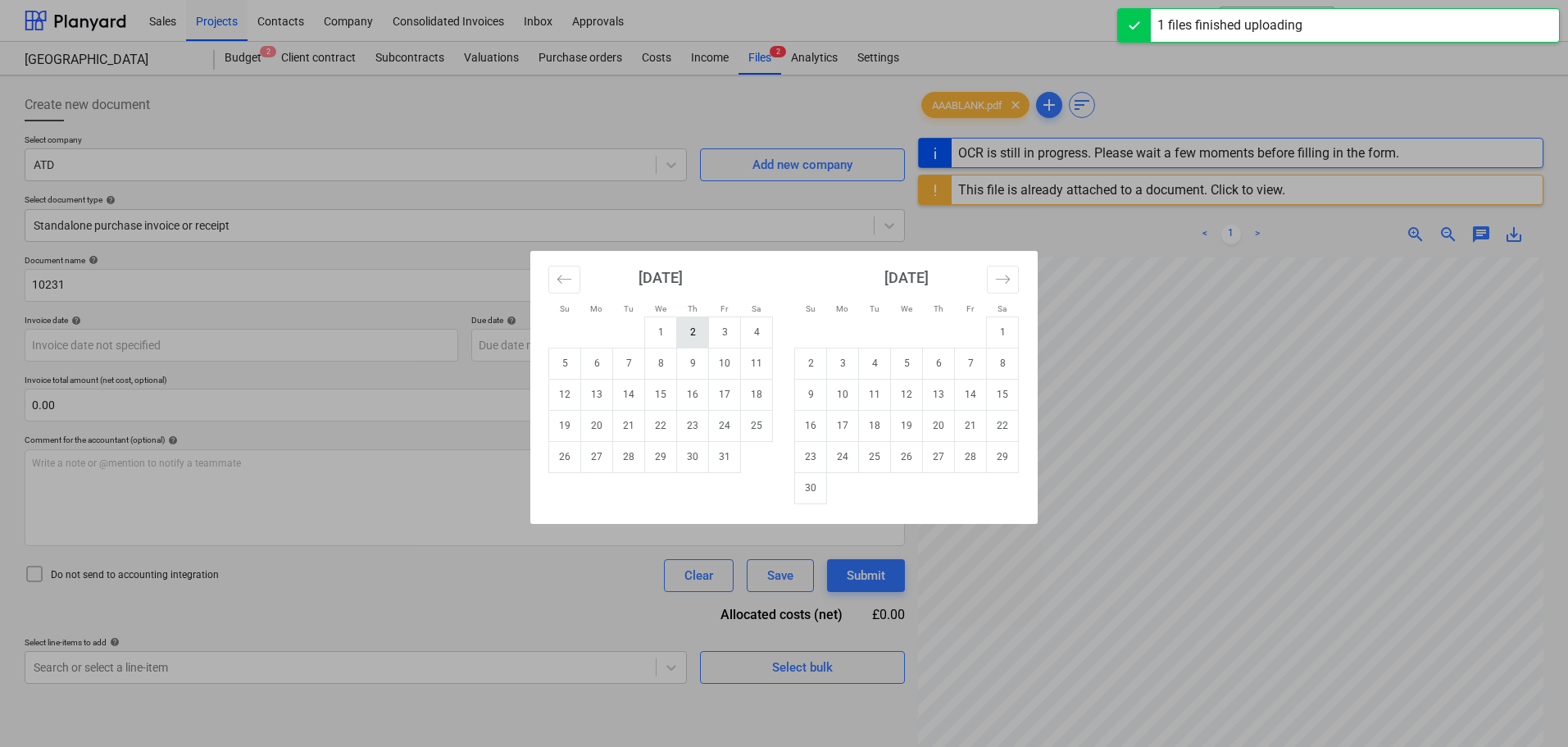
click at [681, 335] on td "2" at bounding box center [693, 332] width 32 height 31
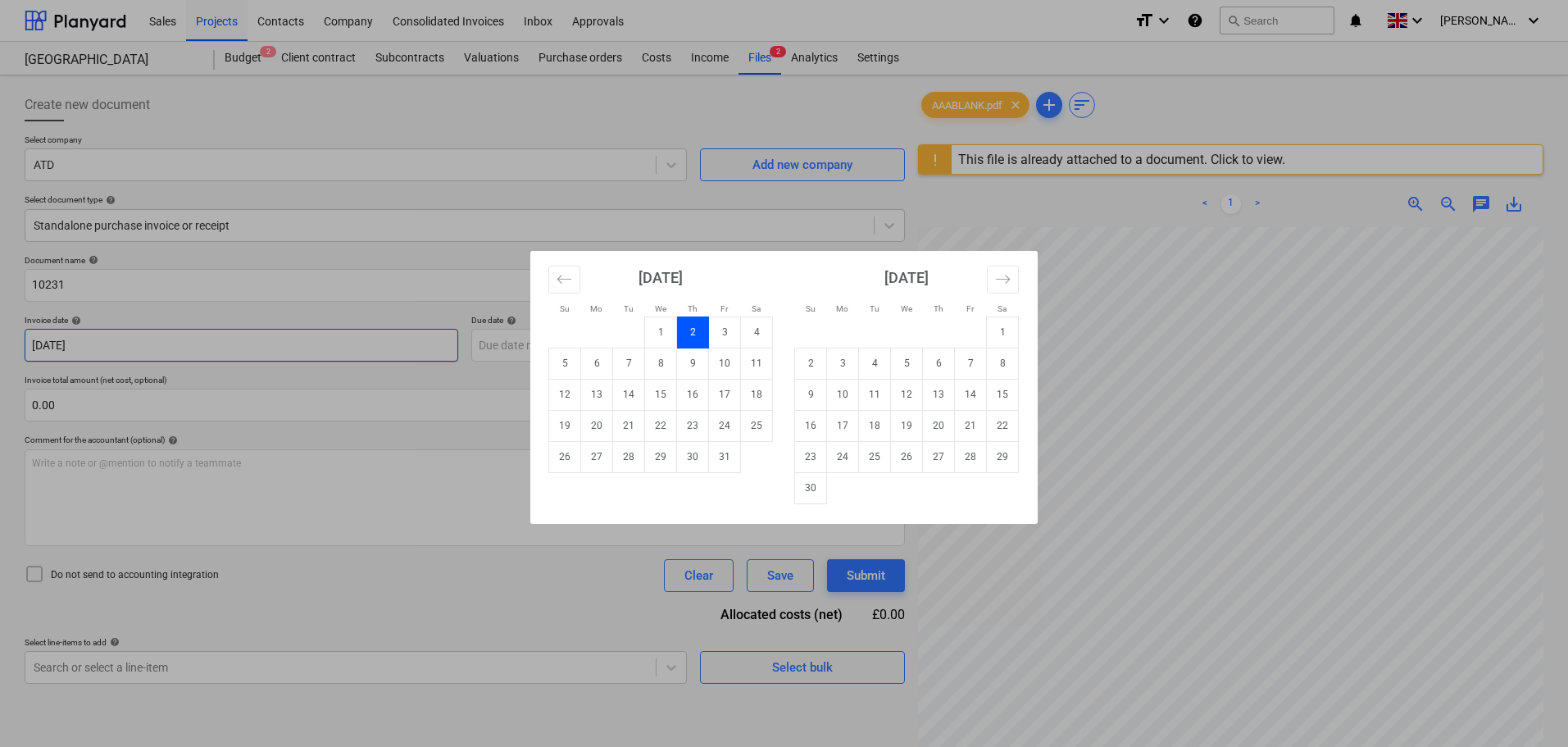
click at [184, 349] on body "Sales Projects Contacts Company Consolidated Invoices Inbox Approvals format_si…" at bounding box center [784, 373] width 1568 height 747
click at [663, 336] on td "1" at bounding box center [661, 332] width 32 height 31
type input "[DATE]"
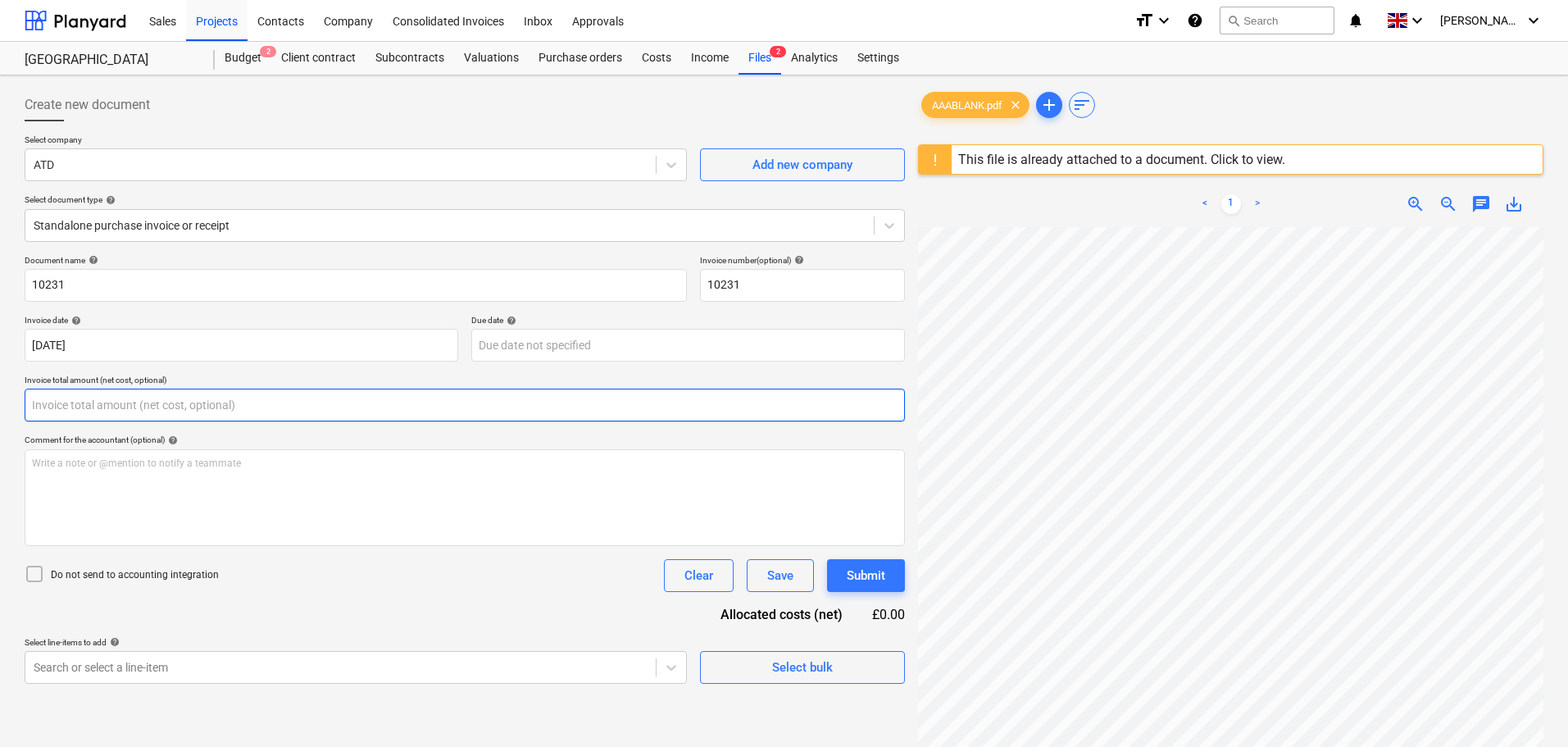
click at [175, 401] on input "text" at bounding box center [465, 405] width 881 height 33
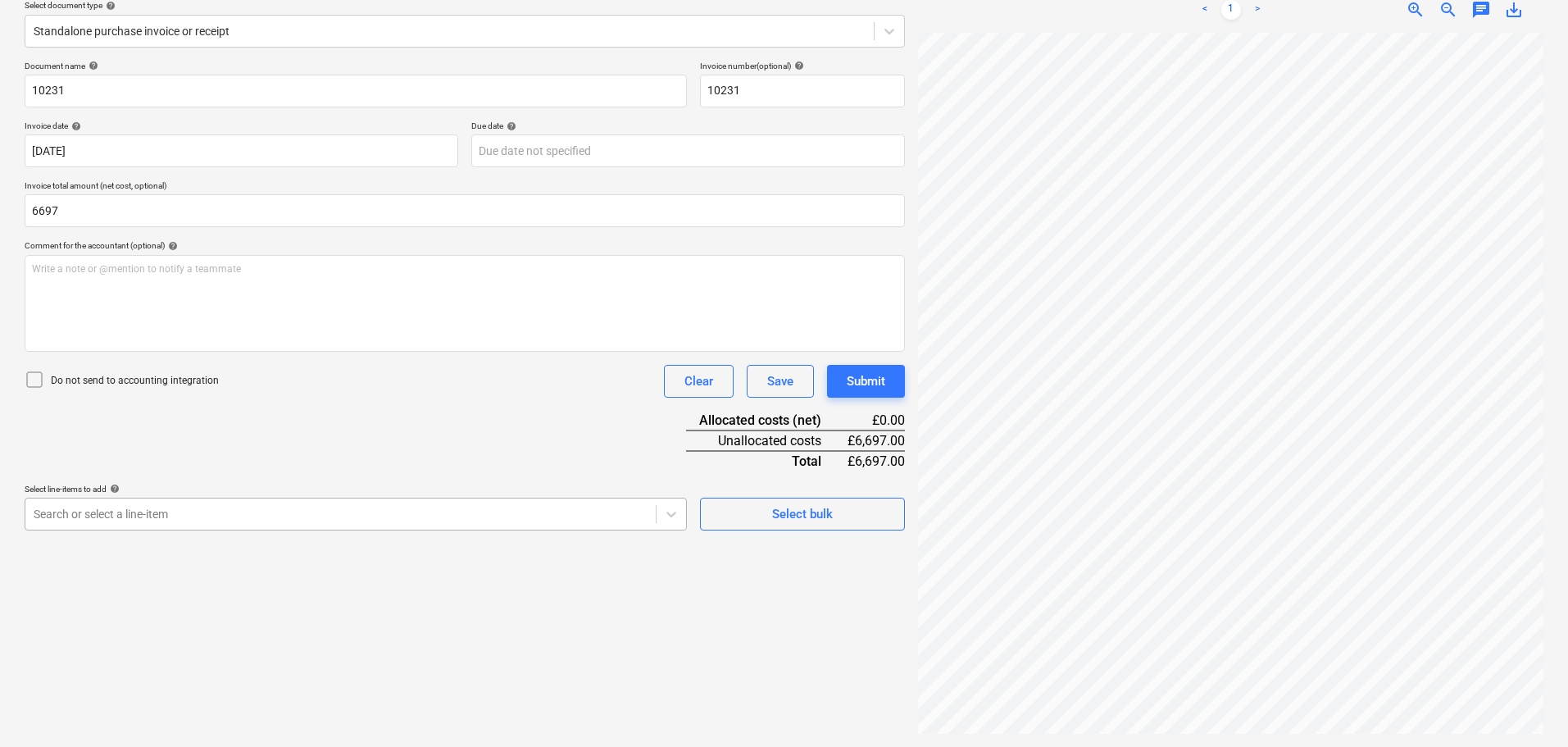
type input "6,697.00"
click at [272, 514] on body "Sales Projects Contacts Company Consolidated Invoices Inbox Approvals format_si…" at bounding box center [784, 178] width 1568 height 747
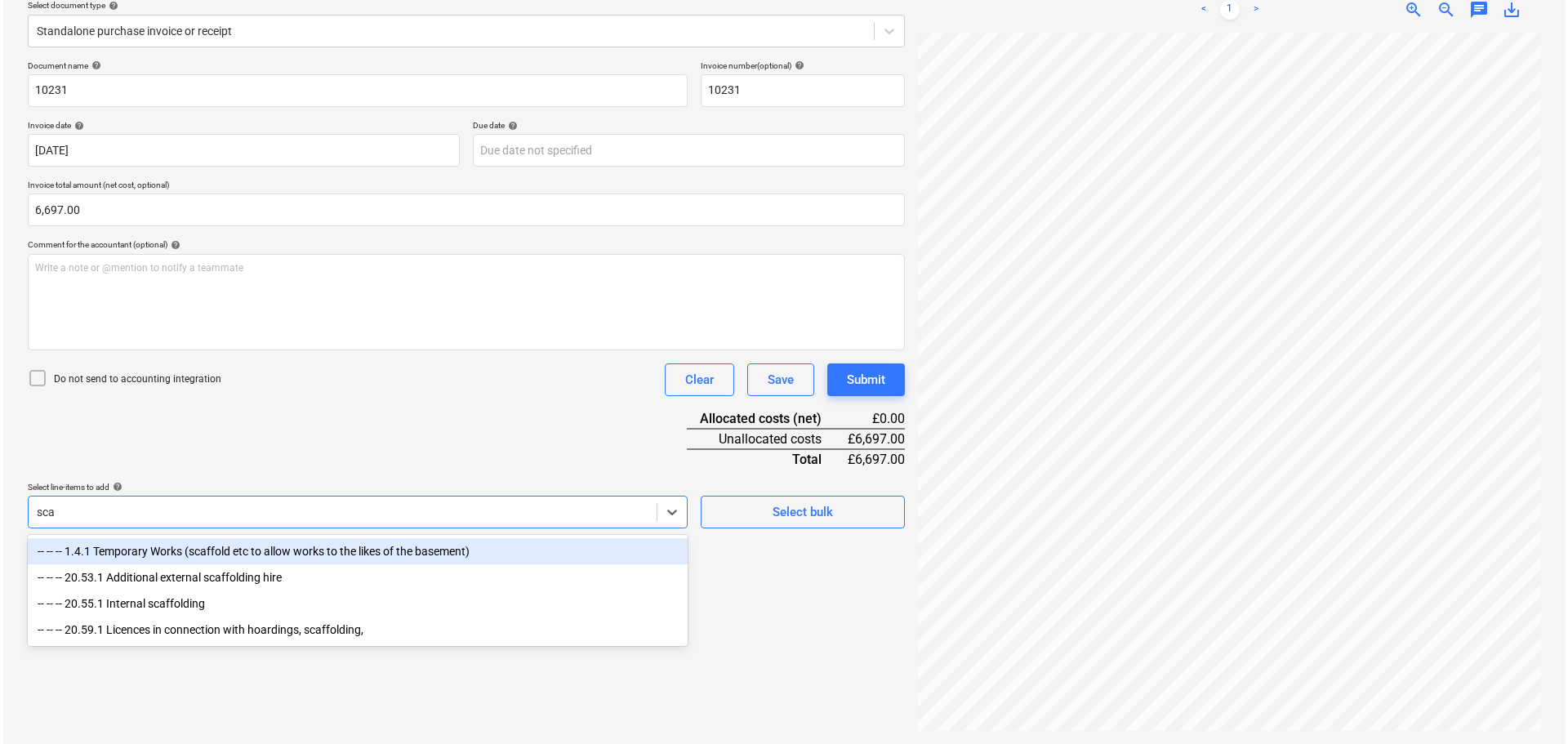
scroll to position [194, 0]
type input "scaff"
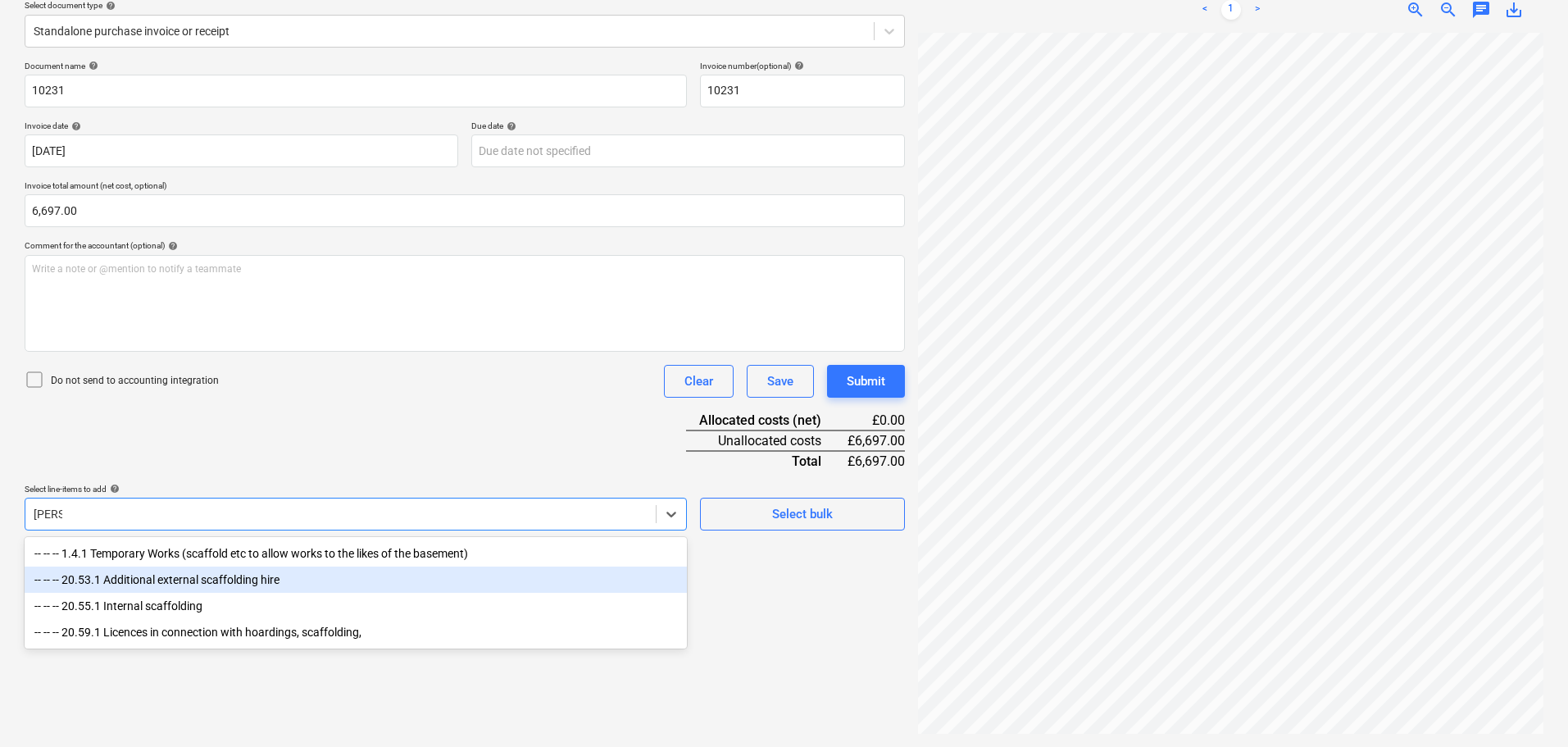
click at [251, 578] on div "-- -- -- 20.53.1 Additional external scaffolding hire" at bounding box center [355, 580] width 663 height 26
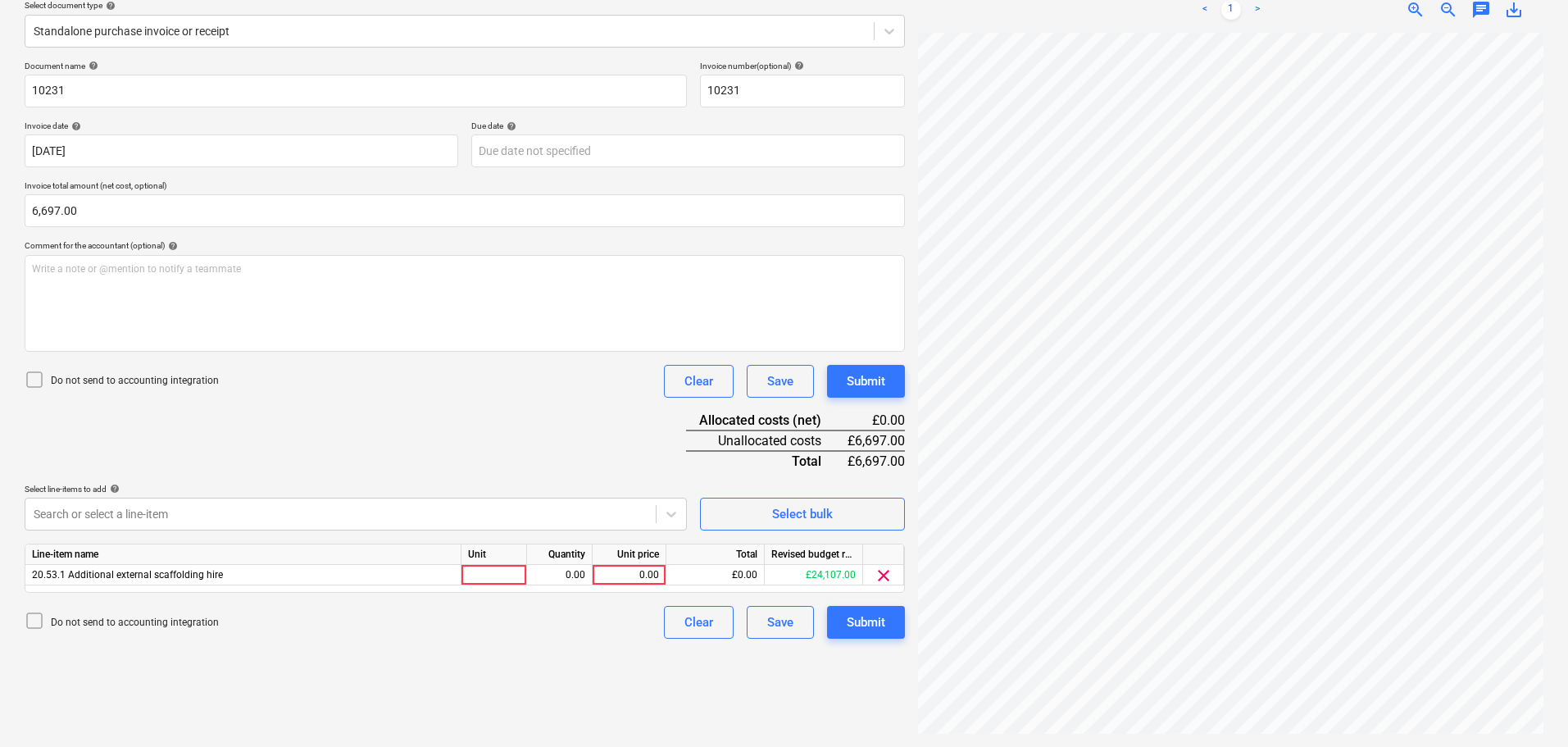
drag, startPoint x: 485, startPoint y: 427, endPoint x: 497, endPoint y: 427, distance: 12.0
click at [492, 427] on div "Document name help 10231 Invoice number (optional) help 10231 Invoice date help…" at bounding box center [465, 350] width 881 height 578
click at [627, 574] on div "0.00" at bounding box center [628, 575] width 60 height 21
type input "6697"
click at [549, 415] on div "Document name help 10231 Invoice number (optional) help 10231 Invoice date help…" at bounding box center [465, 350] width 881 height 578
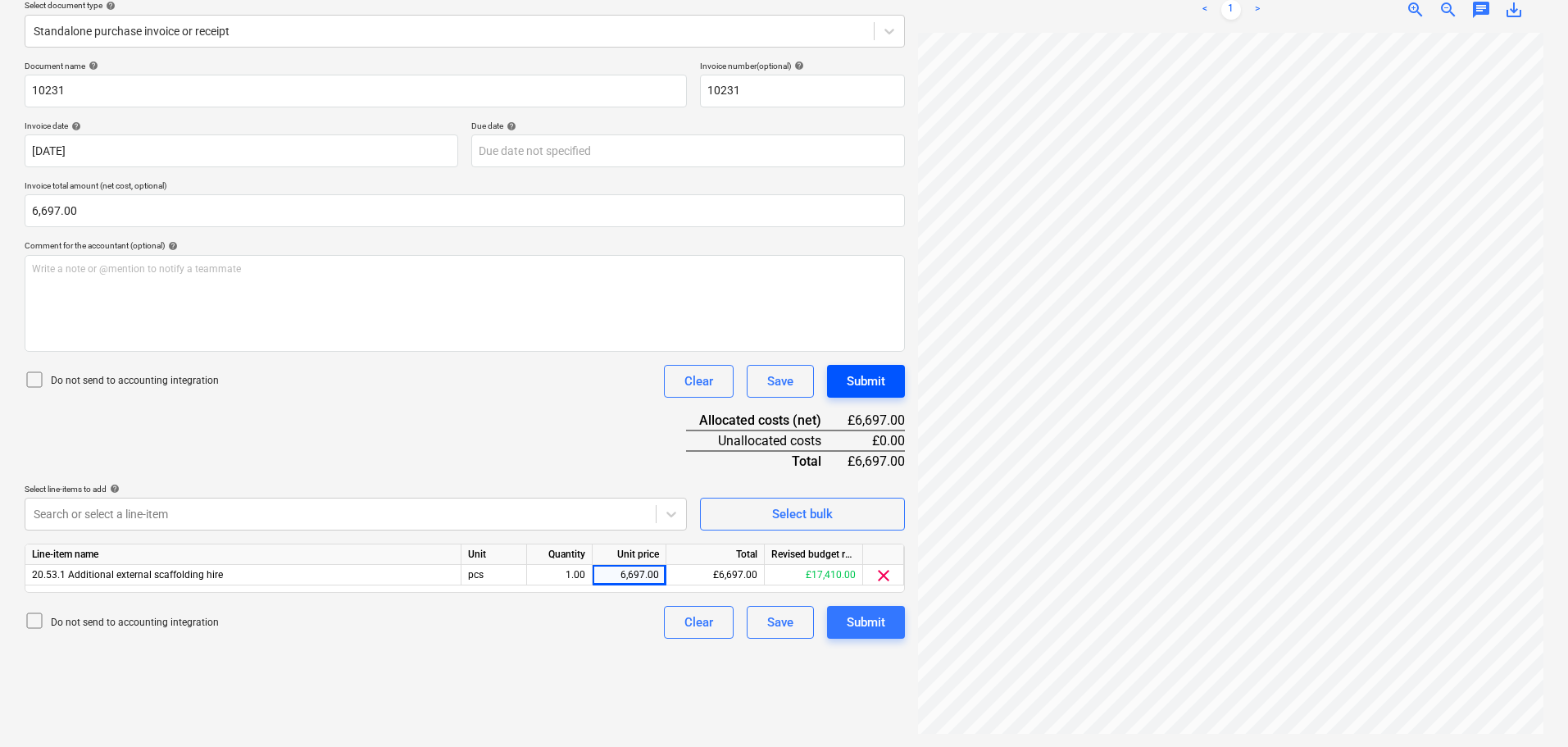
click at [880, 387] on div "Submit" at bounding box center [865, 382] width 38 height 22
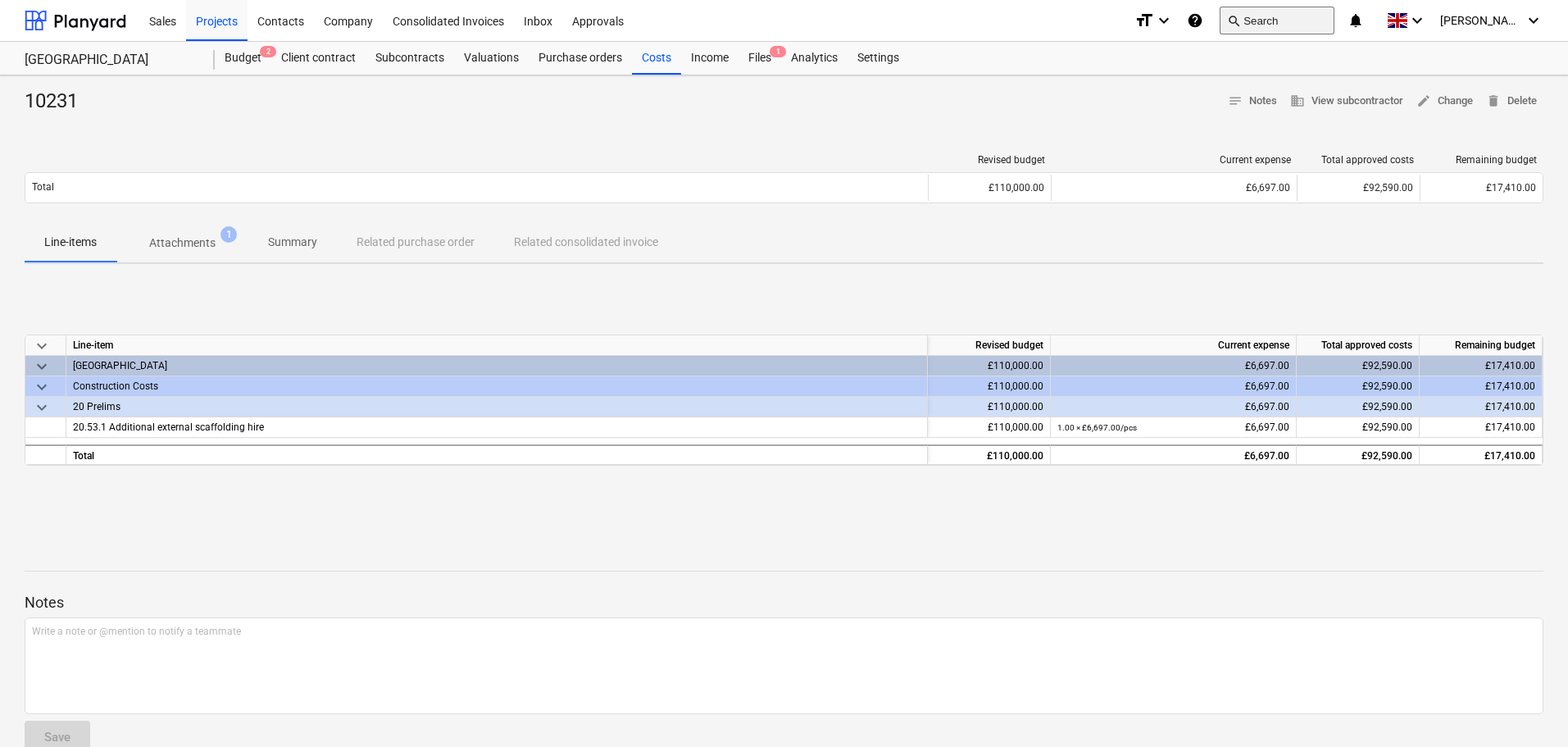
click at [1281, 16] on button "search Search" at bounding box center [1276, 21] width 115 height 27
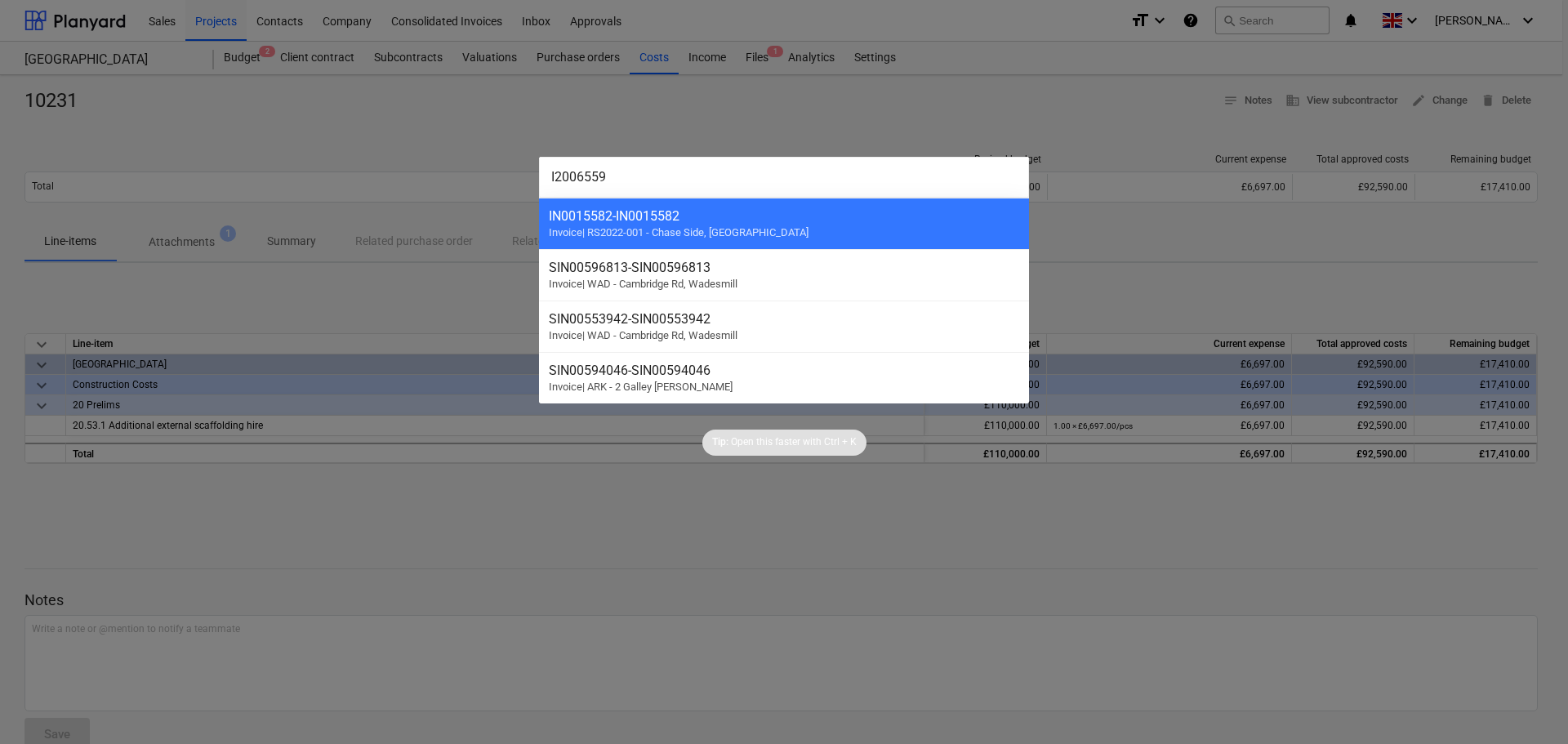
type input "I2006559"
click at [546, 541] on div at bounding box center [784, 372] width 1568 height 744
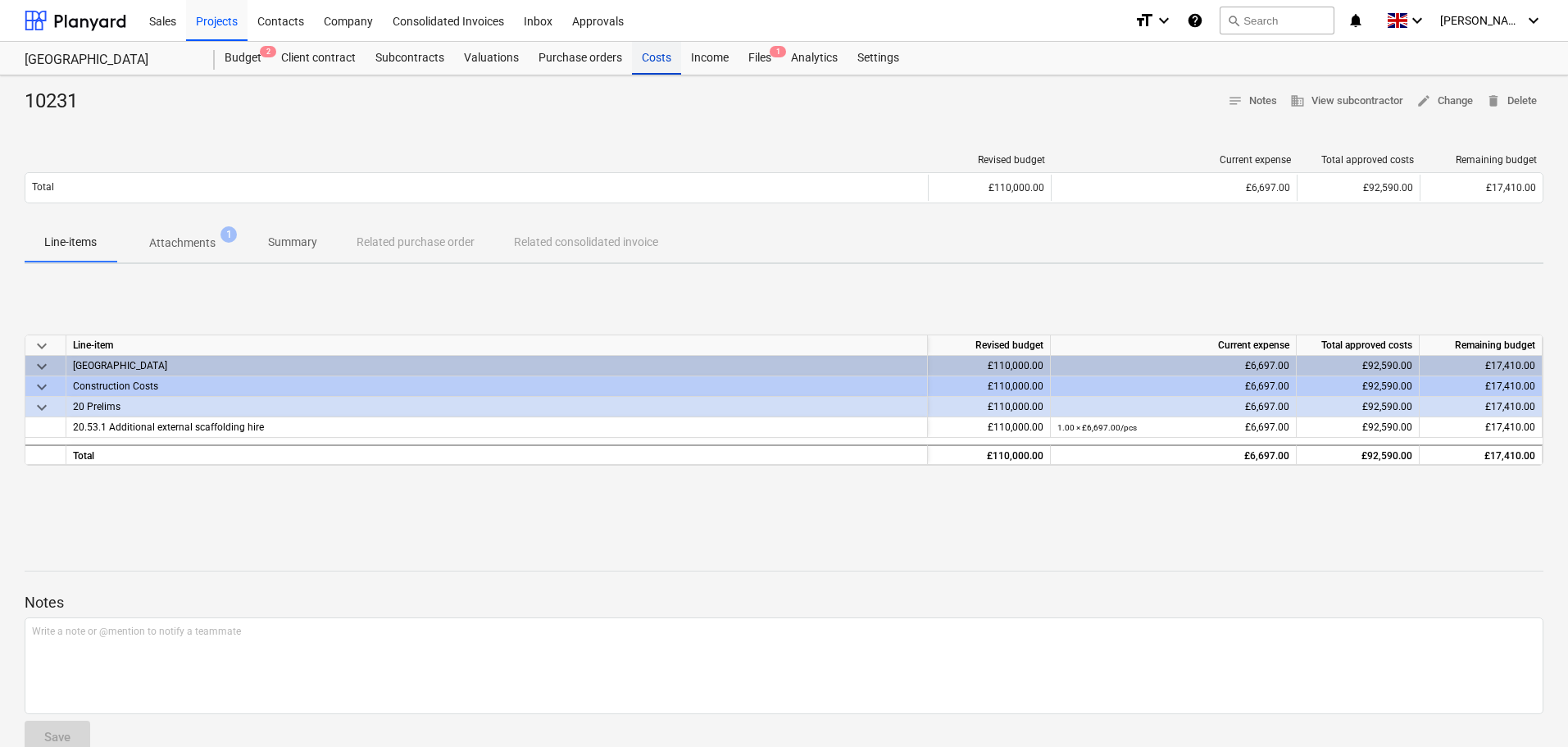
click at [657, 63] on div "Costs" at bounding box center [657, 59] width 49 height 33
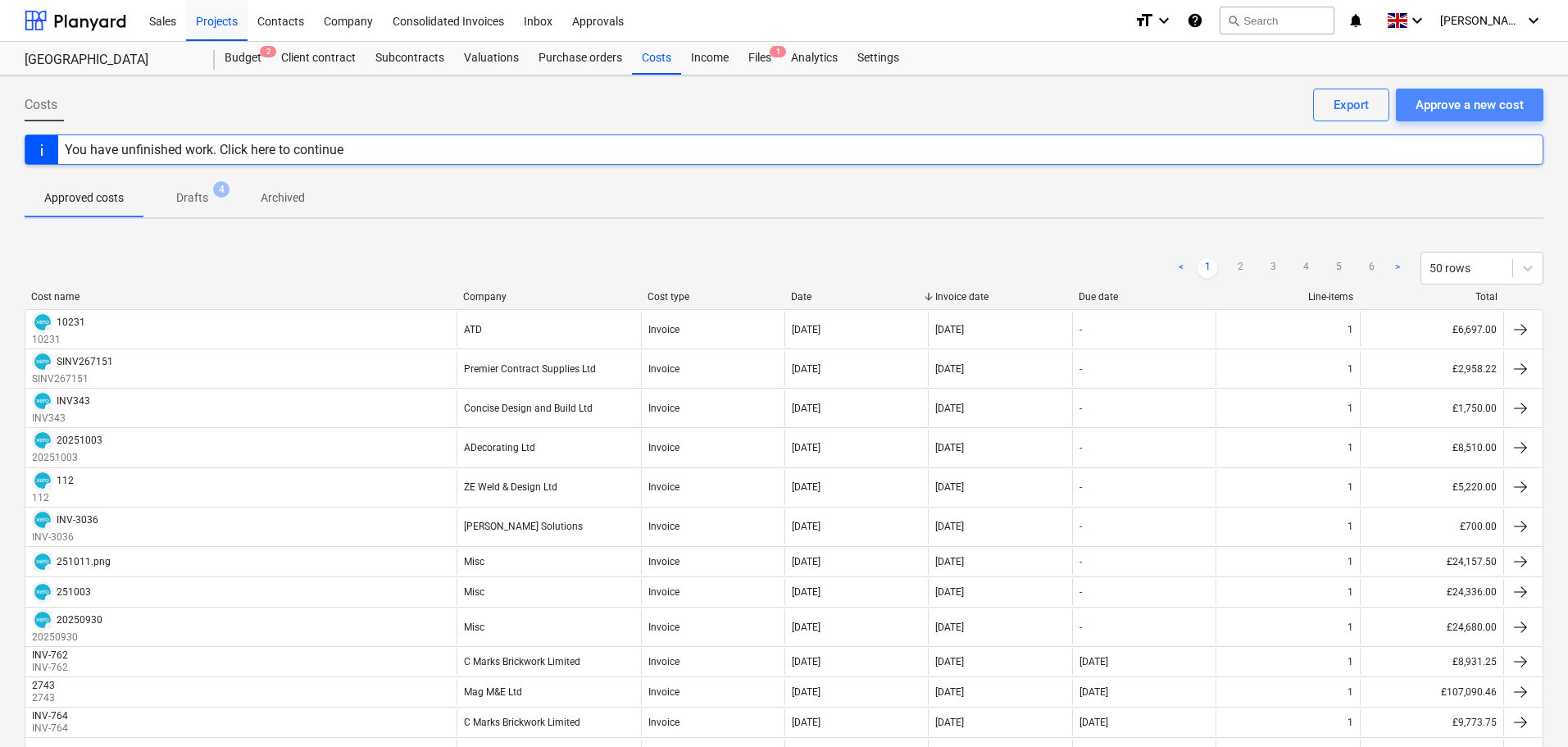
click at [1468, 114] on div "Approve a new cost" at bounding box center [1469, 105] width 109 height 22
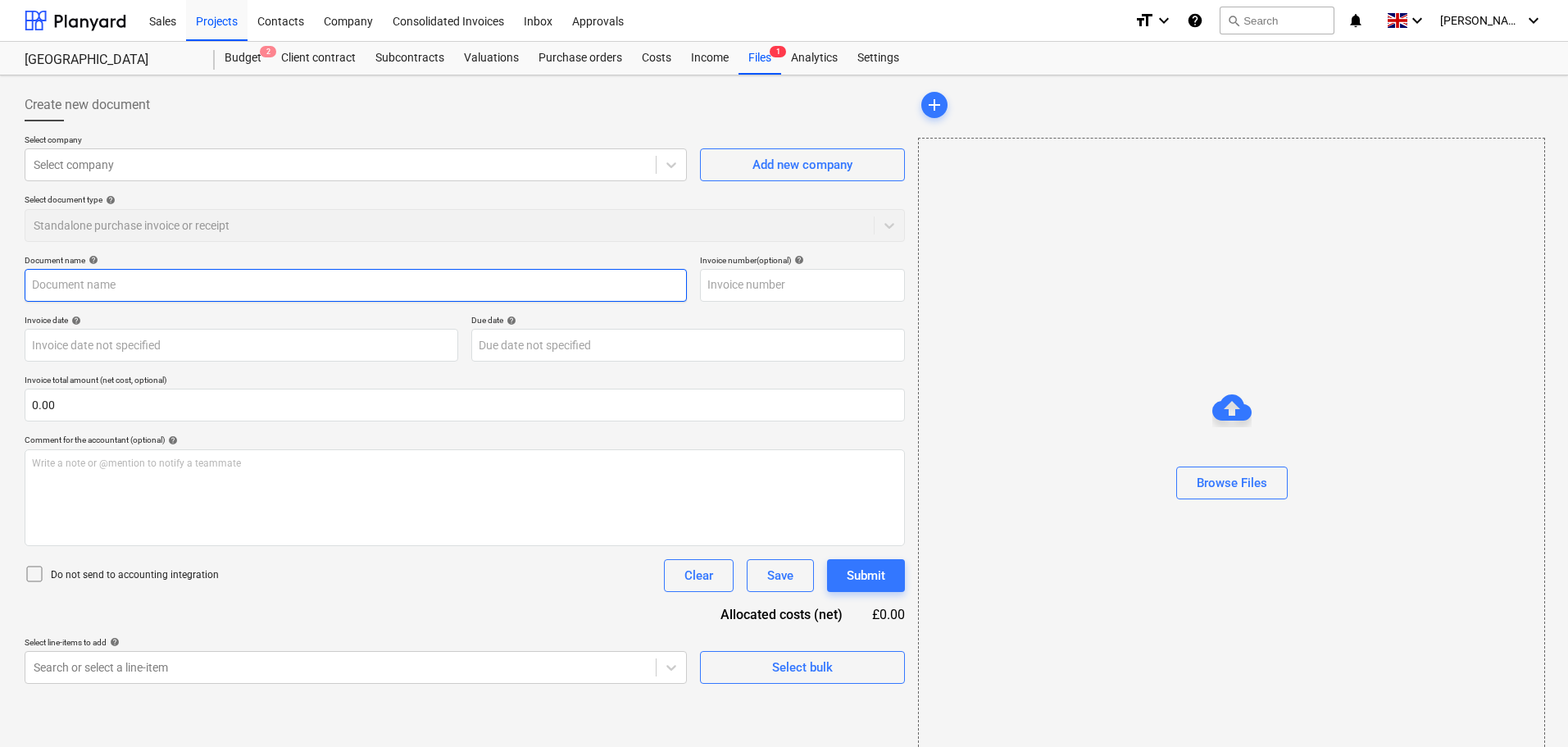
click at [106, 281] on input "text" at bounding box center [355, 286] width 663 height 33
paste input "I2006559"
type input "I2006559"
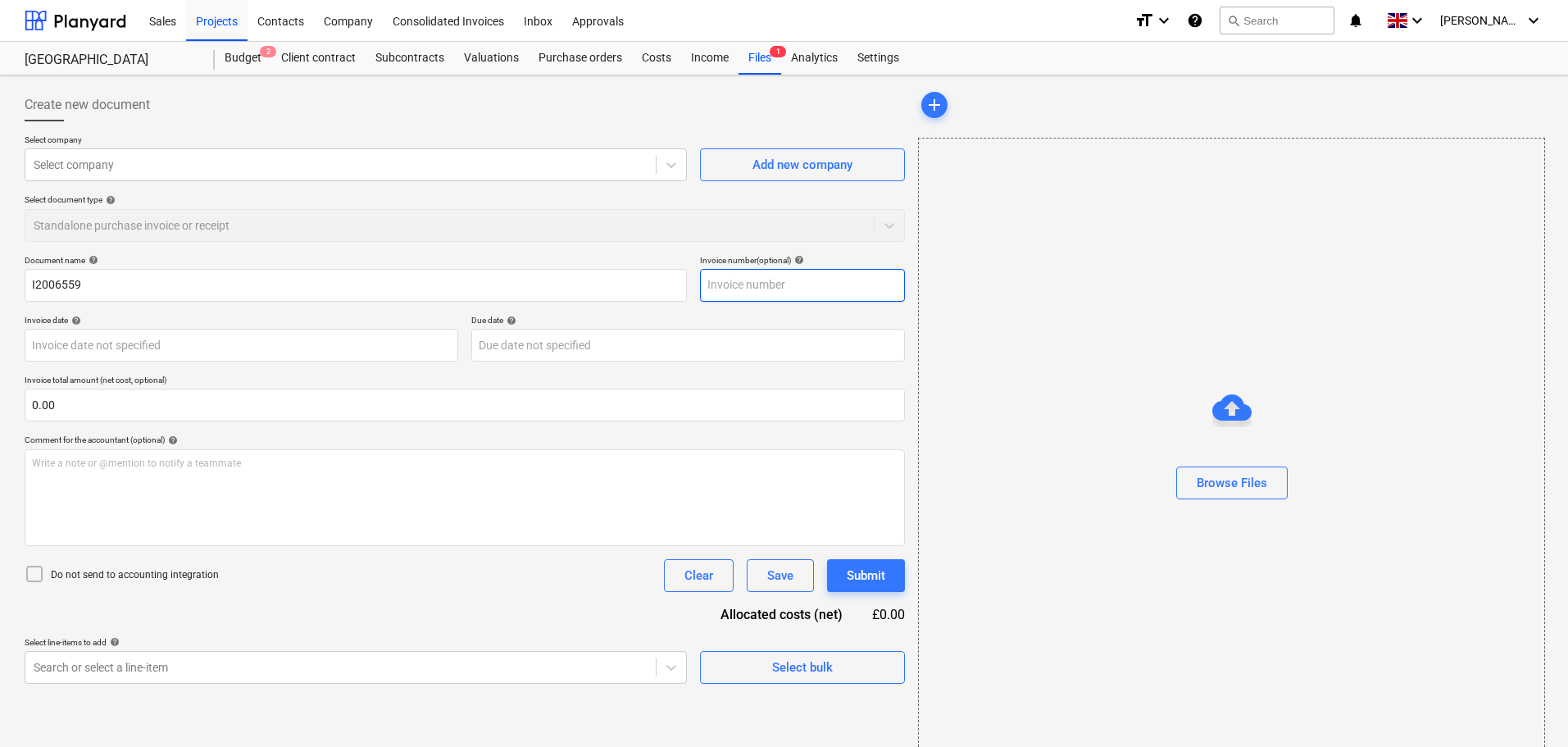
click at [791, 285] on input "text" at bounding box center [802, 286] width 205 height 33
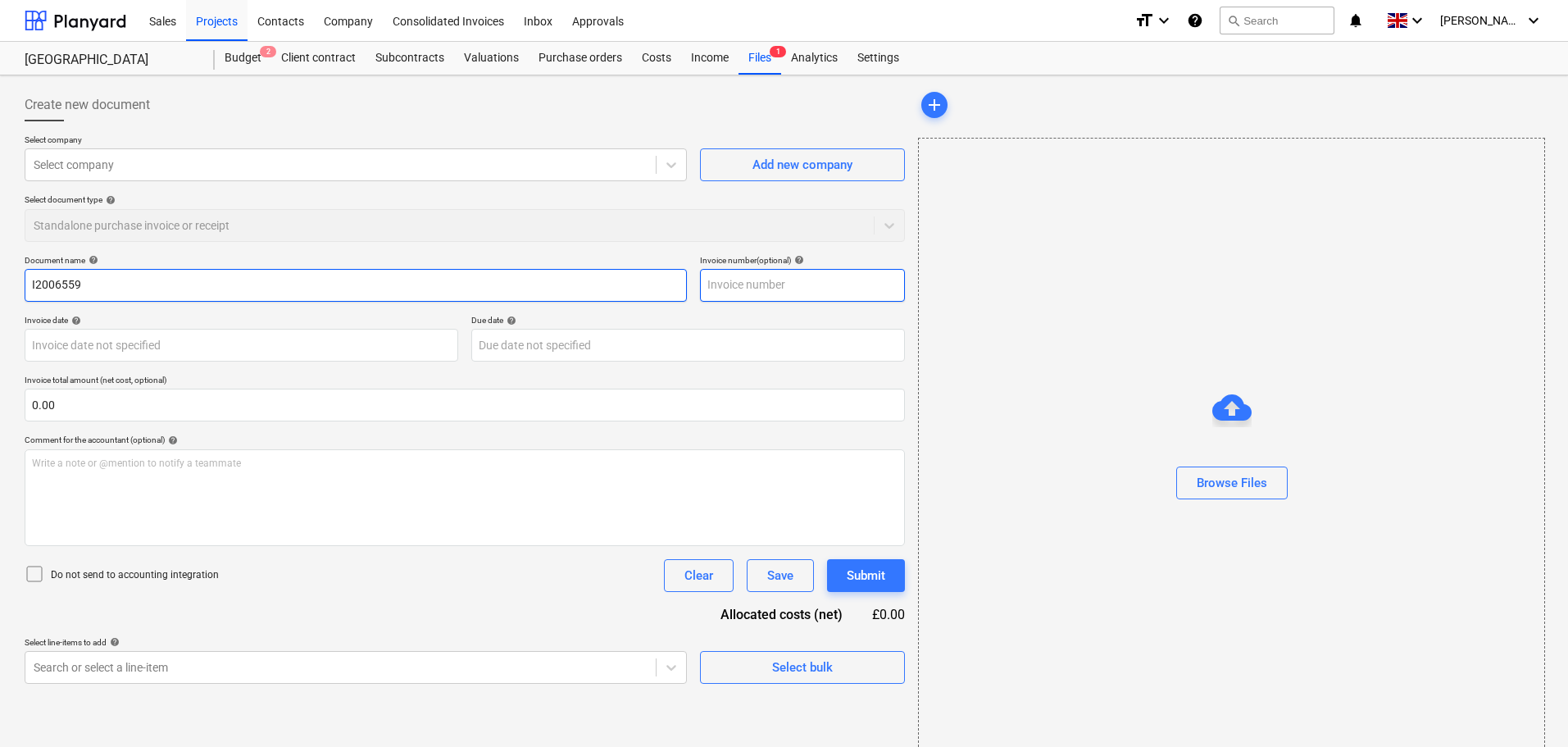
paste input "I2006559"
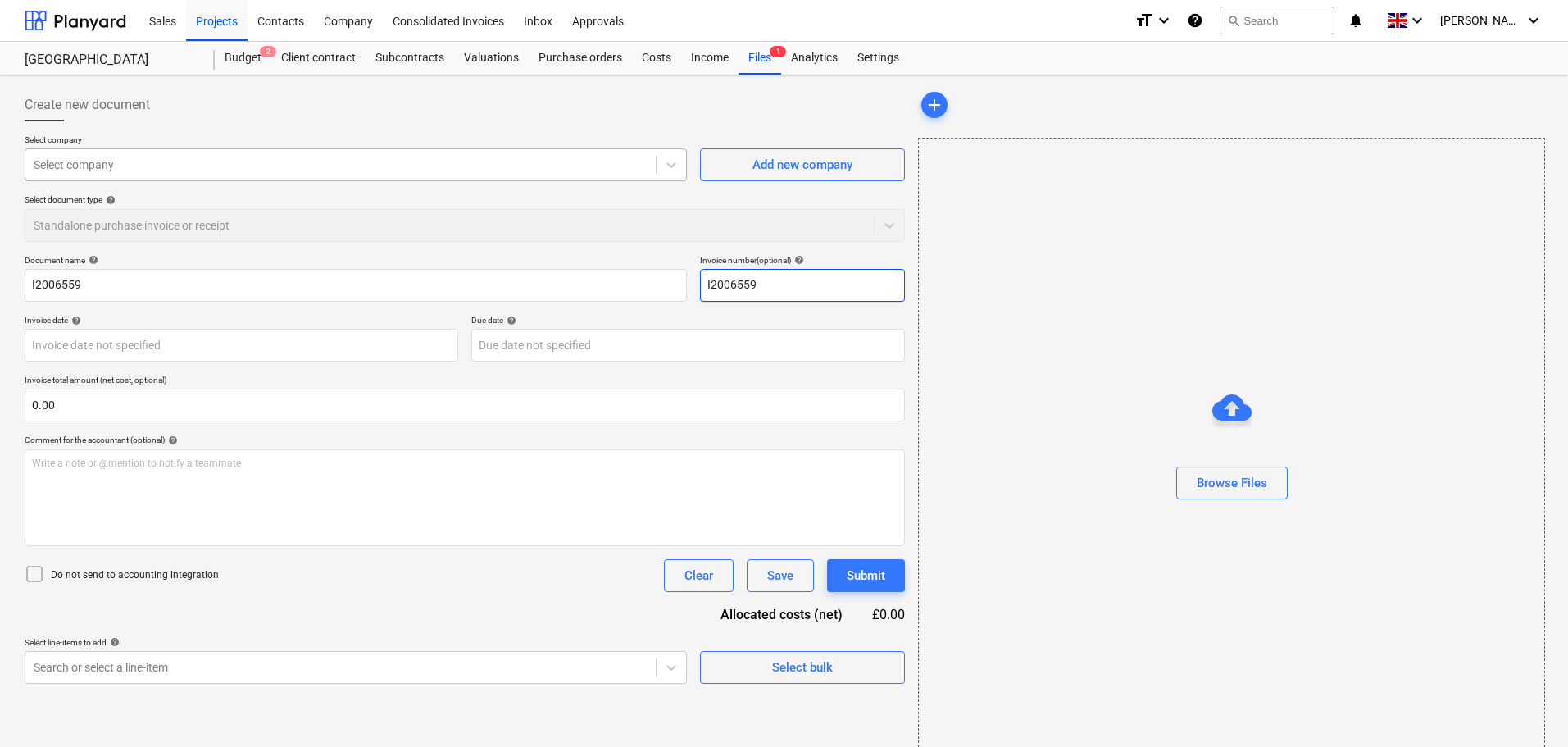
type input "I2006559"
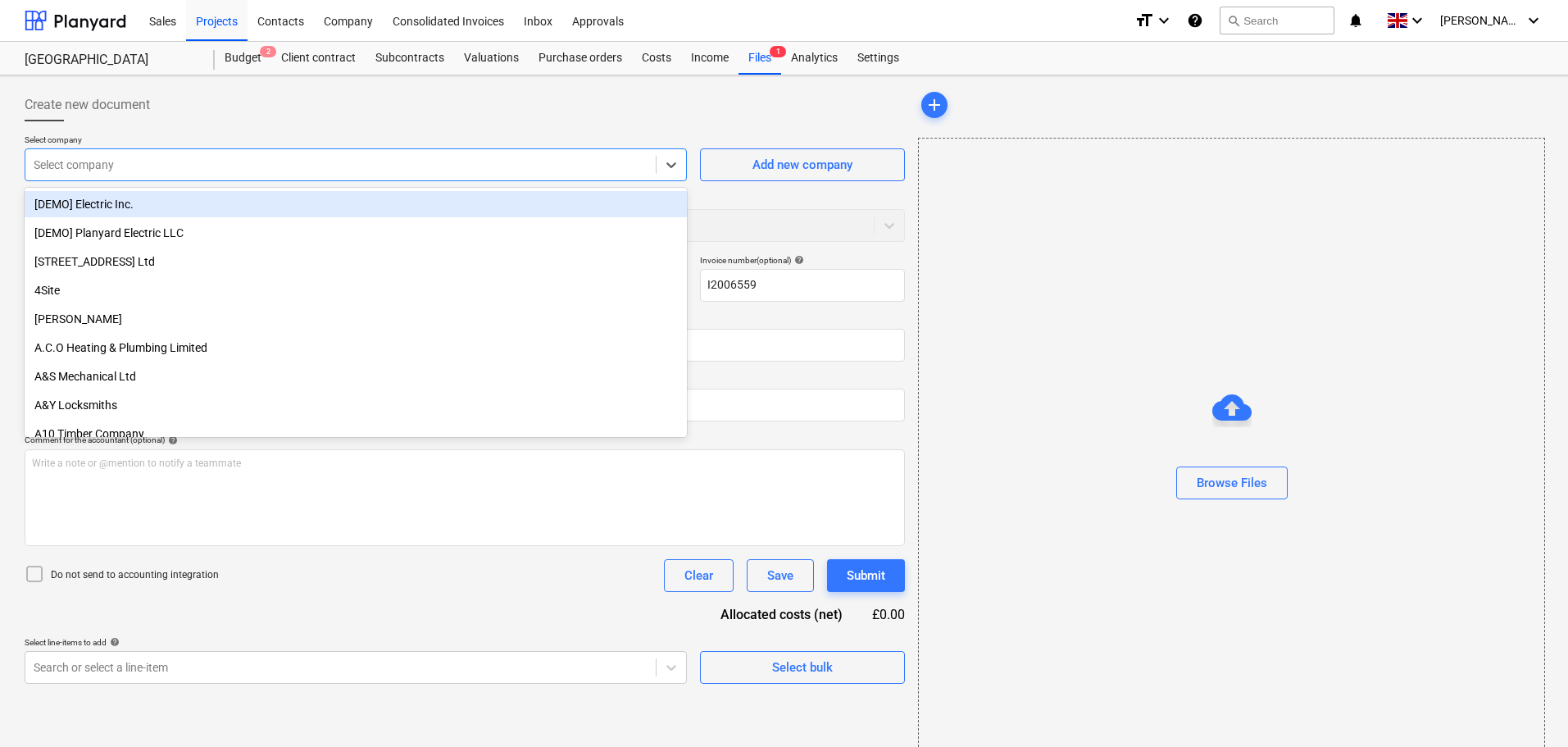
click at [383, 172] on div at bounding box center [340, 164] width 614 height 17
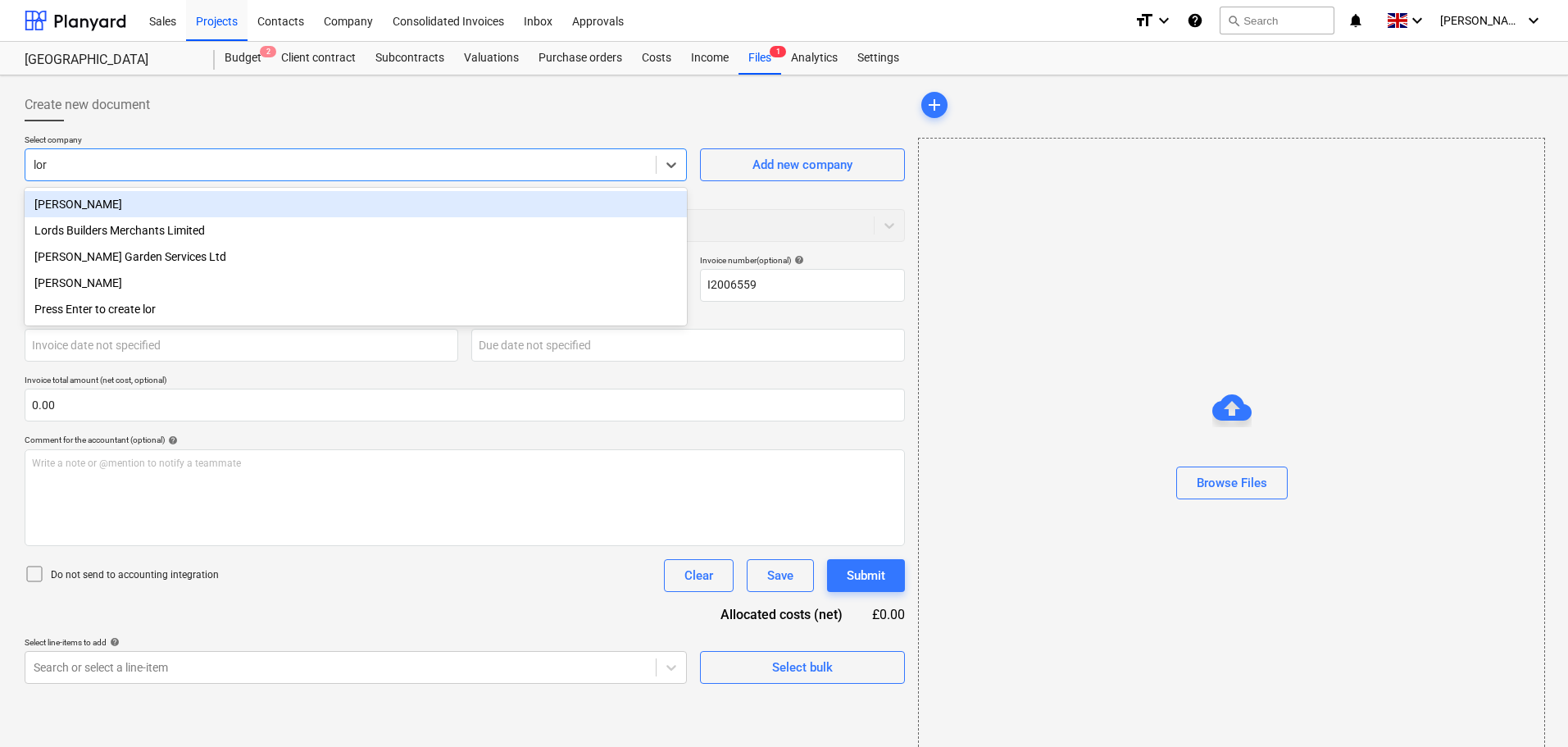
type input "lord"
drag, startPoint x: 145, startPoint y: 205, endPoint x: 322, endPoint y: 234, distance: 179.4
click at [145, 204] on div "Lords Builders Merchants Limited" at bounding box center [355, 204] width 663 height 26
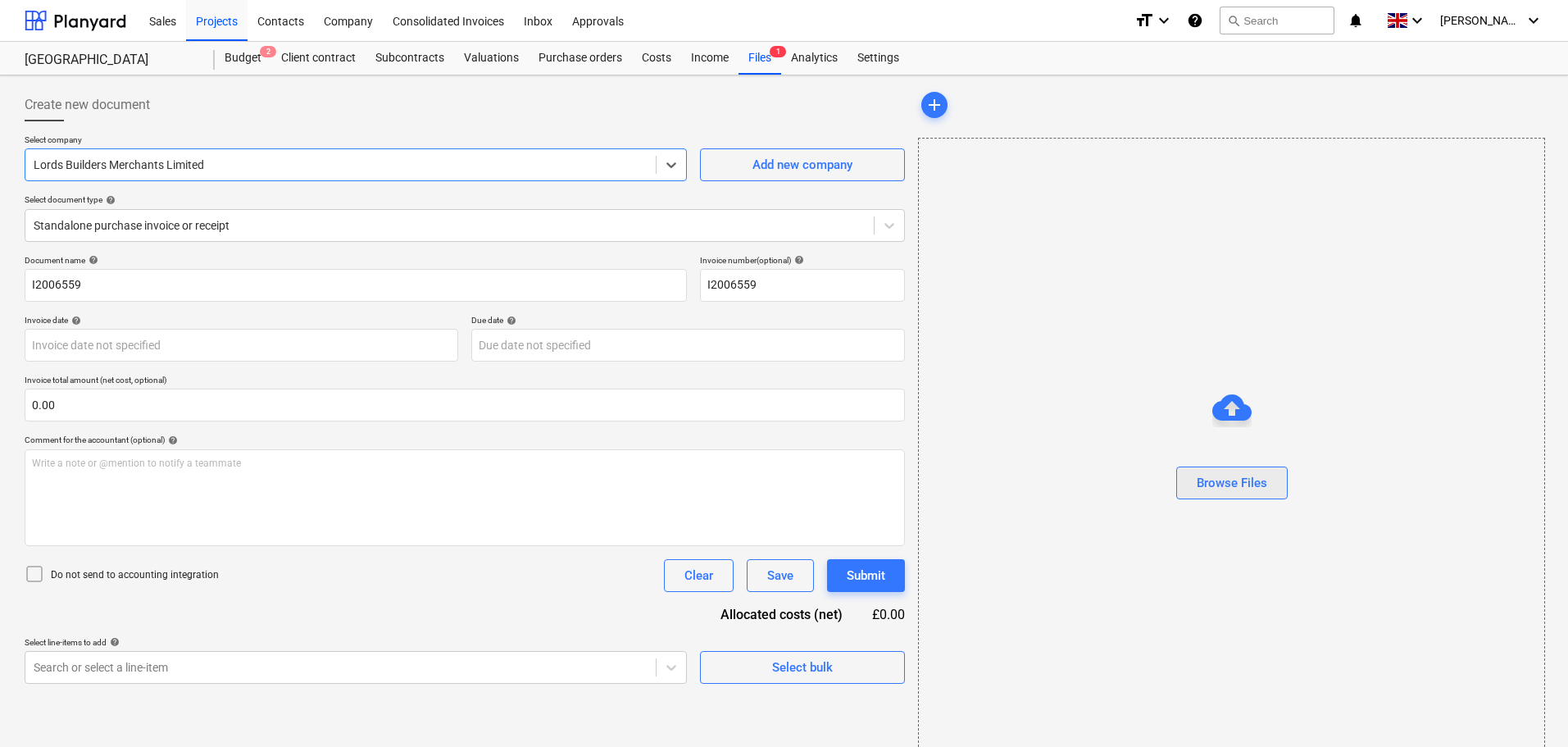
click at [1248, 490] on div "Browse Files" at bounding box center [1232, 483] width 70 height 22
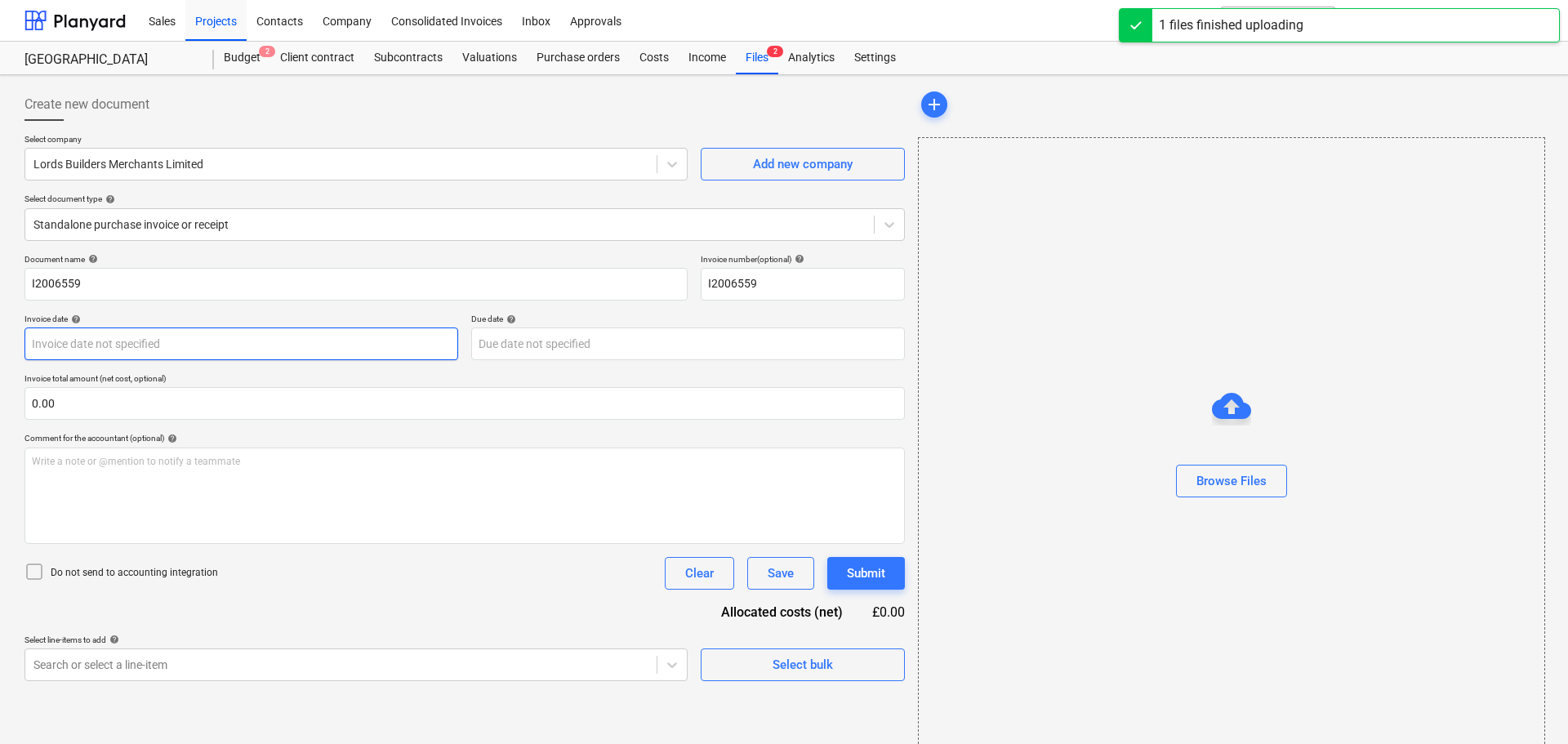
click at [149, 346] on body "Sales Projects Contacts Company Consolidated Invoices Inbox Approvals format_si…" at bounding box center [784, 372] width 1568 height 744
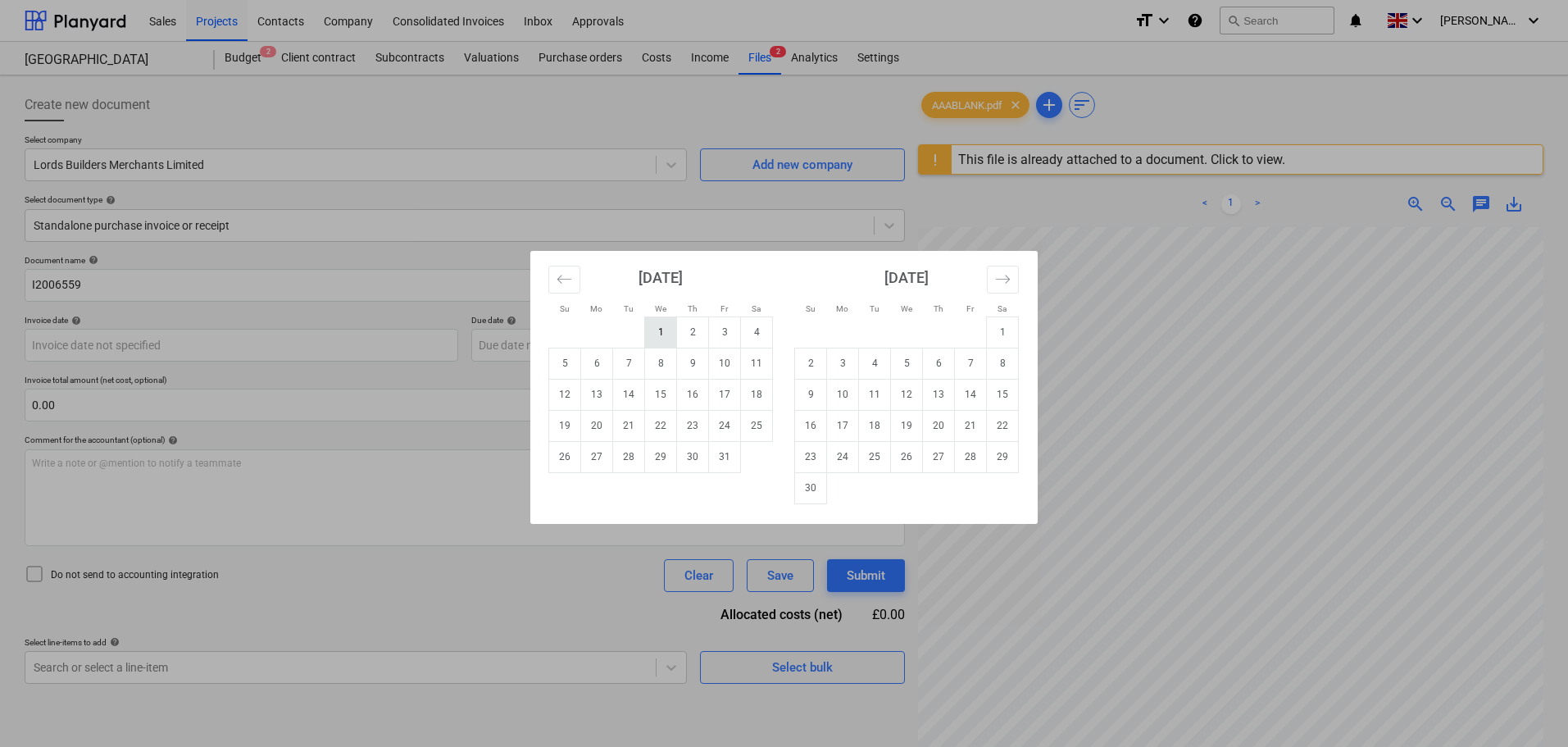
click at [655, 332] on td "1" at bounding box center [661, 332] width 32 height 31
type input "[DATE]"
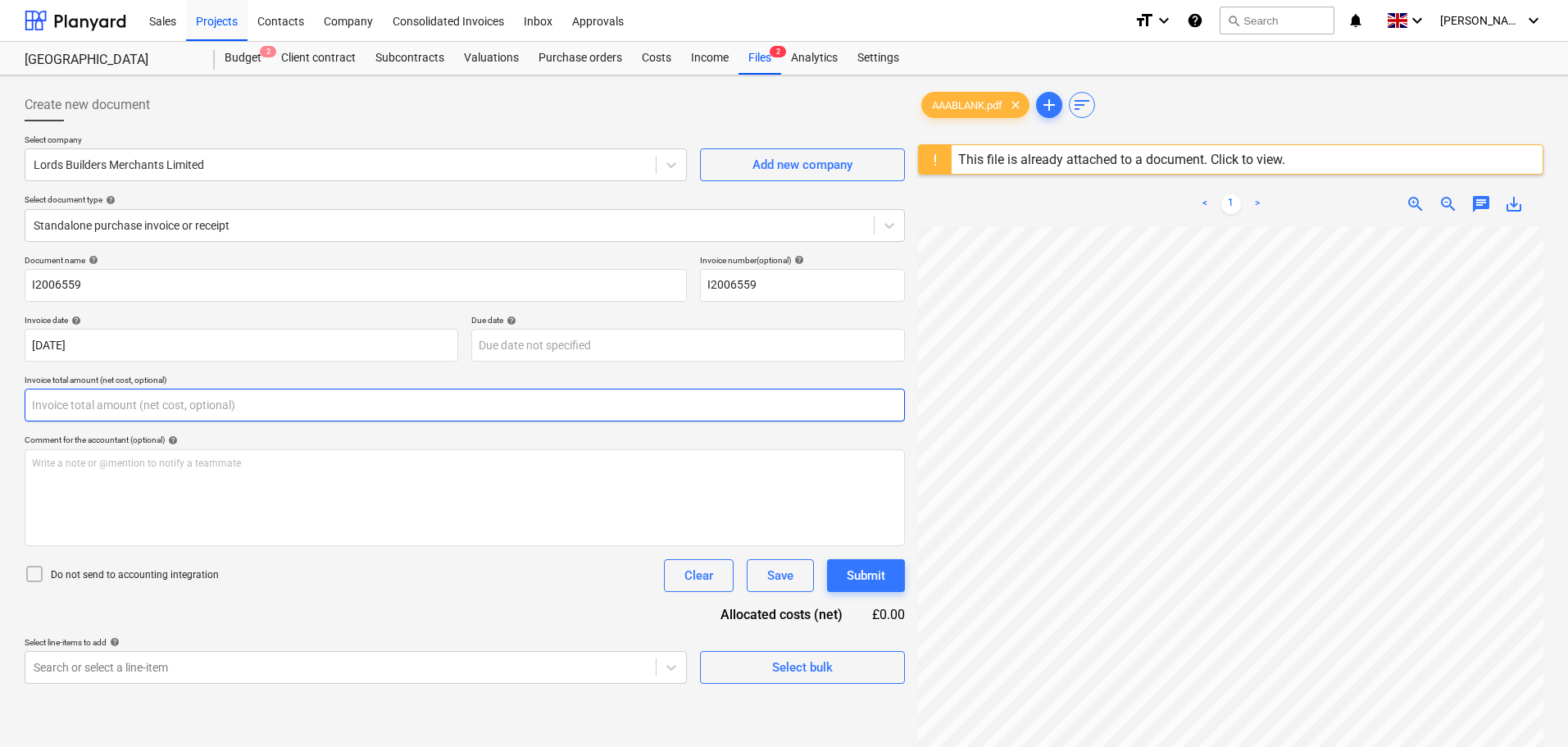
click at [183, 403] on input "text" at bounding box center [465, 405] width 881 height 33
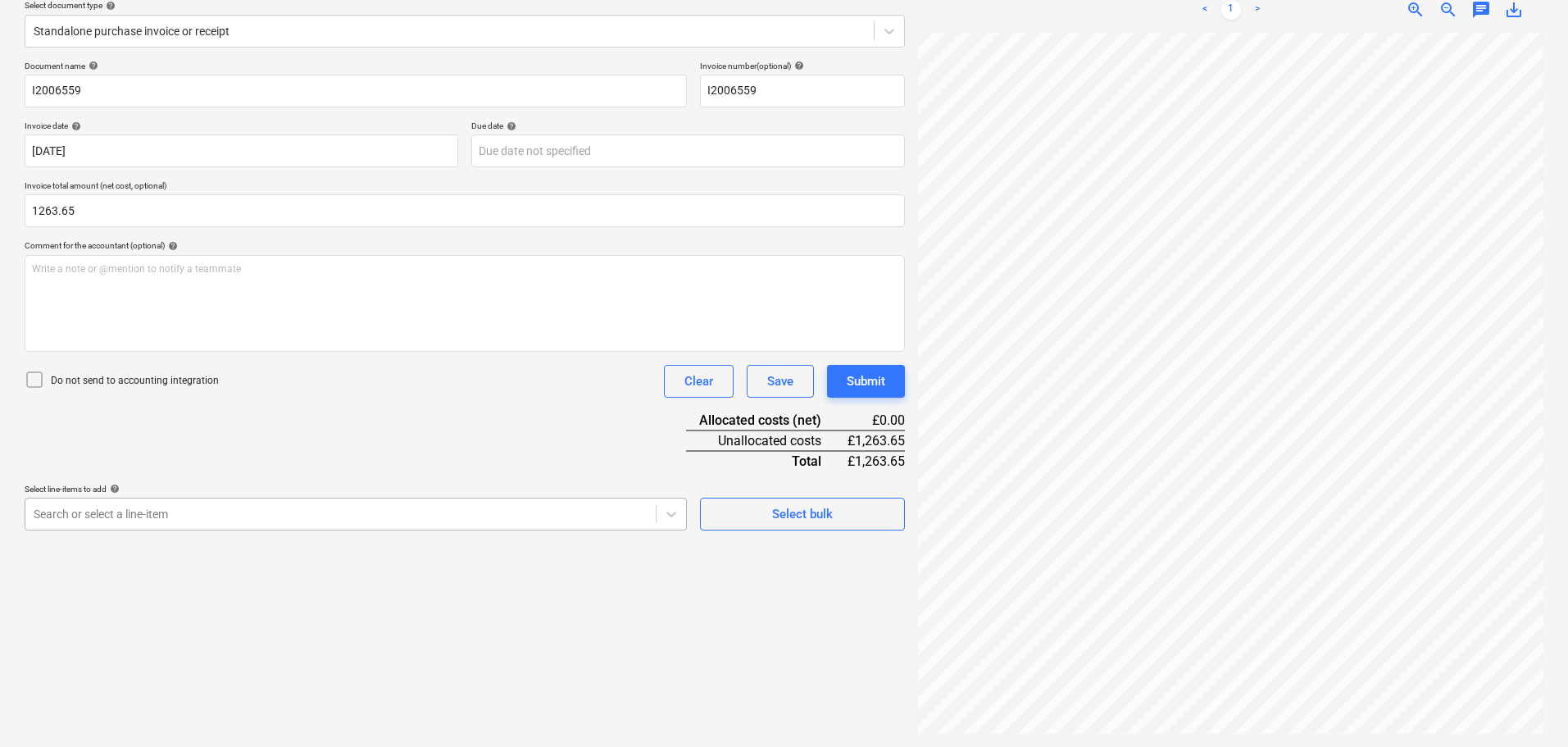
type input "1,263.65"
click at [217, 507] on body "Sales Projects Contacts Company Consolidated Invoices Inbox Approvals format_si…" at bounding box center [784, 178] width 1568 height 747
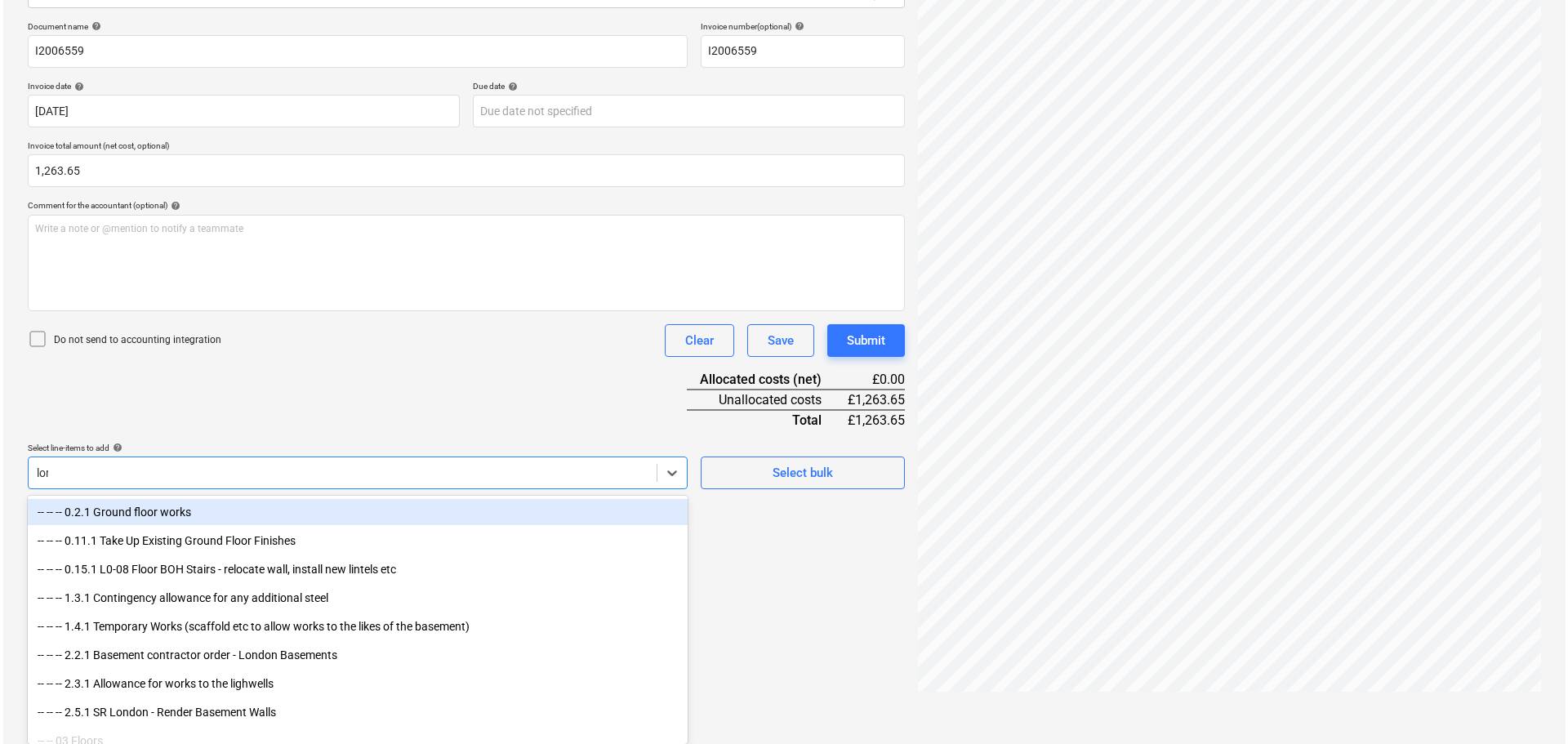
scroll to position [194, 0]
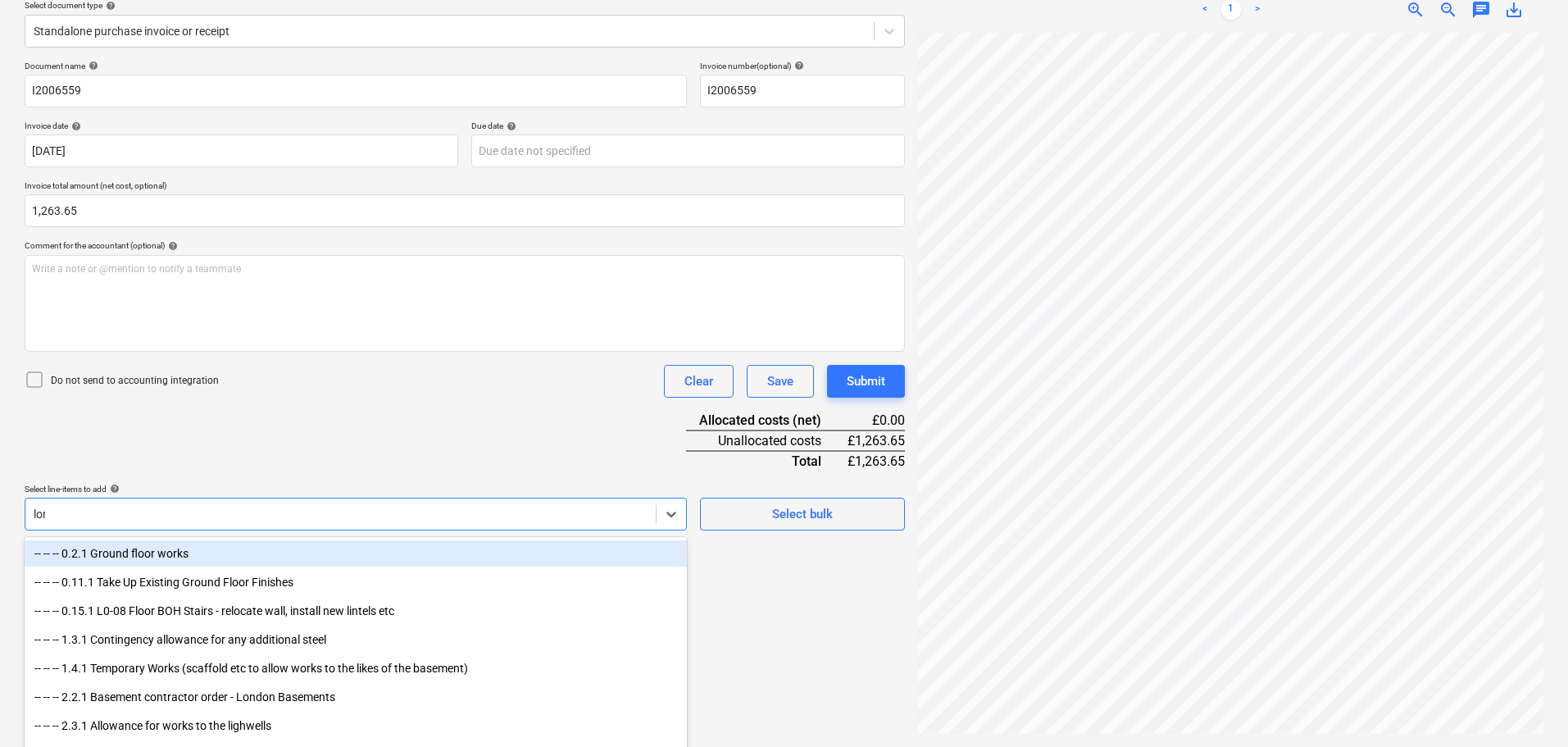
type input "lord"
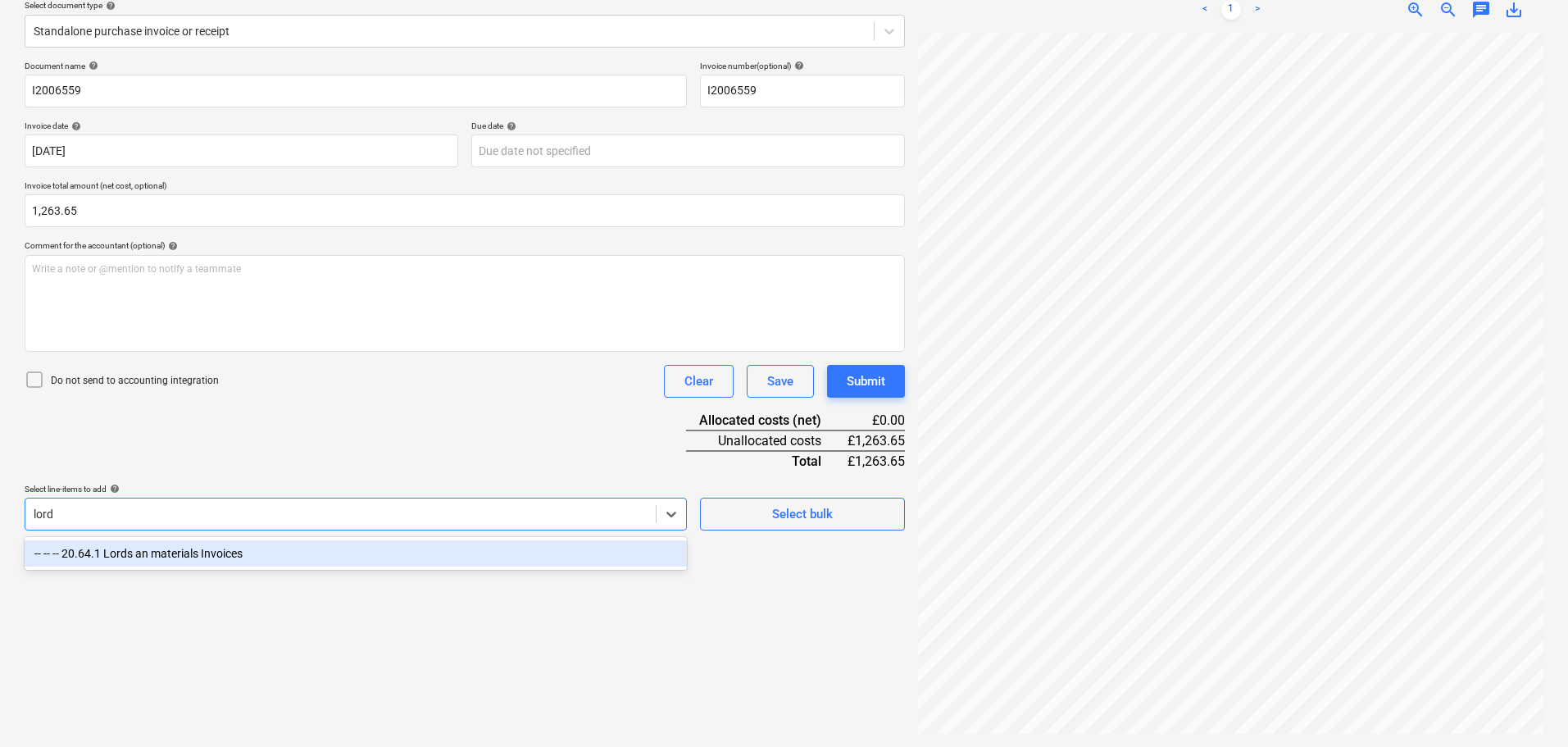
drag, startPoint x: 209, startPoint y: 555, endPoint x: 448, endPoint y: 472, distance: 253.0
click at [214, 554] on div "-- -- -- 20.64.1 Lords an materials Invoices" at bounding box center [355, 553] width 663 height 26
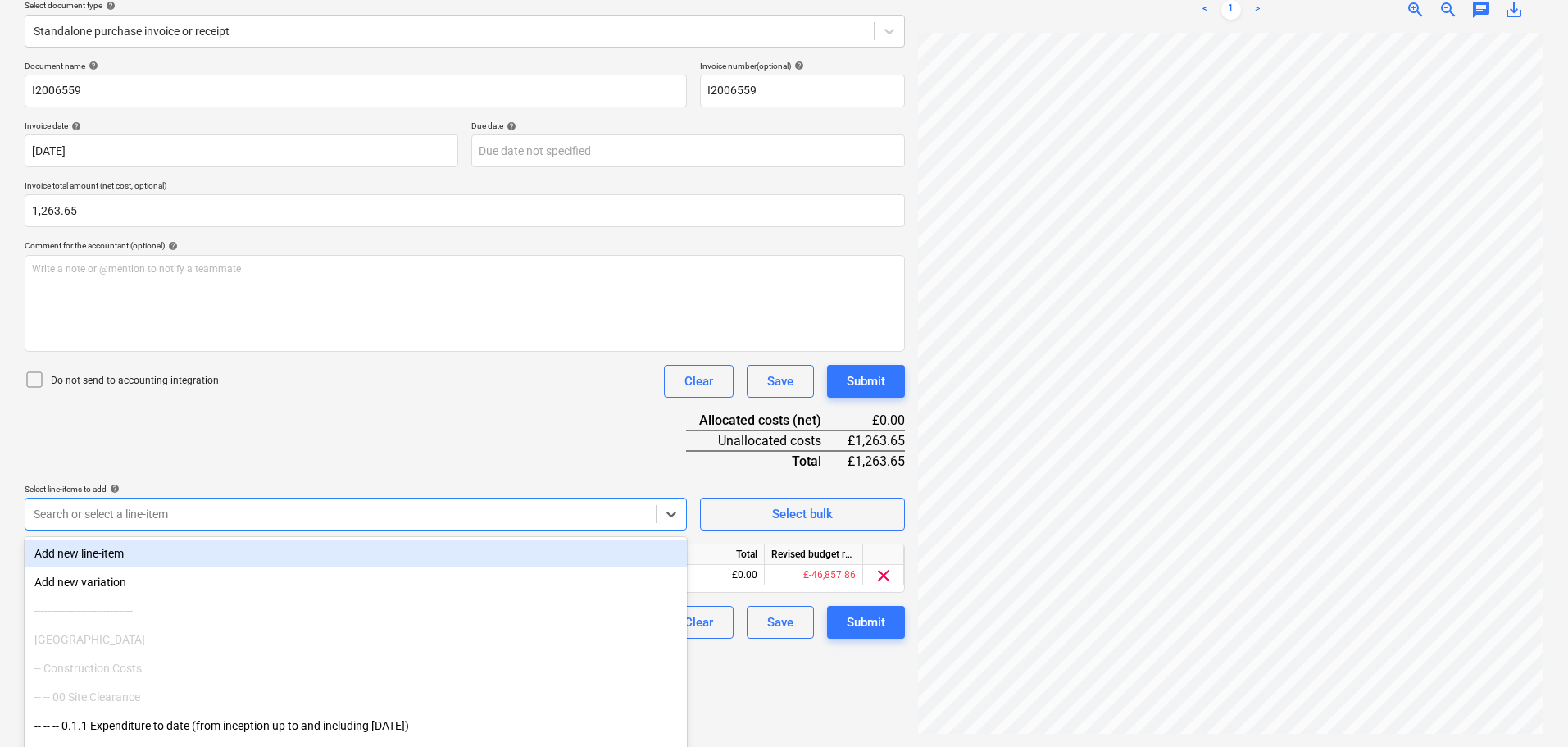
click at [466, 457] on div "Document name help I2006559 Invoice number (optional) help I2006559 Invoice dat…" at bounding box center [465, 350] width 881 height 578
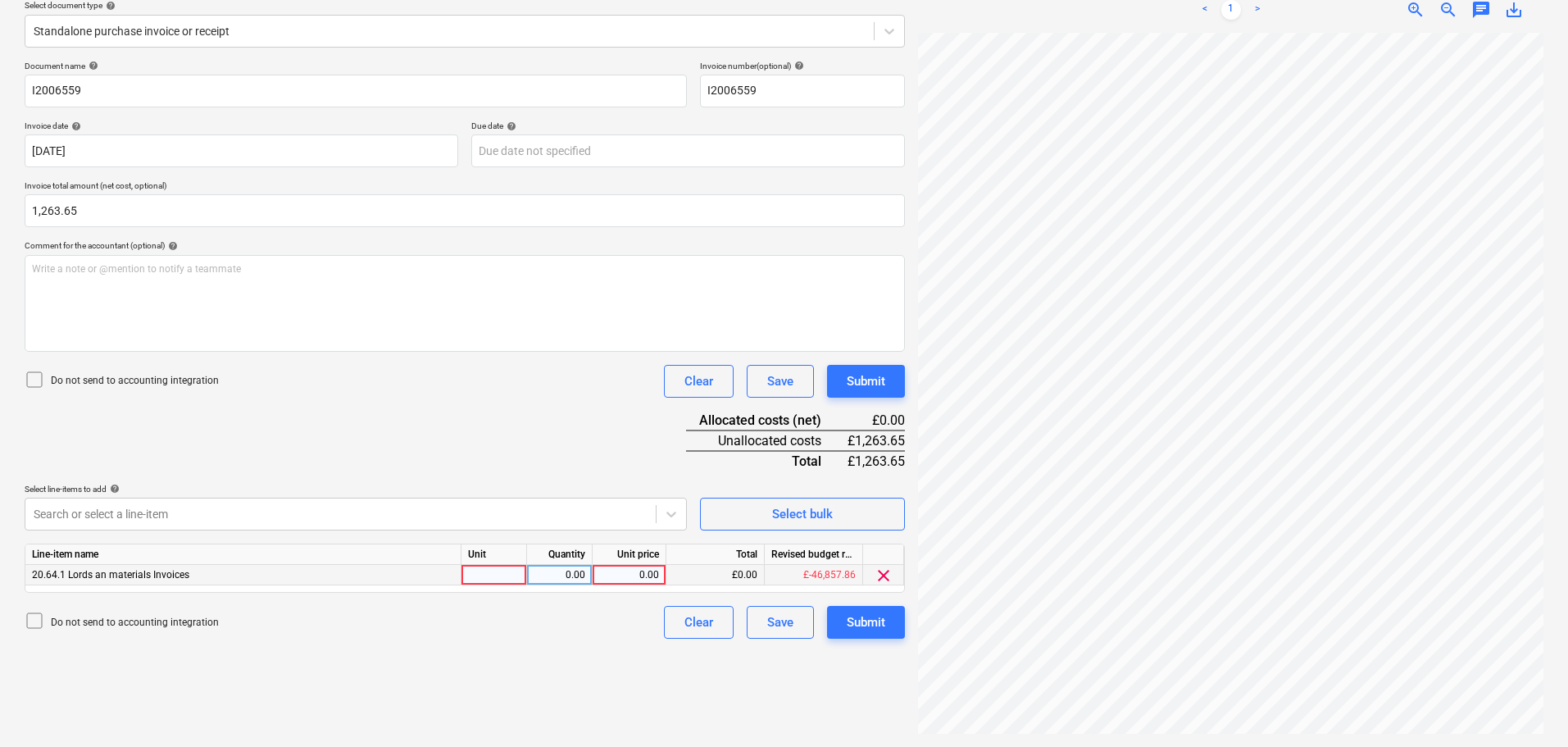
click at [623, 575] on div "0.00" at bounding box center [628, 575] width 60 height 21
type input "1263.65"
click at [646, 454] on div "Document name help I2006559 Invoice number (optional) help I2006559 Invoice dat…" at bounding box center [465, 350] width 881 height 578
drag, startPoint x: 887, startPoint y: 378, endPoint x: 897, endPoint y: 378, distance: 10.0
click at [897, 378] on button "Submit" at bounding box center [866, 382] width 78 height 33
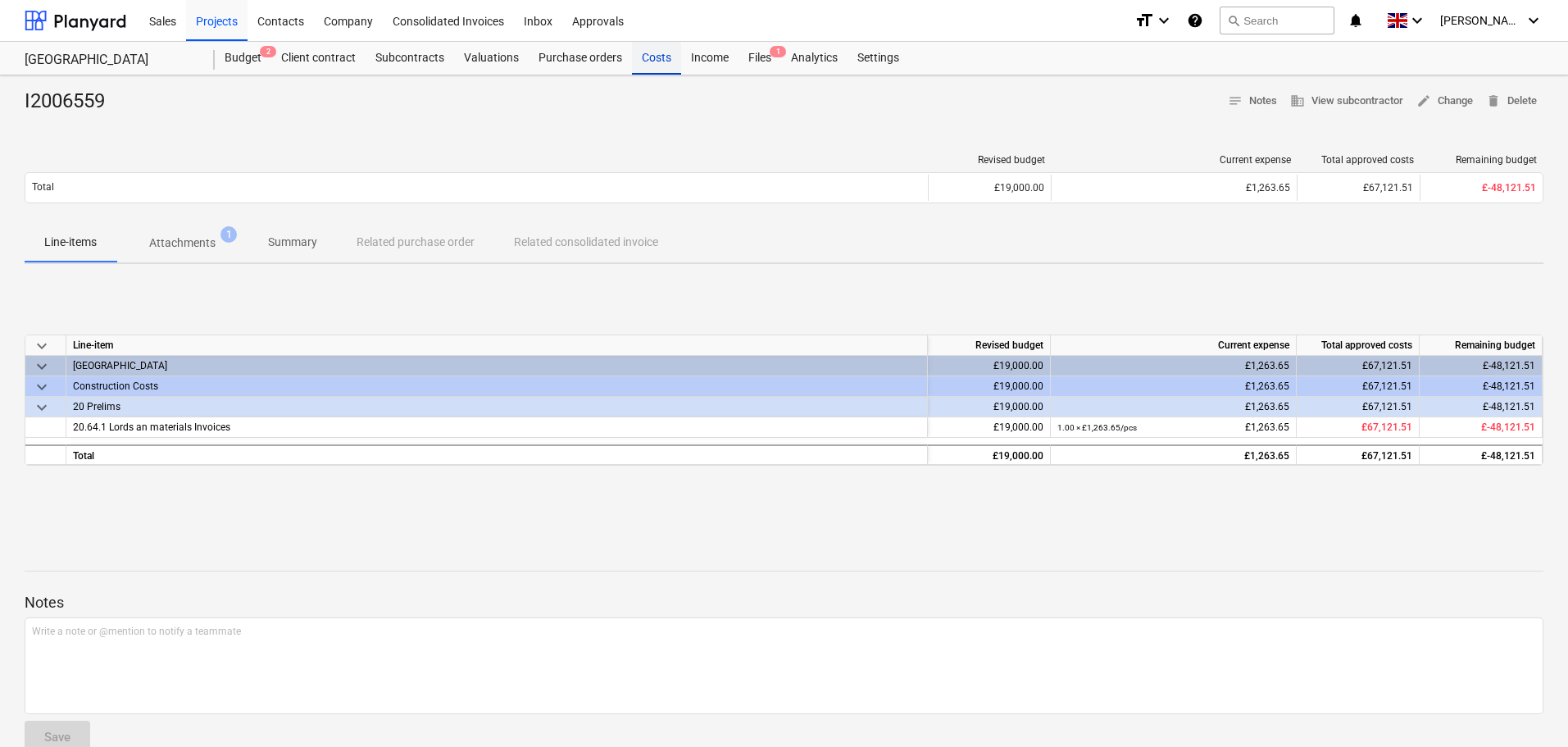
click at [656, 54] on div "Costs" at bounding box center [657, 59] width 49 height 33
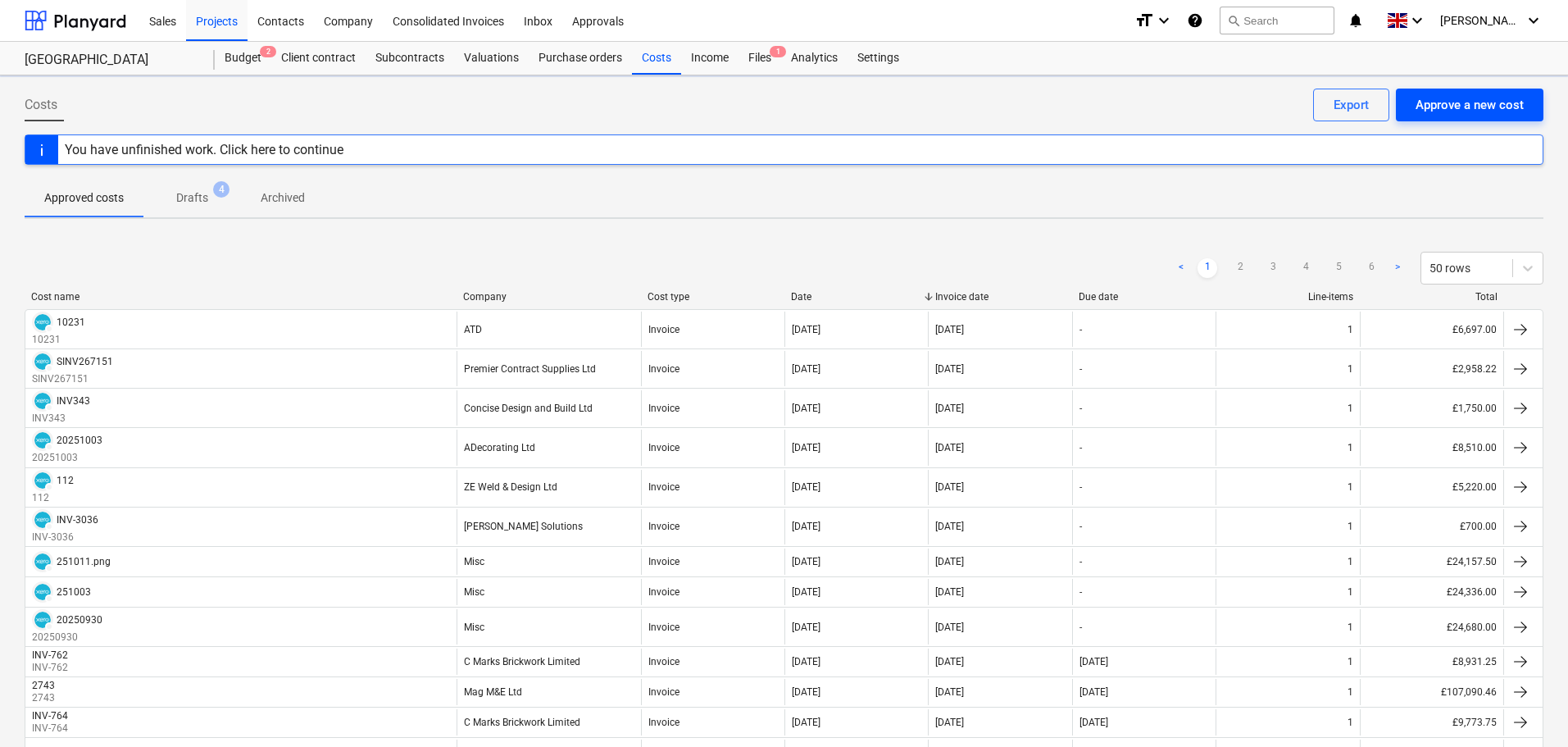
click at [1425, 106] on div "Approve a new cost" at bounding box center [1469, 105] width 109 height 22
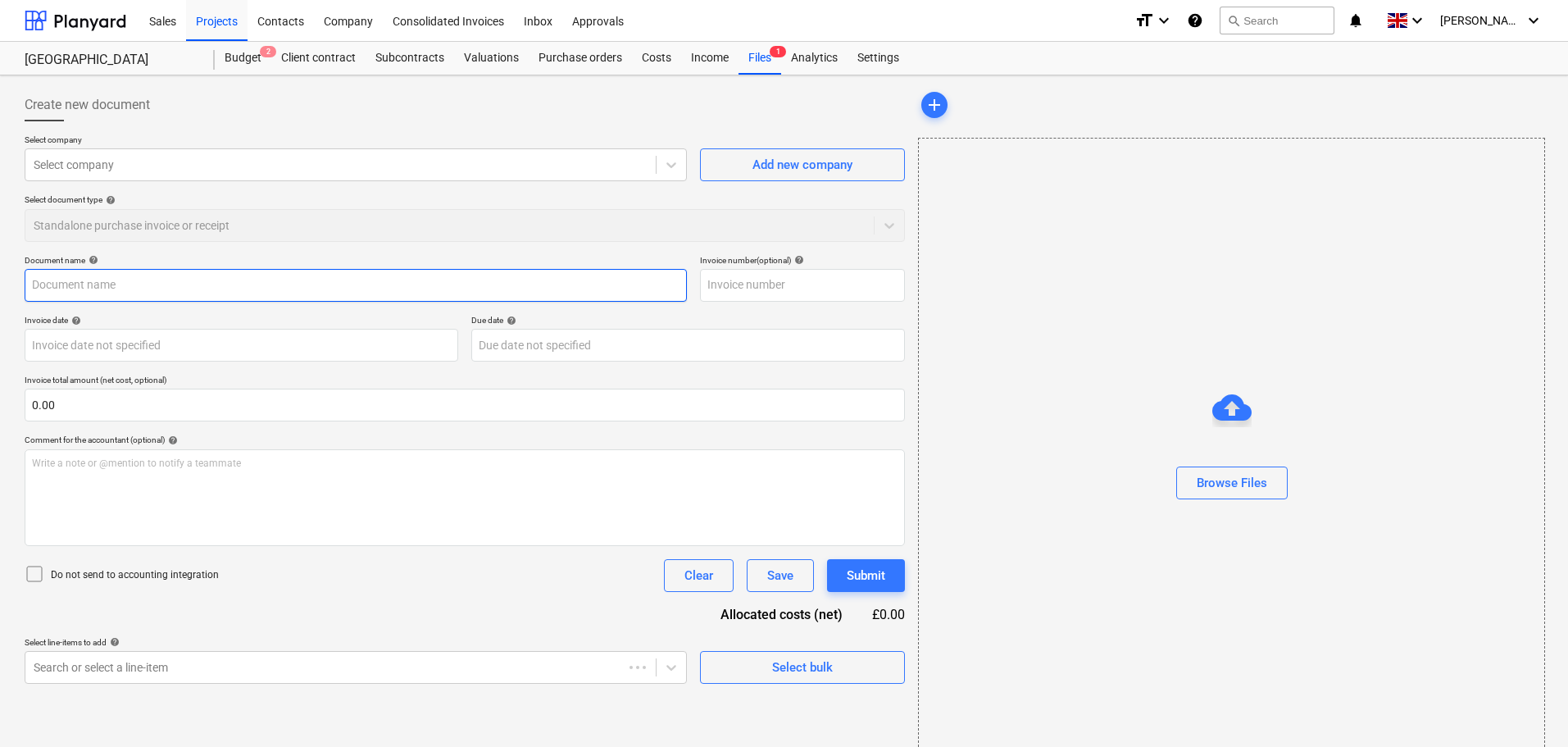
click at [111, 285] on input "text" at bounding box center [355, 286] width 663 height 33
paste input "I2006558"
type input "I2006558"
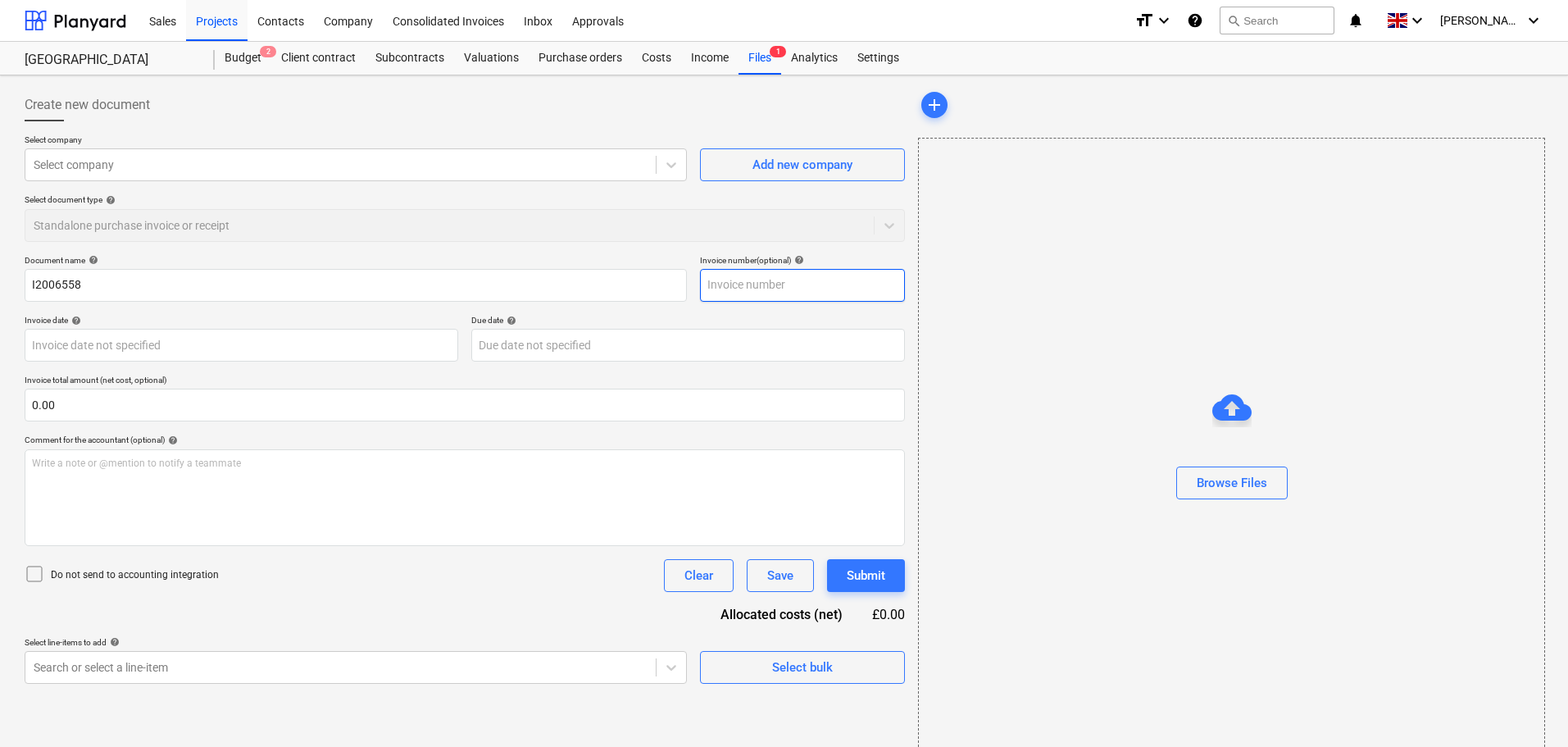
click at [713, 286] on input "text" at bounding box center [802, 286] width 205 height 33
paste input "I2006558"
type input "I2006558"
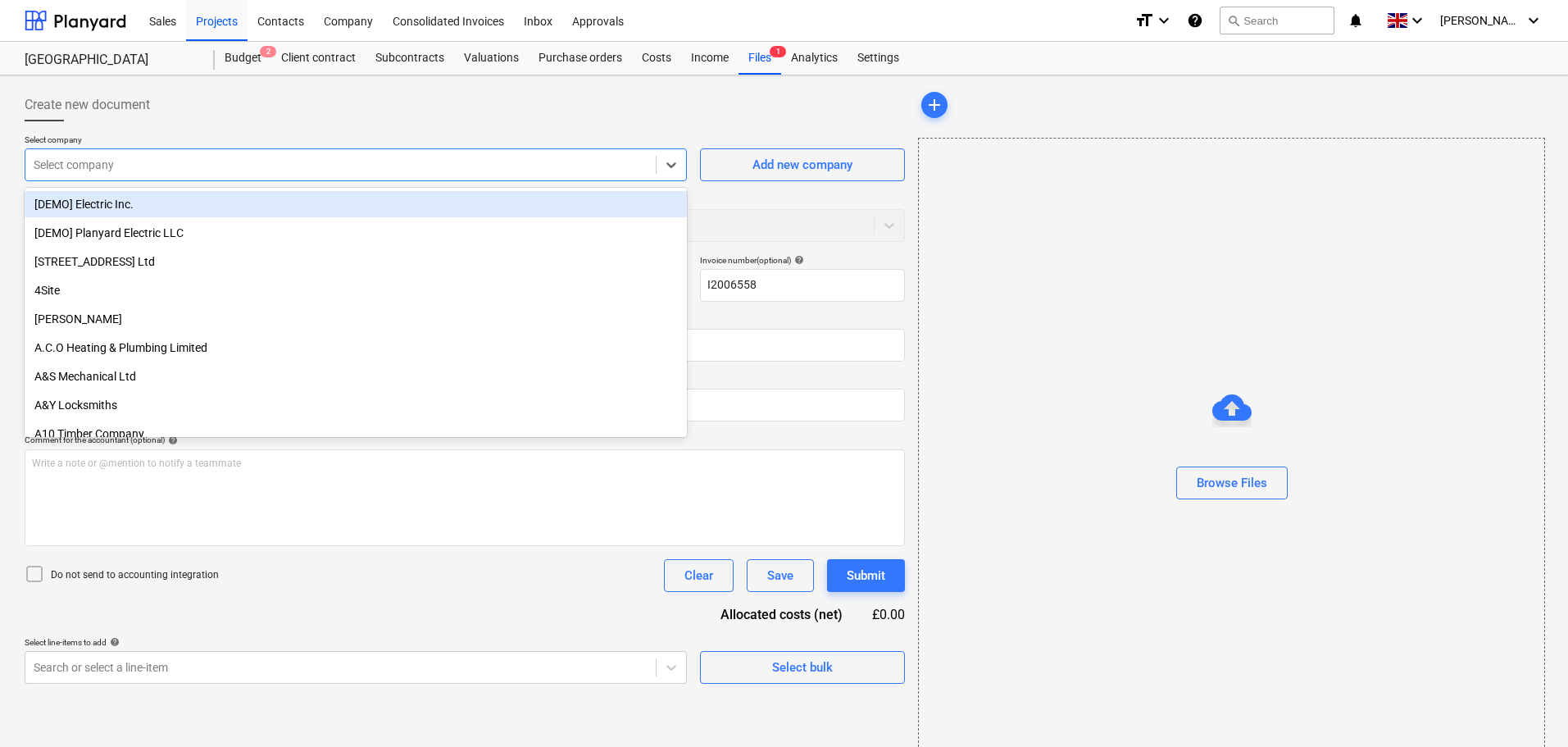
click at [202, 176] on div "Select company" at bounding box center [341, 164] width 630 height 23
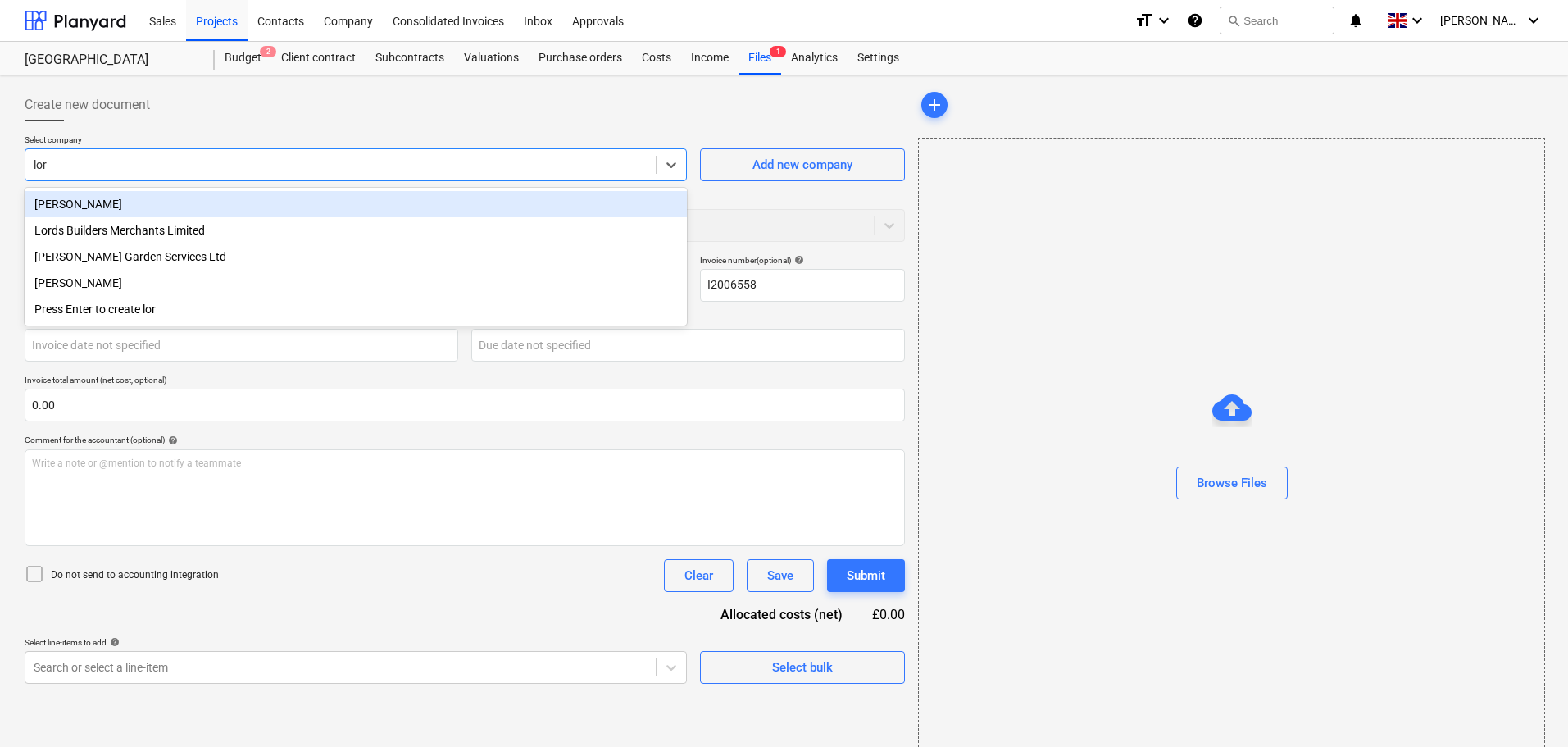
type input "lord"
click at [154, 202] on div "Lords Builders Merchants Limited" at bounding box center [355, 204] width 663 height 26
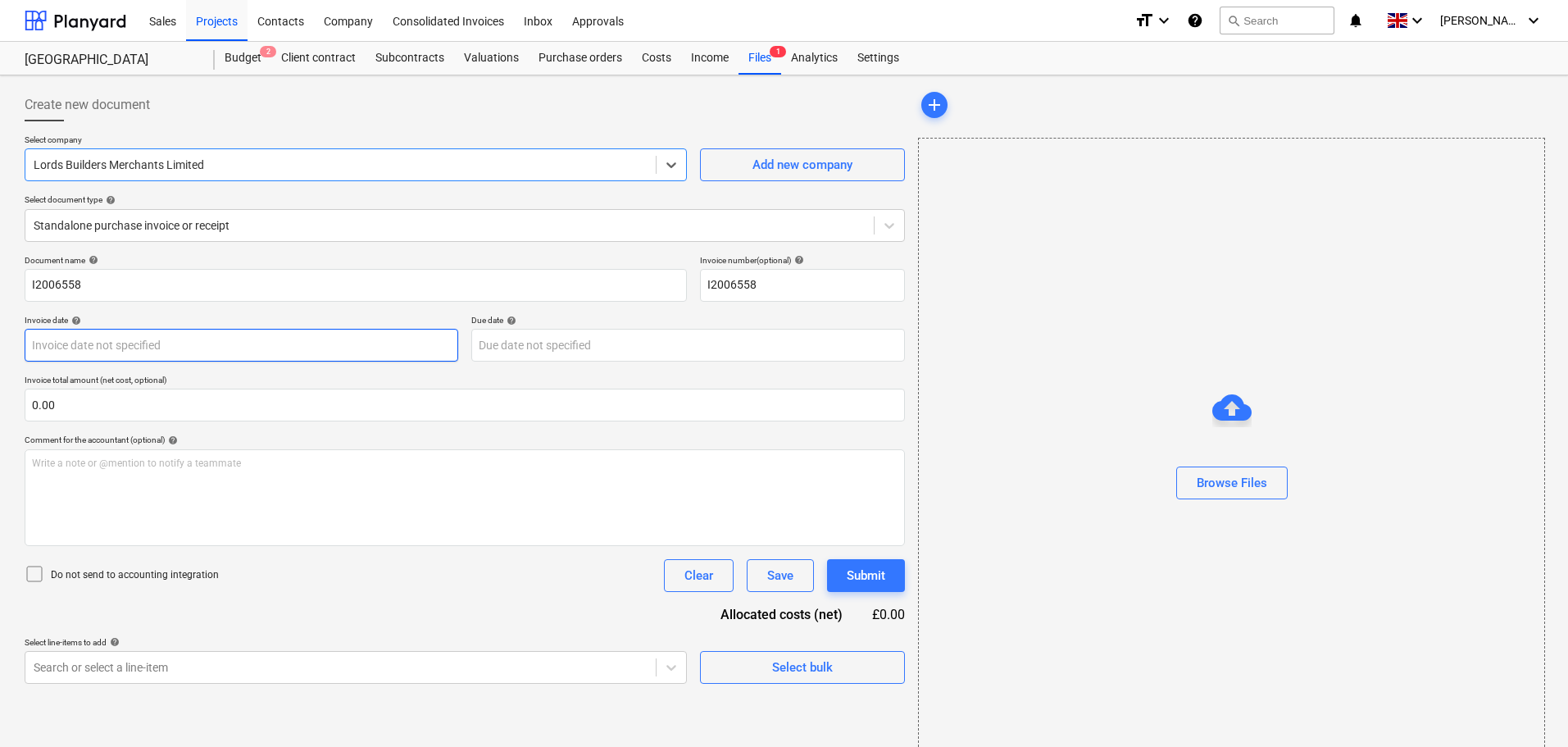
click at [115, 346] on body "Sales Projects Contacts Company Consolidated Invoices Inbox Approvals format_si…" at bounding box center [784, 373] width 1568 height 747
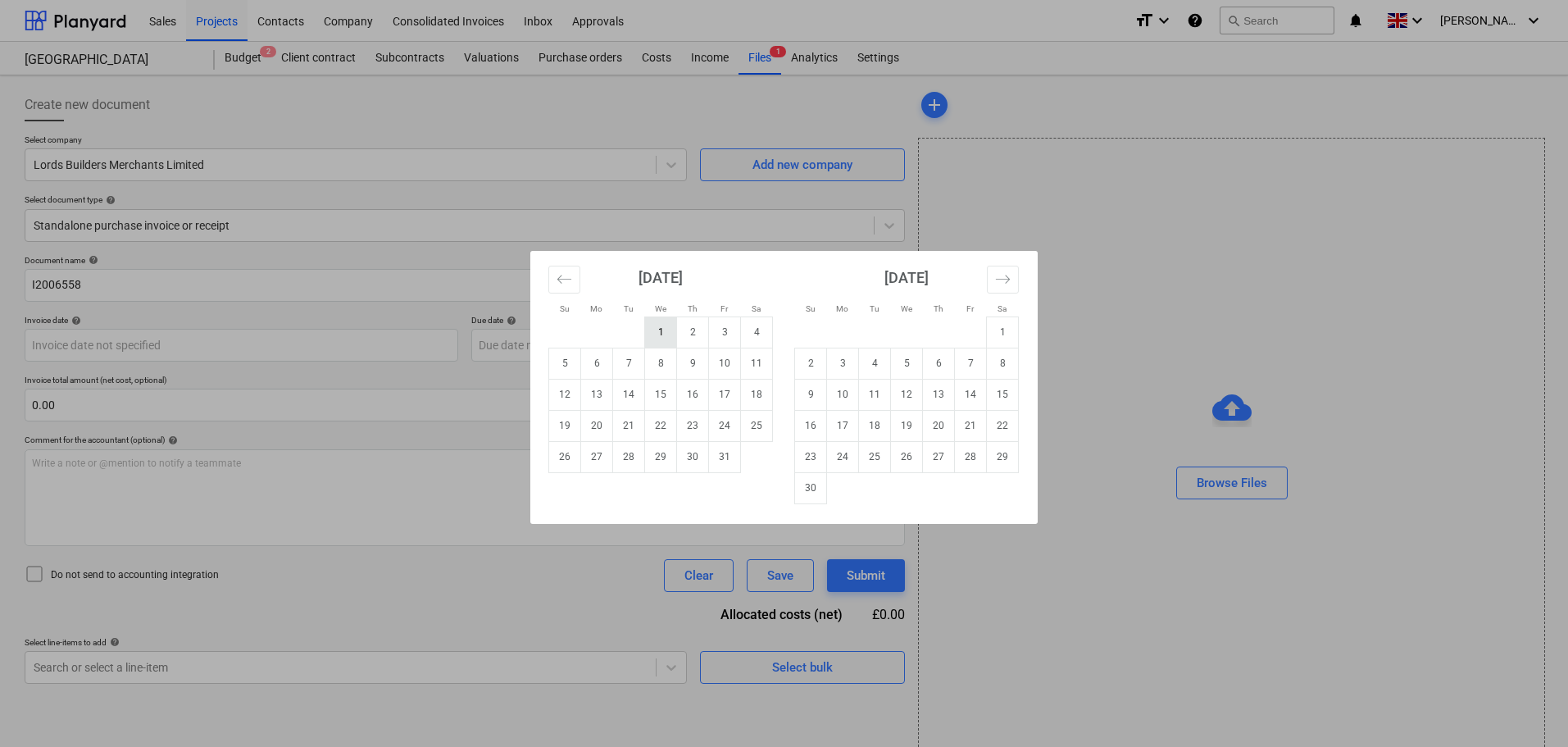
click at [659, 331] on td "1" at bounding box center [661, 332] width 32 height 31
type input "[DATE]"
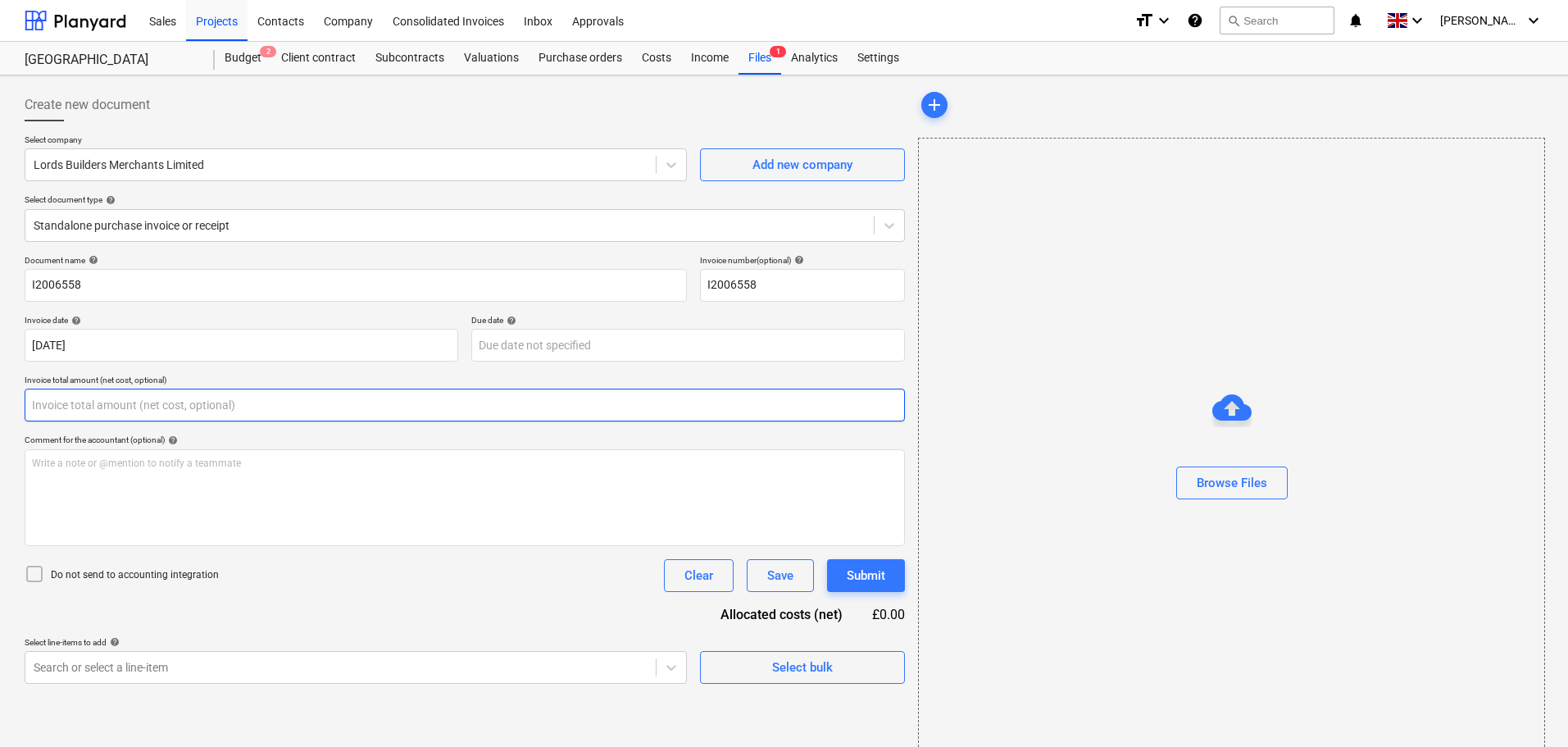
click at [145, 401] on input "text" at bounding box center [465, 405] width 881 height 33
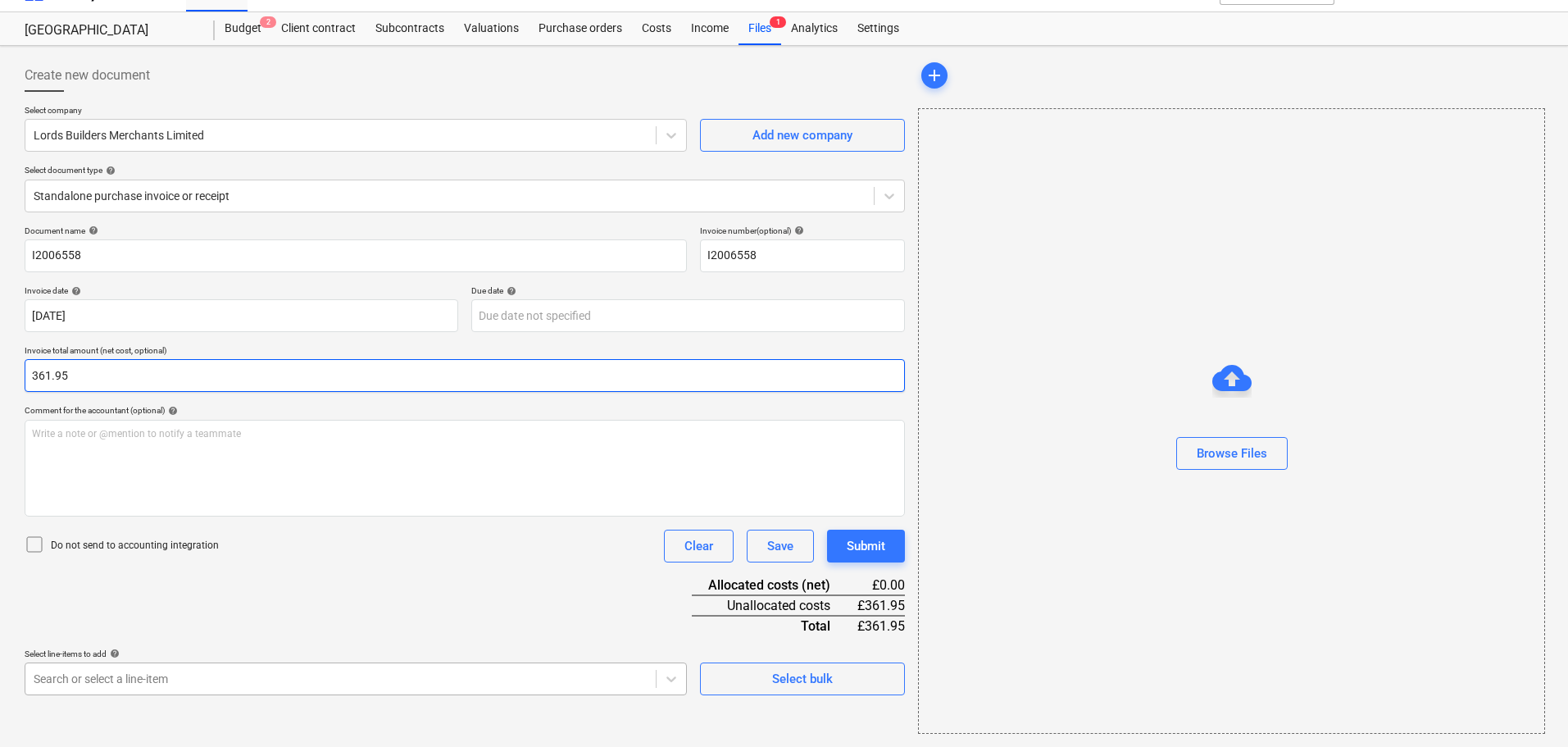
type input "361.95"
click at [330, 688] on body "Sales Projects Contacts Company Consolidated Invoices Inbox Approvals format_si…" at bounding box center [784, 344] width 1568 height 747
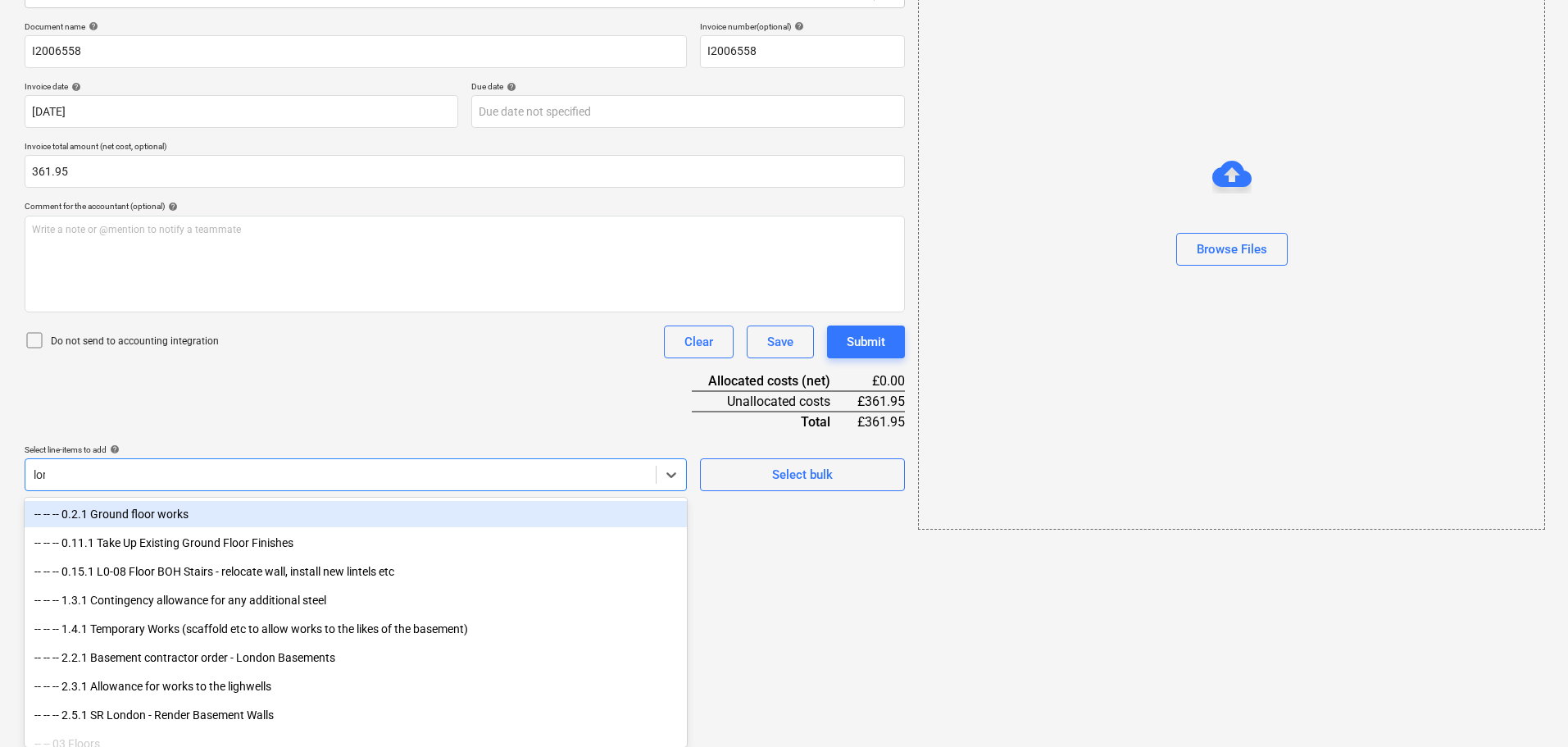
scroll to position [29, 0]
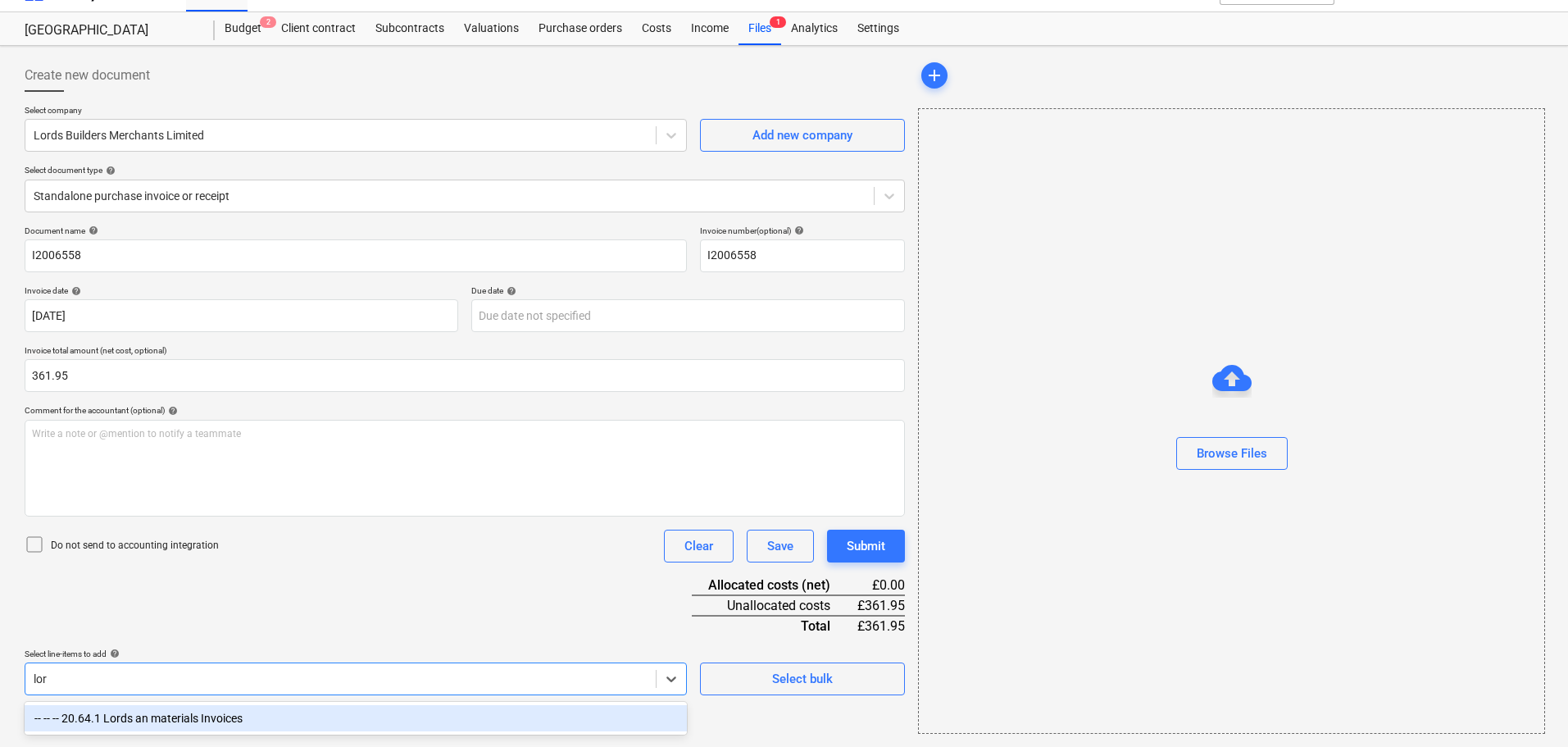
type input "lord"
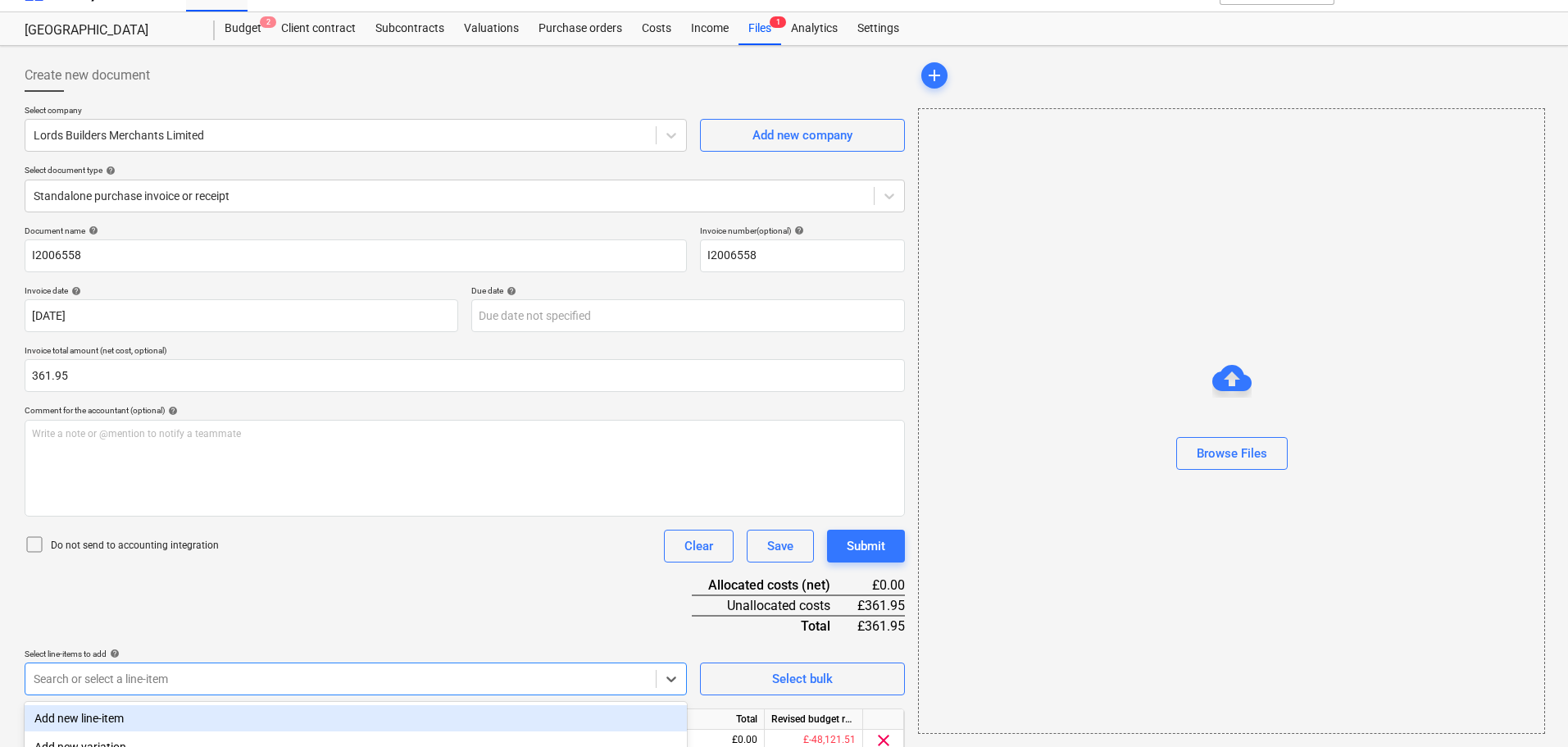
click at [583, 649] on div "Select line-items to add help" at bounding box center [355, 654] width 663 height 11
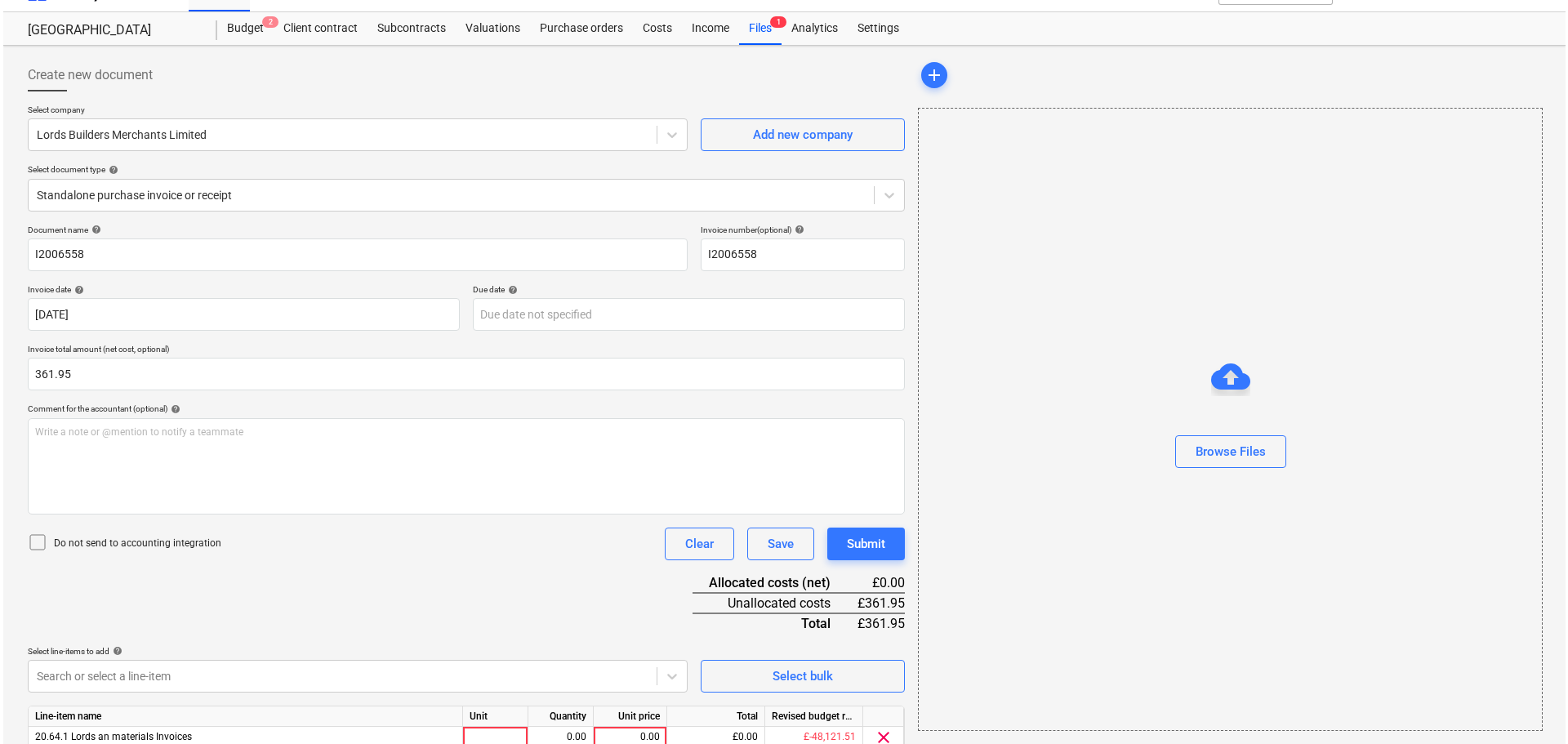
scroll to position [98, 0]
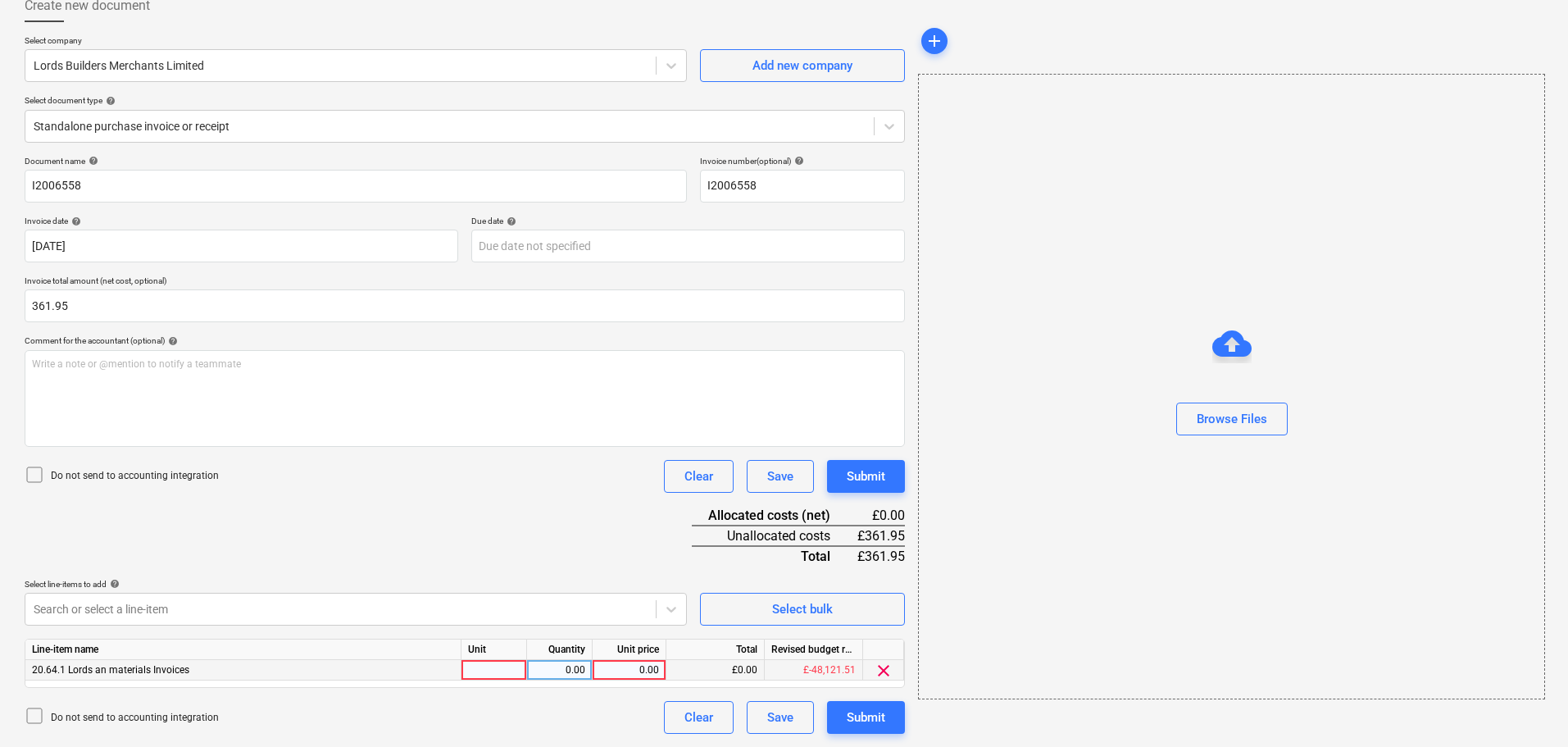
click at [638, 674] on div "0.00" at bounding box center [628, 670] width 60 height 21
type input "361.95"
click at [865, 717] on div "Submit" at bounding box center [865, 718] width 38 height 22
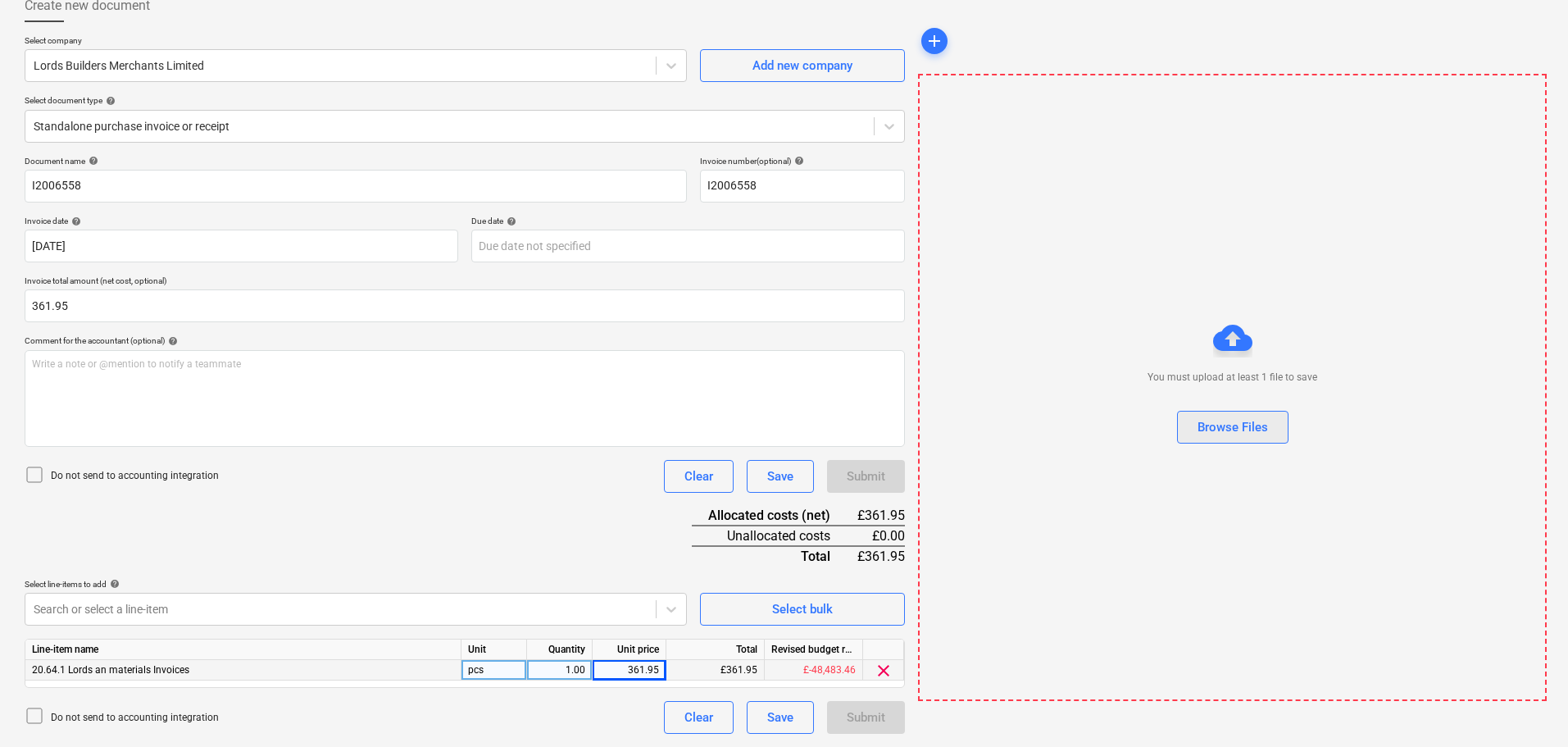
click at [1275, 437] on button "Browse Files" at bounding box center [1233, 428] width 112 height 33
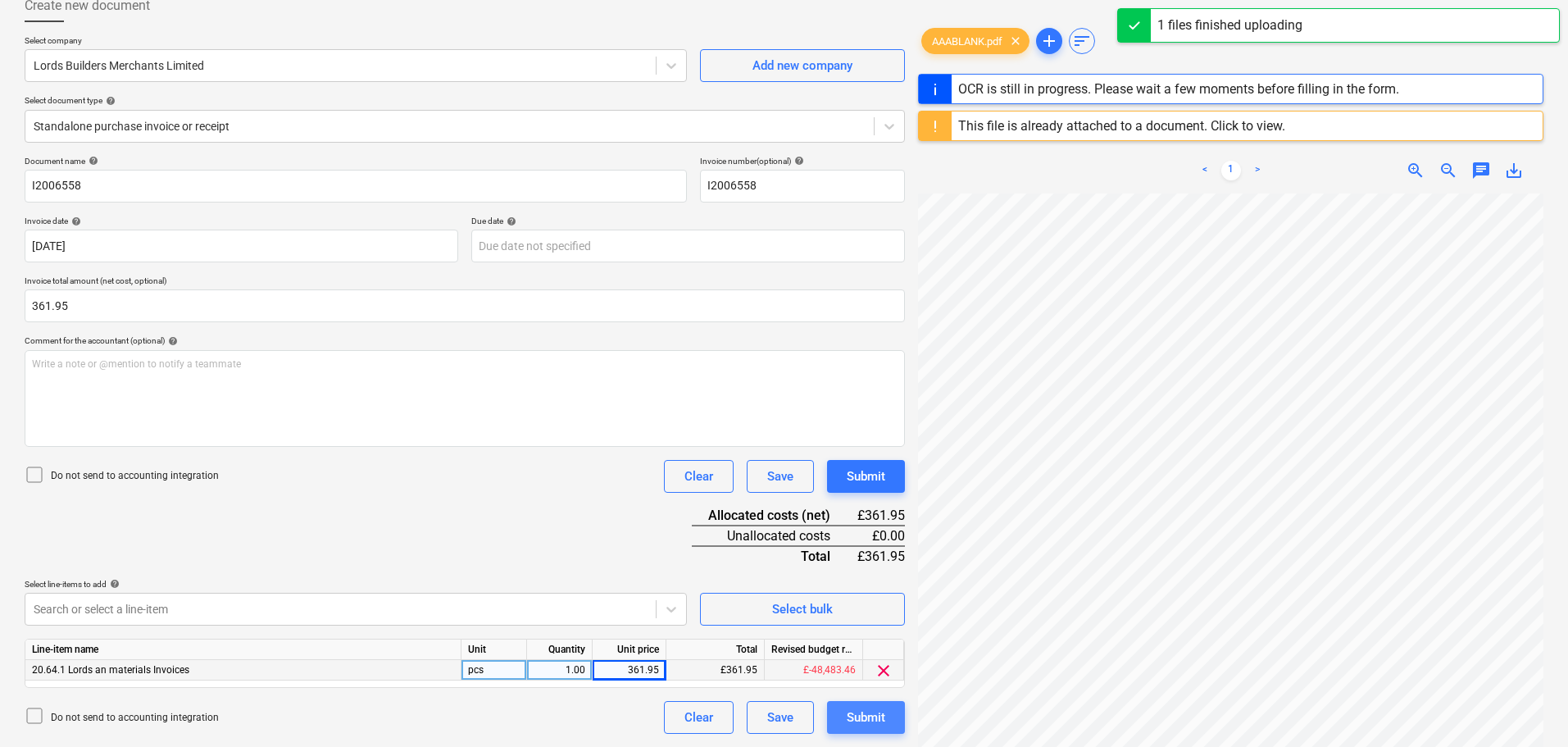
click at [868, 719] on div "Submit" at bounding box center [865, 718] width 38 height 22
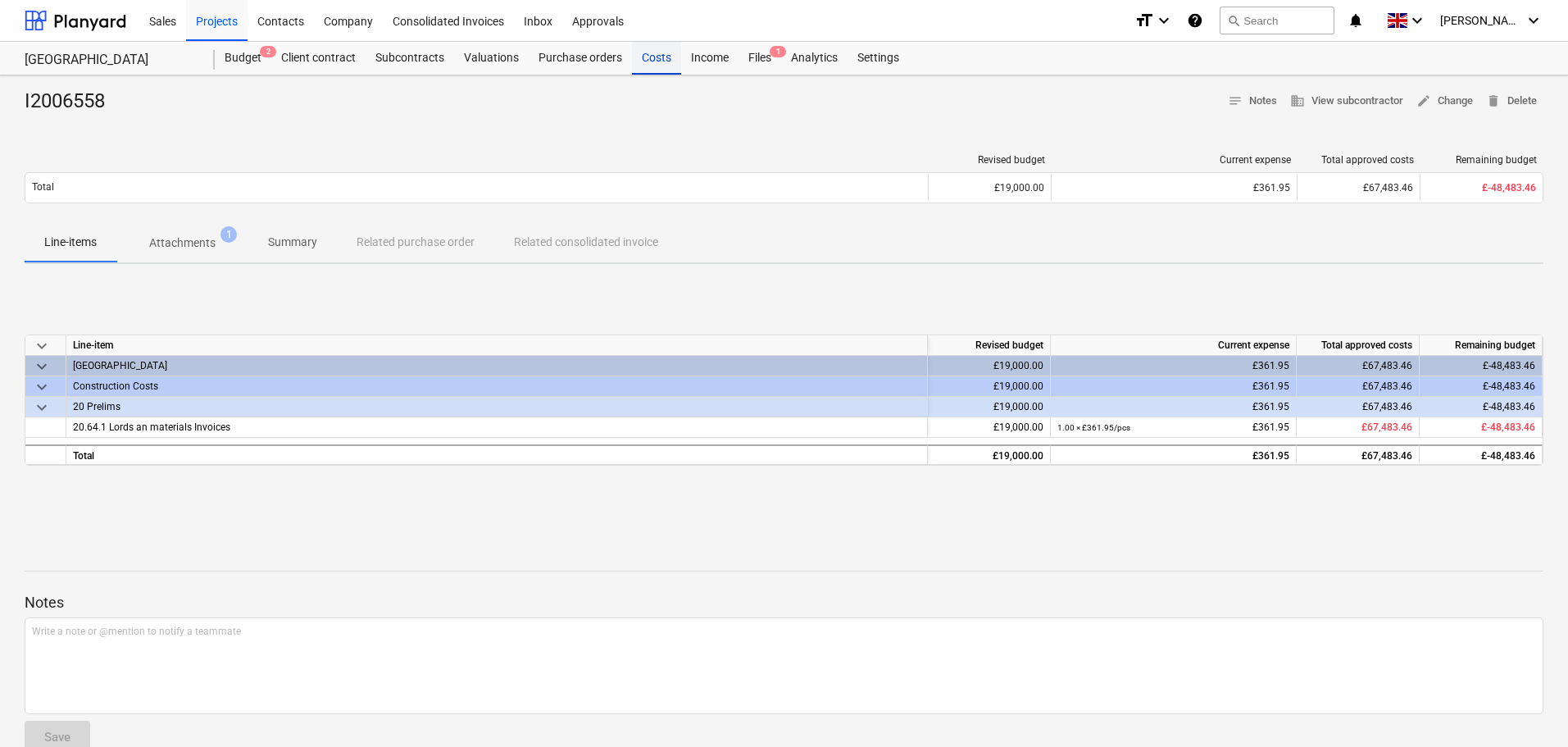
click at [645, 59] on div "Costs" at bounding box center [657, 59] width 49 height 33
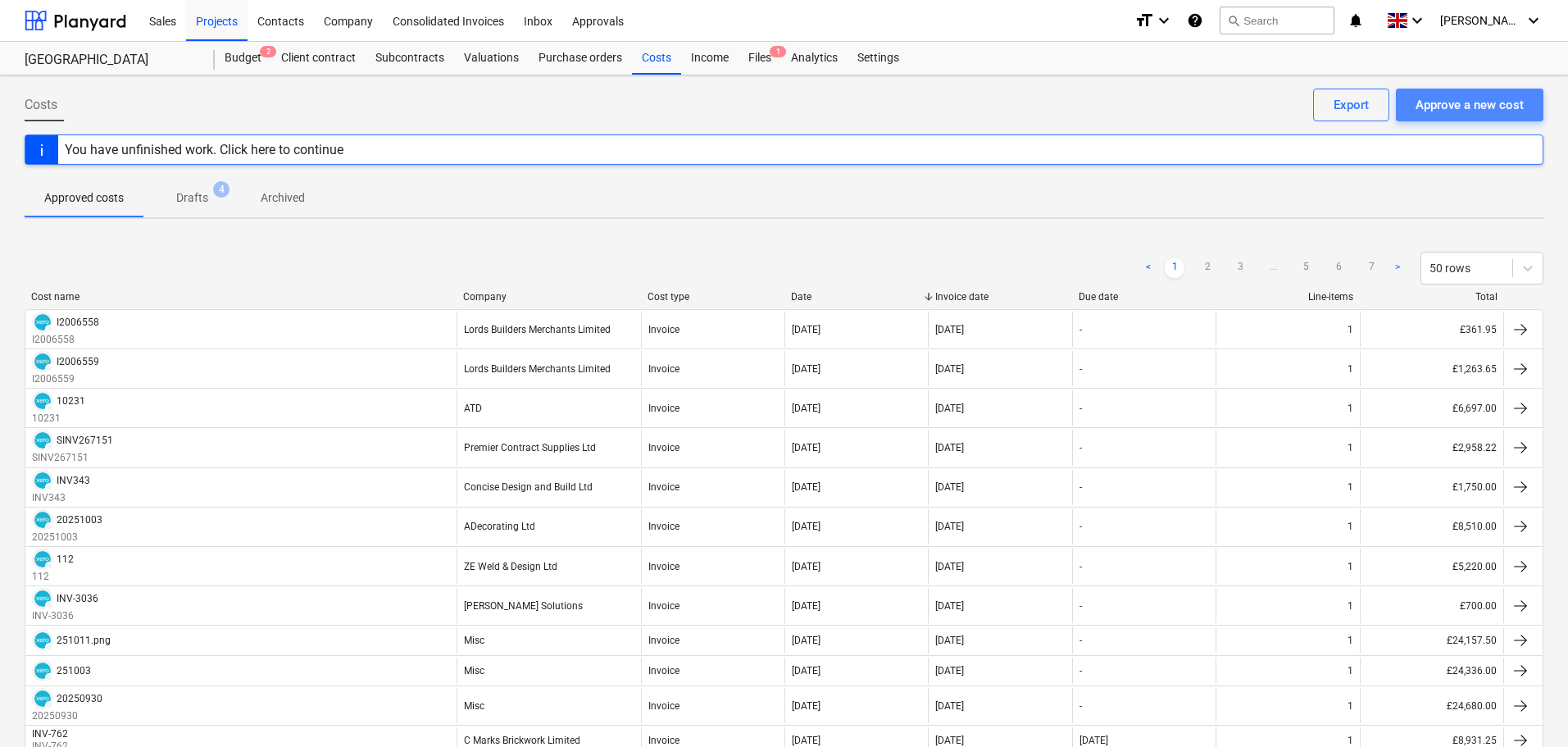
click at [1468, 99] on div "Approve a new cost" at bounding box center [1469, 105] width 109 height 22
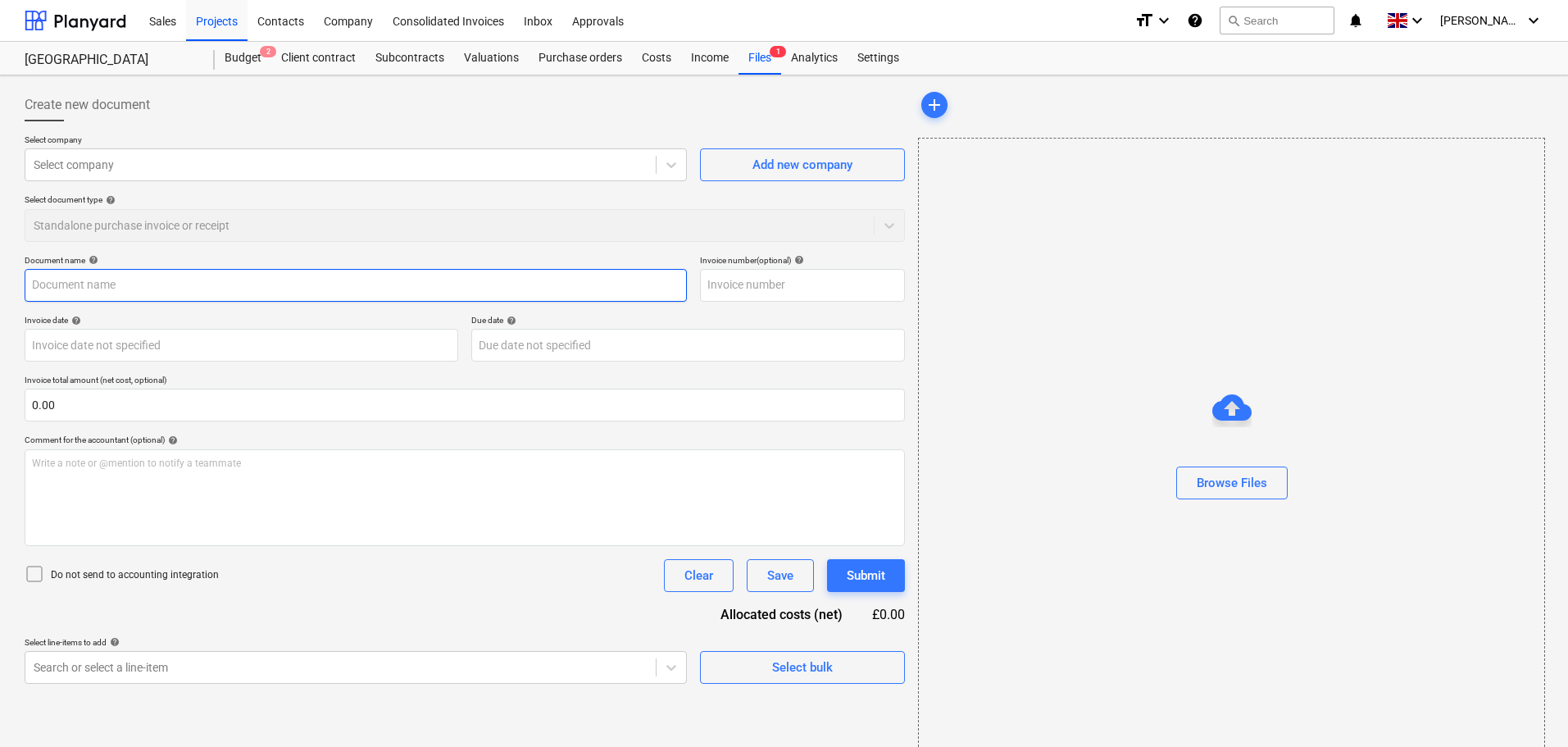
drag, startPoint x: 73, startPoint y: 288, endPoint x: 83, endPoint y: 286, distance: 10.2
click at [73, 288] on input "text" at bounding box center [355, 286] width 663 height 33
paste input "I2006558"
type input "I2006558"
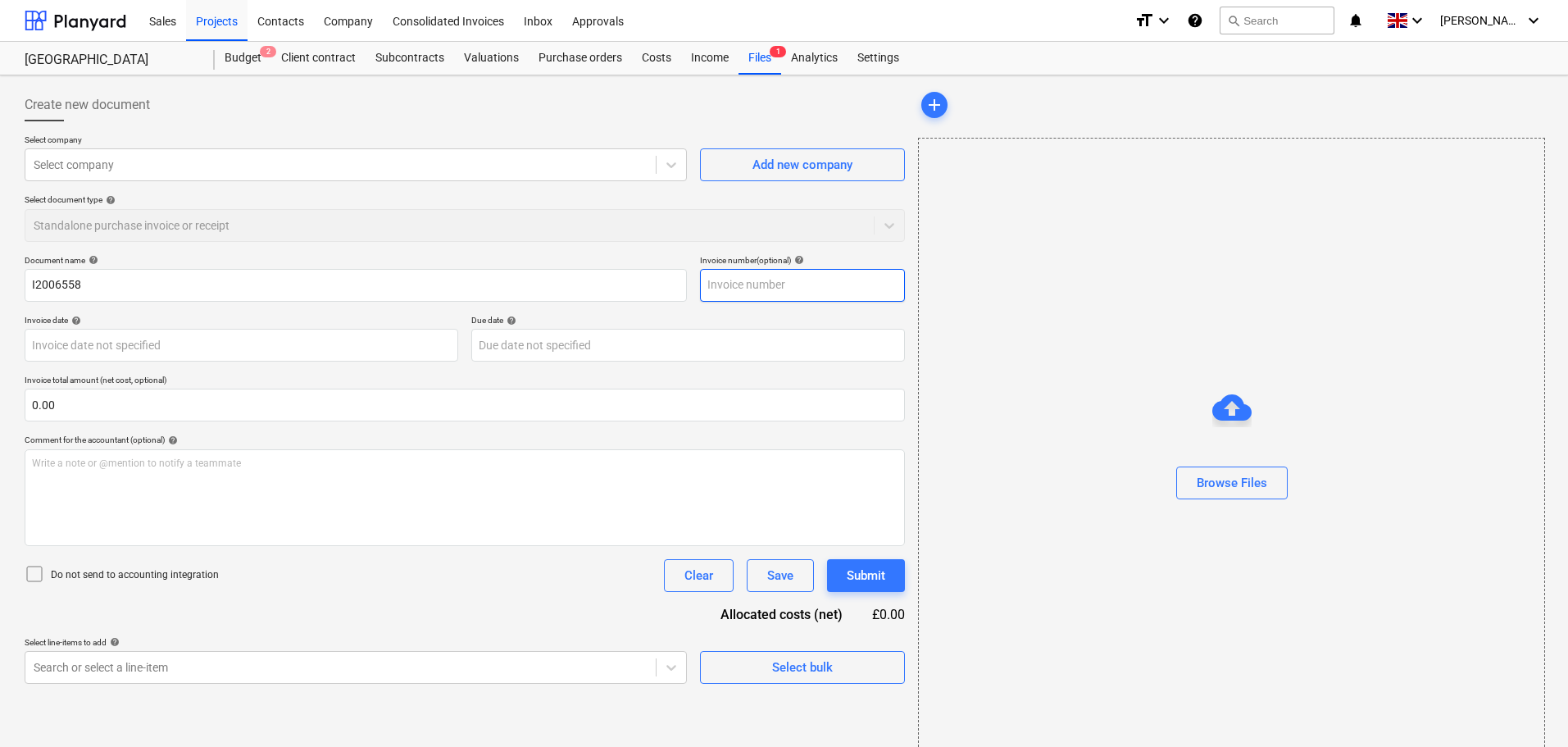
click at [742, 280] on input "text" at bounding box center [802, 286] width 205 height 33
paste input "I2006558"
type input "I2006558"
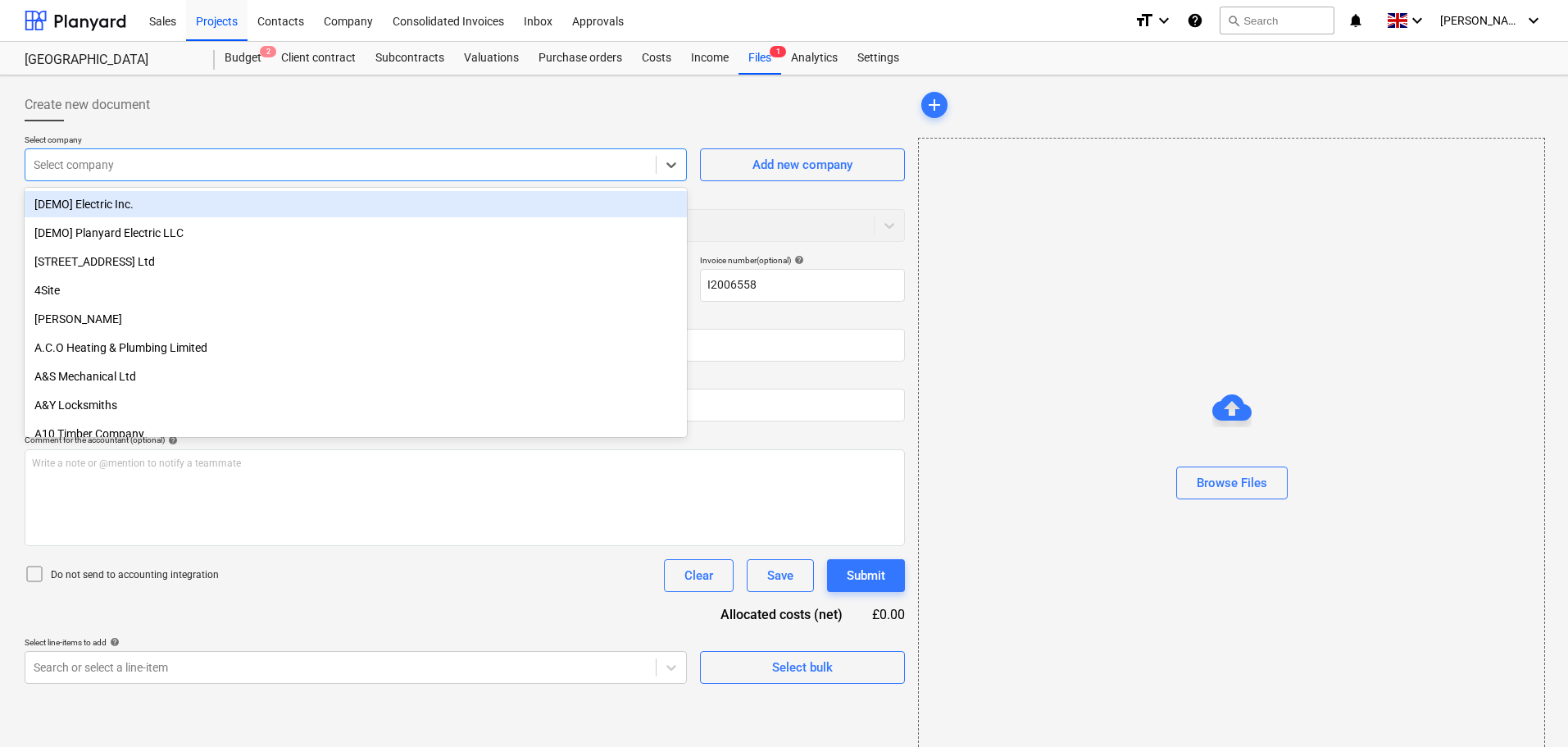
click at [417, 177] on div "Select company" at bounding box center [355, 165] width 663 height 33
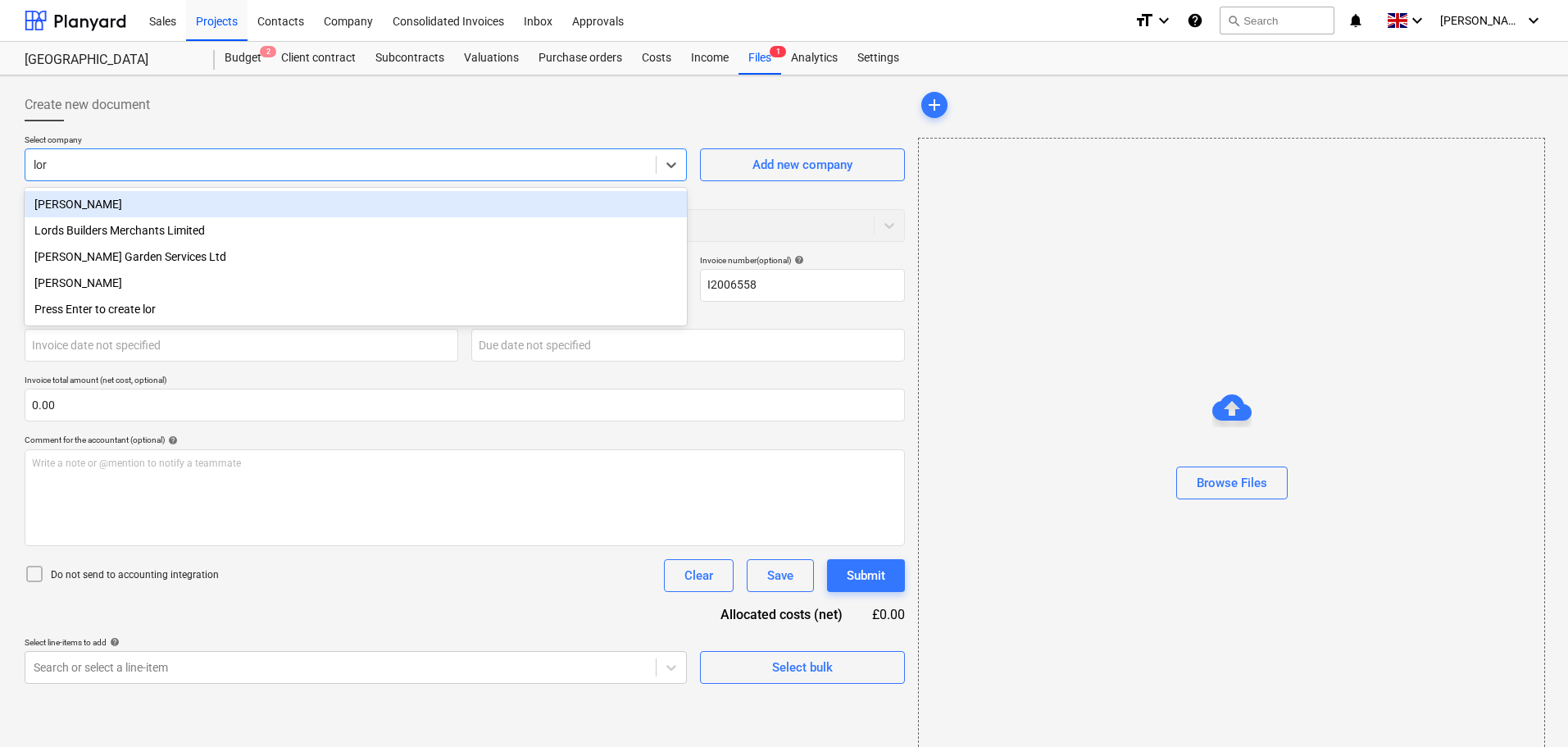
type input "lord"
drag, startPoint x: 321, startPoint y: 205, endPoint x: 333, endPoint y: 205, distance: 12.0
click at [322, 205] on div "Lords Builders Merchants Limited" at bounding box center [355, 204] width 663 height 26
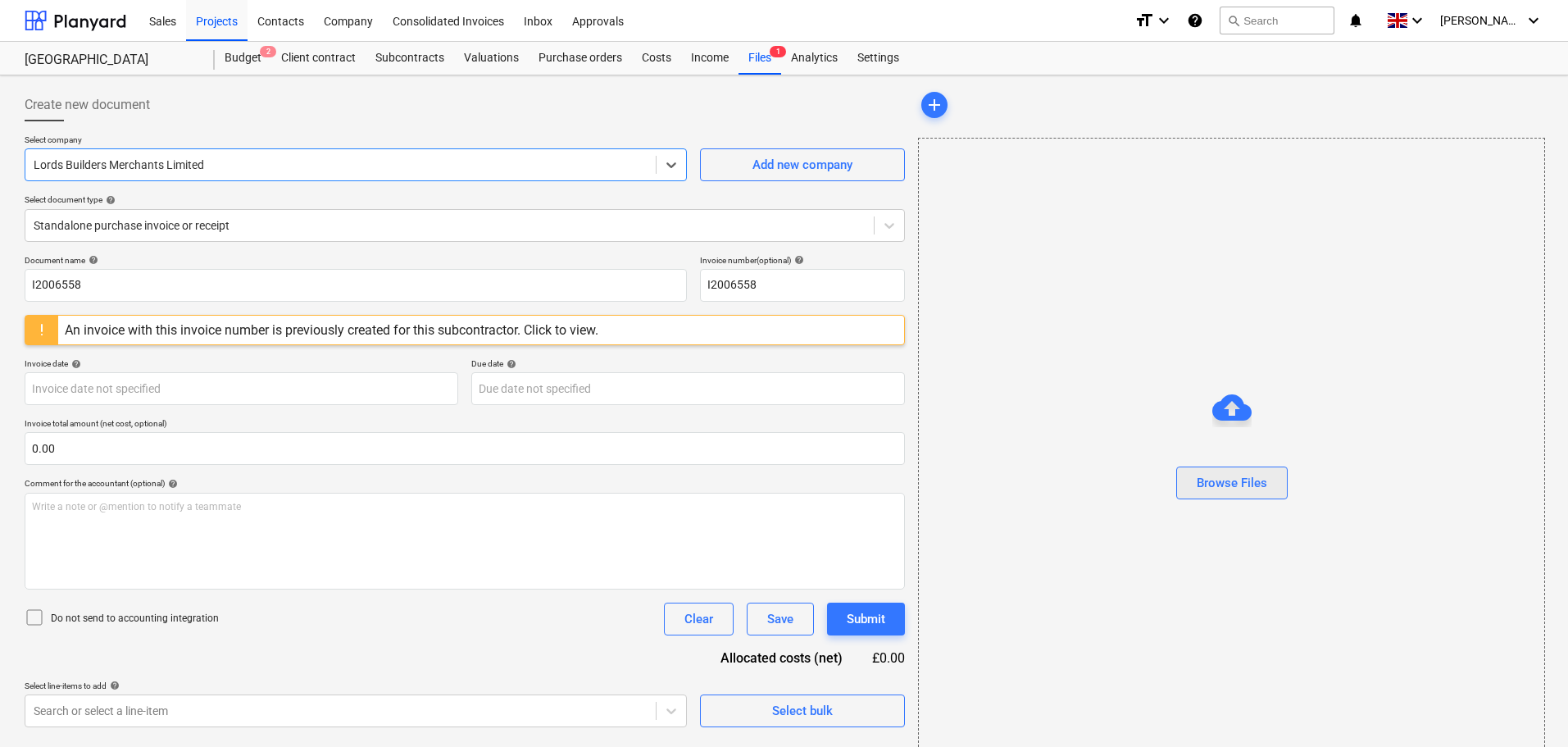
click at [1244, 487] on div "Browse Files" at bounding box center [1232, 483] width 70 height 22
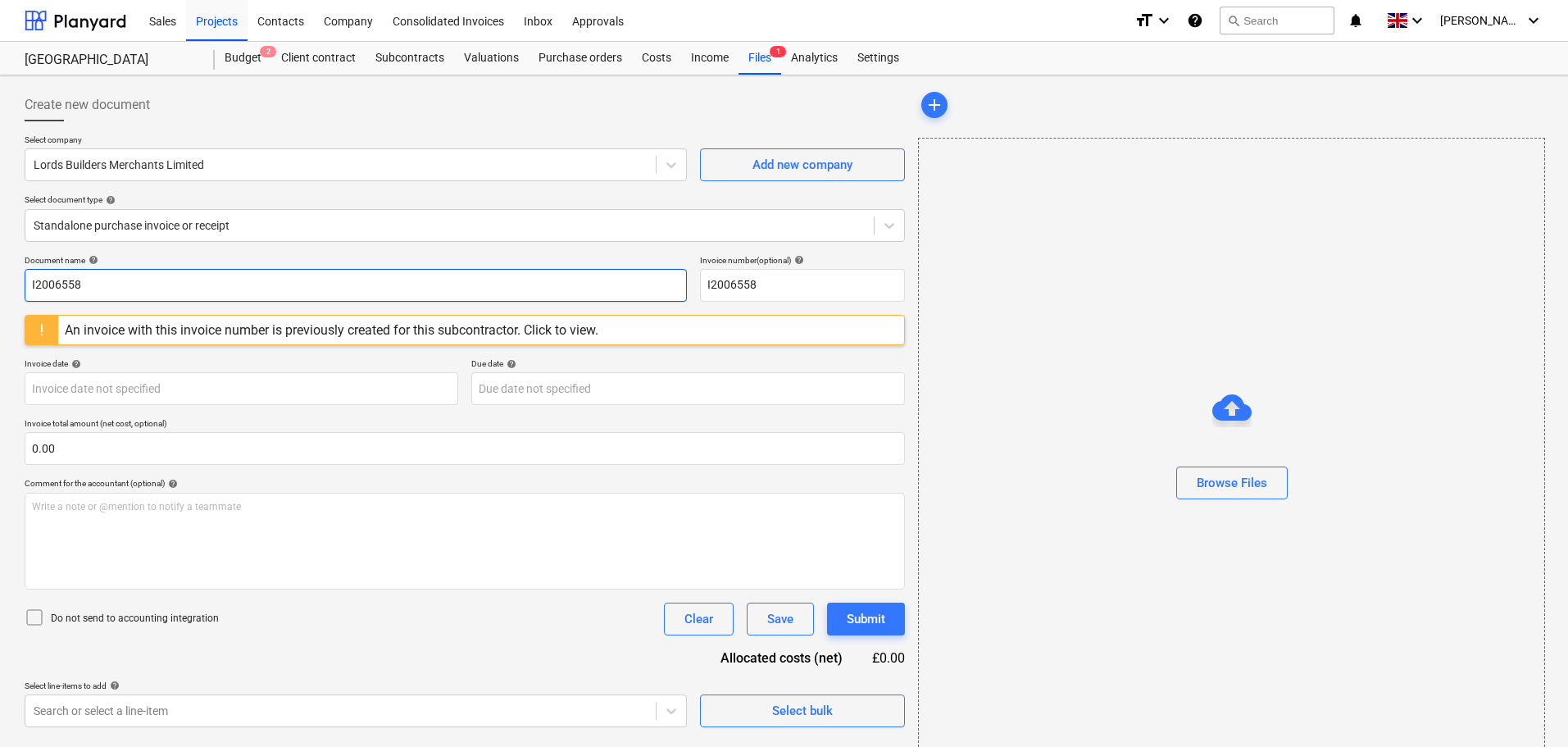
drag, startPoint x: 83, startPoint y: 286, endPoint x: 136, endPoint y: 286, distance: 53.0
click at [88, 286] on input "I2006558" at bounding box center [355, 286] width 663 height 33
drag, startPoint x: 143, startPoint y: 286, endPoint x: 23, endPoint y: 286, distance: 120.0
click at [23, 286] on div "Create new document Select company Lords Builders Merchants Limited Add new com…" at bounding box center [464, 426] width 894 height 688
paste input "60"
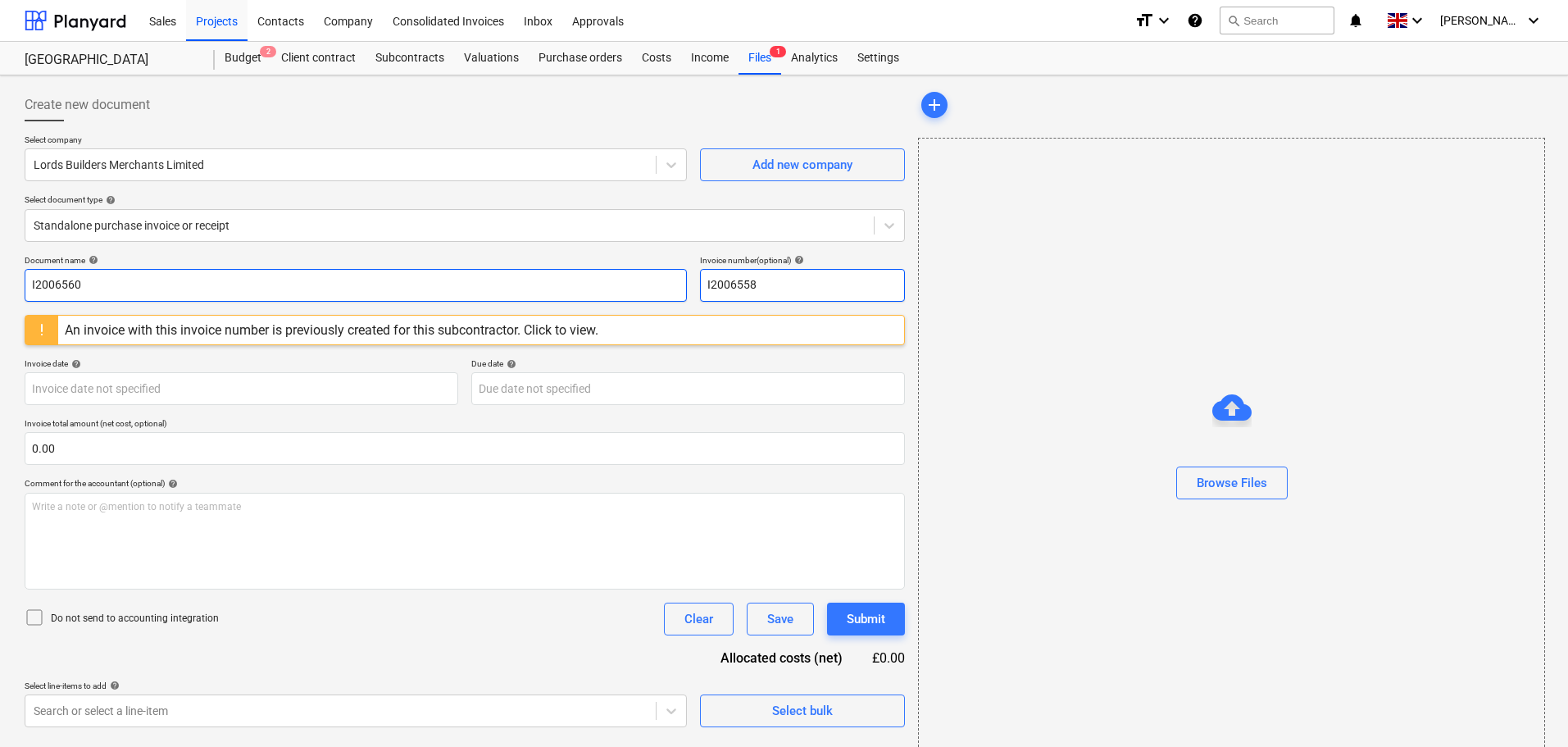
type input "I2006560"
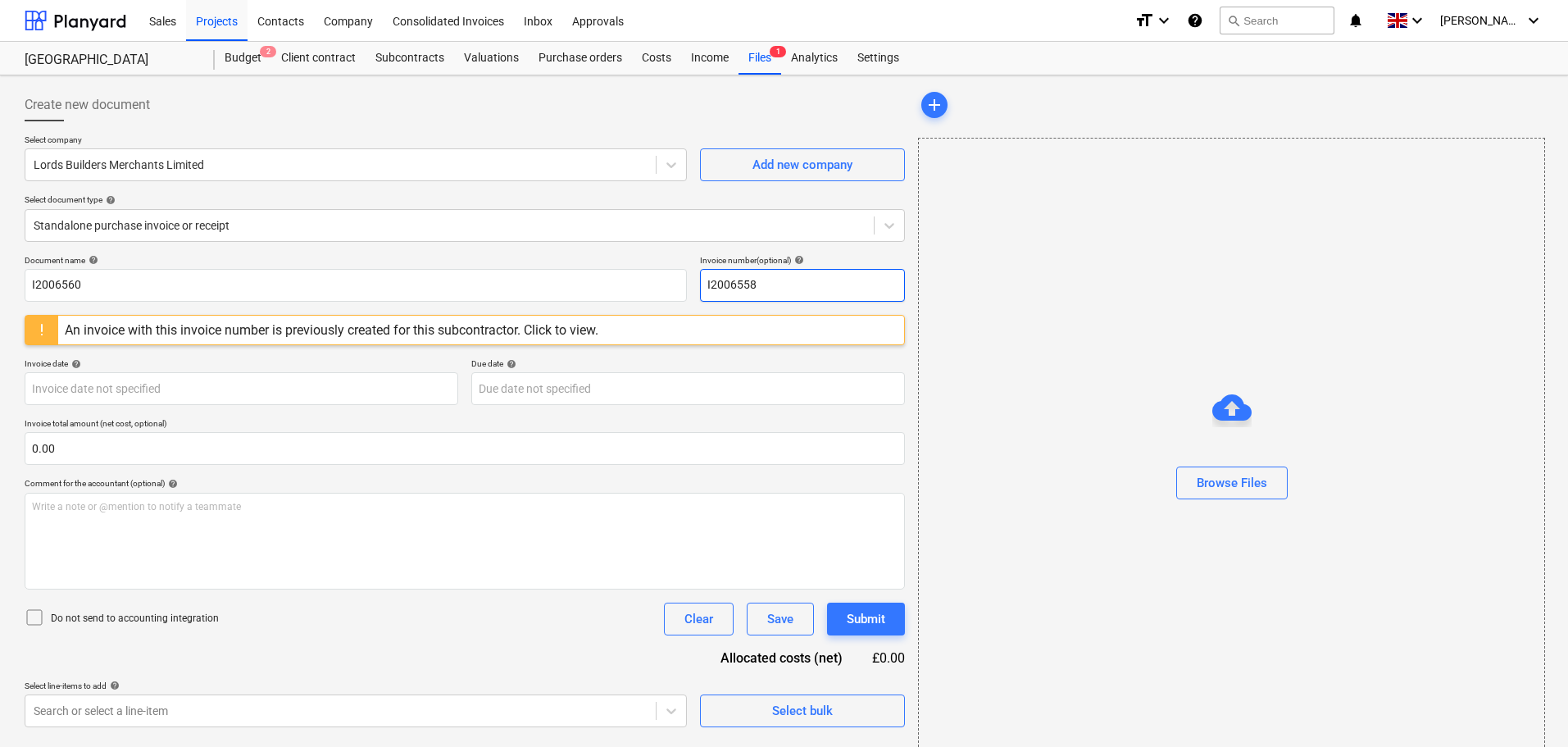
click at [747, 280] on input "I2006558" at bounding box center [802, 286] width 205 height 33
drag, startPoint x: 804, startPoint y: 286, endPoint x: 694, endPoint y: 282, distance: 110.1
click at [694, 282] on div "Document name help I2006560 Invoice number (optional) help I2006558" at bounding box center [465, 278] width 881 height 47
paste input "60"
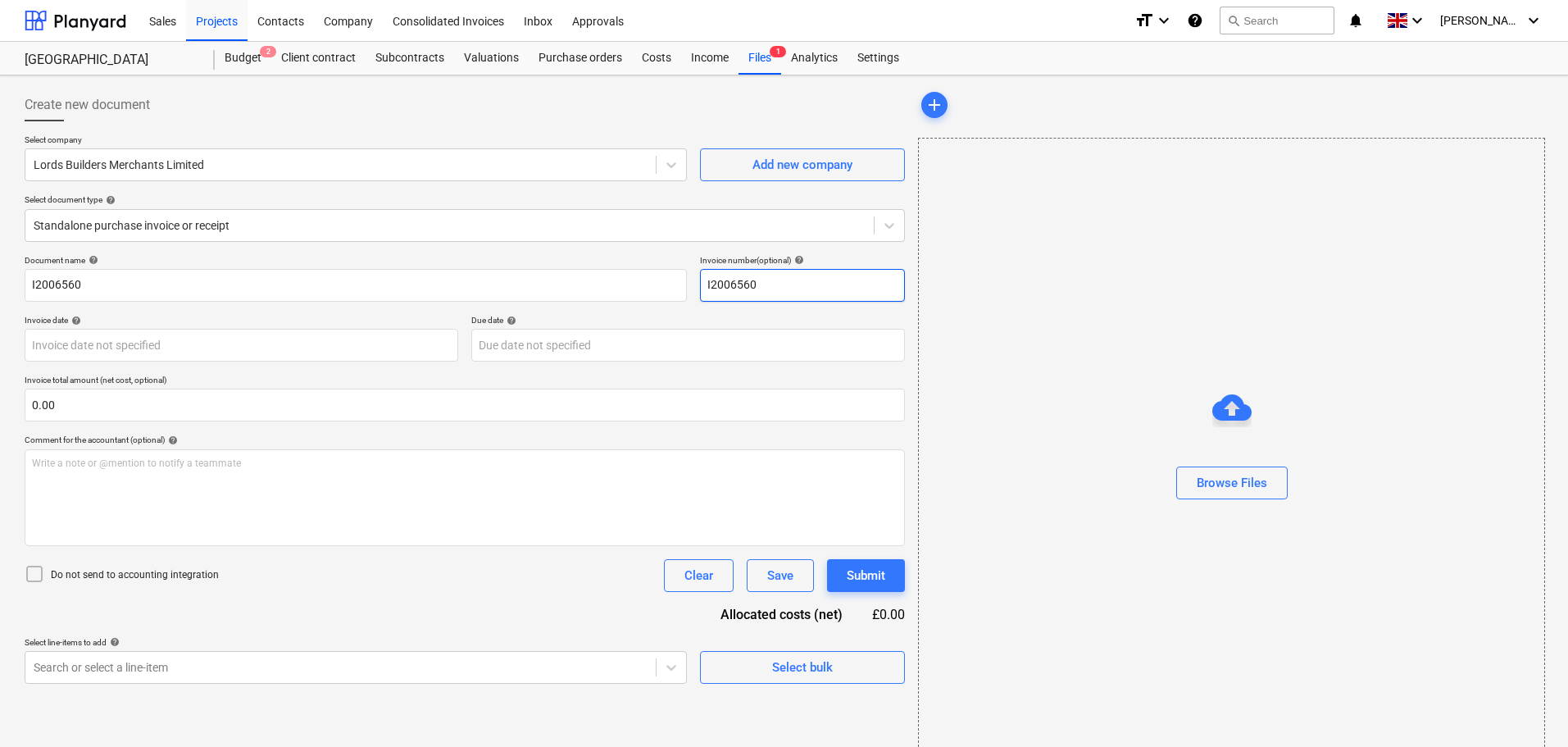
type input "I2006560"
click at [721, 357] on body "Sales Projects Contacts Company Consolidated Invoices Inbox Approvals format_si…" at bounding box center [784, 373] width 1568 height 747
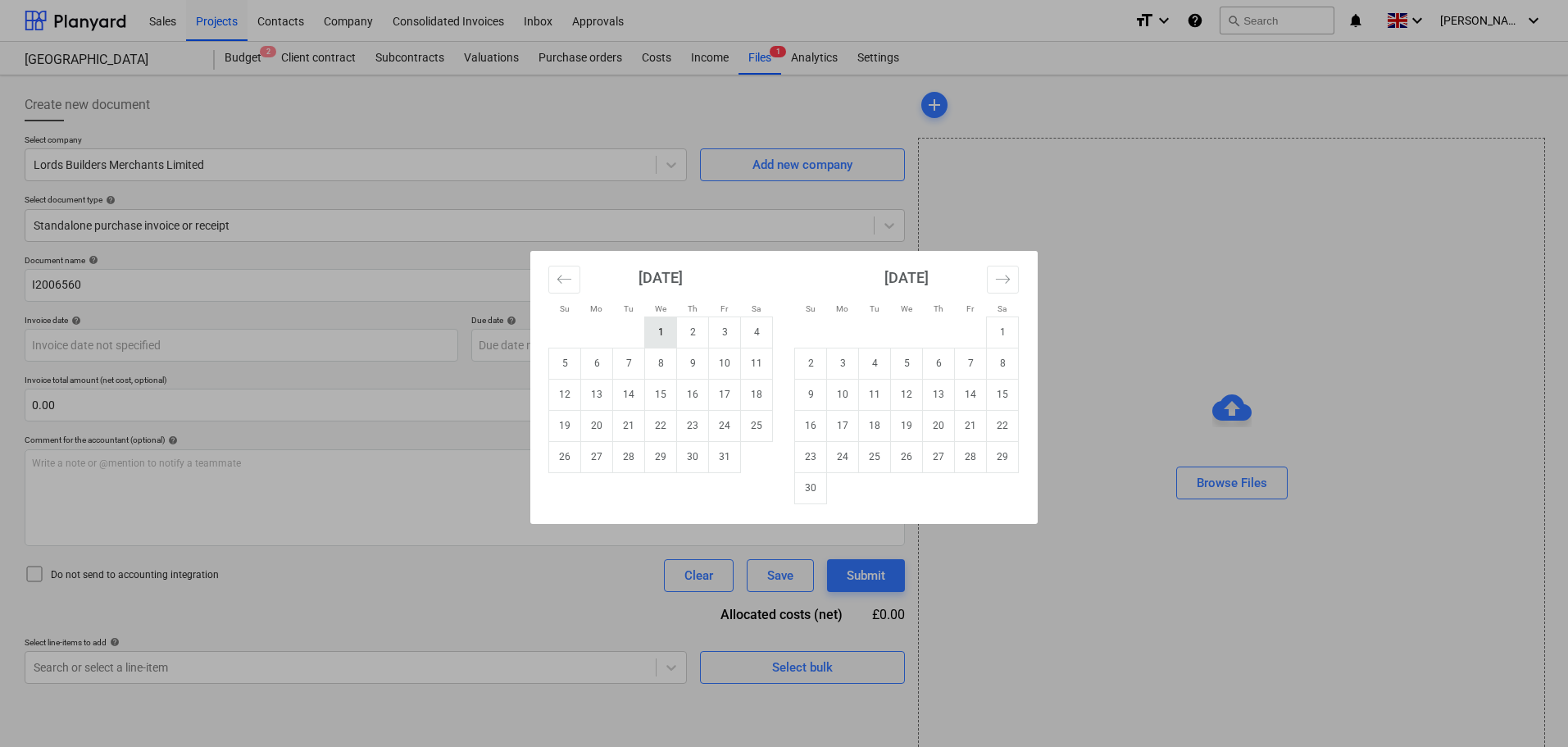
click at [670, 328] on td "1" at bounding box center [661, 332] width 32 height 31
type input "[DATE]"
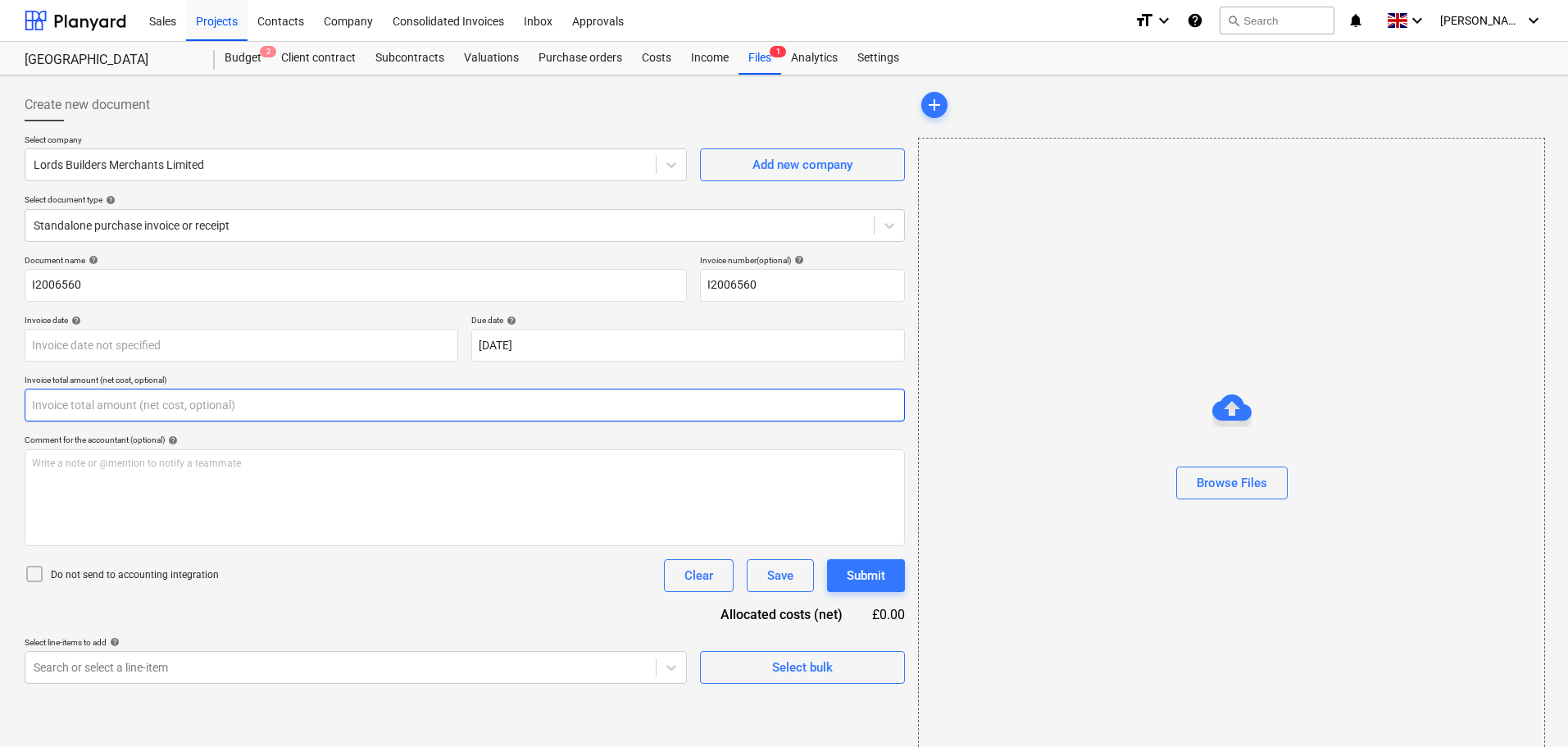
click at [162, 409] on input "text" at bounding box center [465, 405] width 881 height 33
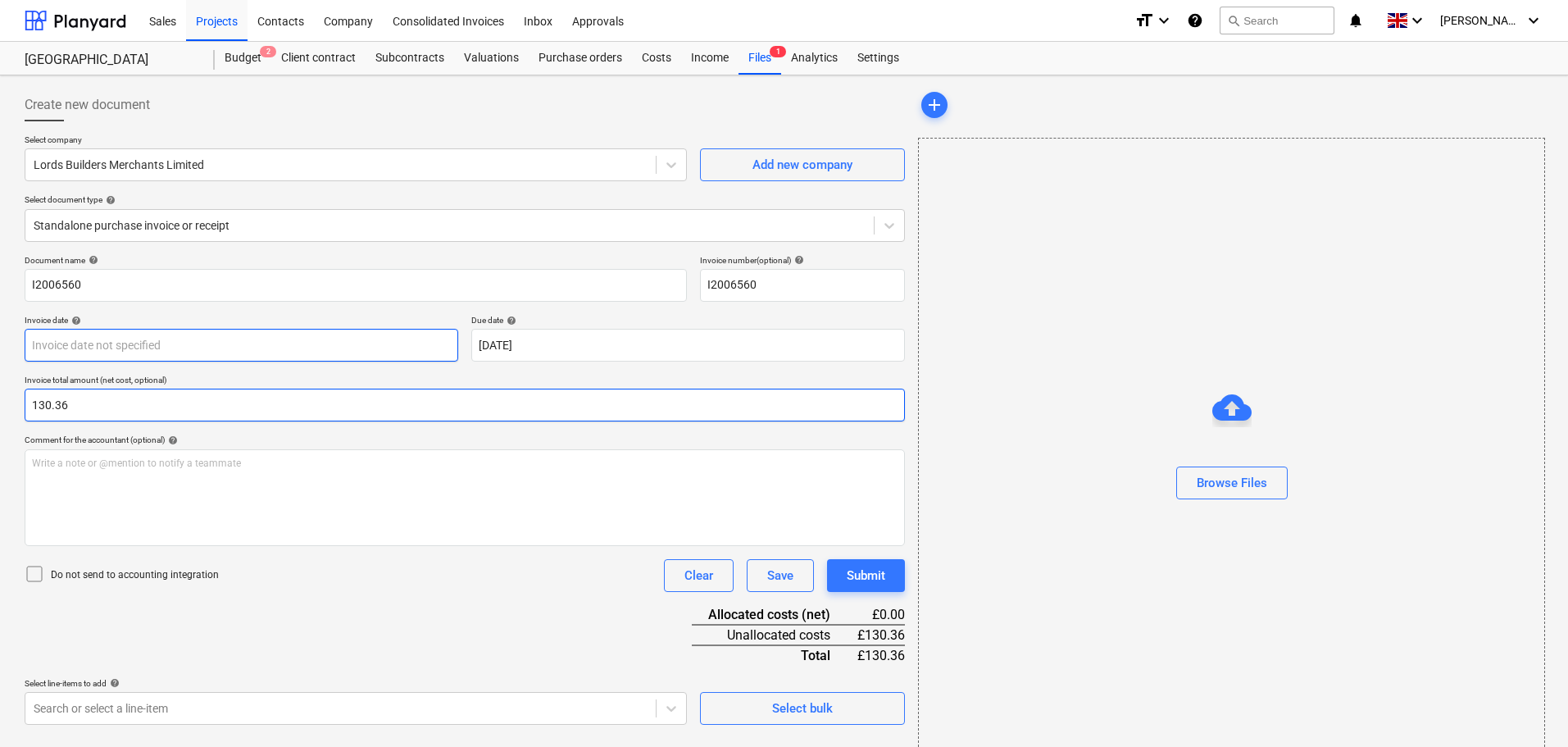
type input "130.36"
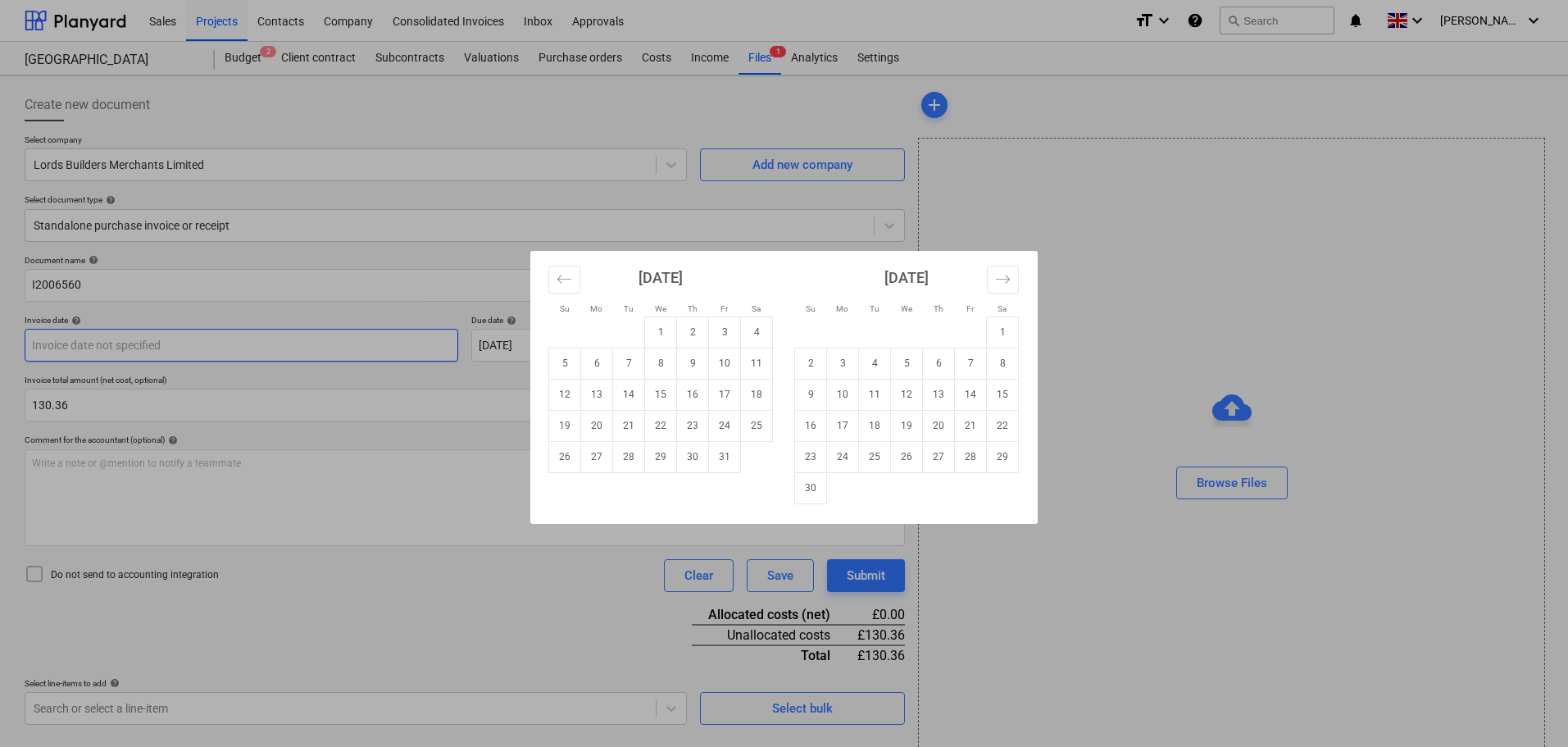
drag, startPoint x: 224, startPoint y: 350, endPoint x: 285, endPoint y: 354, distance: 61.1
click at [225, 350] on body "Sales Projects Contacts Company Consolidated Invoices Inbox Approvals format_si…" at bounding box center [784, 373] width 1568 height 747
click at [667, 331] on td "1" at bounding box center [661, 332] width 32 height 31
type input "[DATE]"
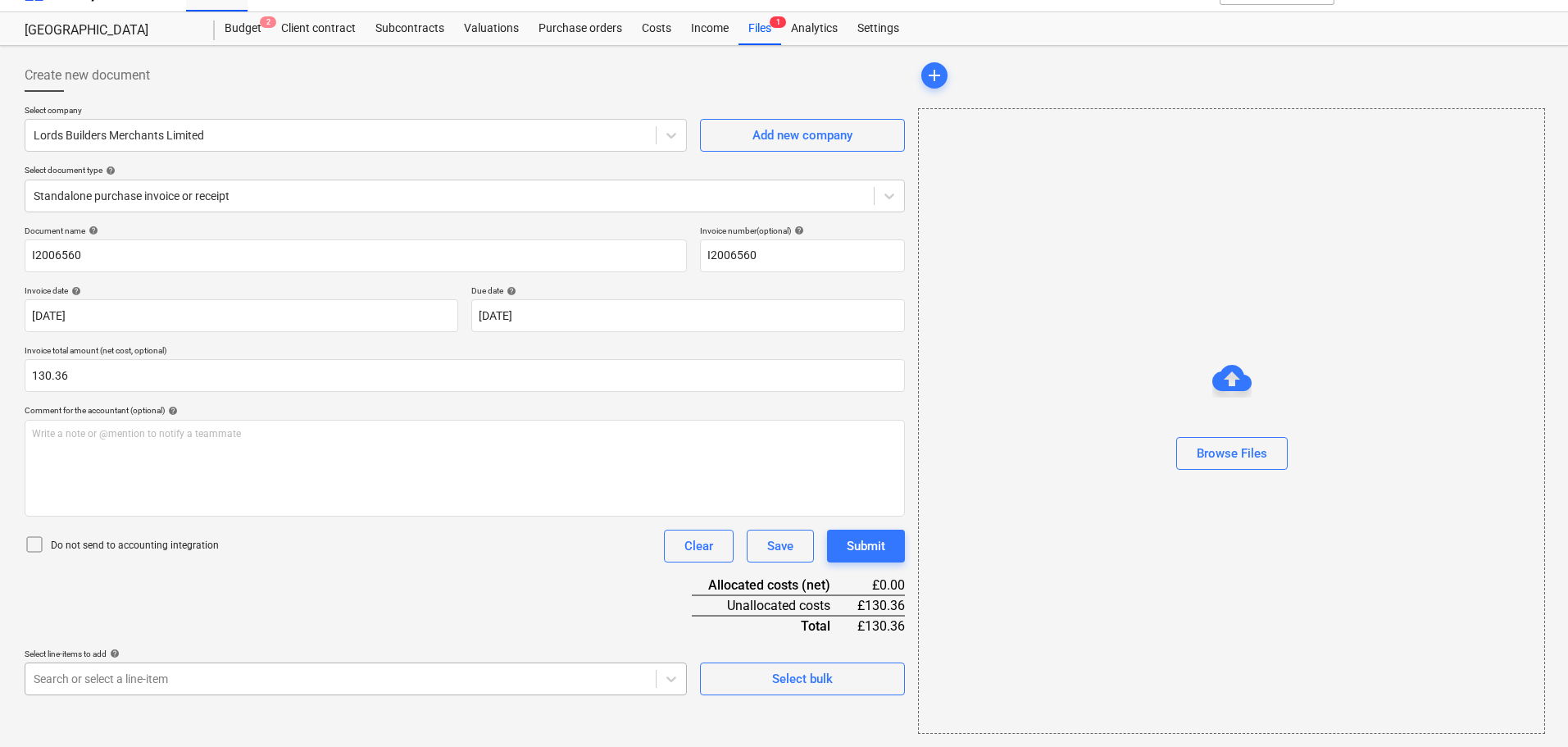
scroll to position [234, 0]
click at [190, 679] on body "Sales Projects Contacts Company Consolidated Invoices Inbox Approvals format_si…" at bounding box center [784, 344] width 1568 height 747
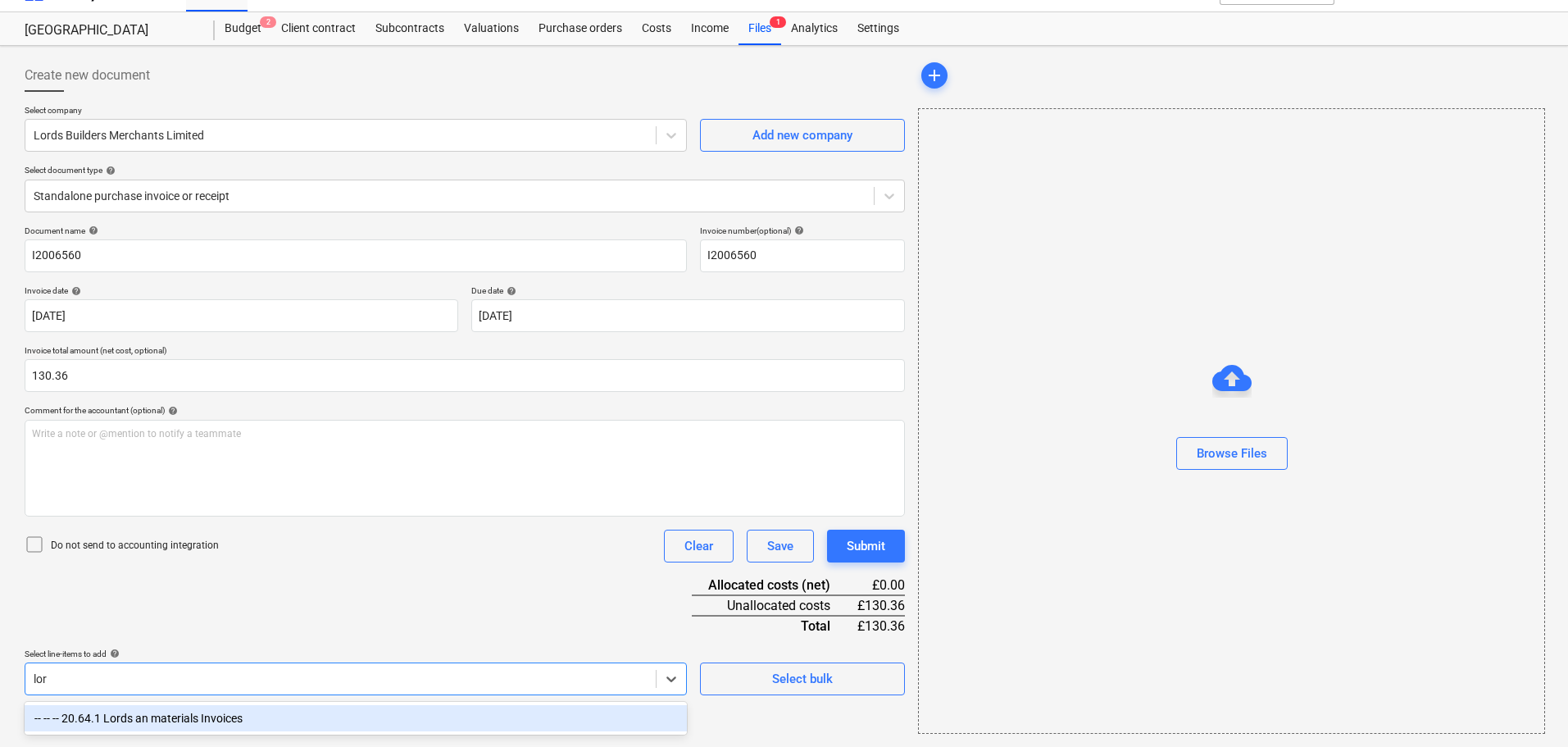
scroll to position [29, 0]
type input "lord"
drag, startPoint x: 150, startPoint y: 719, endPoint x: 331, endPoint y: 676, distance: 186.0
click at [154, 719] on div "-- -- -- 20.64.1 Lords an materials Invoices" at bounding box center [355, 718] width 663 height 26
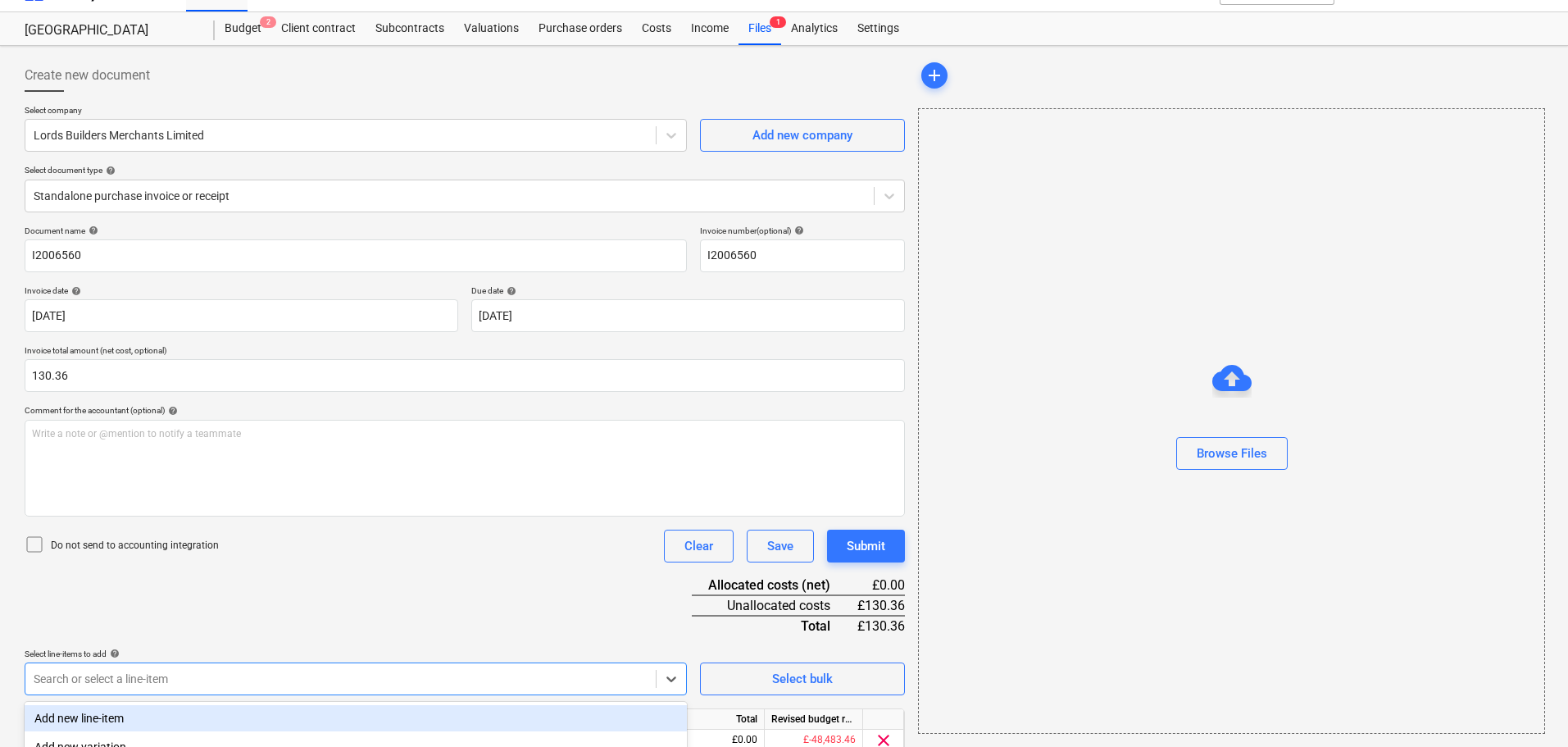
click at [496, 609] on div "Document name help I2006560 Invoice number (optional) help I2006560 Invoice dat…" at bounding box center [465, 514] width 881 height 578
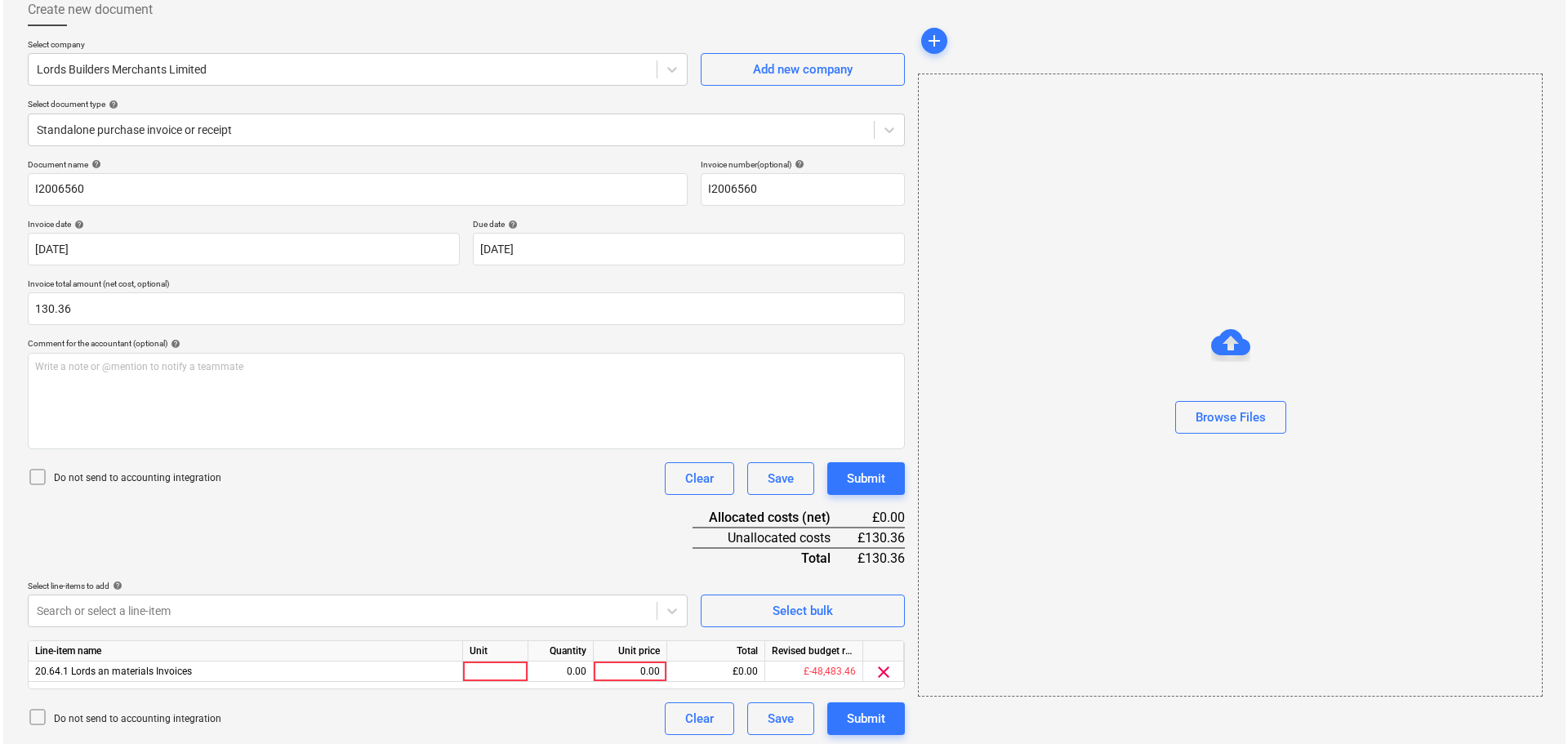
scroll to position [98, 0]
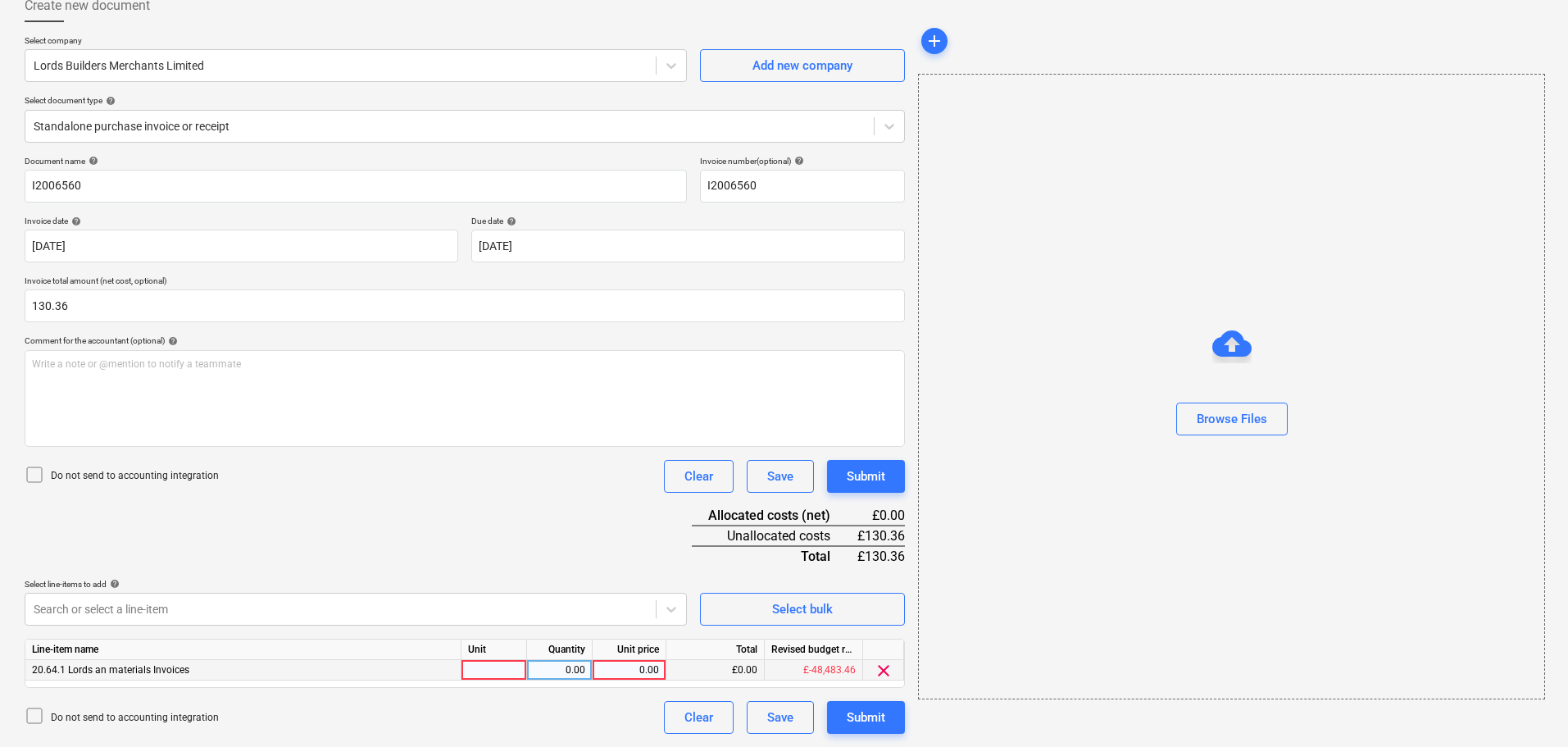
click at [640, 671] on div "0.00" at bounding box center [628, 670] width 60 height 21
type input "130.36"
drag, startPoint x: 535, startPoint y: 516, endPoint x: 994, endPoint y: 481, distance: 460.3
click at [541, 516] on div "Document name help I2006560 Invoice number (optional) help I2006560 Invoice dat…" at bounding box center [465, 444] width 881 height 578
click at [1245, 426] on div "Browse Files" at bounding box center [1232, 419] width 70 height 22
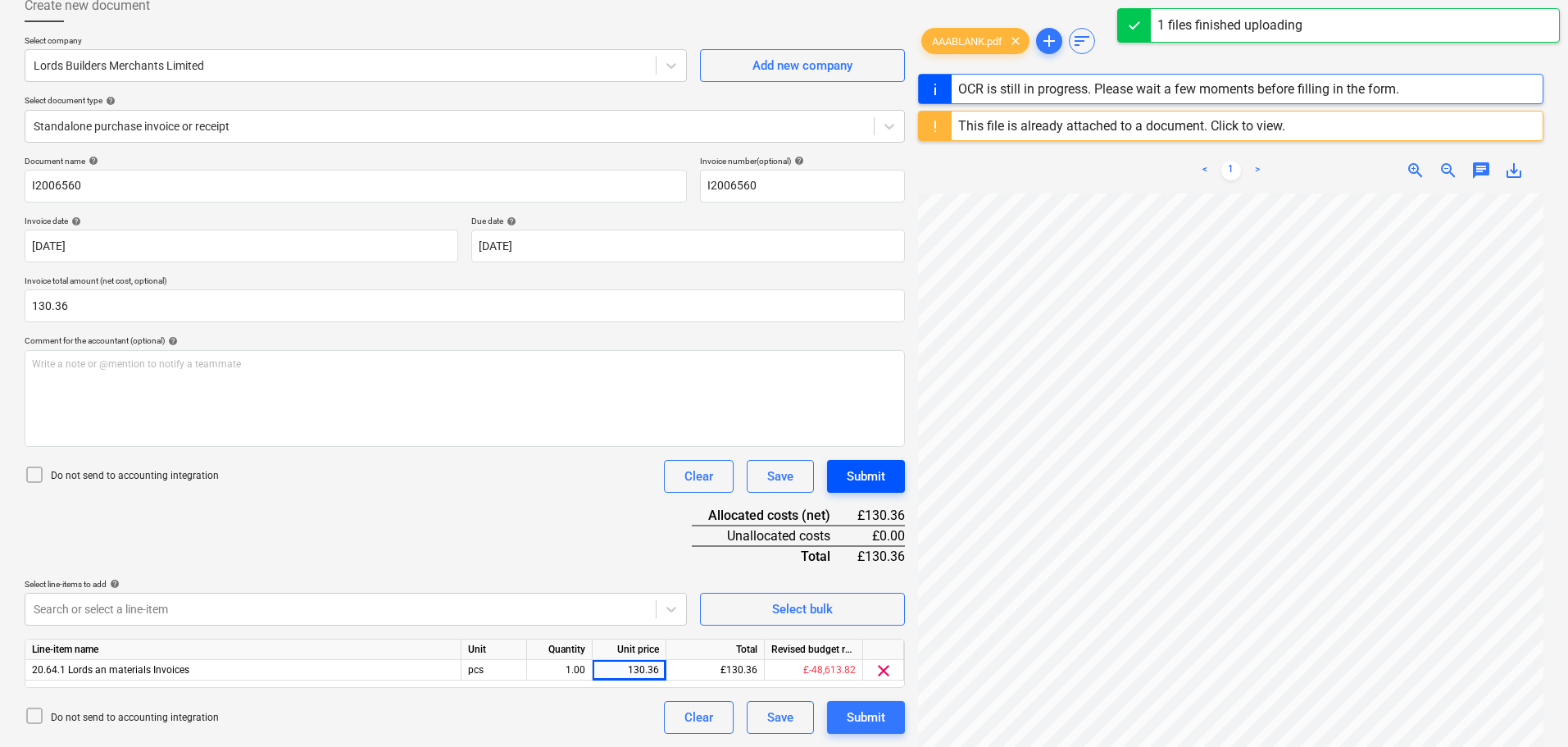
click at [860, 477] on div "Submit" at bounding box center [865, 477] width 38 height 22
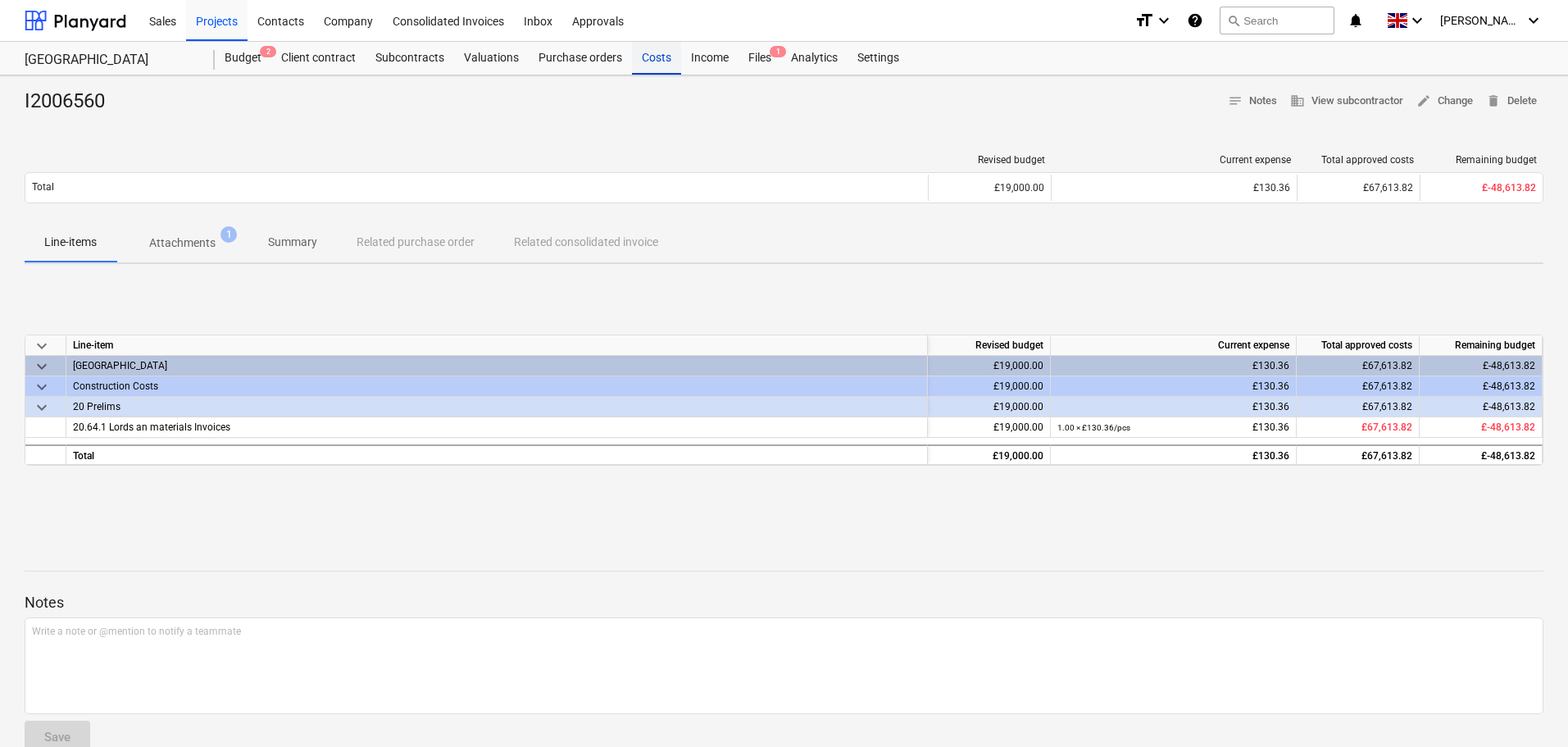
click at [669, 64] on div "Costs" at bounding box center [657, 59] width 49 height 33
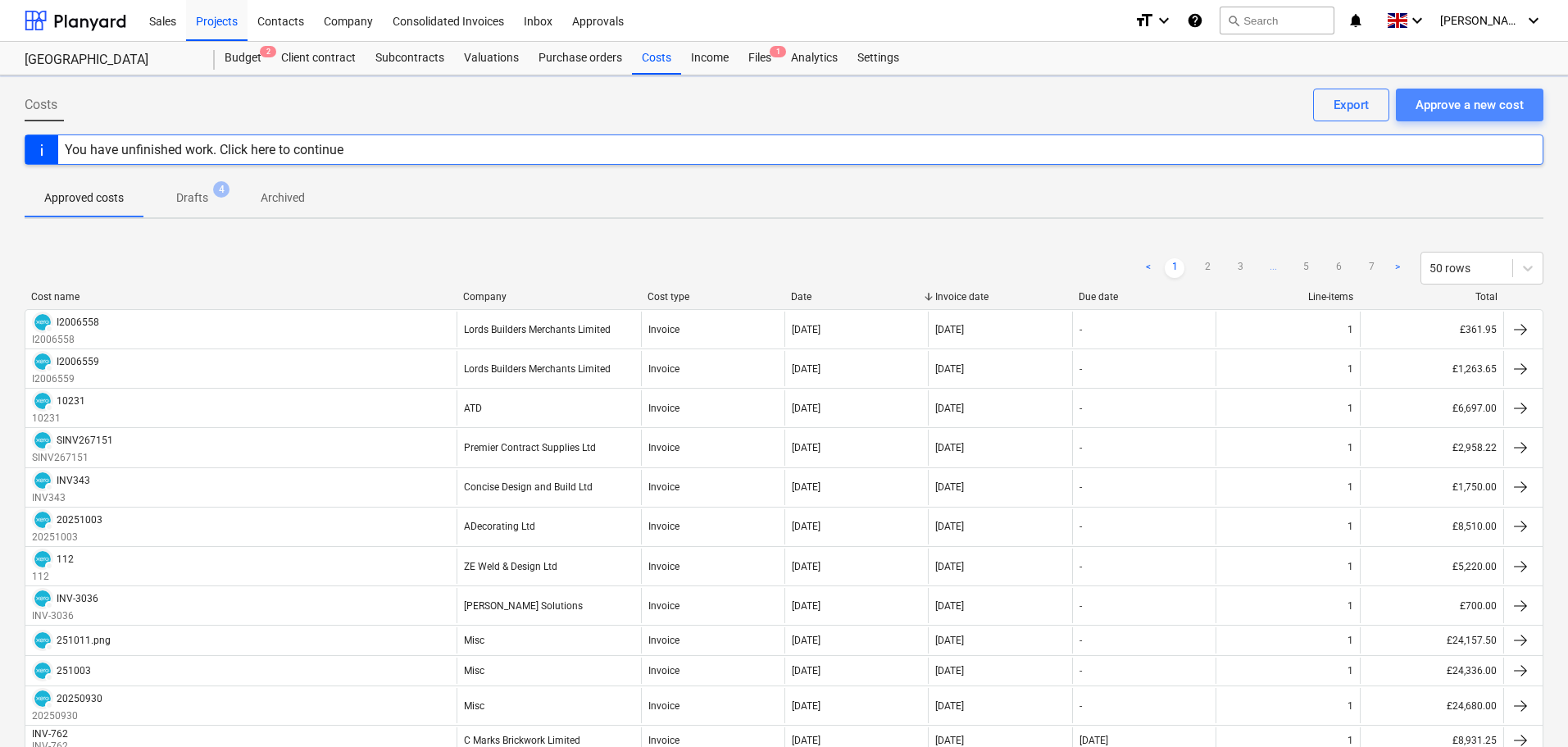
click at [1483, 104] on div "Approve a new cost" at bounding box center [1469, 105] width 109 height 22
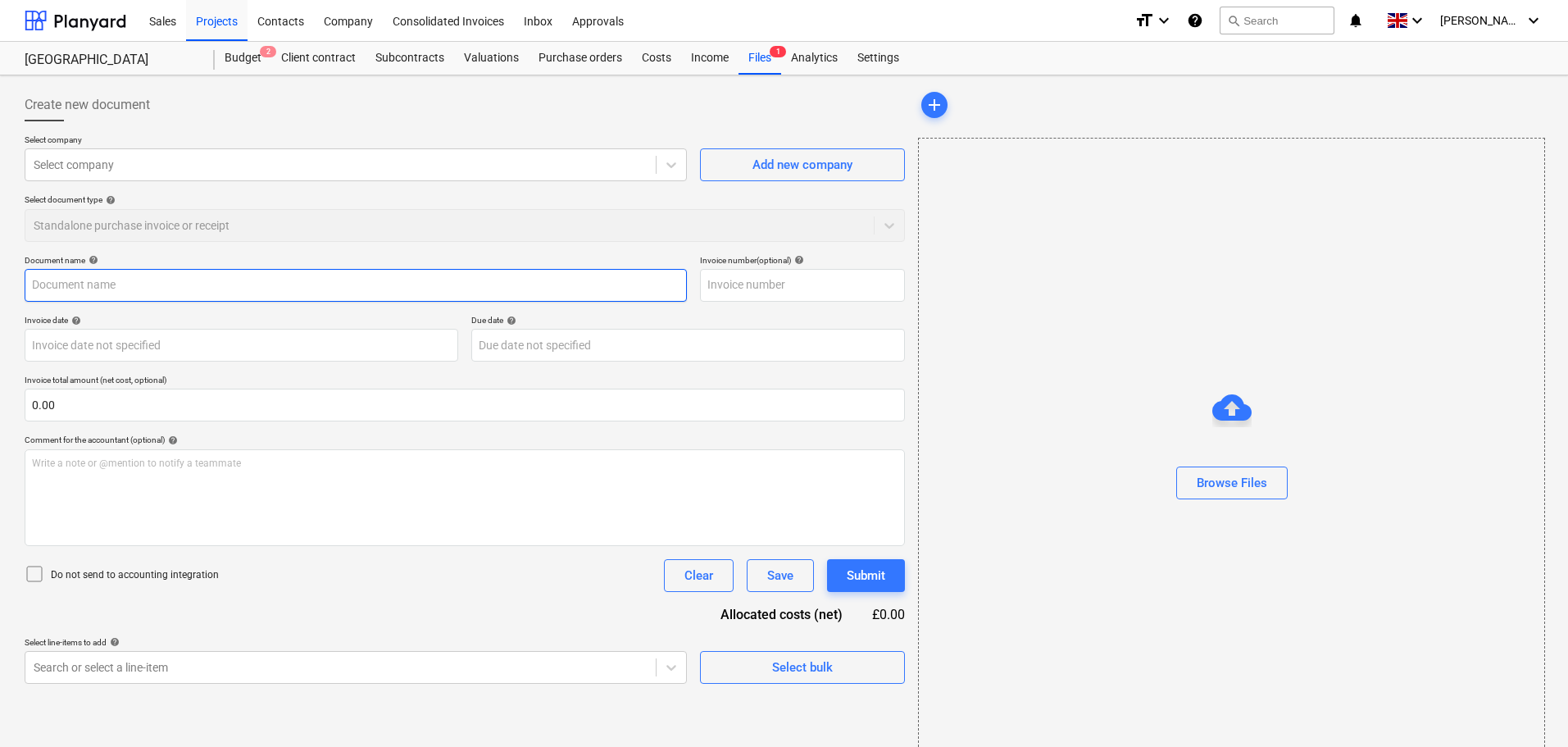
click at [90, 291] on input "text" at bounding box center [355, 286] width 663 height 33
paste input "I2006561"
type input "I2006561"
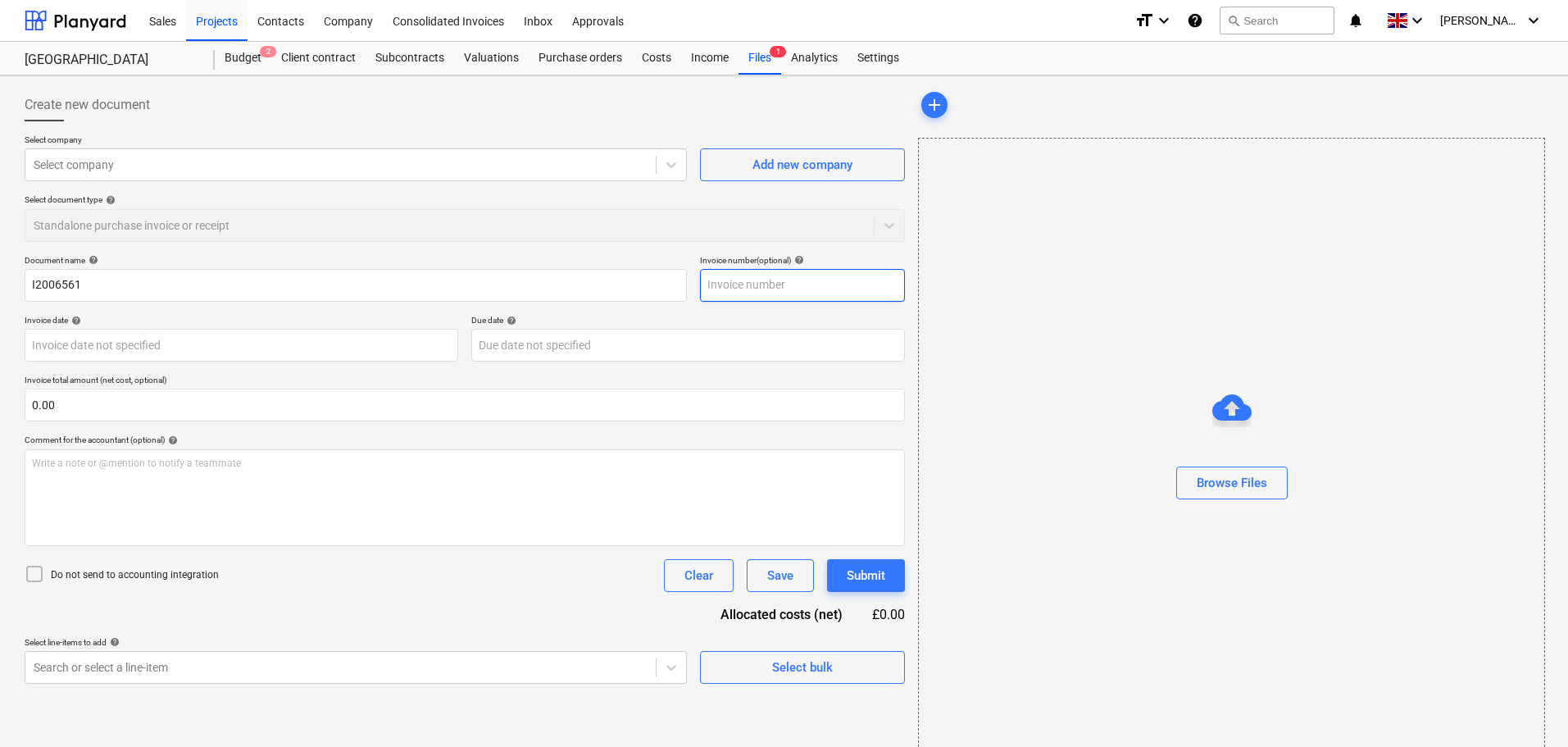
click at [782, 291] on input "text" at bounding box center [802, 286] width 205 height 33
paste input "I2006561"
type input "I2006561"
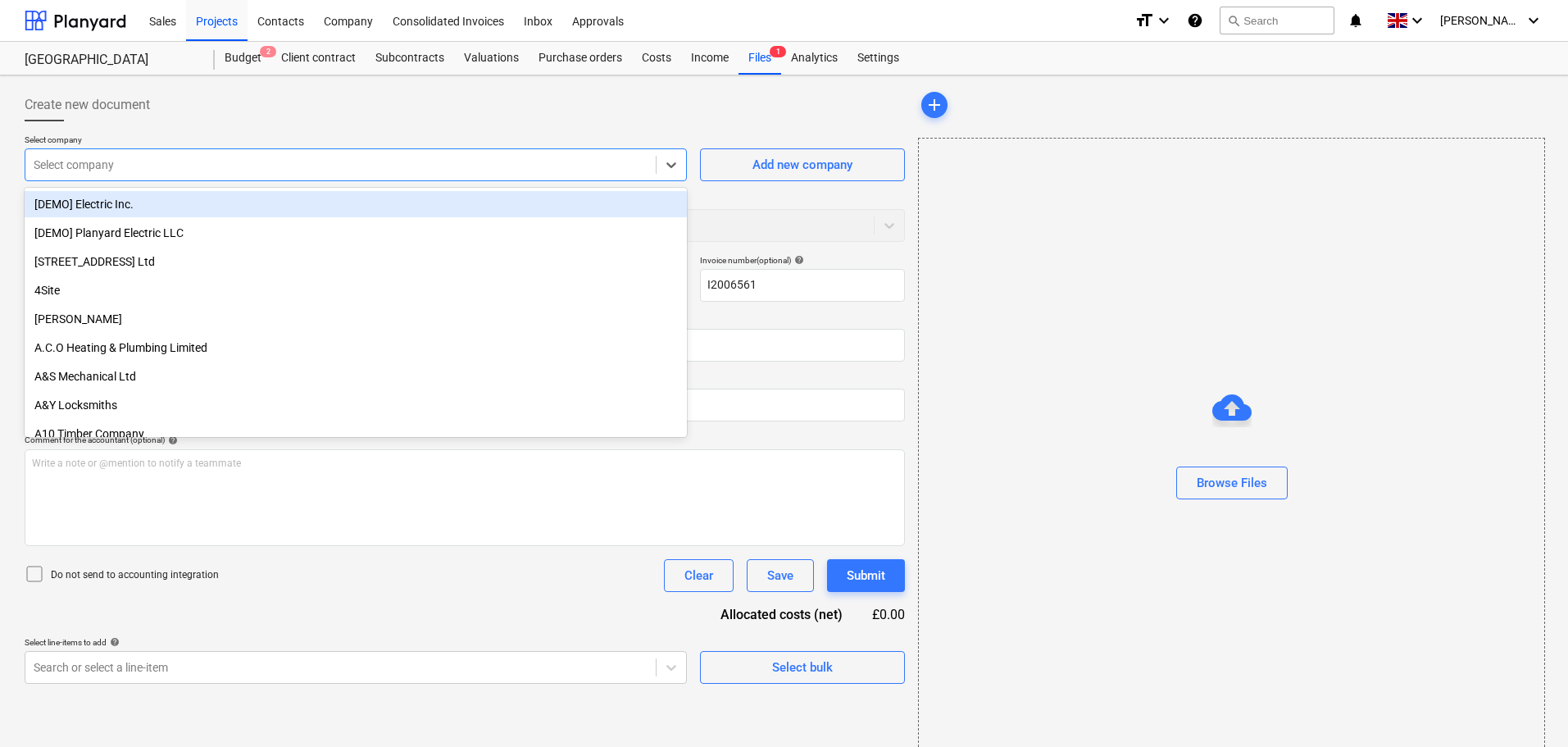
click at [512, 172] on div at bounding box center [340, 164] width 614 height 17
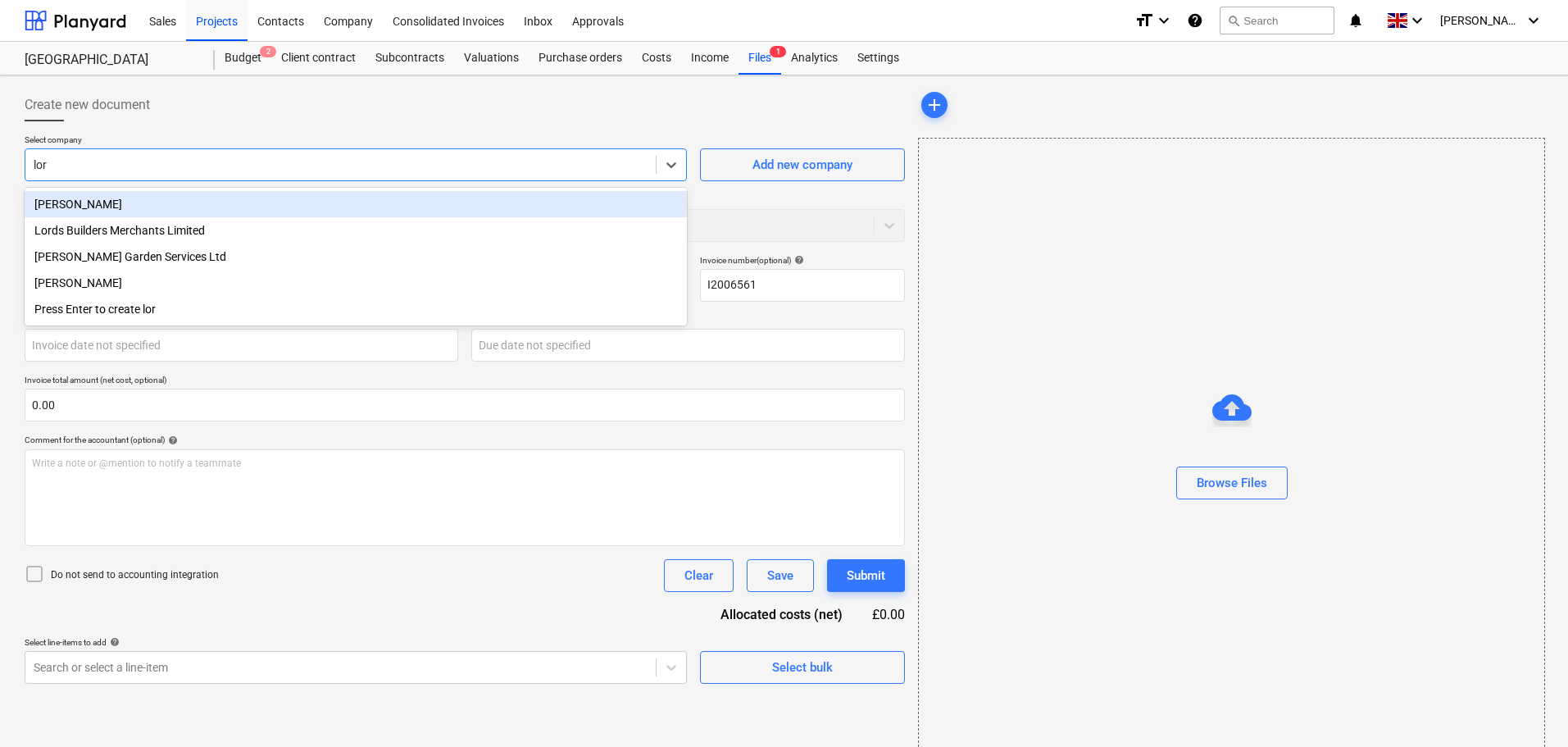
type input "lord"
drag, startPoint x: 142, startPoint y: 205, endPoint x: 411, endPoint y: 203, distance: 269.0
click at [144, 205] on div "Lords Builders Merchants Limited" at bounding box center [355, 204] width 663 height 26
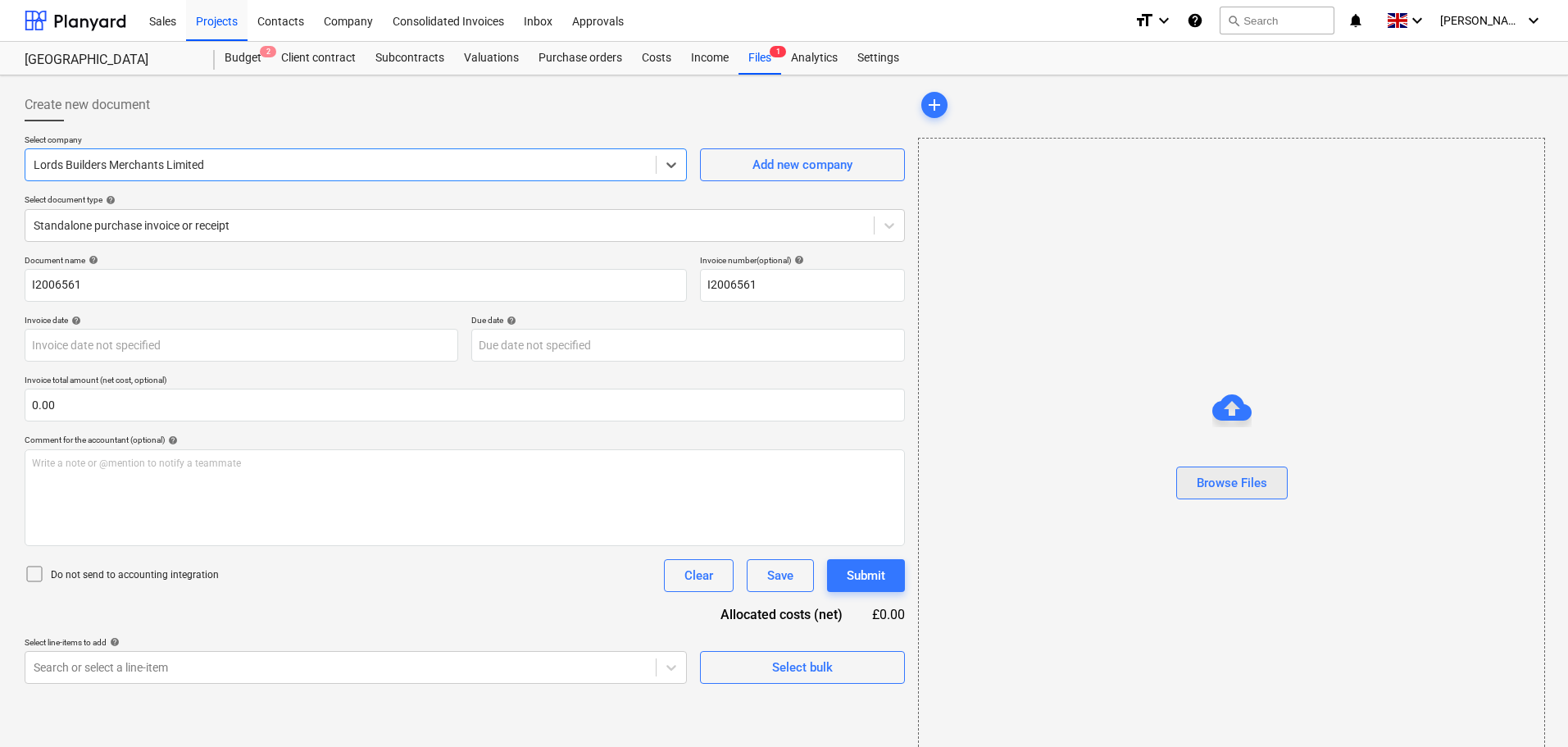
click at [1233, 477] on div "Browse Files" at bounding box center [1232, 483] width 70 height 22
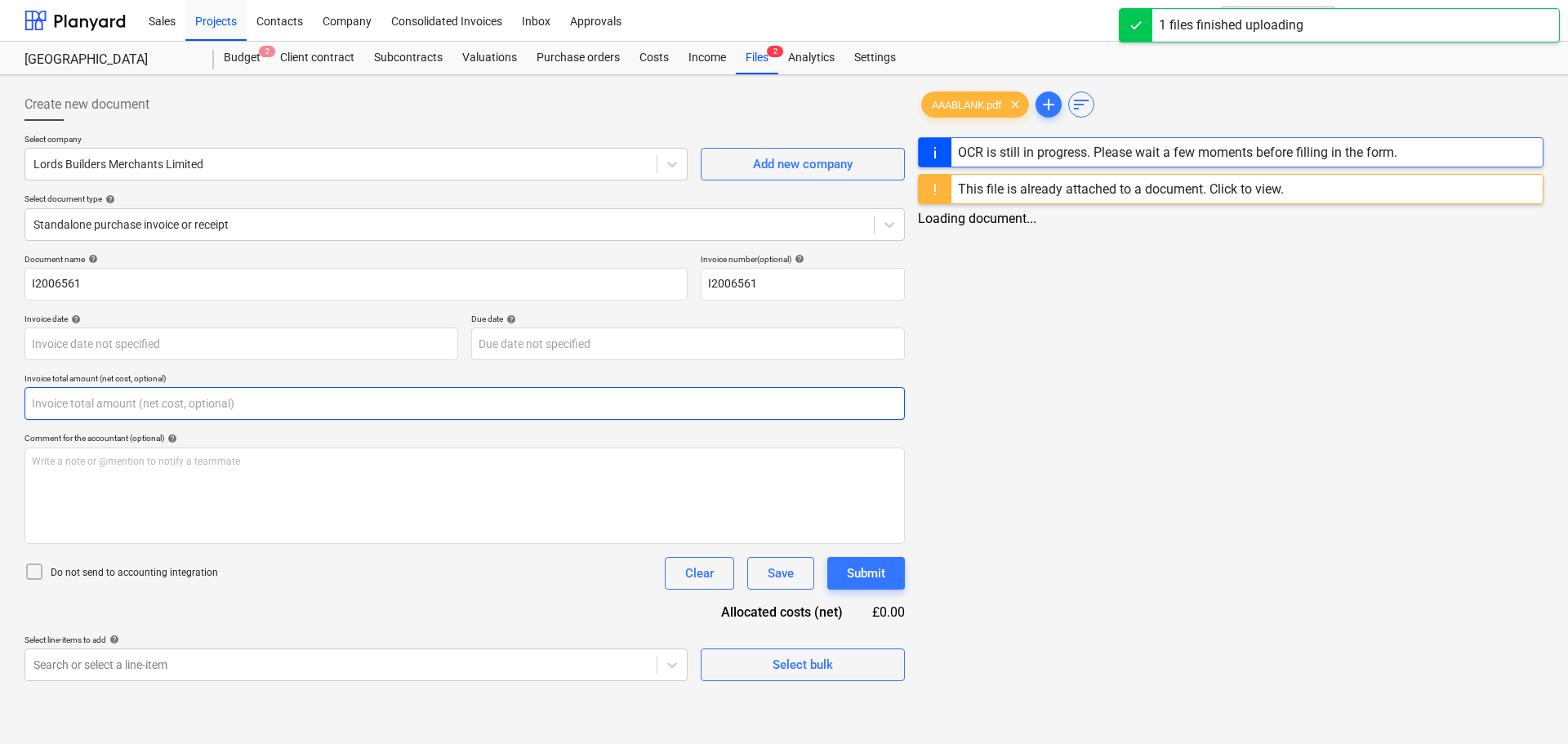
click at [69, 402] on input "text" at bounding box center [464, 404] width 881 height 33
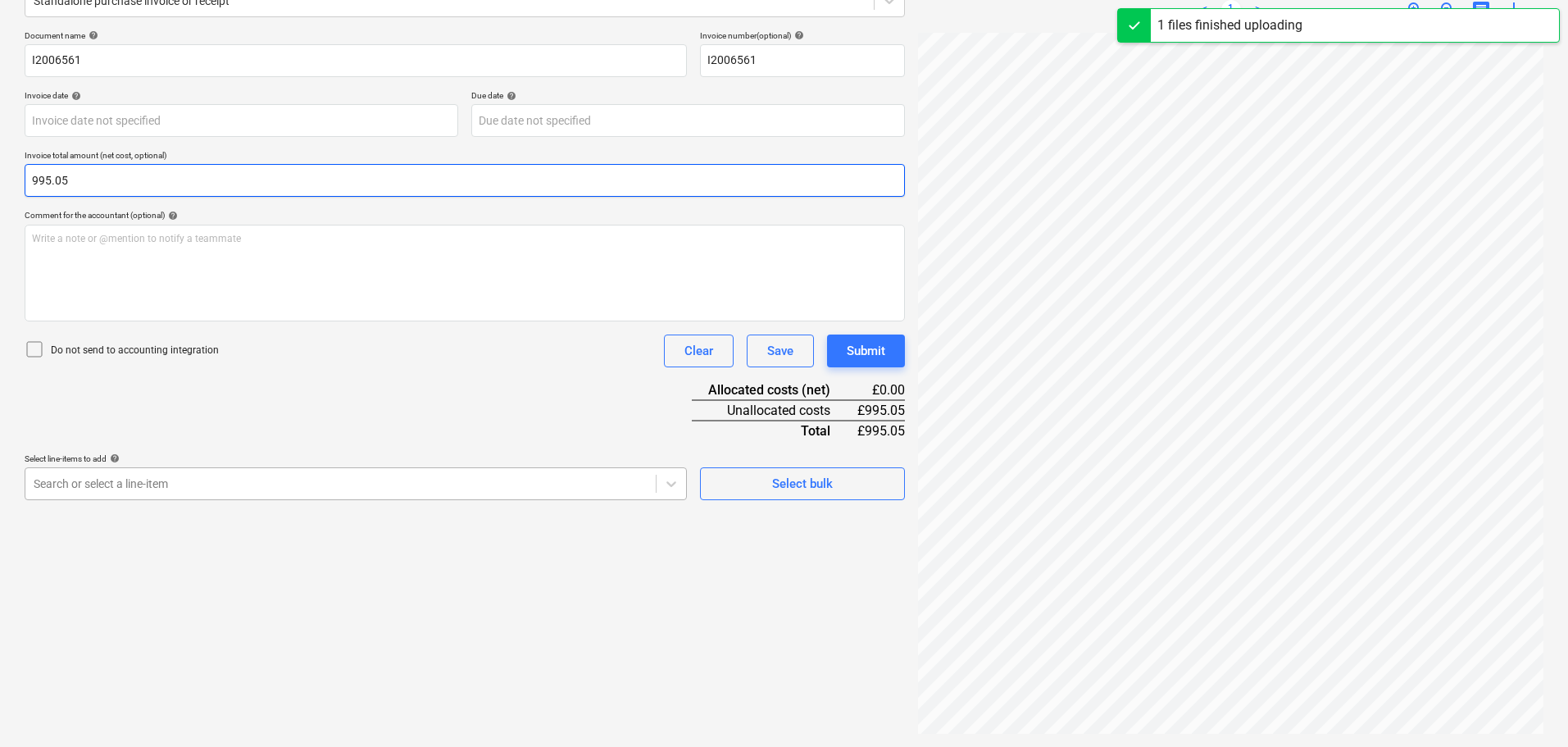
type input "995.05"
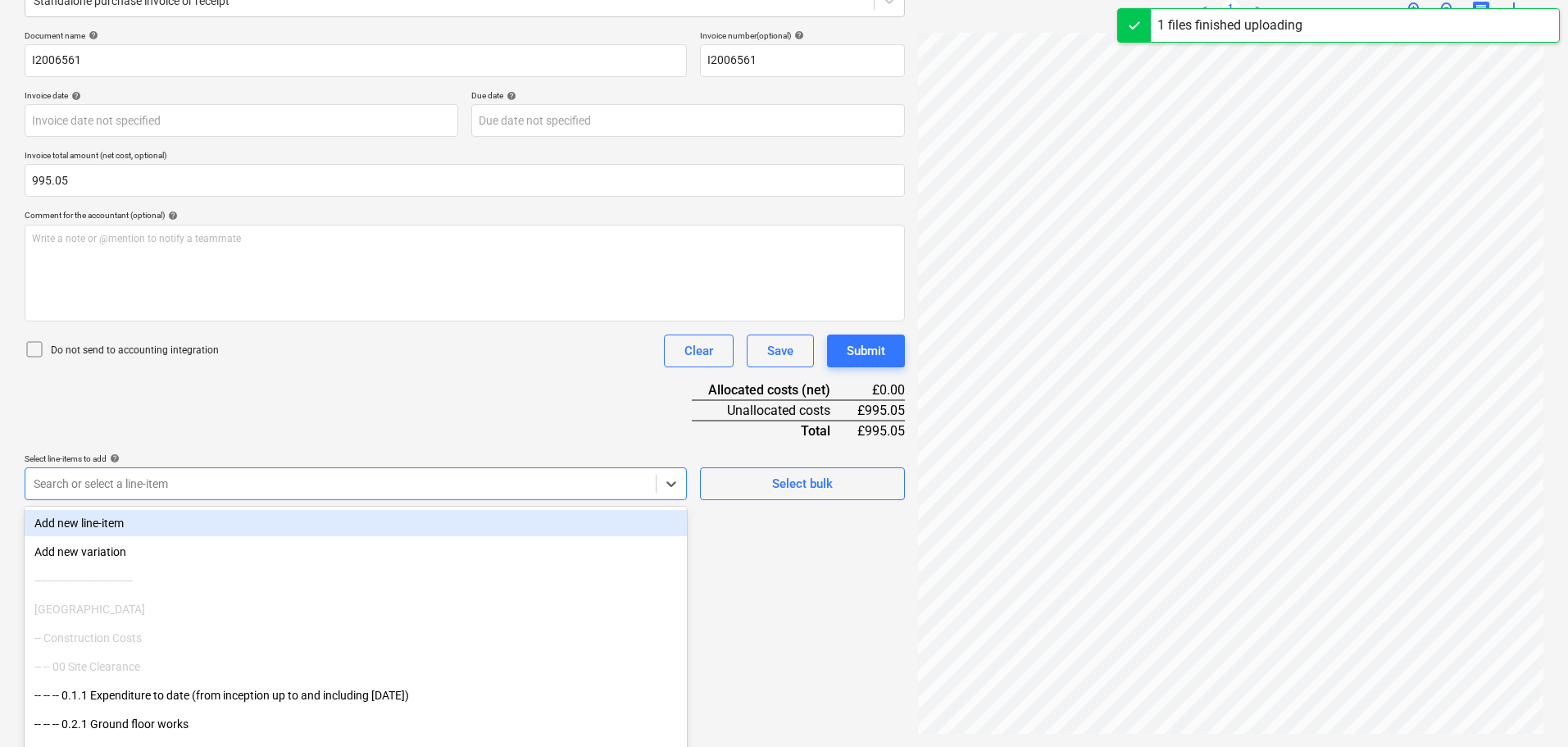
click at [432, 483] on div at bounding box center [340, 484] width 614 height 17
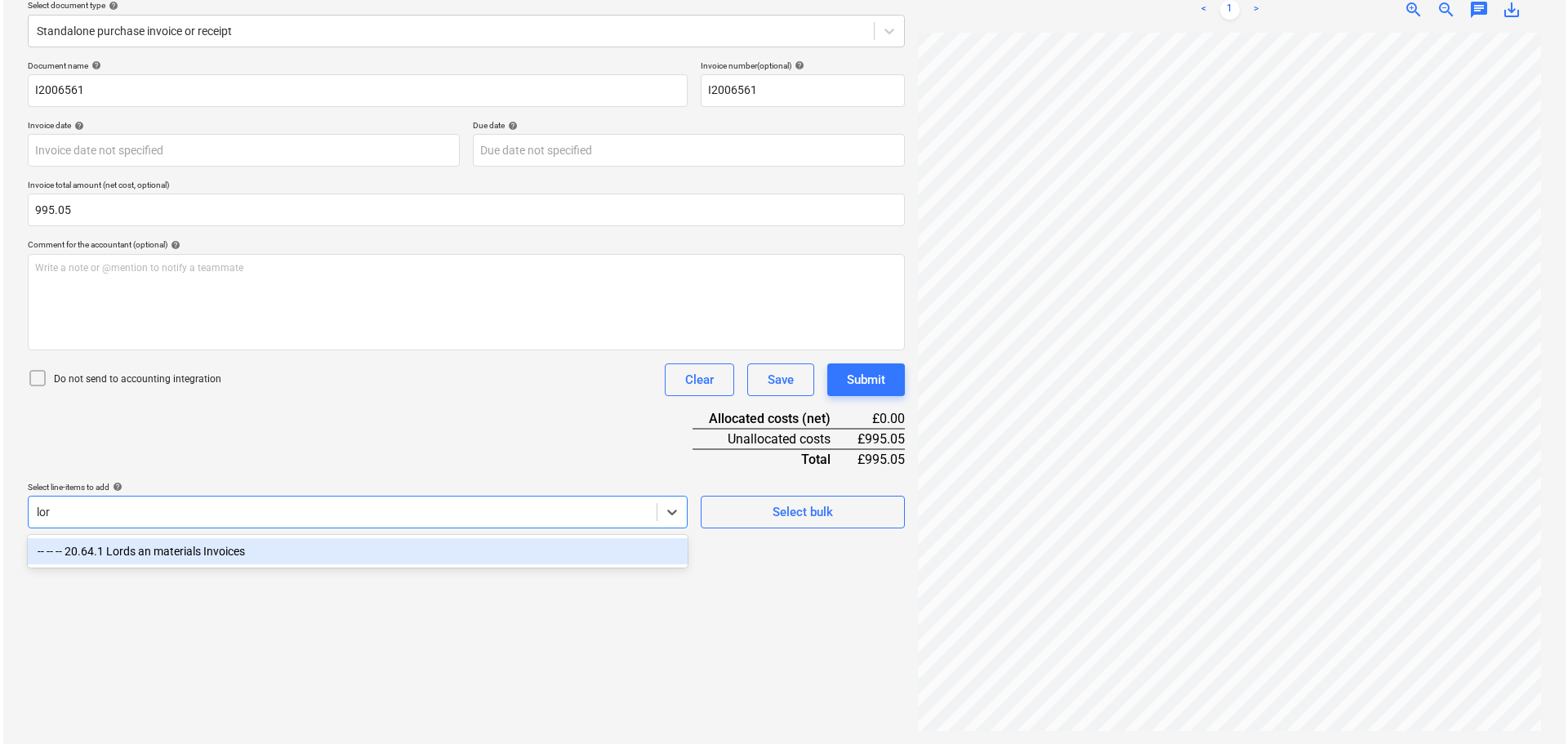
scroll to position [194, 0]
type input "lord"
click at [280, 546] on div "-- -- -- 20.64.1 Lords an materials Invoices" at bounding box center [354, 551] width 660 height 26
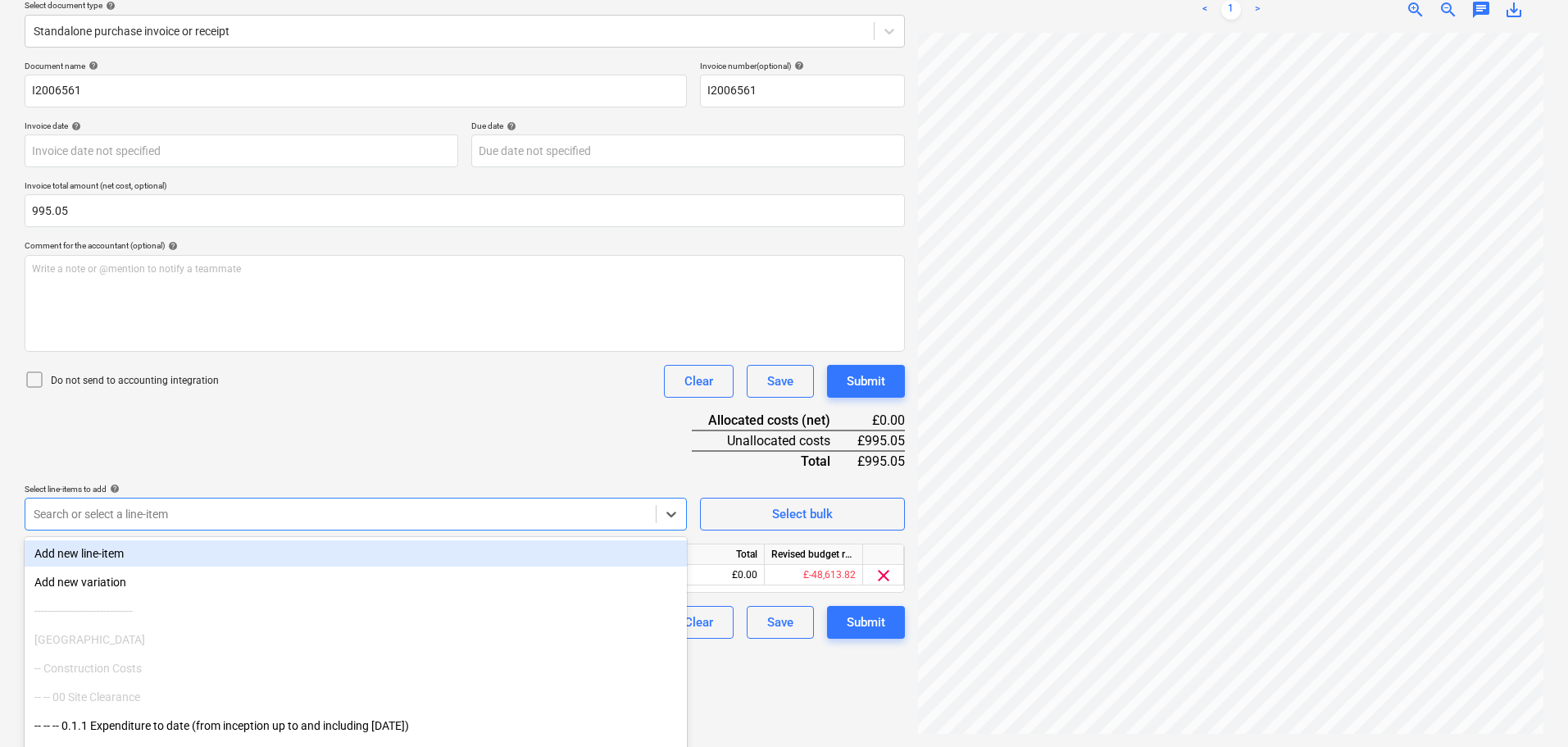
click at [624, 470] on div "Document name help I2006561 Invoice number (optional) help I2006561 Invoice dat…" at bounding box center [465, 350] width 881 height 578
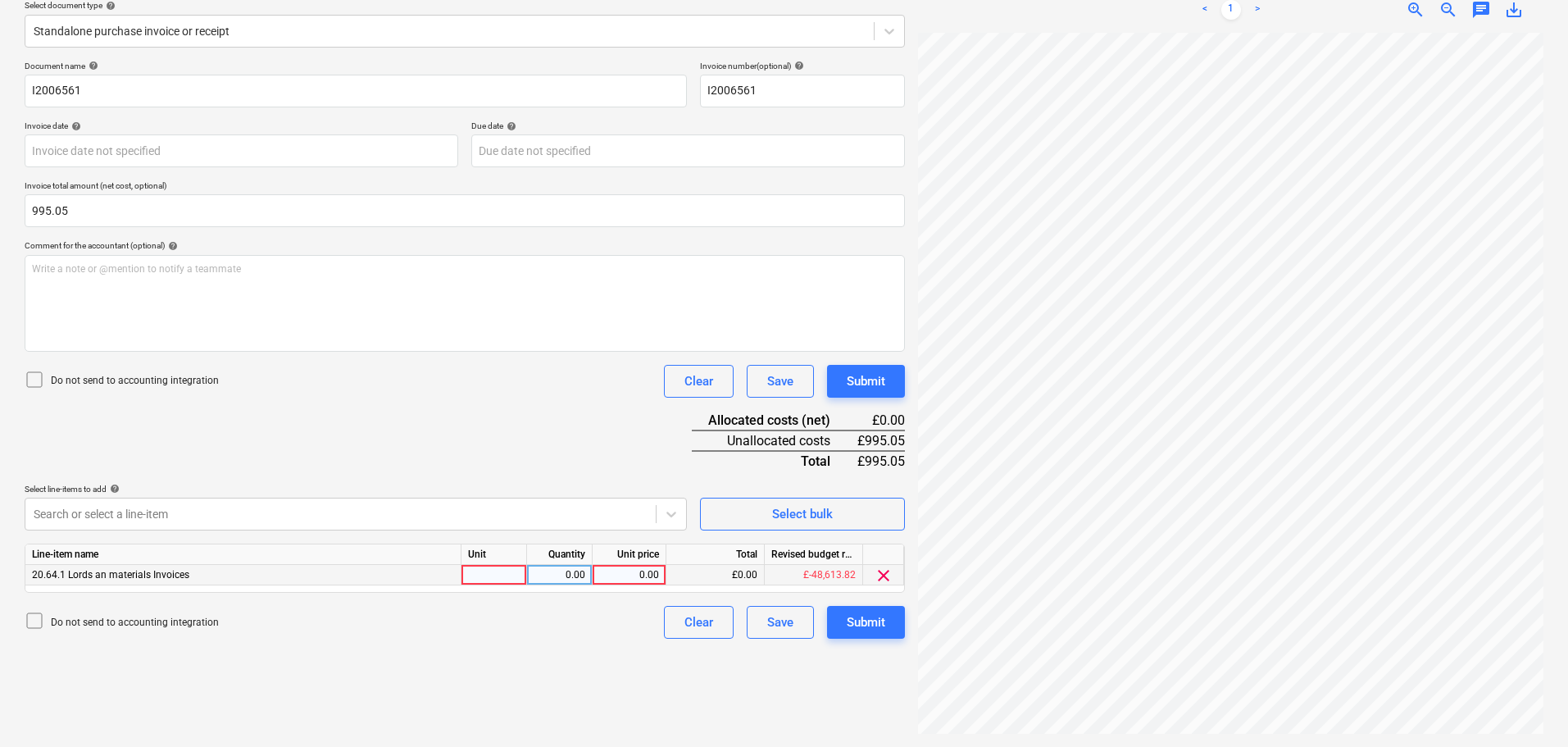
click at [621, 575] on div "0.00" at bounding box center [628, 575] width 60 height 21
type input "995.05"
click at [574, 419] on div "Document name help I2006561 Invoice number (optional) help I2006561 Invoice dat…" at bounding box center [465, 350] width 881 height 578
click at [866, 386] on div "Submit" at bounding box center [865, 382] width 38 height 22
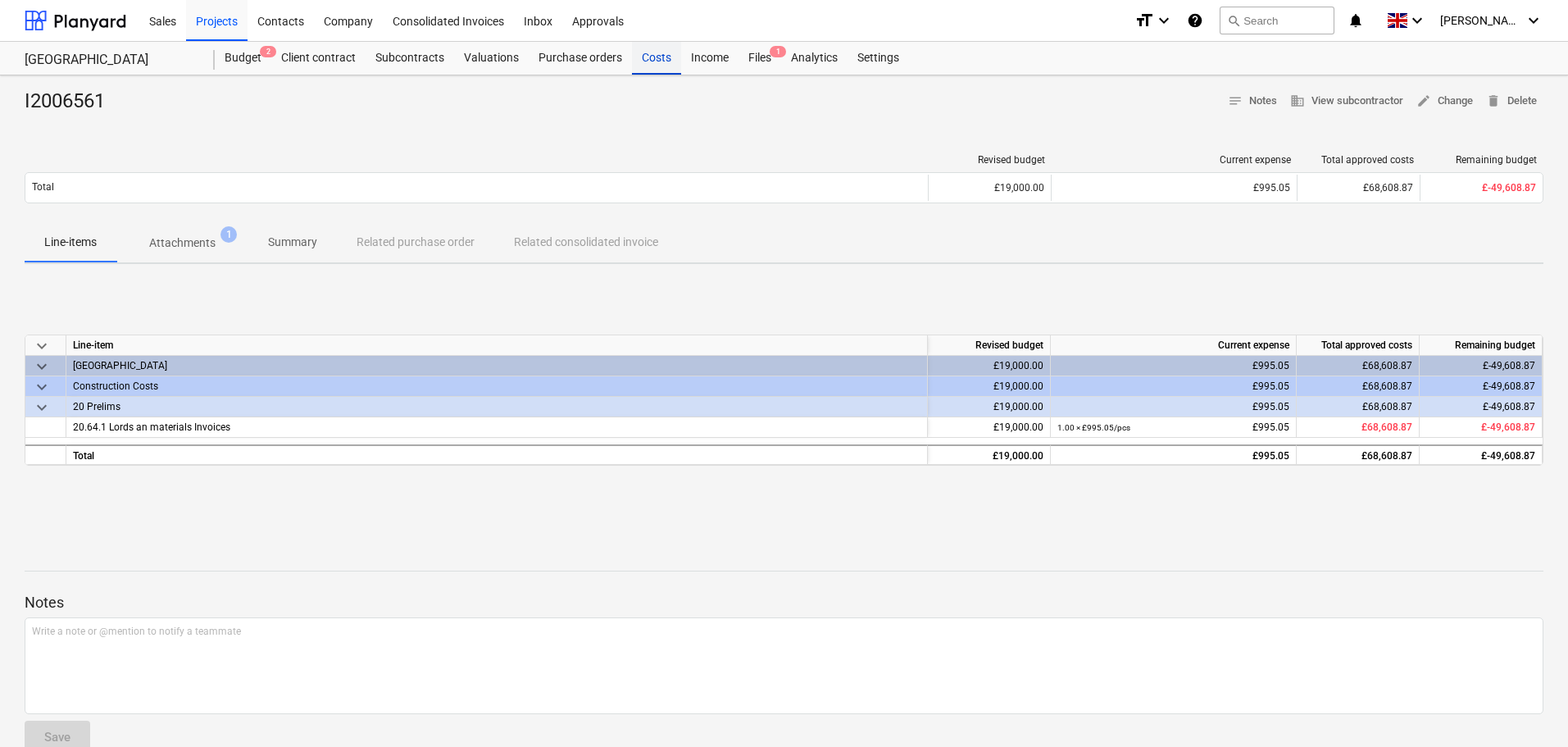
drag, startPoint x: 649, startPoint y: 57, endPoint x: 934, endPoint y: 73, distance: 285.4
click at [650, 57] on div "Costs" at bounding box center [657, 59] width 49 height 33
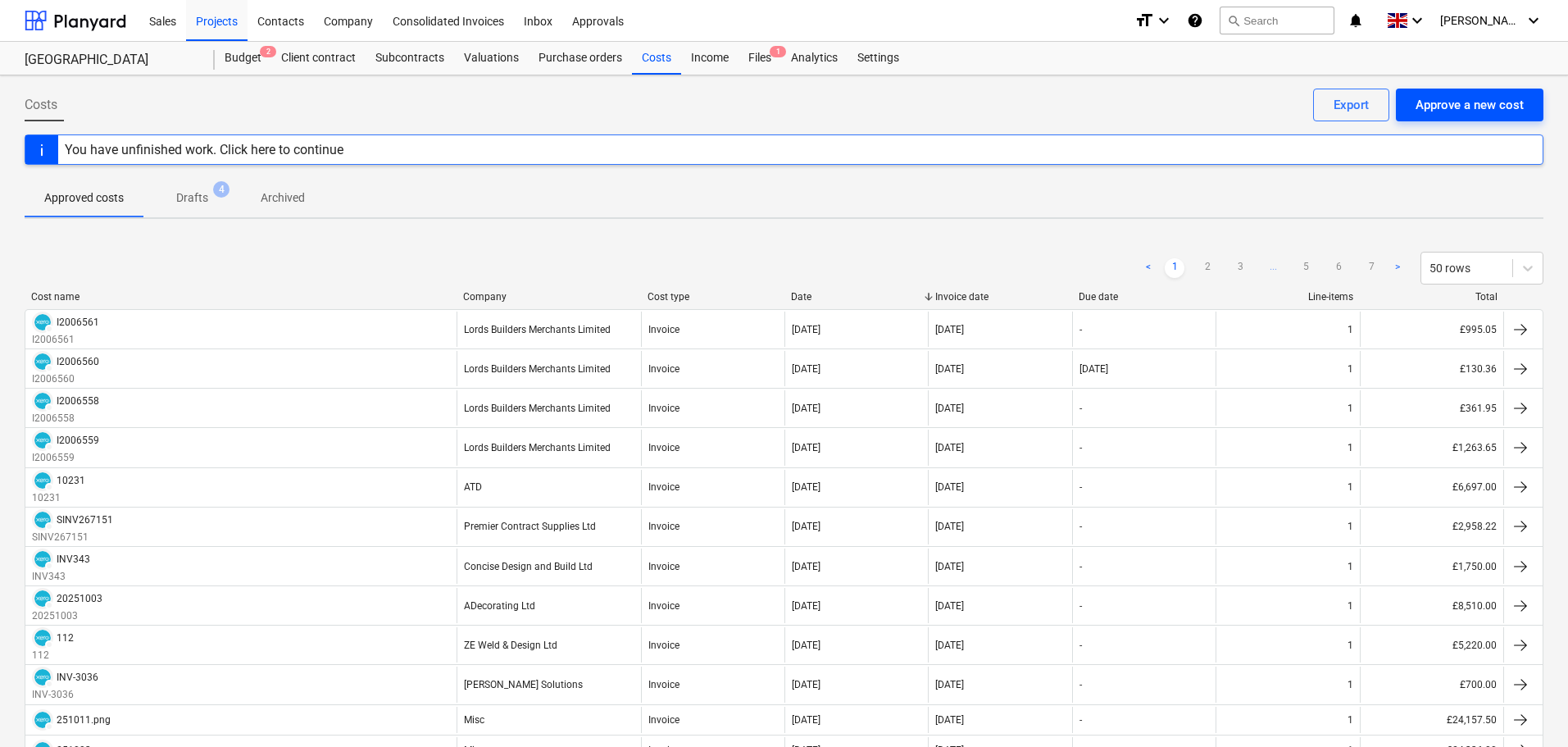
click at [1444, 99] on div "Approve a new cost" at bounding box center [1469, 105] width 109 height 22
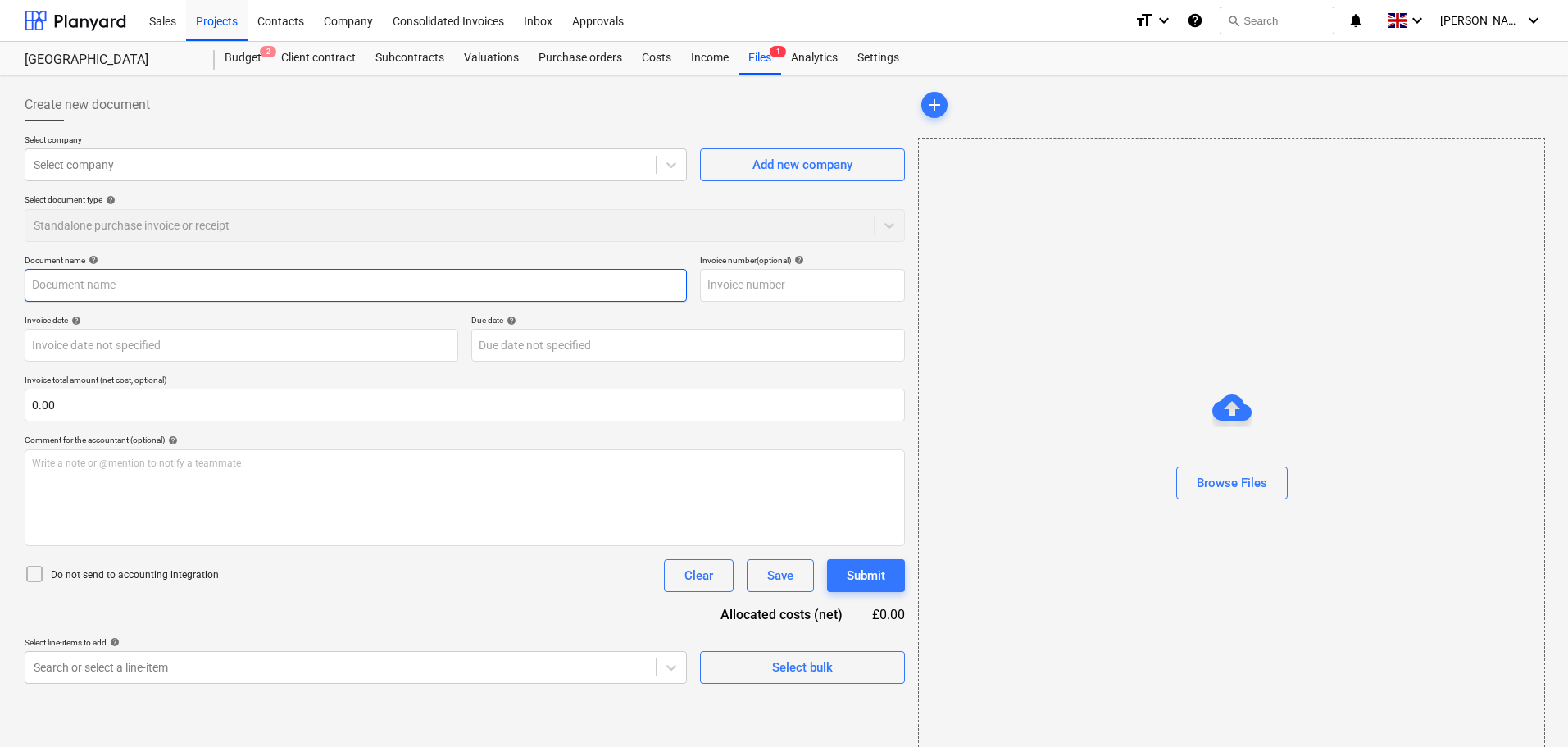
click at [68, 288] on input "text" at bounding box center [355, 286] width 663 height 33
paste input "'WI1178548"
click at [35, 284] on input "'WI1178548" at bounding box center [355, 286] width 663 height 33
type input "WI1178548"
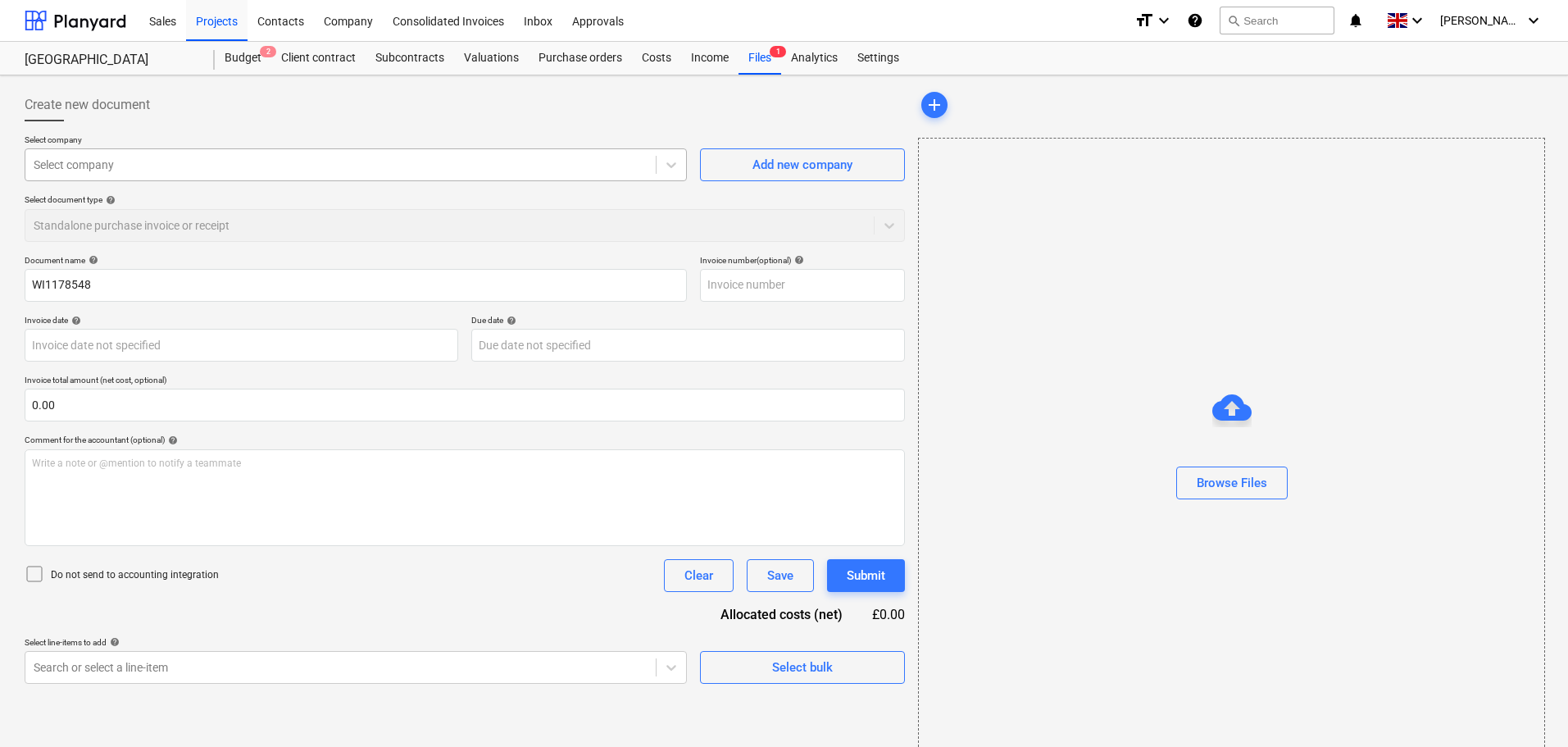
click at [143, 172] on div at bounding box center [340, 164] width 614 height 17
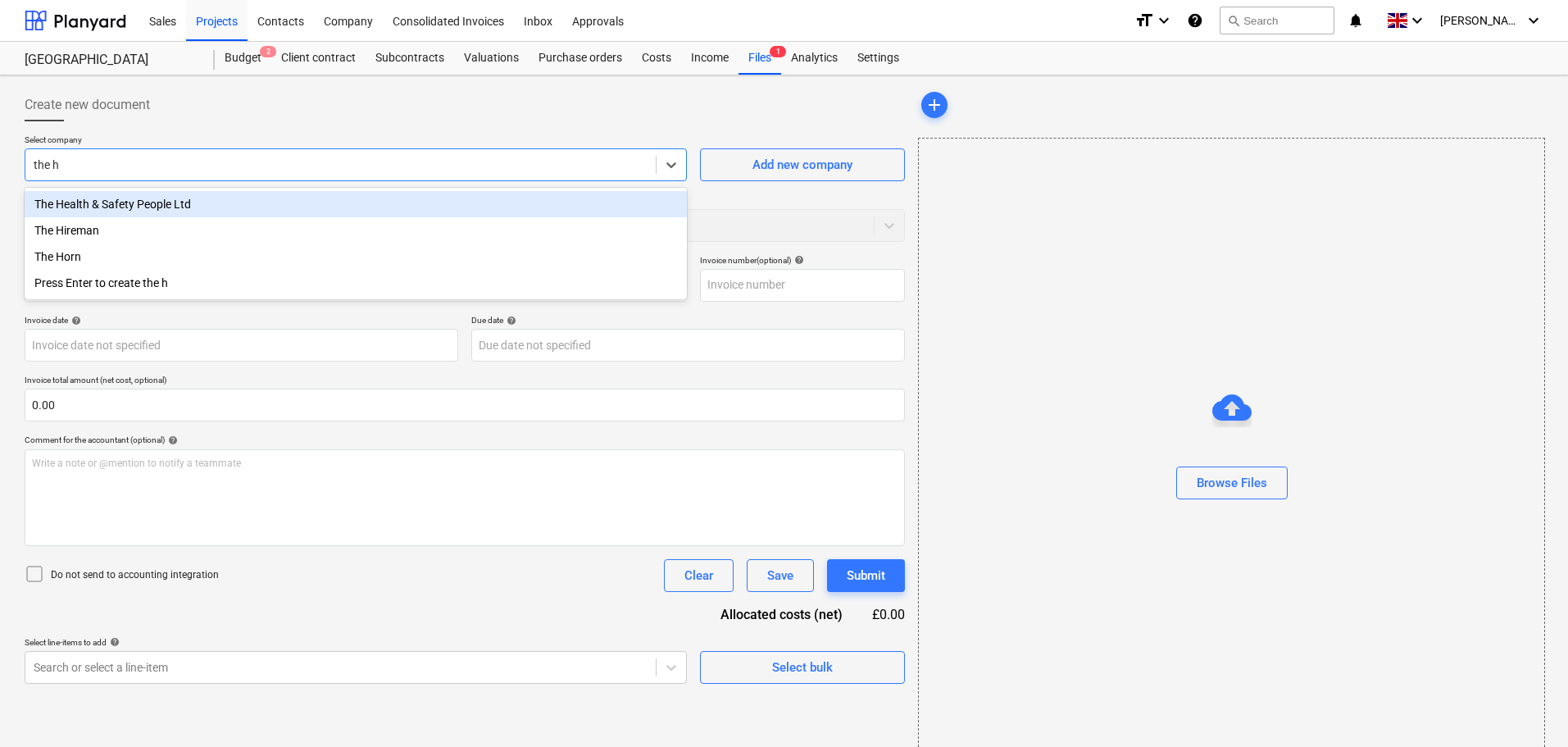
type input "the hi"
click at [143, 205] on div "The Hireman" at bounding box center [355, 204] width 663 height 26
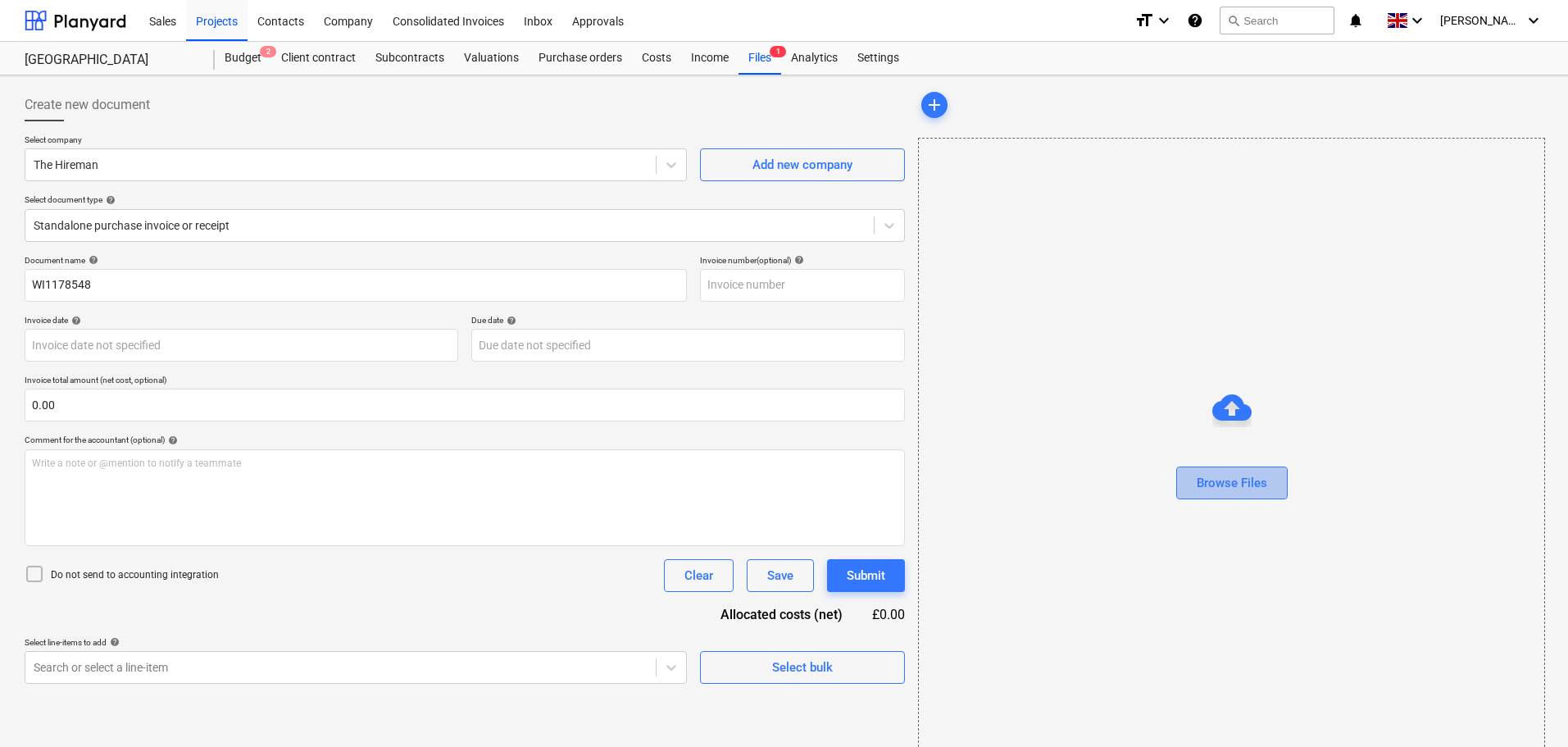
click at [1215, 478] on div "Browse Files" at bounding box center [1232, 483] width 70 height 22
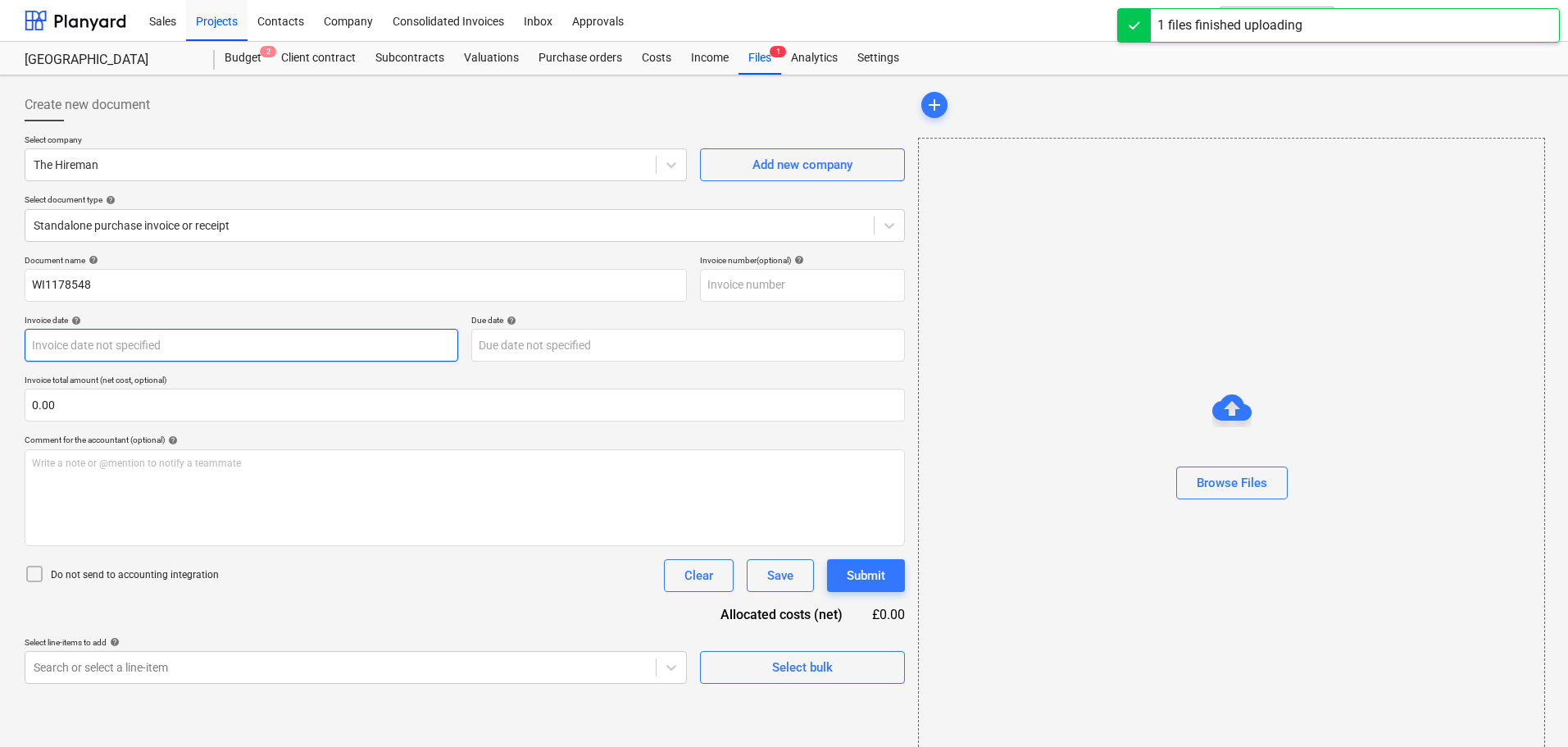
click at [122, 350] on body "Sales Projects Contacts Company Consolidated Invoices Inbox Approvals format_si…" at bounding box center [784, 373] width 1568 height 747
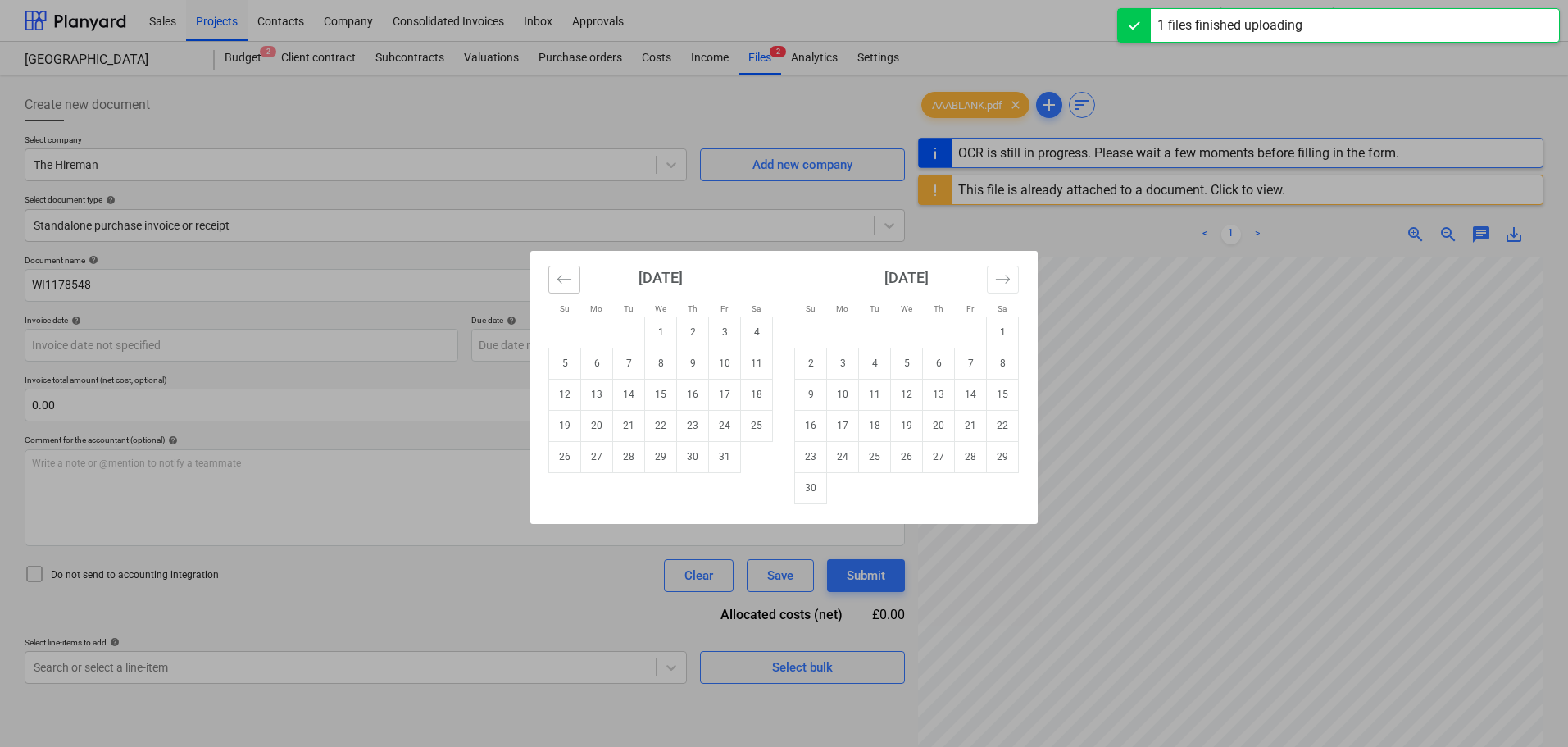
click at [558, 287] on button "Move backward to switch to the previous month." at bounding box center [564, 279] width 32 height 27
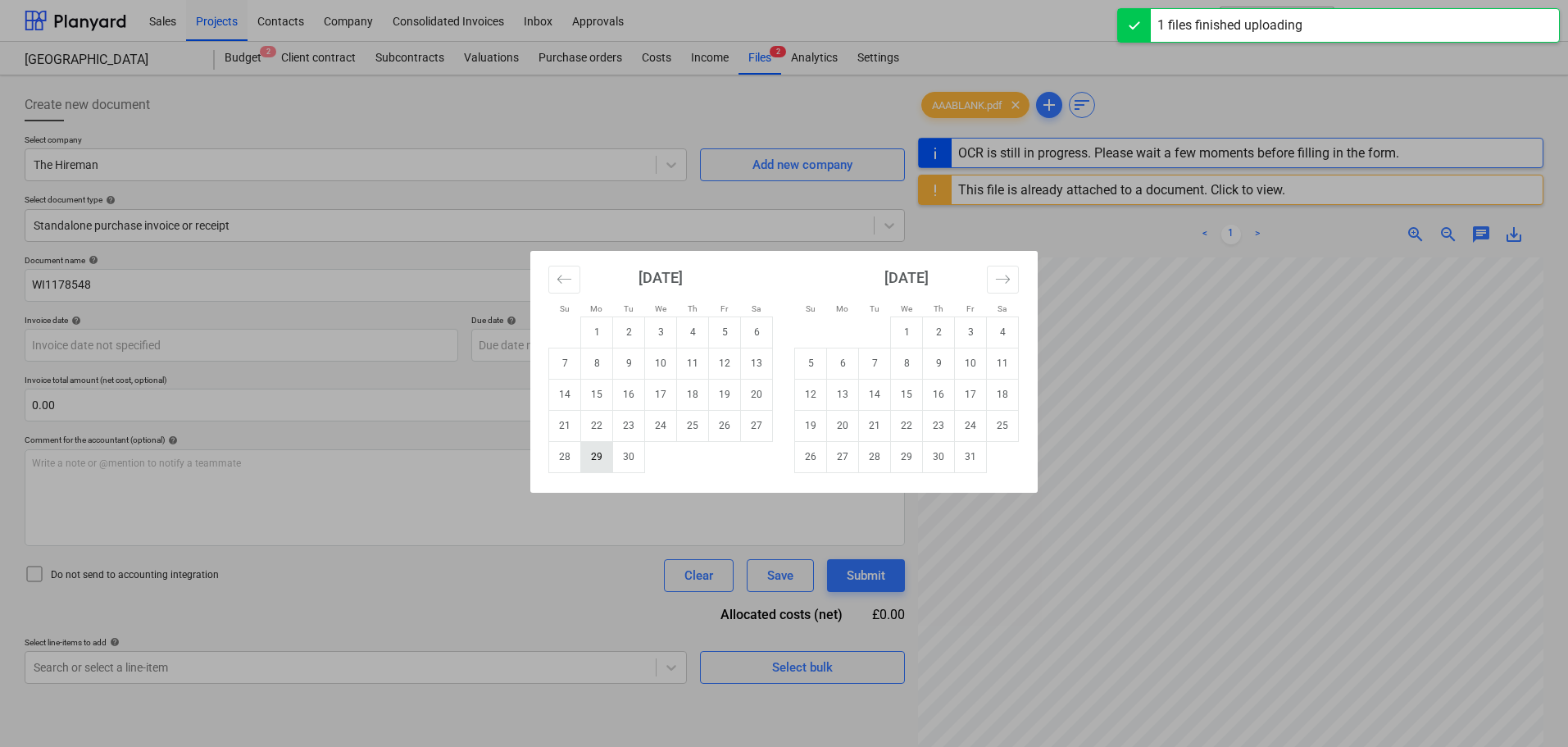
click at [610, 457] on tr "28 29 30" at bounding box center [661, 457] width 224 height 31
click at [629, 458] on td "30" at bounding box center [629, 457] width 32 height 31
type input "[DATE]"
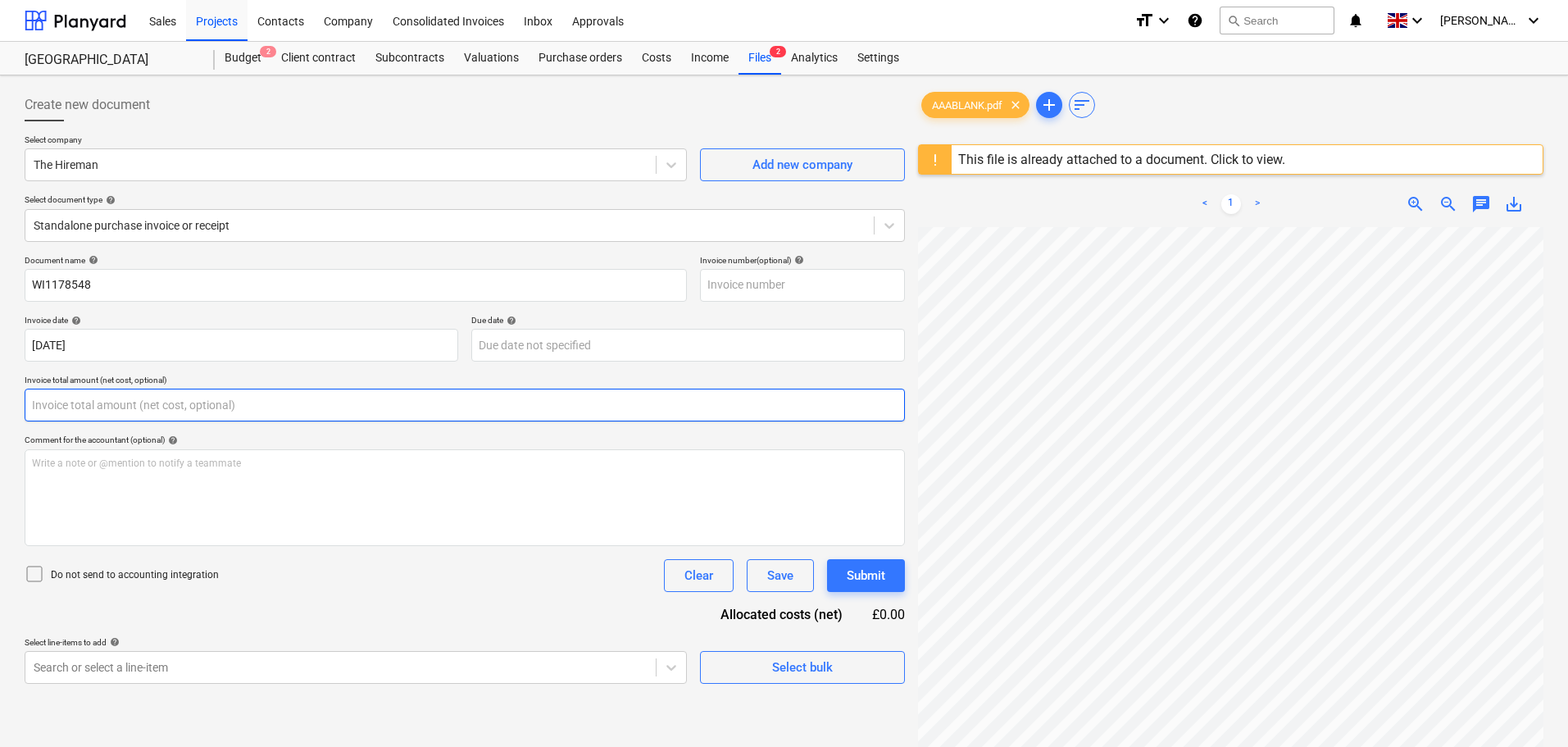
click at [74, 397] on input "text" at bounding box center [465, 405] width 881 height 33
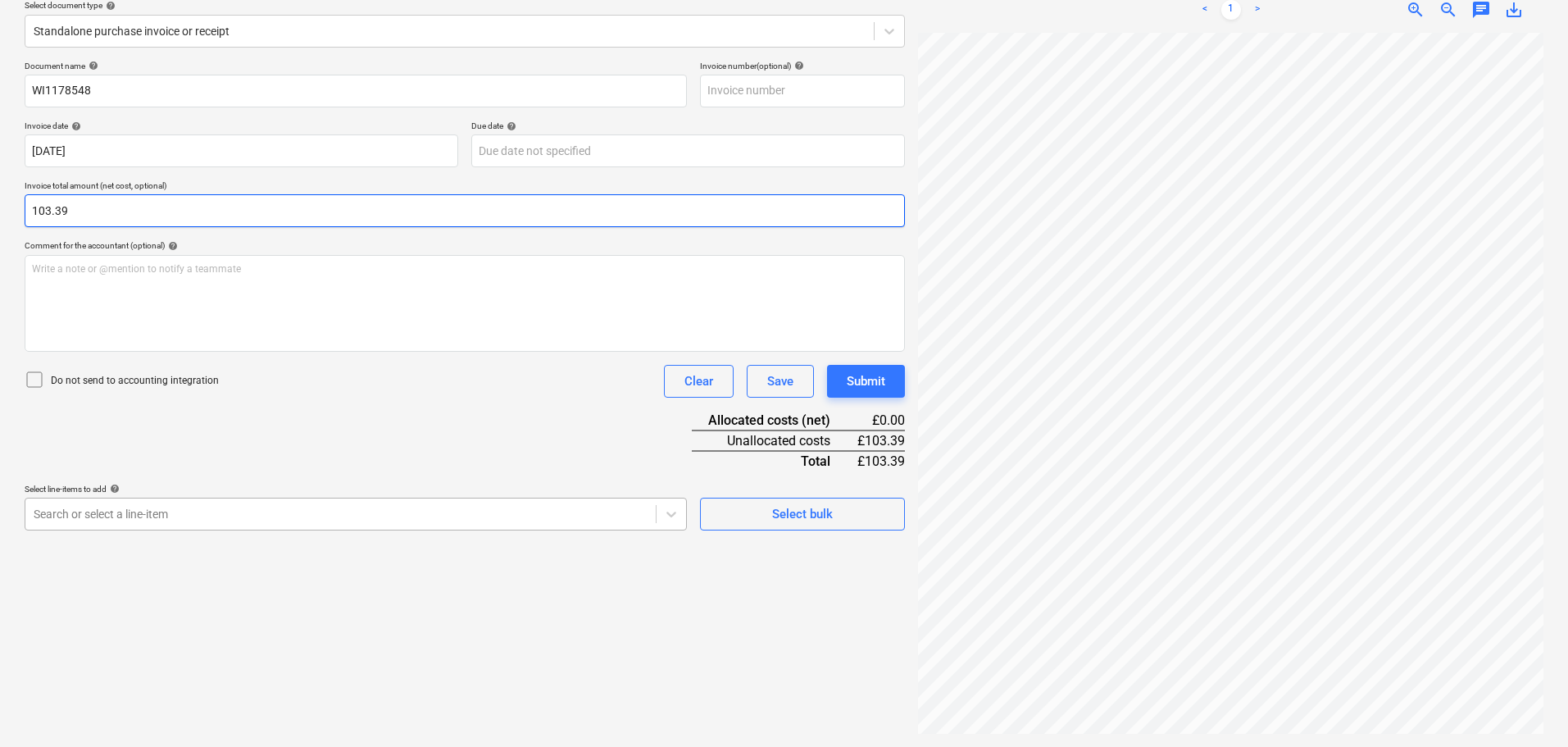
type input "103.39"
click at [197, 521] on body "Sales Projects Contacts Company Consolidated Invoices Inbox Approvals format_si…" at bounding box center [784, 178] width 1568 height 747
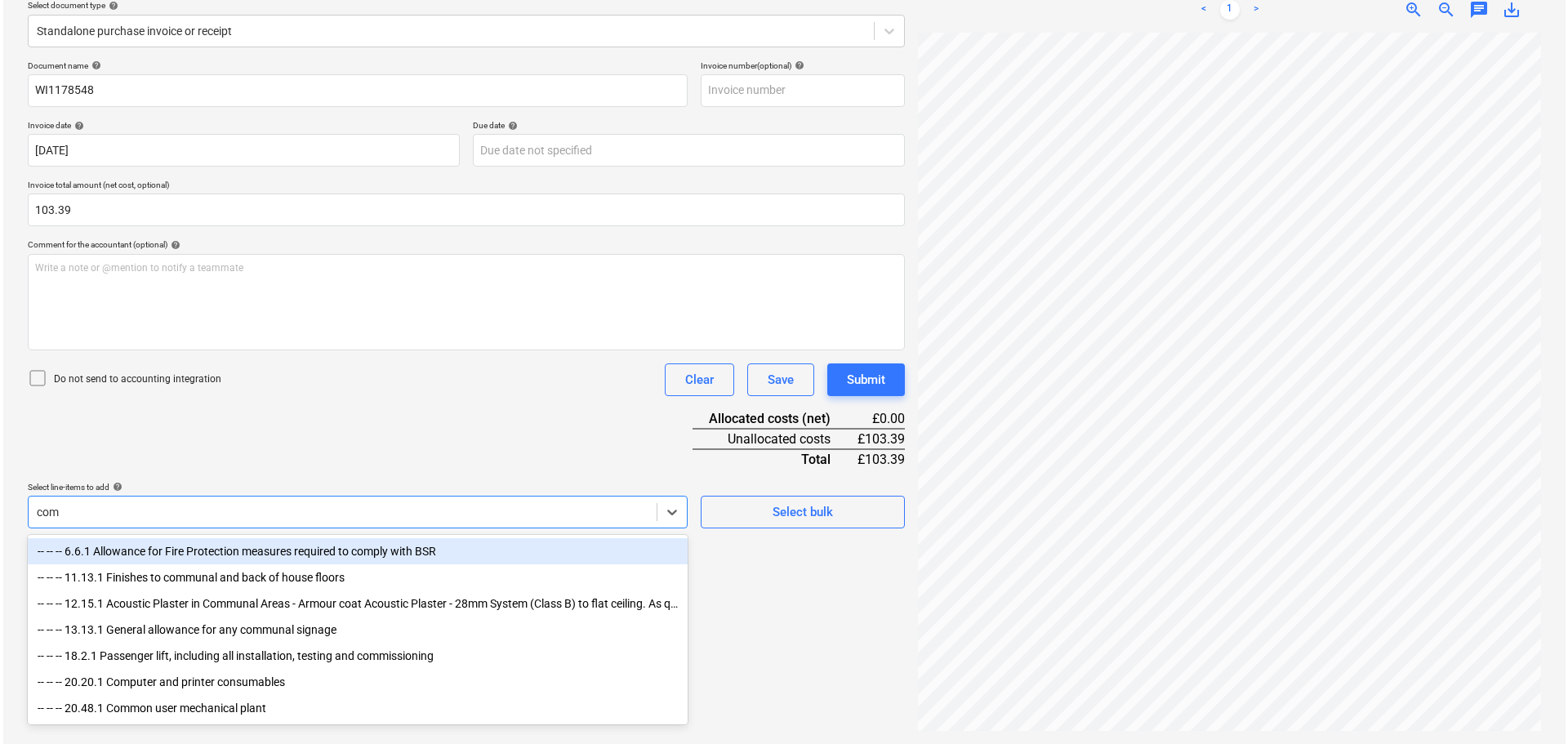
scroll to position [194, 0]
type input "comm"
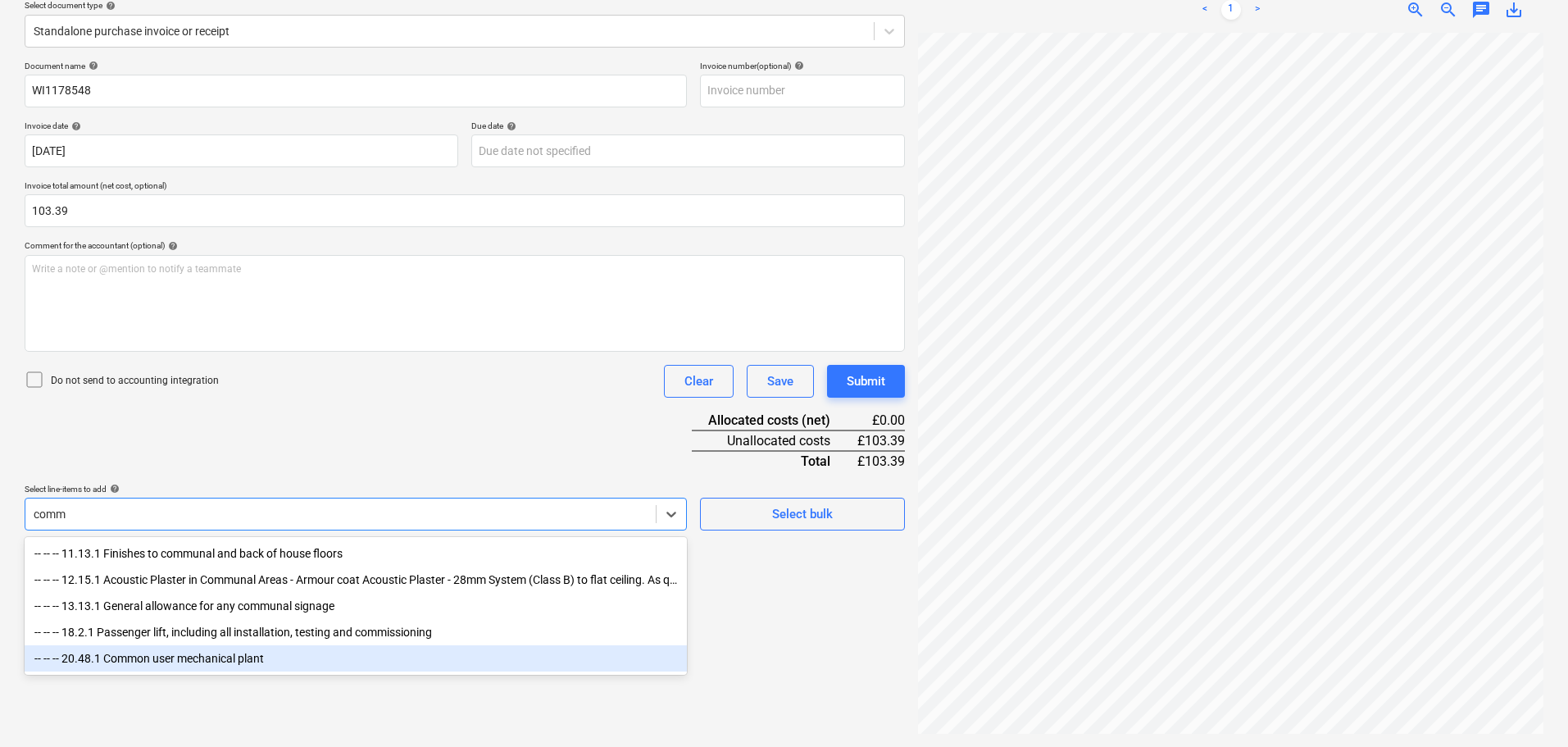
click at [174, 654] on div "-- -- -- 20.48.1 Common user mechanical plant" at bounding box center [355, 658] width 663 height 26
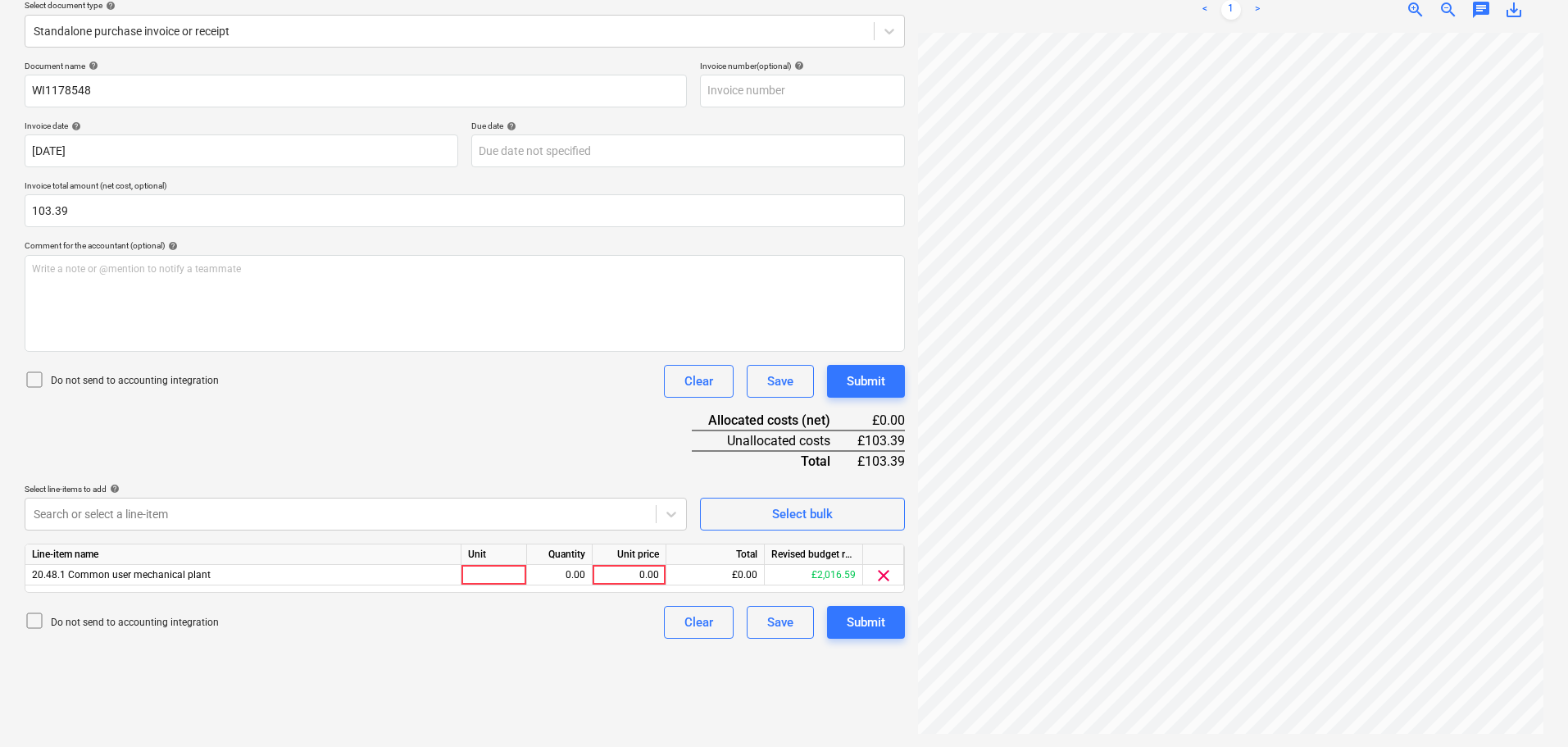
click at [463, 401] on div "Document name help WI1178548 Invoice number (optional) help Invoice date help 3…" at bounding box center [465, 350] width 881 height 578
click at [626, 577] on div "0.00" at bounding box center [628, 575] width 60 height 21
type input "103.39"
click at [472, 411] on div "Document name help WI1178548 Invoice number (optional) help Invoice date help 3…" at bounding box center [465, 350] width 881 height 578
click at [871, 376] on div "Submit" at bounding box center [865, 382] width 38 height 22
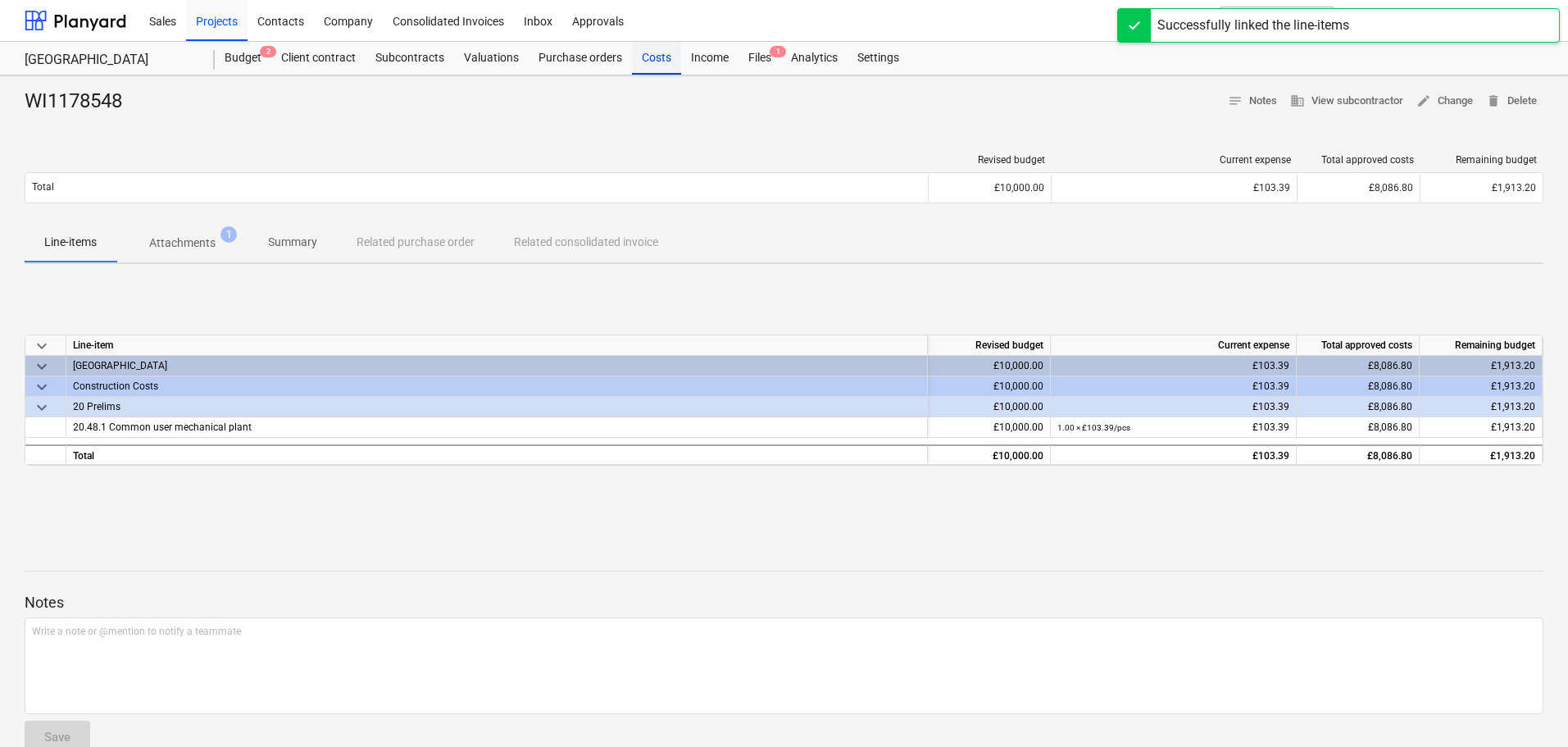
click at [659, 59] on div "Costs" at bounding box center [657, 59] width 49 height 33
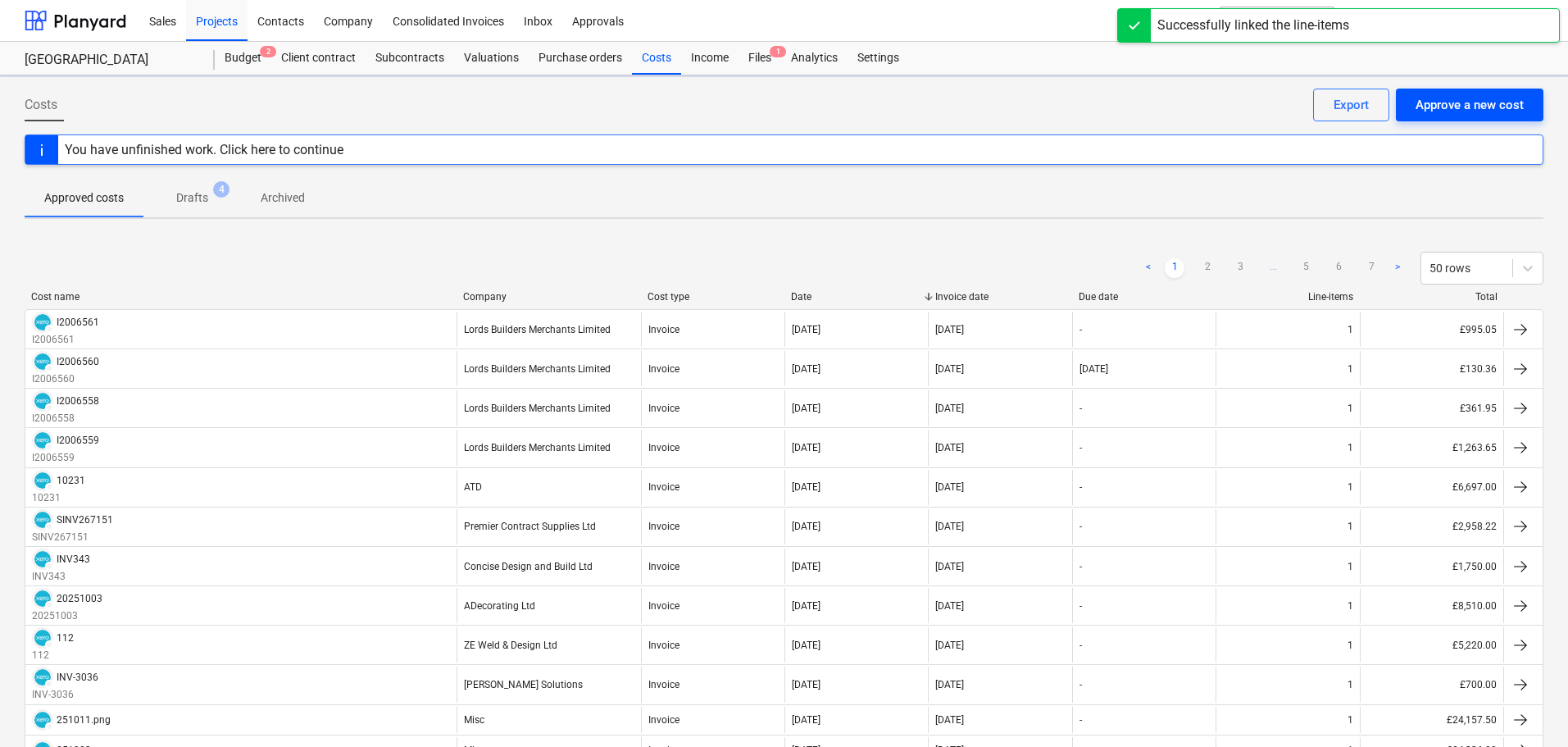
click at [1467, 102] on div "Approve a new cost" at bounding box center [1469, 105] width 109 height 22
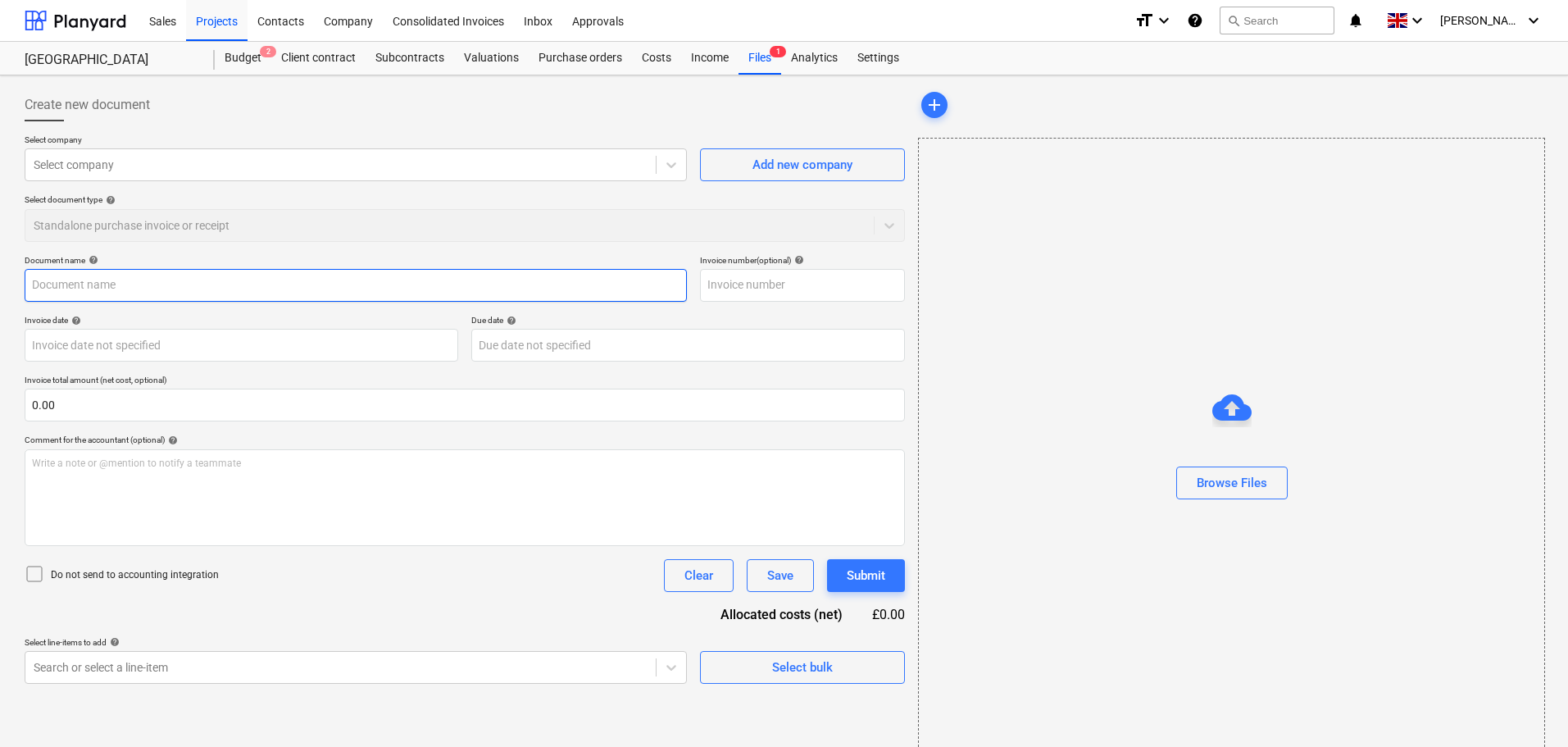
click at [94, 292] on input "text" at bounding box center [355, 286] width 663 height 33
paste input "WI1179435"
type input "WI1179435"
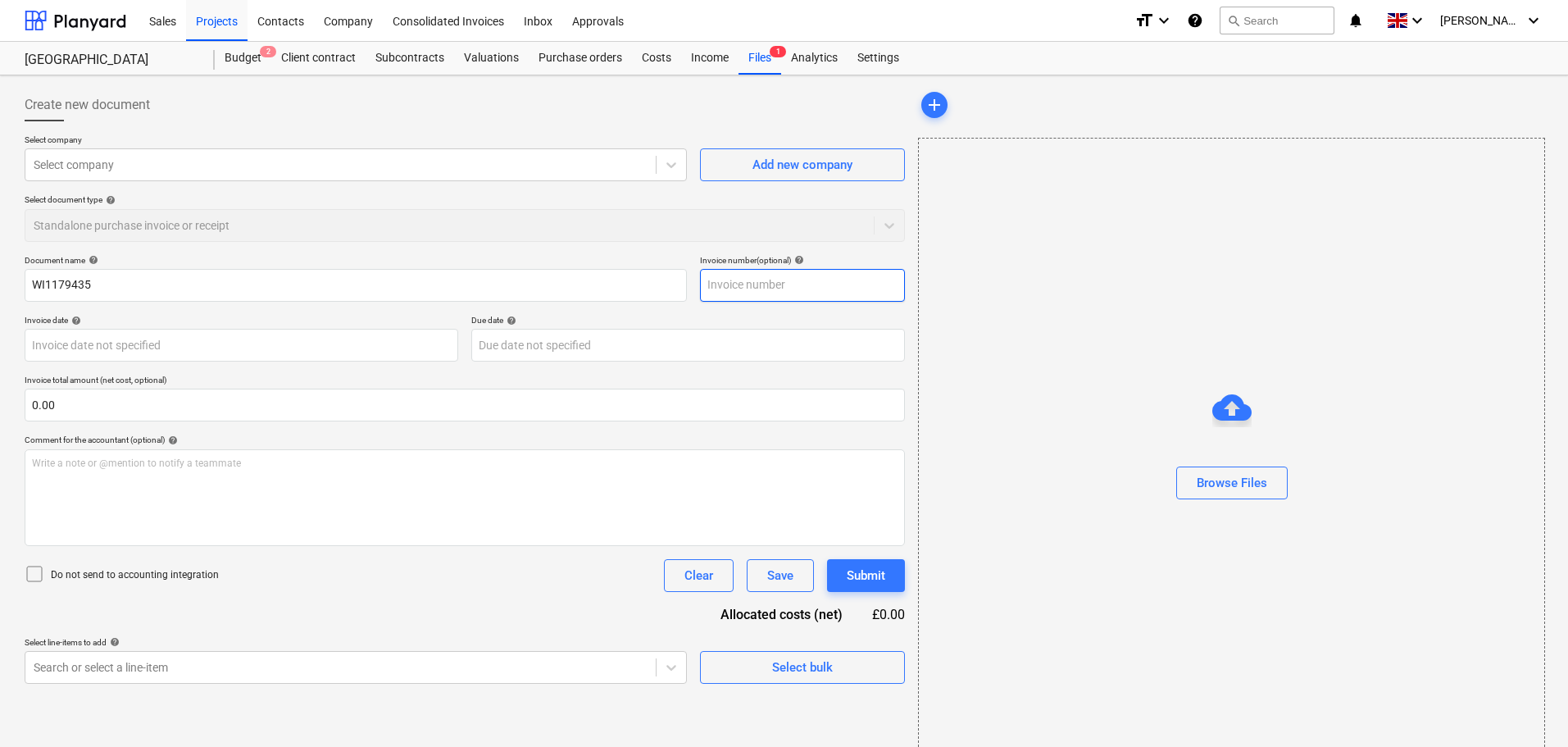
click at [739, 285] on input "text" at bounding box center [802, 286] width 205 height 33
paste input "WI1179435"
type input "WI1179435"
drag, startPoint x: 448, startPoint y: 157, endPoint x: 449, endPoint y: 165, distance: 8.1
click at [448, 162] on div at bounding box center [340, 164] width 614 height 17
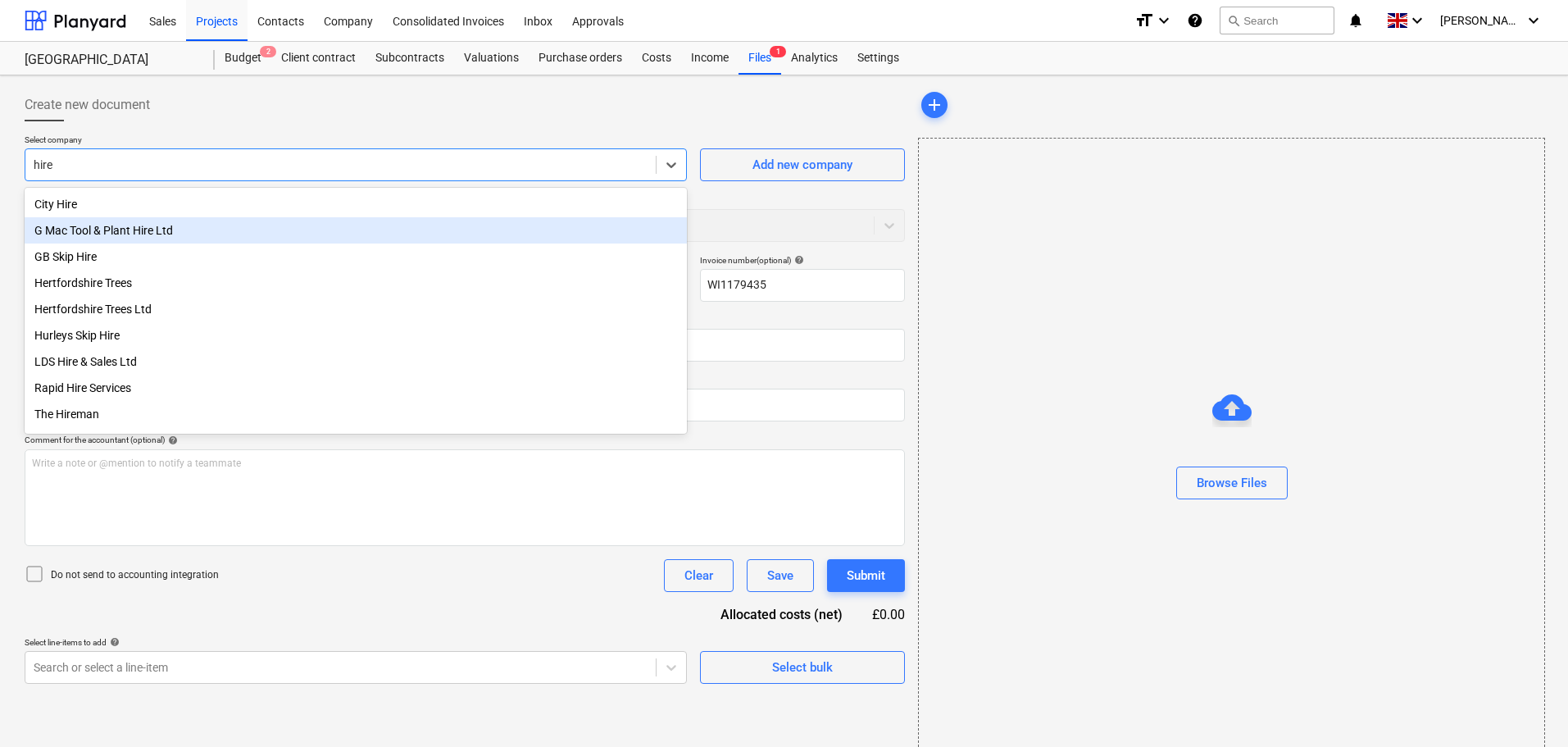
type input "hirem"
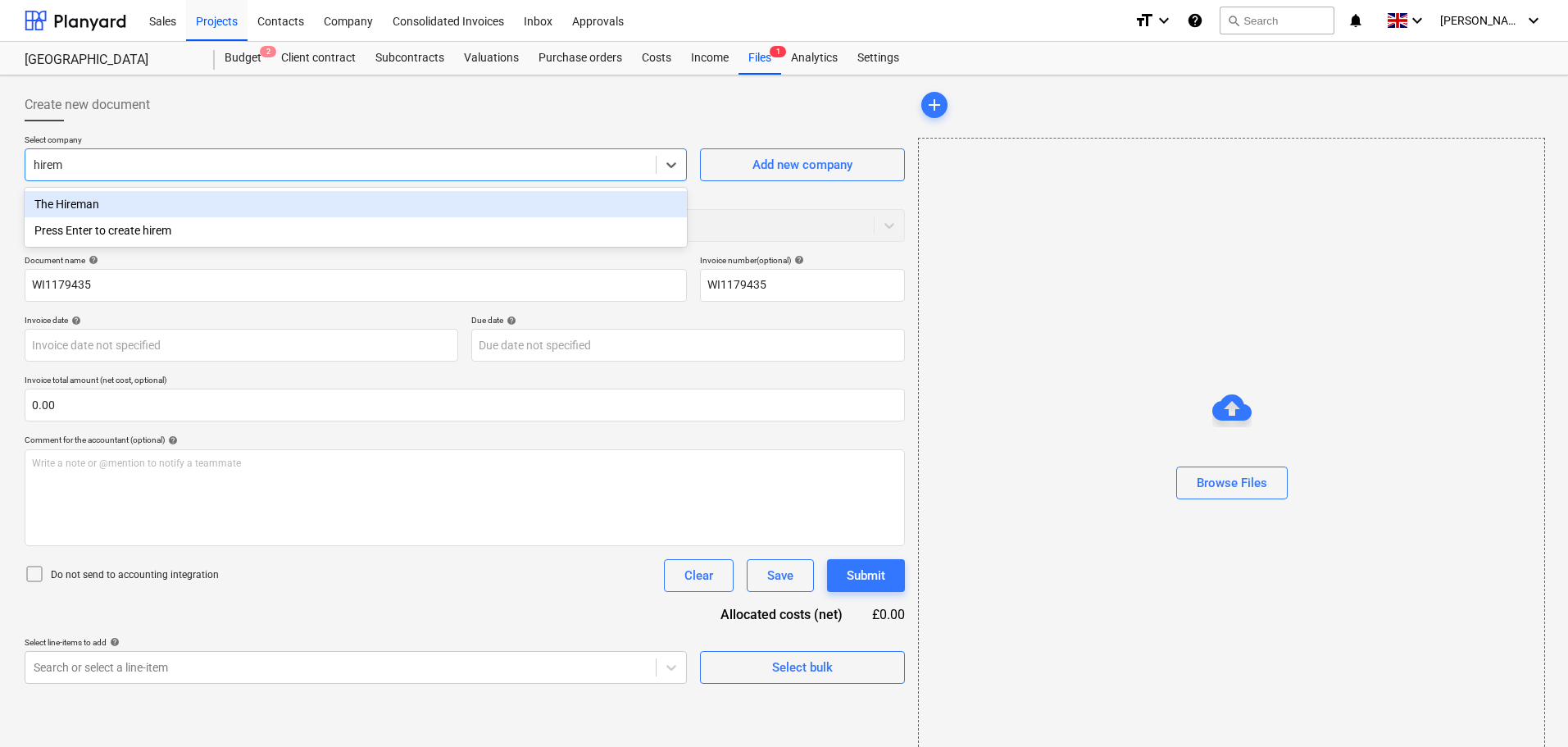
click at [118, 207] on div "The Hireman" at bounding box center [355, 204] width 663 height 26
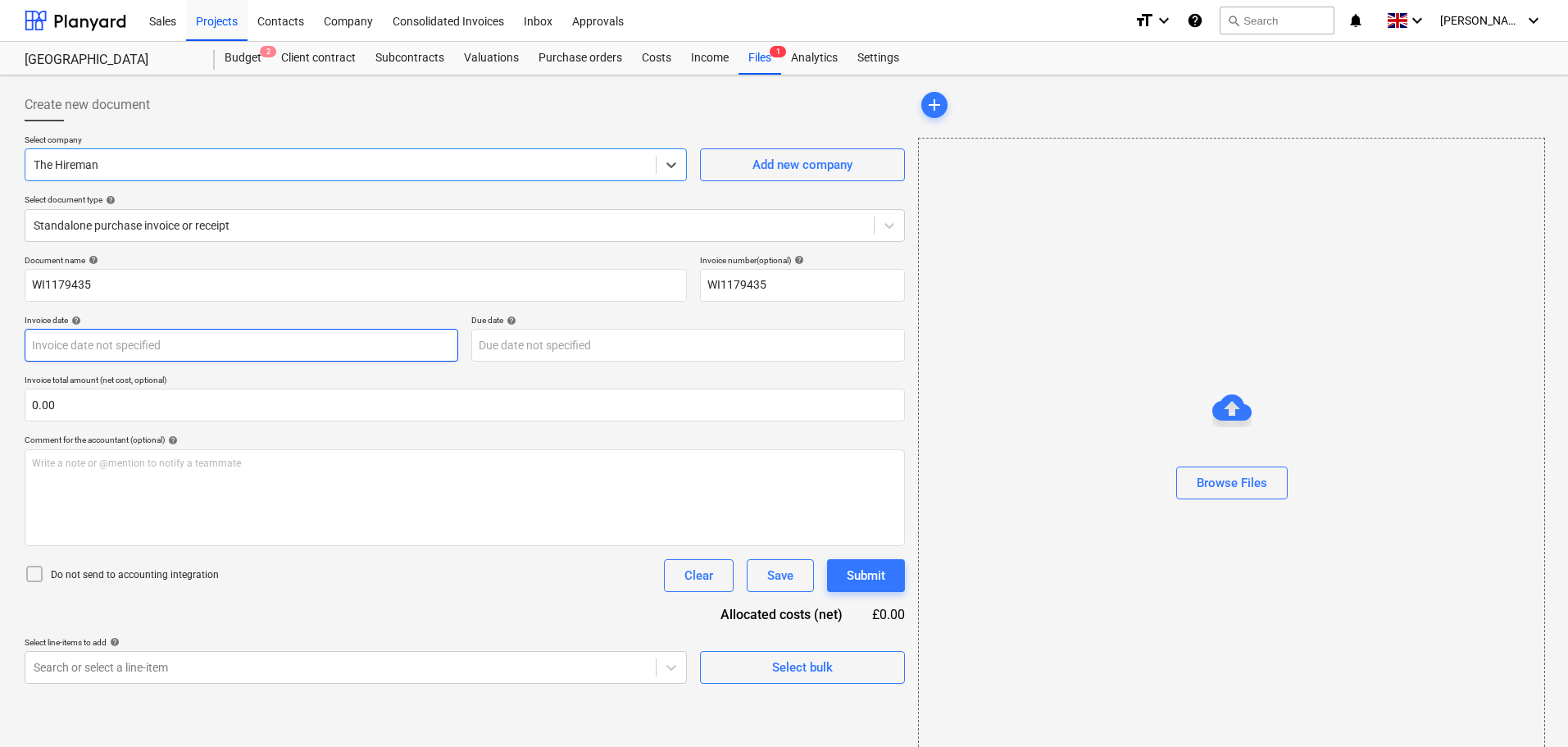
click at [103, 344] on body "Sales Projects Contacts Company Consolidated Invoices Inbox Approvals format_si…" at bounding box center [784, 373] width 1568 height 747
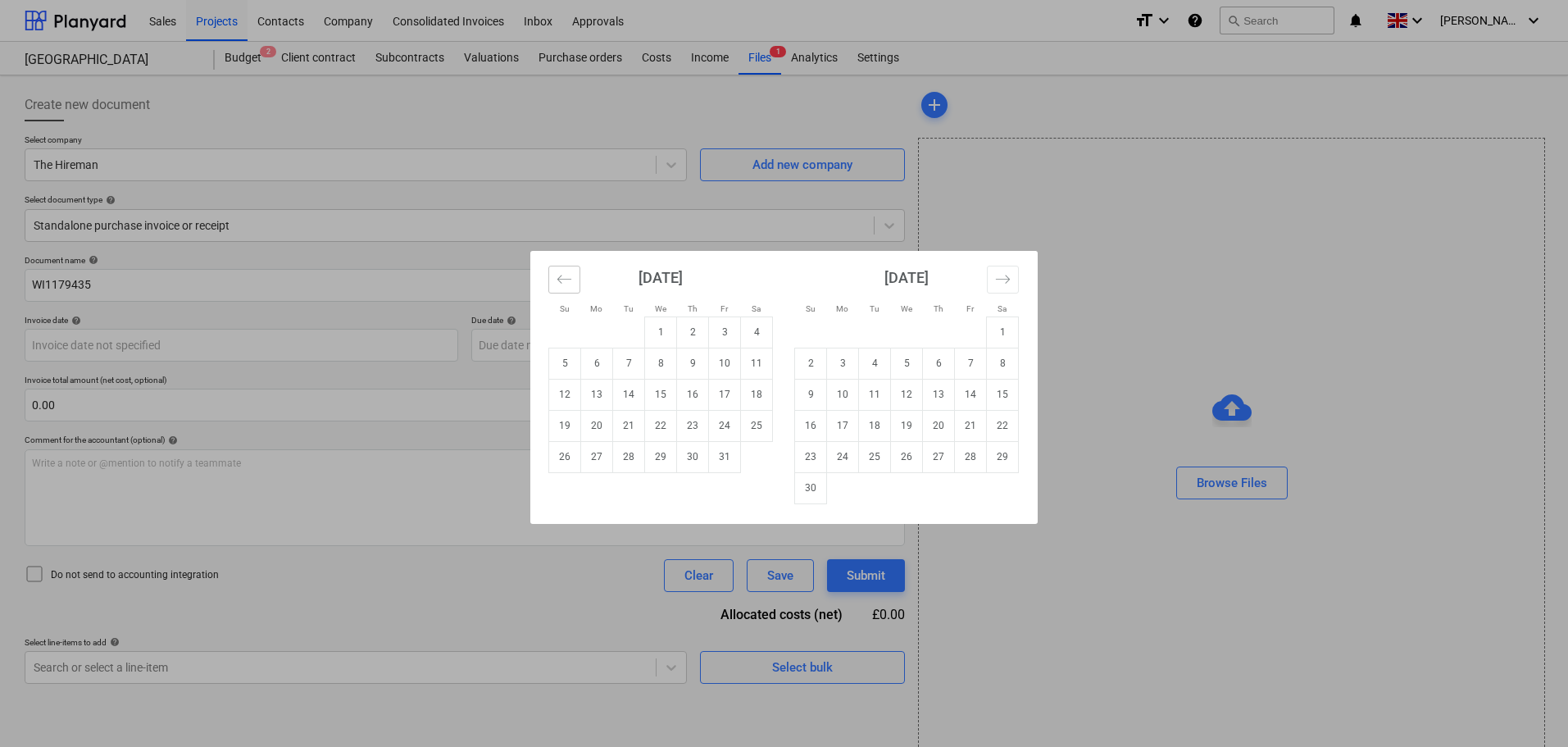
click at [563, 280] on icon "Move backward to switch to the previous month." at bounding box center [565, 279] width 16 height 16
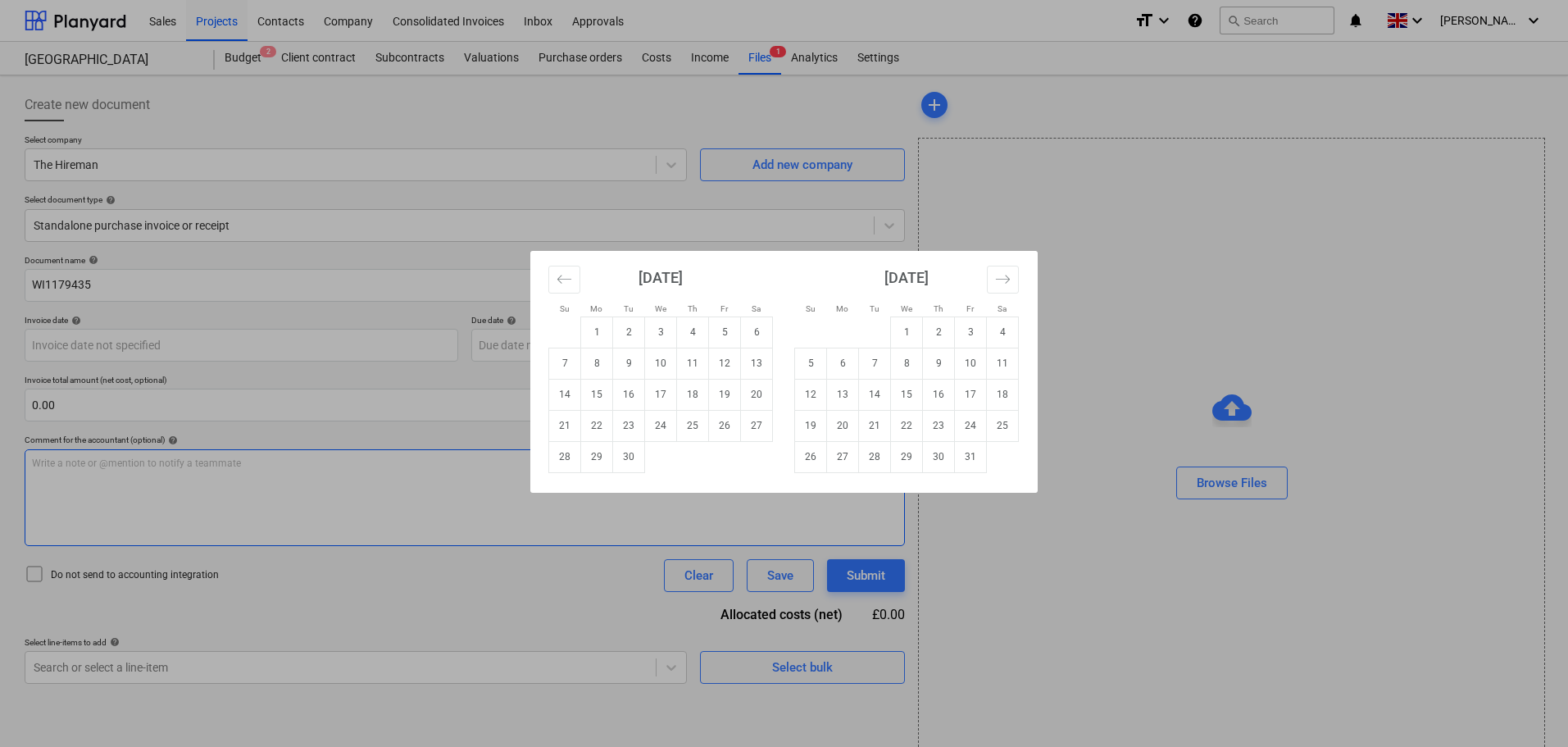
click at [633, 457] on td "30" at bounding box center [629, 457] width 32 height 31
type input "[DATE]"
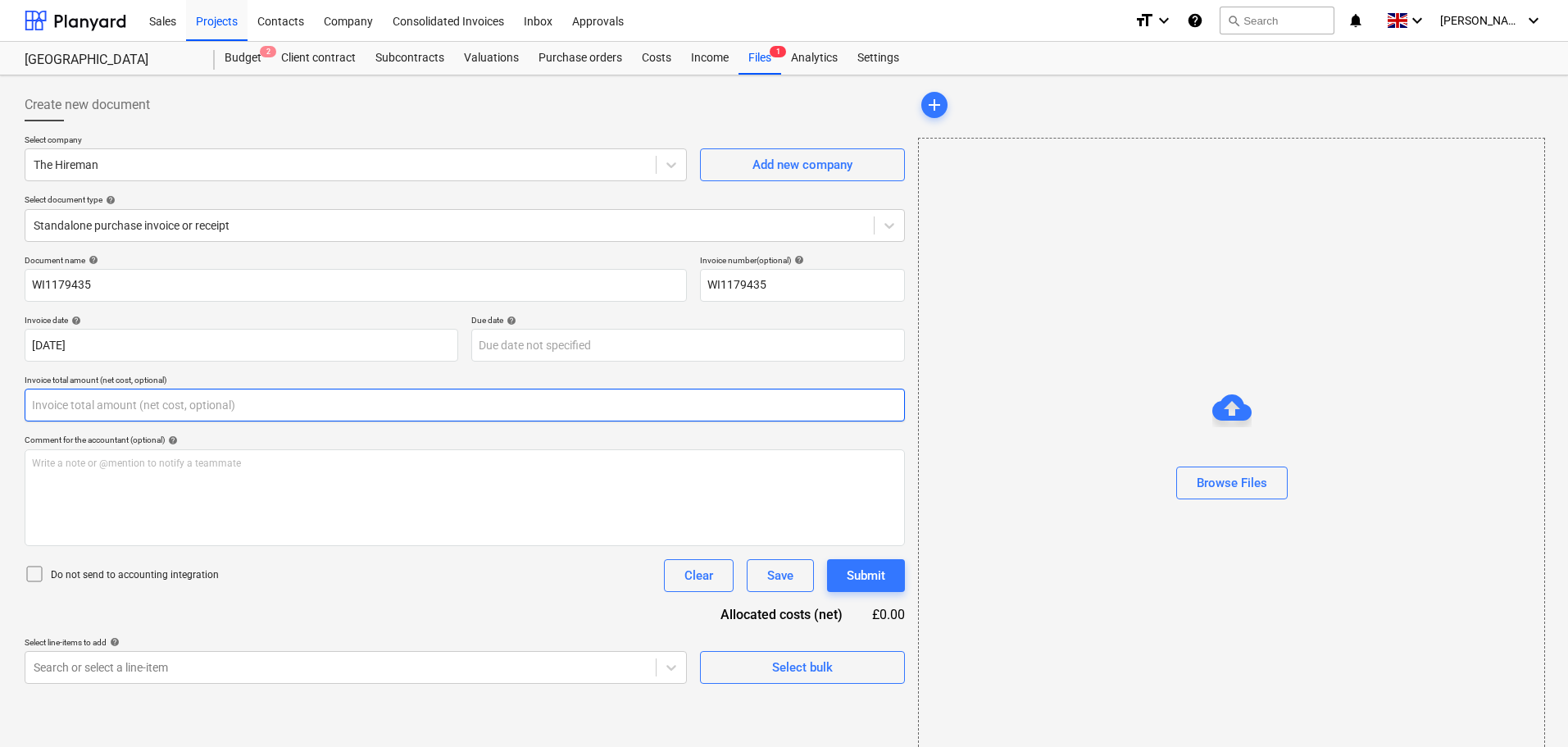
click at [214, 403] on input "text" at bounding box center [465, 405] width 881 height 33
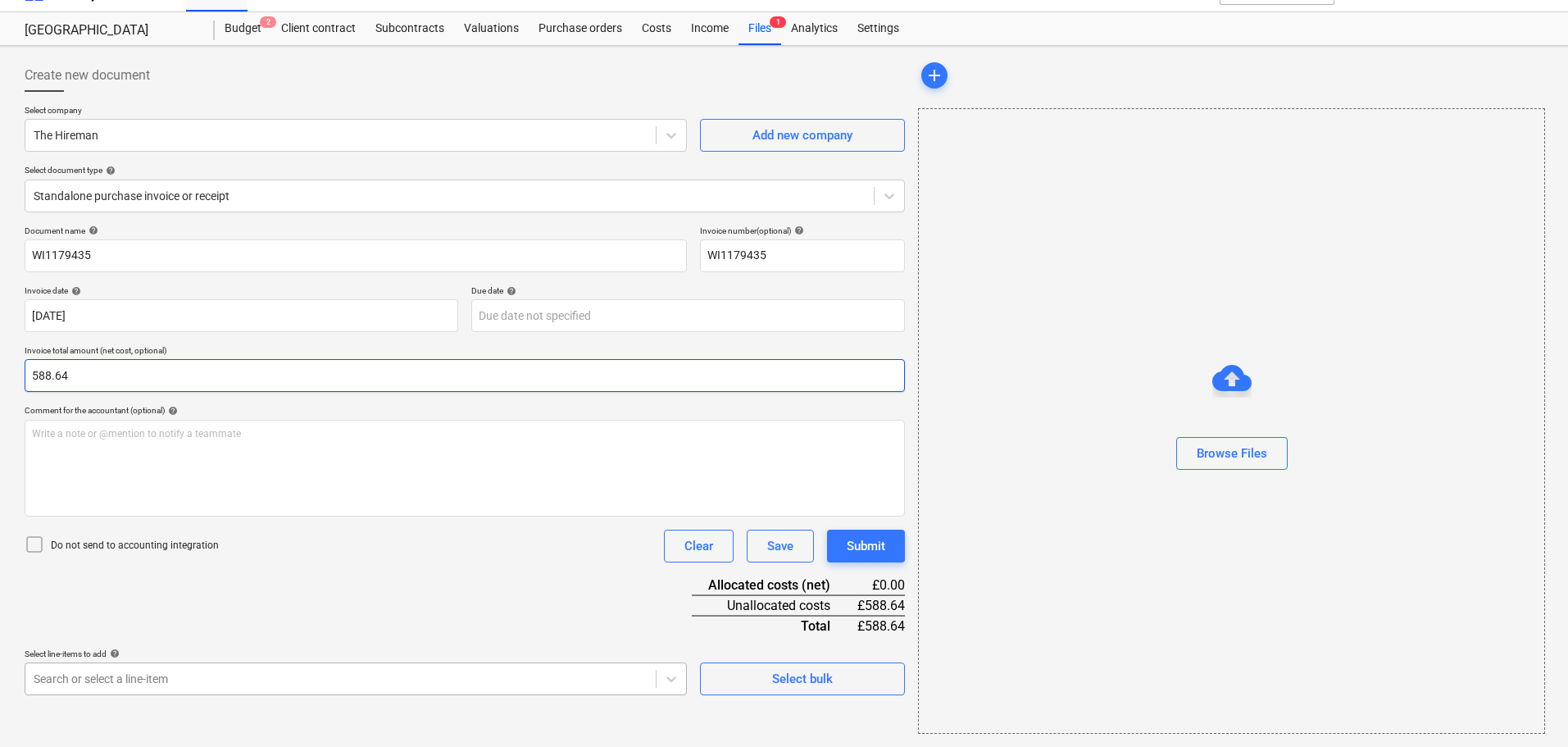
type input "588.64"
click at [184, 678] on body "Sales Projects Contacts Company Consolidated Invoices Inbox Approvals format_si…" at bounding box center [784, 344] width 1568 height 747
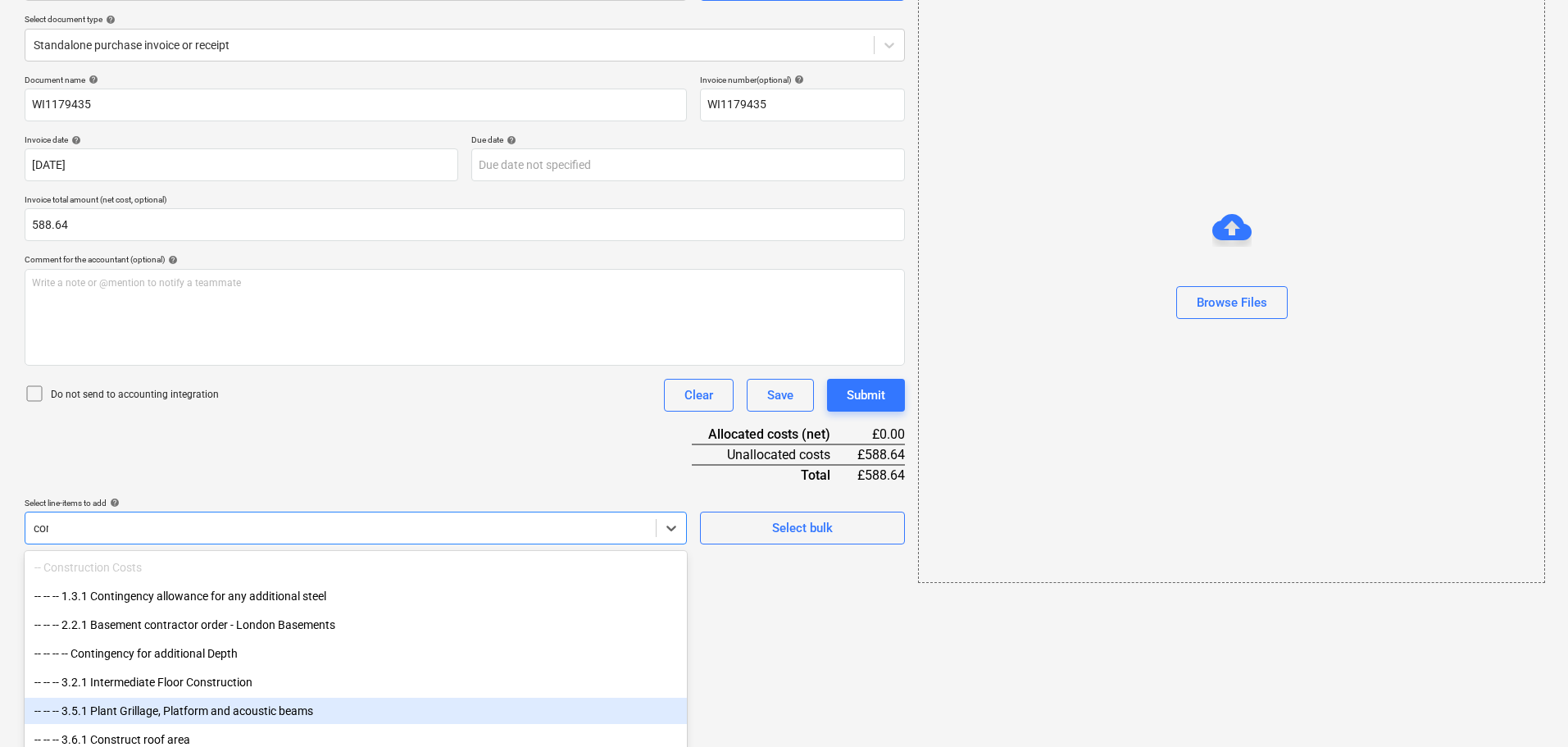
type input "comm"
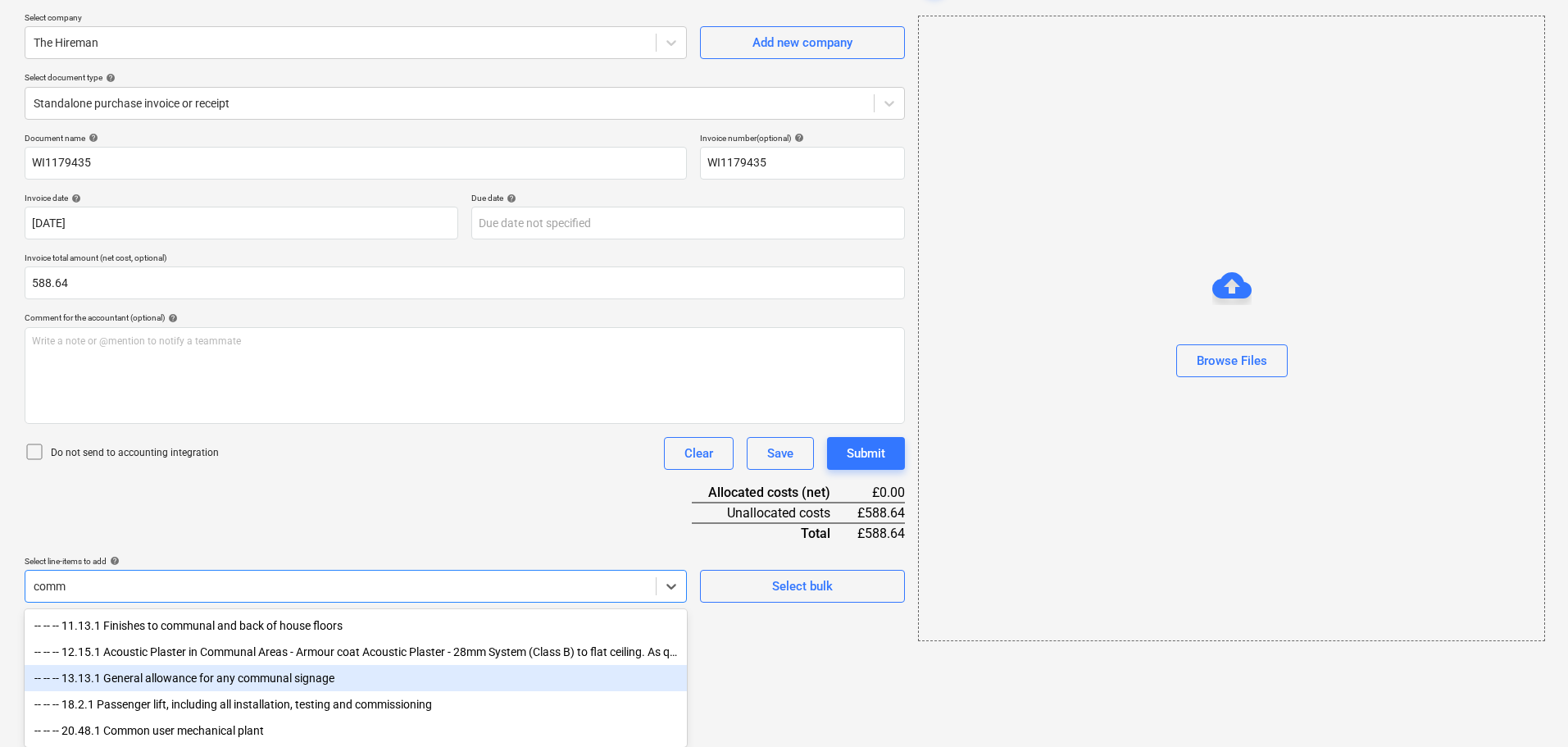
scroll to position [126, 0]
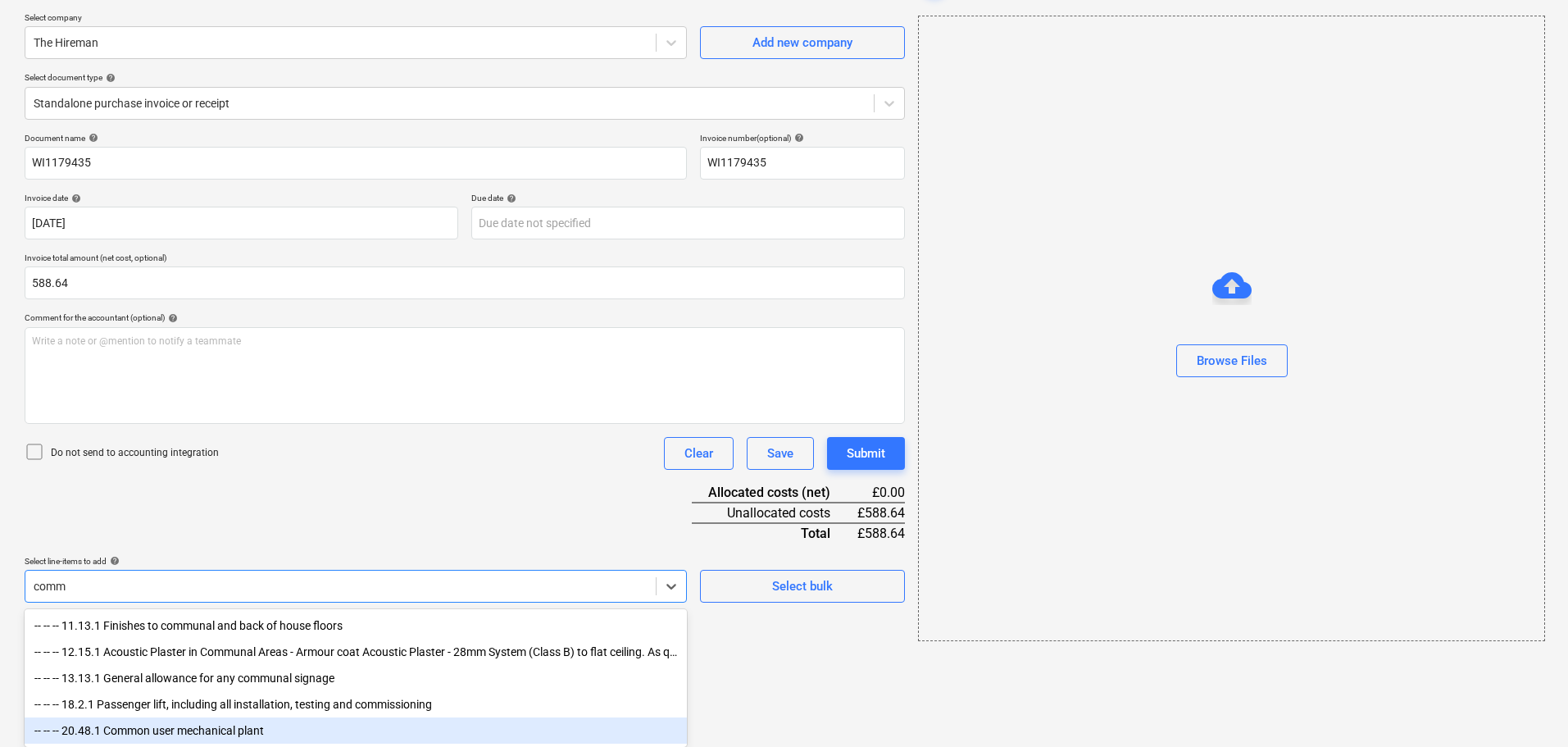
drag, startPoint x: 195, startPoint y: 724, endPoint x: 356, endPoint y: 573, distance: 220.7
click at [196, 724] on div "-- -- -- 20.48.1 Common user mechanical plant" at bounding box center [355, 730] width 663 height 26
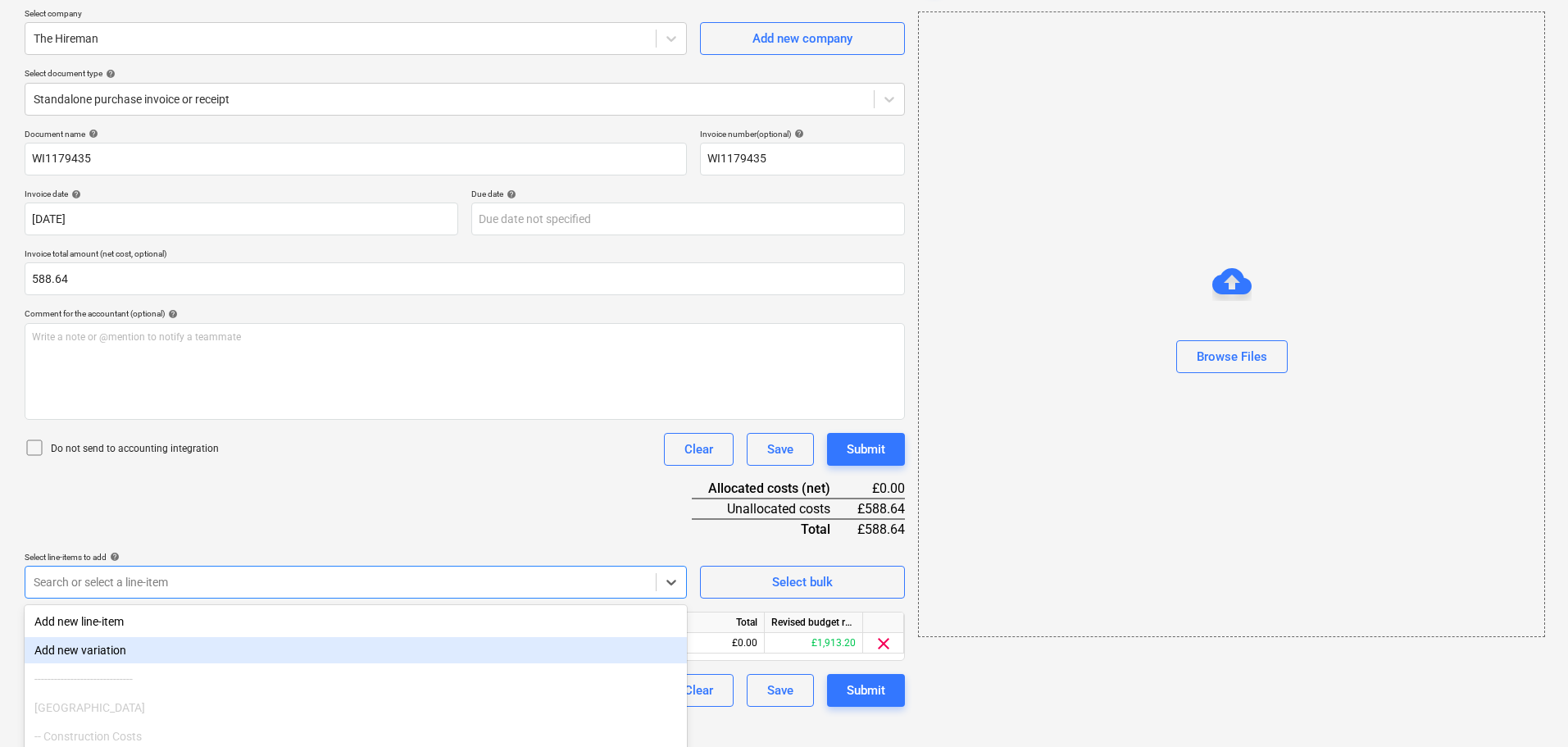
click at [474, 468] on div "Document name help WI1179435 Invoice number (optional) help WI1179435 Invoice d…" at bounding box center [465, 417] width 881 height 578
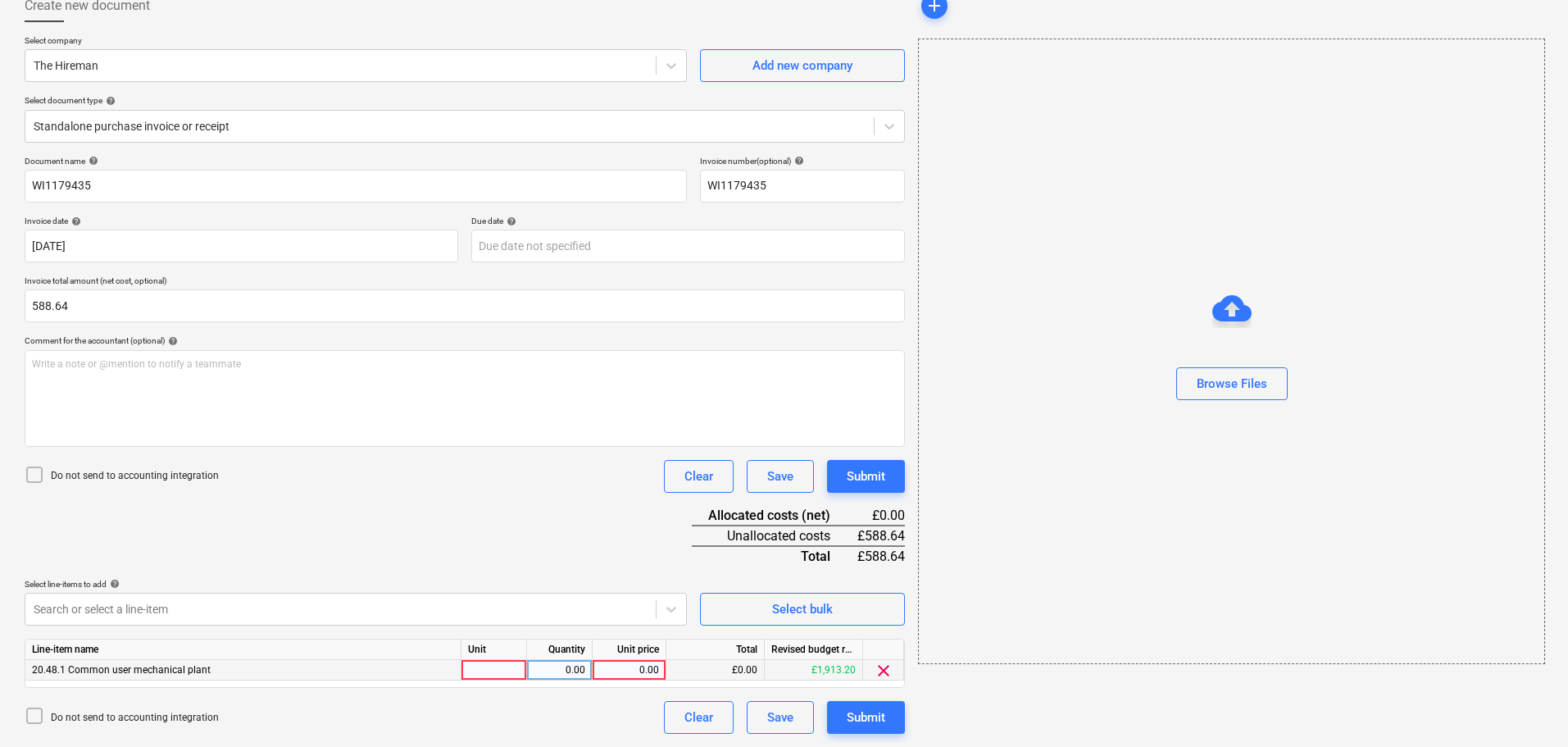
click at [636, 669] on div "0.00" at bounding box center [628, 670] width 60 height 21
type input "588.64"
click at [377, 488] on div "Do not send to accounting integration Clear Save Submit" at bounding box center [465, 477] width 881 height 33
click at [1262, 381] on div "Browse Files" at bounding box center [1232, 384] width 70 height 22
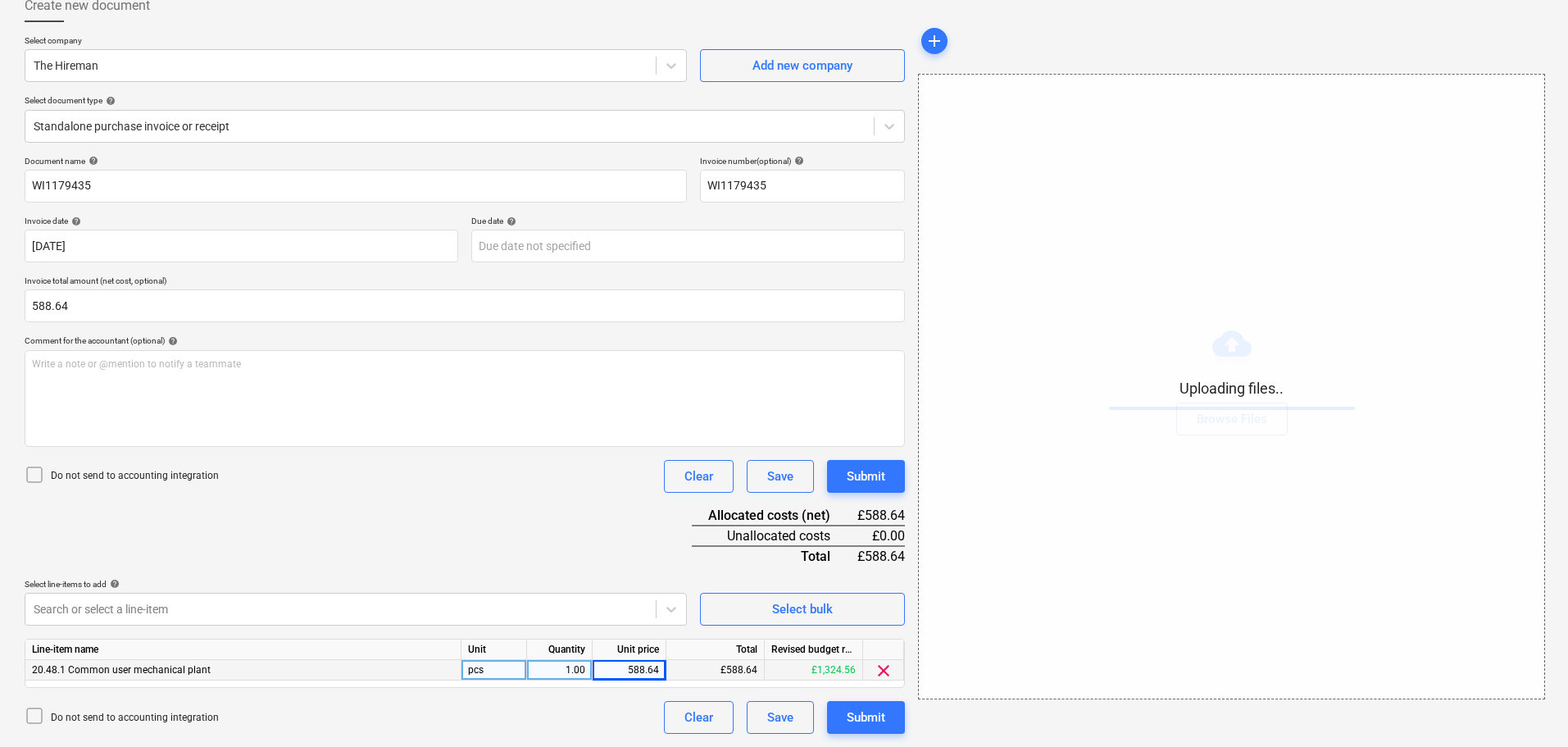
click at [556, 528] on div "Document name help WI1179435 Invoice number (optional) help WI1179435 Invoice d…" at bounding box center [465, 444] width 881 height 578
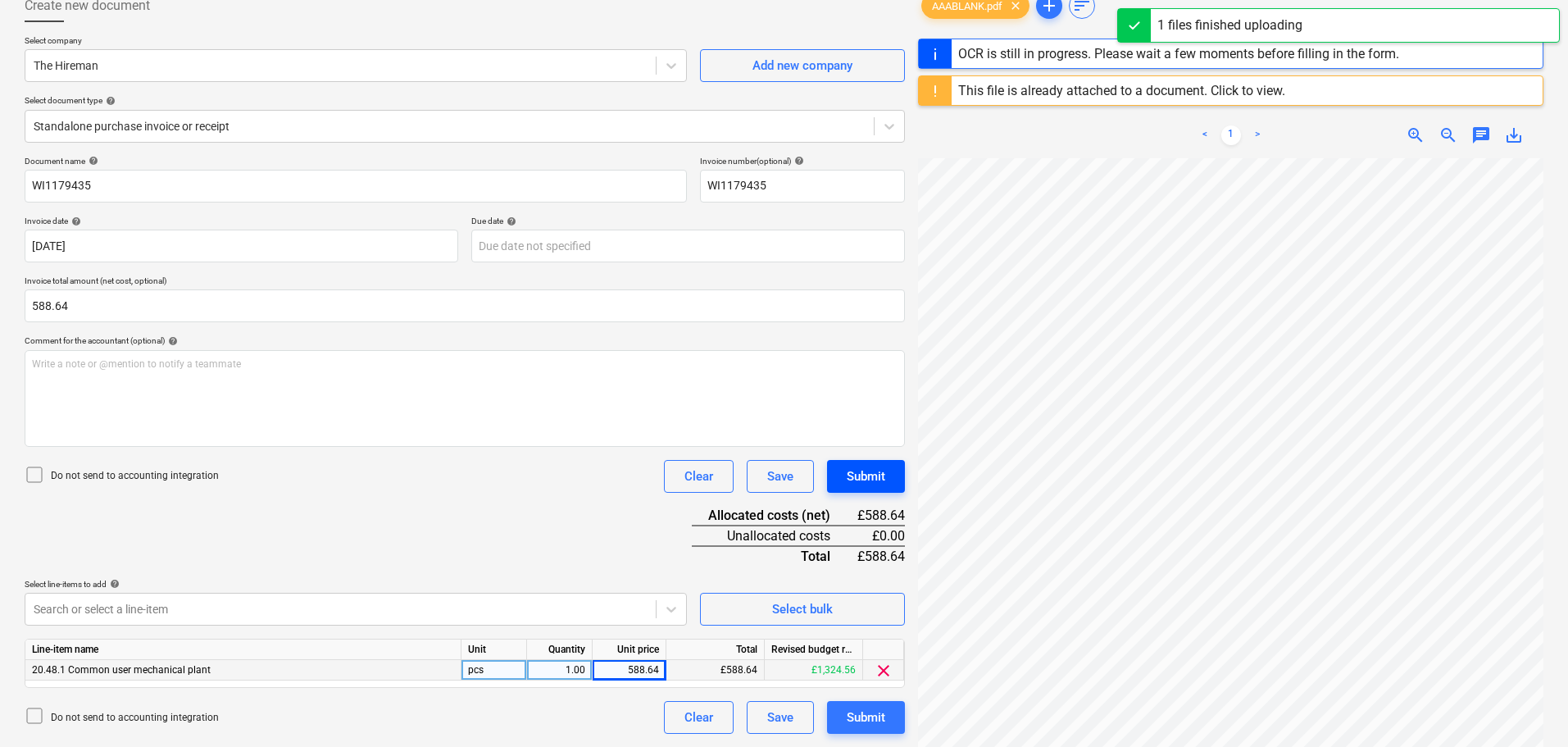
click at [873, 478] on div "Submit" at bounding box center [865, 477] width 38 height 22
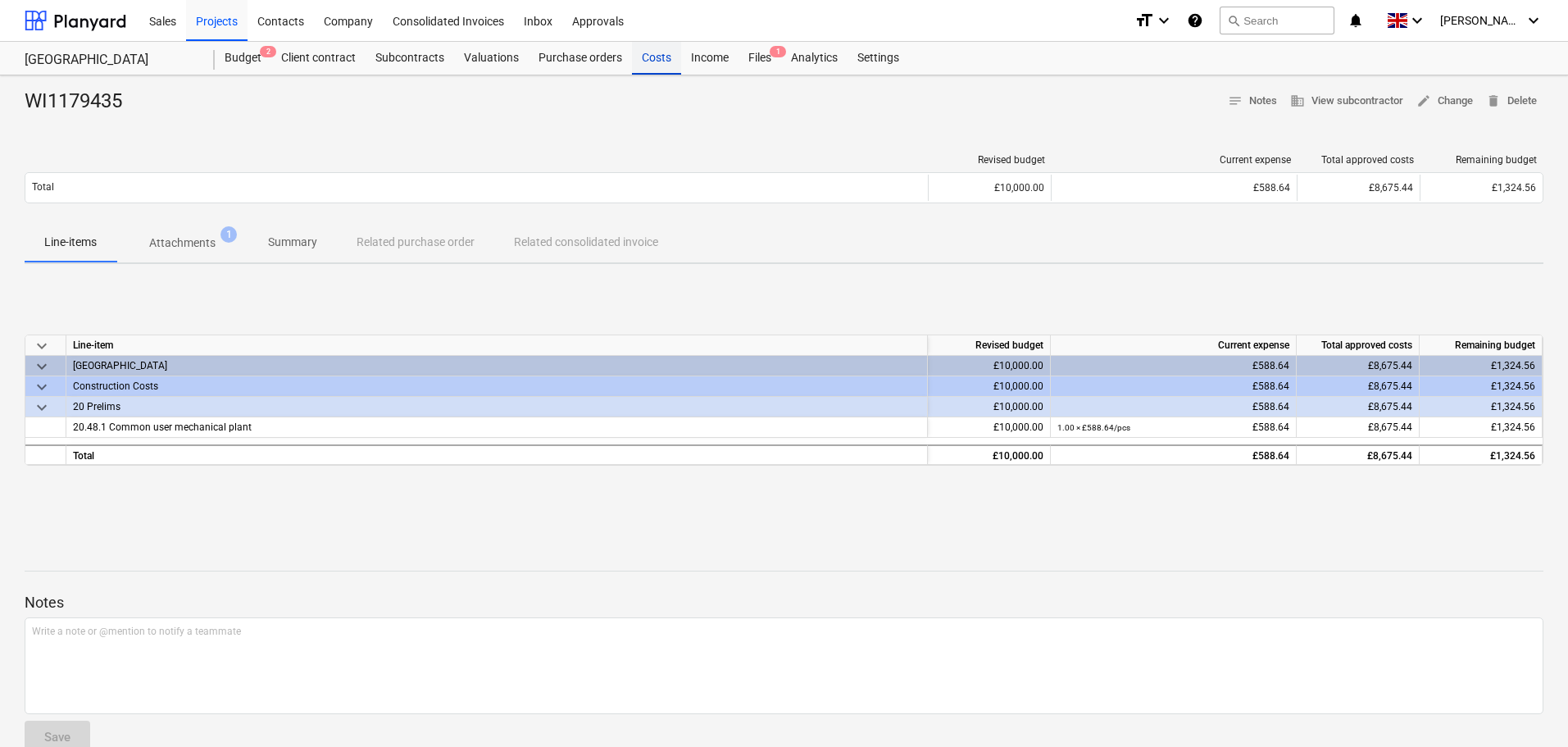
click at [646, 52] on div "Costs" at bounding box center [657, 59] width 49 height 33
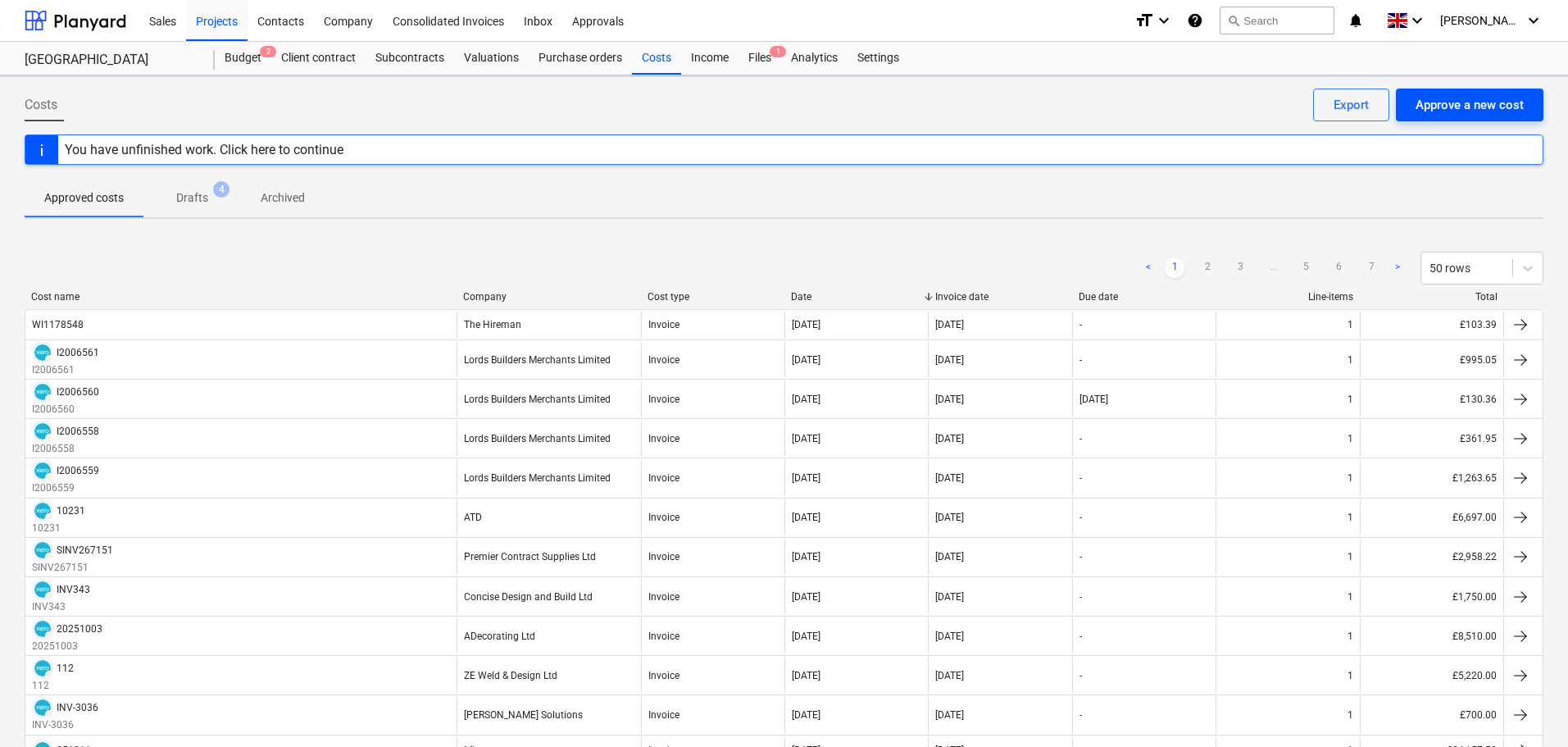
click at [1475, 109] on div "Approve a new cost" at bounding box center [1469, 105] width 109 height 22
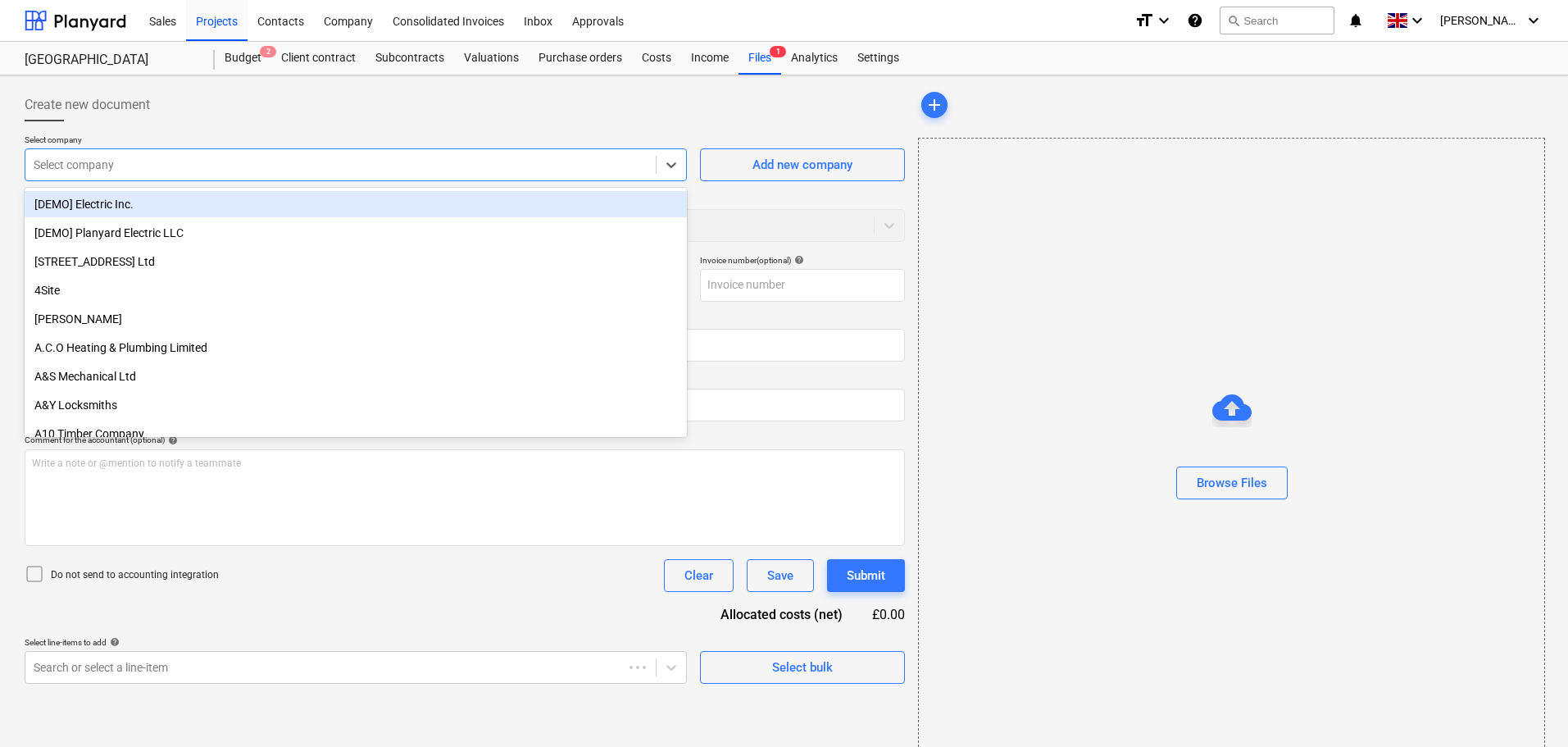
click at [285, 164] on div at bounding box center [340, 164] width 614 height 17
type input "4s"
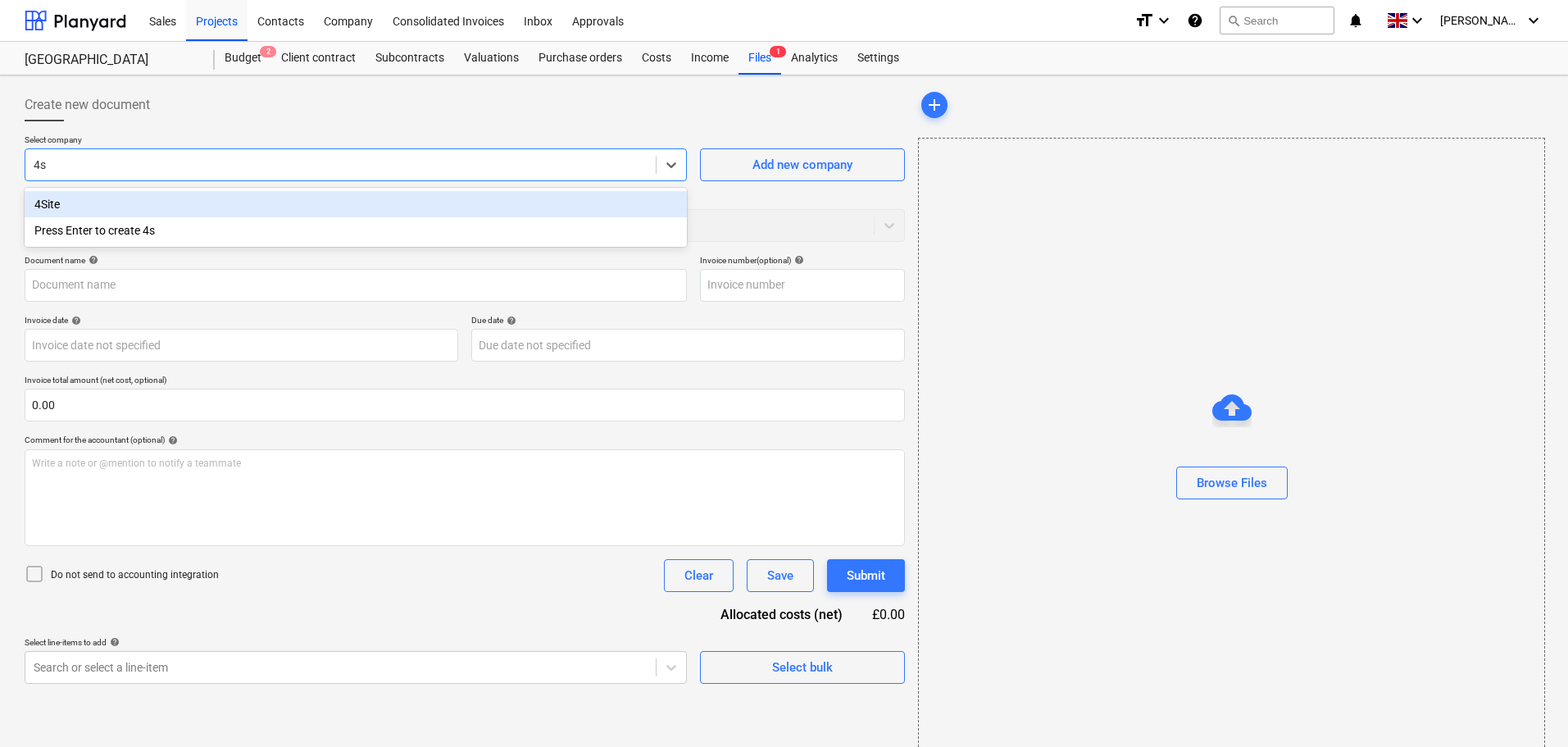
click at [195, 209] on div "4Site" at bounding box center [355, 204] width 663 height 26
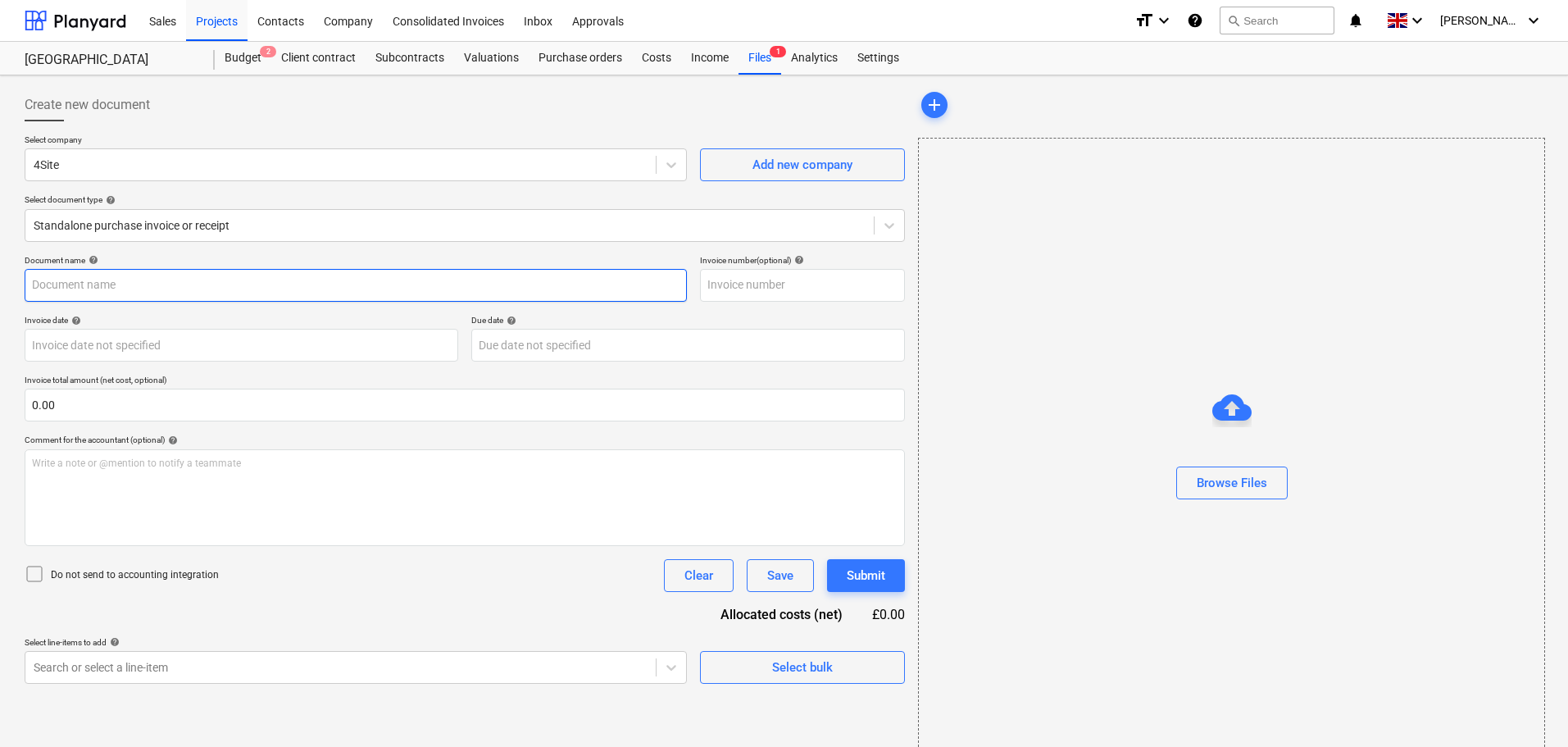
click at [123, 285] on input "text" at bounding box center [355, 286] width 663 height 33
paste input "39146"
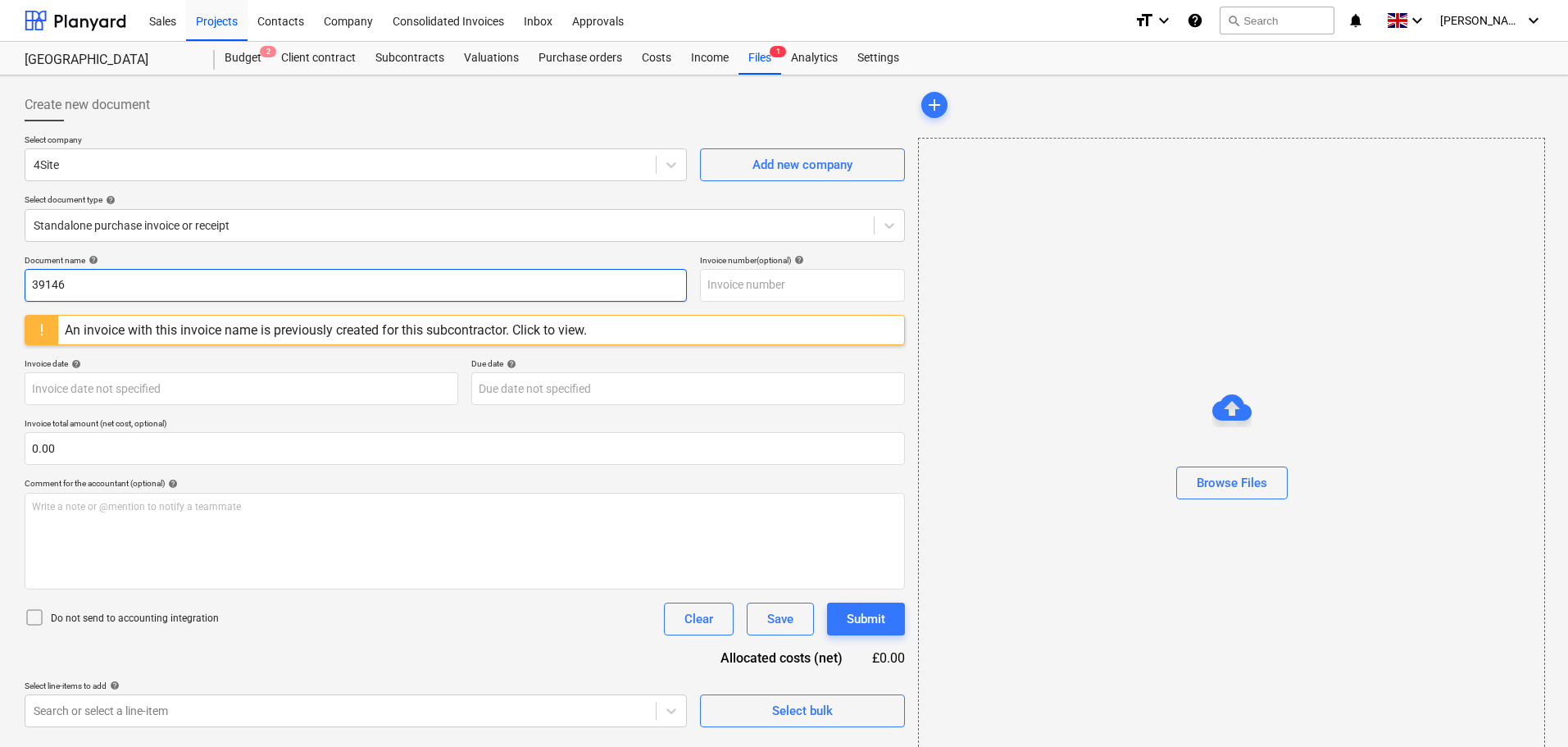
click at [94, 277] on input "39146" at bounding box center [355, 286] width 663 height 33
drag, startPoint x: 83, startPoint y: 279, endPoint x: -7, endPoint y: 279, distance: 90.0
click at [0, 279] on html "Sales Projects Contacts Company Consolidated Invoices Inbox Approvals format_si…" at bounding box center [784, 373] width 1568 height 747
paste input "Inv-762"
type input "Inv-762"
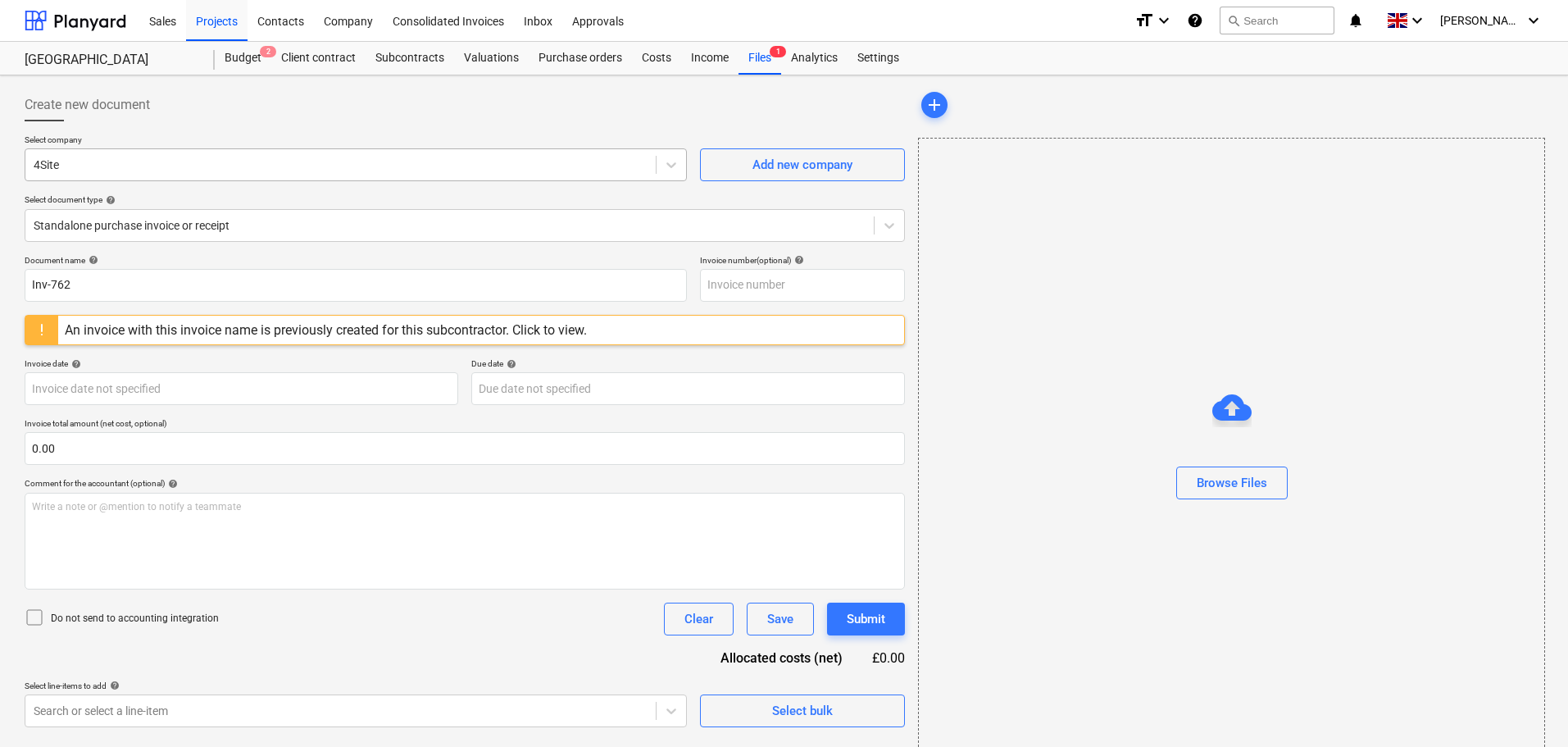
click at [116, 163] on div at bounding box center [340, 164] width 614 height 17
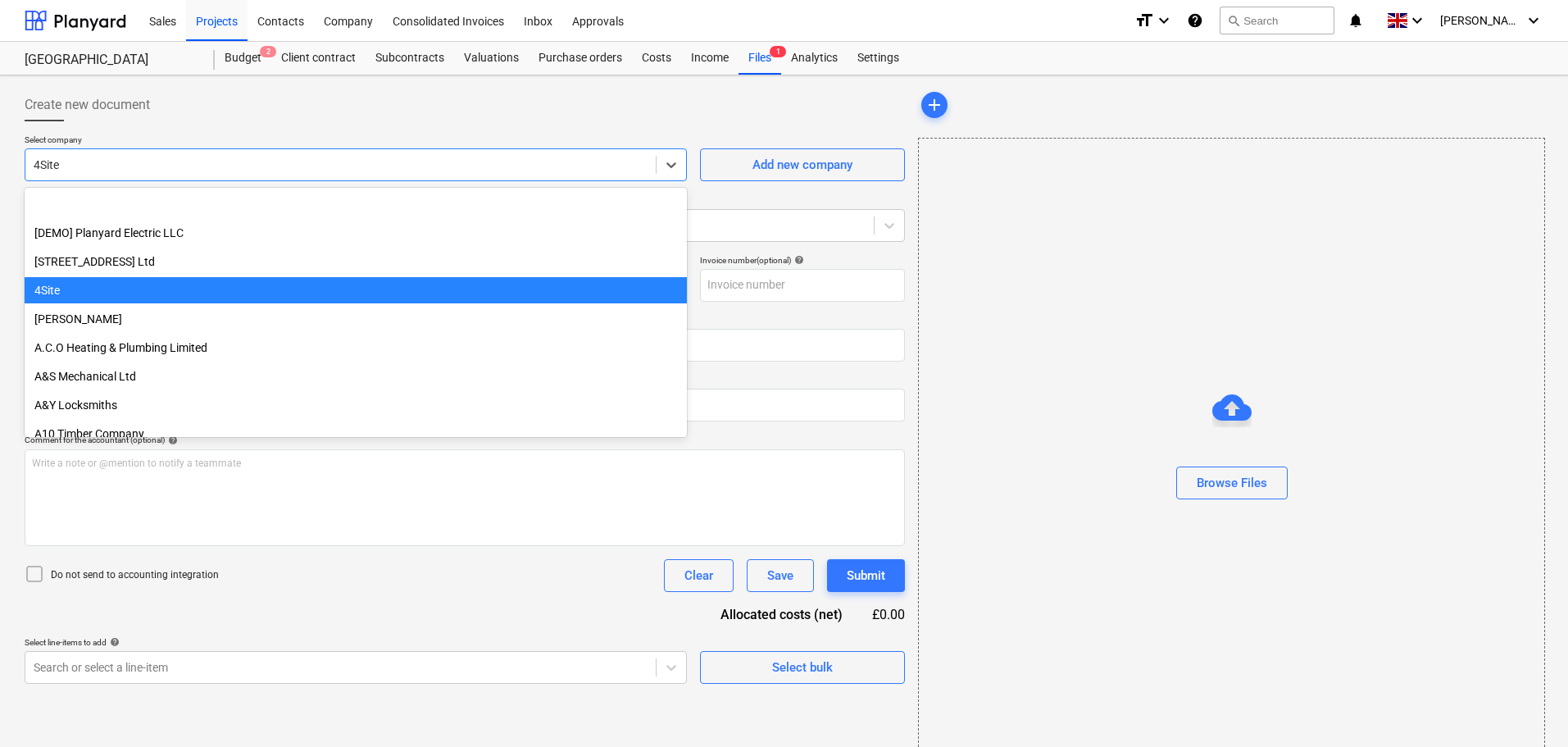
scroll to position [86, 0]
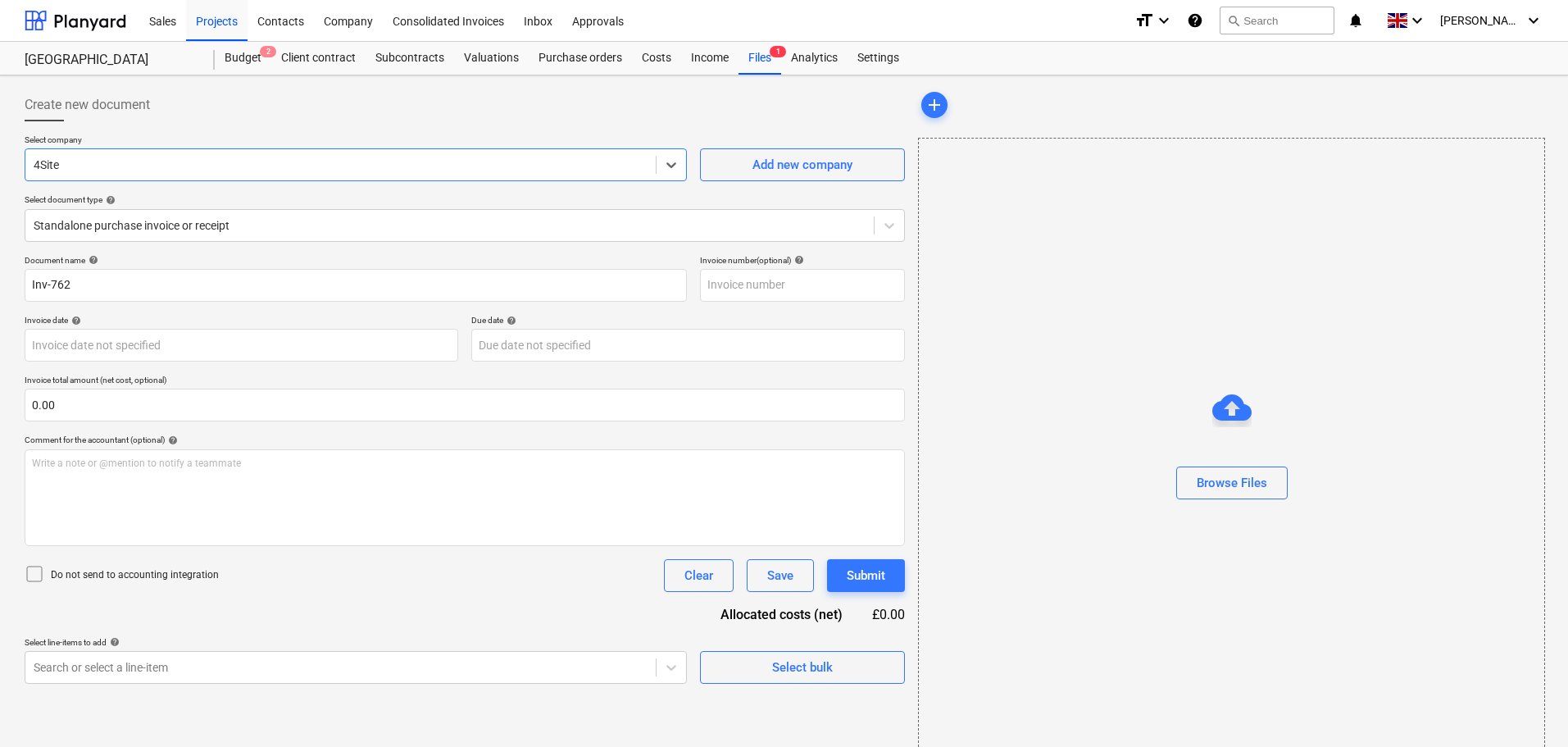
drag, startPoint x: 90, startPoint y: 167, endPoint x: -17, endPoint y: 171, distance: 107.1
click at [0, 171] on html "Sales Projects Contacts Company Consolidated Invoices Inbox Approvals format_si…" at bounding box center [784, 373] width 1568 height 747
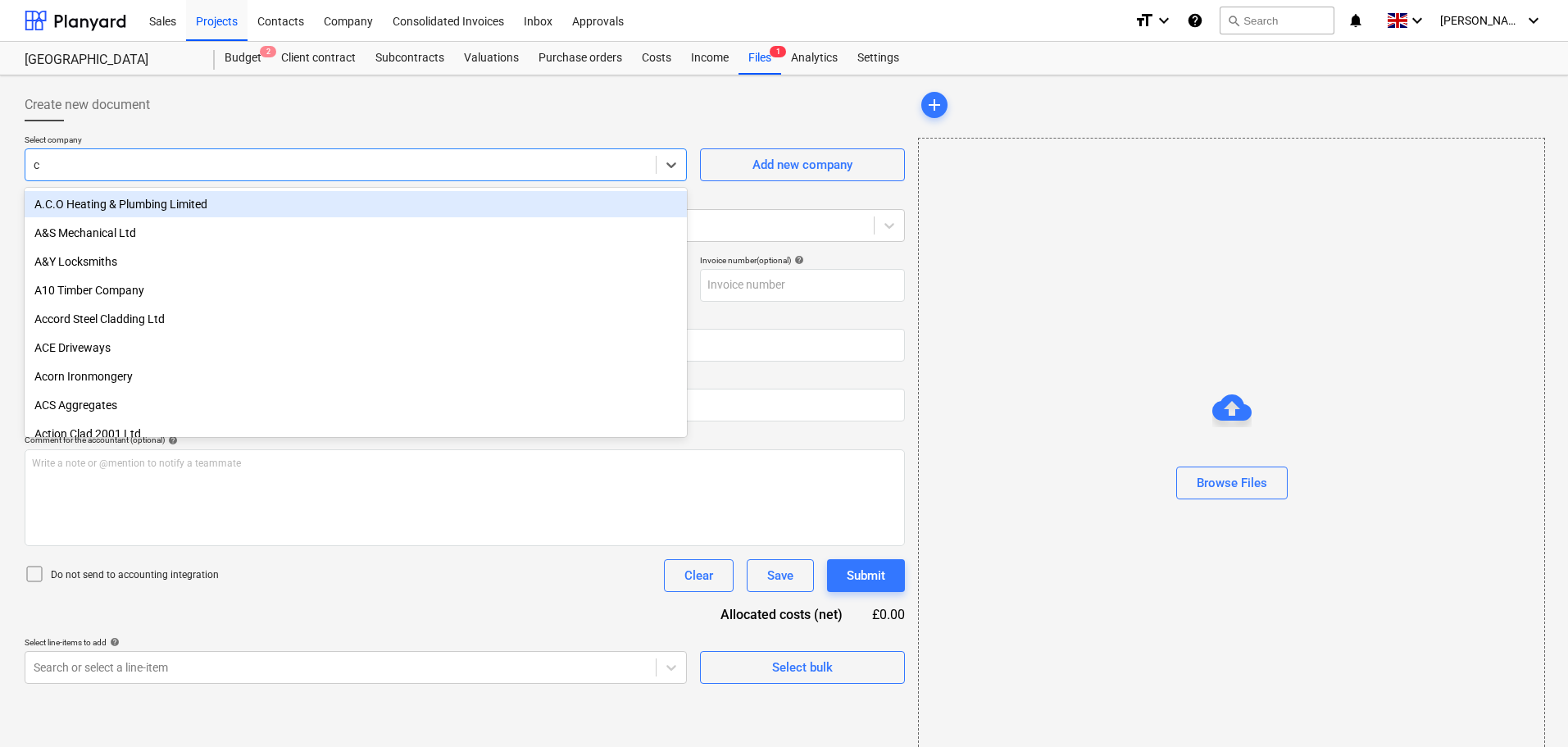
type input "c m"
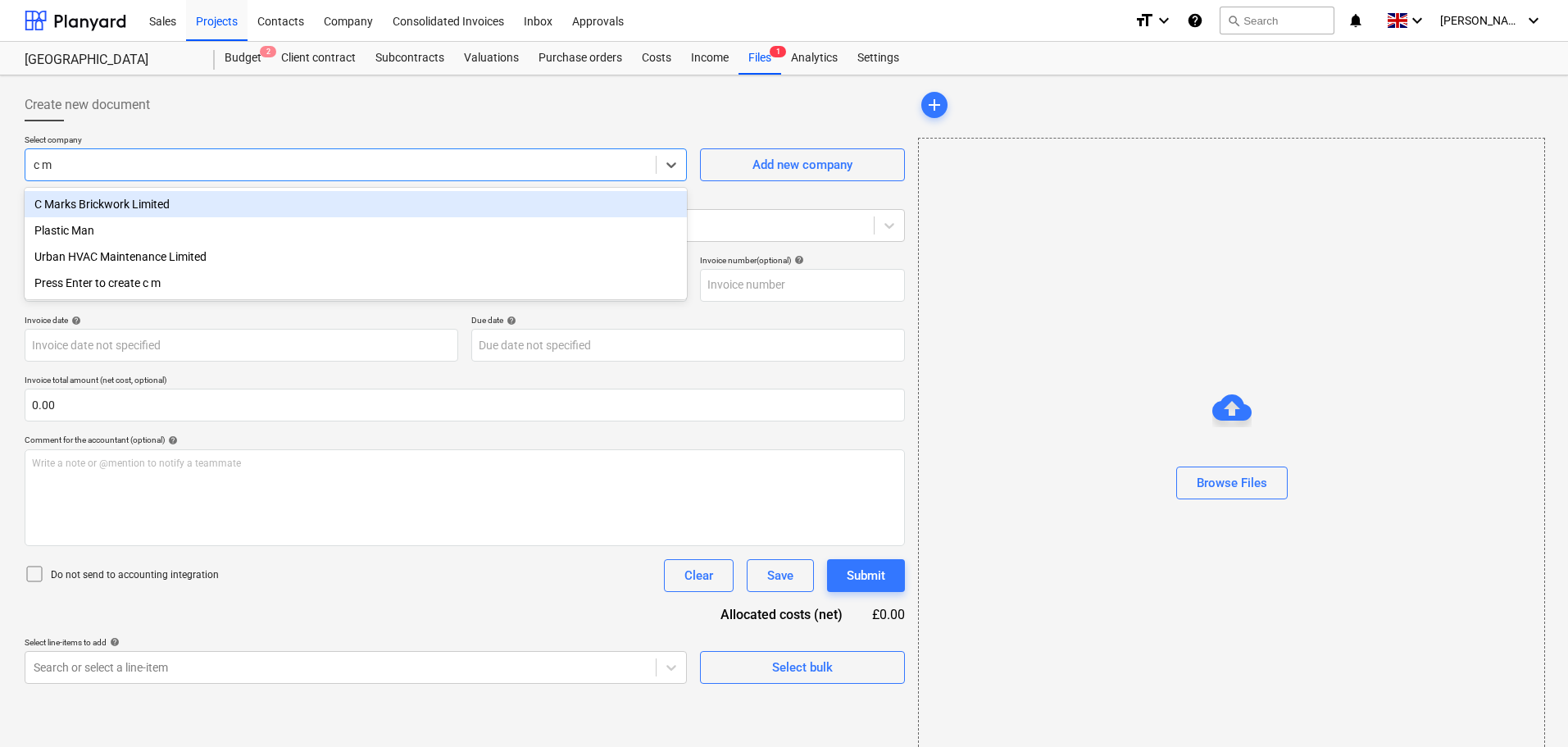
click at [93, 210] on div "C Marks Brickwork Limited" at bounding box center [355, 204] width 663 height 26
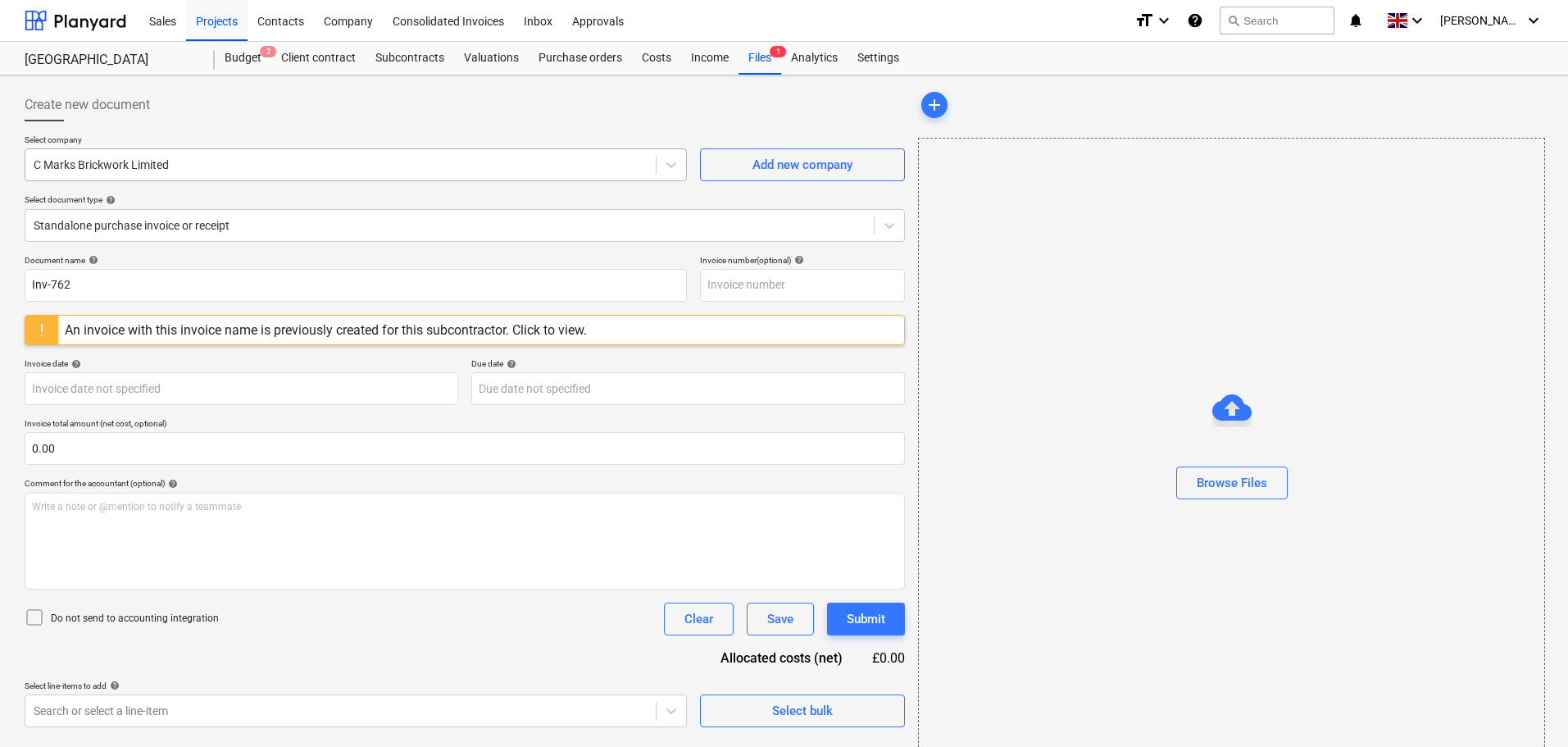
click at [183, 168] on div at bounding box center [340, 164] width 614 height 17
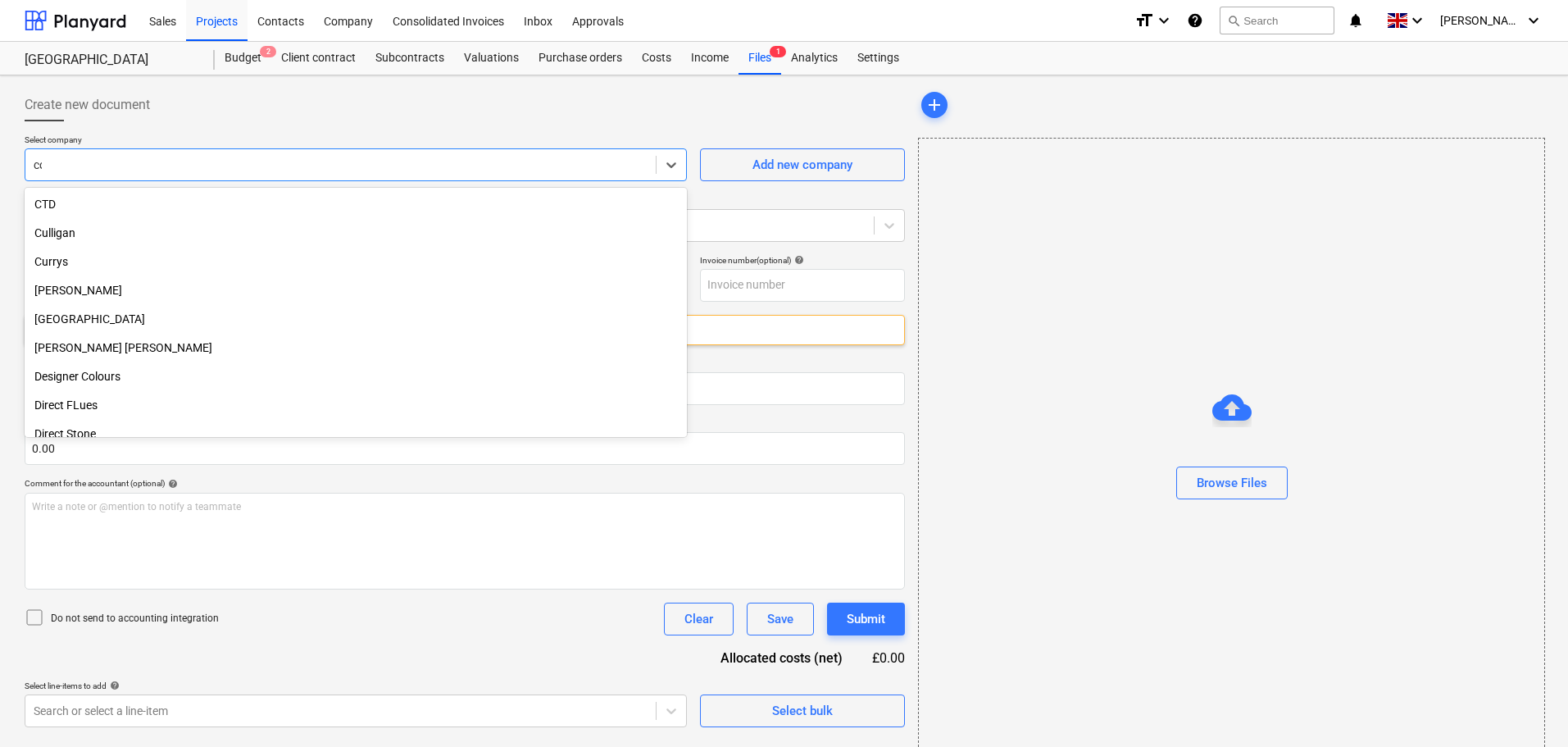
scroll to position [845, 0]
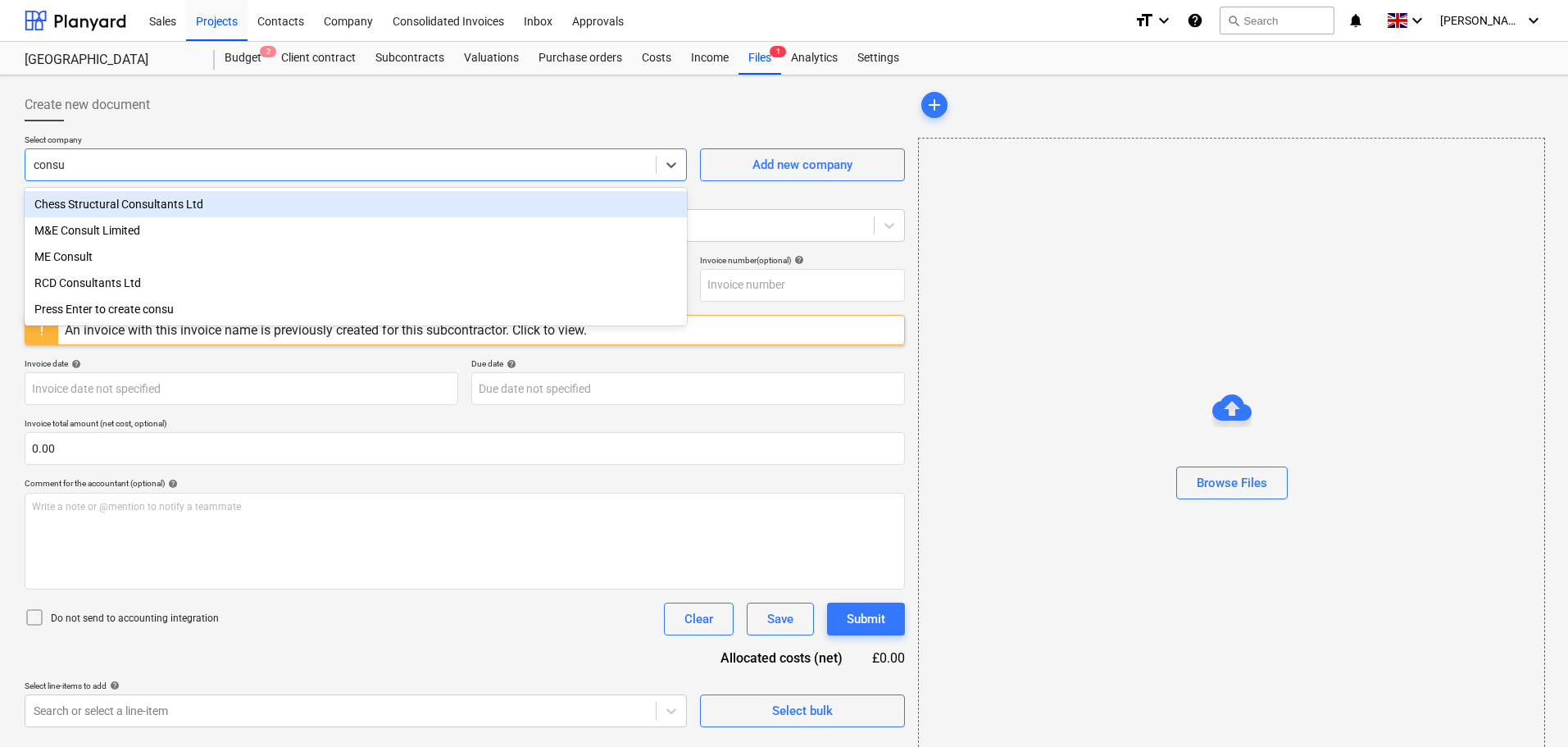
type input "consul"
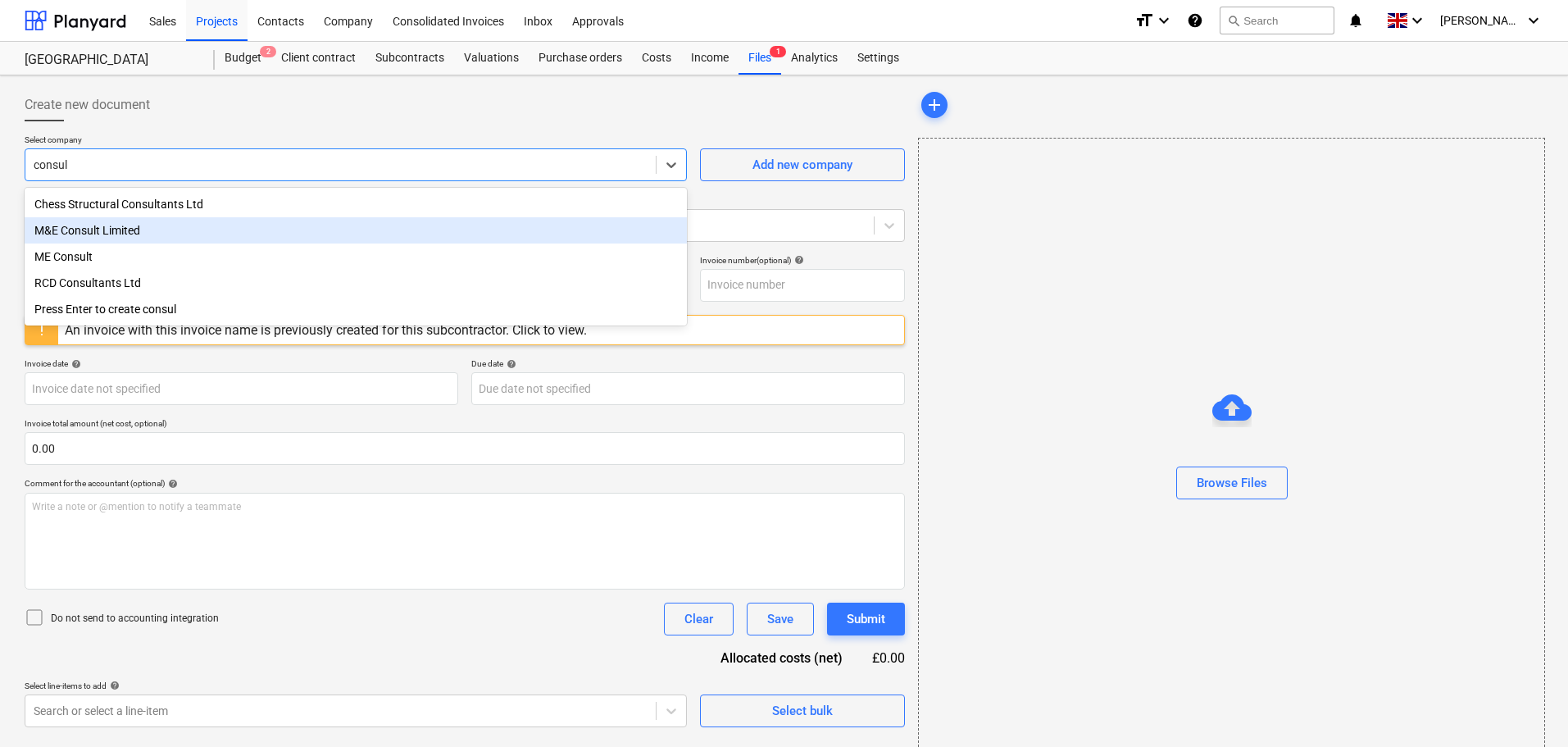
click at [151, 230] on div "M&E Consult Limited" at bounding box center [355, 230] width 663 height 26
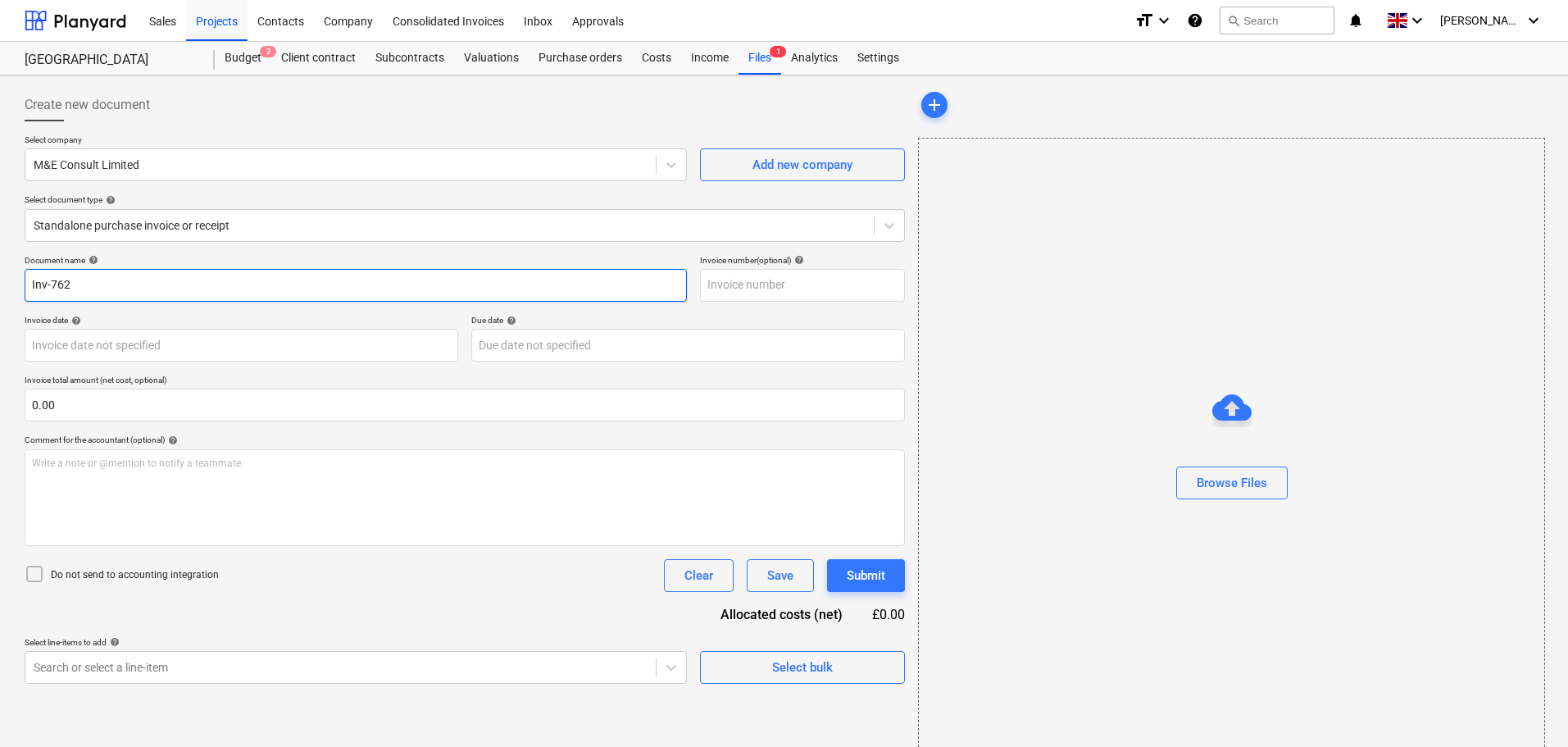
click at [81, 291] on input "Inv-762" at bounding box center [355, 286] width 663 height 33
drag, startPoint x: 135, startPoint y: 277, endPoint x: 2, endPoint y: 275, distance: 133.0
click at [2, 275] on div "Create new document Select company M&E Consult Limited Add new company Select d…" at bounding box center [784, 426] width 1568 height 701
paste input "1023"
type input "1023"
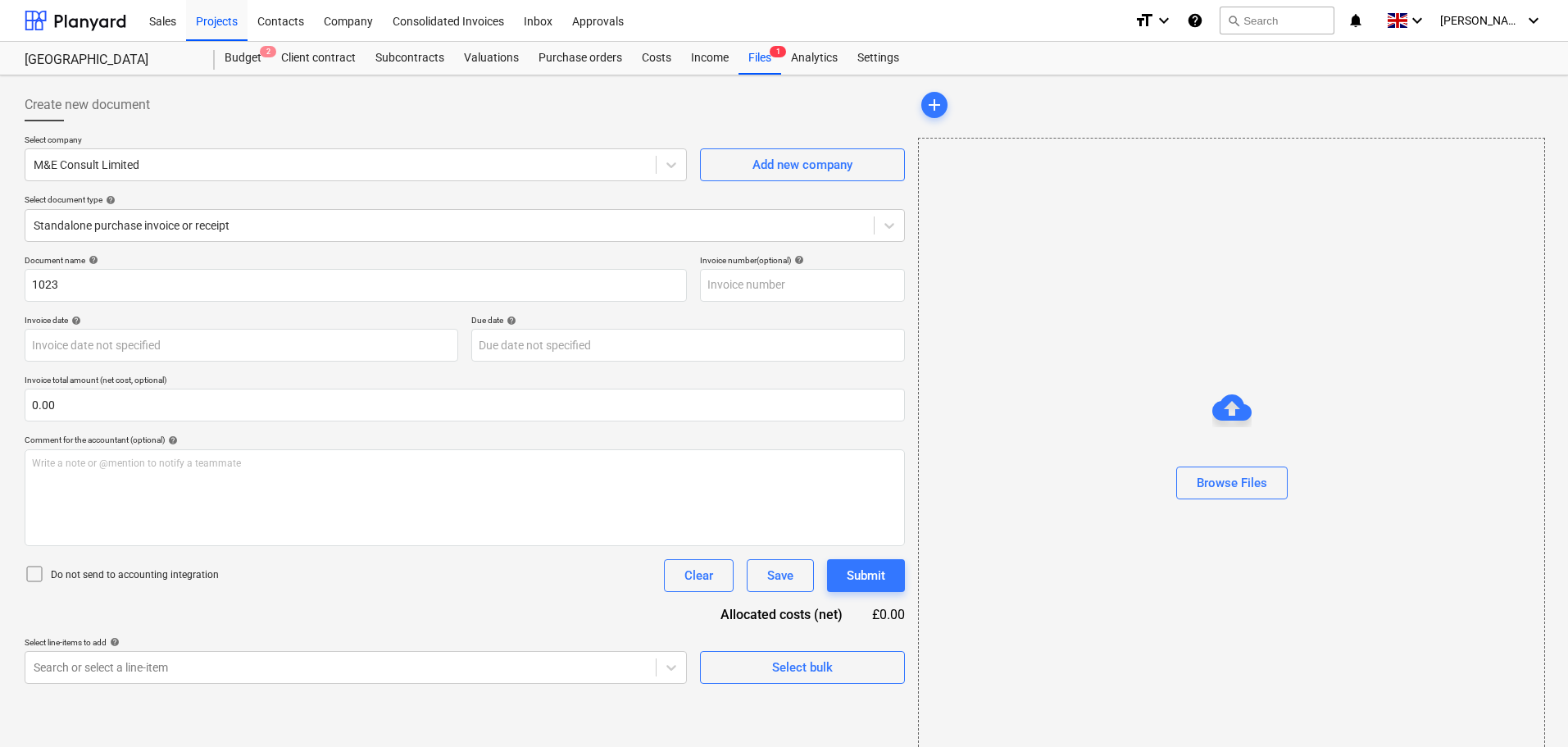
click at [272, 255] on div "Document name help" at bounding box center [355, 259] width 663 height 11
click at [801, 281] on input "text" at bounding box center [802, 286] width 205 height 33
paste input "1023"
type input "1023"
click at [109, 407] on input "text" at bounding box center [465, 405] width 881 height 33
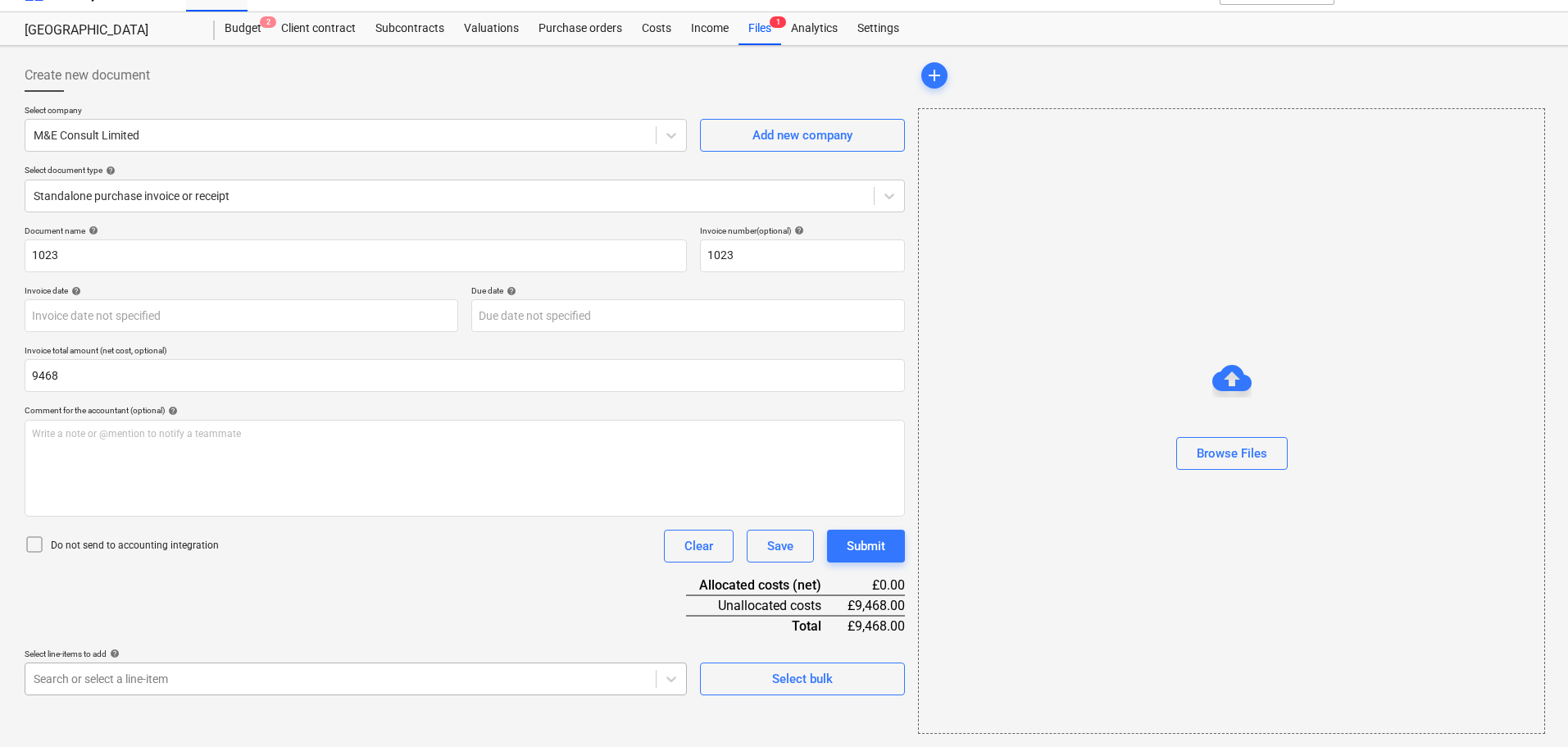
type input "9,468.00"
click at [181, 676] on body "Sales Projects Contacts Company Consolidated Invoices Inbox Approvals format_si…" at bounding box center [784, 344] width 1568 height 747
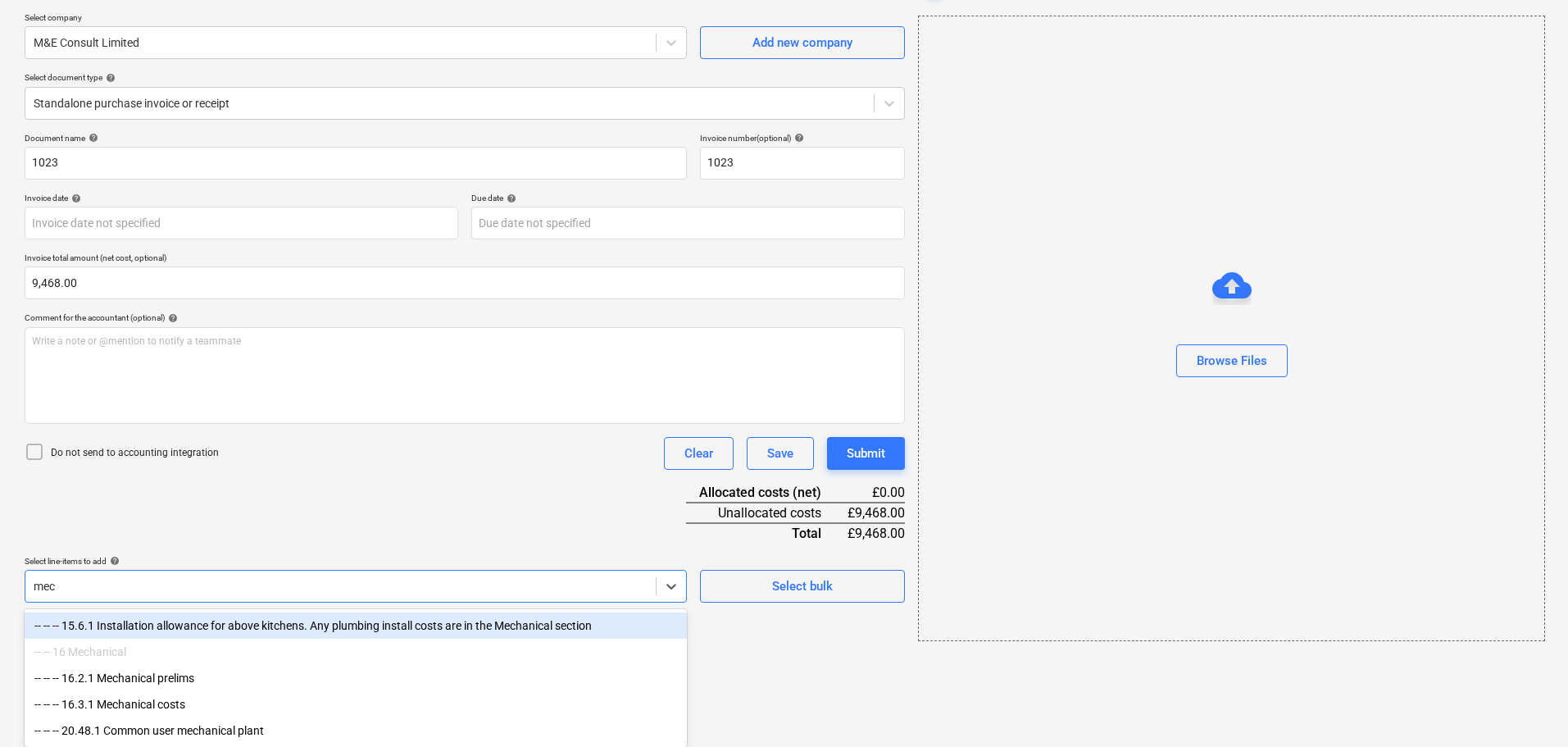
scroll to position [126, 0]
type input "mech"
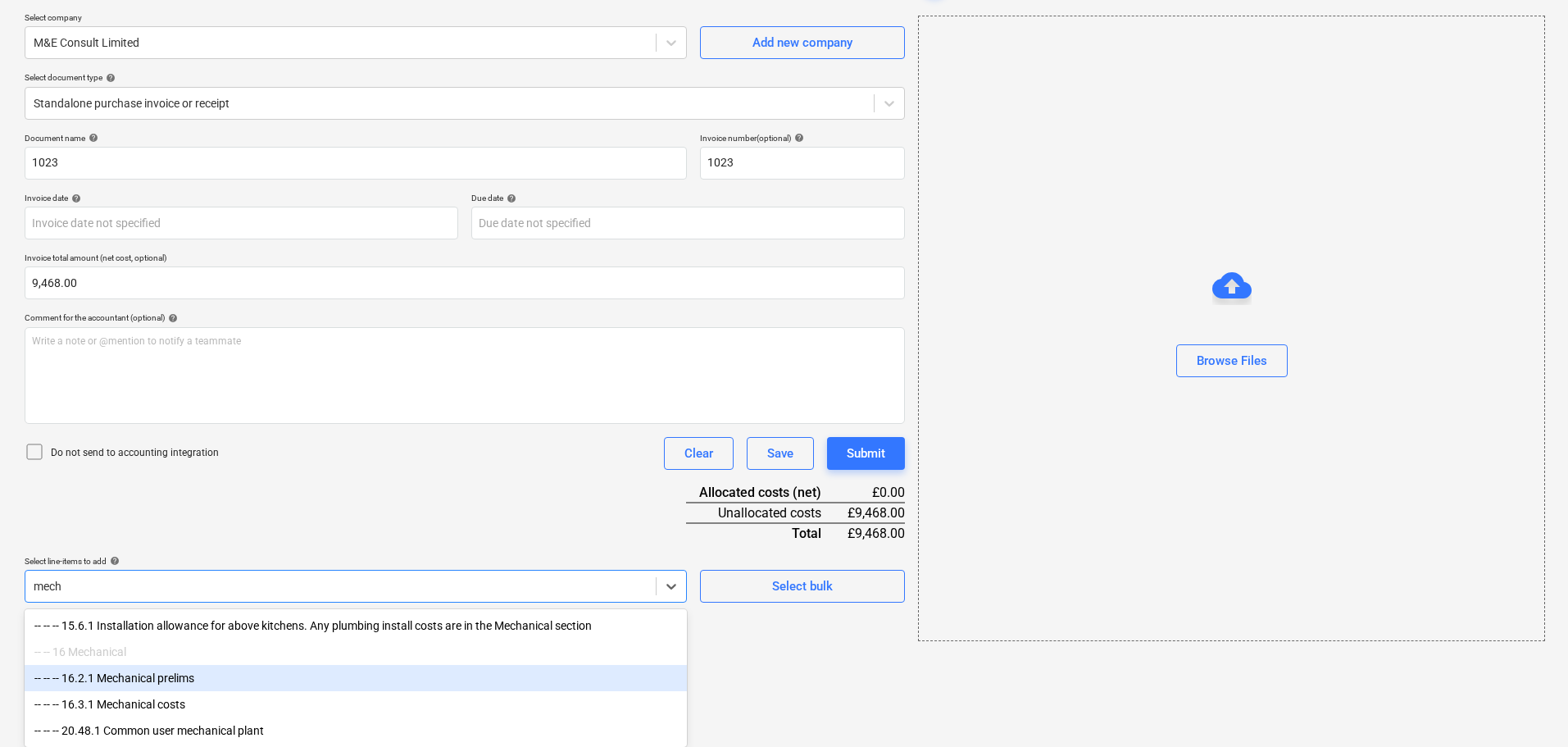
click at [177, 676] on div "-- -- -- 16.2.1 Mechanical prelims" at bounding box center [355, 677] width 663 height 26
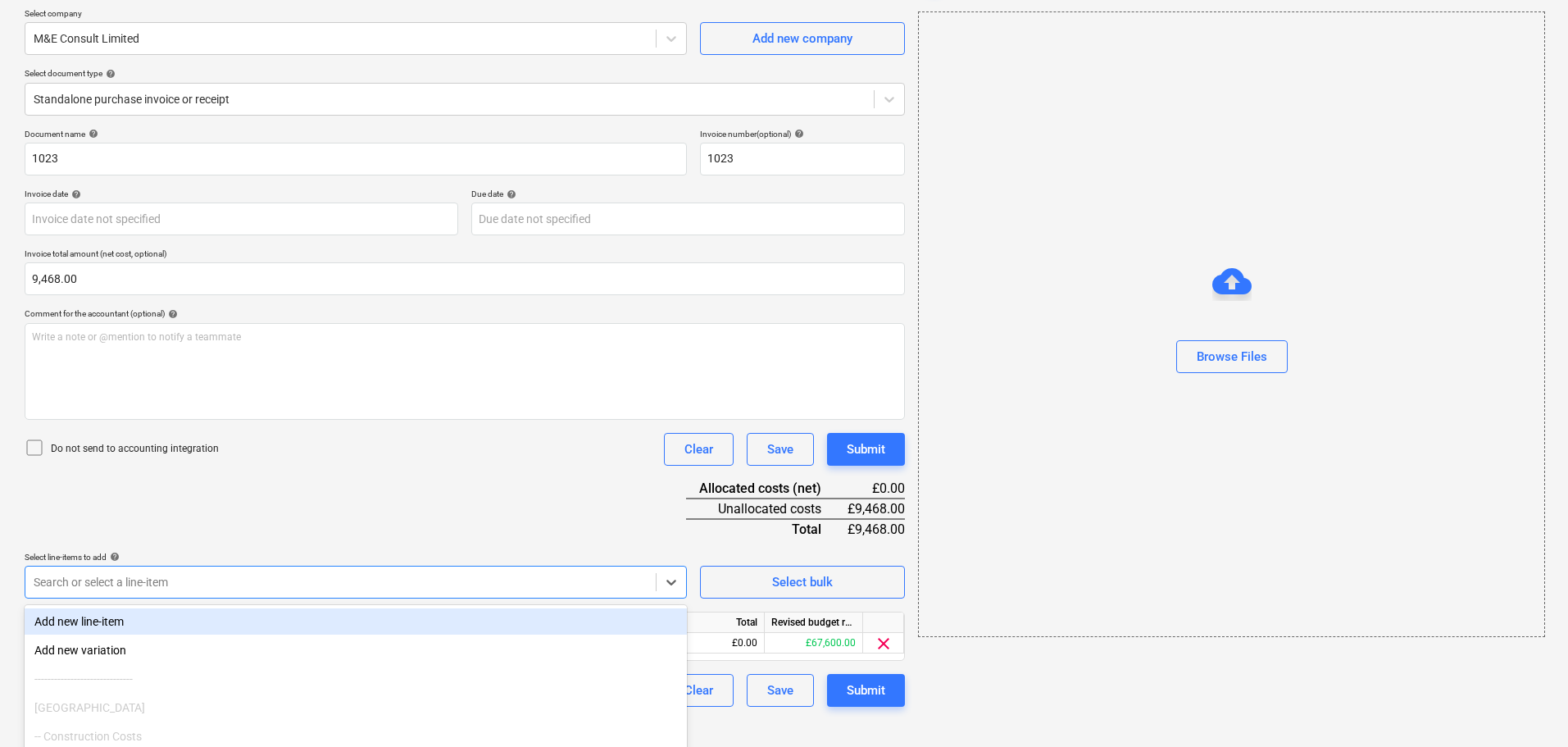
click at [421, 441] on div "Document name help 1023 Invoice number (optional) help 1023 Invoice date help P…" at bounding box center [465, 417] width 881 height 578
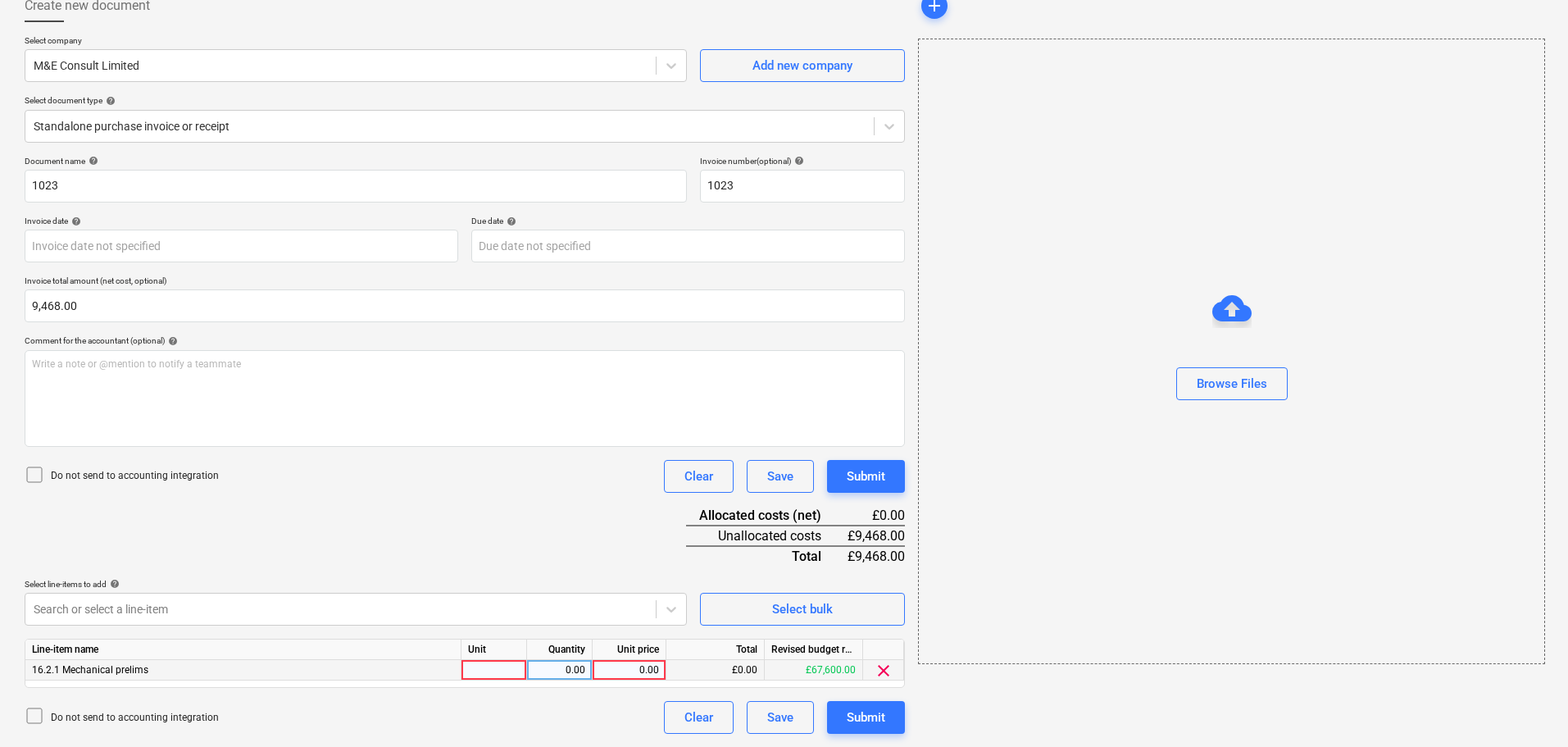
click at [638, 672] on div "0.00" at bounding box center [628, 670] width 60 height 21
type input "9468"
click at [1240, 381] on div "Browse Files" at bounding box center [1232, 384] width 70 height 22
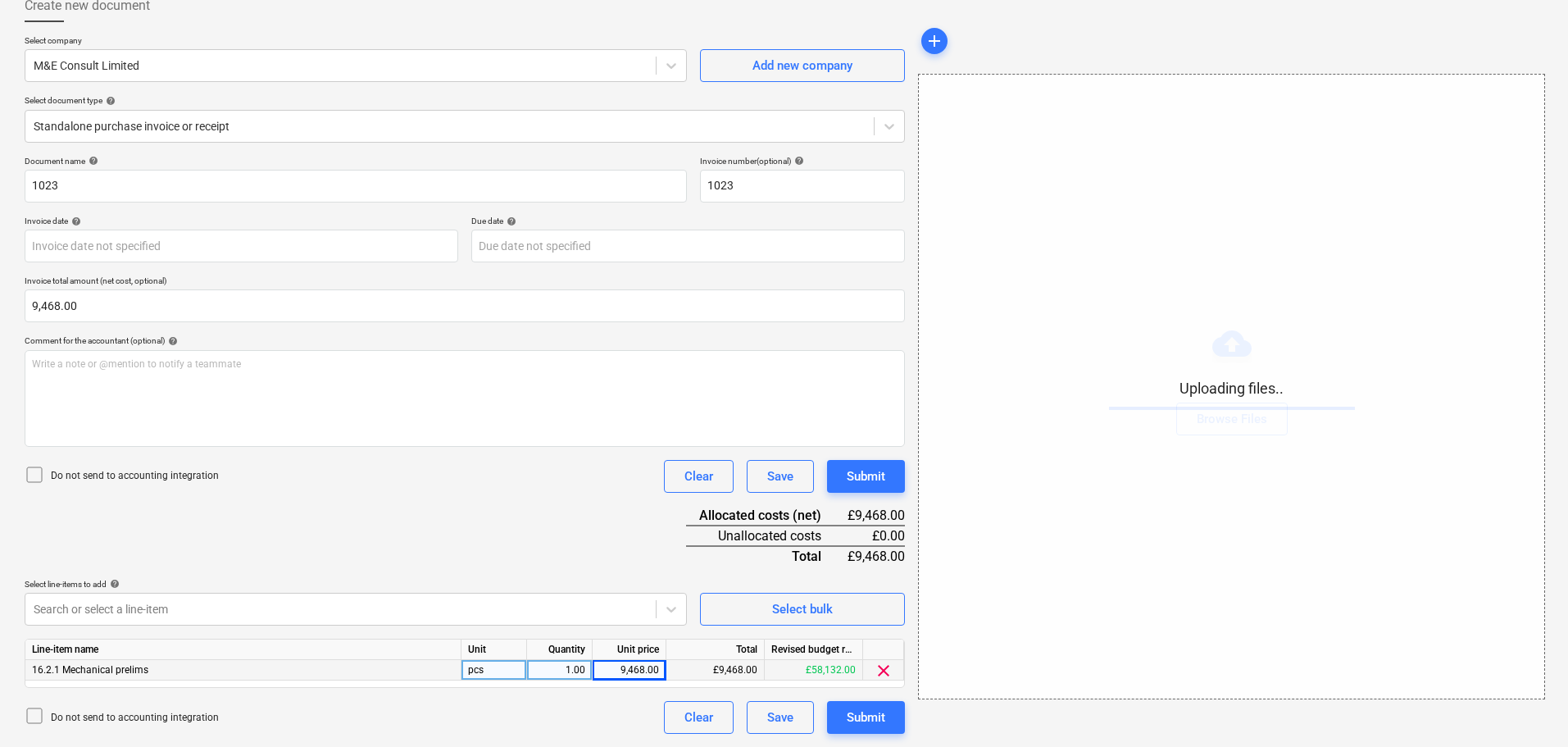
click at [485, 529] on div "Document name help 1023 Invoice number (optional) help 1023 Invoice date help P…" at bounding box center [465, 444] width 881 height 578
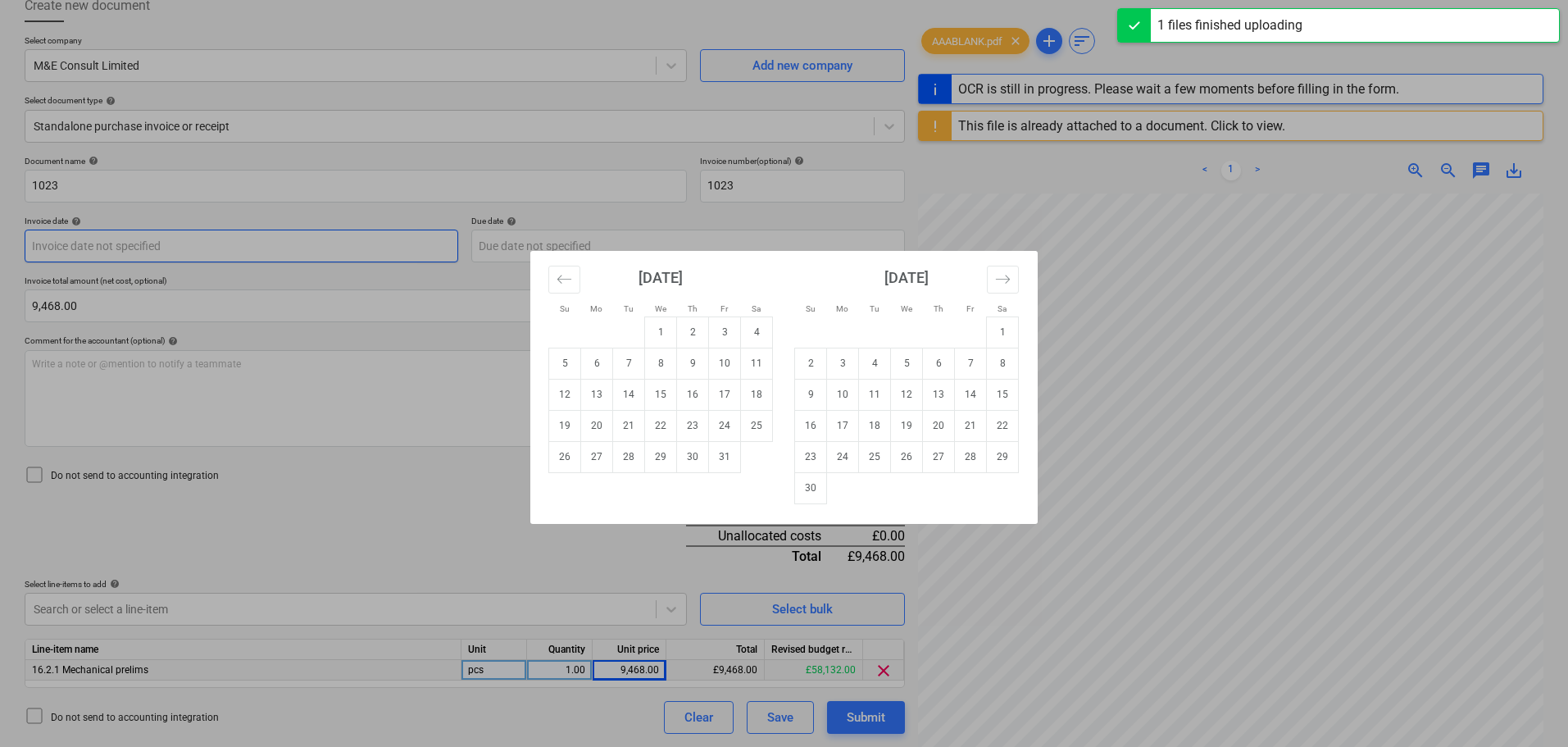
click at [155, 238] on body "Sales Projects Contacts Company Consolidated Invoices Inbox Approvals format_si…" at bounding box center [784, 274] width 1568 height 747
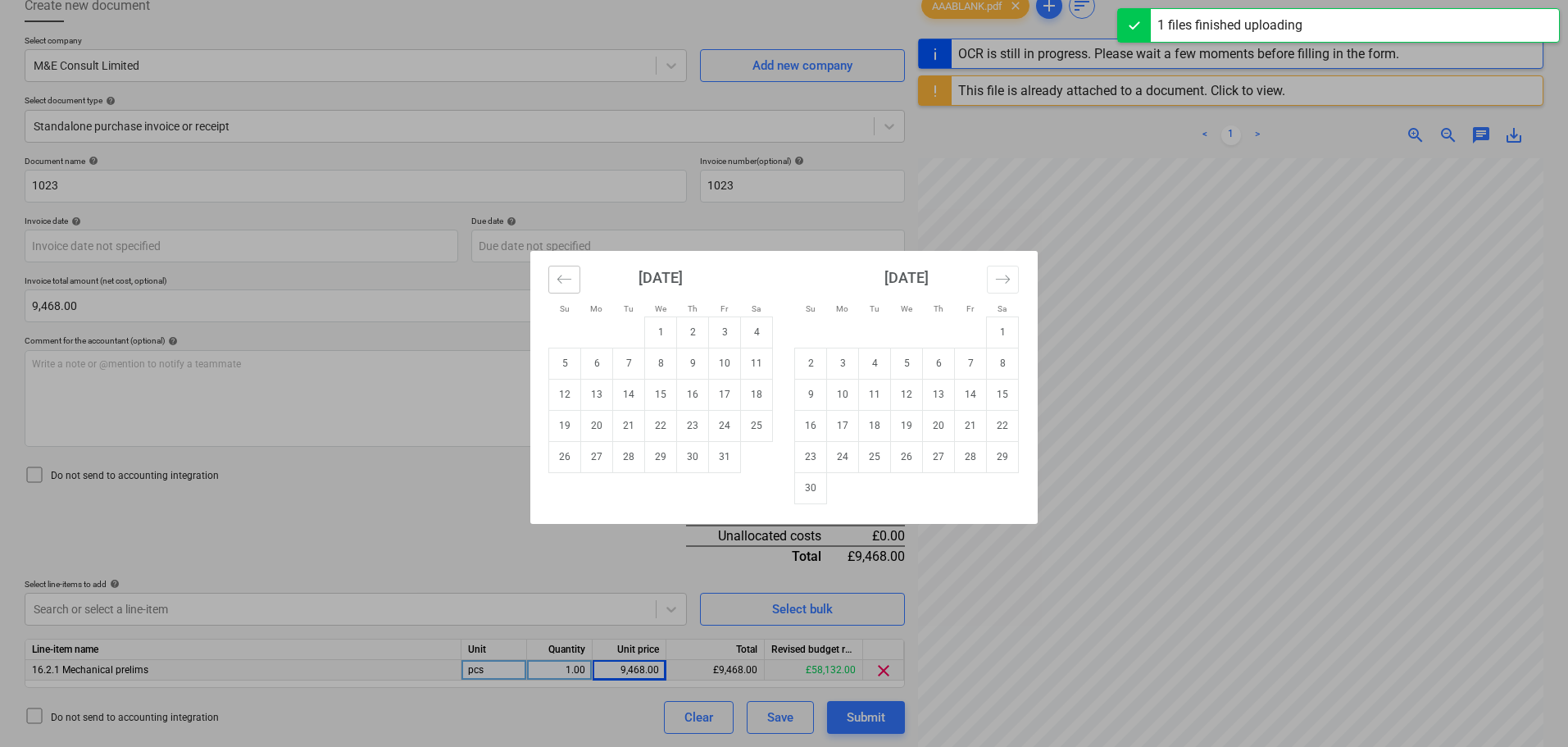
click at [565, 285] on icon "Move backward to switch to the previous month." at bounding box center [565, 279] width 16 height 16
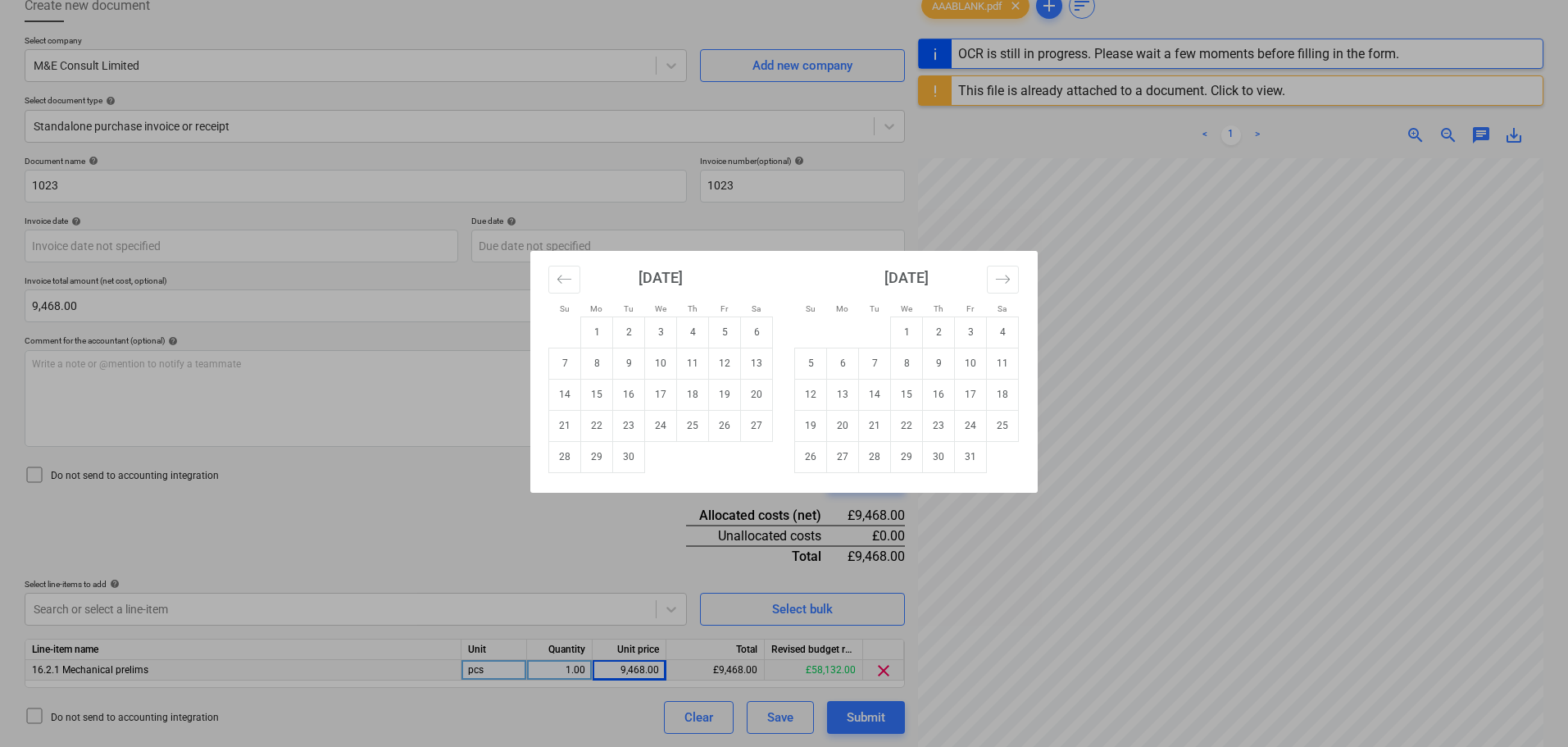
click at [621, 463] on td "30" at bounding box center [629, 457] width 32 height 31
type input "[DATE]"
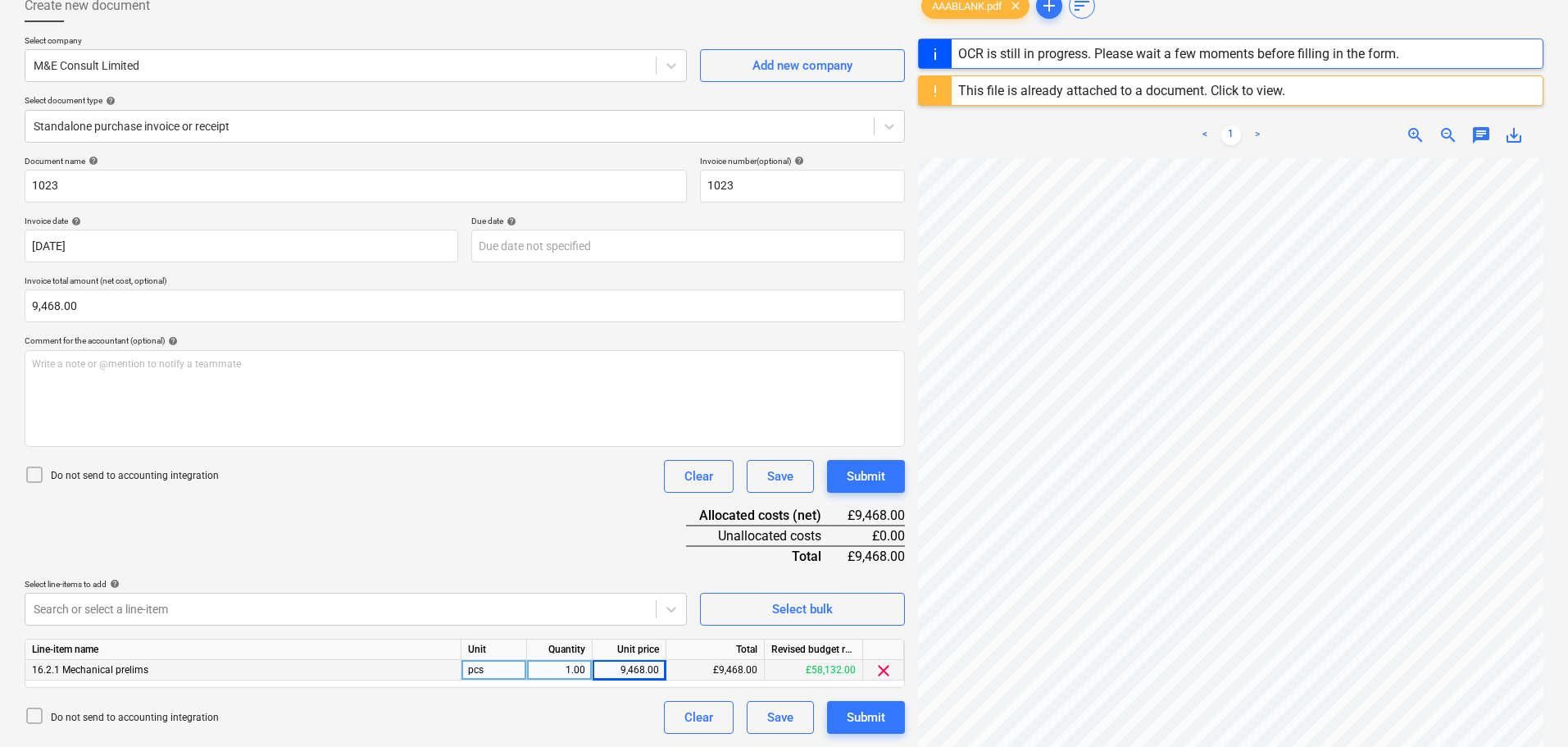
click at [559, 521] on div "Document name help 1023 Invoice number (optional) help 1023 Invoice date help 3…" at bounding box center [465, 444] width 881 height 578
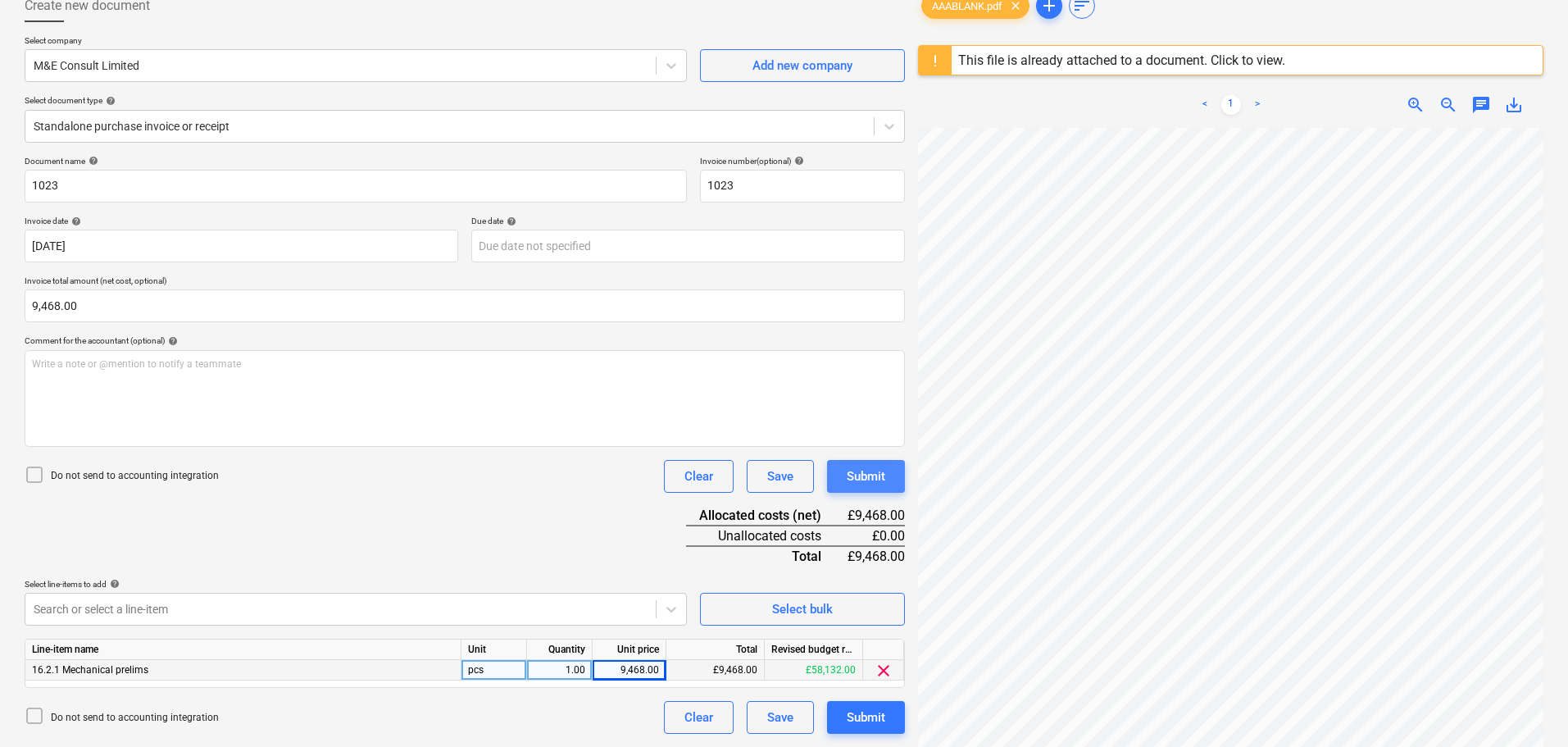
click at [873, 481] on div "Submit" at bounding box center [865, 477] width 38 height 22
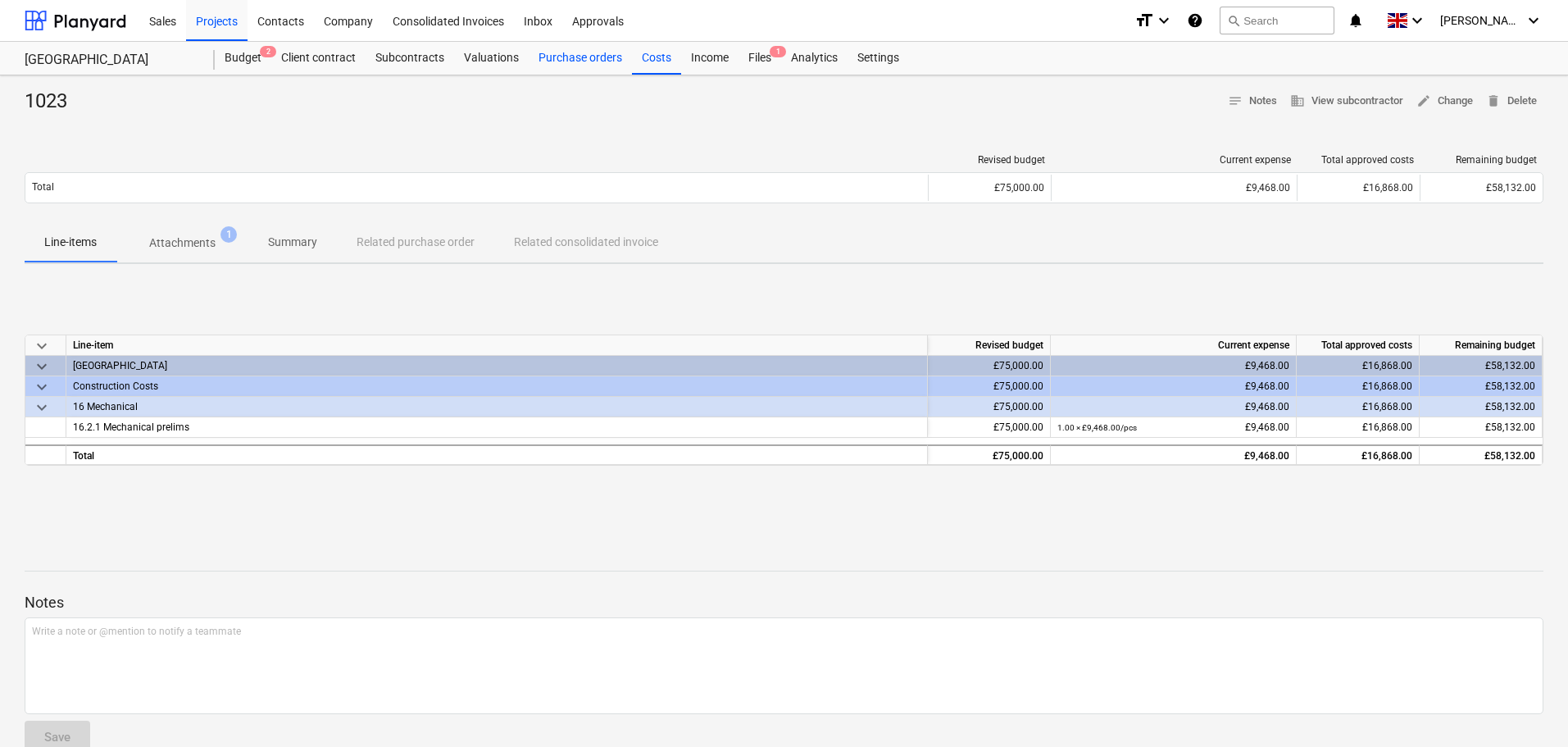
click at [568, 56] on div "Purchase orders" at bounding box center [580, 59] width 104 height 33
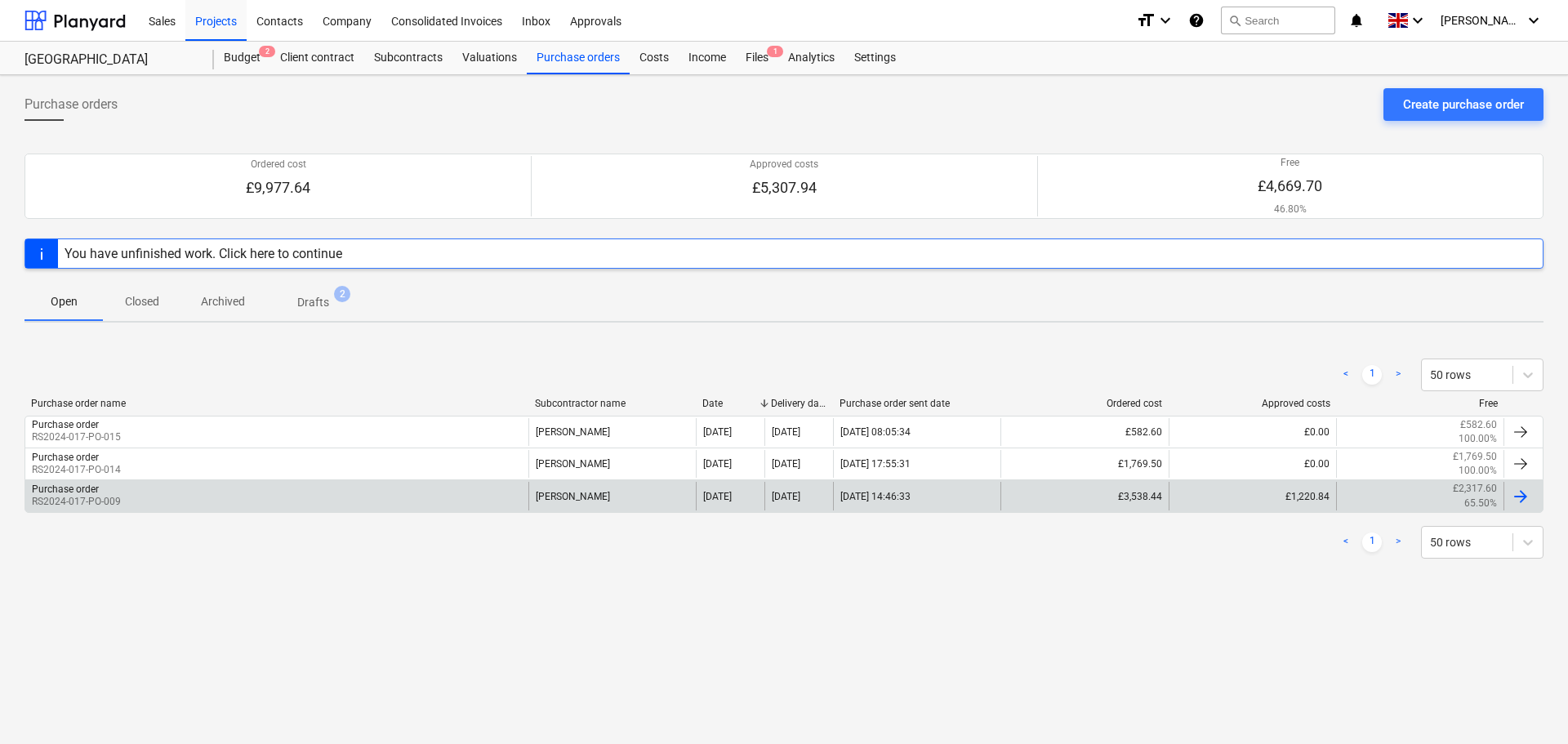
click at [373, 494] on div "Purchase order RS2024-017-PO-009" at bounding box center [277, 495] width 503 height 27
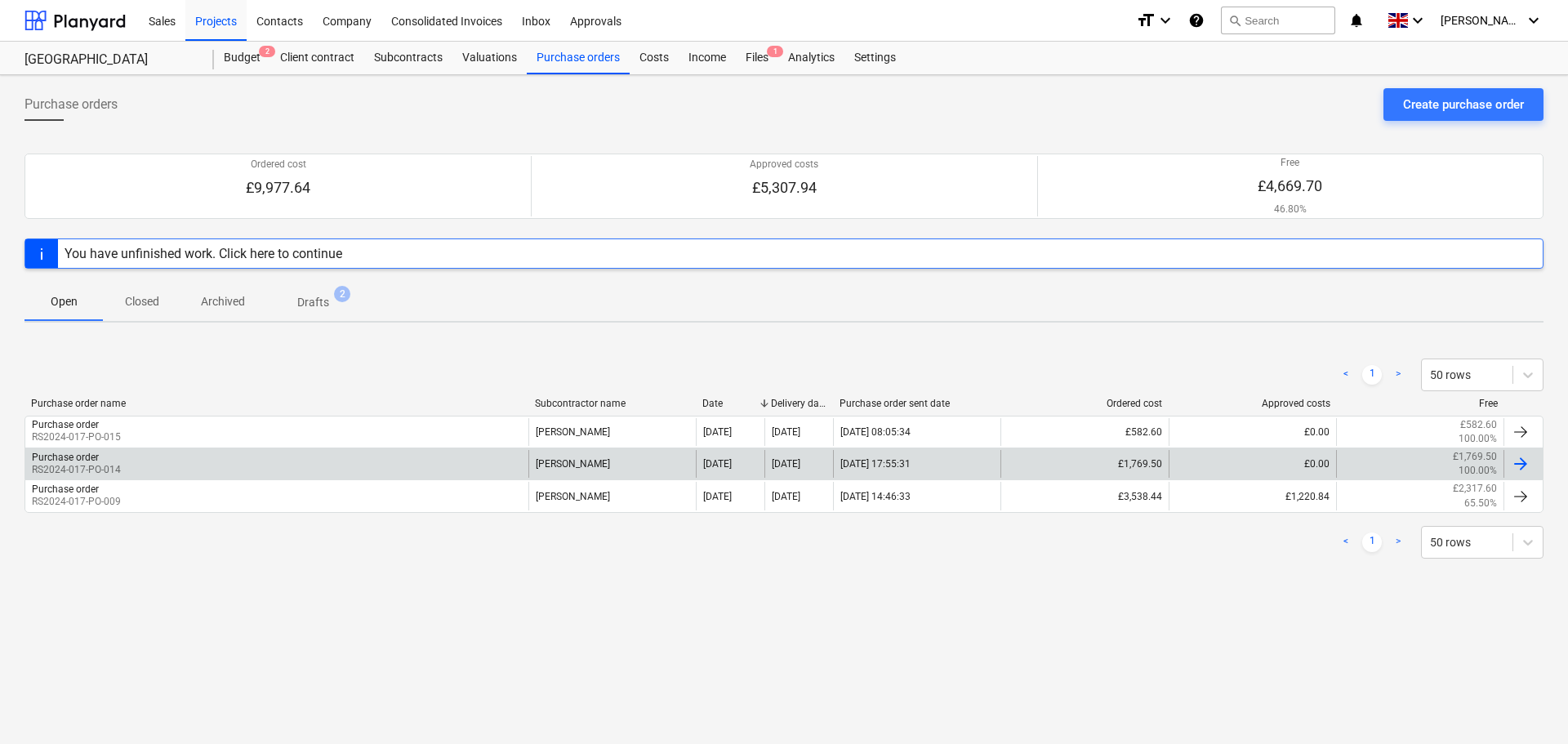
click at [128, 463] on div "Purchase order RS2024-017-PO-014" at bounding box center [277, 464] width 503 height 27
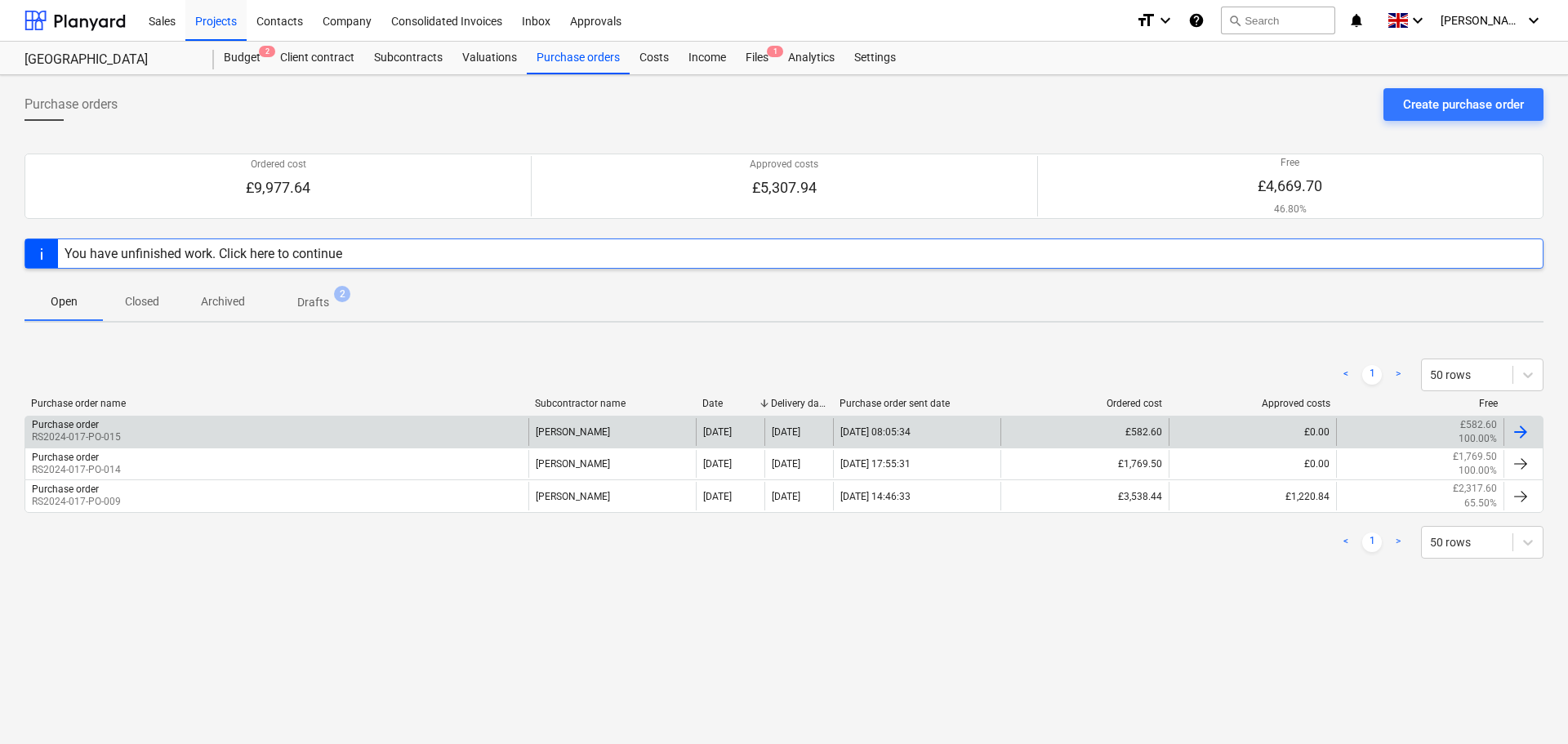
click at [158, 433] on div "Purchase order RS2024-017-PO-015" at bounding box center [277, 432] width 503 height 27
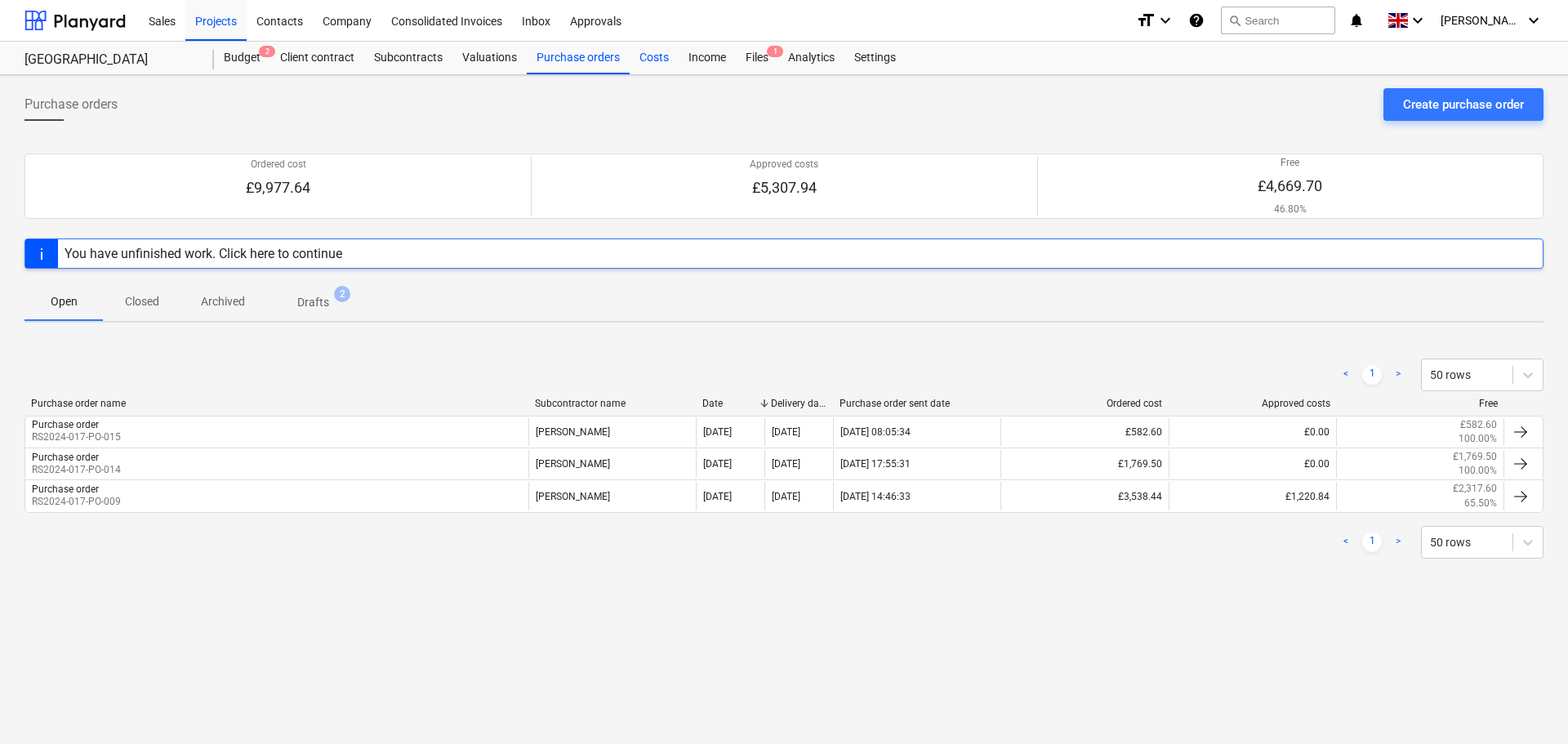
click at [666, 56] on div "Costs" at bounding box center [654, 59] width 49 height 33
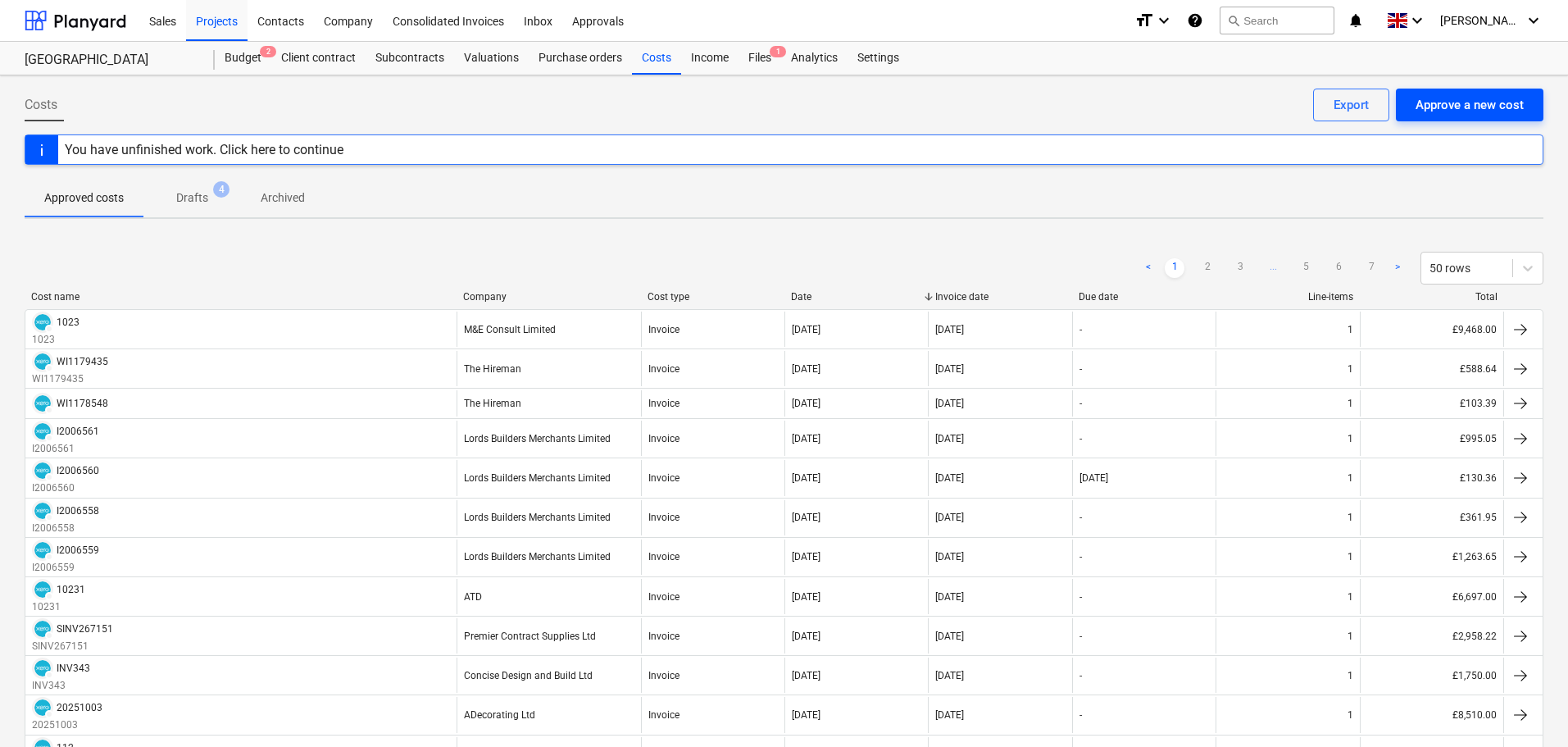
click at [1484, 109] on div "Approve a new cost" at bounding box center [1469, 105] width 109 height 22
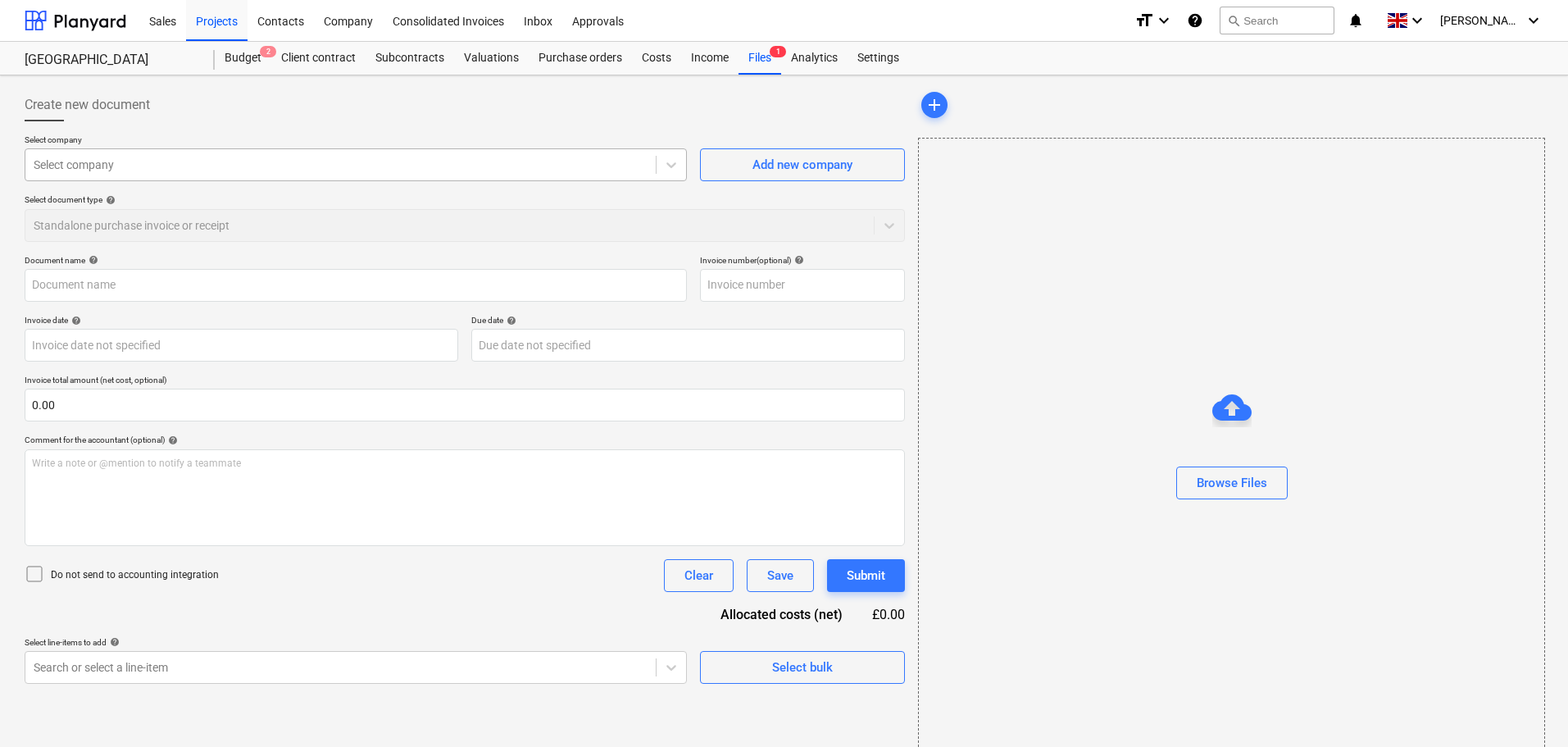
click at [250, 163] on div at bounding box center [340, 164] width 614 height 17
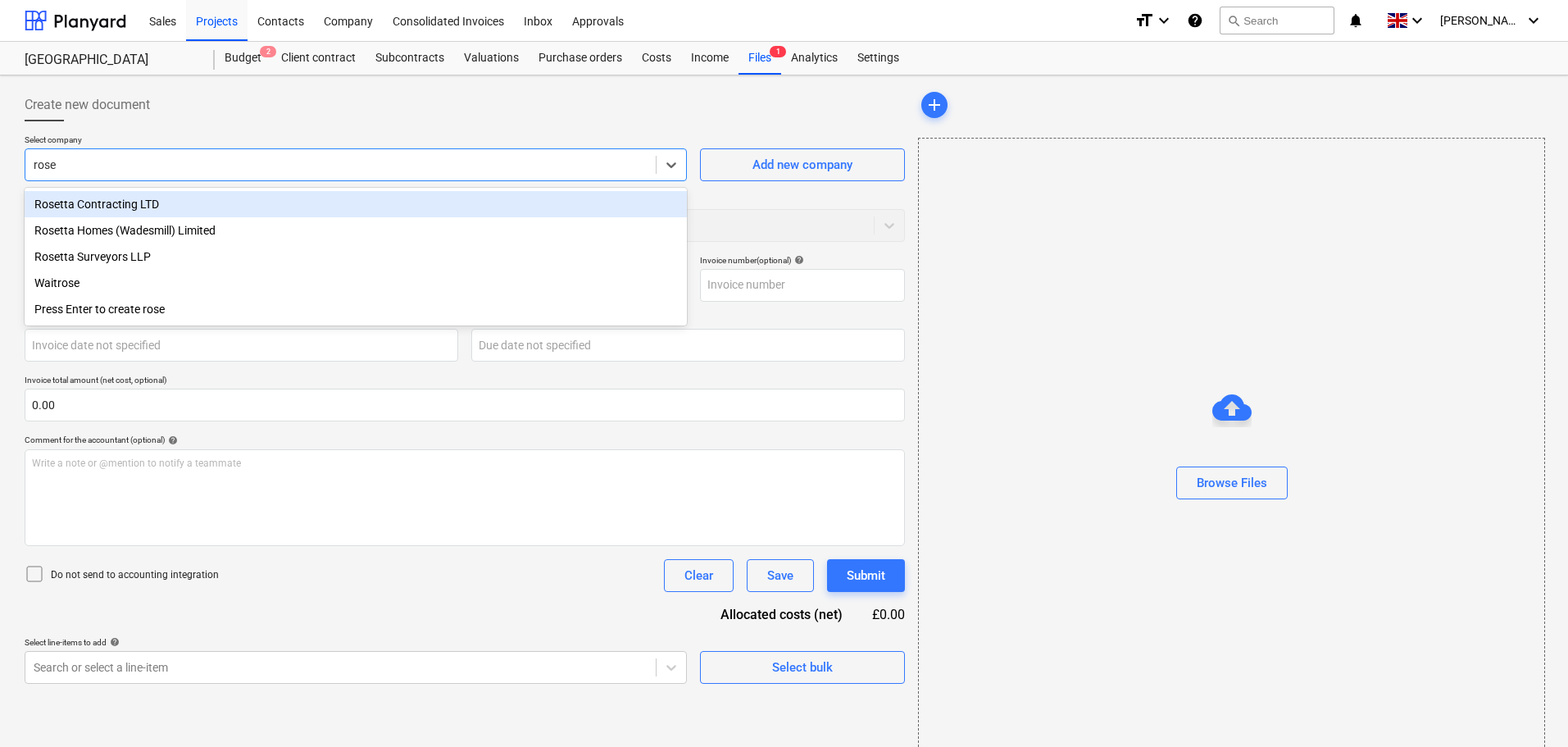
type input "roset"
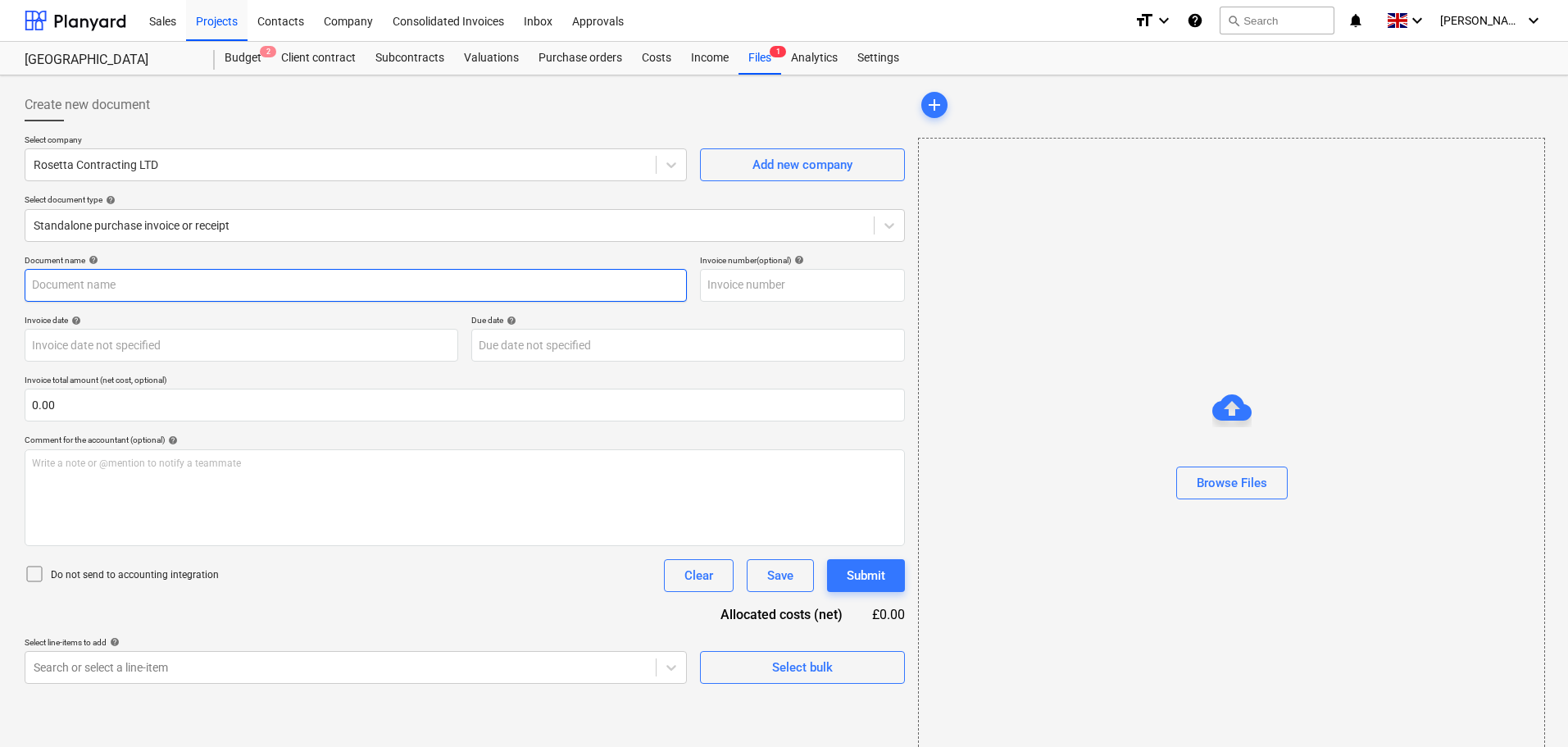
click at [115, 276] on input "text" at bounding box center [355, 286] width 663 height 33
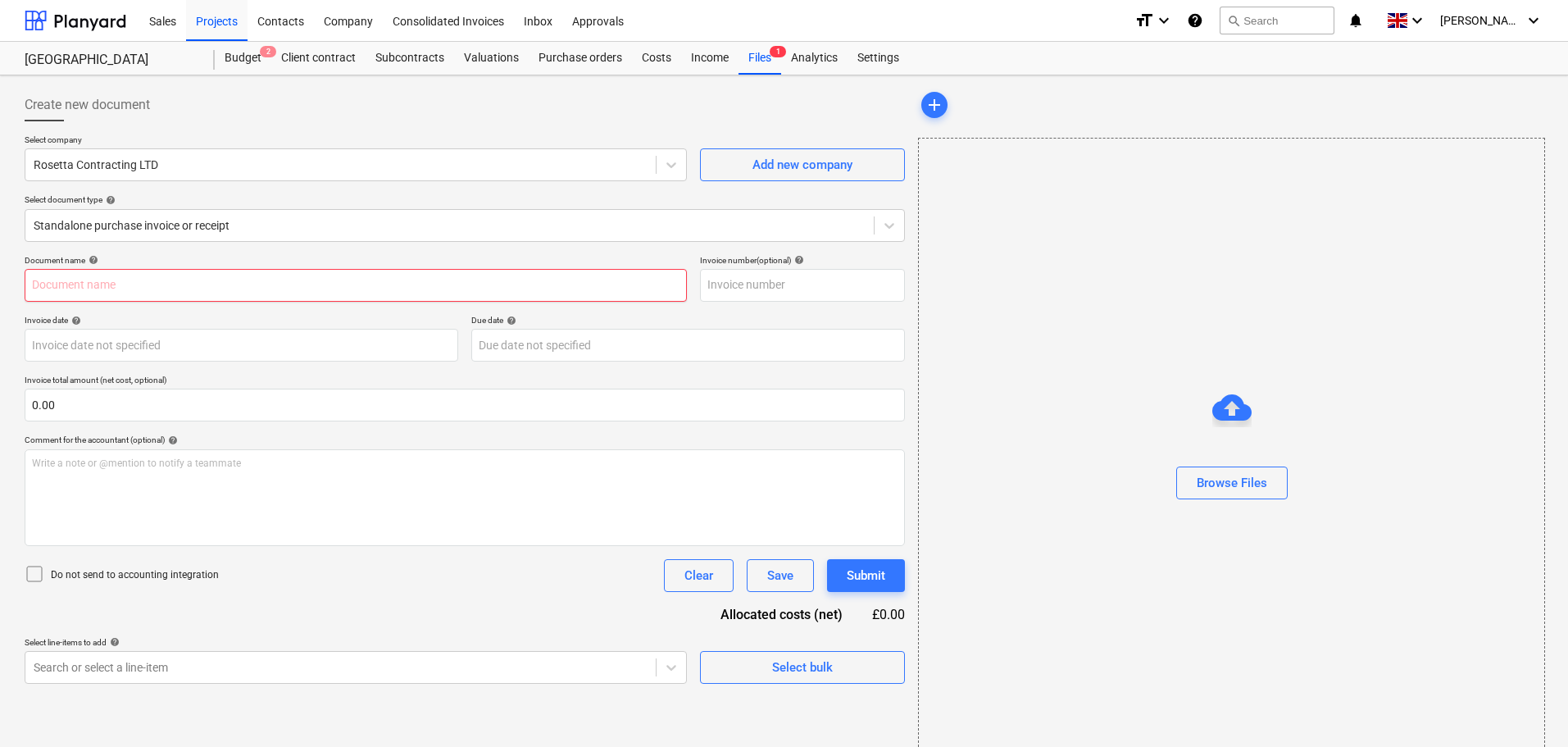
click at [113, 281] on input "text" at bounding box center [355, 286] width 663 height 33
paste input "INV-0203"
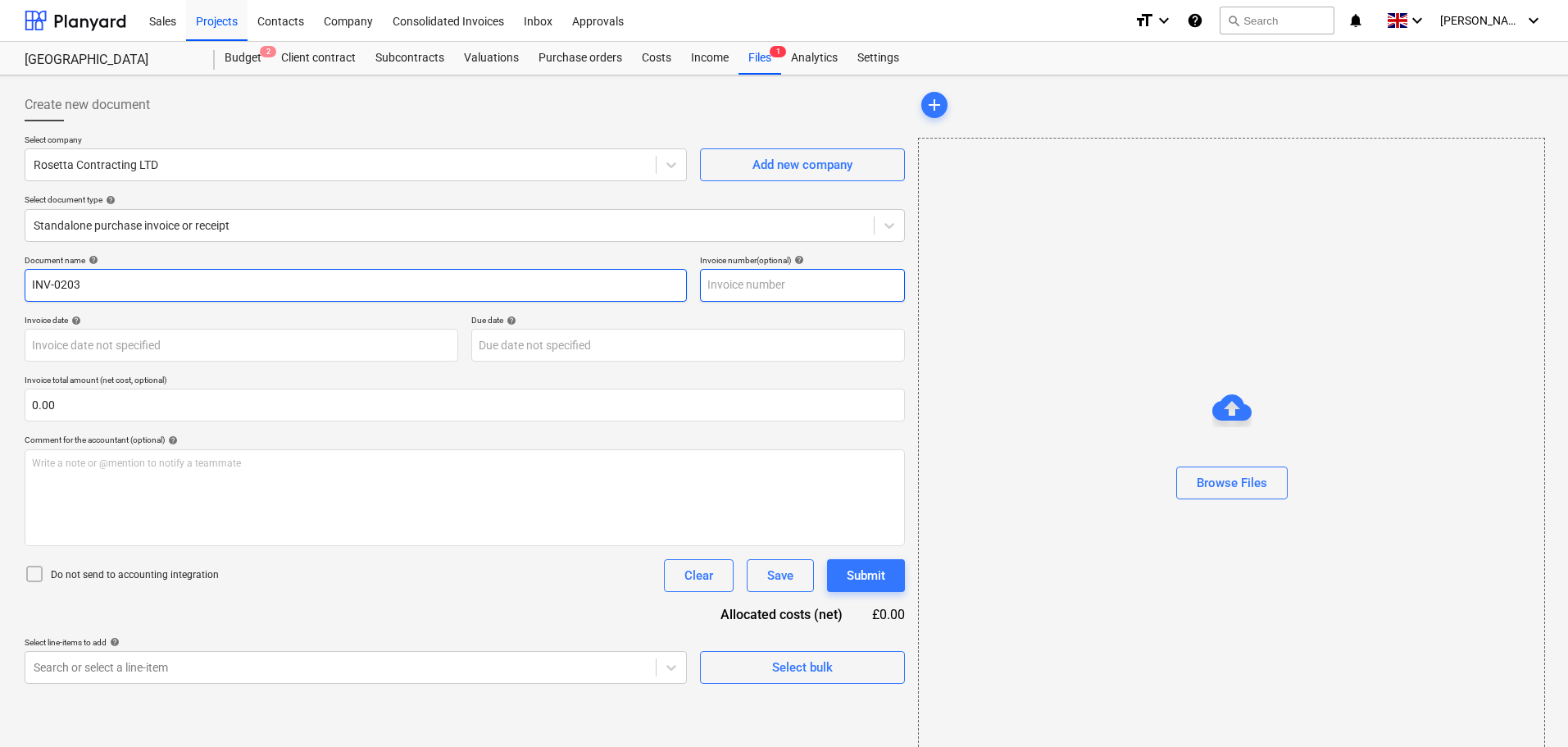
type input "INV-0203"
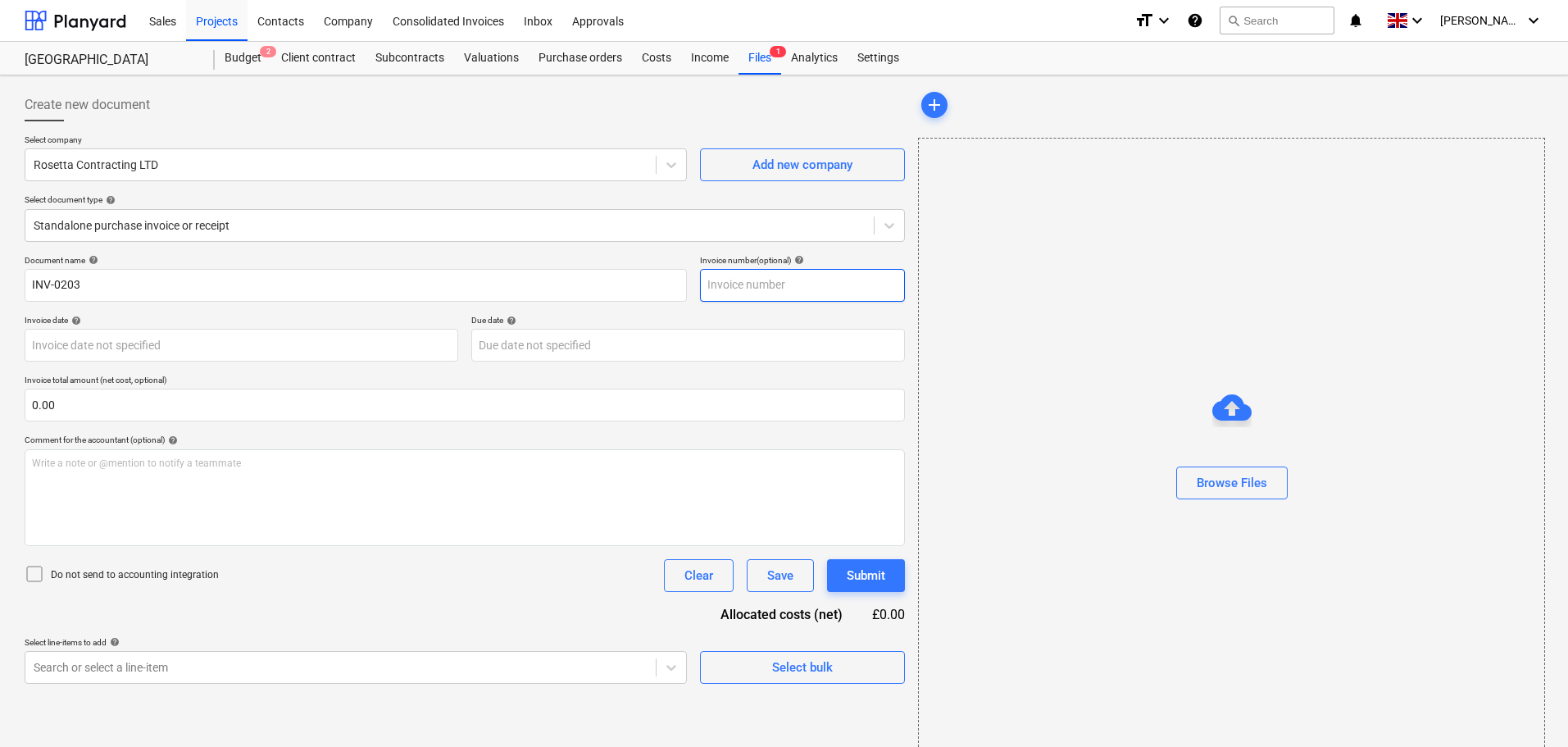
click at [750, 284] on input "text" at bounding box center [802, 286] width 205 height 33
paste input "INV-0203"
type input "INV-0203"
click at [1249, 485] on div "Browse Files" at bounding box center [1232, 483] width 70 height 22
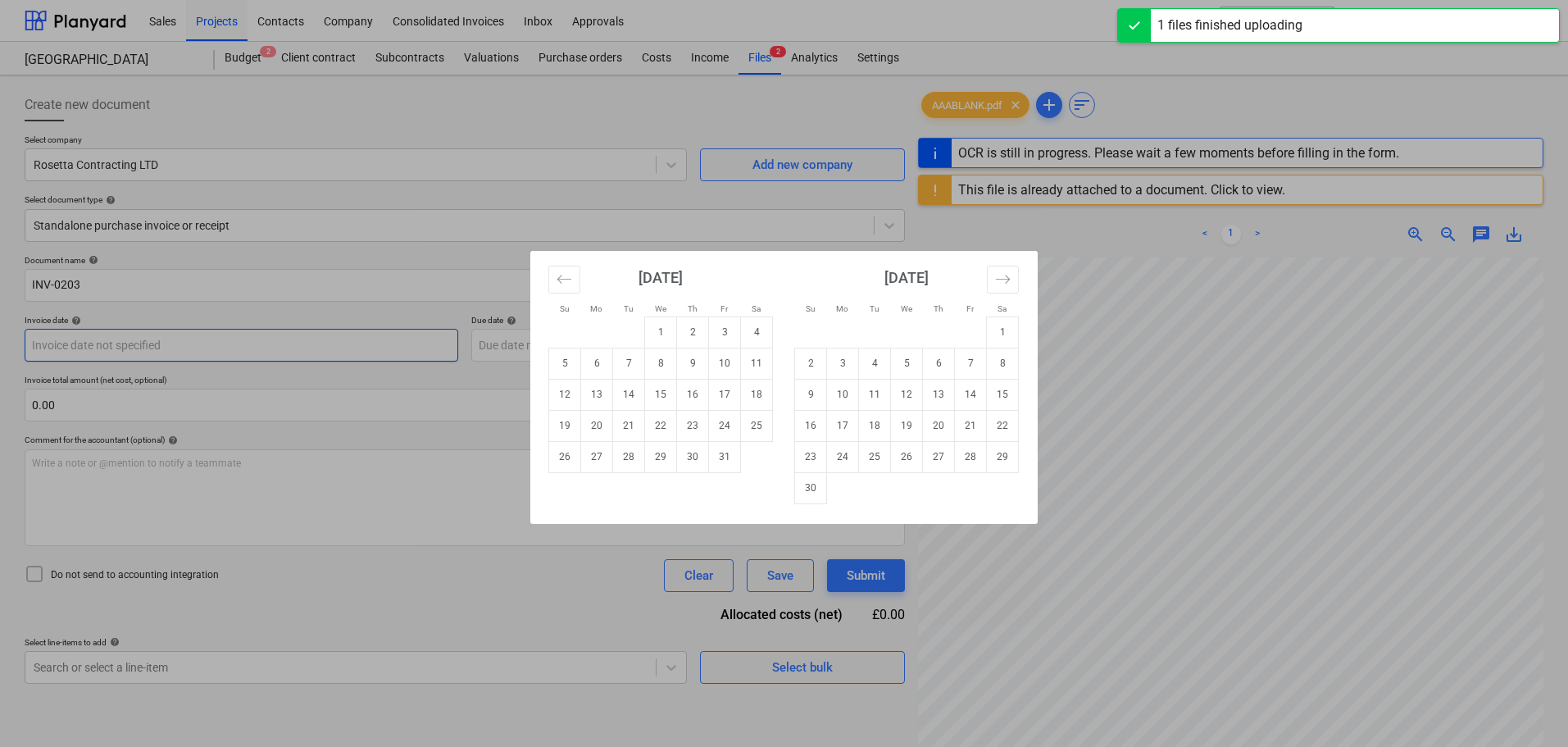
click at [147, 346] on body "Sales Projects Contacts Company Consolidated Invoices Inbox Approvals format_si…" at bounding box center [784, 373] width 1568 height 747
click at [572, 287] on button "Move backward to switch to the previous month." at bounding box center [564, 279] width 32 height 27
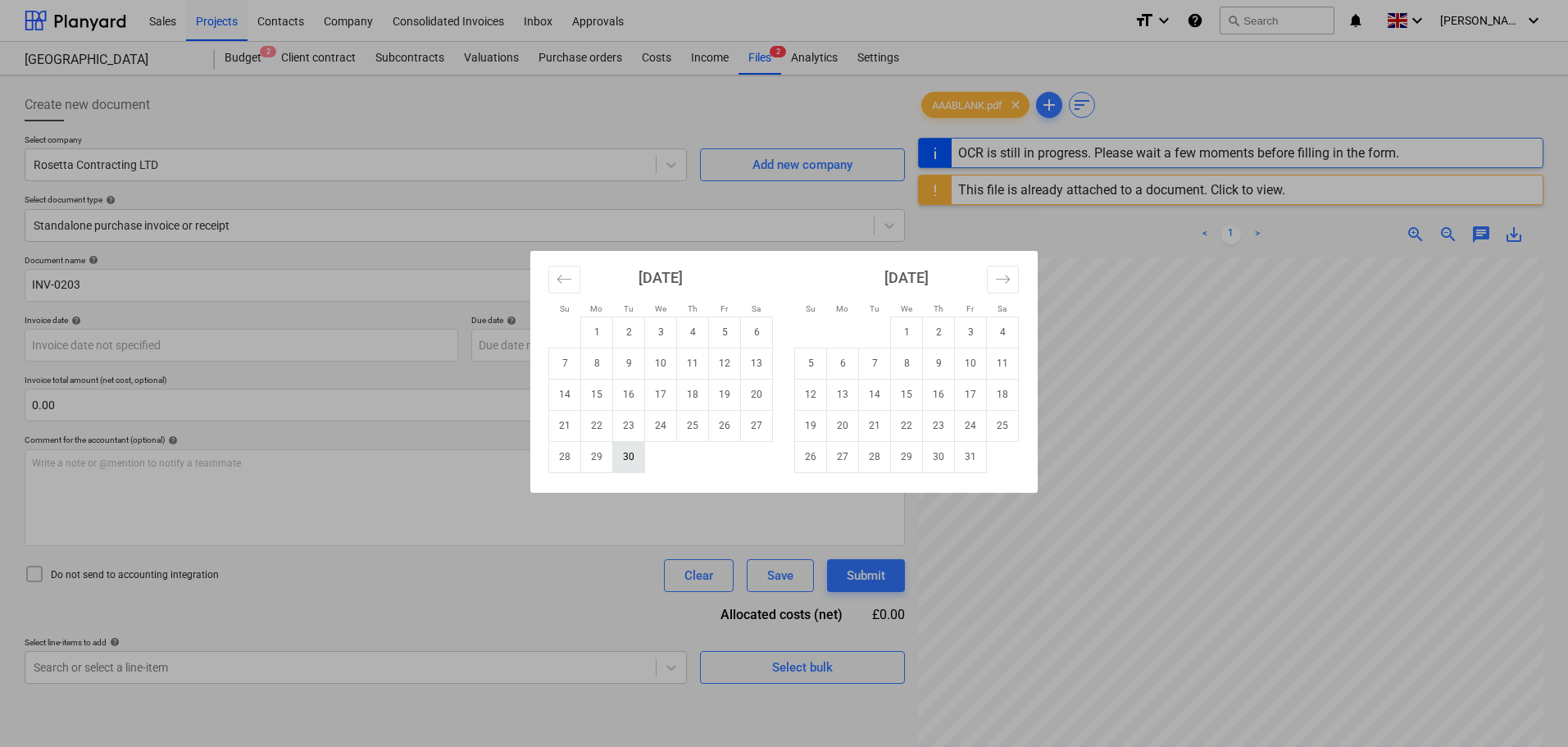
click at [623, 454] on td "30" at bounding box center [629, 457] width 32 height 31
type input "[DATE]"
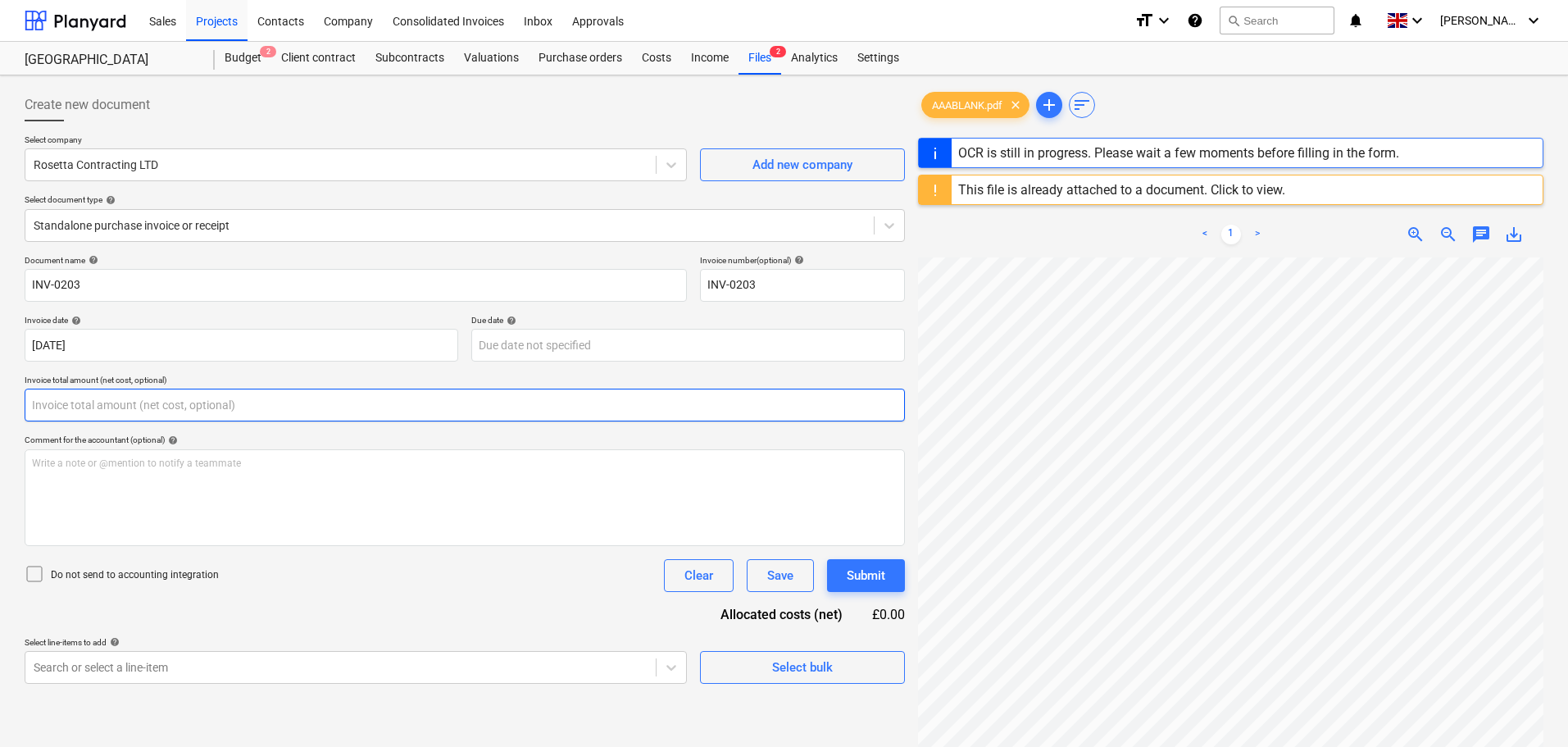
click at [217, 404] on input "text" at bounding box center [465, 405] width 881 height 33
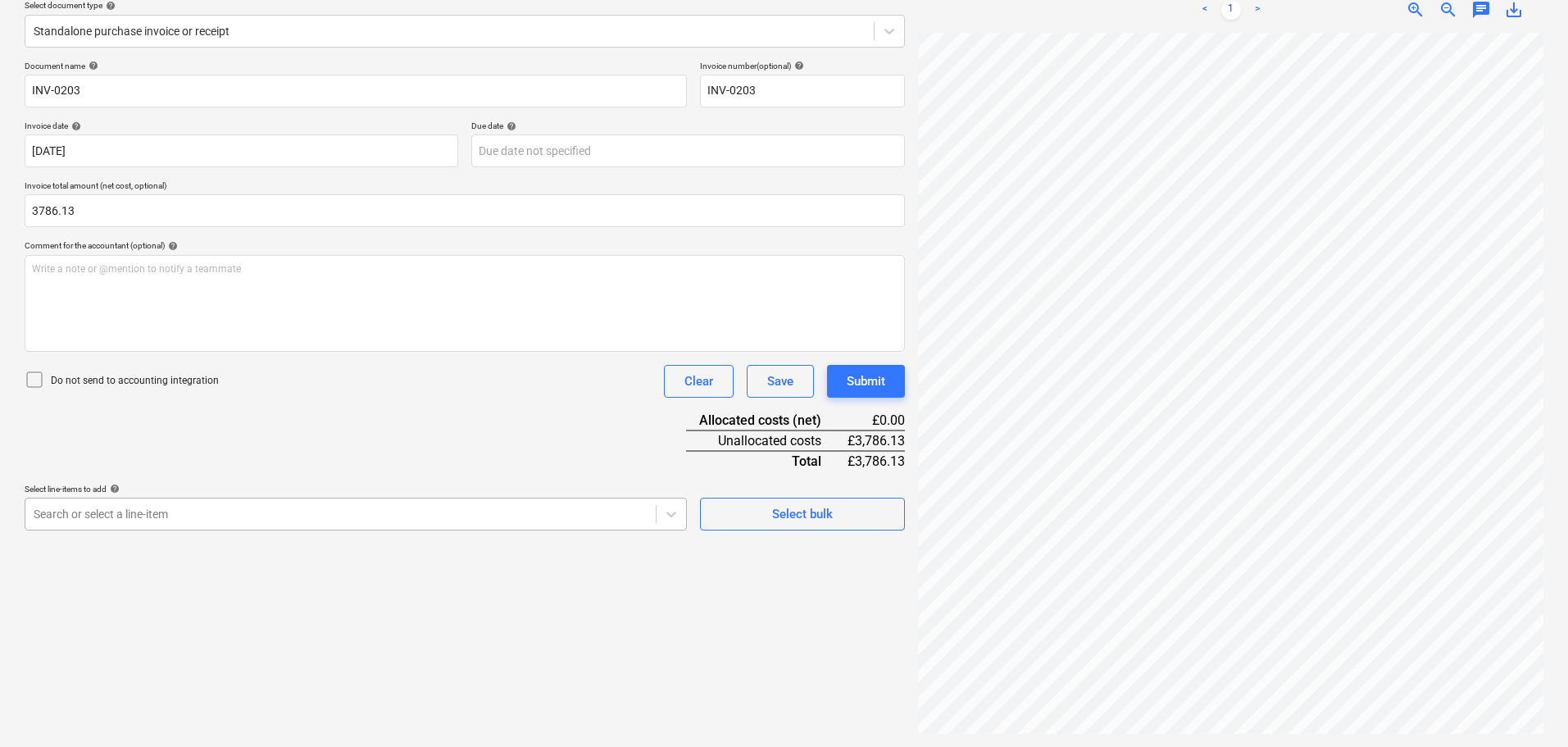
type input "3,786.13"
click at [306, 505] on body "Sales Projects Contacts Company Consolidated Invoices Inbox Approvals format_si…" at bounding box center [784, 178] width 1568 height 747
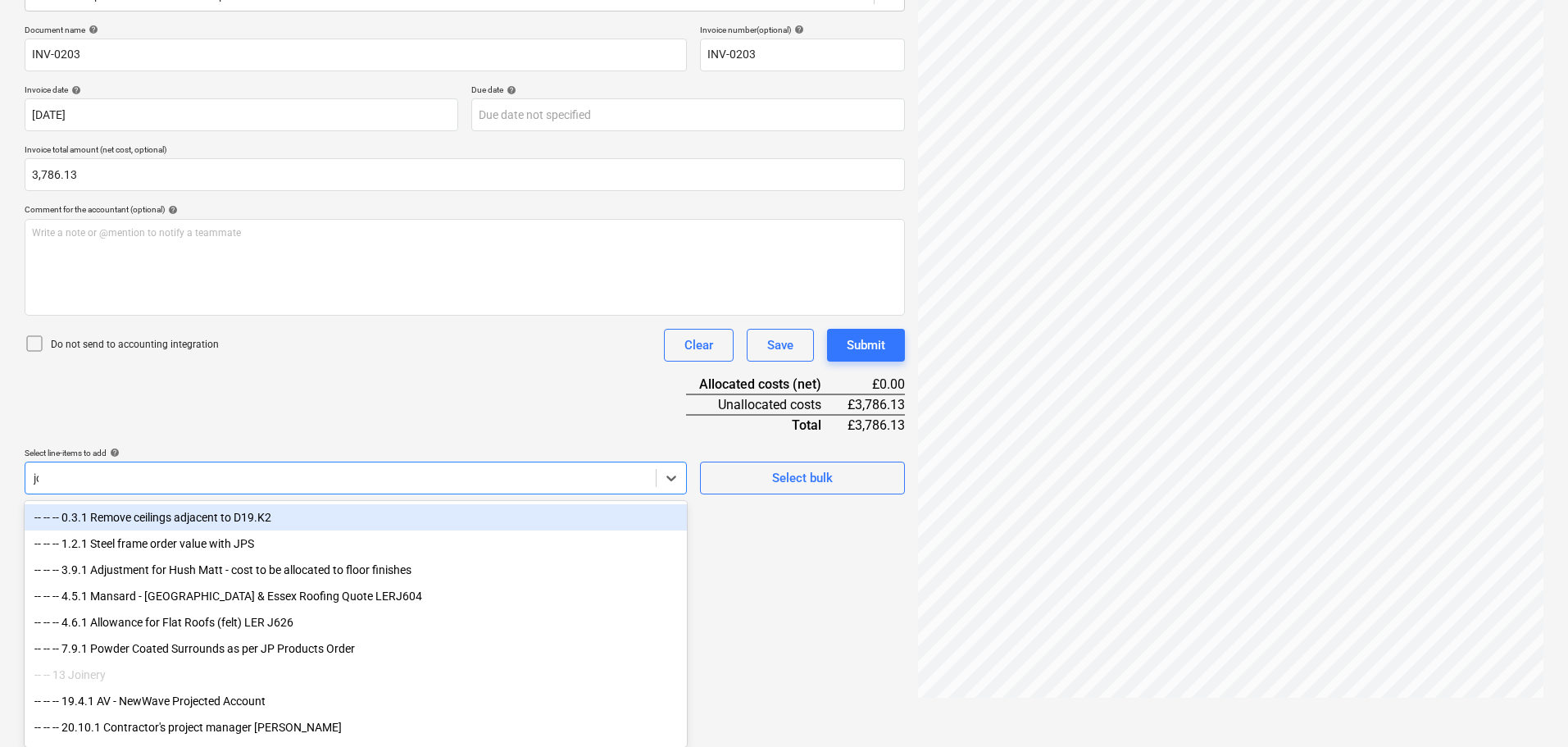
scroll to position [195, 0]
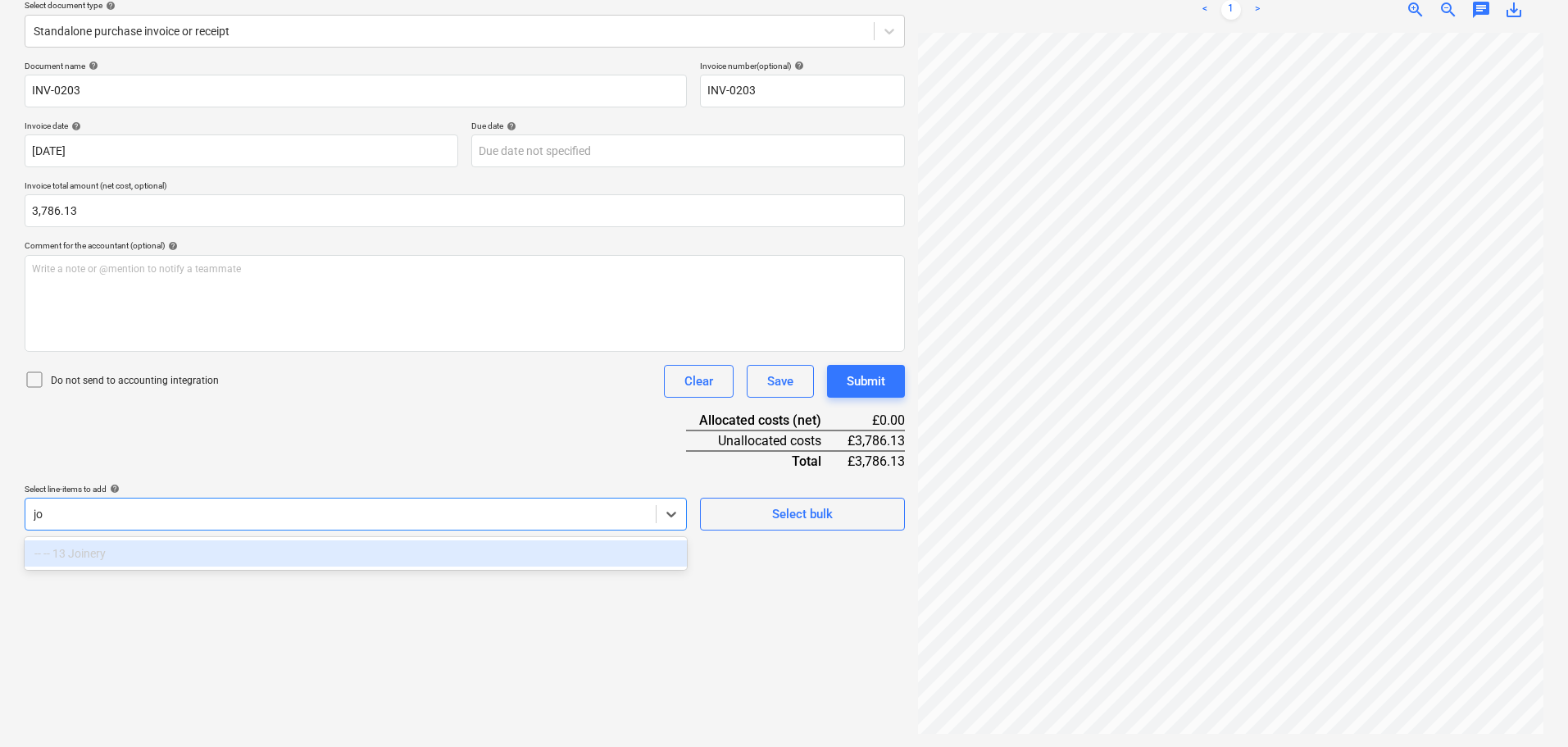
type input "j"
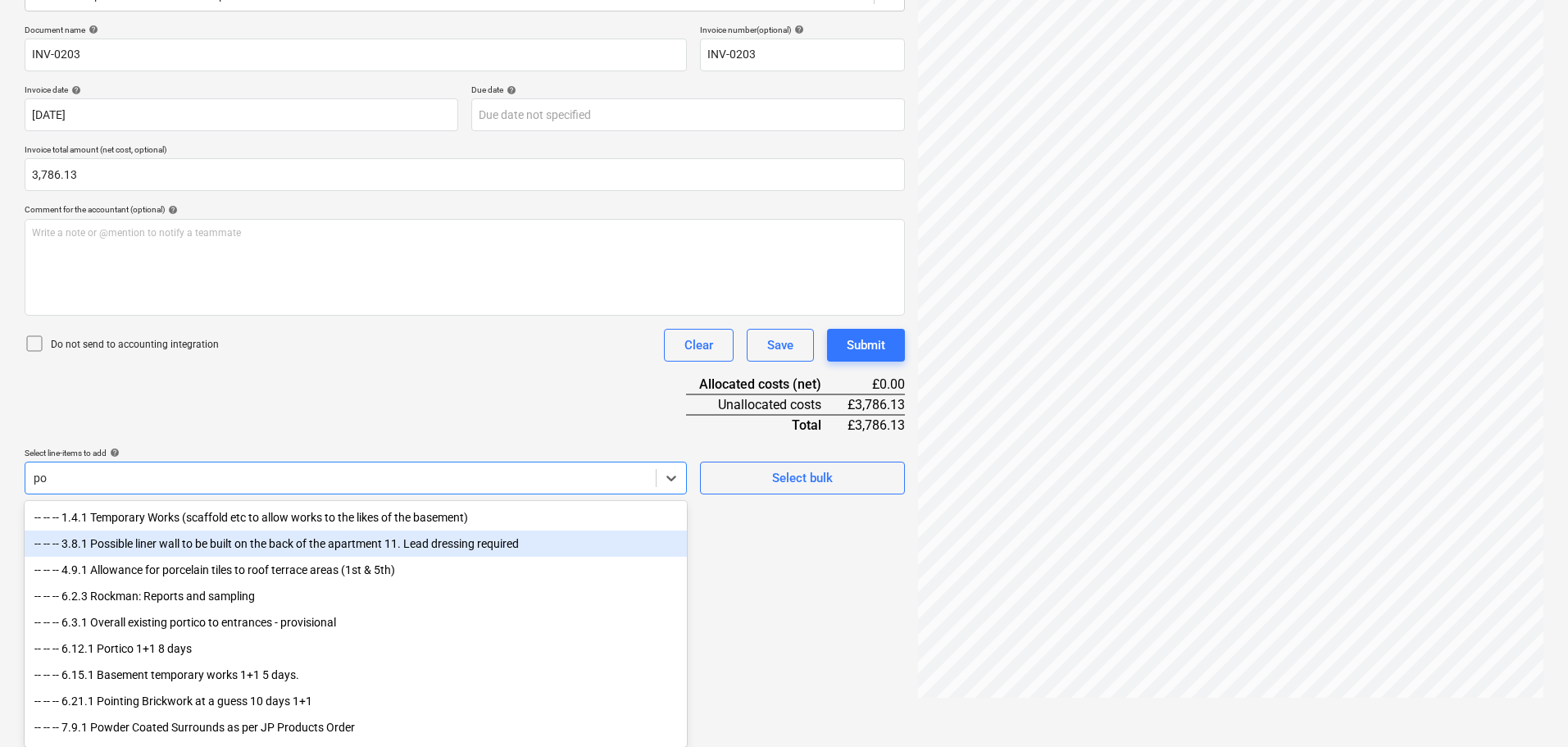
type input "p"
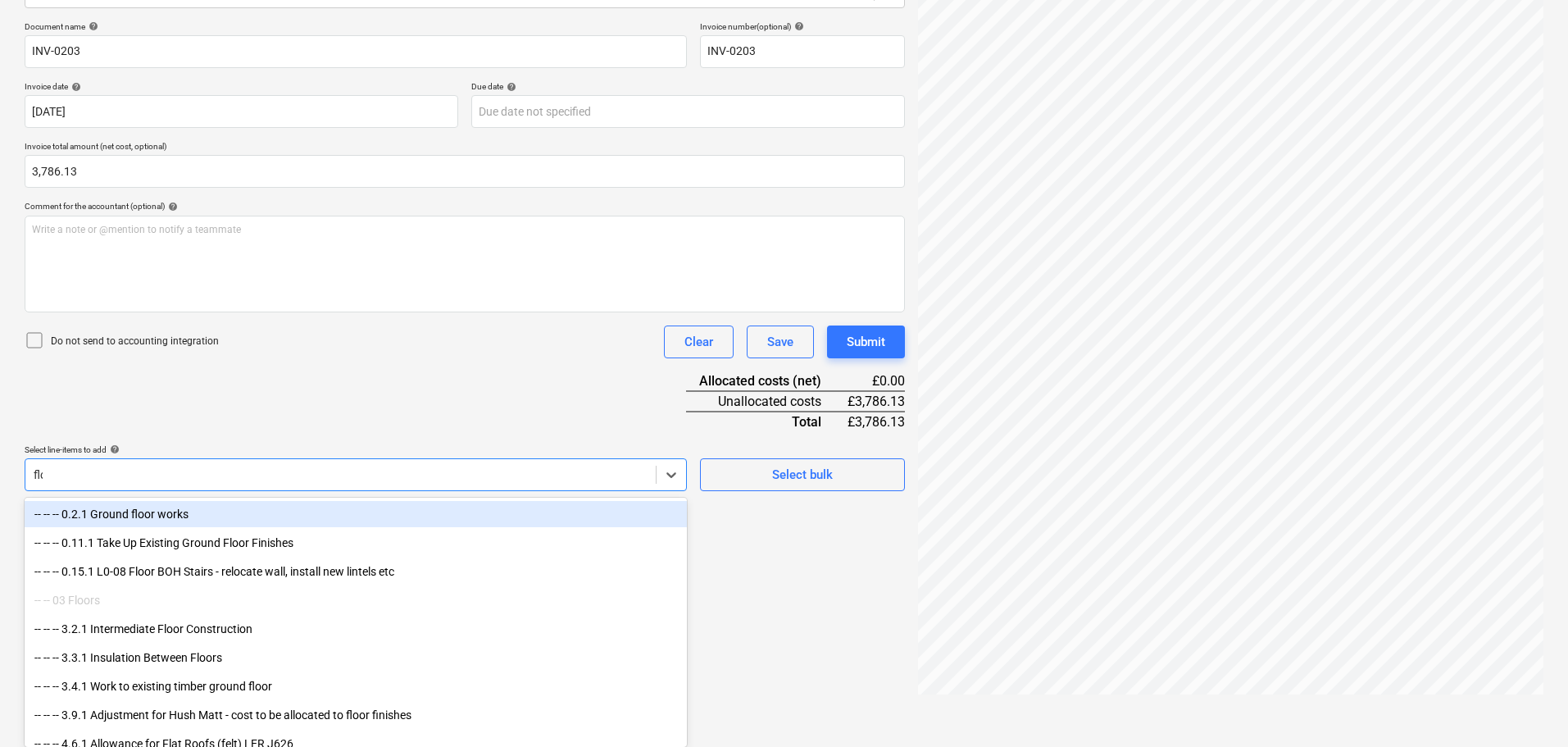
type input "floo"
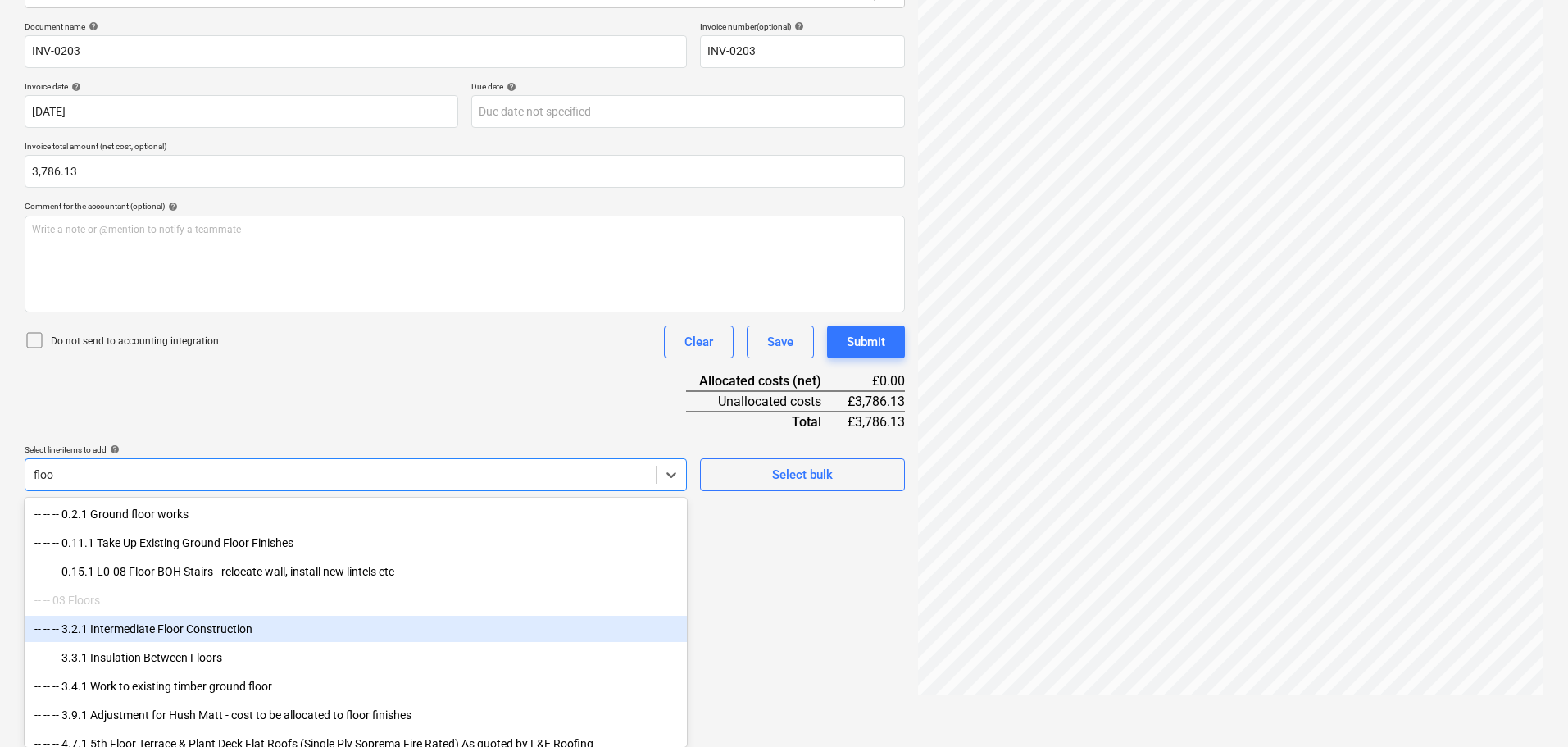
click at [194, 630] on div "-- -- -- 3.2.1 Intermediate Floor Construction" at bounding box center [355, 629] width 663 height 26
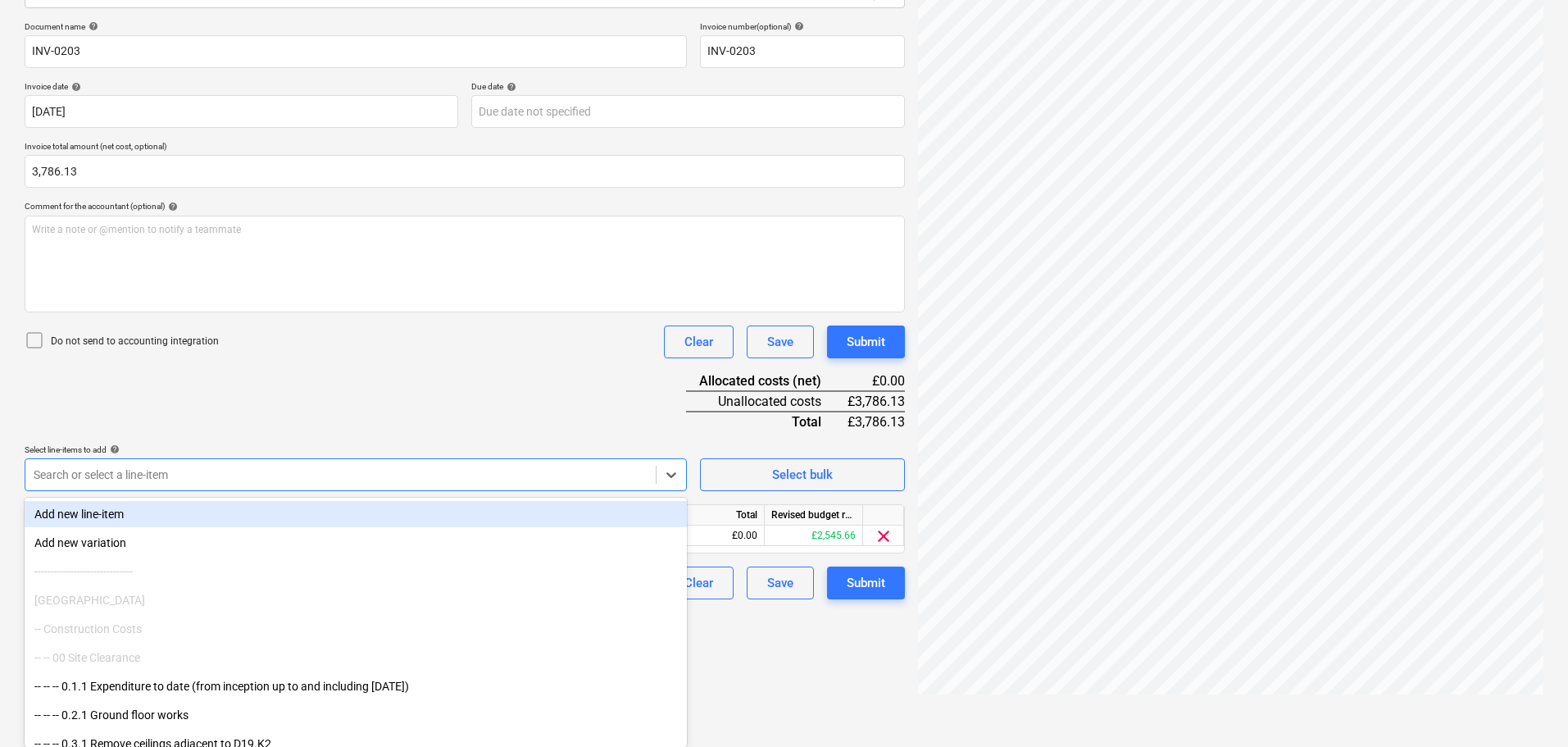
click at [441, 406] on div "Document name help INV-0203 Invoice number (optional) help INV-0203 Invoice dat…" at bounding box center [465, 310] width 881 height 578
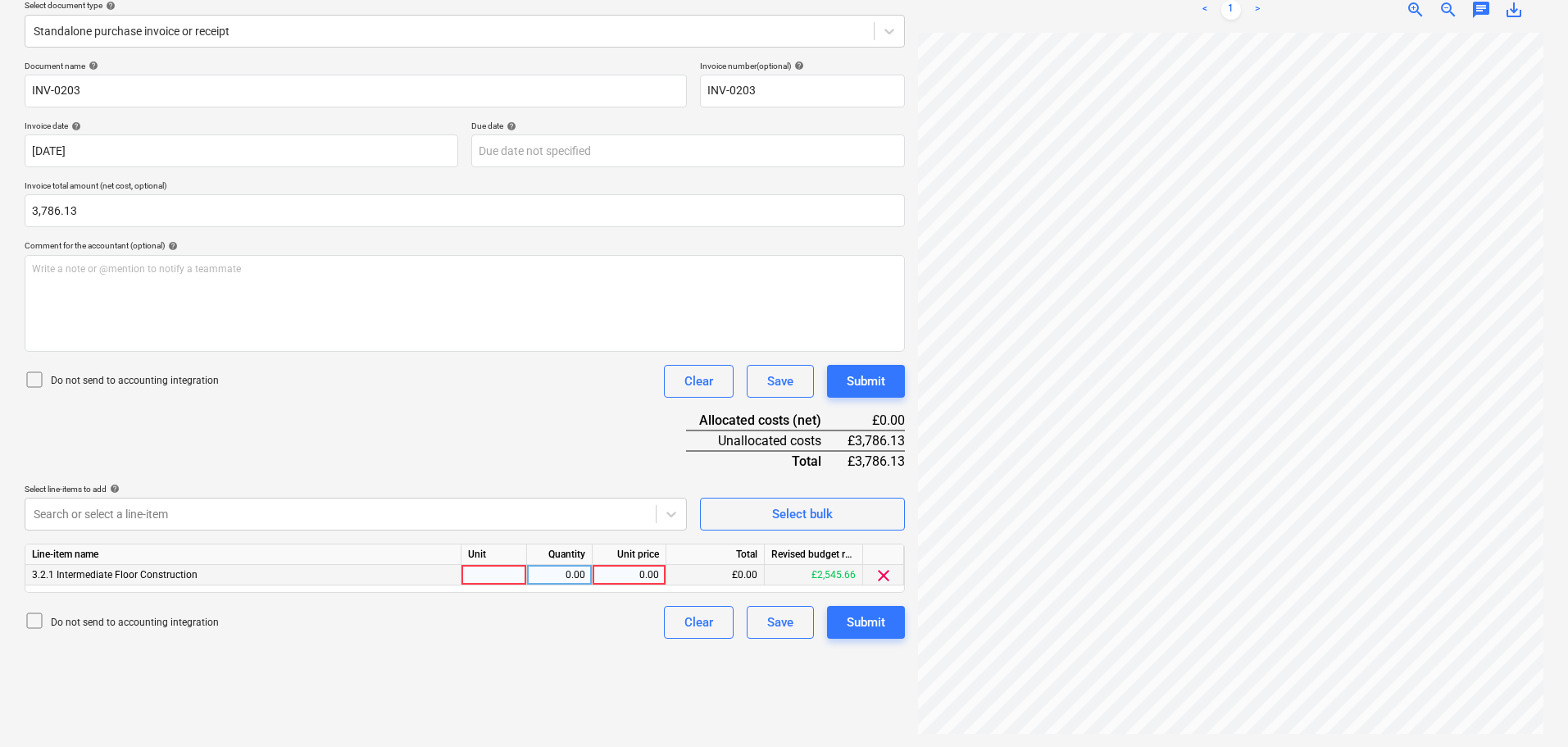
click at [642, 578] on div "0.00" at bounding box center [628, 575] width 60 height 21
type input "3786.13"
click at [869, 622] on div "Submit" at bounding box center [865, 623] width 38 height 22
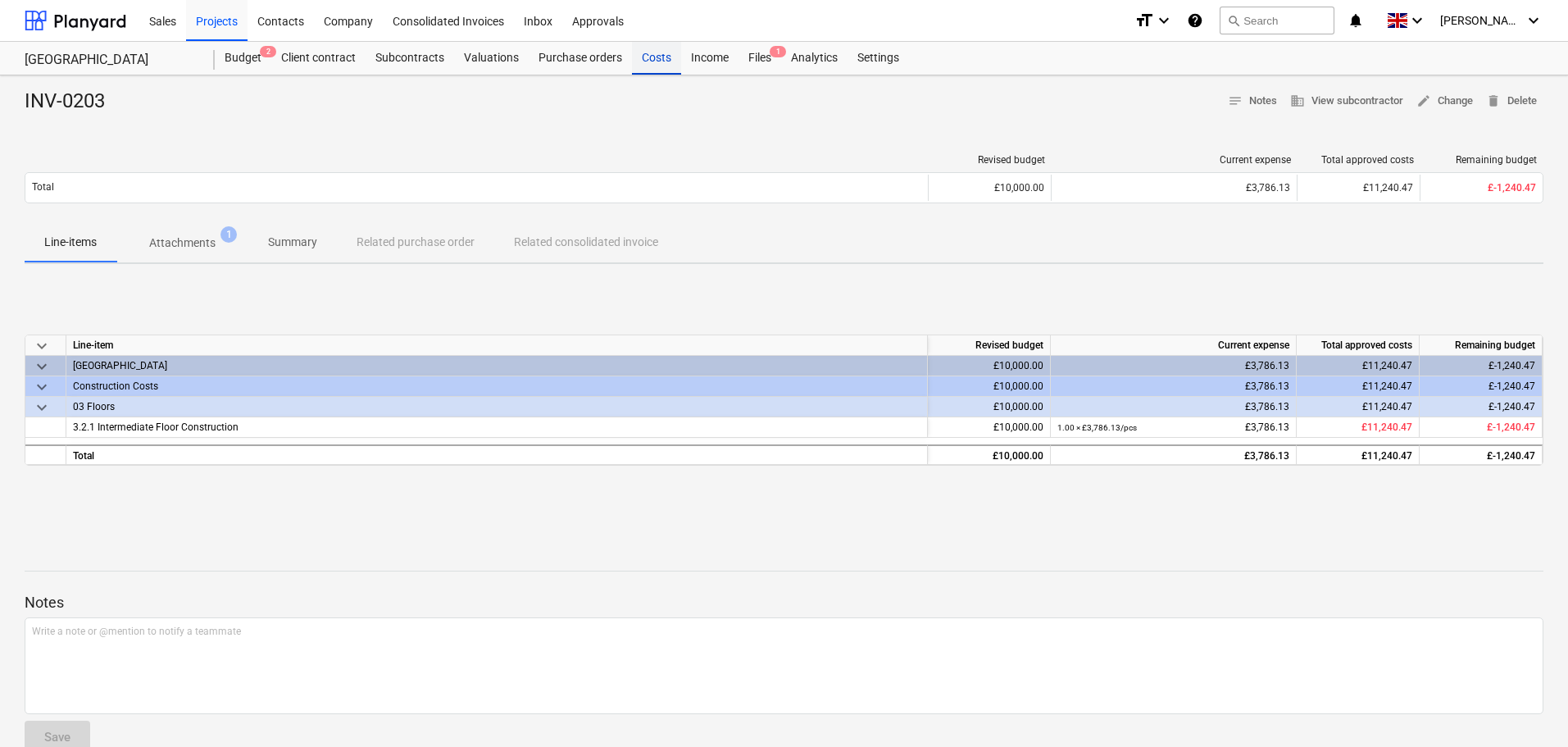
click at [655, 60] on div "Costs" at bounding box center [657, 59] width 49 height 33
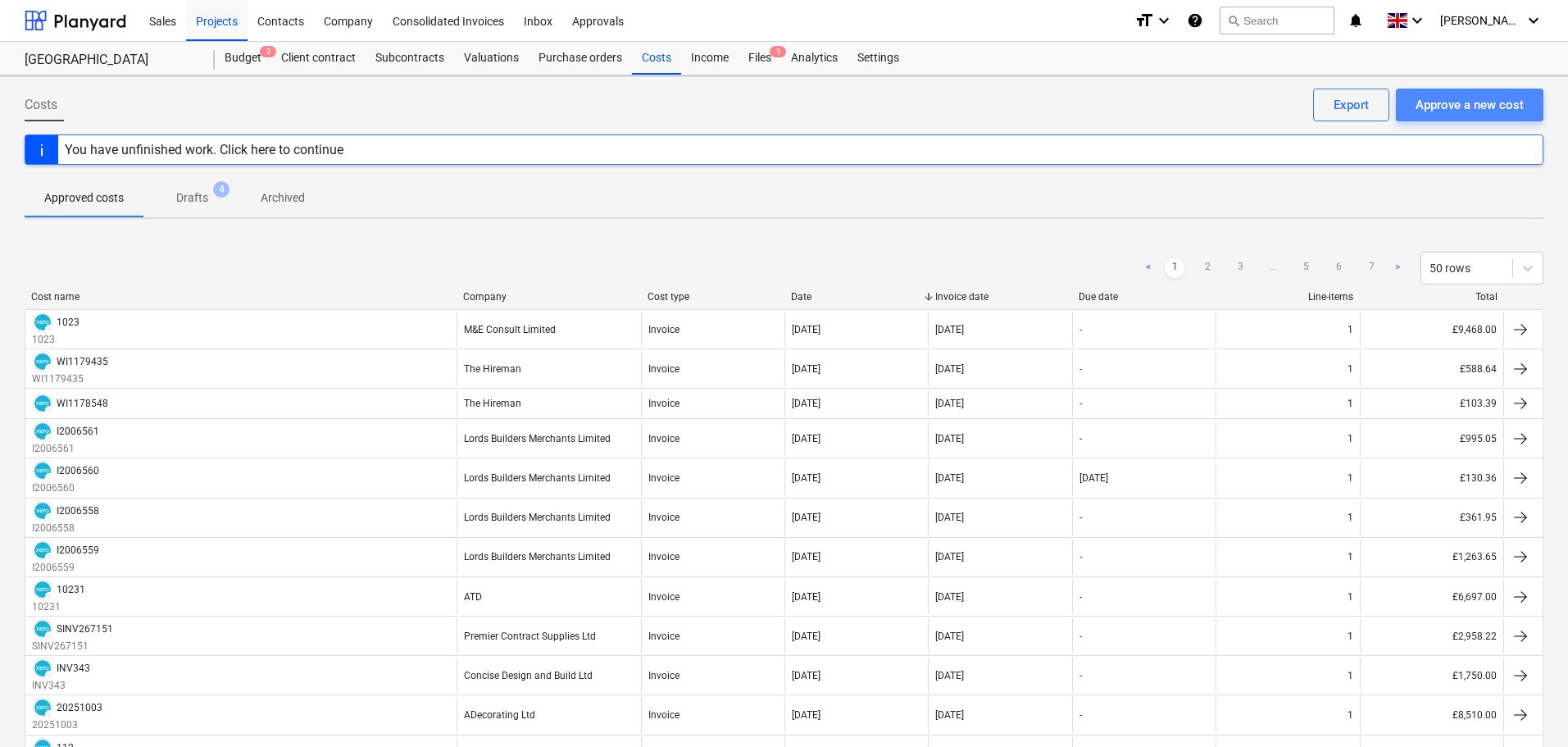
click at [1472, 108] on div "Approve a new cost" at bounding box center [1469, 105] width 109 height 22
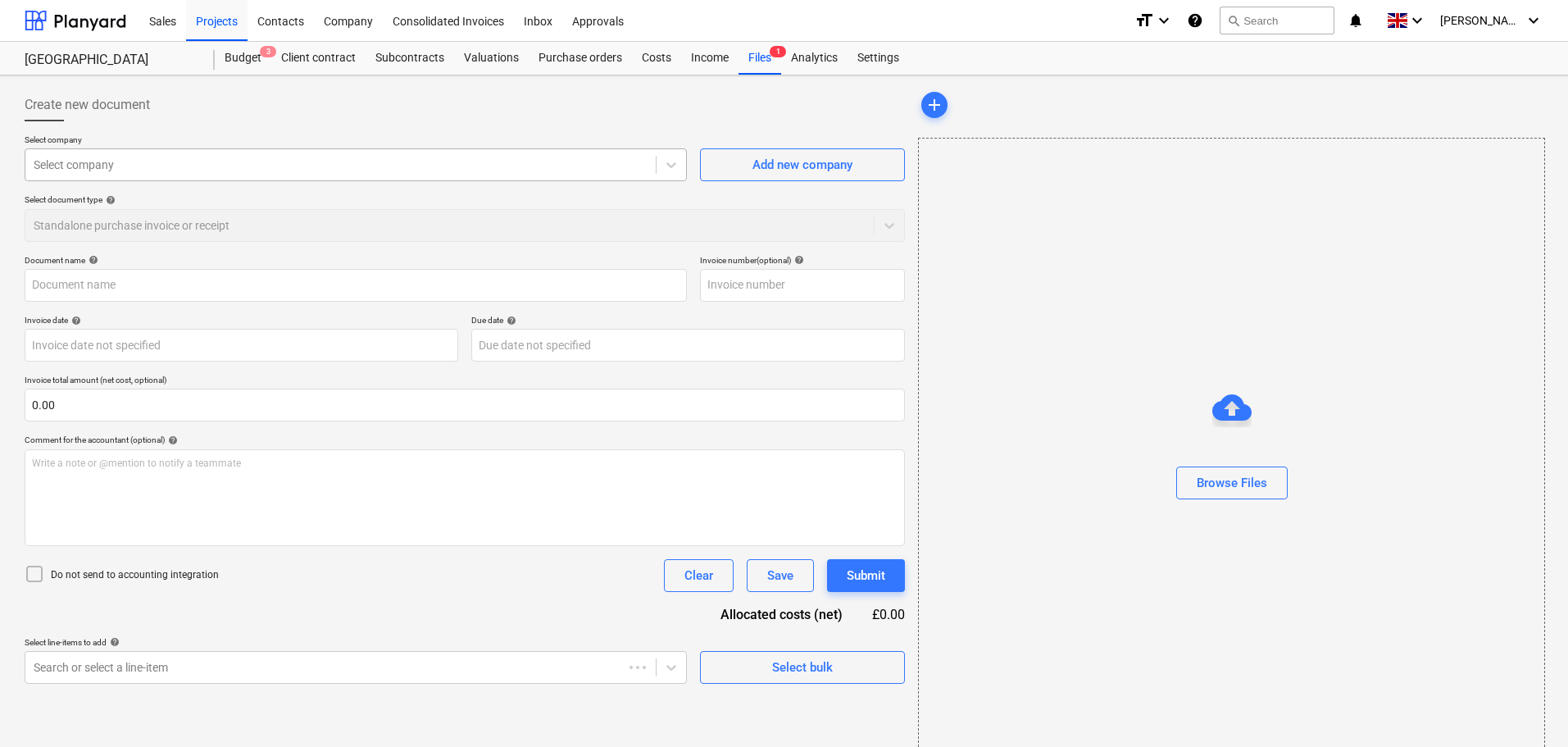
click at [274, 172] on div at bounding box center [340, 164] width 614 height 17
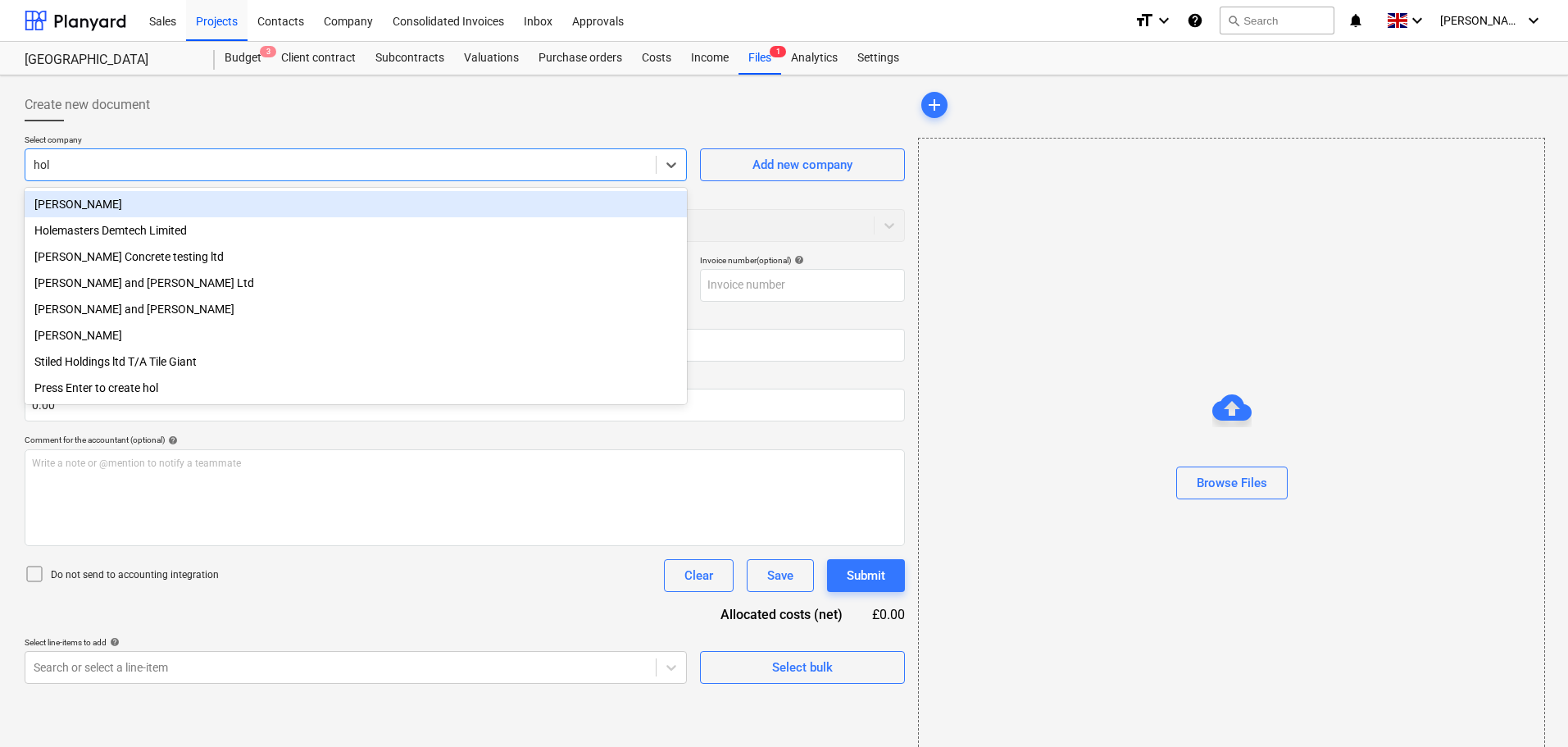
type input "hole"
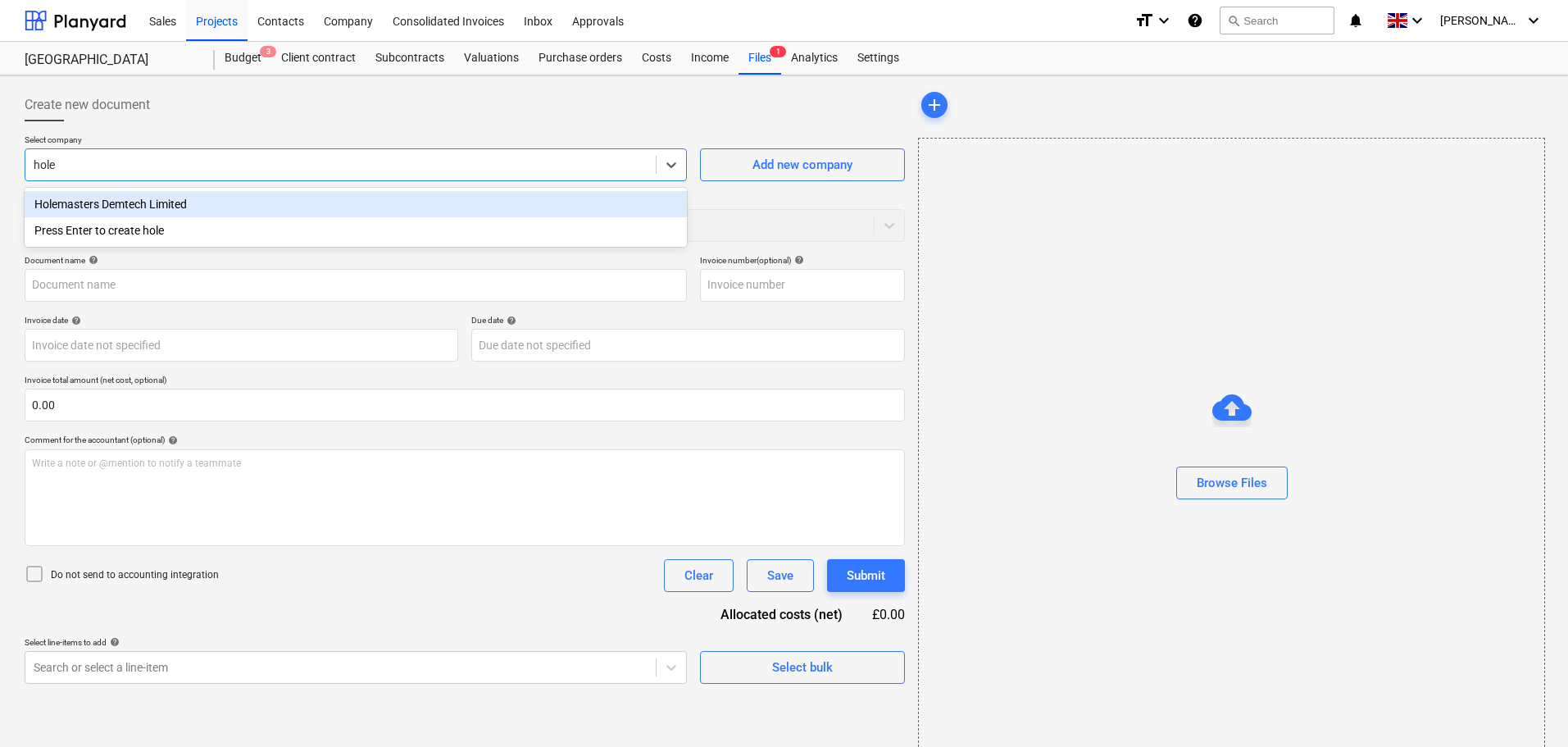
click at [250, 198] on div "Holemasters Demtech Limited" at bounding box center [355, 204] width 663 height 26
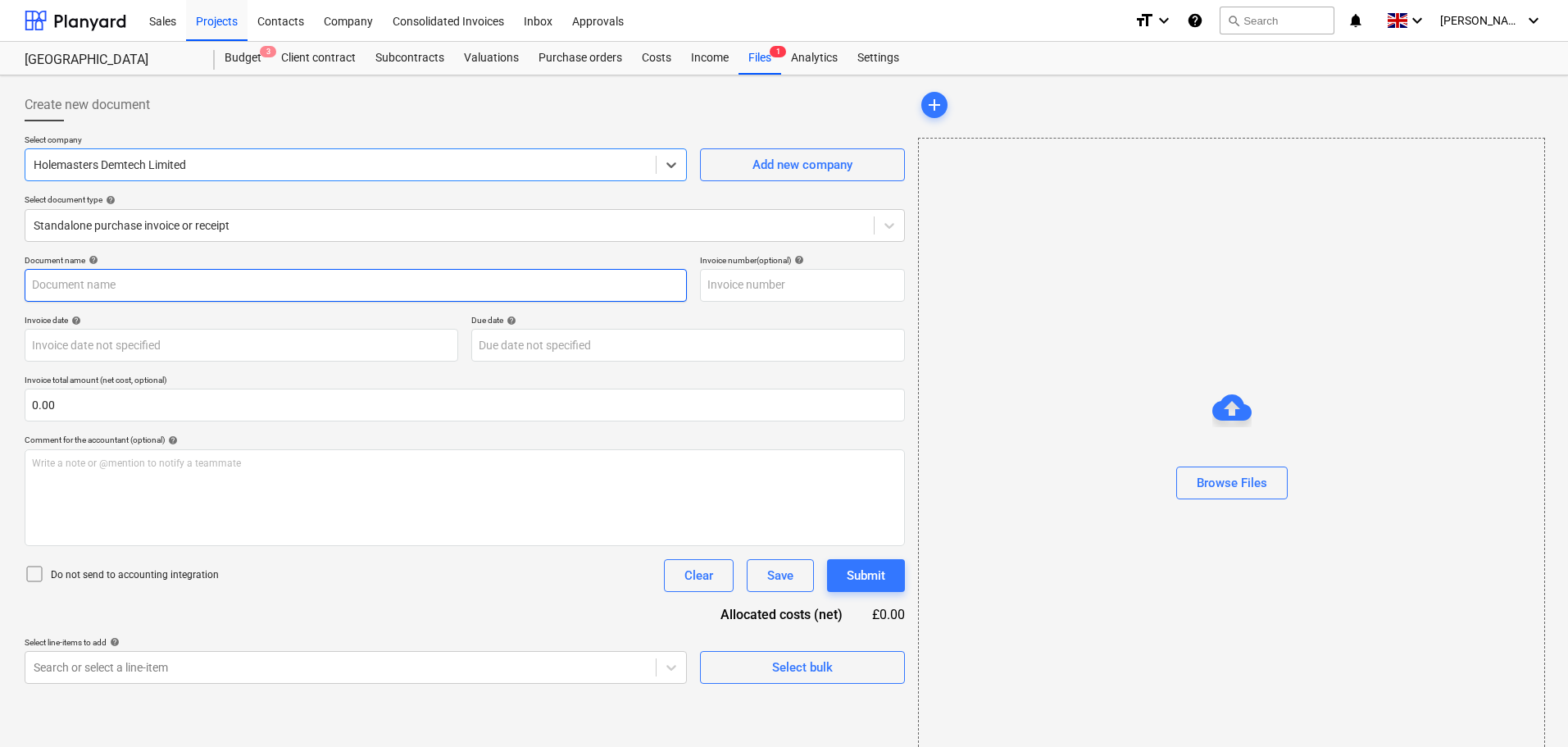
click at [176, 277] on input "text" at bounding box center [355, 286] width 663 height 33
paste input "0000093653"
type input "0000093653"
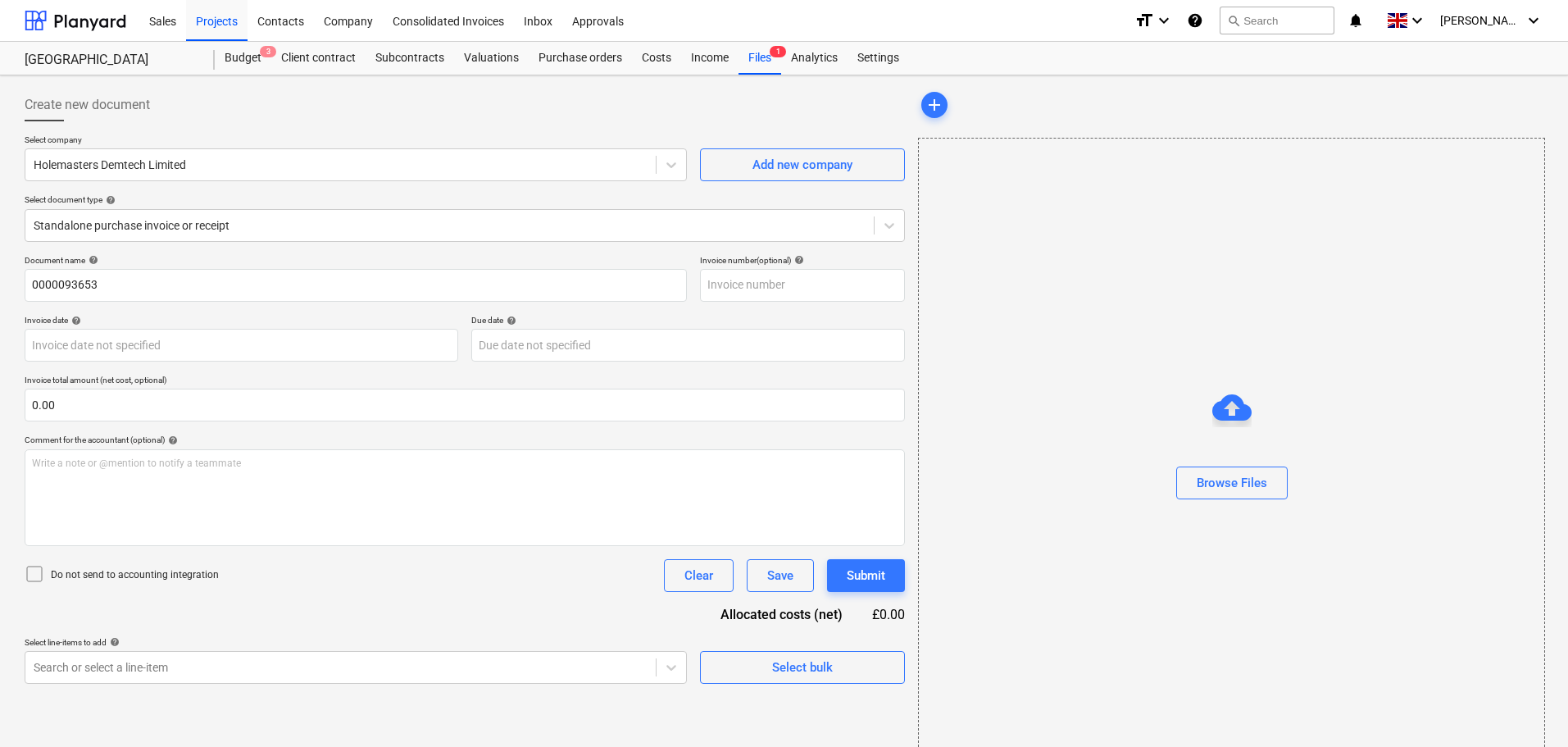
click at [315, 257] on div "Document name help" at bounding box center [355, 259] width 663 height 11
drag, startPoint x: 715, startPoint y: 278, endPoint x: 775, endPoint y: 289, distance: 61.0
click at [717, 278] on input "text" at bounding box center [802, 286] width 205 height 33
paste input "0000093653"
type input "0000093653"
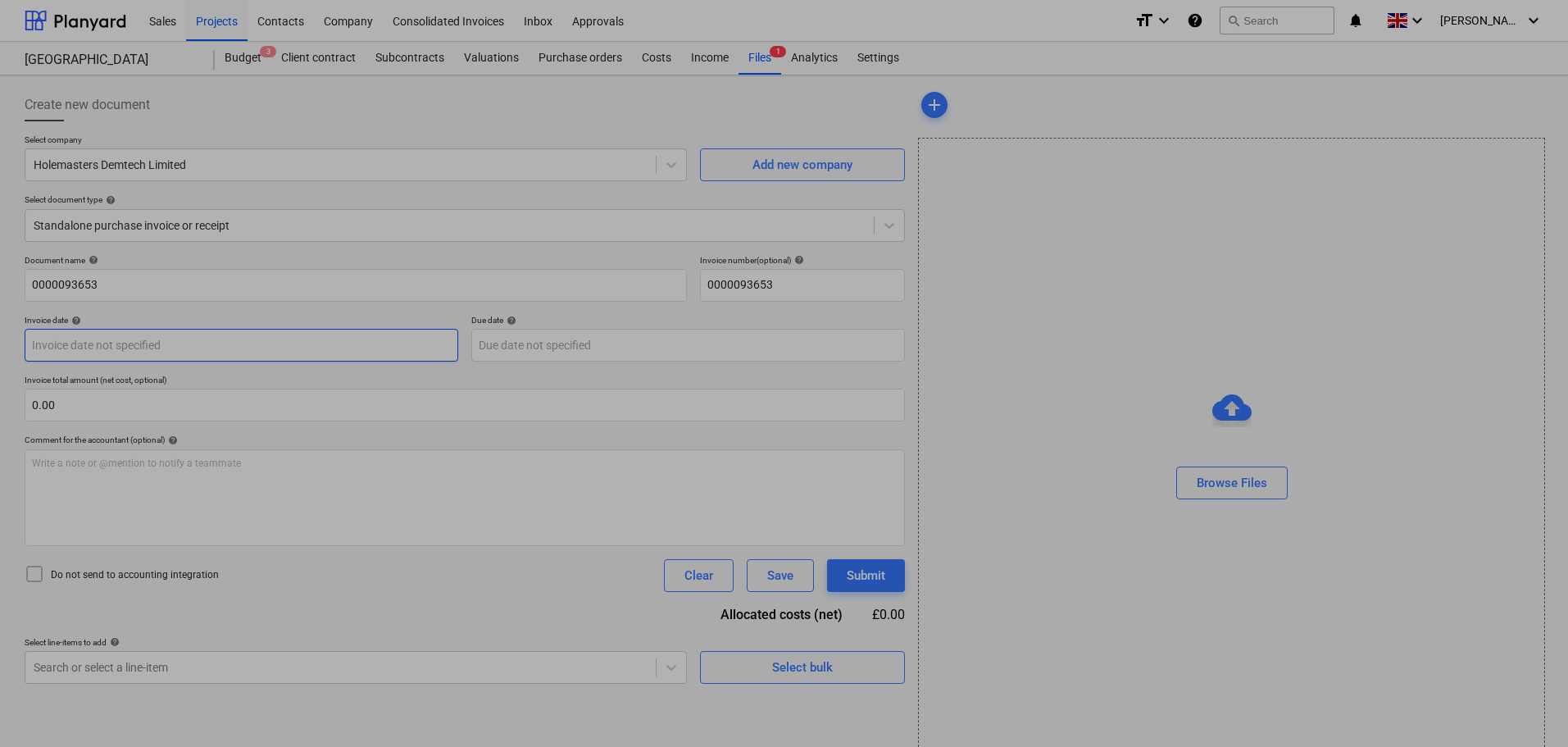
click at [326, 345] on body "Sales Projects Contacts Company Consolidated Invoices Inbox Approvals format_si…" at bounding box center [784, 373] width 1568 height 747
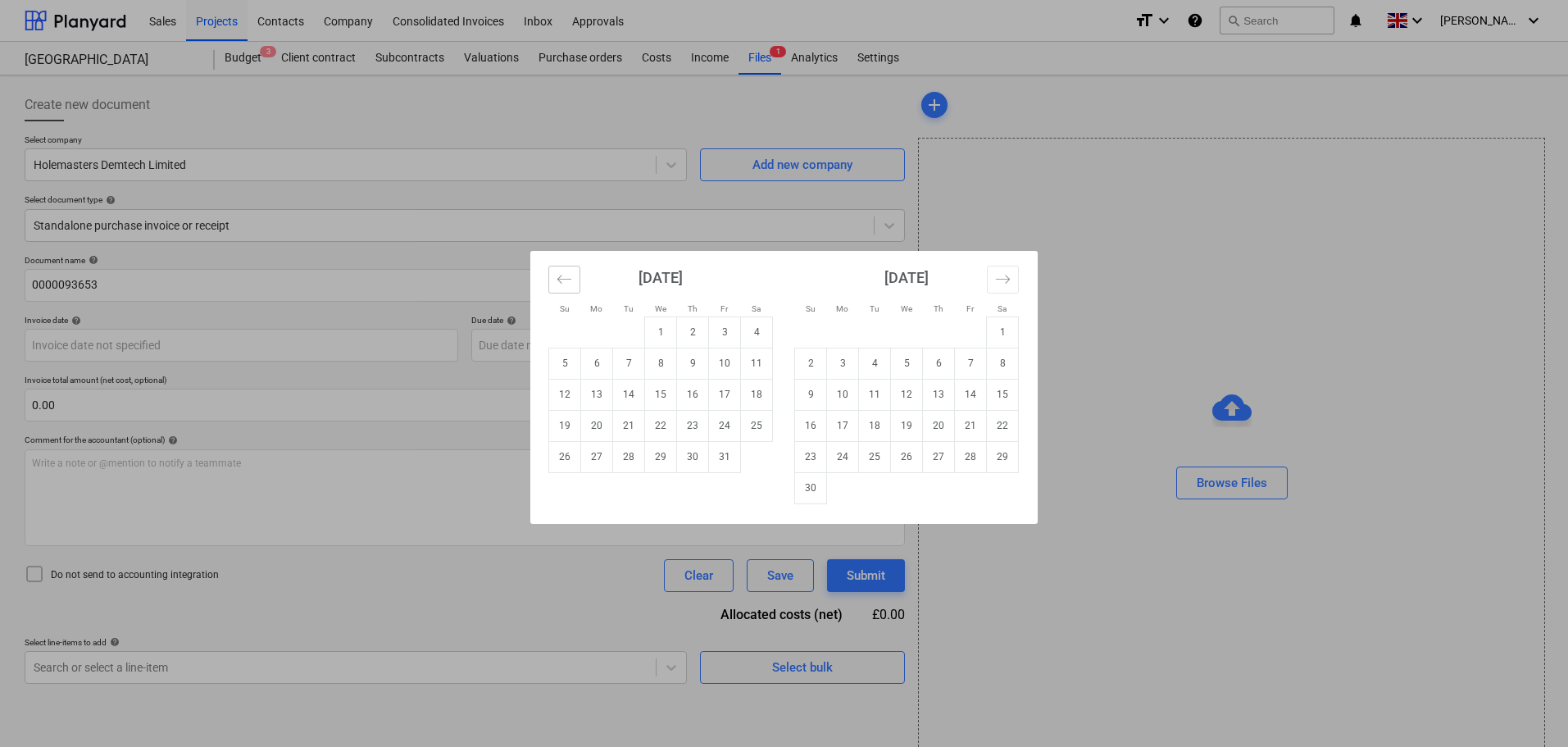
click at [565, 280] on icon "Move backward to switch to the previous month." at bounding box center [565, 279] width 16 height 16
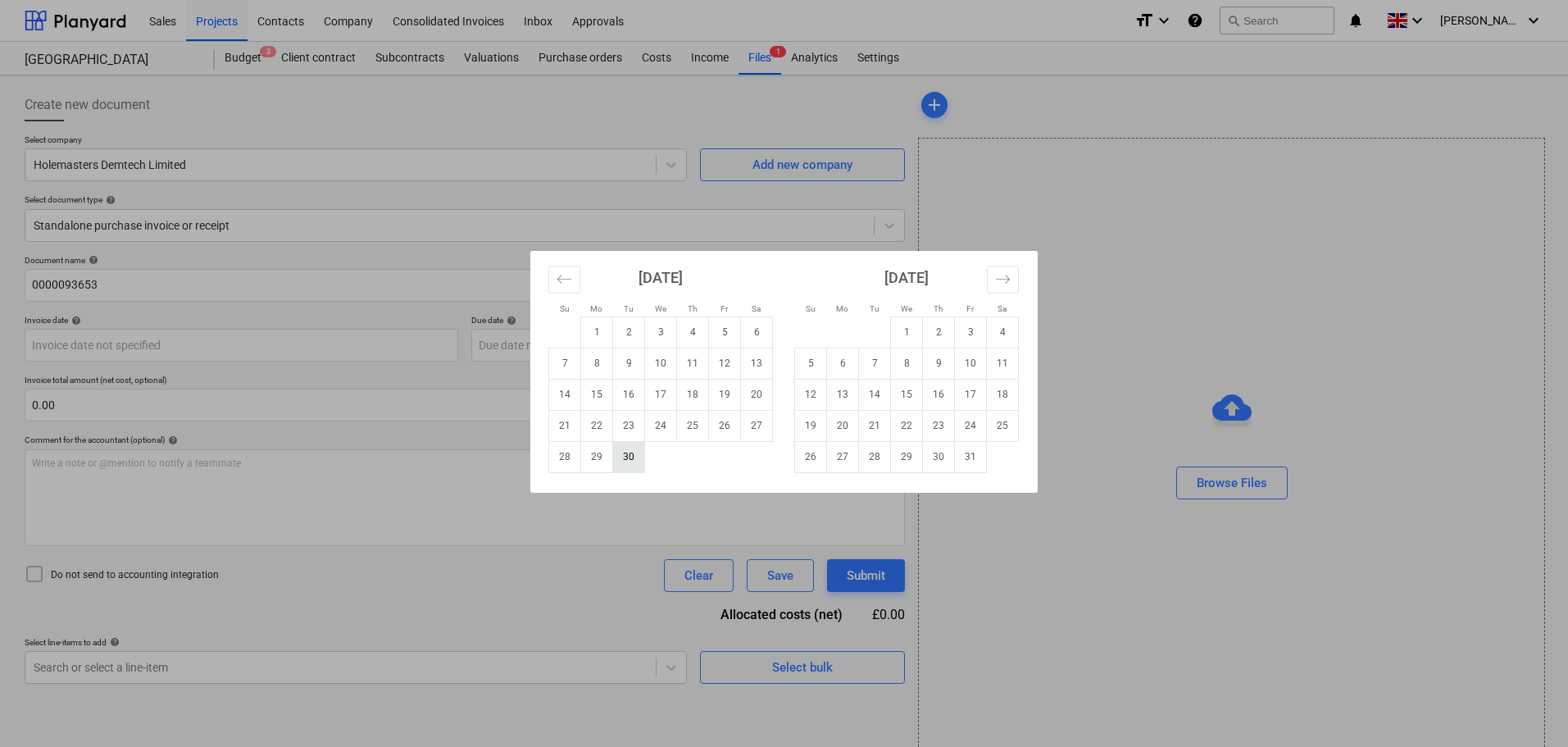
click at [630, 460] on td "30" at bounding box center [629, 457] width 32 height 31
type input "[DATE]"
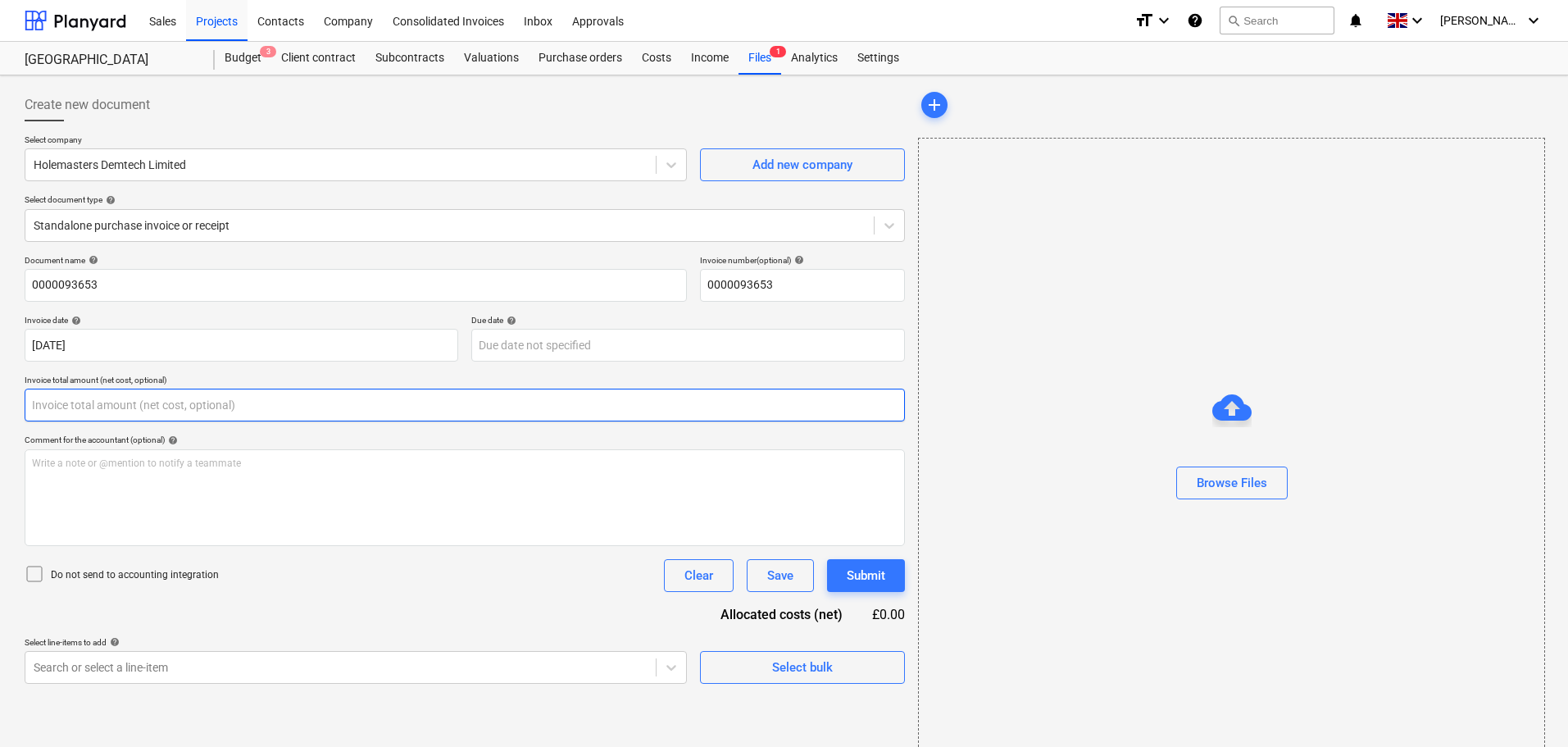
click at [230, 404] on input "text" at bounding box center [465, 405] width 881 height 33
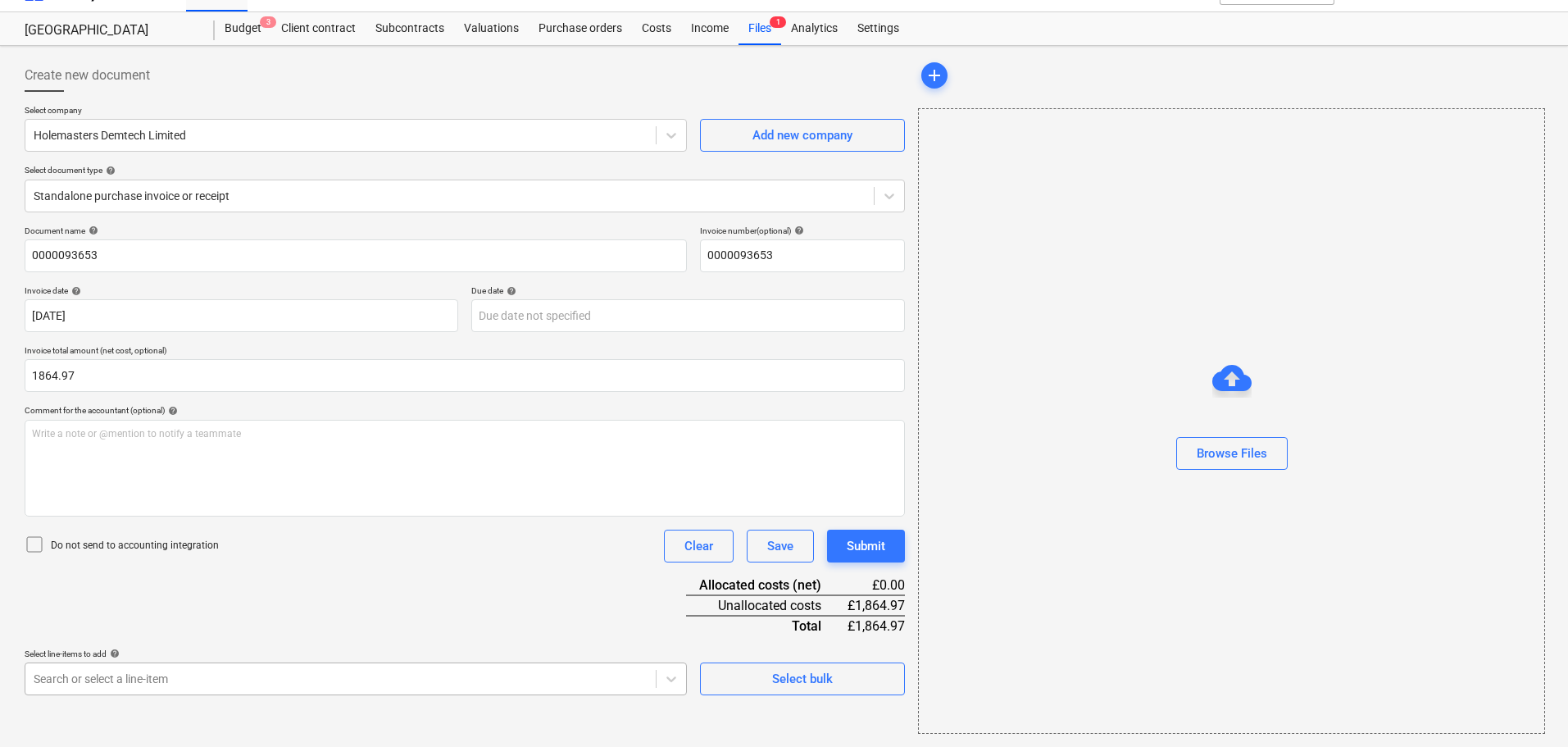
type input "1,864.97"
click at [153, 676] on body "Sales Projects Contacts Company Consolidated Invoices Inbox Approvals format_si…" at bounding box center [784, 344] width 1568 height 747
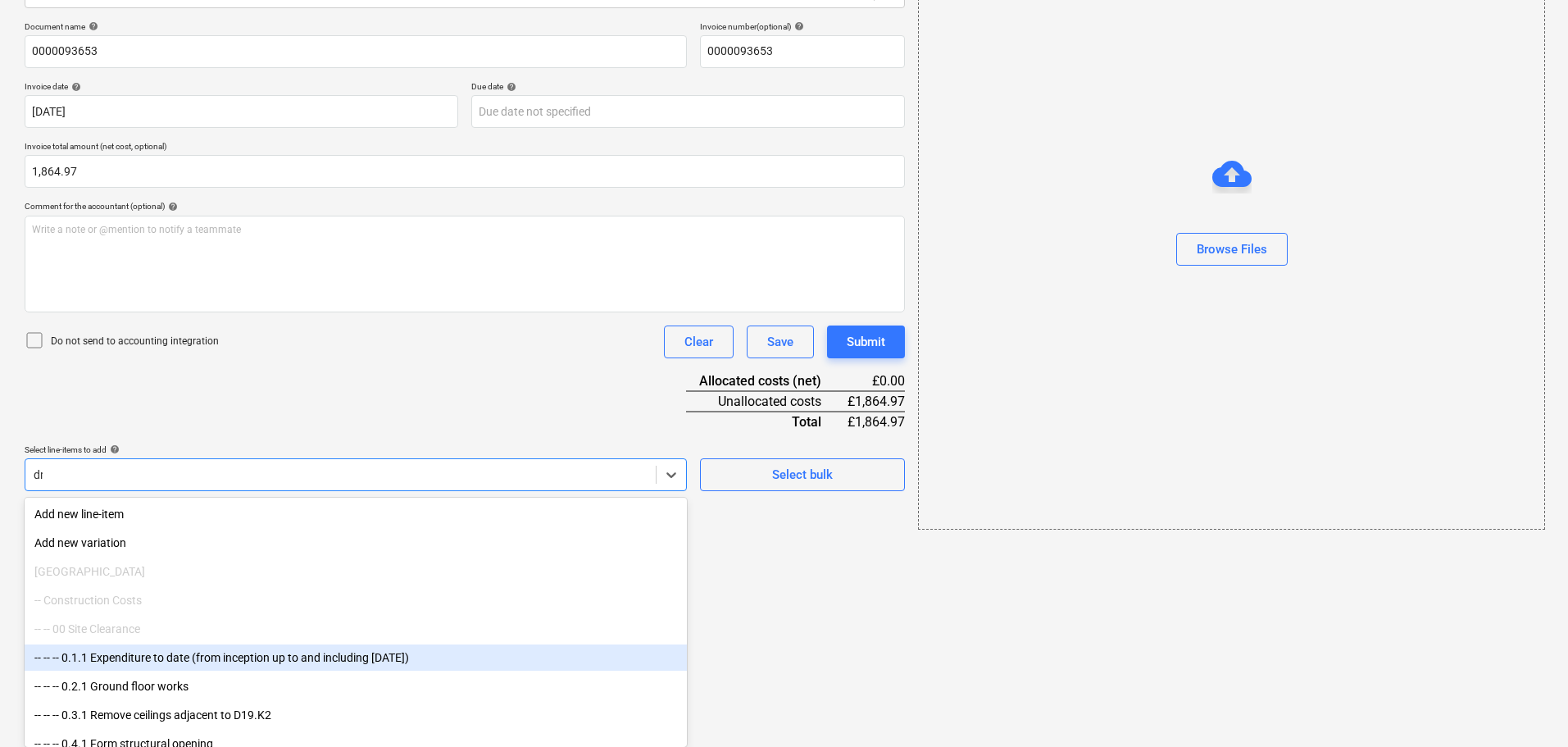
scroll to position [29, 0]
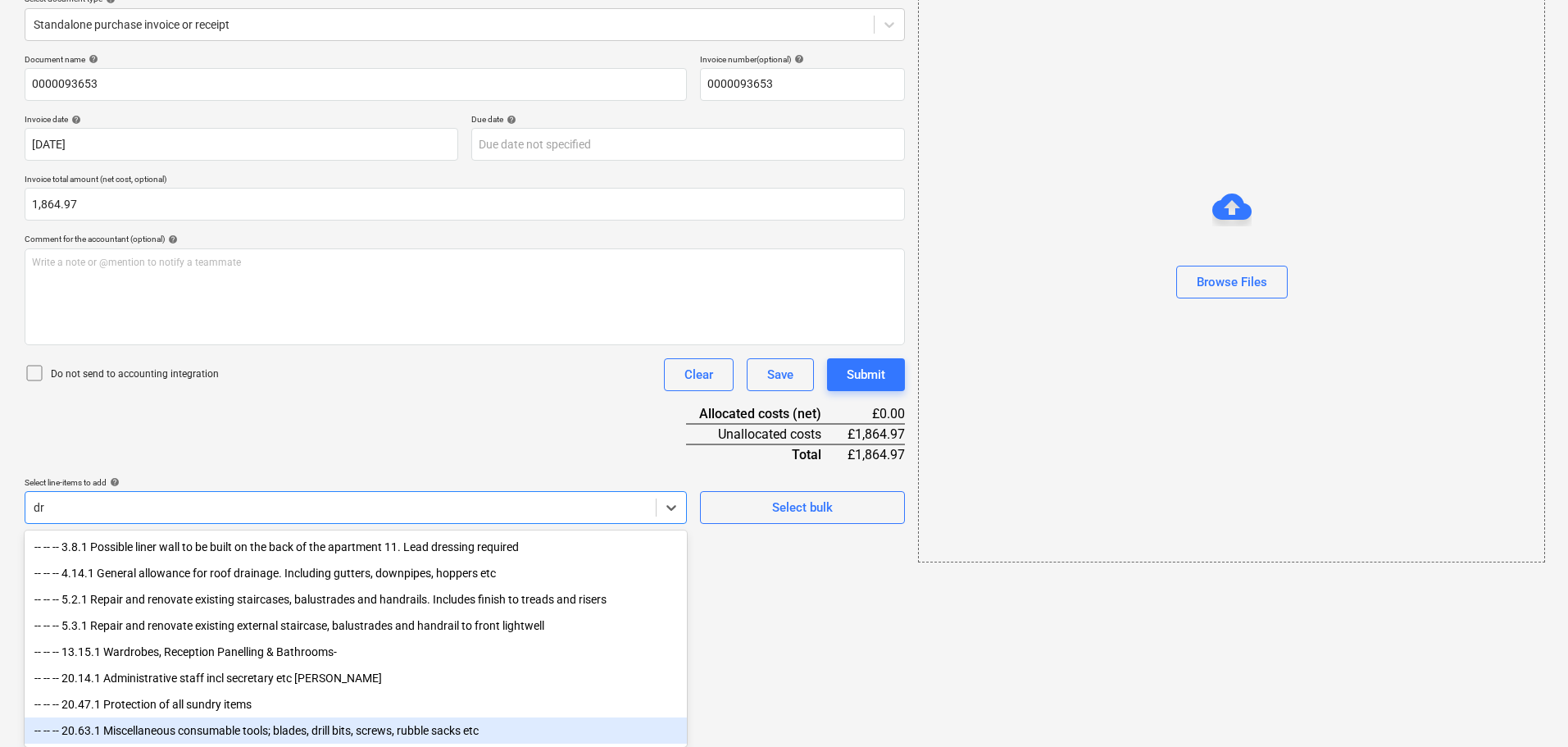
type input "d"
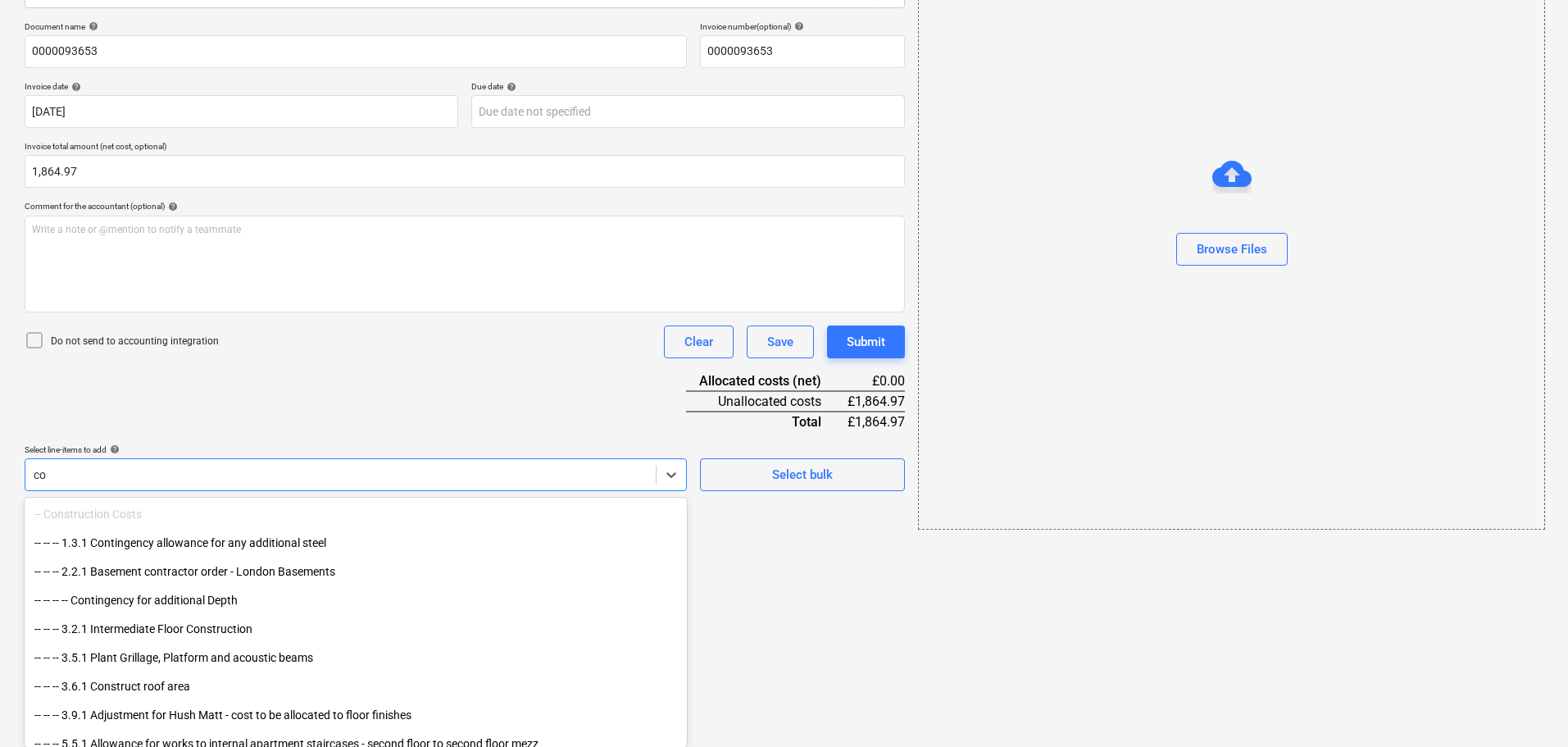
type input "con"
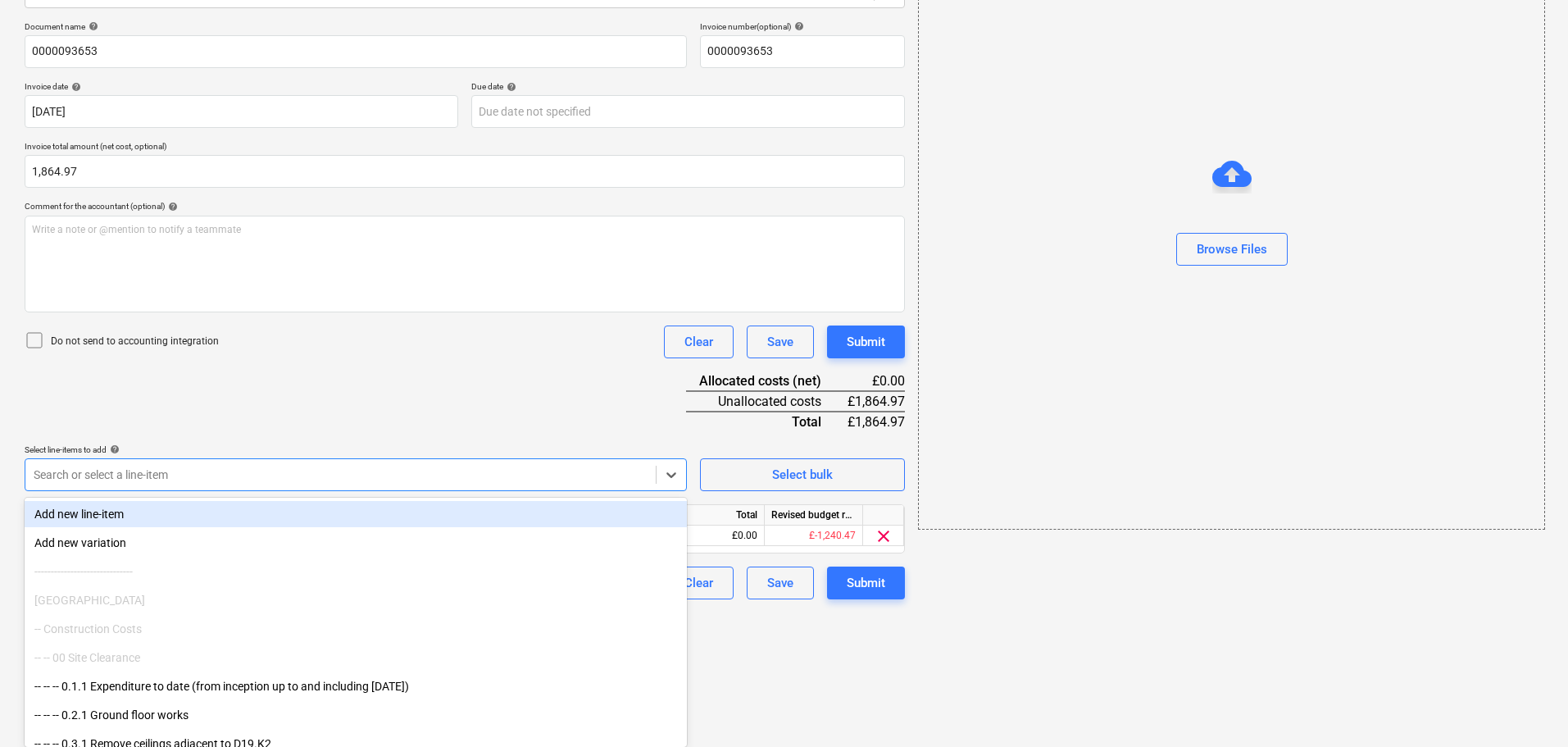
click at [482, 411] on div "Document name help 0000093653 Invoice number (optional) help 0000093653 Invoice…" at bounding box center [465, 310] width 881 height 578
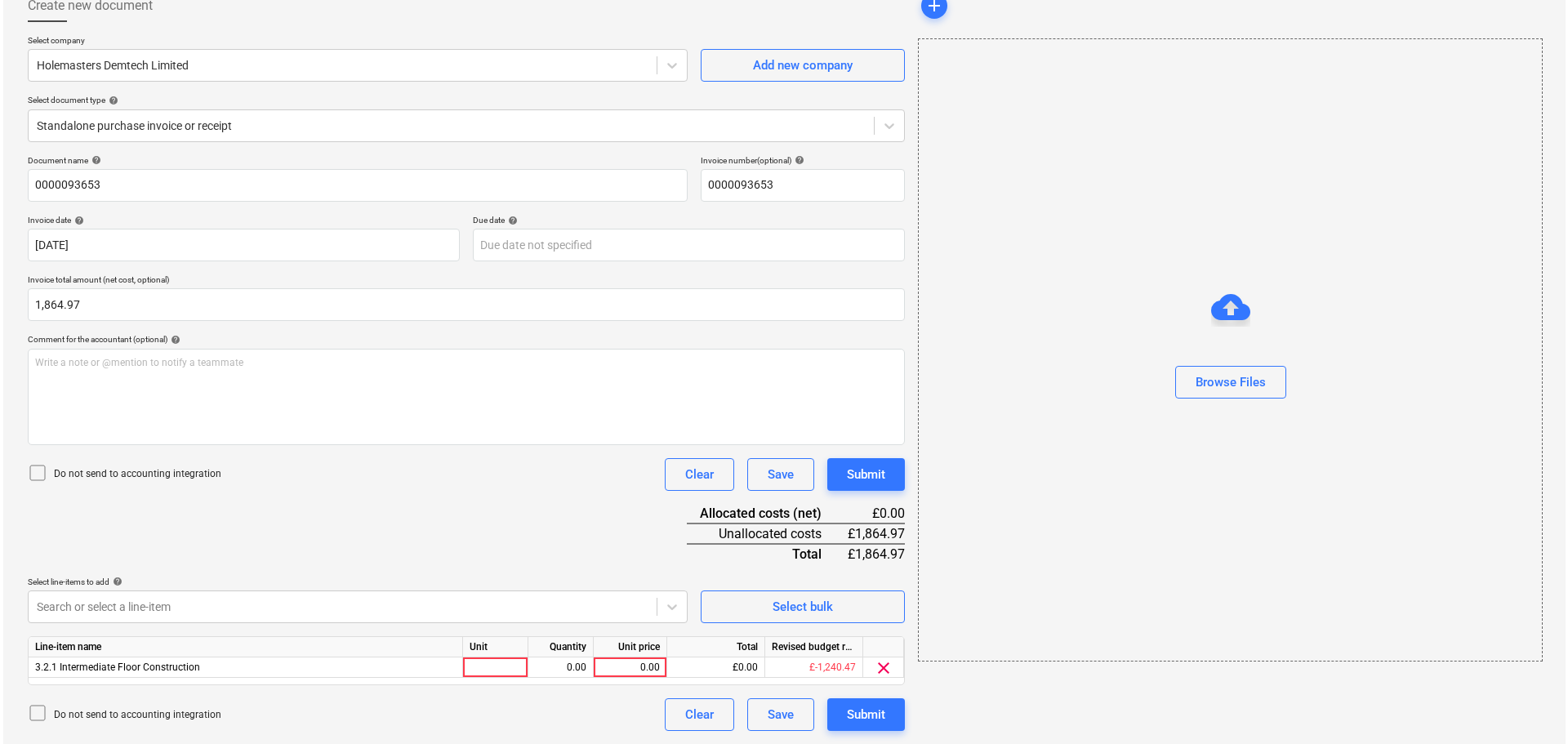
scroll to position [98, 0]
click at [631, 660] on div "0.00" at bounding box center [626, 667] width 59 height 20
type input "1864.97"
click at [1227, 385] on div "Browse Files" at bounding box center [1228, 382] width 70 height 21
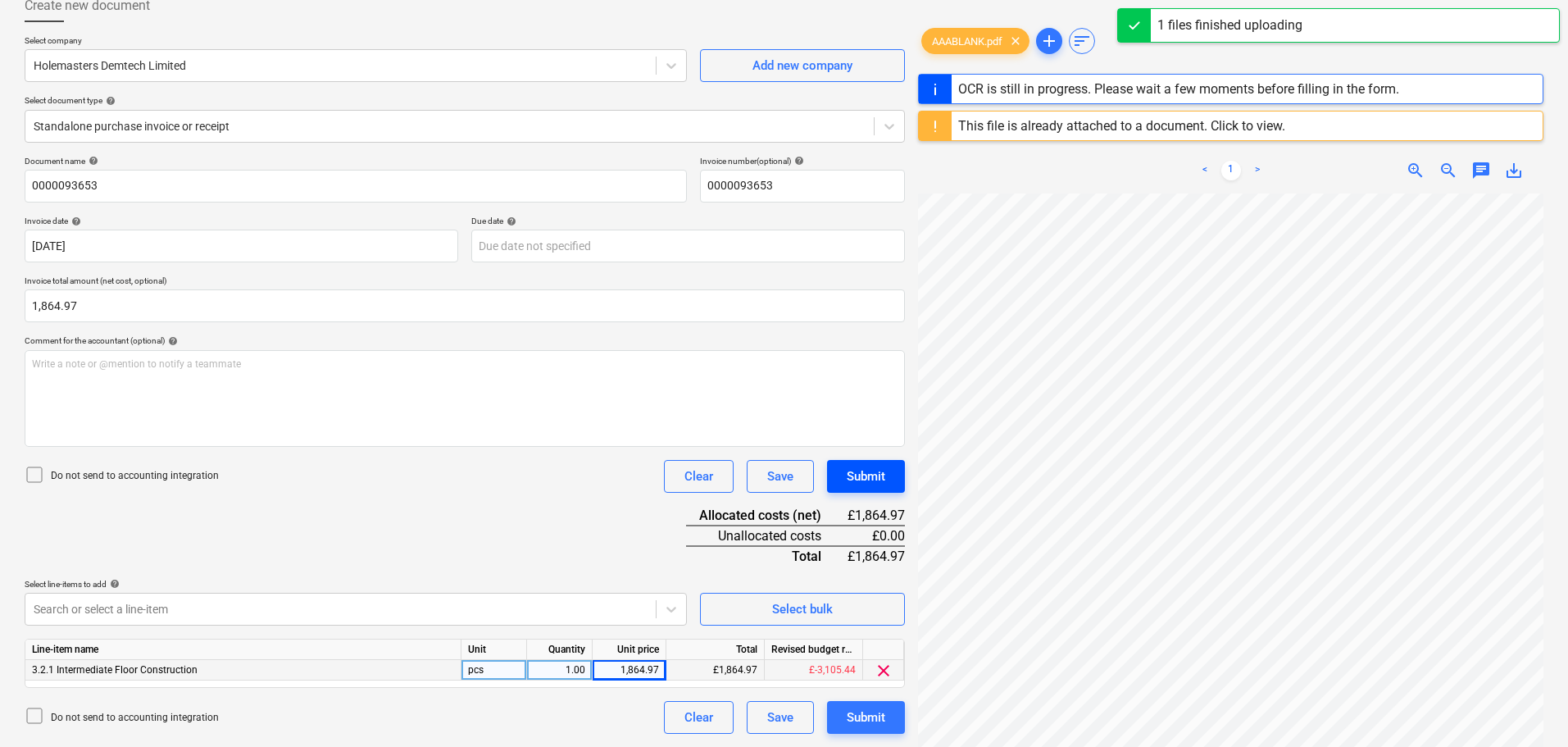
click at [872, 478] on div "Submit" at bounding box center [865, 477] width 38 height 22
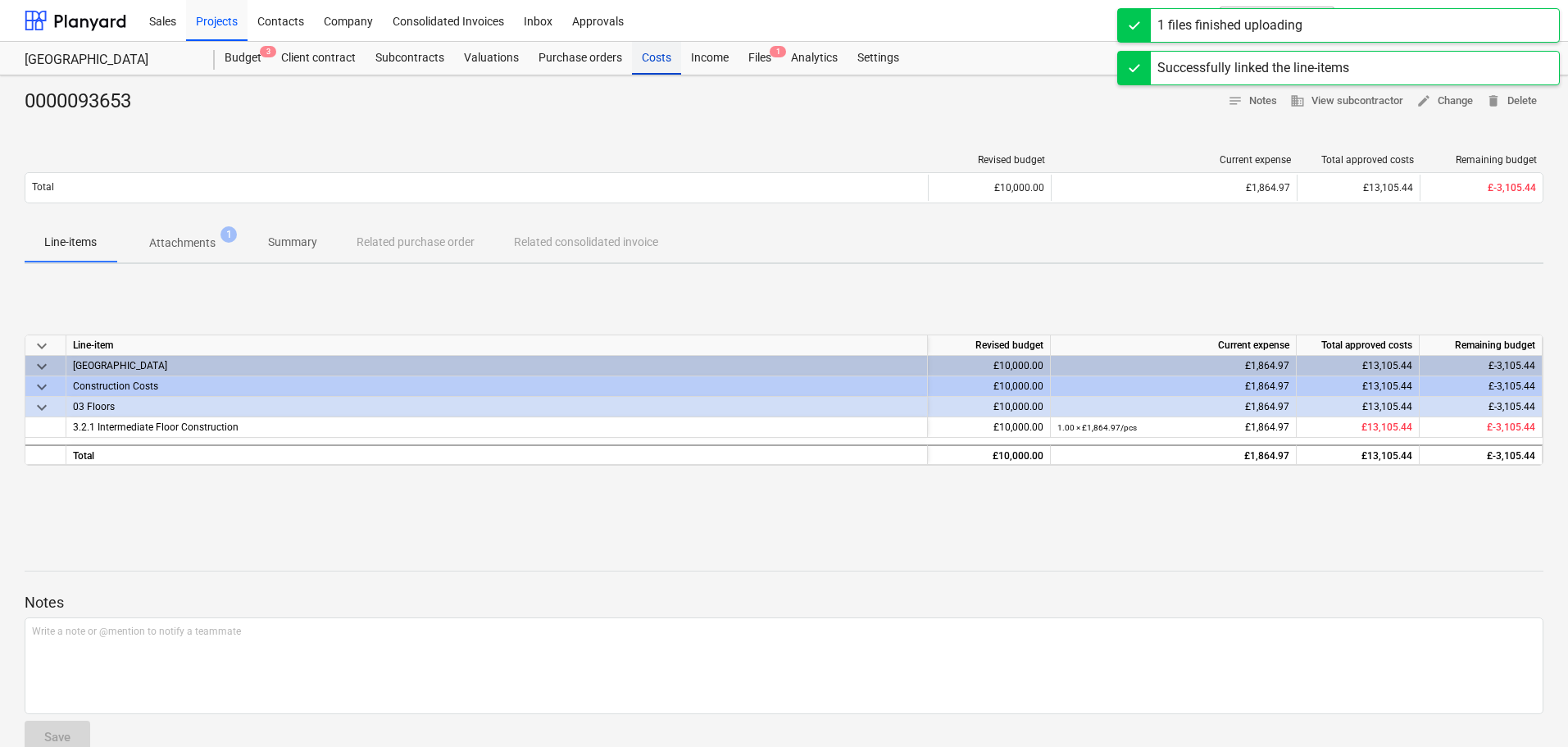
click at [666, 62] on div "Costs" at bounding box center [657, 59] width 49 height 33
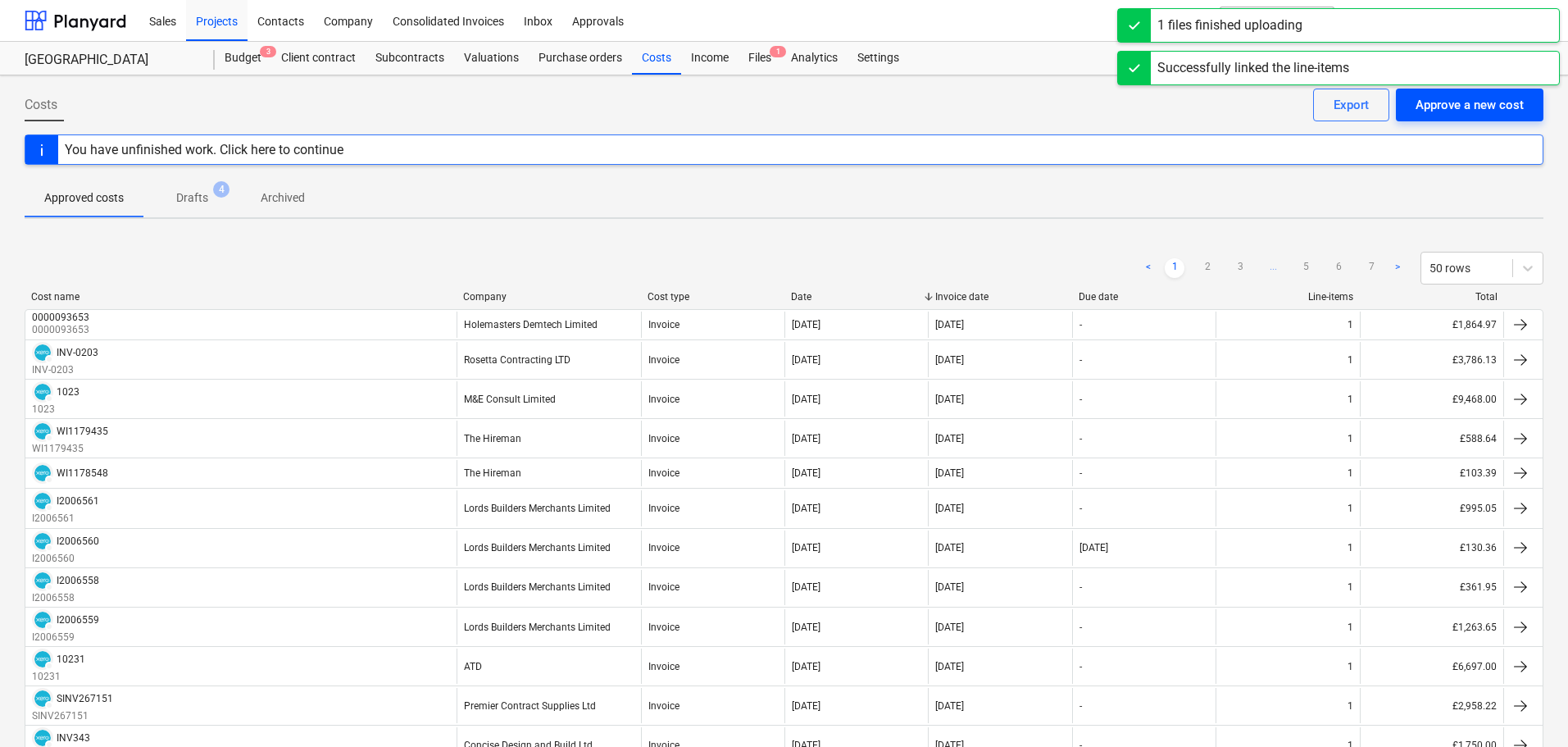
click at [1459, 104] on div "Approve a new cost" at bounding box center [1469, 105] width 109 height 22
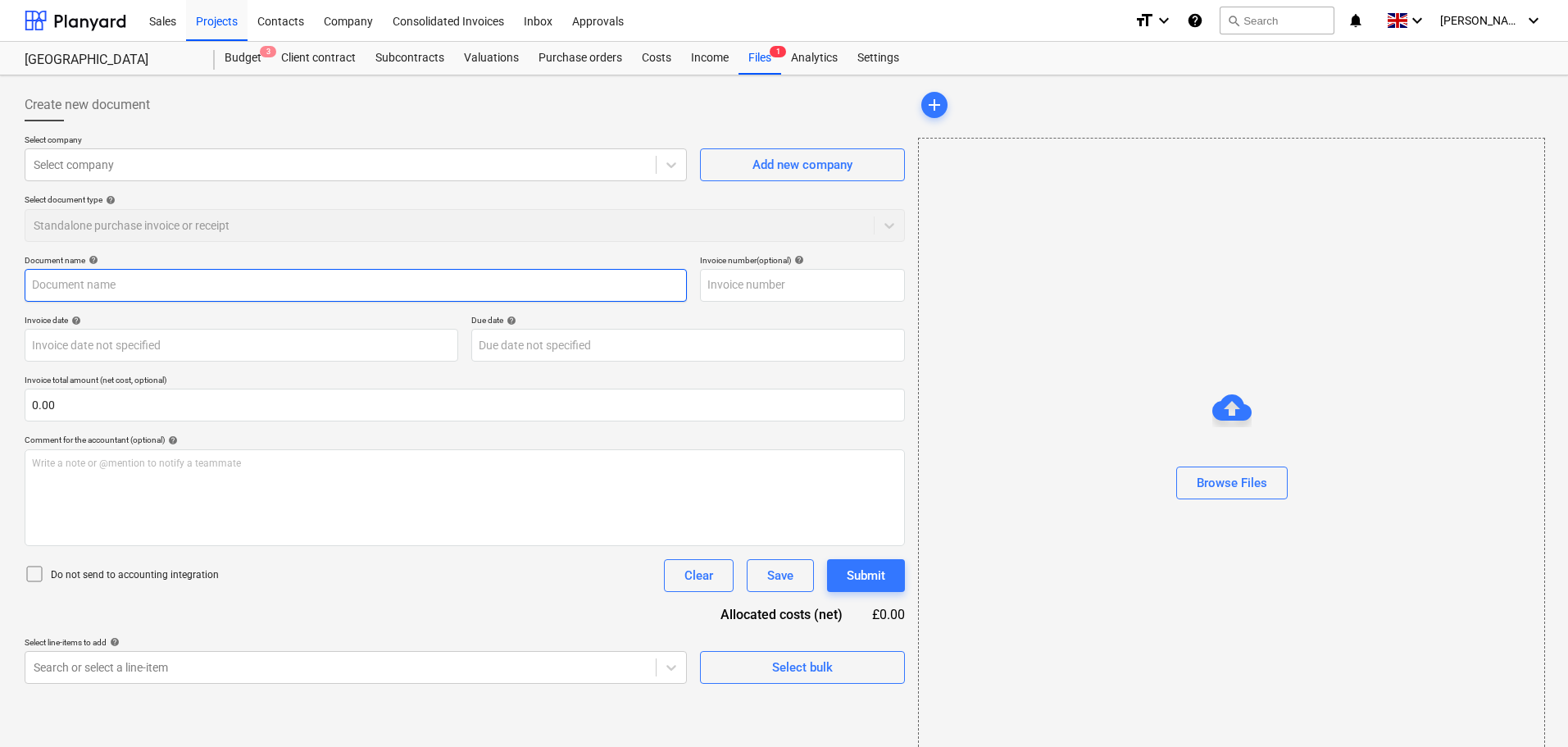
drag, startPoint x: 106, startPoint y: 290, endPoint x: 154, endPoint y: 287, distance: 48.1
click at [110, 290] on input "text" at bounding box center [355, 286] width 663 height 33
paste input "0000093679"
type input "0000093679"
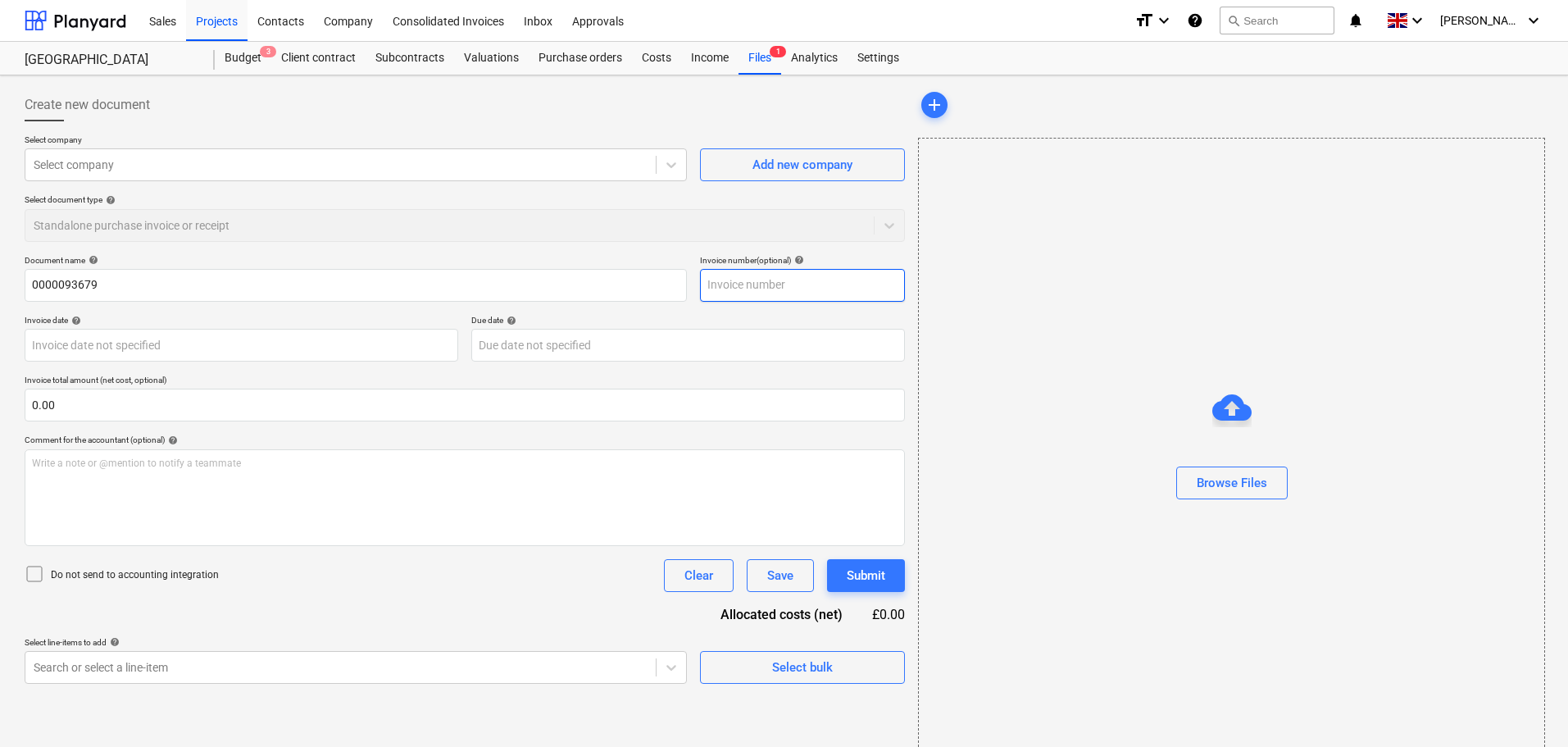
click at [767, 286] on input "text" at bounding box center [802, 286] width 205 height 33
paste input "0000093679"
type input "0000093679"
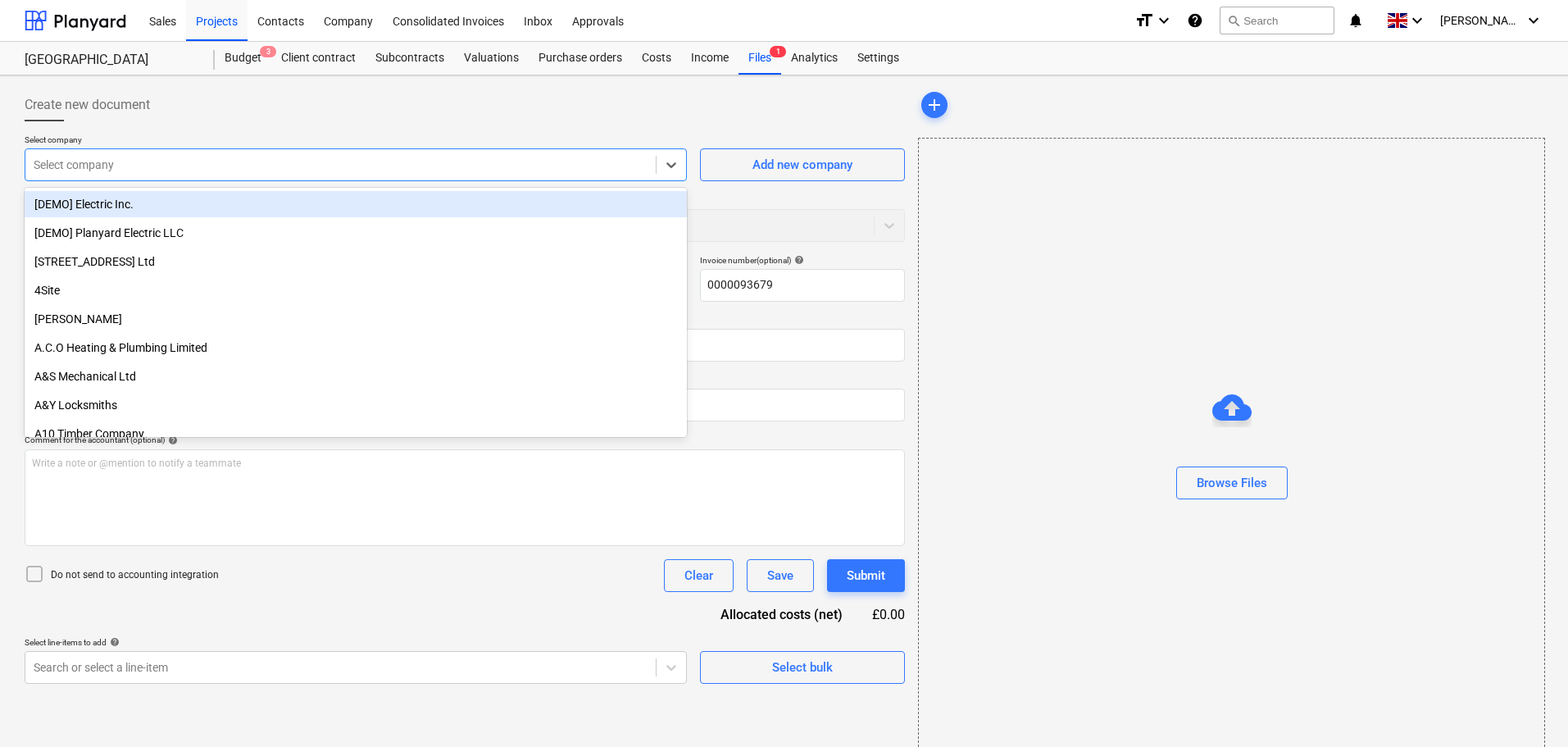
click at [384, 173] on div at bounding box center [340, 164] width 614 height 17
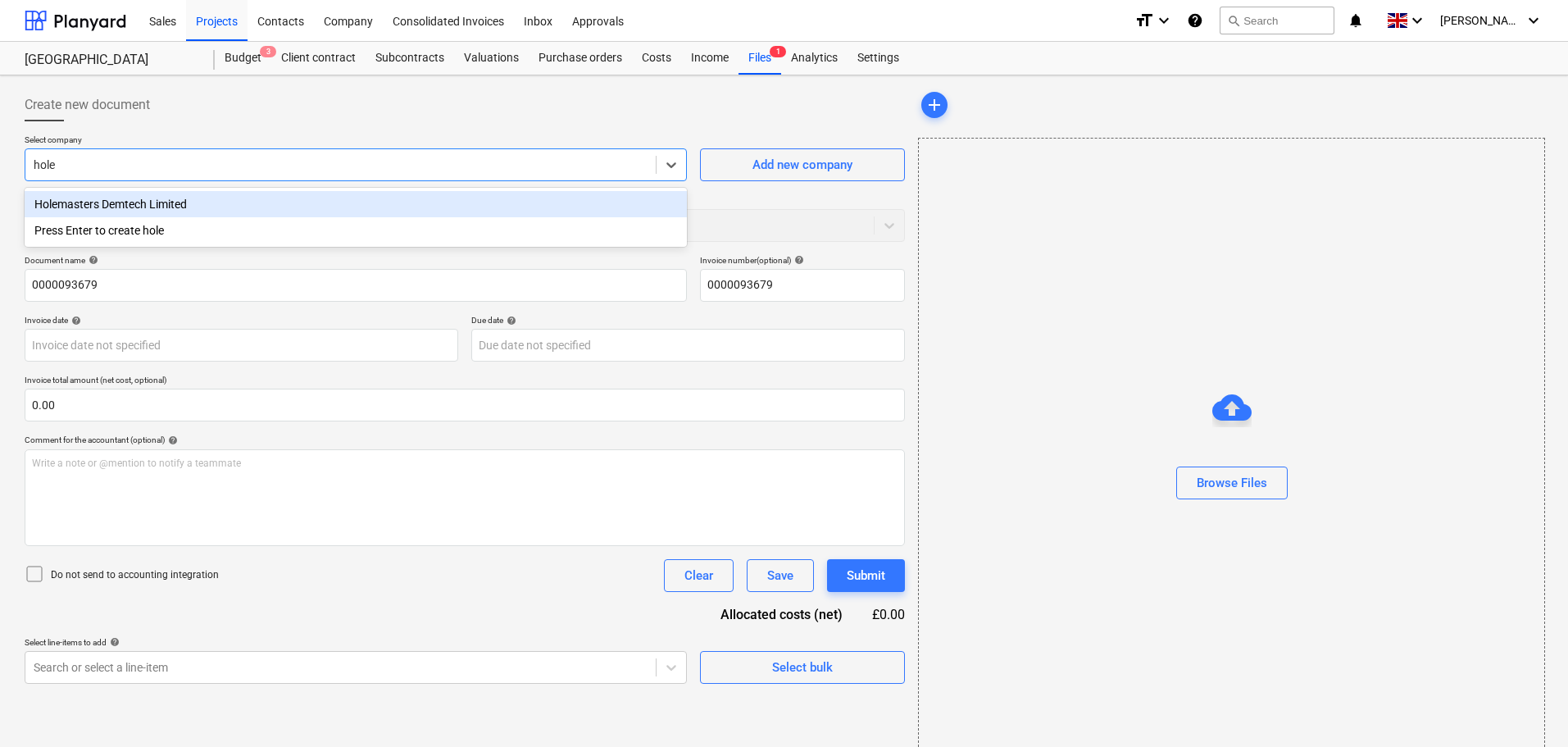
type input "holem"
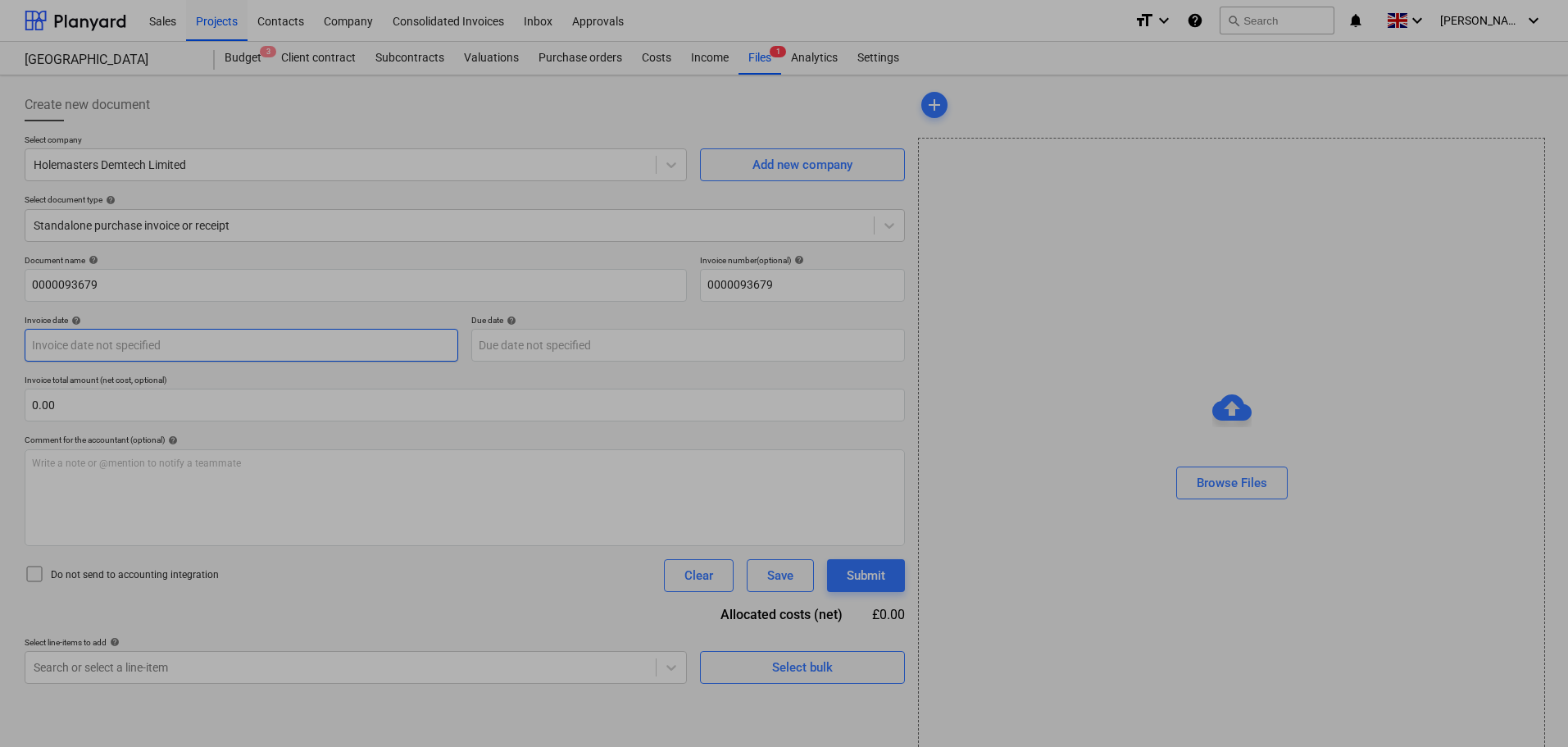
drag, startPoint x: 317, startPoint y: 350, endPoint x: 552, endPoint y: 344, distance: 235.1
click at [319, 350] on body "Sales Projects Contacts Company Consolidated Invoices Inbox Approvals format_si…" at bounding box center [784, 373] width 1568 height 747
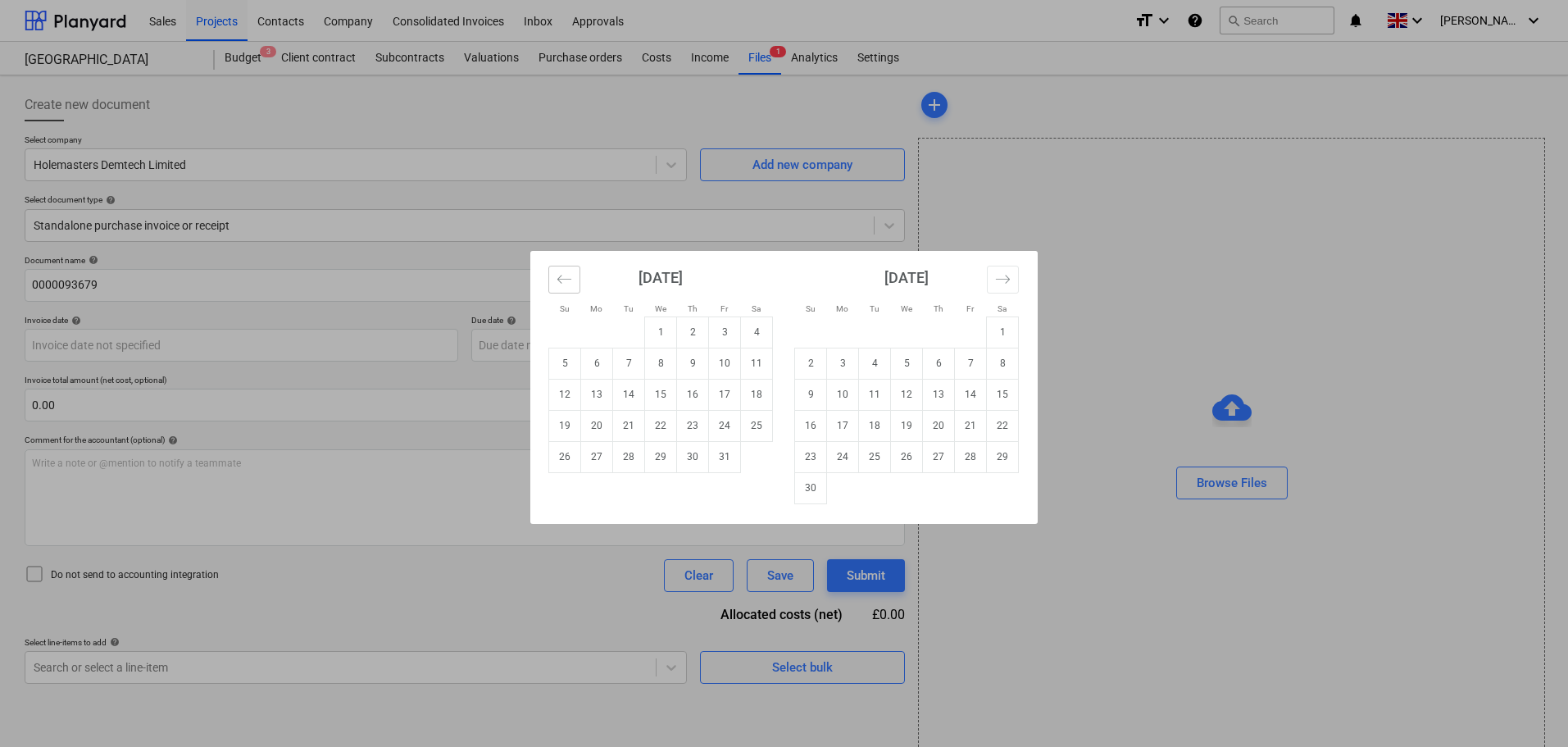
click at [568, 272] on icon "Move backward to switch to the previous month." at bounding box center [565, 279] width 16 height 16
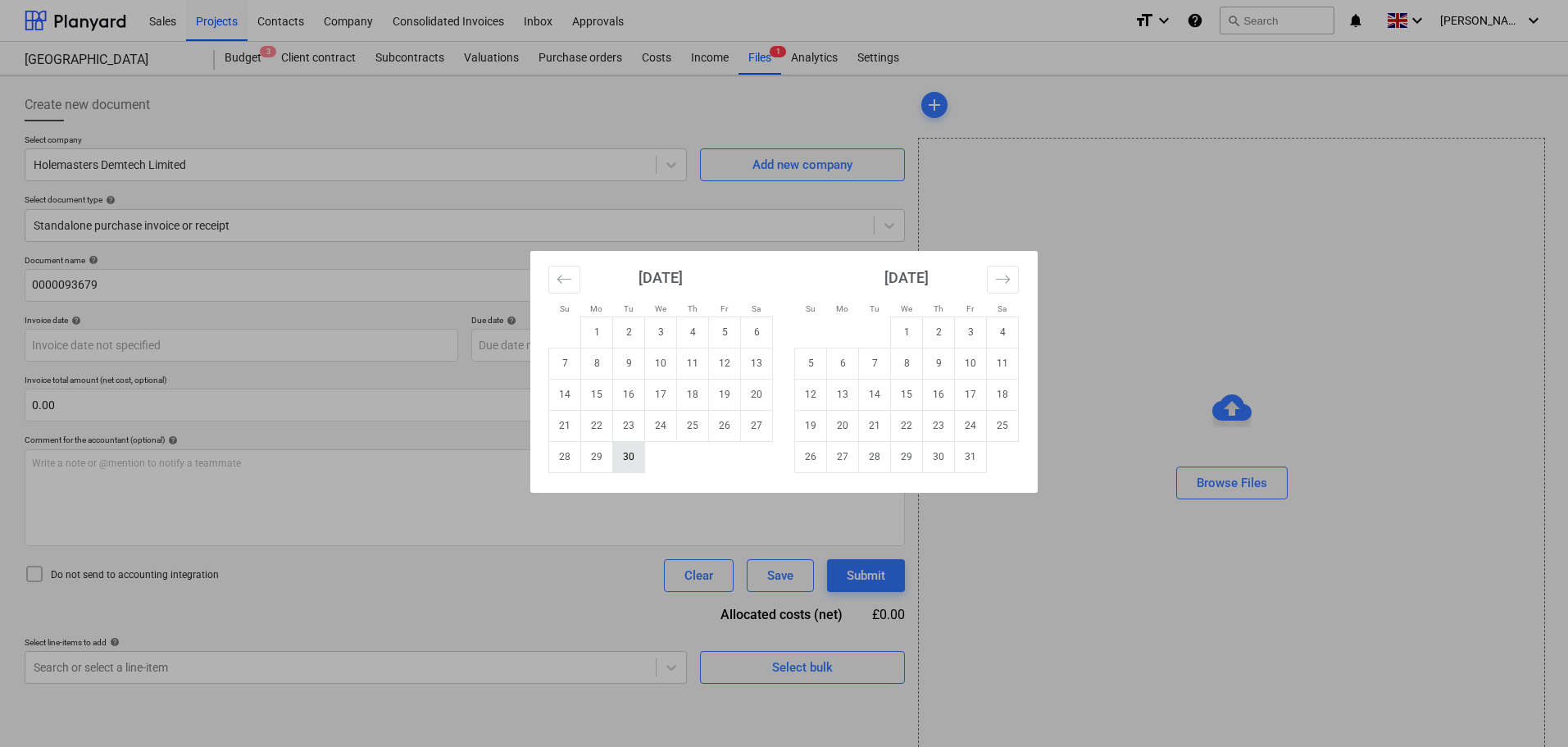
click at [628, 455] on td "30" at bounding box center [629, 457] width 32 height 31
type input "[DATE]"
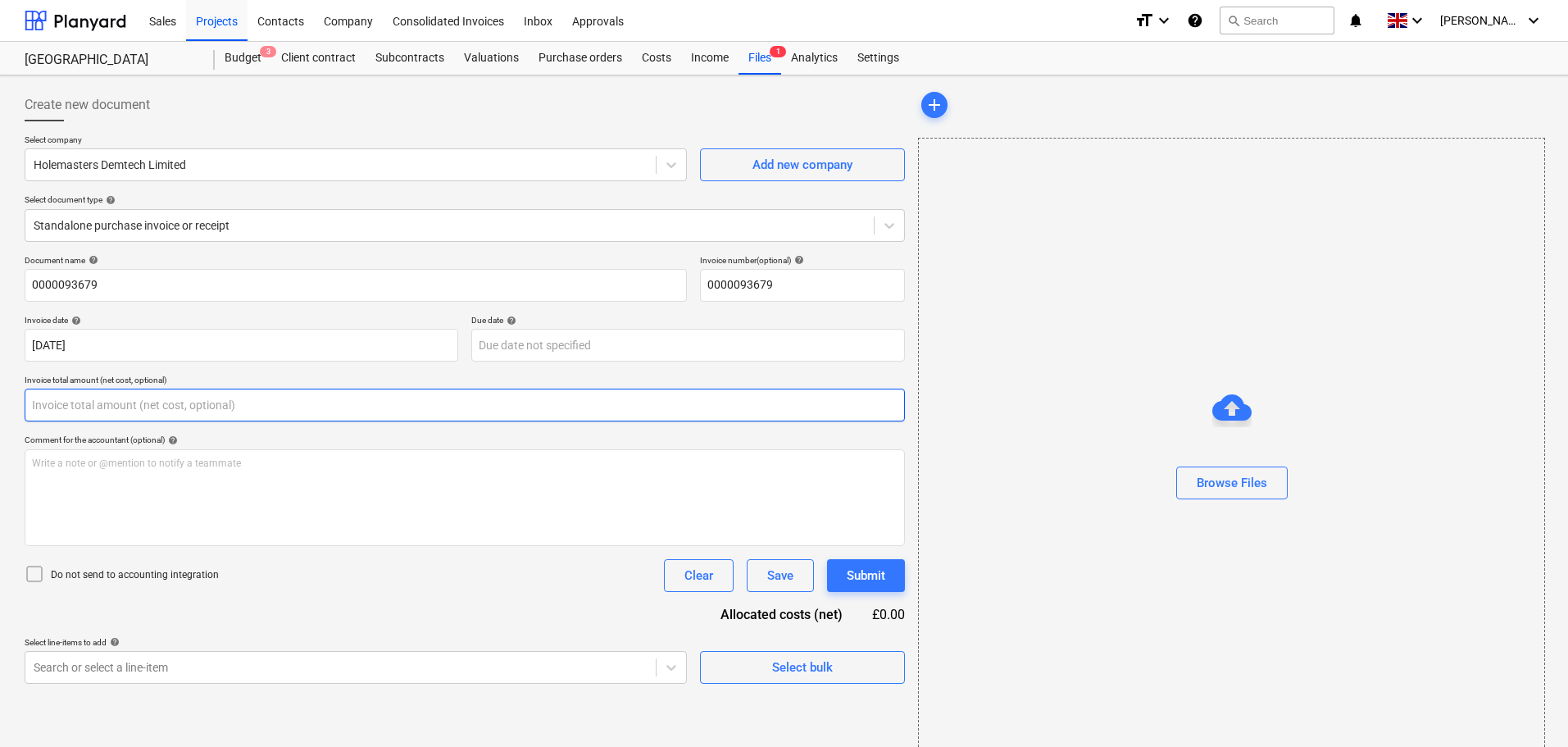
click at [123, 397] on input "text" at bounding box center [465, 405] width 881 height 33
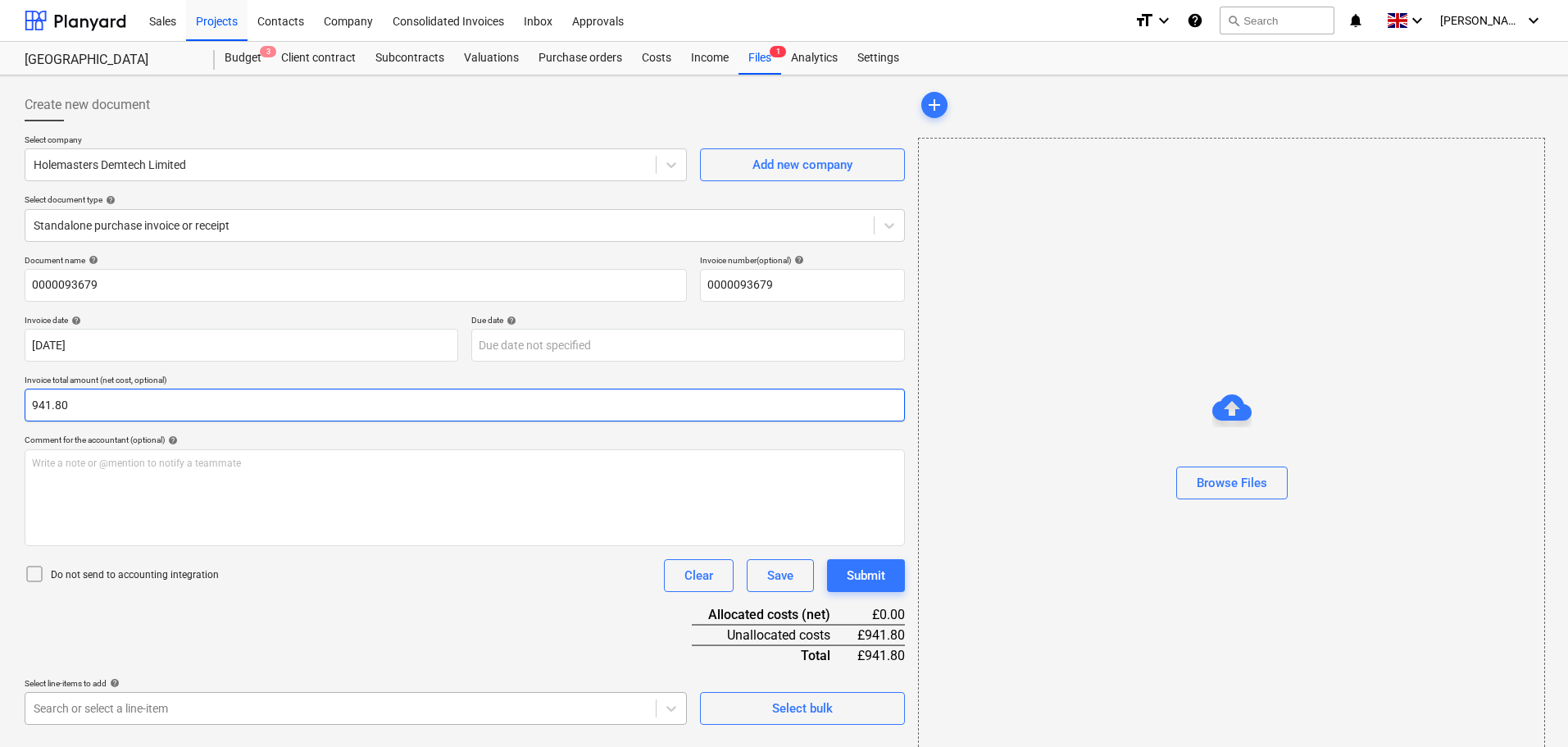
type input "941.80"
click at [284, 705] on body "Sales Projects Contacts Company Consolidated Invoices Inbox Approvals format_si…" at bounding box center [784, 373] width 1568 height 747
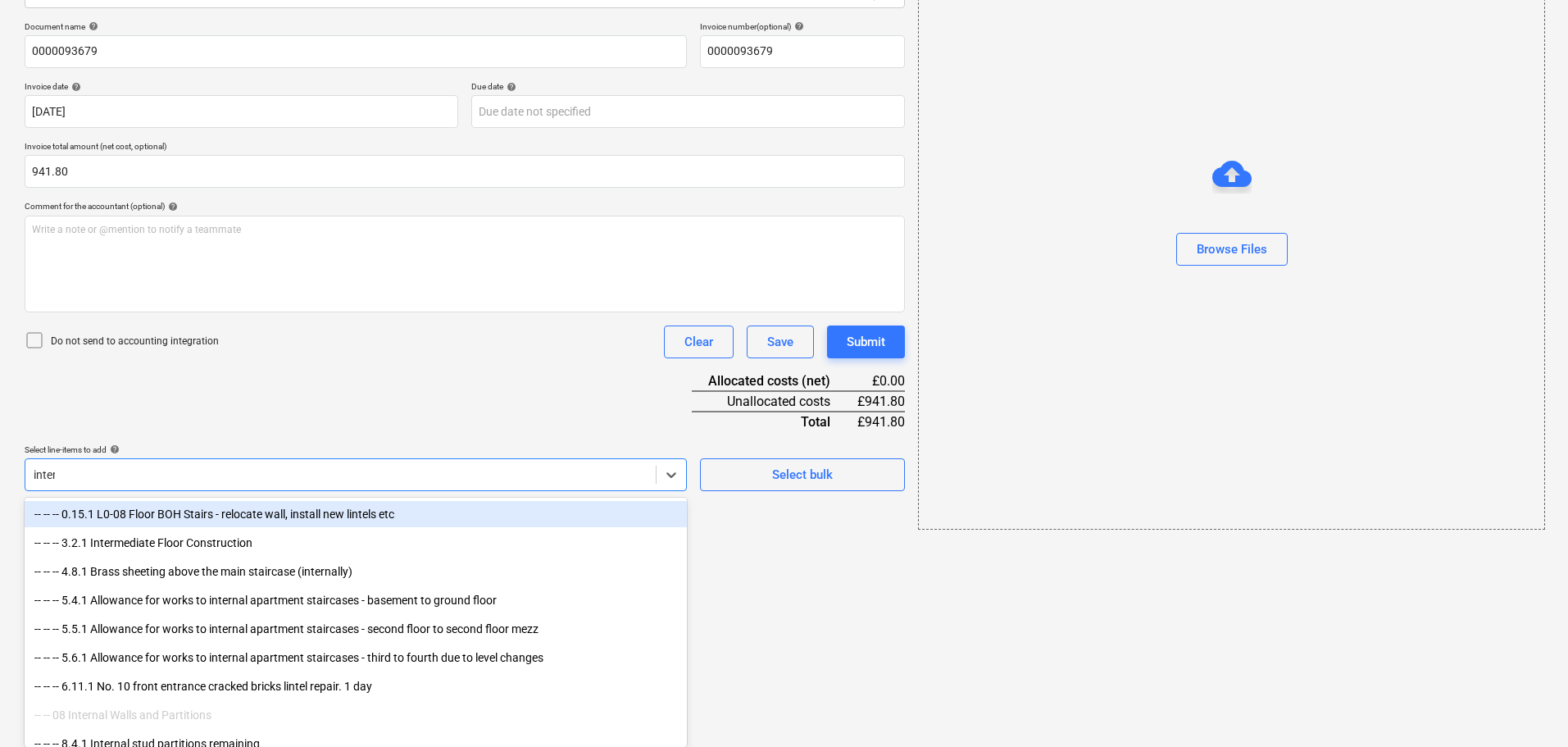
scroll to position [29, 0]
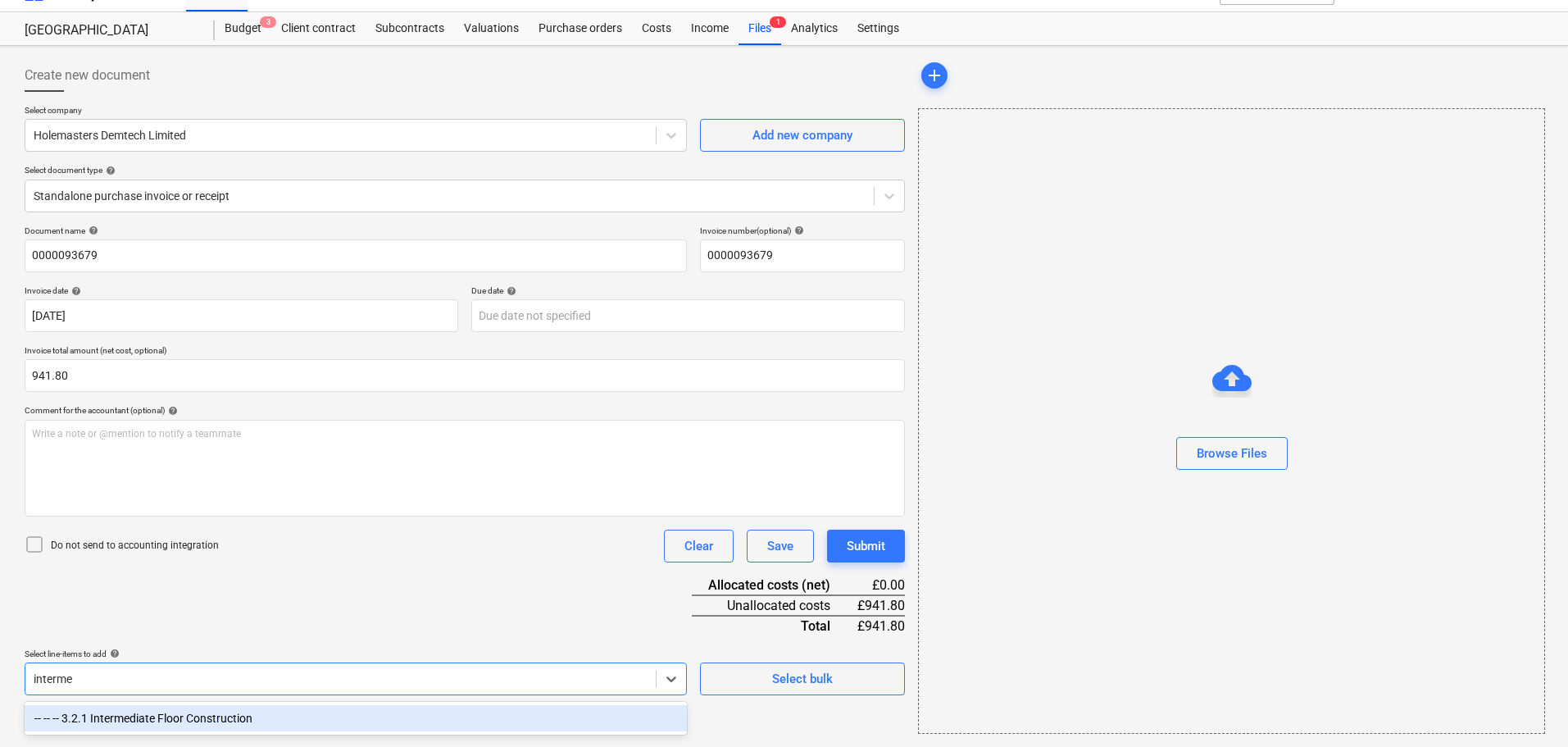
type input "intermed"
click at [285, 705] on div "-- -- -- 3.2.1 Intermediate Floor Construction" at bounding box center [355, 718] width 663 height 26
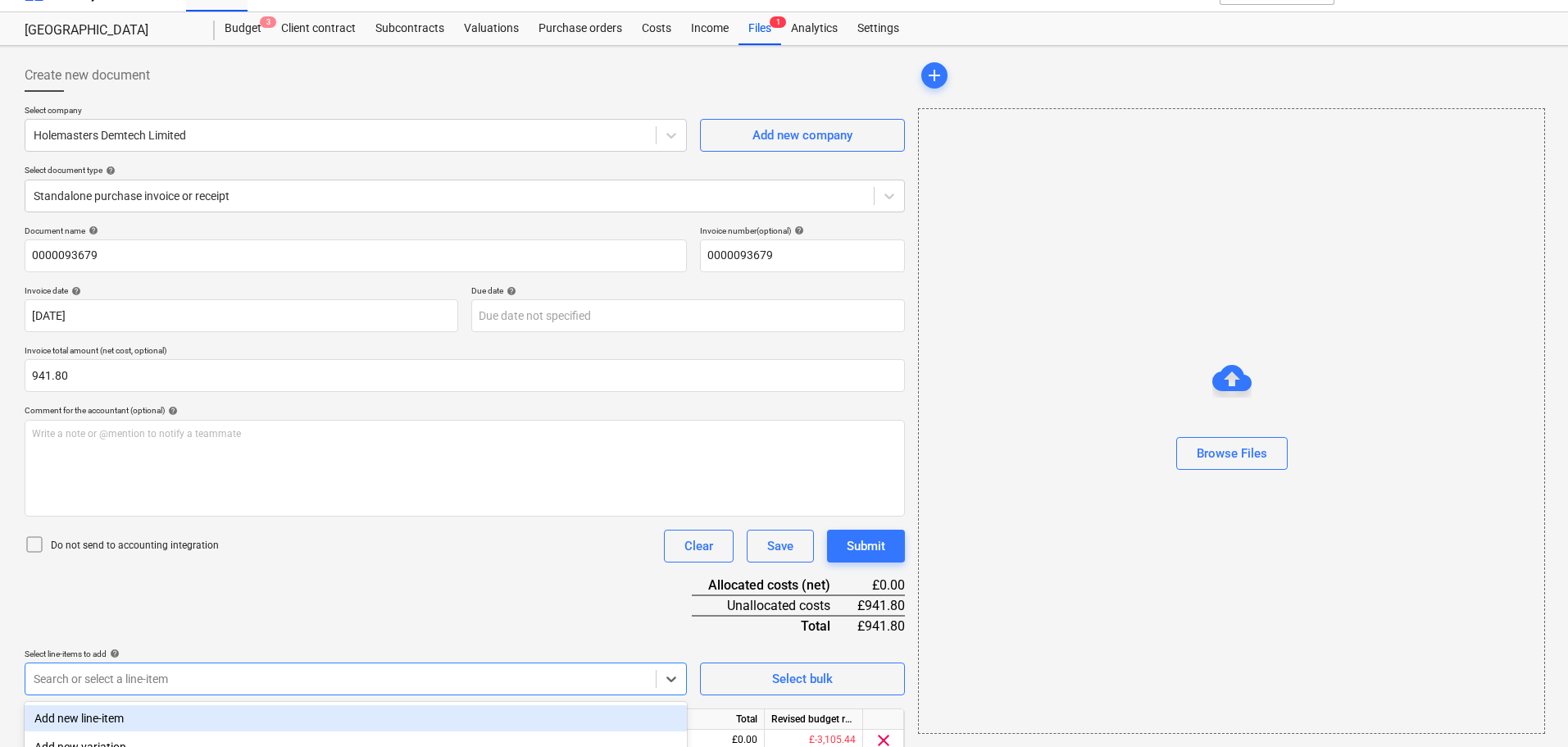
drag, startPoint x: 494, startPoint y: 596, endPoint x: 647, endPoint y: 632, distance: 157.2
click at [502, 595] on div "Document name help 0000093679 Invoice number (optional) help 0000093679 Invoice…" at bounding box center [465, 514] width 881 height 578
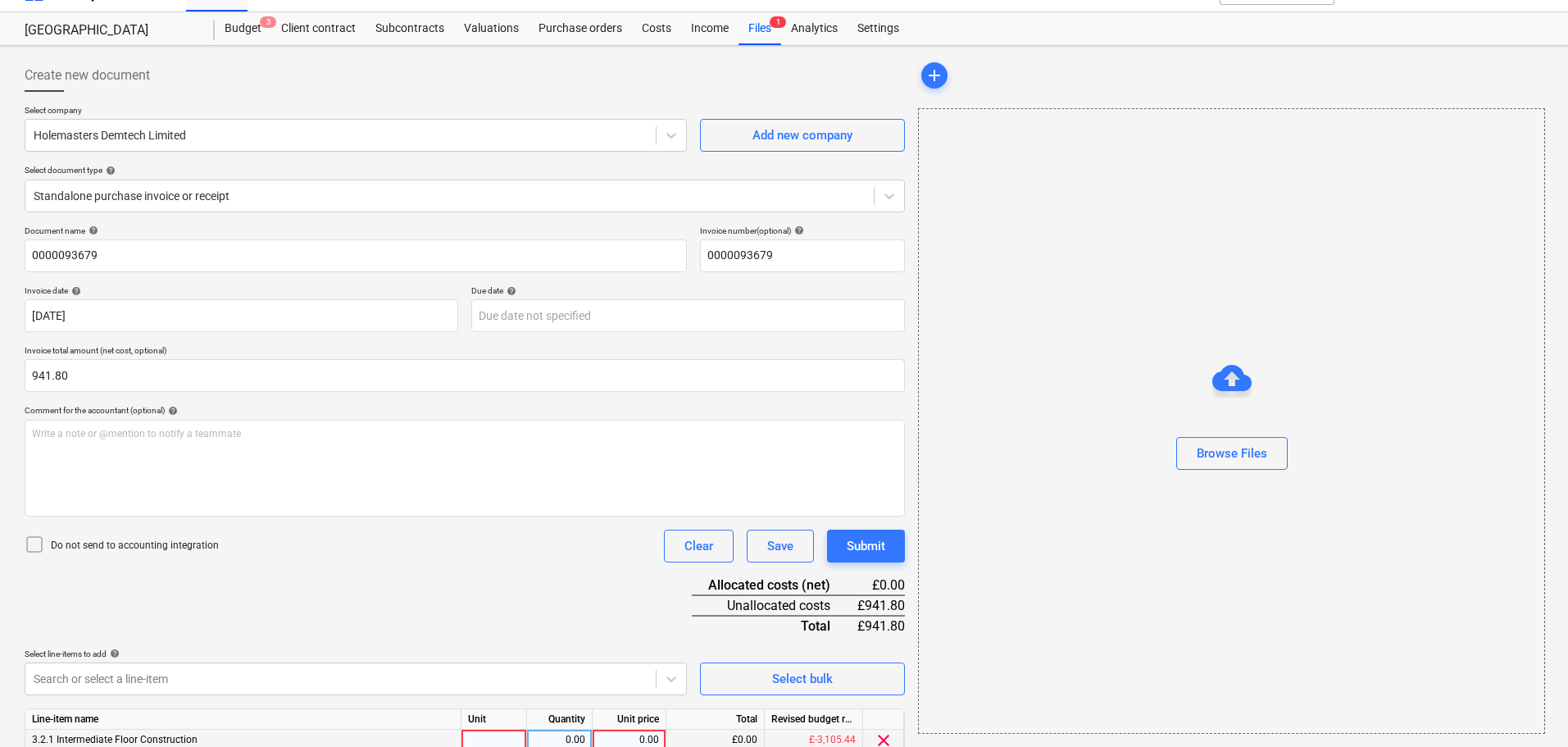
click at [646, 741] on div "0.00" at bounding box center [628, 739] width 60 height 21
type input "941.80"
click at [1244, 450] on div "Browse Files" at bounding box center [1232, 451] width 70 height 22
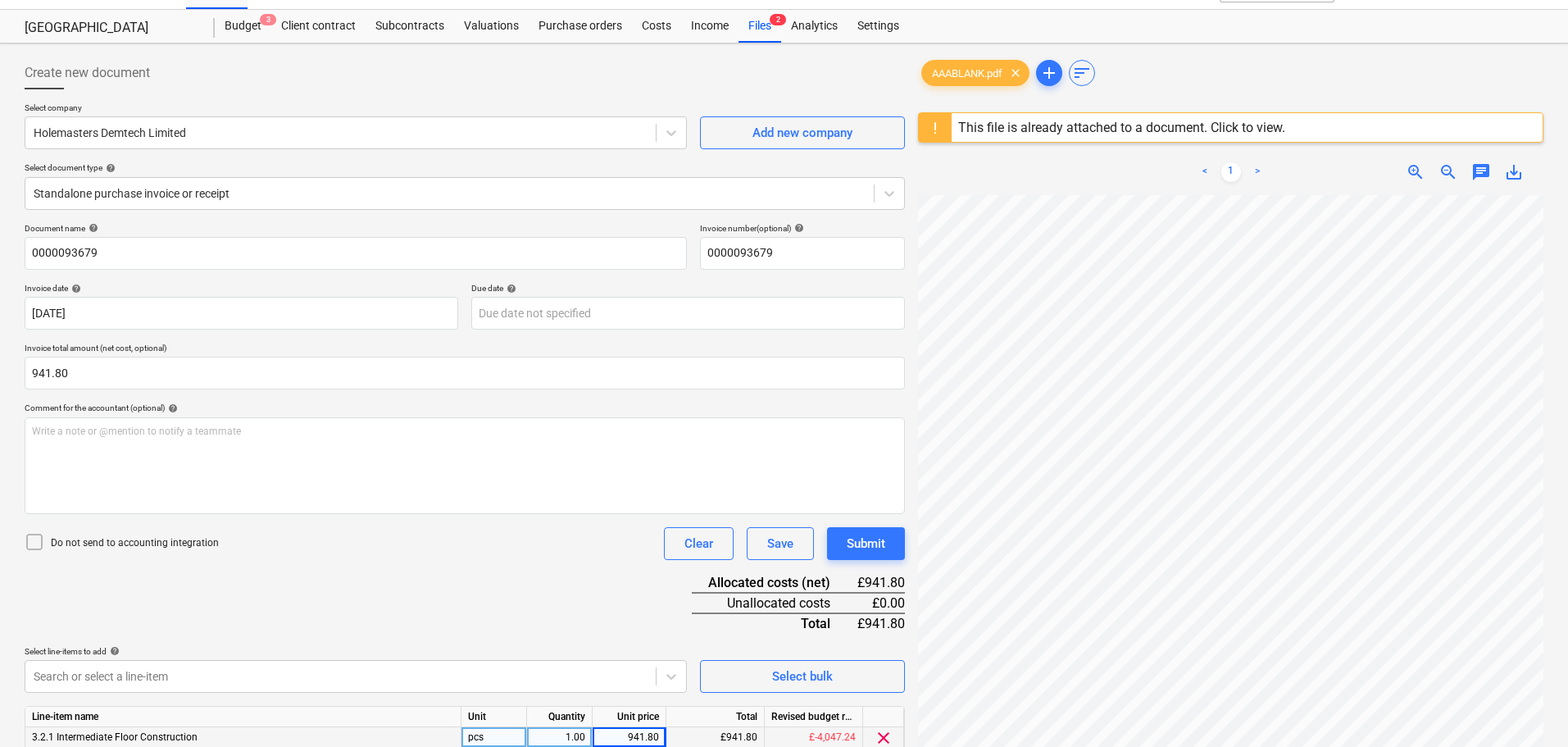
click at [480, 584] on div "Document name help 0000093679 Invoice number (optional) help 0000093679 Invoice…" at bounding box center [465, 512] width 881 height 578
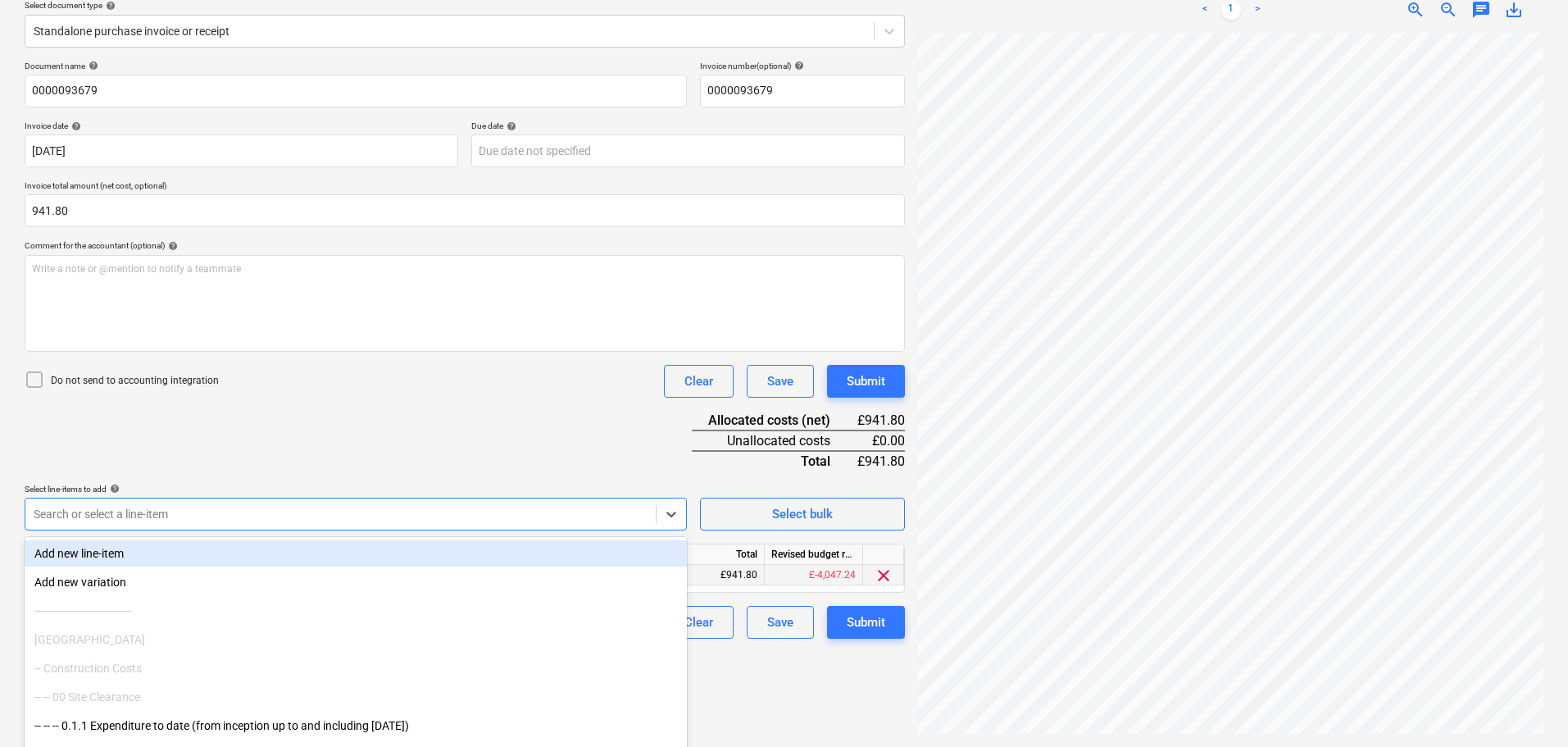
scroll to position [234, 0]
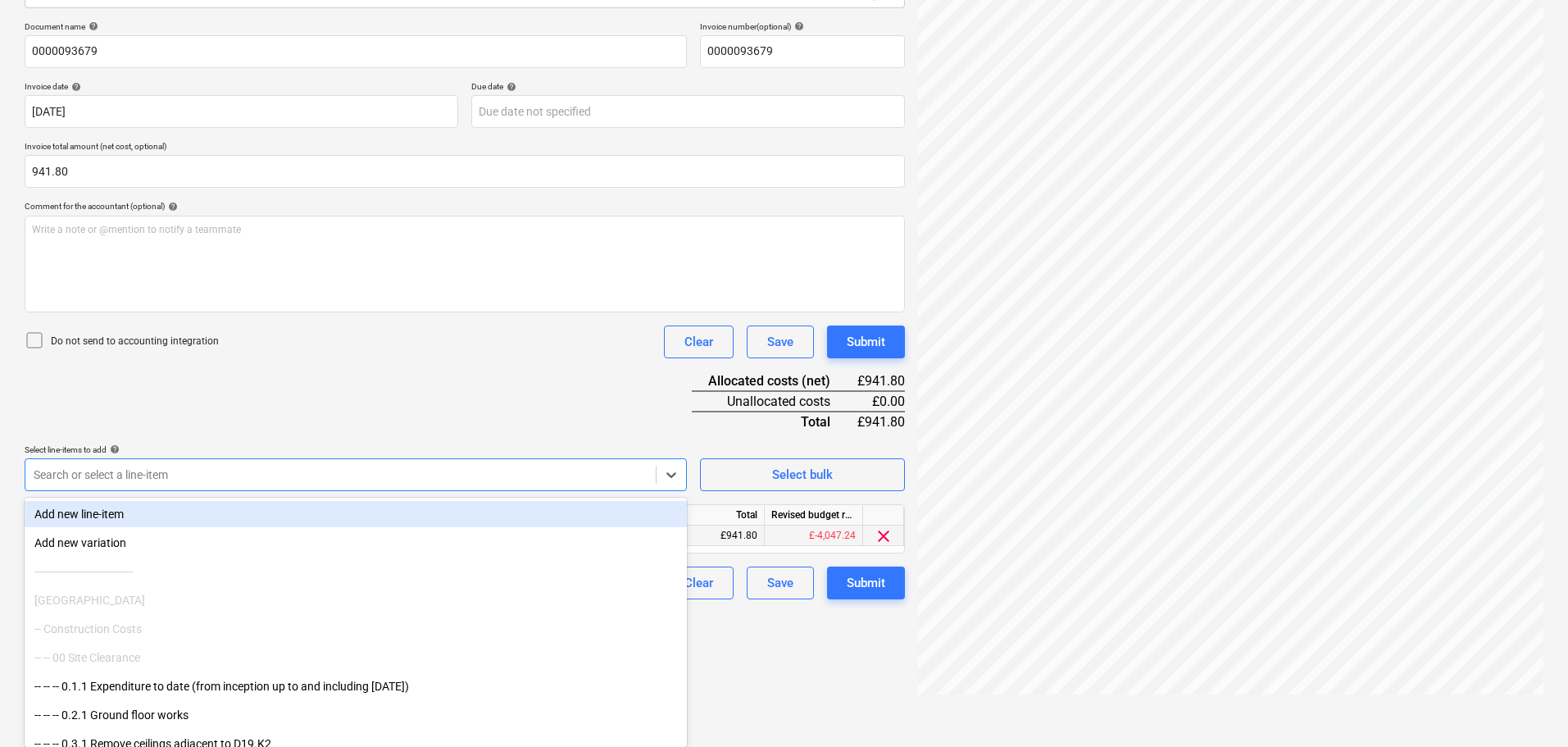
click at [260, 513] on body "Sales Projects Contacts Company Consolidated Invoices Inbox Approvals format_si…" at bounding box center [784, 139] width 1568 height 747
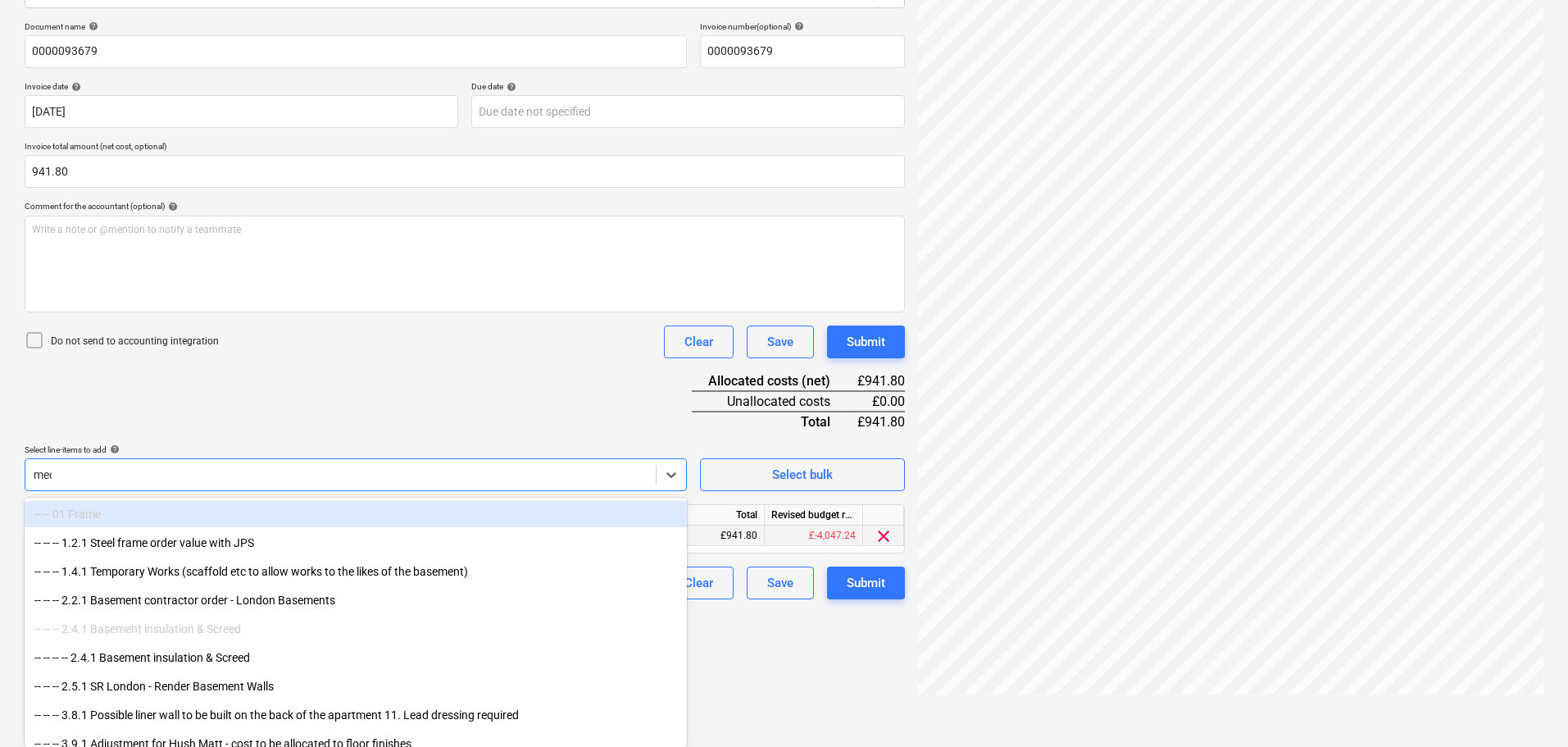
scroll to position [195, 0]
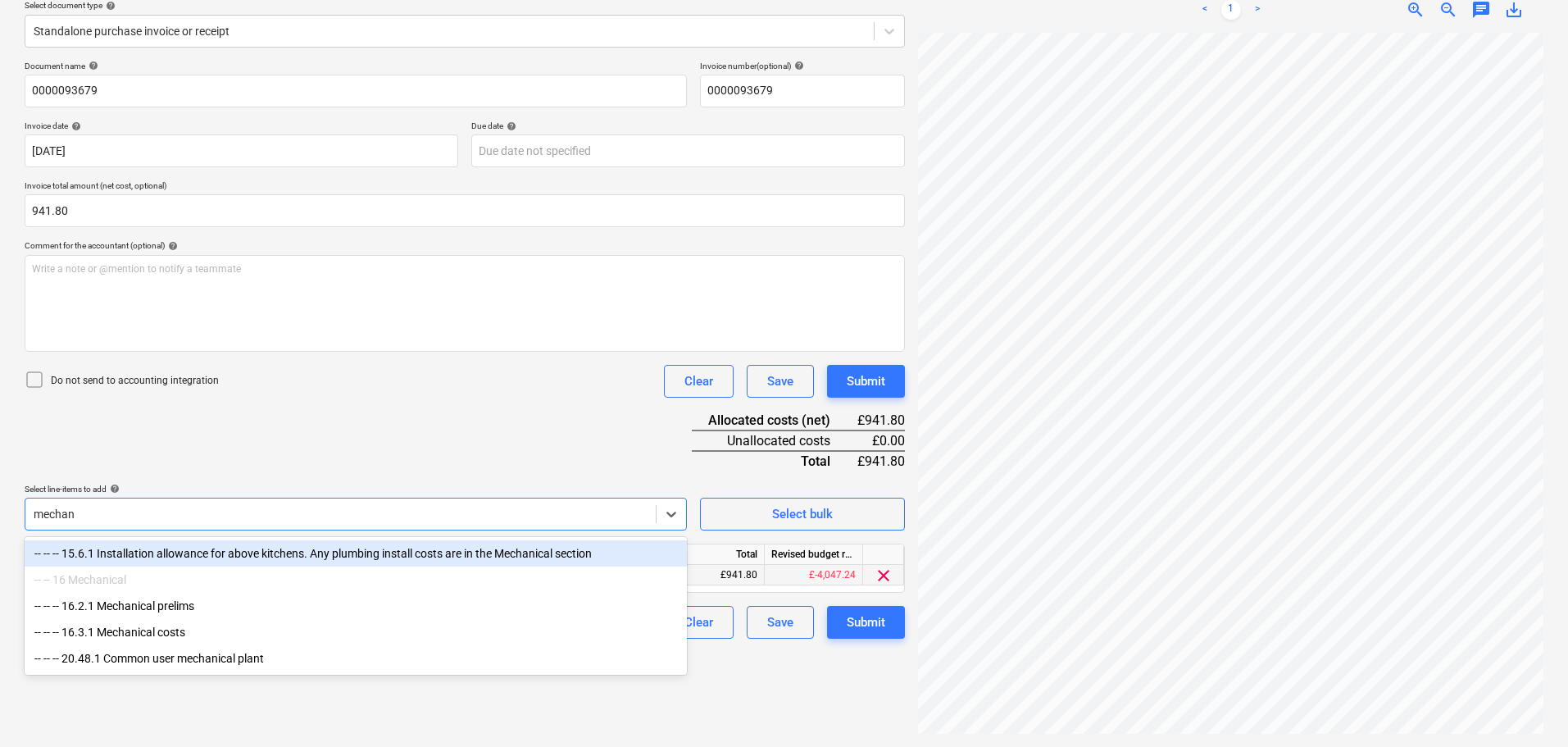
type input "mechani"
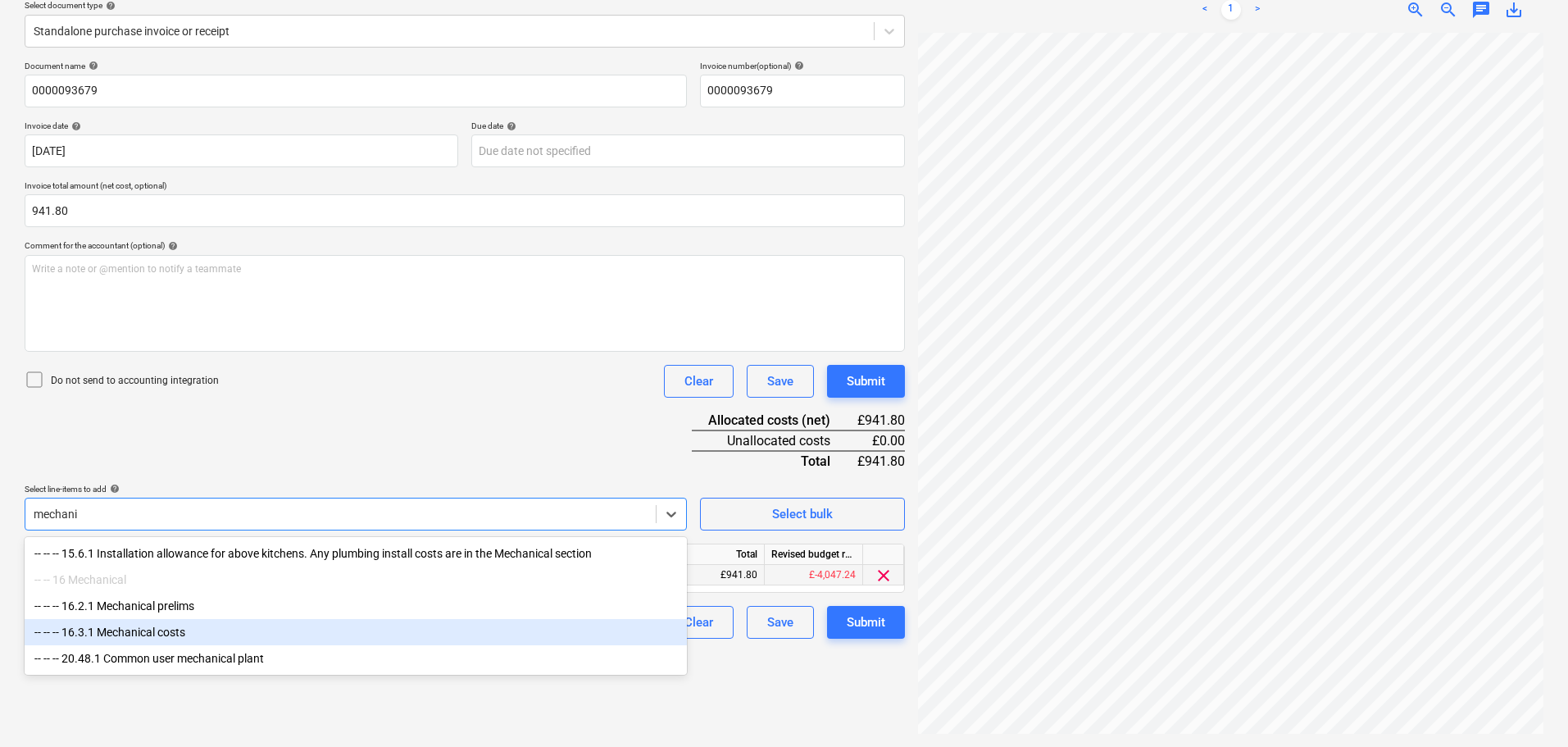
click at [179, 631] on div "-- -- -- 16.3.1 Mechanical costs" at bounding box center [355, 631] width 663 height 26
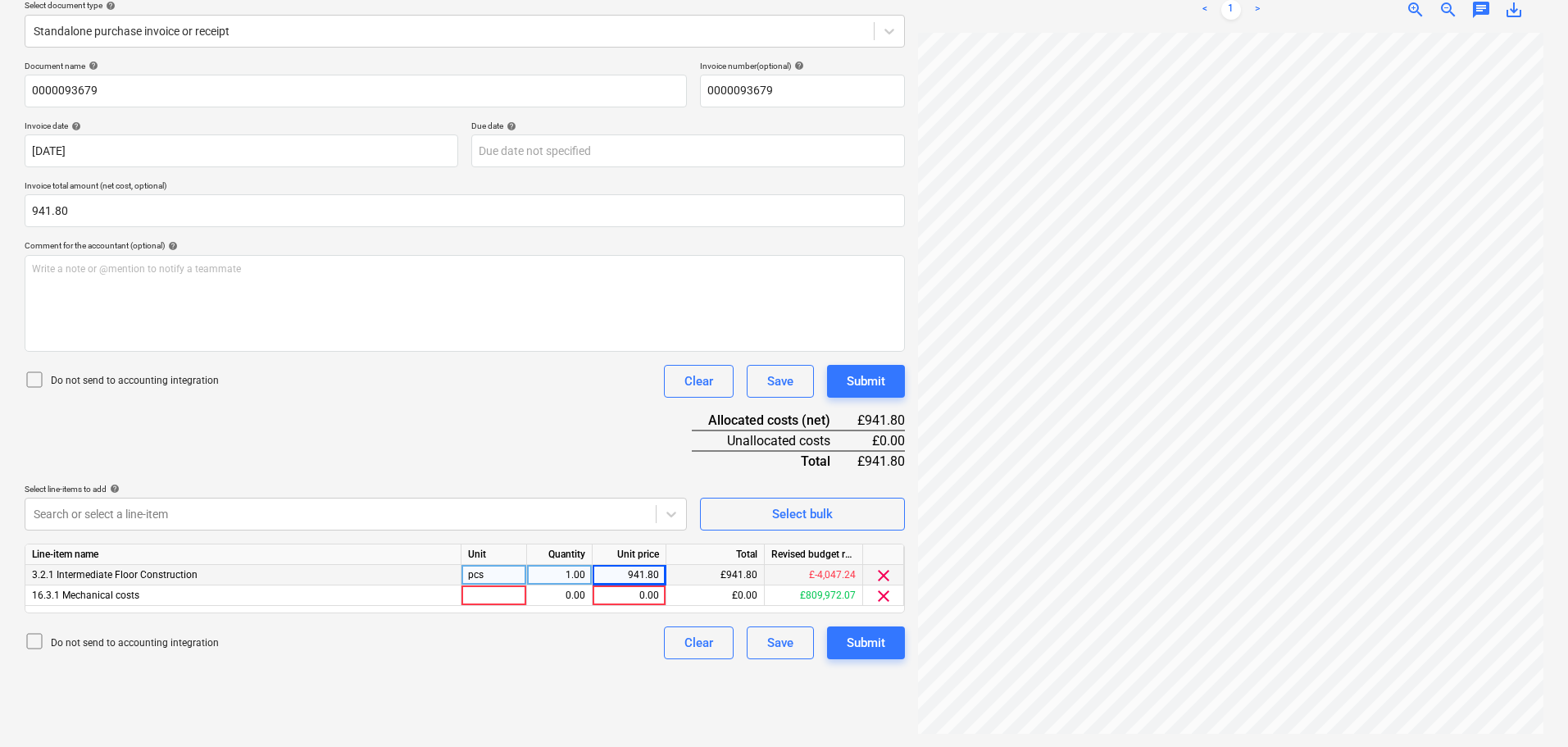
click at [450, 429] on div "Document name help 0000093679 Invoice number (optional) help 0000093679 Invoice…" at bounding box center [465, 359] width 881 height 598
click at [623, 594] on div "0.00" at bounding box center [628, 595] width 60 height 21
type input "941.80"
click at [883, 576] on span "clear" at bounding box center [884, 576] width 20 height 20
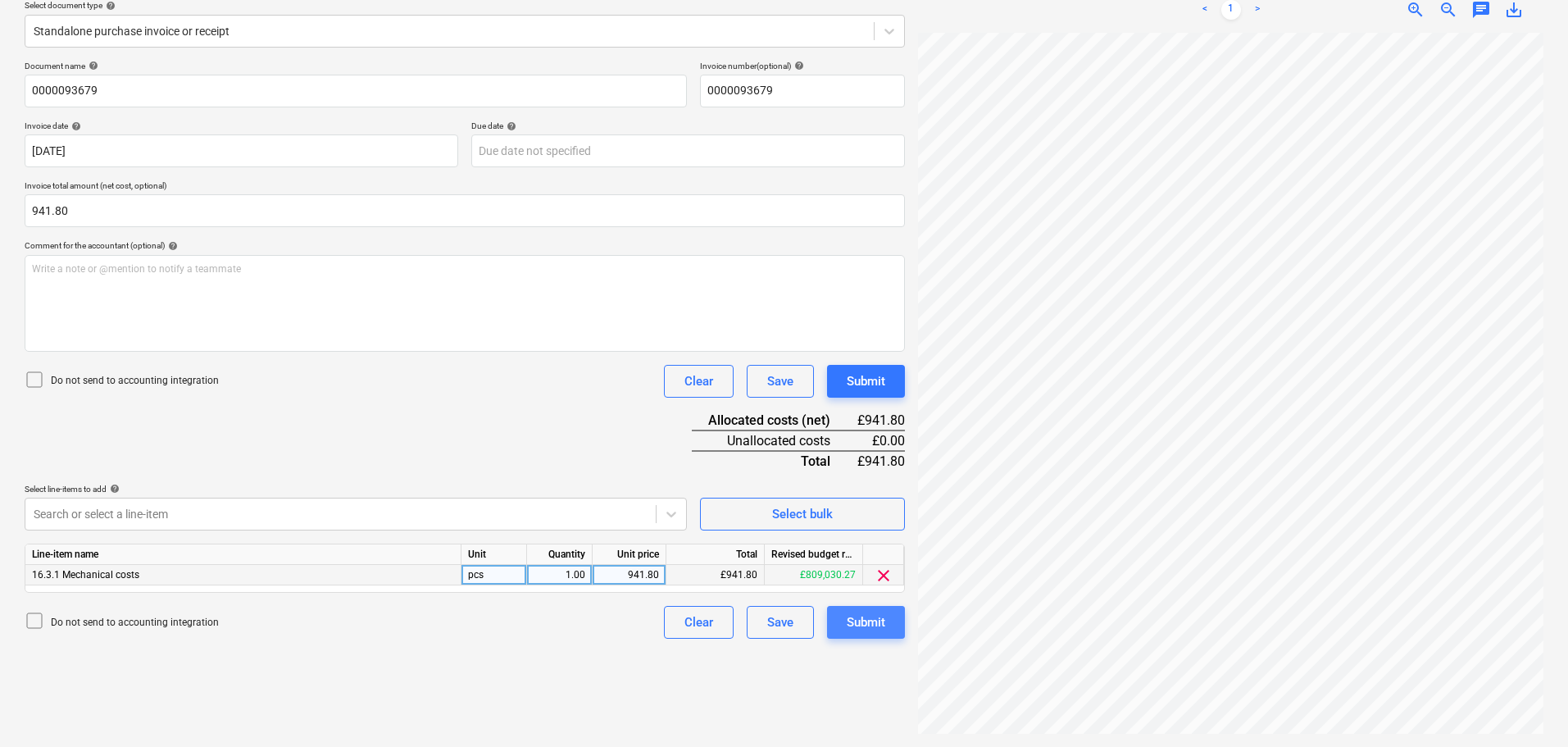
click at [865, 619] on div "Submit" at bounding box center [865, 623] width 38 height 22
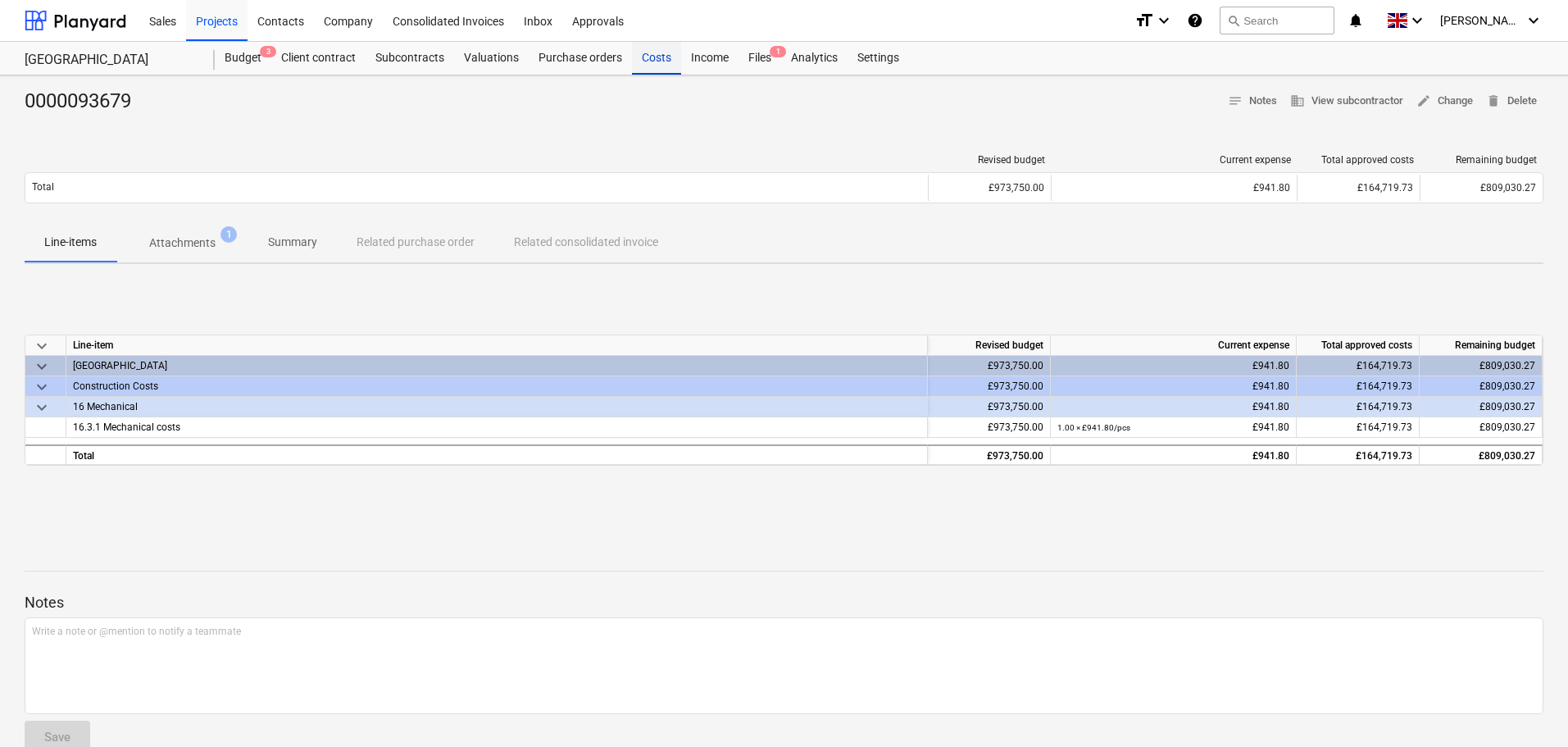
click at [660, 63] on div "Costs" at bounding box center [657, 59] width 49 height 33
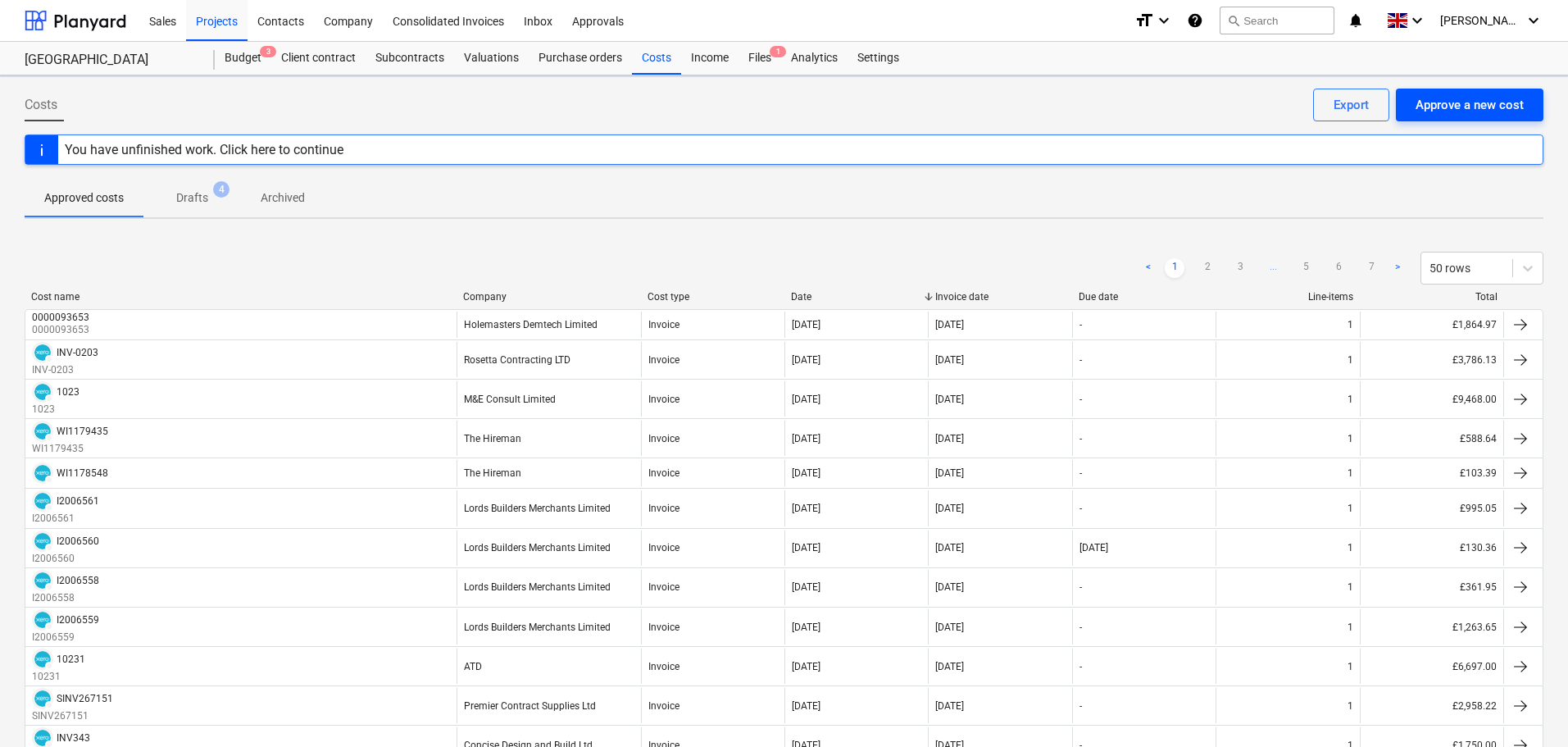
click at [1461, 108] on div "Approve a new cost" at bounding box center [1469, 105] width 109 height 22
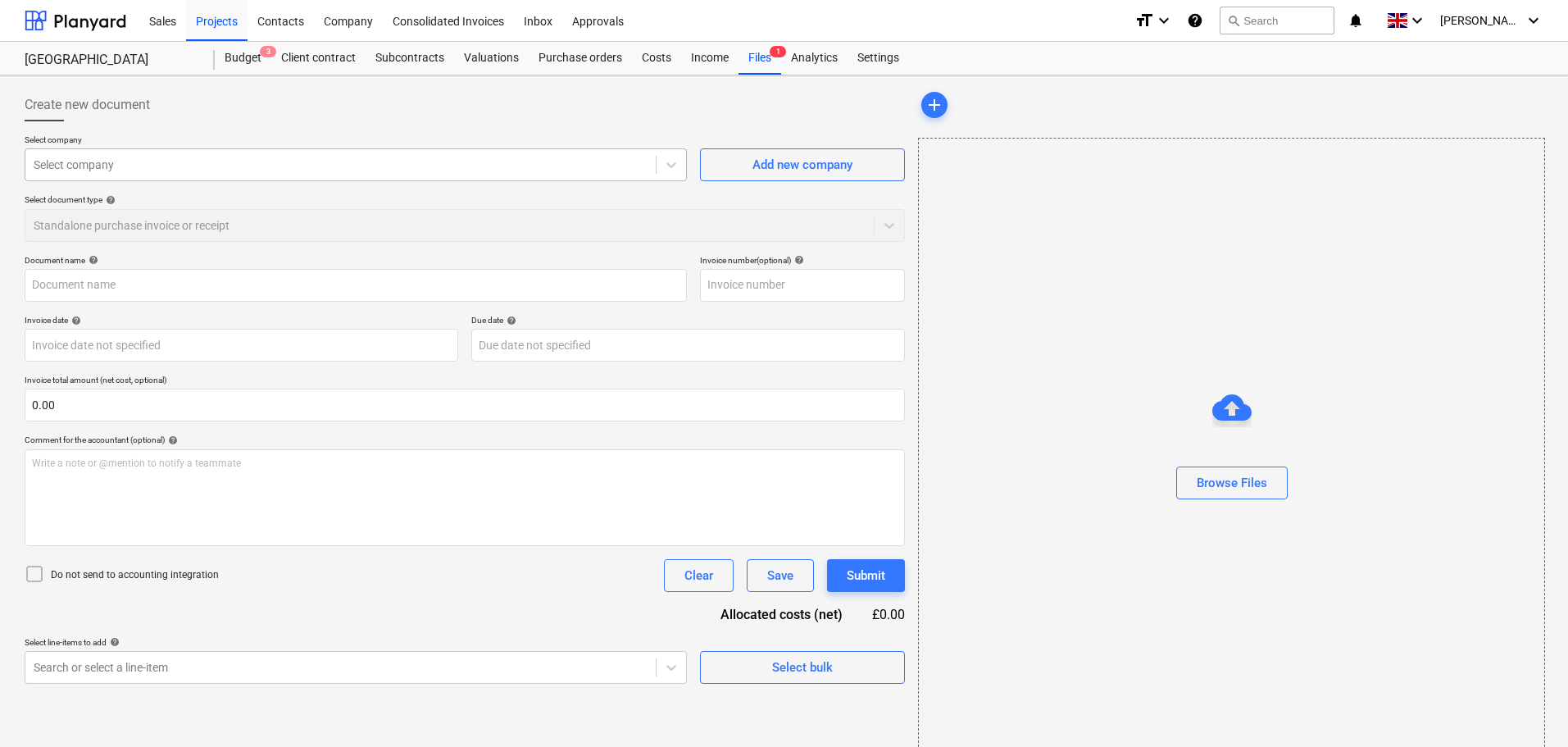
click at [273, 165] on div at bounding box center [340, 164] width 614 height 17
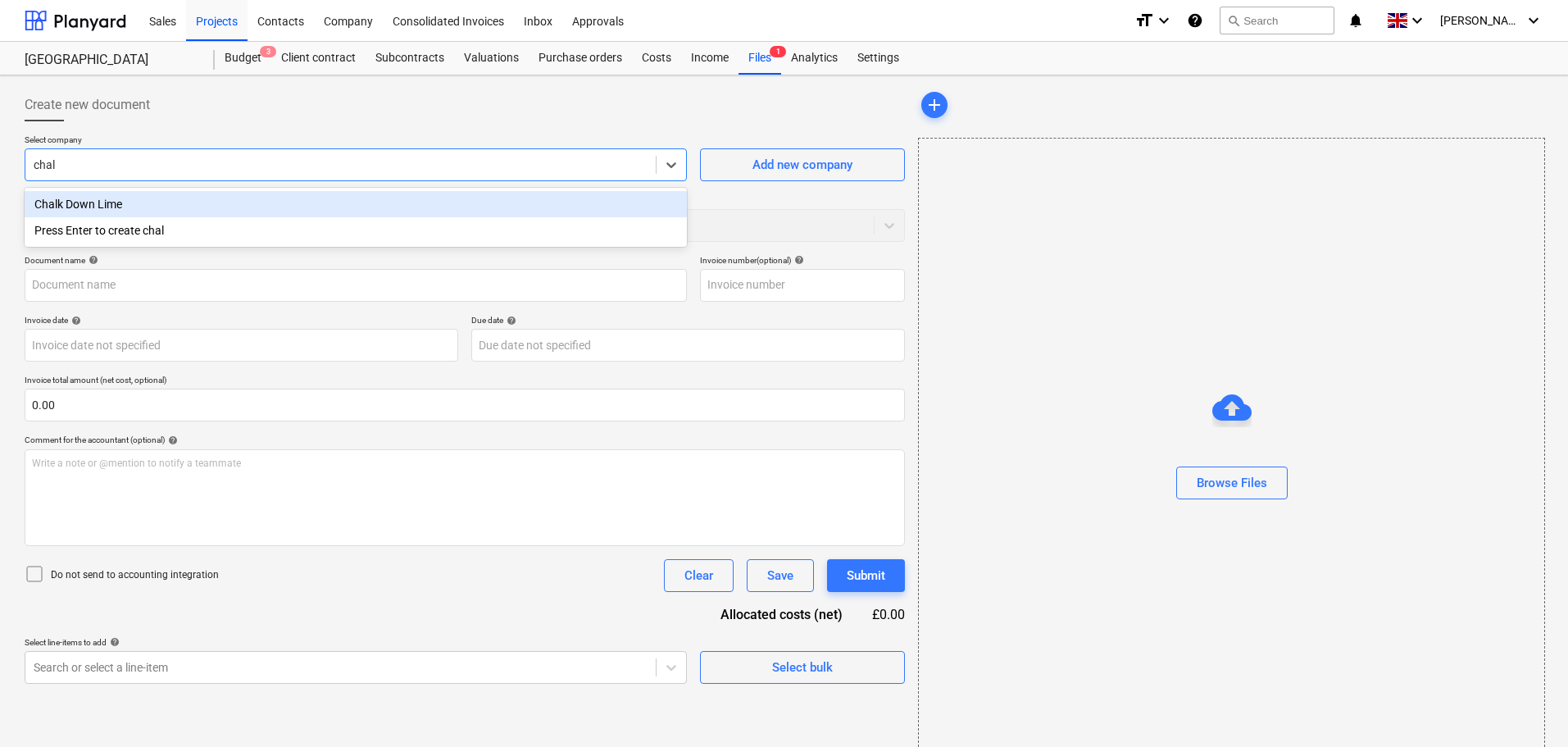
type input "chalk"
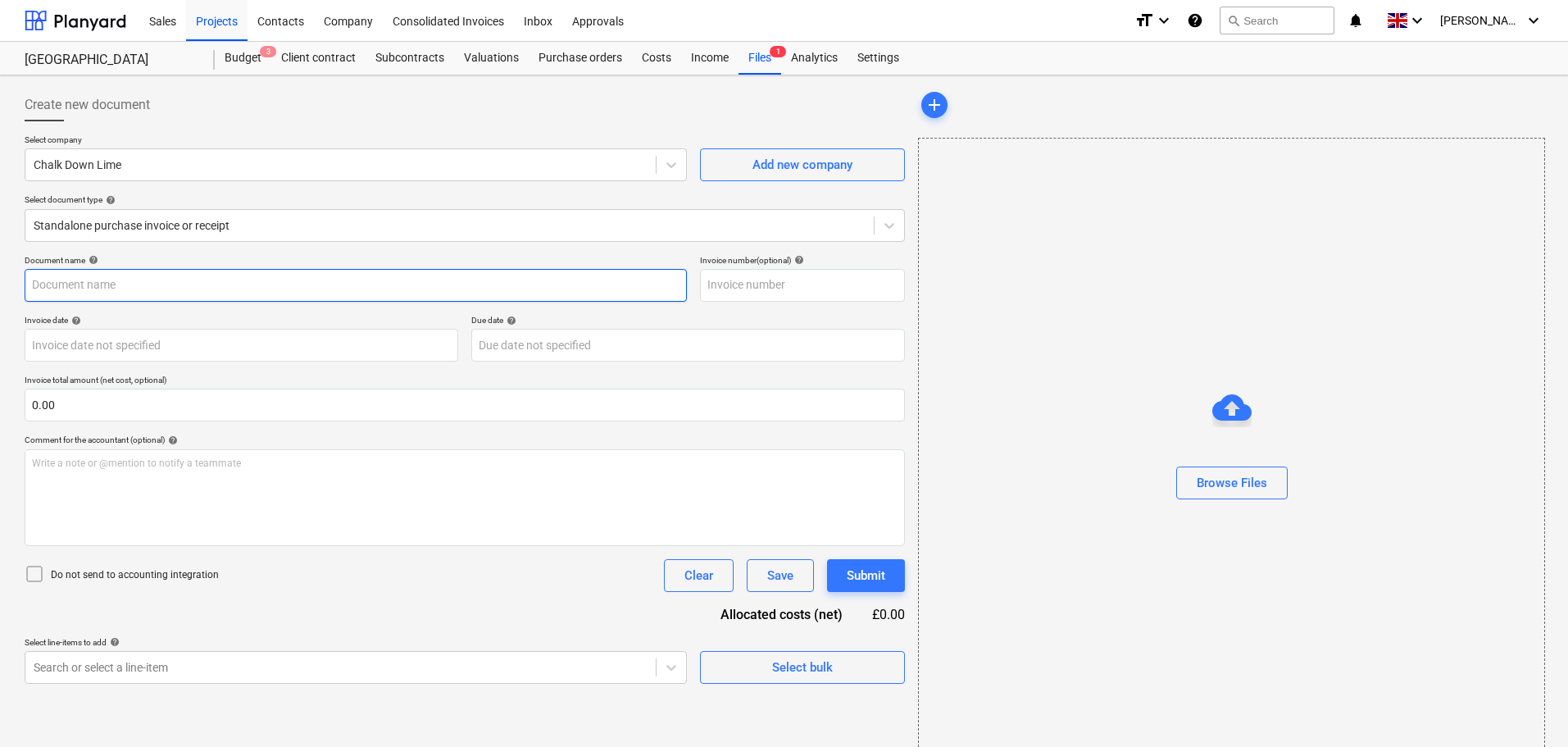
click at [125, 280] on input "text" at bounding box center [355, 286] width 663 height 33
paste input "QU-2314"
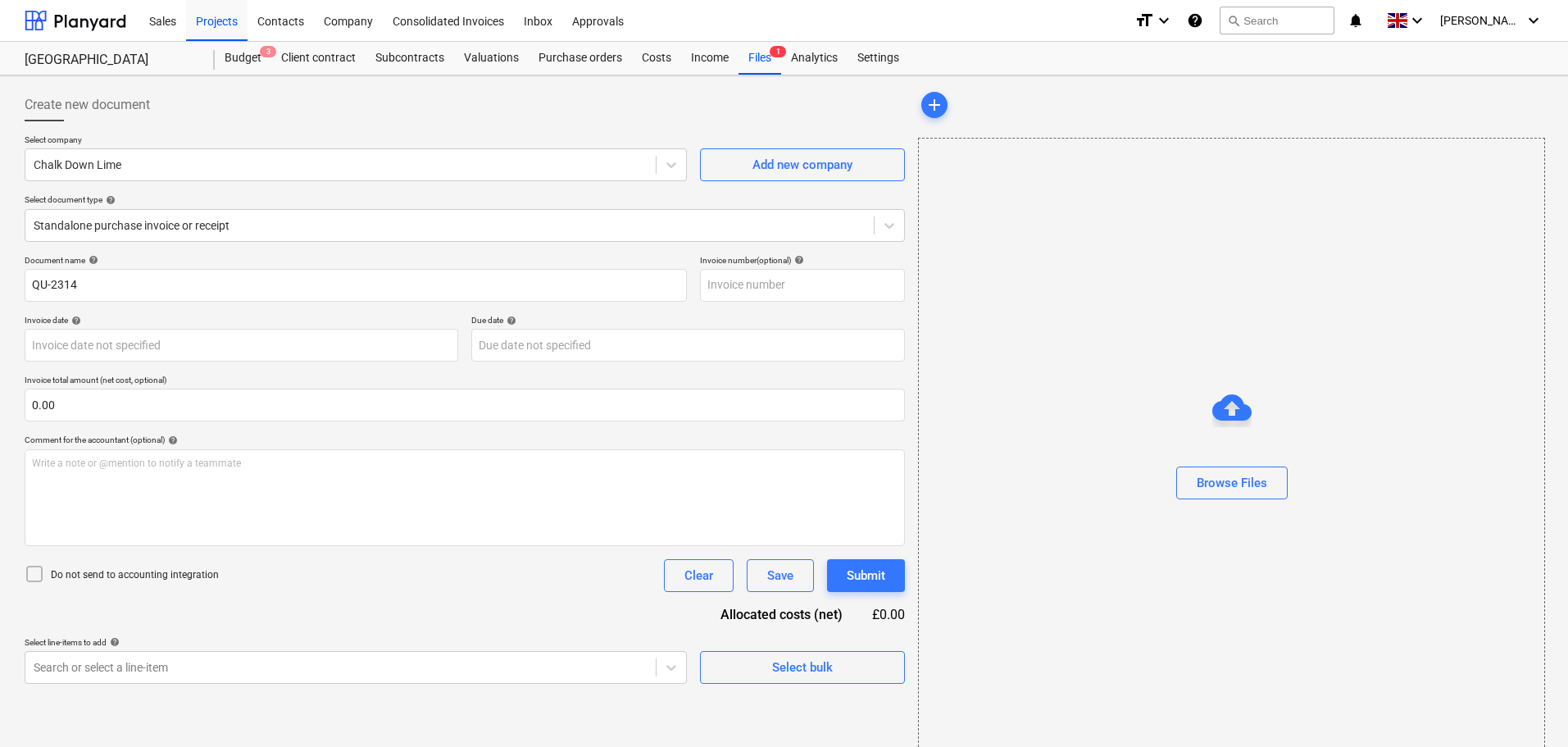
click at [277, 253] on div "Select company Chalk Down Lime Add new company Select document type help Standa…" at bounding box center [465, 194] width 881 height 120
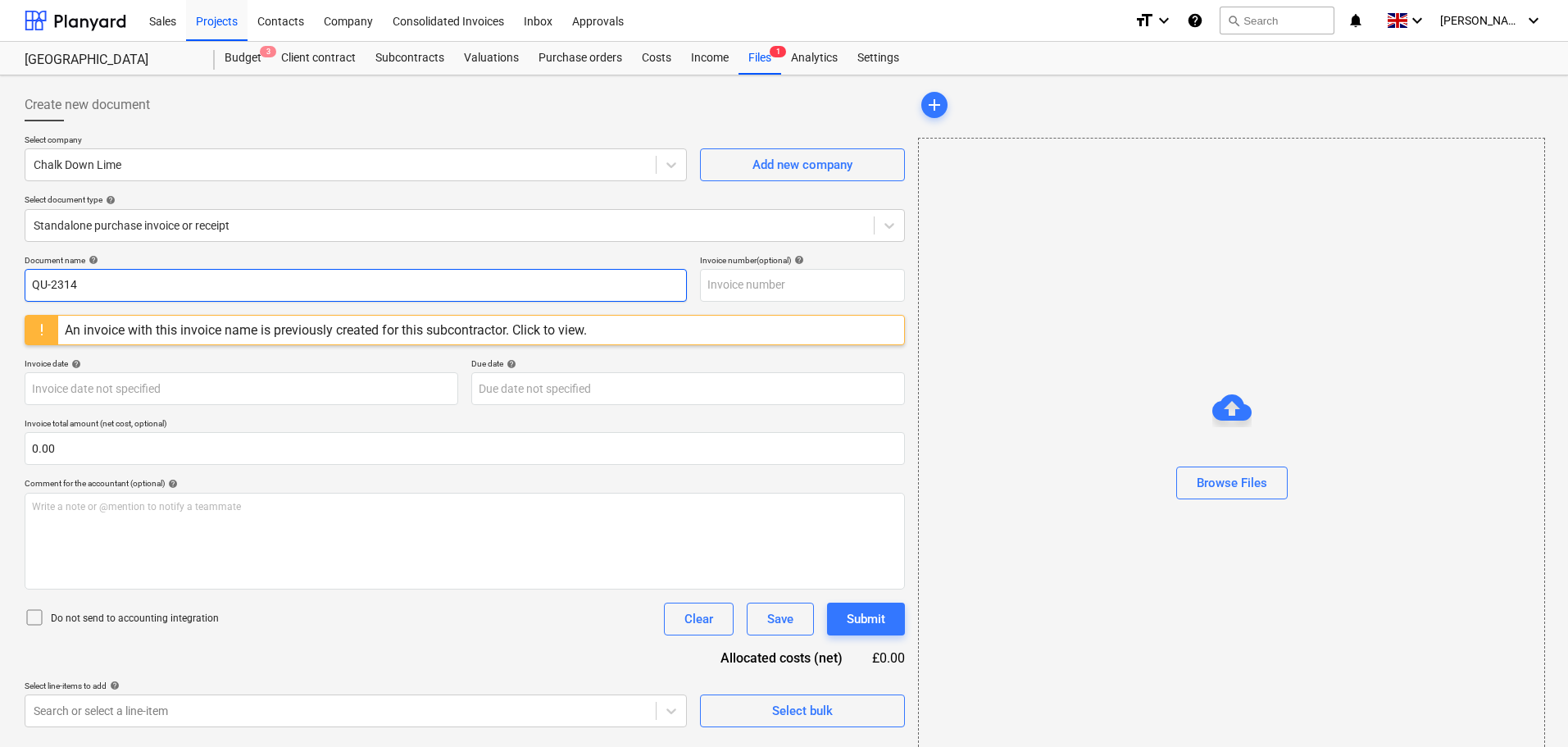
drag, startPoint x: 78, startPoint y: 277, endPoint x: -77, endPoint y: 275, distance: 155.0
click at [0, 275] on html "Sales Projects Contacts Company Consolidated Invoices Inbox Approvals format_si…" at bounding box center [784, 373] width 1568 height 747
paste input "2738"
type input "2738"
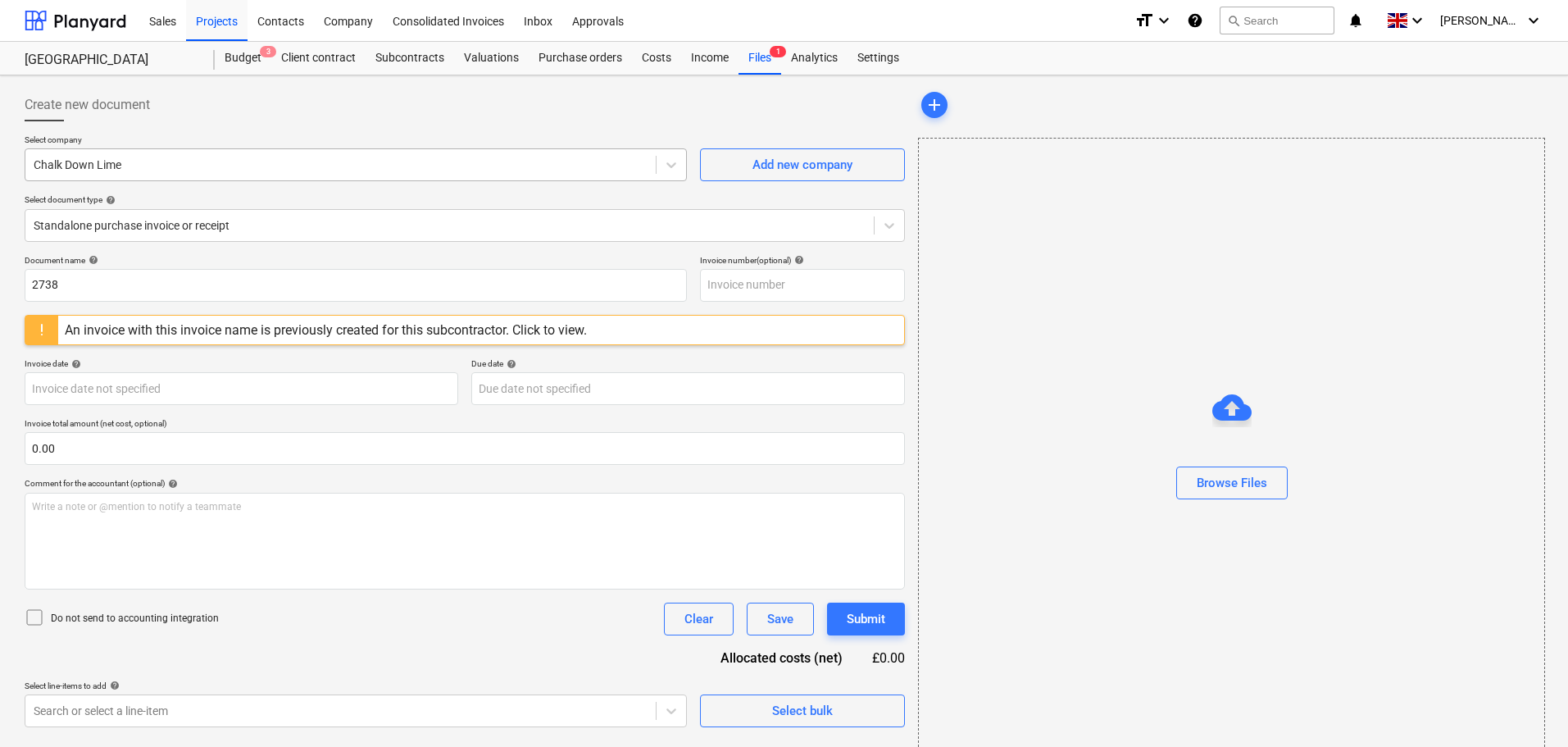
click at [167, 154] on div "Chalk Down Lime" at bounding box center [341, 164] width 630 height 23
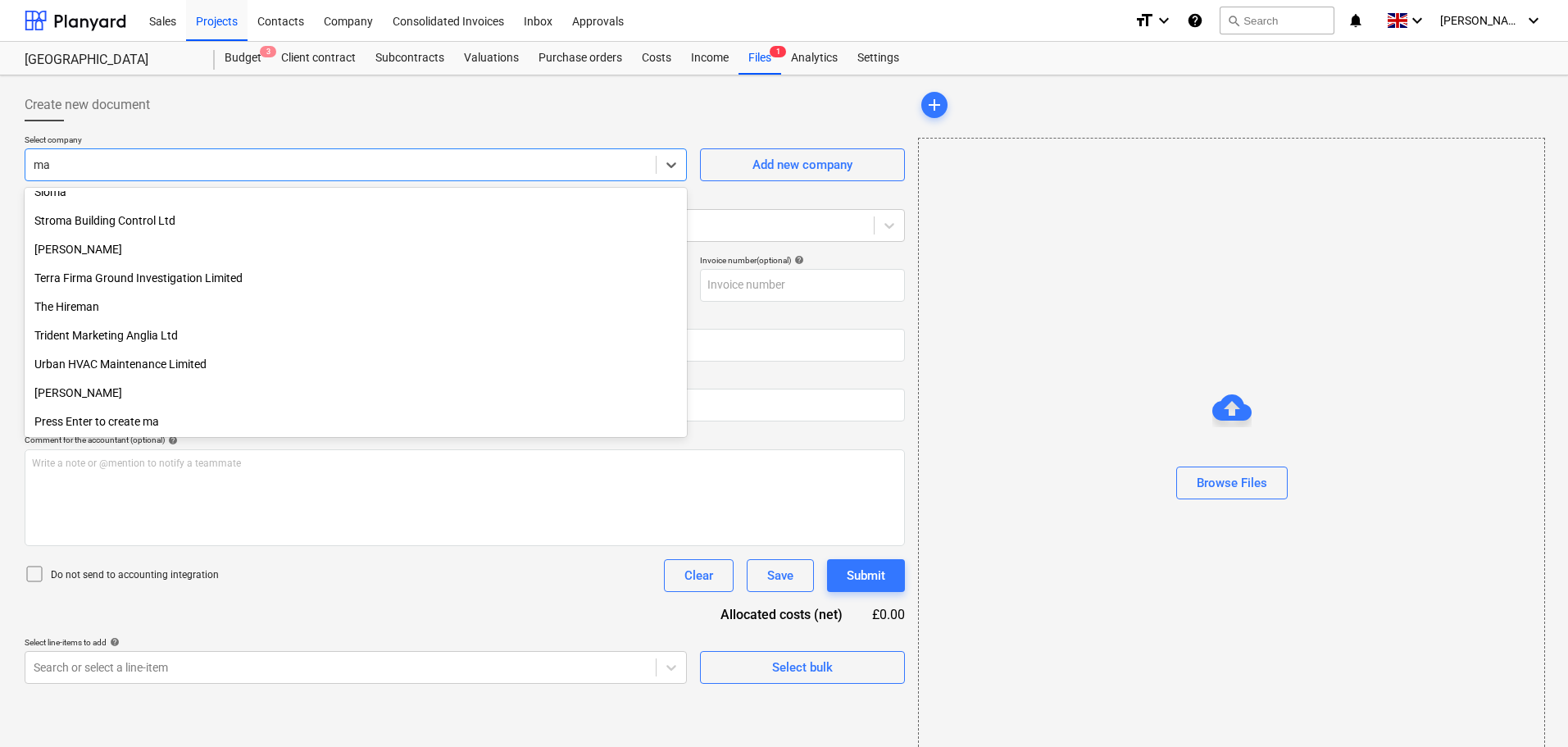
scroll to position [1103, 0]
type input "mag"
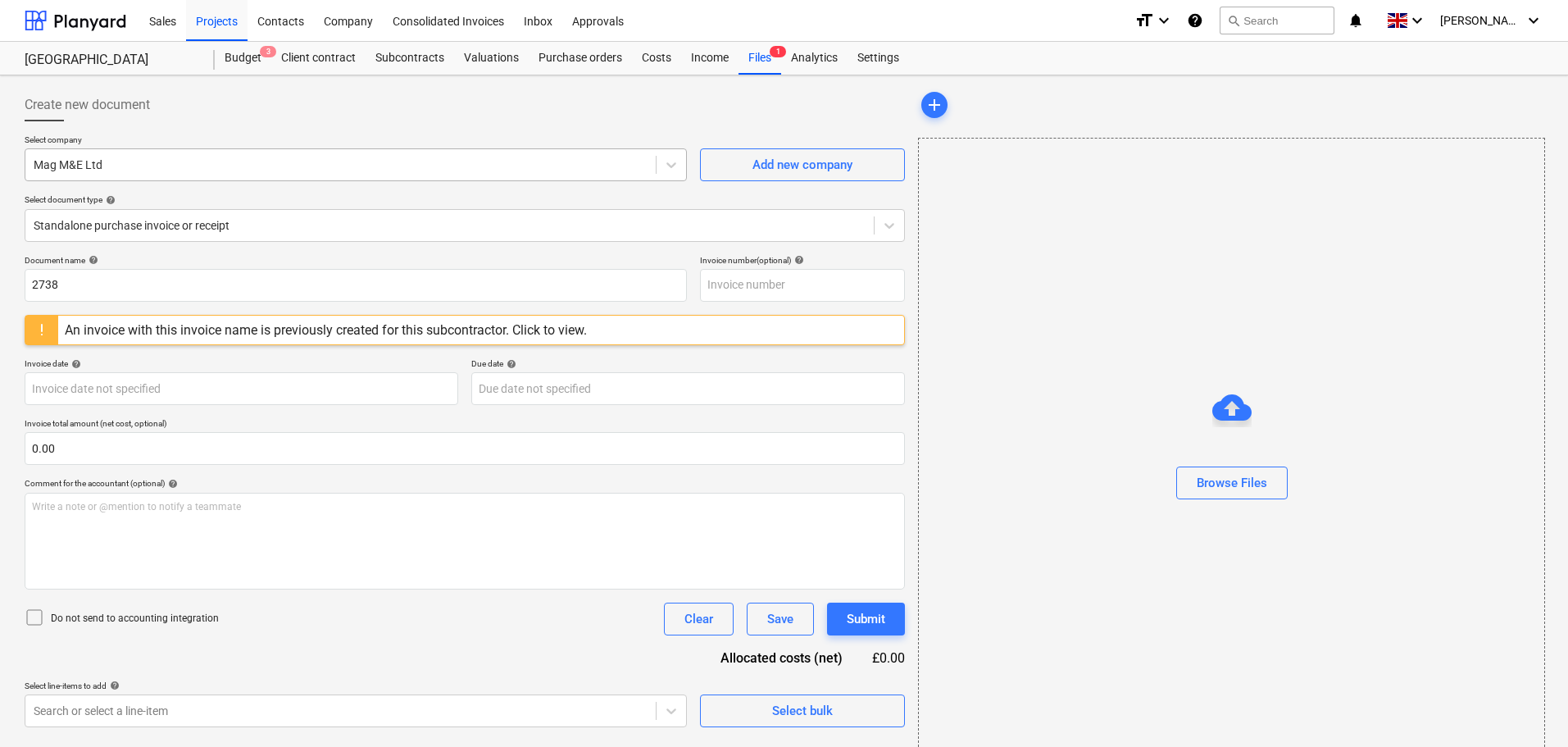
click at [137, 157] on div at bounding box center [340, 164] width 614 height 17
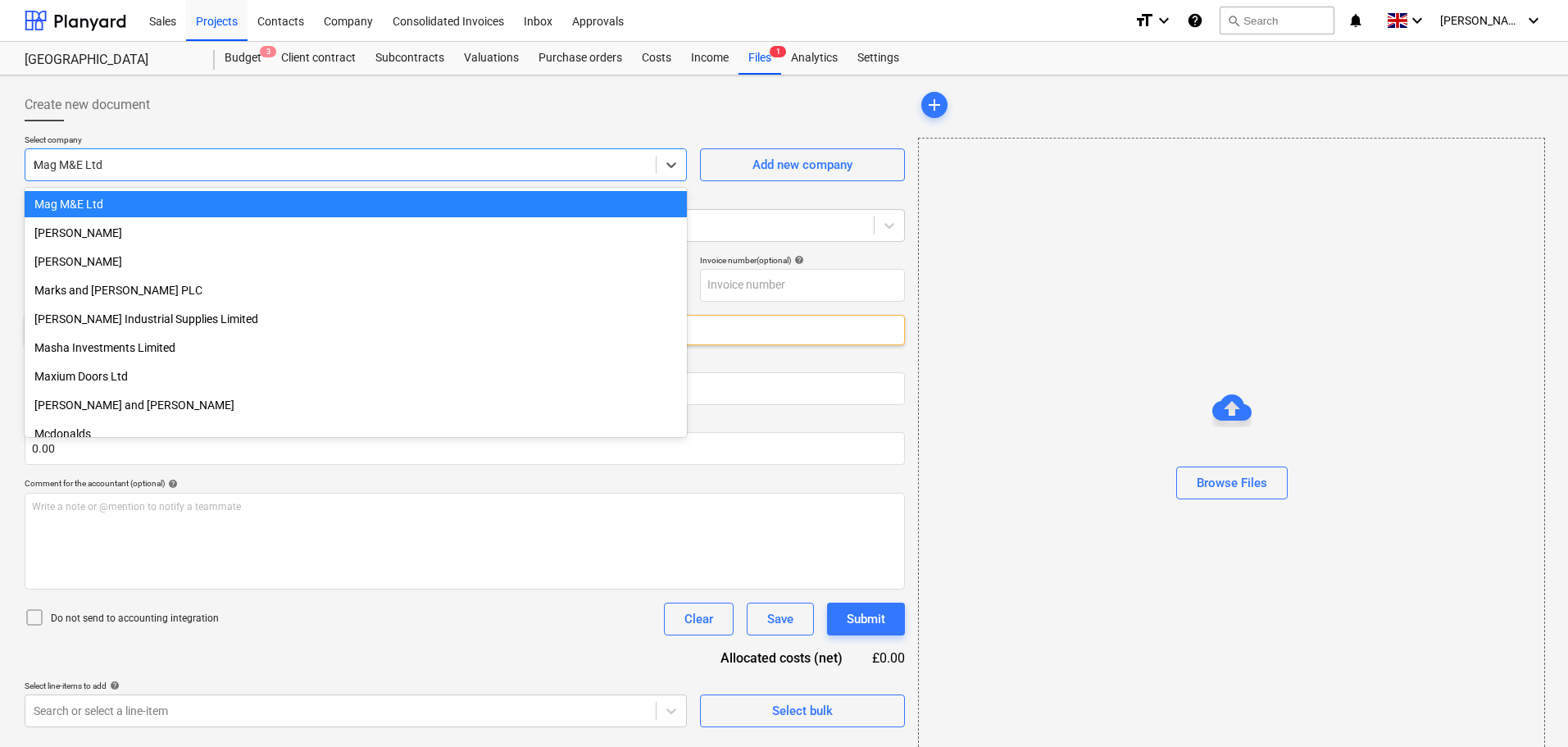
scroll to position [2365, 0]
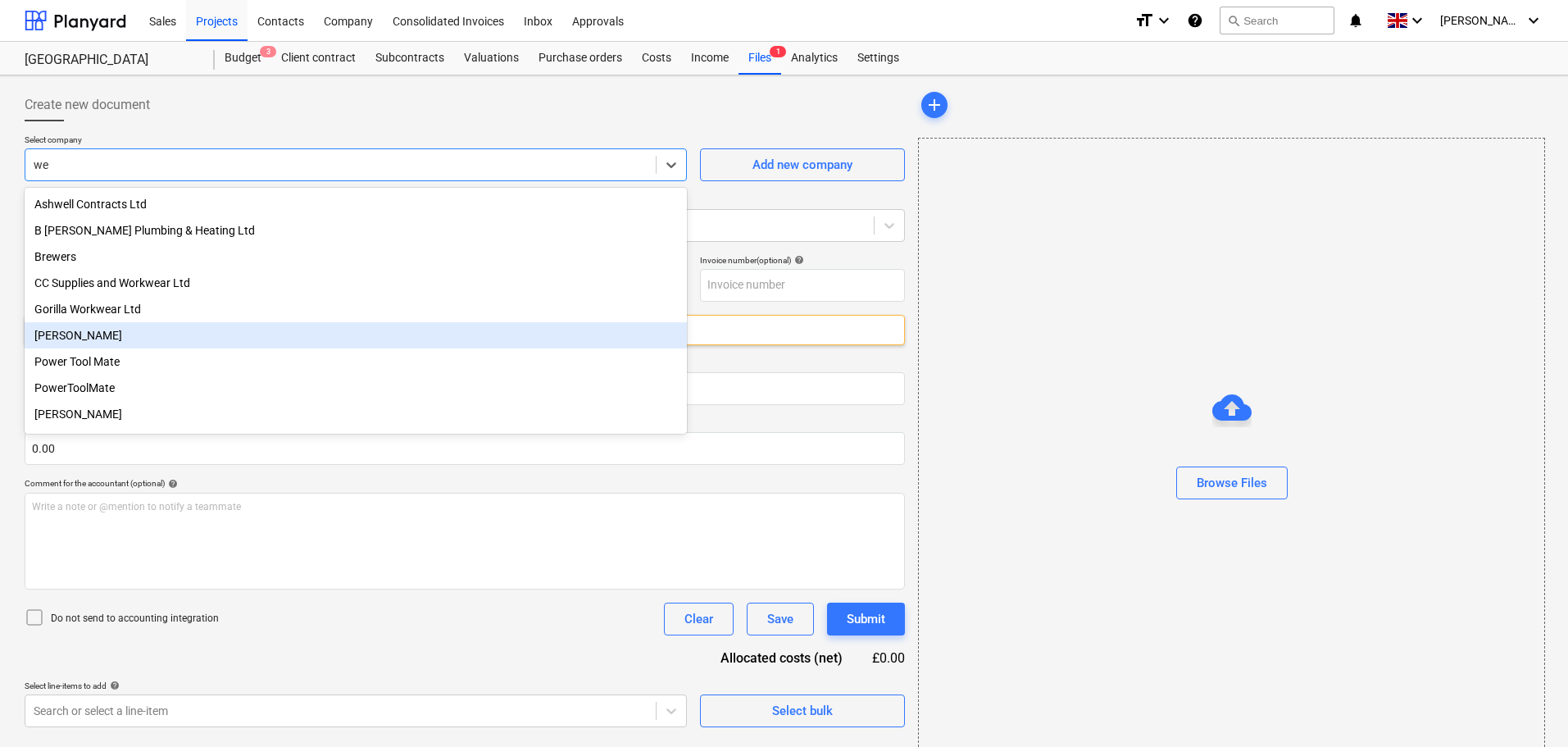
type input "w"
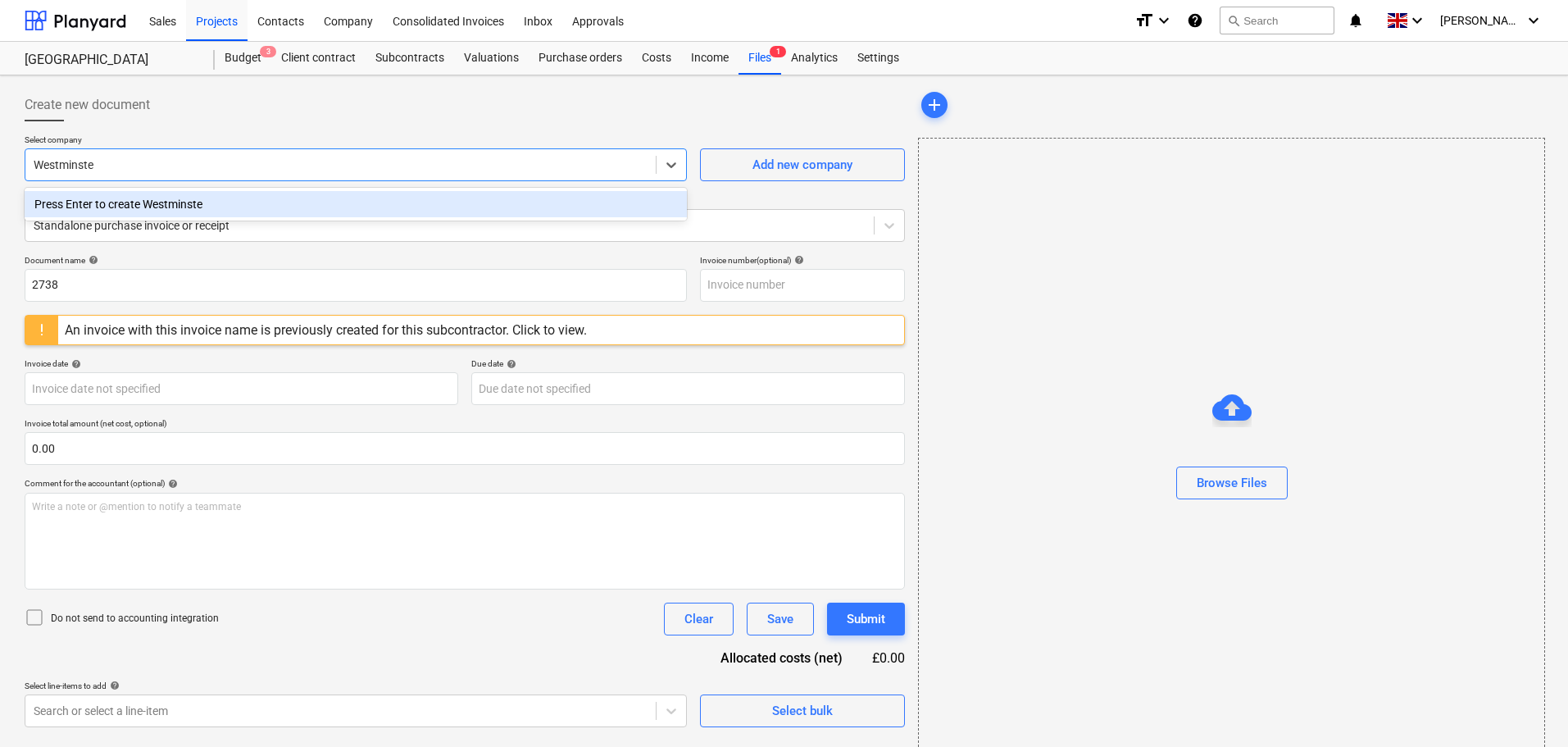
type input "[GEOGRAPHIC_DATA]"
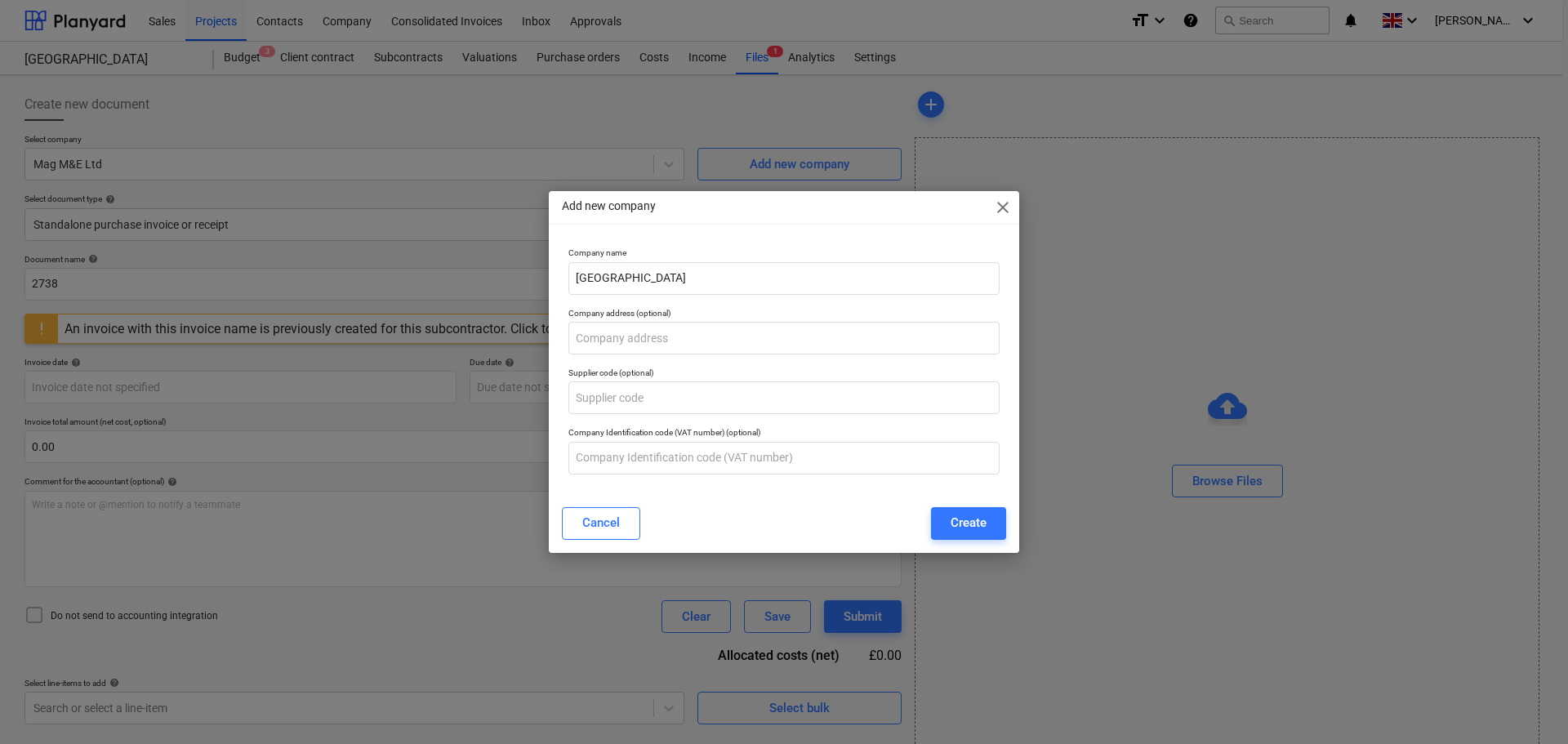
drag, startPoint x: 971, startPoint y: 522, endPoint x: 1012, endPoint y: 516, distance: 41.4
click at [973, 521] on div "Create" at bounding box center [968, 523] width 36 height 21
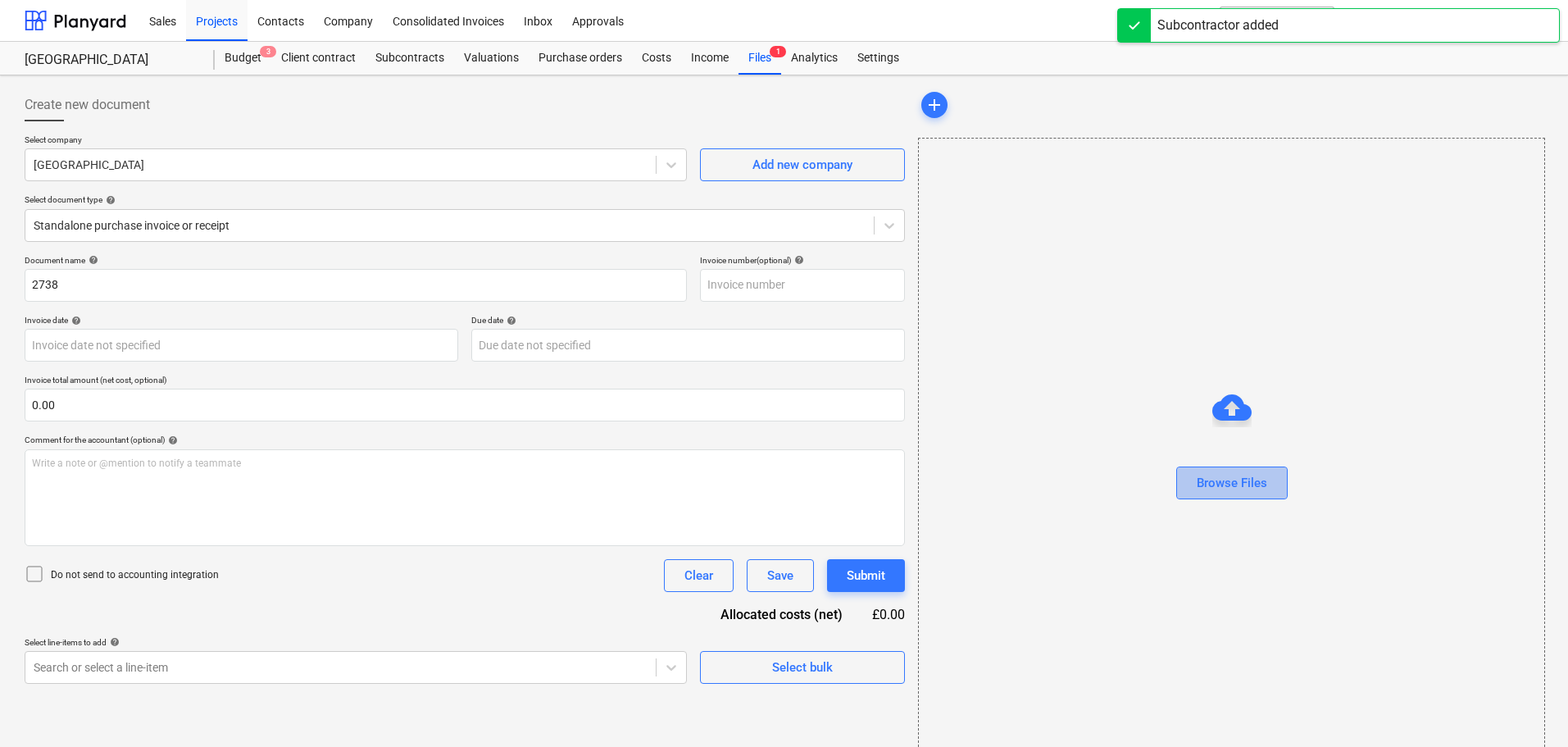
click at [1220, 482] on div "Browse Files" at bounding box center [1232, 483] width 70 height 22
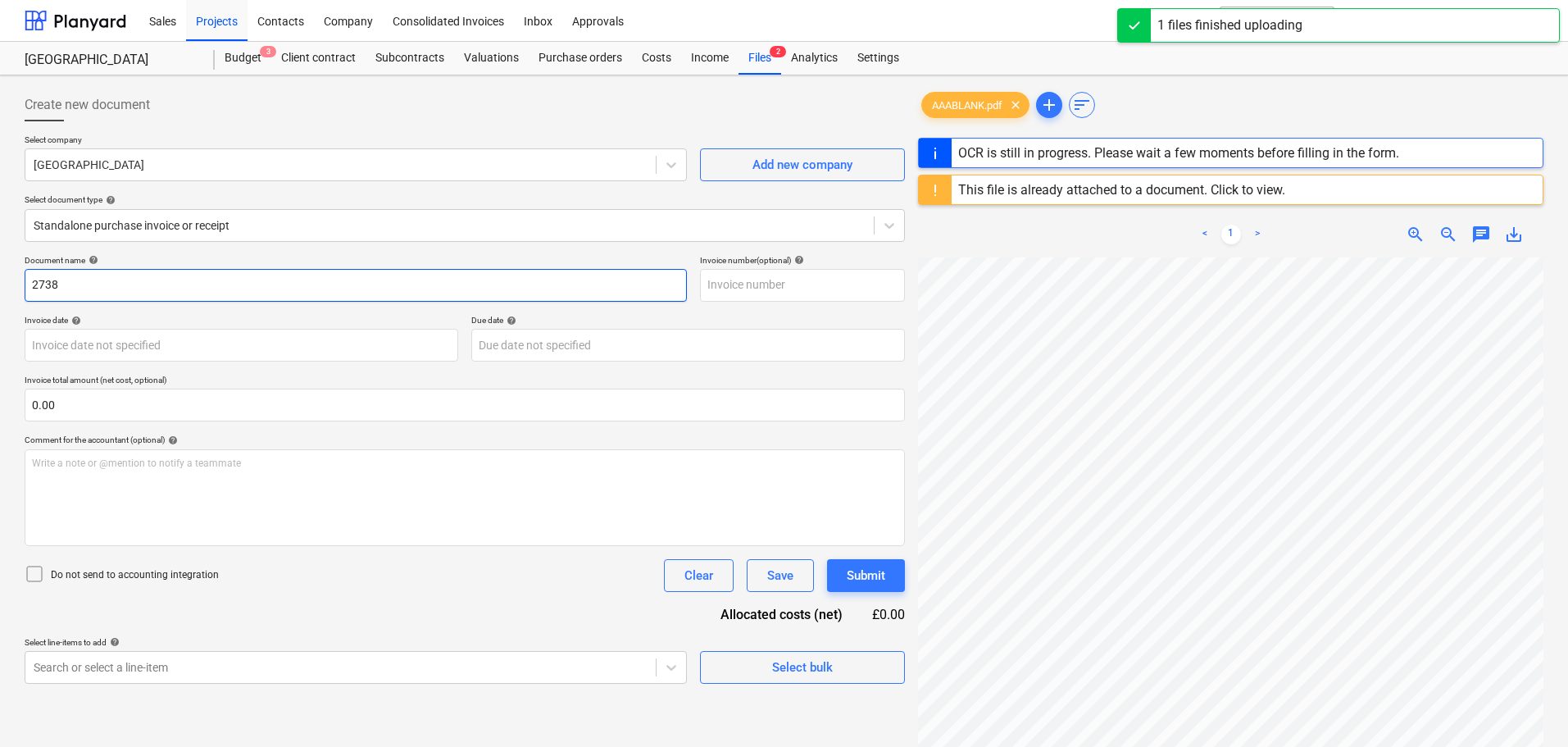
click at [141, 295] on input "2738" at bounding box center [355, 286] width 663 height 33
drag, startPoint x: 104, startPoint y: 296, endPoint x: -86, endPoint y: 290, distance: 190.1
click at [0, 290] on html "Sales Projects Contacts Company Consolidated Invoices Inbox Approvals format_si…" at bounding box center [784, 373] width 1568 height 747
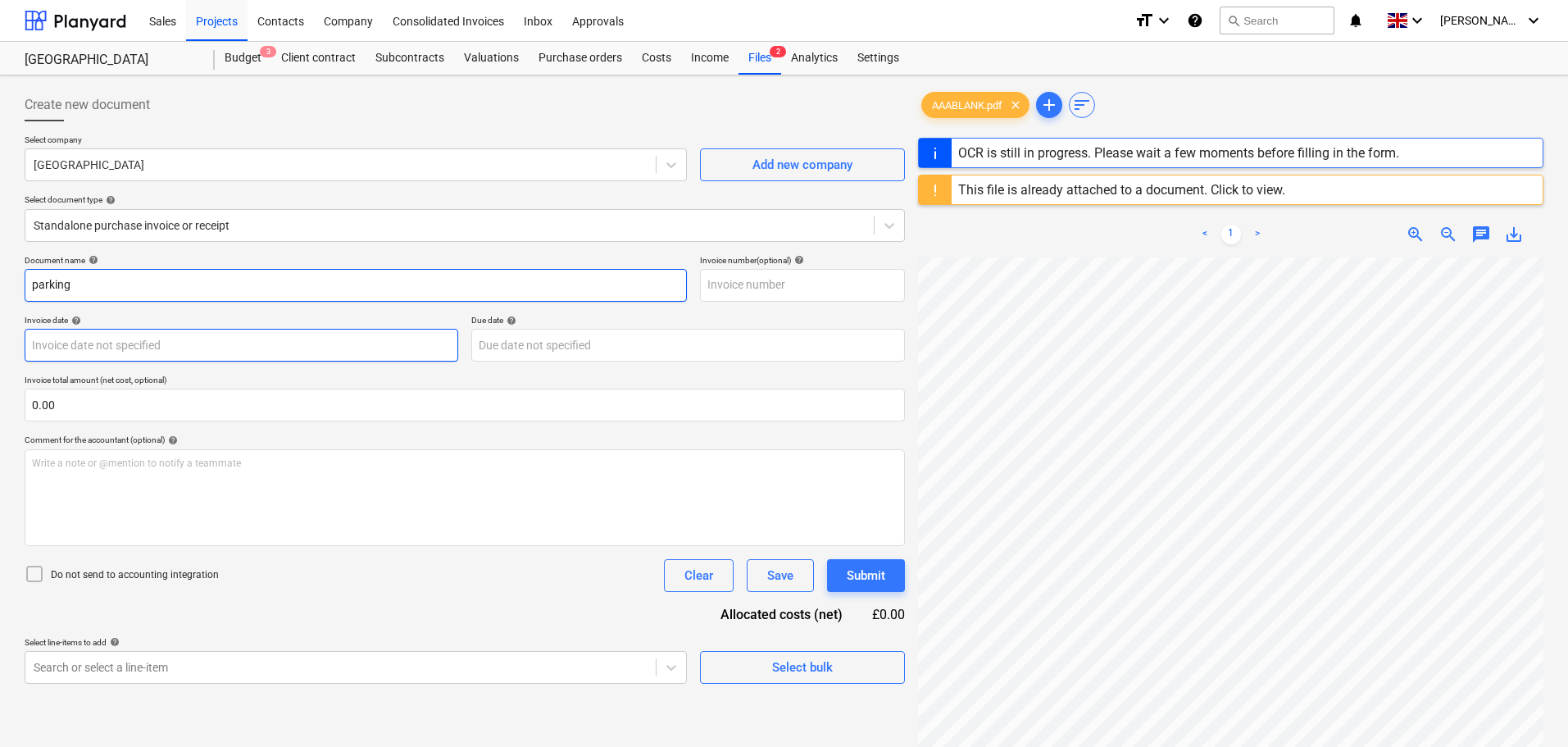
type input "parking"
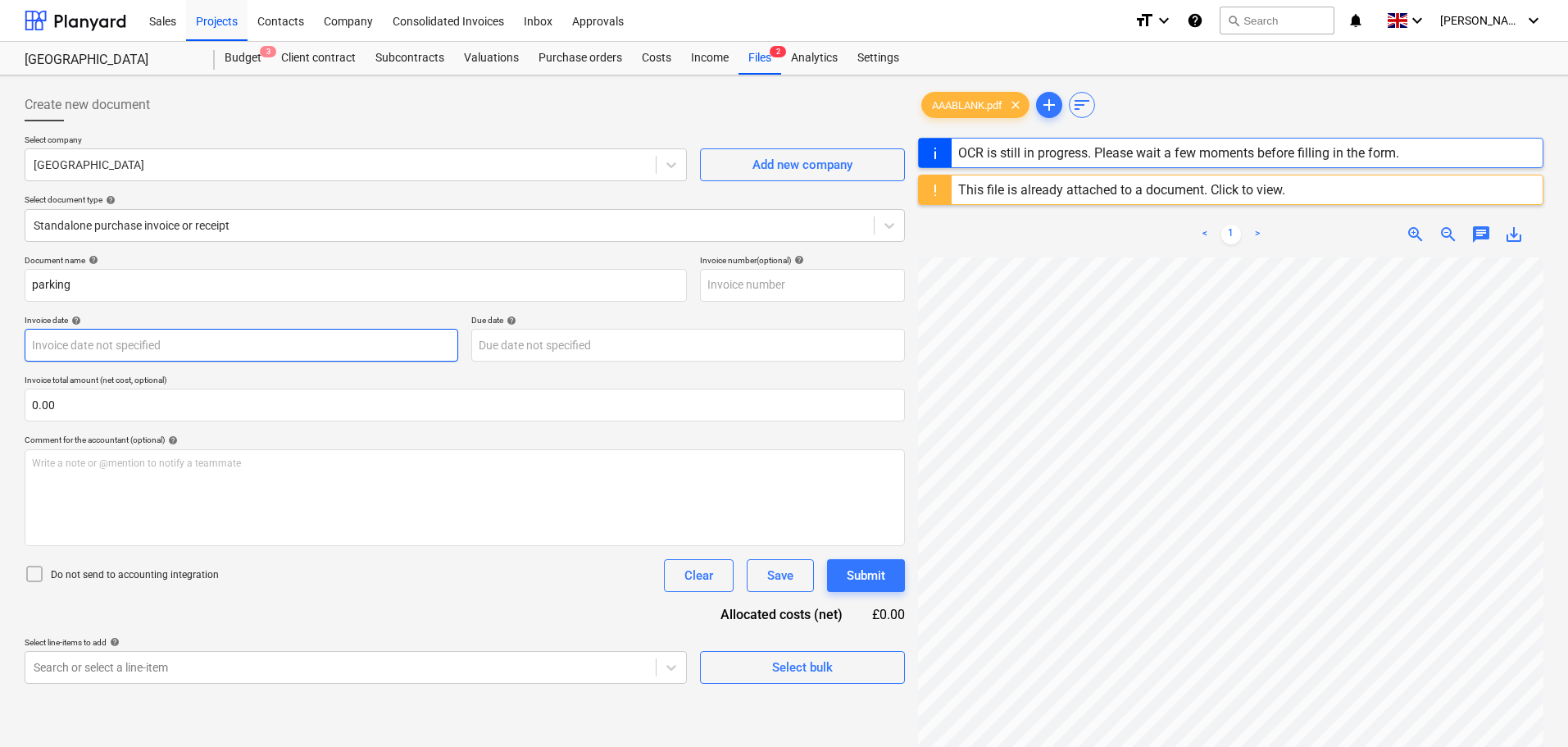
click at [184, 350] on body "Sales Projects Contacts Company Consolidated Invoices Inbox Approvals format_si…" at bounding box center [784, 373] width 1568 height 747
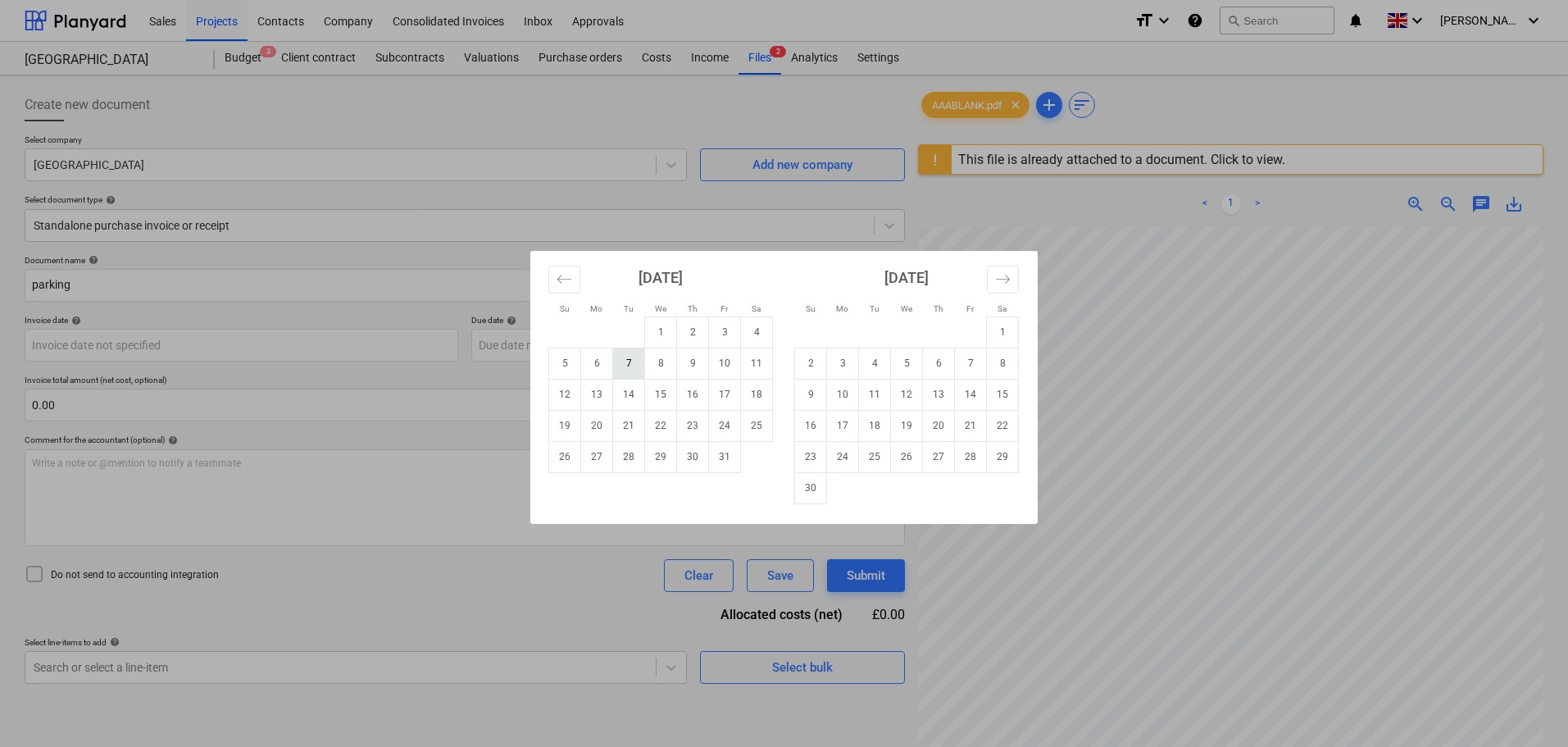
click at [623, 361] on td "7" at bounding box center [629, 363] width 32 height 31
type input "[DATE]"
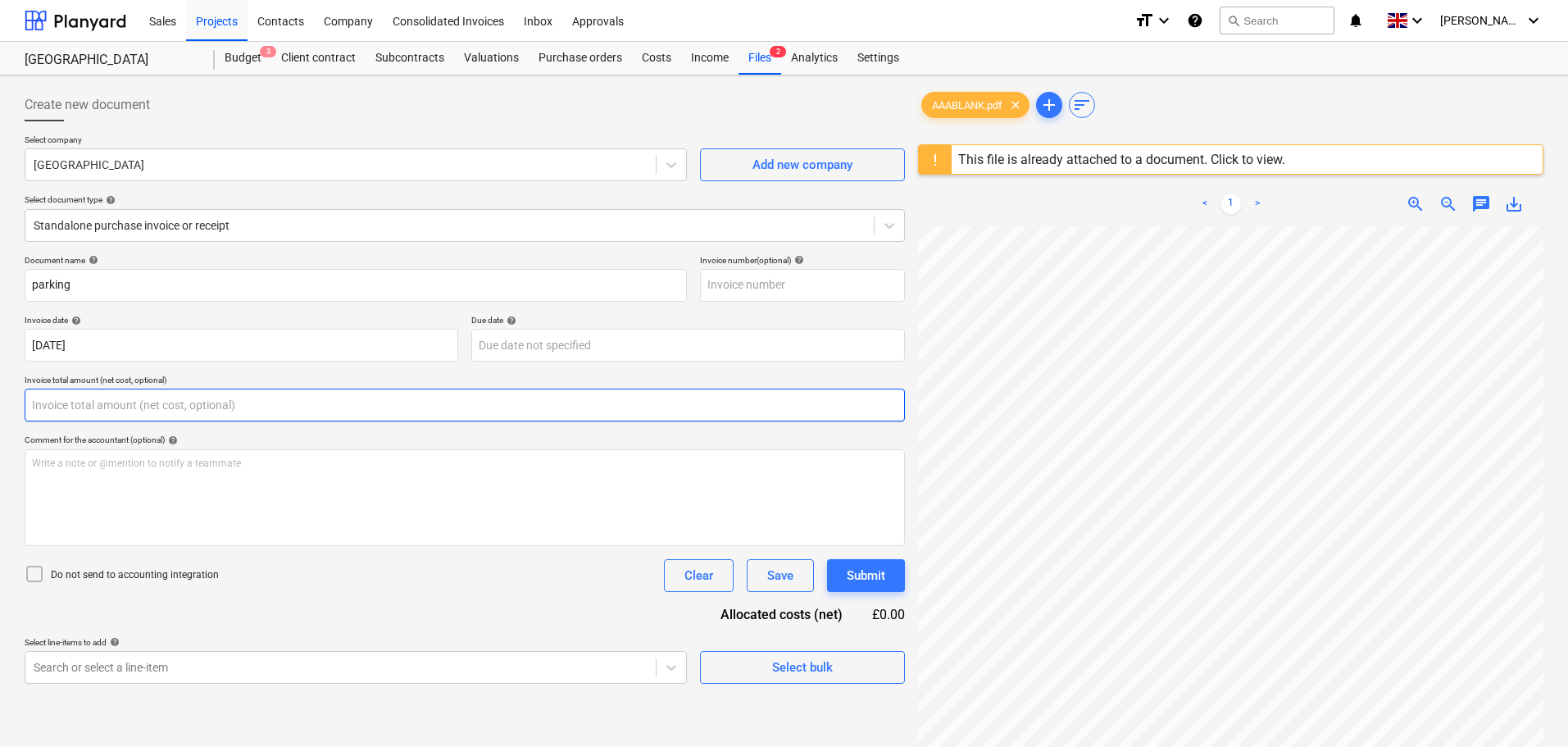
click at [364, 399] on input "text" at bounding box center [465, 405] width 881 height 33
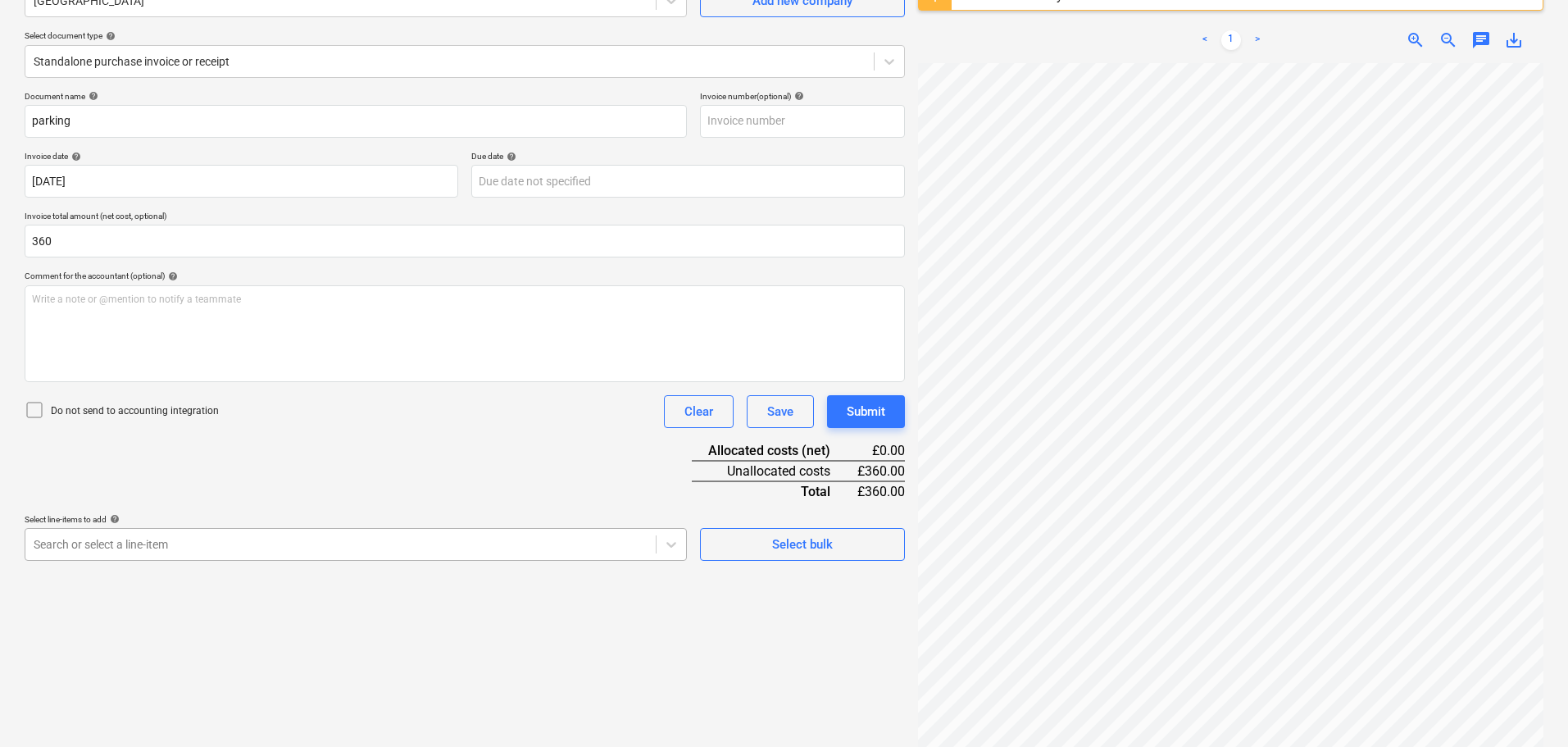
type input "360.00"
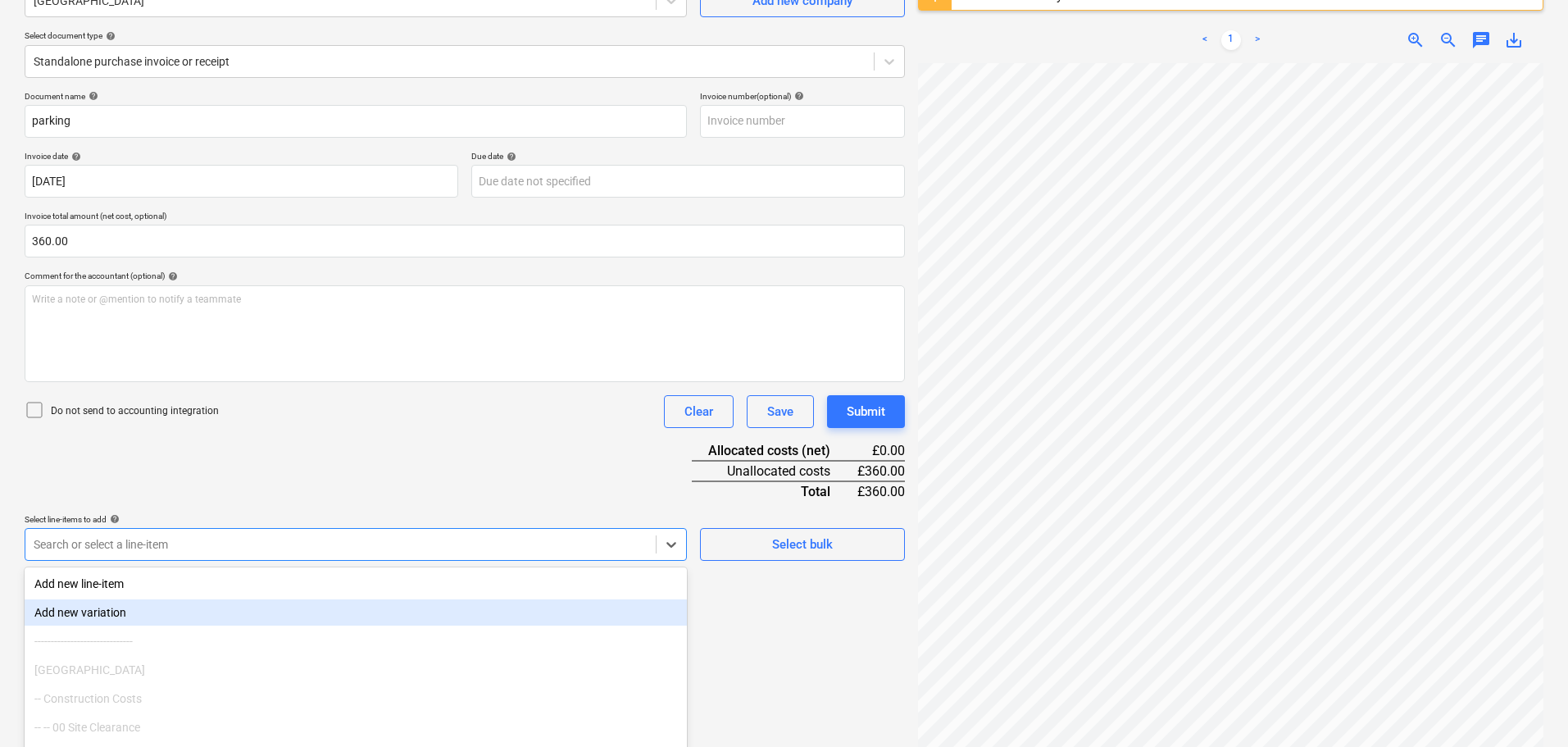
click at [297, 551] on body "Sales Projects Contacts Company Consolidated Invoices Inbox Approvals format_si…" at bounding box center [784, 209] width 1568 height 747
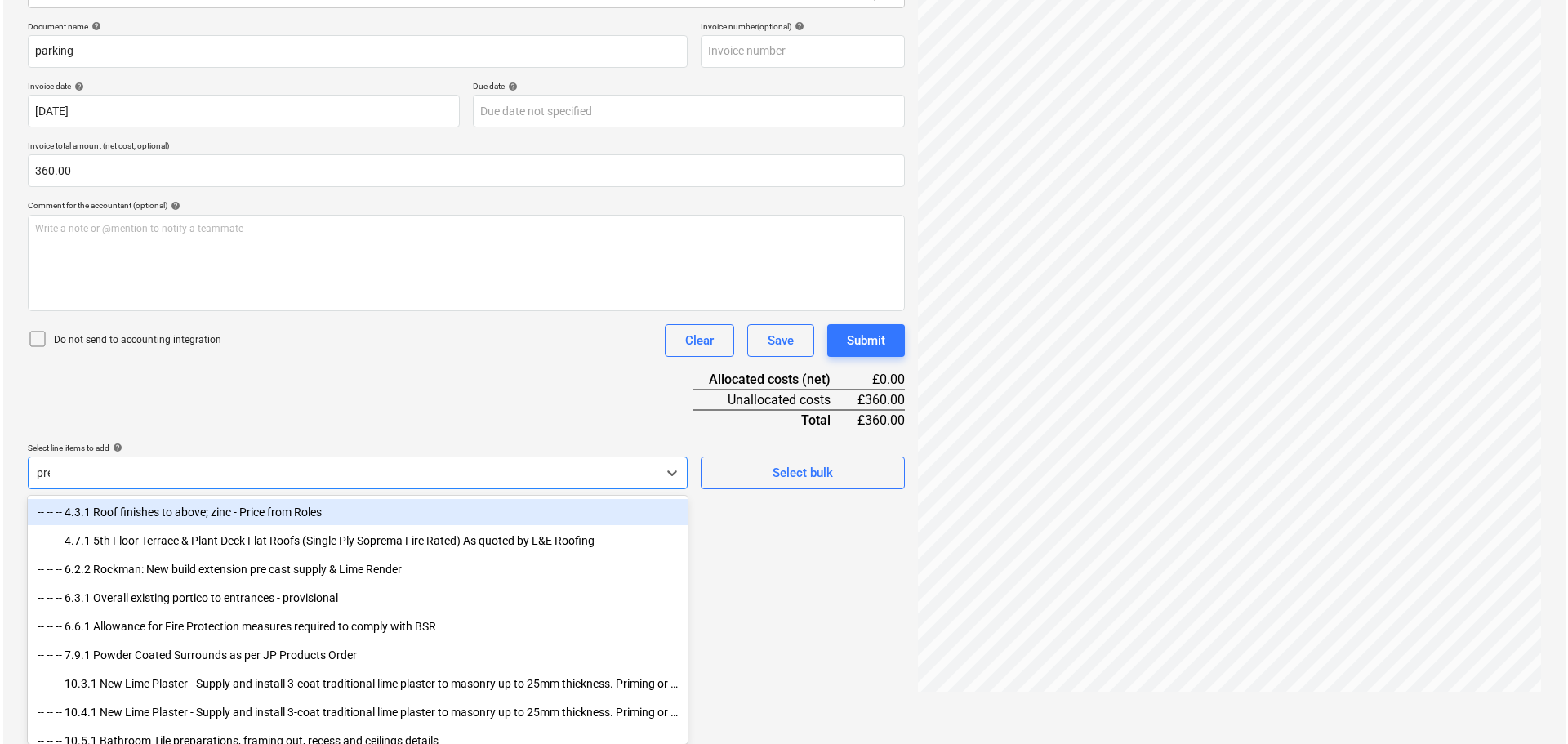
scroll to position [194, 0]
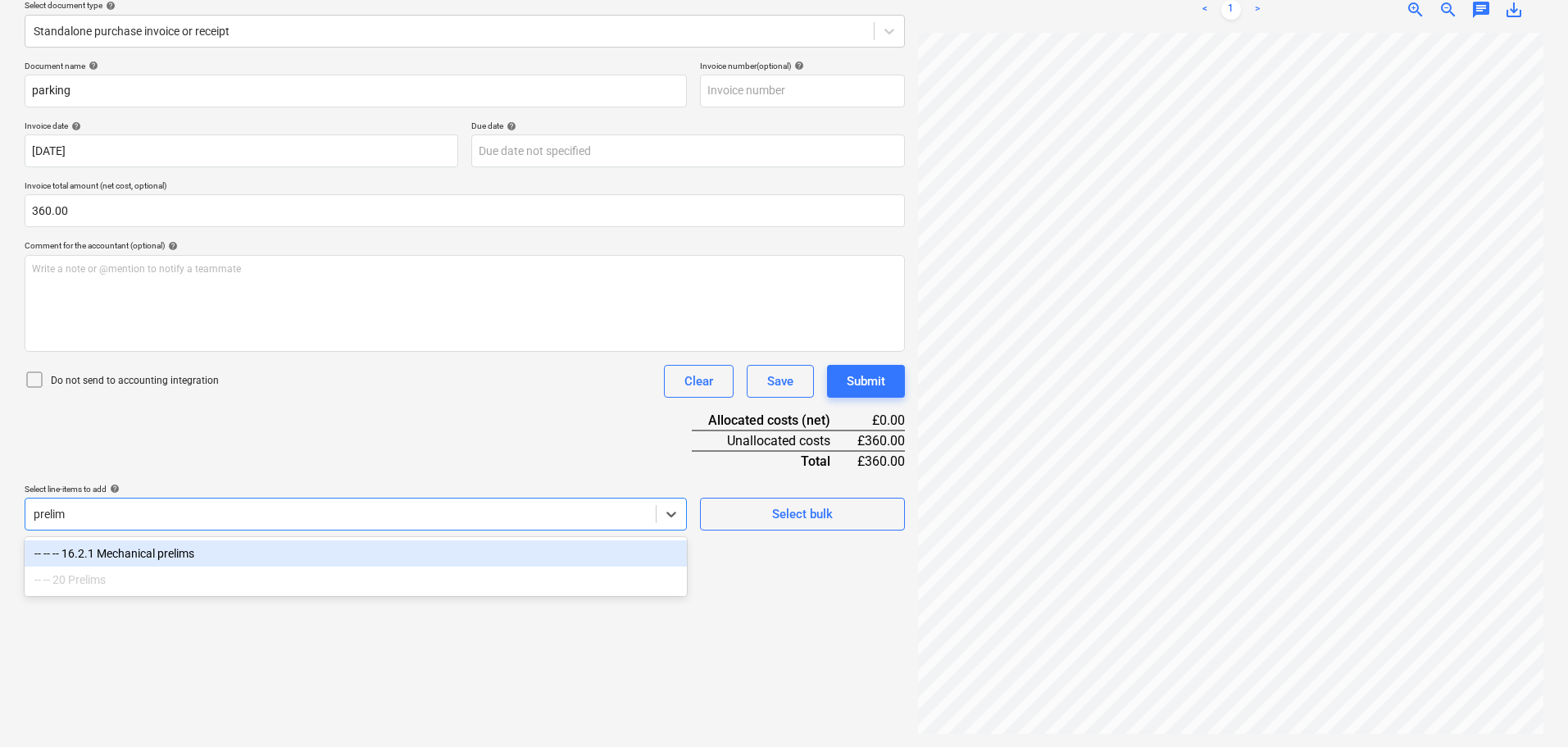
type input "prelim"
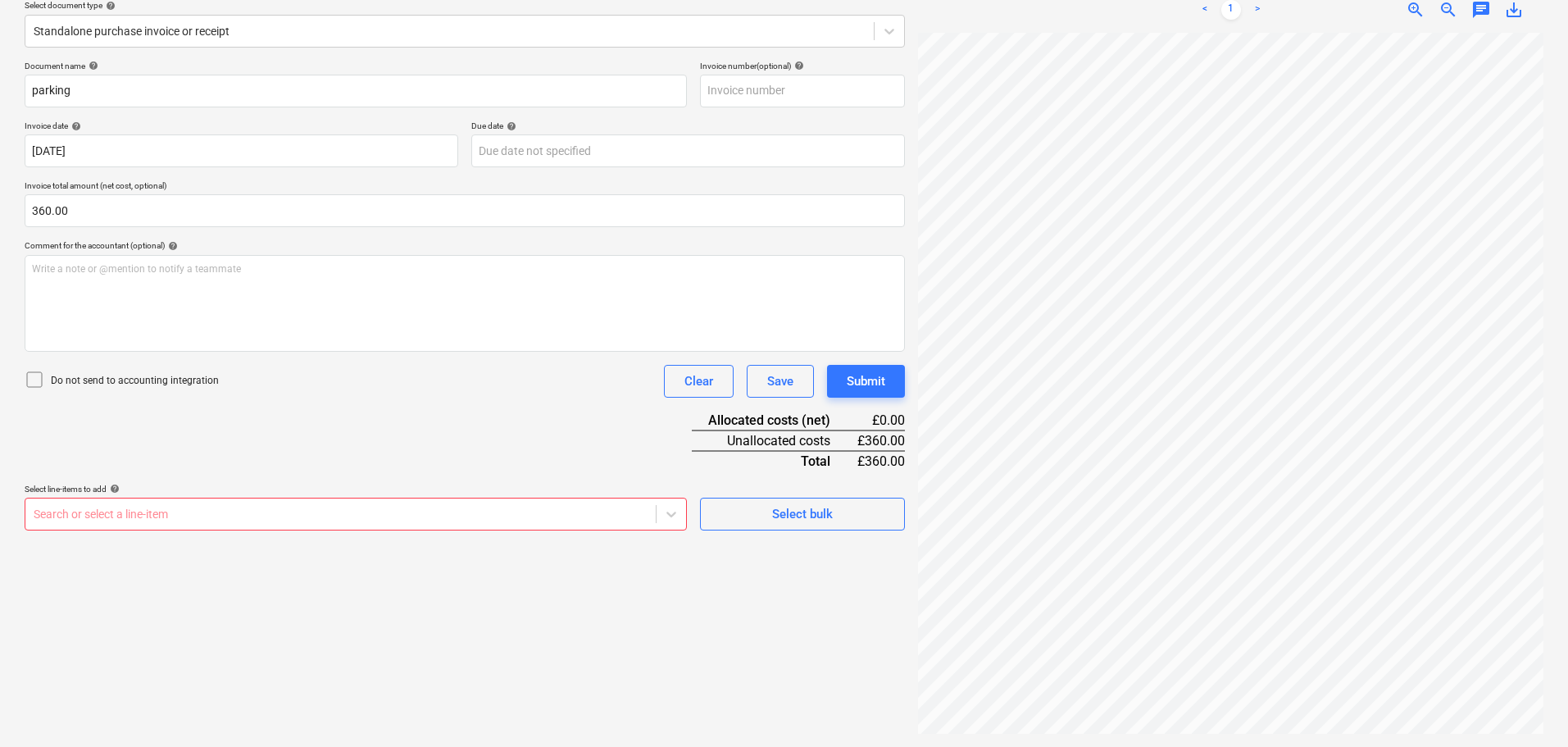
click at [395, 445] on div "Document name help parking Invoice number (optional) help Invoice date help 07 …" at bounding box center [465, 296] width 881 height 470
click at [855, 522] on span "Select bulk" at bounding box center [803, 514] width 164 height 22
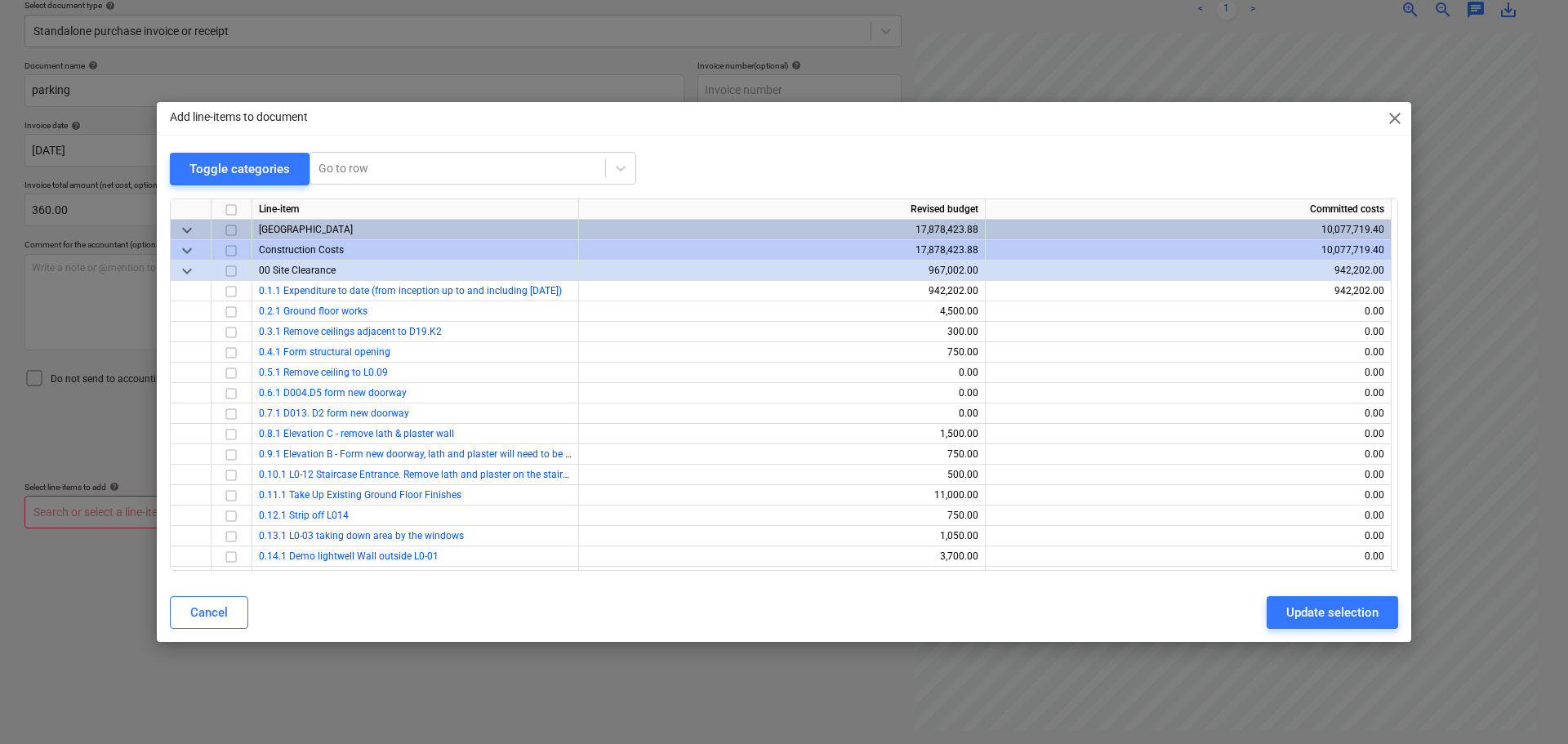
click at [186, 269] on span "keyboard_arrow_down" at bounding box center [187, 270] width 20 height 20
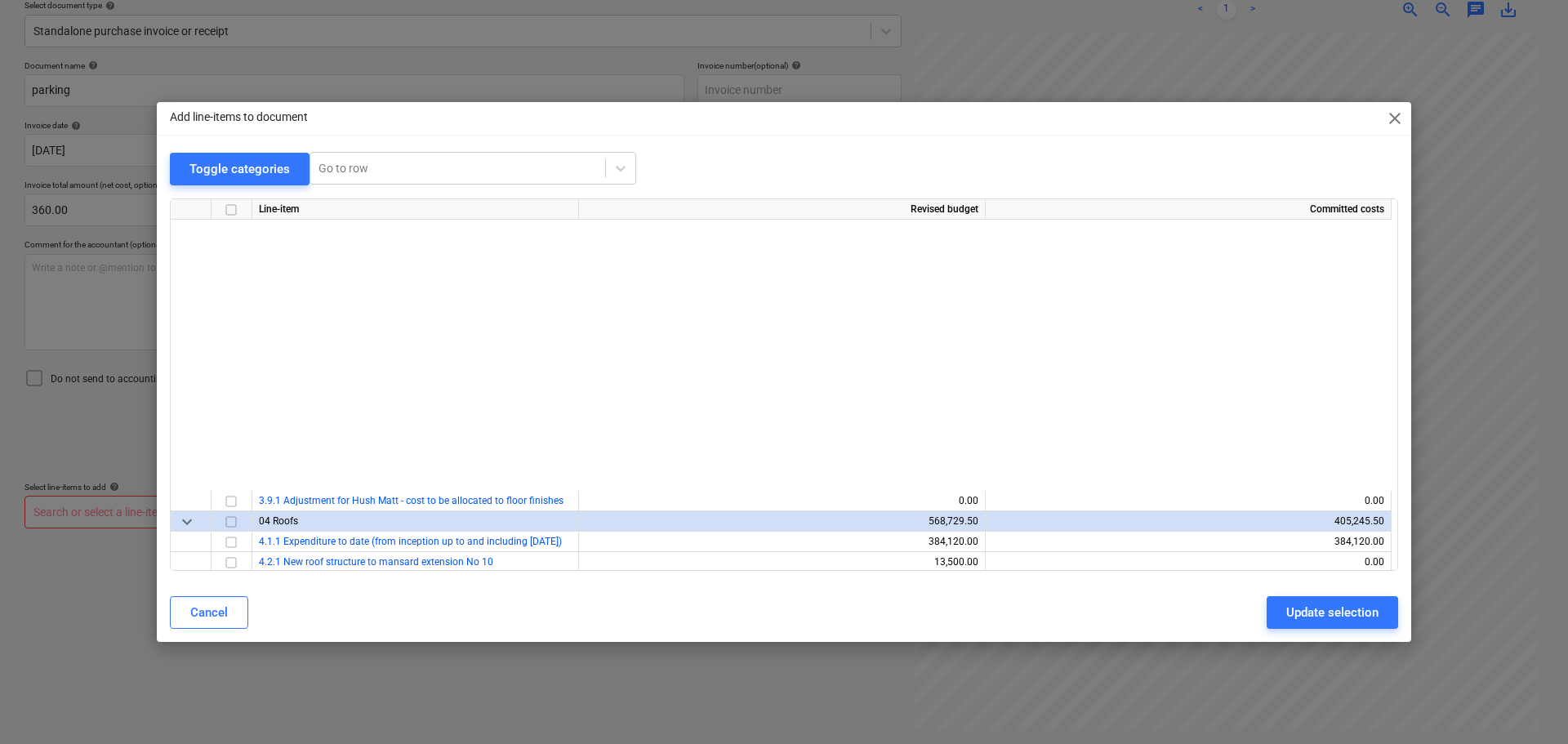
scroll to position [735, 0]
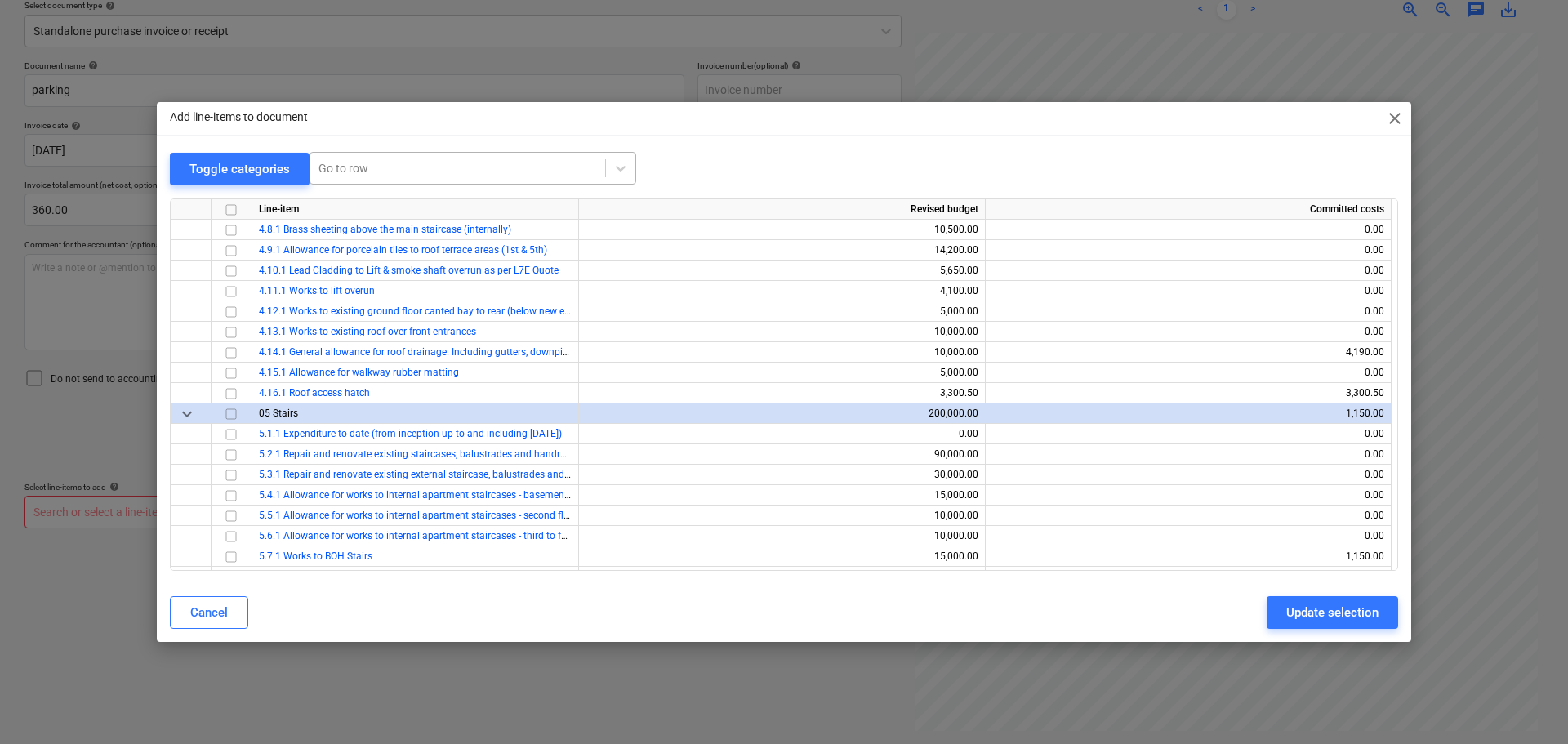
click at [329, 166] on div at bounding box center [458, 168] width 279 height 17
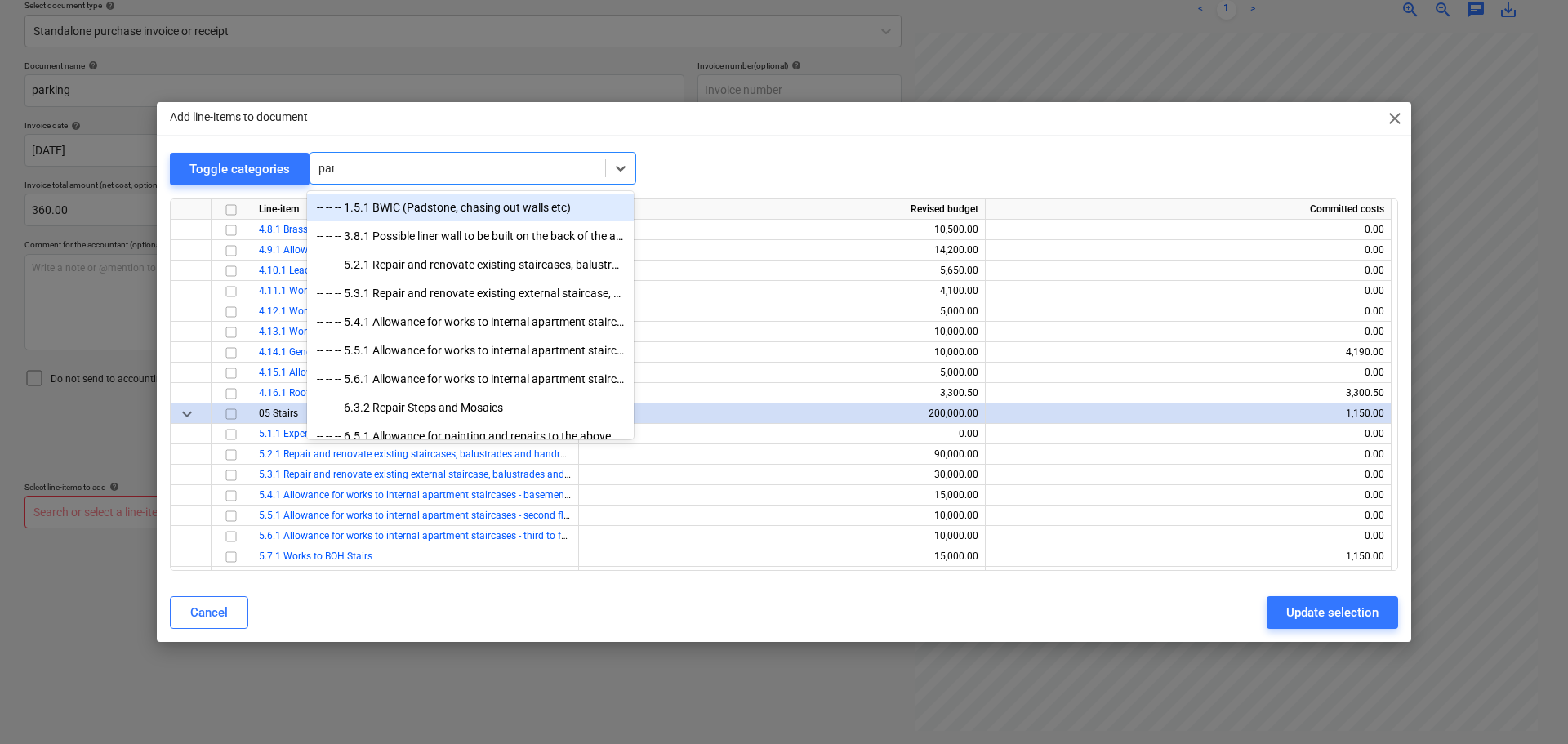
type input "park"
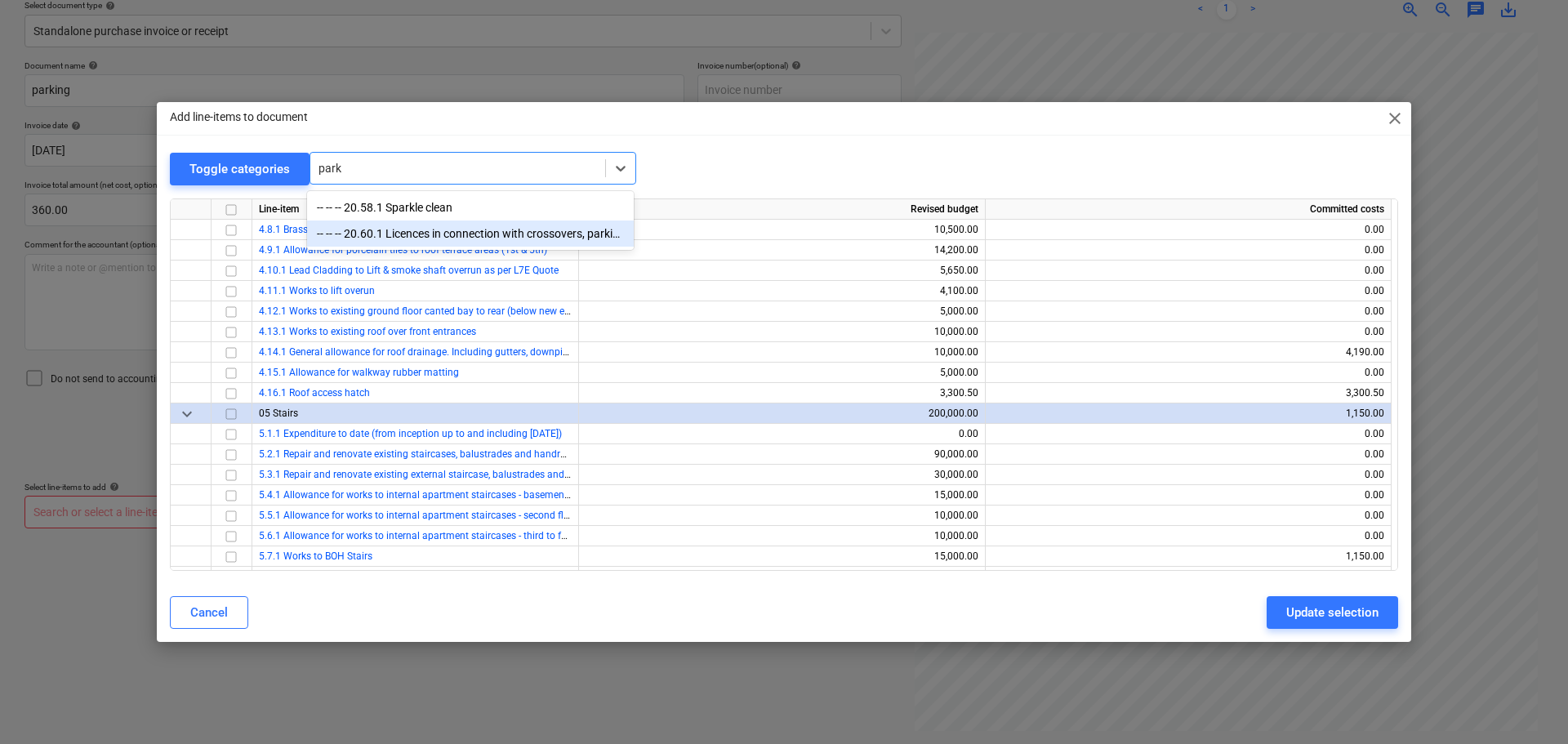
click at [455, 229] on div "-- -- -- 20.60.1 Licences in connection with crossovers, parking" at bounding box center [470, 233] width 327 height 26
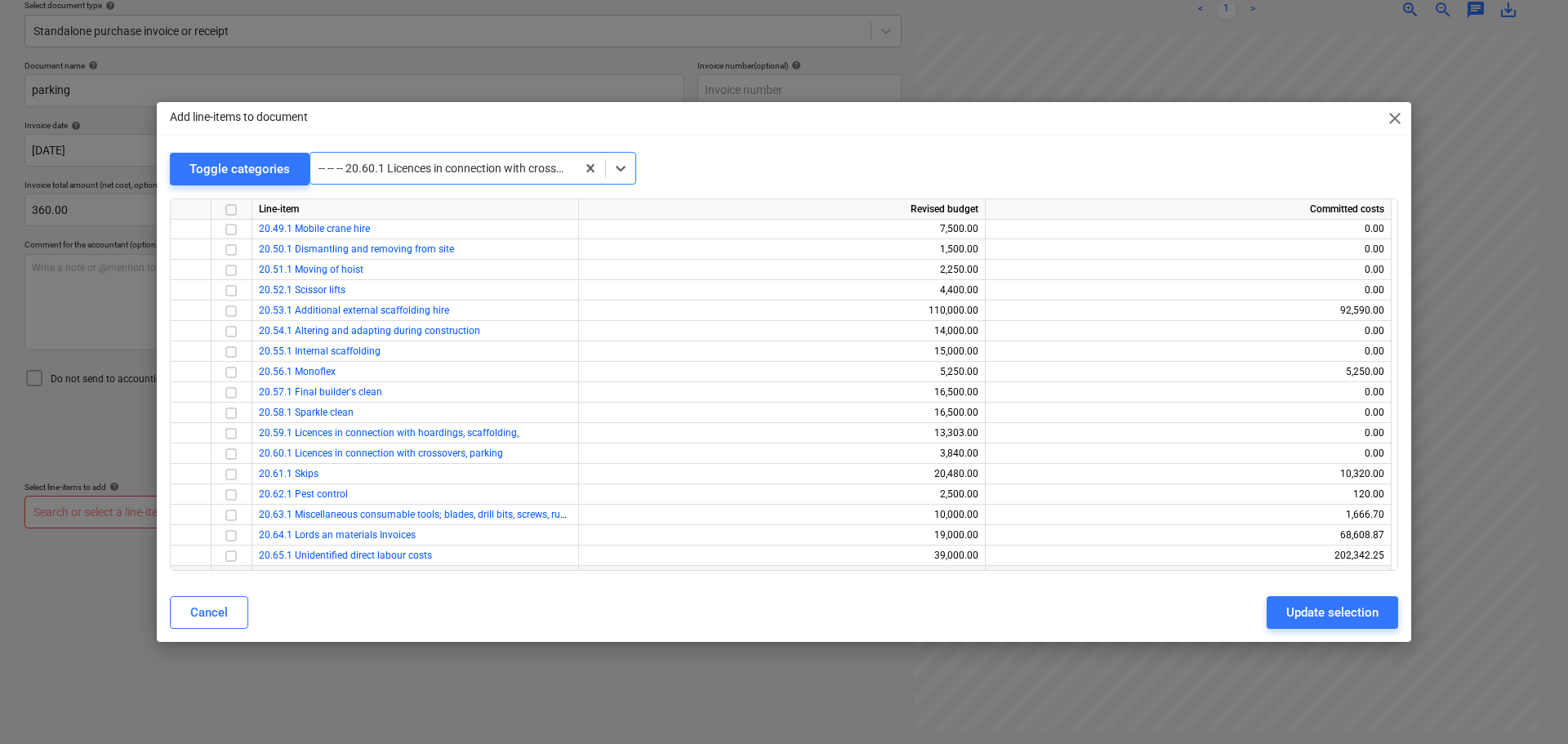
scroll to position [6102, 0]
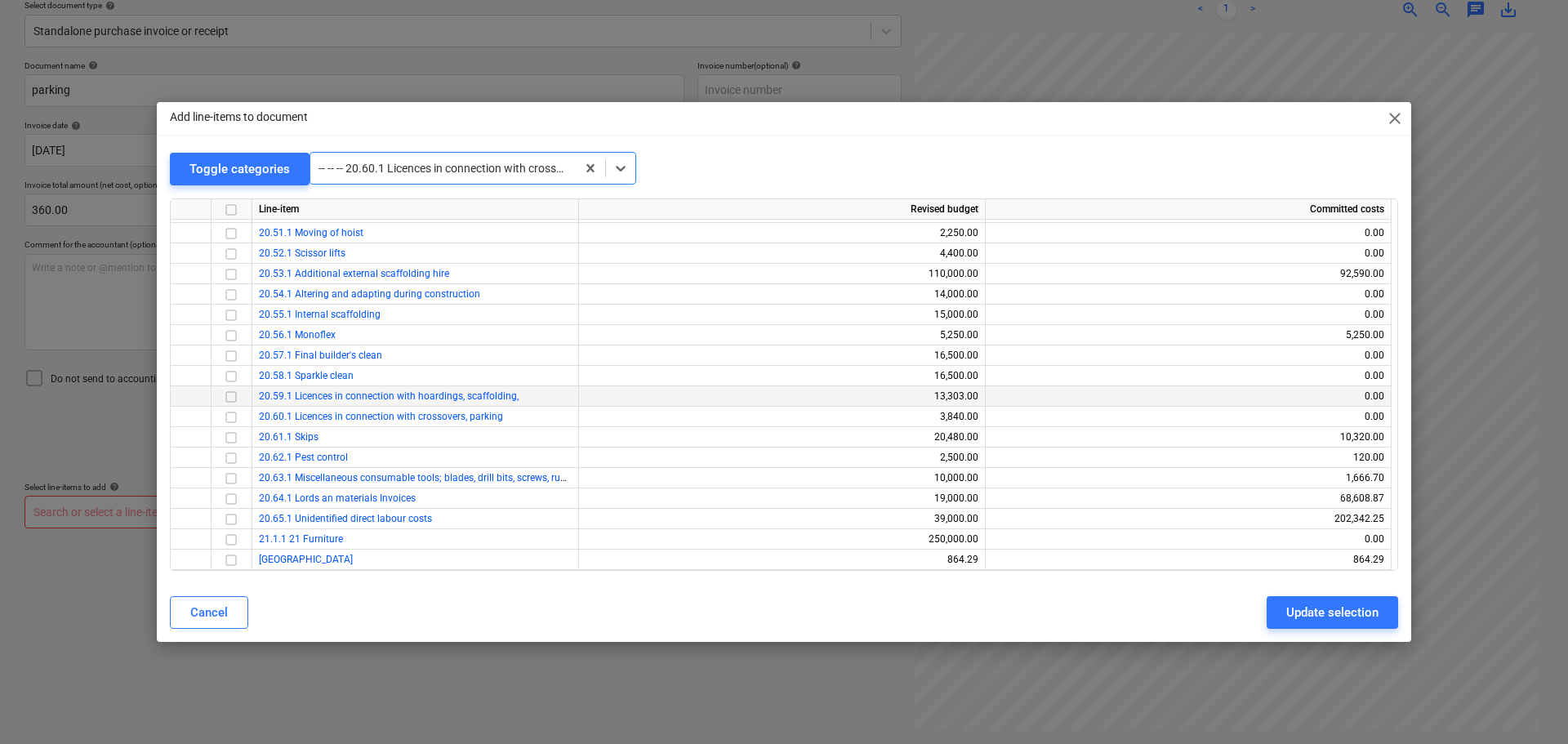
click at [233, 395] on input "checkbox" at bounding box center [231, 396] width 20 height 20
click at [1311, 608] on div "Update selection" at bounding box center [1332, 612] width 93 height 21
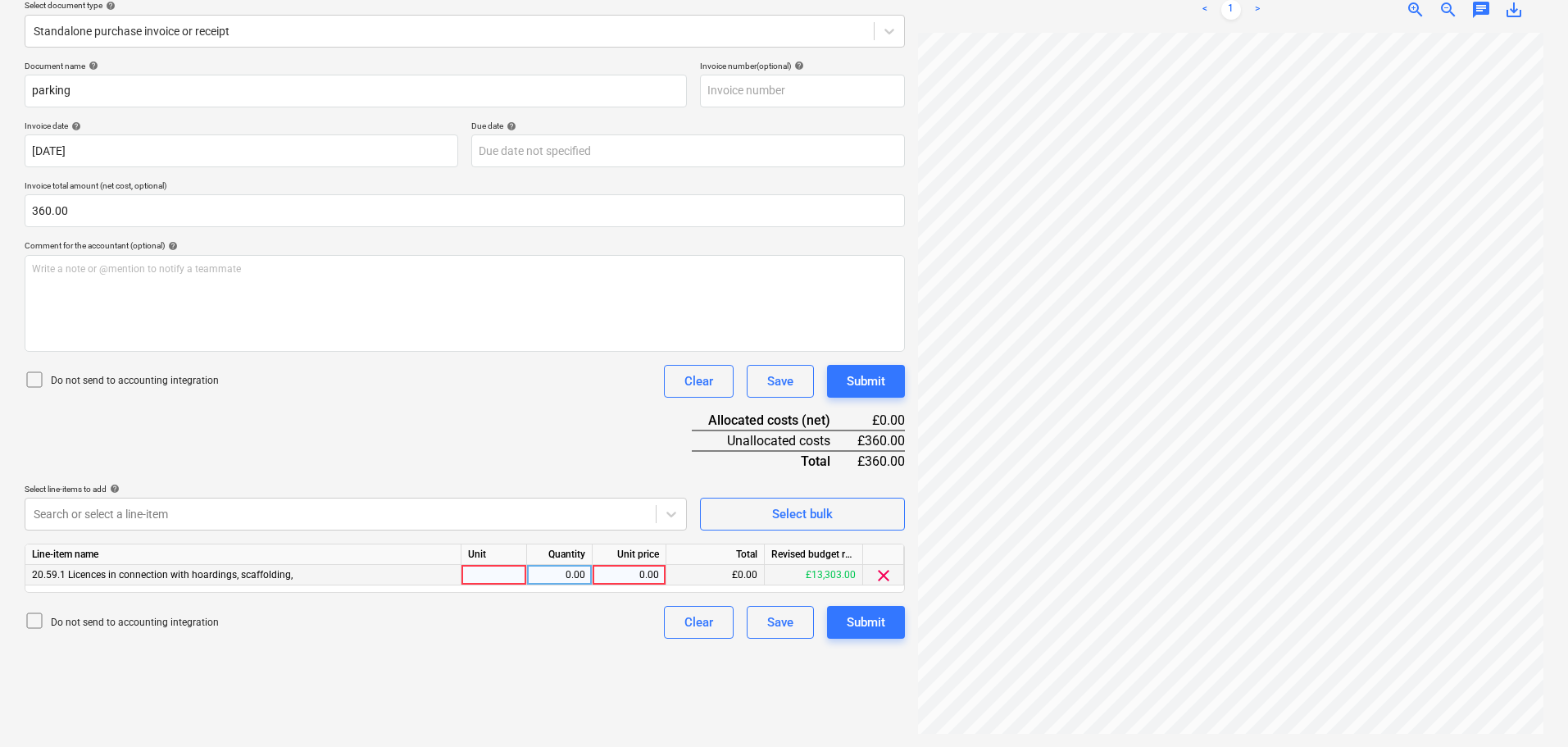
click at [649, 570] on div "0.00" at bounding box center [628, 575] width 60 height 21
type input "360"
click at [876, 386] on div "Submit" at bounding box center [865, 382] width 38 height 22
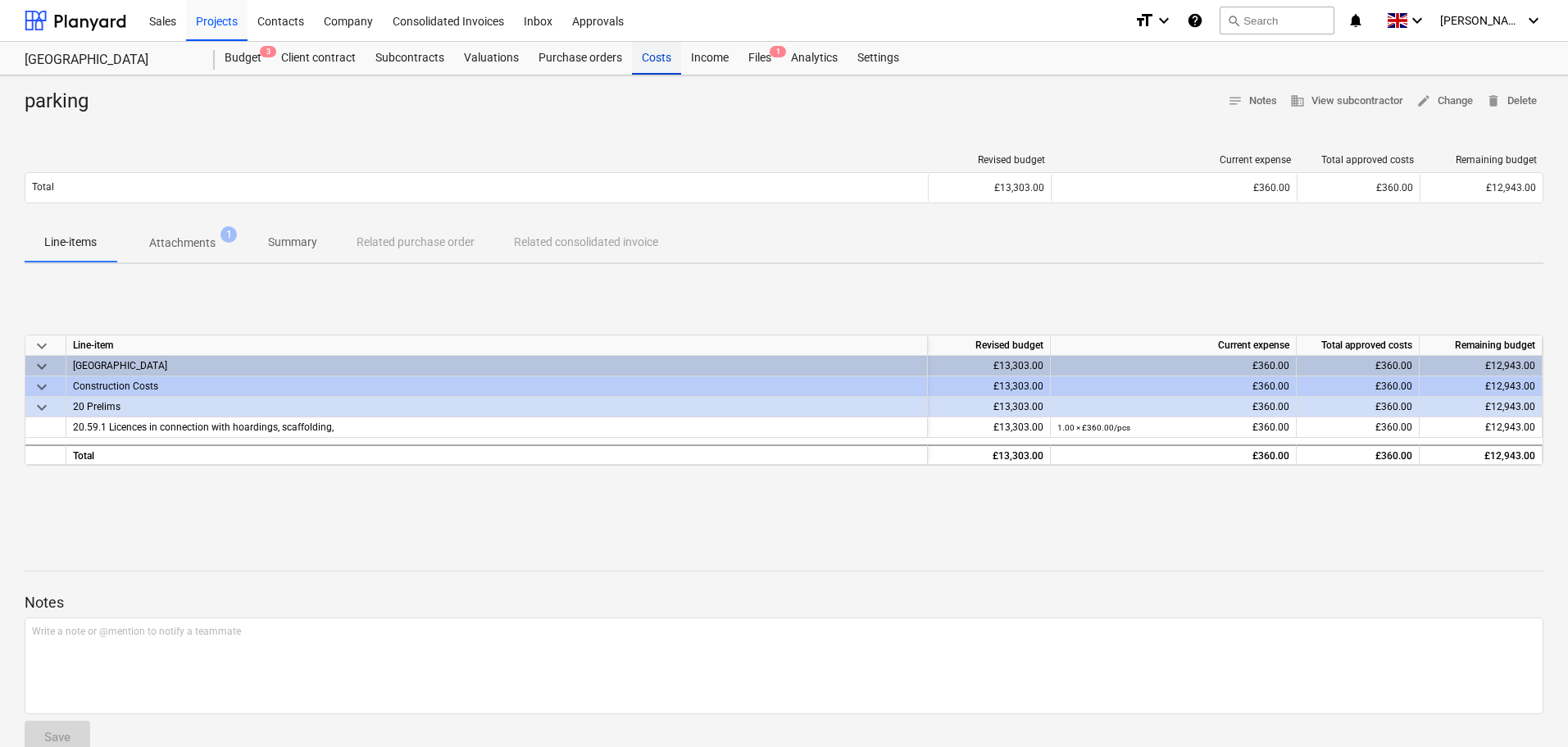
click at [650, 55] on div "Costs" at bounding box center [657, 59] width 49 height 33
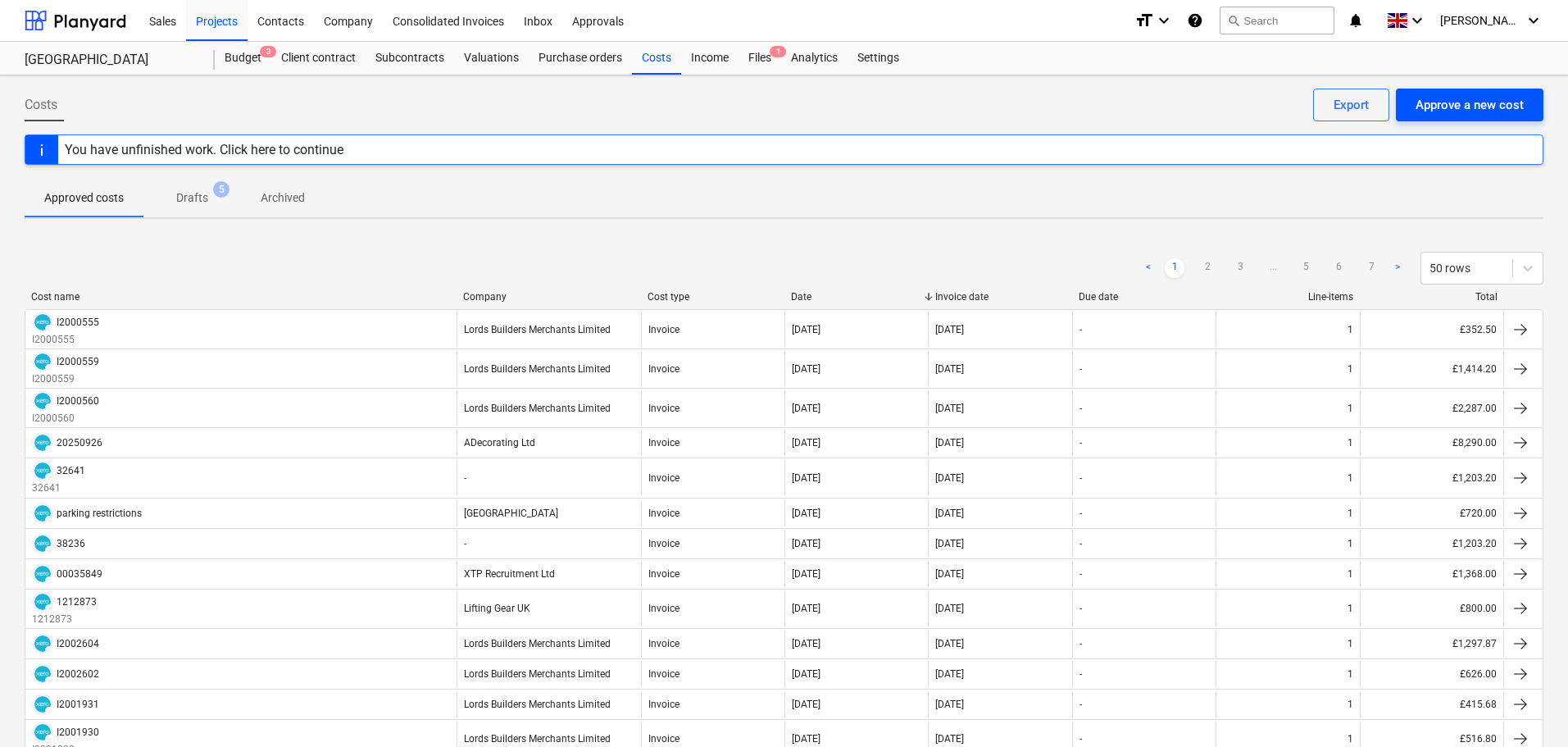
click at [1438, 102] on div "Approve a new cost" at bounding box center [1469, 105] width 109 height 22
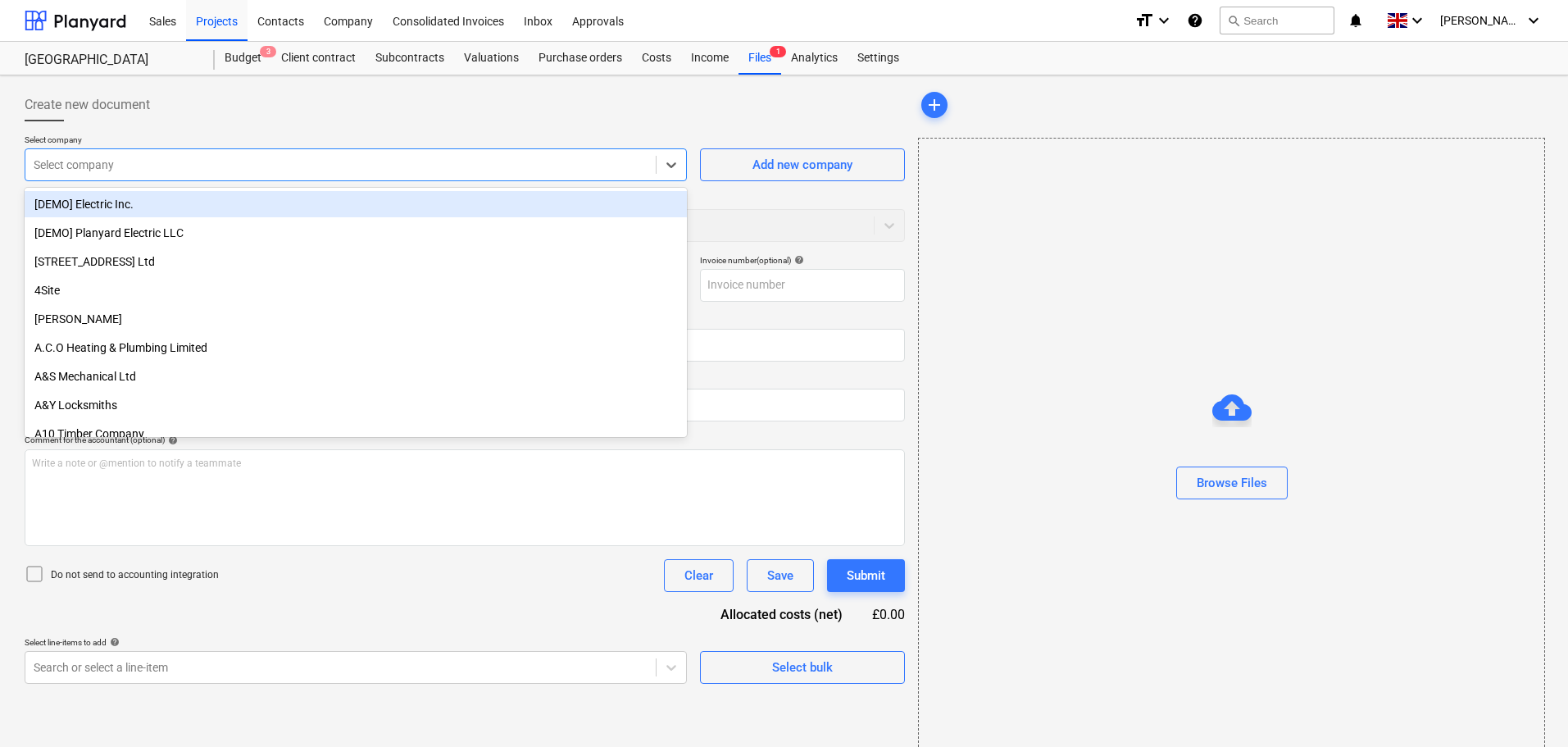
click at [407, 166] on div at bounding box center [340, 164] width 614 height 17
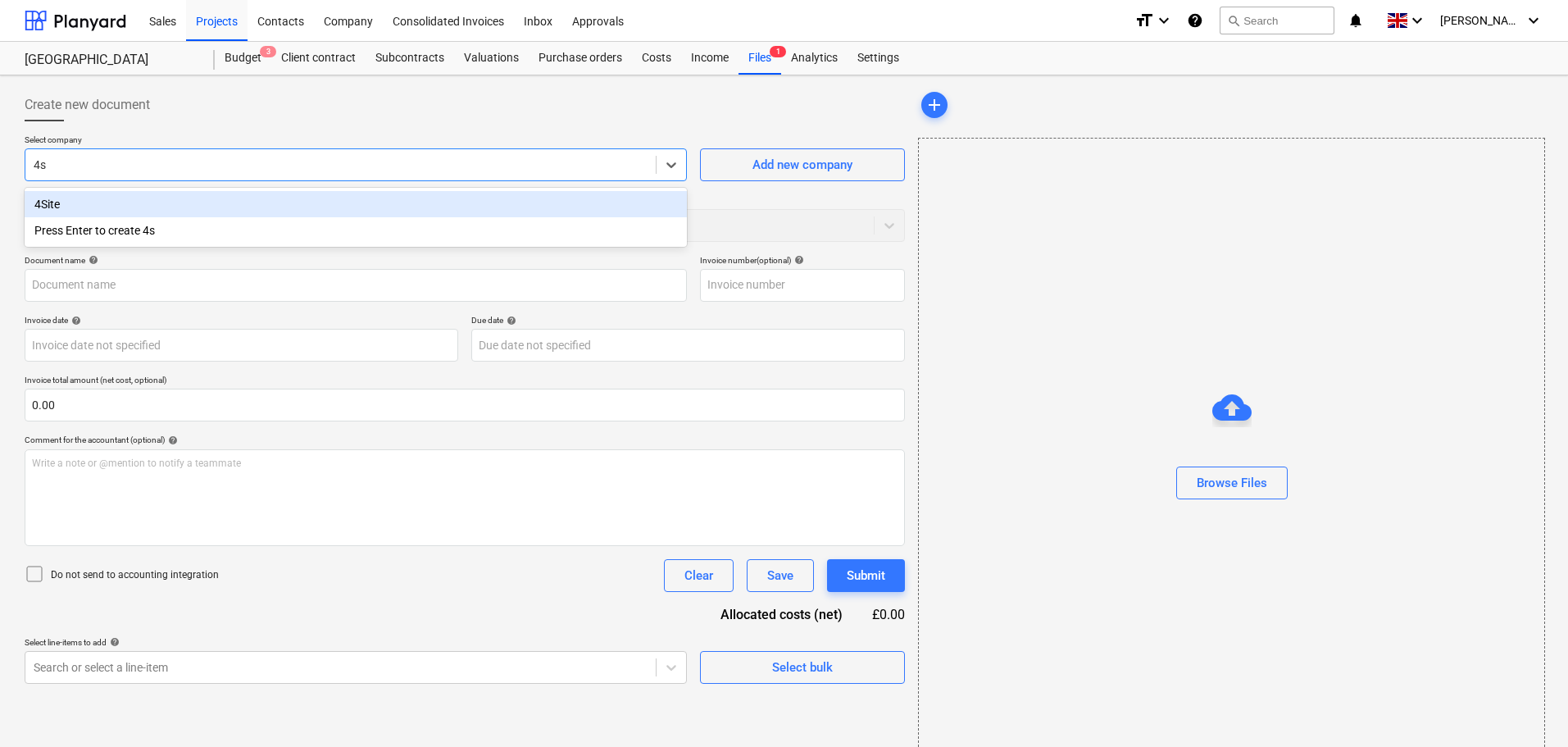
type input "4si"
click at [267, 205] on div "4Site" at bounding box center [355, 204] width 663 height 26
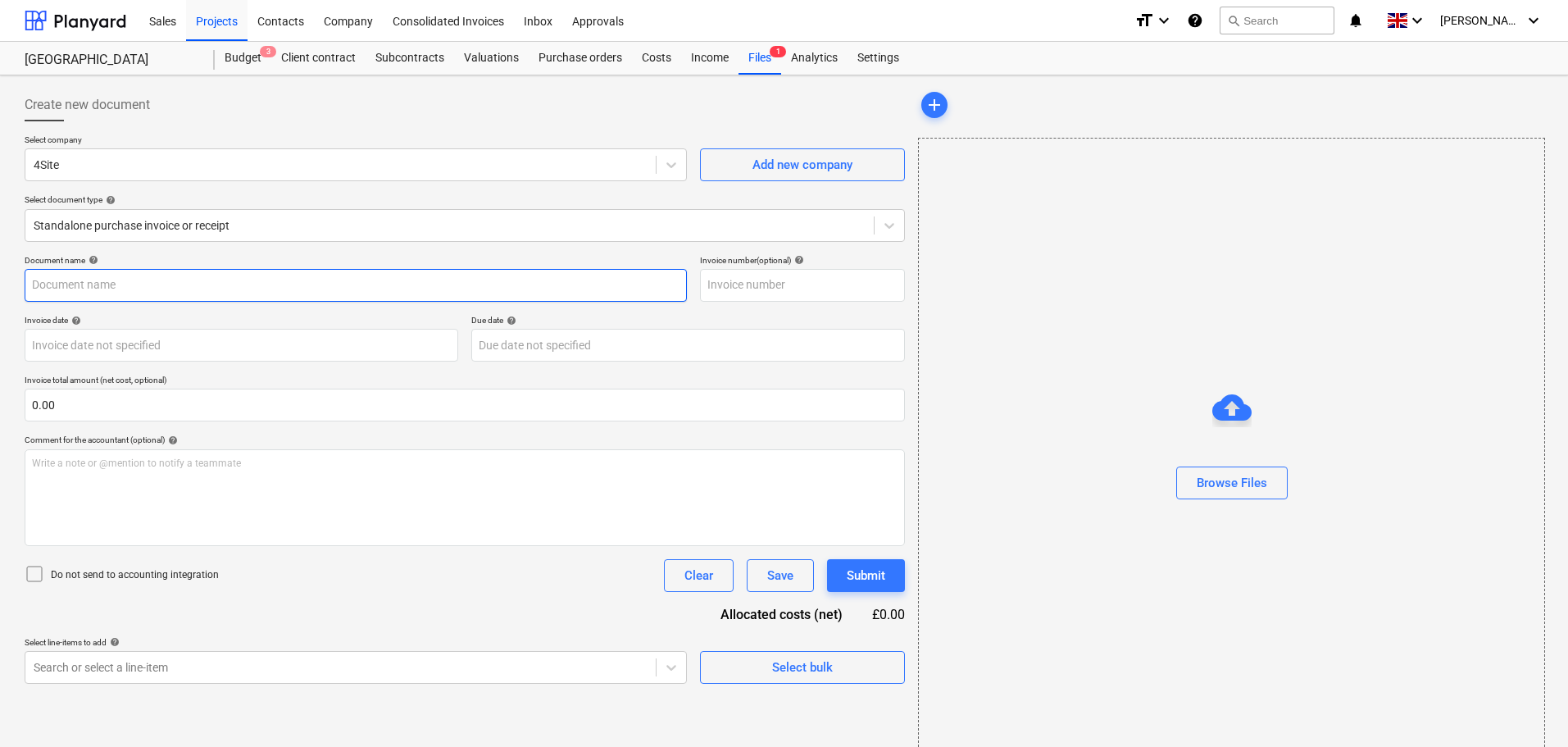
drag, startPoint x: 100, startPoint y: 280, endPoint x: 249, endPoint y: 291, distance: 149.4
click at [100, 280] on input "text" at bounding box center [355, 286] width 663 height 33
paste input "38967"
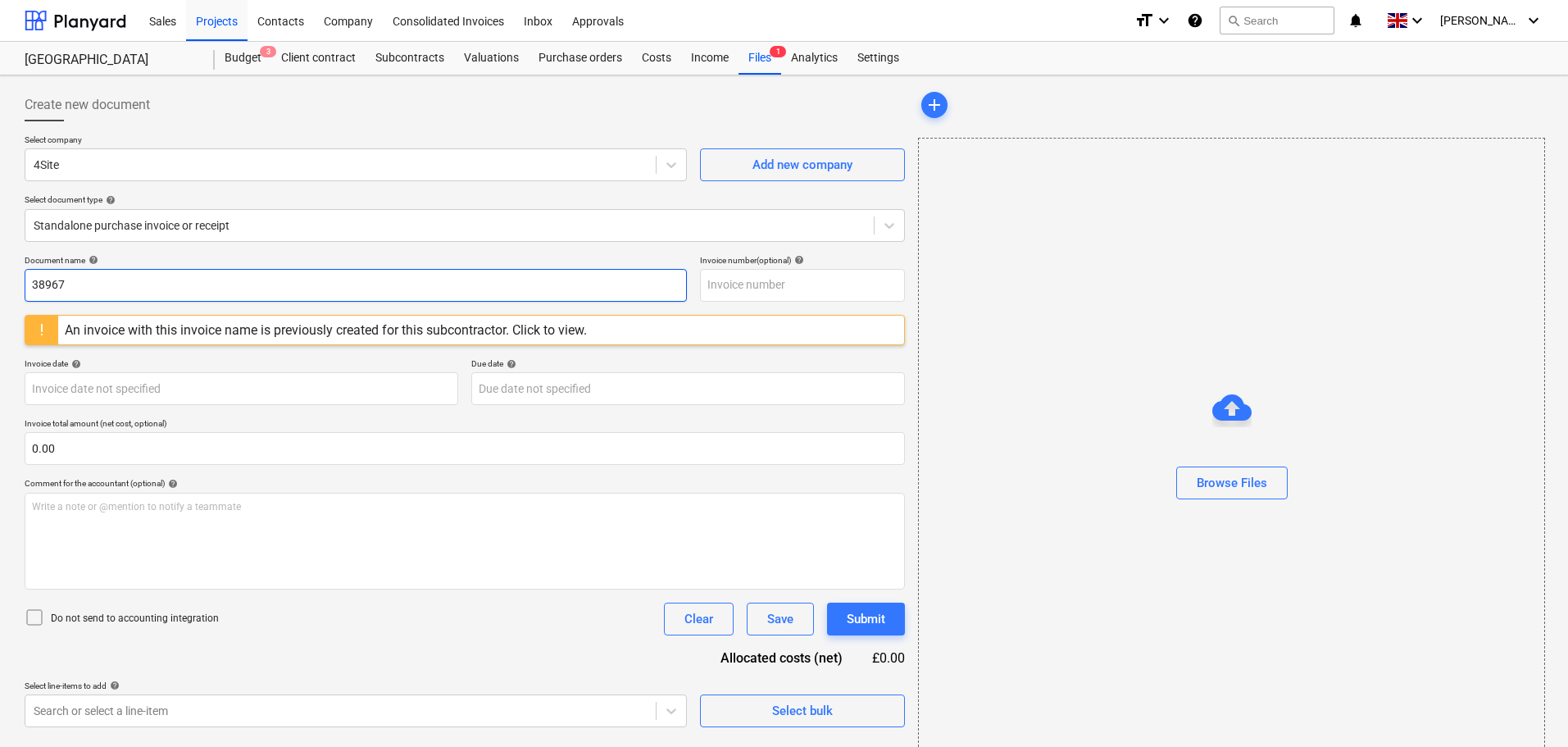
type input "38967"
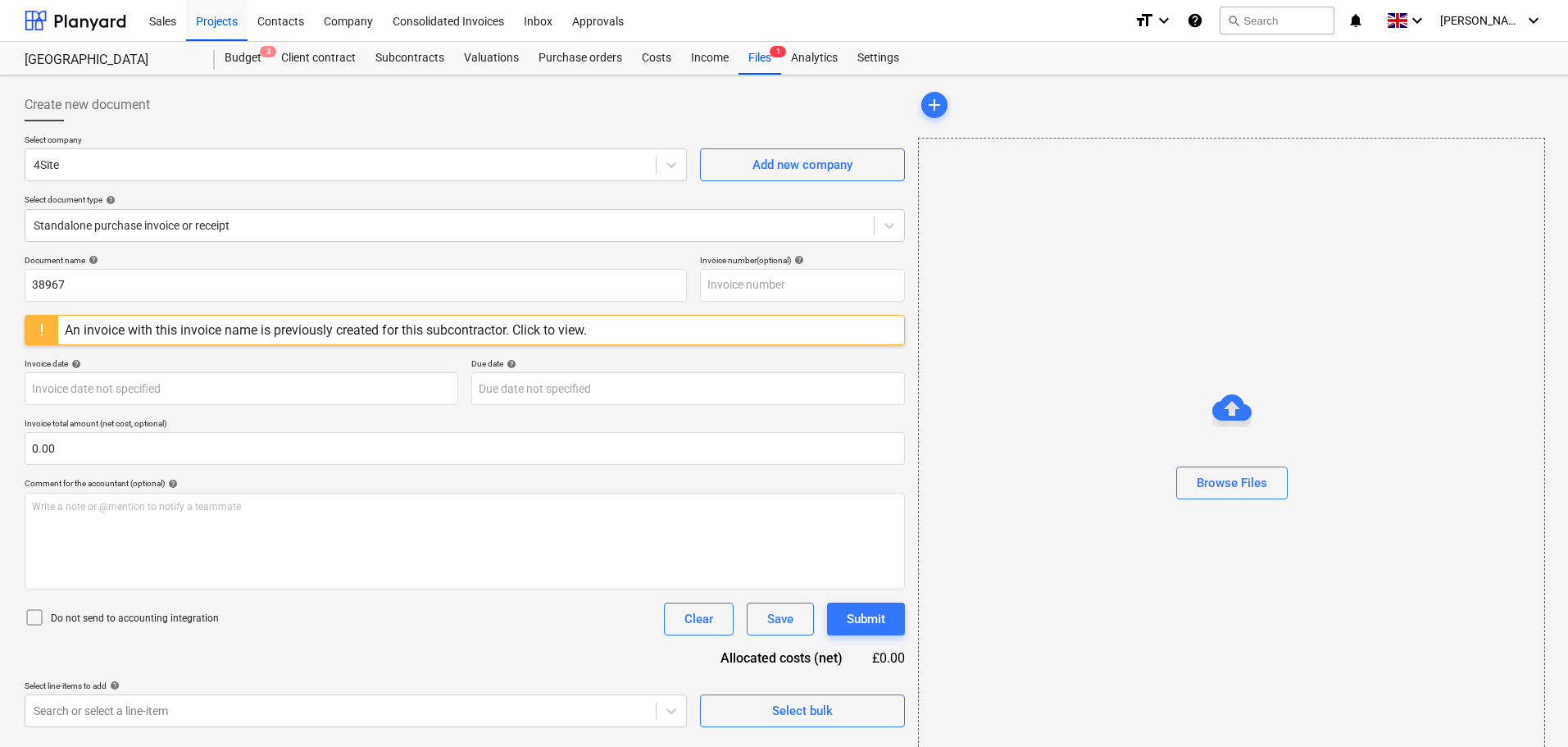
click at [411, 256] on div "Document name help" at bounding box center [355, 259] width 663 height 11
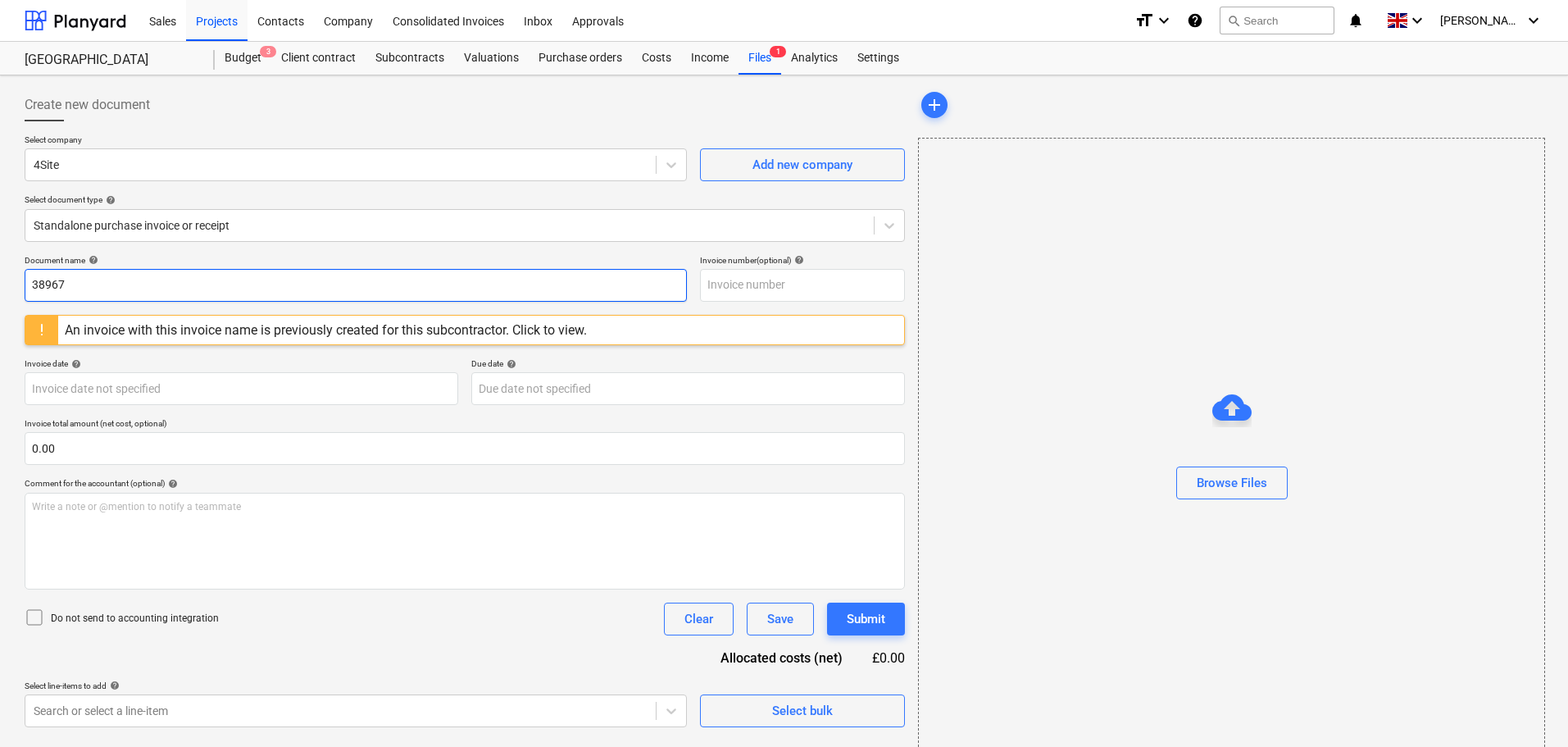
click at [203, 291] on input "38967" at bounding box center [355, 286] width 663 height 33
drag, startPoint x: 132, startPoint y: 281, endPoint x: -12, endPoint y: 282, distance: 144.0
click at [0, 282] on html "Sales Projects Contacts Company Consolidated Invoices Inbox Approvals format_si…" at bounding box center [784, 373] width 1568 height 747
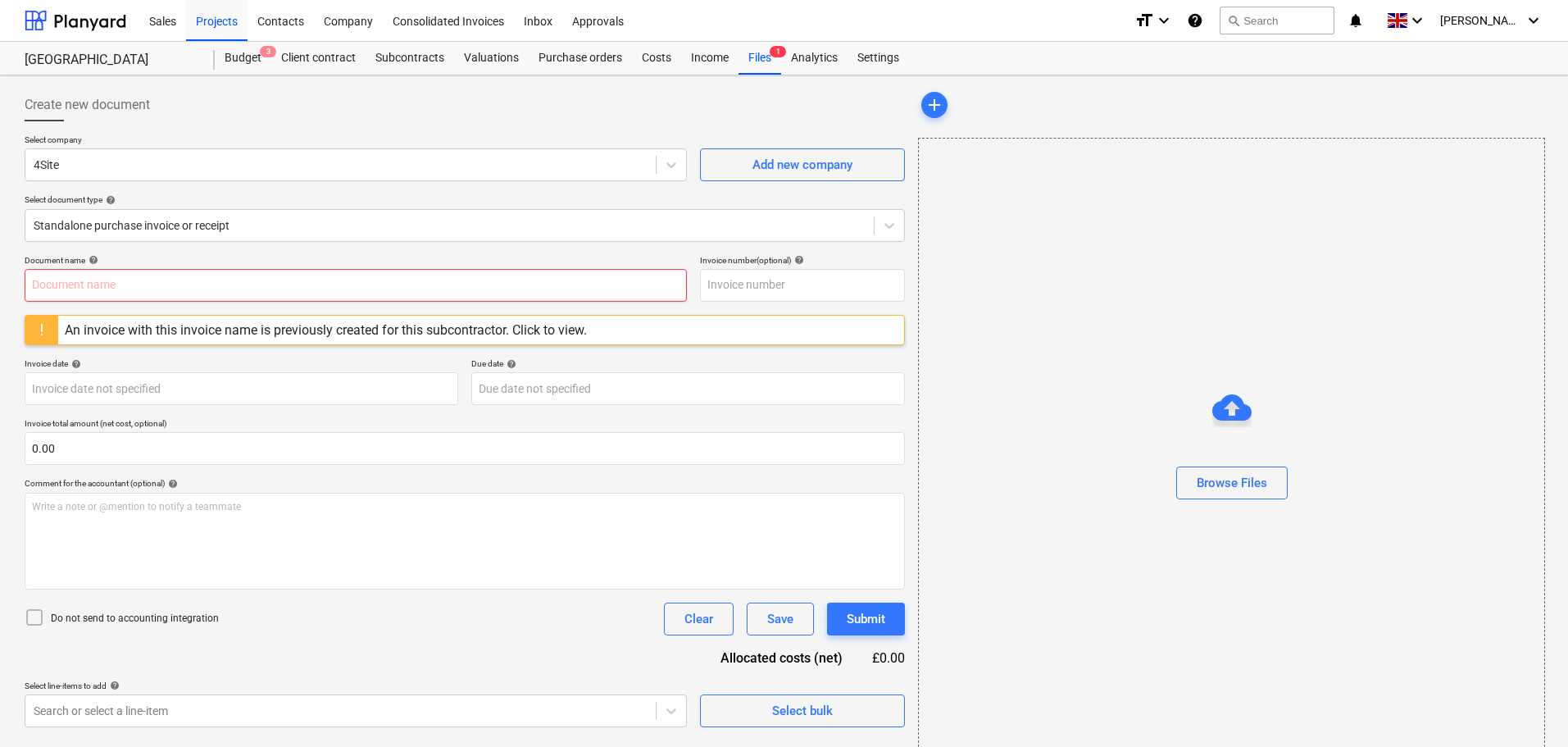
paste input "39239"
click at [718, 356] on div "Document name help 39239 Invoice number (optional) help An invoice with this in…" at bounding box center [465, 490] width 881 height 472
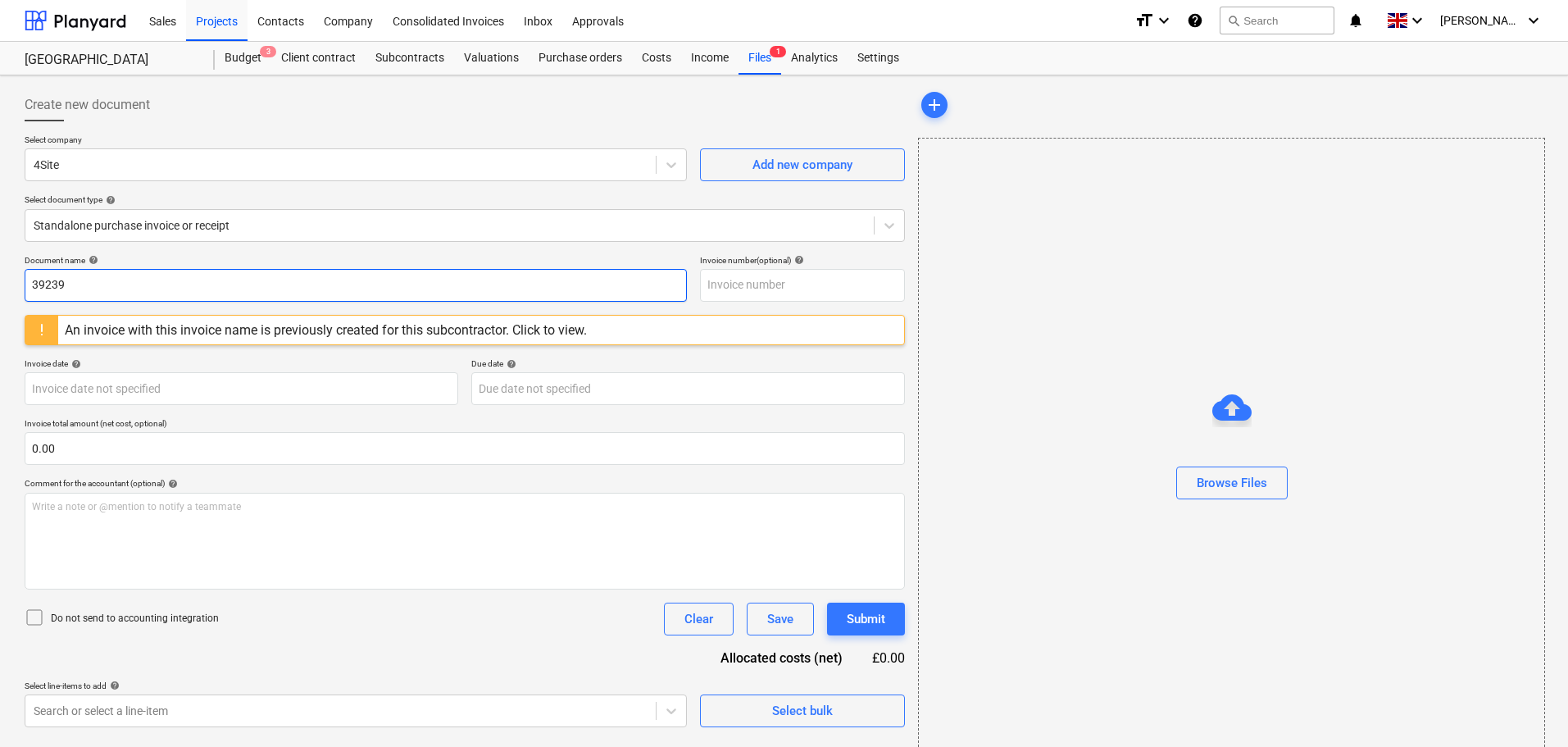
drag, startPoint x: 112, startPoint y: 285, endPoint x: -38, endPoint y: 285, distance: 150.0
click at [0, 285] on html "Sales Projects Contacts Company Consolidated Invoices Inbox Approvals format_si…" at bounding box center [784, 373] width 1568 height 747
paste input "Inv-761"
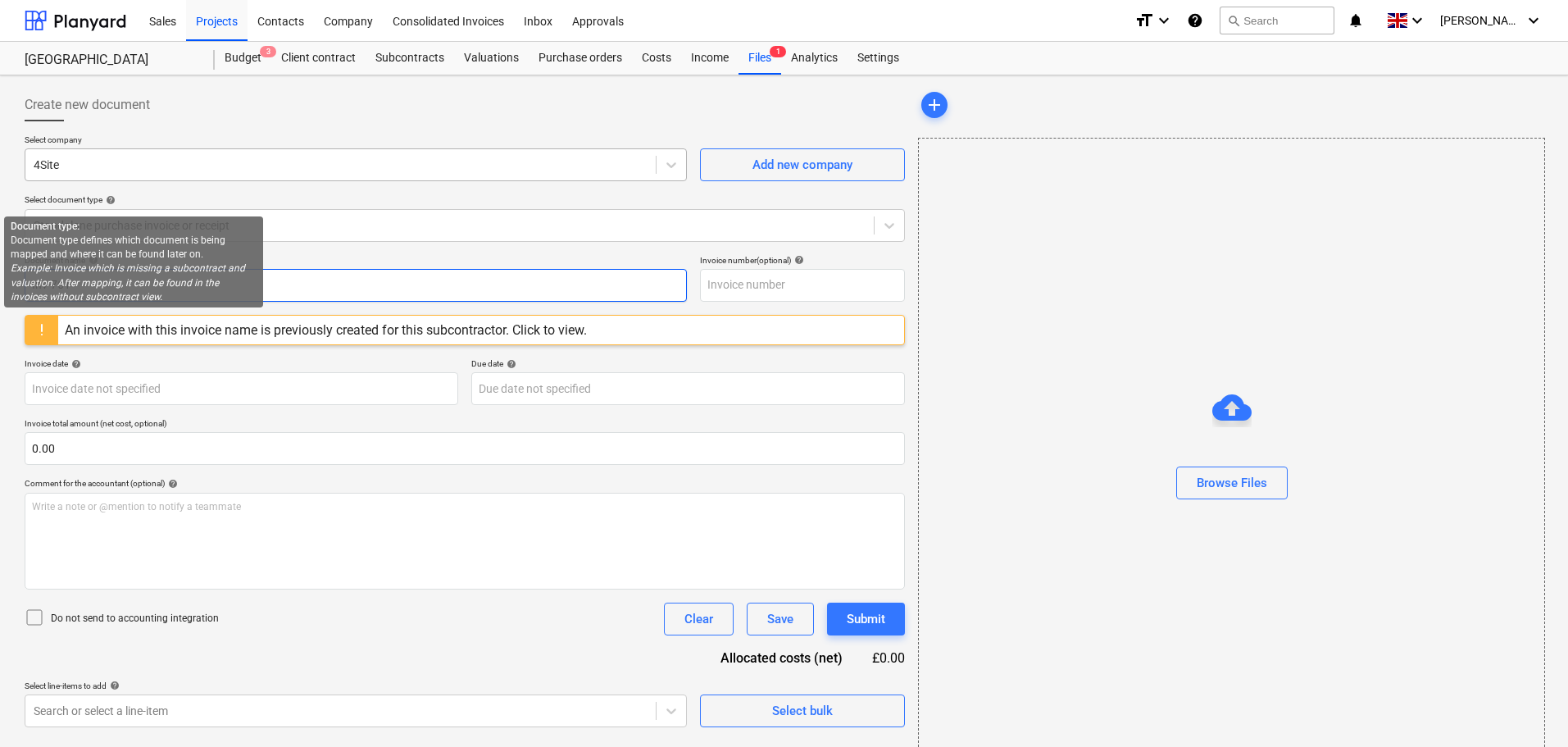
type input "Inv-761"
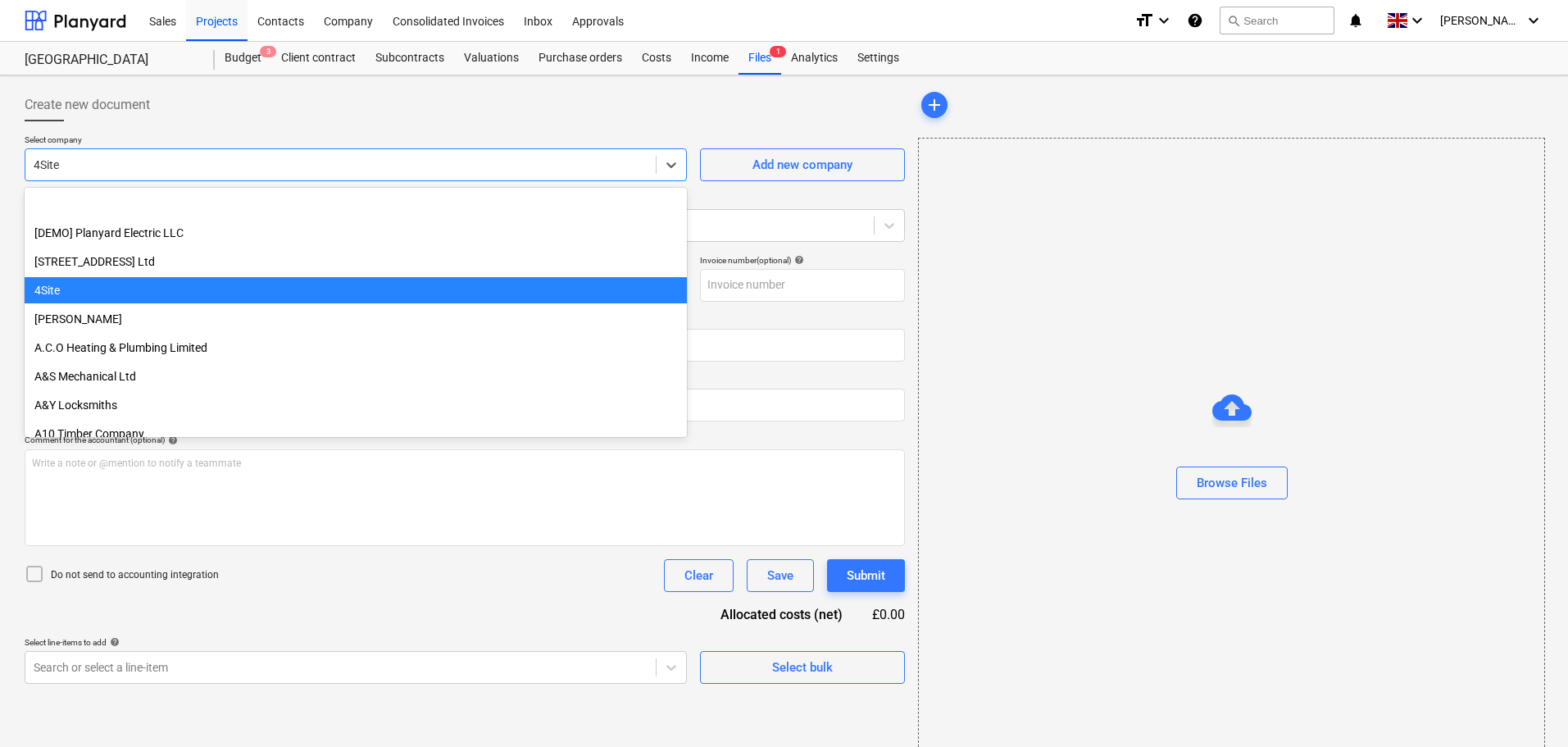
click at [115, 166] on div at bounding box center [340, 164] width 614 height 17
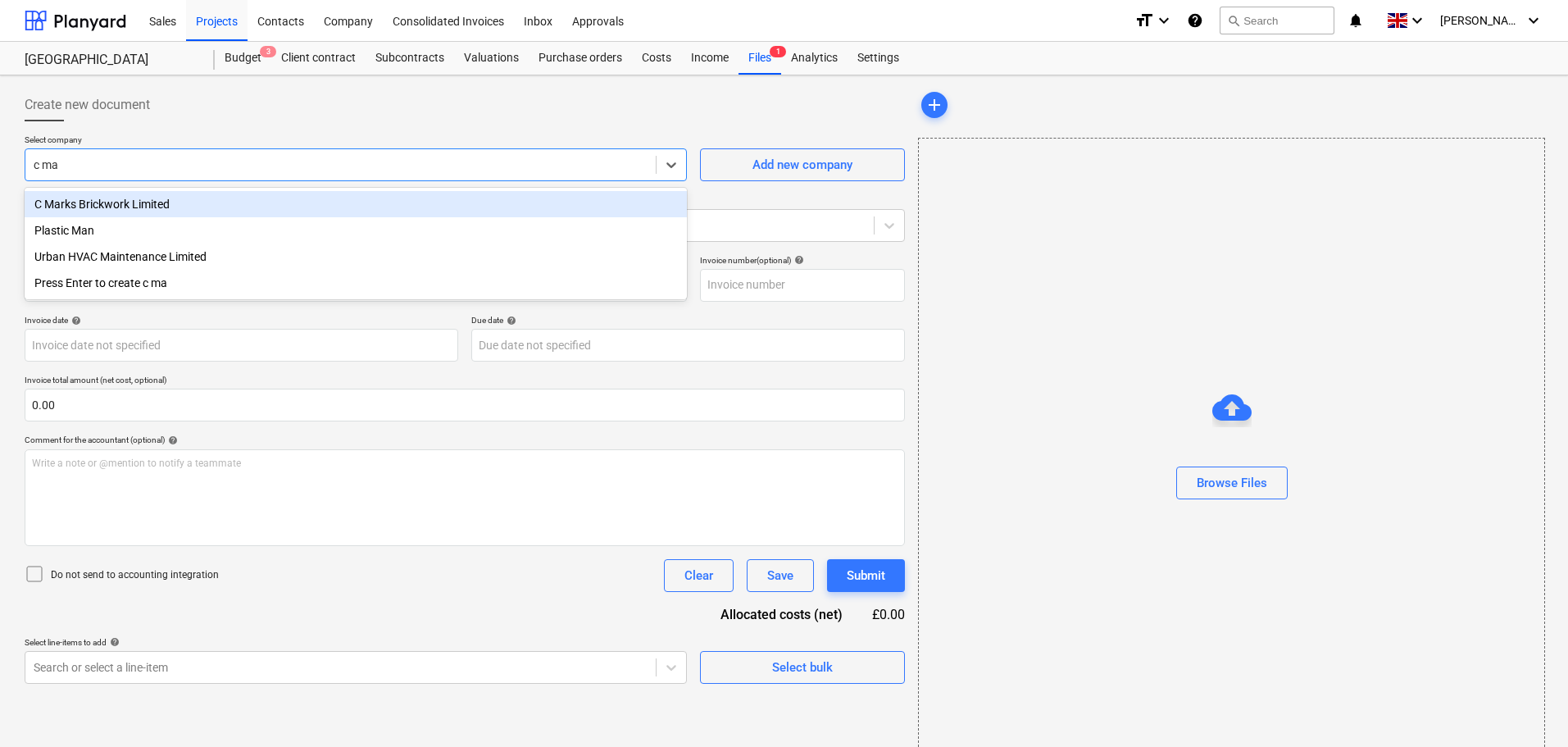
type input "c mar"
click at [100, 201] on div "C Marks Brickwork Limited" at bounding box center [355, 204] width 663 height 26
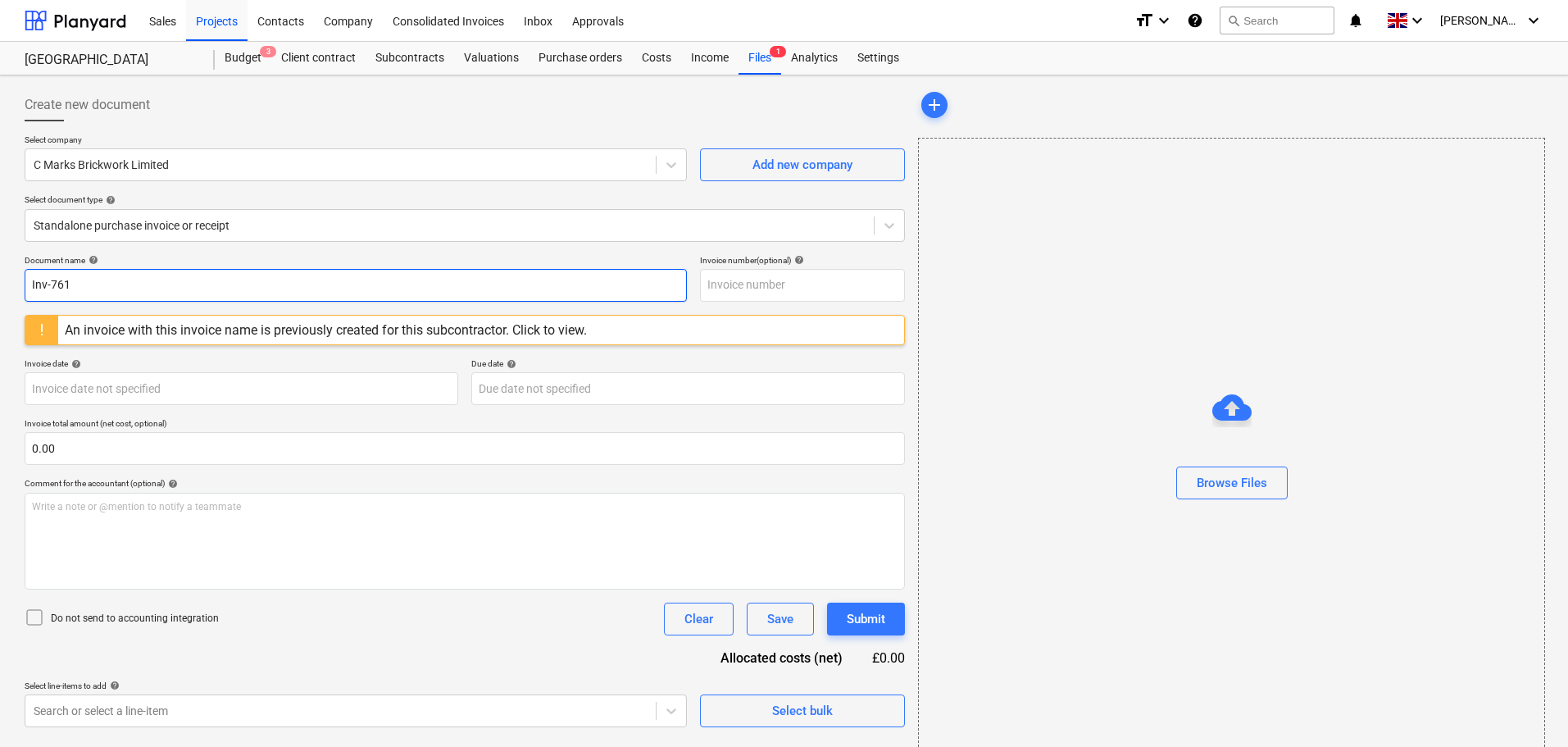
drag, startPoint x: 101, startPoint y: 285, endPoint x: -30, endPoint y: 284, distance: 131.0
click at [0, 284] on html "Sales Projects Contacts Company Consolidated Invoices Inbox Approvals format_si…" at bounding box center [784, 373] width 1568 height 747
paste input "2000553"
type input "I2000553"
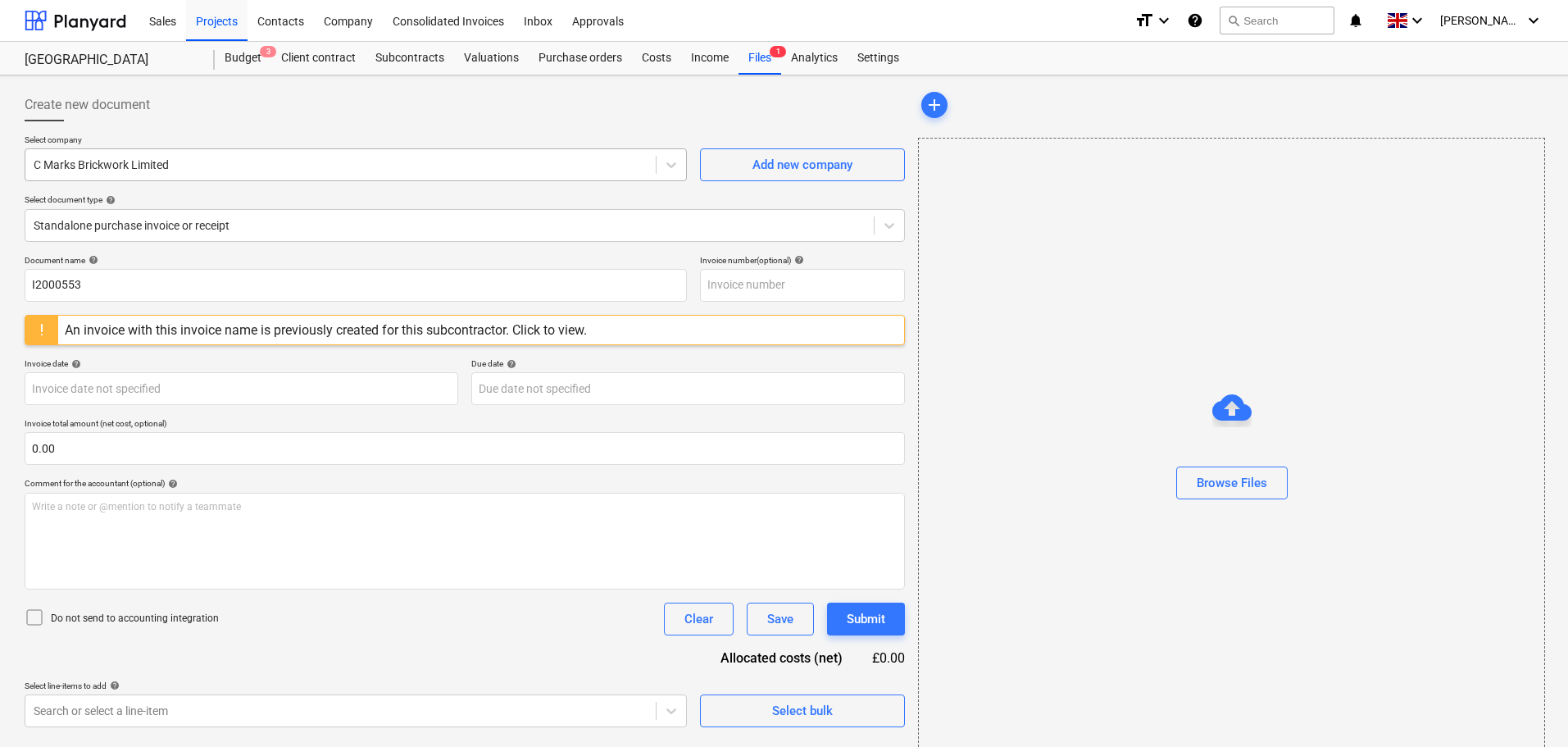
click at [218, 157] on div at bounding box center [340, 164] width 614 height 17
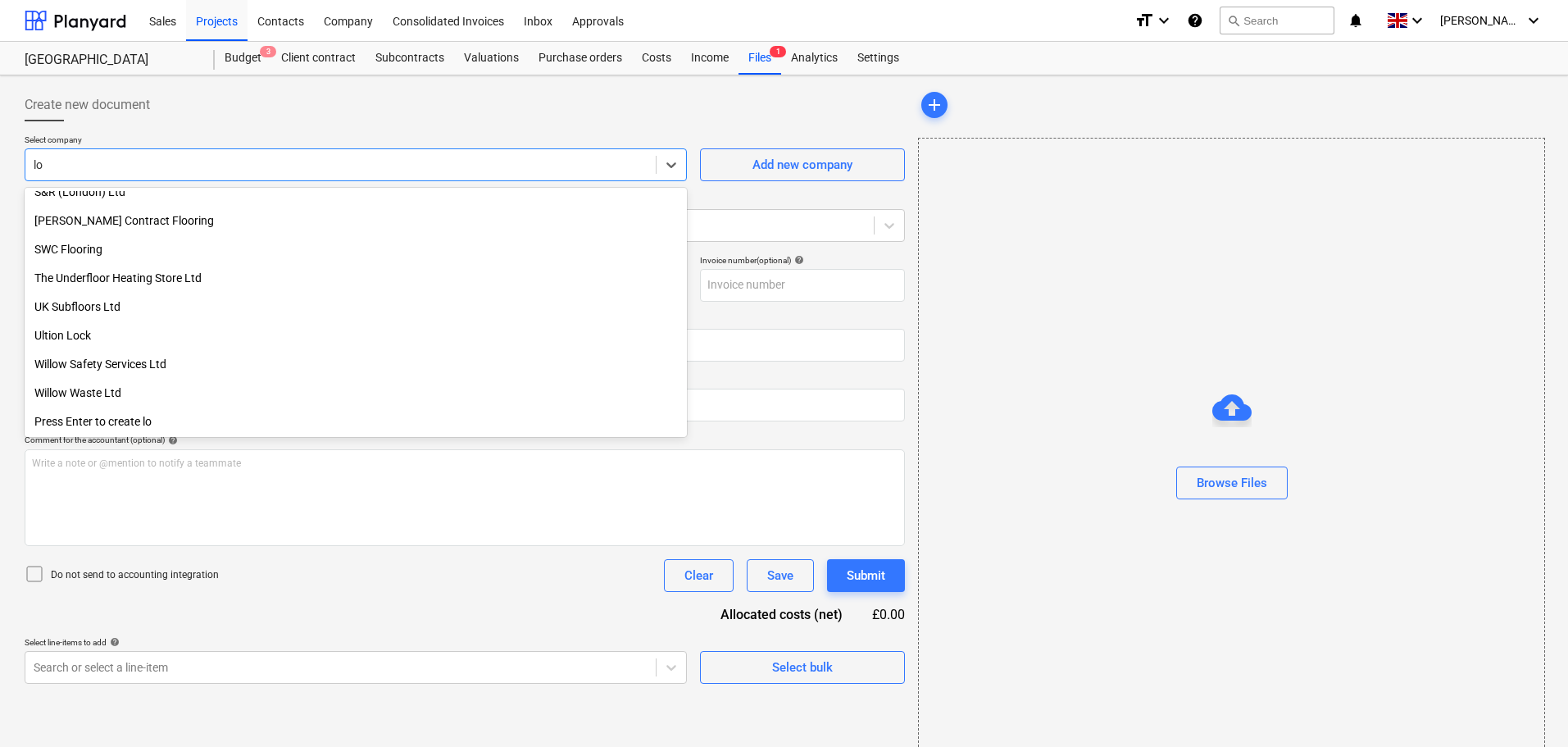
scroll to position [729, 0]
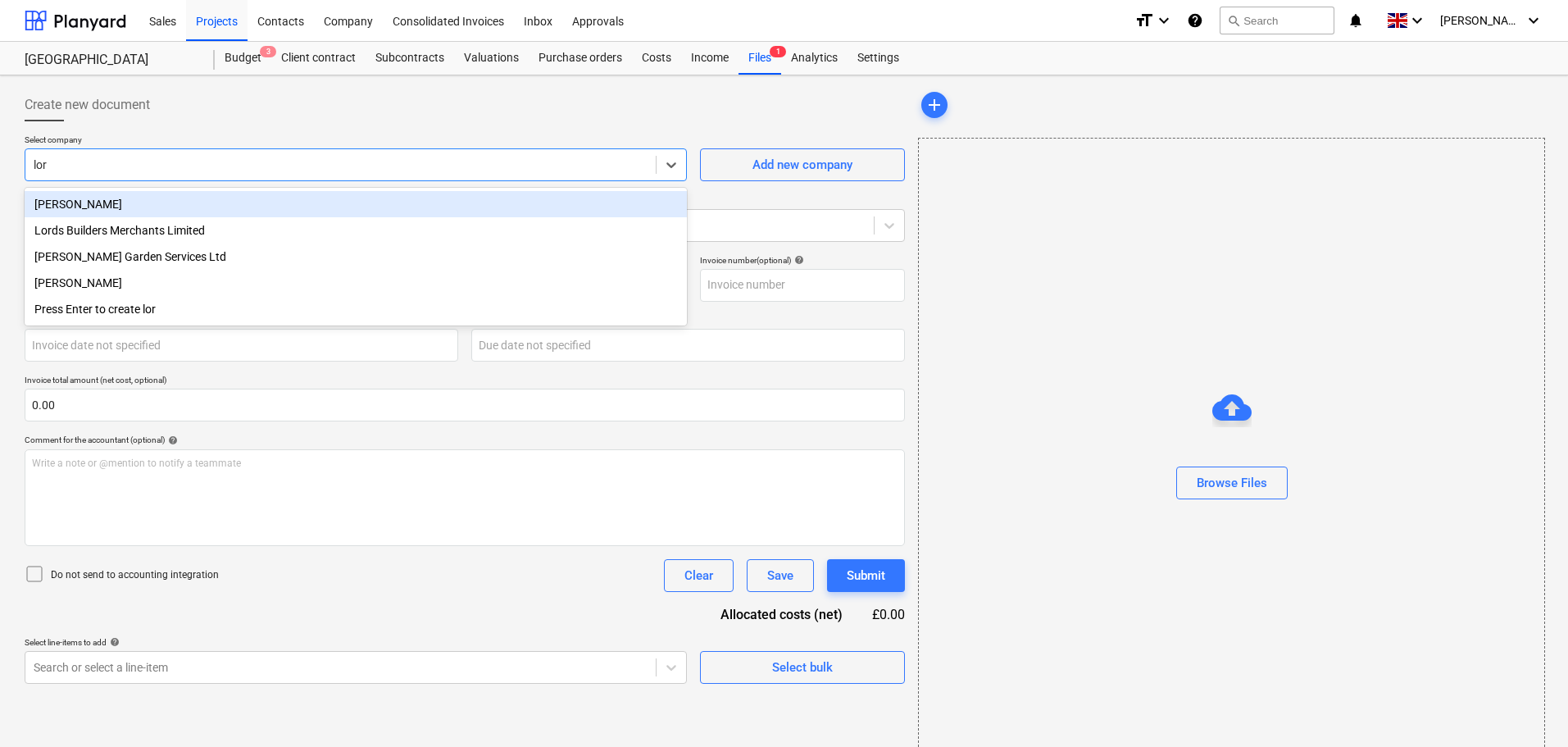
type input "lord"
click at [190, 205] on div "Lords Builders Merchants Limited" at bounding box center [355, 204] width 663 height 26
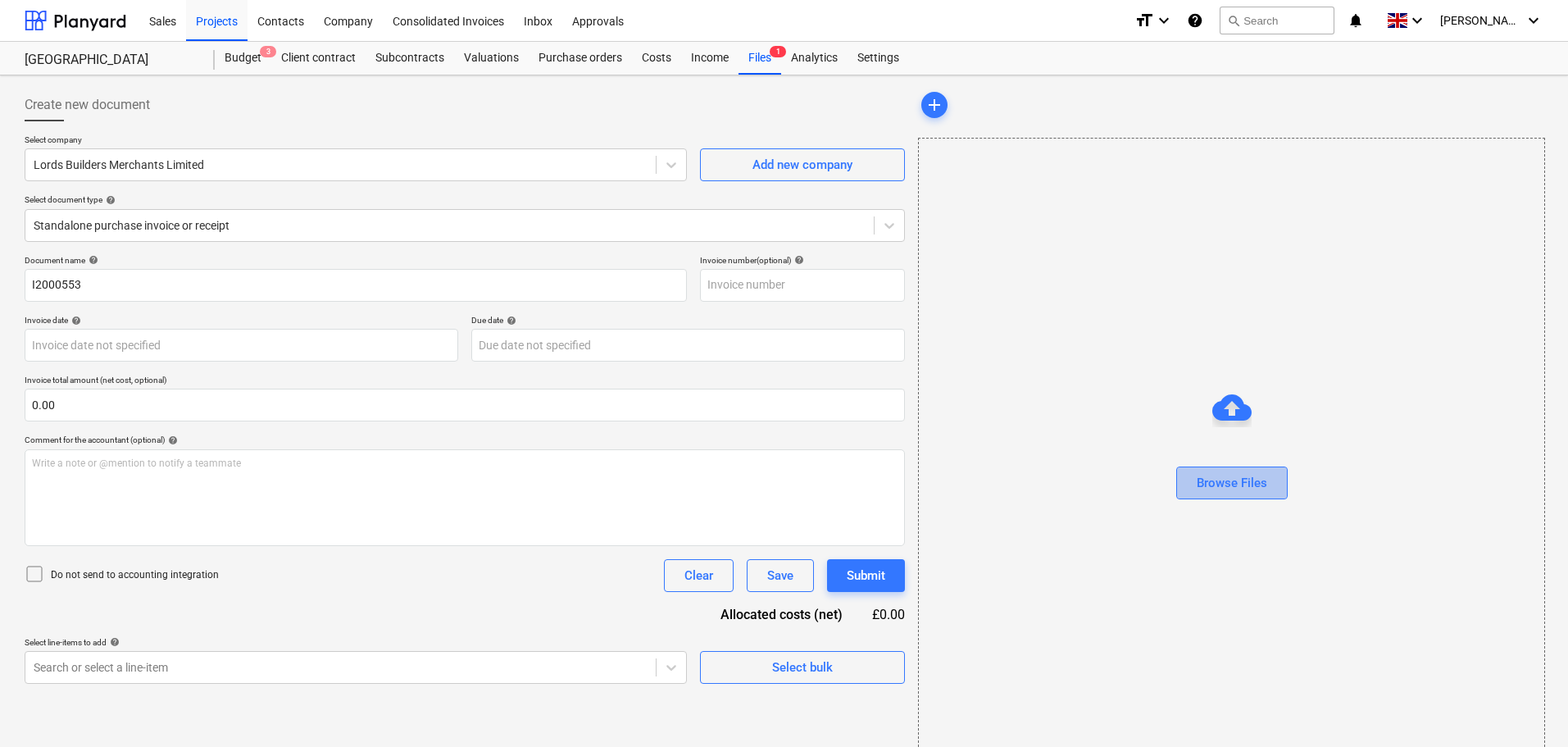
click at [1226, 470] on button "Browse Files" at bounding box center [1232, 484] width 112 height 33
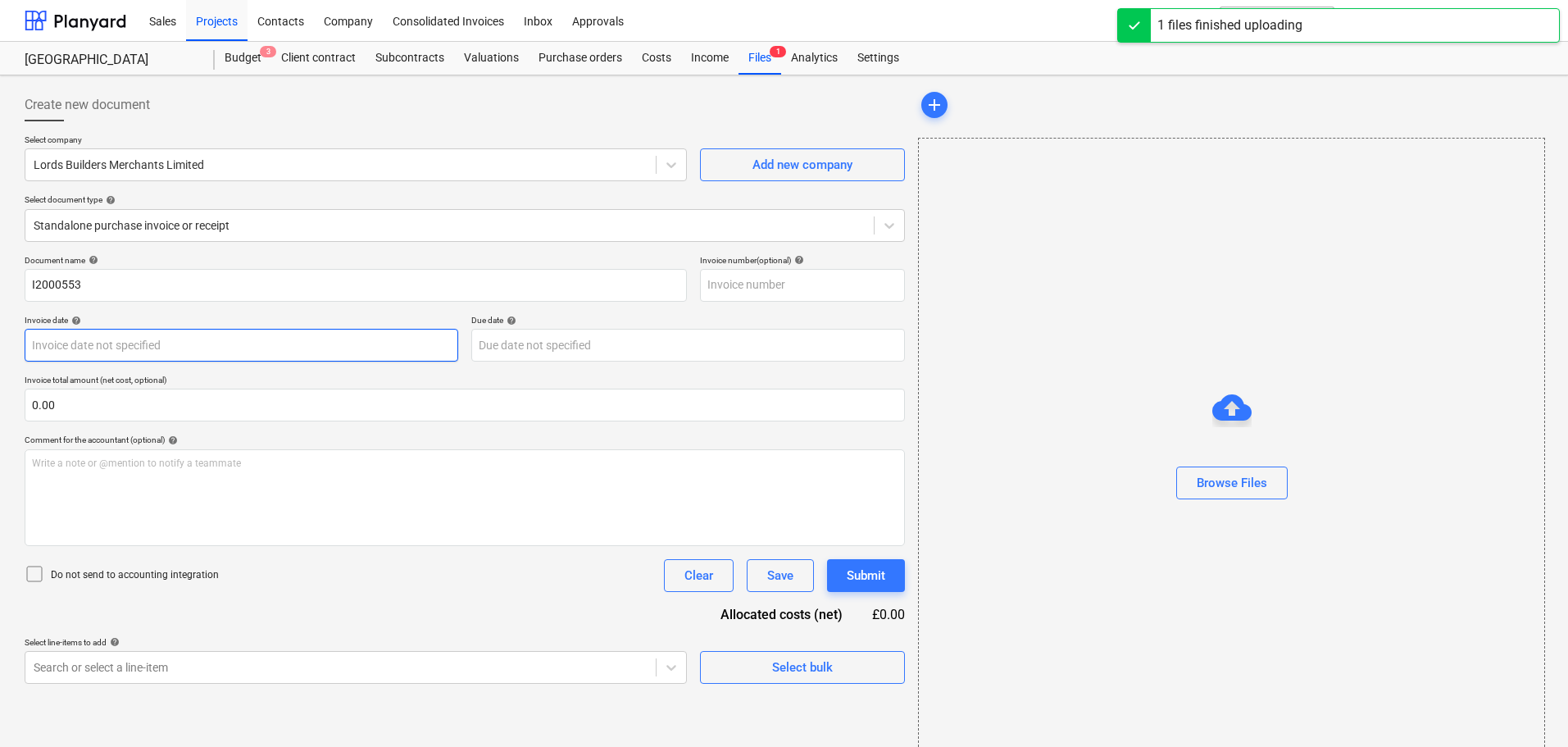
click at [89, 344] on body "Sales Projects Contacts Company Consolidated Invoices Inbox Approvals format_si…" at bounding box center [784, 373] width 1568 height 747
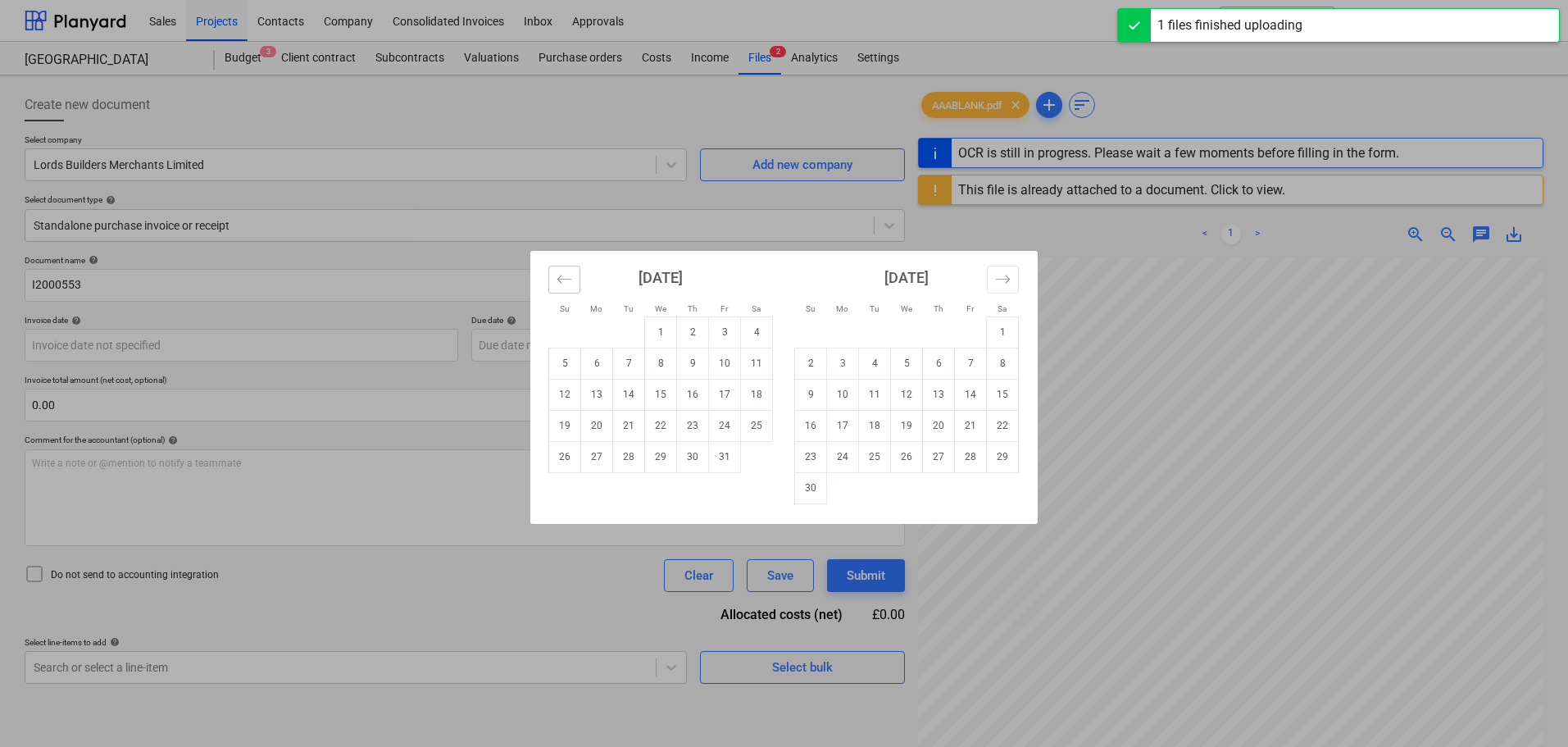
click at [564, 271] on icon "Move backward to switch to the previous month." at bounding box center [565, 279] width 16 height 16
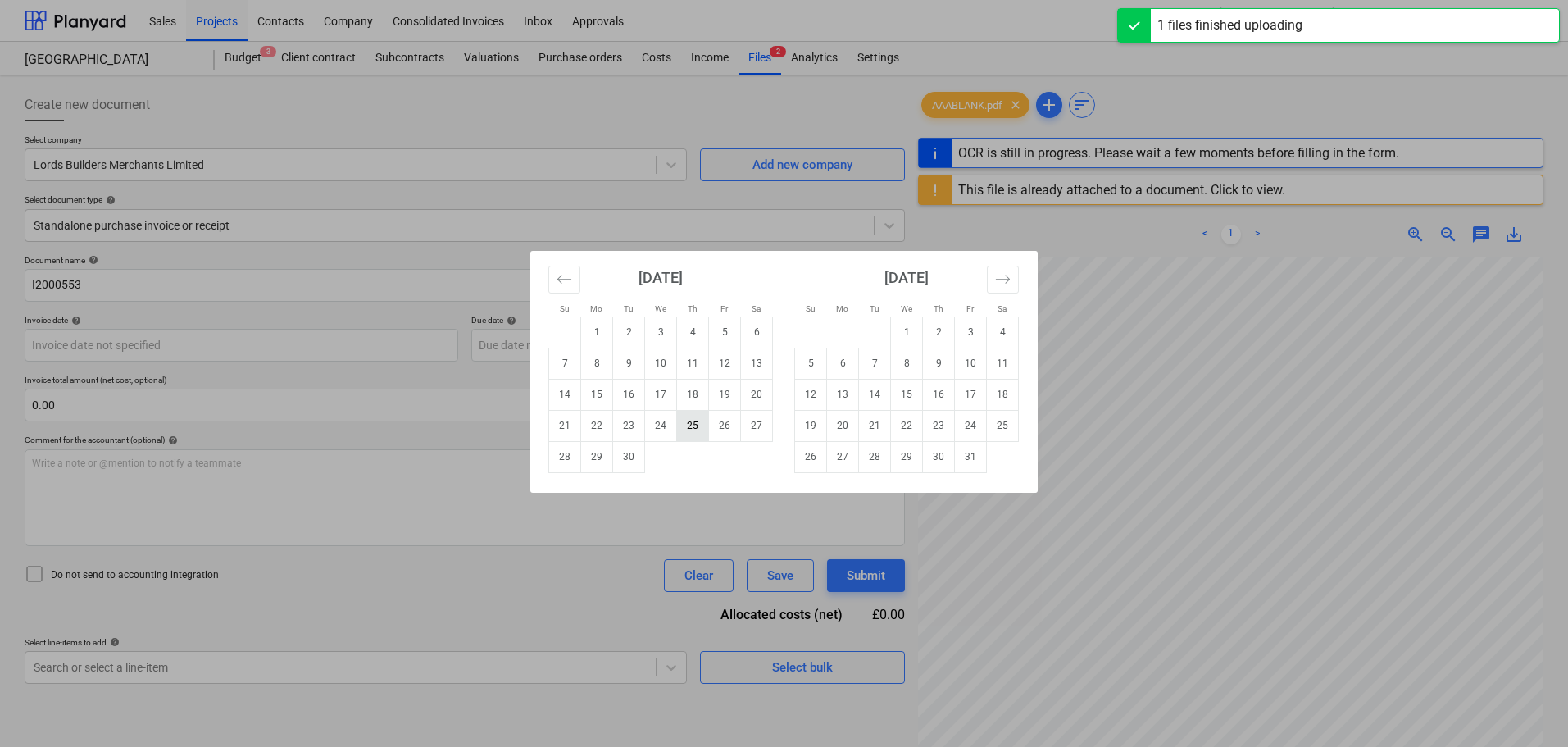
click at [685, 423] on td "25" at bounding box center [693, 426] width 32 height 31
type input "[DATE]"
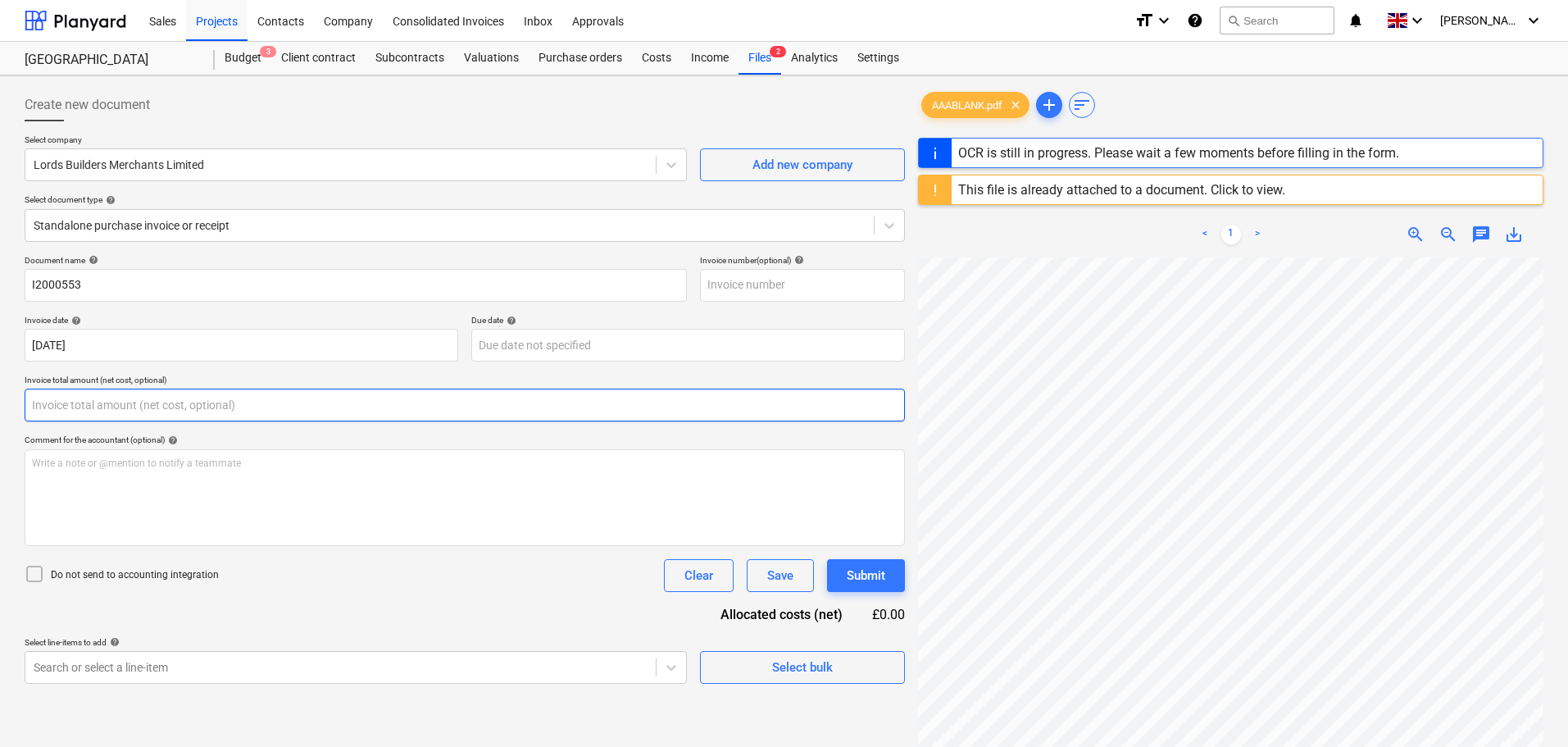
click at [192, 406] on input "text" at bounding box center [465, 405] width 881 height 33
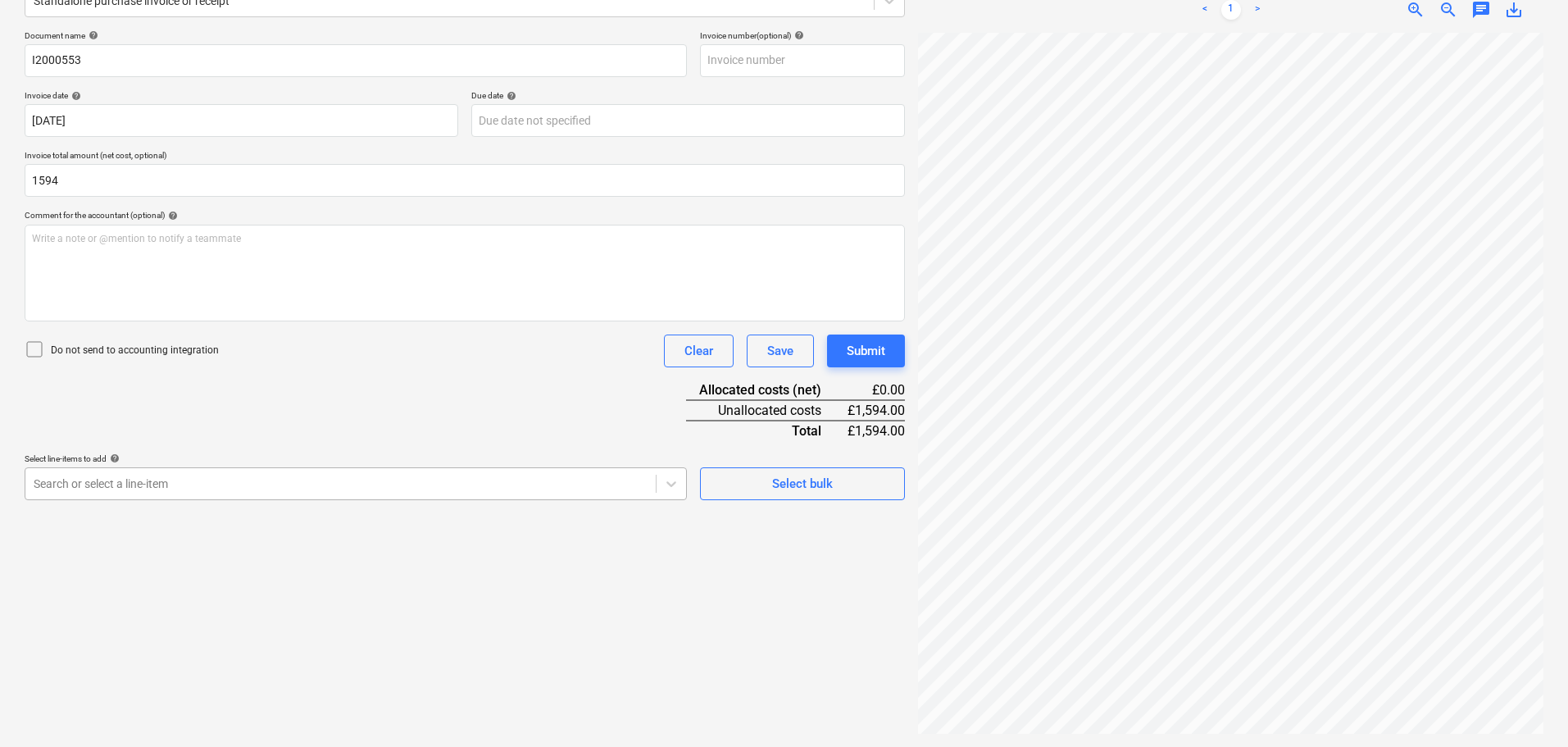
type input "1,594.00"
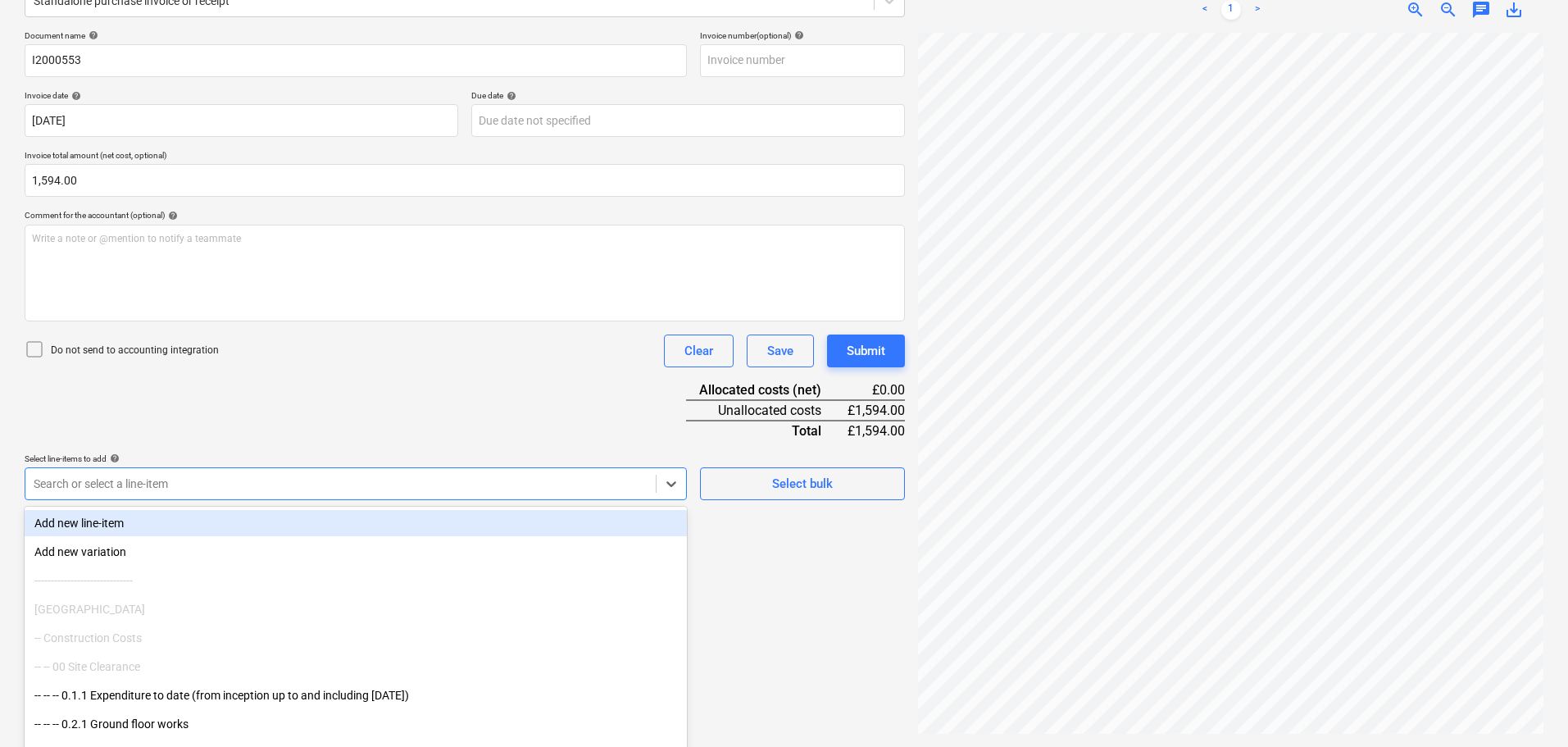
click at [228, 492] on div "Create new document Select company Lords Builders Merchants Limited Add new com…" at bounding box center [464, 299] width 894 height 883
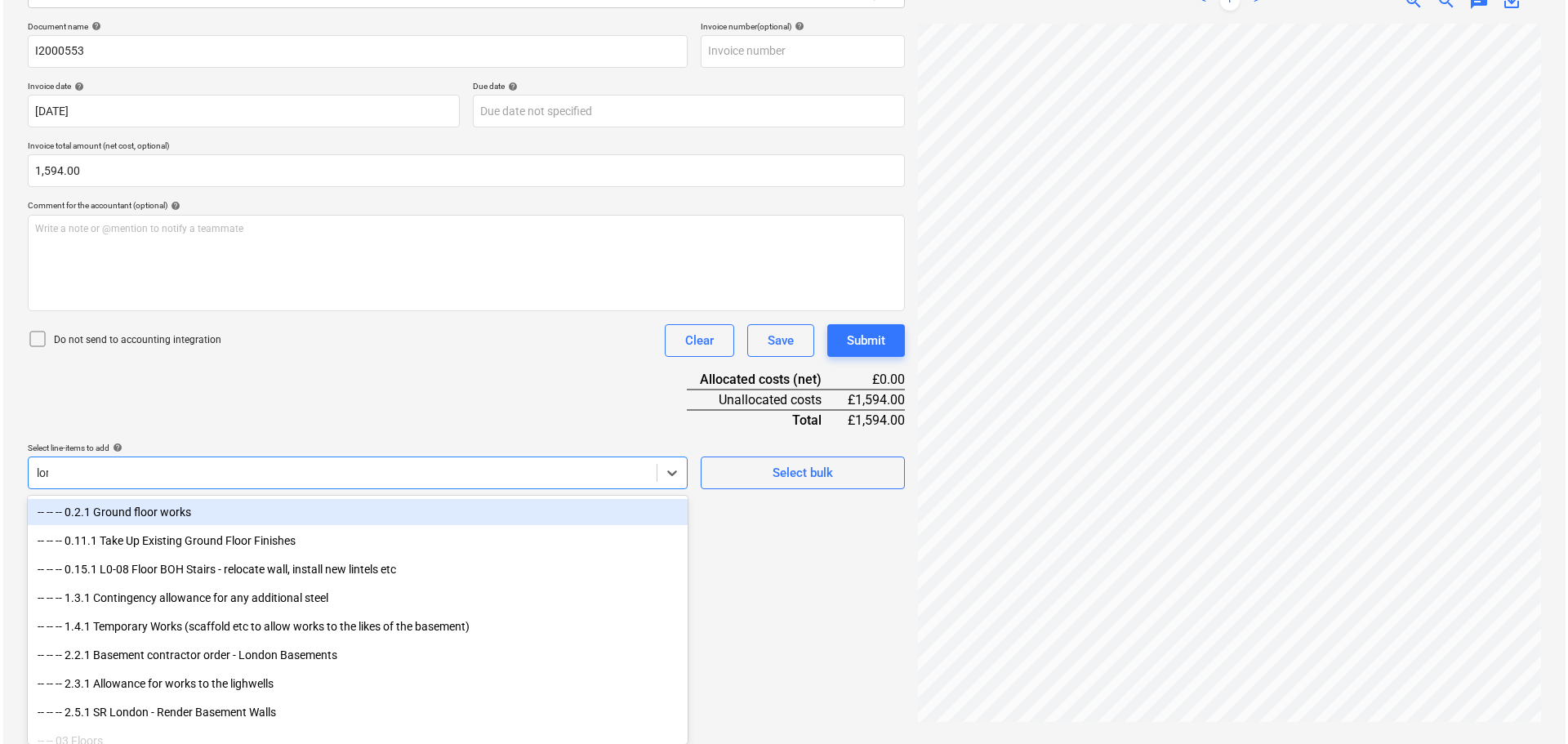
scroll to position [223, 0]
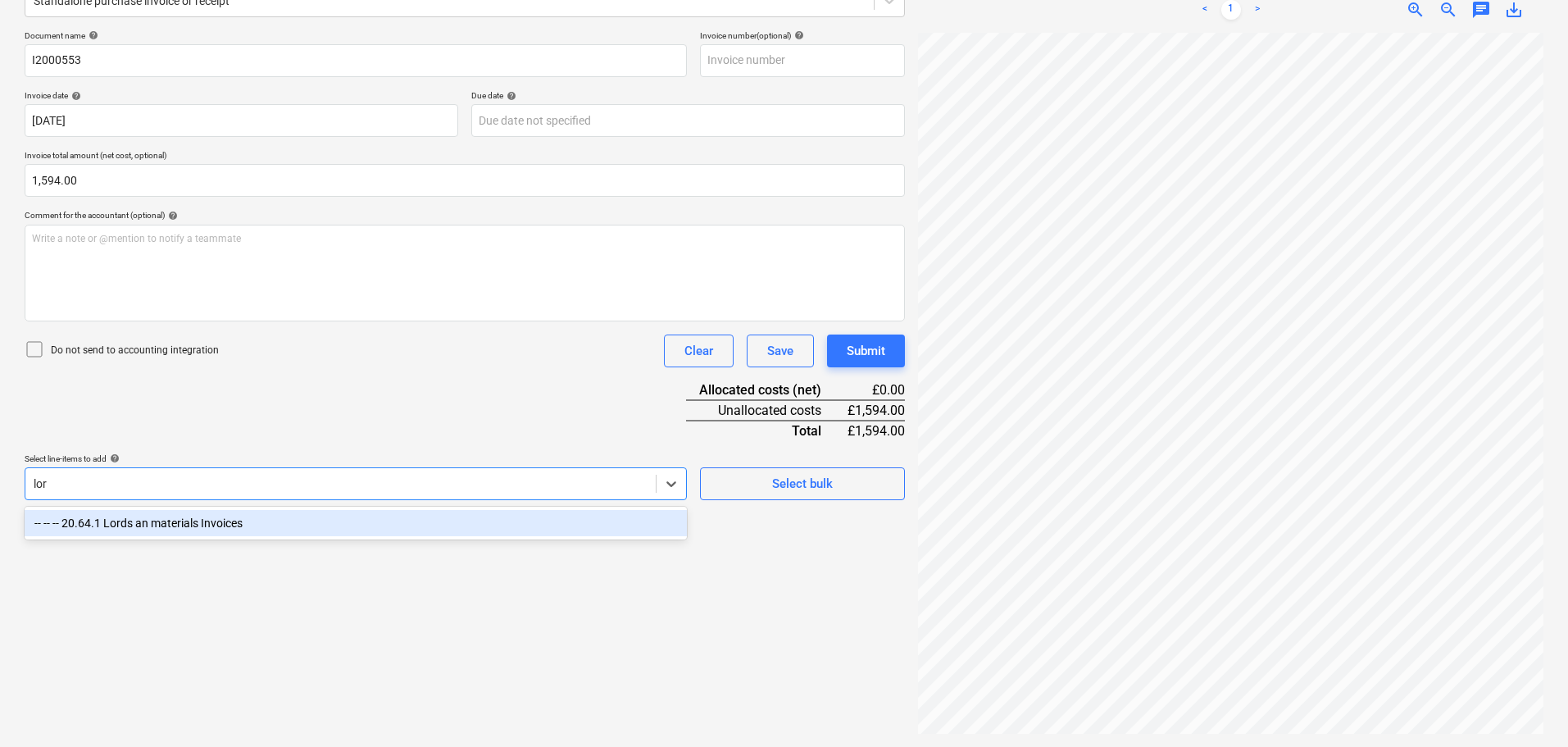
type input "lord"
click at [209, 527] on div "-- -- -- 20.64.1 Lords an materials Invoices" at bounding box center [355, 523] width 663 height 26
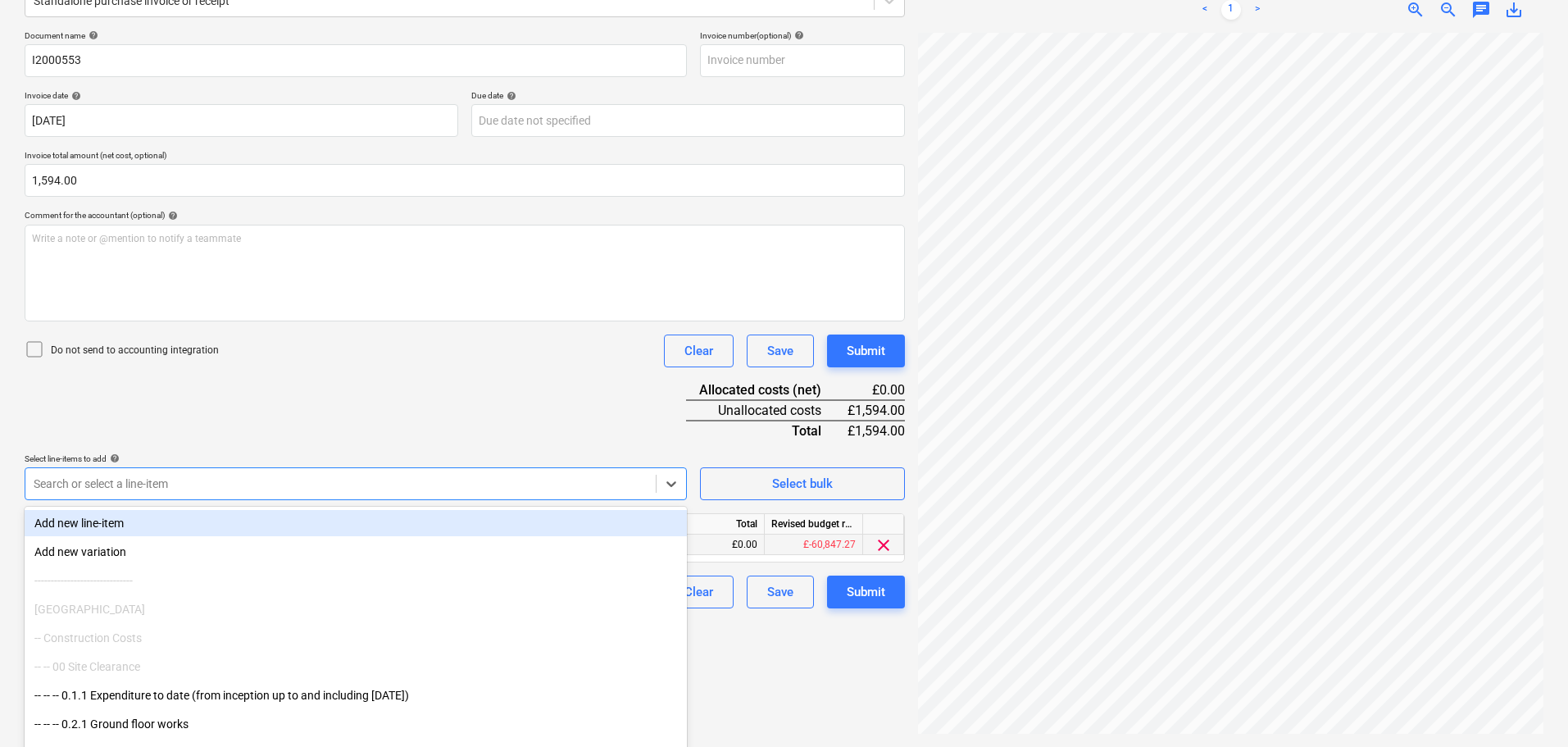
click at [727, 547] on div "£0.00" at bounding box center [715, 544] width 99 height 21
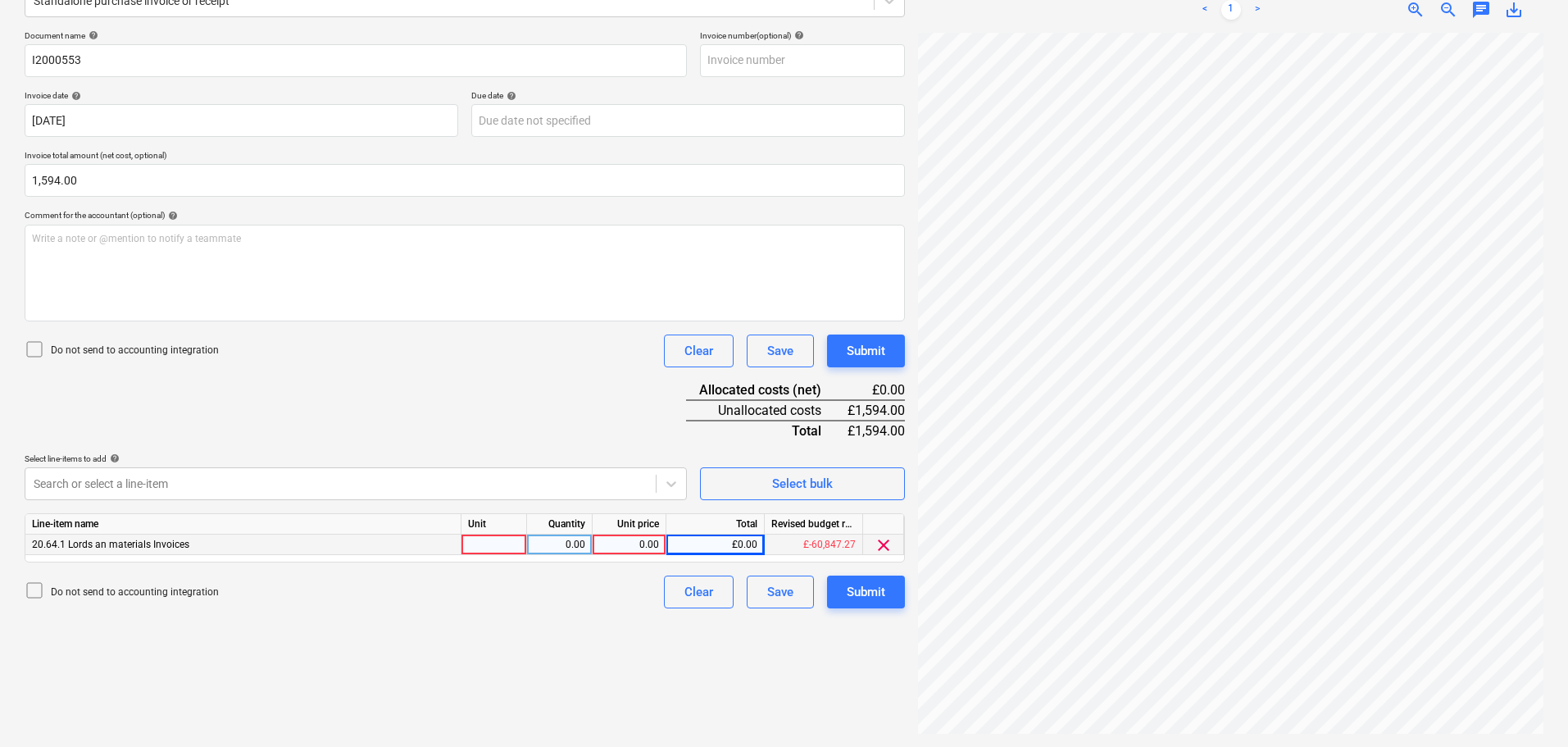
click at [623, 542] on div "0.00" at bounding box center [628, 544] width 60 height 21
type input "1594"
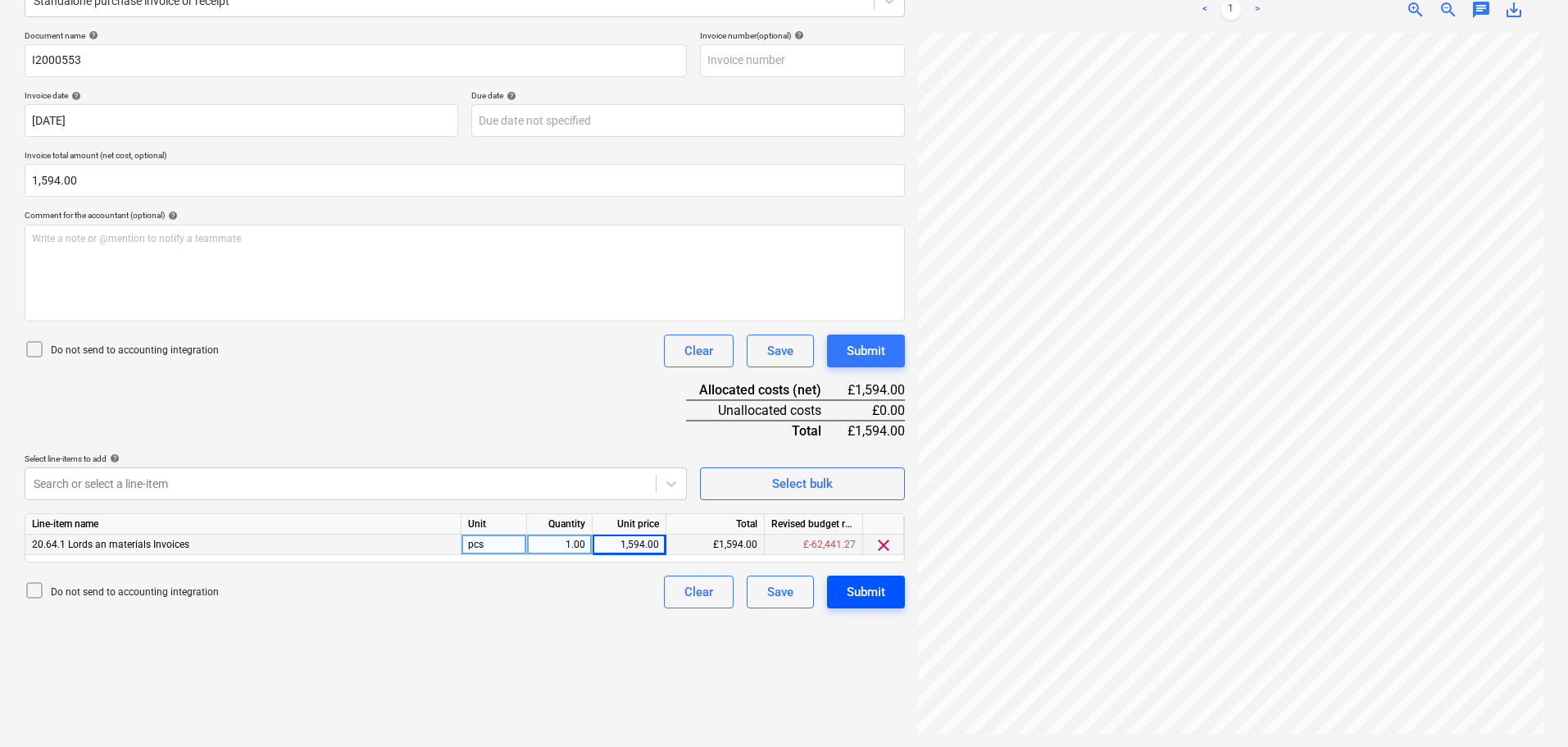
click at [867, 598] on div "Submit" at bounding box center [865, 592] width 38 height 22
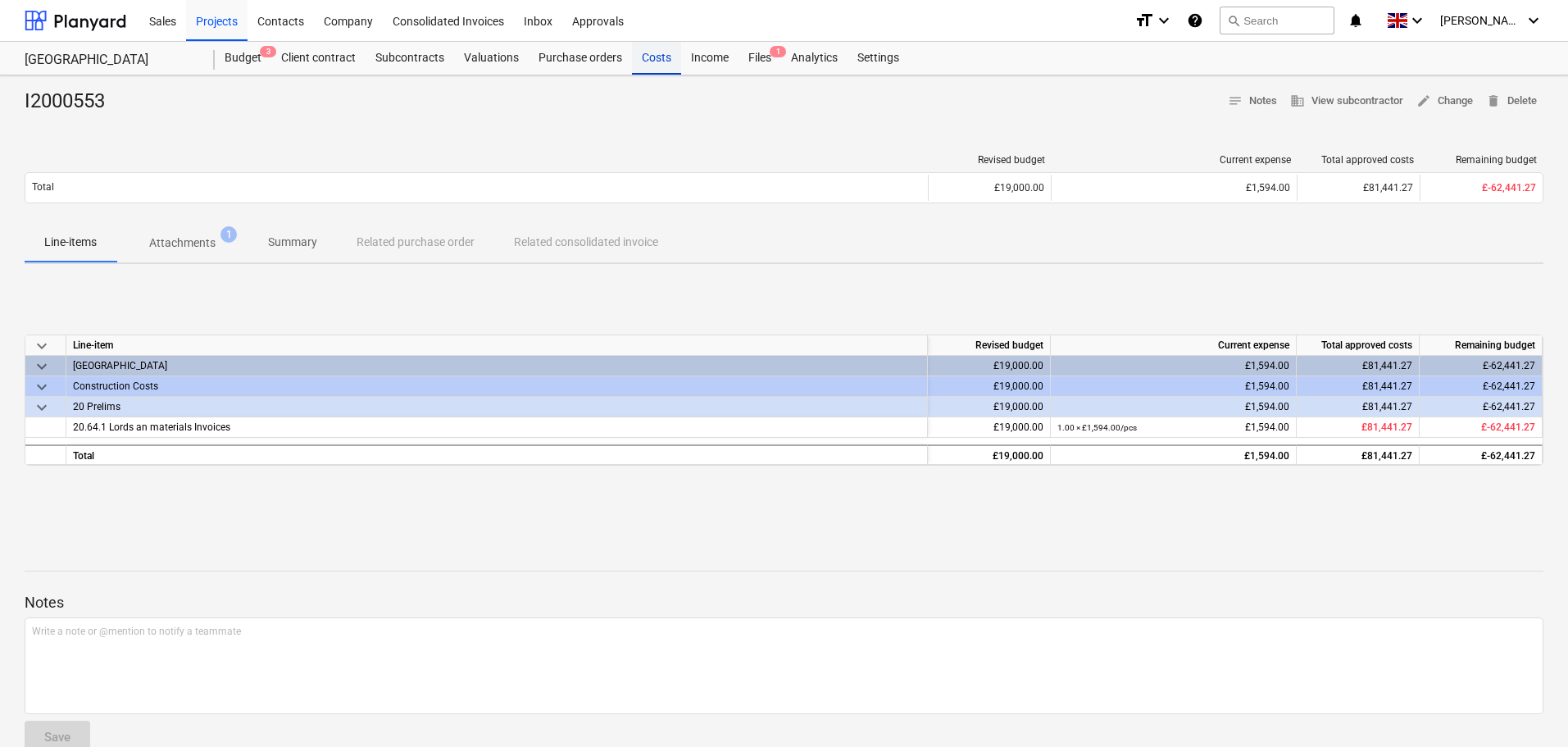
click at [661, 57] on div "Costs" at bounding box center [657, 59] width 49 height 33
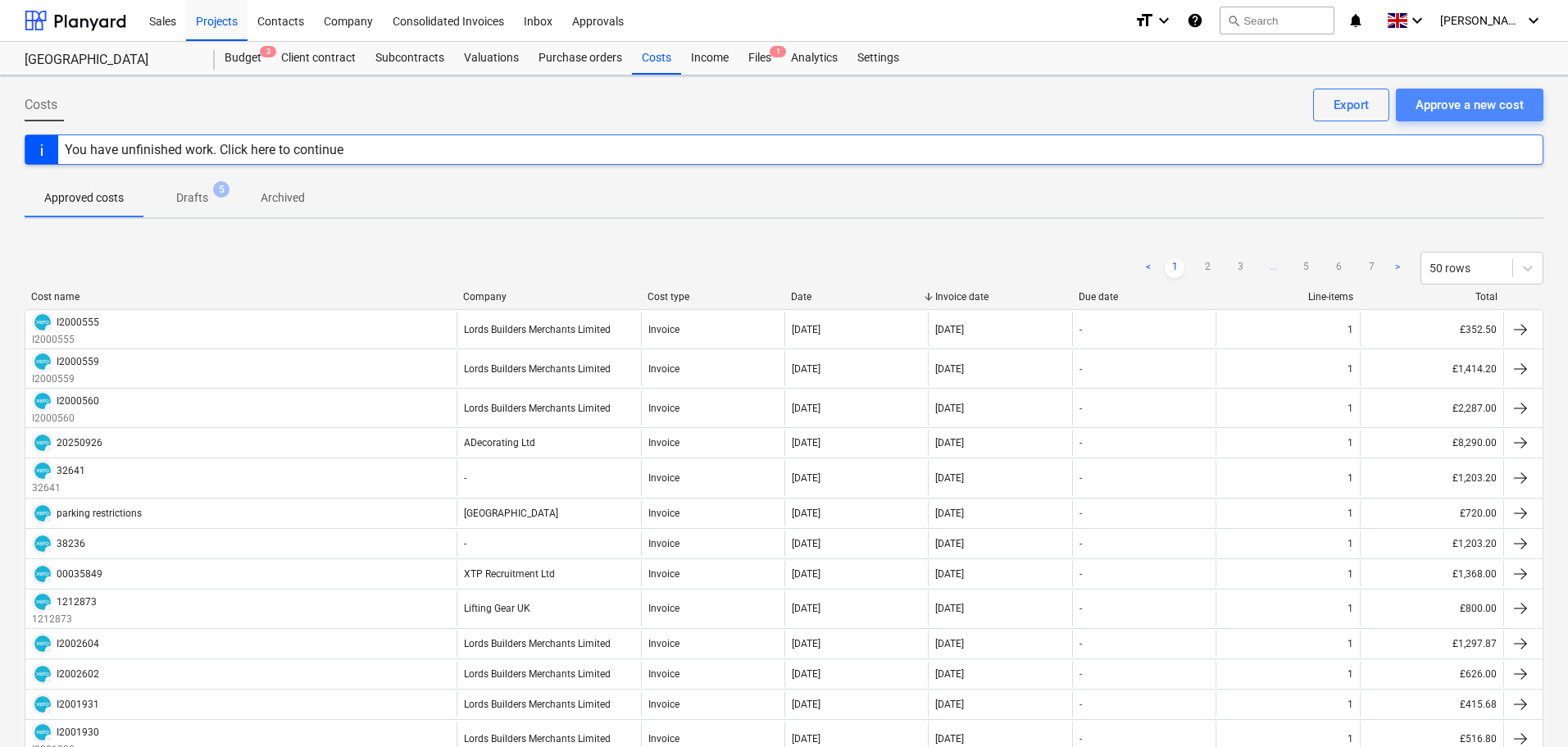
click at [1452, 110] on div "Approve a new cost" at bounding box center [1469, 105] width 109 height 22
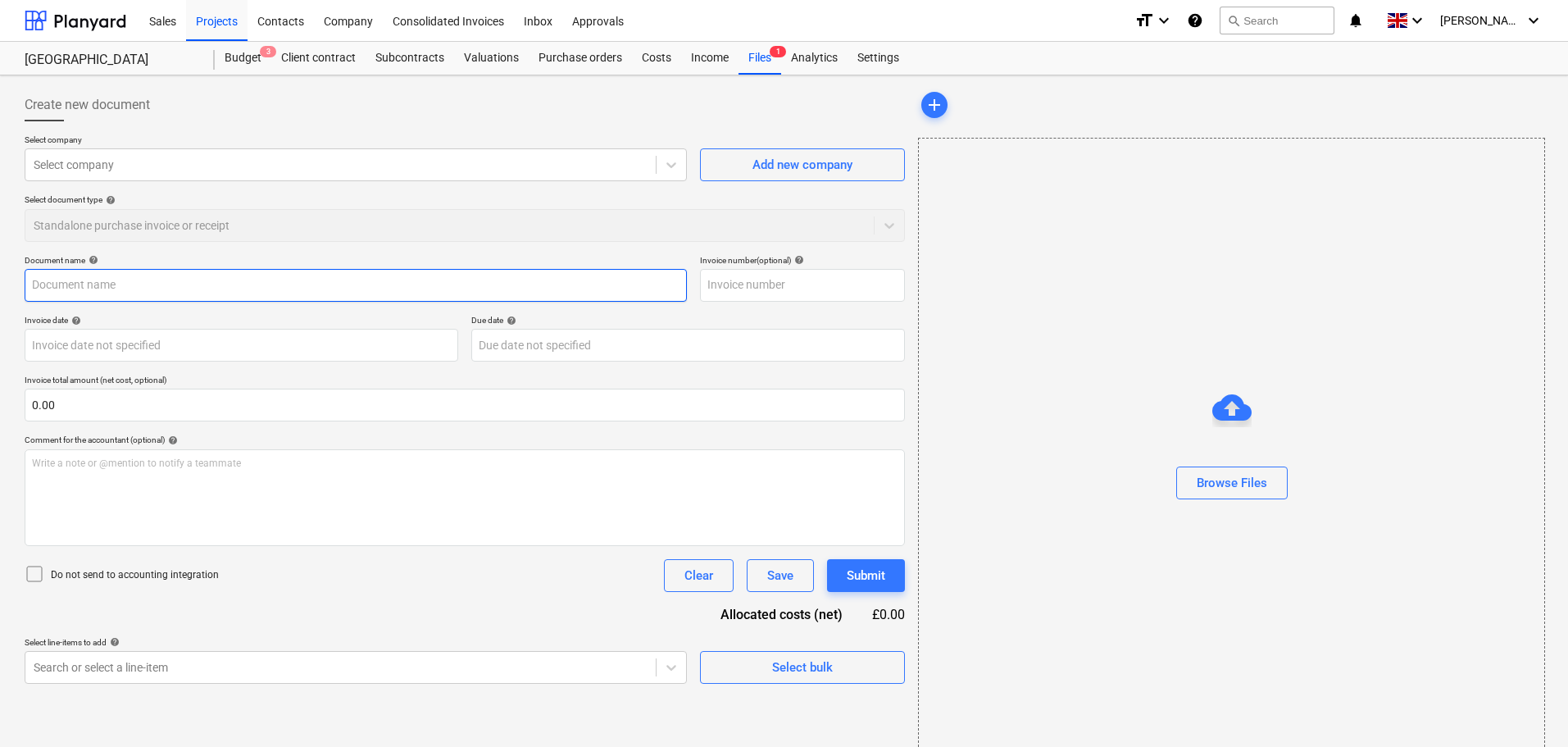
click at [114, 278] on input "text" at bounding box center [355, 286] width 663 height 33
paste input "INV342"
type input "INV342"
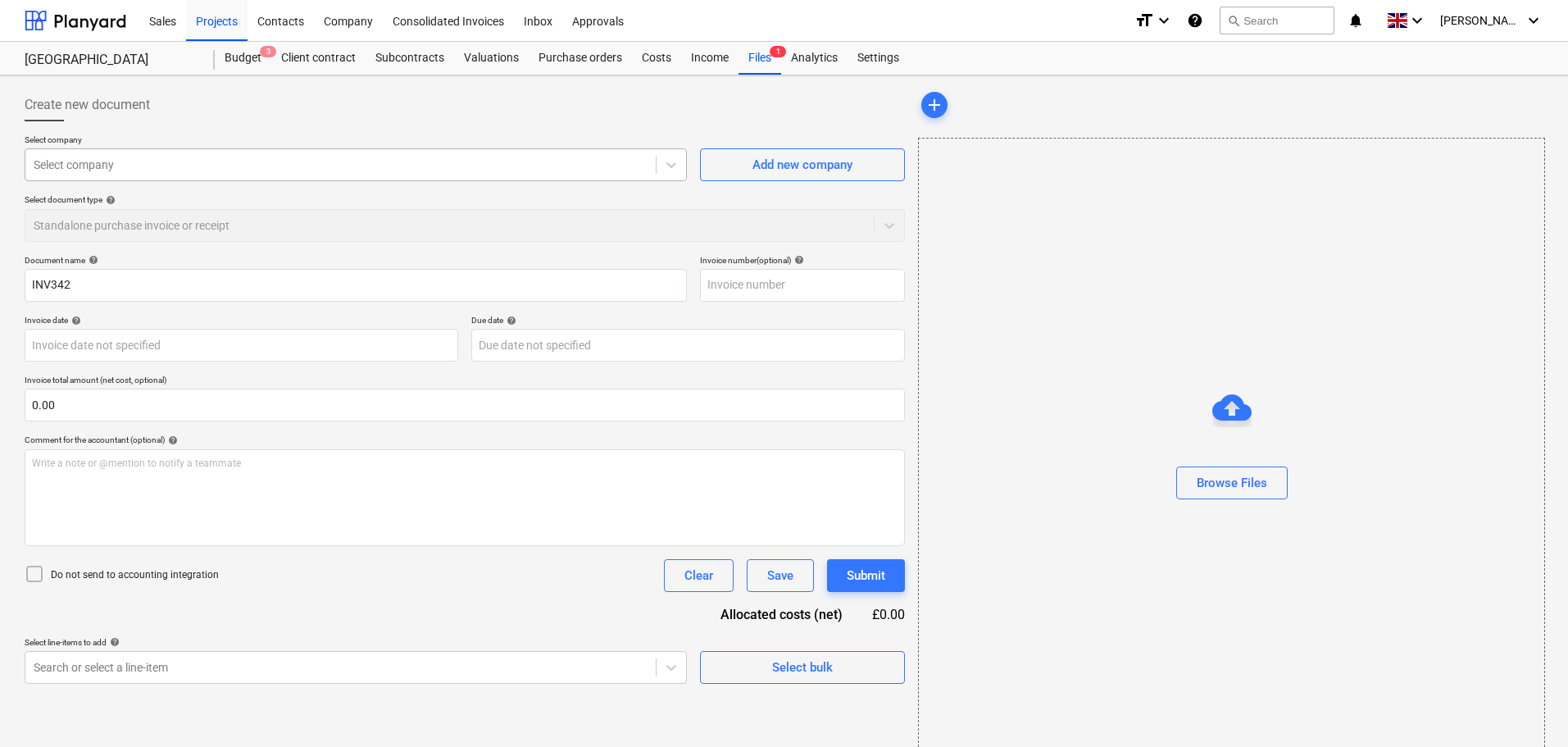
click at [130, 171] on div at bounding box center [340, 164] width 614 height 17
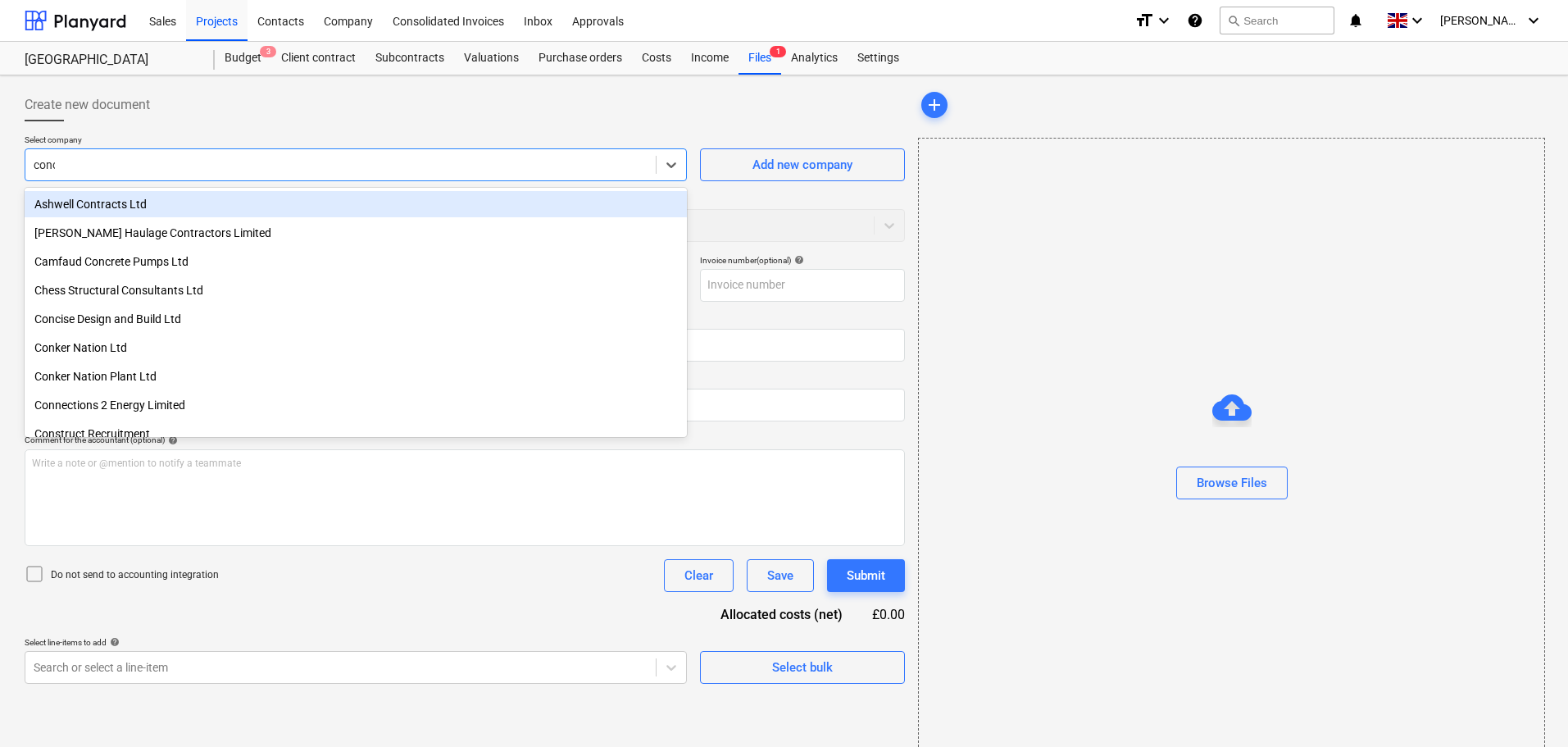
type input "conci"
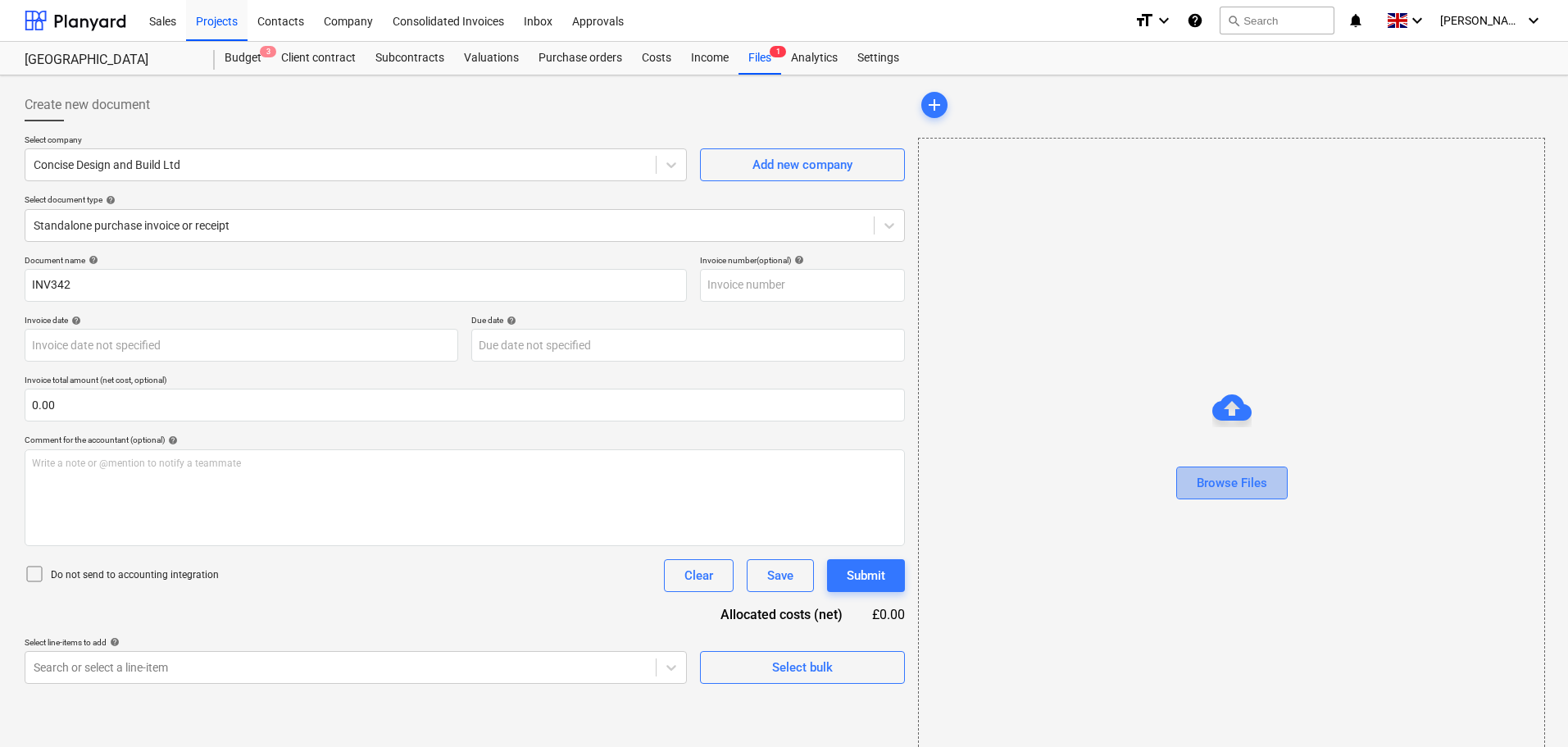
click at [1213, 480] on div "Browse Files" at bounding box center [1232, 483] width 70 height 22
click at [69, 408] on input "text" at bounding box center [465, 405] width 881 height 33
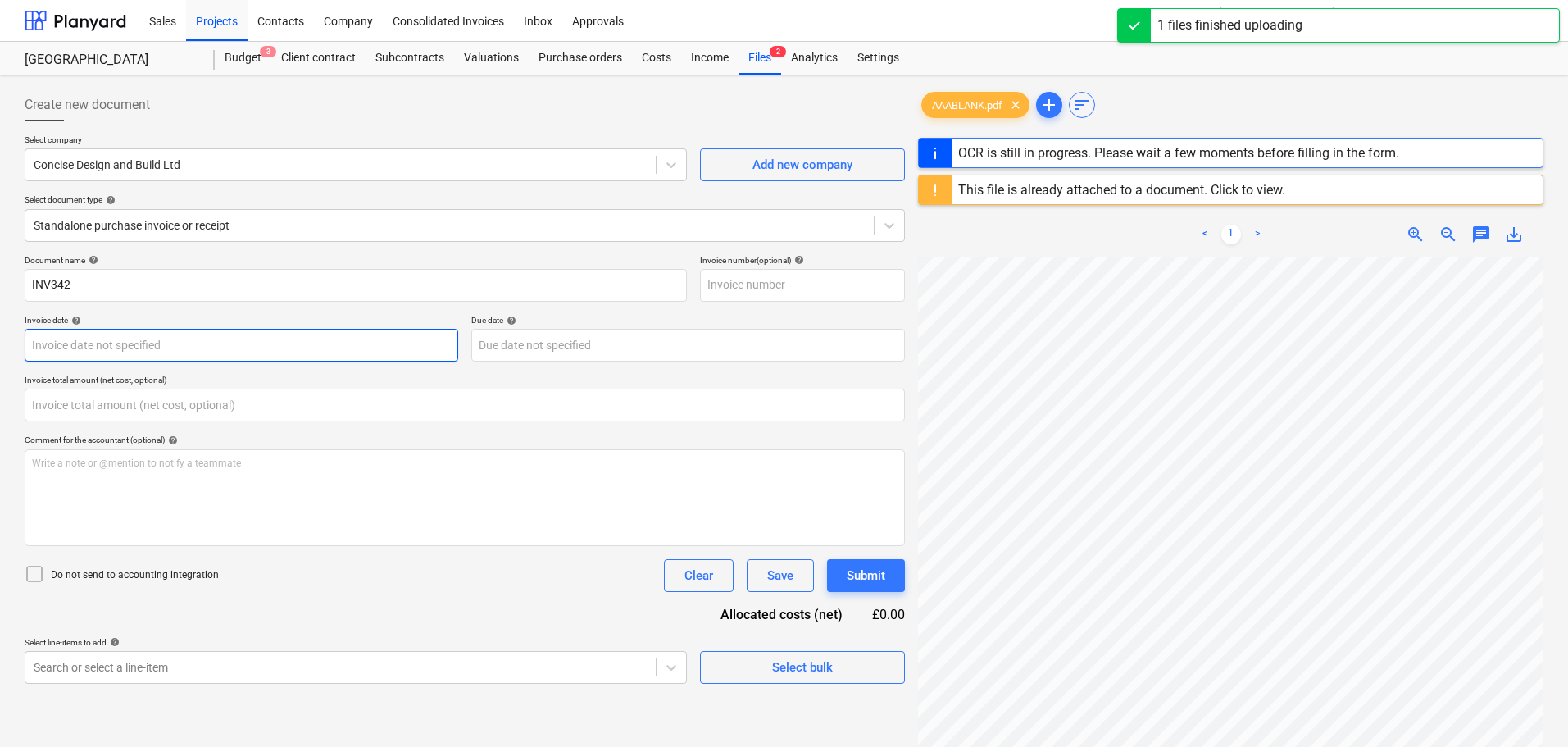
type input "0.00"
click at [128, 347] on body "Sales Projects Contacts Company Consolidated Invoices Inbox Approvals format_si…" at bounding box center [784, 373] width 1568 height 747
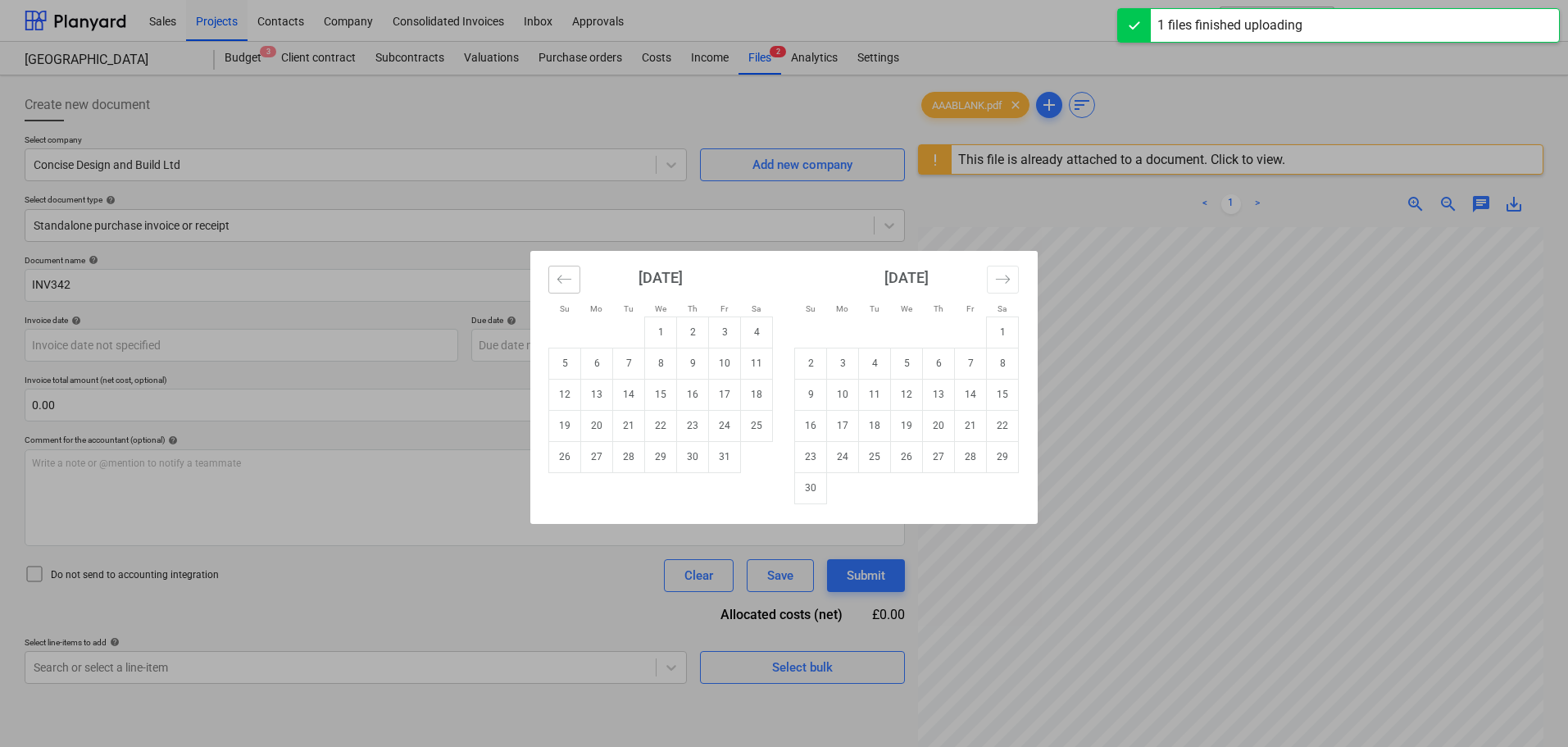
click at [571, 289] on button "Move backward to switch to the previous month." at bounding box center [564, 279] width 32 height 27
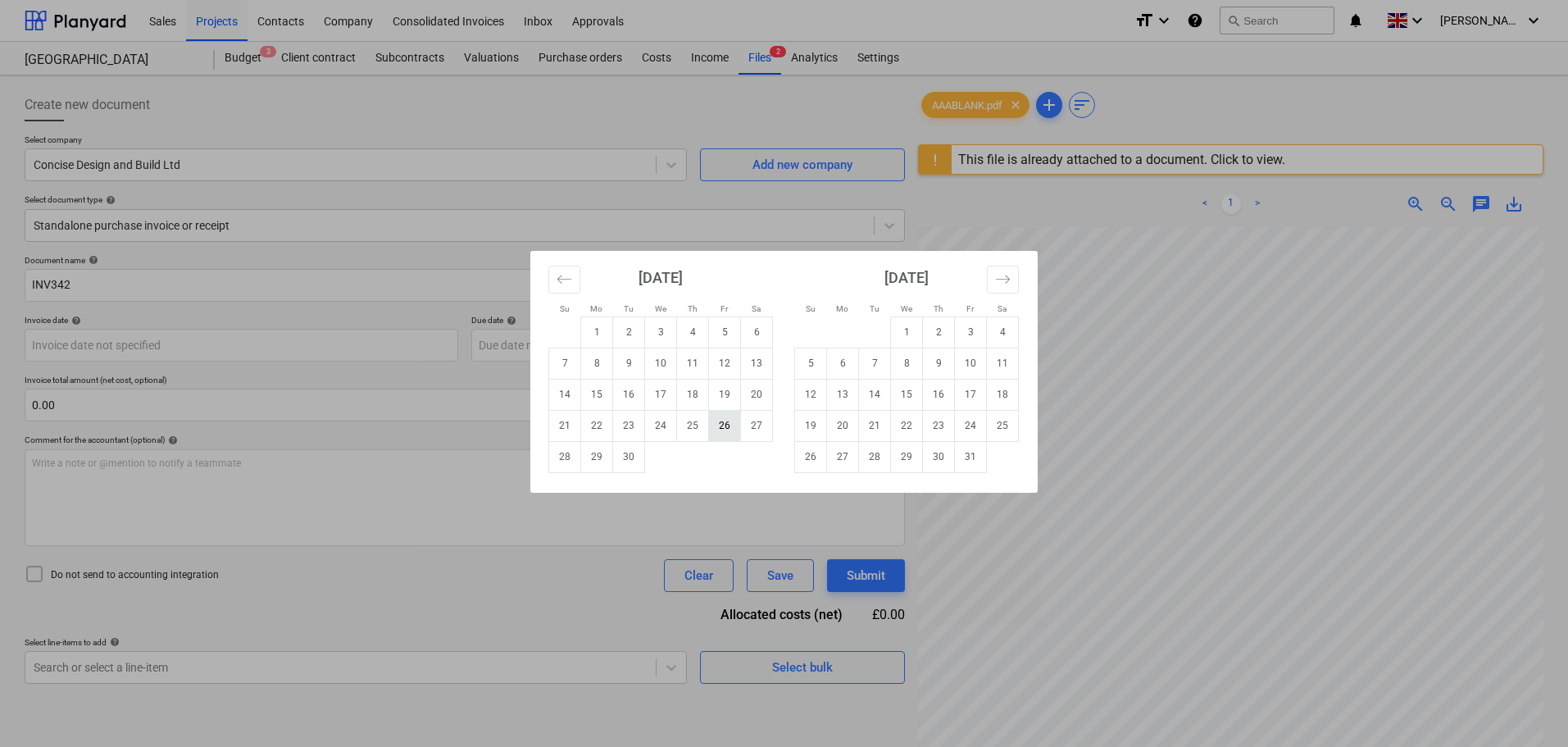
click at [719, 422] on td "26" at bounding box center [725, 426] width 32 height 31
type input "[DATE]"
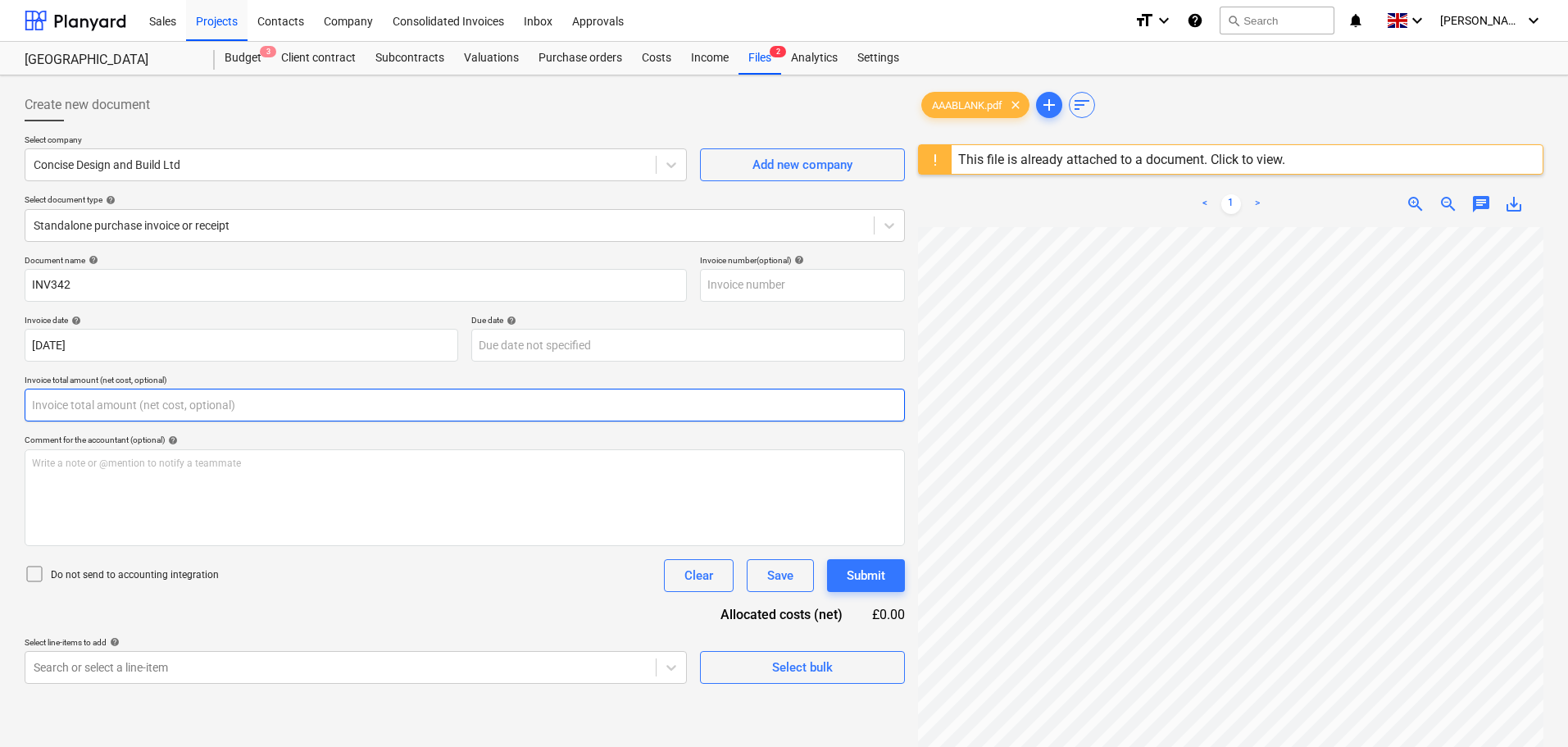
click at [320, 401] on input "text" at bounding box center [465, 405] width 881 height 33
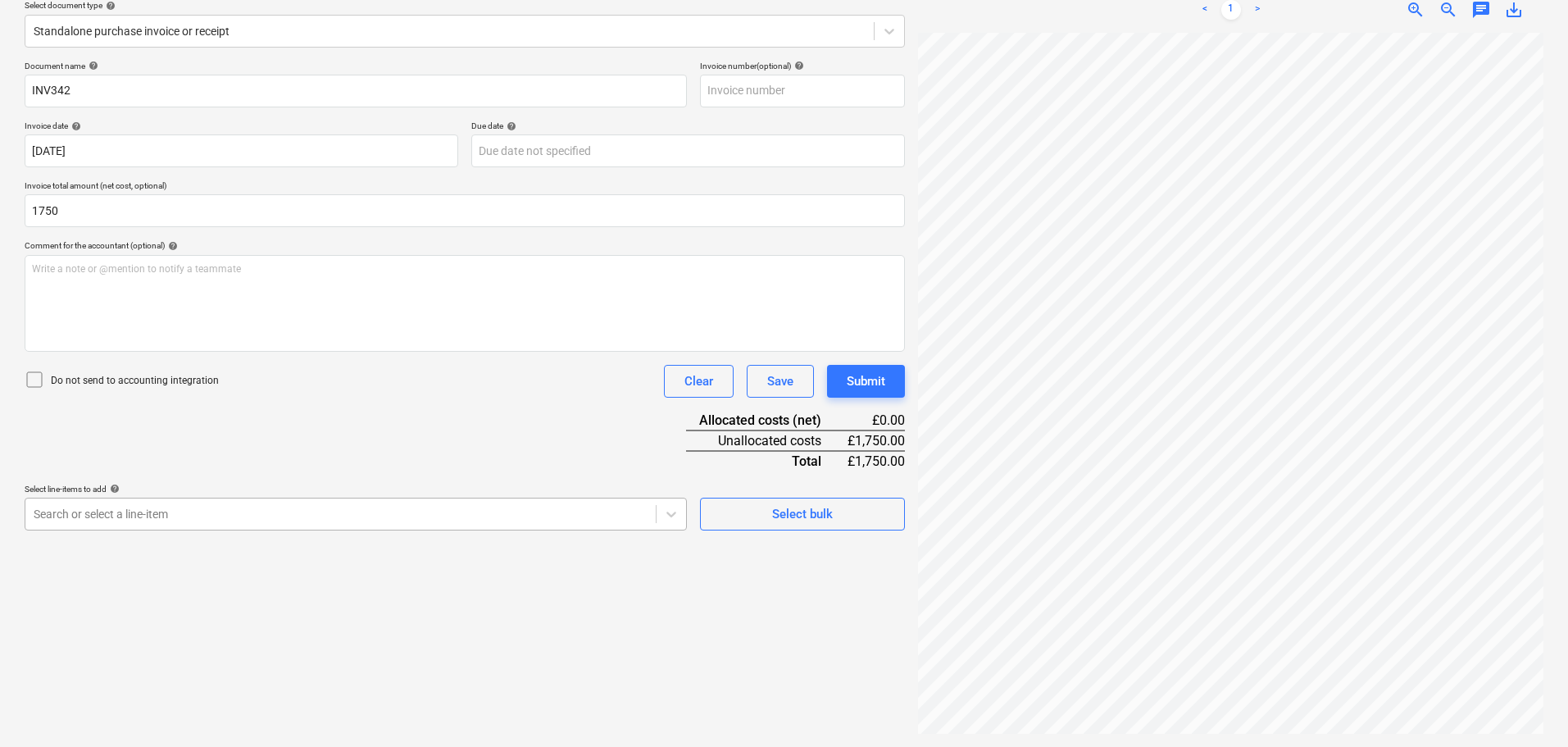
type input "1,750.00"
click at [180, 524] on body "Sales Projects Contacts Company Consolidated Invoices Inbox Approvals format_si…" at bounding box center [784, 178] width 1568 height 747
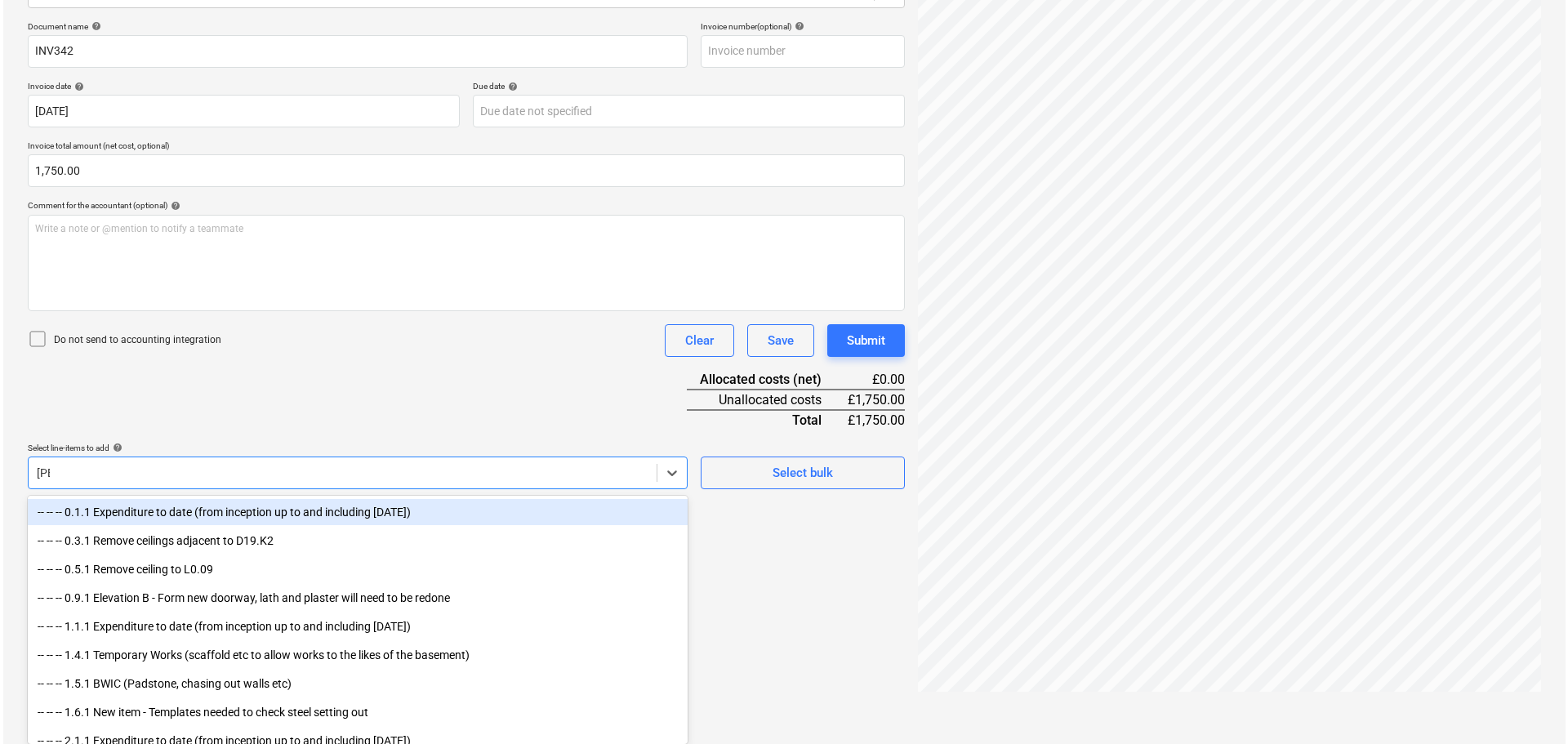
scroll to position [194, 0]
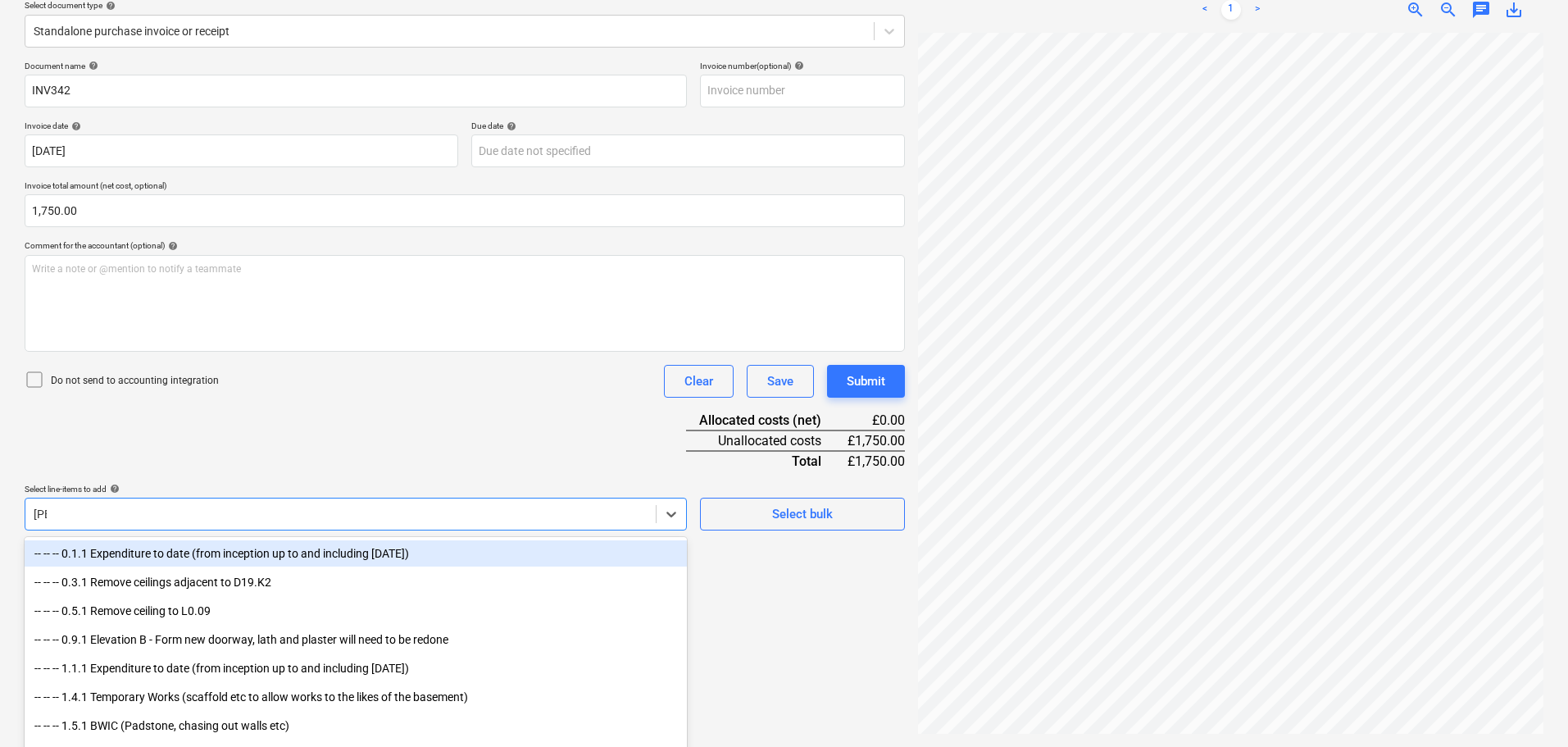
type input "tomm"
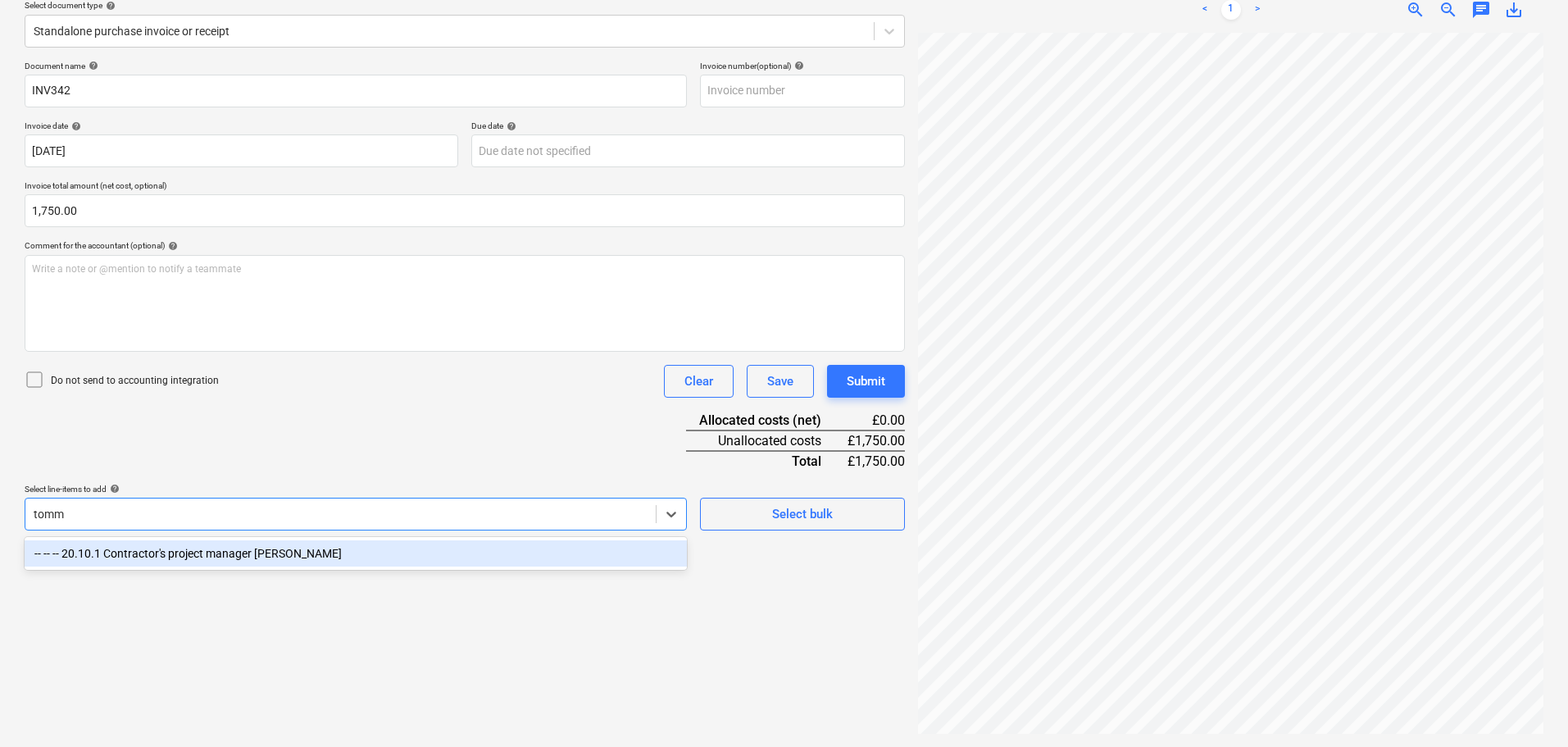
drag, startPoint x: 271, startPoint y: 560, endPoint x: 281, endPoint y: 558, distance: 10.2
click at [281, 558] on div "-- -- -- 20.10.1 Contractor's project manager Tommy" at bounding box center [355, 553] width 663 height 26
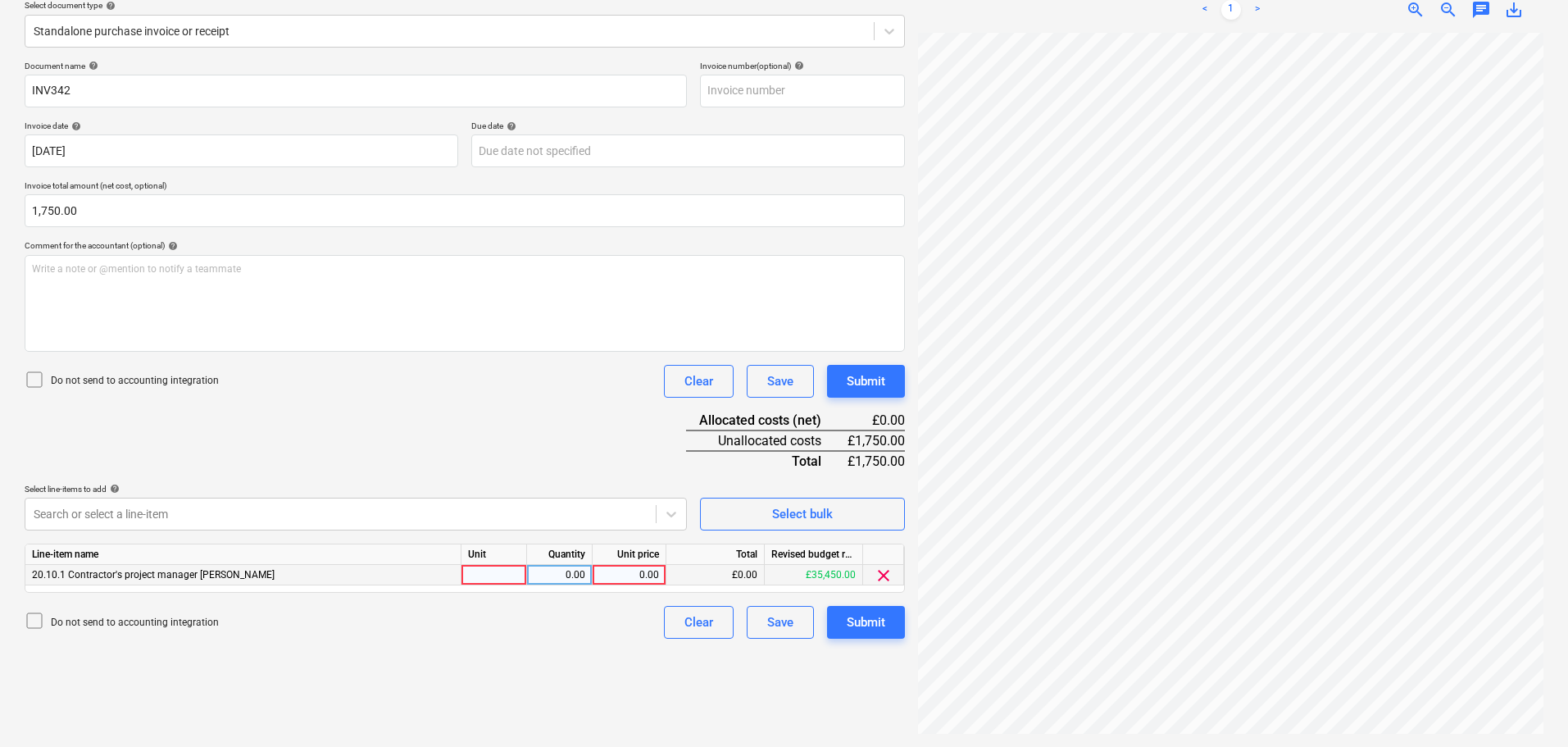
click at [729, 568] on div "£0.00" at bounding box center [715, 575] width 99 height 21
click at [656, 570] on div "0.00" at bounding box center [628, 575] width 60 height 21
type input "1750"
click at [848, 377] on div "Submit" at bounding box center [865, 382] width 38 height 22
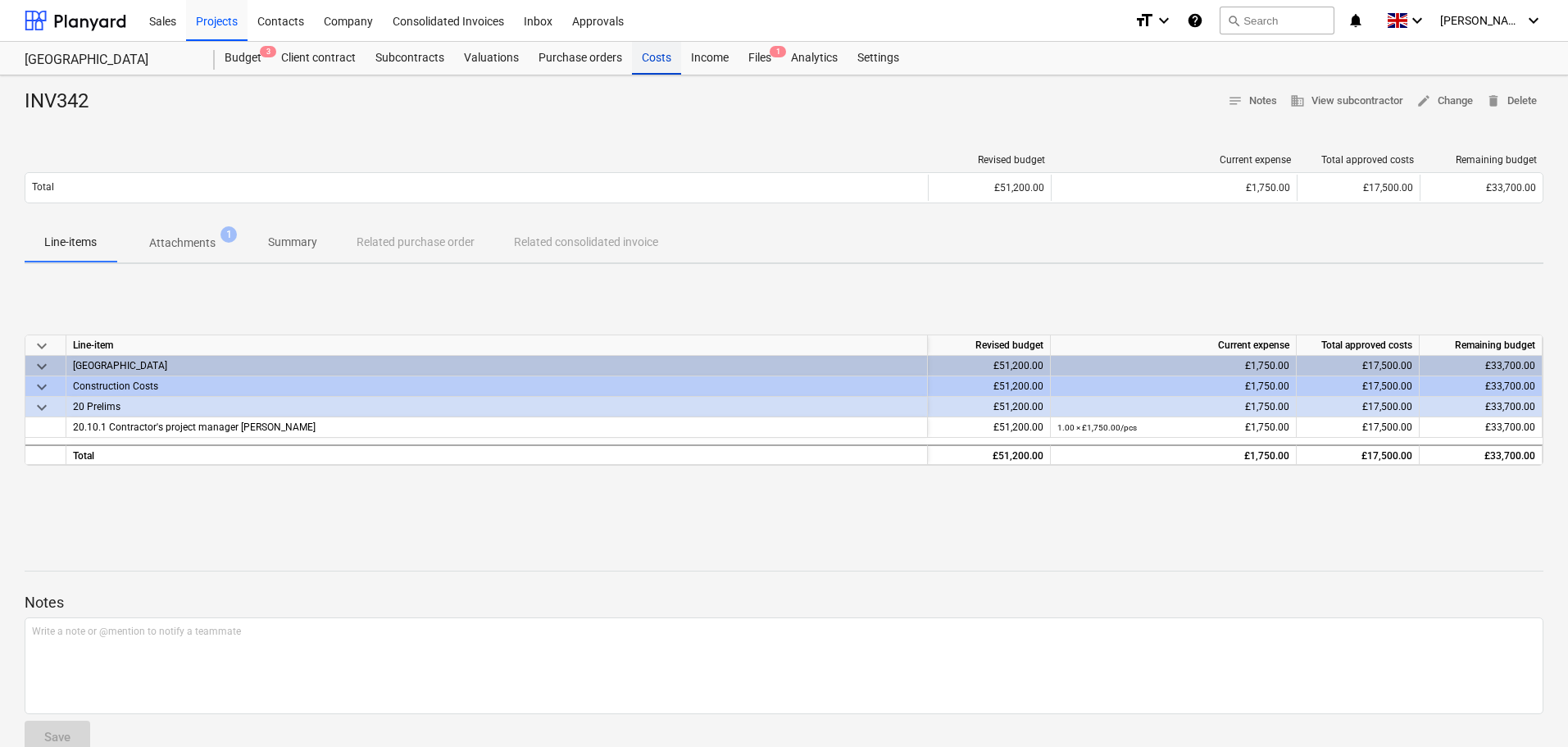
click at [654, 61] on div "Costs" at bounding box center [657, 59] width 49 height 33
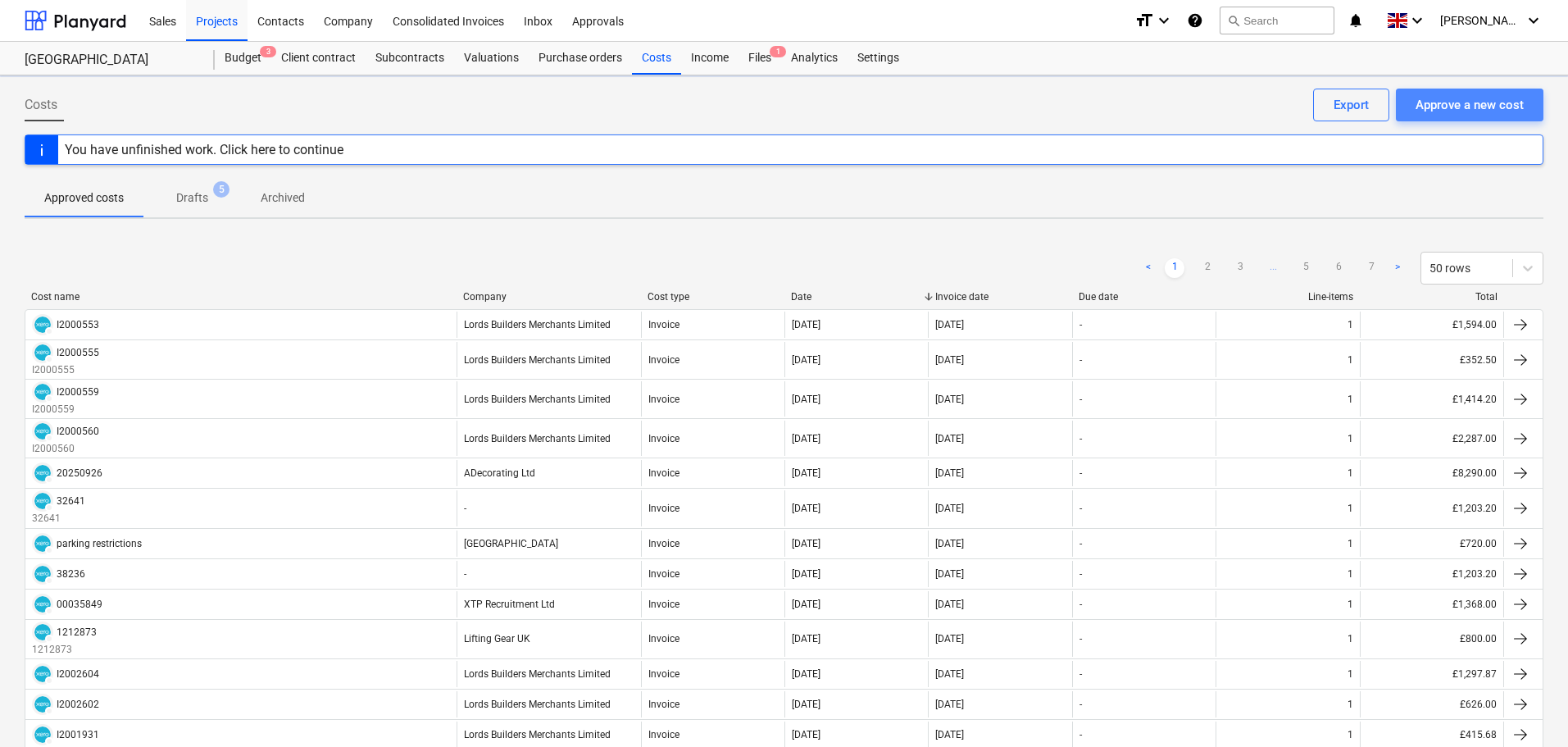
click at [1476, 111] on div "Approve a new cost" at bounding box center [1469, 105] width 109 height 22
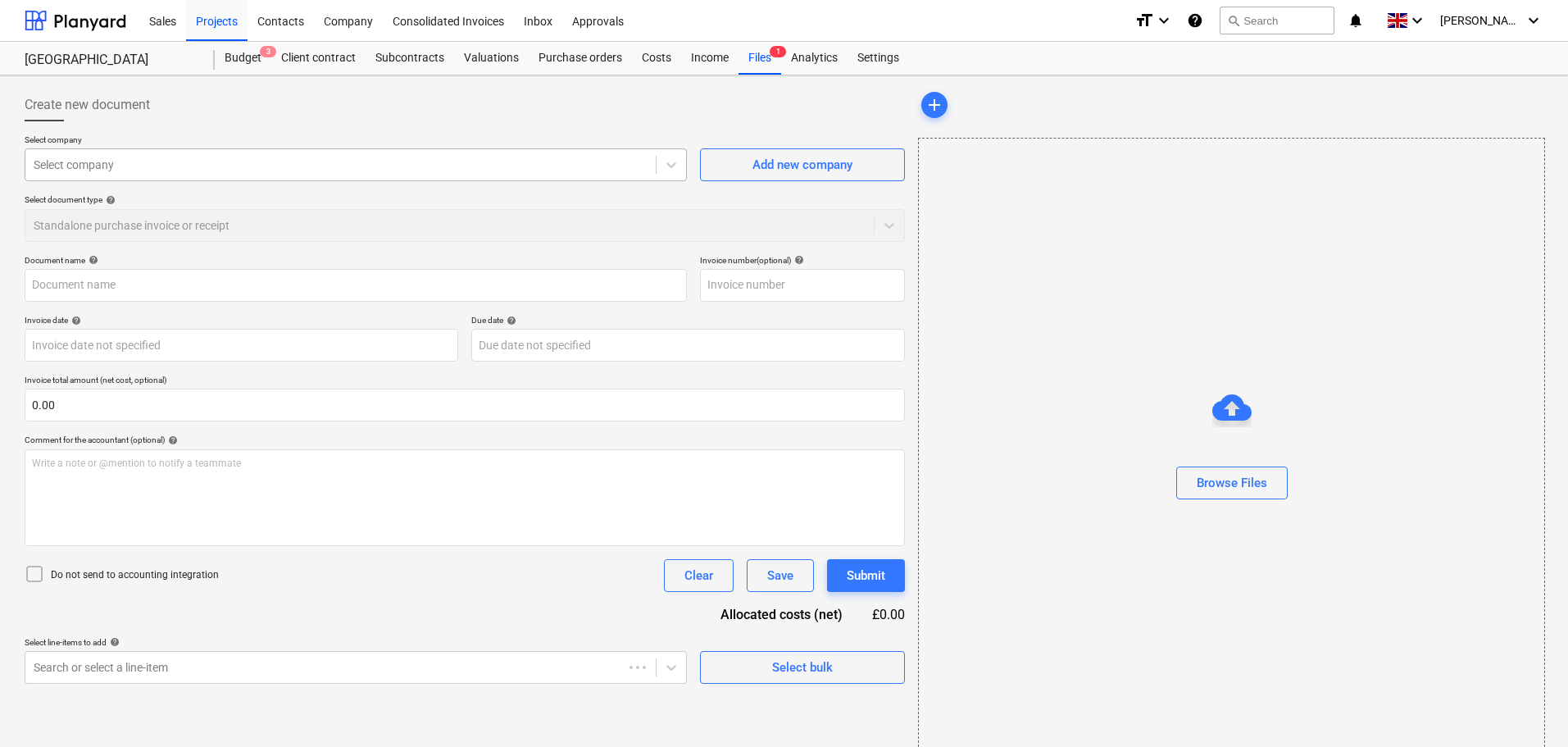
click at [273, 171] on div at bounding box center [340, 164] width 614 height 17
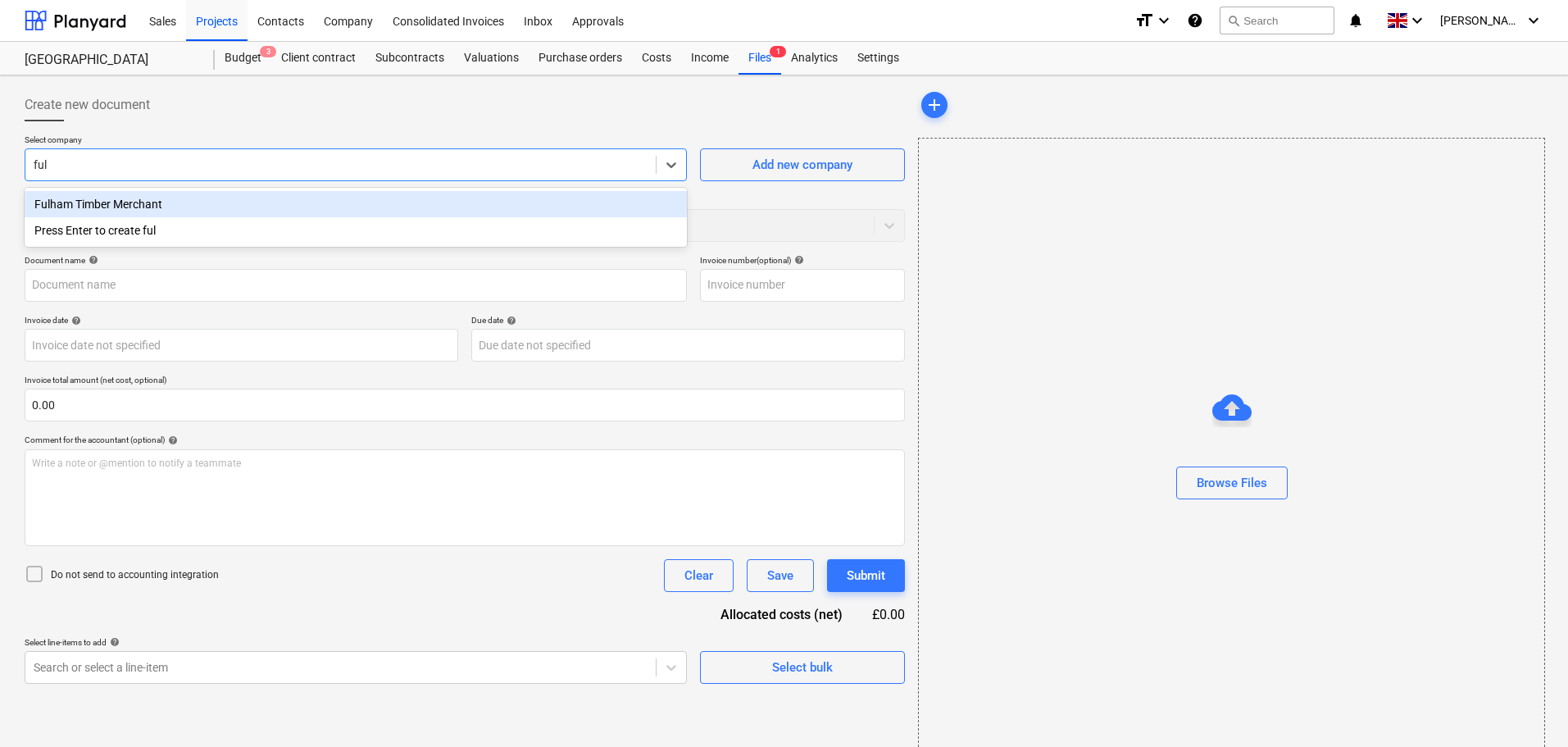
type input "fulh"
click at [235, 199] on div "Fulham Timber Merchant" at bounding box center [355, 204] width 663 height 26
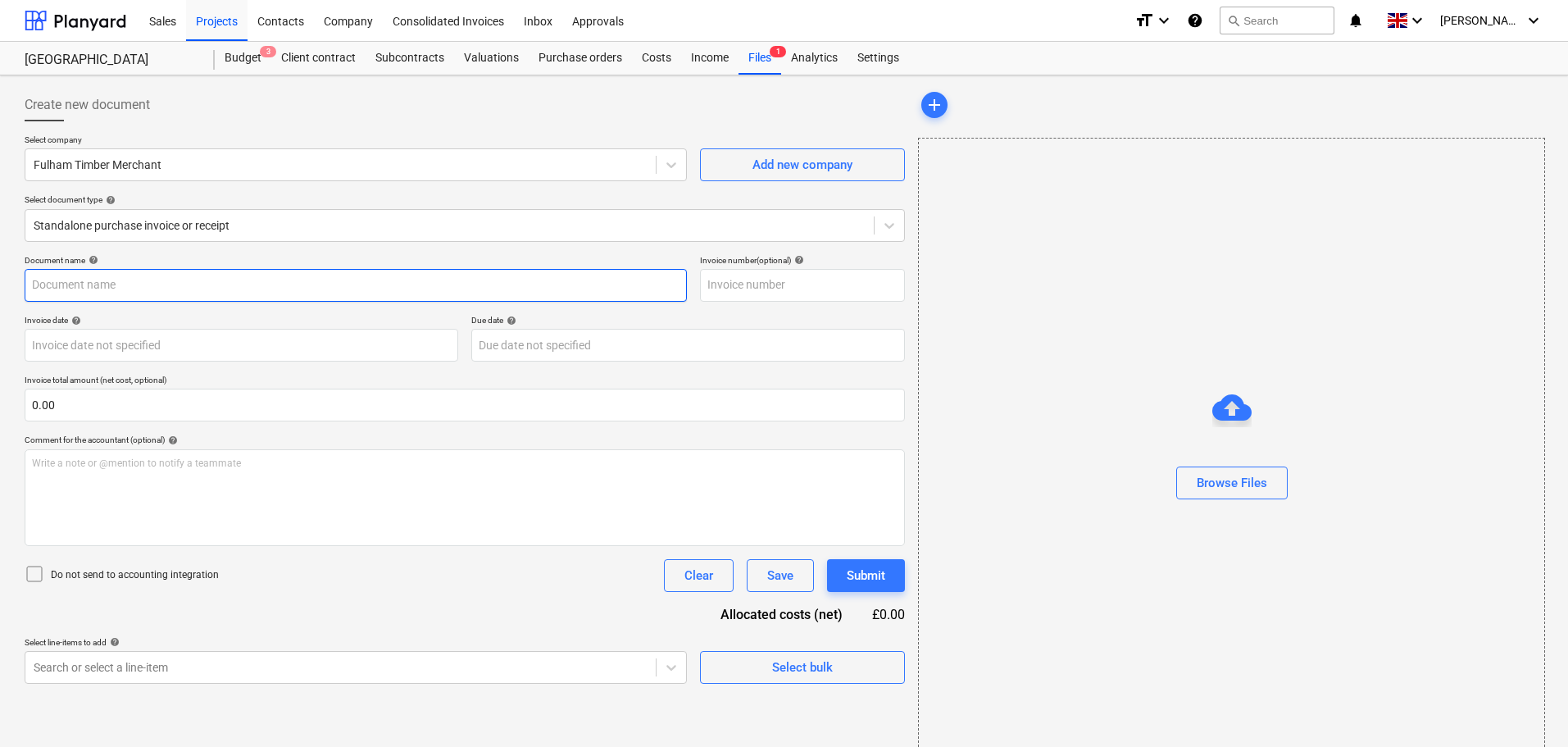
click at [128, 284] on input "text" at bounding box center [355, 286] width 663 height 33
paste input "3X6SPIZO-0001"
type input "3X6SPIZO-0001"
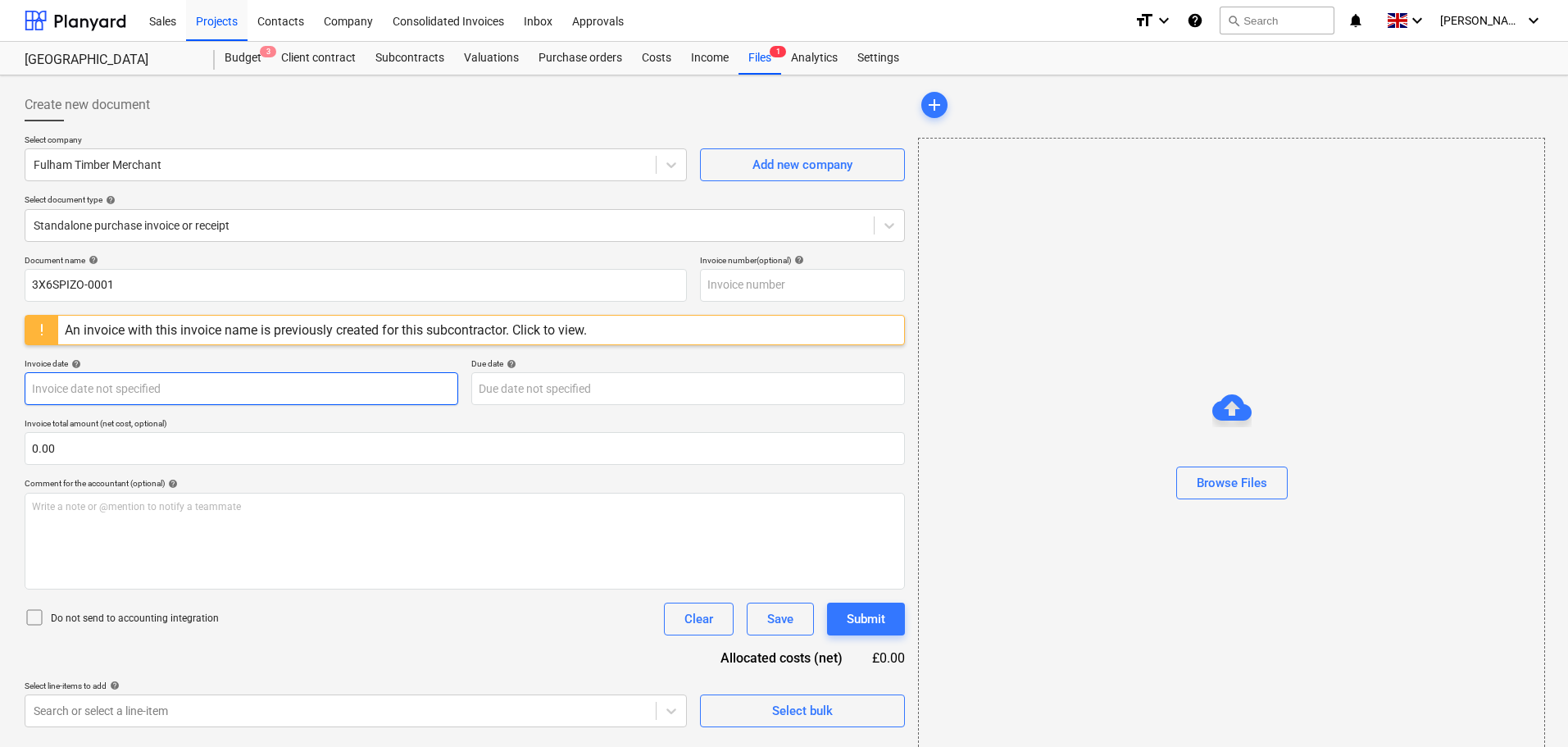
click at [392, 322] on div "An invoice with this invoice name is previously created for this subcontractor.…" at bounding box center [326, 330] width 523 height 16
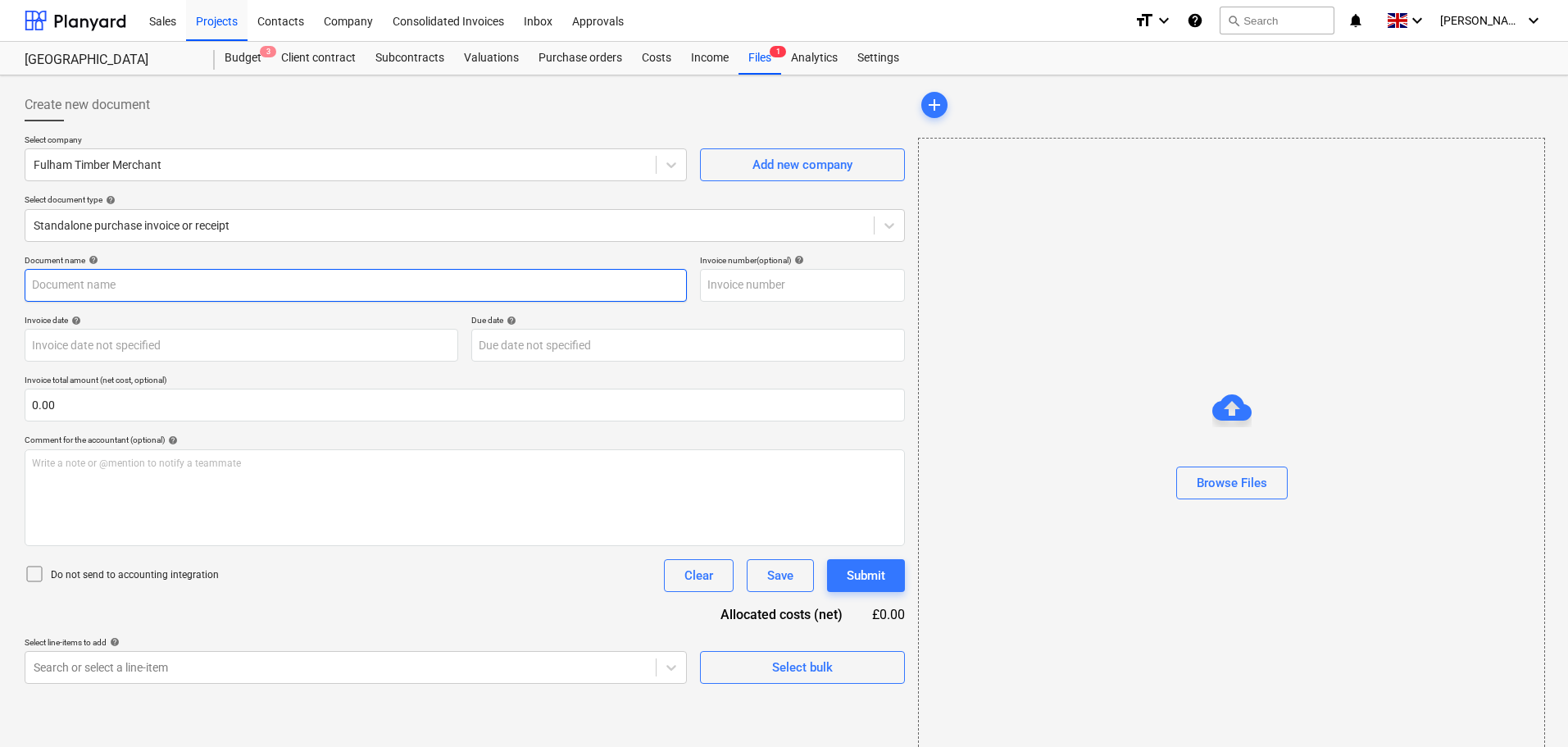
click at [127, 276] on input "text" at bounding box center [355, 286] width 663 height 33
paste input "3X6SPIZO-0001"
type input "3X6SPIZO-0001"
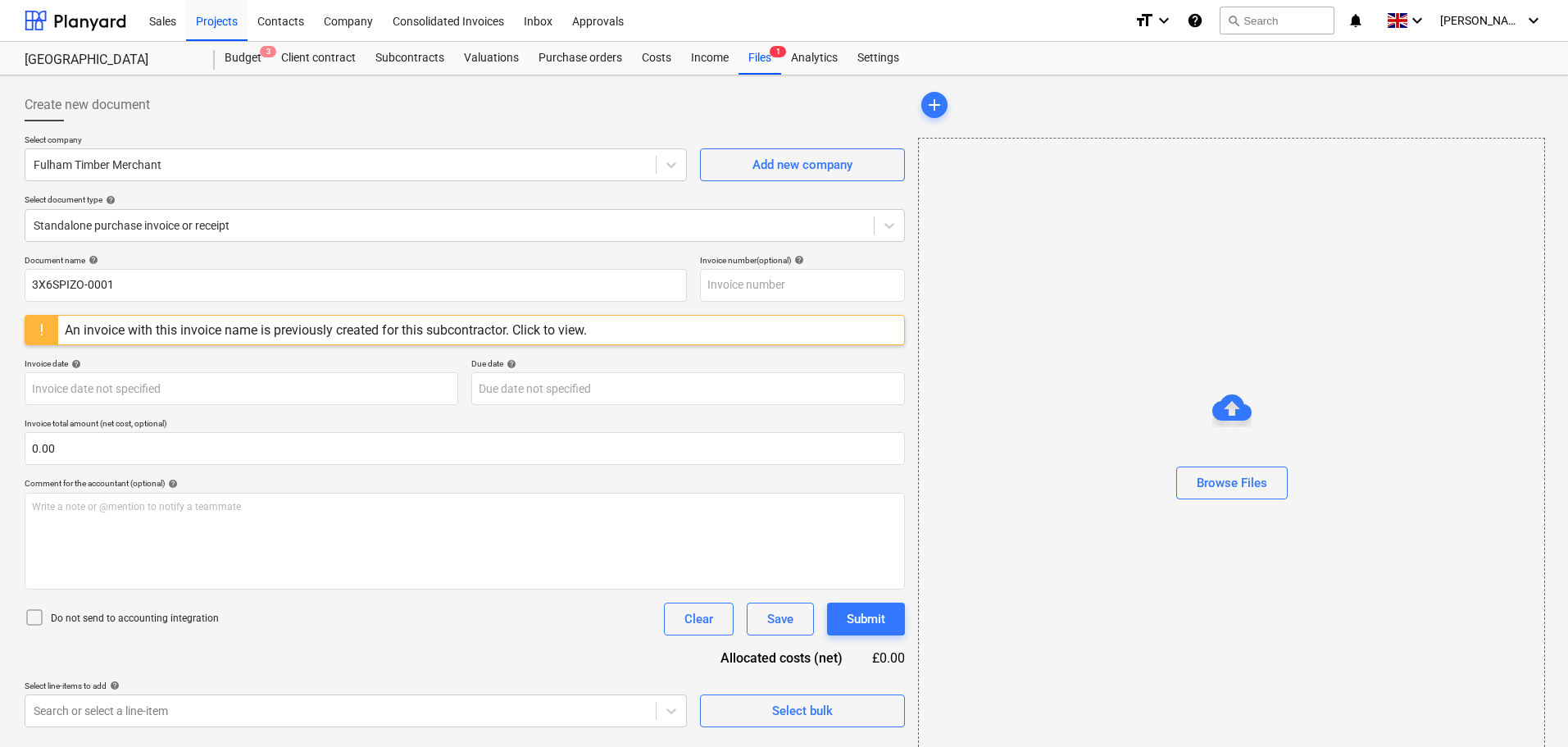
click at [223, 251] on div "Select company Fulham Timber Merchant Add new company Select document type help…" at bounding box center [465, 194] width 881 height 120
drag, startPoint x: 361, startPoint y: 120, endPoint x: 364, endPoint y: 109, distance: 11.4
